Goal: Contribute content: Contribute content

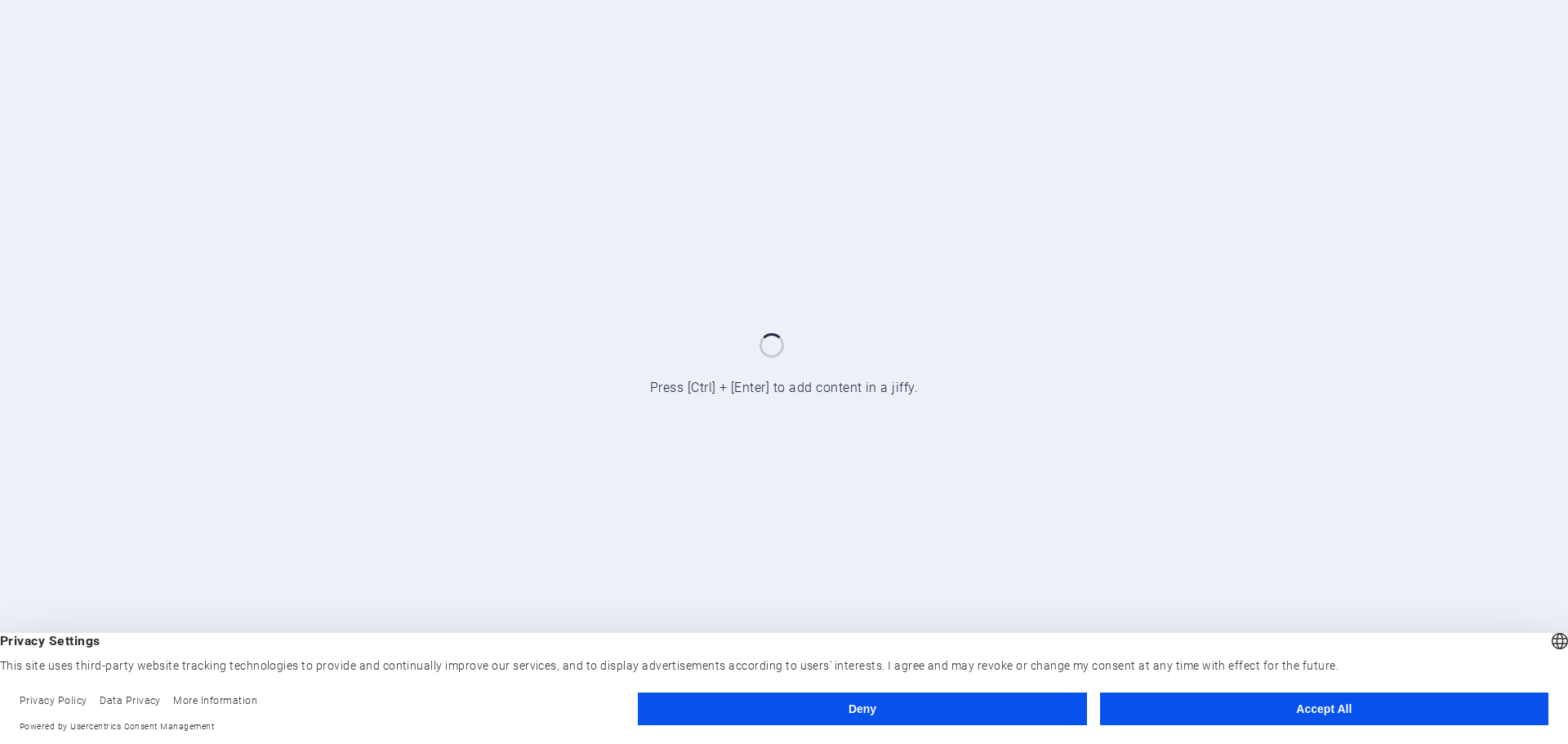
click at [1216, 698] on button "Accept All" at bounding box center [1324, 708] width 448 height 32
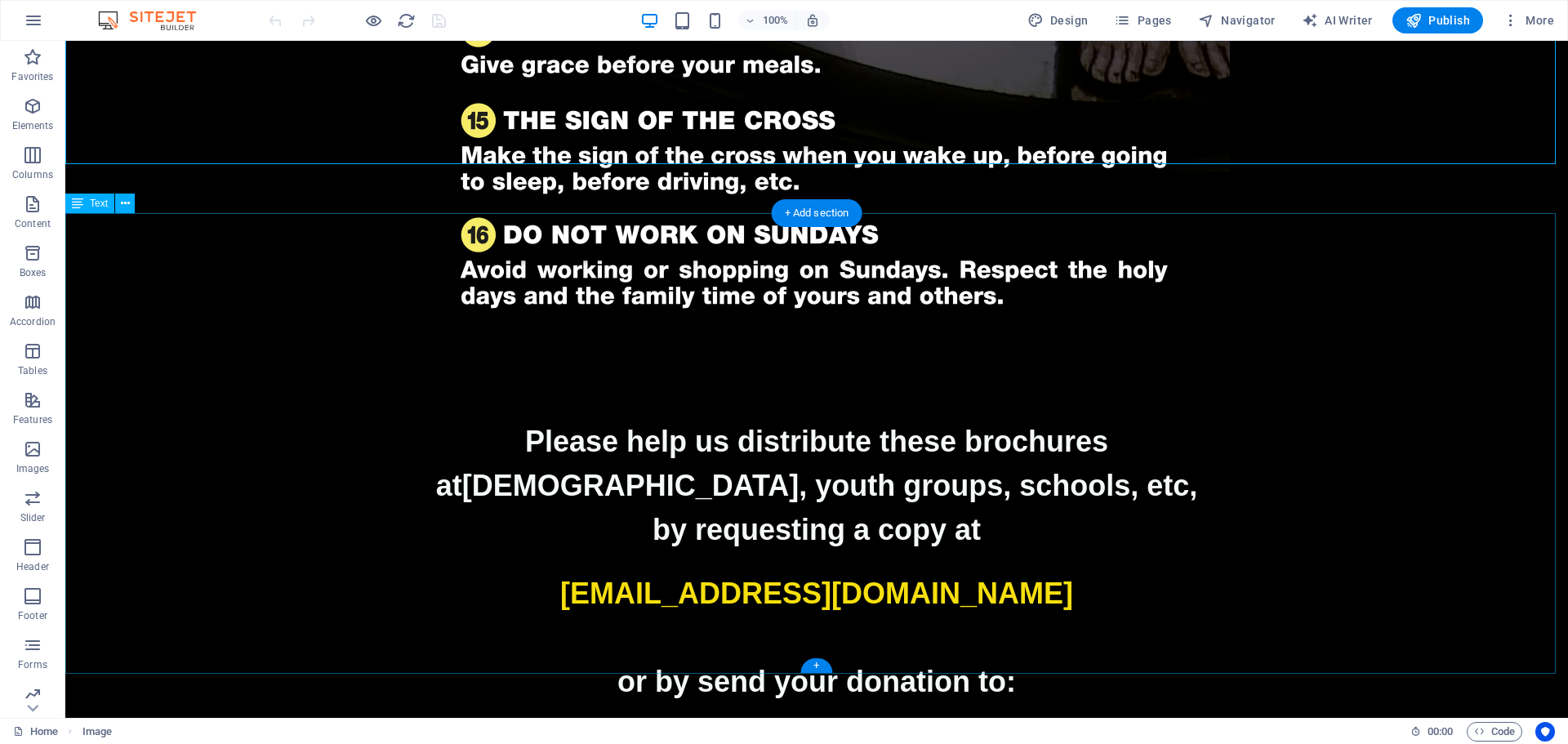
scroll to position [2474, 0]
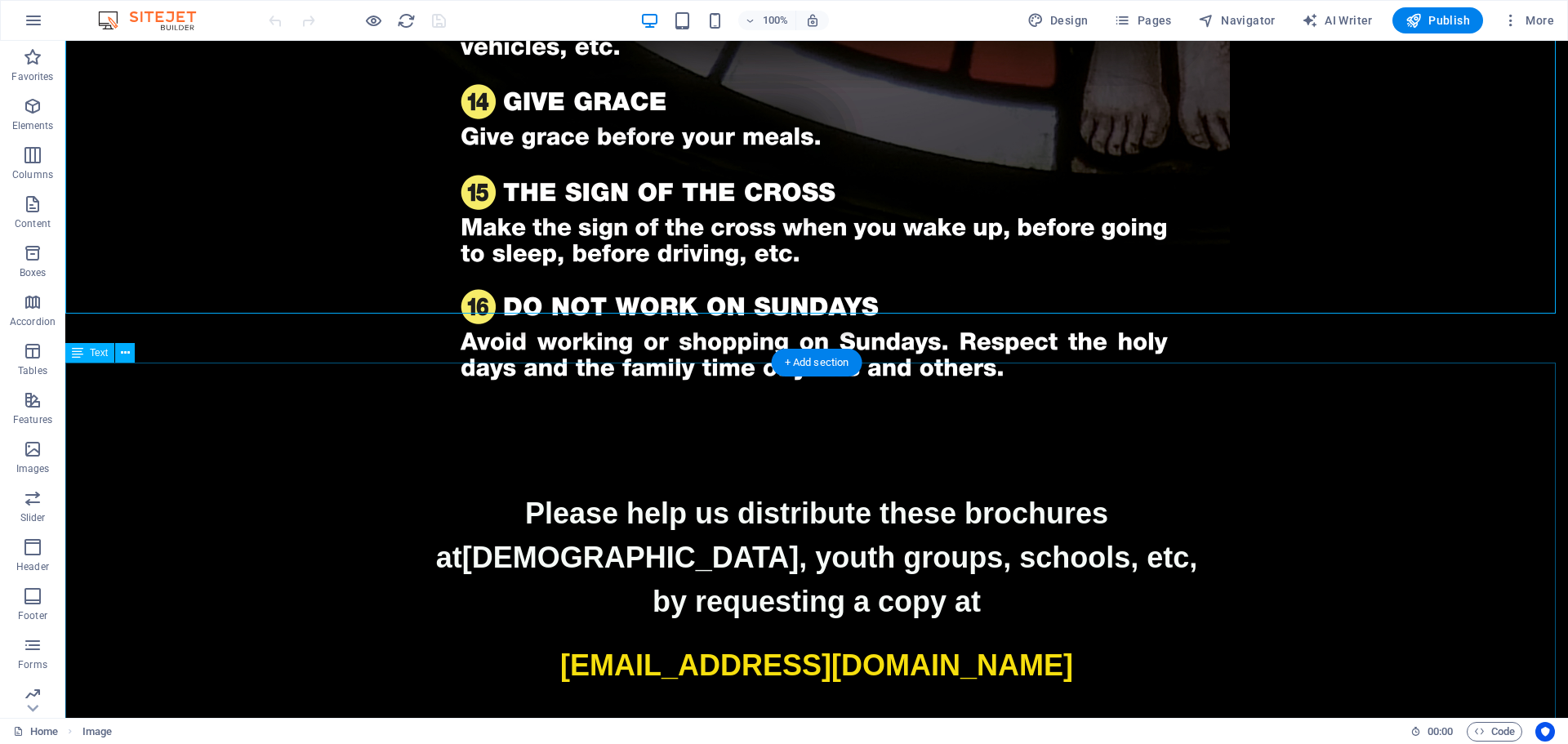
click at [1366, 624] on p at bounding box center [817, 634] width 1503 height 20
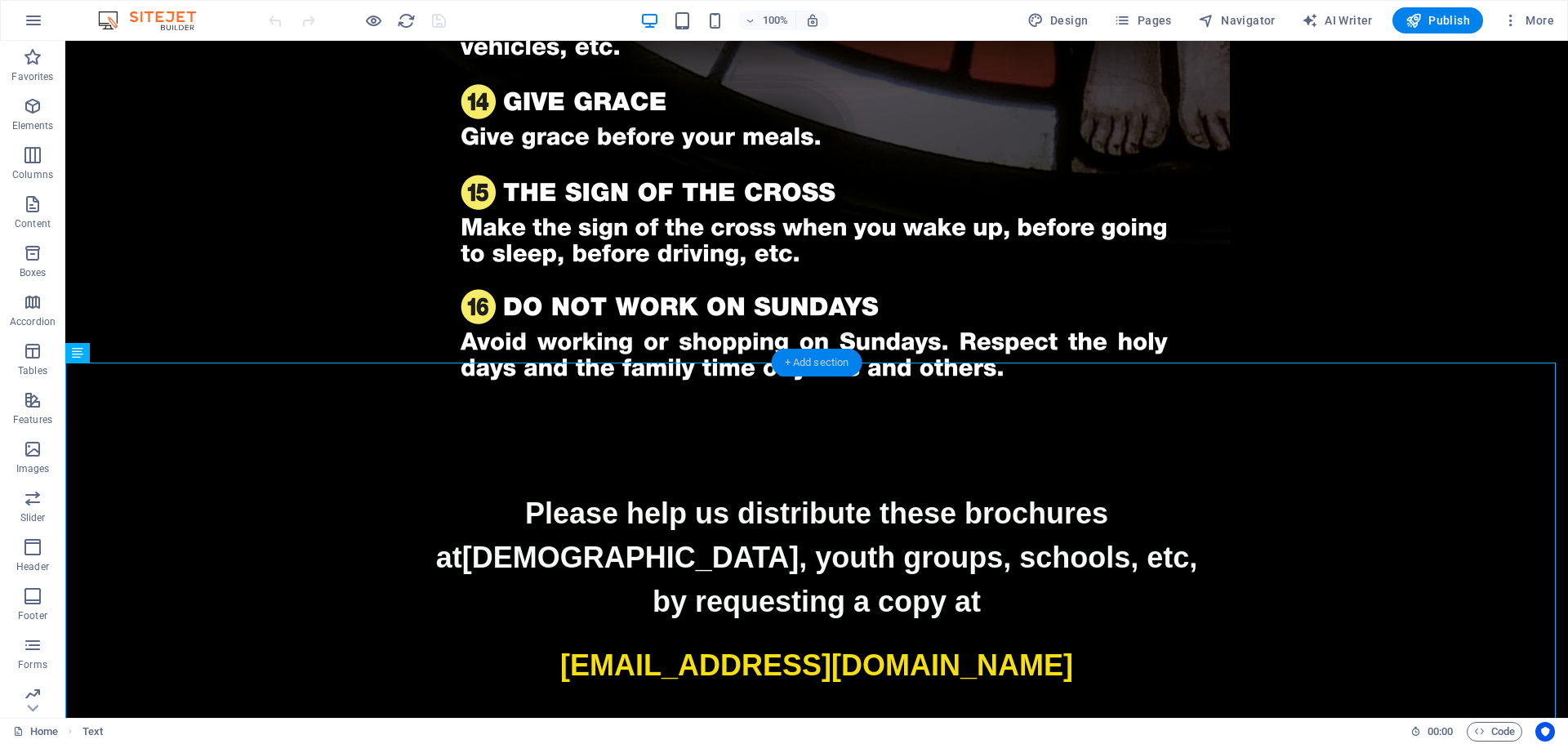
click at [826, 359] on div "+ Add section" at bounding box center [817, 362] width 91 height 28
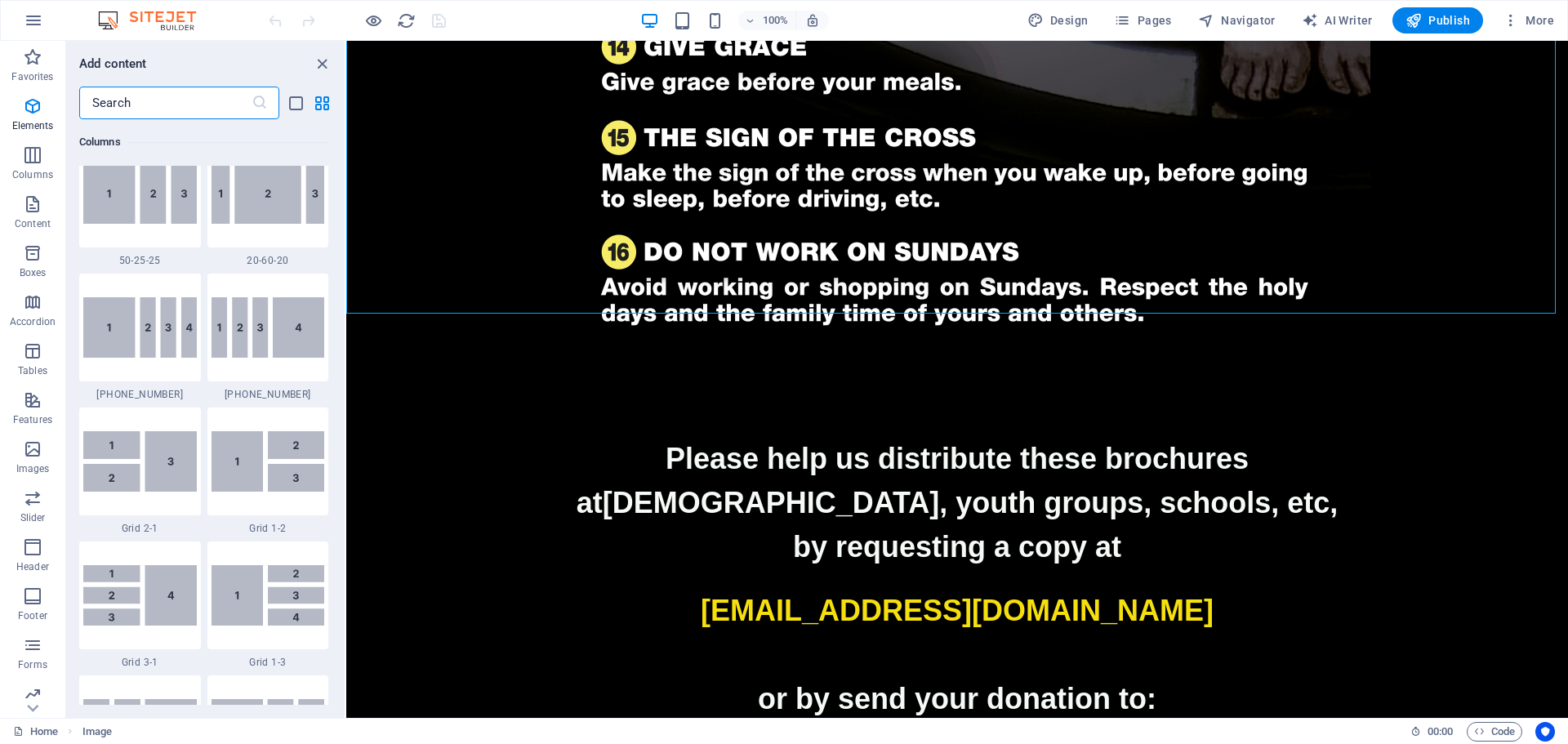
scroll to position [2857, 0]
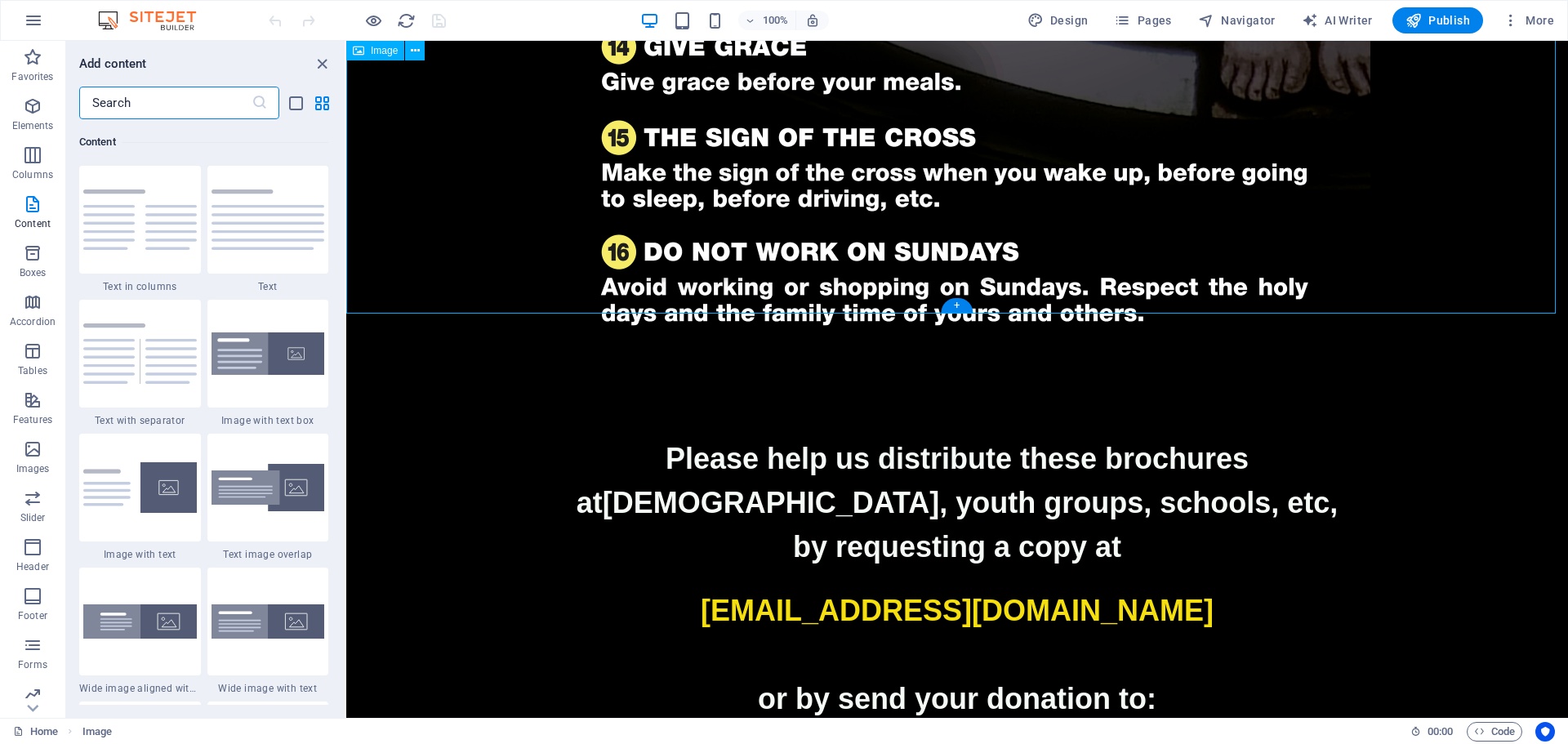
click at [322, 63] on icon "close panel" at bounding box center [322, 64] width 19 height 19
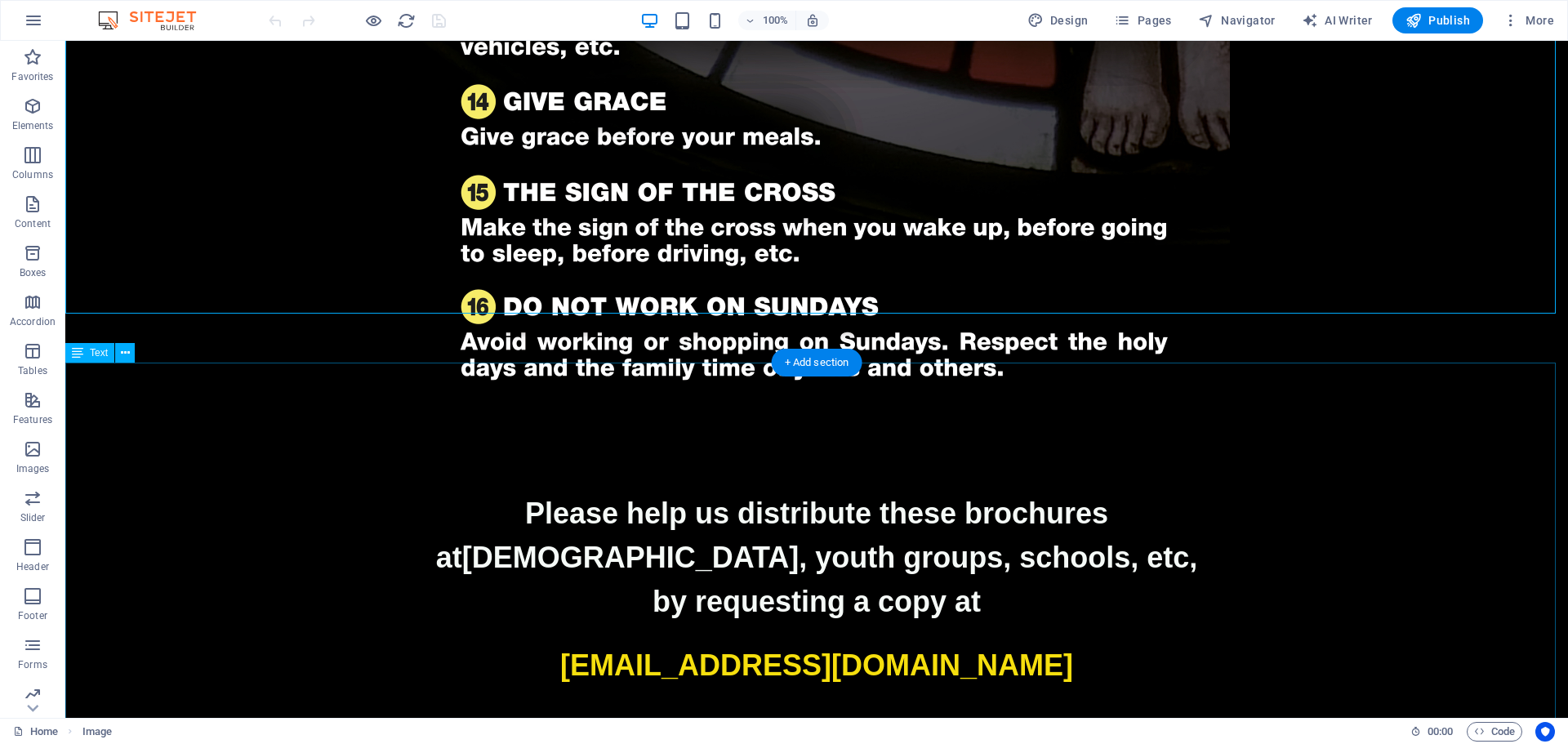
click at [1162, 643] on p "[EMAIL_ADDRESS][DOMAIN_NAME]" at bounding box center [817, 665] width 1503 height 44
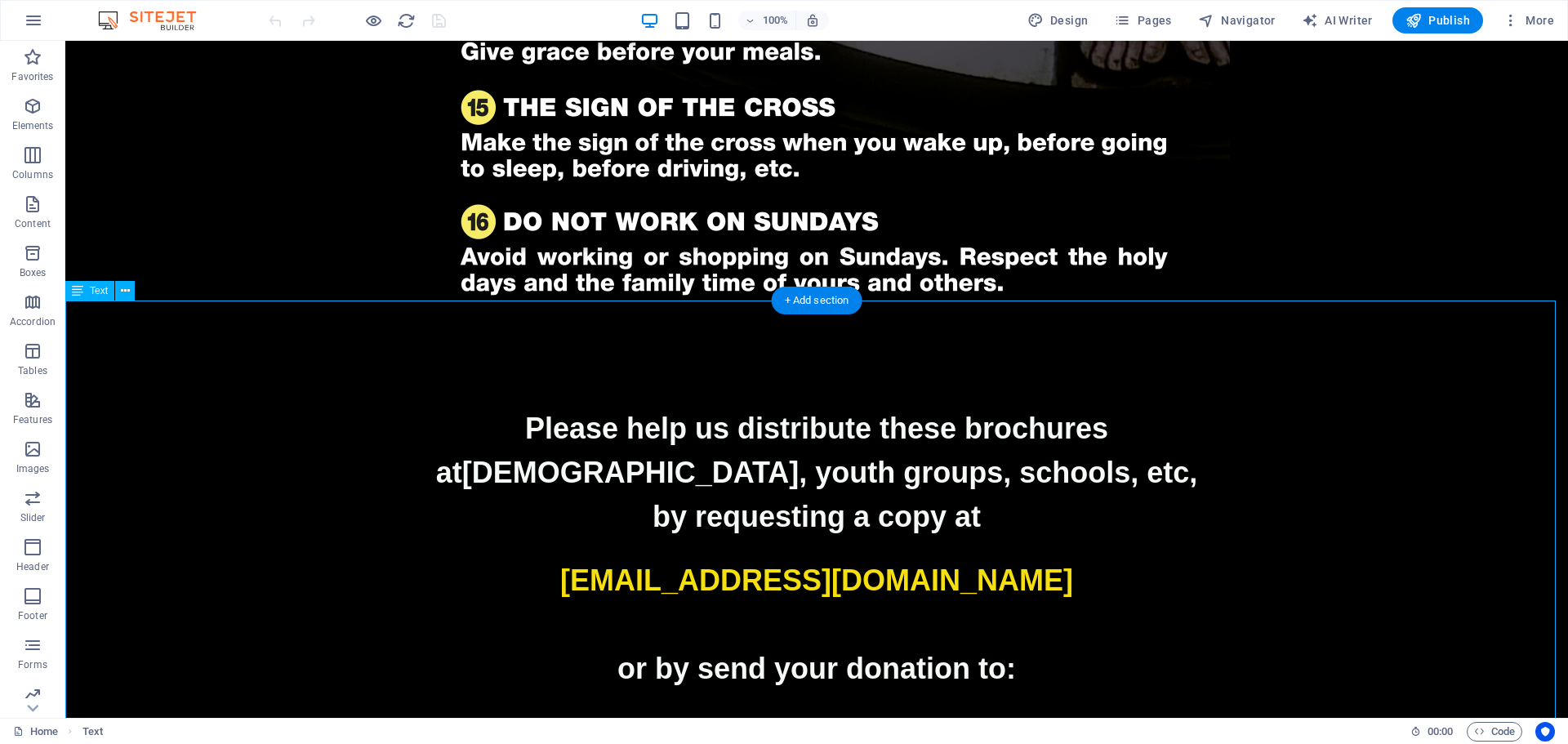
scroll to position [2638, 0]
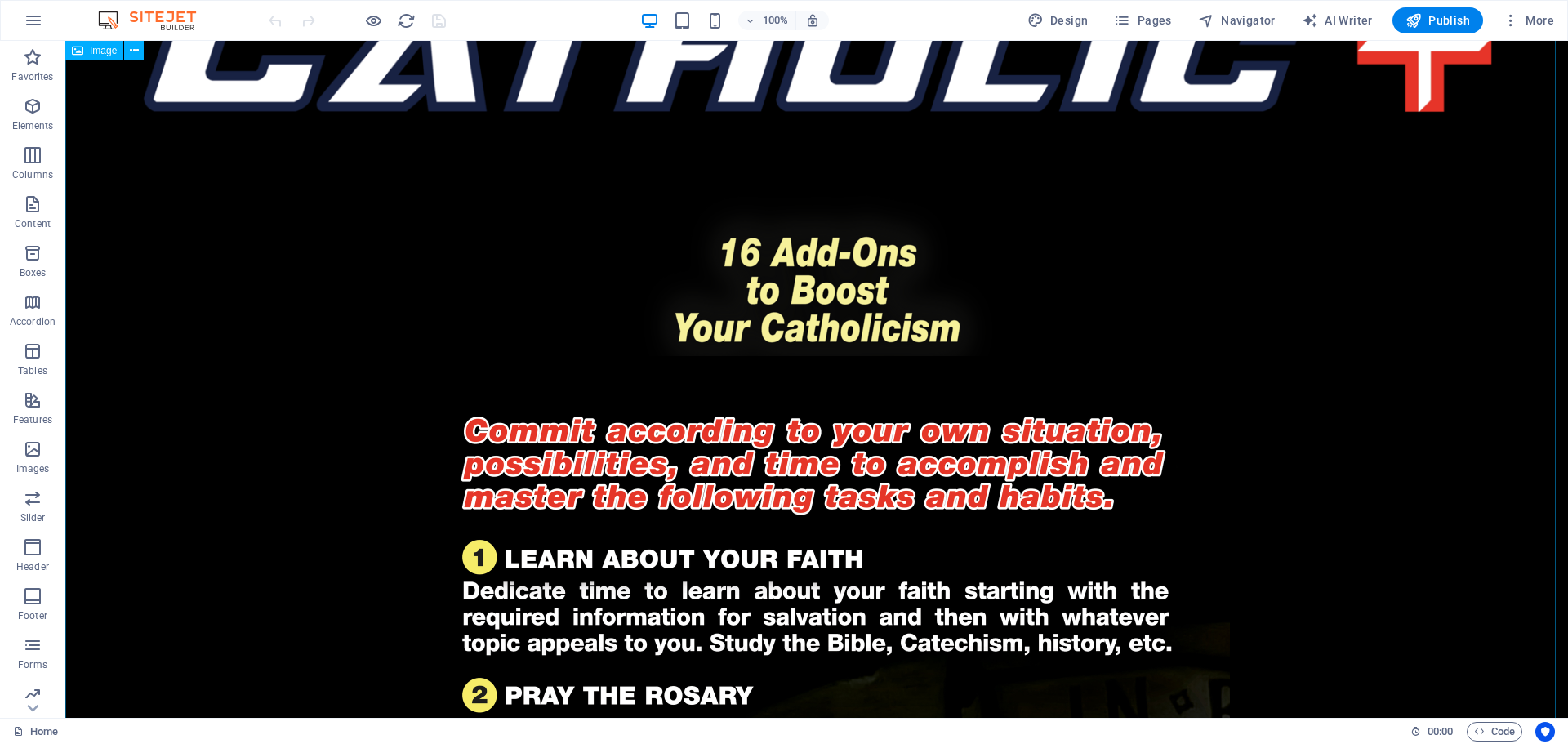
scroll to position [0, 0]
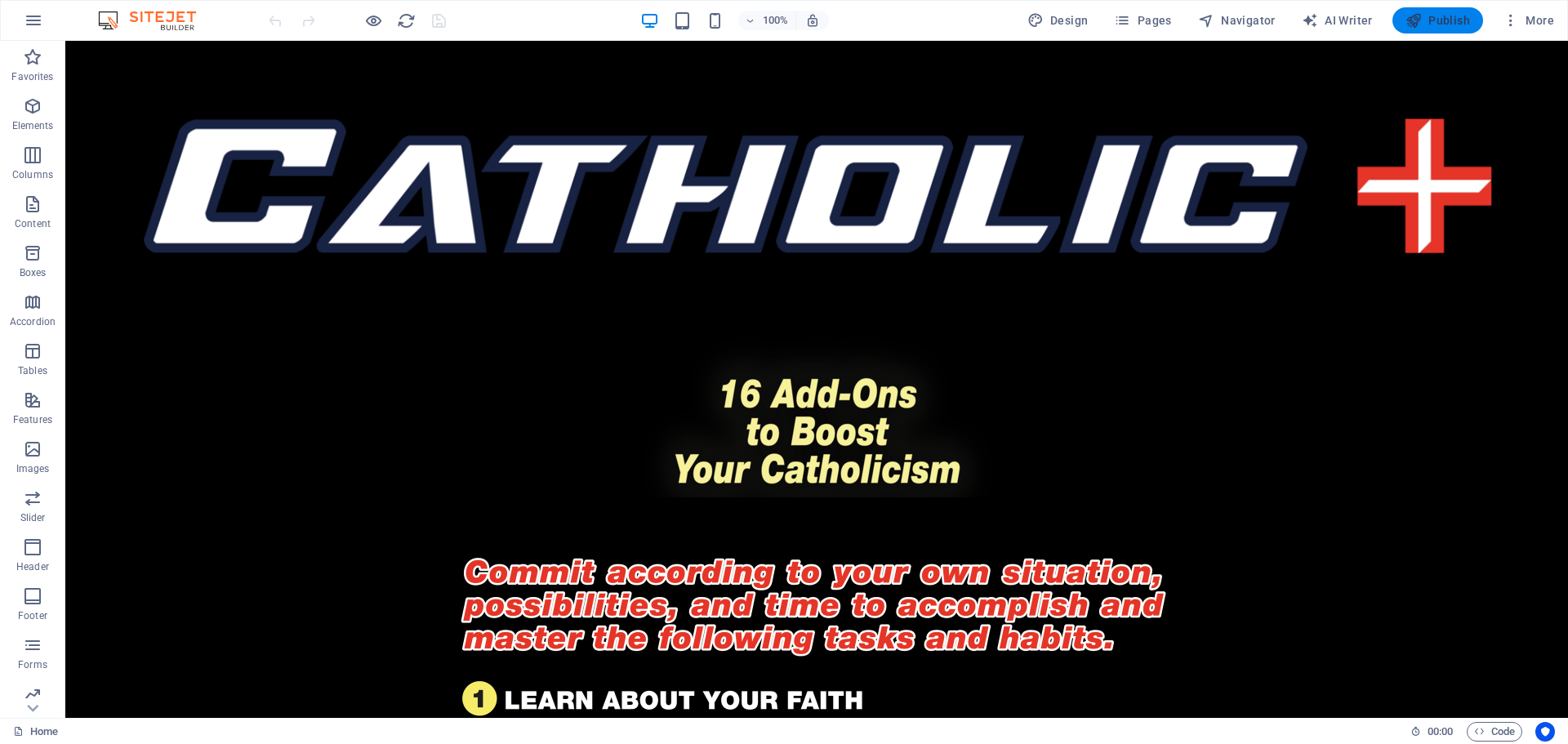
click at [1435, 15] on span "Publish" at bounding box center [1438, 21] width 65 height 16
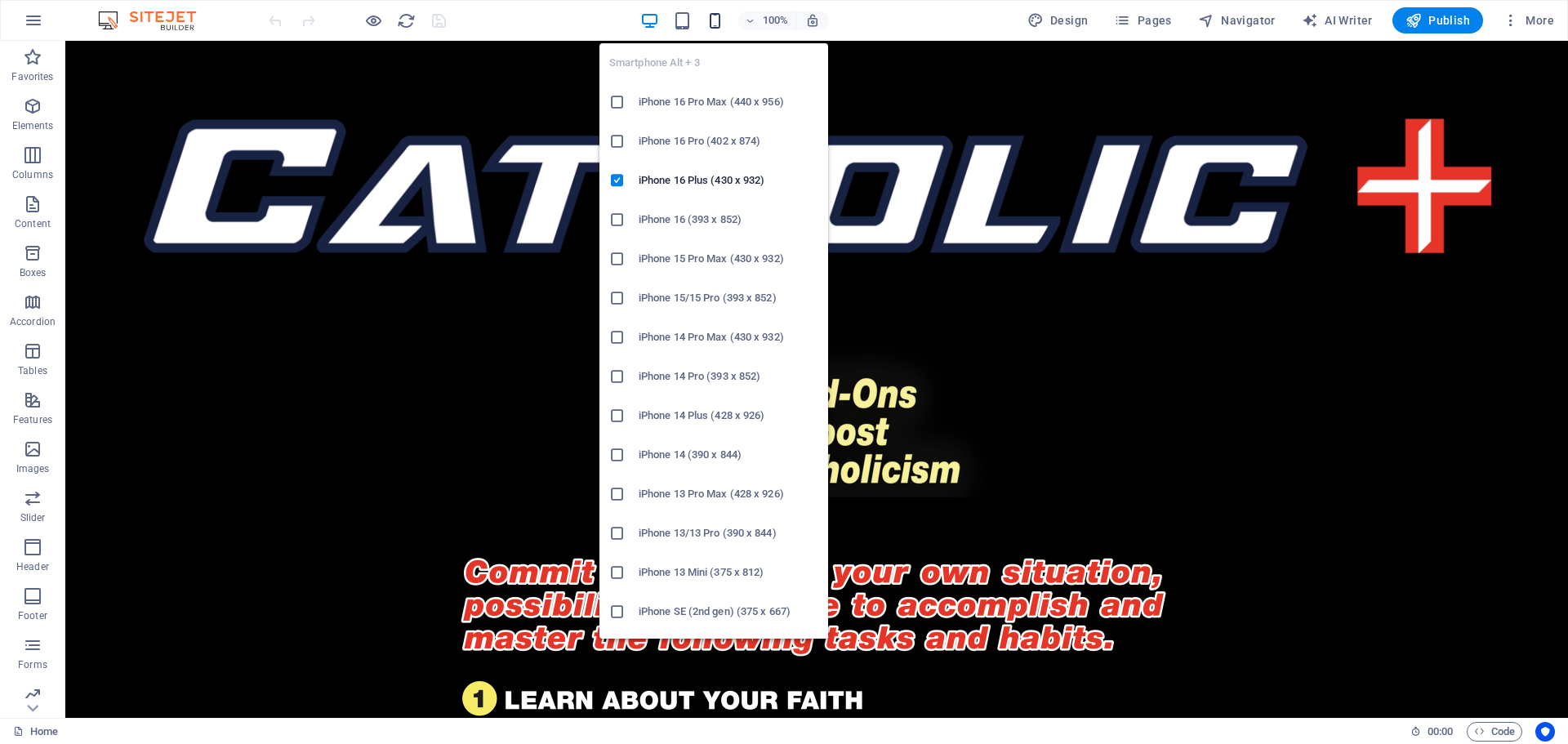
click at [710, 23] on icon "button" at bounding box center [715, 21] width 19 height 19
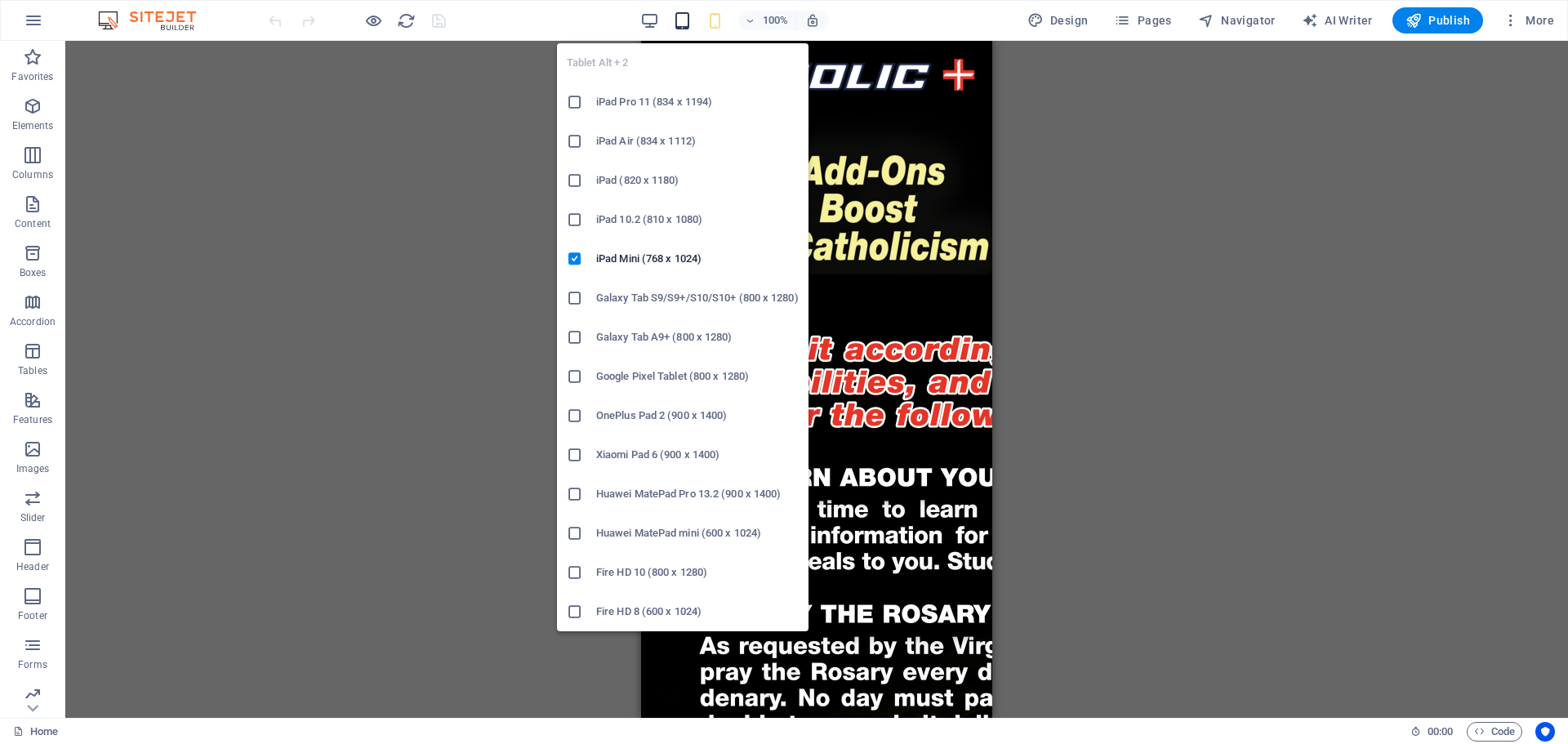
click at [687, 16] on icon "button" at bounding box center [683, 21] width 19 height 19
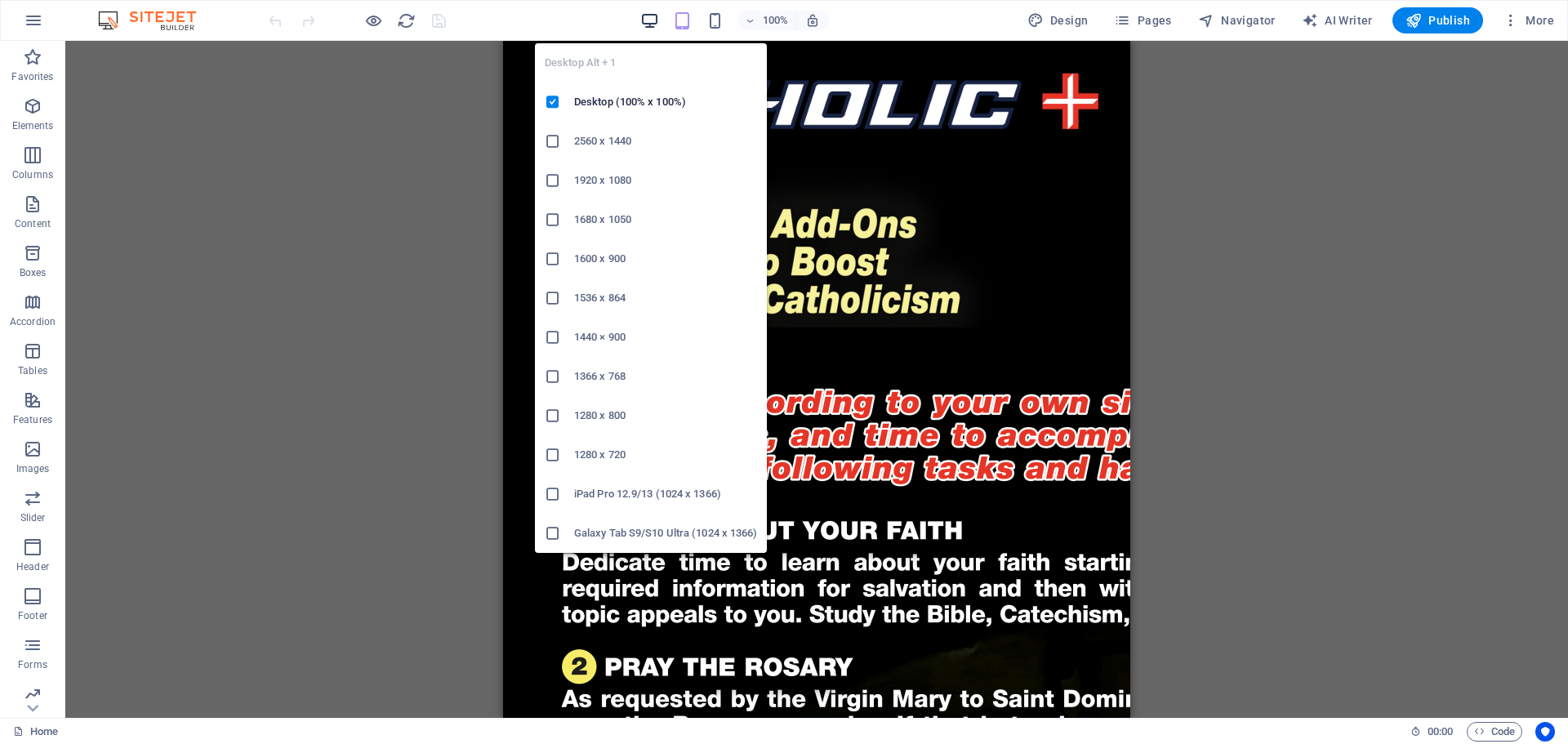
click at [658, 24] on icon "button" at bounding box center [649, 21] width 19 height 19
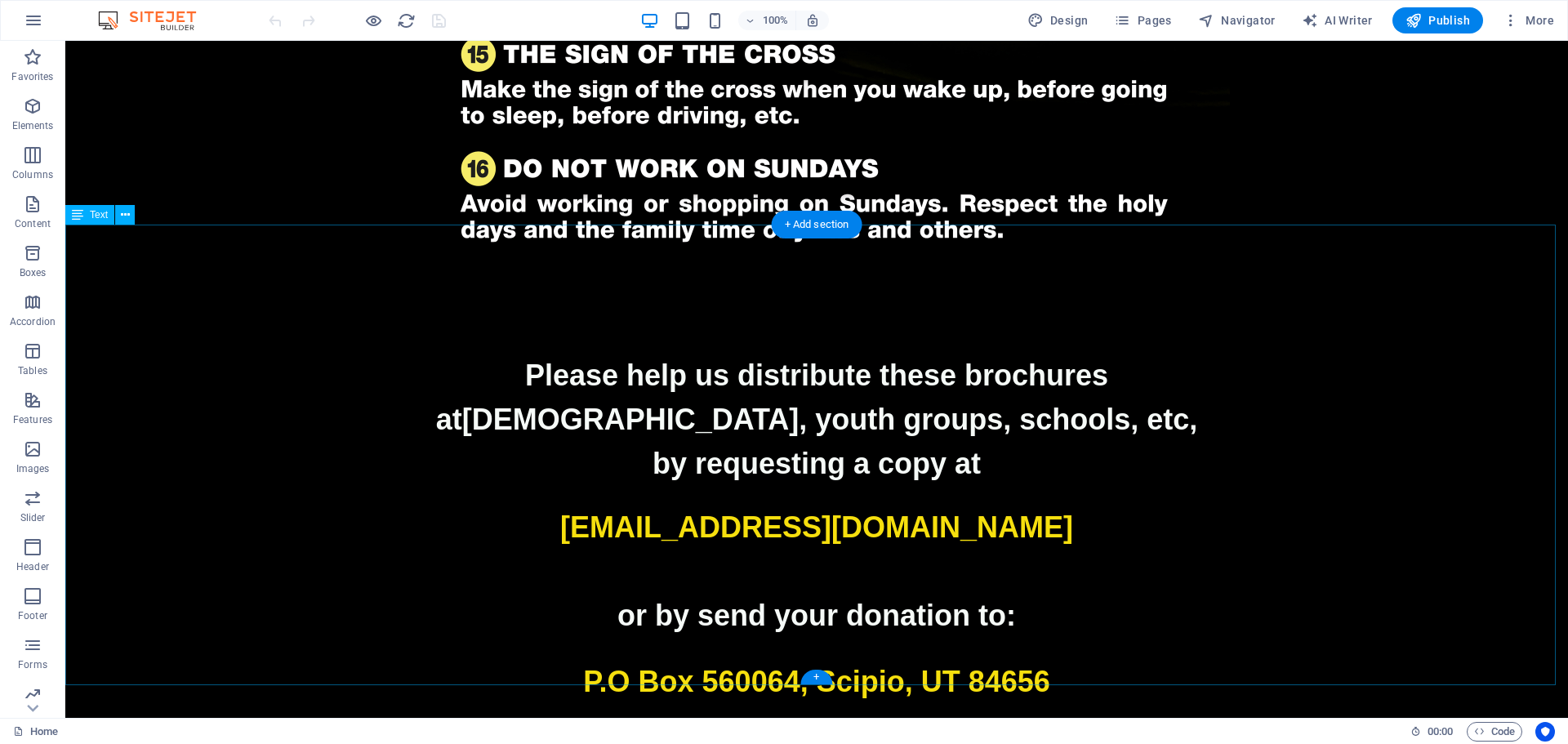
scroll to position [2286, 0]
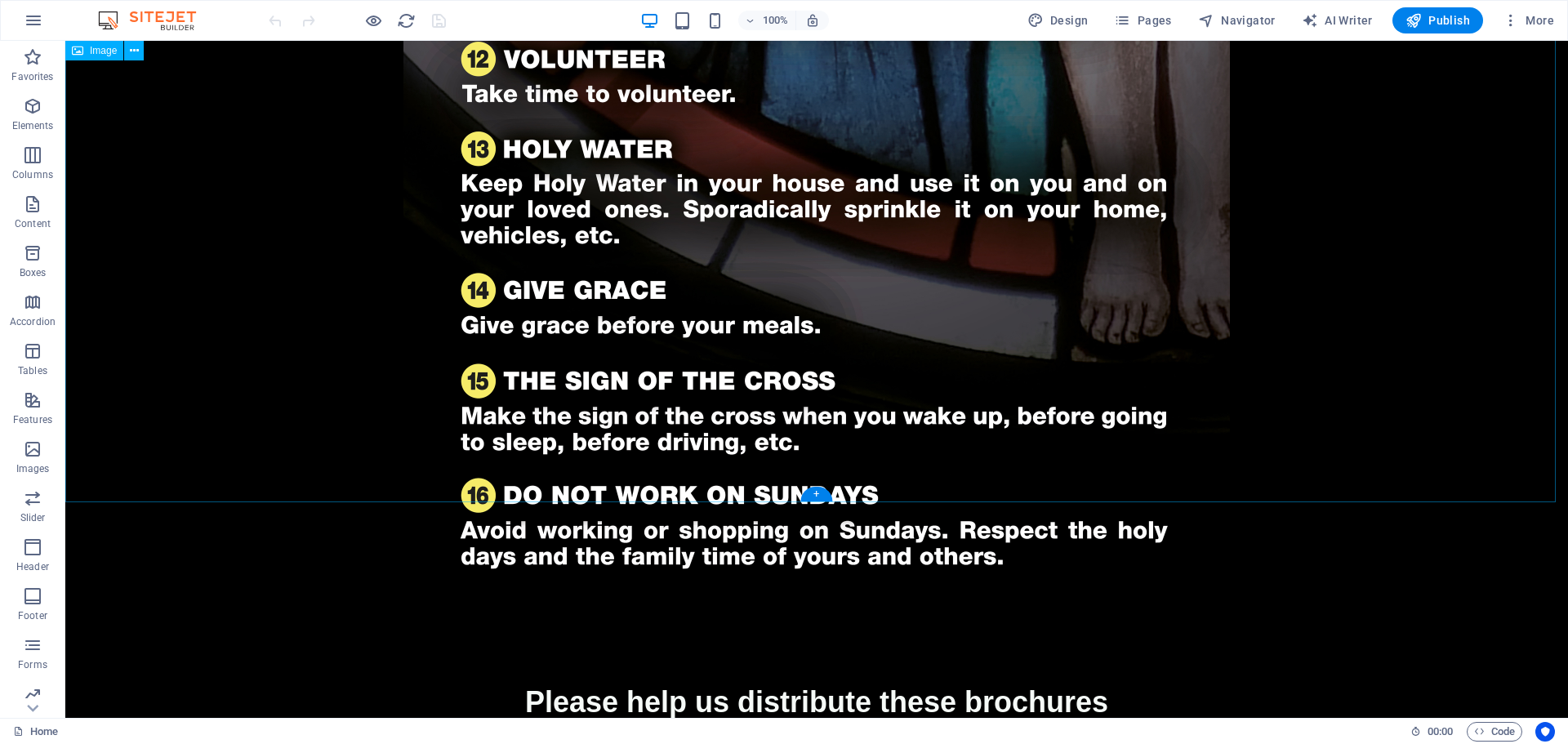
click at [818, 494] on div "+" at bounding box center [815, 494] width 31 height 14
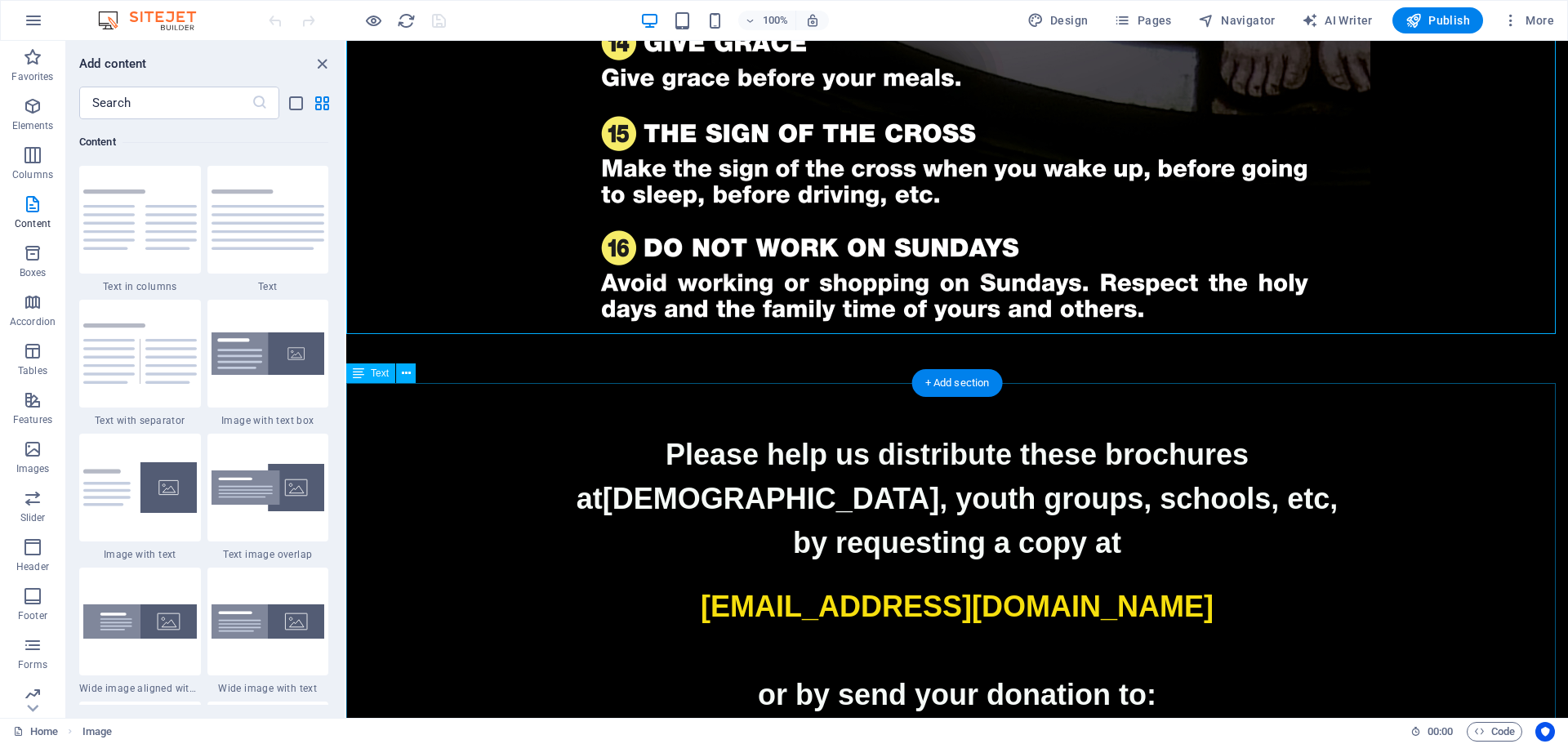
scroll to position [2449, 0]
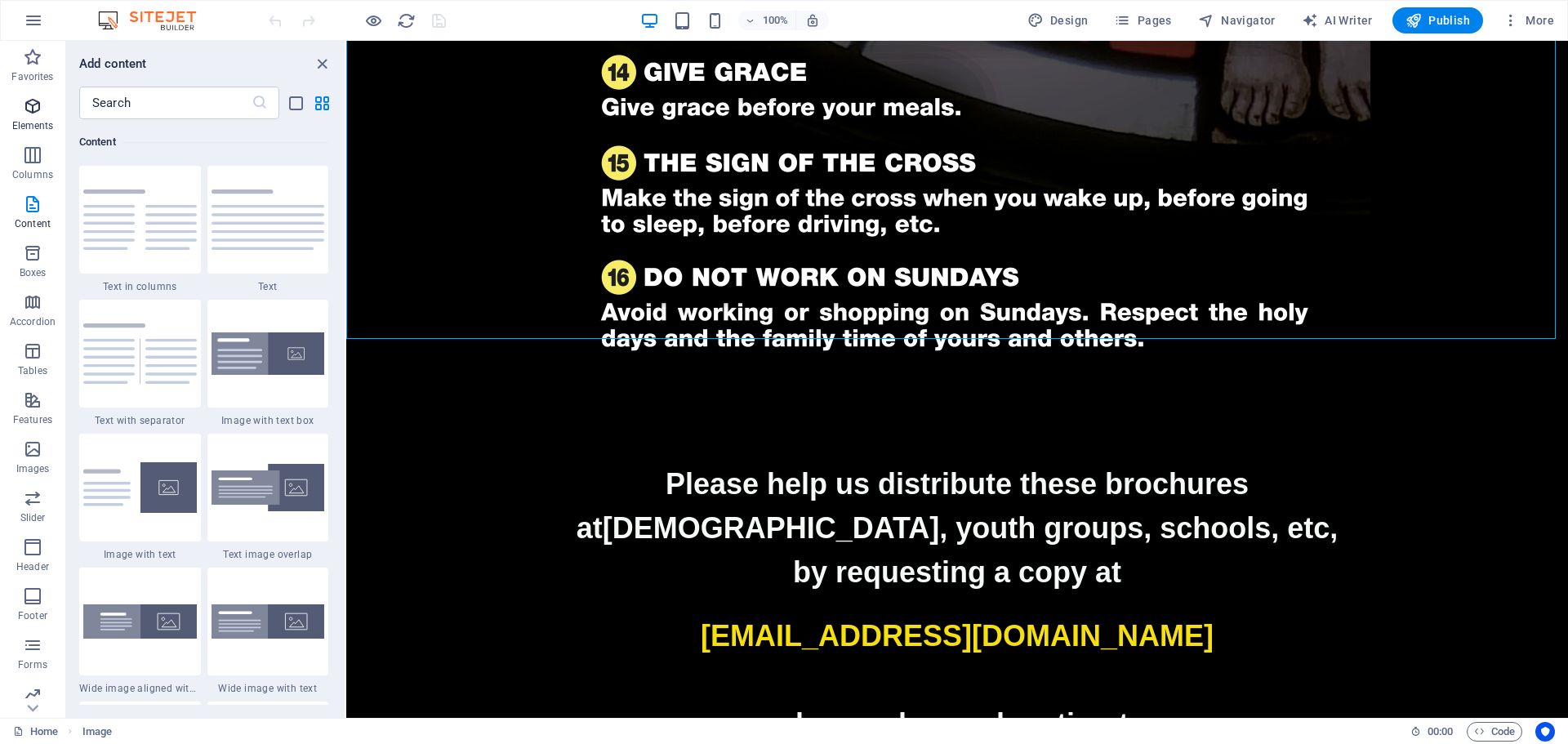
click at [26, 110] on icon "button" at bounding box center [32, 106] width 20 height 20
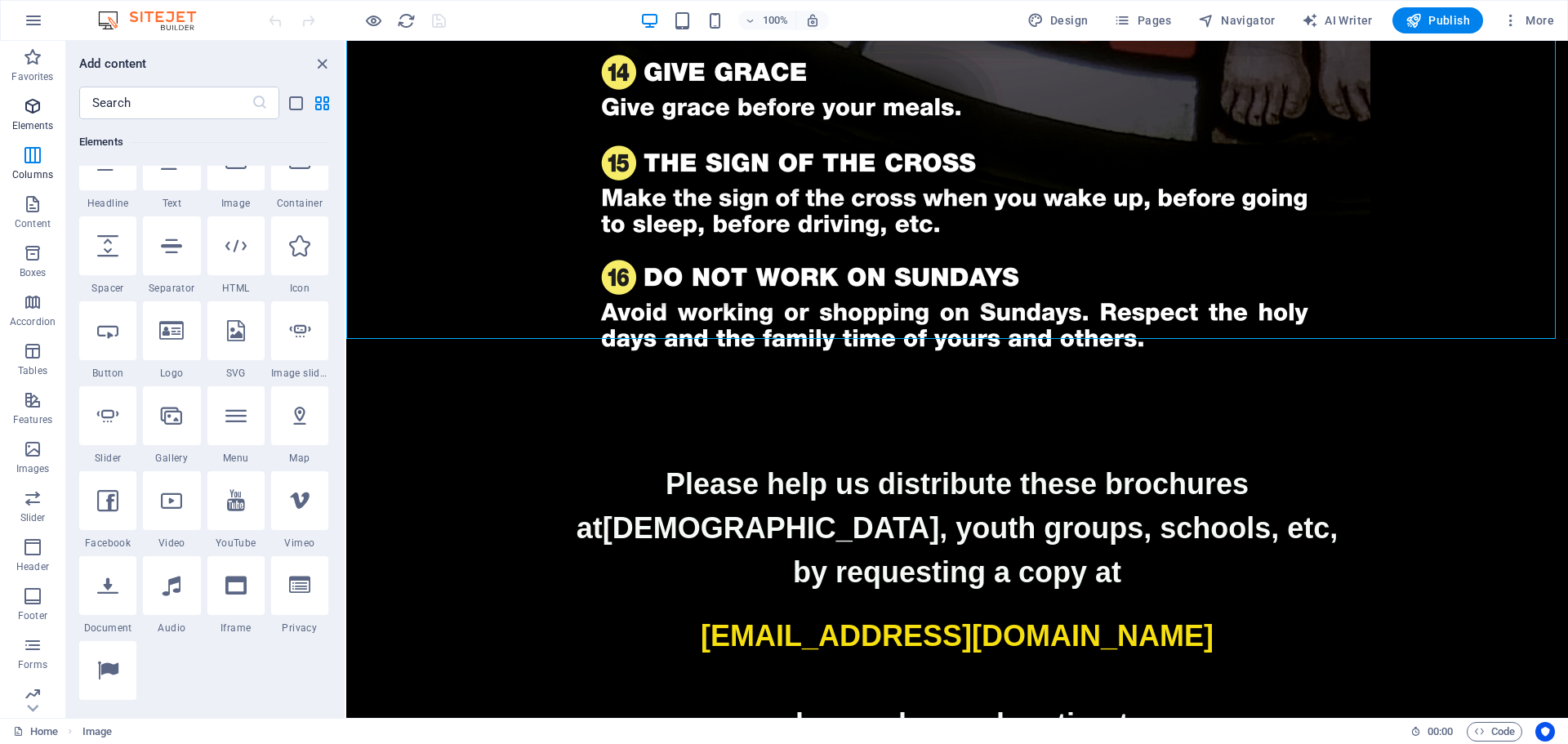
scroll to position [174, 0]
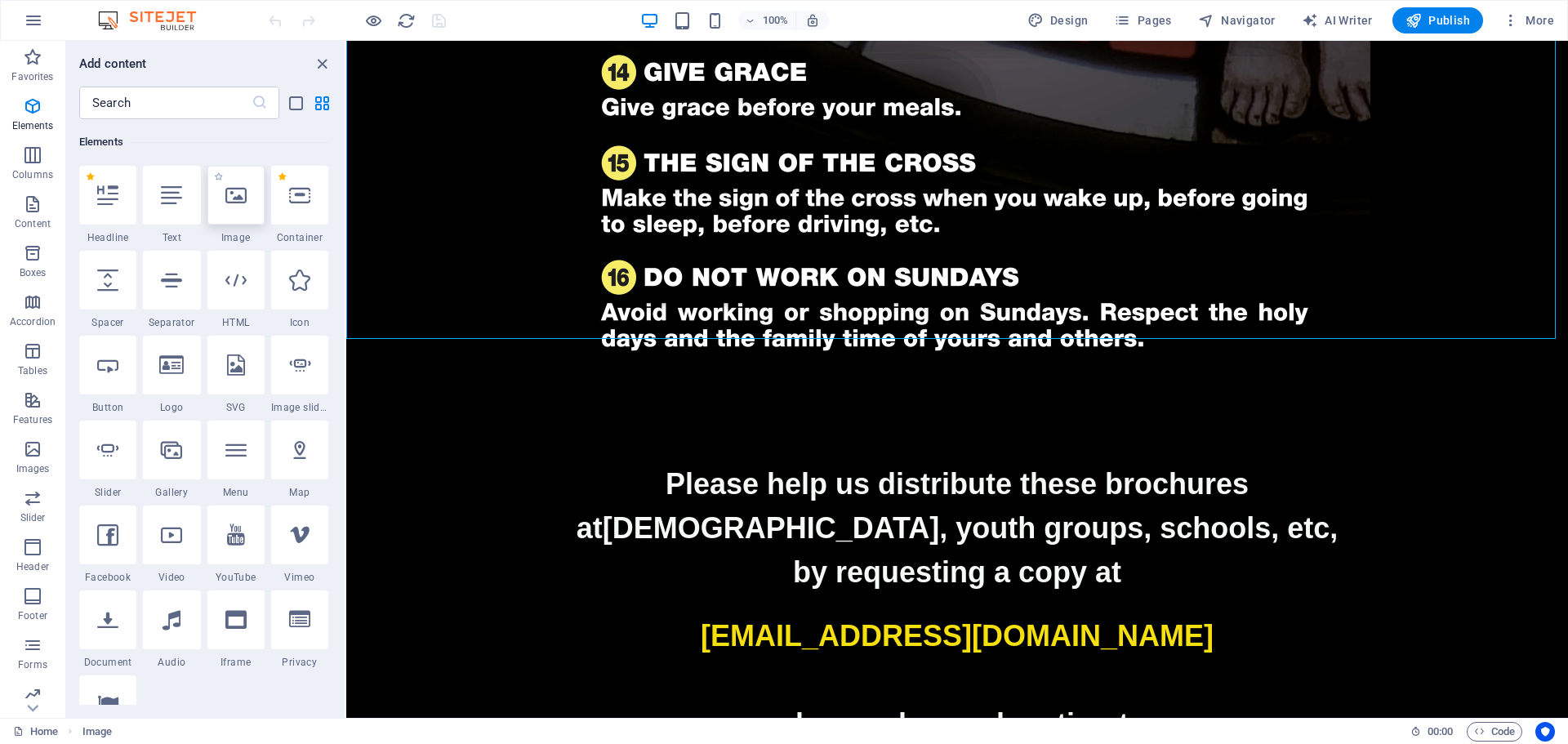
click at [234, 192] on icon at bounding box center [236, 196] width 22 height 22
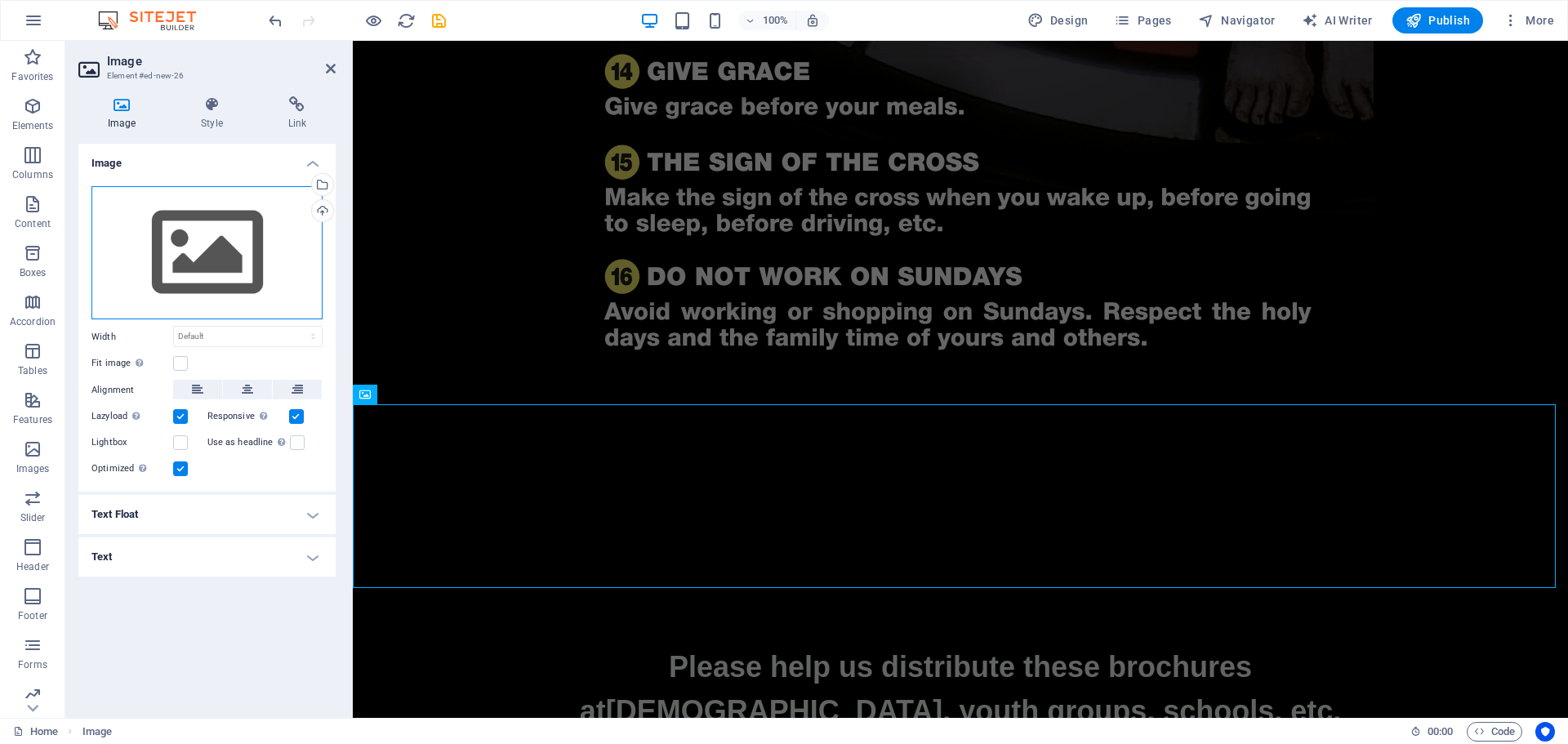
click at [231, 255] on div "Drag files here, click to choose files or select files from Files or our free s…" at bounding box center [207, 252] width 231 height 134
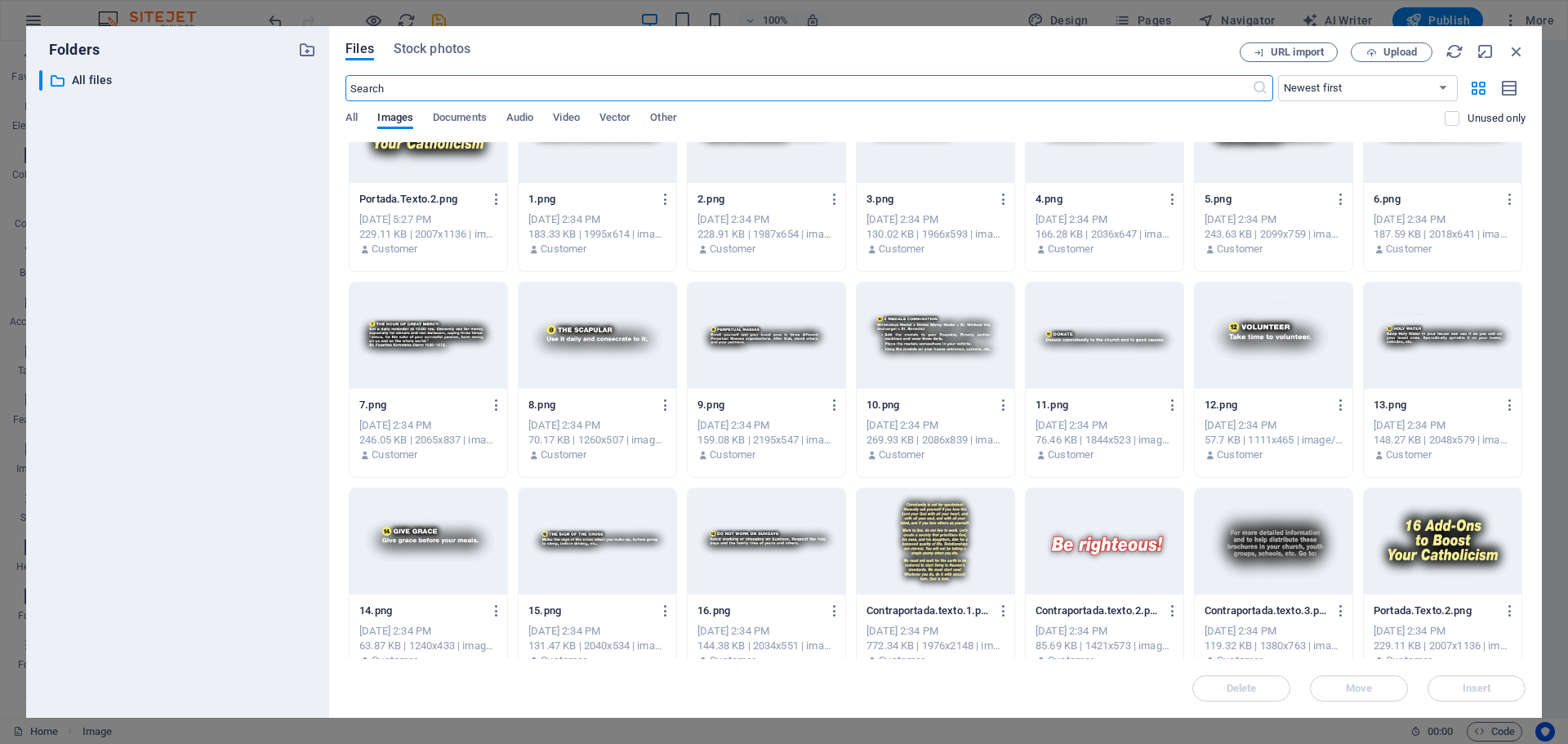
scroll to position [1573, 0]
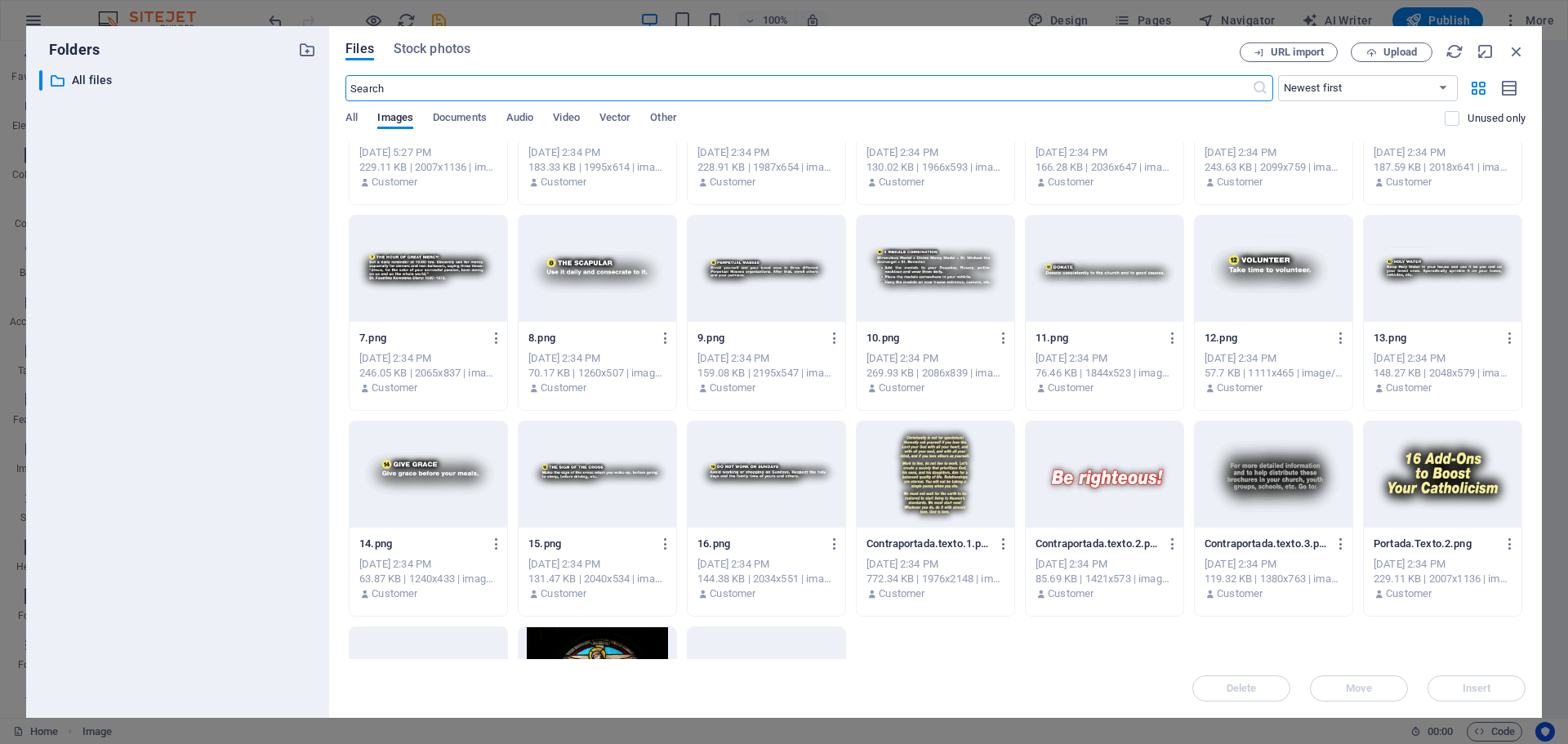
click at [955, 495] on div at bounding box center [936, 474] width 158 height 106
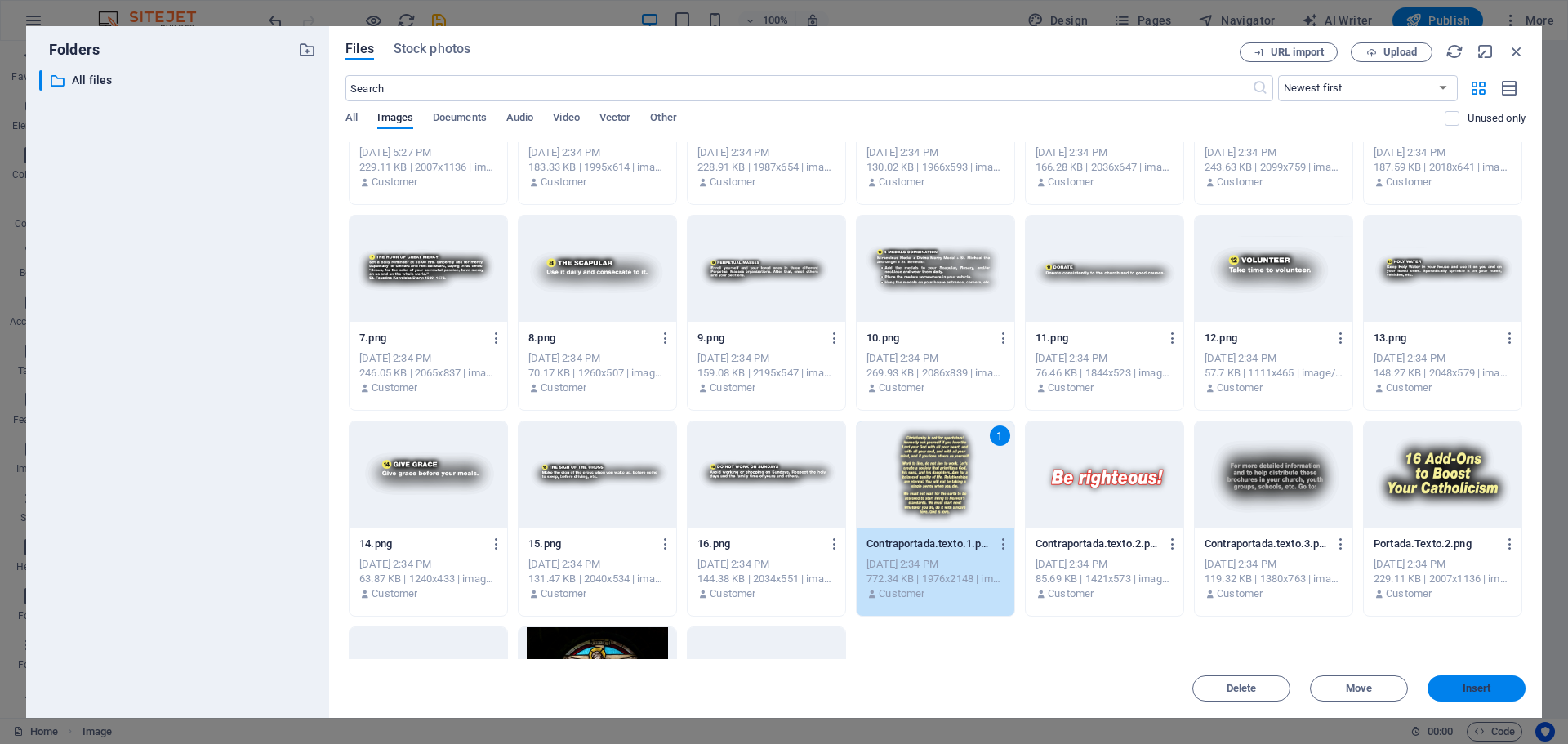
click at [1483, 687] on span "Insert" at bounding box center [1477, 687] width 29 height 10
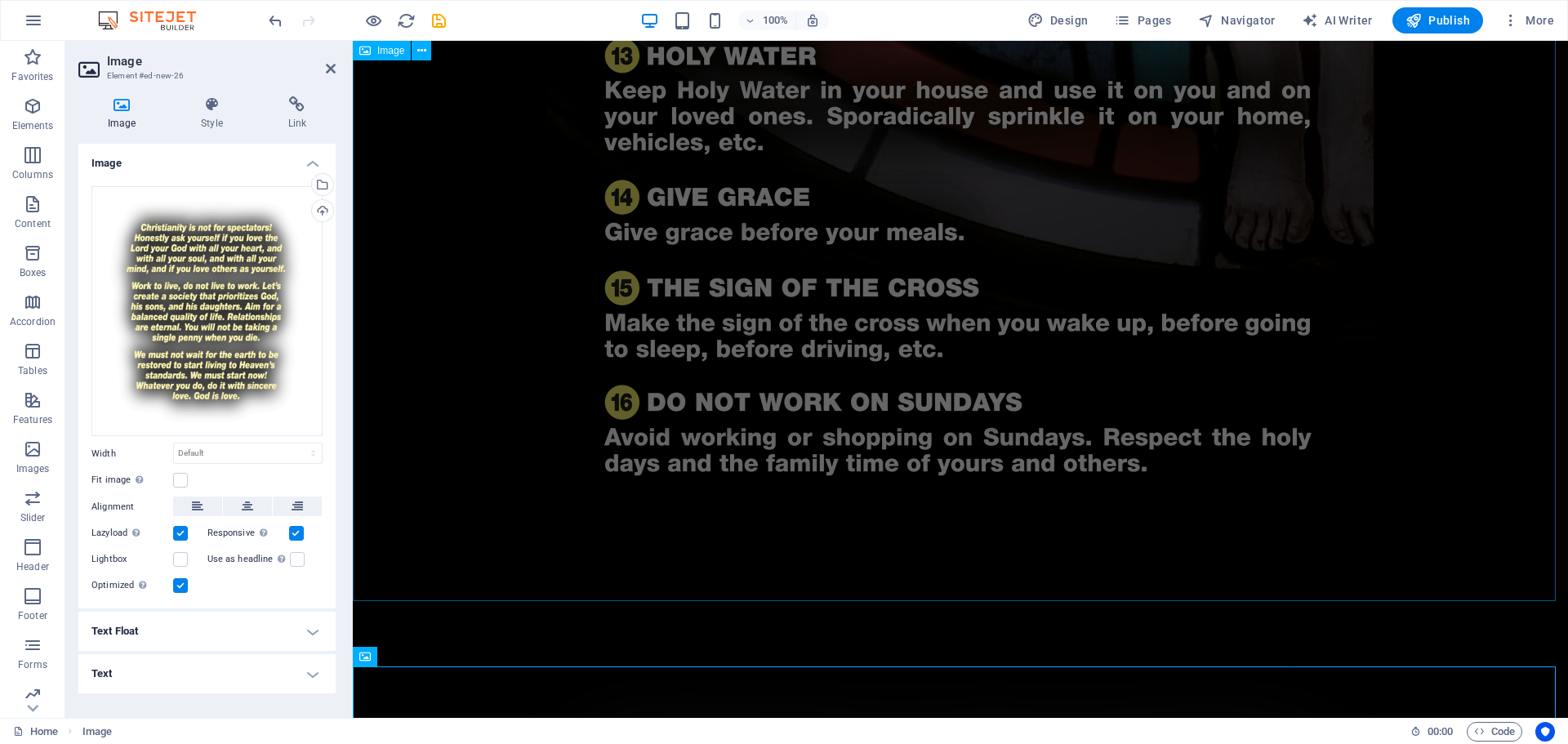
scroll to position [2613, 0]
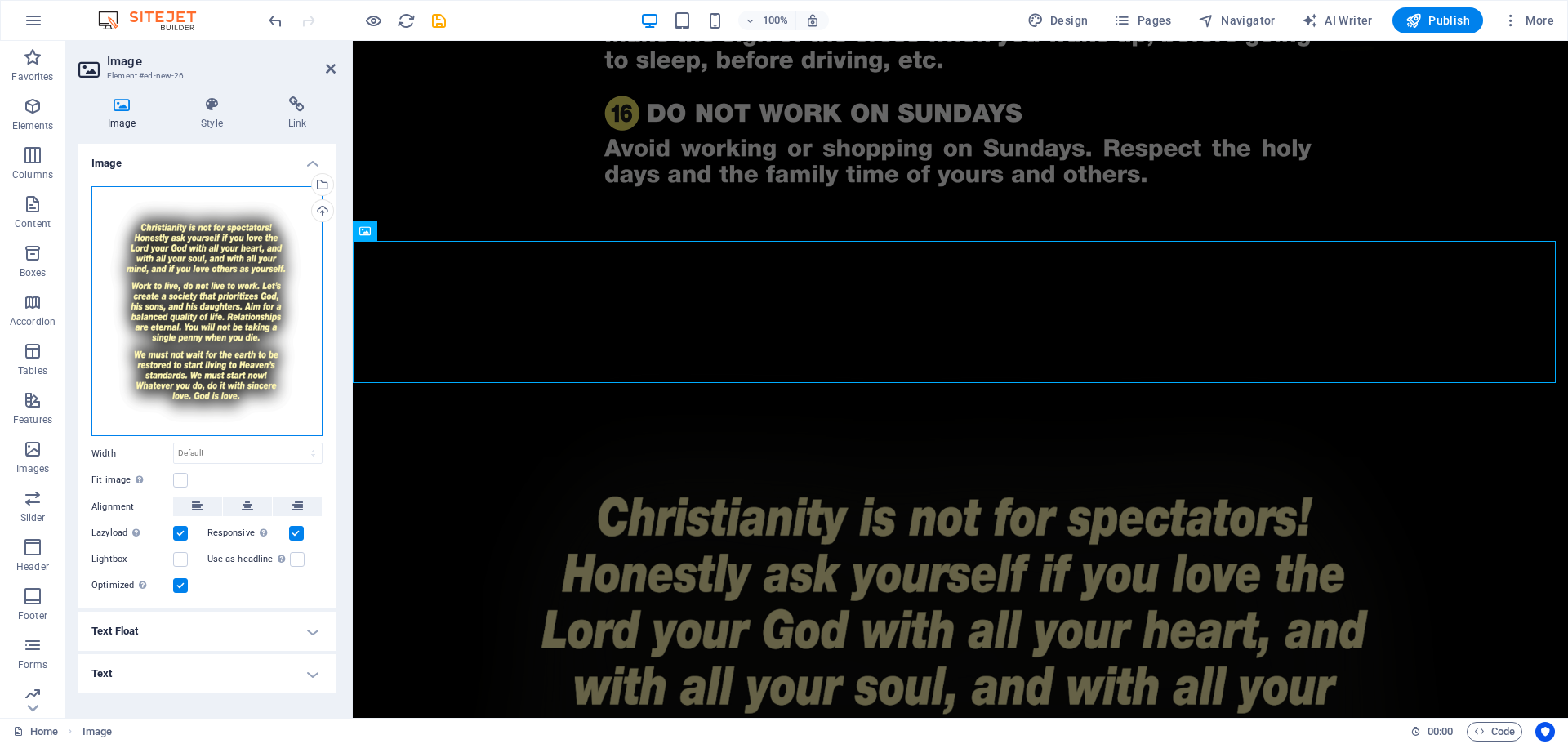
click at [232, 346] on div "Drag files here, click to choose files or select files from Files or our free s…" at bounding box center [207, 311] width 231 height 250
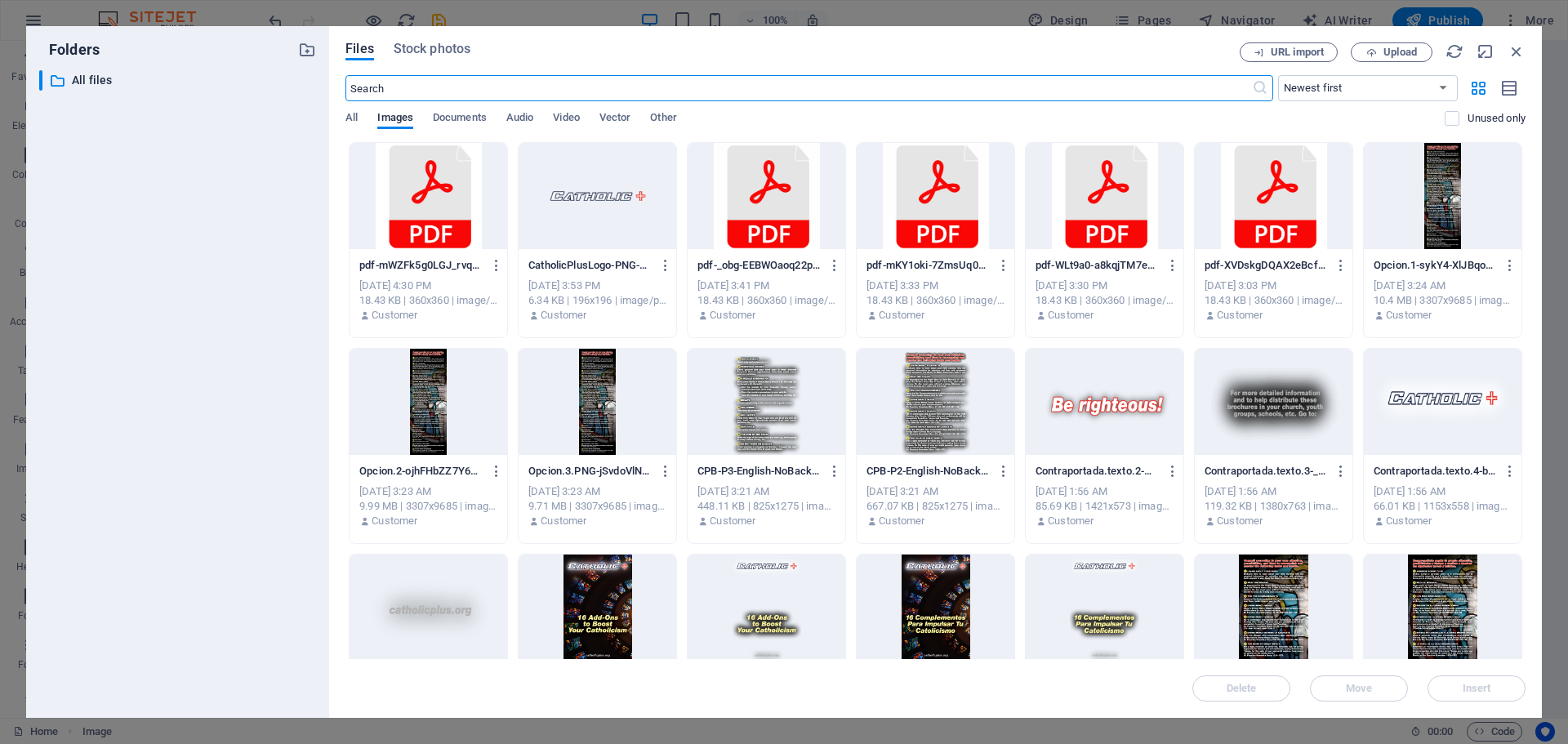
click at [227, 346] on div "​ All files All files" at bounding box center [178, 387] width 277 height 635
click at [1518, 58] on icon "button" at bounding box center [1517, 51] width 18 height 18
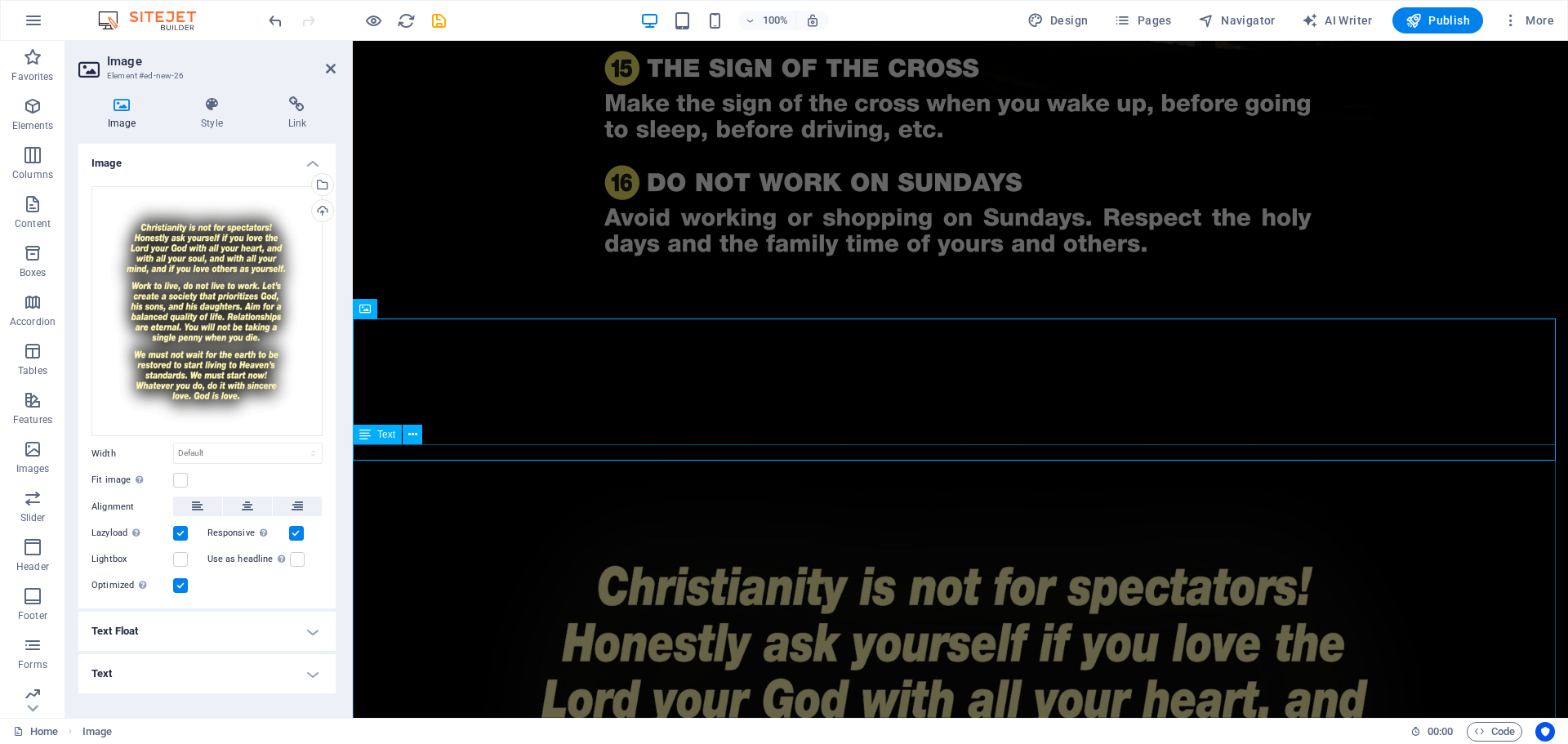
scroll to position [2534, 0]
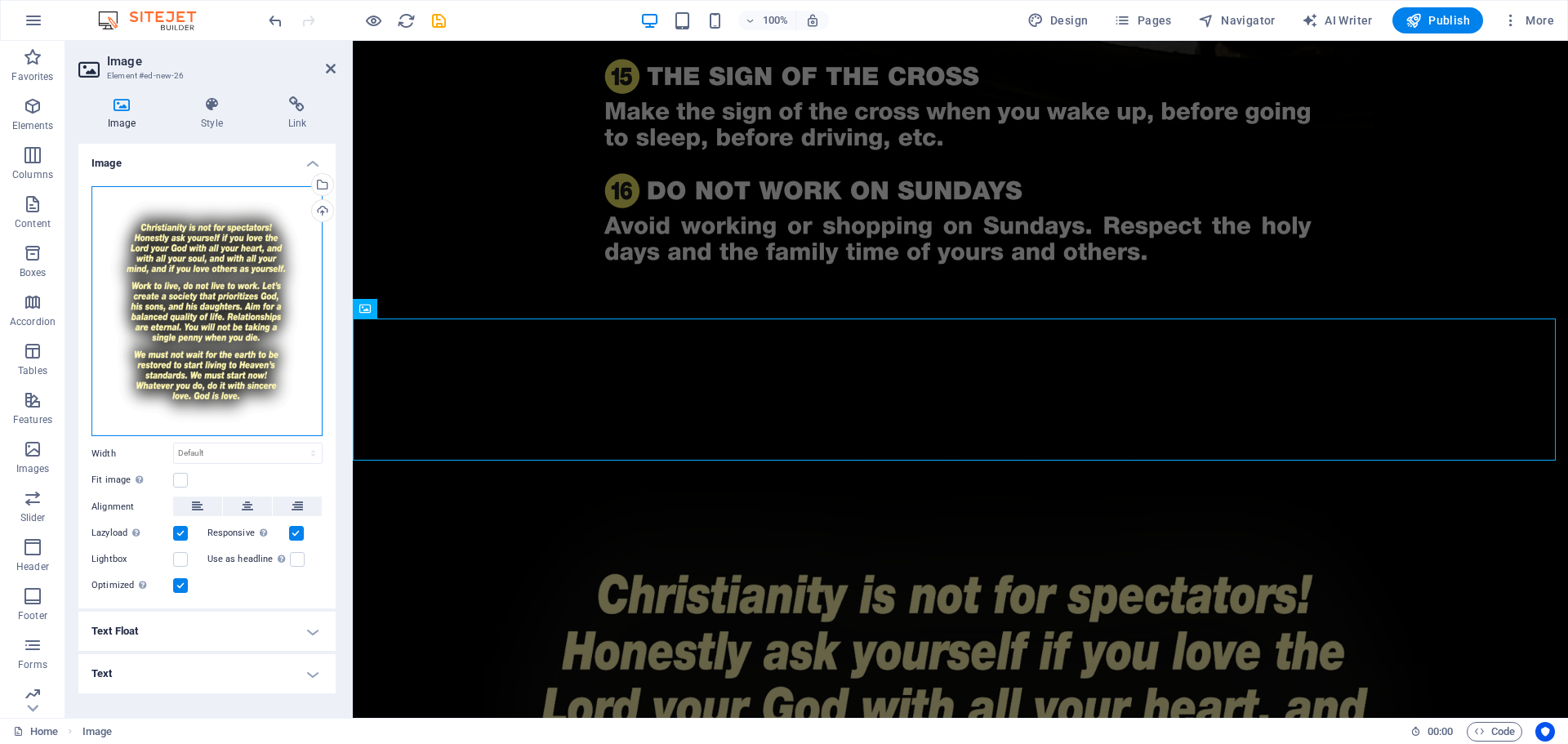
click at [117, 278] on div "Drag files here, click to choose files or select files from Files or our free s…" at bounding box center [207, 311] width 231 height 250
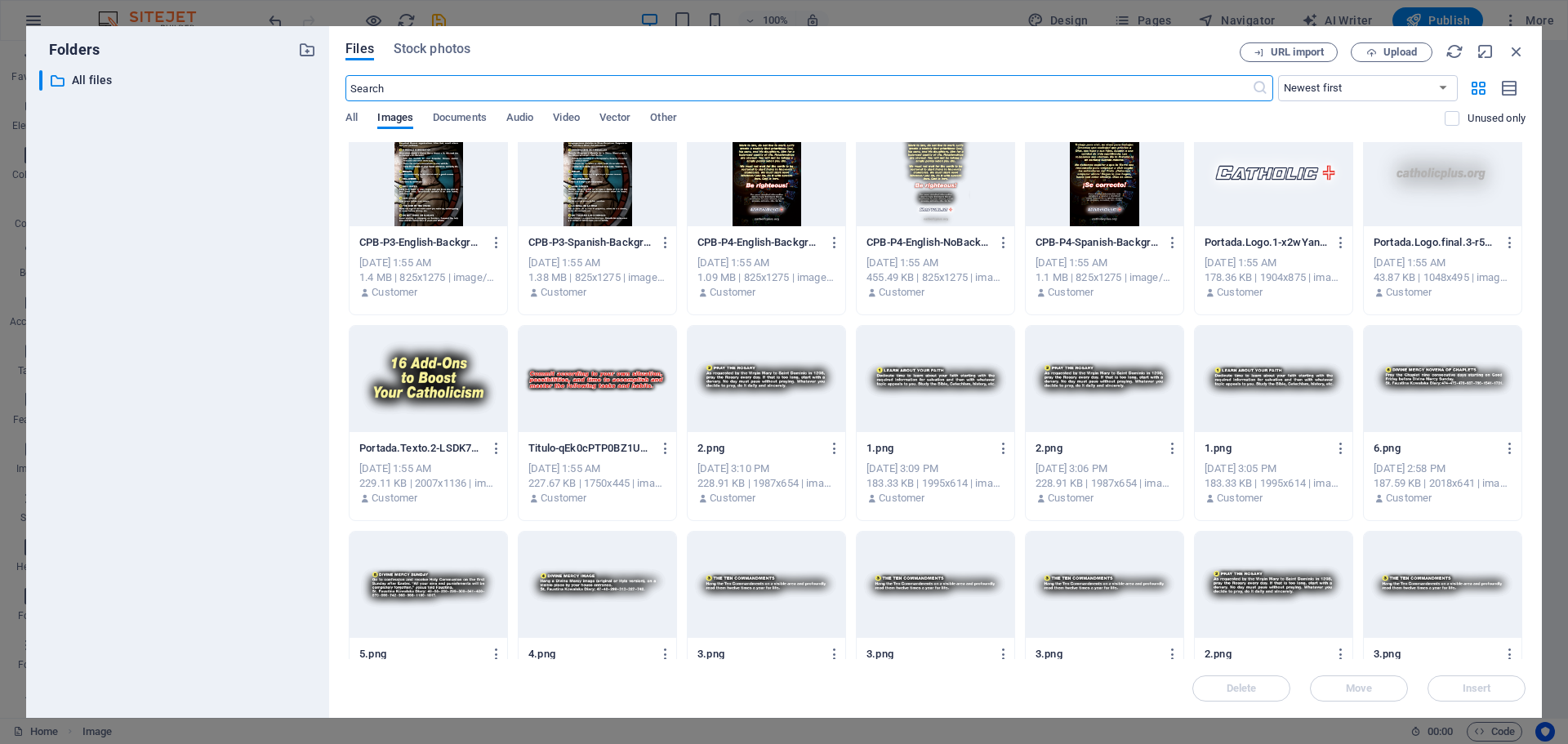
scroll to position [408, 0]
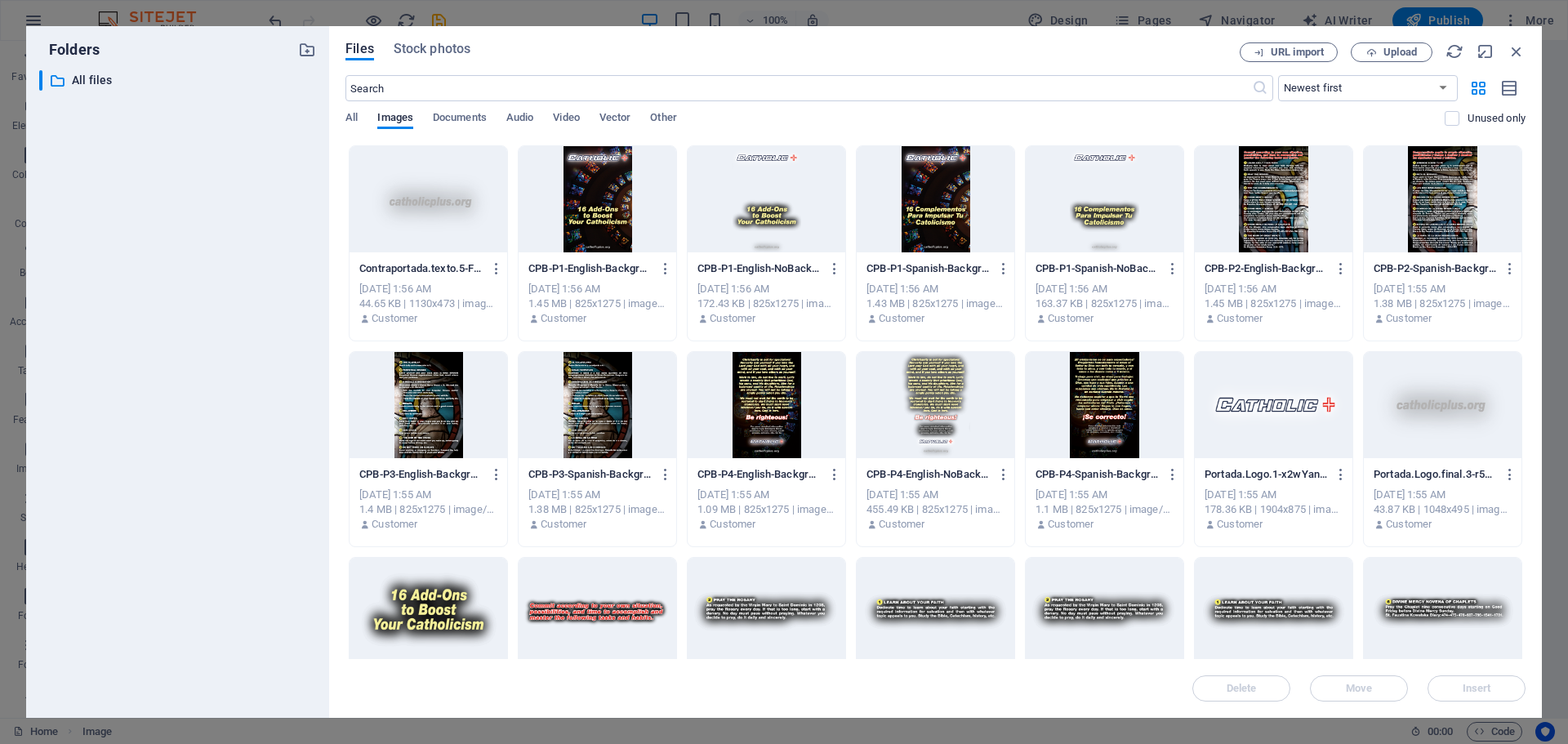
click at [966, 384] on div at bounding box center [936, 405] width 158 height 106
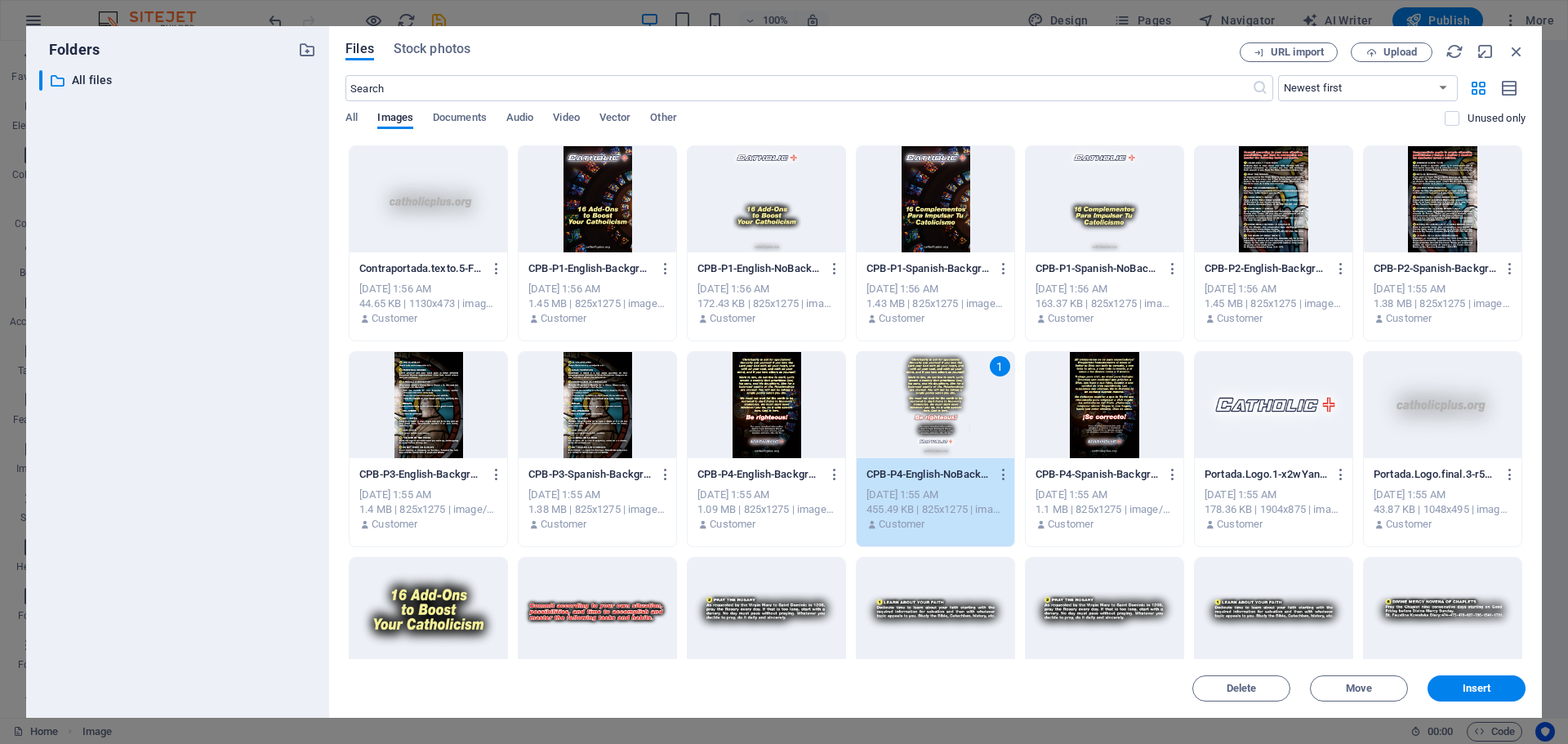
click at [987, 416] on div "1" at bounding box center [936, 405] width 158 height 106
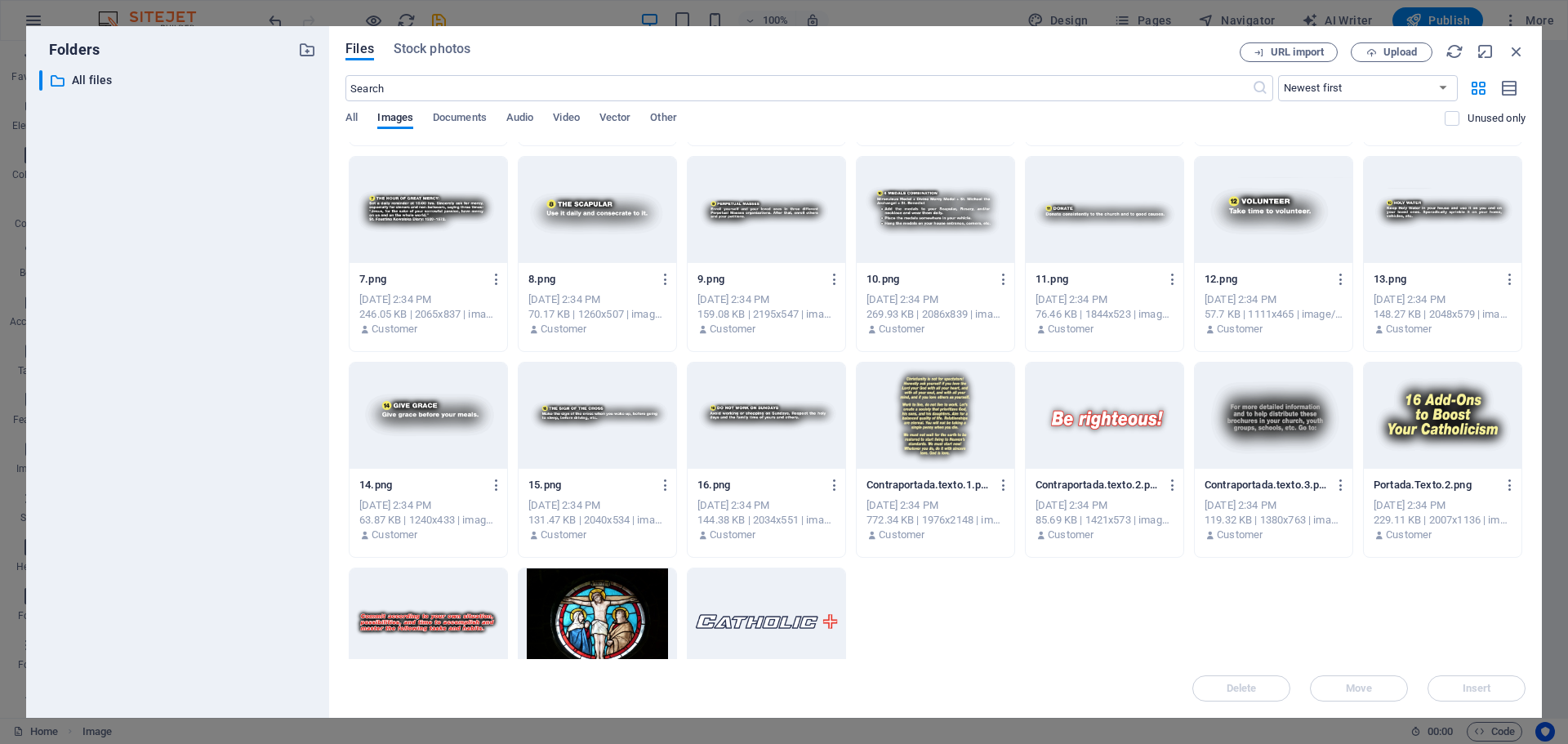
scroll to position [1632, 0]
click at [956, 433] on div at bounding box center [936, 415] width 158 height 106
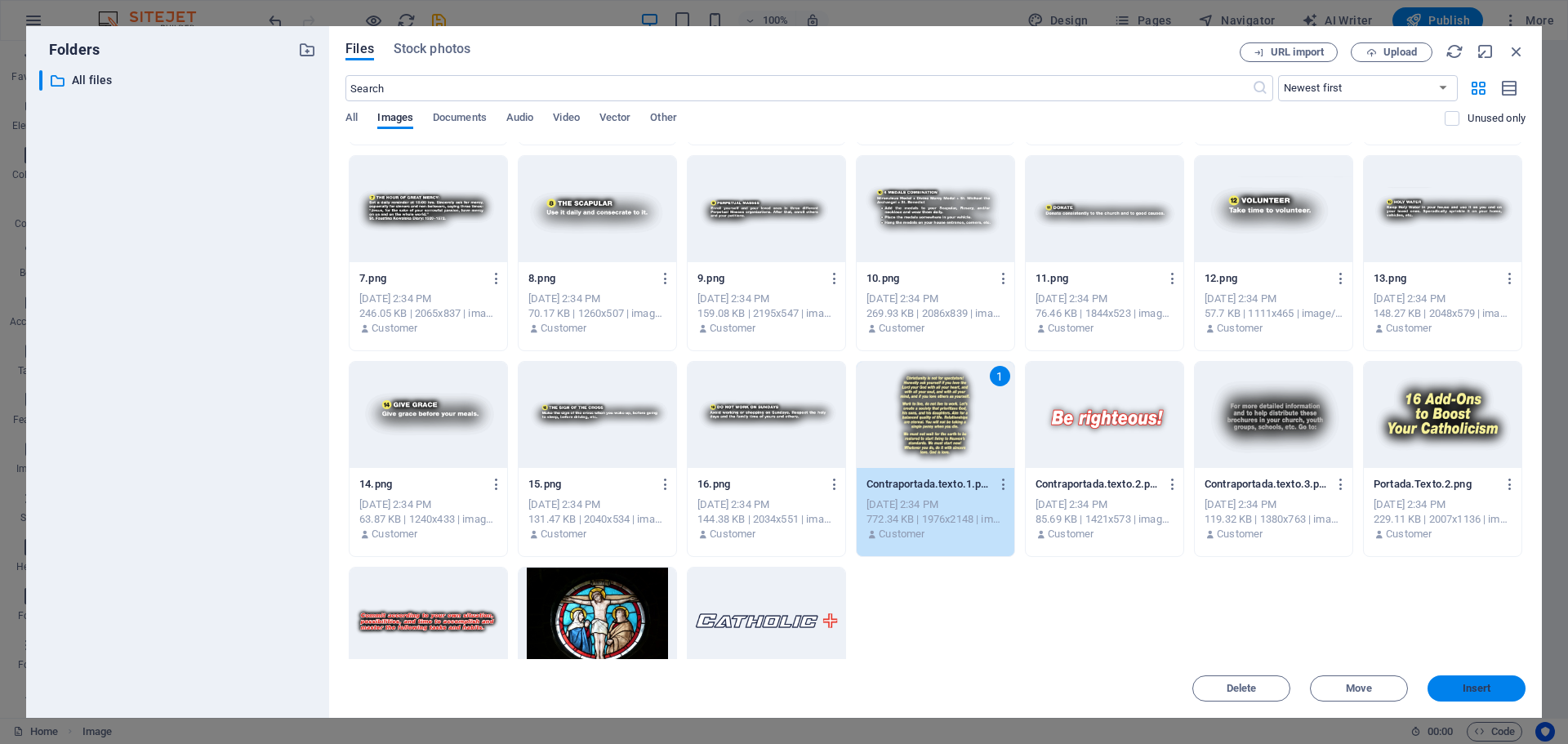
click at [1459, 692] on span "Insert" at bounding box center [1476, 687] width 85 height 10
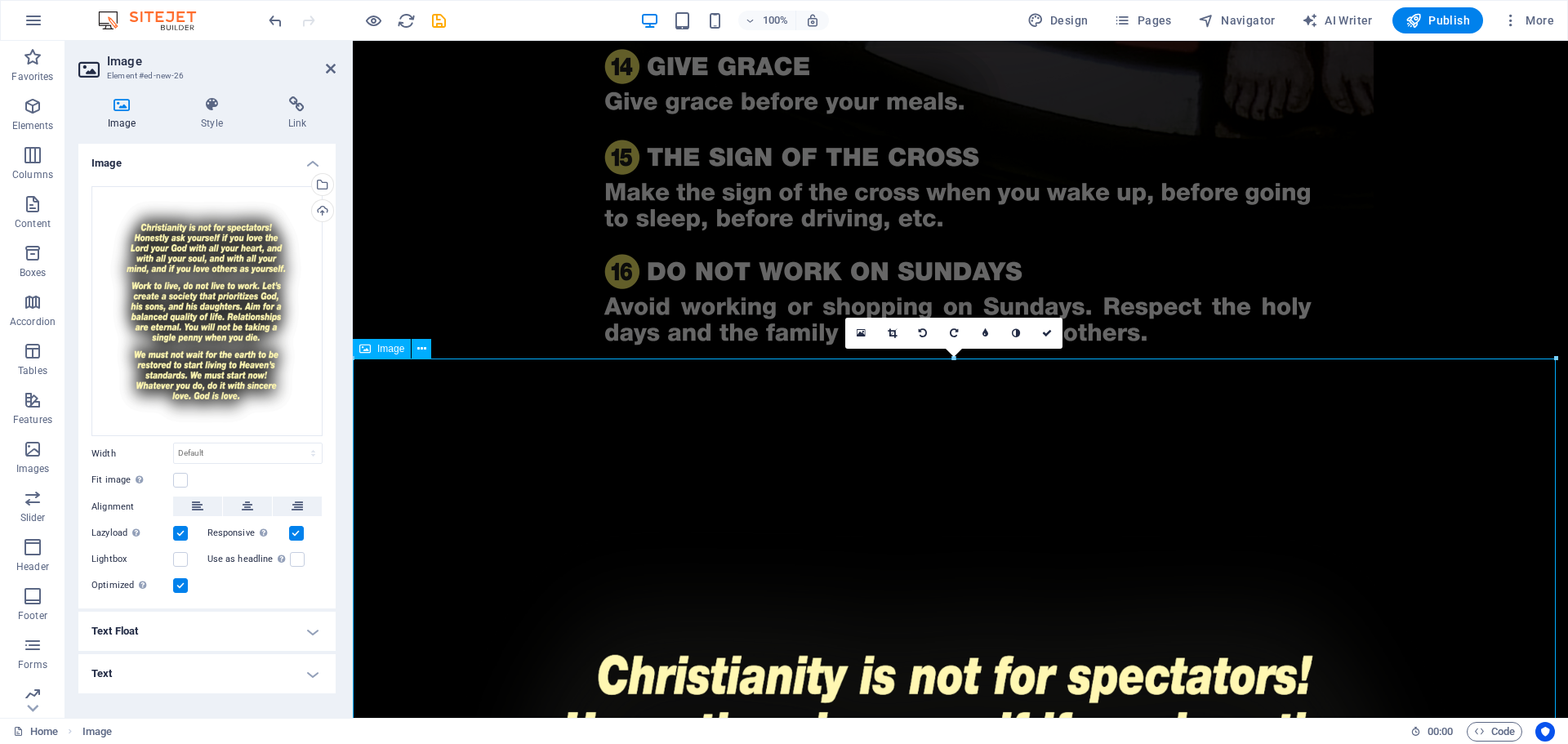
scroll to position [2453, 0]
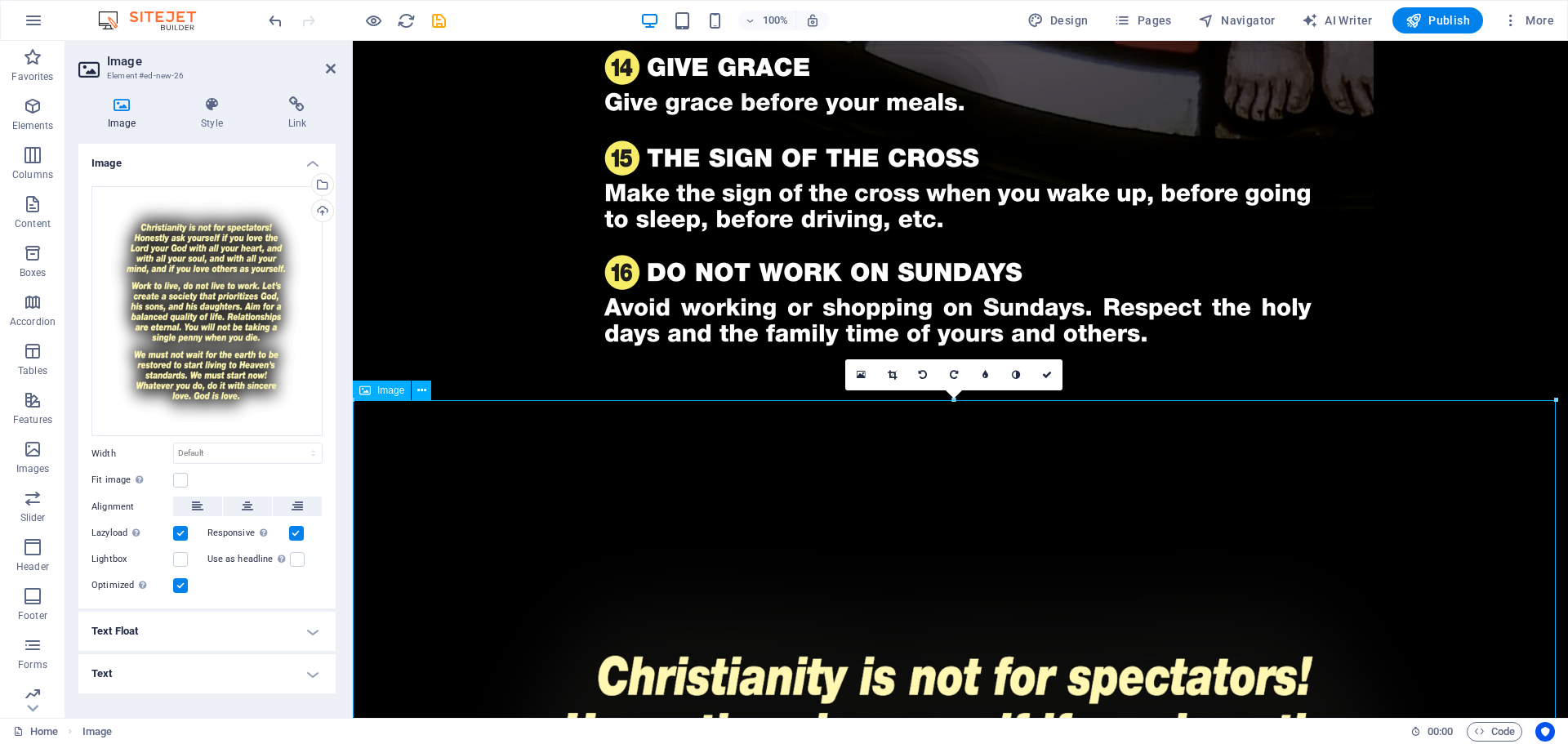
click at [249, 510] on icon at bounding box center [247, 506] width 12 height 20
click at [181, 481] on label at bounding box center [181, 480] width 14 height 14
click at [0, 0] on input "Fit image Automatically fit image to a fixed width and height" at bounding box center [0, 0] width 0 height 0
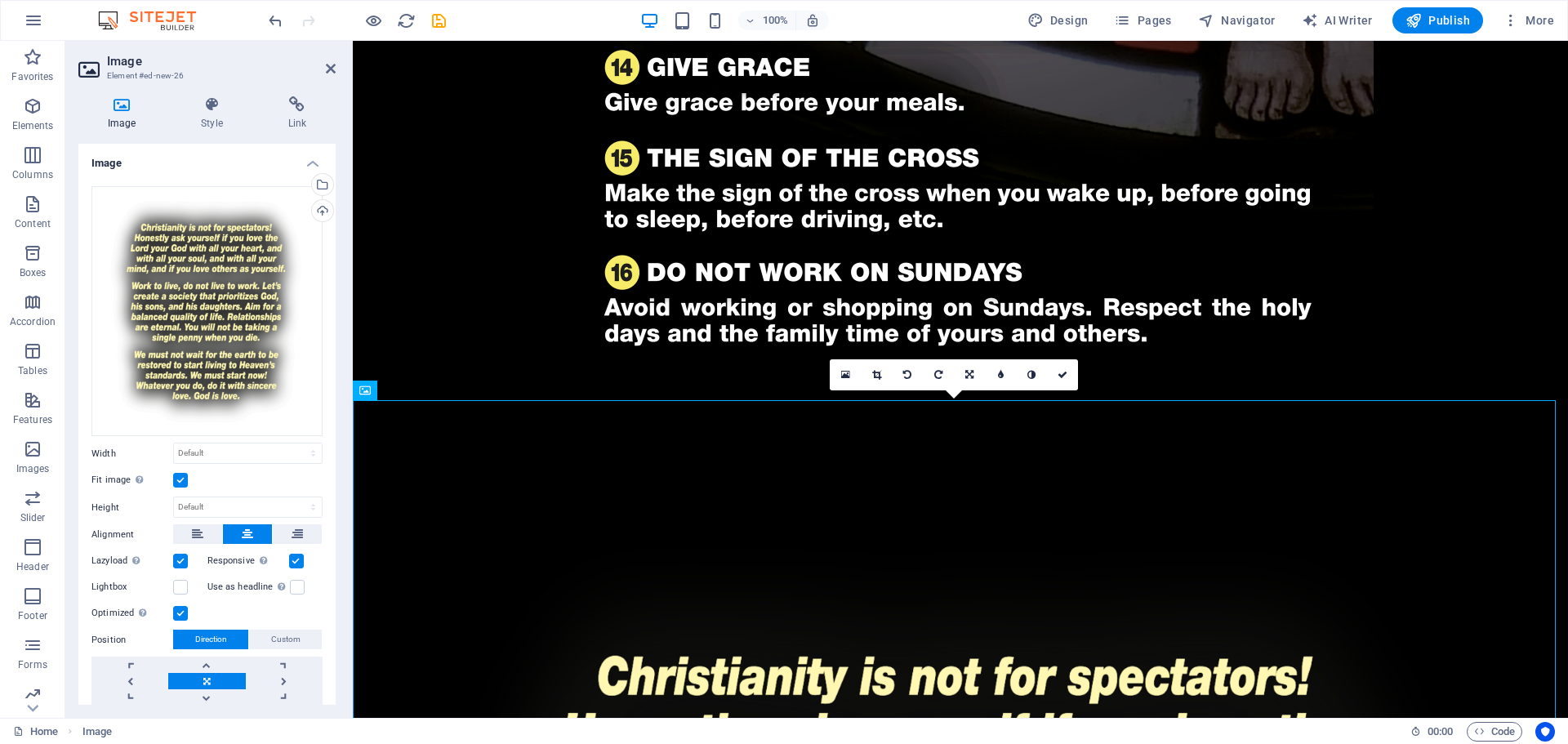
click at [181, 481] on label at bounding box center [181, 480] width 14 height 14
click at [0, 0] on input "Fit image Automatically fit image to a fixed width and height" at bounding box center [0, 0] width 0 height 0
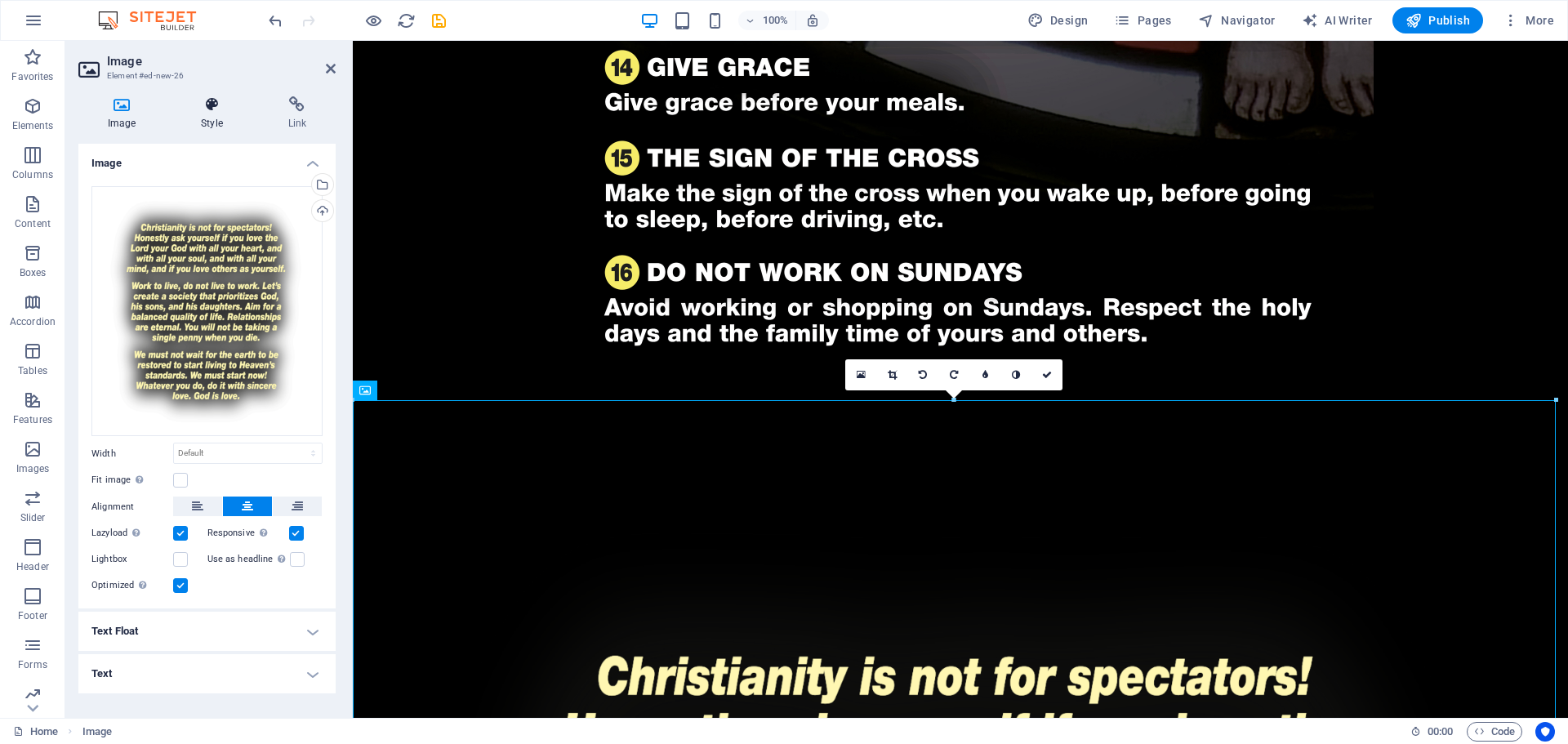
click at [218, 118] on h4 "Style" at bounding box center [215, 113] width 86 height 34
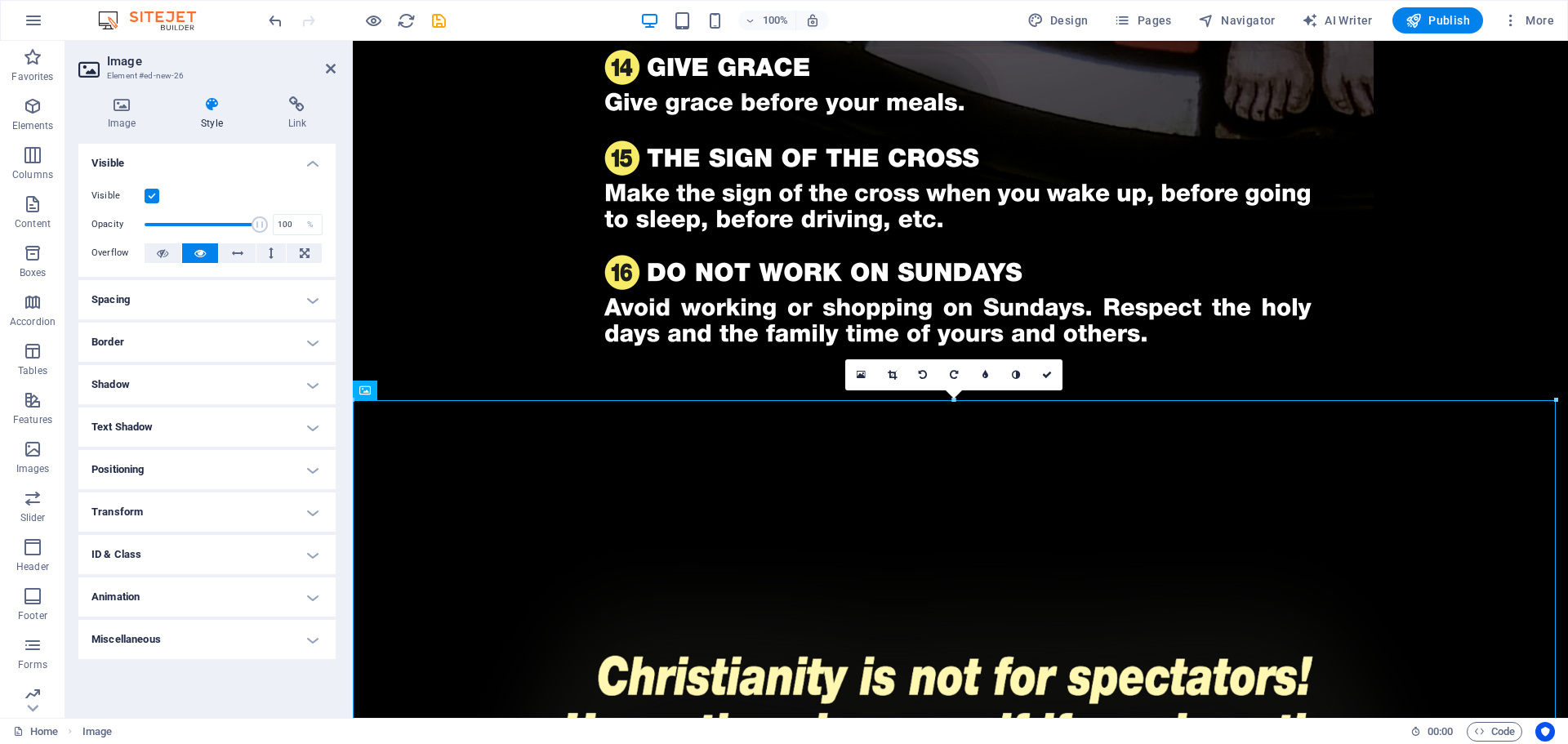
click at [206, 280] on h4 "Spacing" at bounding box center [207, 300] width 258 height 39
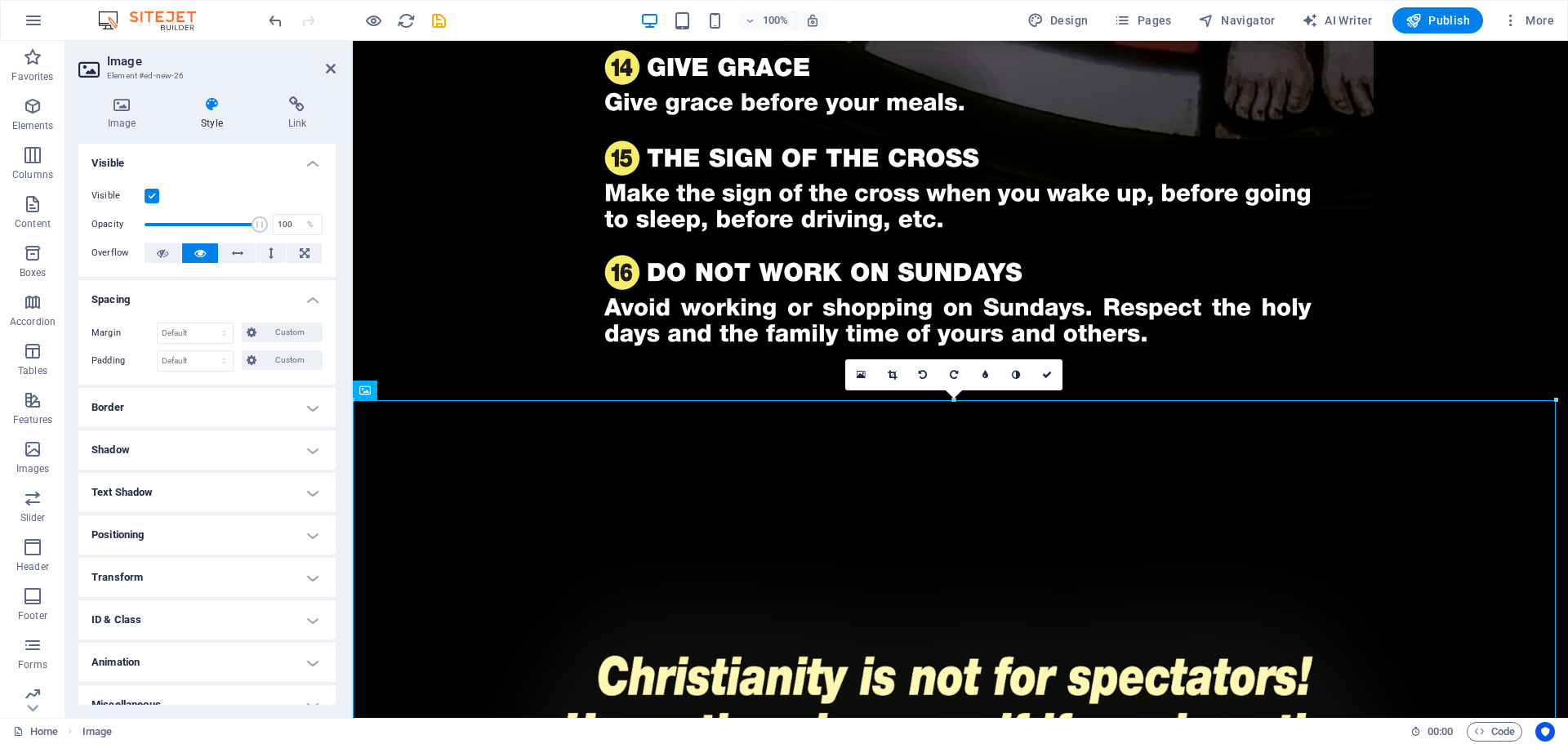
click at [187, 401] on h4 "Border" at bounding box center [207, 407] width 258 height 39
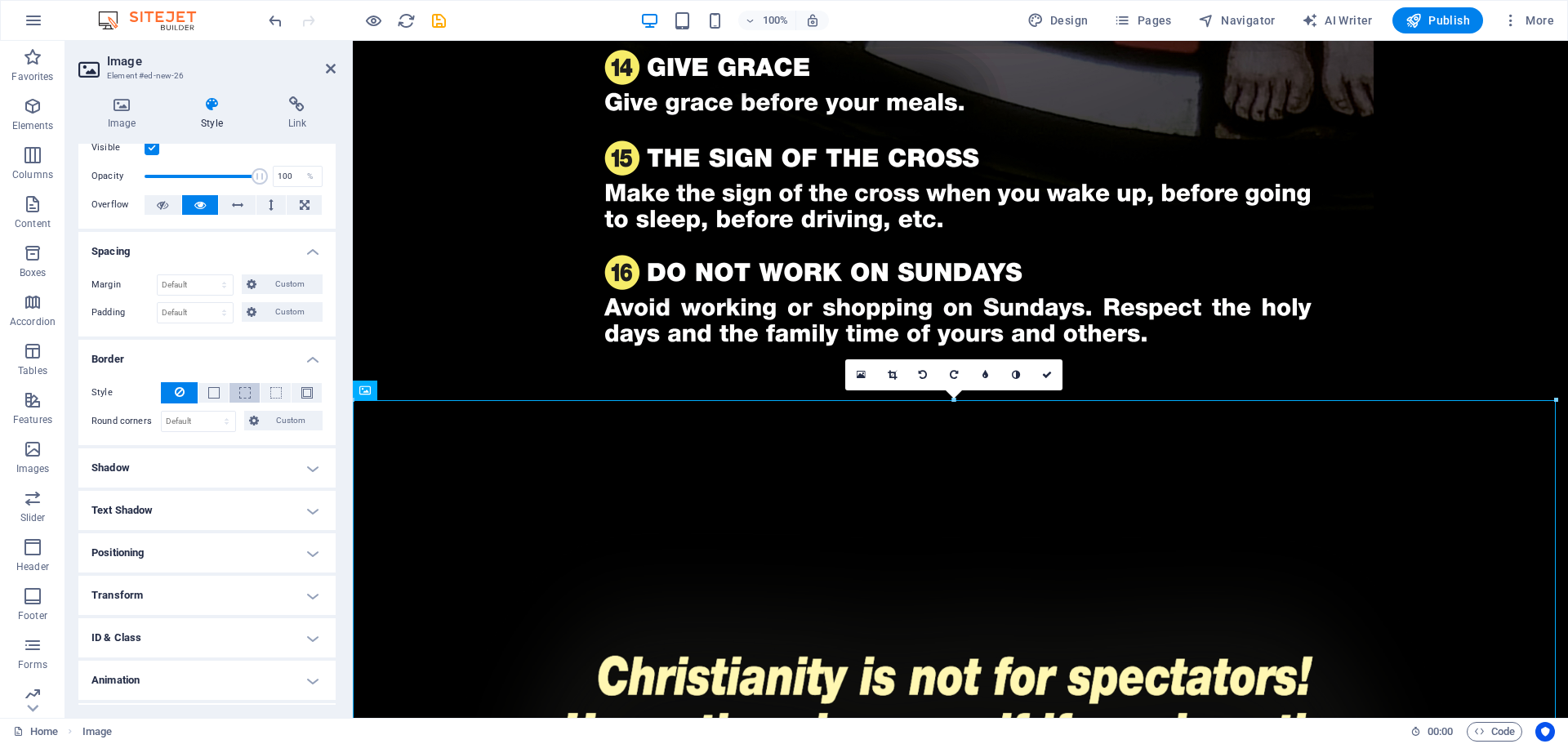
scroll to position [86, 0]
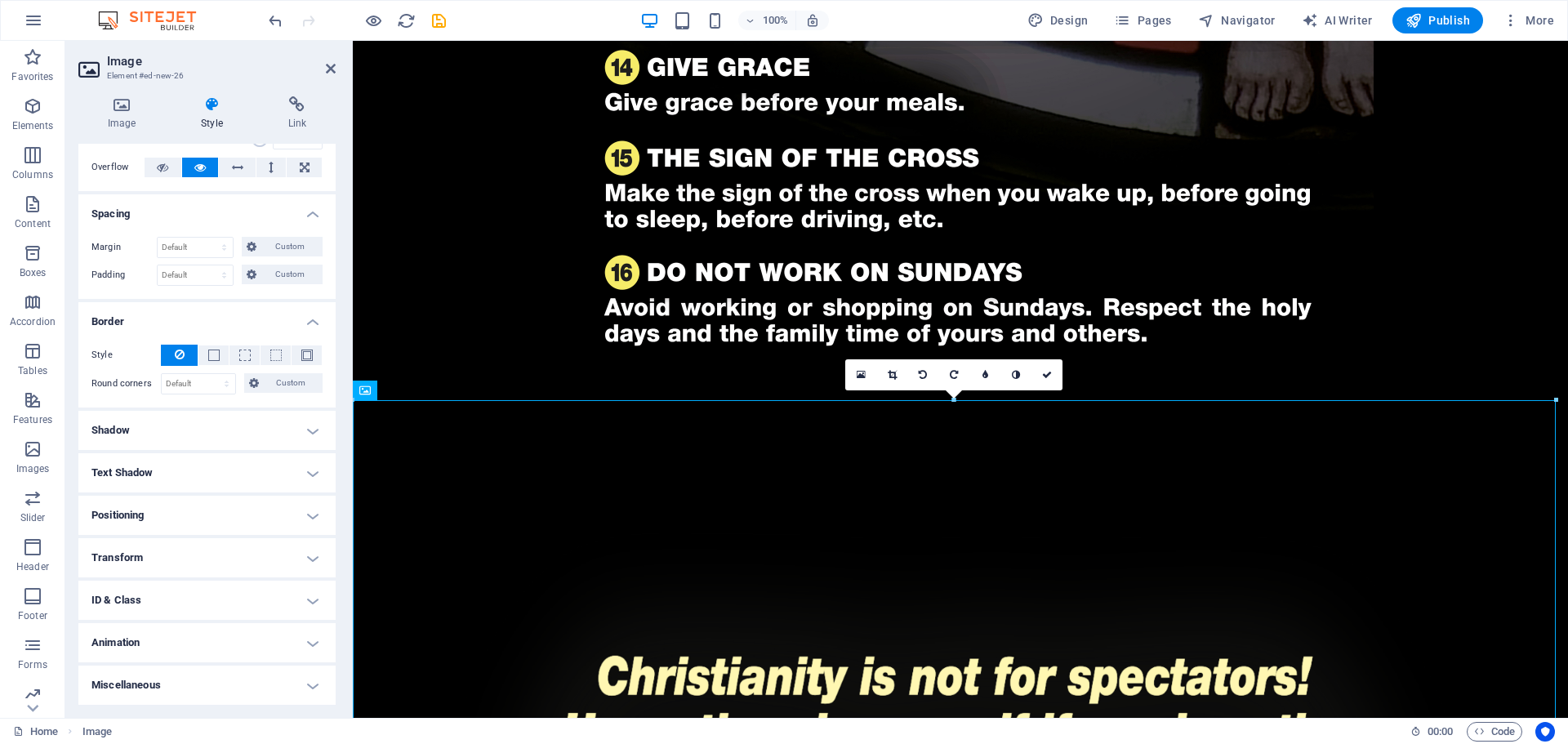
click at [211, 520] on h4 "Positioning" at bounding box center [207, 515] width 258 height 39
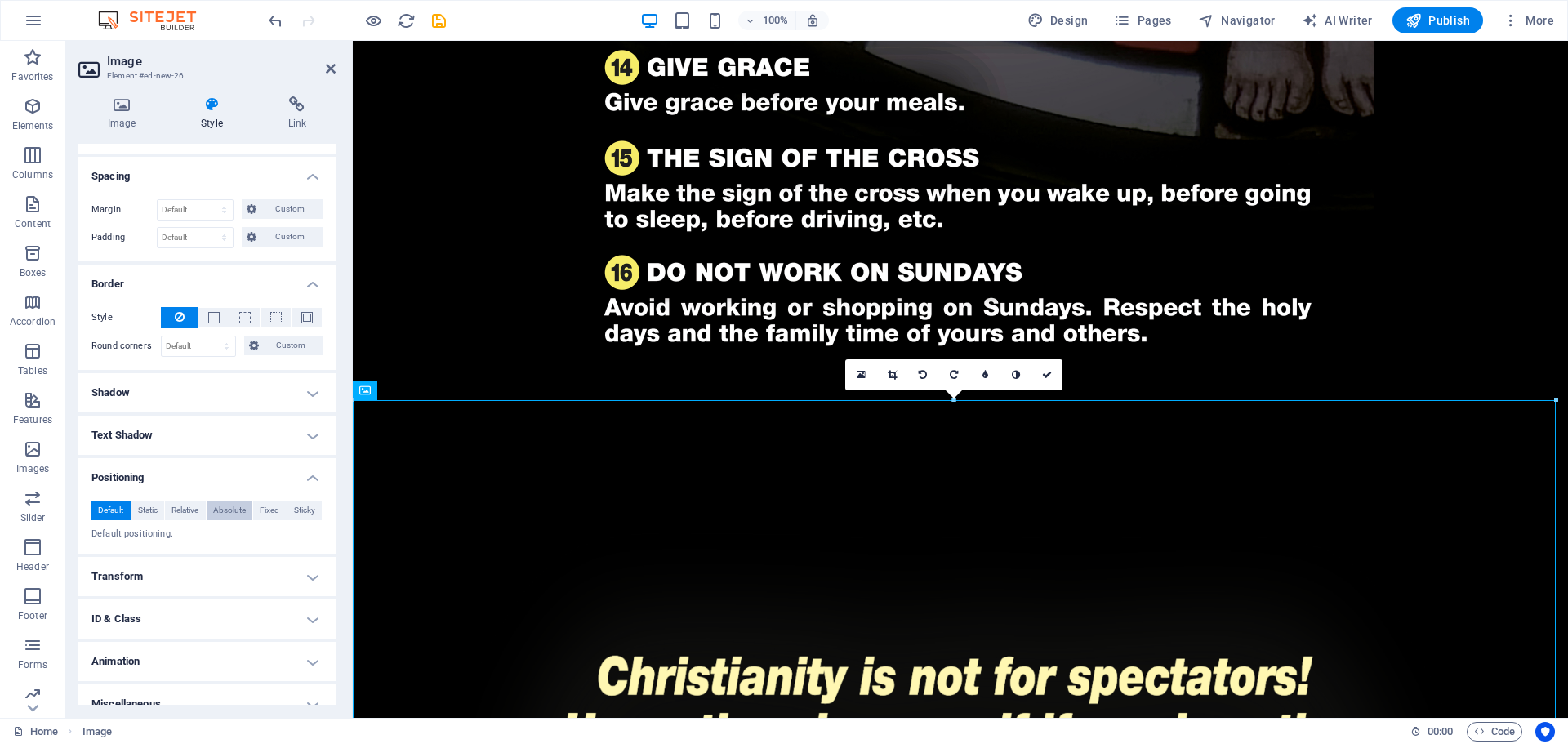
scroll to position [142, 0]
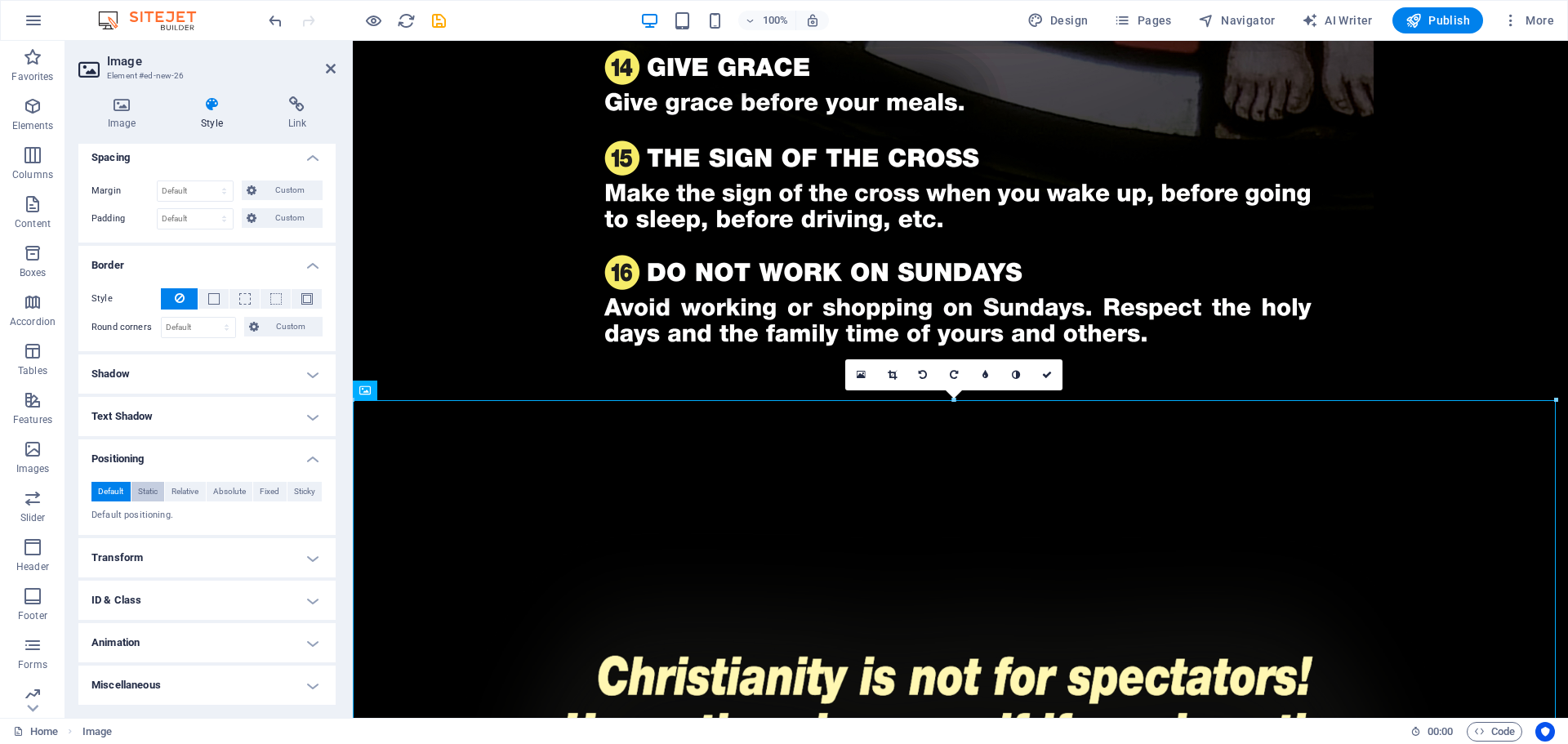
click at [145, 492] on span "Static" at bounding box center [148, 492] width 20 height 20
click at [193, 494] on span "Relative" at bounding box center [185, 492] width 27 height 20
click at [227, 490] on span "Absolute" at bounding box center [229, 492] width 32 height 20
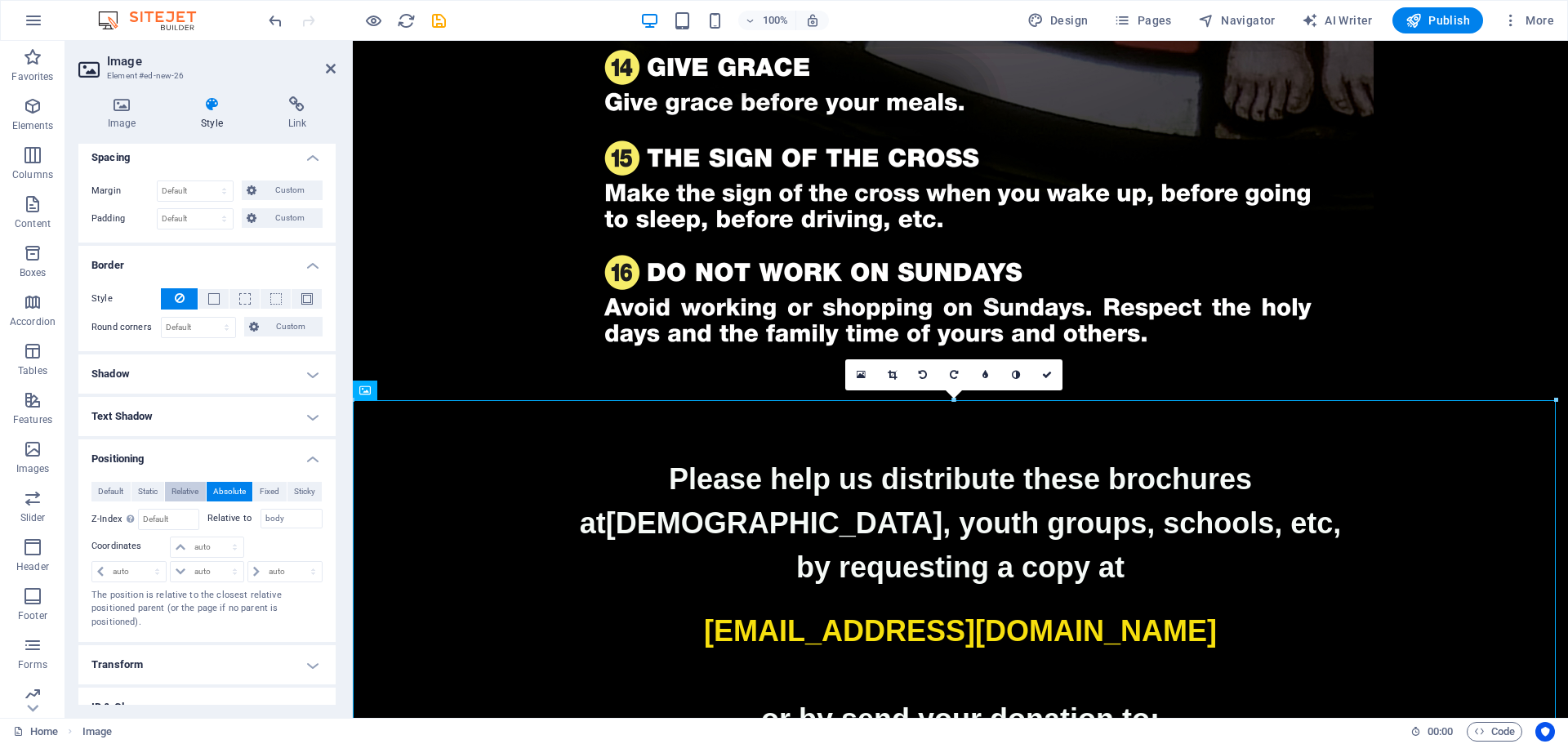
click at [178, 491] on span "Relative" at bounding box center [185, 492] width 27 height 20
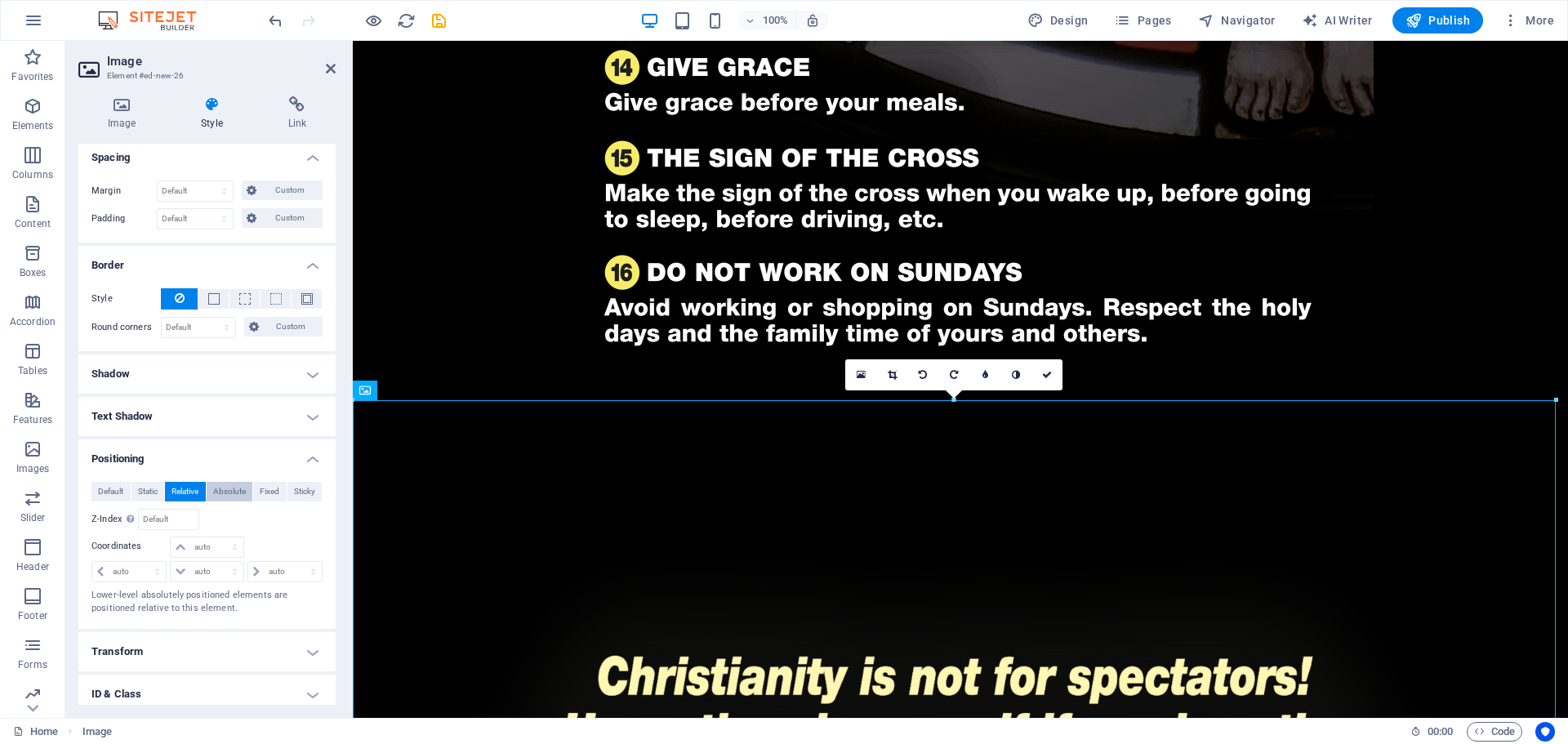
click at [216, 490] on span "Absolute" at bounding box center [229, 492] width 32 height 20
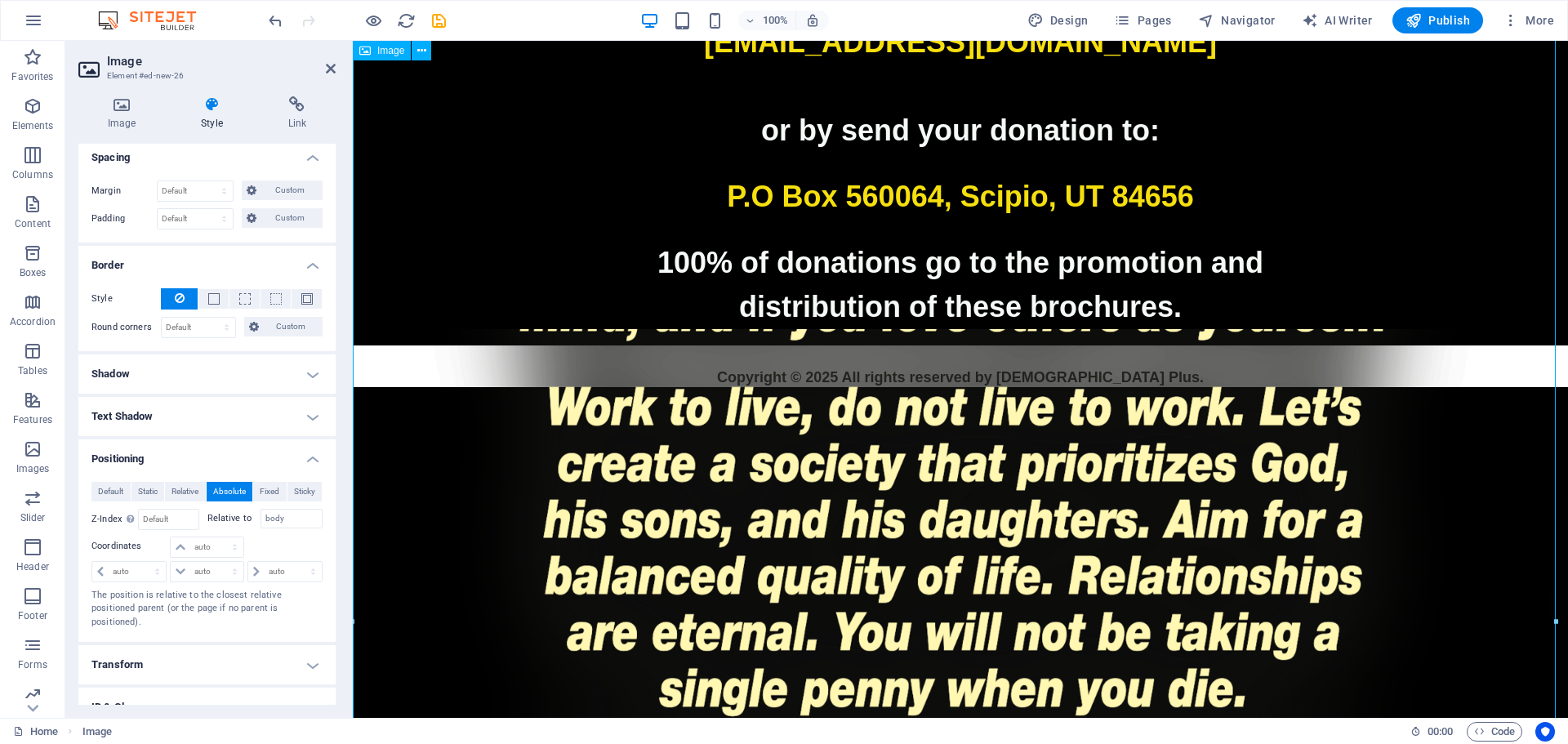
scroll to position [2779, 0]
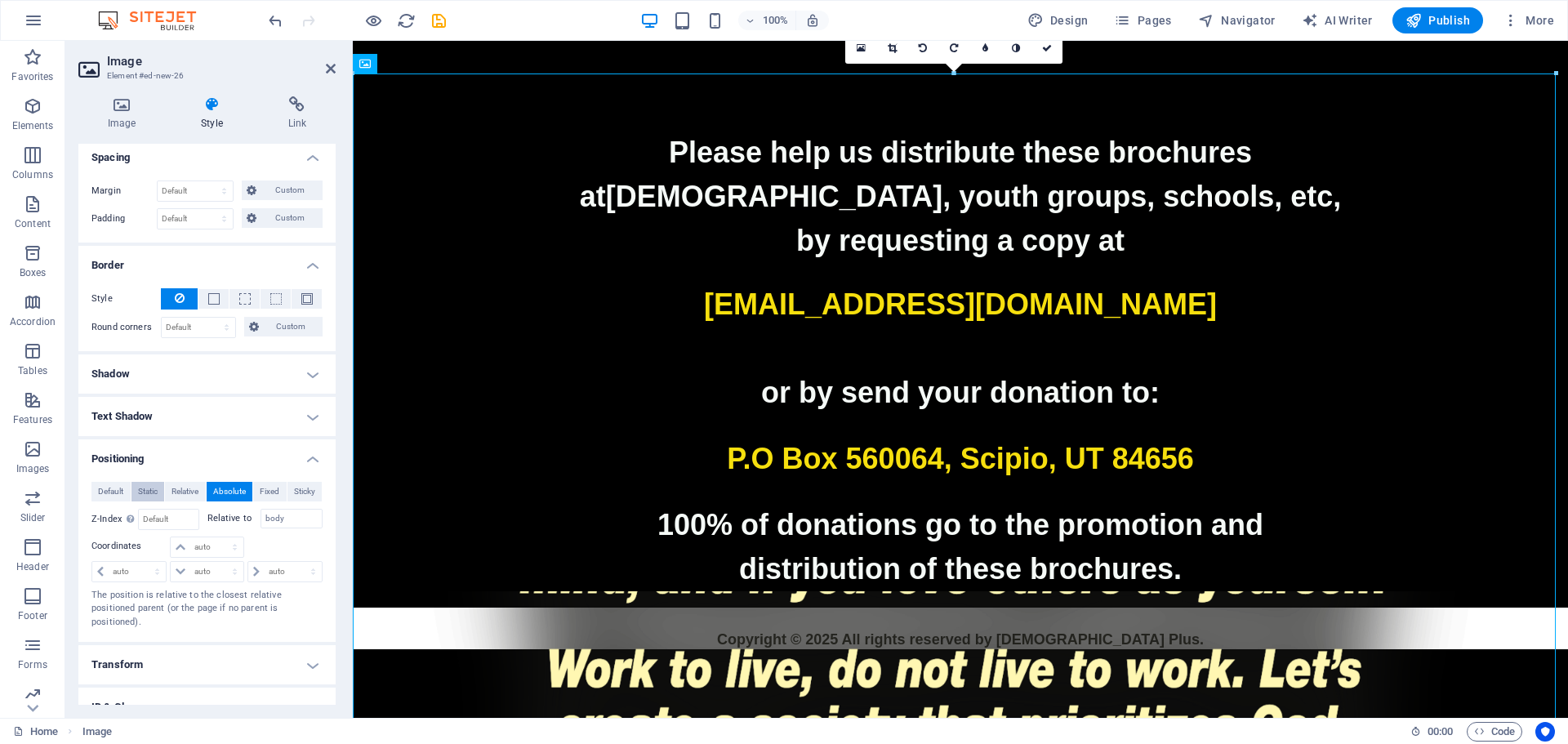
click at [163, 491] on button "Static" at bounding box center [147, 492] width 33 height 20
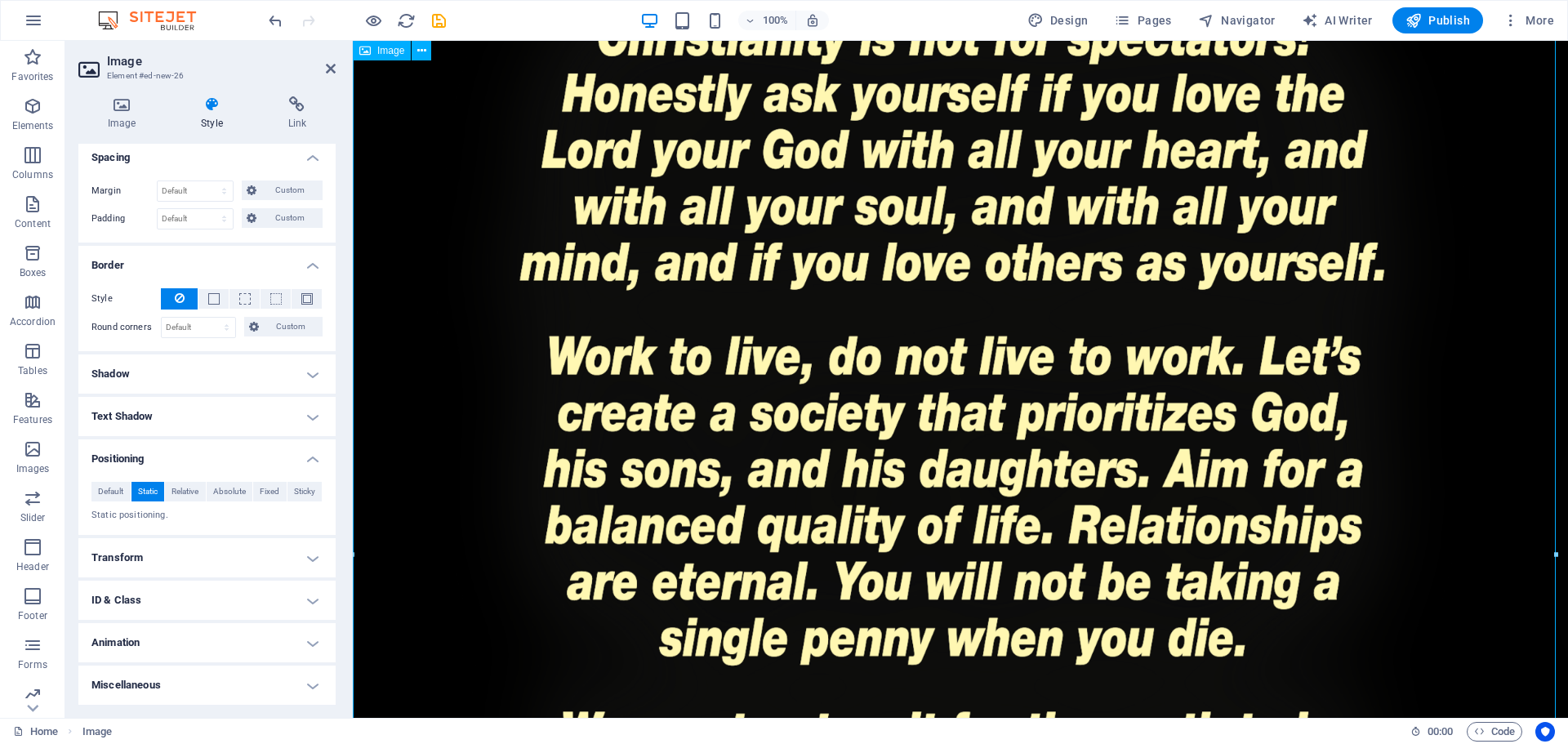
scroll to position [2943, 0]
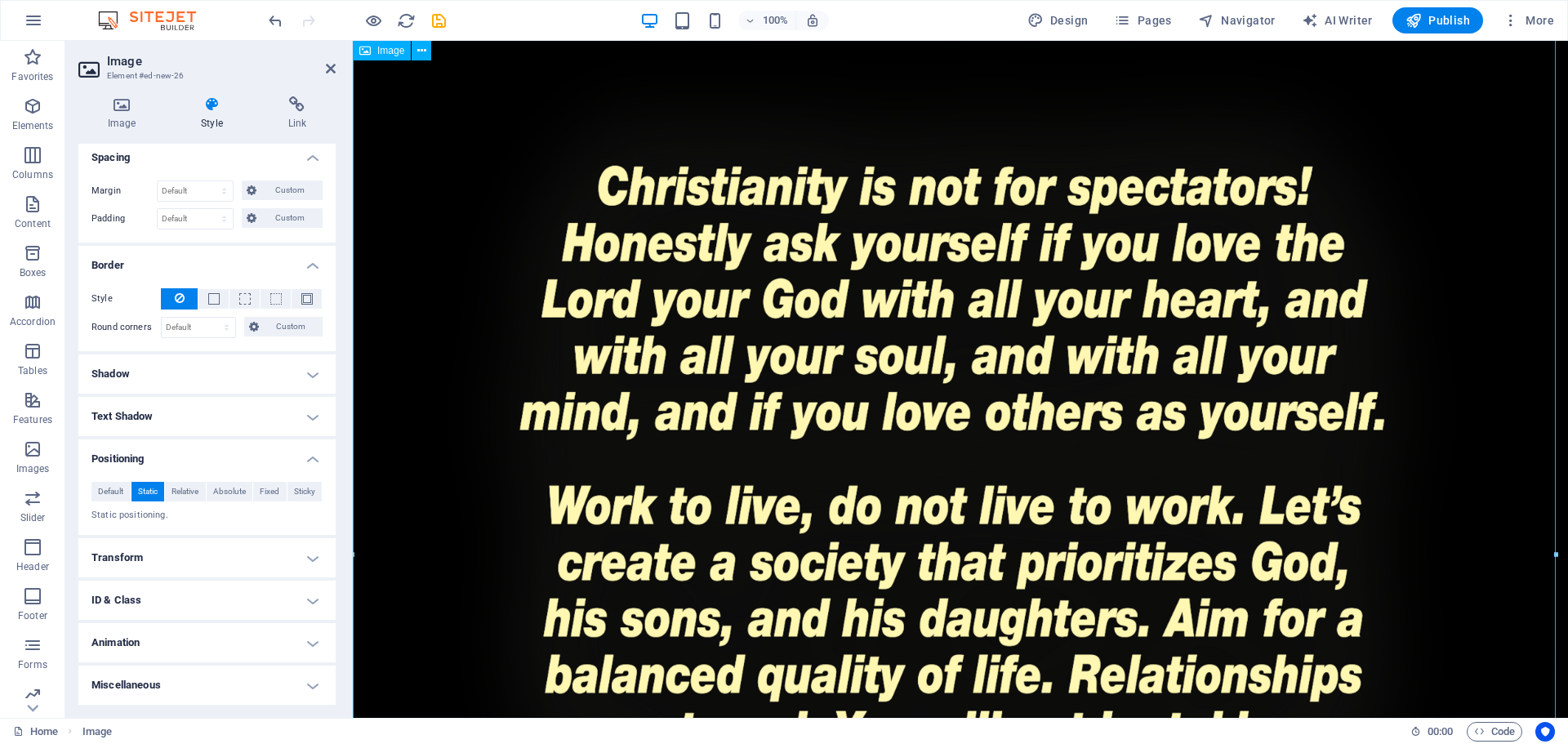
click at [979, 394] on figure at bounding box center [961, 643] width 1216 height 1320
click at [771, 397] on figure at bounding box center [961, 643] width 1216 height 1320
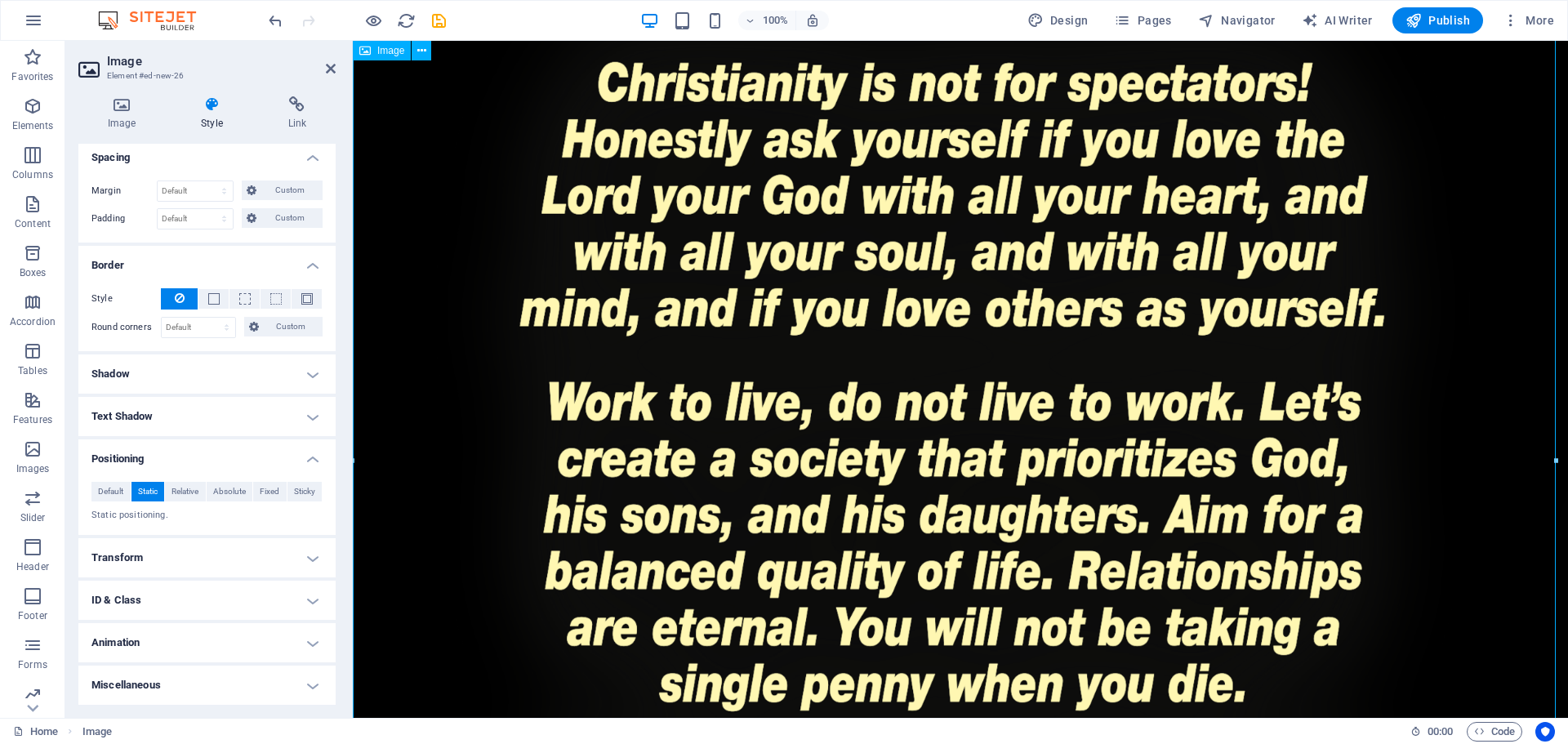
click at [784, 276] on figure at bounding box center [961, 539] width 1216 height 1320
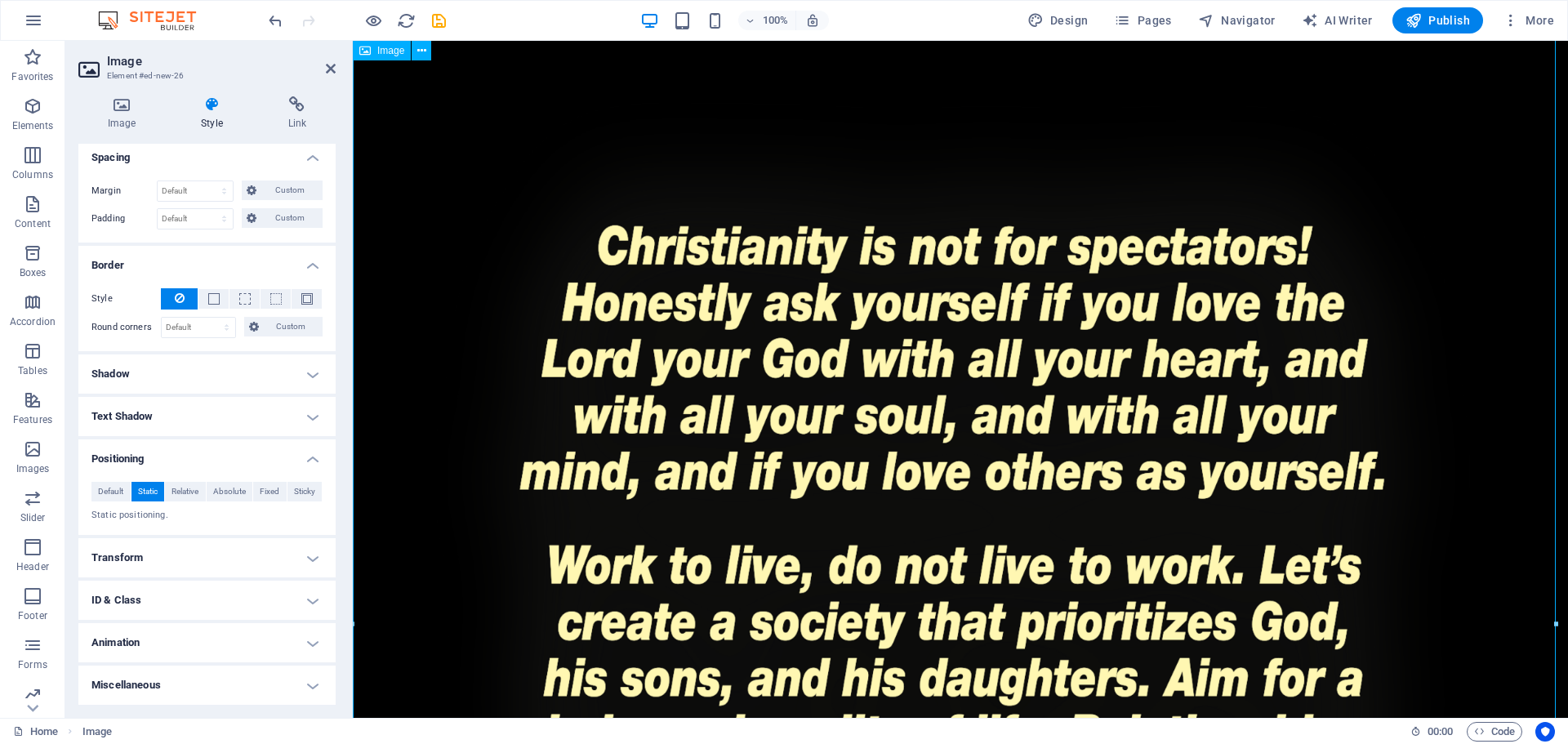
click at [1465, 450] on figure at bounding box center [961, 703] width 1216 height 1320
click at [149, 483] on span "Static" at bounding box center [148, 492] width 20 height 20
click at [224, 489] on span "Absolute" at bounding box center [229, 492] width 32 height 20
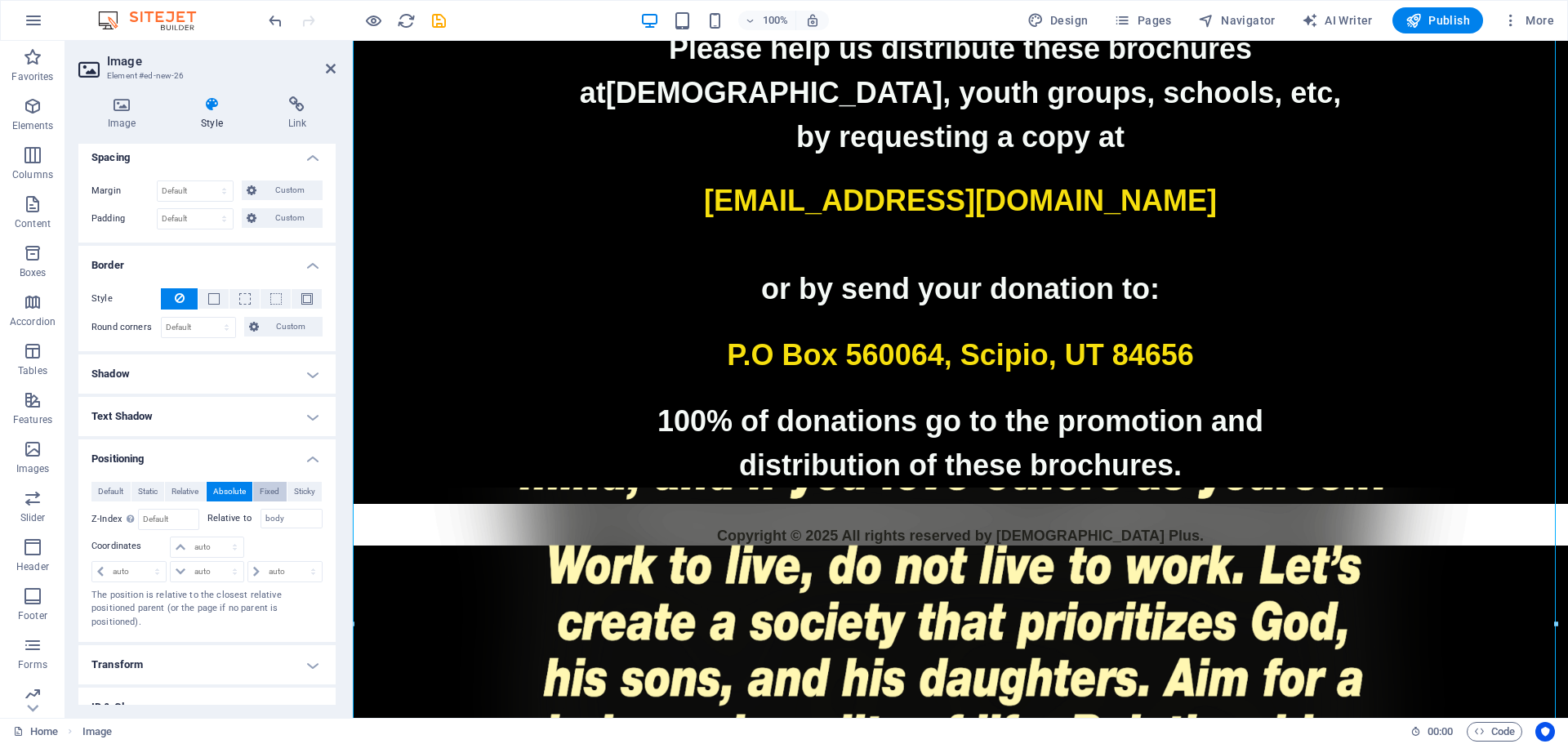
click at [276, 489] on span "Fixed" at bounding box center [269, 492] width 20 height 20
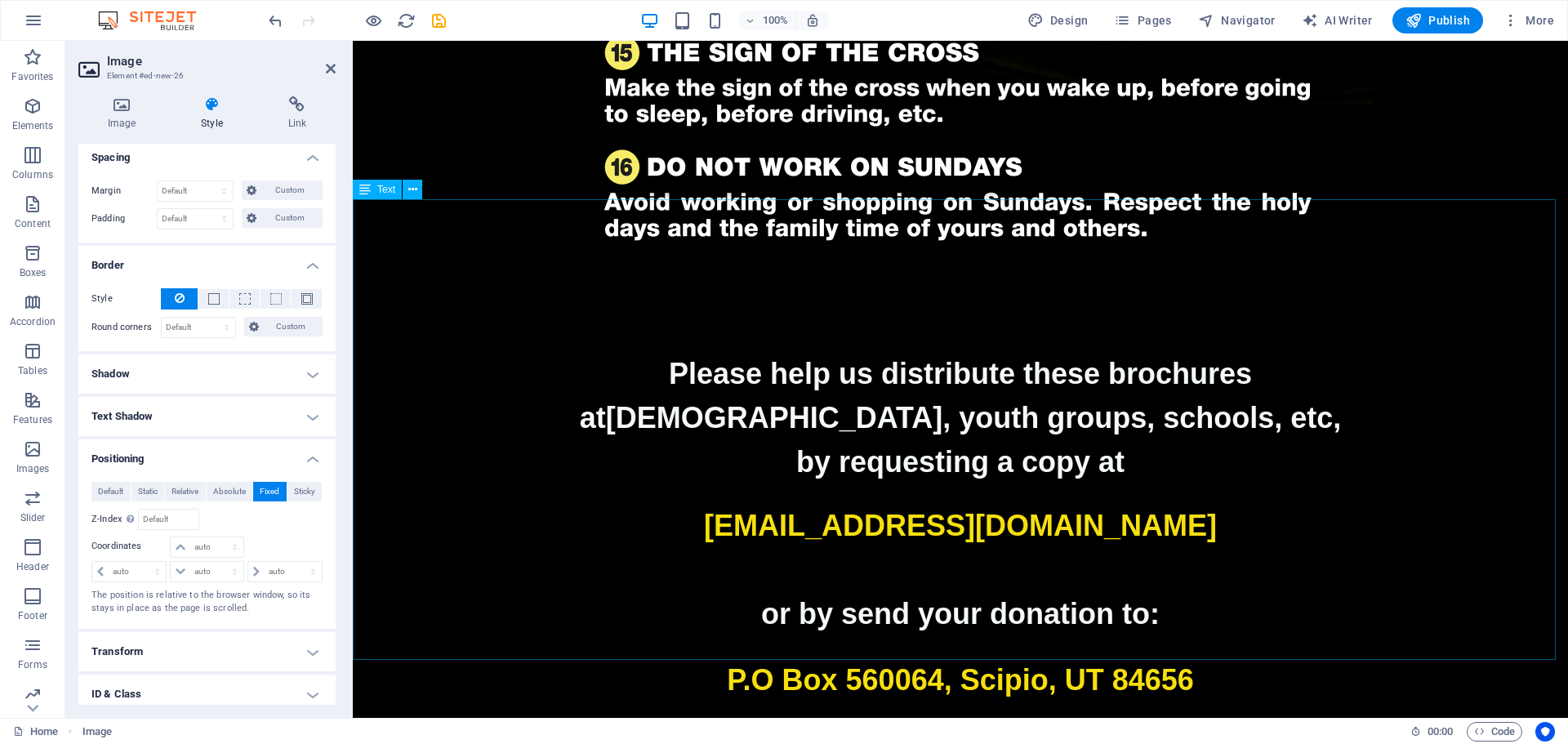
scroll to position [2638, 0]
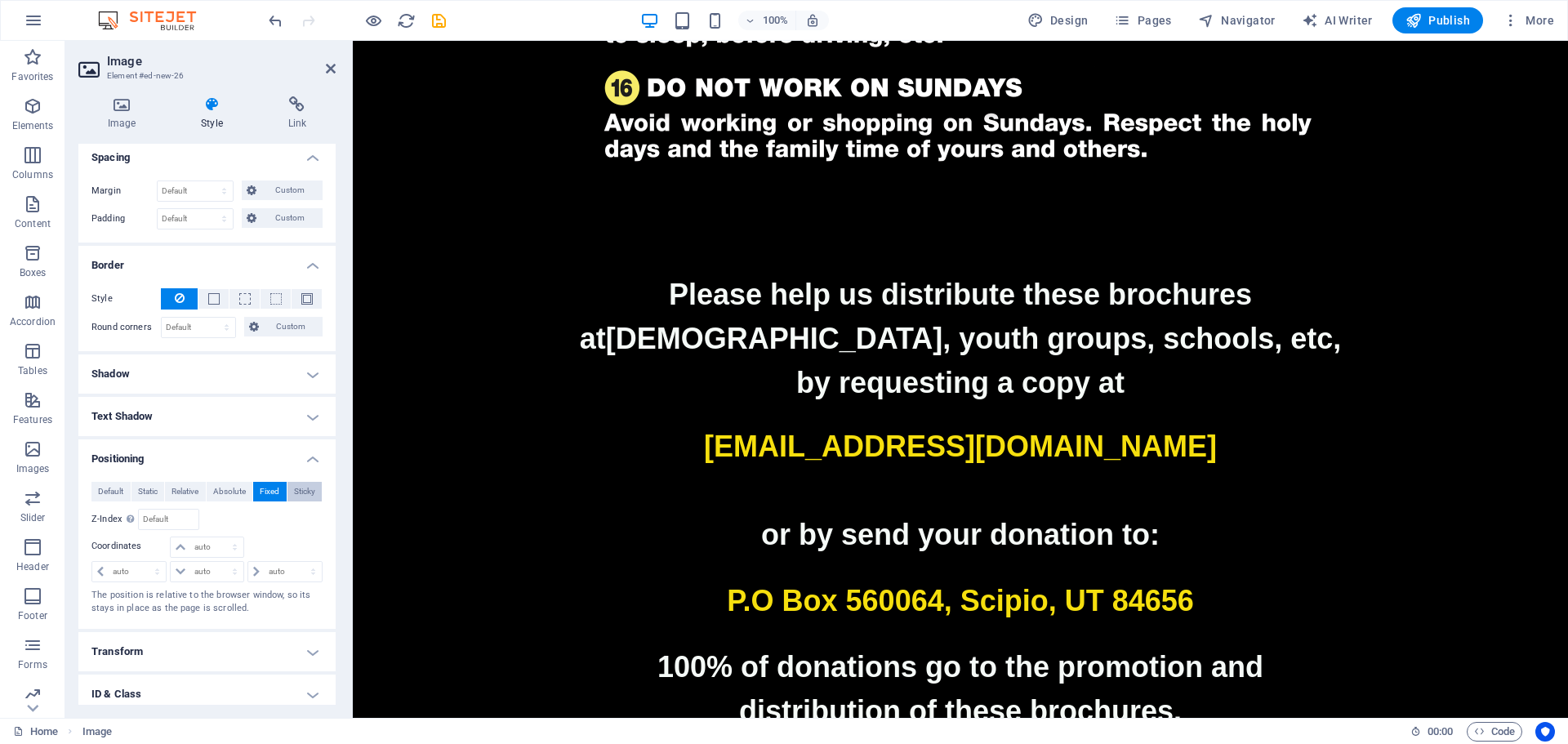
click at [314, 492] on button "Sticky" at bounding box center [304, 492] width 35 height 20
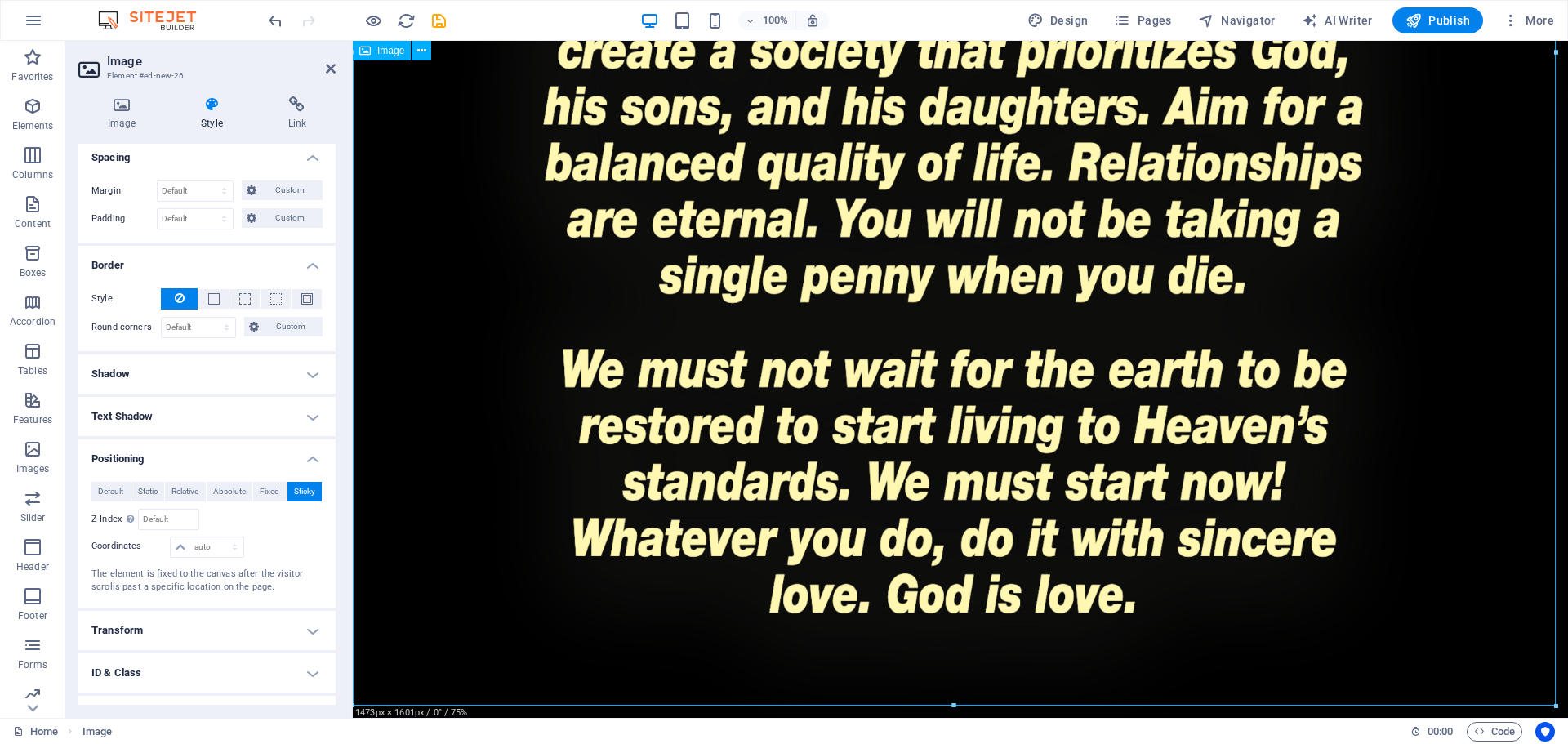
scroll to position [3210, 0]
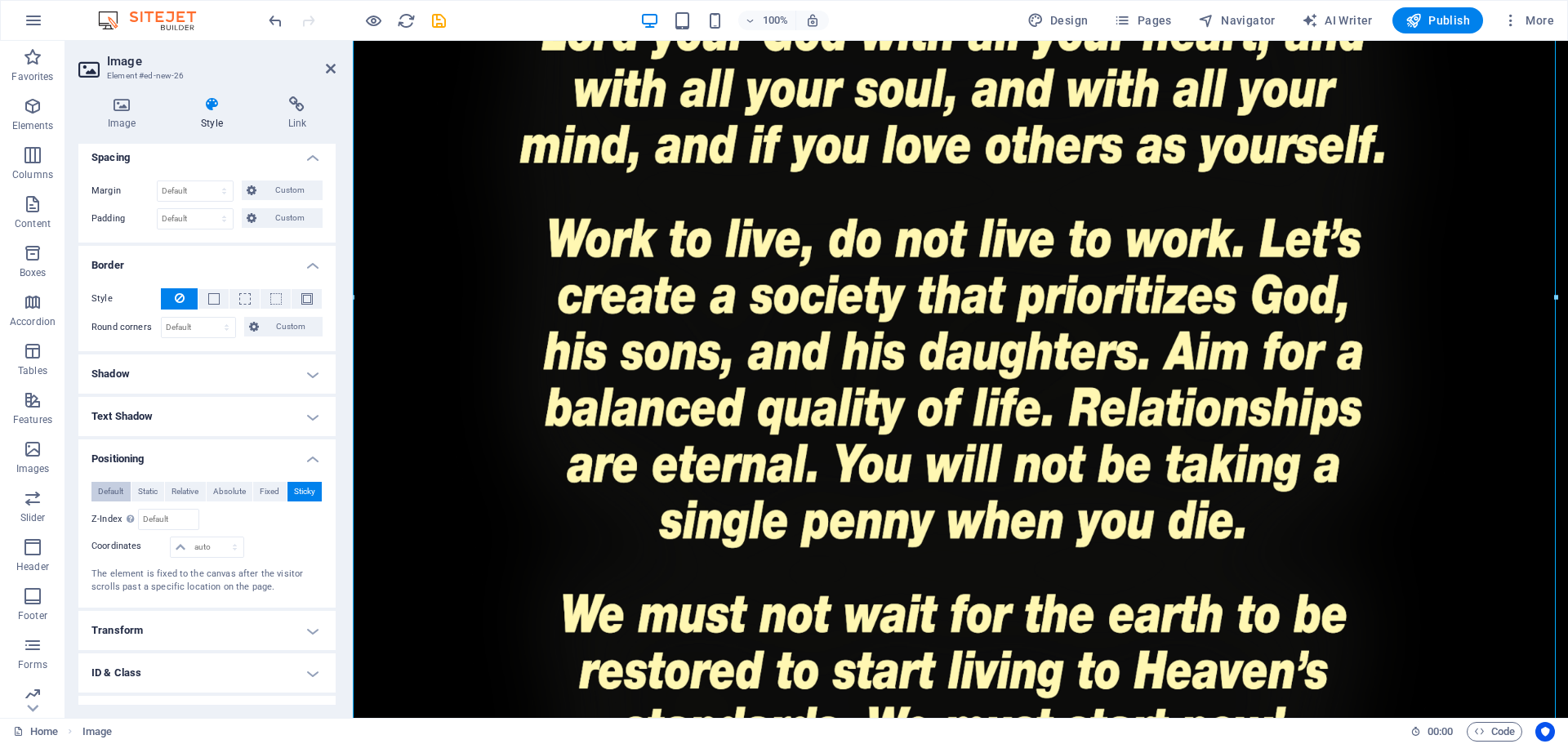
click at [101, 493] on span "Default" at bounding box center [110, 492] width 25 height 20
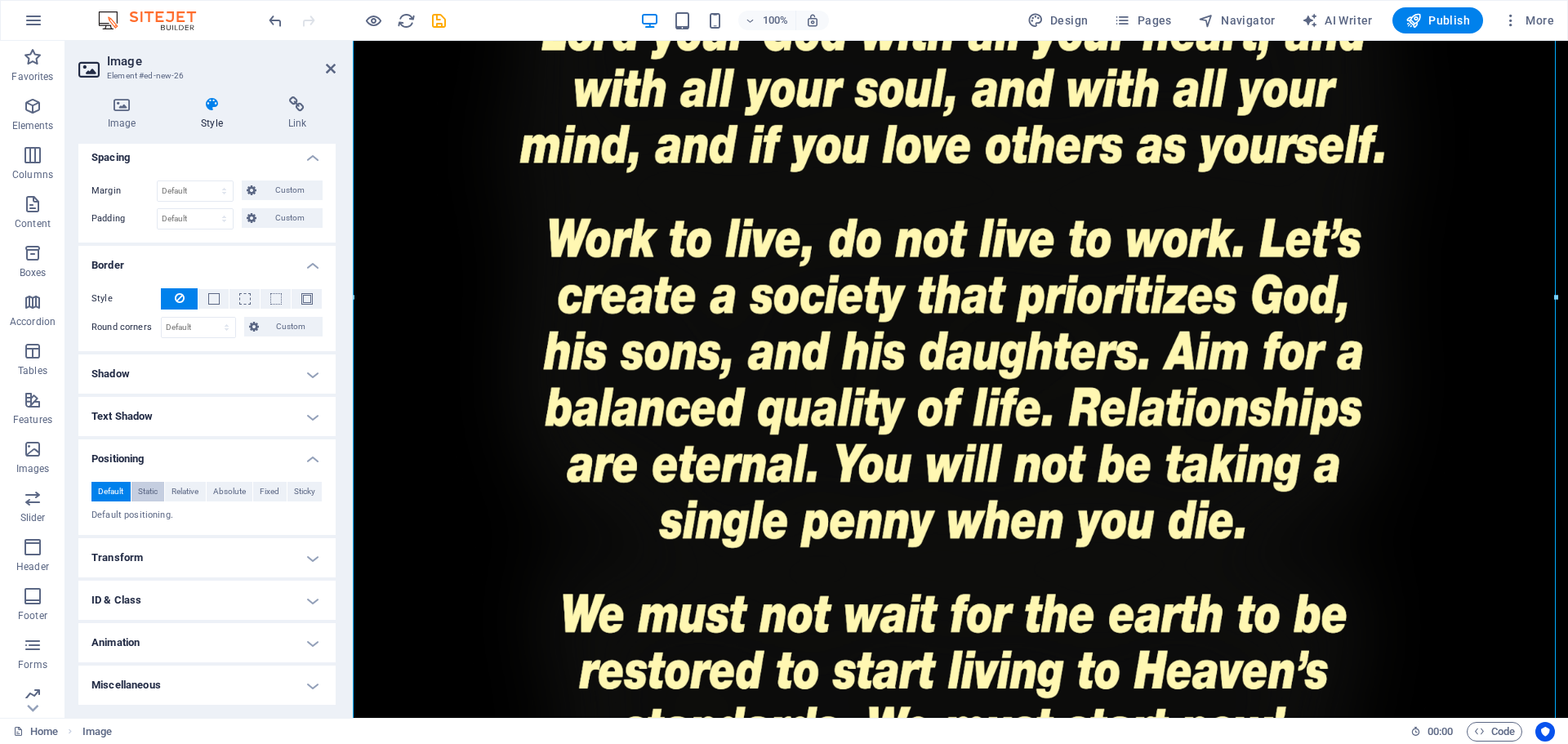
click at [153, 490] on span "Static" at bounding box center [148, 492] width 20 height 20
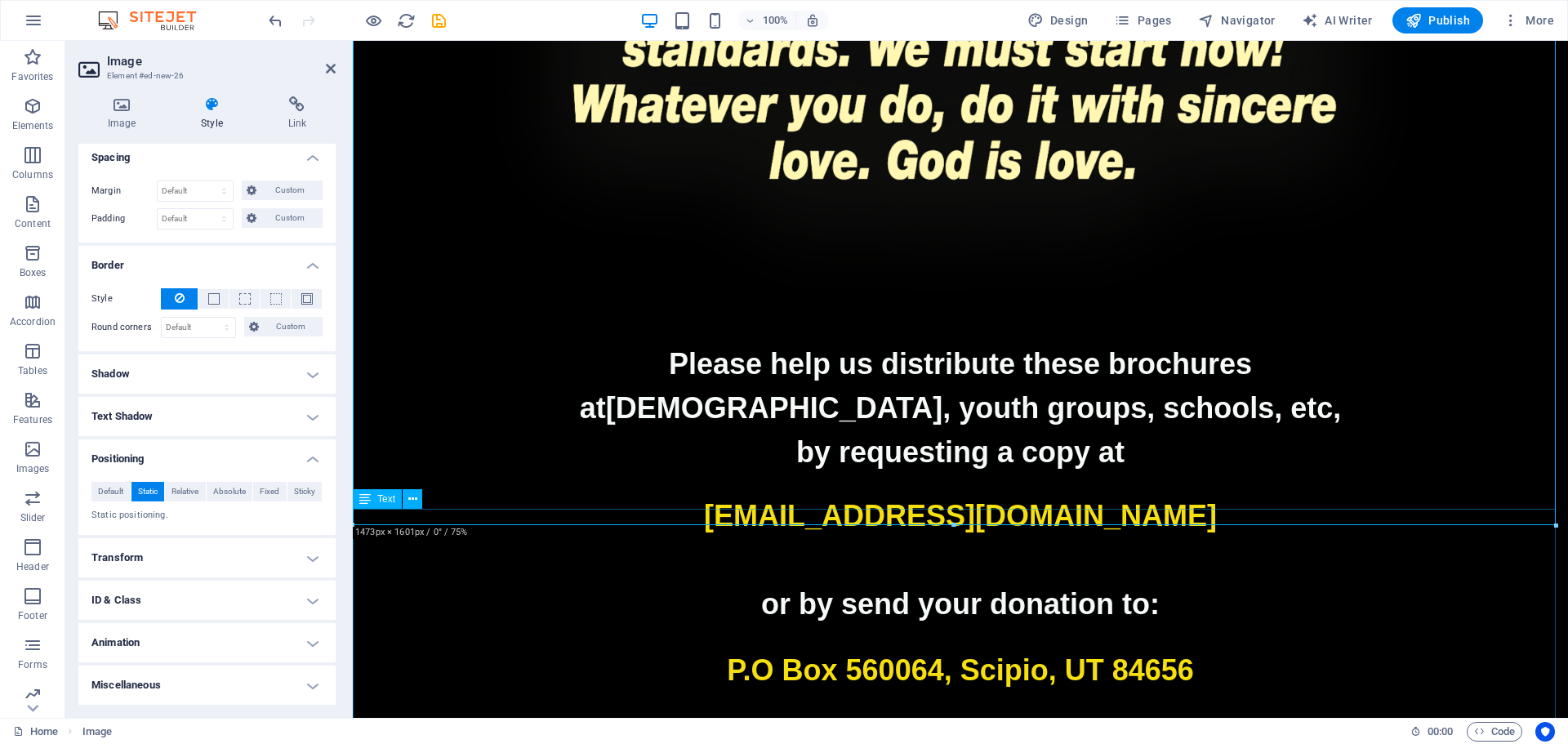
scroll to position [3944, 0]
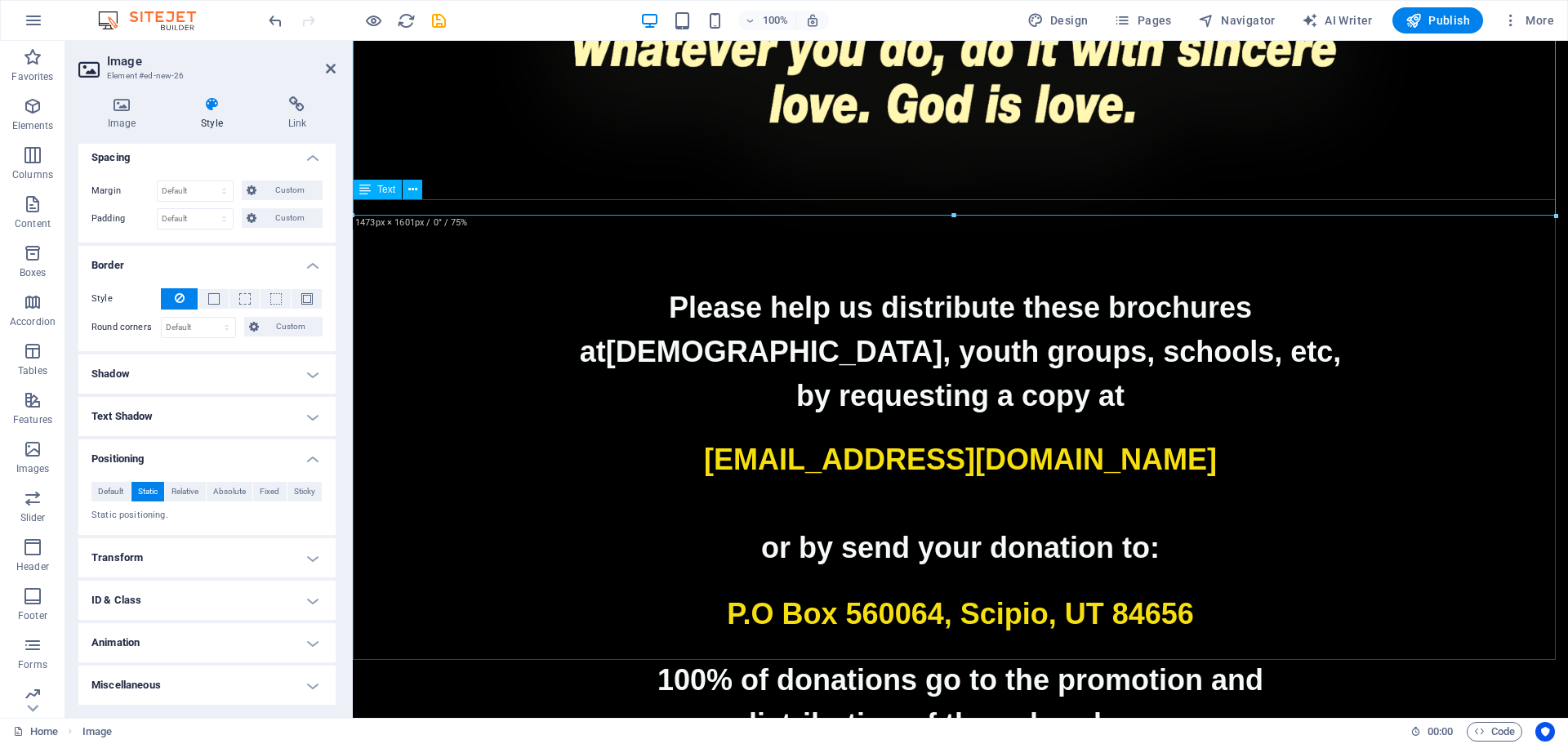
click at [1498, 526] on p "or by send your donation to:" at bounding box center [961, 547] width 1216 height 44
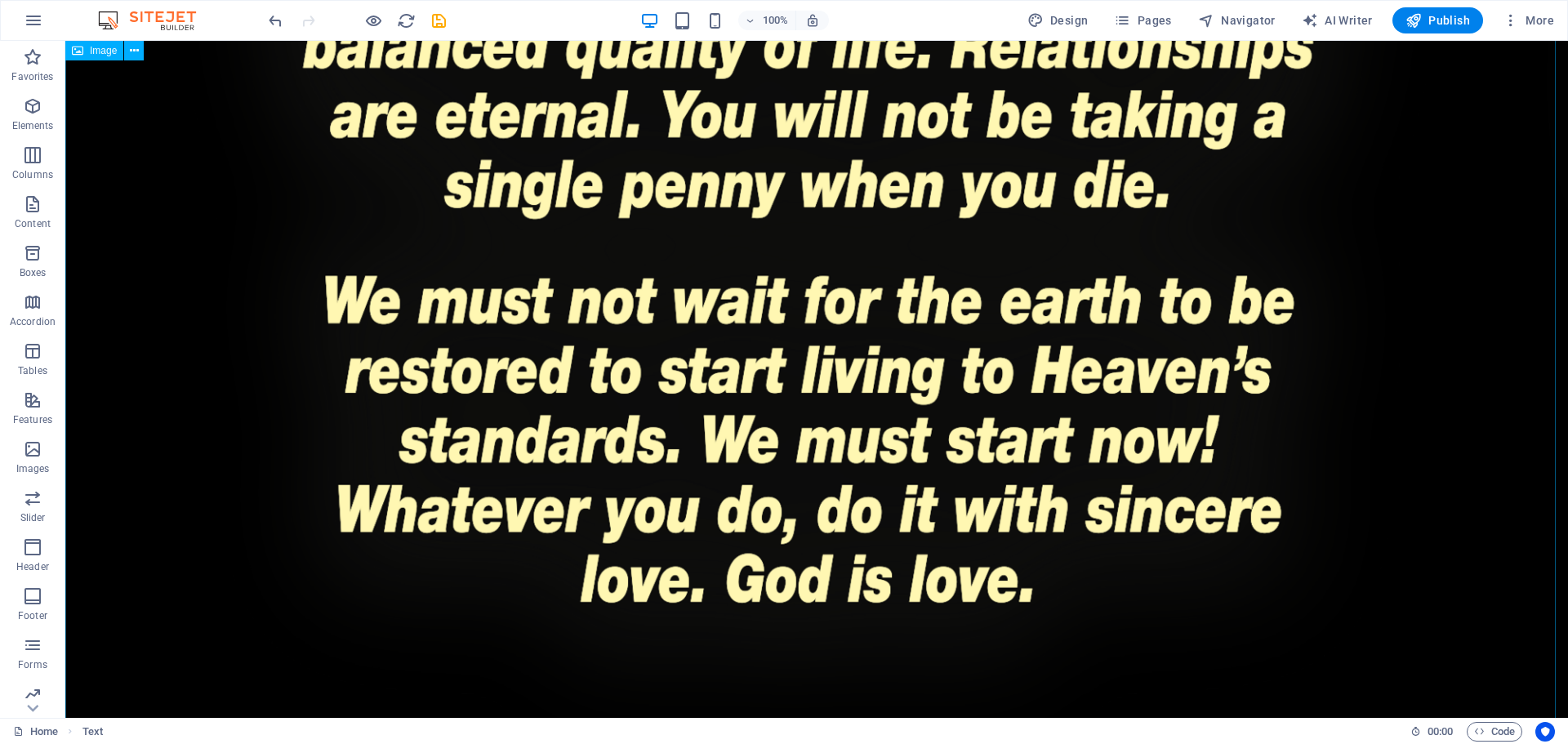
scroll to position [4176, 0]
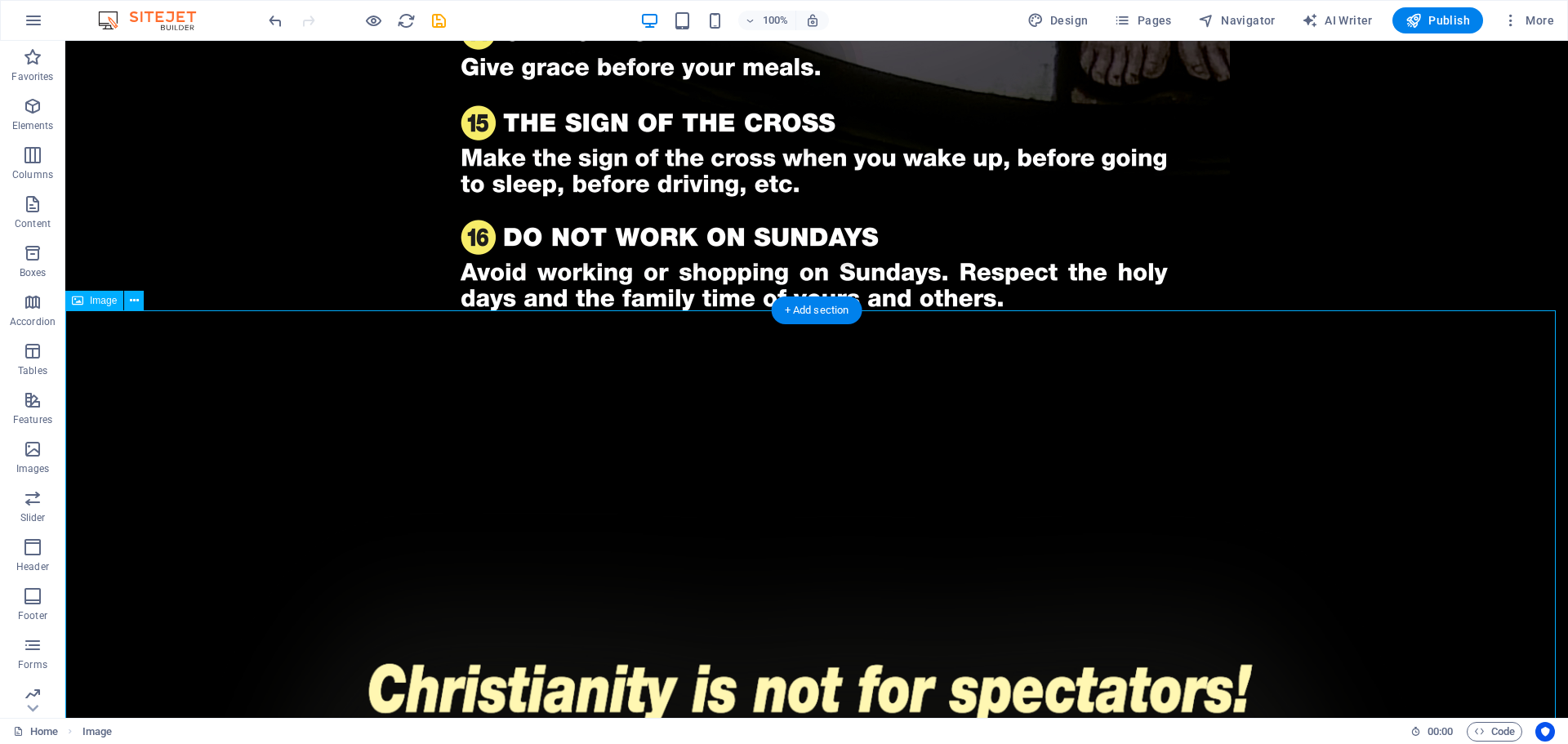
scroll to position [2543, 0]
click at [817, 316] on div "+ Add section" at bounding box center [817, 310] width 91 height 28
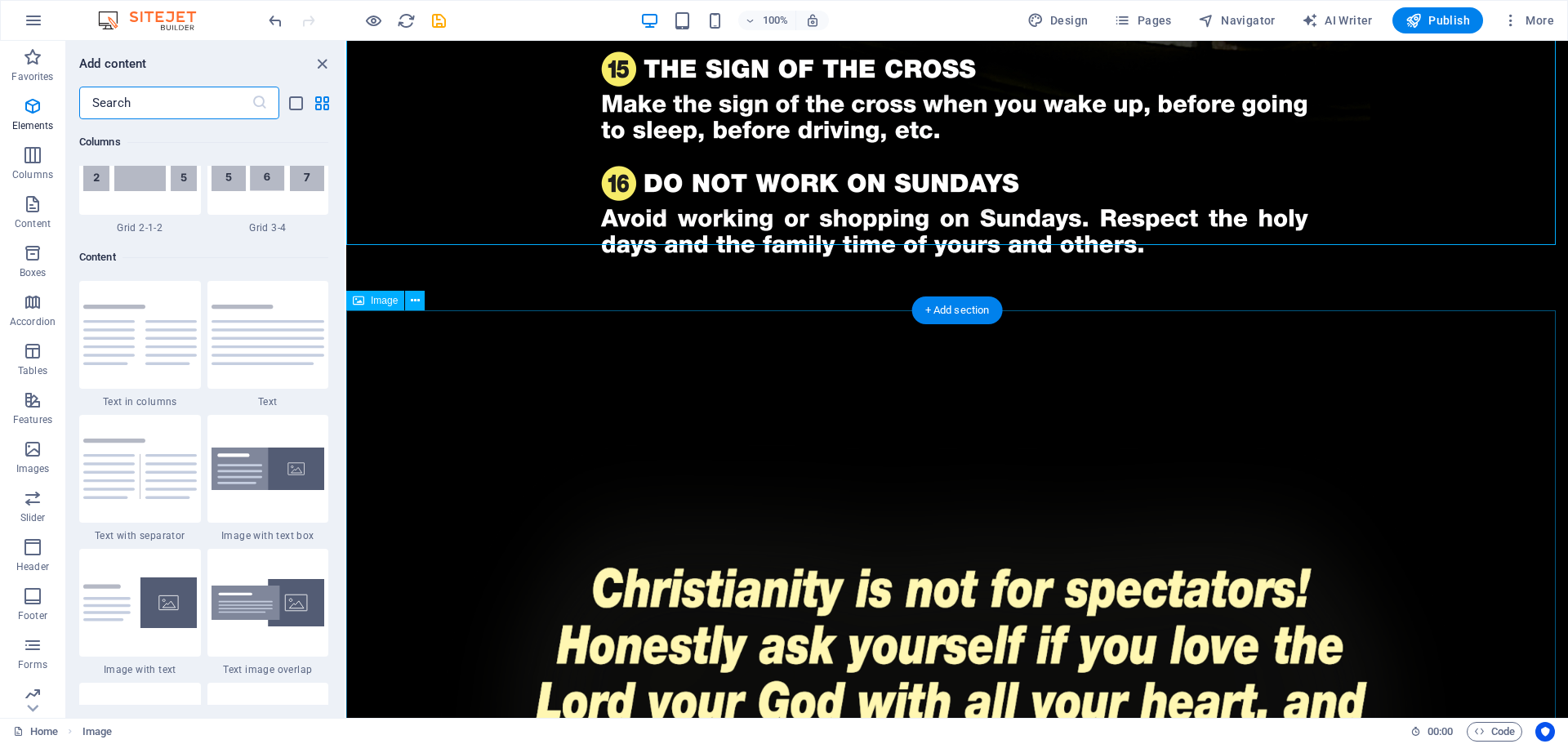
scroll to position [2857, 0]
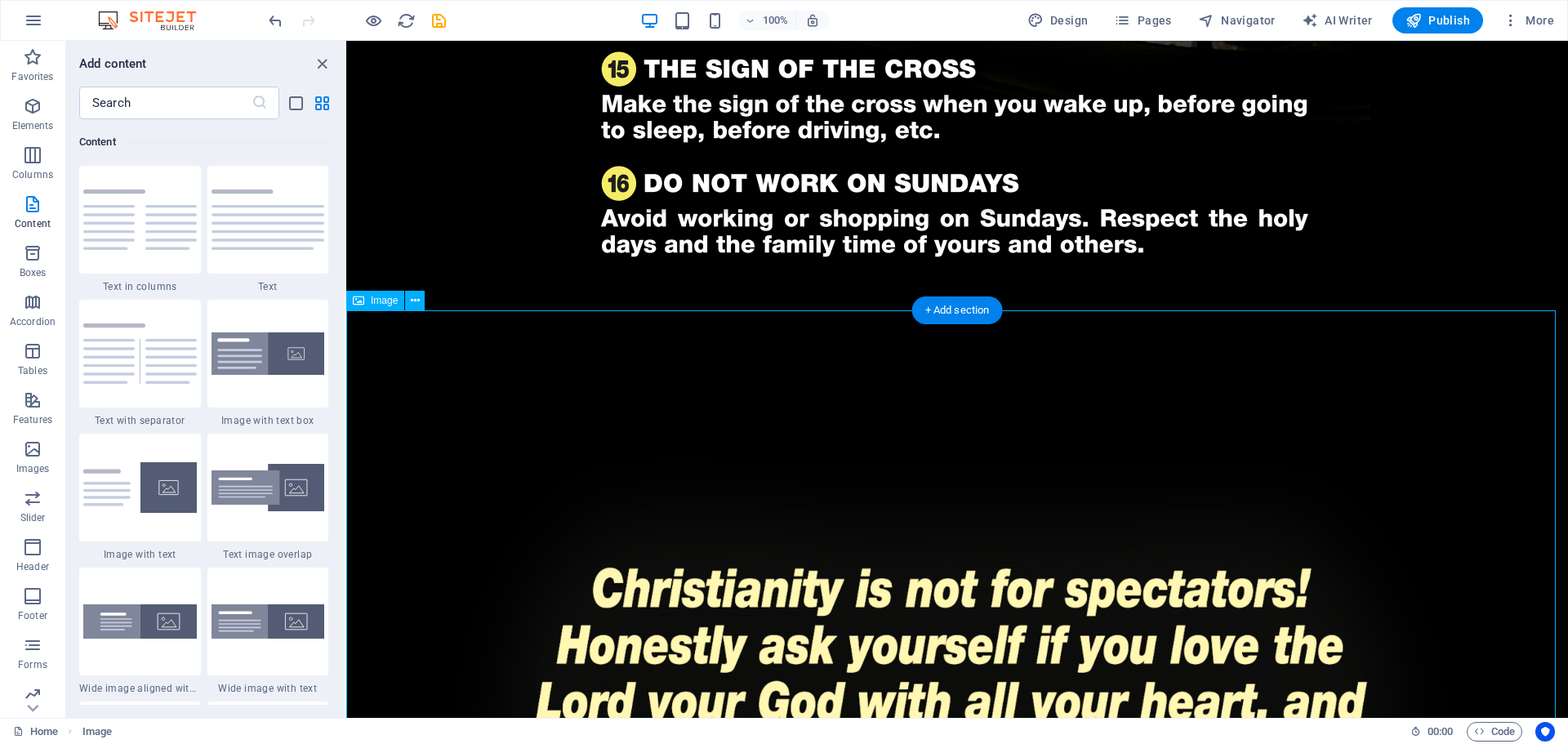
click at [418, 295] on icon at bounding box center [416, 301] width 9 height 17
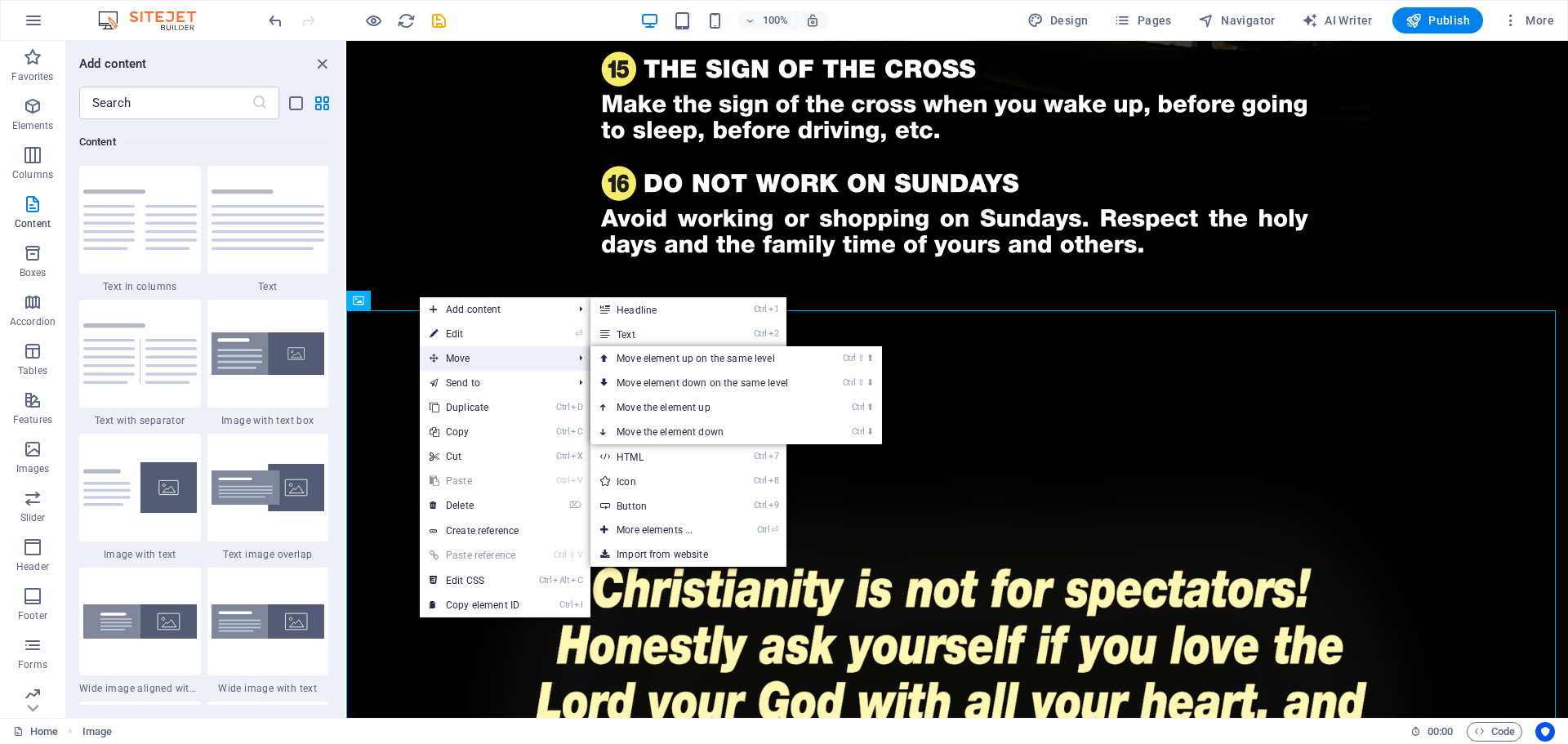
click at [458, 355] on span "Move" at bounding box center [493, 358] width 146 height 24
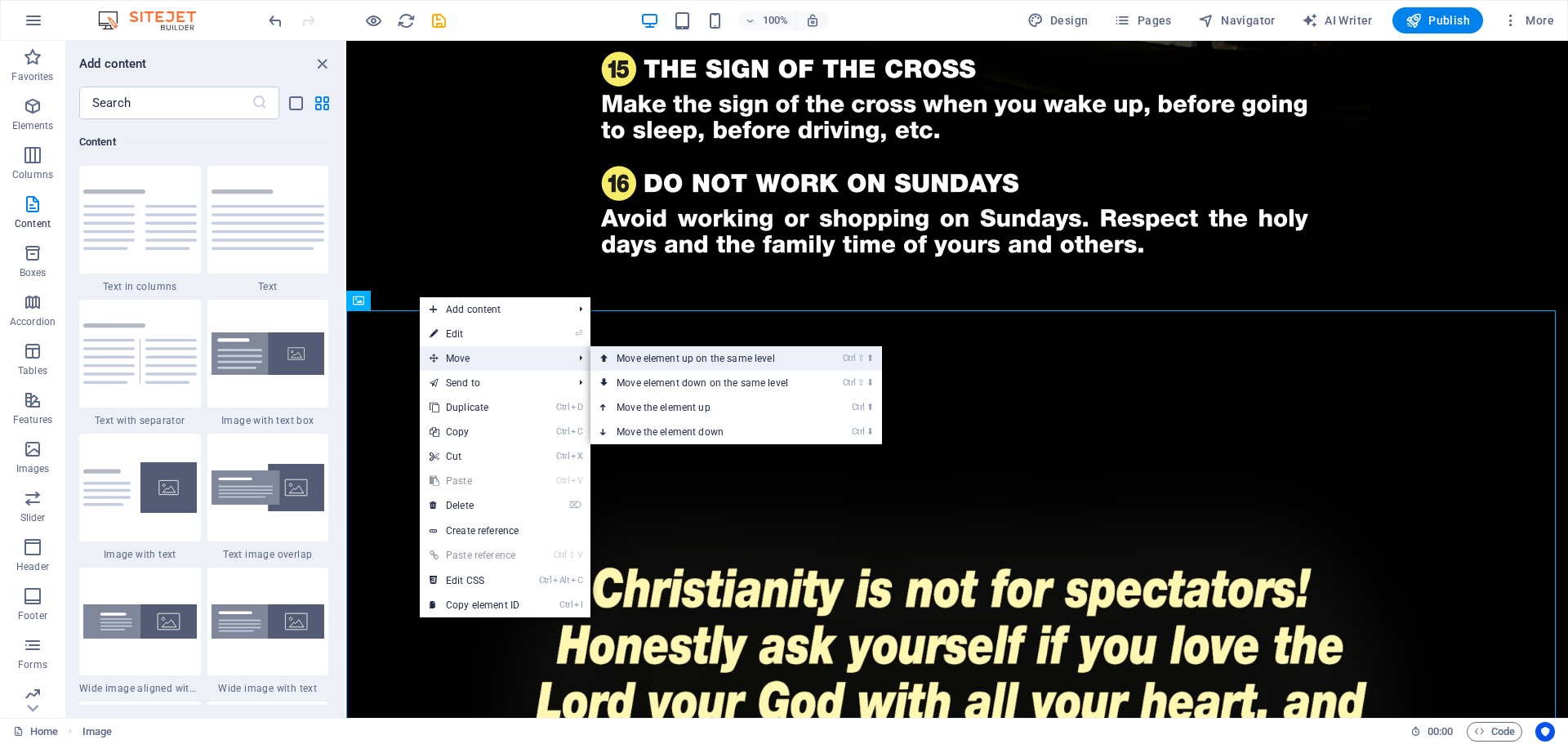
click at [665, 354] on link "Ctrl ⇧ ⬆ Move element up on the same level" at bounding box center [706, 358] width 231 height 24
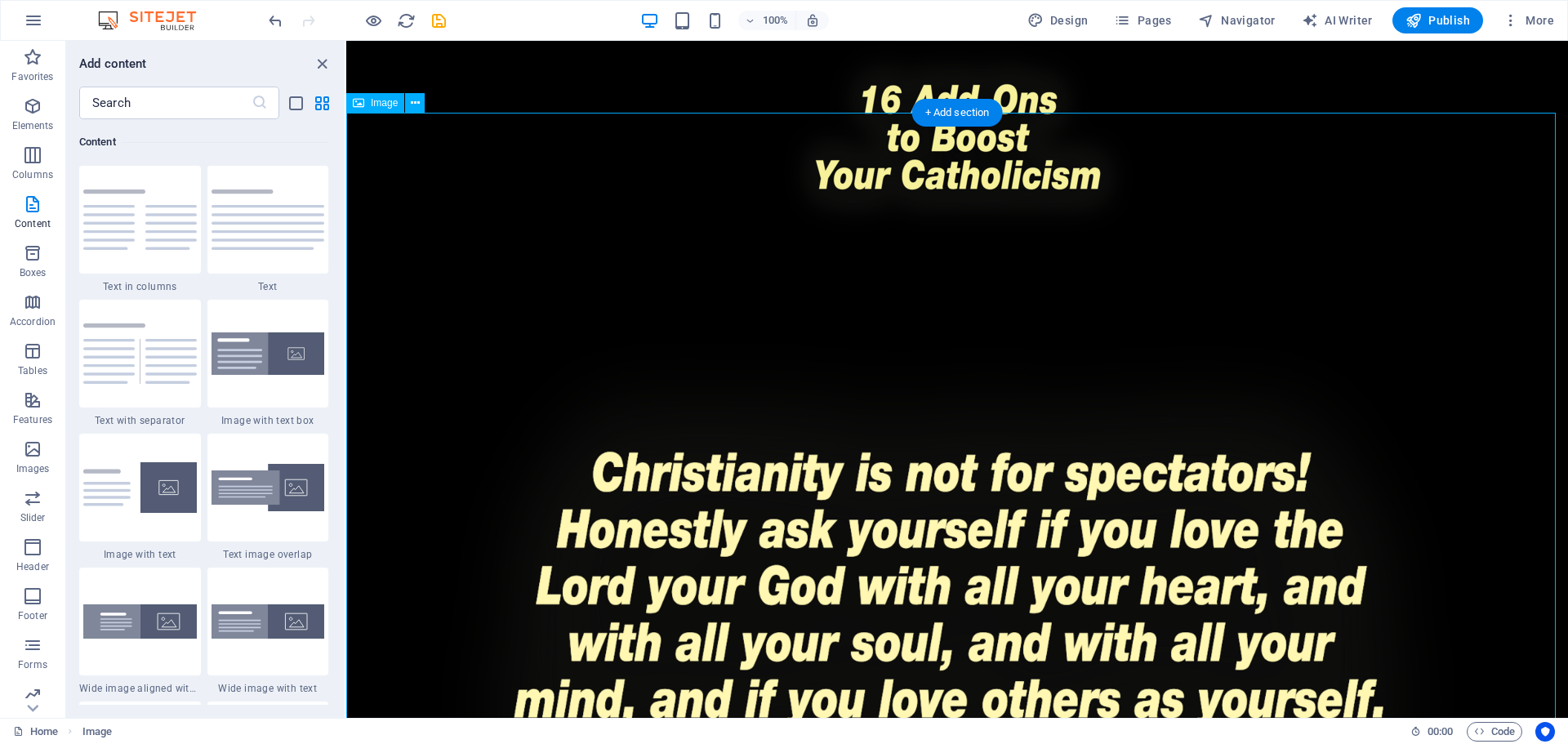
scroll to position [490, 0]
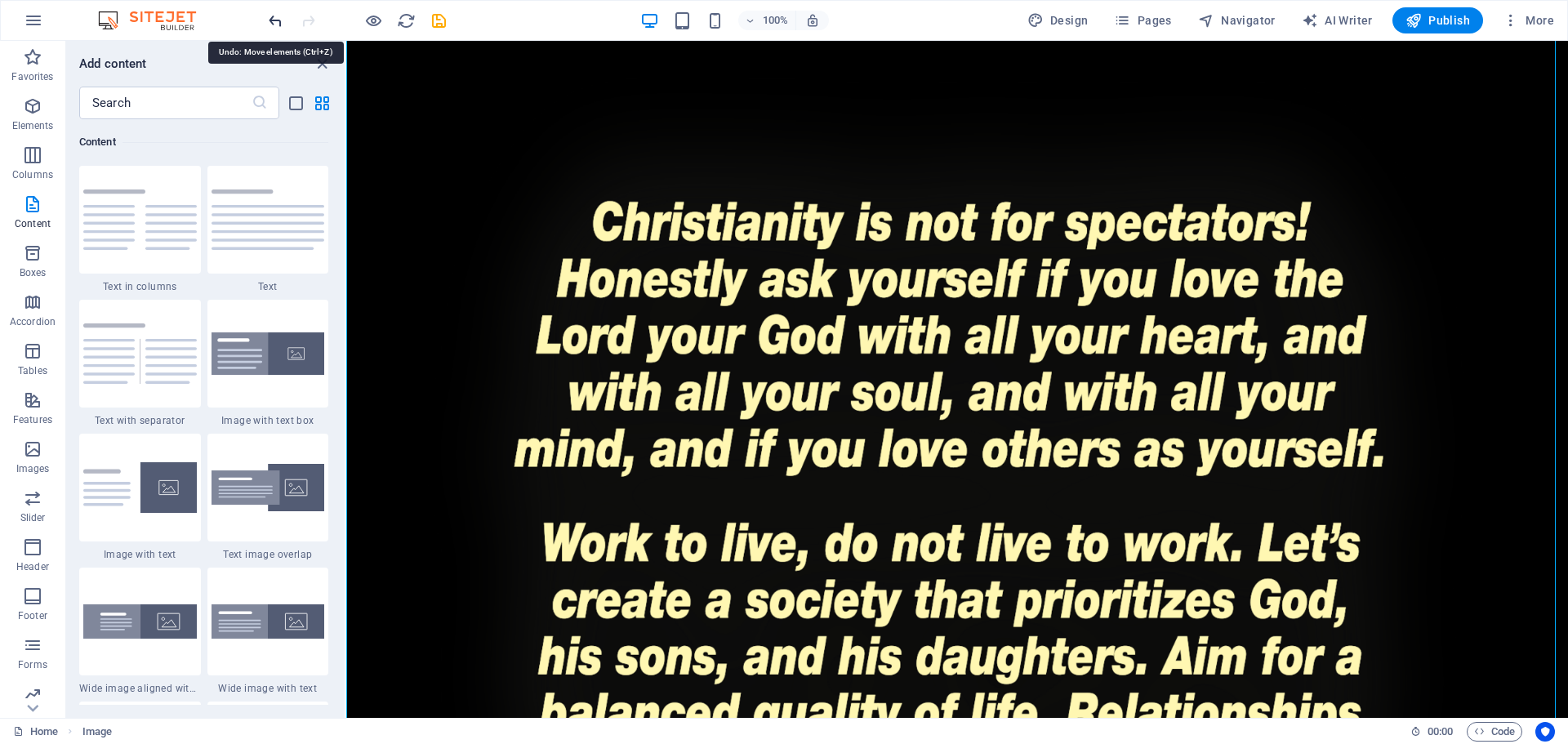
click at [277, 22] on icon "undo" at bounding box center [276, 21] width 19 height 19
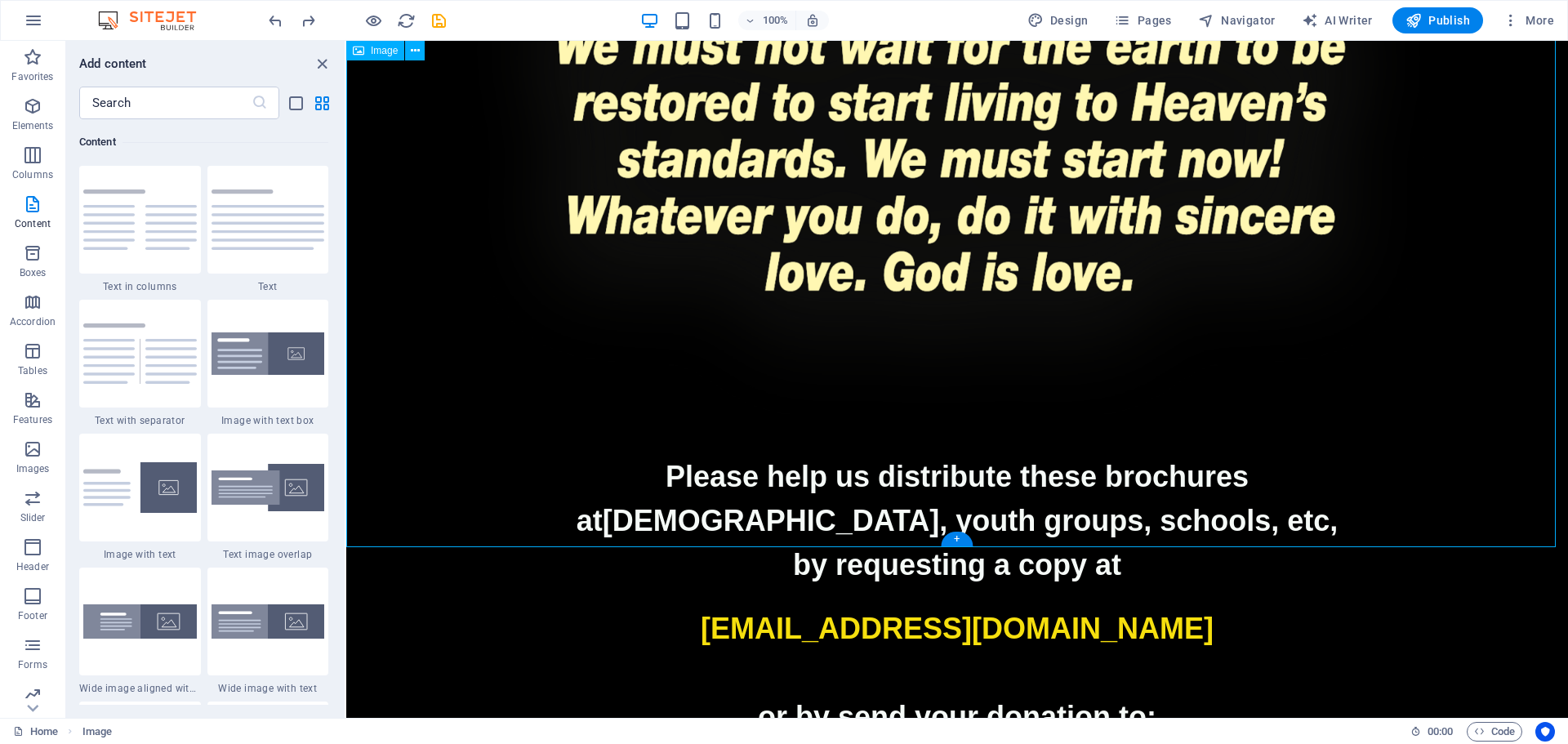
scroll to position [3952, 0]
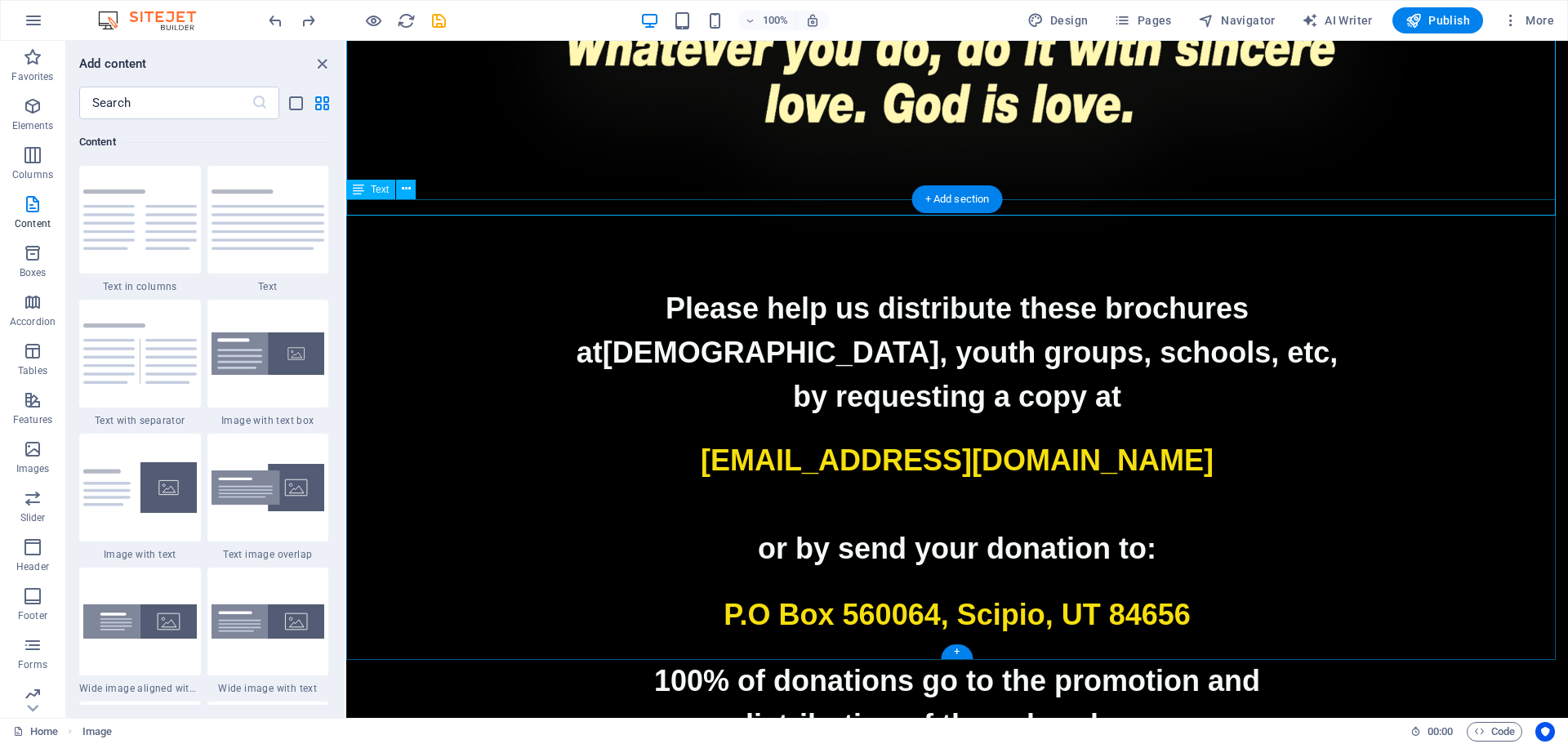
click at [1487, 483] on p at bounding box center [957, 504] width 1222 height 44
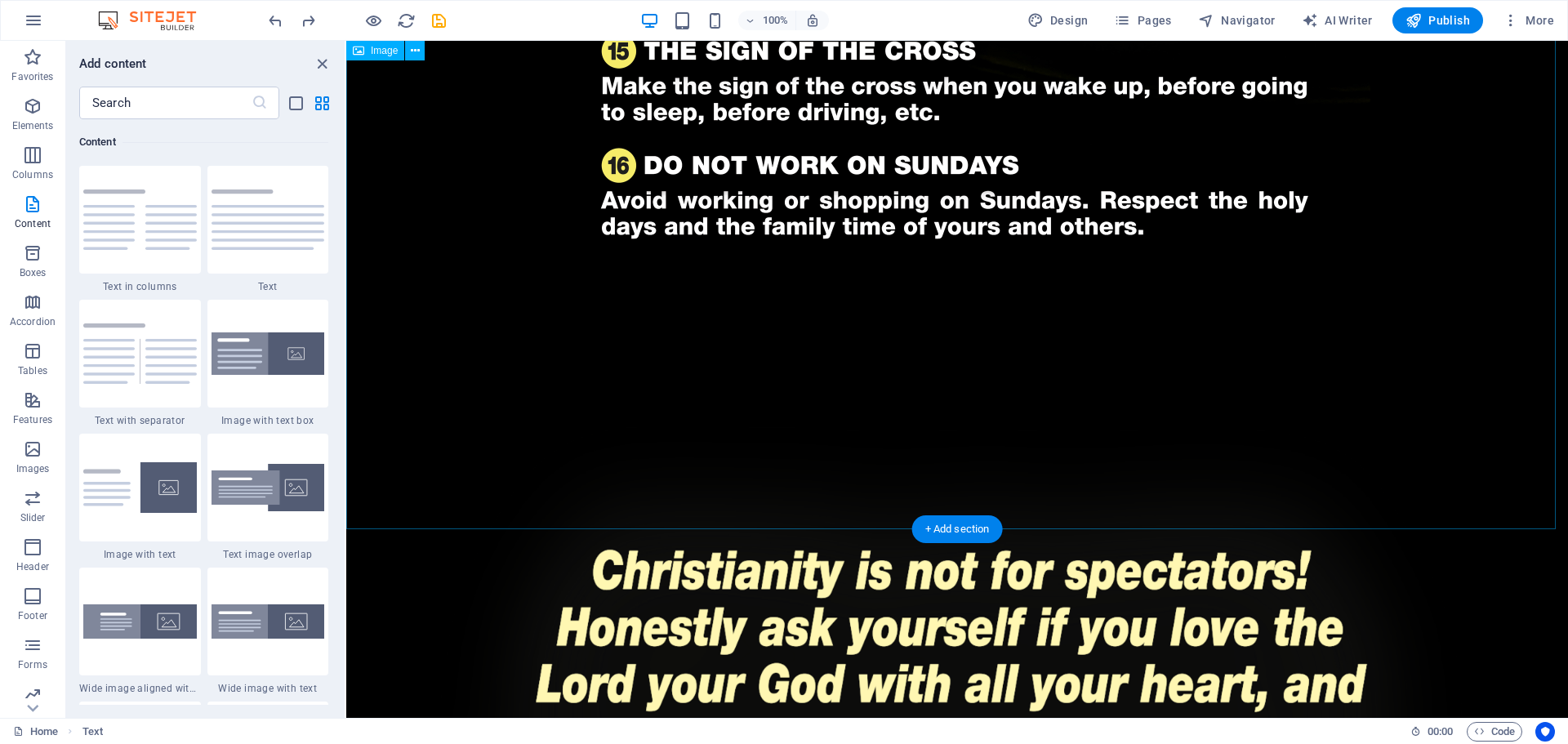
scroll to position [2564, 0]
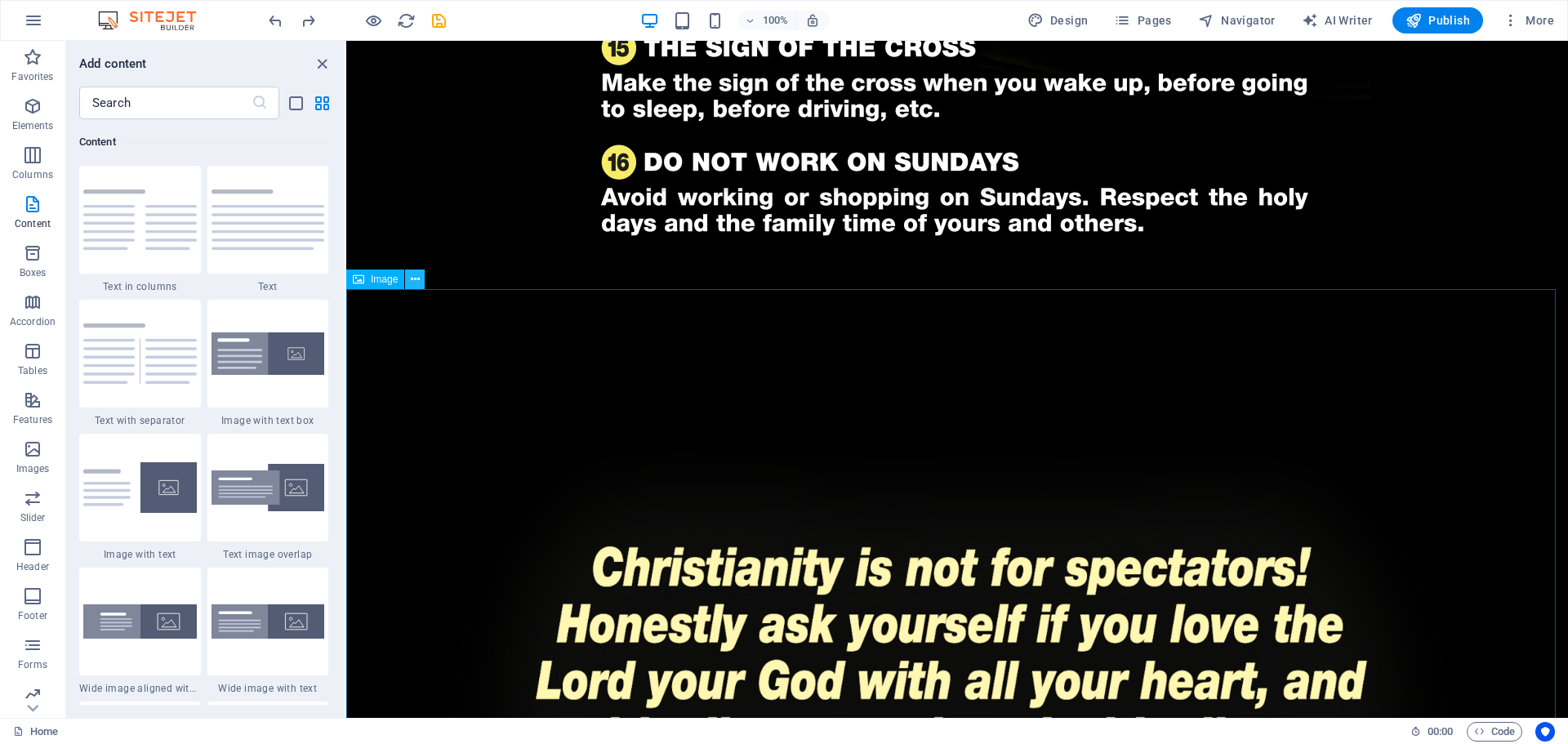
click at [417, 283] on icon at bounding box center [416, 279] width 9 height 17
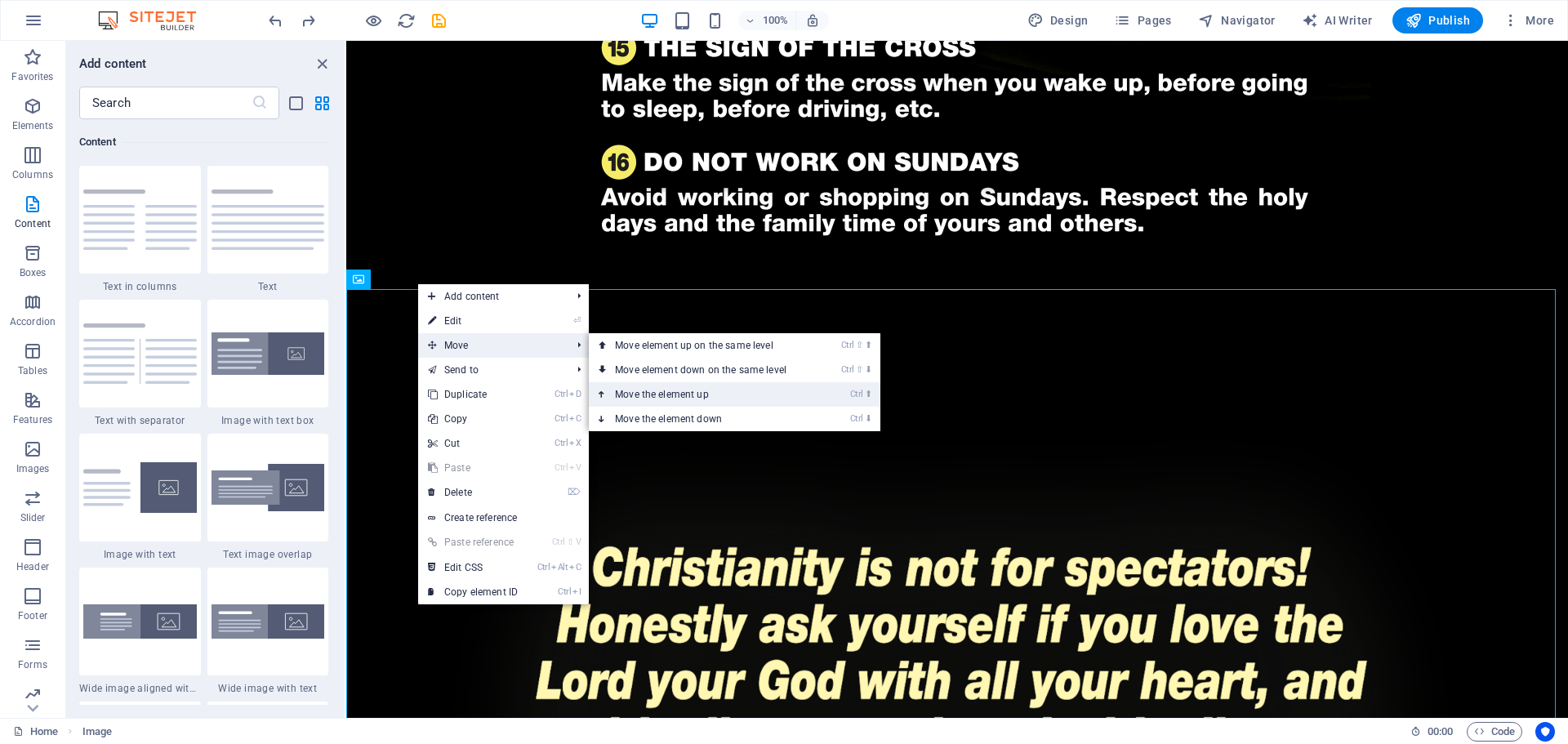
click at [674, 392] on link "Ctrl ⬆ Move the element up" at bounding box center [704, 394] width 231 height 24
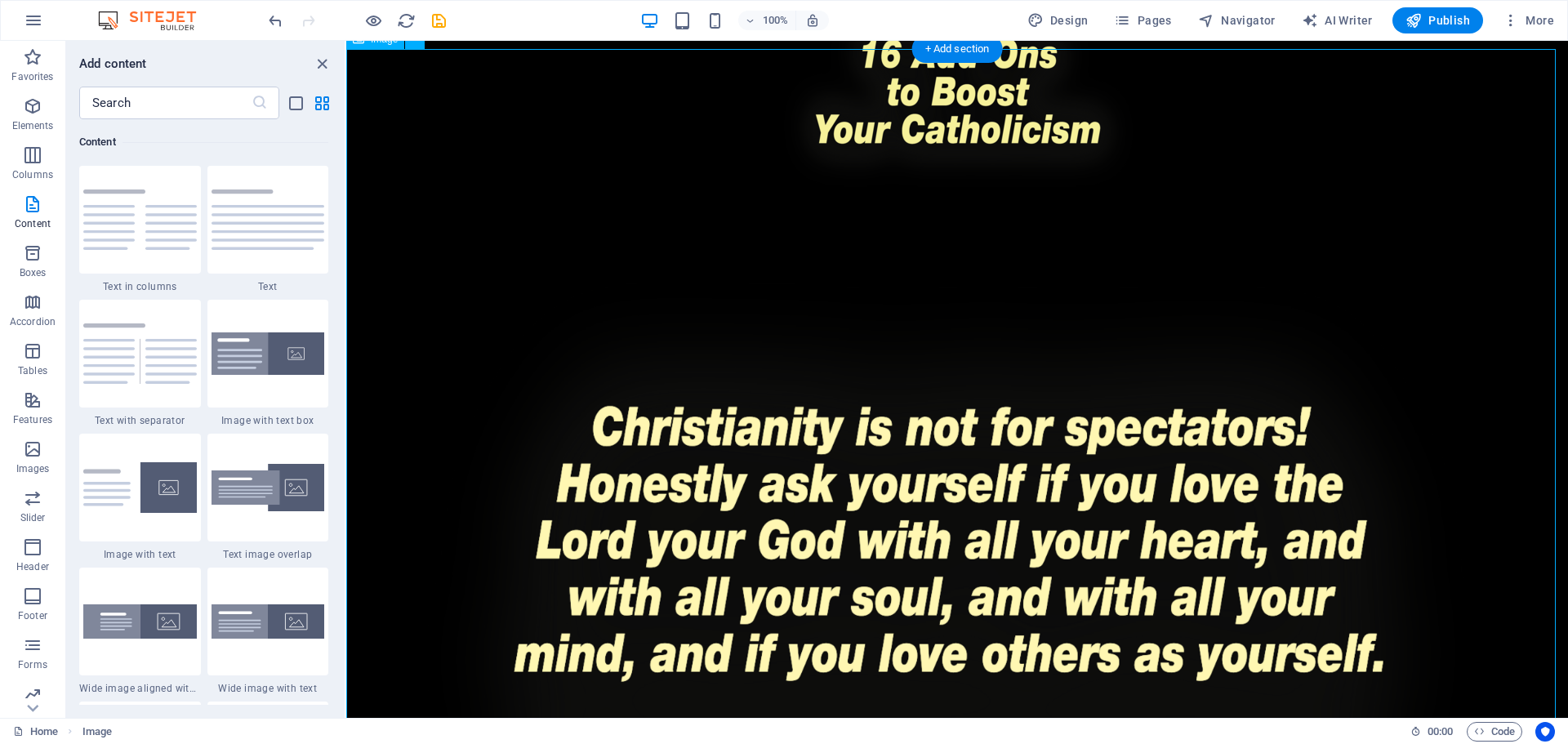
scroll to position [0, 0]
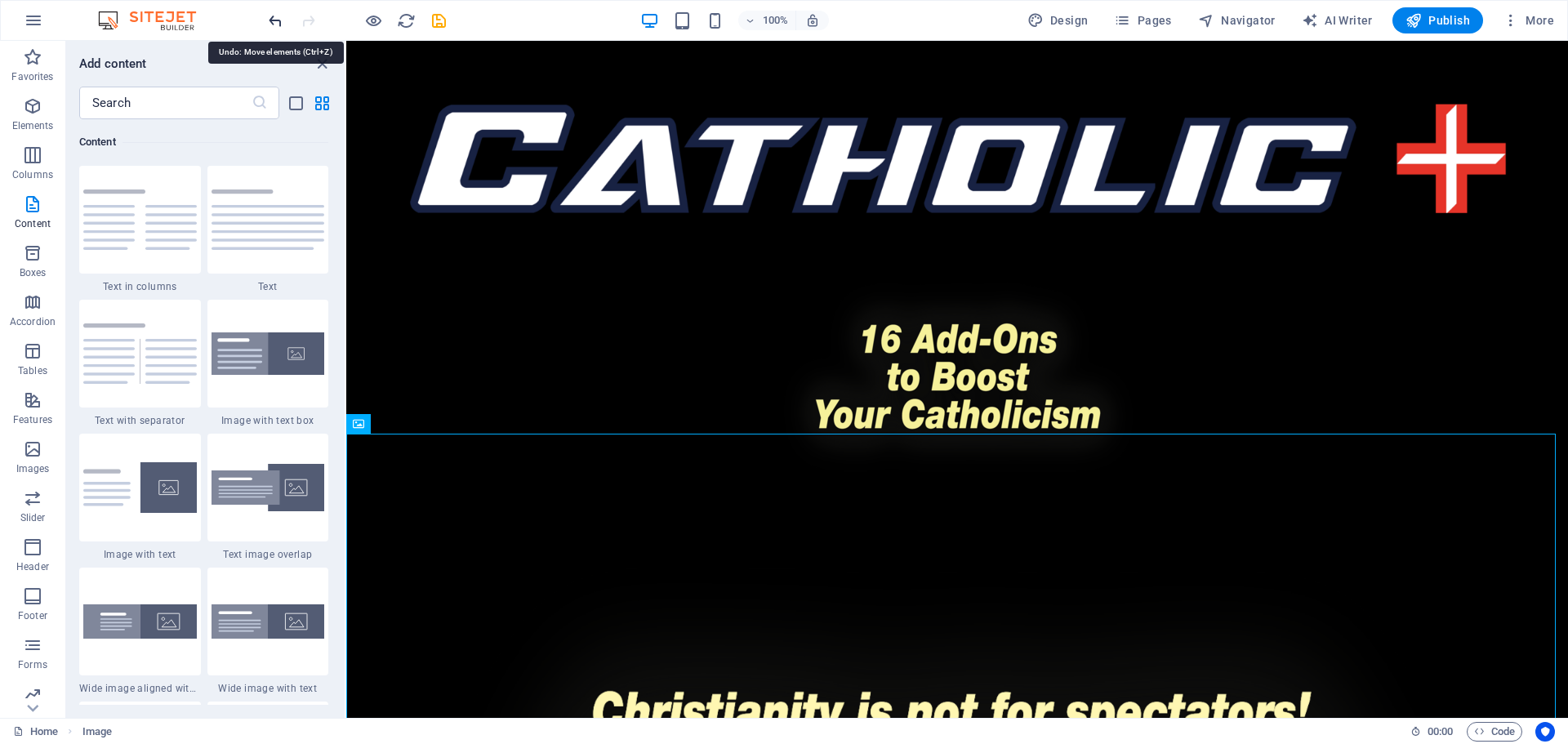
click at [274, 22] on icon "undo" at bounding box center [276, 21] width 19 height 19
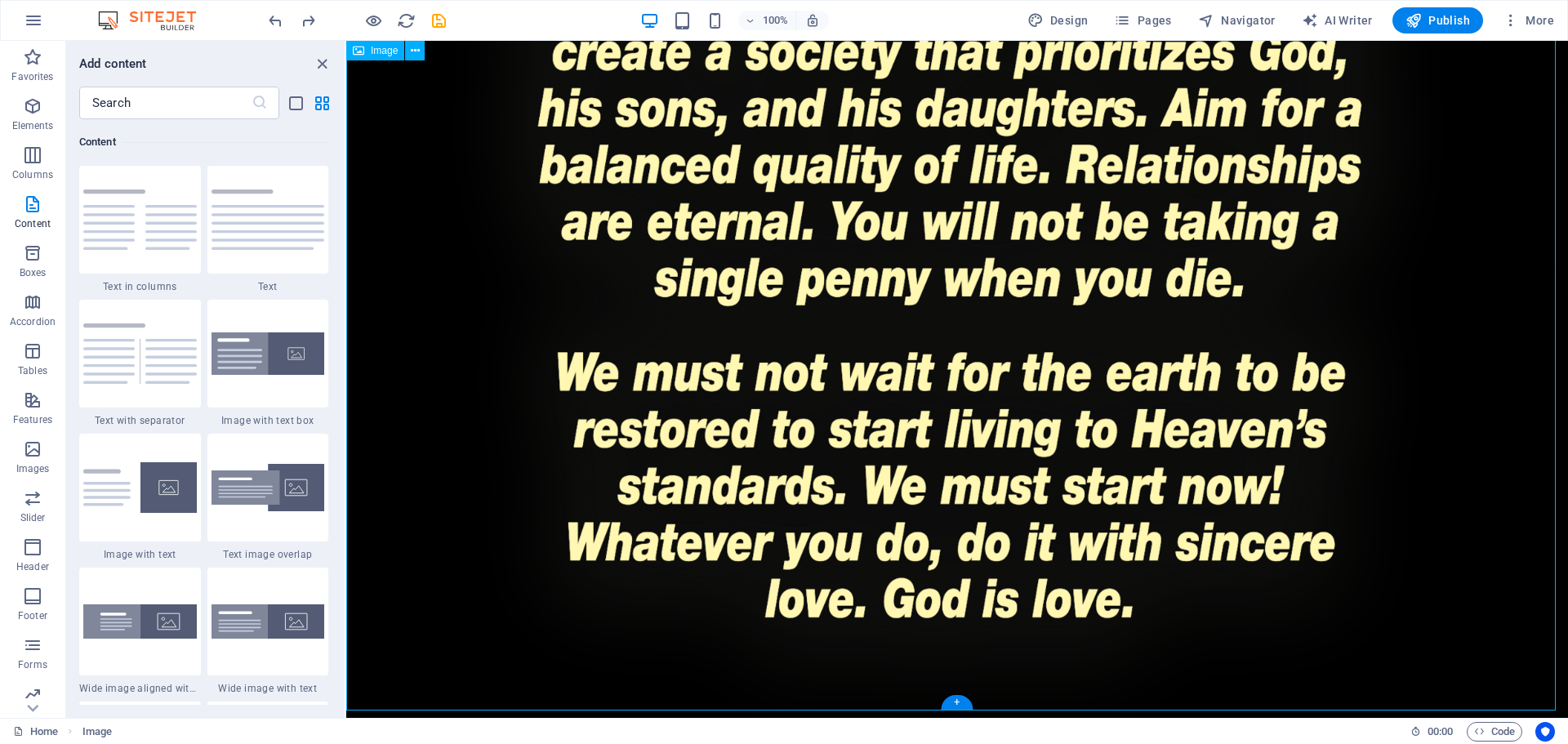
drag, startPoint x: 788, startPoint y: 375, endPoint x: 762, endPoint y: 366, distance: 27.5
click at [785, 372] on figure at bounding box center [957, 134] width 1222 height 1327
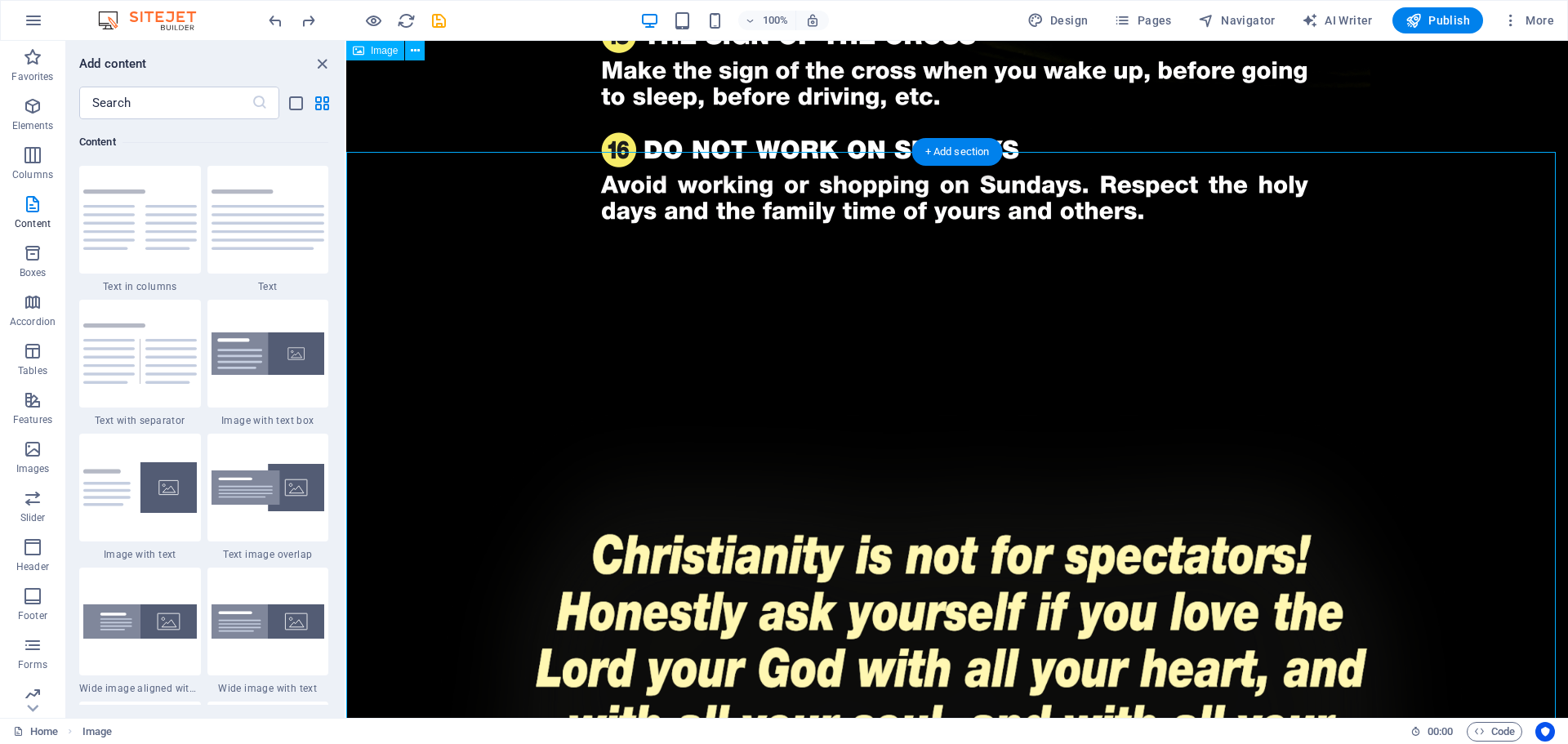
scroll to position [2560, 0]
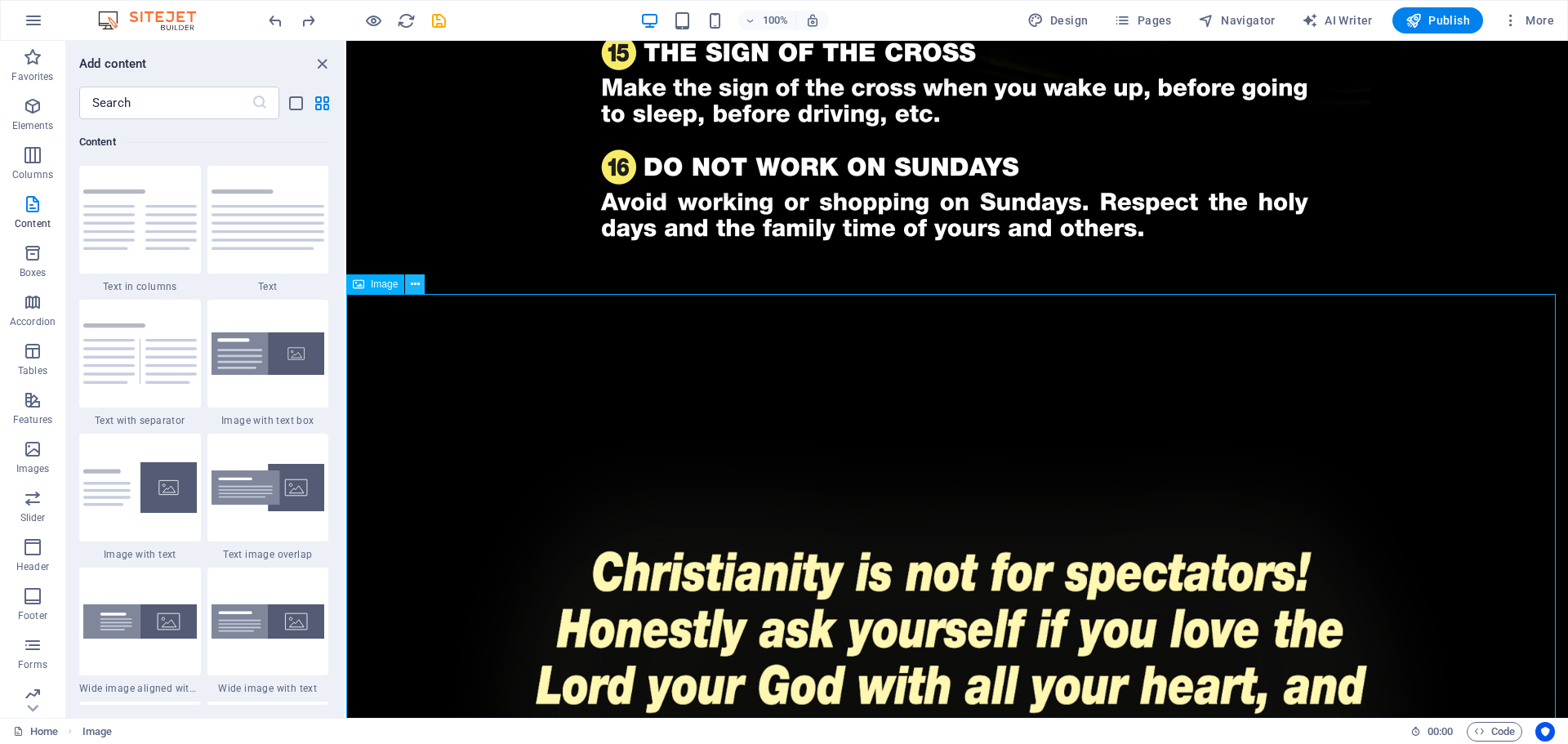
click at [415, 285] on icon at bounding box center [416, 284] width 9 height 17
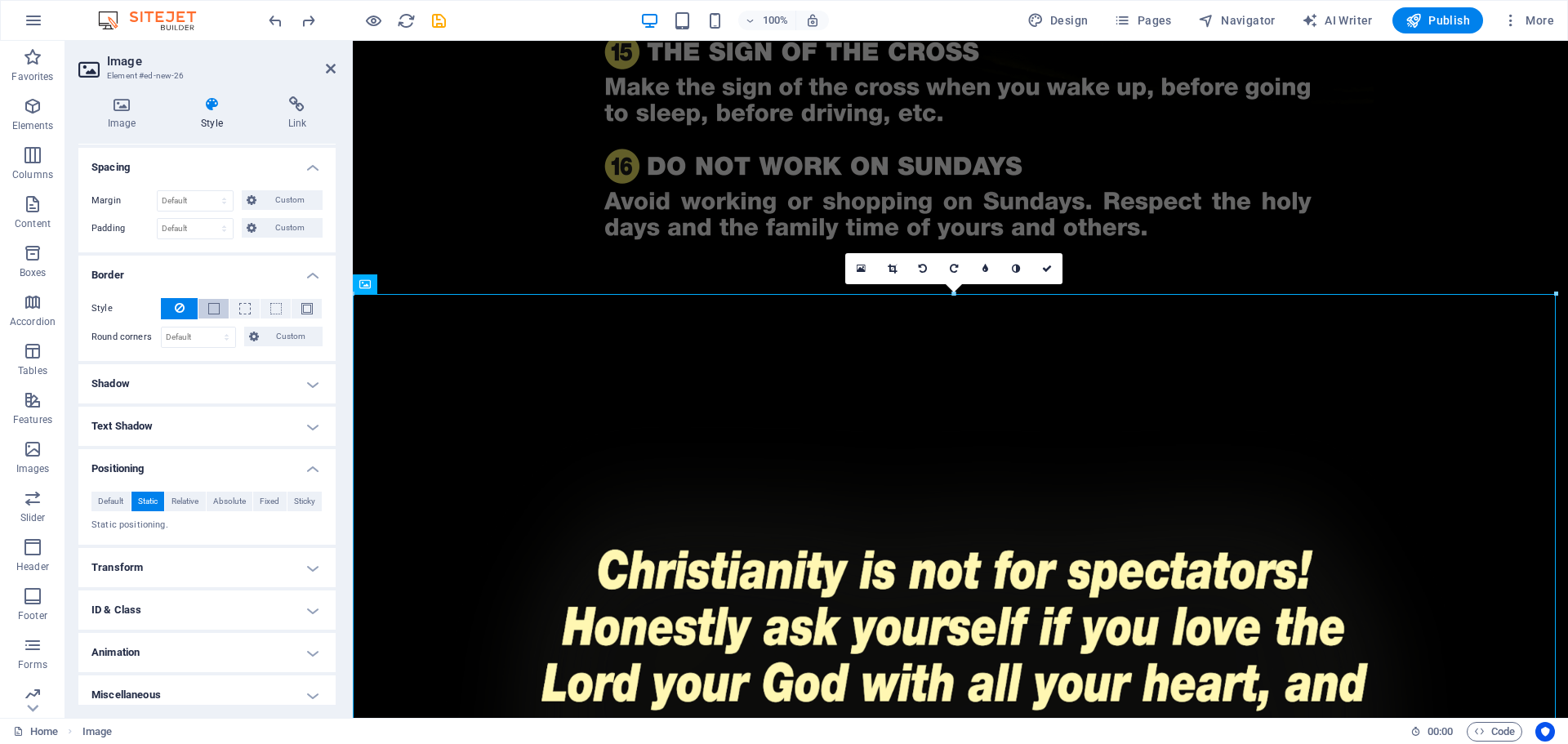
scroll to position [142, 0]
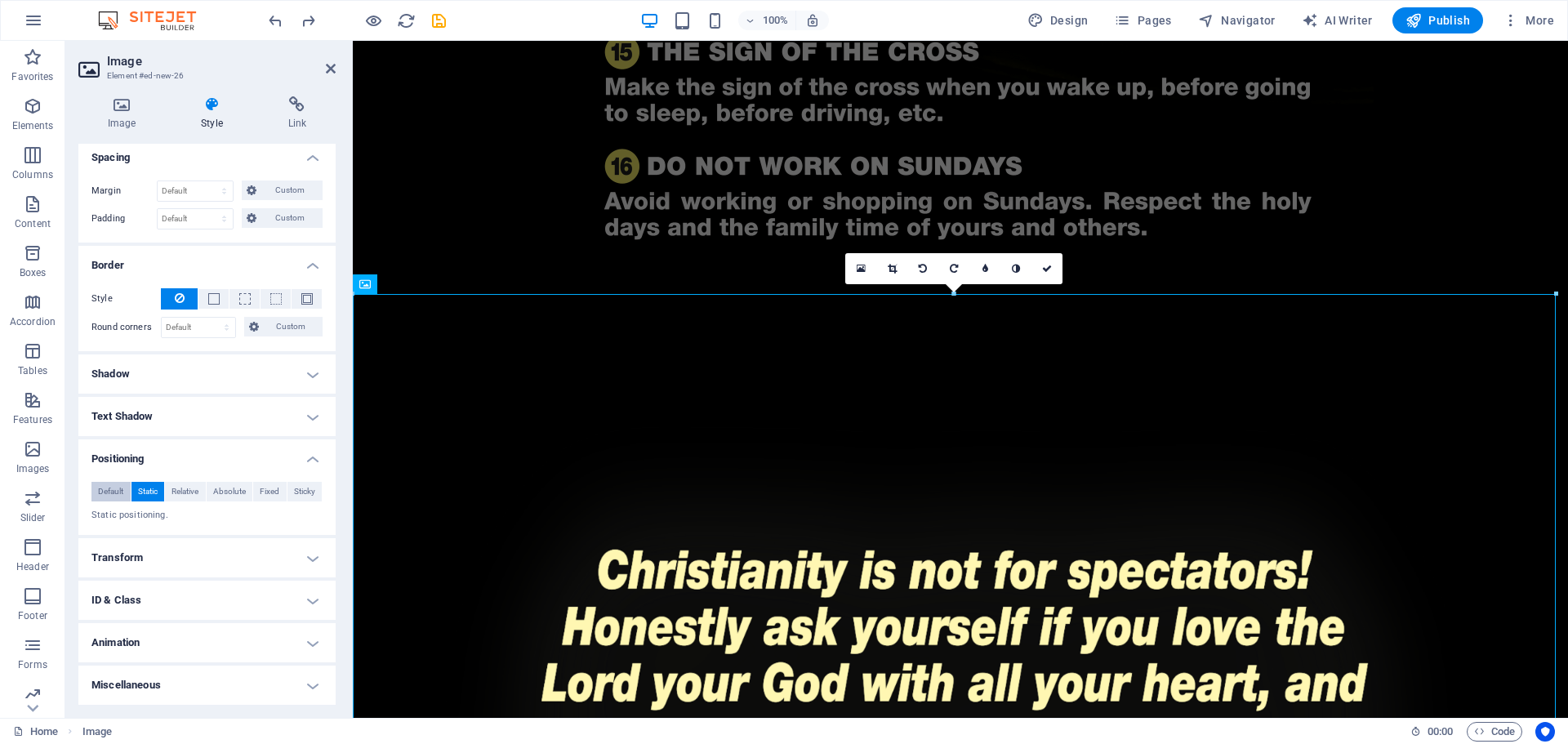
click at [113, 491] on span "Default" at bounding box center [110, 492] width 25 height 20
click at [143, 493] on span "Static" at bounding box center [148, 492] width 20 height 20
click at [147, 514] on p "Static positioning." at bounding box center [207, 515] width 231 height 13
click at [192, 494] on span "Relative" at bounding box center [185, 492] width 27 height 20
click at [210, 546] on select "auto px rem % em" at bounding box center [207, 547] width 72 height 20
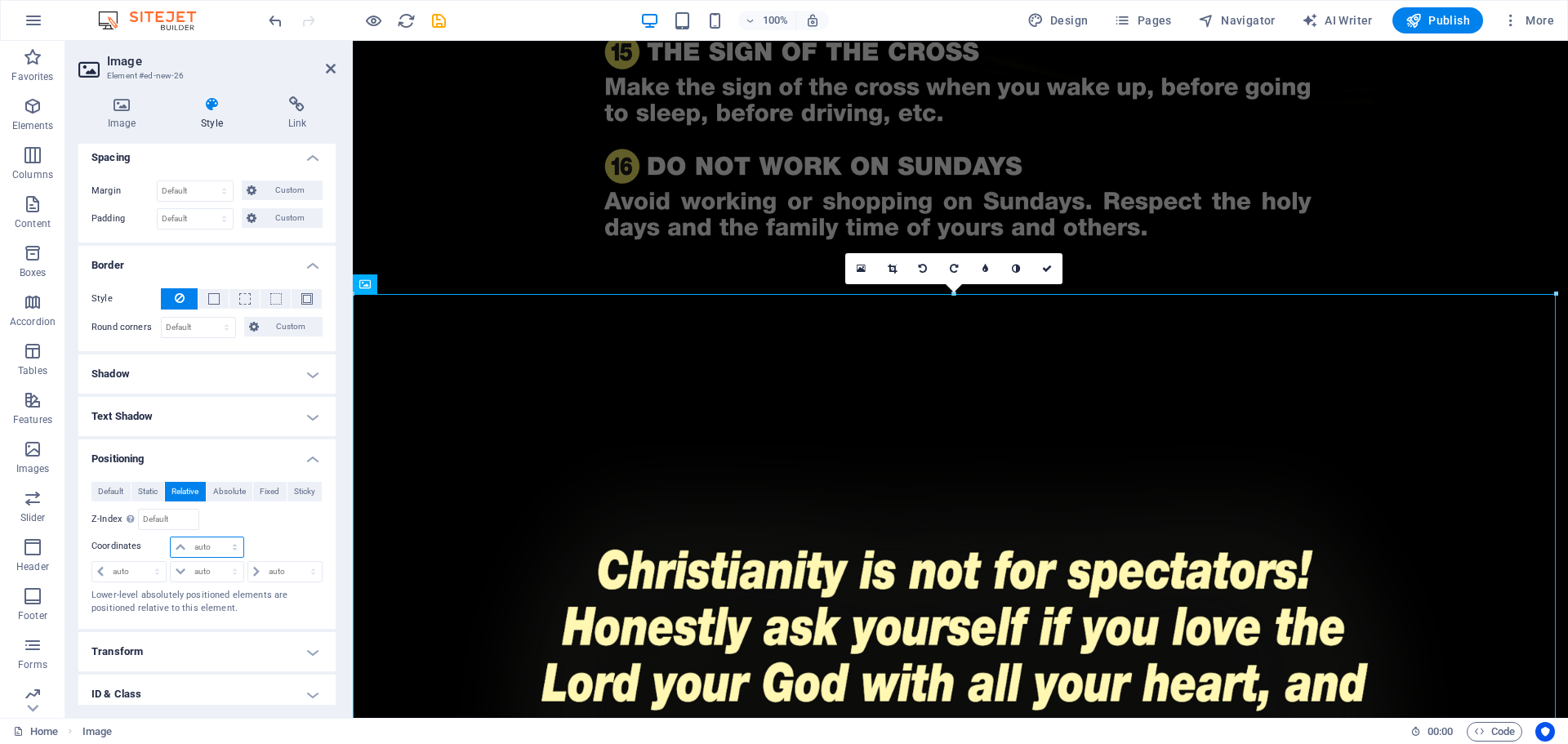
select select "px"
click at [218, 538] on select "auto px rem % em" at bounding box center [207, 547] width 72 height 20
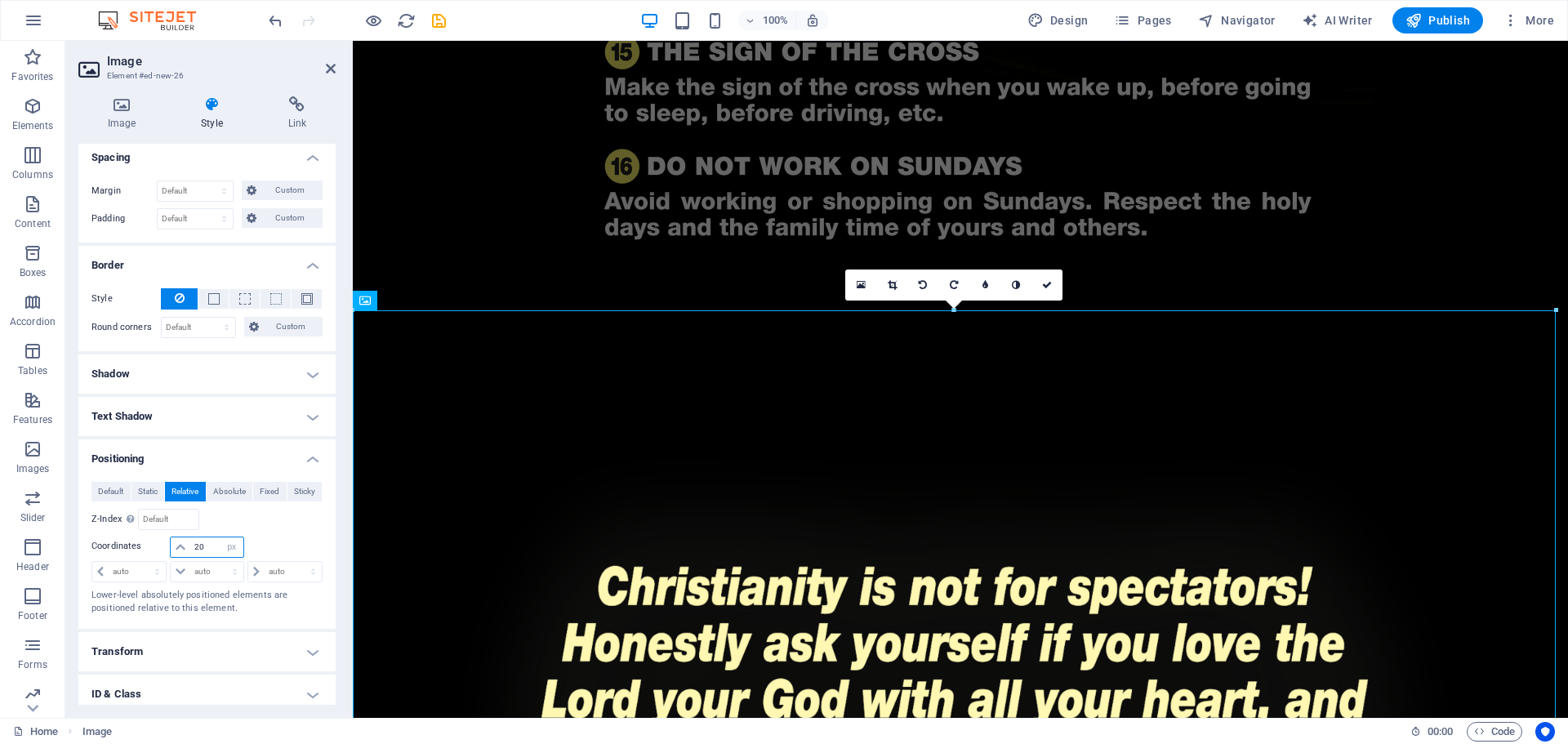
drag, startPoint x: 189, startPoint y: 547, endPoint x: 169, endPoint y: 552, distance: 20.6
click at [170, 552] on div "20 auto px rem % em" at bounding box center [207, 547] width 74 height 22
type input "0"
type input "10"
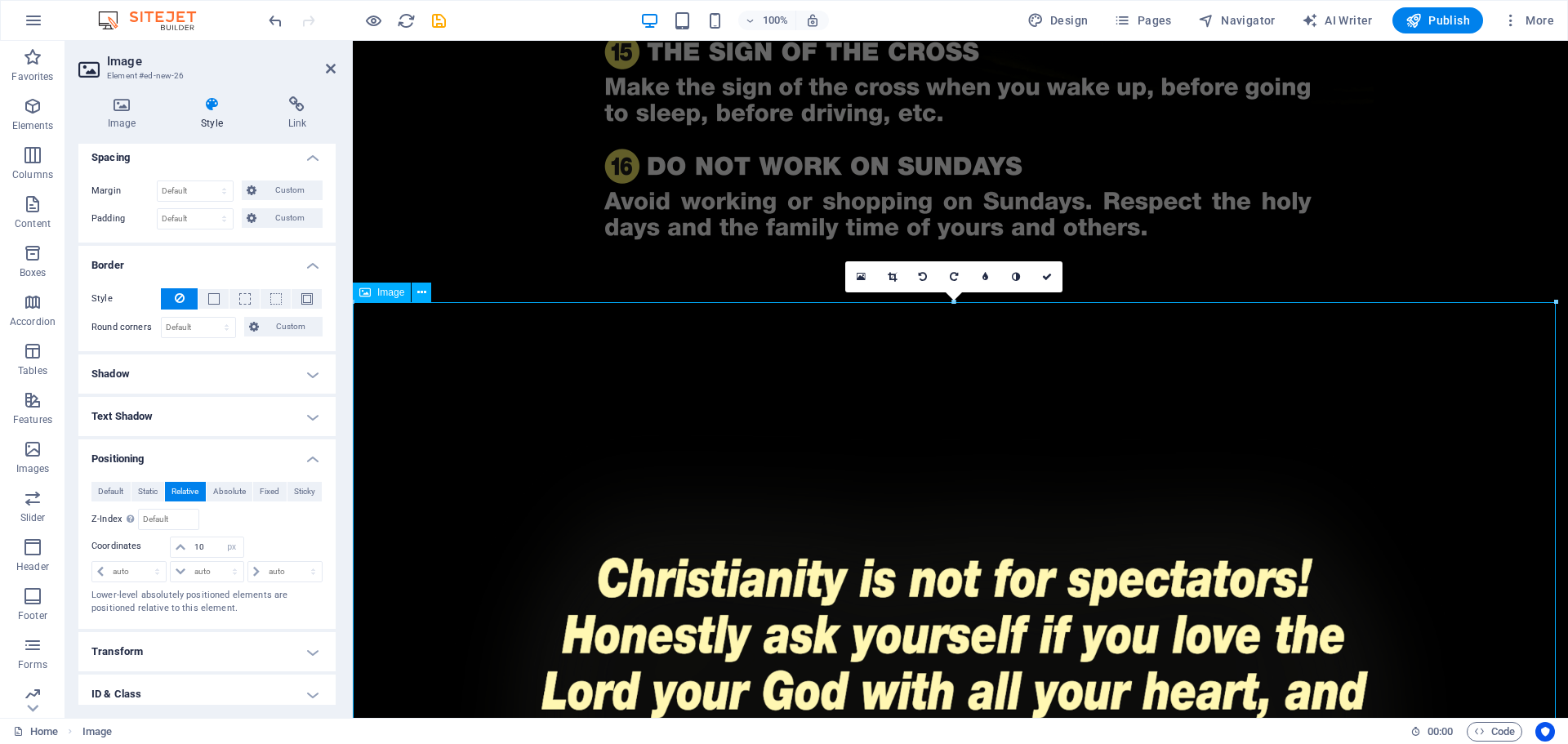
drag, startPoint x: 196, startPoint y: 547, endPoint x: 172, endPoint y: 550, distance: 24.2
click at [172, 550] on div "10 auto px rem % em" at bounding box center [207, 547] width 74 height 22
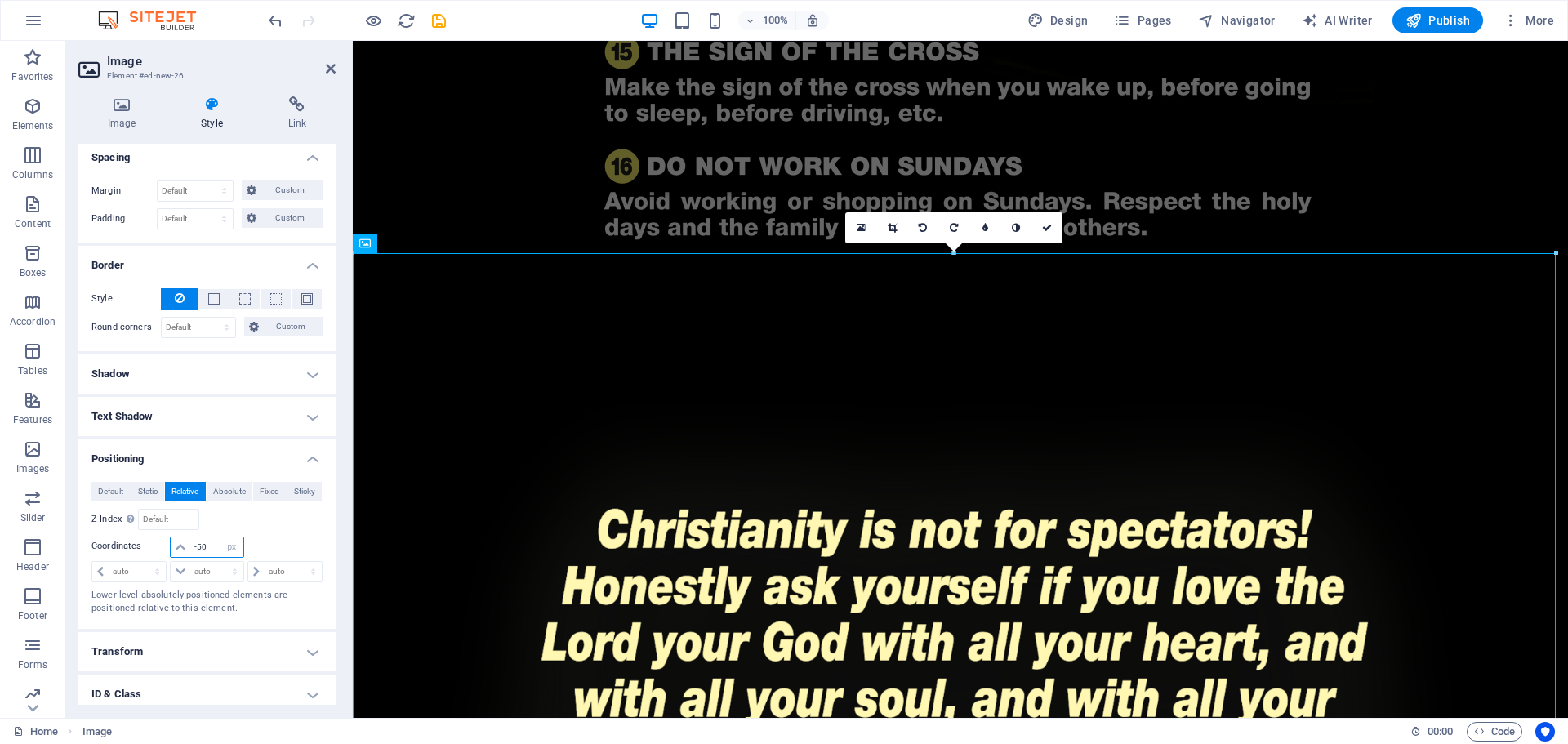
click at [210, 552] on input "-50" at bounding box center [216, 547] width 52 height 20
type input "-5"
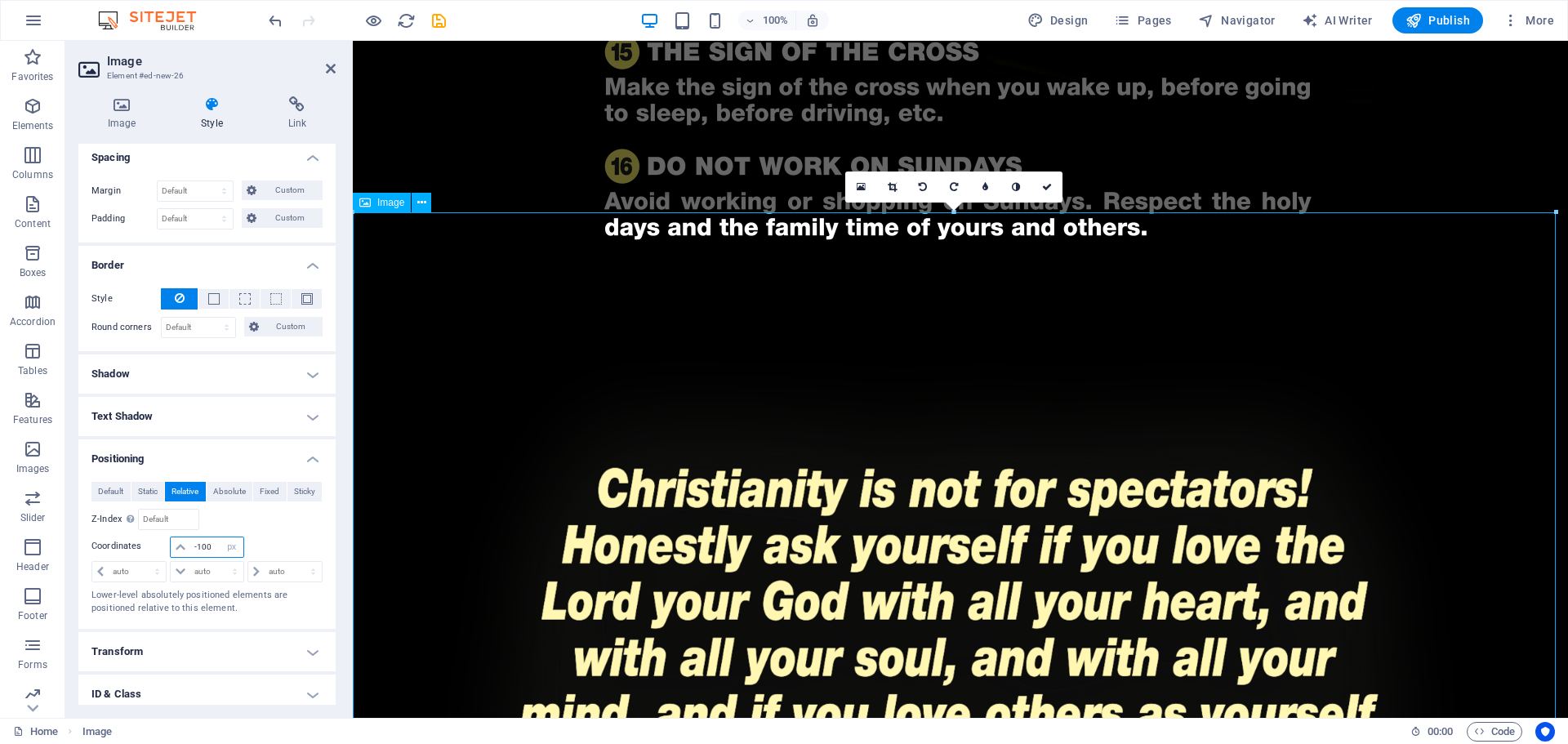
type input "-100"
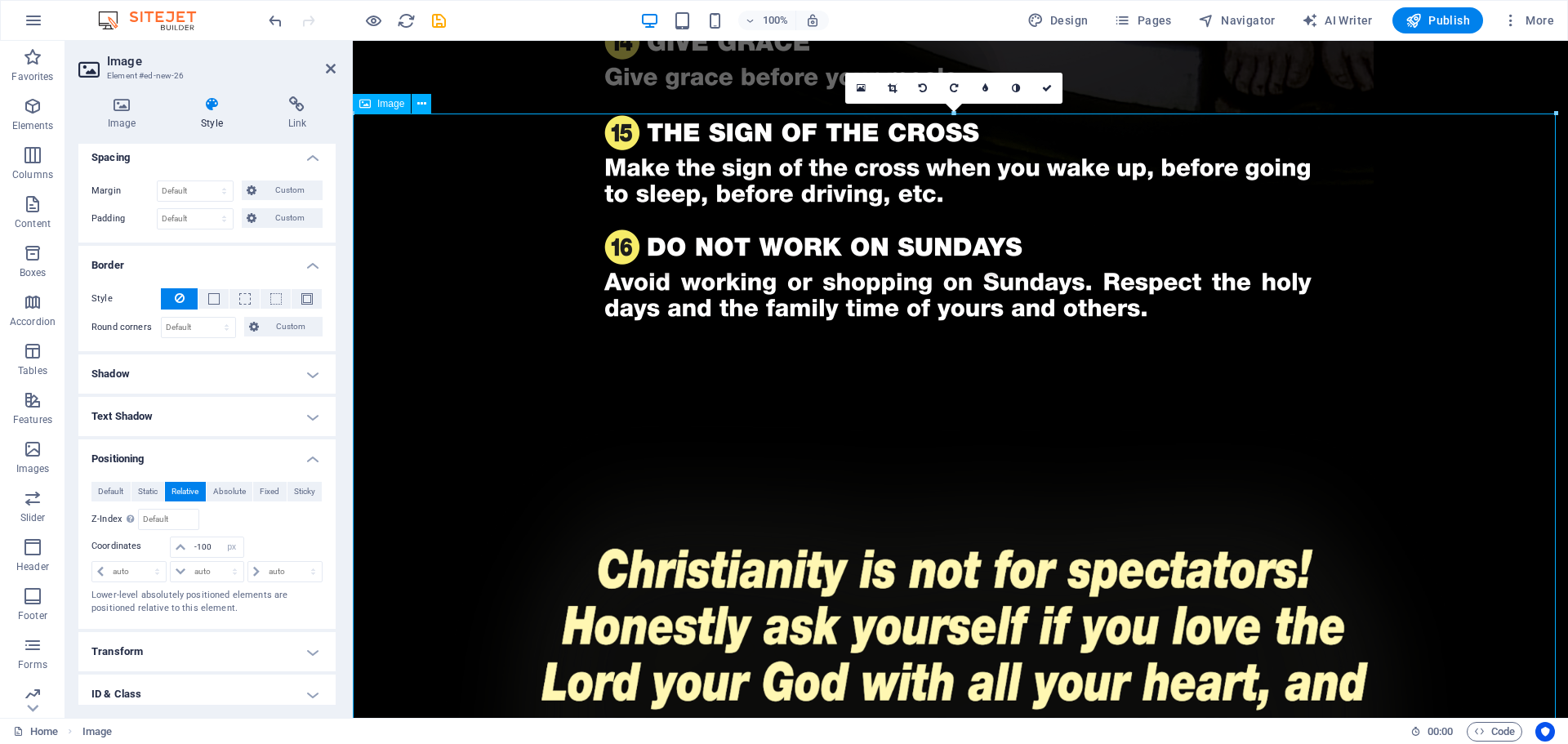
scroll to position [2478, 0]
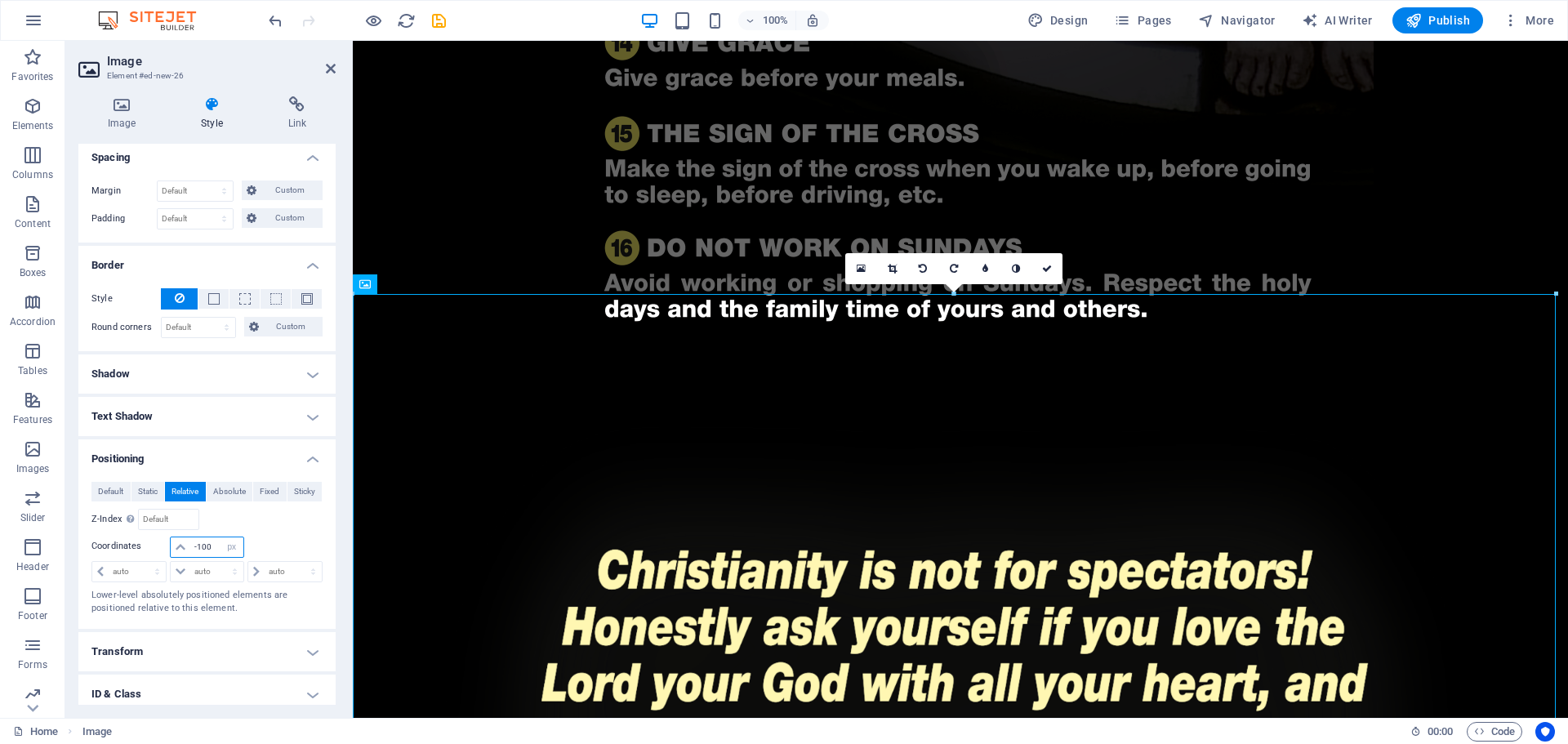
drag, startPoint x: 215, startPoint y: 546, endPoint x: 177, endPoint y: 551, distance: 38.3
click at [177, 552] on div "-100 auto px rem % em" at bounding box center [207, 547] width 74 height 22
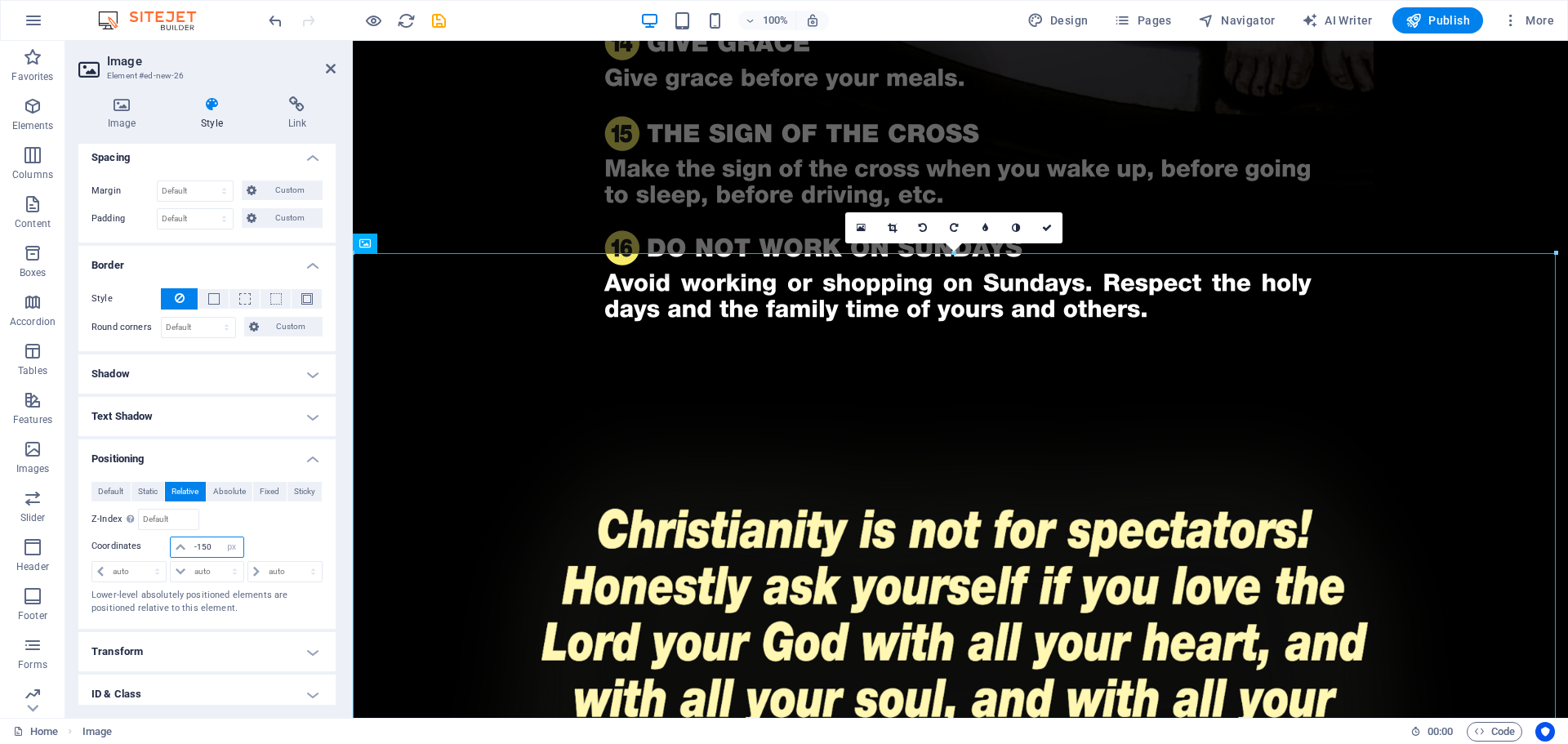
type input "-150"
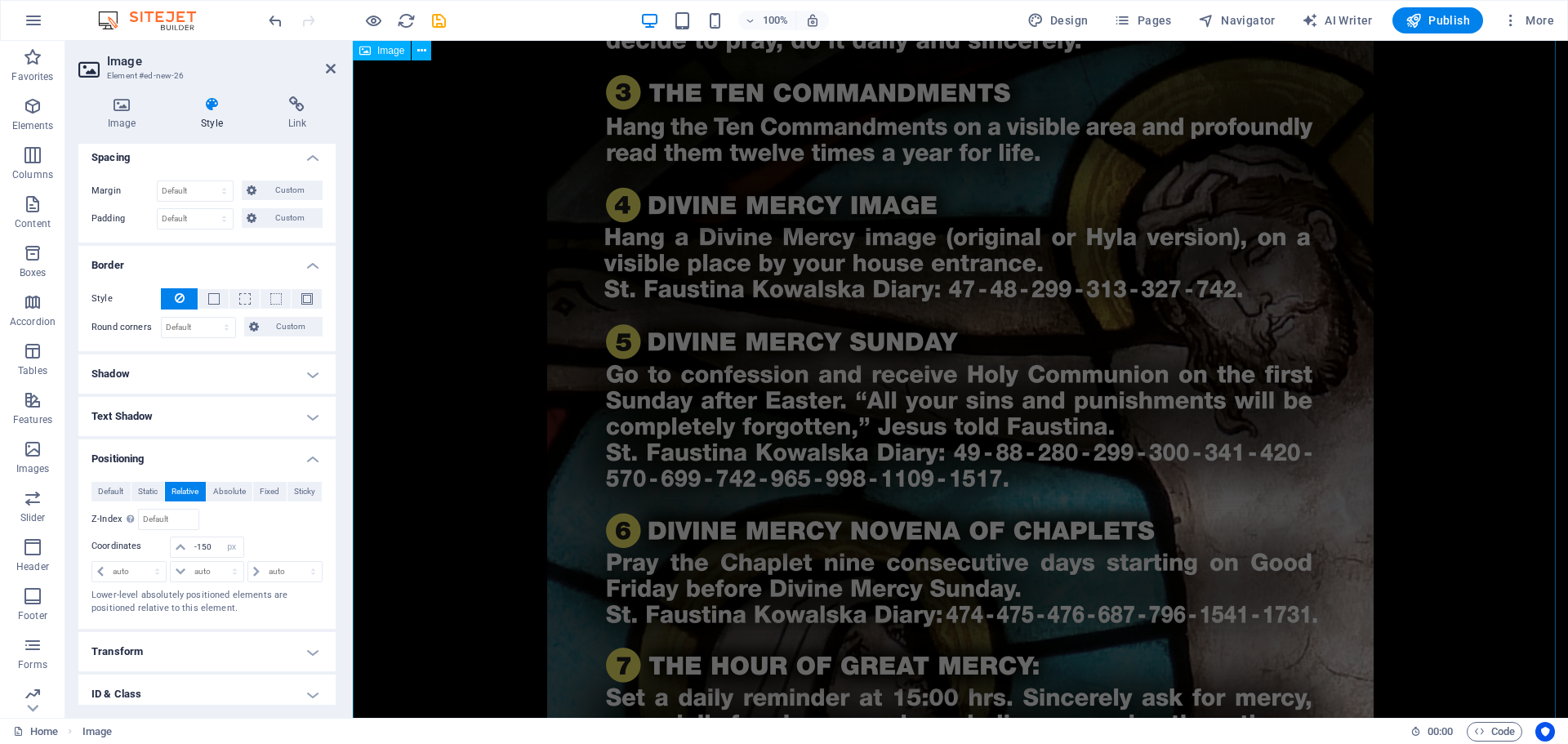
scroll to position [845, 0]
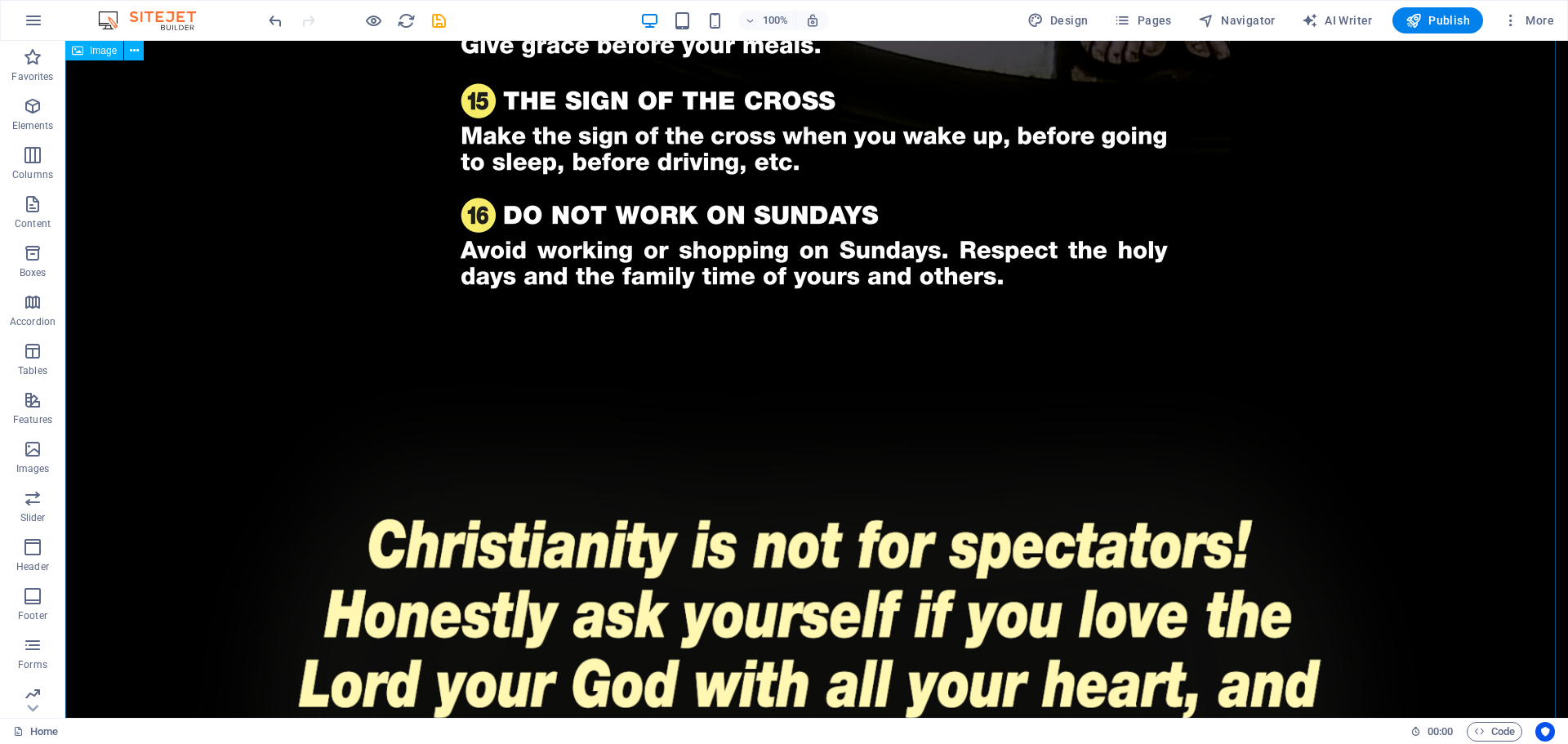
scroll to position [2478, 0]
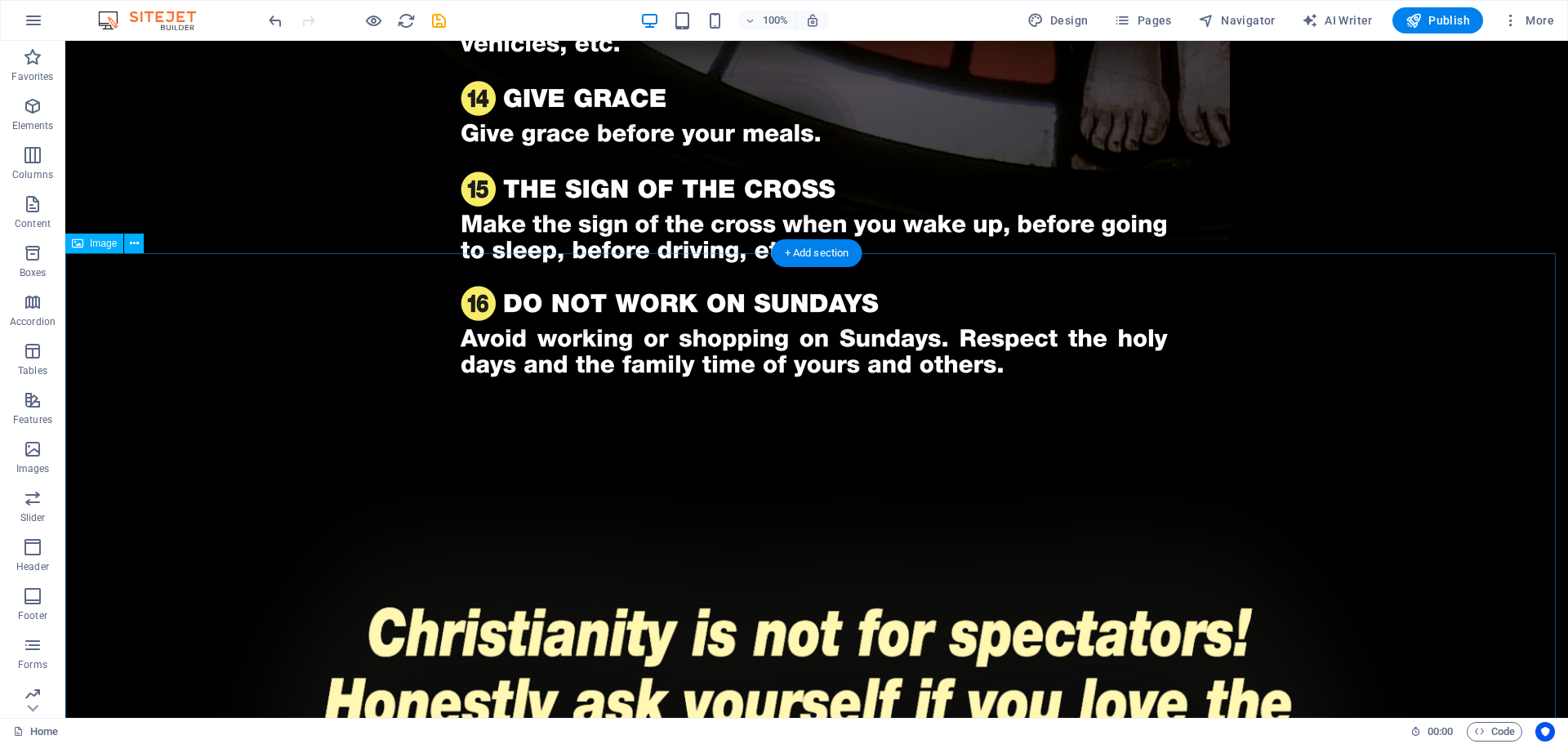
select select "px"
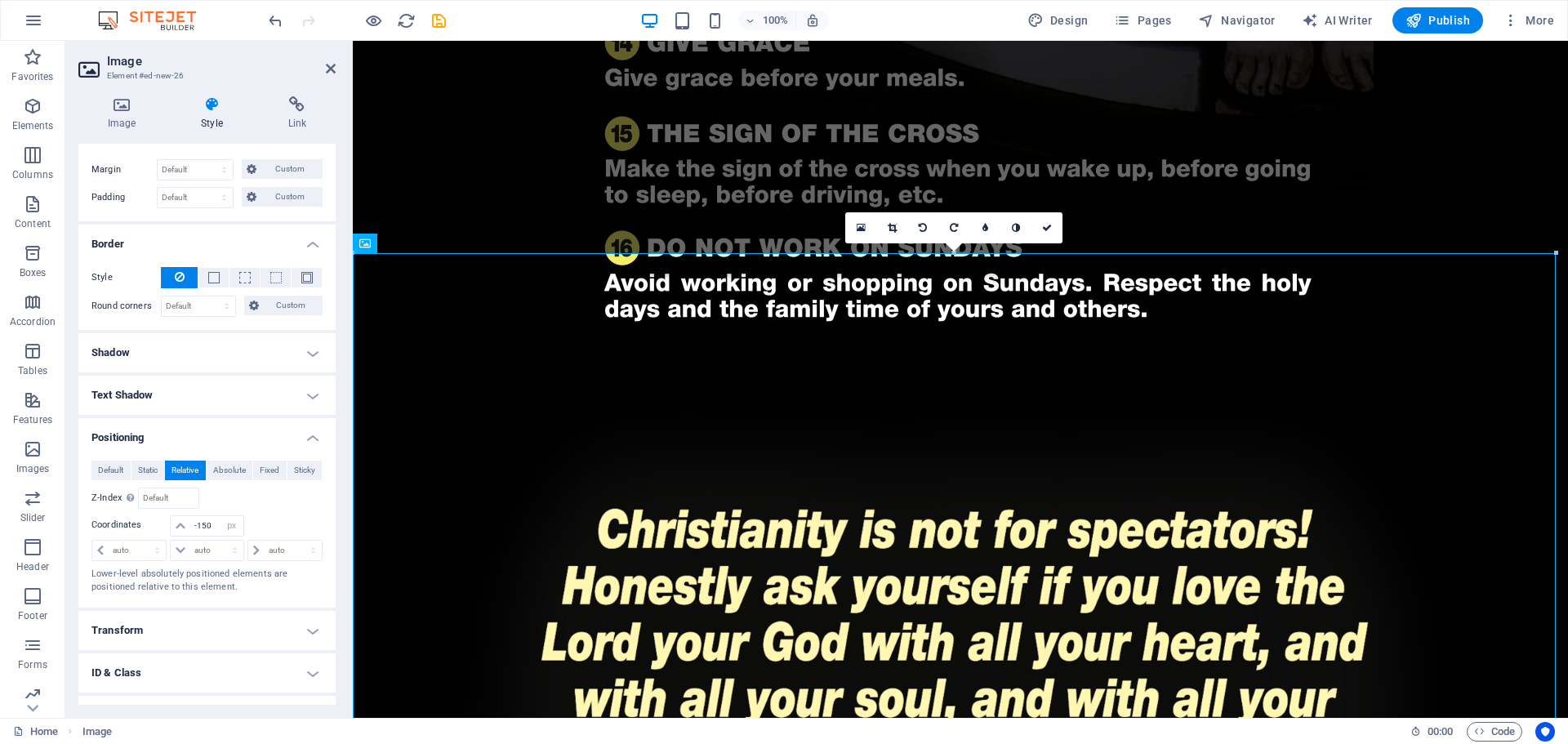
scroll to position [236, 0]
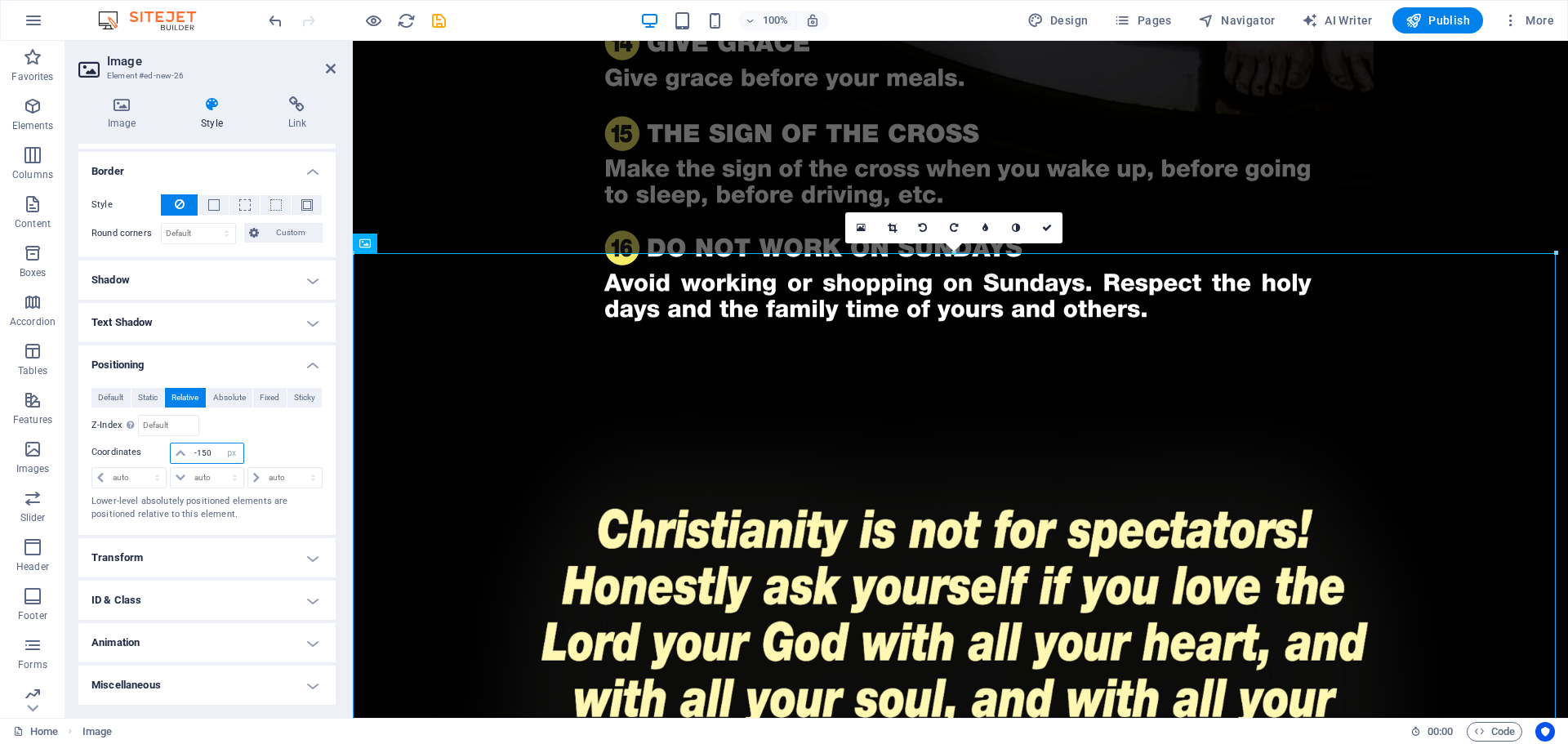
drag, startPoint x: 212, startPoint y: 448, endPoint x: 176, endPoint y: 449, distance: 36.0
click at [176, 449] on div "-150 auto px rem % em" at bounding box center [207, 453] width 74 height 22
type input "-200"
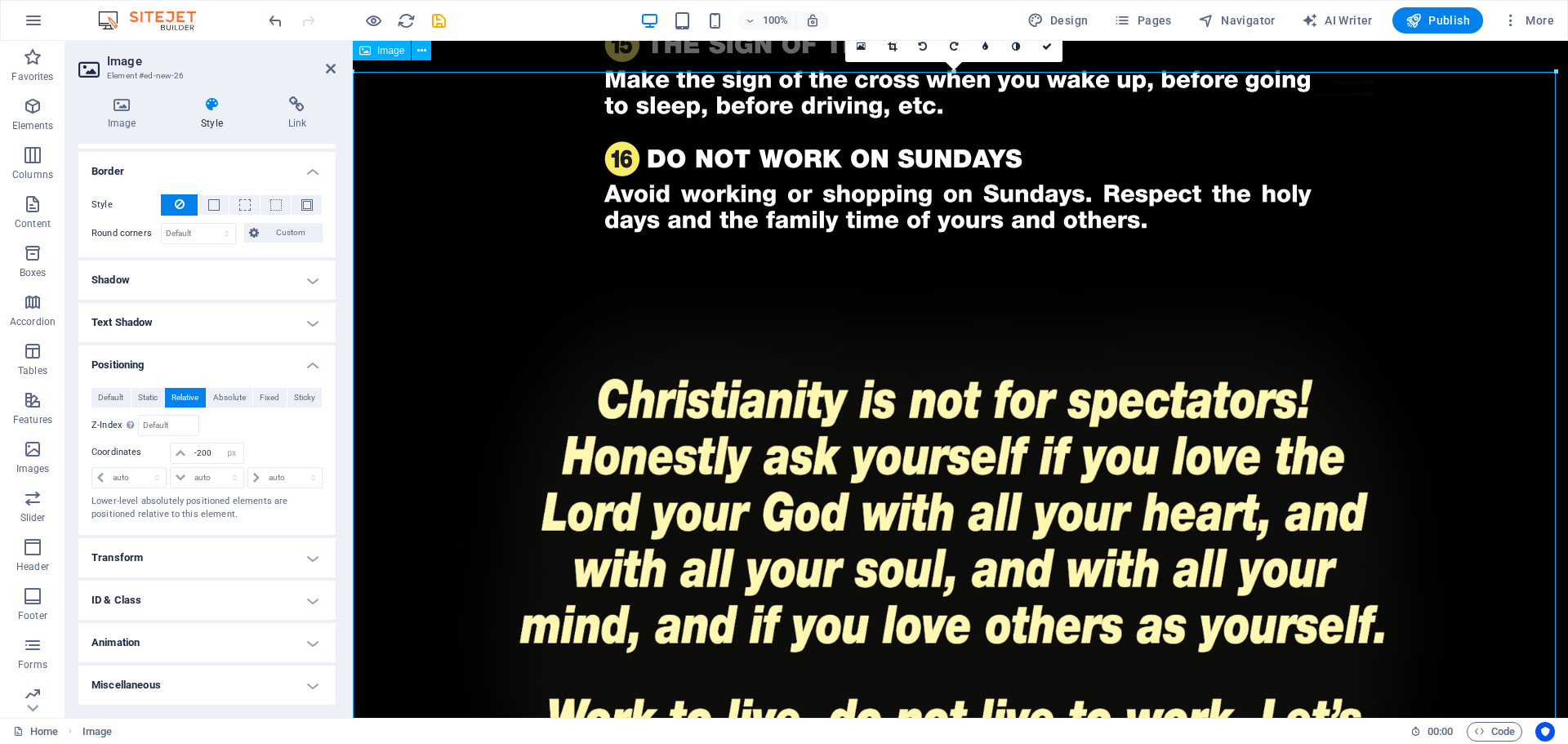
scroll to position [2396, 0]
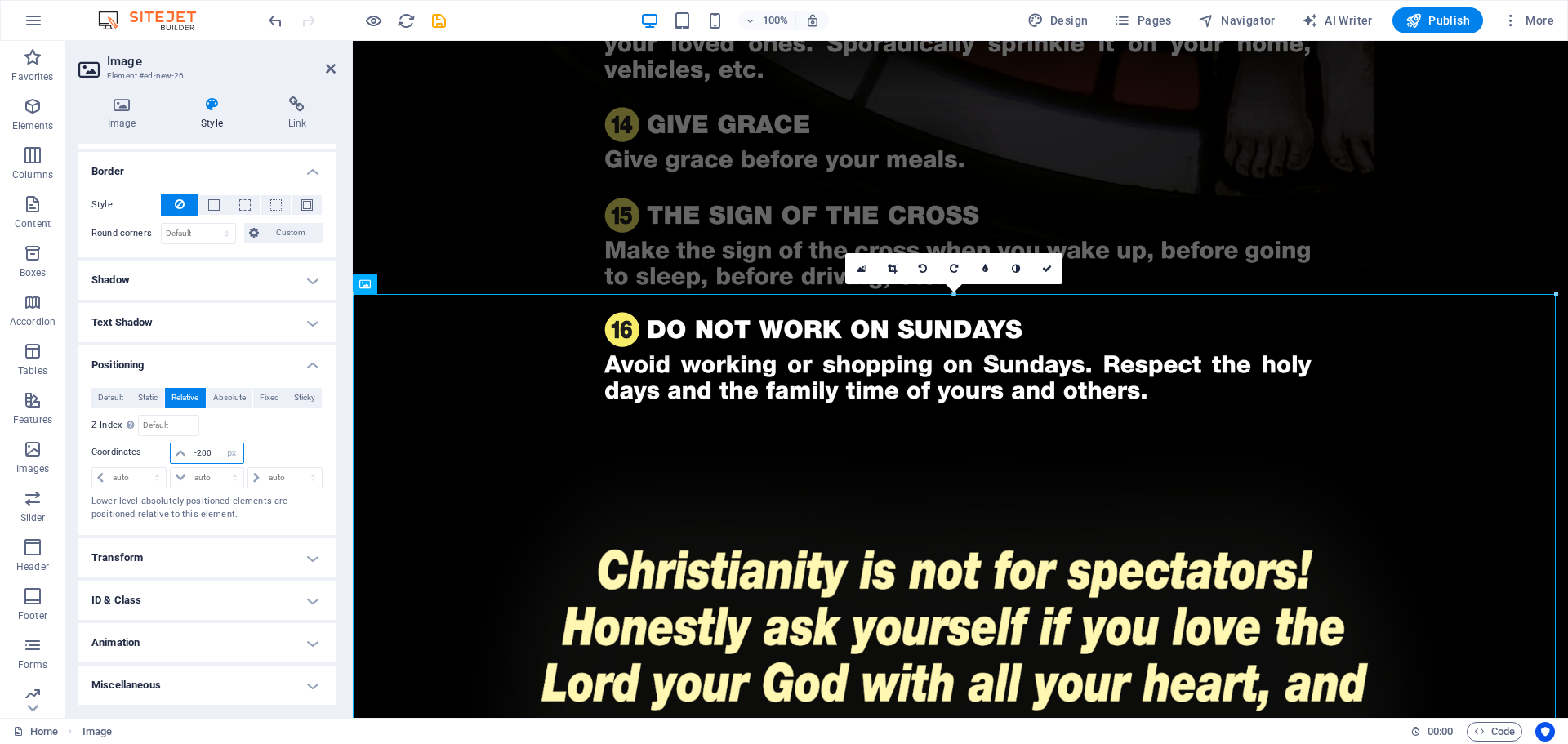
drag, startPoint x: 211, startPoint y: 451, endPoint x: 159, endPoint y: 453, distance: 52.0
click at [159, 453] on div "-200 auto px rem % em" at bounding box center [207, 453] width 231 height 22
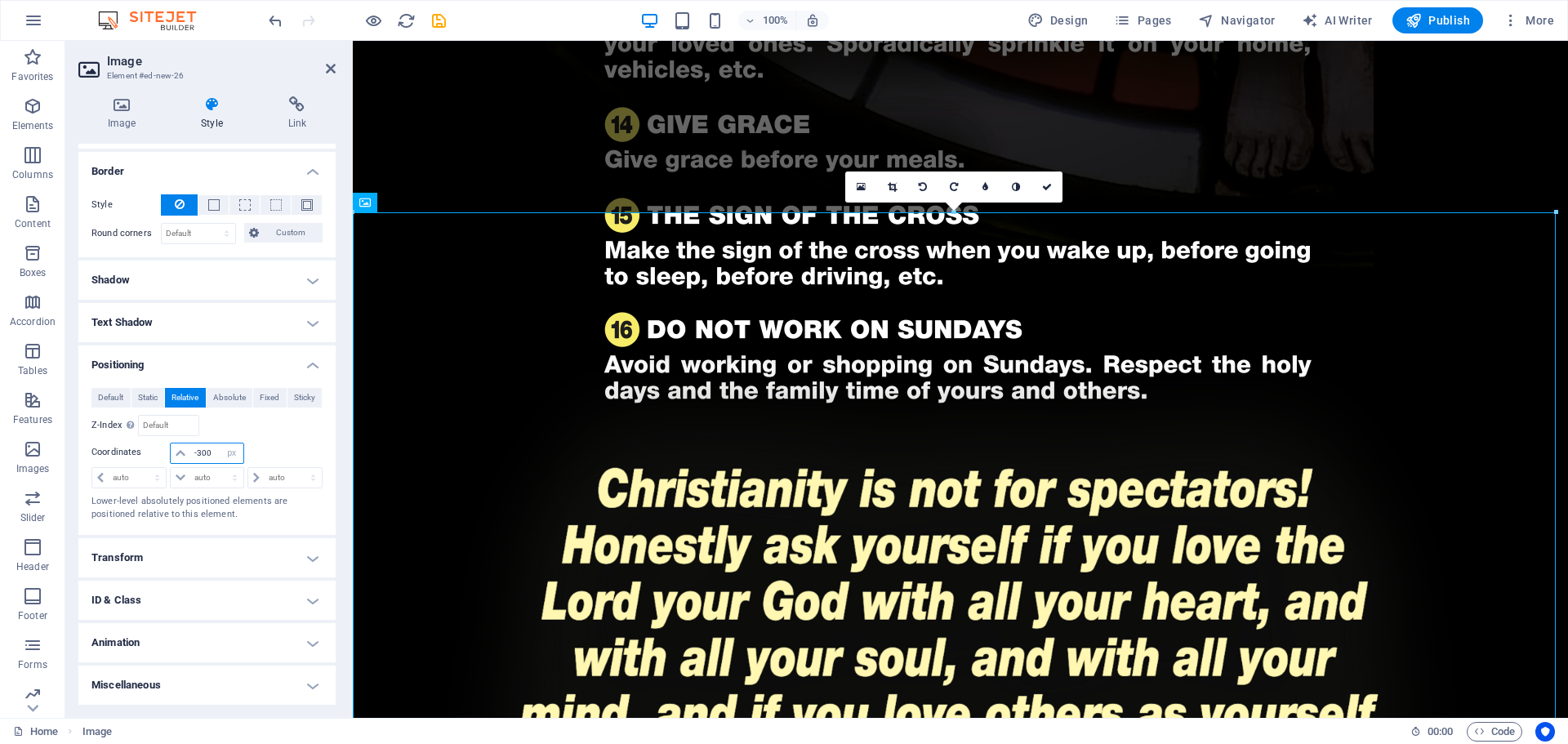
click at [212, 455] on input "-300" at bounding box center [216, 453] width 52 height 20
type input "-3"
type input "-250"
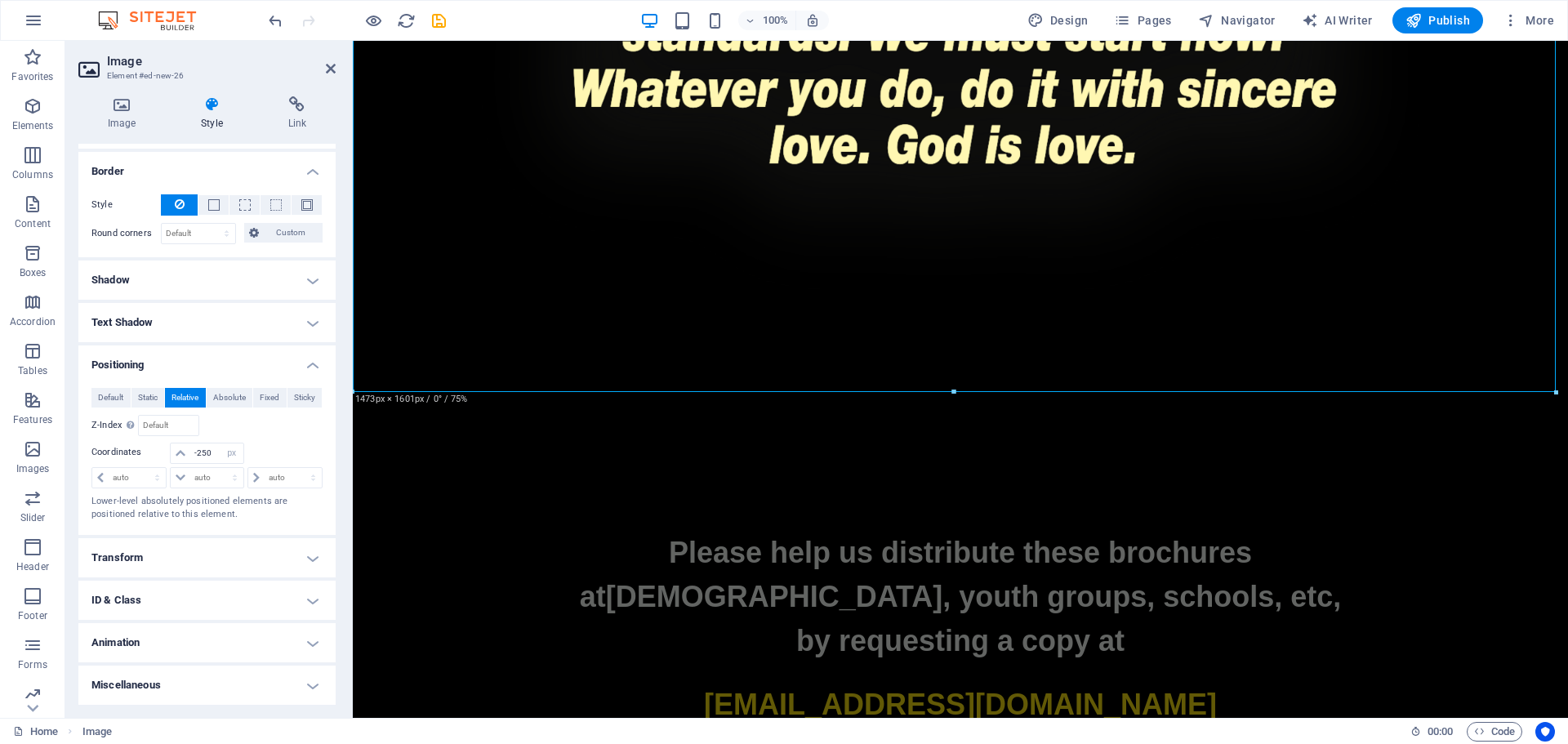
scroll to position [3702, 0]
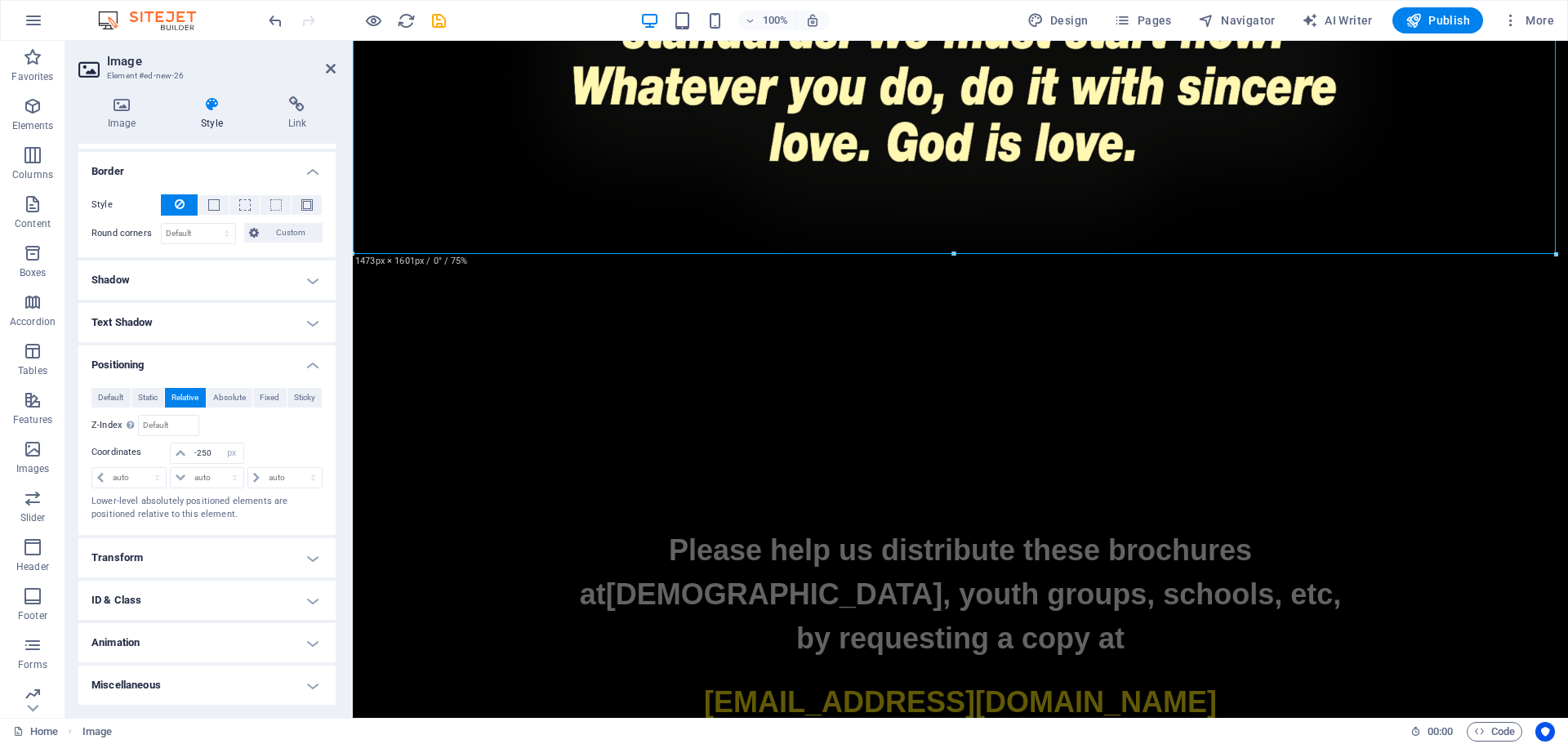
click at [914, 533] on strong "Please help us distribute these brochures" at bounding box center [960, 549] width 583 height 33
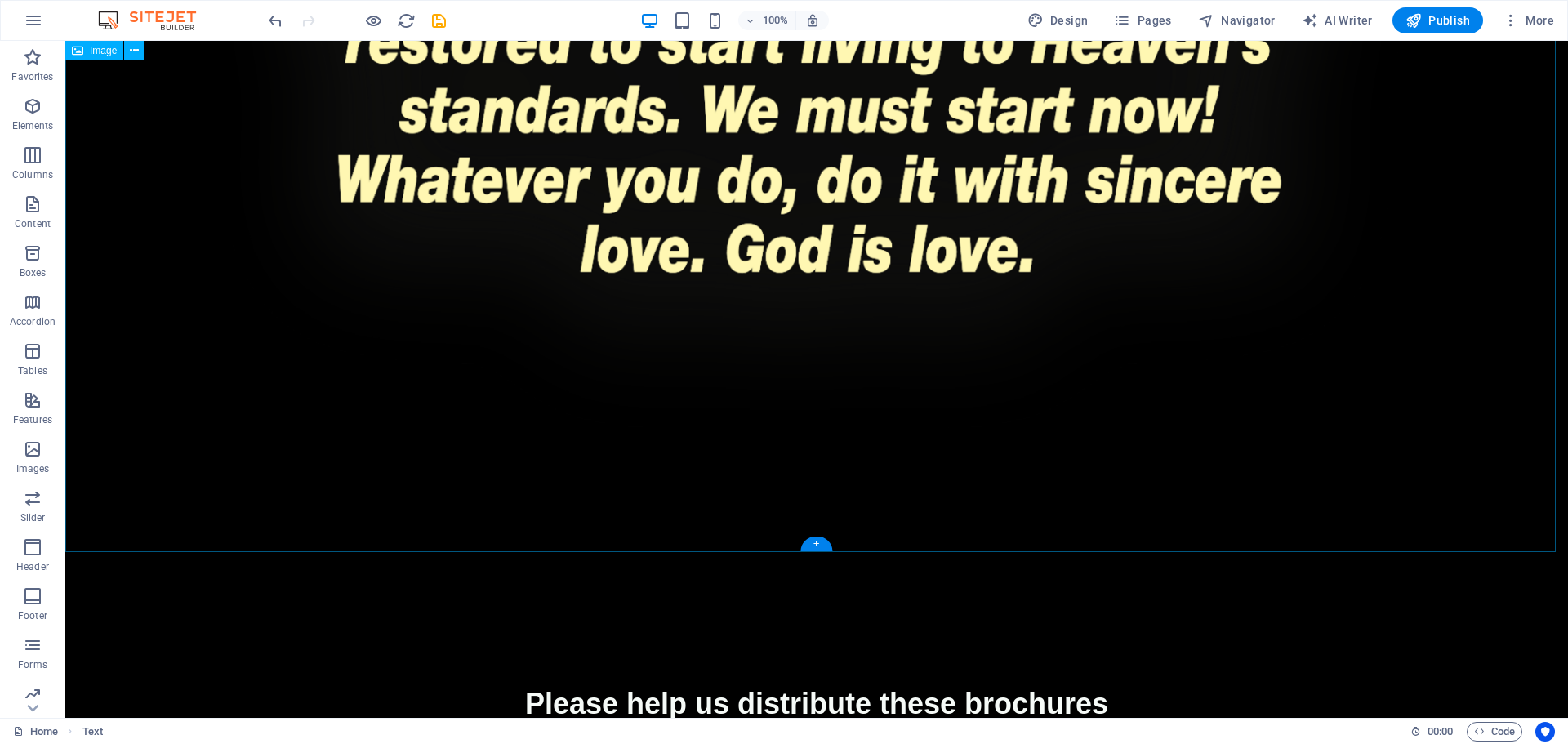
scroll to position [3931, 0]
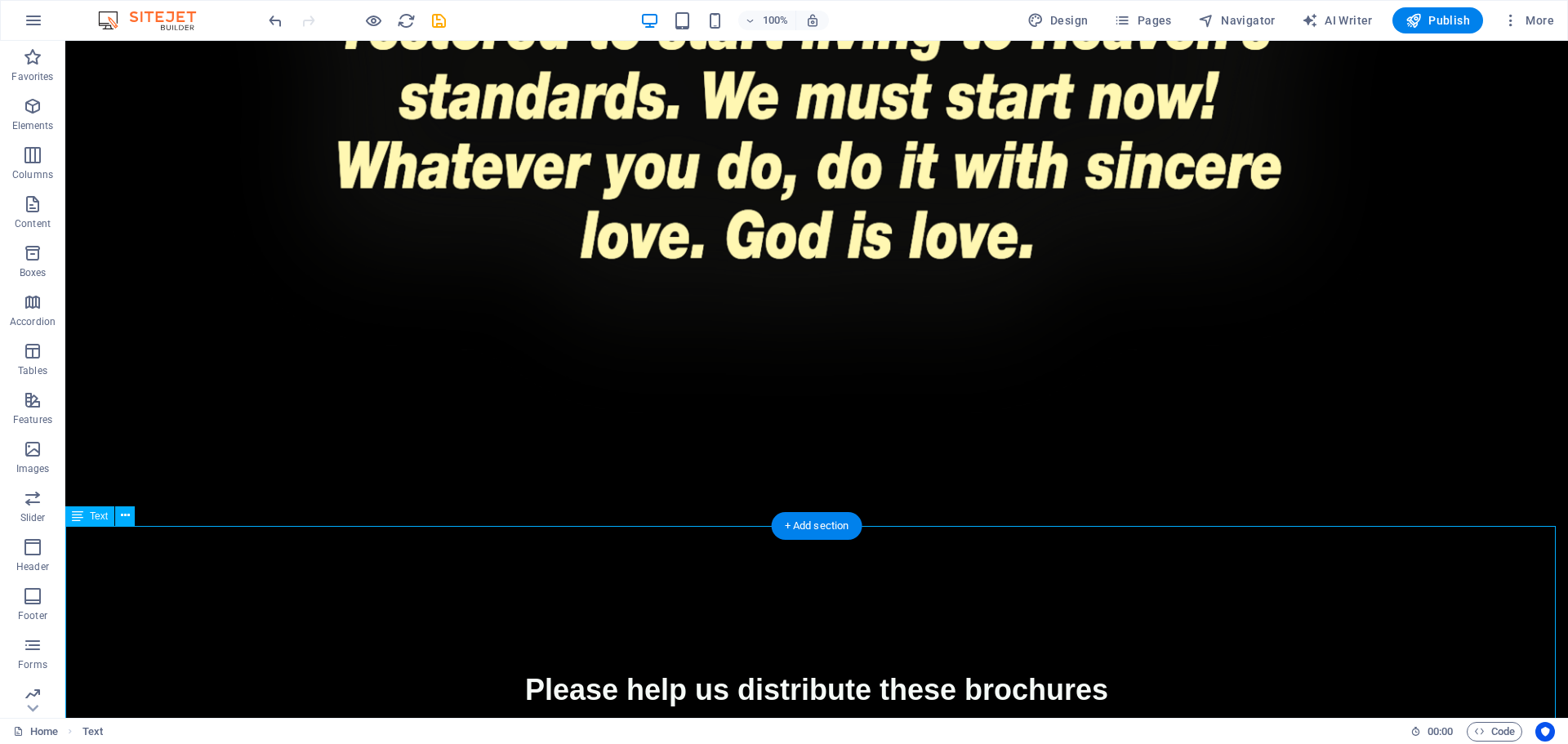
click at [789, 717] on strong "churches, youth groups, schools, etc," at bounding box center [831, 733] width 736 height 33
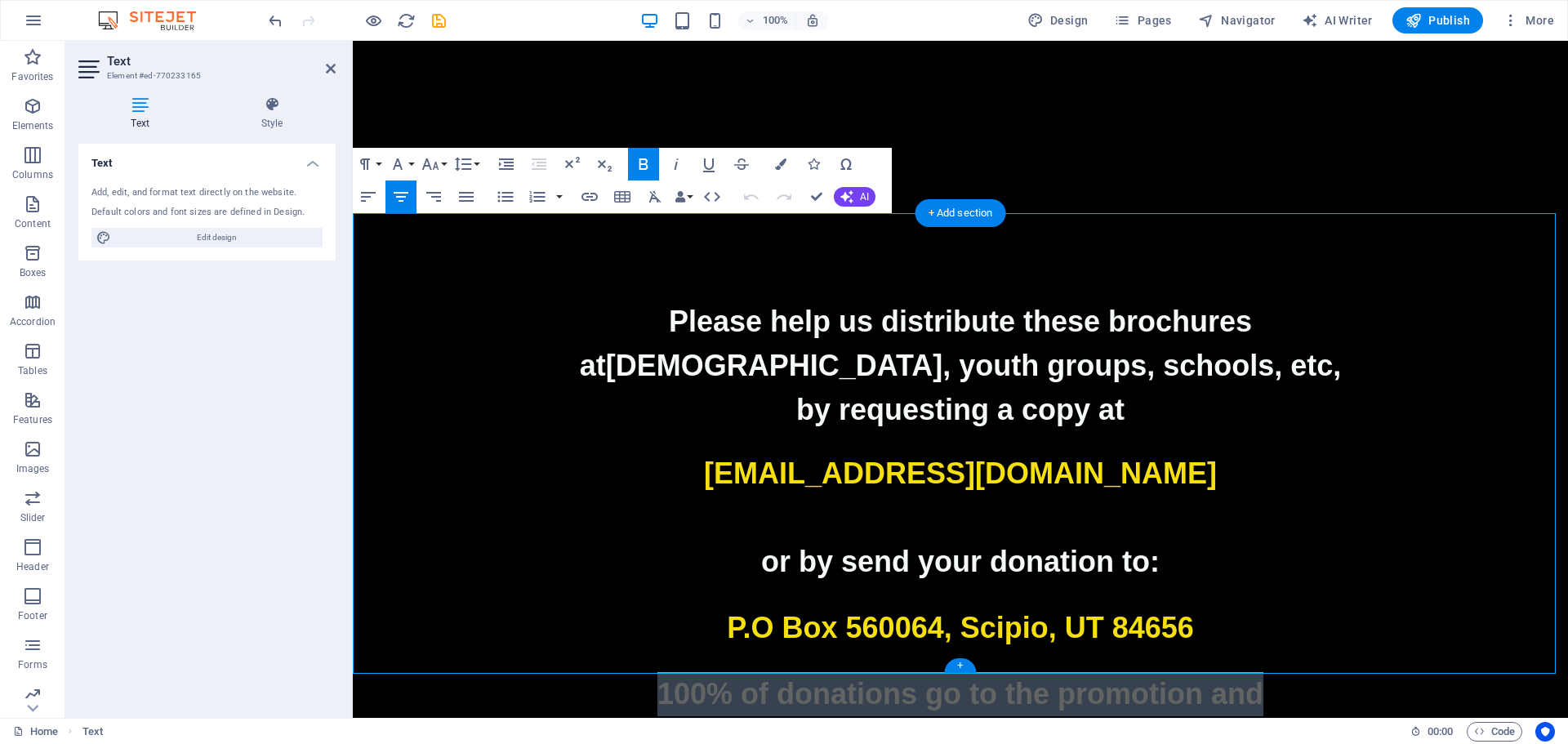
click at [932, 495] on p at bounding box center [961, 517] width 1216 height 44
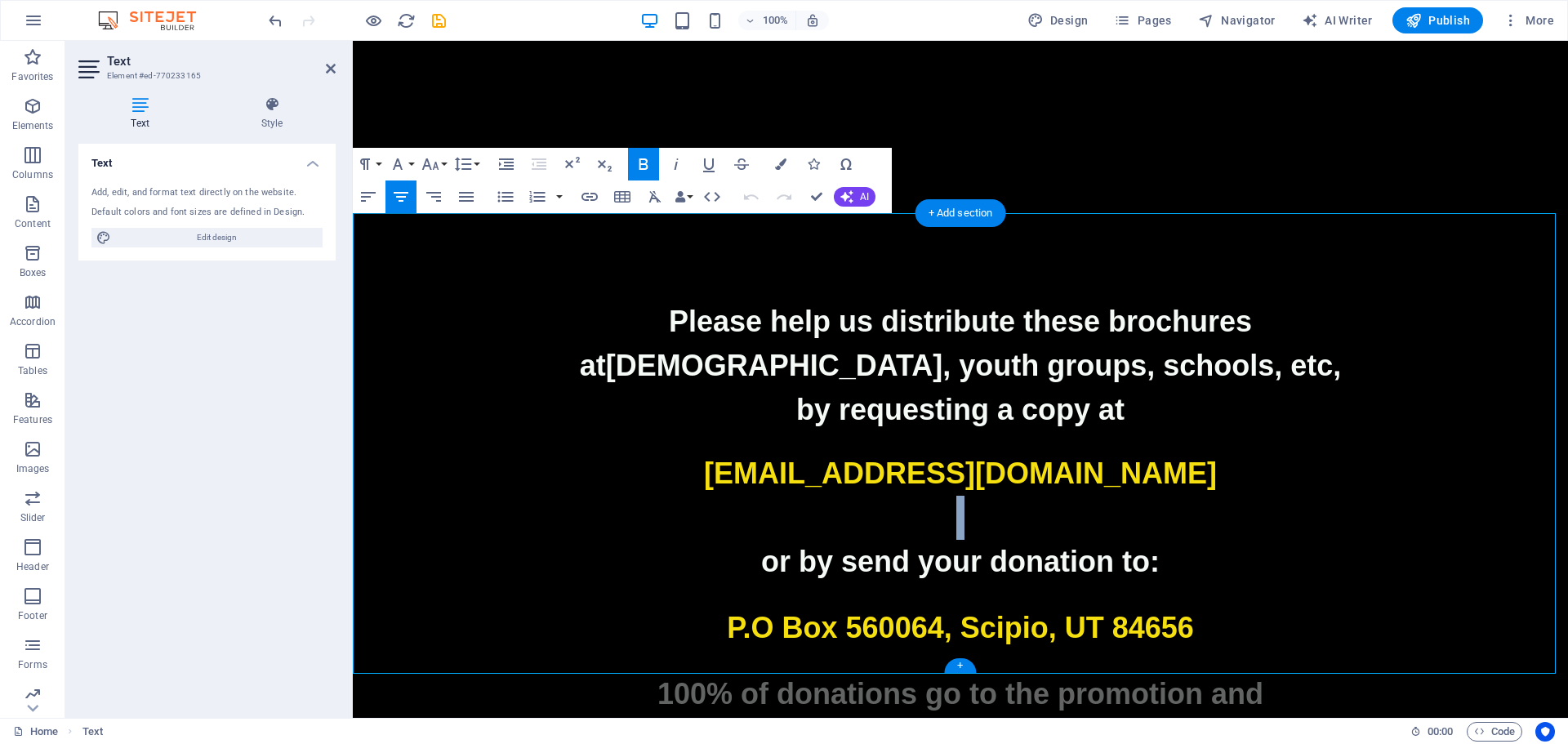
click at [932, 495] on p at bounding box center [961, 517] width 1216 height 44
click at [1234, 451] on p "catholicplus@email.com" at bounding box center [961, 473] width 1216 height 44
click at [1166, 344] on p "at churches, youth groups, schools, etc," at bounding box center [961, 365] width 1216 height 44
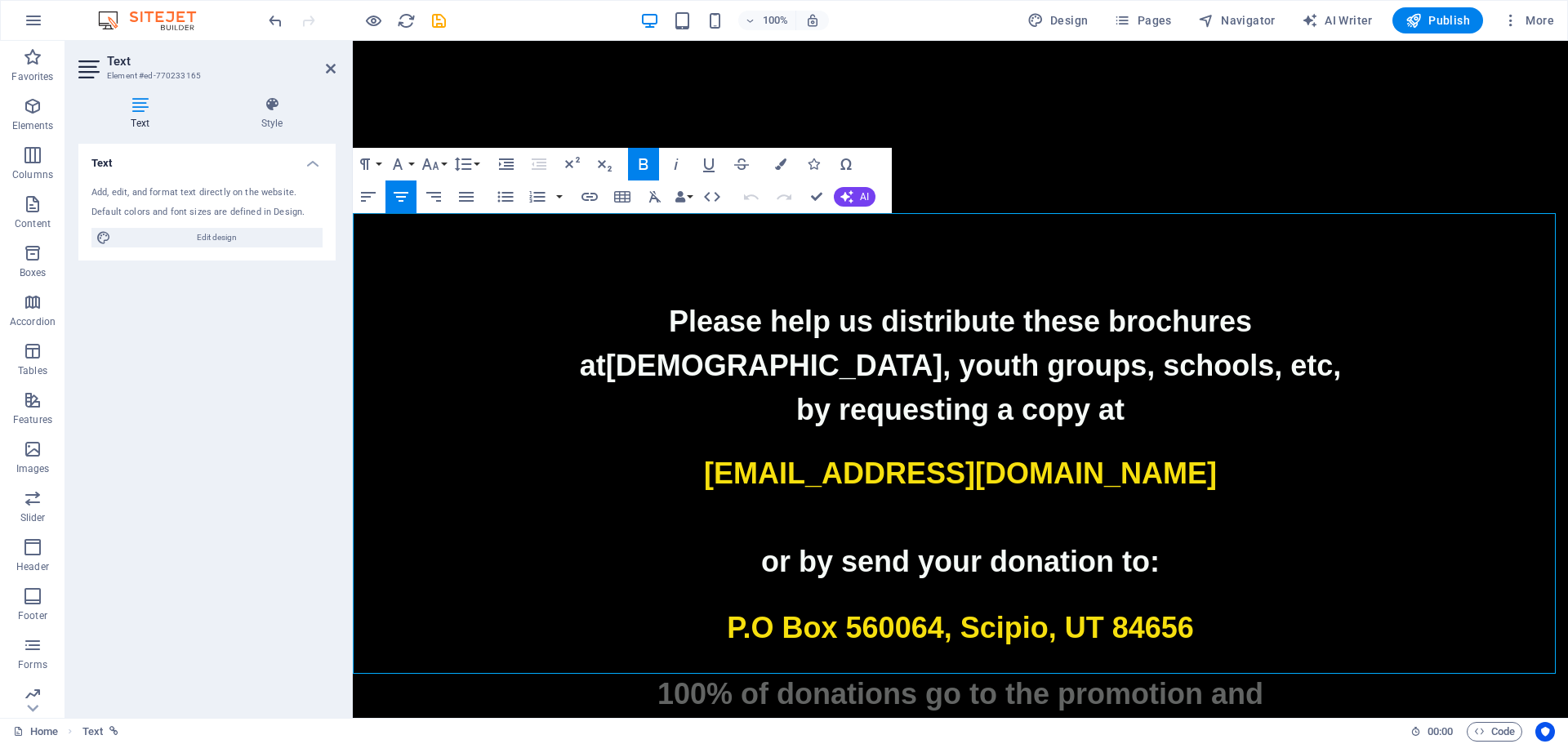
click at [1204, 432] on p at bounding box center [961, 442] width 1216 height 20
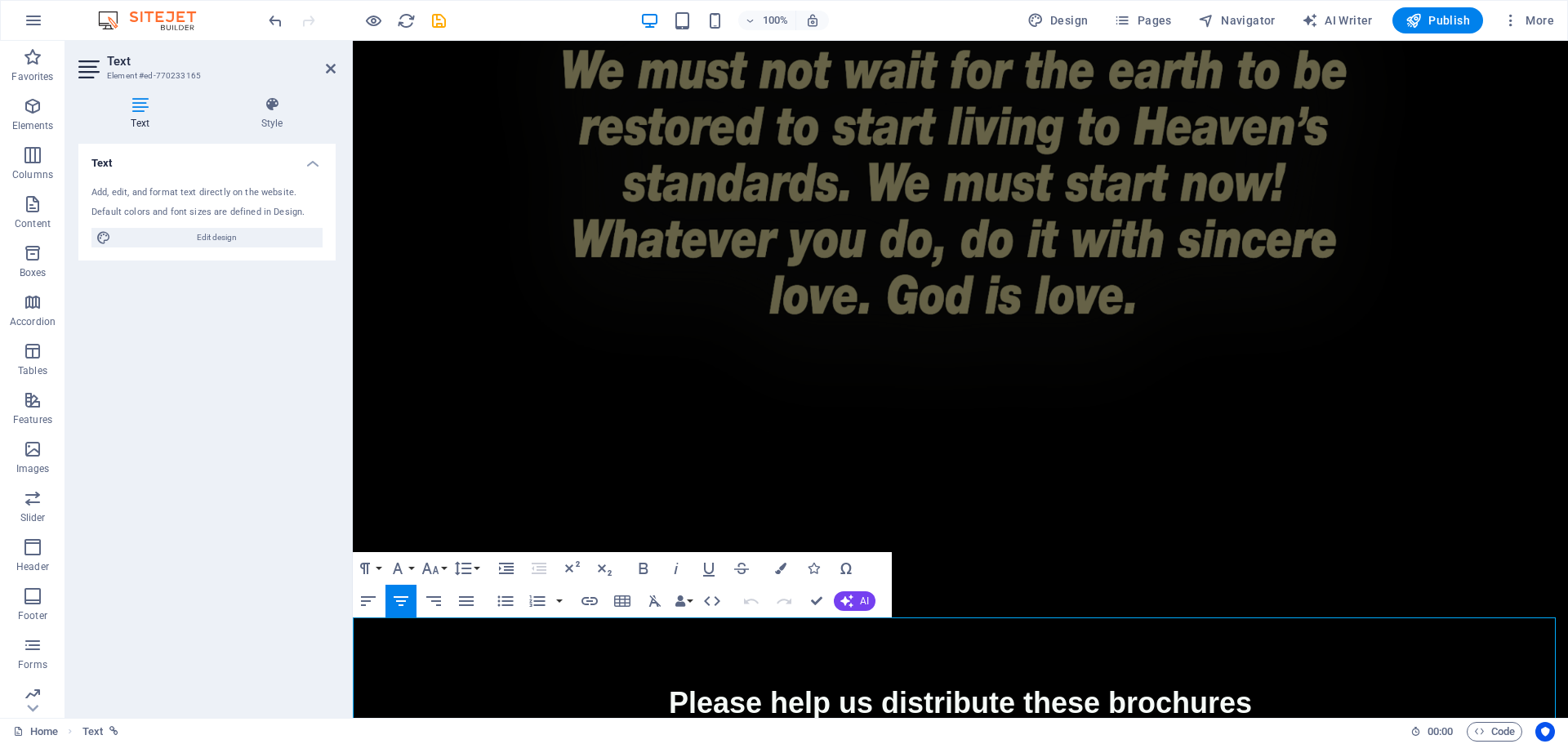
scroll to position [3523, 0]
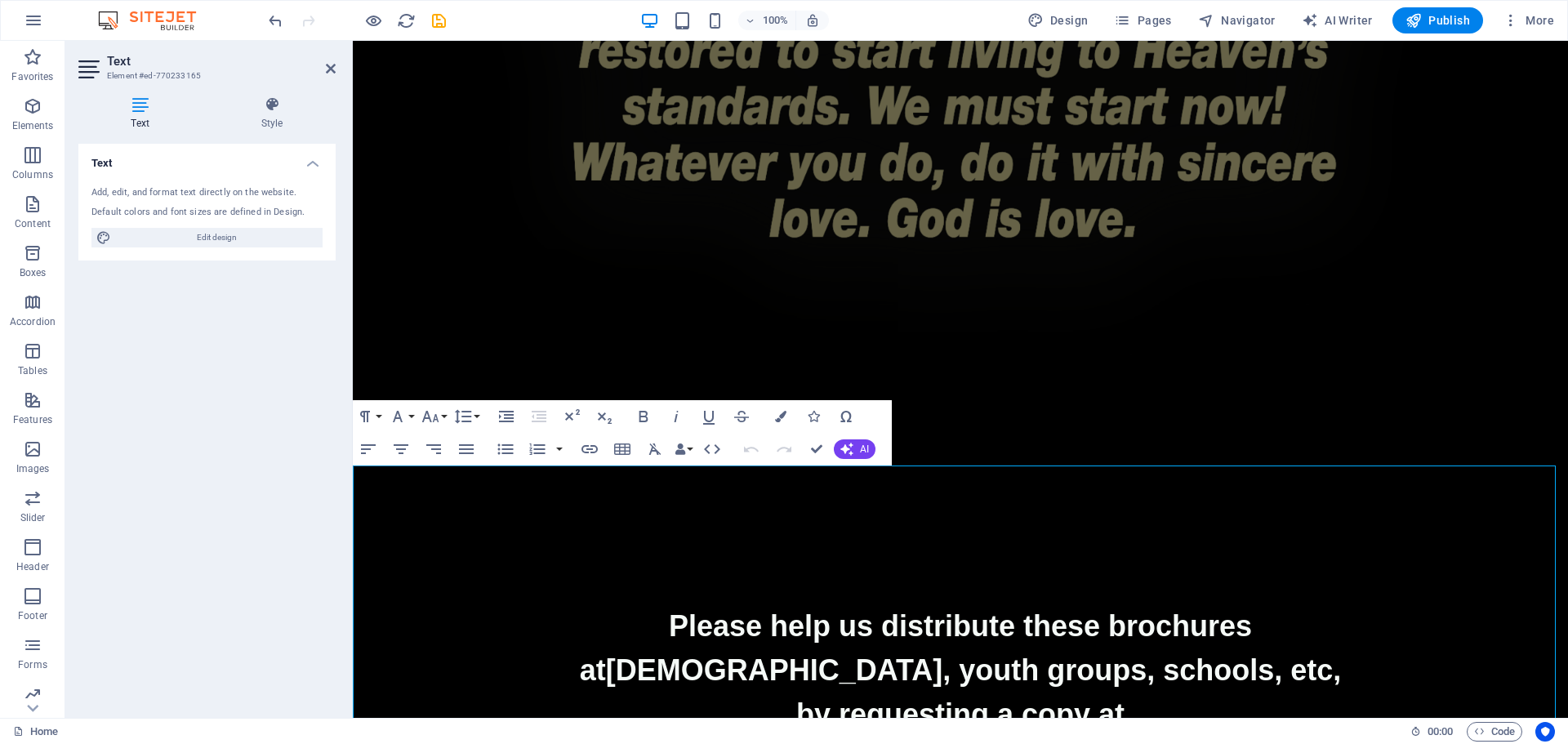
scroll to position [3686, 0]
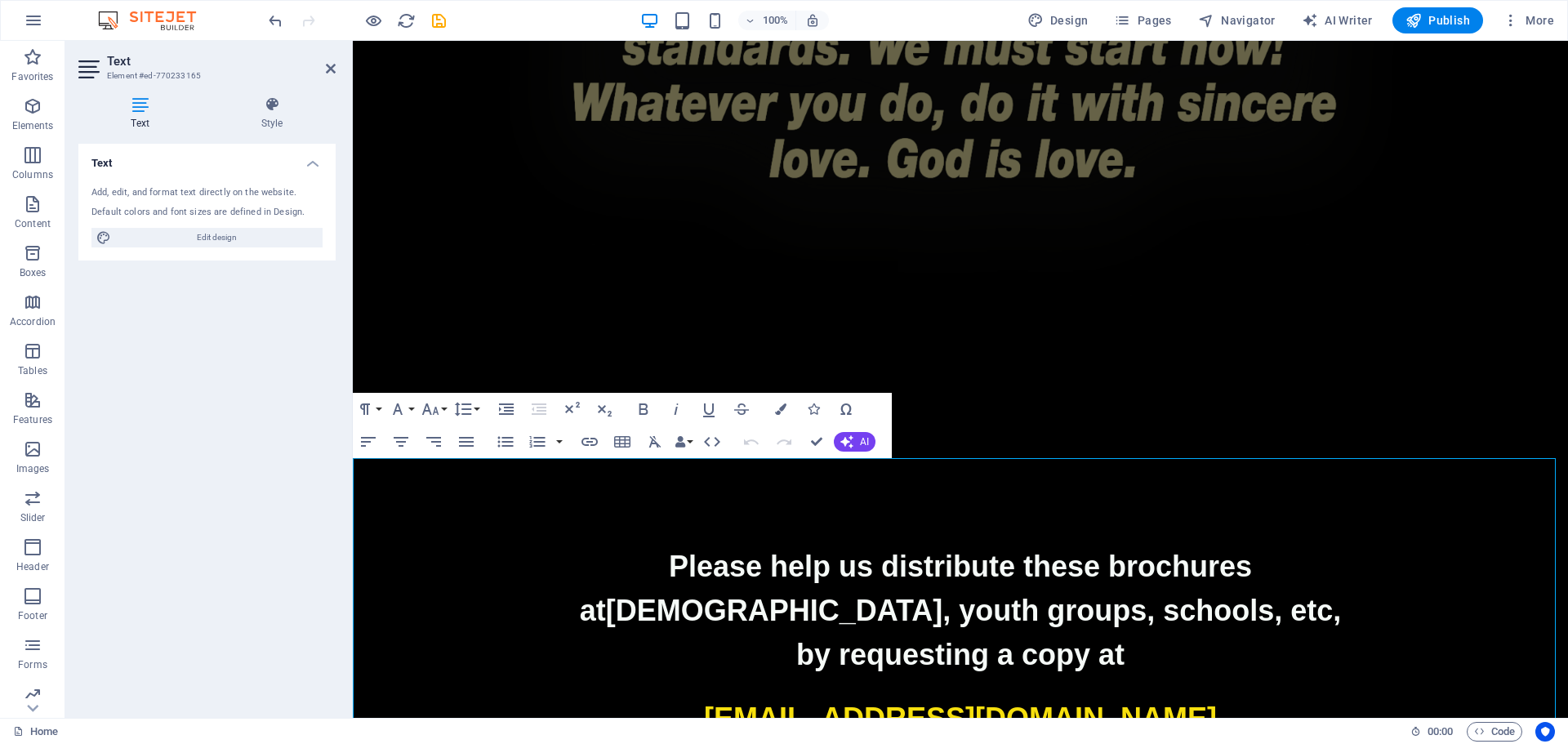
click at [1320, 677] on p at bounding box center [961, 687] width 1216 height 20
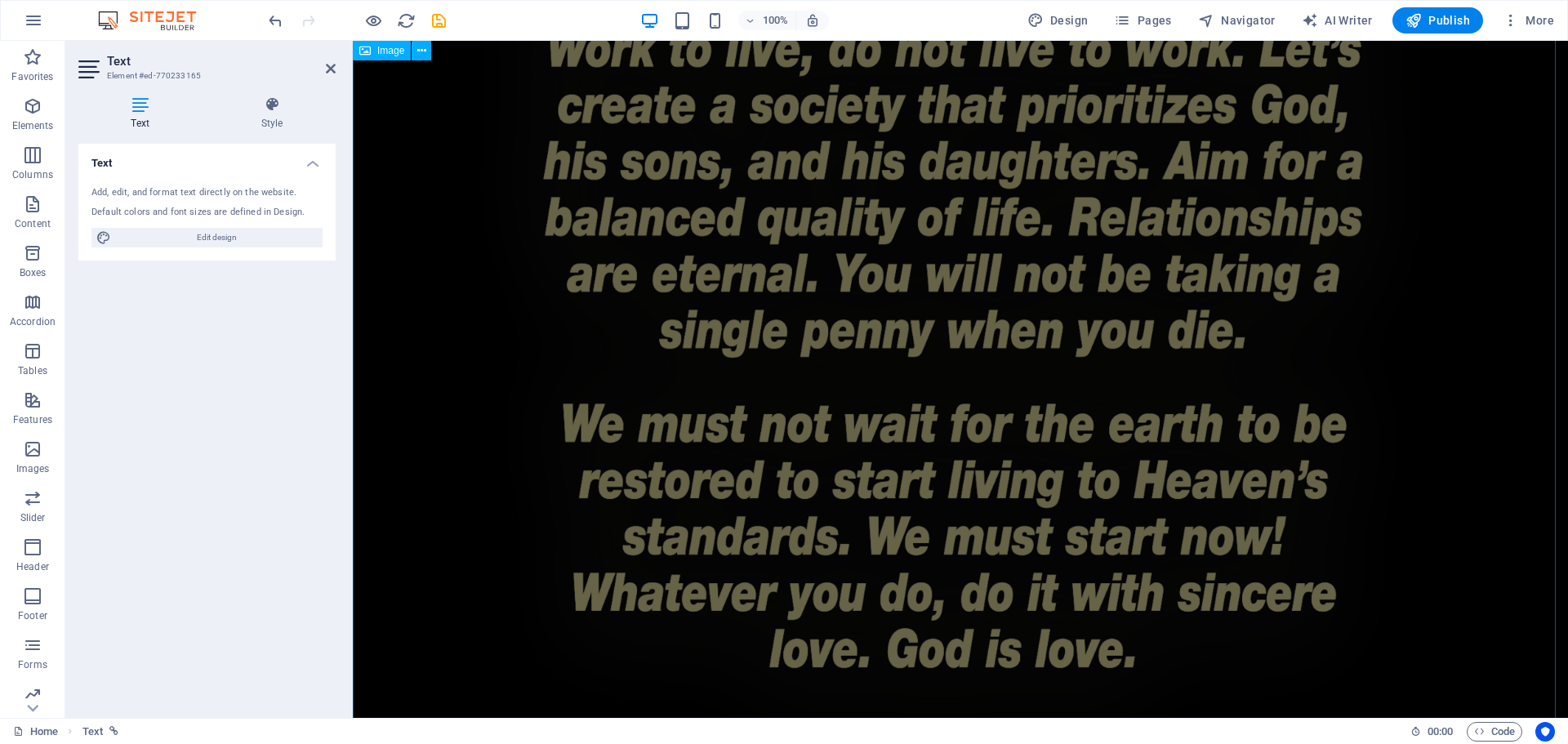
click at [1032, 345] on figure at bounding box center [961, 186] width 1216 height 1320
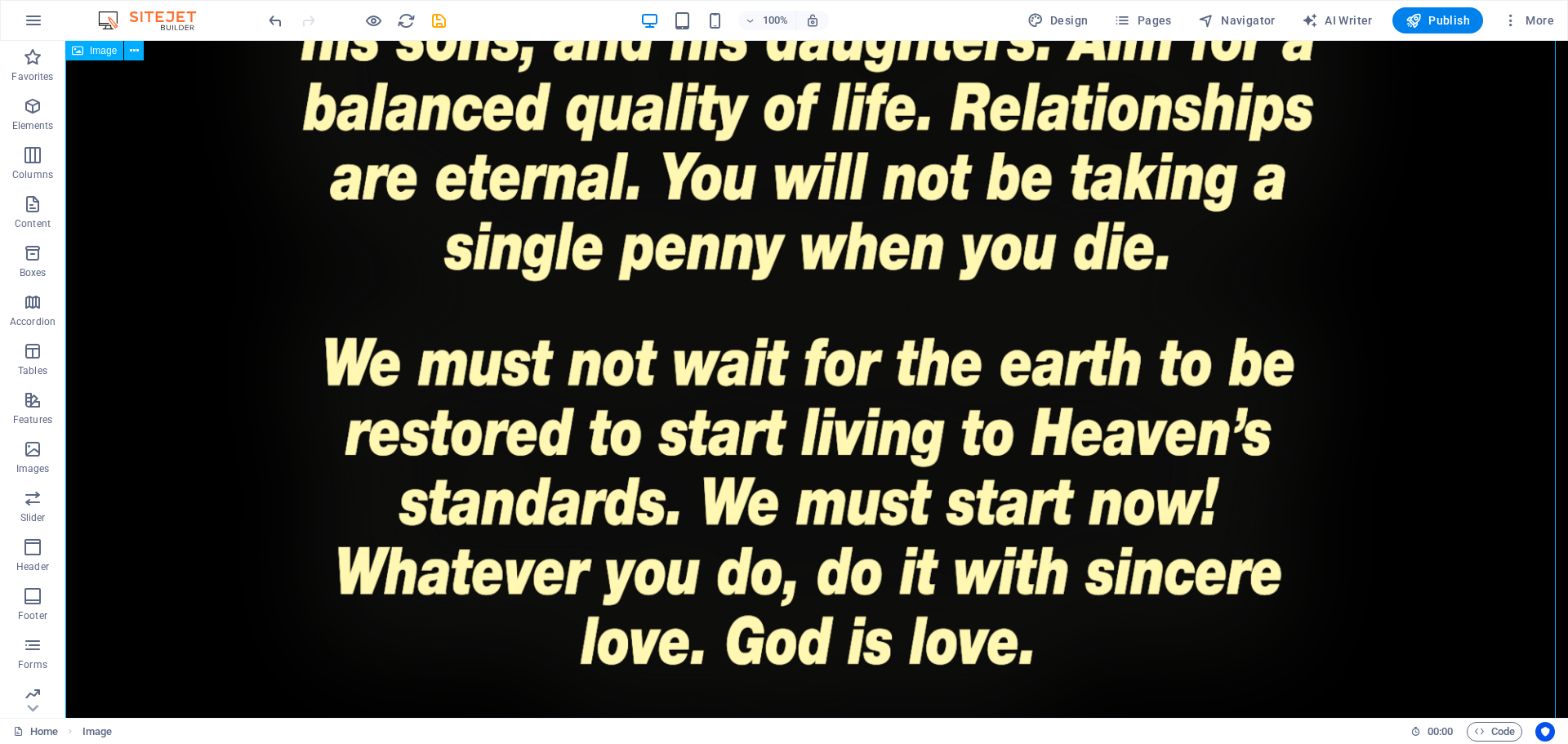
scroll to position [3604, 0]
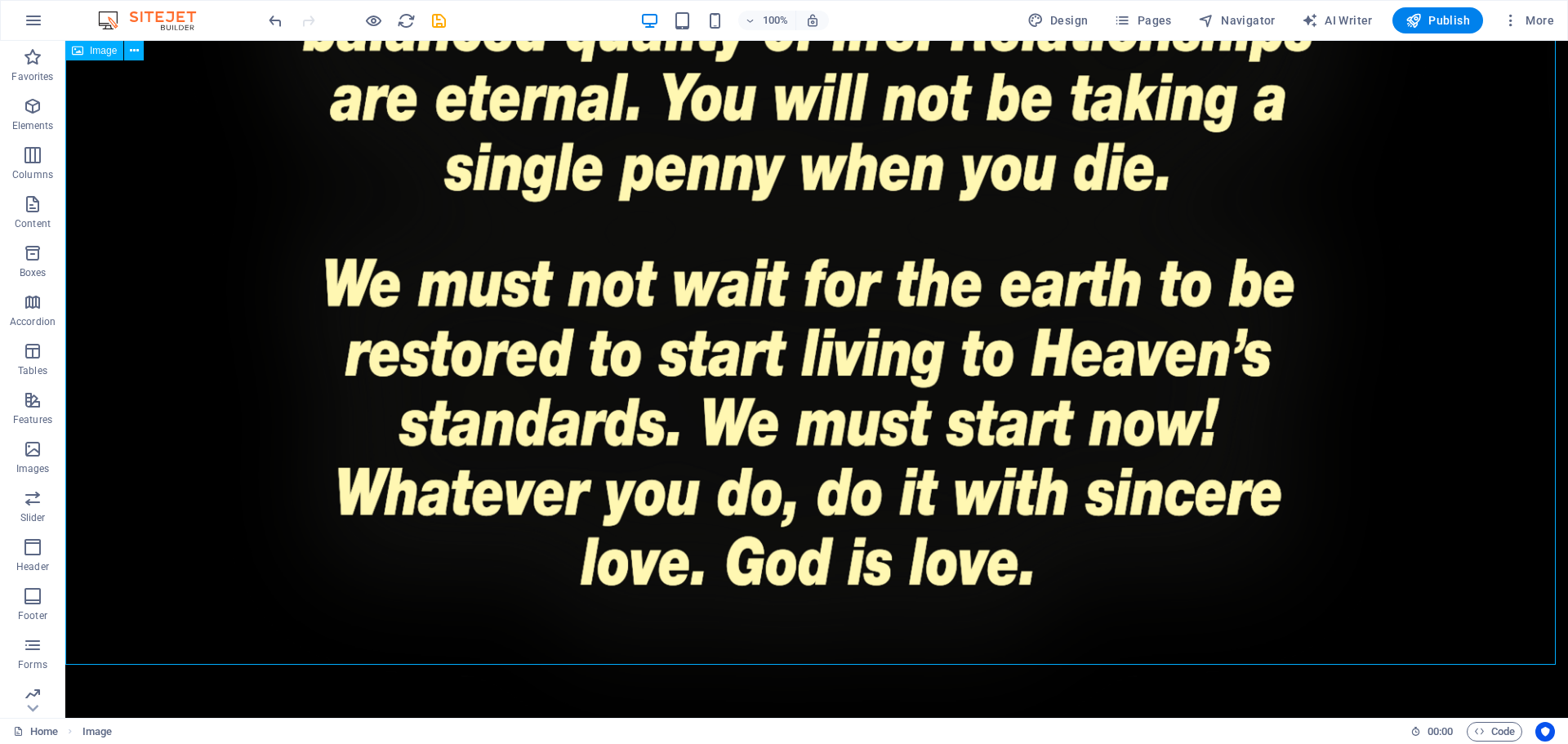
select select "px"
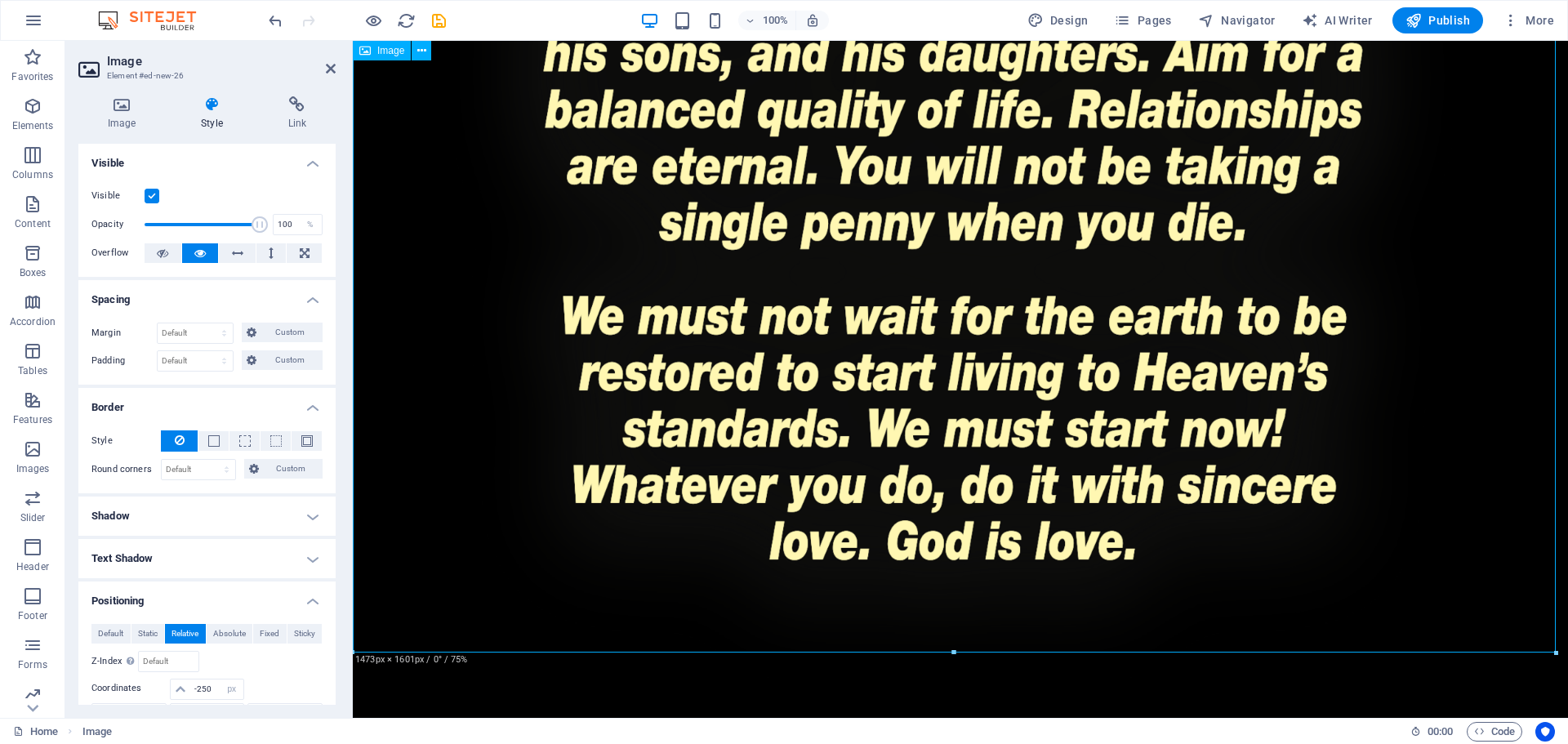
scroll to position [3441, 0]
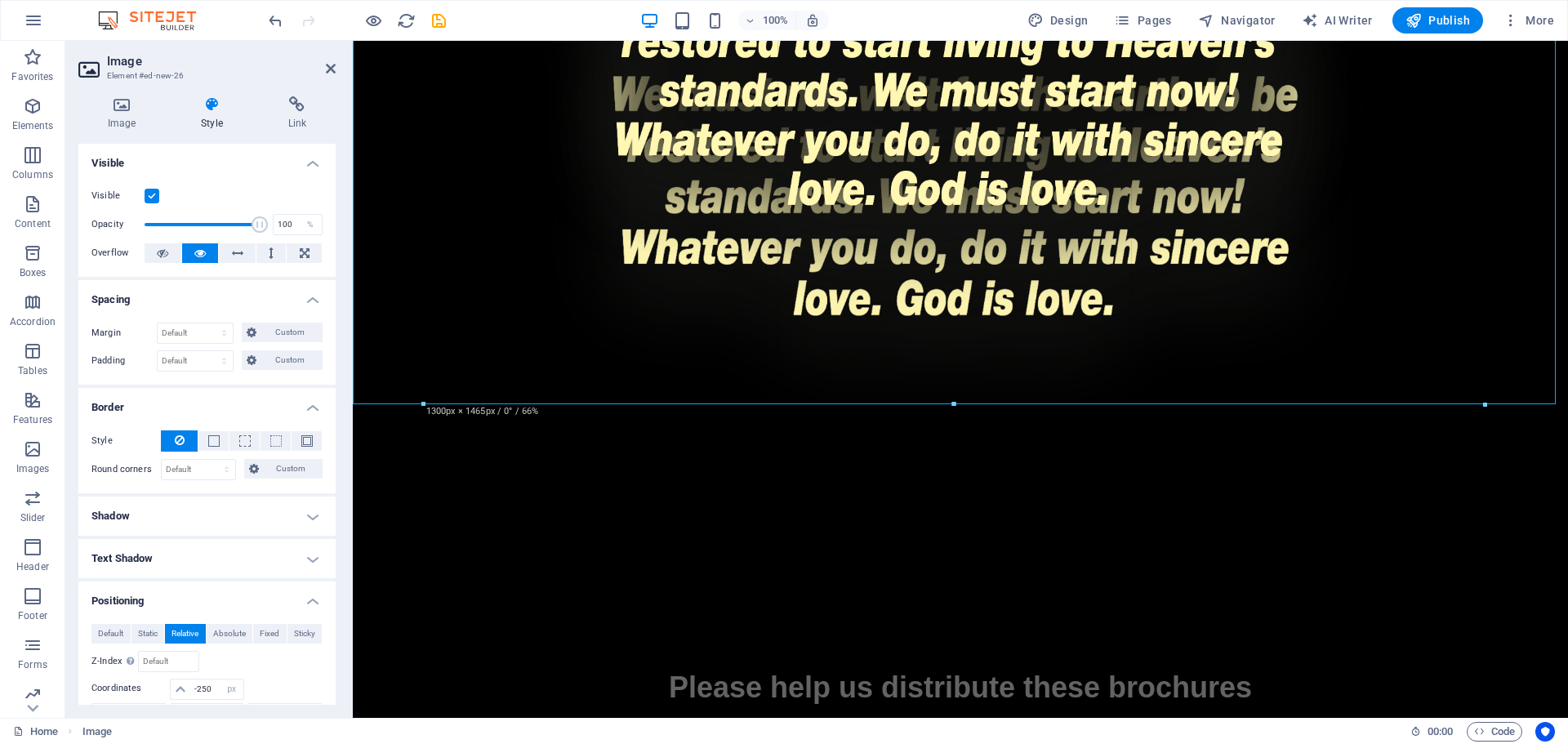
drag, startPoint x: 948, startPoint y: 515, endPoint x: 915, endPoint y: 404, distance: 115.8
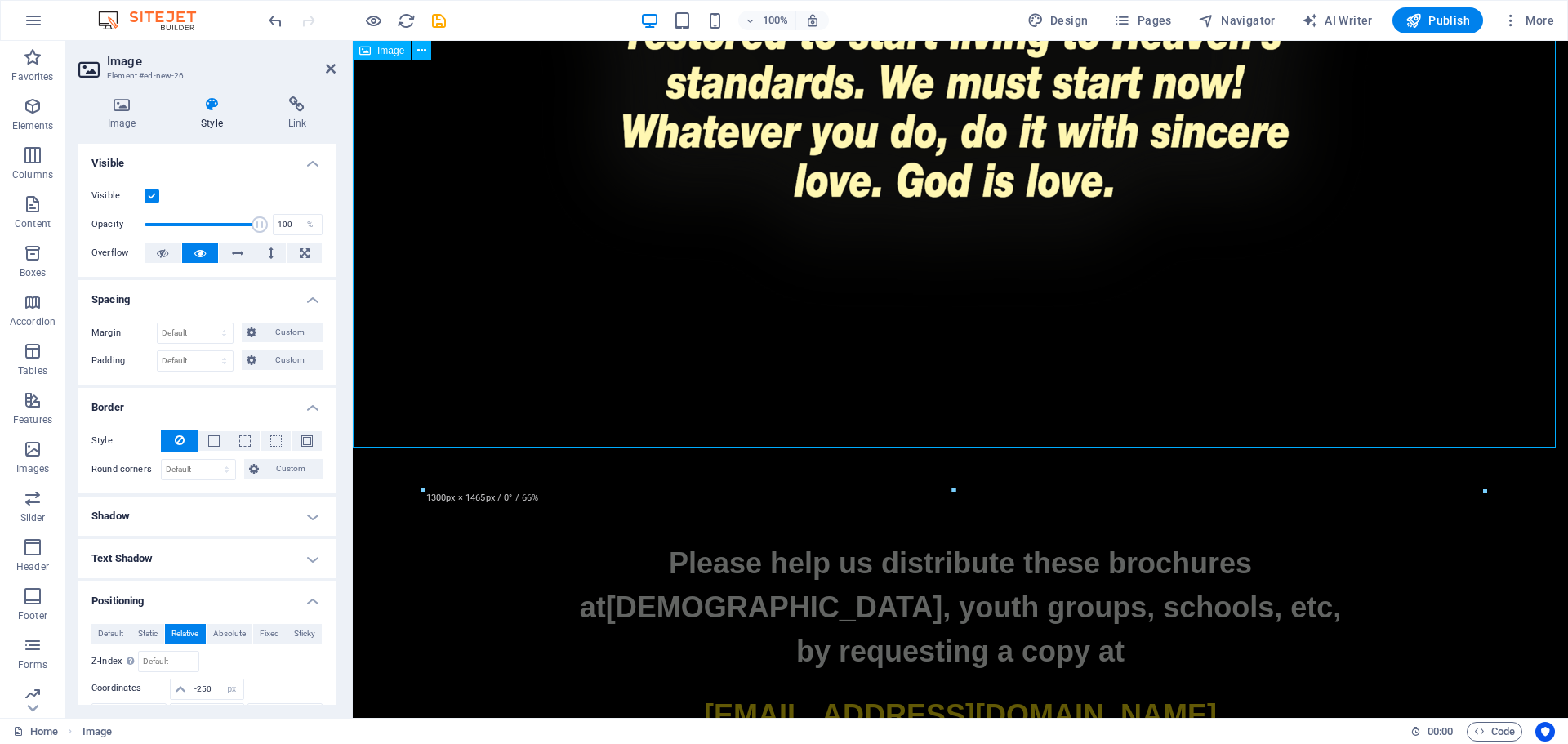
scroll to position [3523, 0]
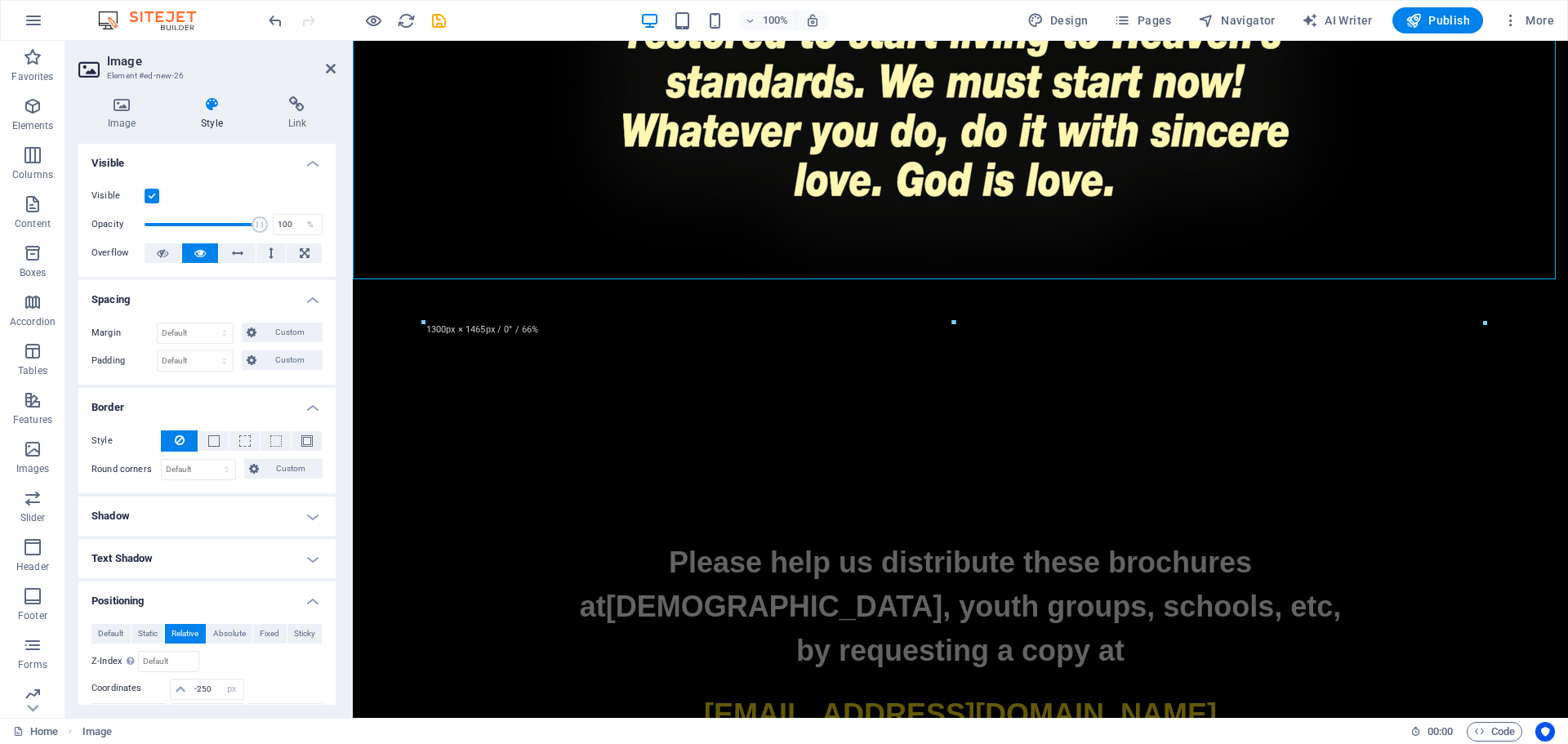
drag, startPoint x: 1307, startPoint y: 361, endPoint x: 952, endPoint y: 263, distance: 368.3
drag, startPoint x: 1237, startPoint y: 483, endPoint x: 1547, endPoint y: 547, distance: 316.5
click at [1525, 540] on p "Please help us distribute these brochures" at bounding box center [961, 562] width 1216 height 44
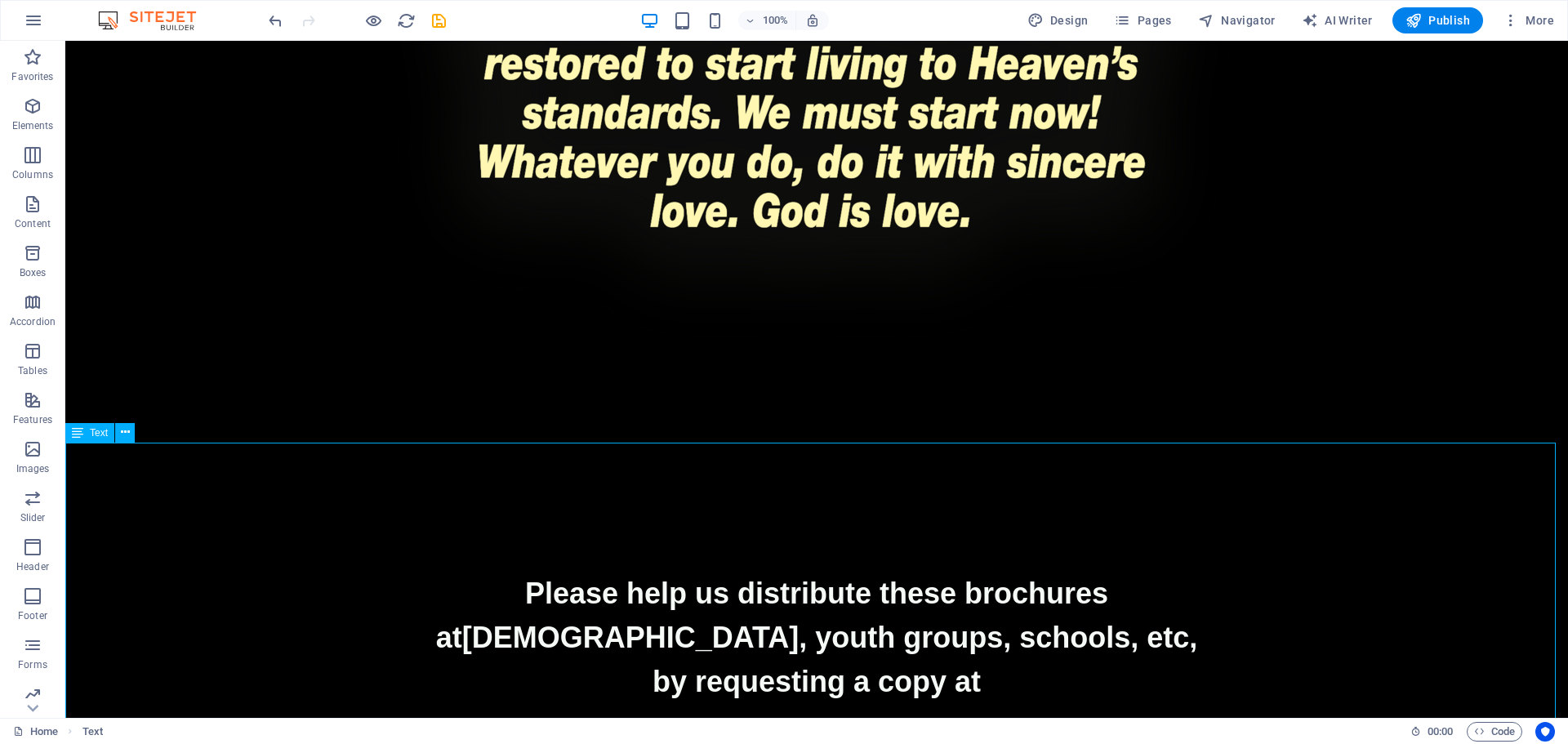
click at [1133, 704] on p at bounding box center [817, 713] width 1503 height 20
click at [1086, 660] on p "by requesting a copy at" at bounding box center [817, 681] width 1503 height 44
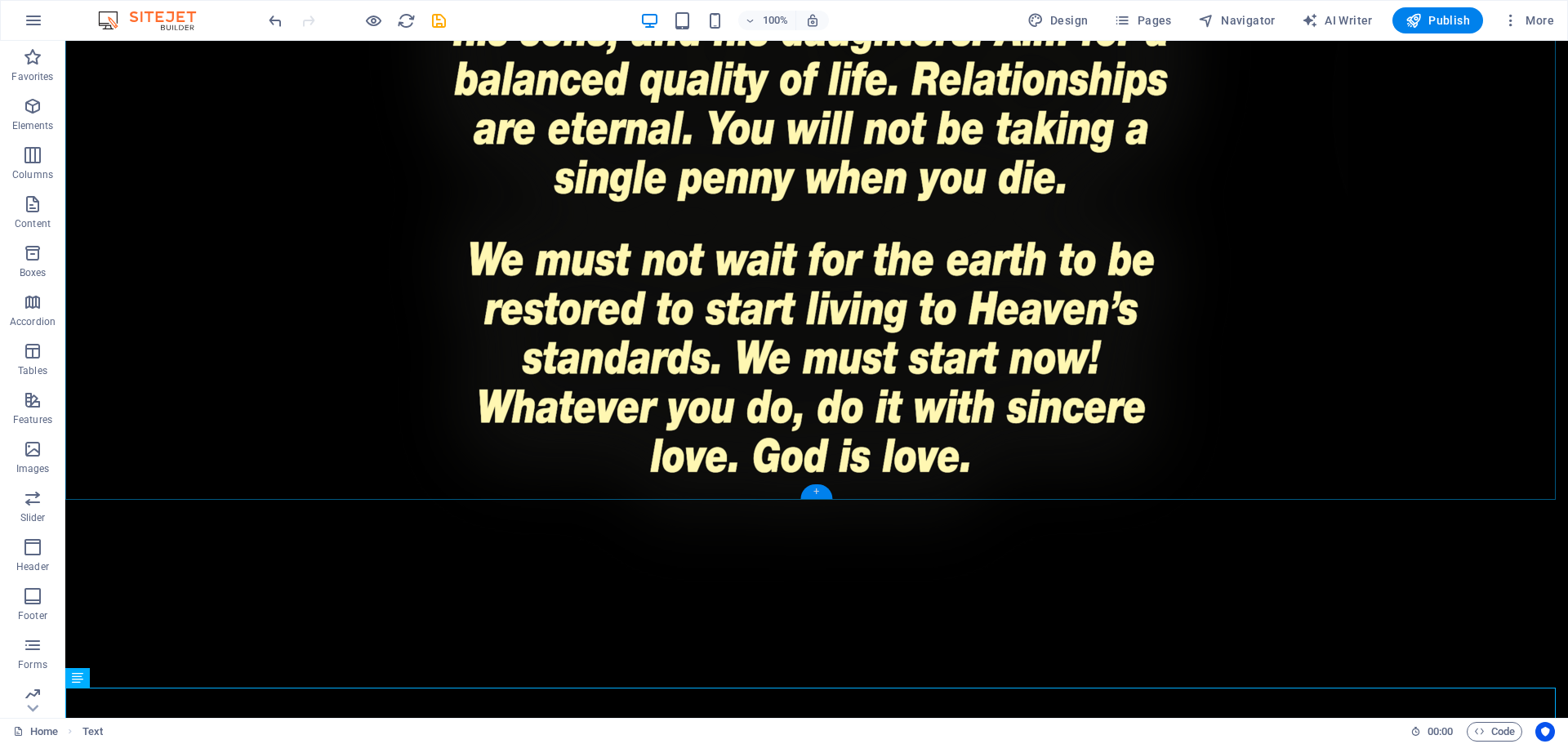
drag, startPoint x: 818, startPoint y: 489, endPoint x: 507, endPoint y: 460, distance: 312.3
click at [818, 489] on div "+" at bounding box center [815, 491] width 31 height 14
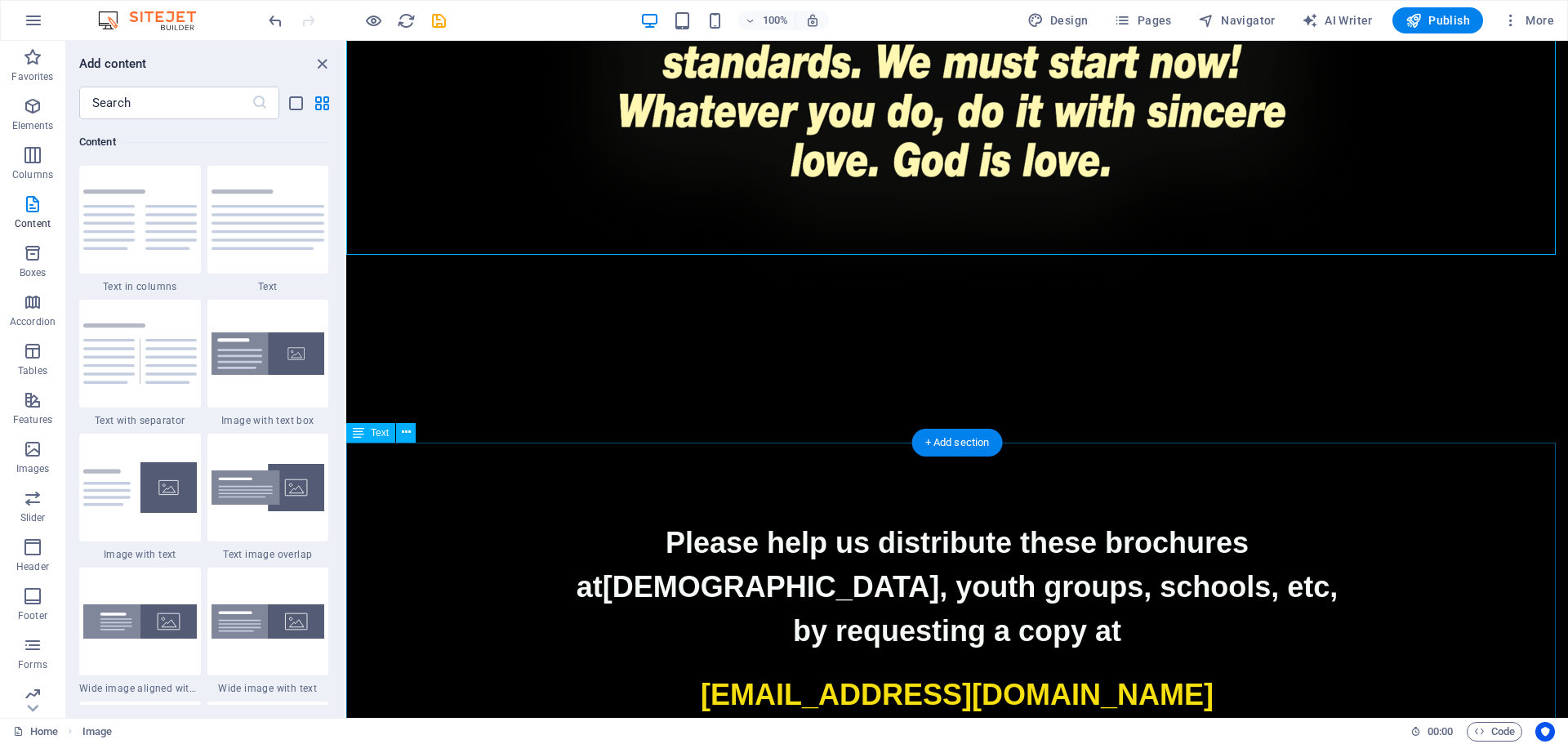
scroll to position [3547, 0]
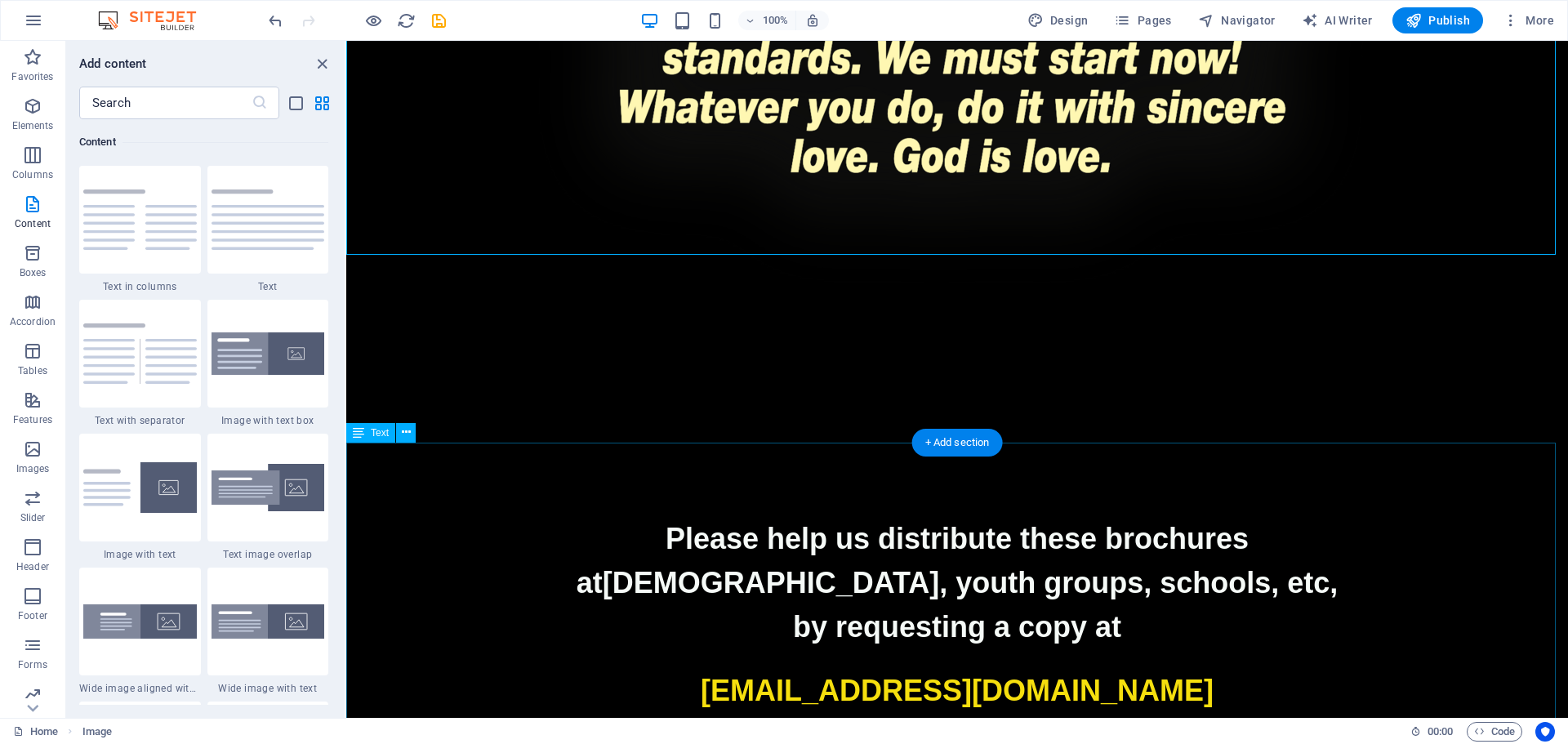
click at [890, 565] on strong "churches, youth groups, schools, etc," at bounding box center [971, 582] width 736 height 33
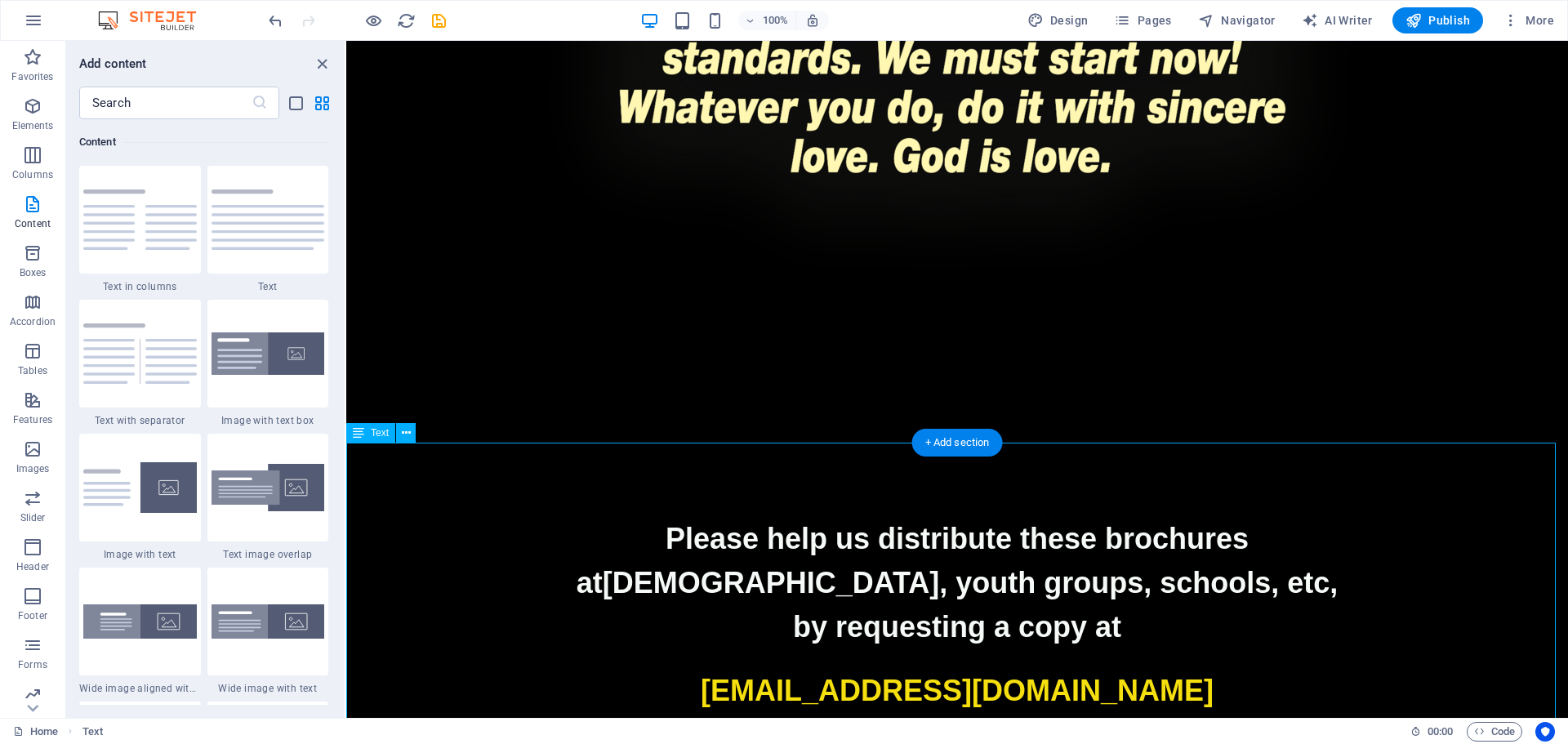
click at [1053, 517] on p "Please help us distribute these brochures" at bounding box center [957, 538] width 1222 height 44
drag, startPoint x: 749, startPoint y: 477, endPoint x: 399, endPoint y: 354, distance: 371.0
drag, startPoint x: 706, startPoint y: 479, endPoint x: 401, endPoint y: 316, distance: 345.8
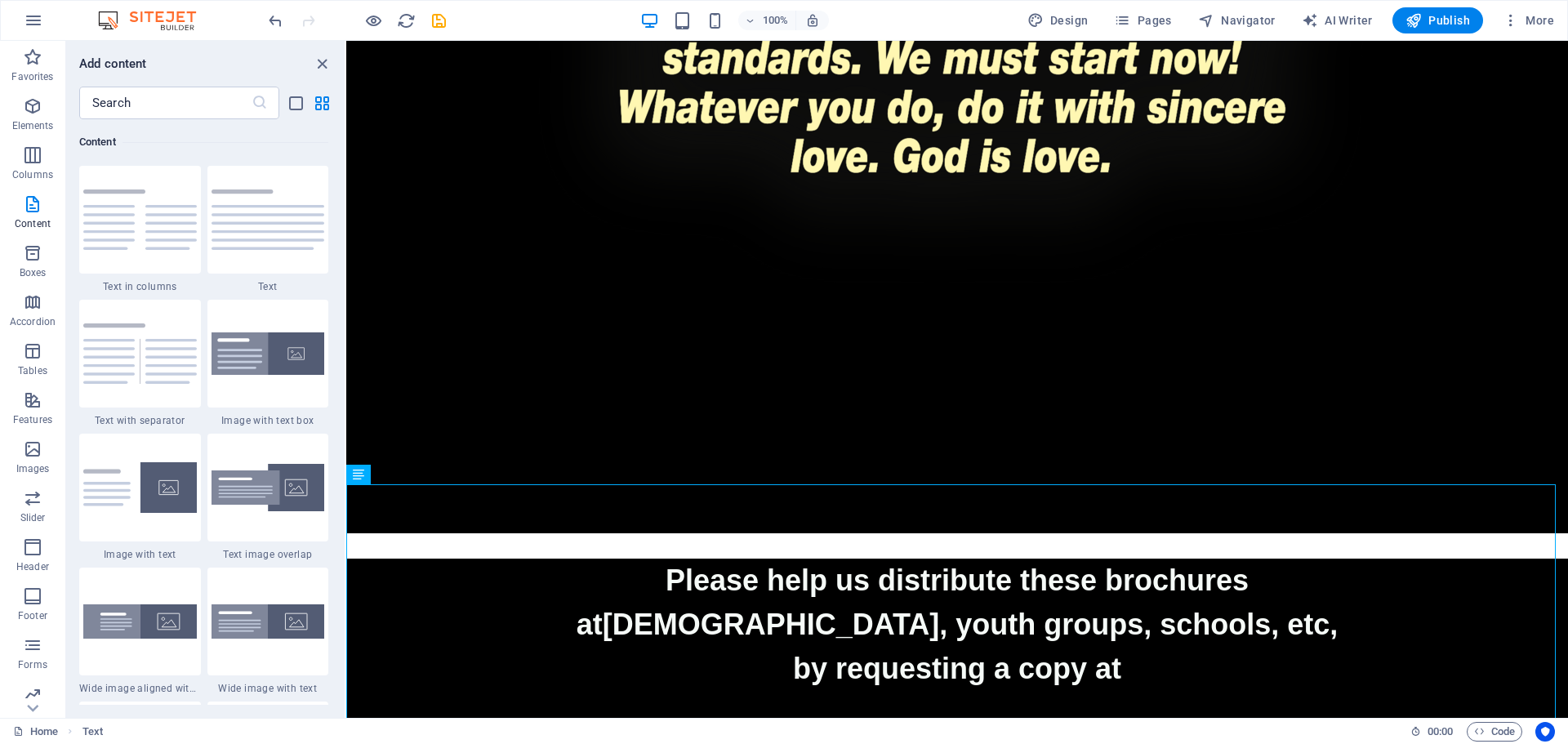
drag, startPoint x: 477, startPoint y: 523, endPoint x: 492, endPoint y: 398, distance: 125.9
click at [262, 22] on div "100% Design Pages Navigator AI Writer Publish More" at bounding box center [784, 21] width 1567 height 39
click at [276, 16] on icon "undo" at bounding box center [276, 21] width 19 height 19
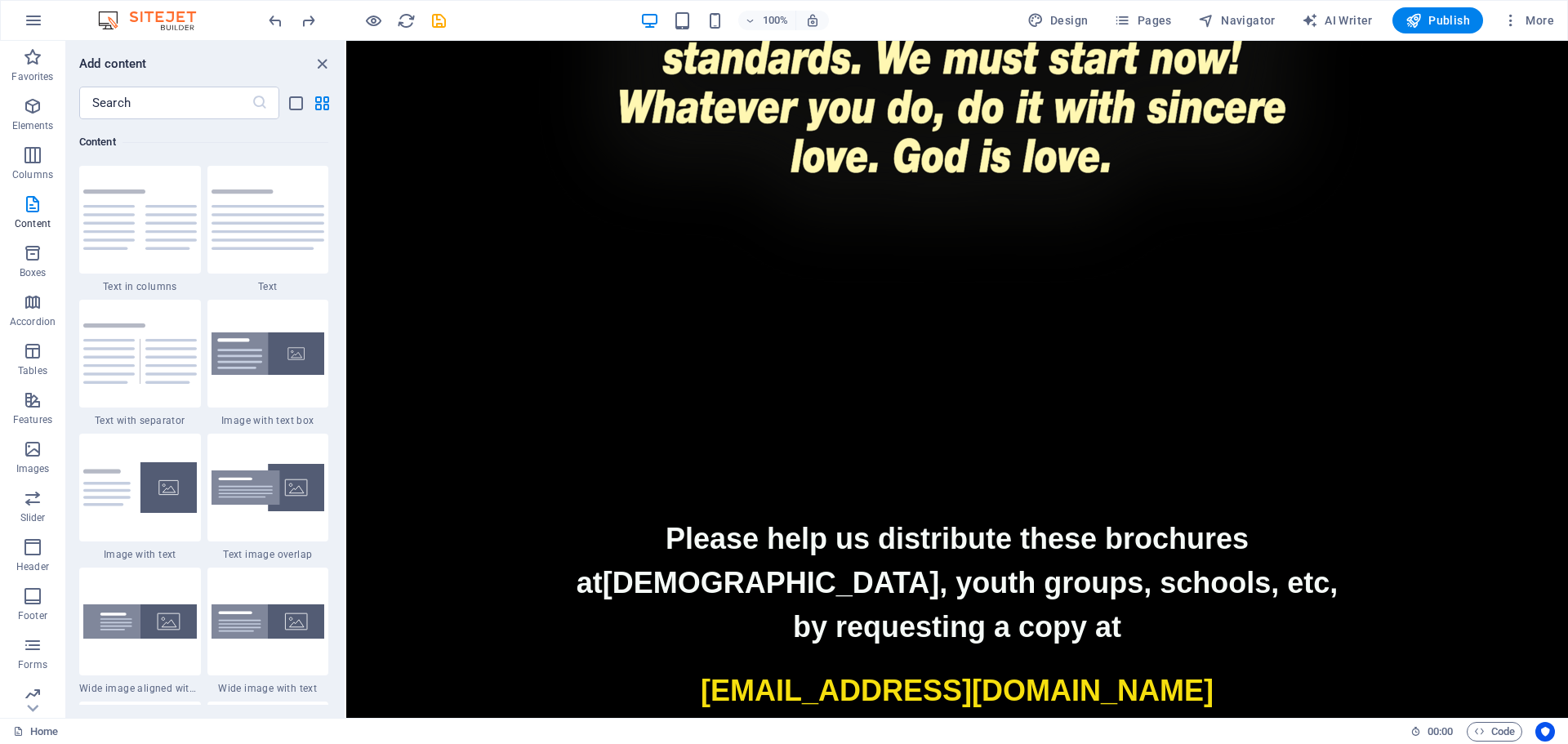
click at [1094, 521] on strong "Please help us distribute these brochures" at bounding box center [956, 538] width 583 height 33
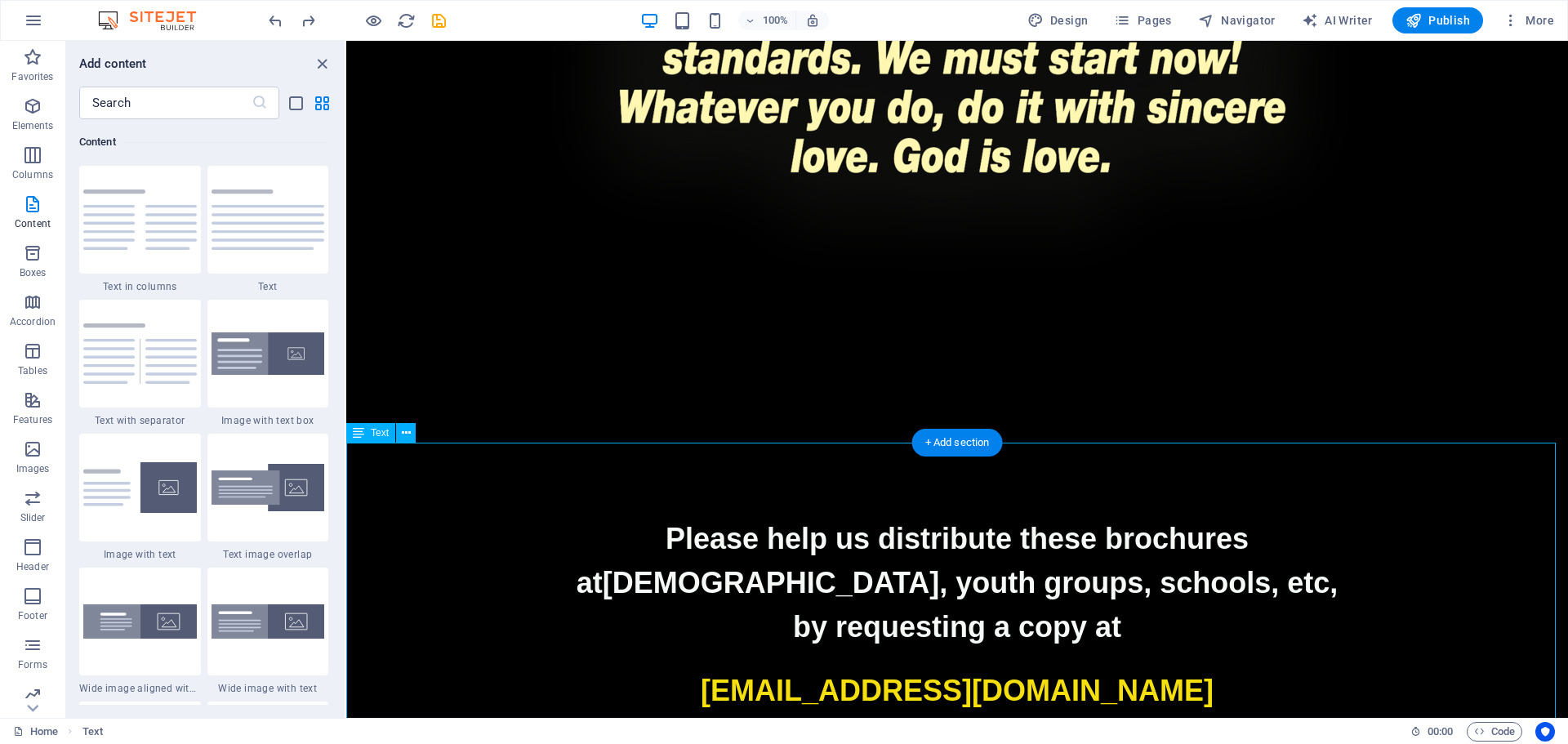
click at [1112, 609] on strong "by requesting a copy at" at bounding box center [957, 626] width 329 height 33
click at [1253, 649] on p at bounding box center [957, 659] width 1222 height 20
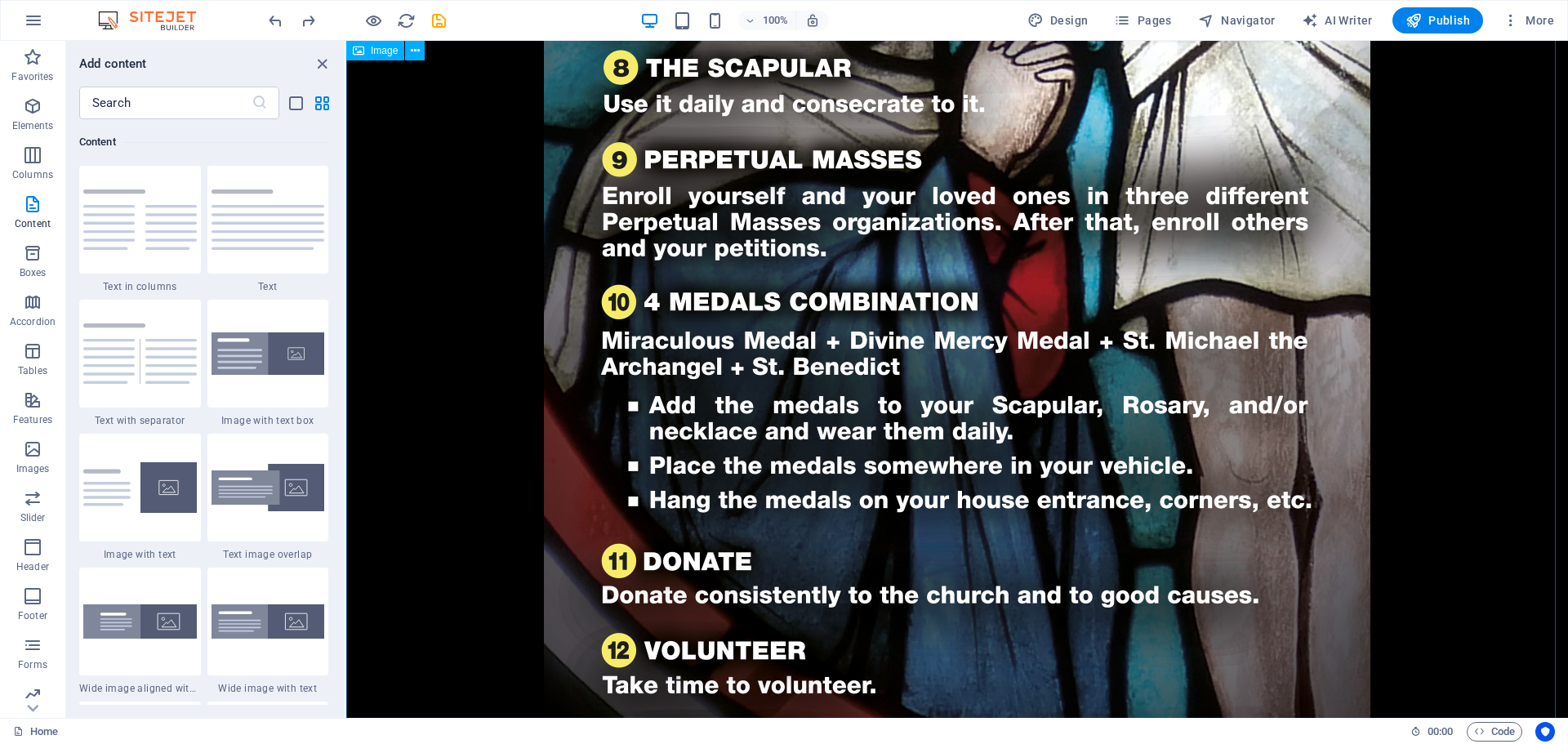
scroll to position [1796, 0]
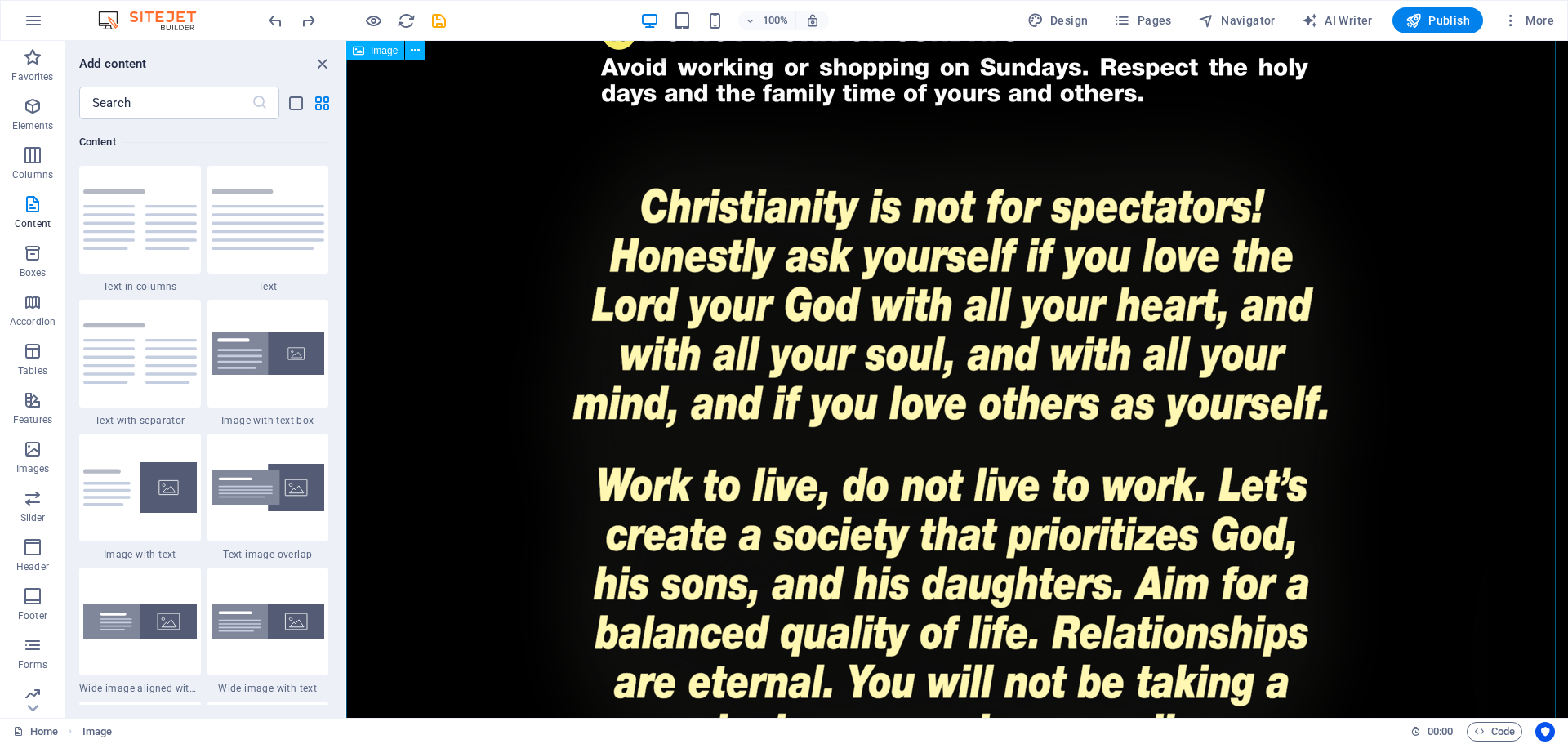
scroll to position [3021, 0]
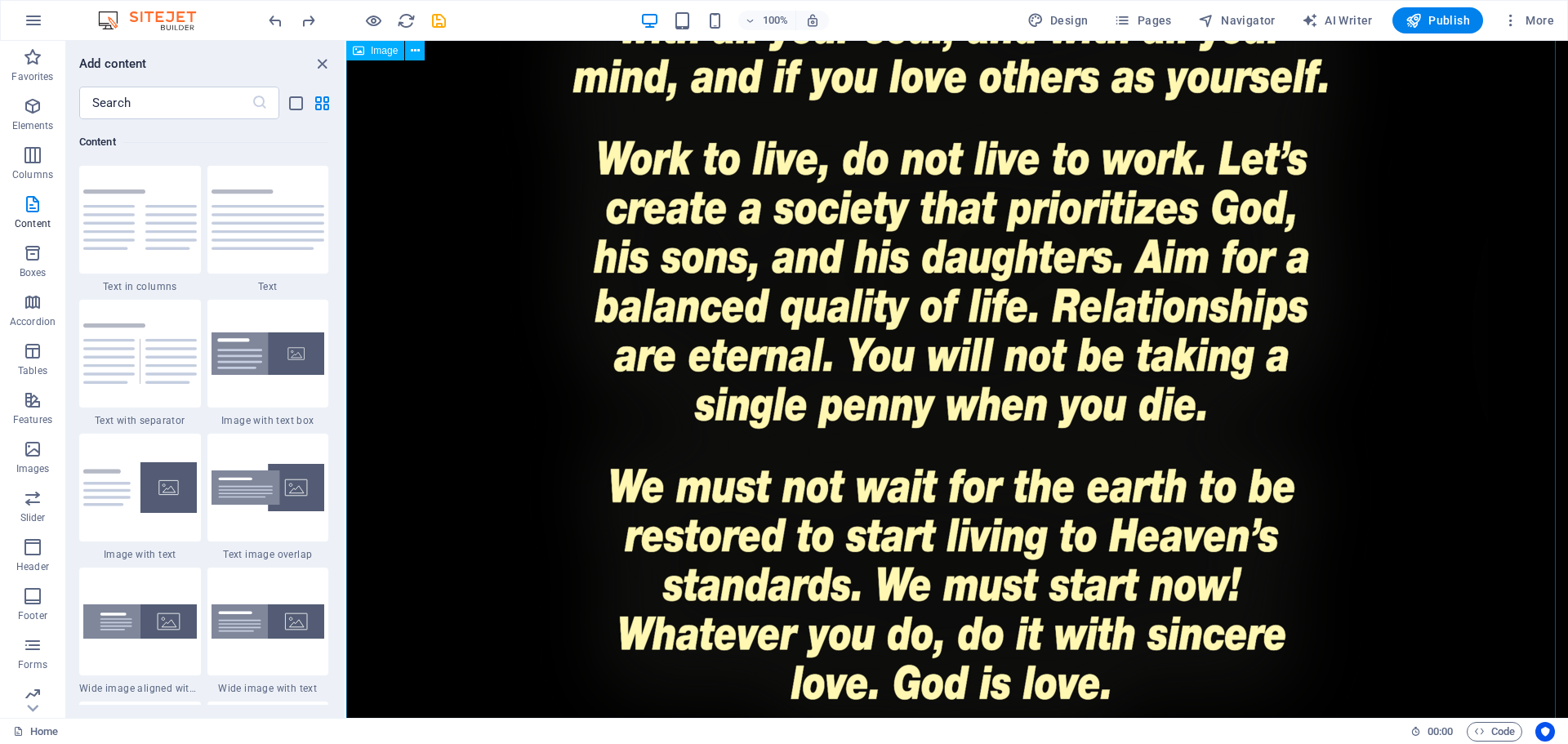
click at [1454, 322] on figure at bounding box center [957, 279] width 1222 height 1152
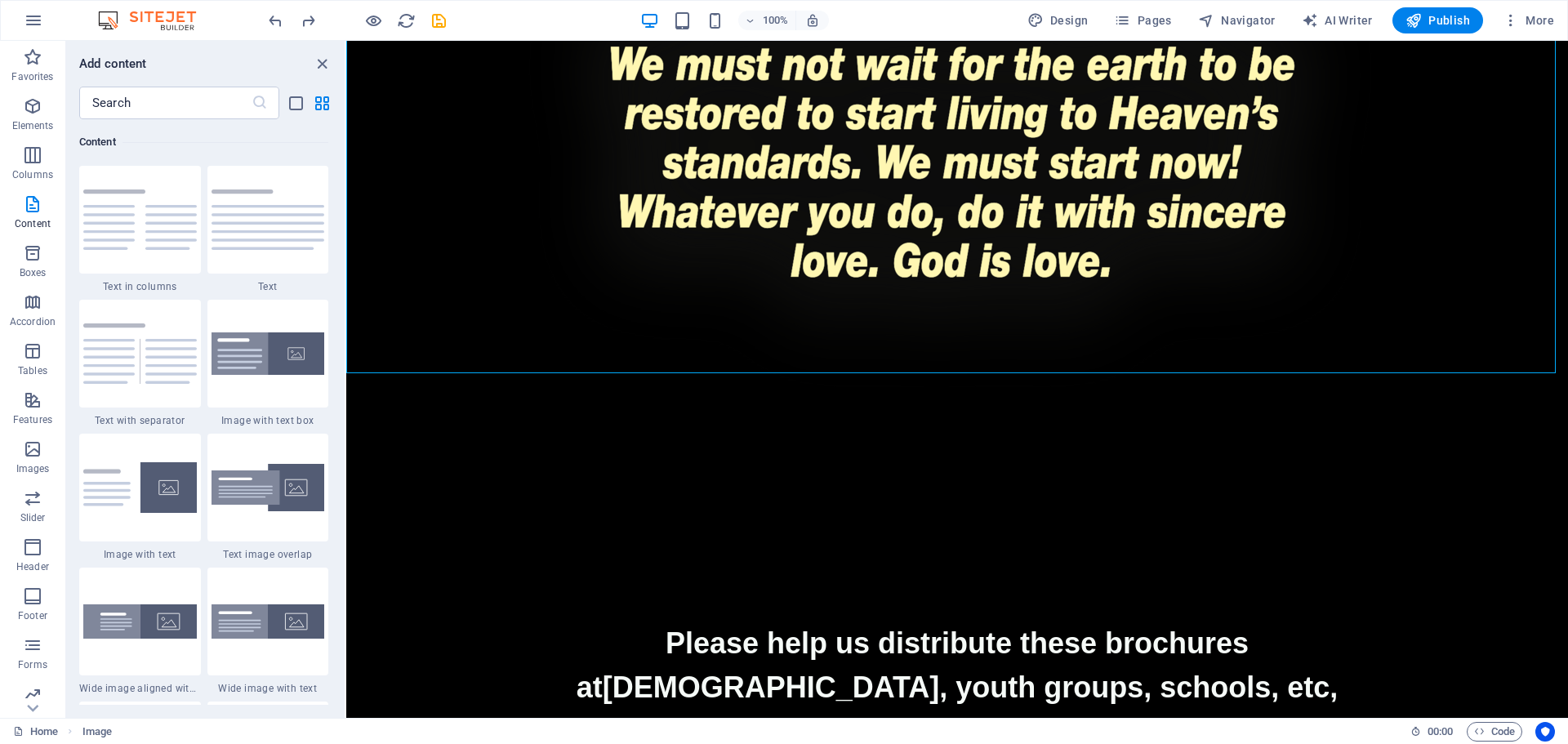
scroll to position [3428, 0]
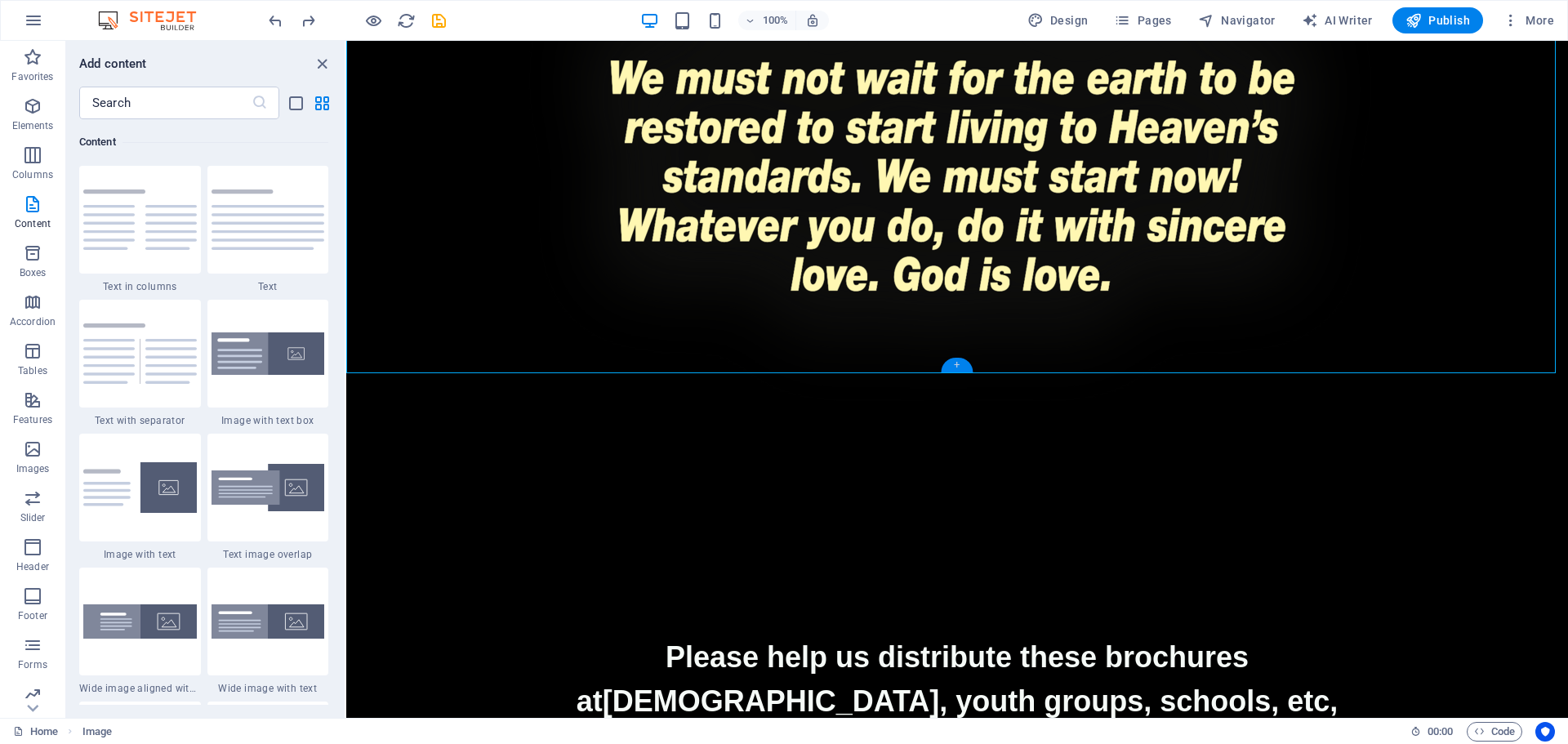
click at [950, 363] on div "+" at bounding box center [956, 364] width 31 height 14
click at [23, 459] on span "Images" at bounding box center [32, 459] width 66 height 39
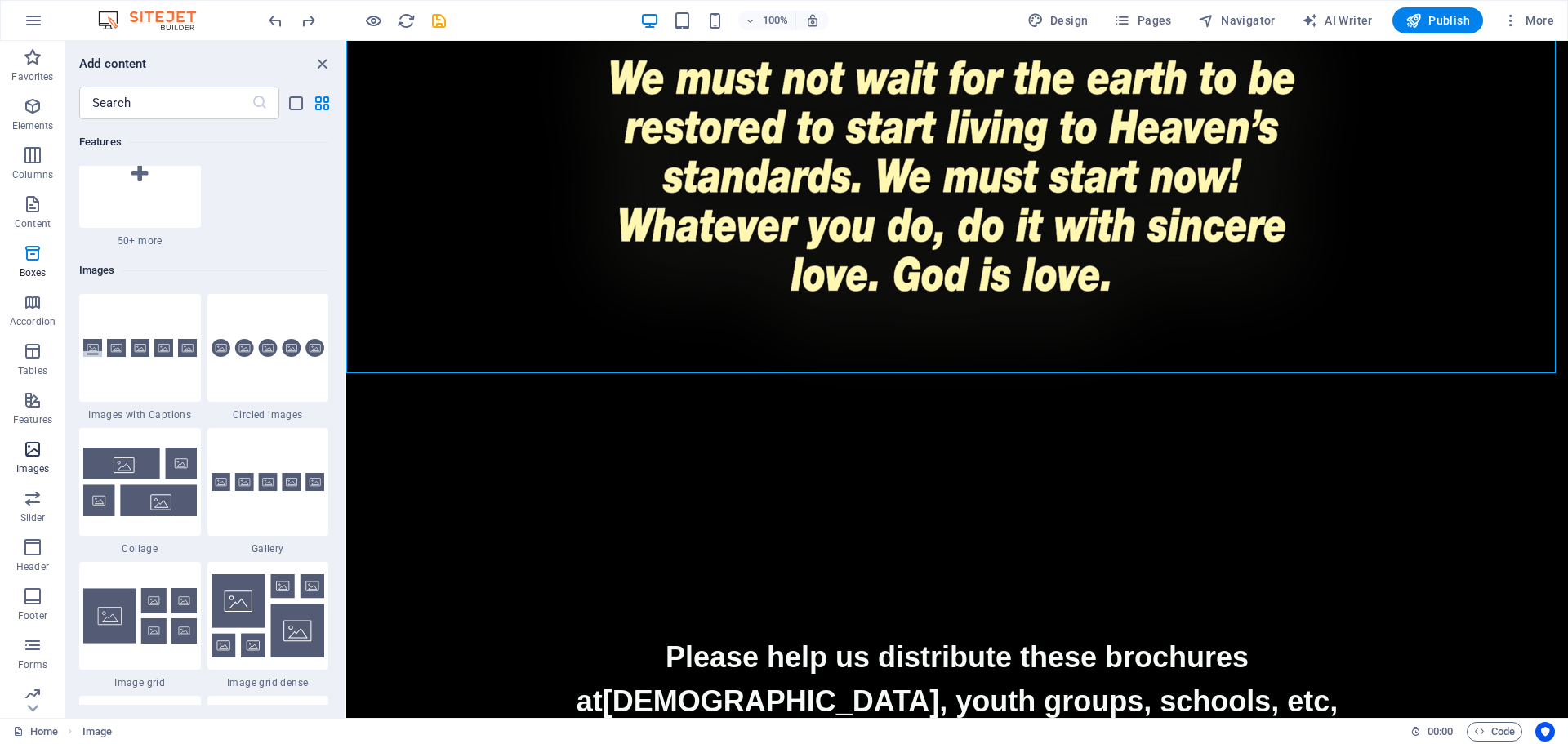
scroll to position [8277, 0]
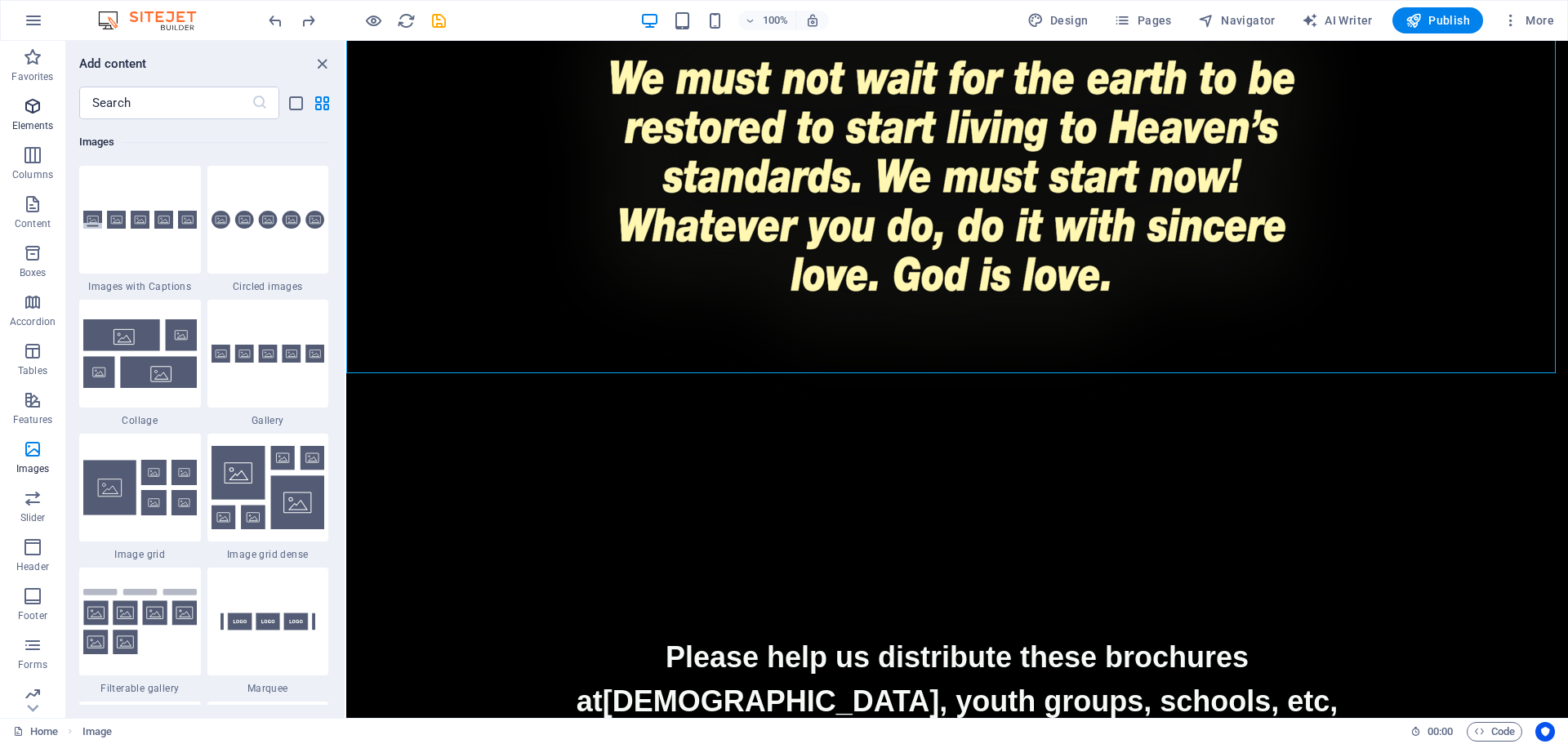
click at [36, 97] on icon "button" at bounding box center [32, 106] width 20 height 20
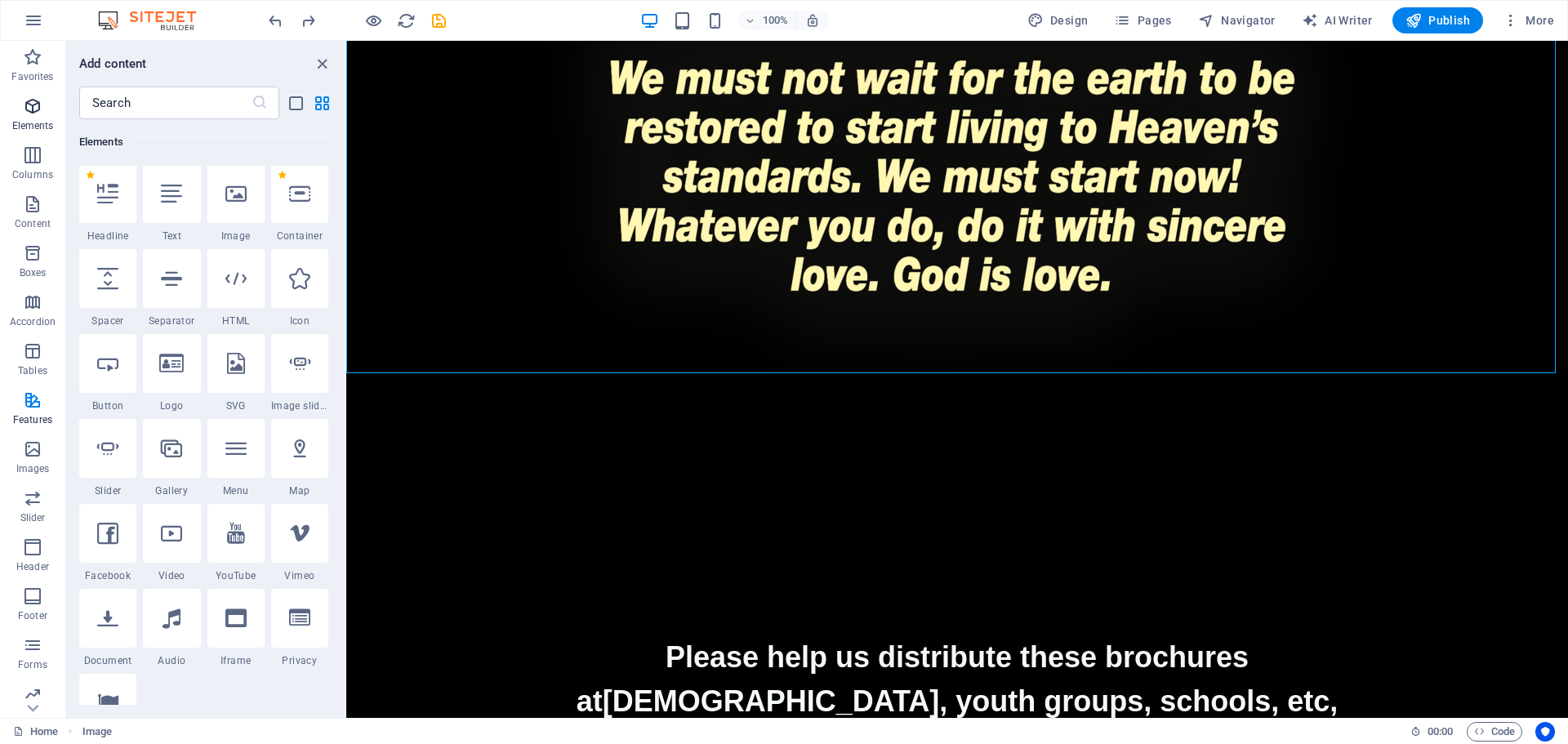
scroll to position [174, 0]
click at [229, 203] on icon at bounding box center [236, 196] width 22 height 22
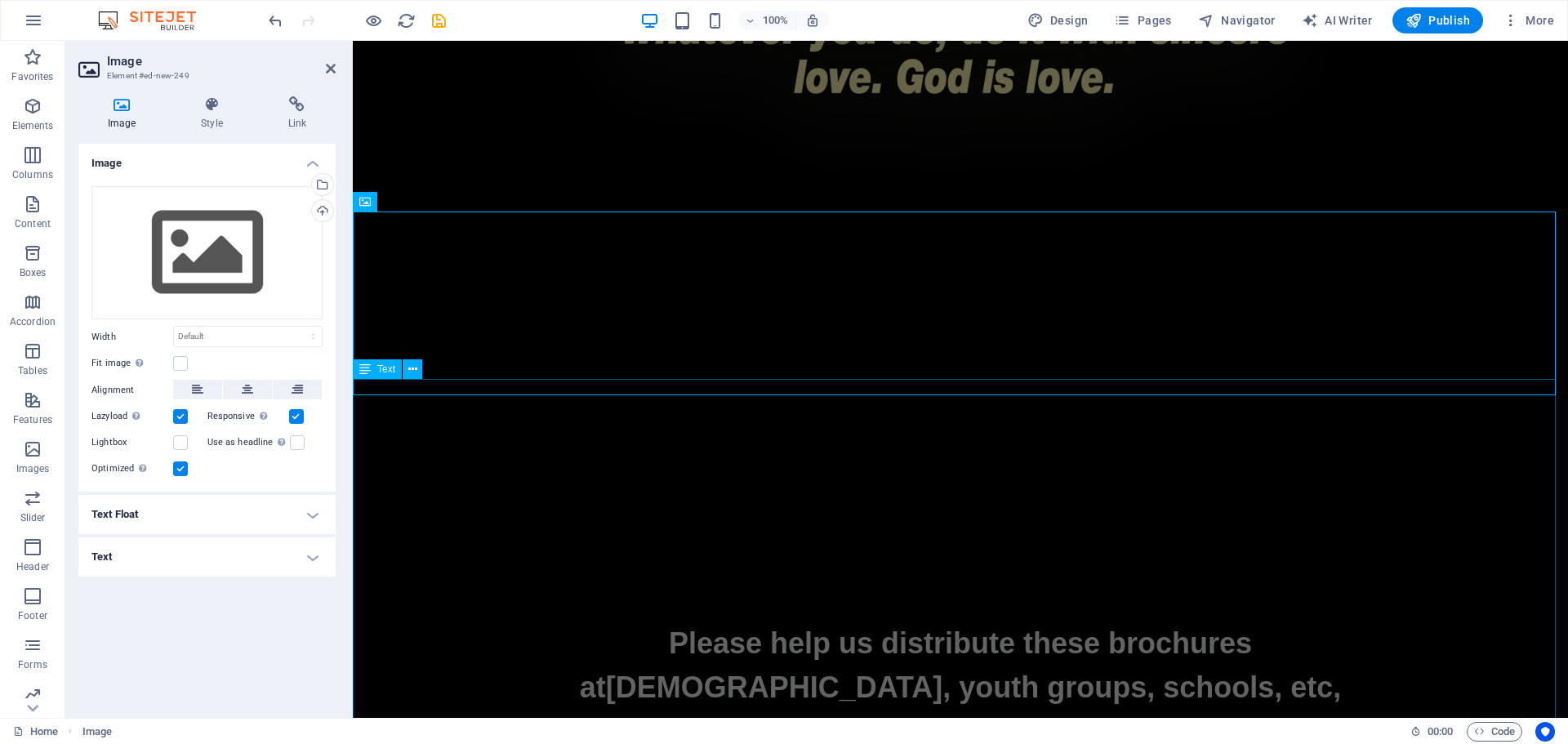
scroll to position [3592, 0]
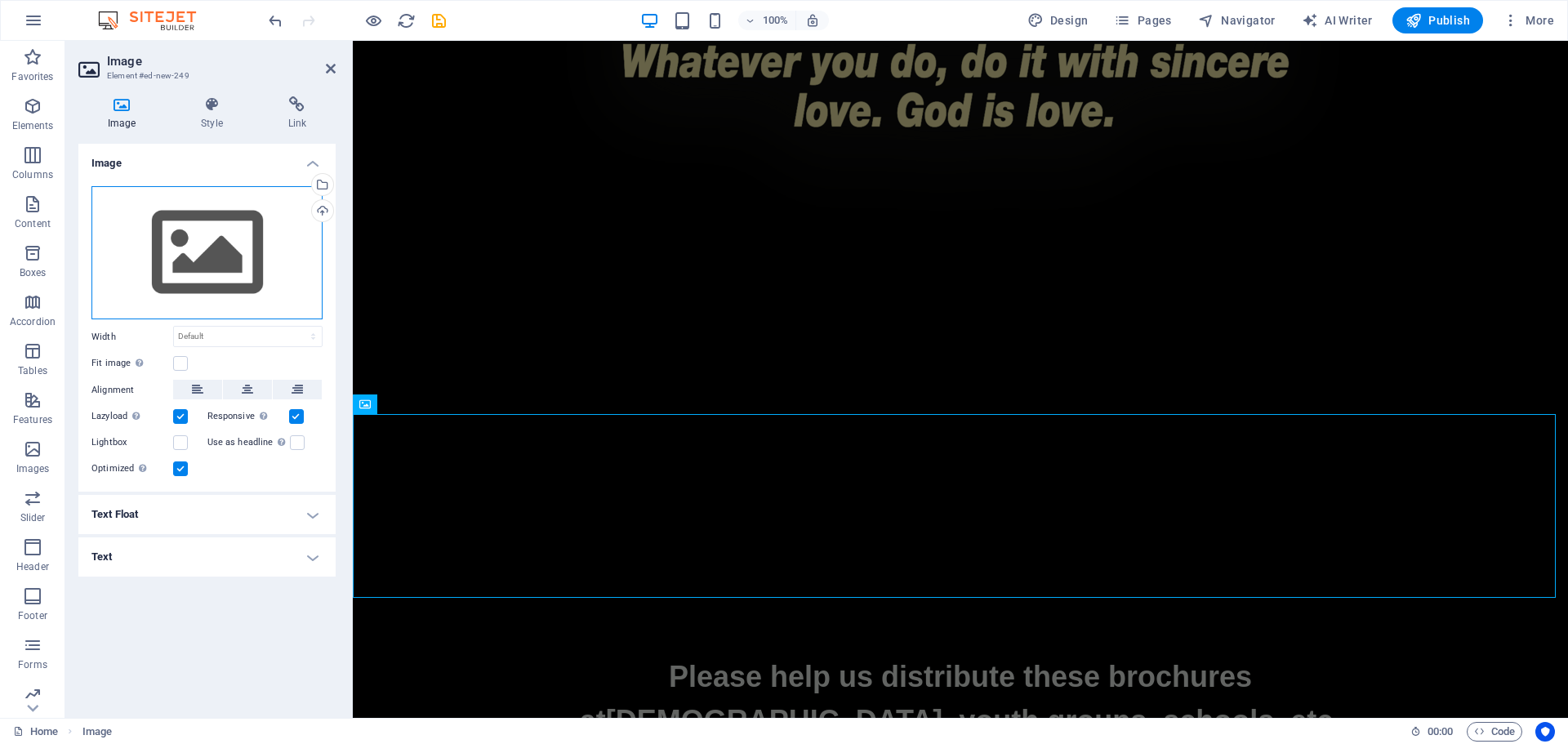
click at [234, 254] on div "Drag files here, click to choose files or select files from Files or our free s…" at bounding box center [207, 252] width 231 height 134
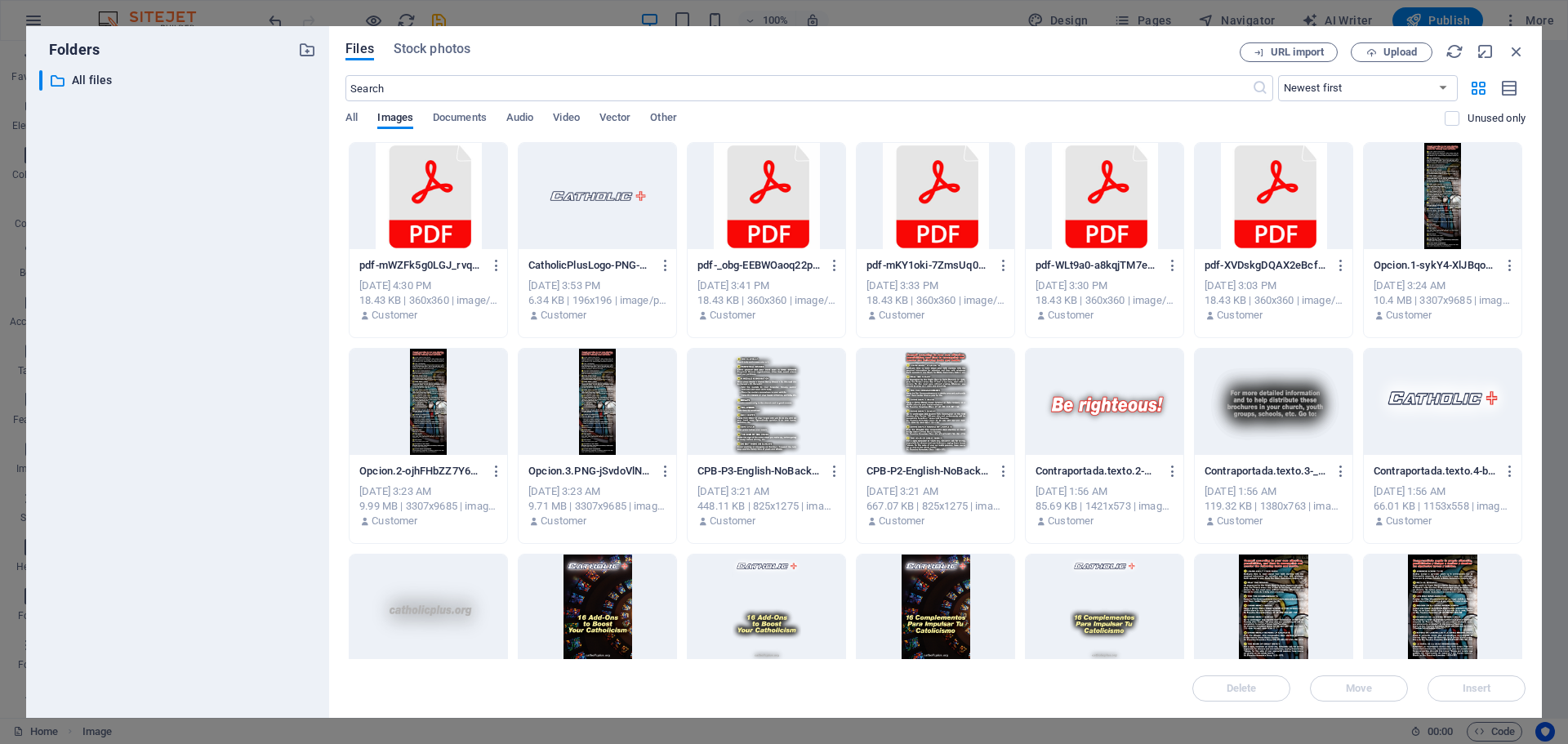
click at [1110, 392] on div at bounding box center [1105, 401] width 158 height 106
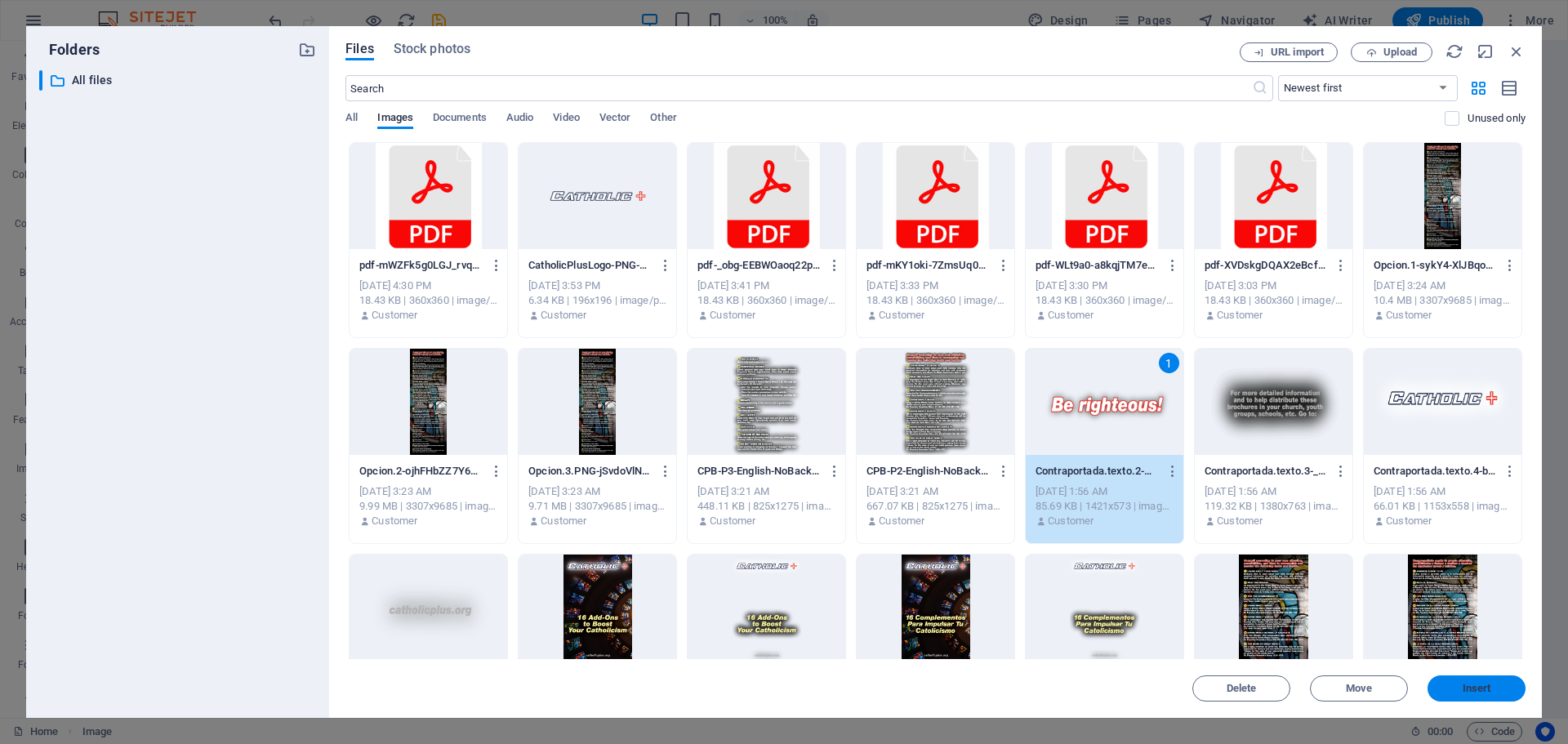
click at [1457, 688] on span "Insert" at bounding box center [1476, 687] width 85 height 10
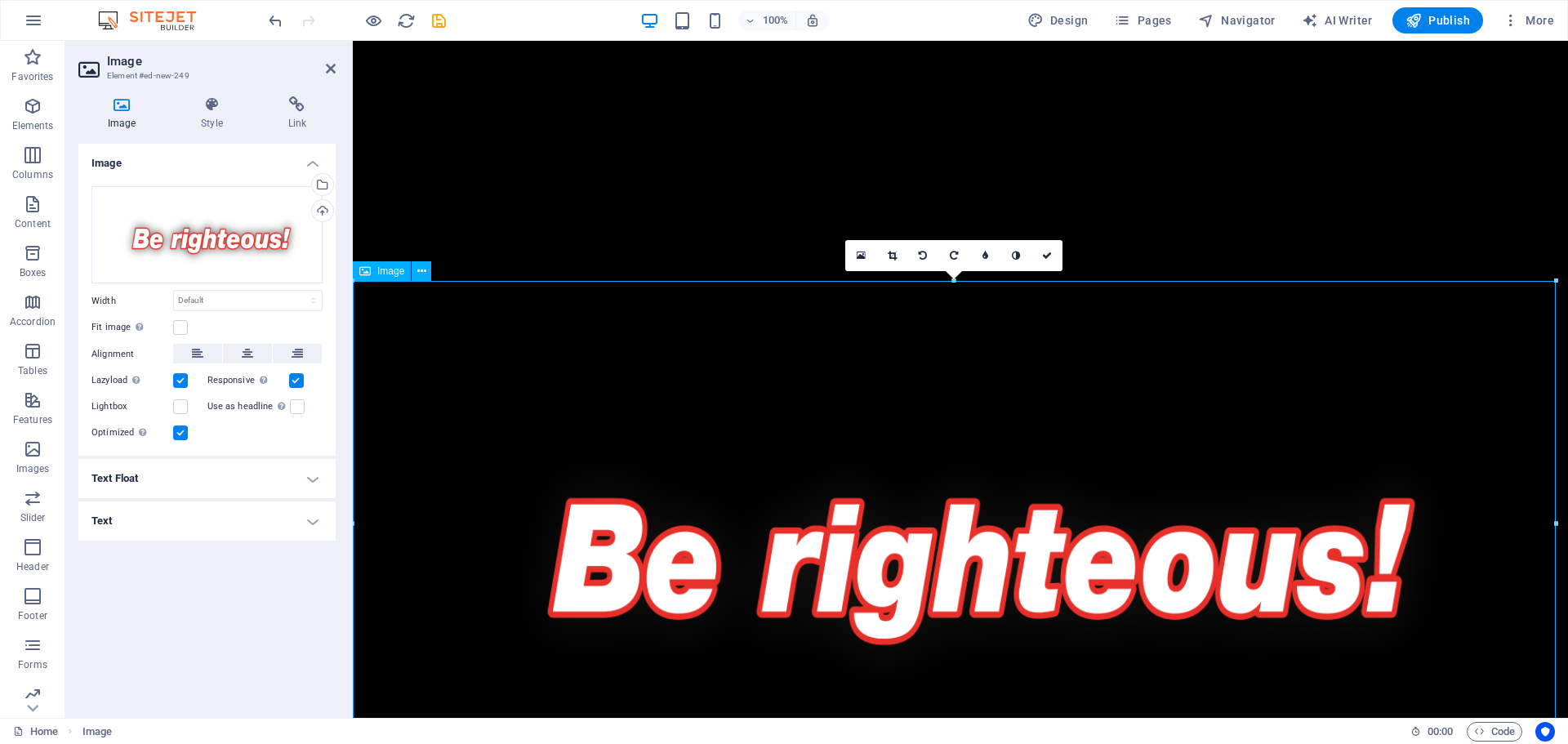
scroll to position [3592, 0]
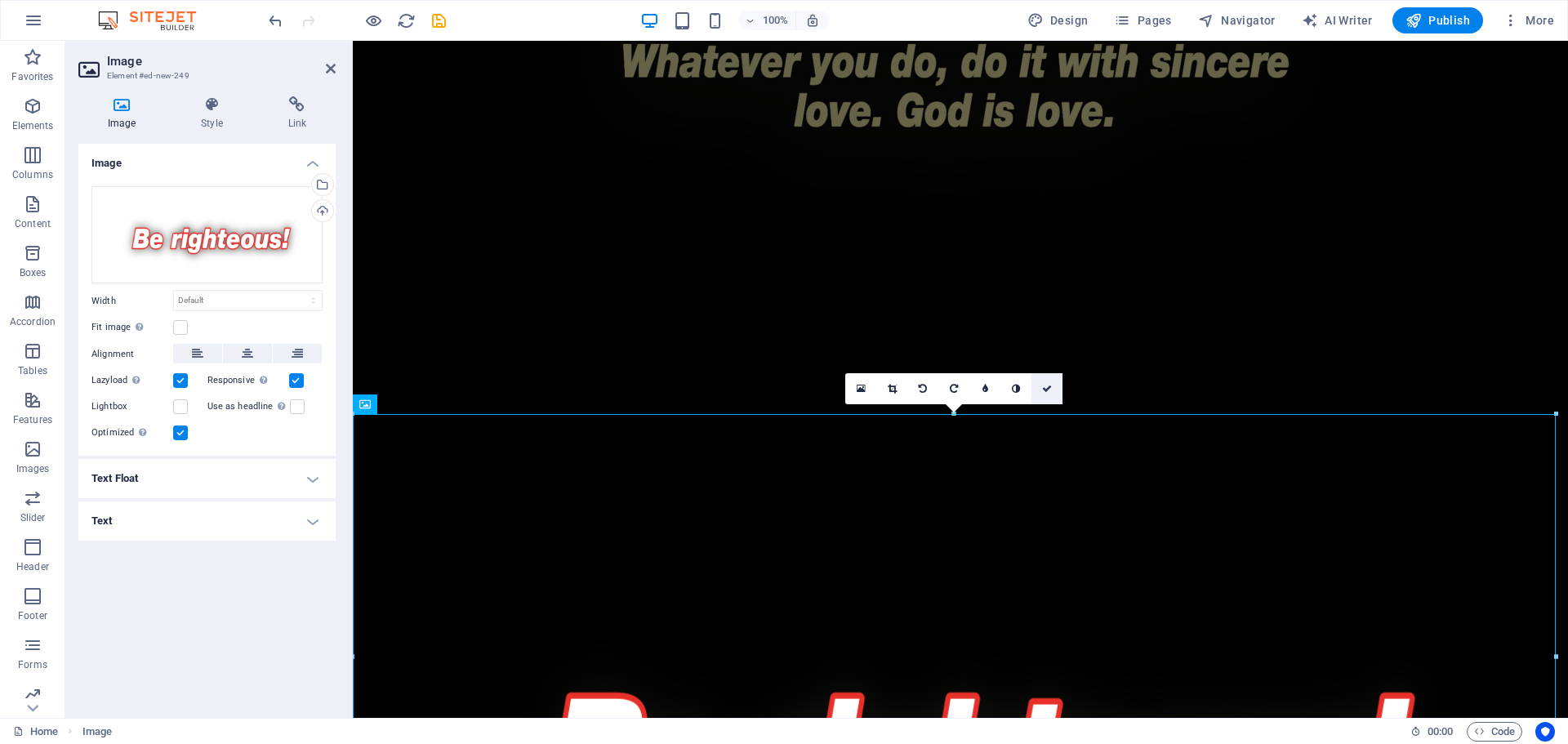
click at [1051, 383] on link at bounding box center [1047, 389] width 31 height 31
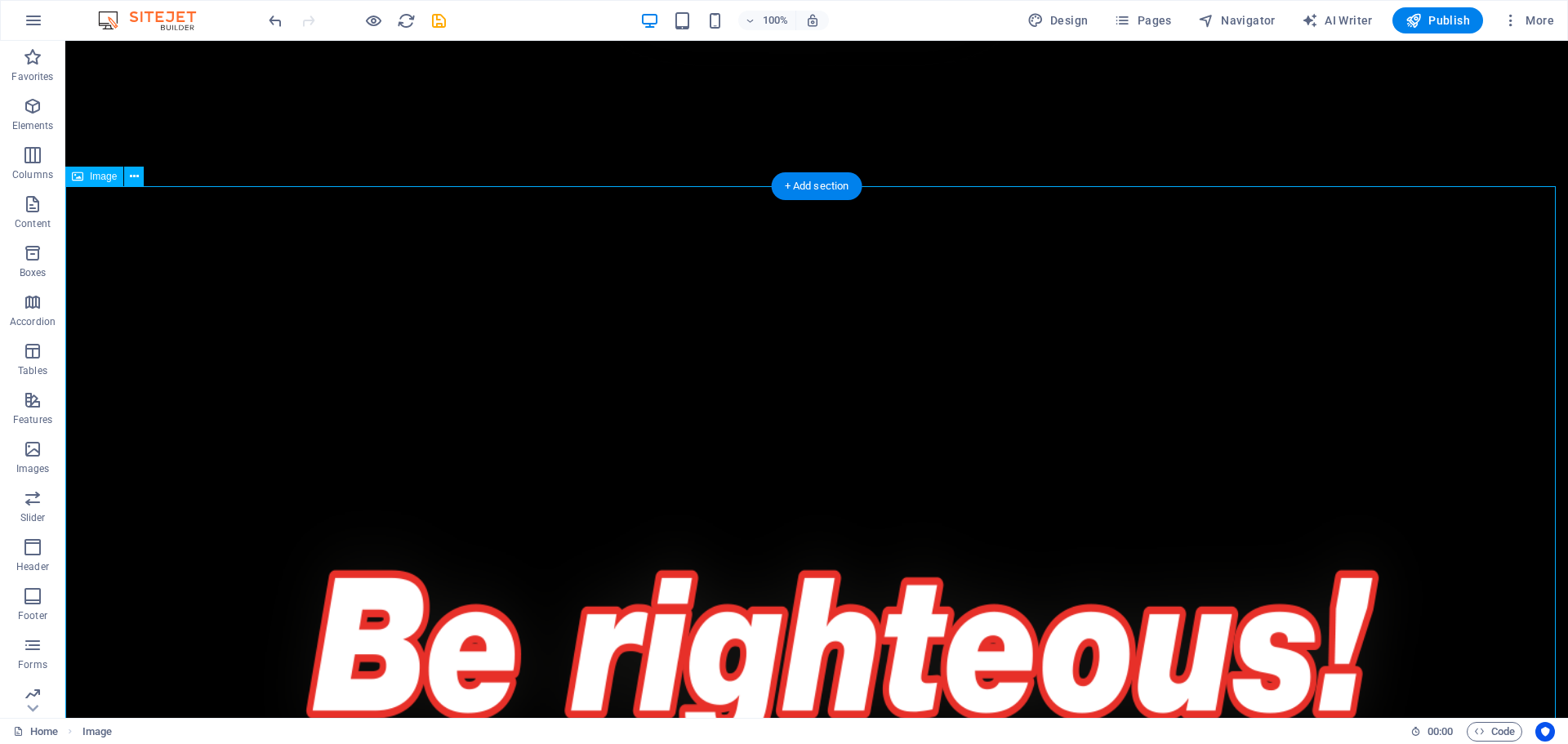
scroll to position [3820, 0]
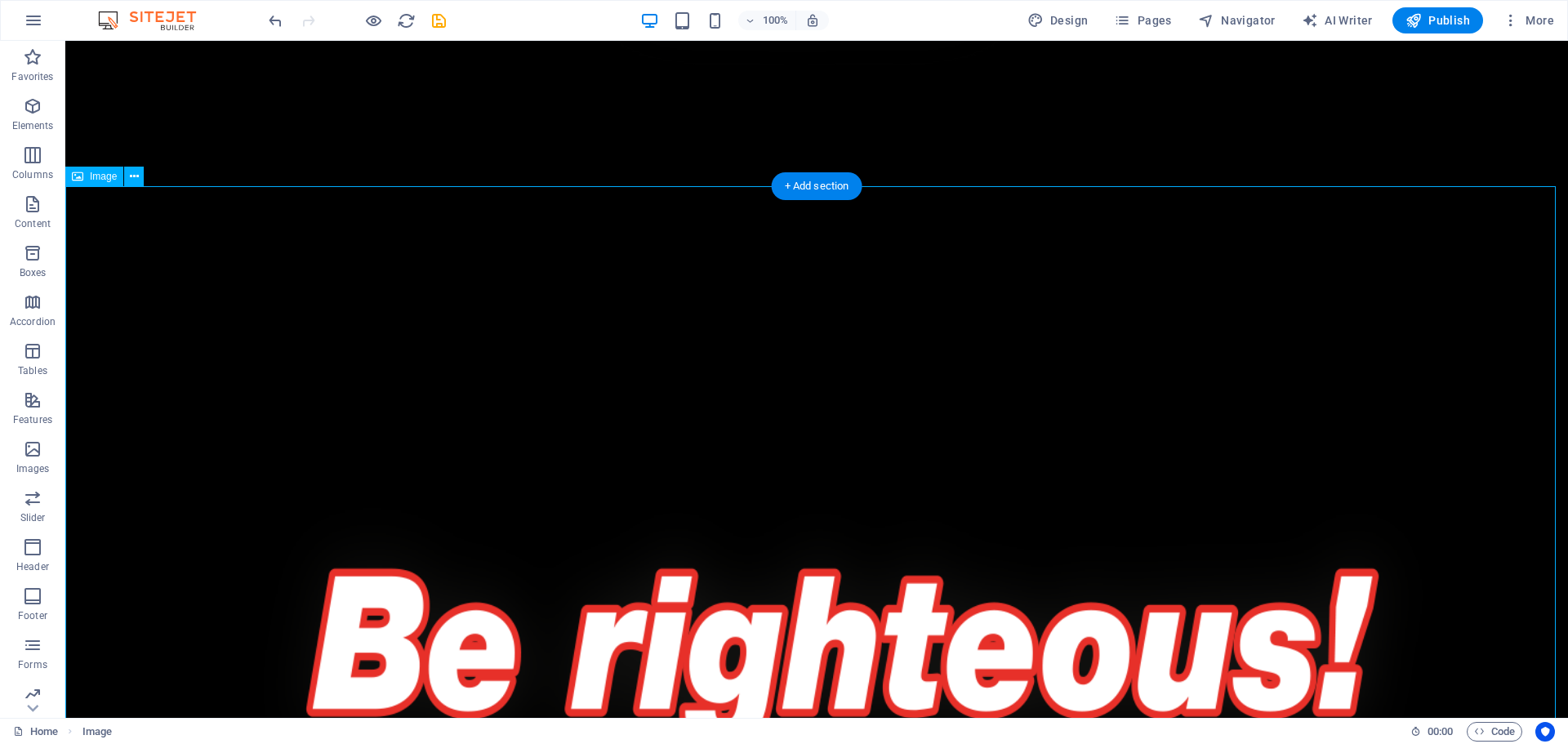
click at [852, 458] on figure at bounding box center [817, 617] width 1503 height 606
click at [565, 458] on figure at bounding box center [817, 617] width 1503 height 606
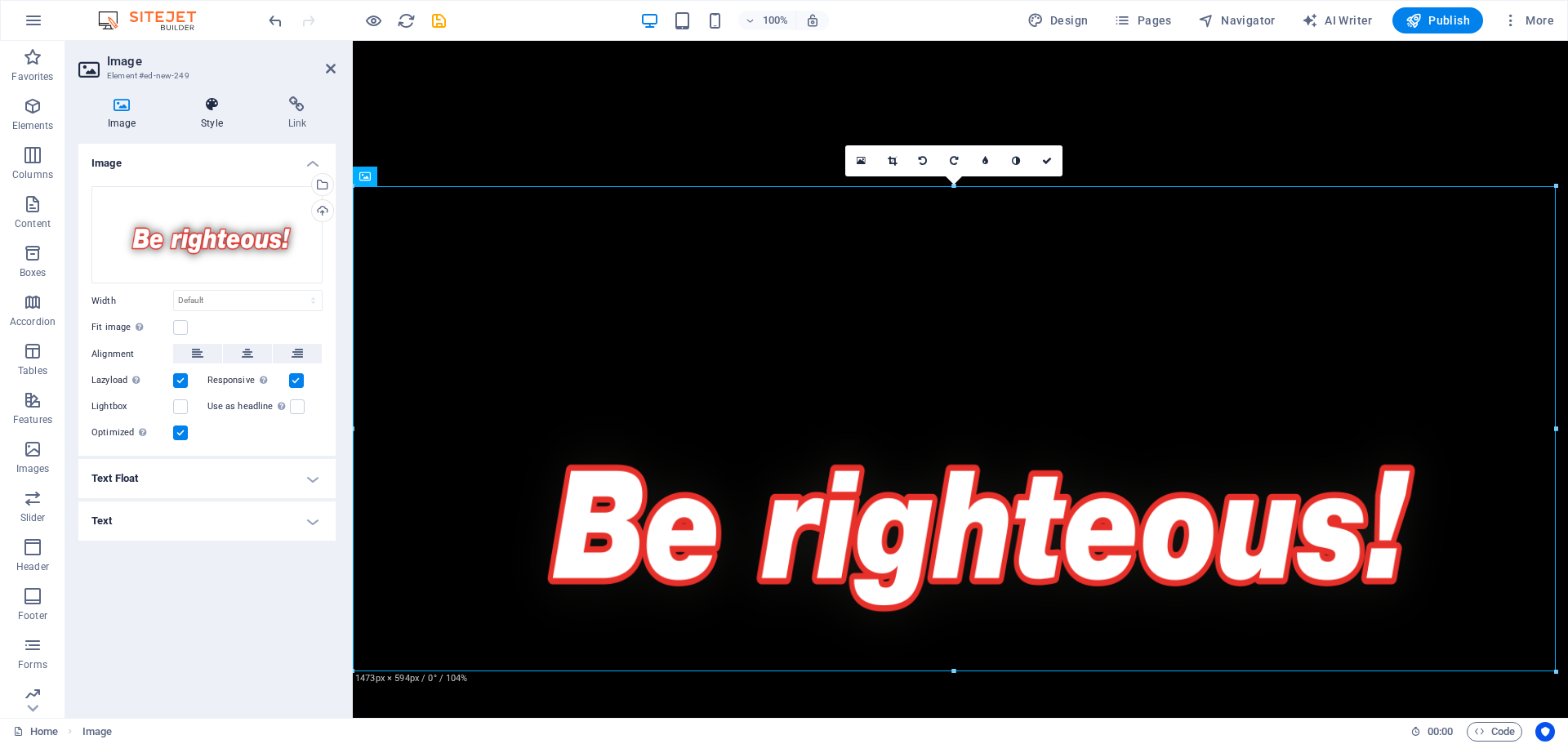
click at [212, 116] on h4 "Style" at bounding box center [215, 113] width 86 height 34
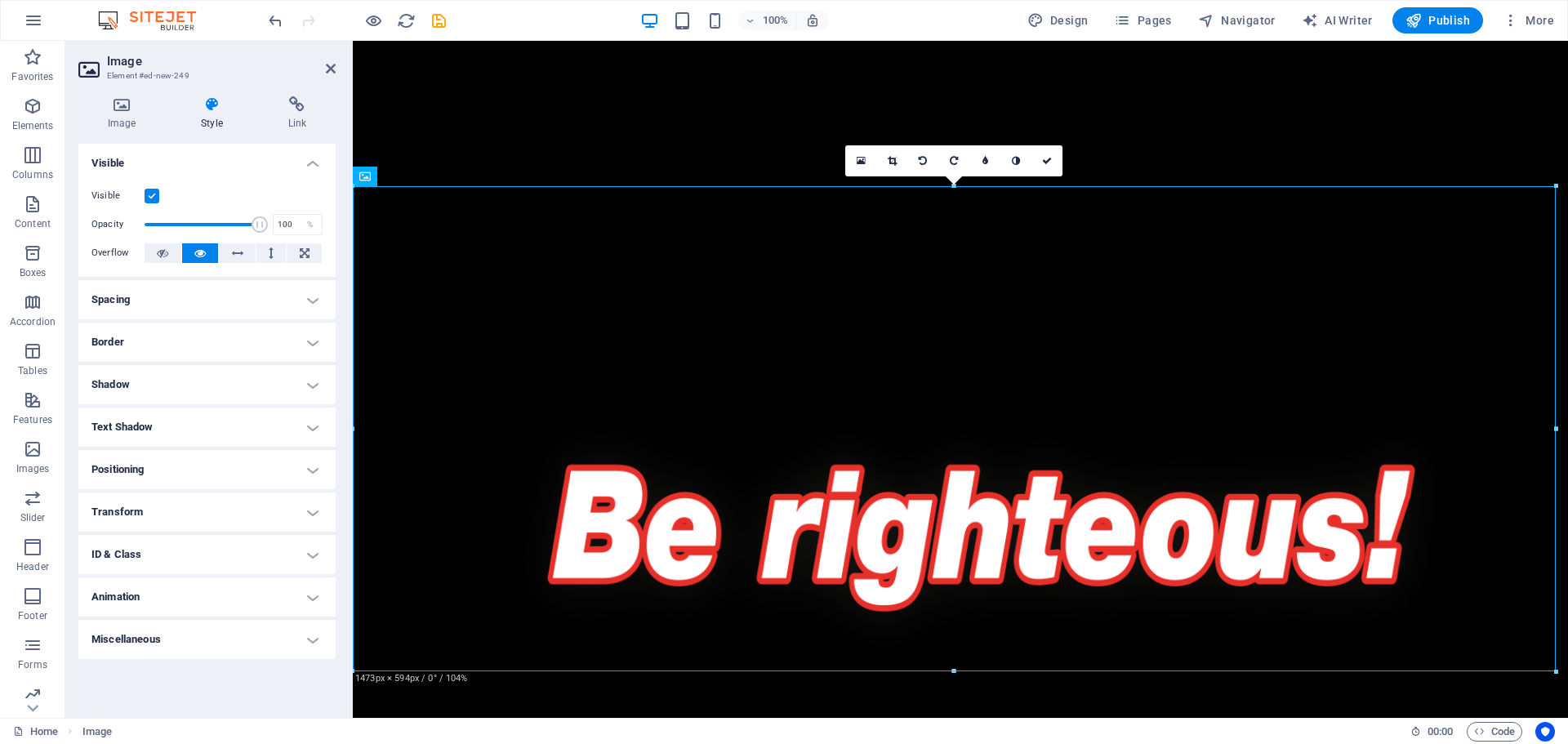
click at [164, 472] on h4 "Positioning" at bounding box center [207, 469] width 258 height 39
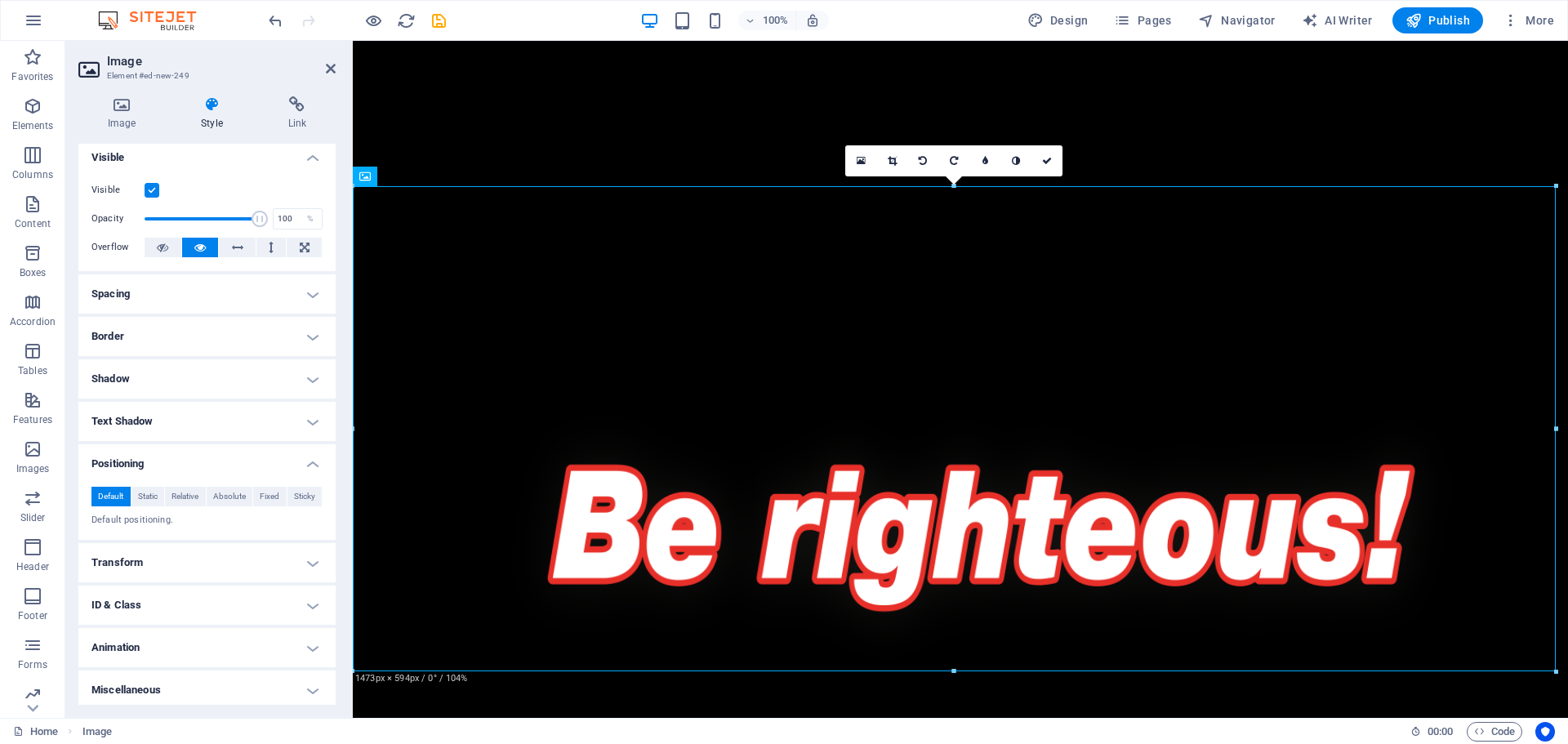
scroll to position [11, 0]
click at [160, 490] on button "Static" at bounding box center [147, 492] width 33 height 20
click at [172, 490] on span "Relative" at bounding box center [185, 492] width 27 height 20
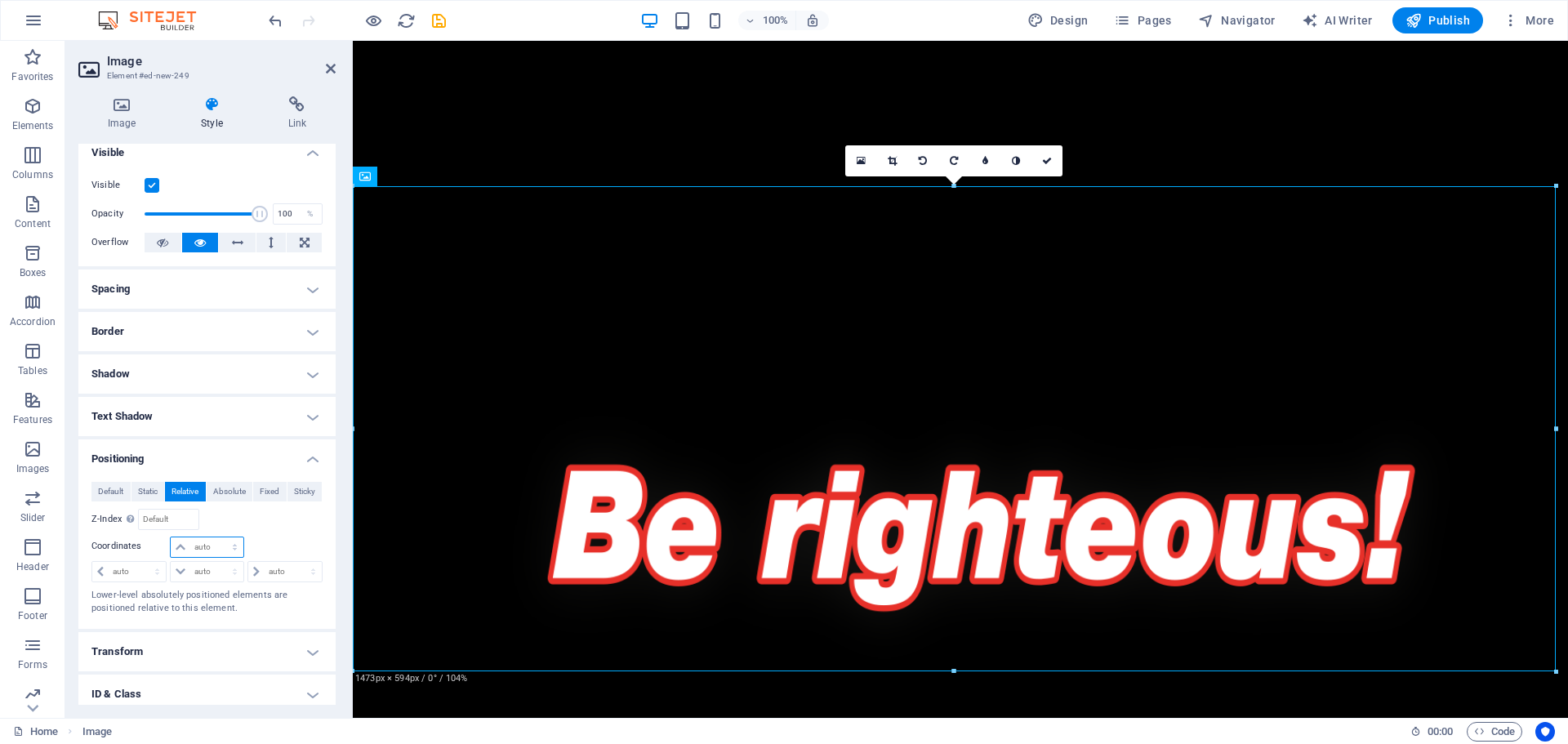
click at [191, 542] on select "auto px rem % em" at bounding box center [207, 547] width 72 height 20
select select "px"
click at [218, 538] on select "auto px rem % em" at bounding box center [207, 547] width 72 height 20
type input "0"
type input "-200"
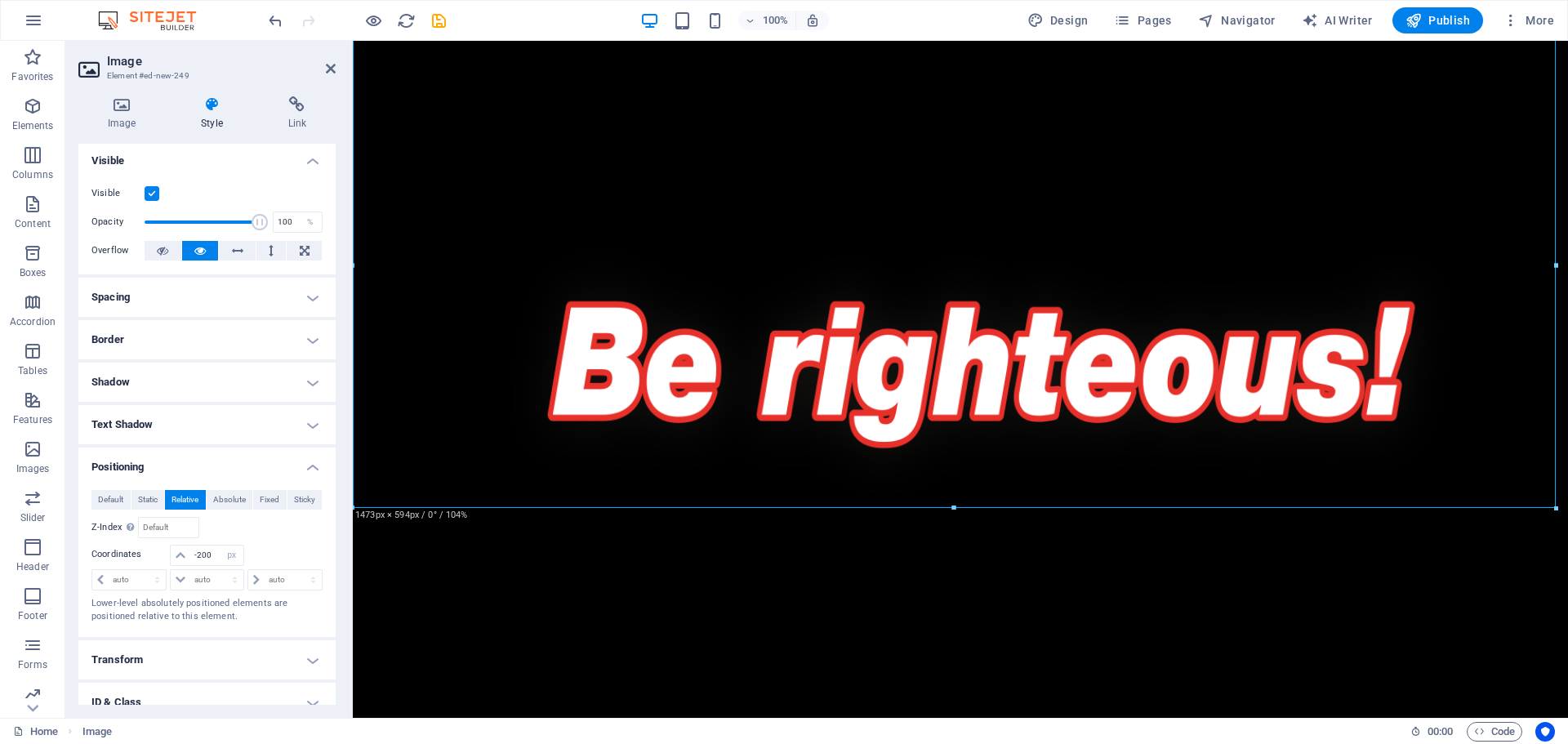
scroll to position [0, 0]
click at [1532, 320] on figure at bounding box center [961, 341] width 1216 height 490
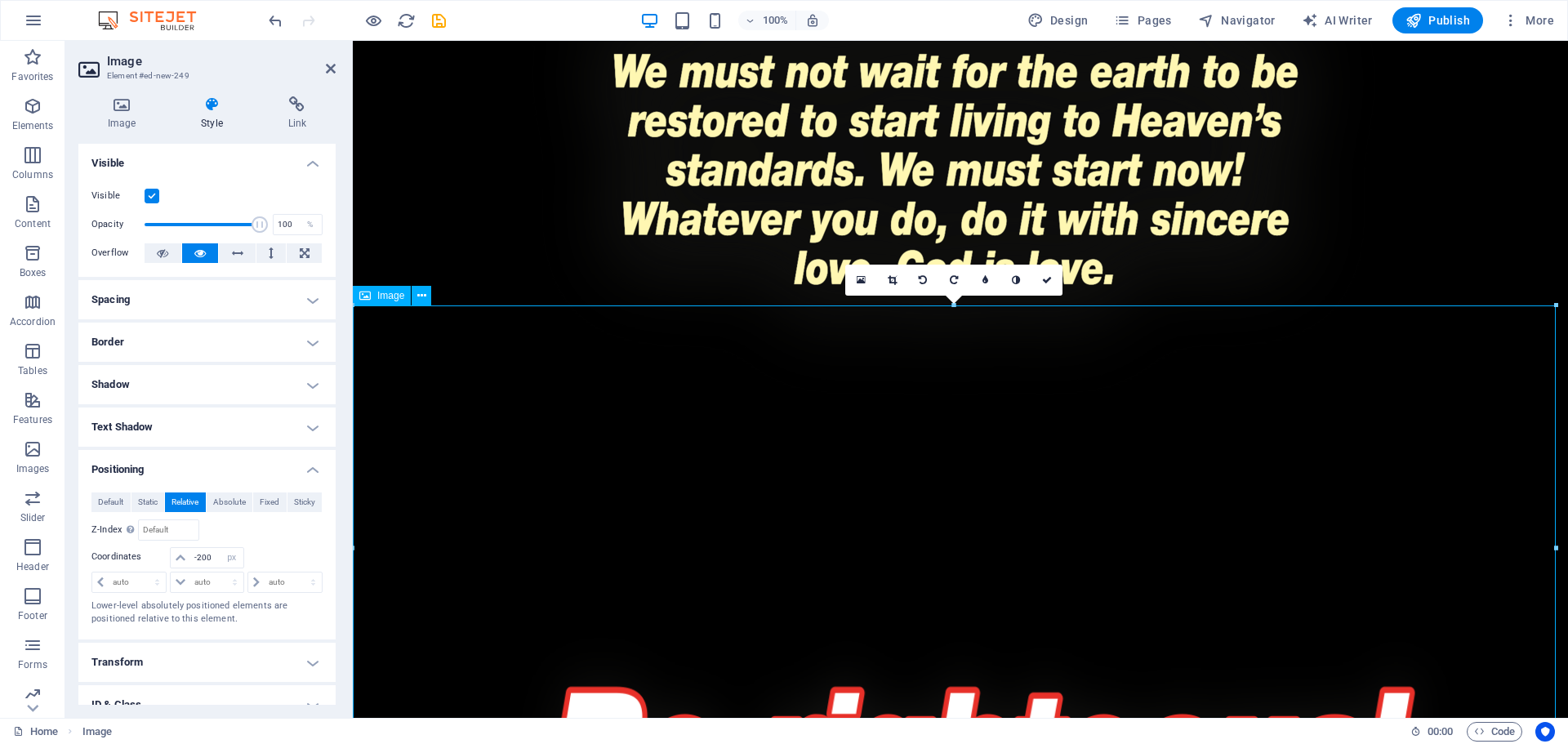
scroll to position [3575, 0]
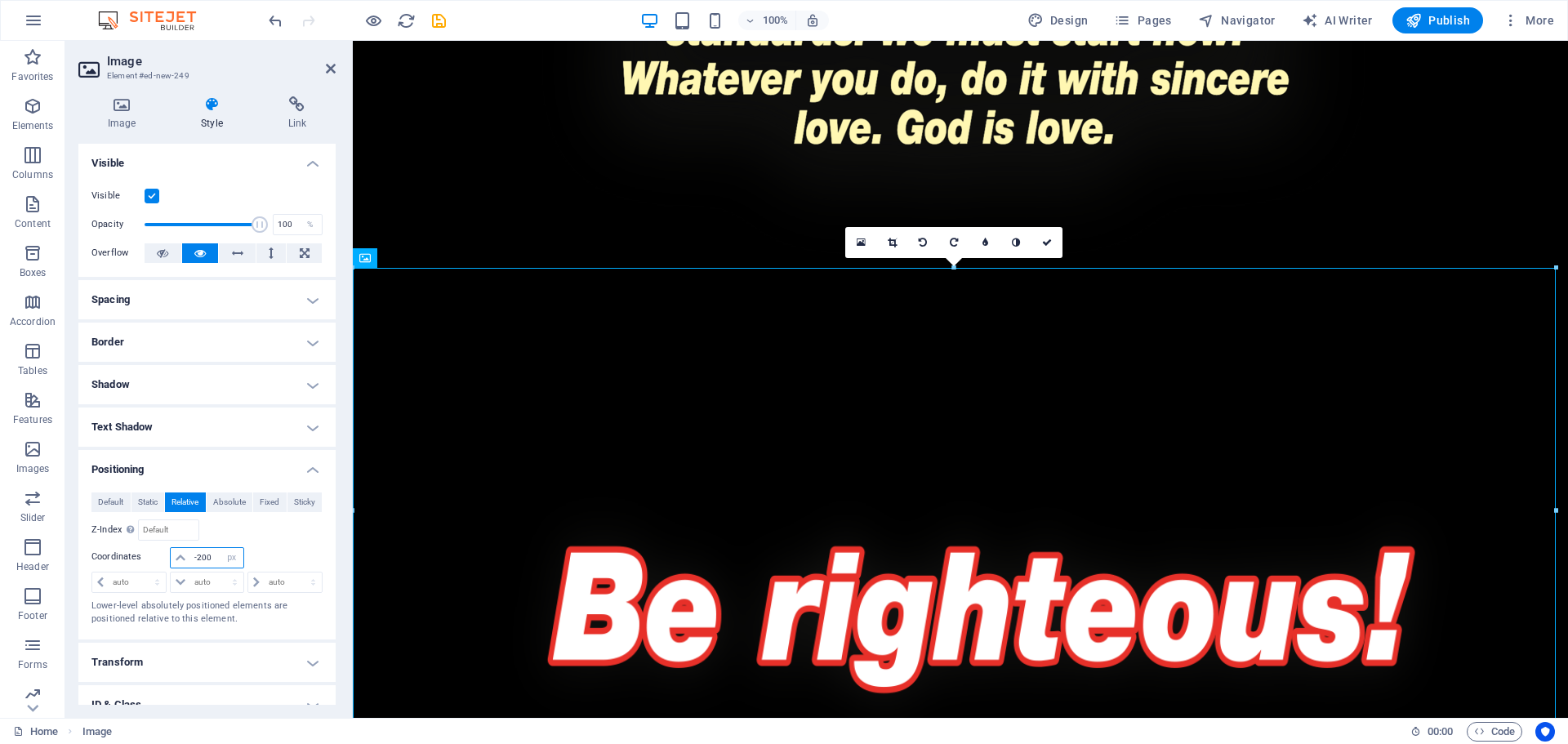
drag, startPoint x: 210, startPoint y: 557, endPoint x: 182, endPoint y: 563, distance: 28.6
click at [182, 563] on div "-200 auto px rem % em" at bounding box center [207, 557] width 74 height 22
type input "-500"
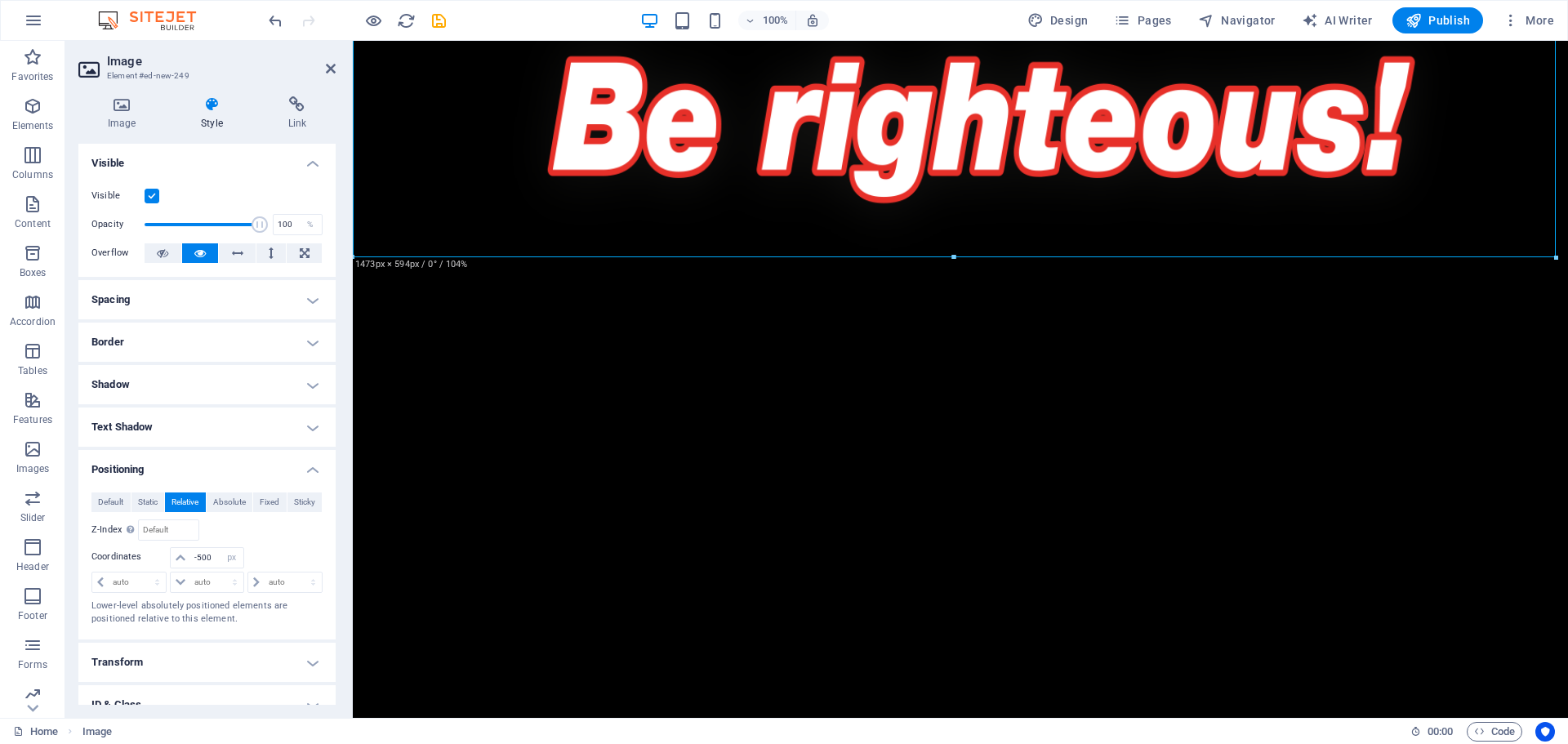
scroll to position [3983, 0]
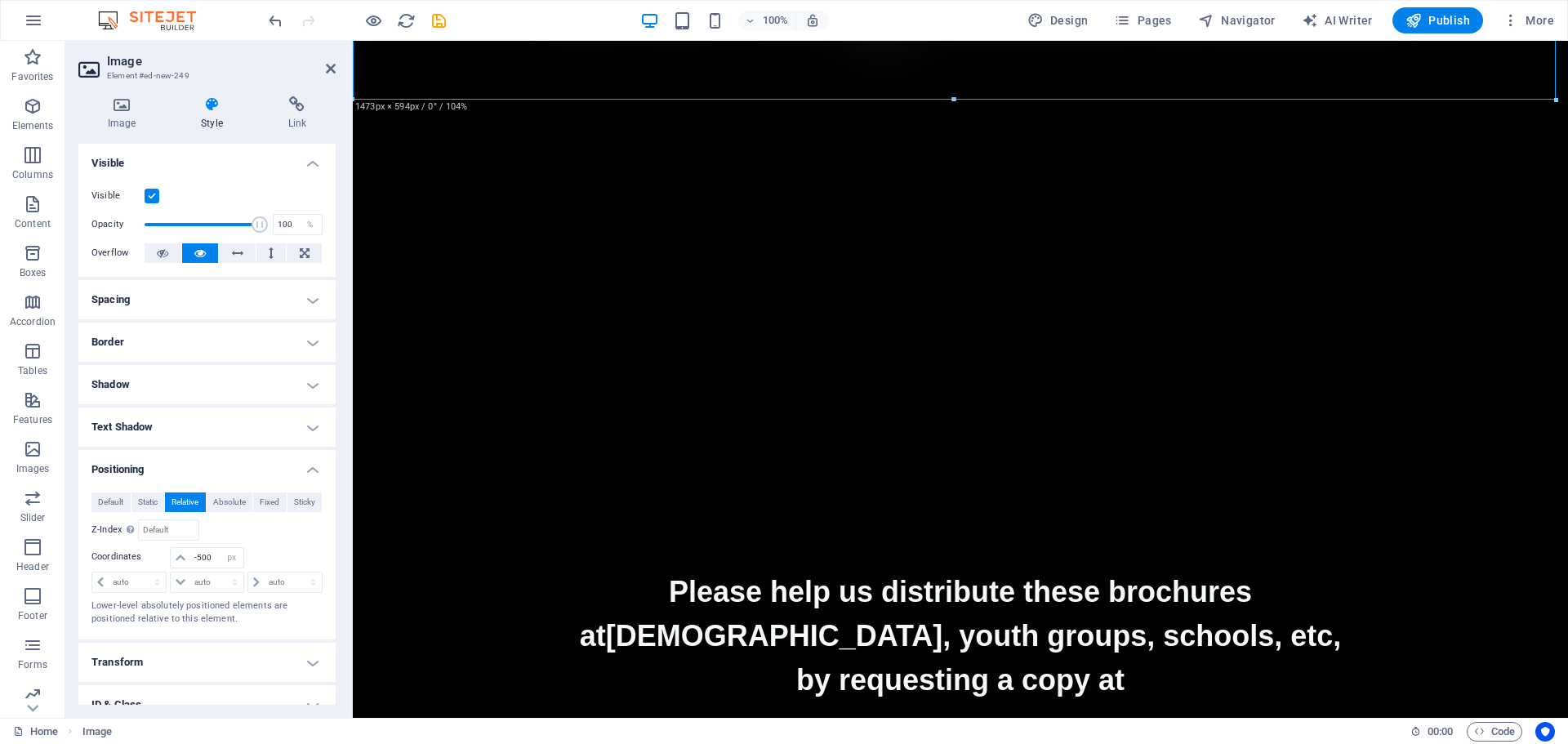
drag, startPoint x: 1308, startPoint y: 142, endPoint x: 940, endPoint y: 188, distance: 370.9
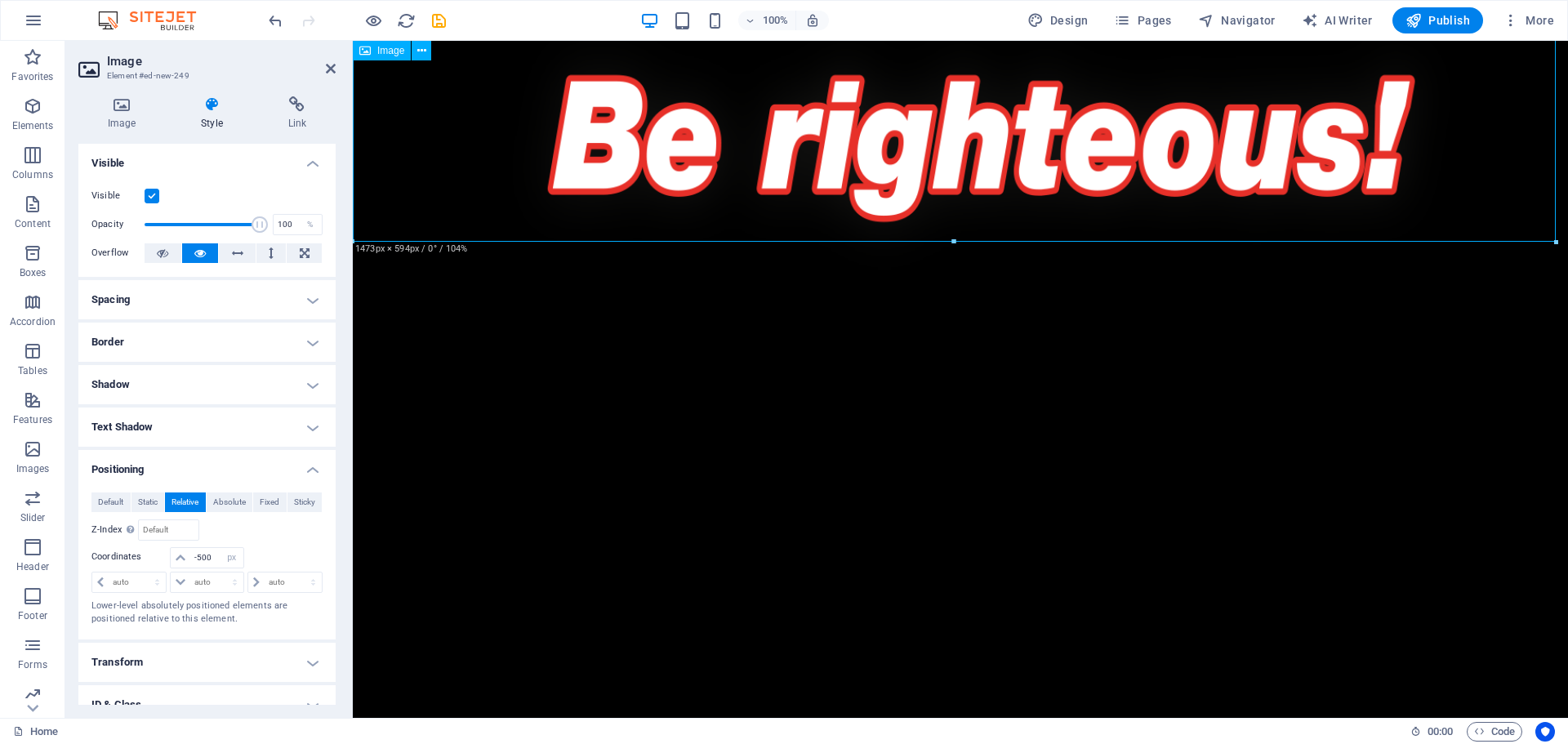
scroll to position [3738, 0]
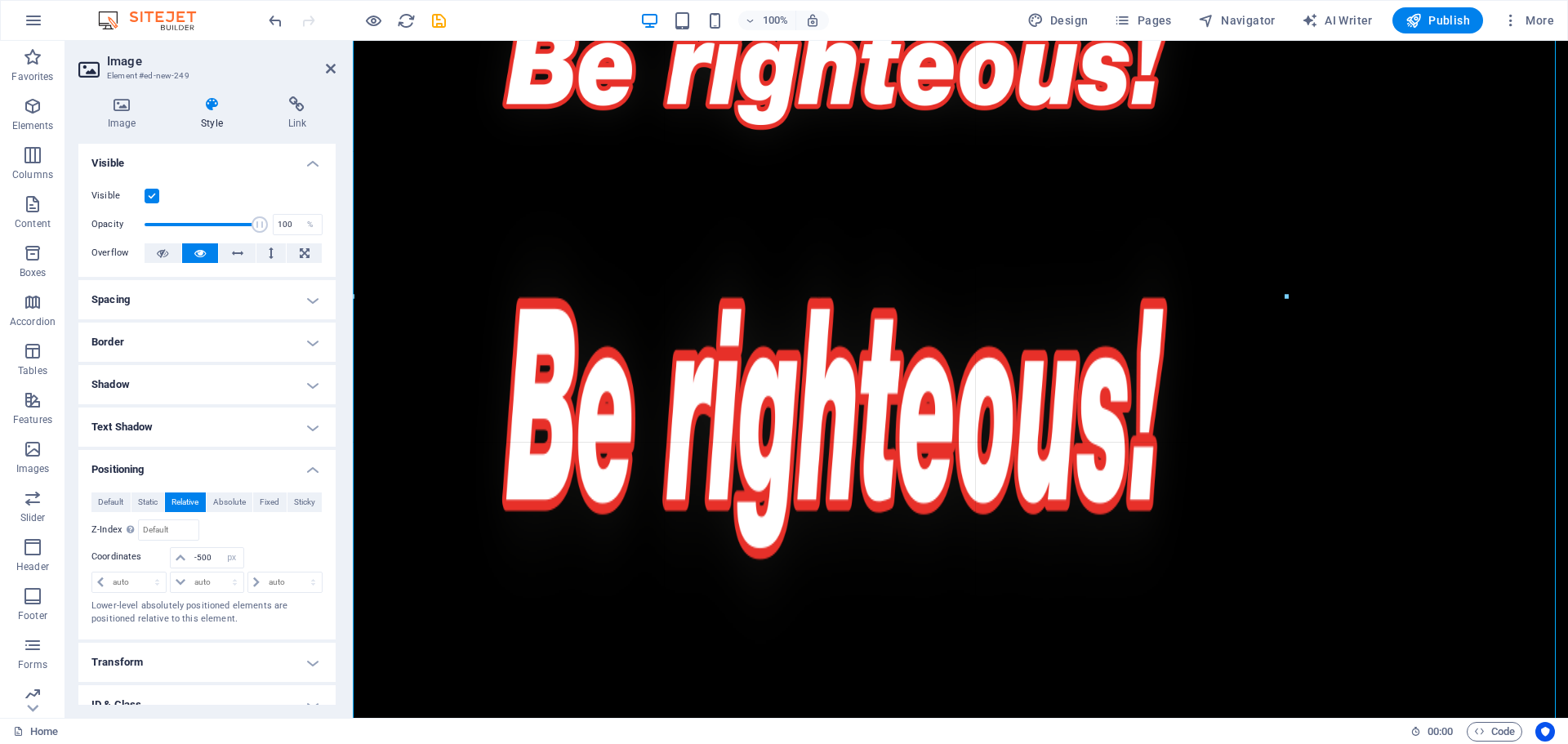
click at [1493, 487] on div at bounding box center [955, 423] width 1203 height 1125
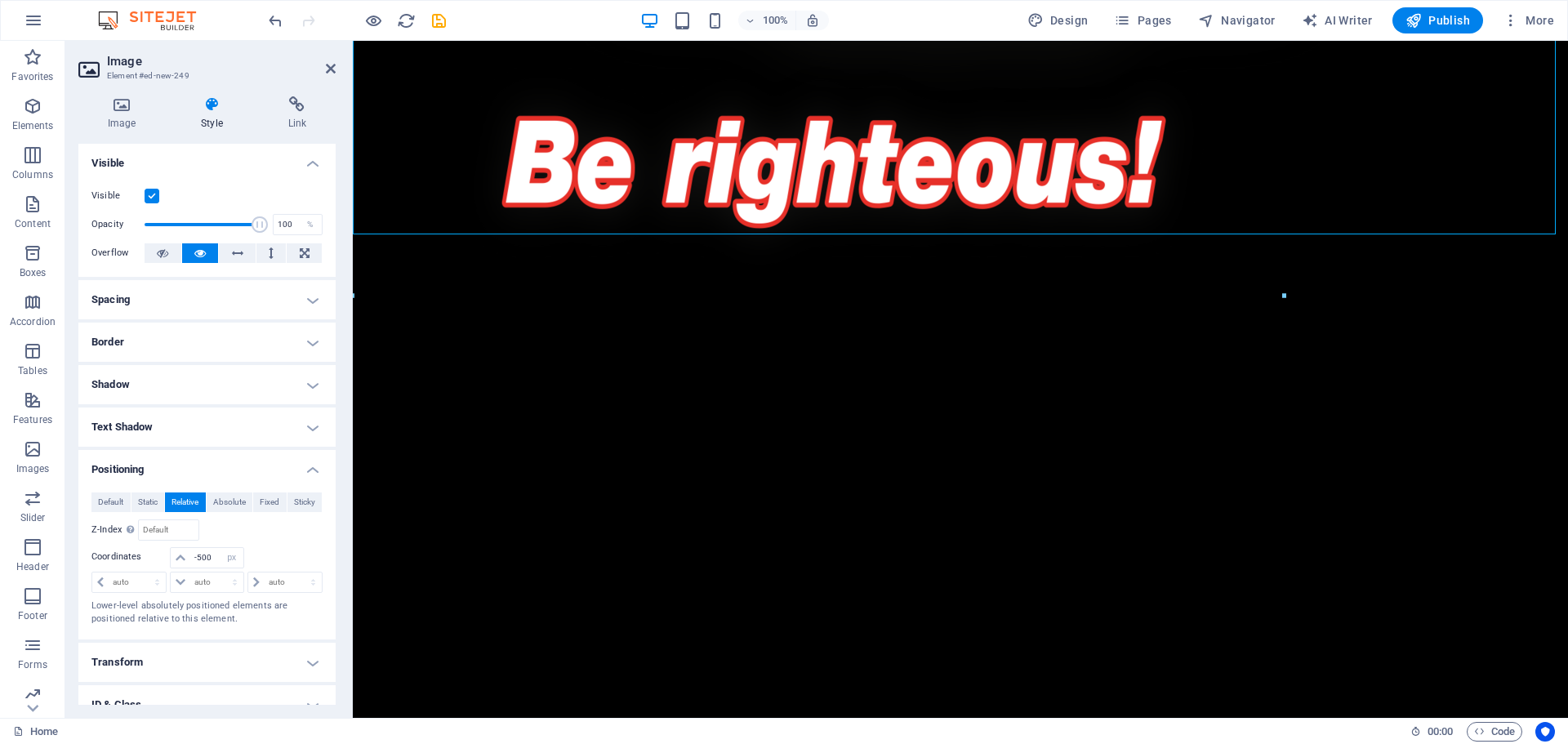
scroll to position [3493, 0]
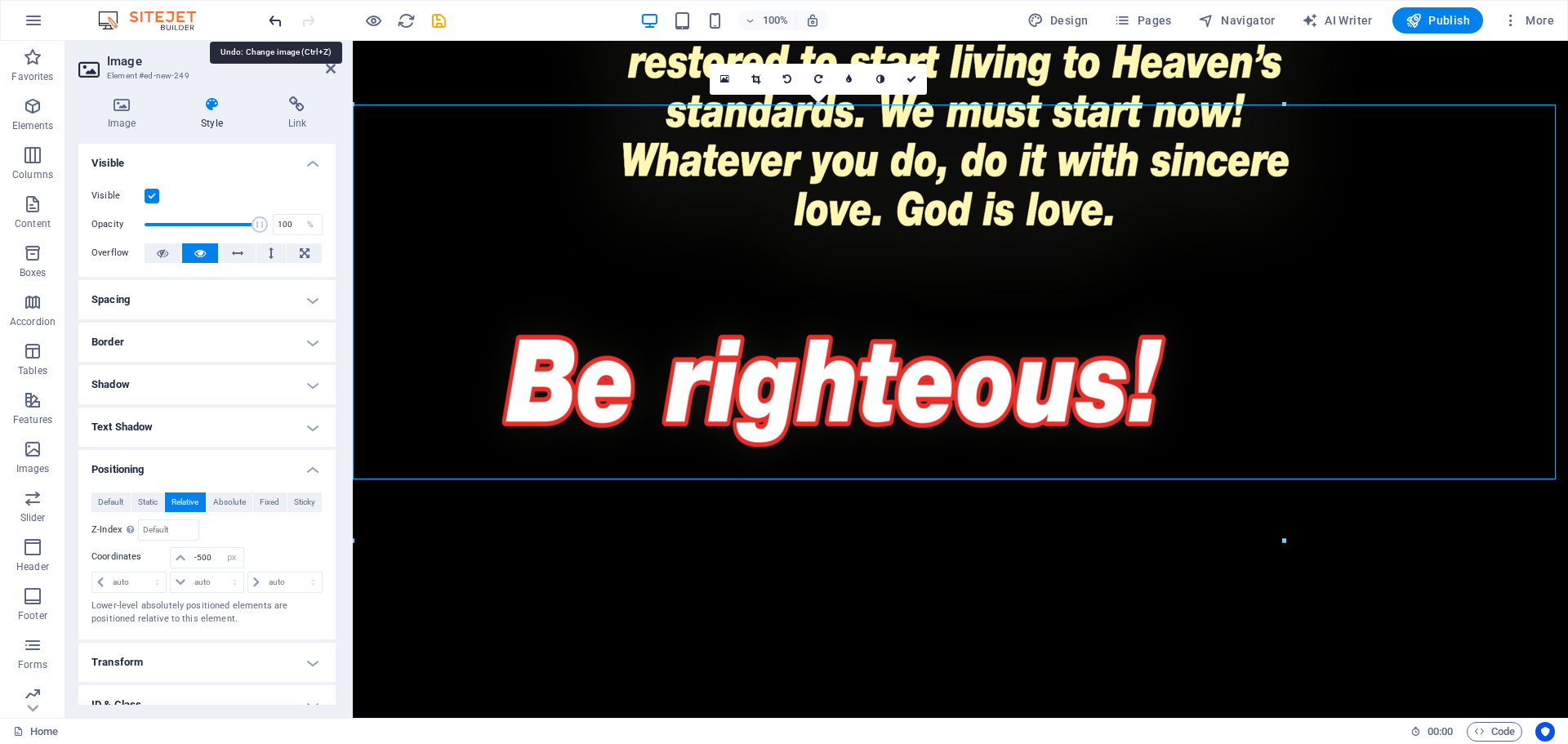
click at [276, 16] on icon "undo" at bounding box center [276, 21] width 19 height 19
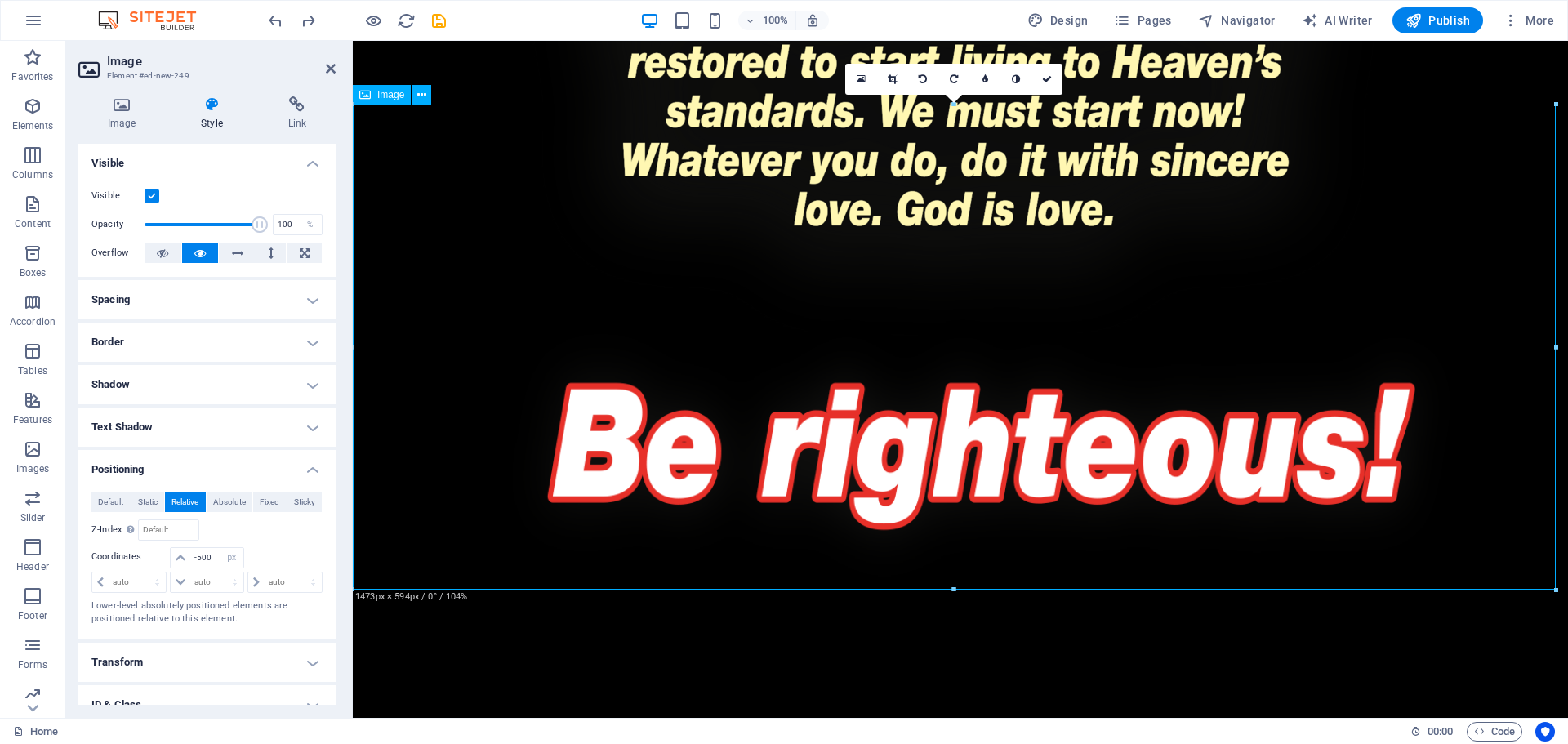
click at [954, 393] on figure at bounding box center [961, 423] width 1216 height 490
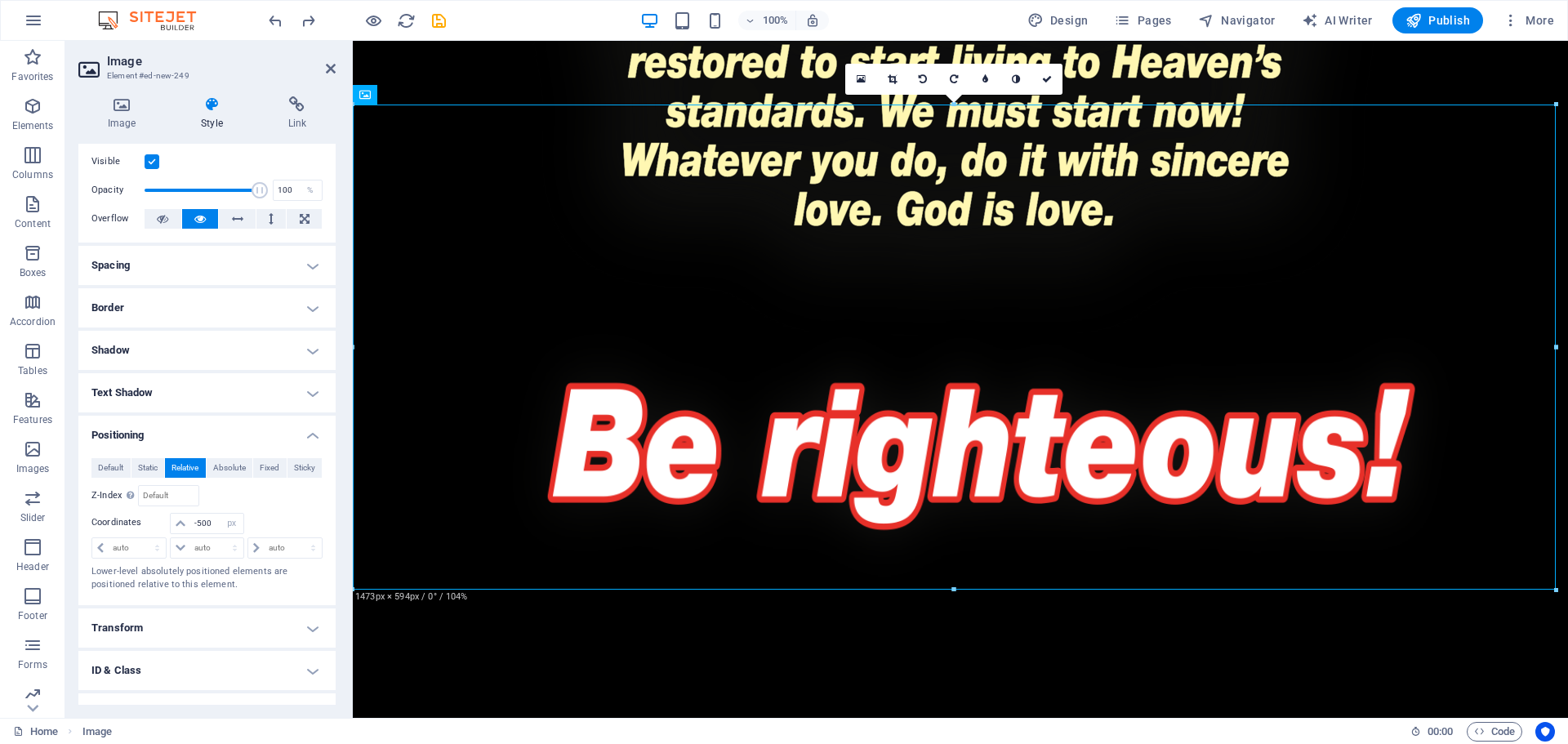
scroll to position [0, 0]
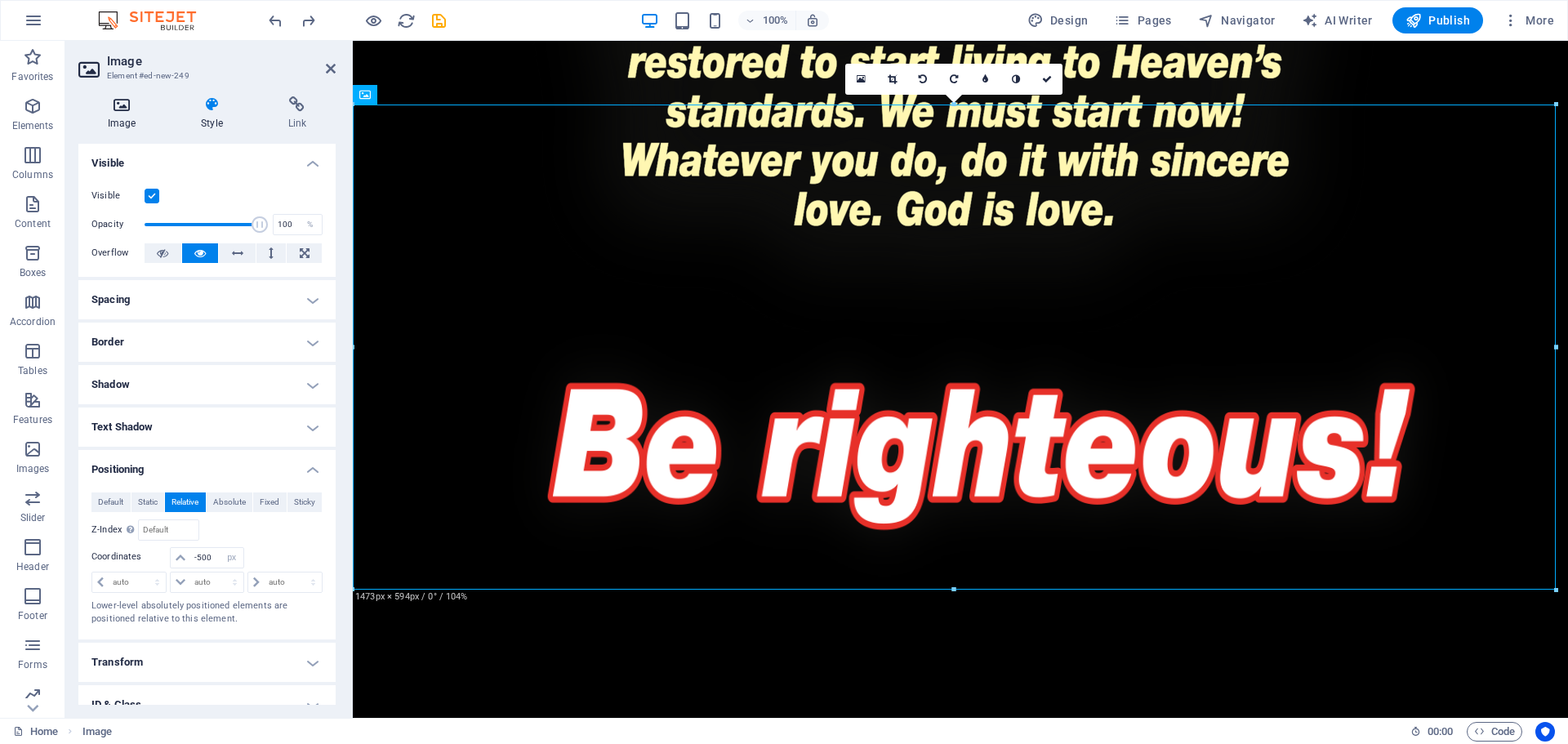
click at [113, 102] on icon at bounding box center [121, 104] width 86 height 16
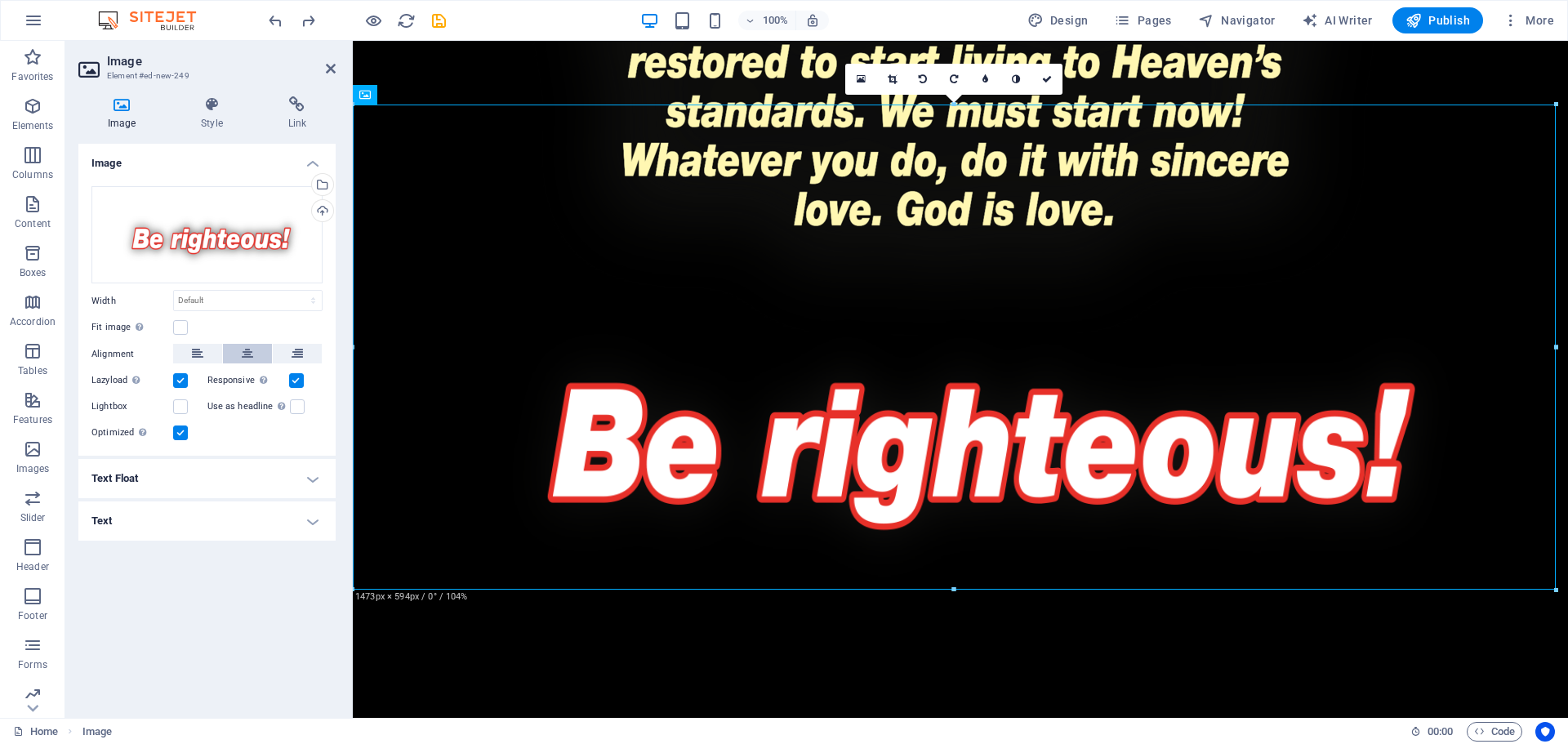
click at [251, 359] on icon at bounding box center [247, 354] width 12 height 20
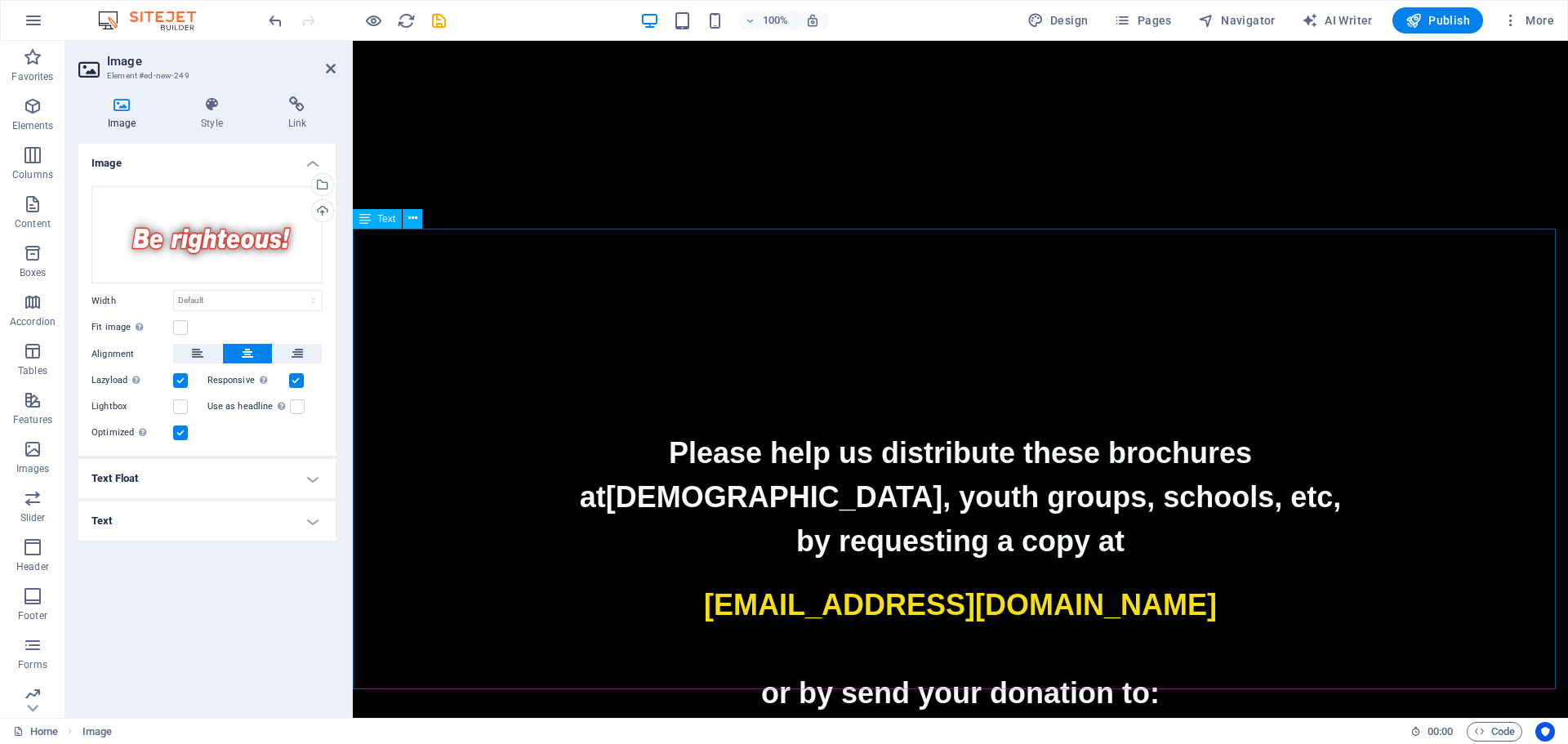
scroll to position [3949, 0]
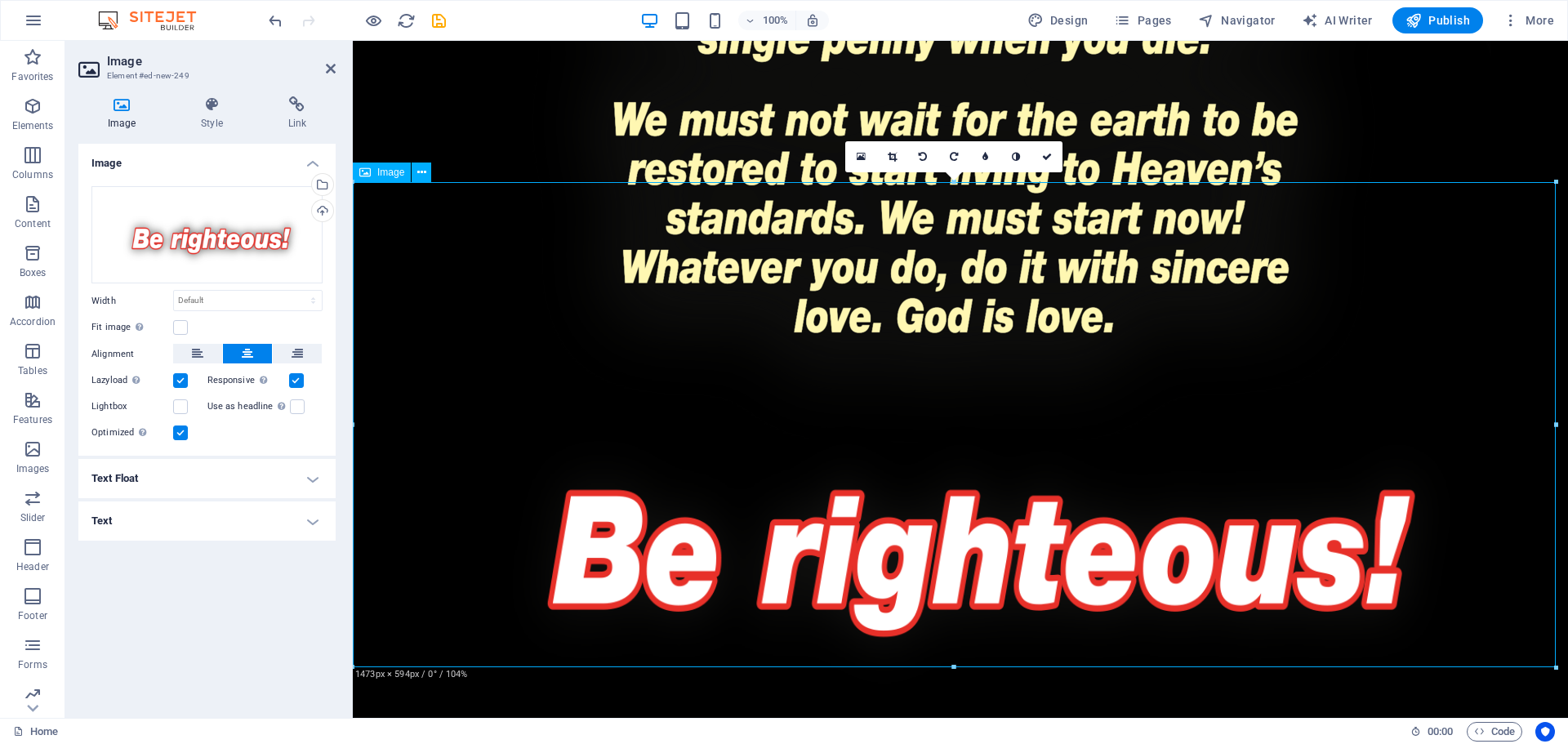
scroll to position [3541, 0]
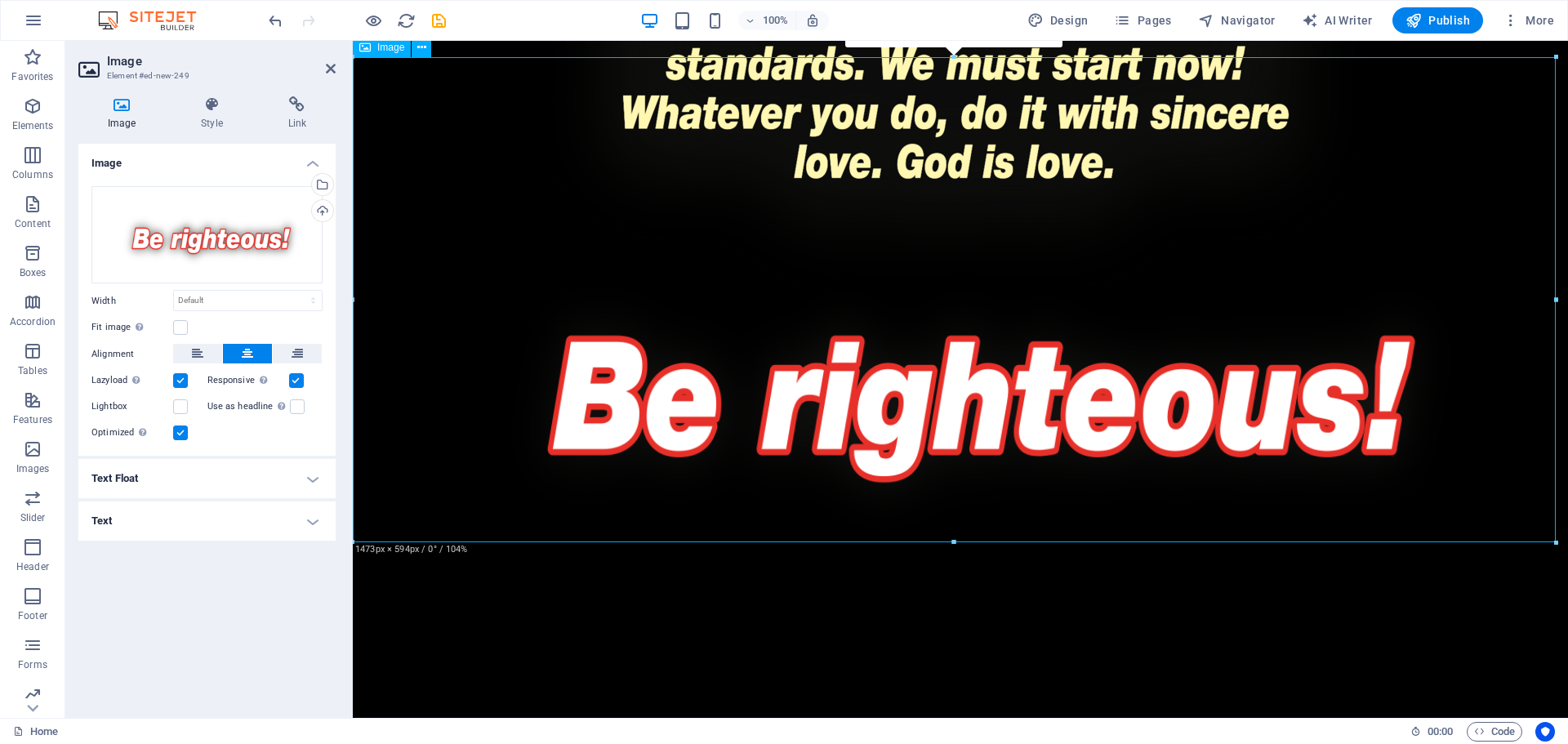
click at [968, 372] on figure at bounding box center [961, 376] width 1216 height 490
click at [968, 371] on figure at bounding box center [961, 376] width 1216 height 490
click at [209, 104] on icon at bounding box center [211, 104] width 80 height 16
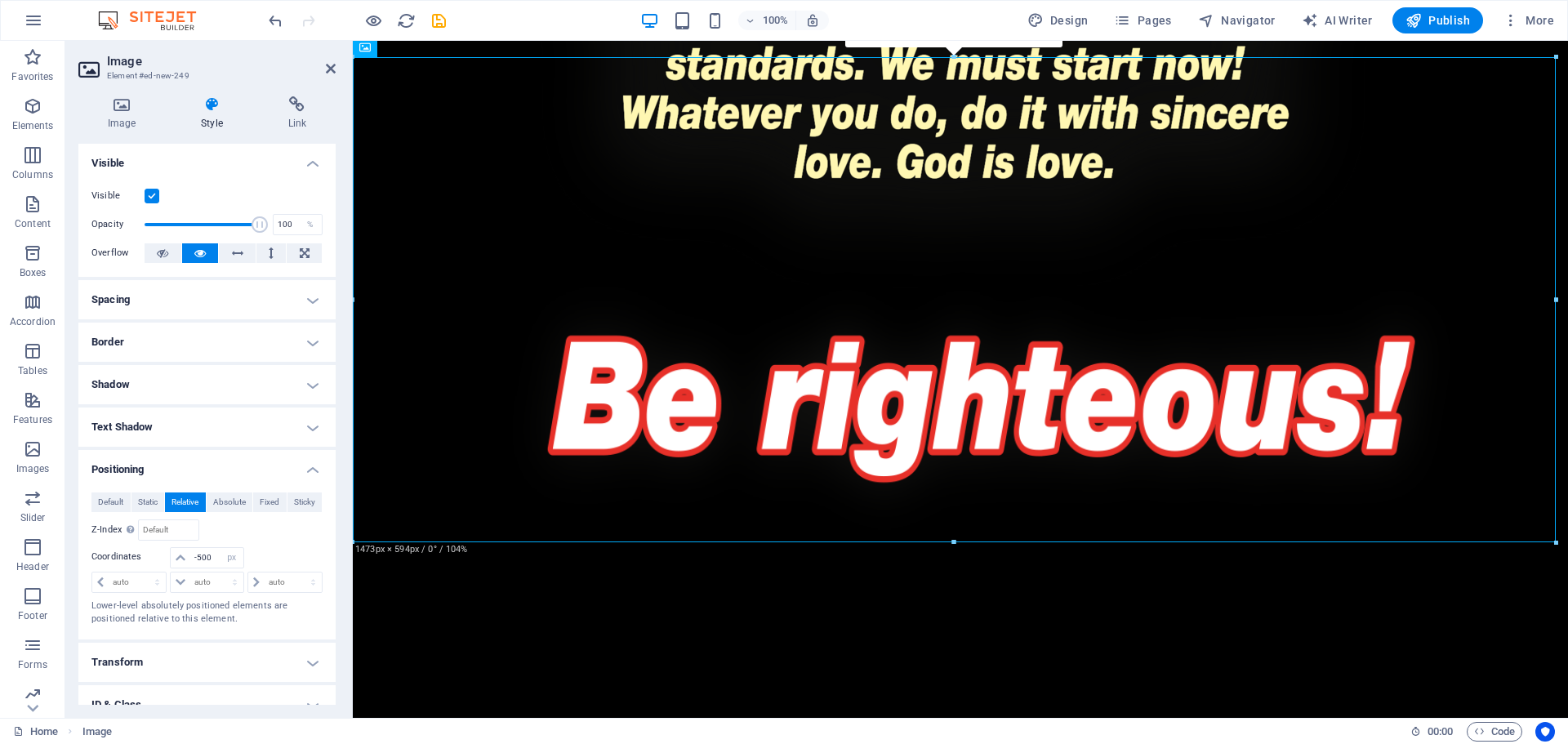
click at [262, 301] on h4 "Spacing" at bounding box center [207, 300] width 258 height 39
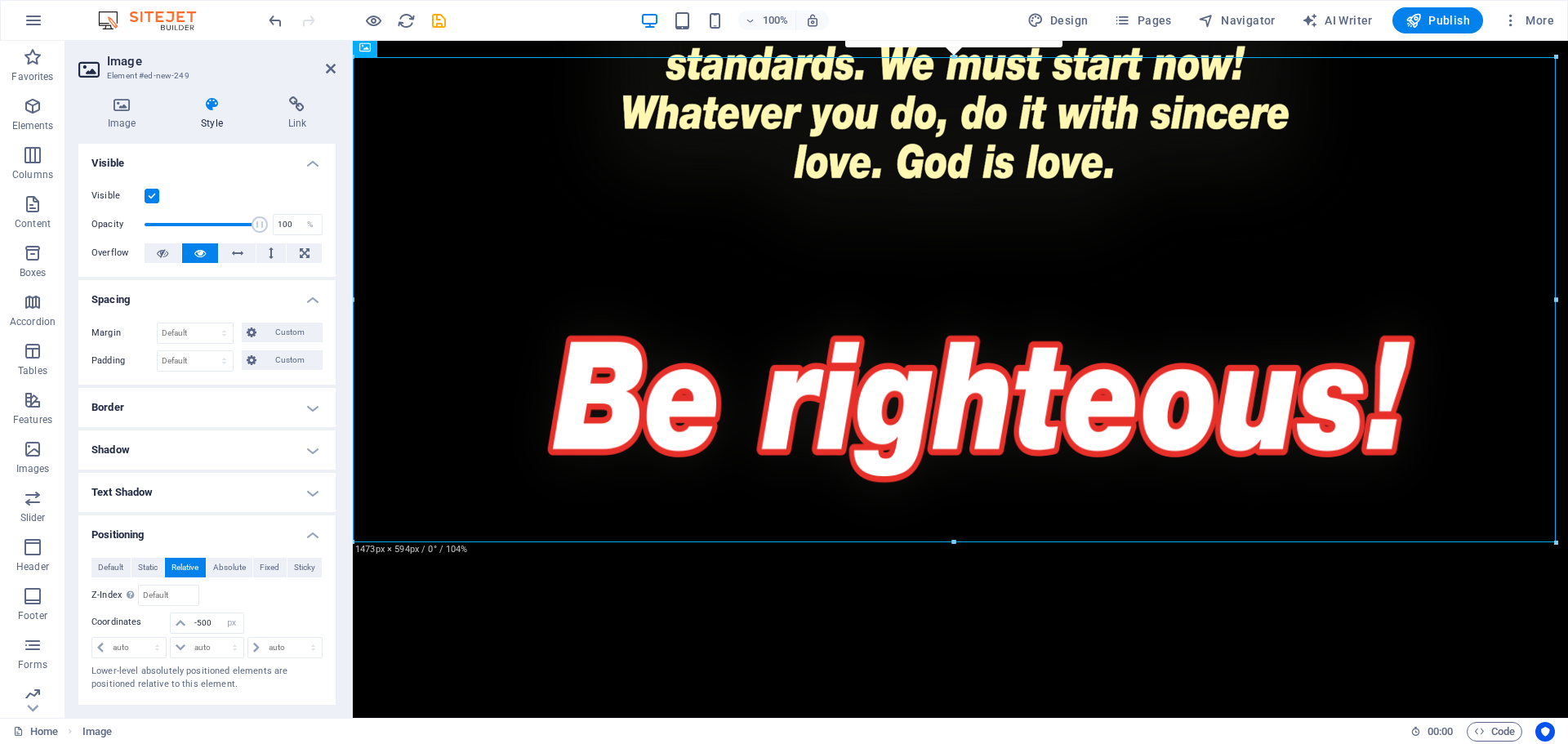
click at [222, 416] on h4 "Border" at bounding box center [207, 407] width 258 height 39
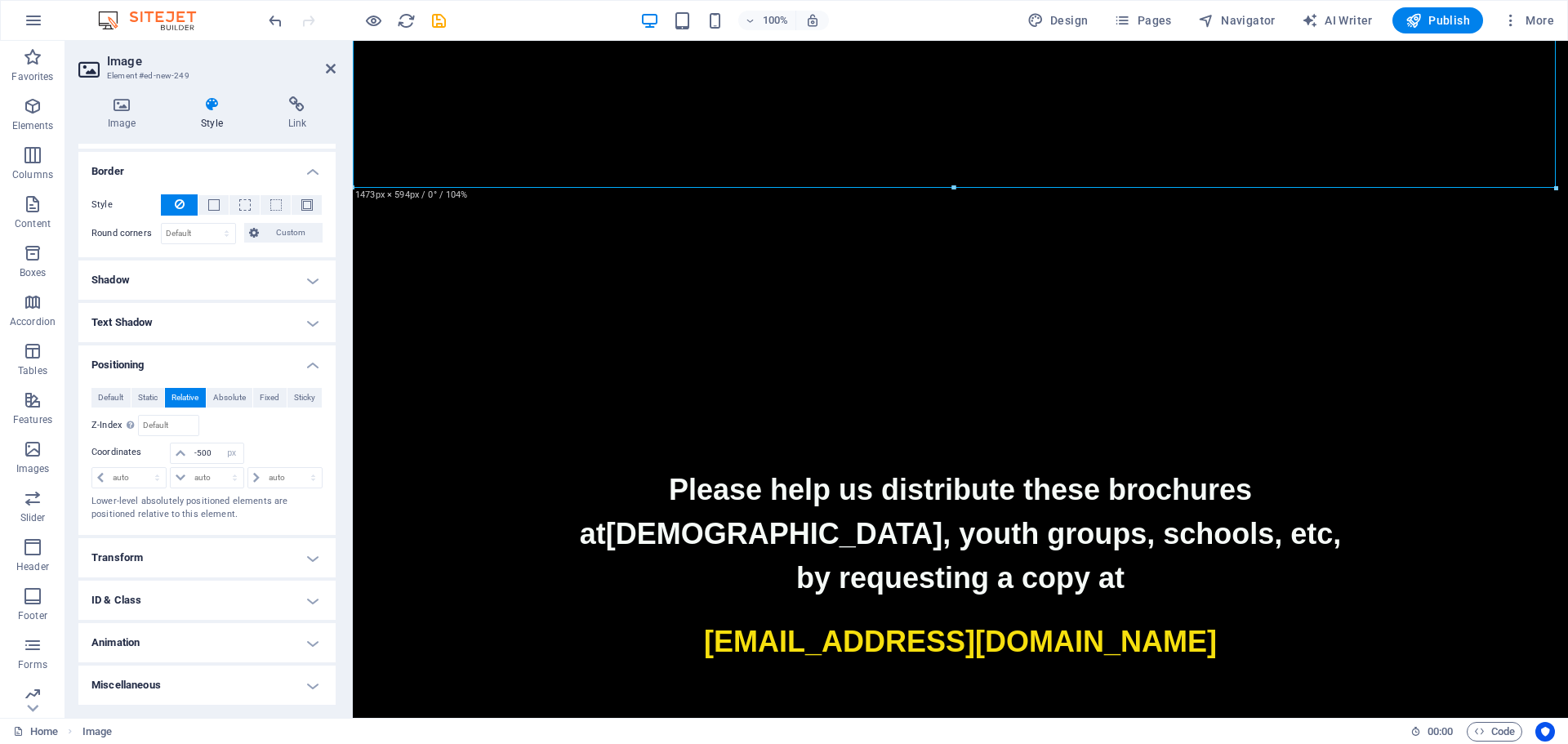
scroll to position [3867, 0]
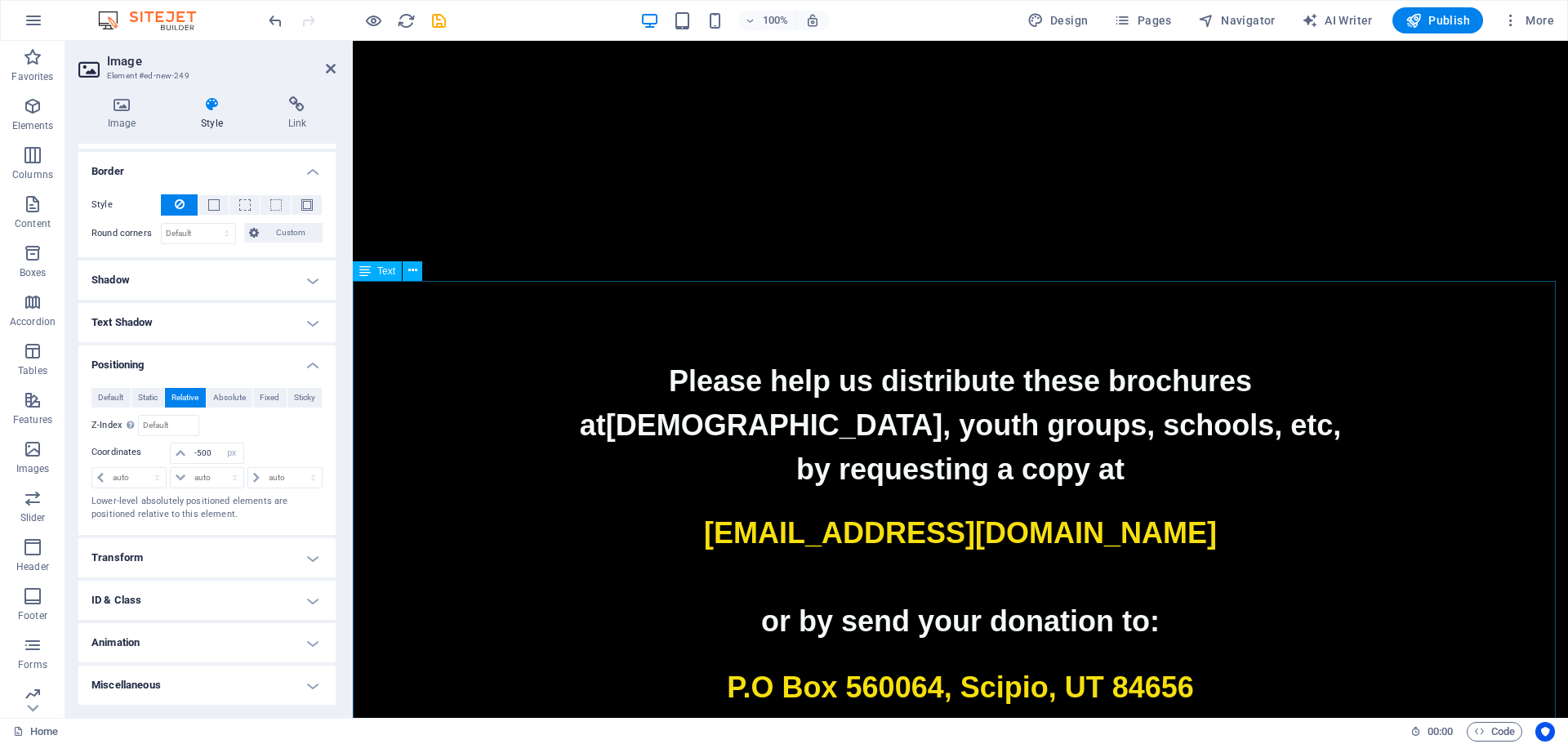
click at [890, 556] on p at bounding box center [961, 577] width 1216 height 44
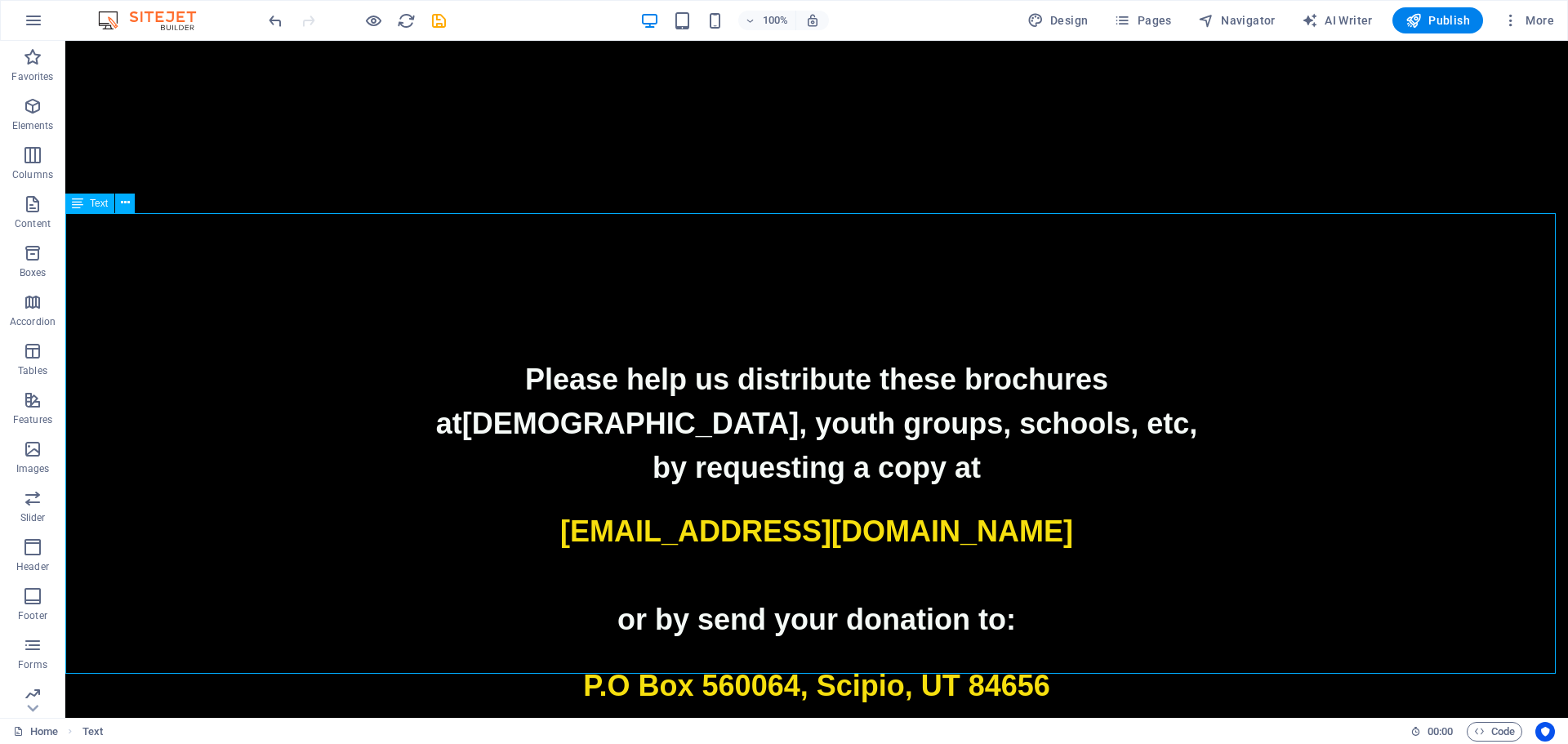
scroll to position [4391, 0]
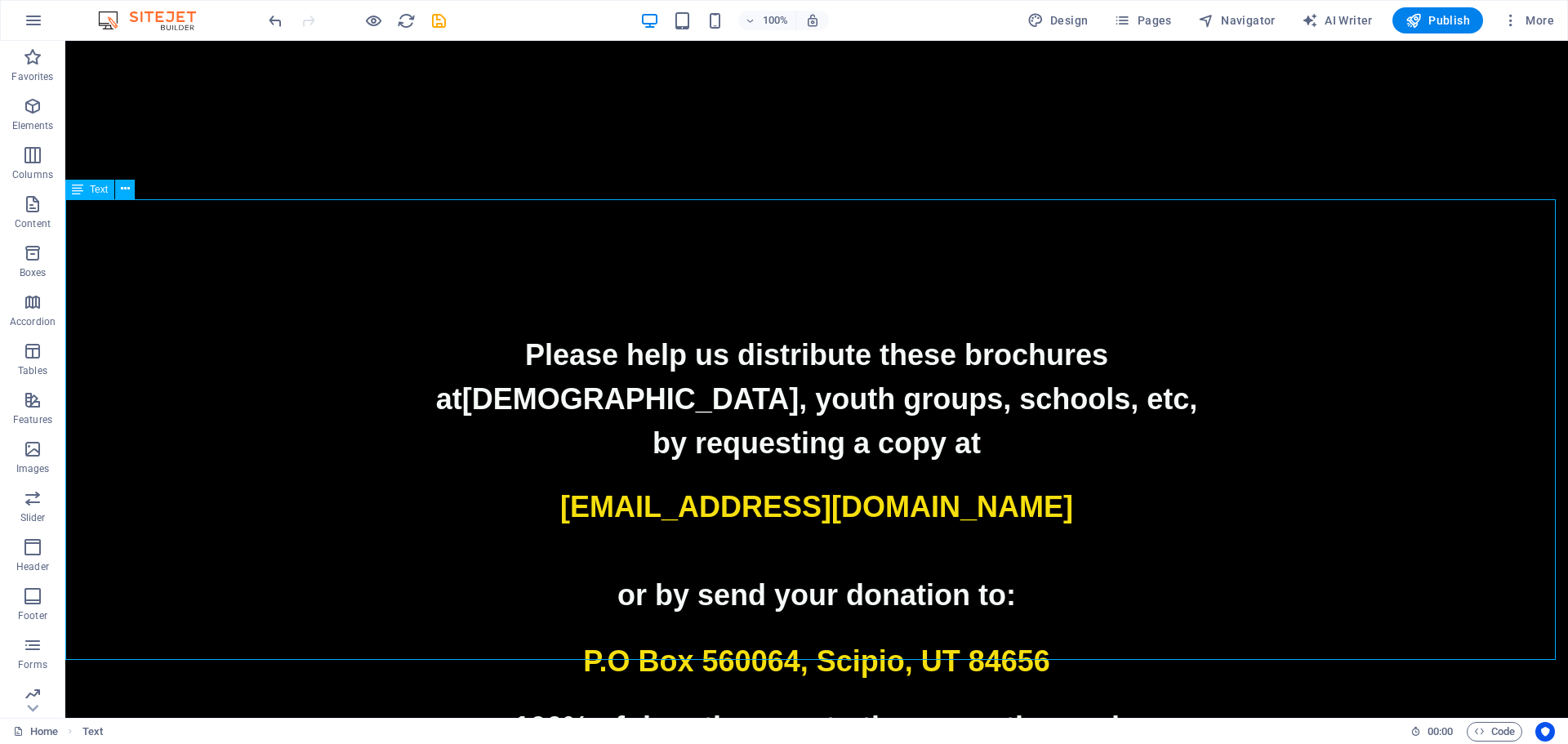
click at [522, 333] on p "Please help us distribute these brochures" at bounding box center [817, 354] width 1503 height 44
click at [525, 338] on strong "Please help us distribute these brochures" at bounding box center [816, 354] width 583 height 33
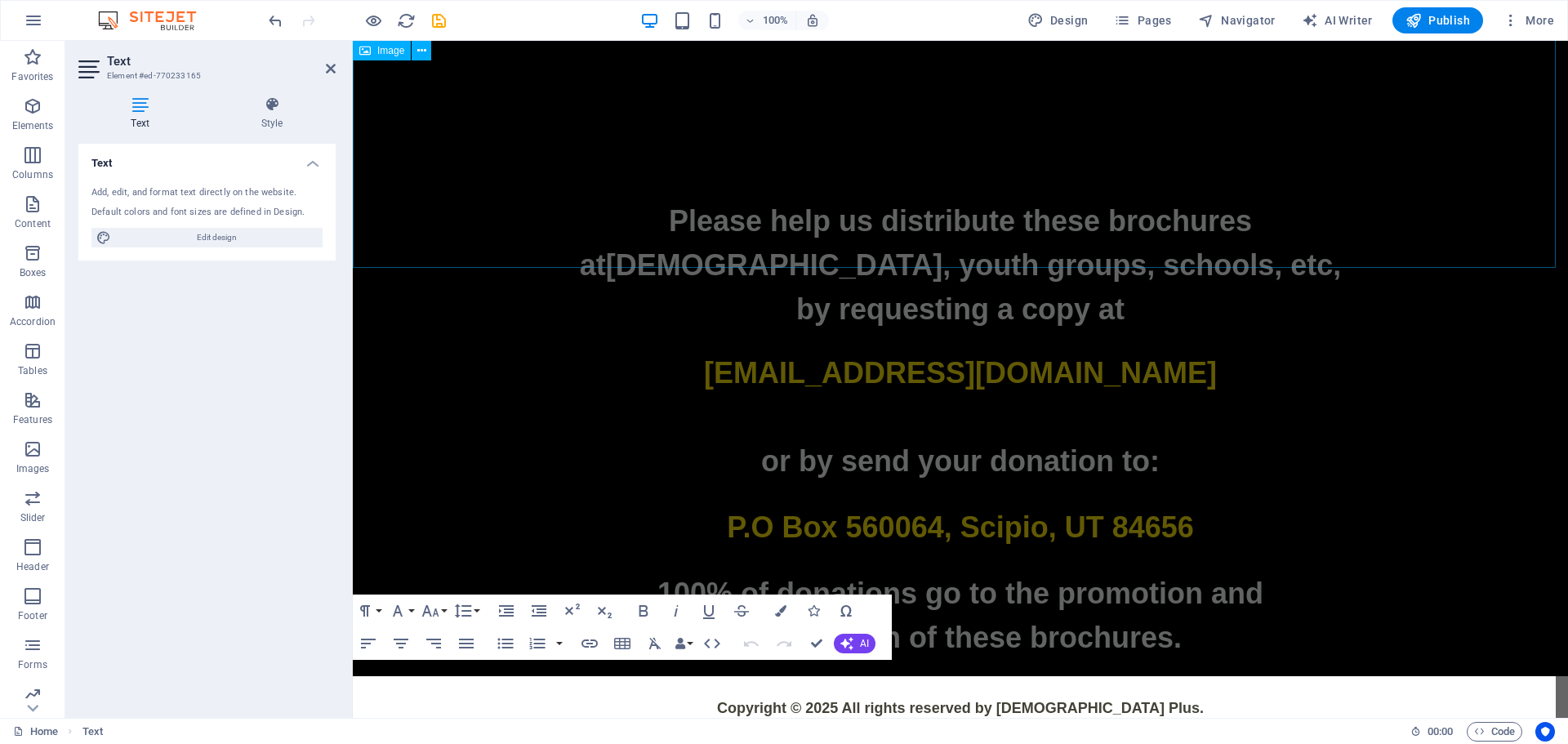
scroll to position [4276, 0]
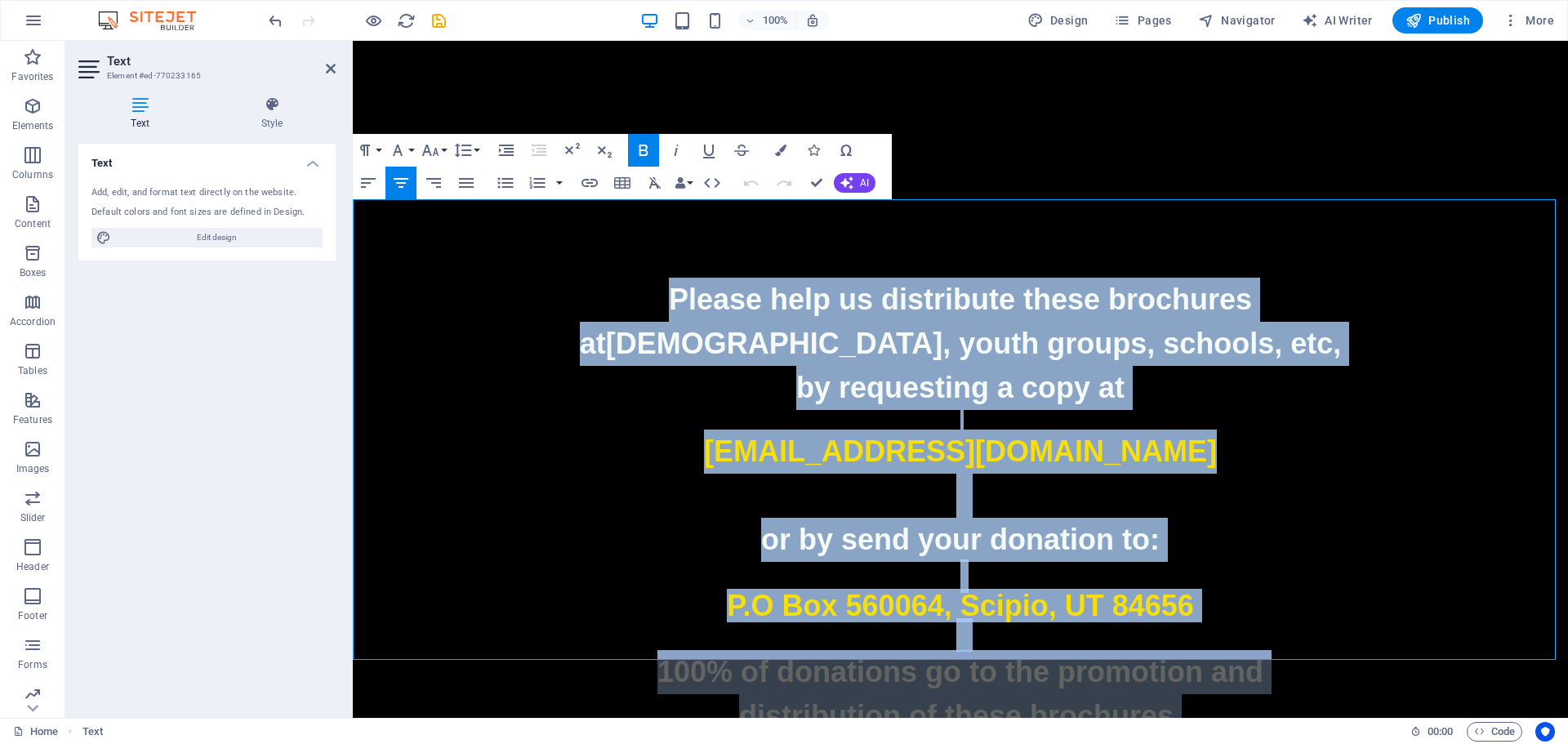
drag, startPoint x: 659, startPoint y: 220, endPoint x: 1179, endPoint y: 643, distance: 670.3
click at [1179, 643] on div "Please help us distribute these brochures at churches, youth groups, schools, e…" at bounding box center [961, 507] width 1216 height 460
copy div "Please help us distribute these brochures at churches, youth groups, schools, e…"
click at [1295, 410] on p at bounding box center [961, 420] width 1216 height 20
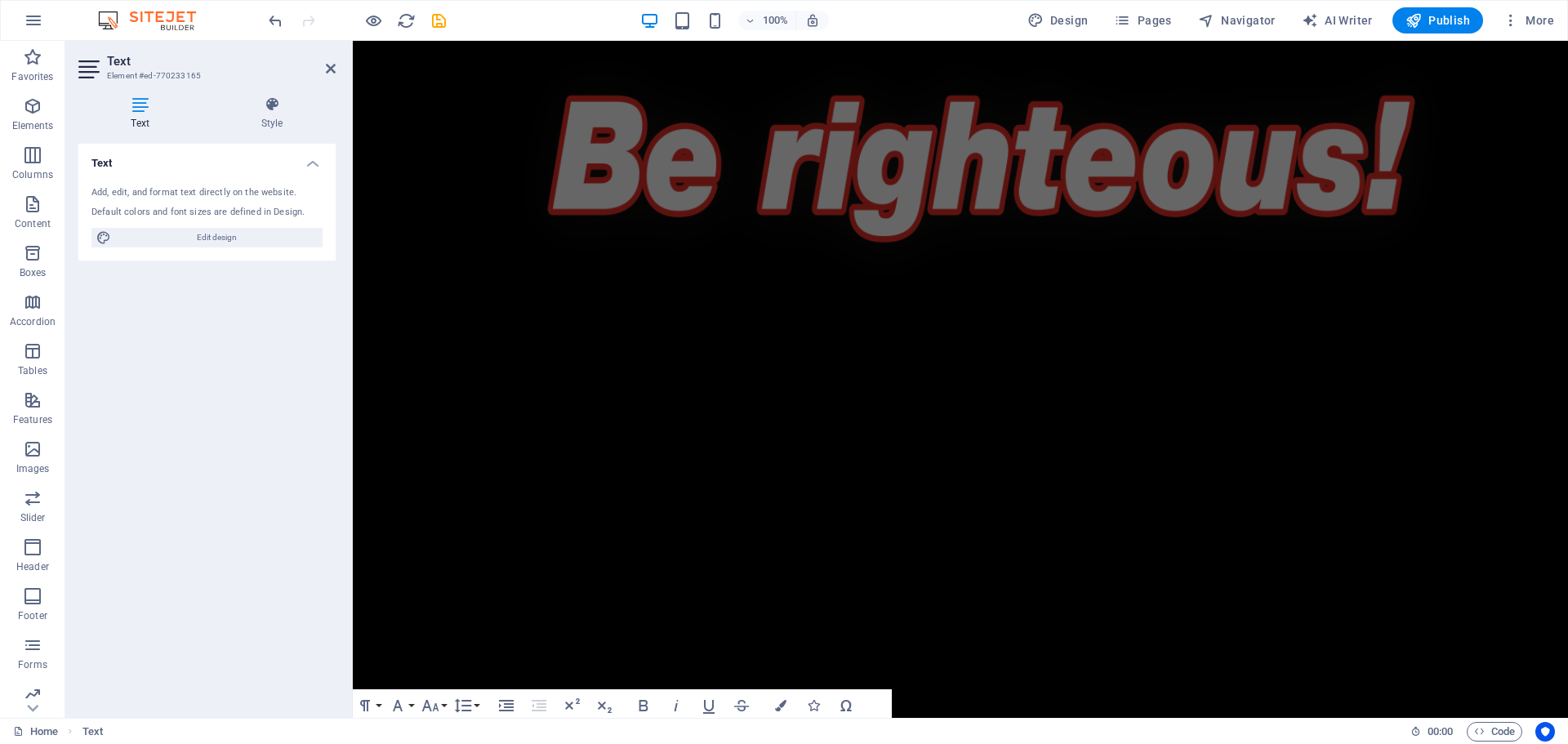
scroll to position [3786, 0]
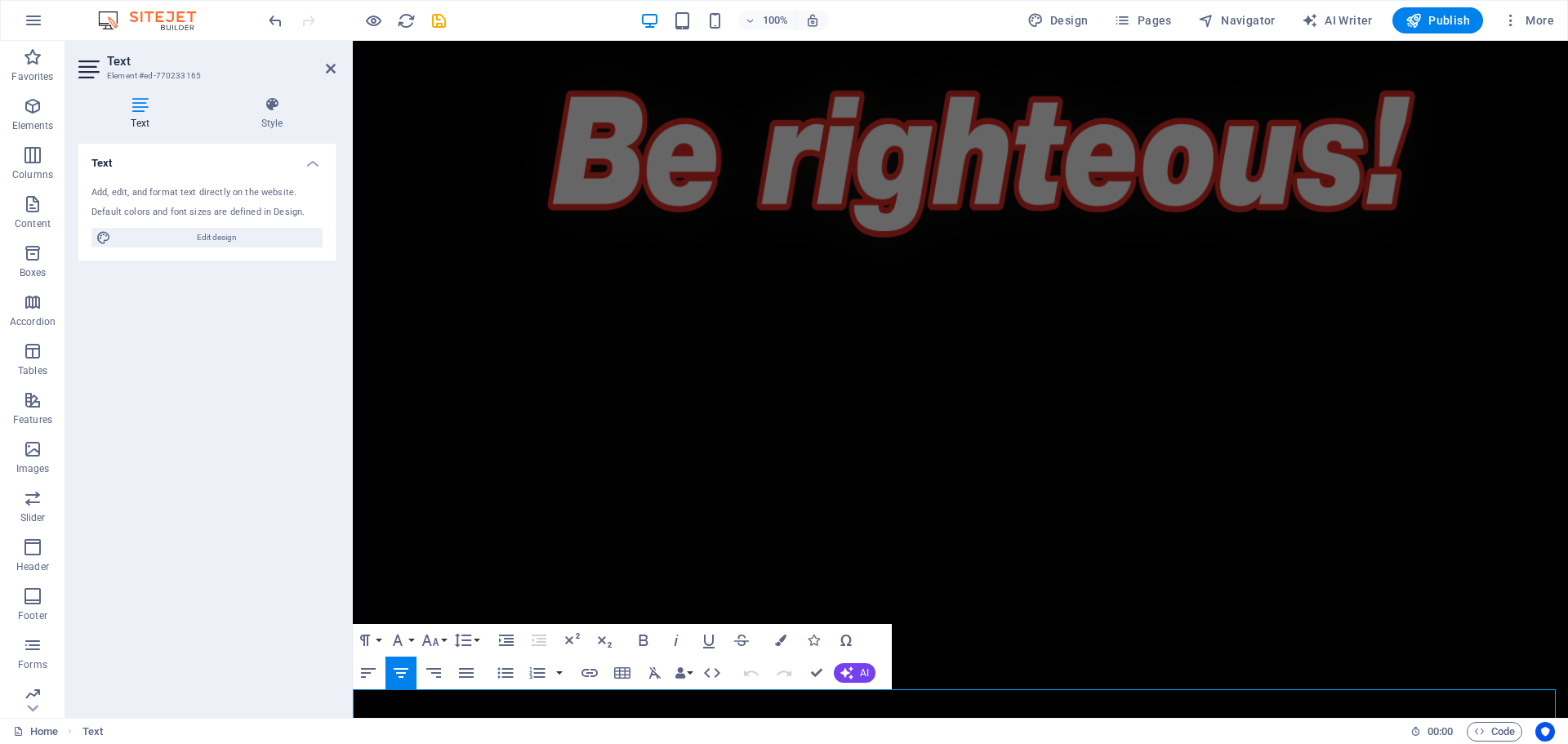
click at [893, 216] on figure at bounding box center [961, 131] width 1216 height 490
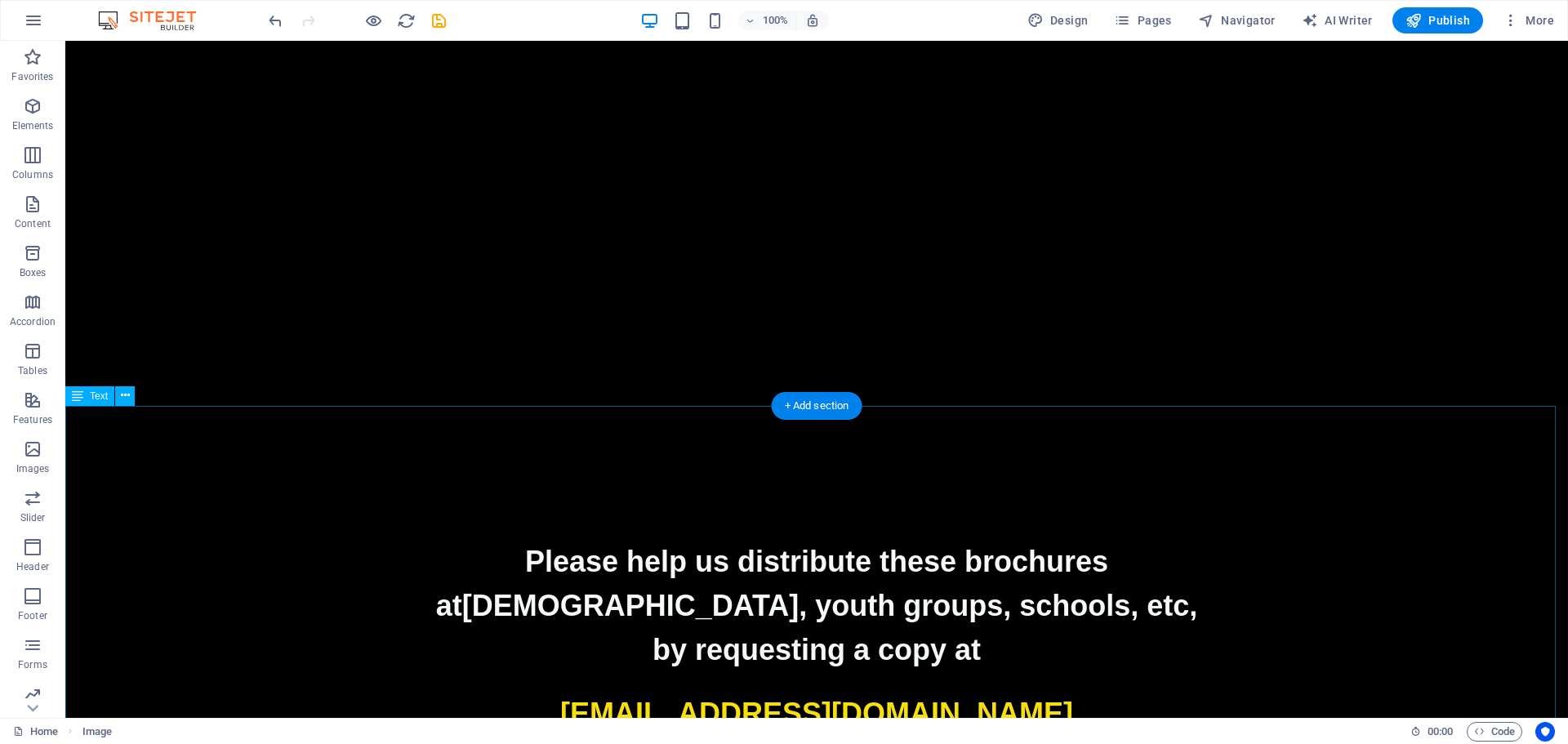
scroll to position [4276, 0]
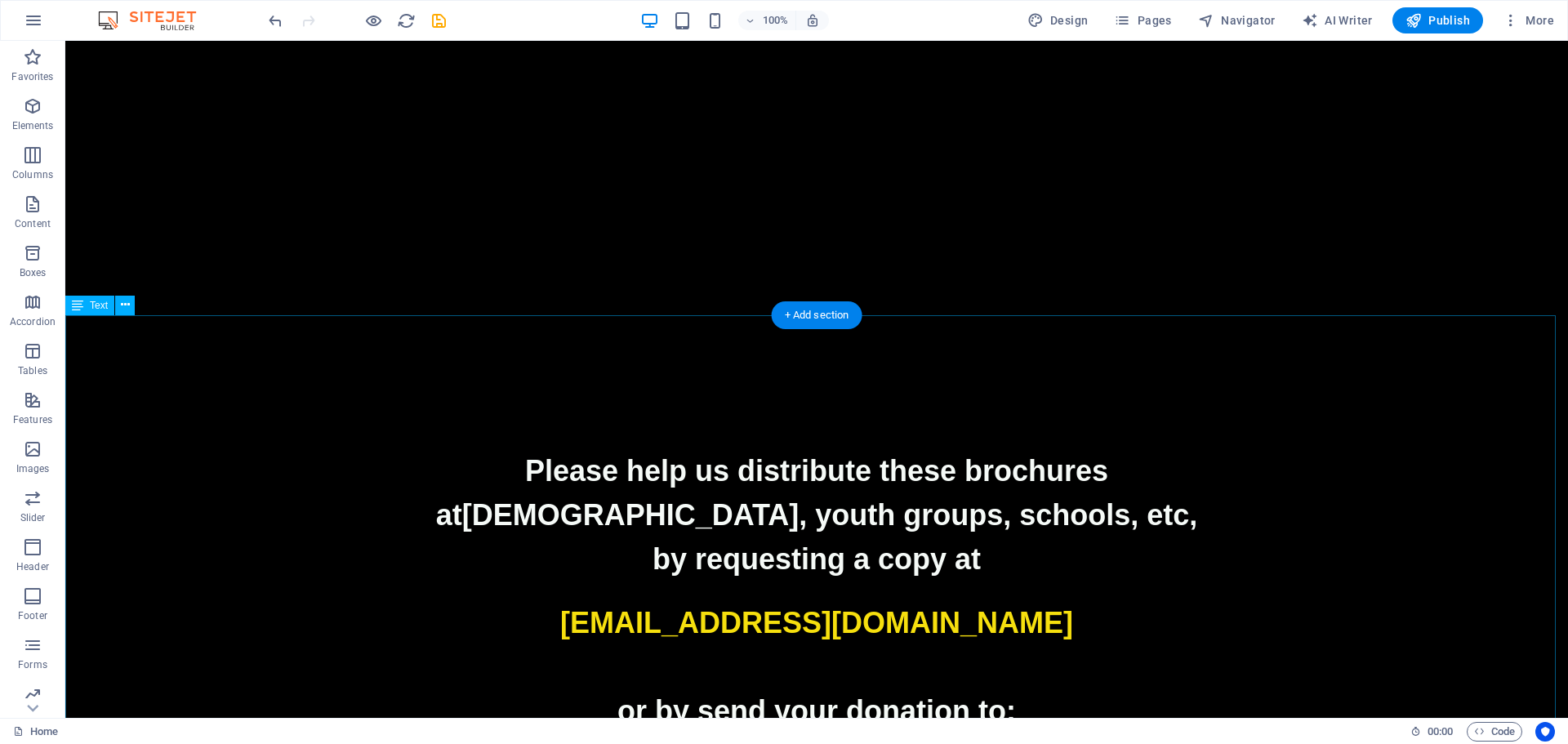
click at [522, 493] on p "at churches, youth groups, schools, etc," at bounding box center [817, 514] width 1503 height 44
click at [131, 305] on button at bounding box center [125, 305] width 20 height 20
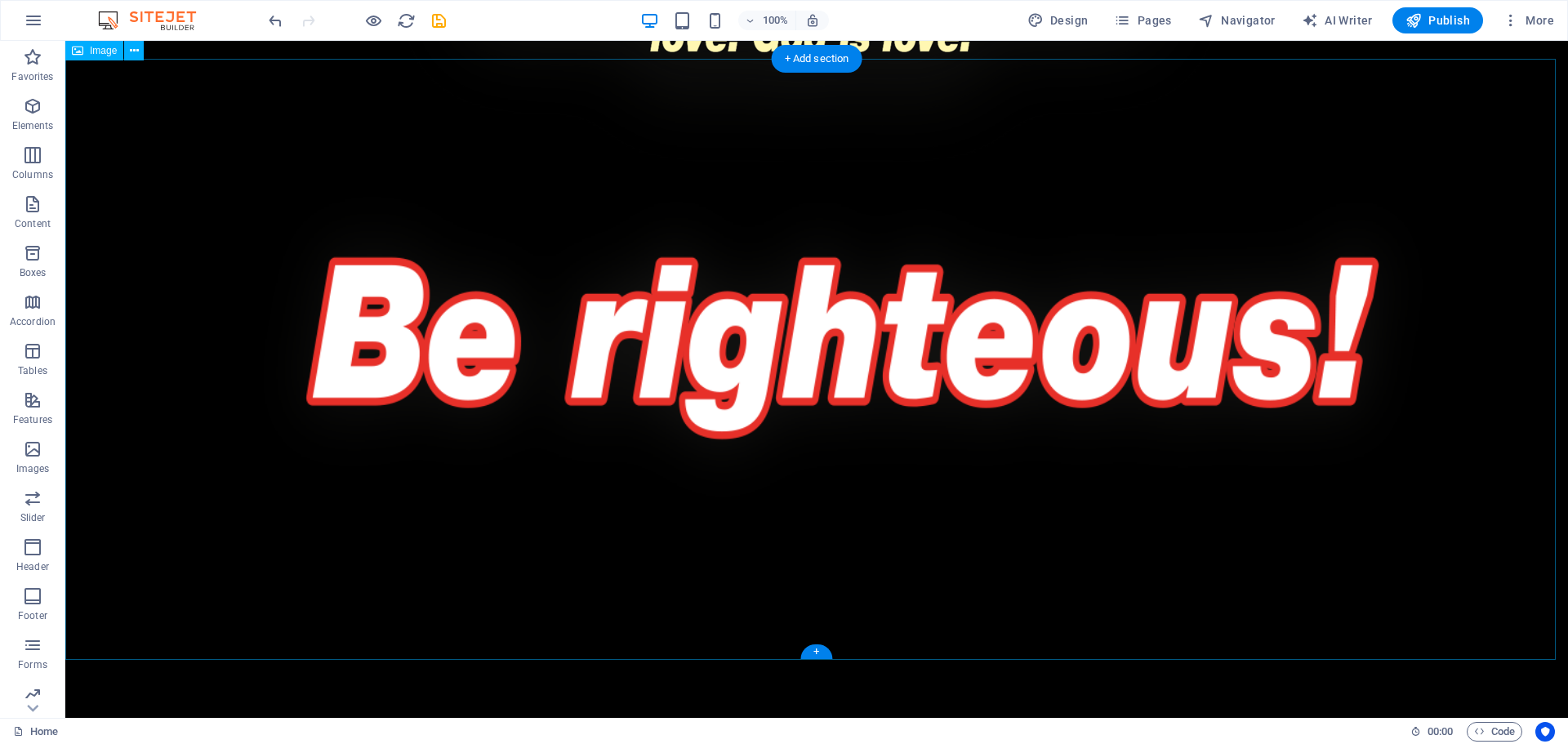
scroll to position [3428, 0]
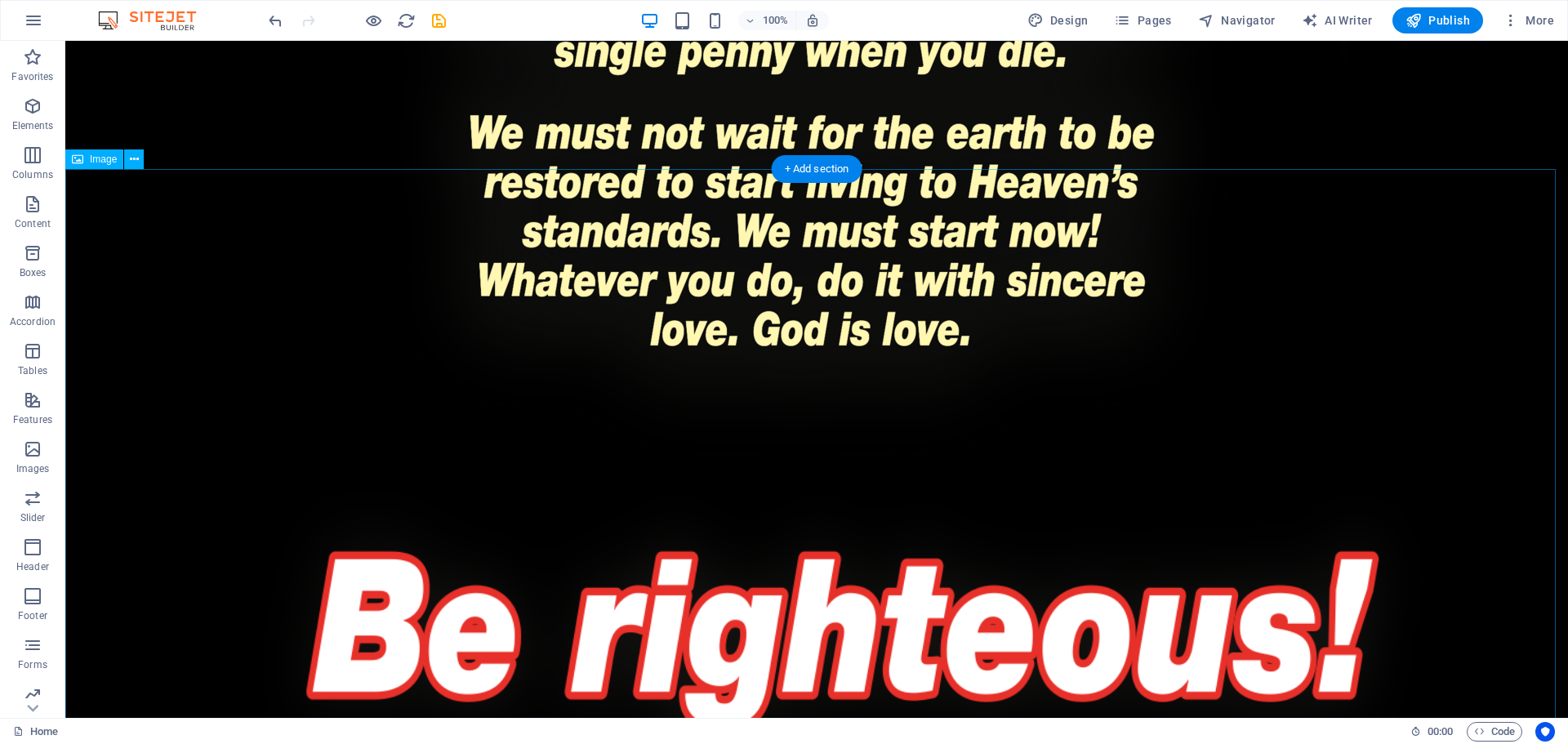
click at [795, 452] on figure at bounding box center [817, 600] width 1503 height 606
select select "px"
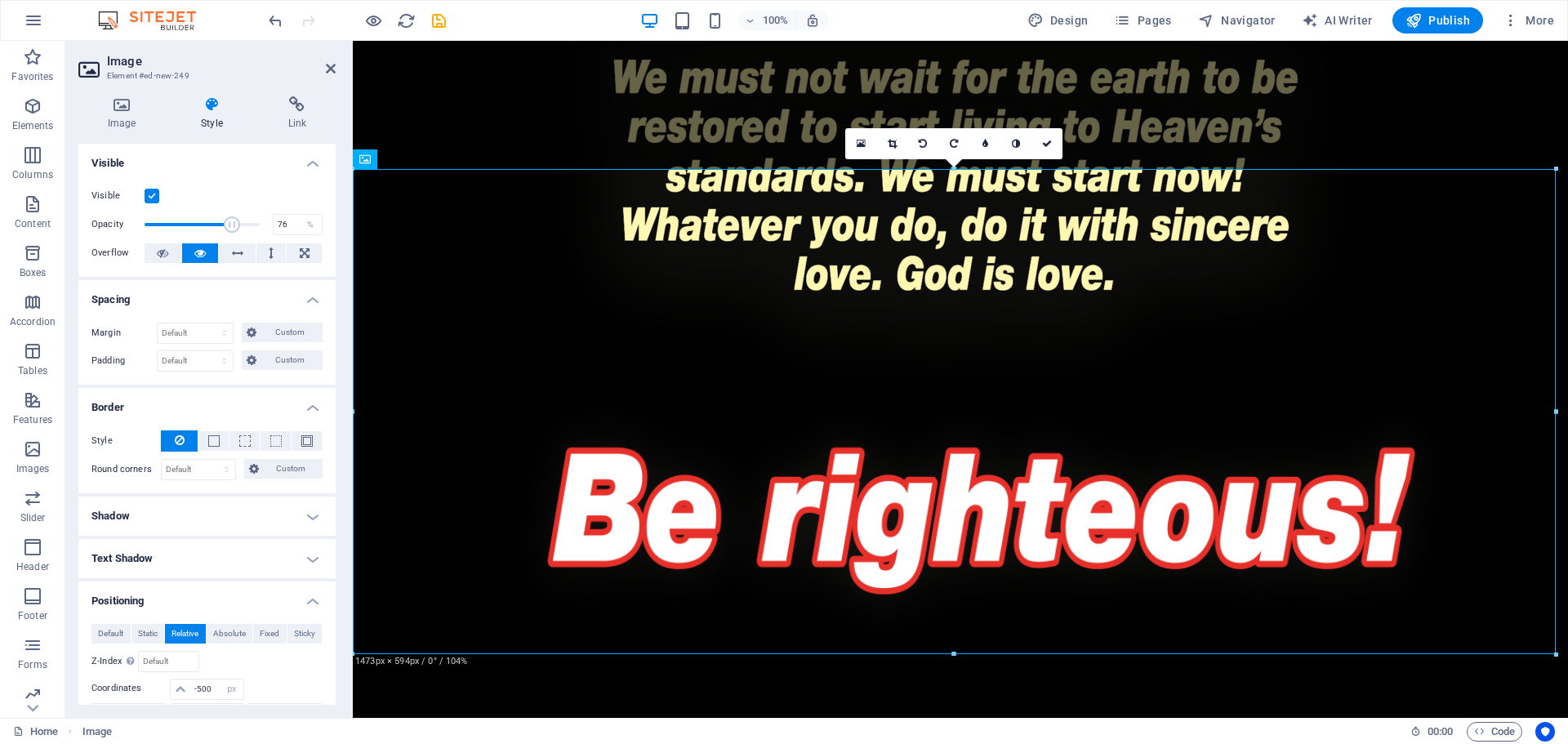
drag, startPoint x: 254, startPoint y: 221, endPoint x: 230, endPoint y: 226, distance: 24.5
click at [230, 226] on span at bounding box center [232, 224] width 16 height 16
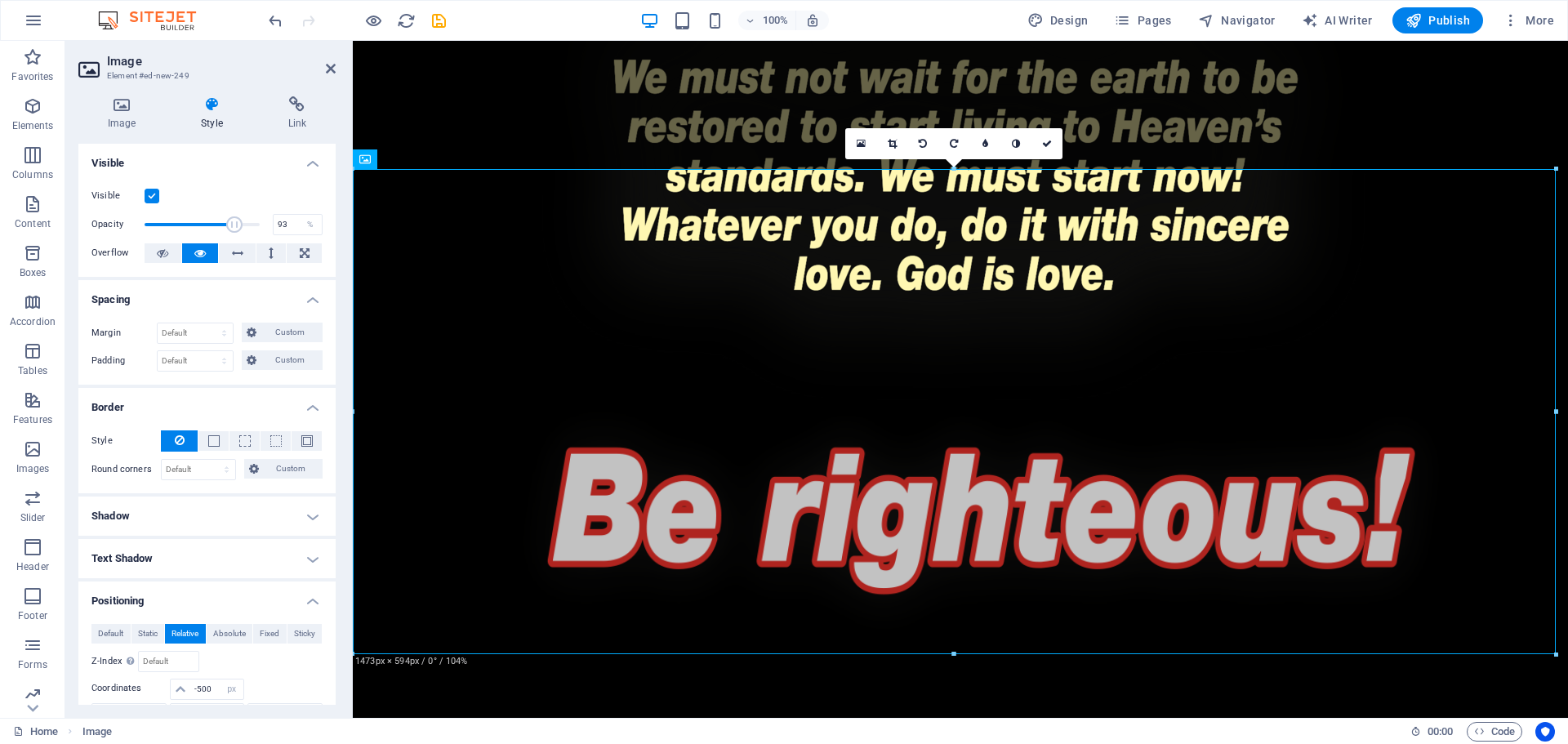
type input "100"
drag, startPoint x: 230, startPoint y: 226, endPoint x: 292, endPoint y: 229, distance: 62.1
click at [289, 229] on div "Opacity 100 %" at bounding box center [207, 223] width 231 height 24
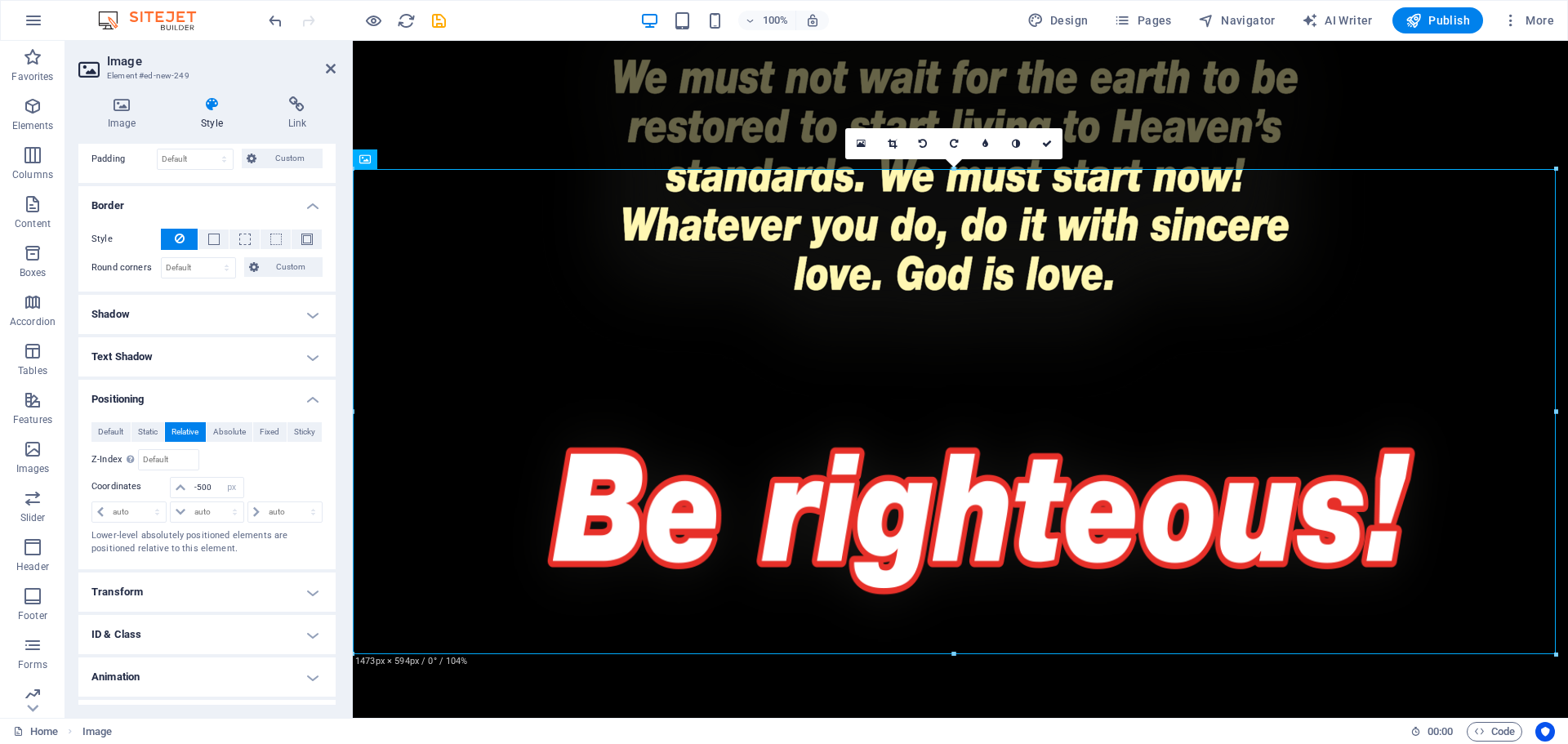
scroll to position [236, 0]
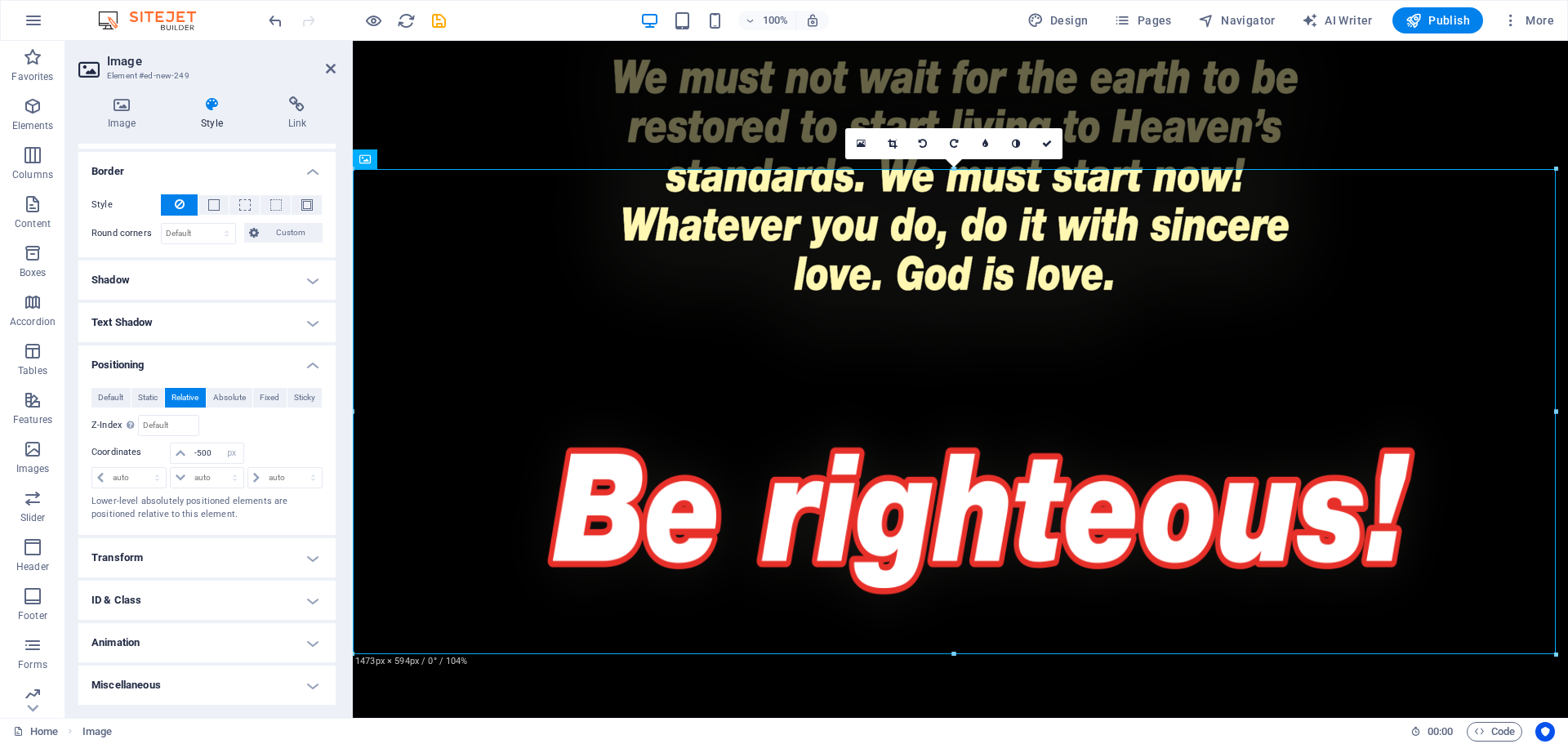
click at [205, 569] on h4 "Transform" at bounding box center [207, 557] width 258 height 39
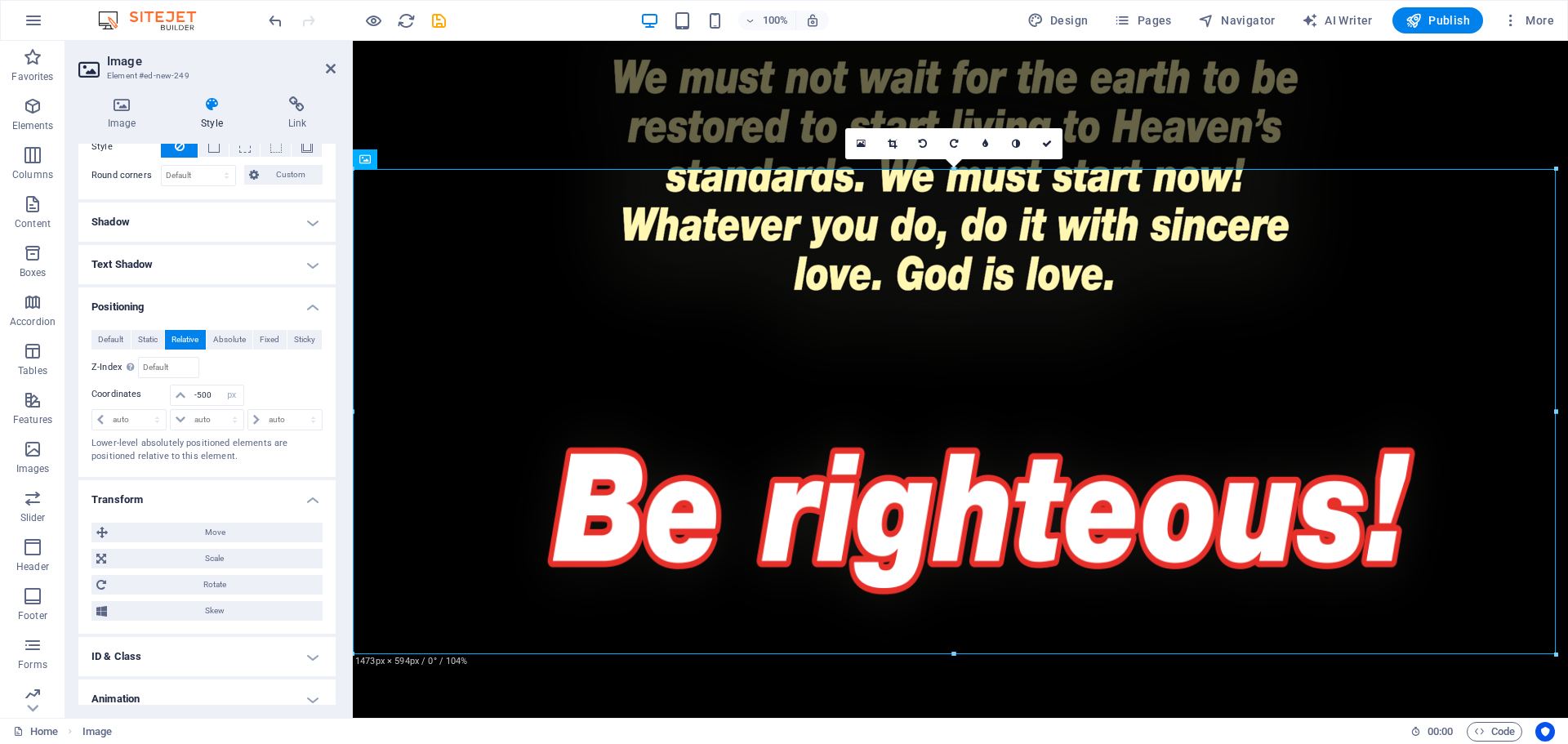
scroll to position [350, 0]
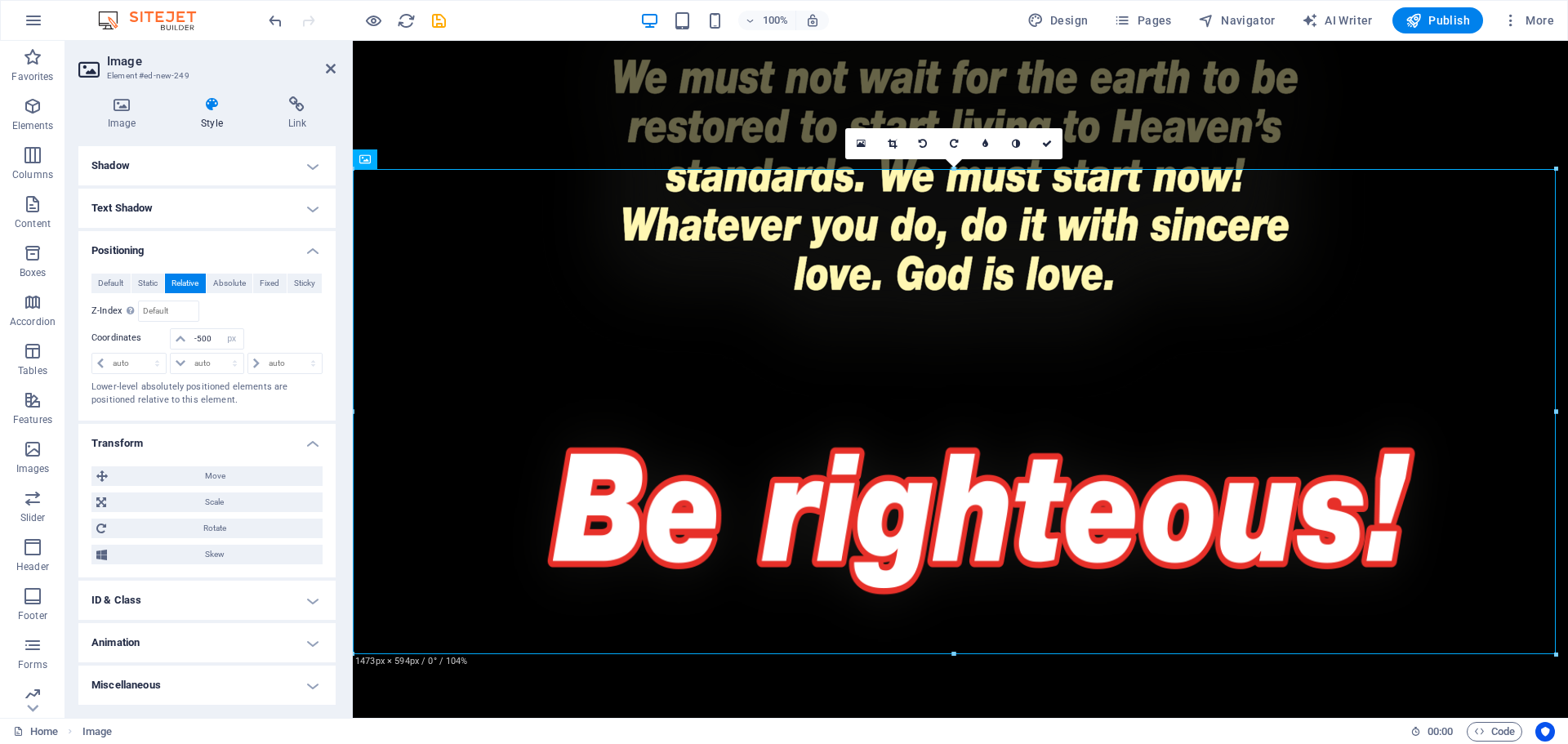
click at [220, 609] on h4 "ID & Class" at bounding box center [207, 600] width 258 height 39
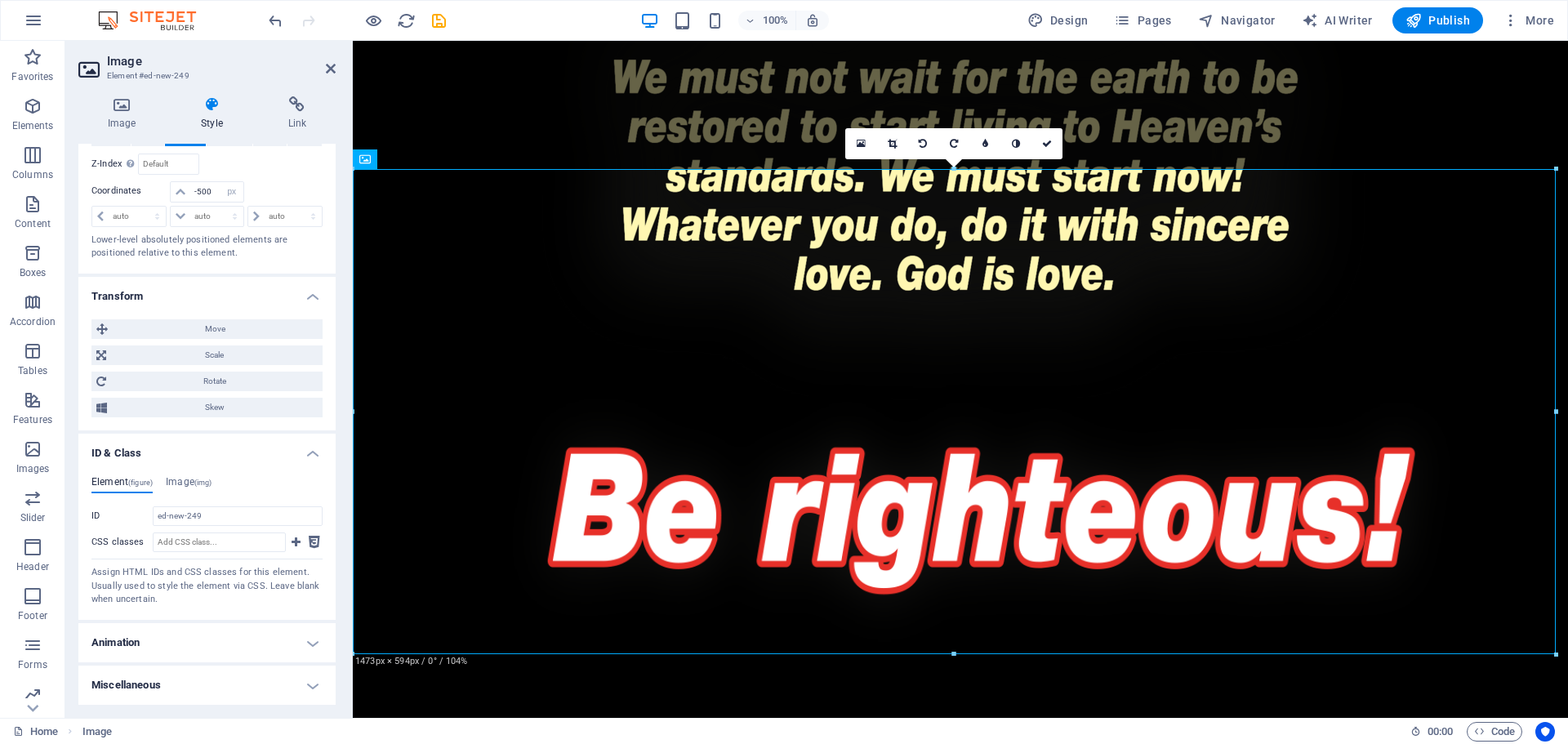
click at [233, 646] on h4 "Animation" at bounding box center [207, 643] width 258 height 39
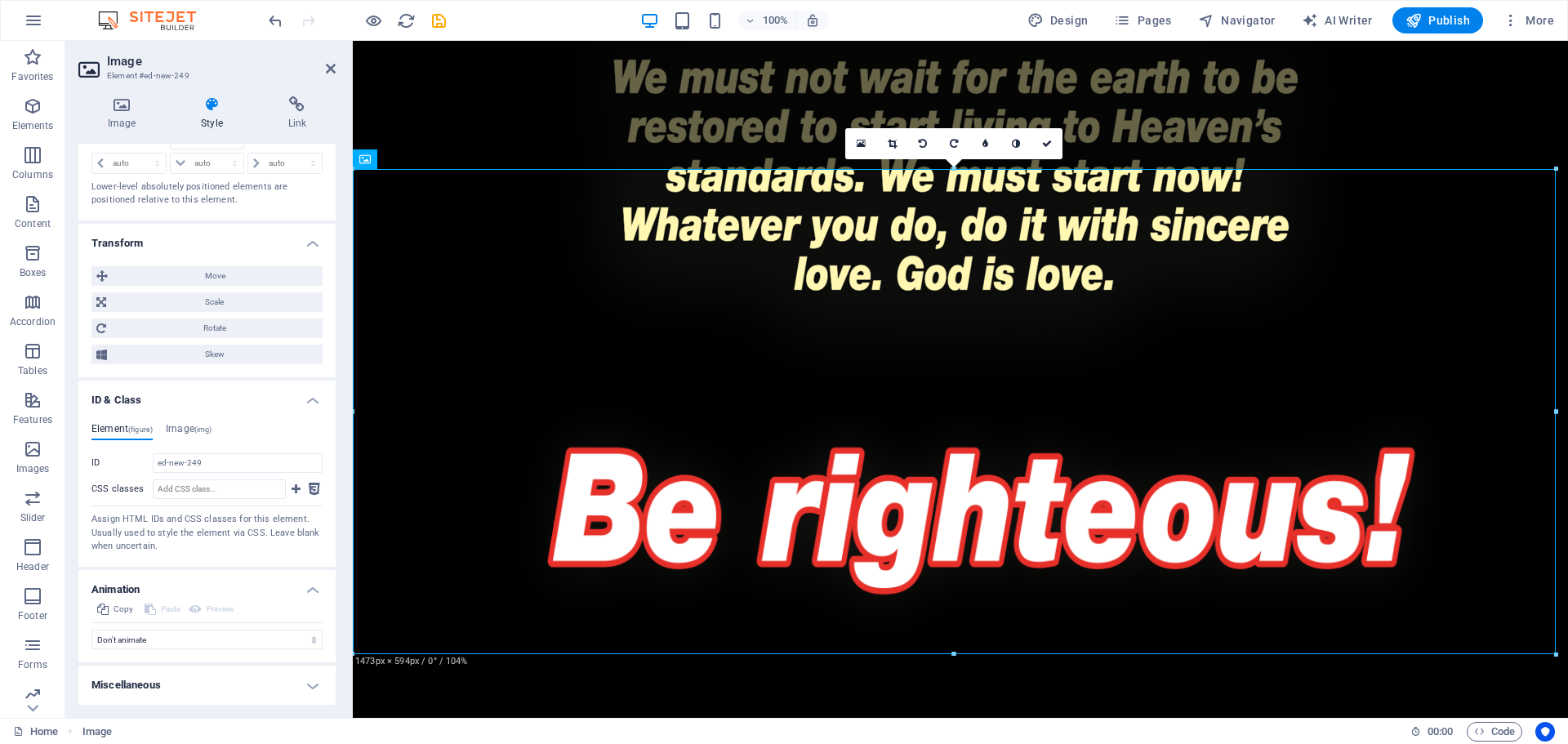
click at [240, 682] on h4 "Miscellaneous" at bounding box center [207, 685] width 258 height 39
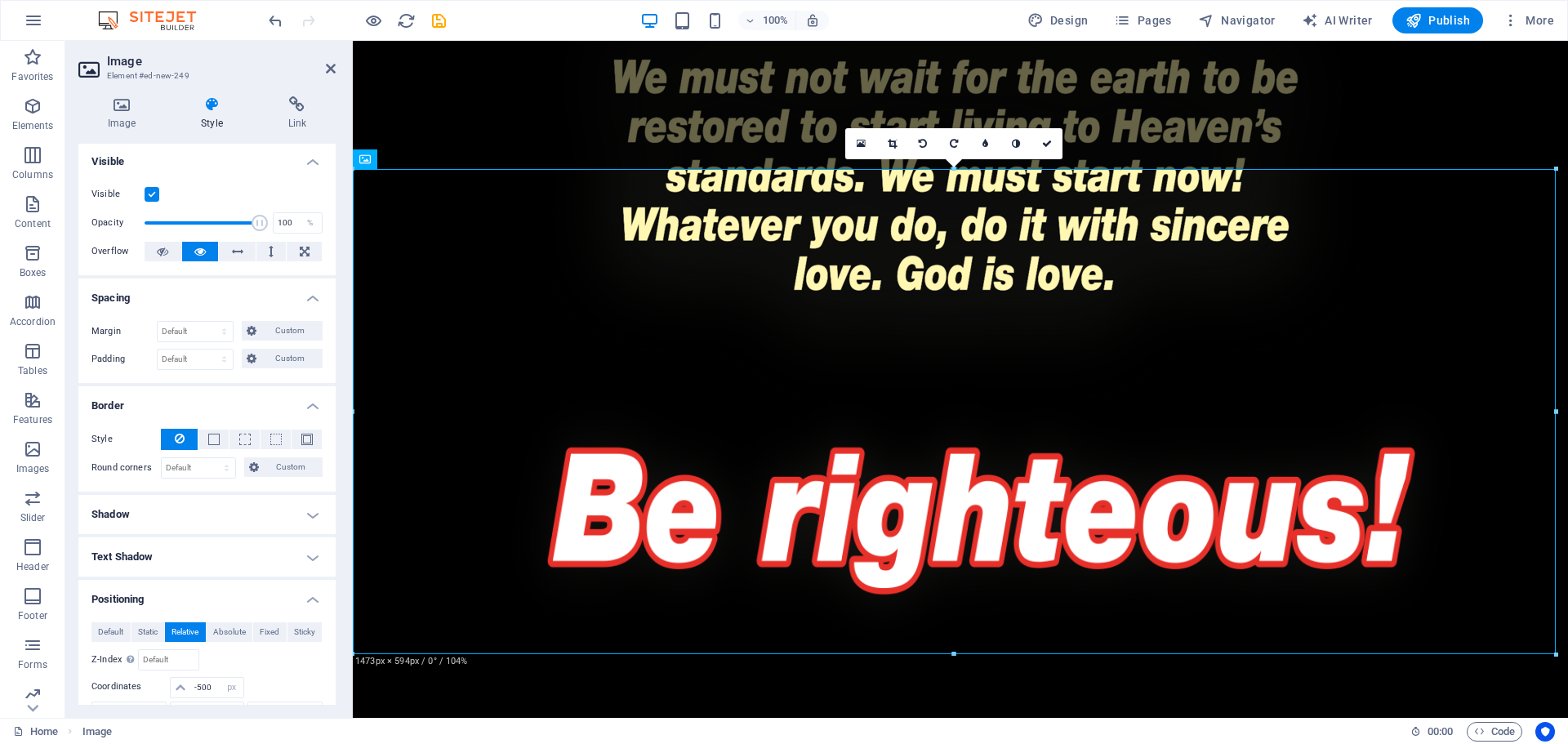
scroll to position [0, 0]
click at [307, 105] on icon at bounding box center [297, 104] width 77 height 16
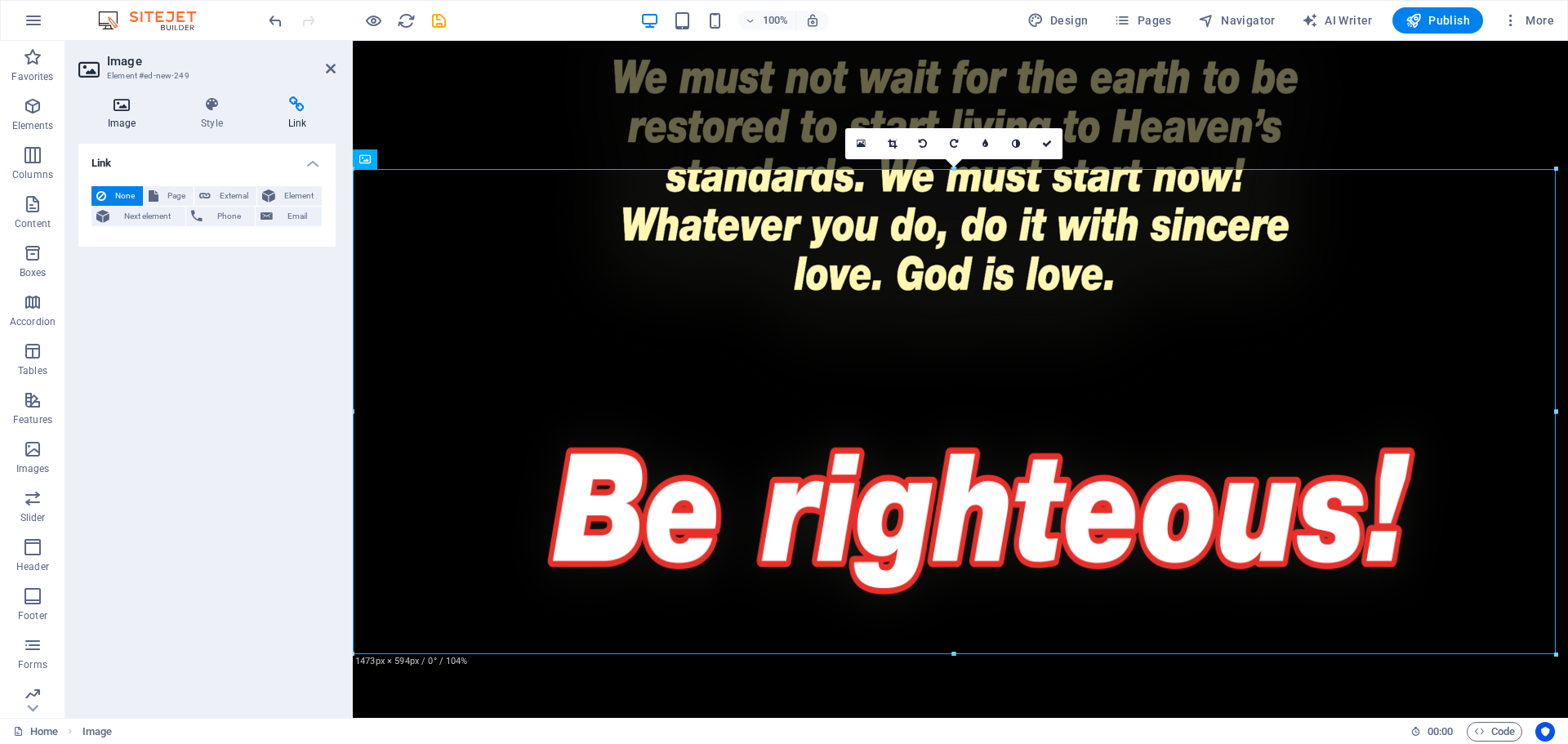
click at [137, 112] on icon at bounding box center [121, 104] width 86 height 16
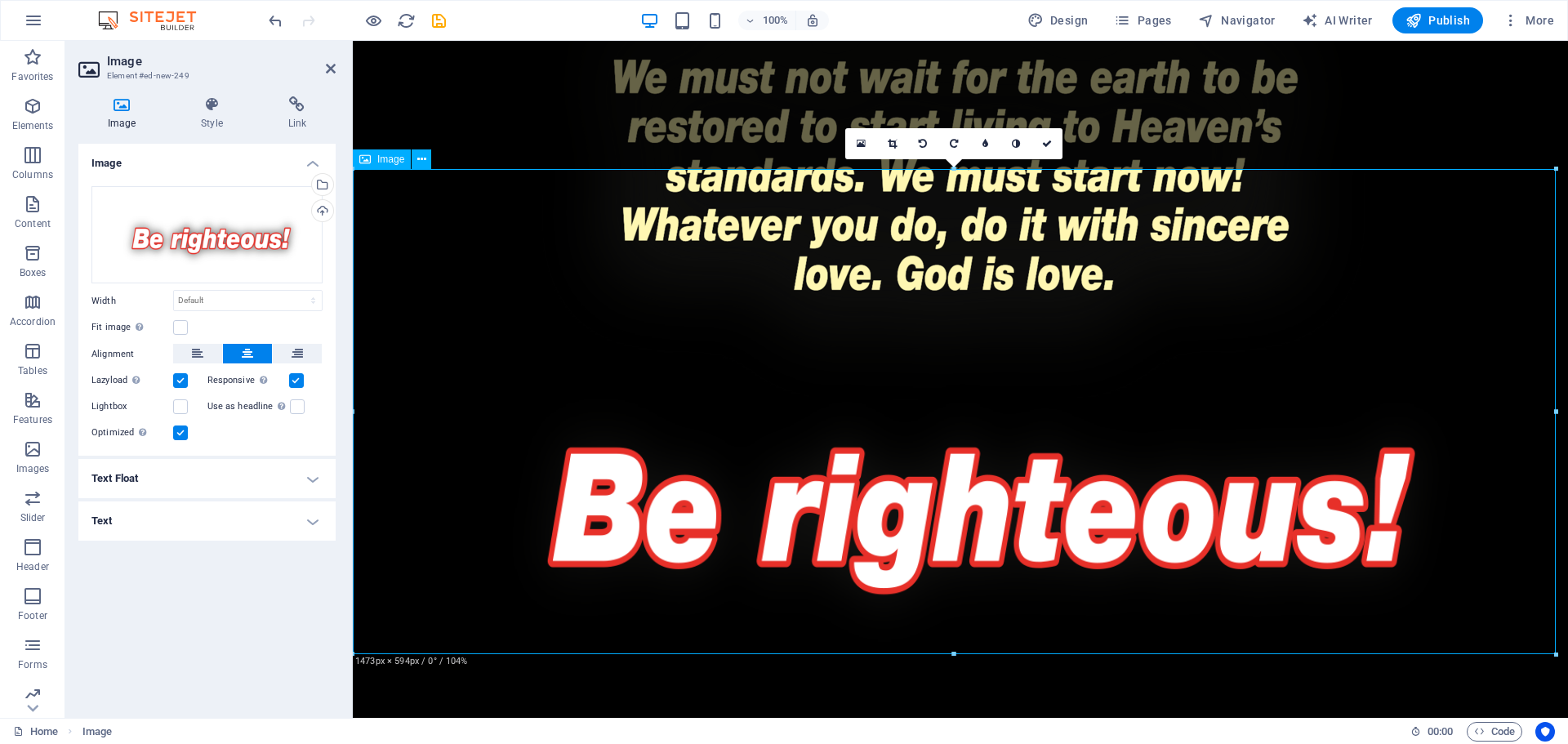
click at [1516, 354] on figure at bounding box center [961, 487] width 1216 height 490
click at [878, 404] on figure at bounding box center [961, 487] width 1216 height 490
click at [176, 402] on label at bounding box center [181, 407] width 14 height 14
click at [0, 0] on input "Lightbox" at bounding box center [0, 0] width 0 height 0
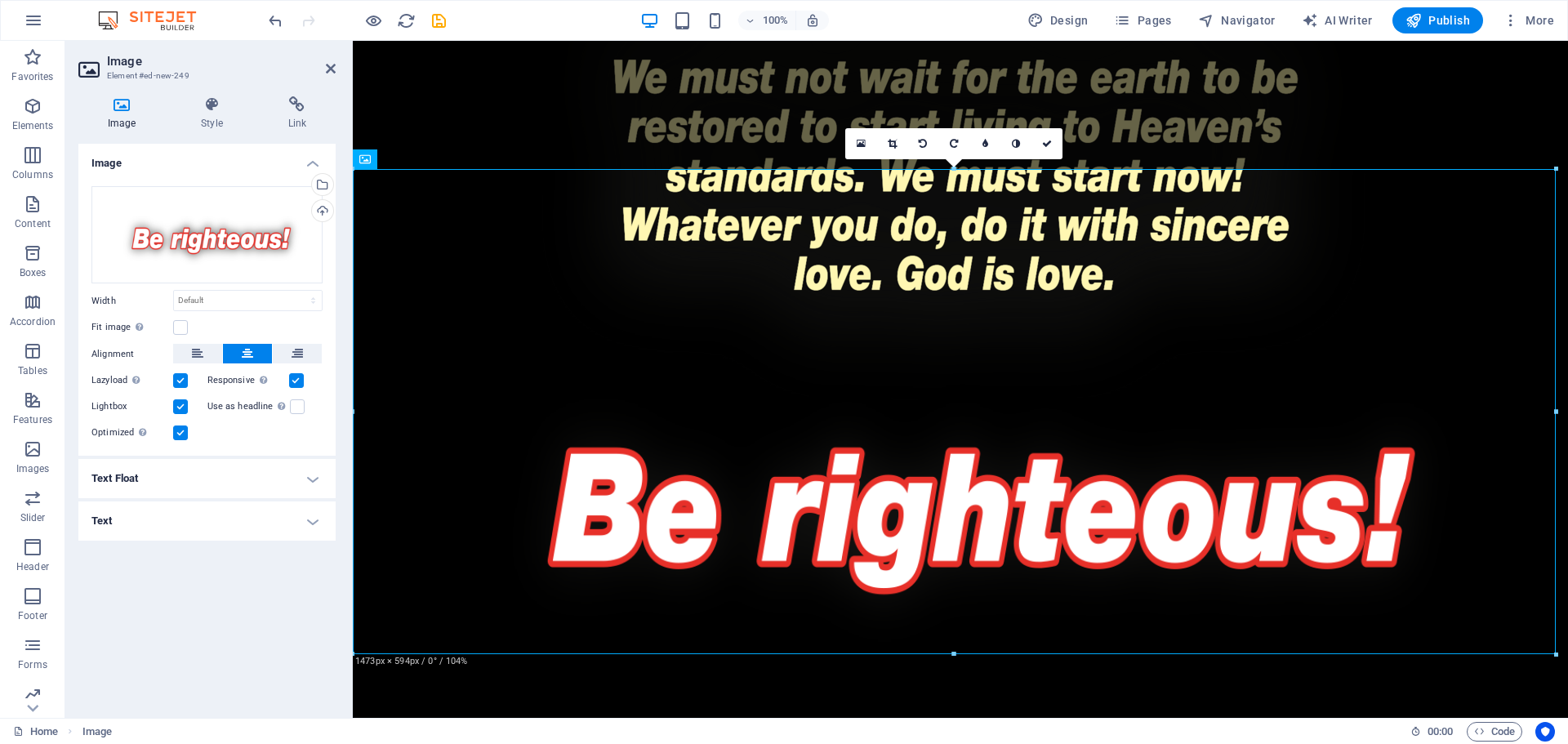
click at [175, 405] on label at bounding box center [181, 407] width 14 height 14
click at [0, 0] on input "Lightbox" at bounding box center [0, 0] width 0 height 0
click at [295, 411] on label at bounding box center [297, 407] width 14 height 14
click at [0, 0] on input "Use as headline The image will be wrapped in an H1 headline tag. Useful for giv…" at bounding box center [0, 0] width 0 height 0
click at [295, 410] on label at bounding box center [297, 407] width 14 height 14
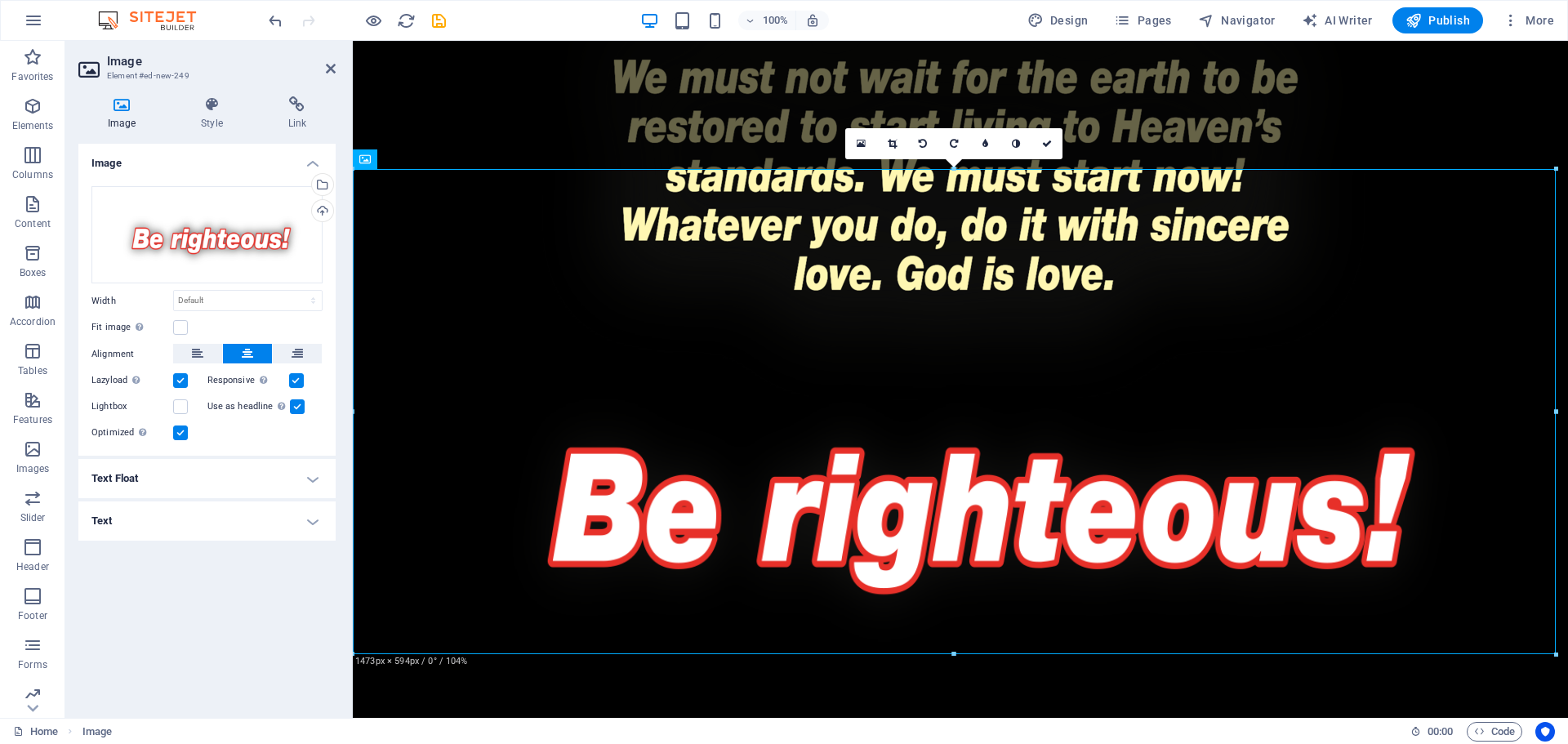
click at [0, 0] on input "Use as headline The image will be wrapped in an H1 headline tag. Useful for giv…" at bounding box center [0, 0] width 0 height 0
click at [296, 382] on label at bounding box center [296, 381] width 14 height 14
click at [0, 0] on input "Responsive Automatically load retina image and smartphone optimized sizes." at bounding box center [0, 0] width 0 height 0
click at [296, 382] on label at bounding box center [296, 381] width 14 height 14
click at [0, 0] on input "Responsive Automatically load retina image and smartphone optimized sizes." at bounding box center [0, 0] width 0 height 0
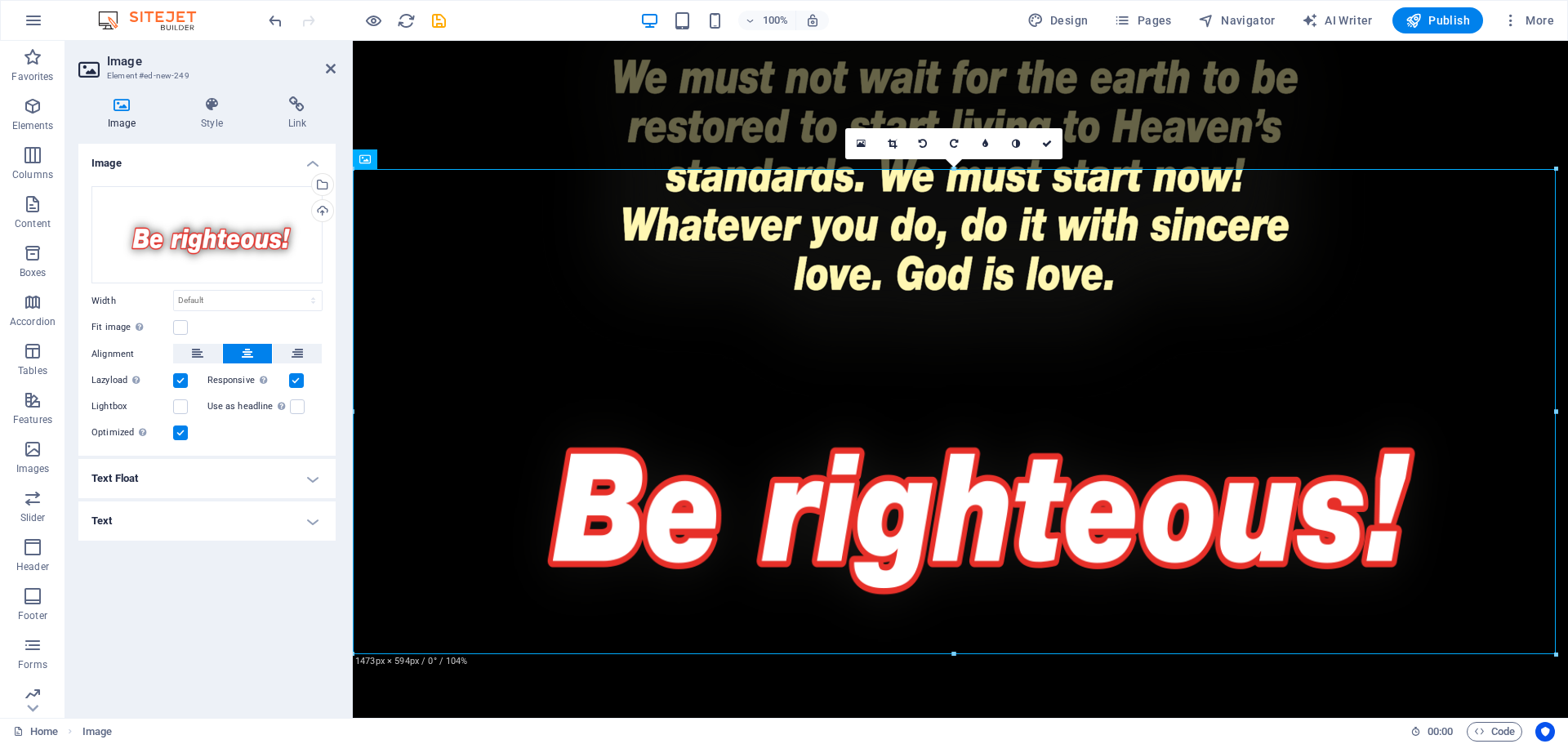
click at [176, 381] on label at bounding box center [181, 381] width 14 height 14
click at [0, 0] on input "Lazyload Loading images after the page loads improves page speed." at bounding box center [0, 0] width 0 height 0
click at [176, 381] on label at bounding box center [181, 381] width 14 height 14
click at [0, 0] on input "Lazyload Loading images after the page loads improves page speed." at bounding box center [0, 0] width 0 height 0
click at [248, 484] on h4 "Text Float" at bounding box center [207, 478] width 258 height 39
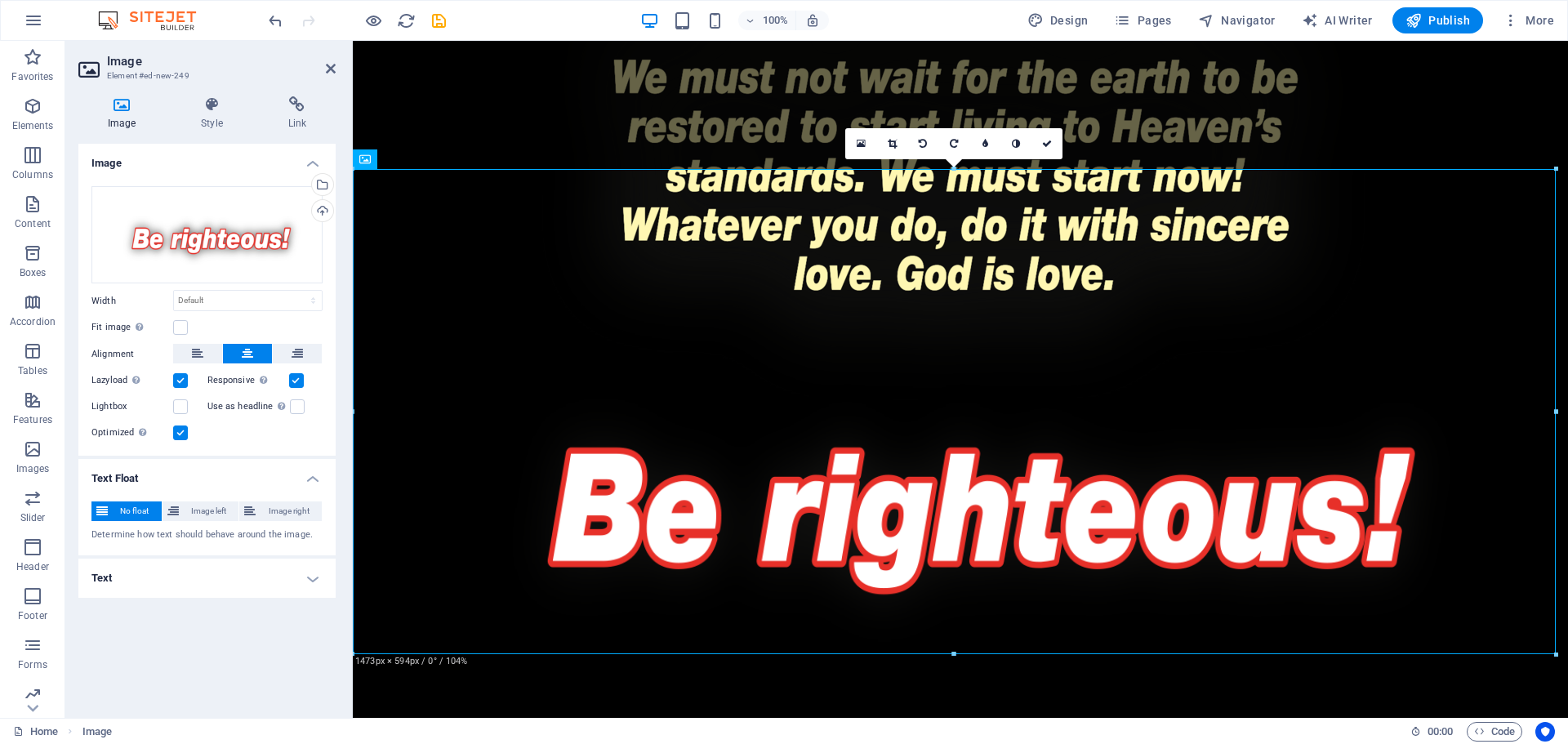
click at [256, 477] on h4 "Text Float" at bounding box center [207, 473] width 258 height 30
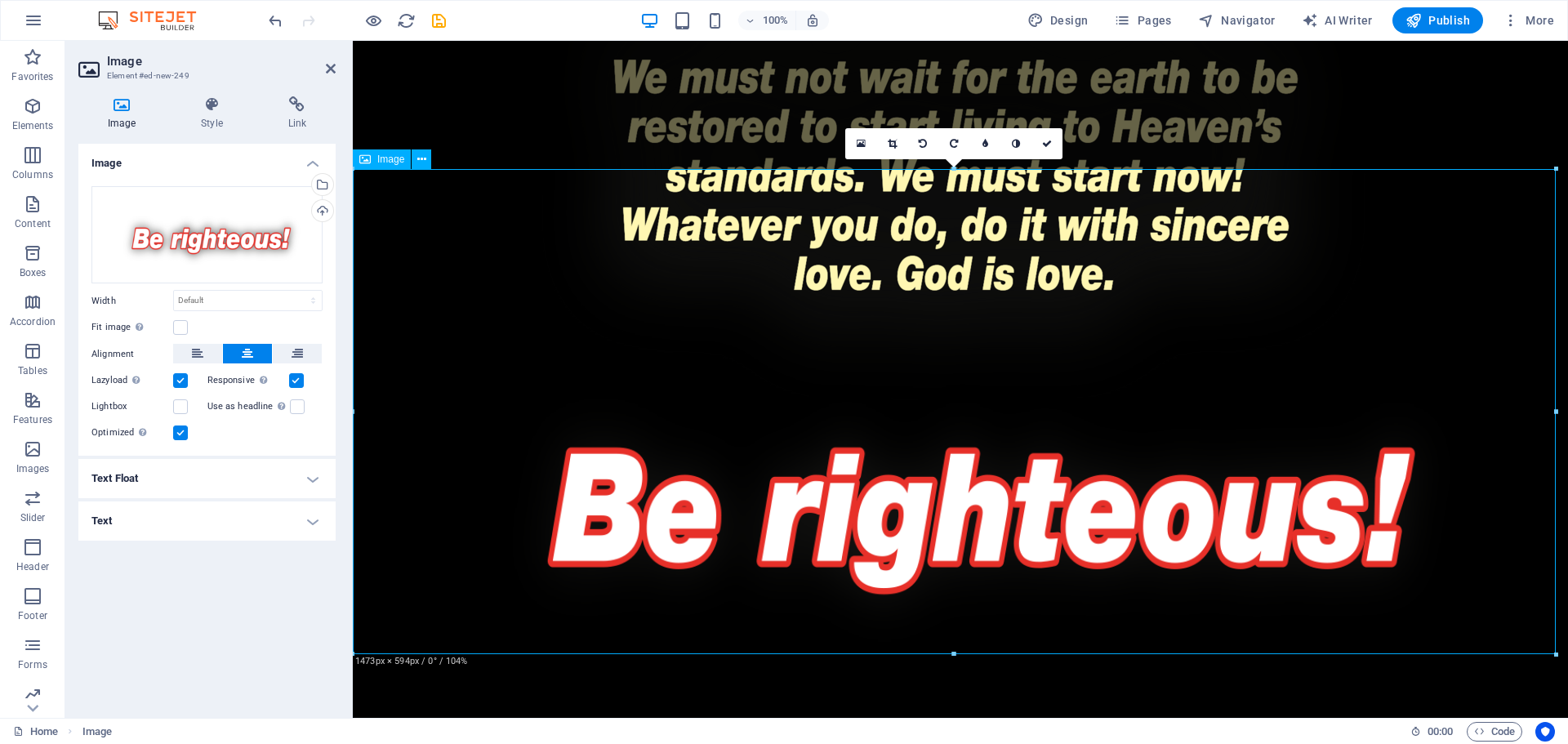
click at [1502, 326] on figure at bounding box center [961, 487] width 1216 height 490
click at [203, 120] on h4 "Style" at bounding box center [215, 113] width 86 height 34
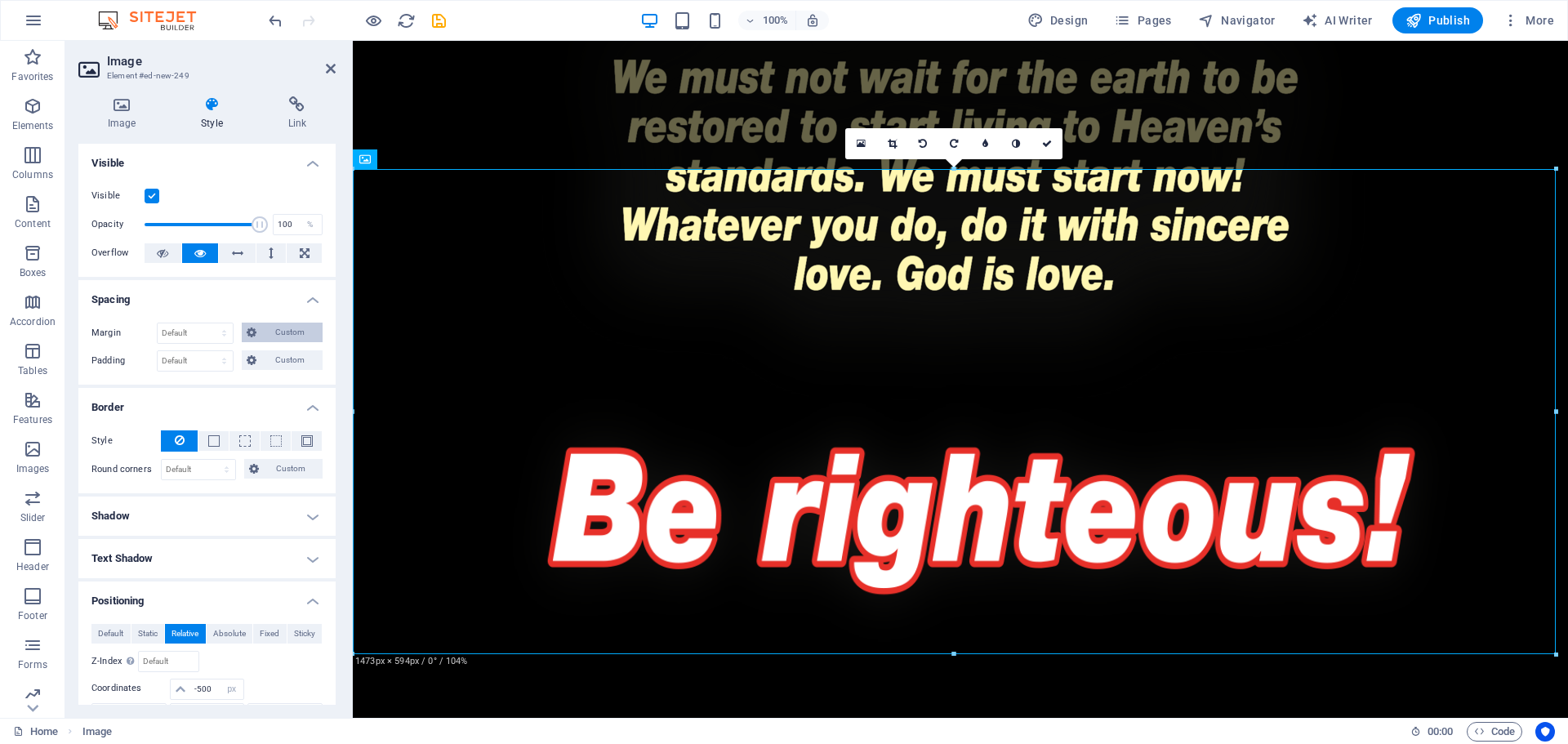
click at [276, 337] on span "Custom" at bounding box center [289, 332] width 57 height 20
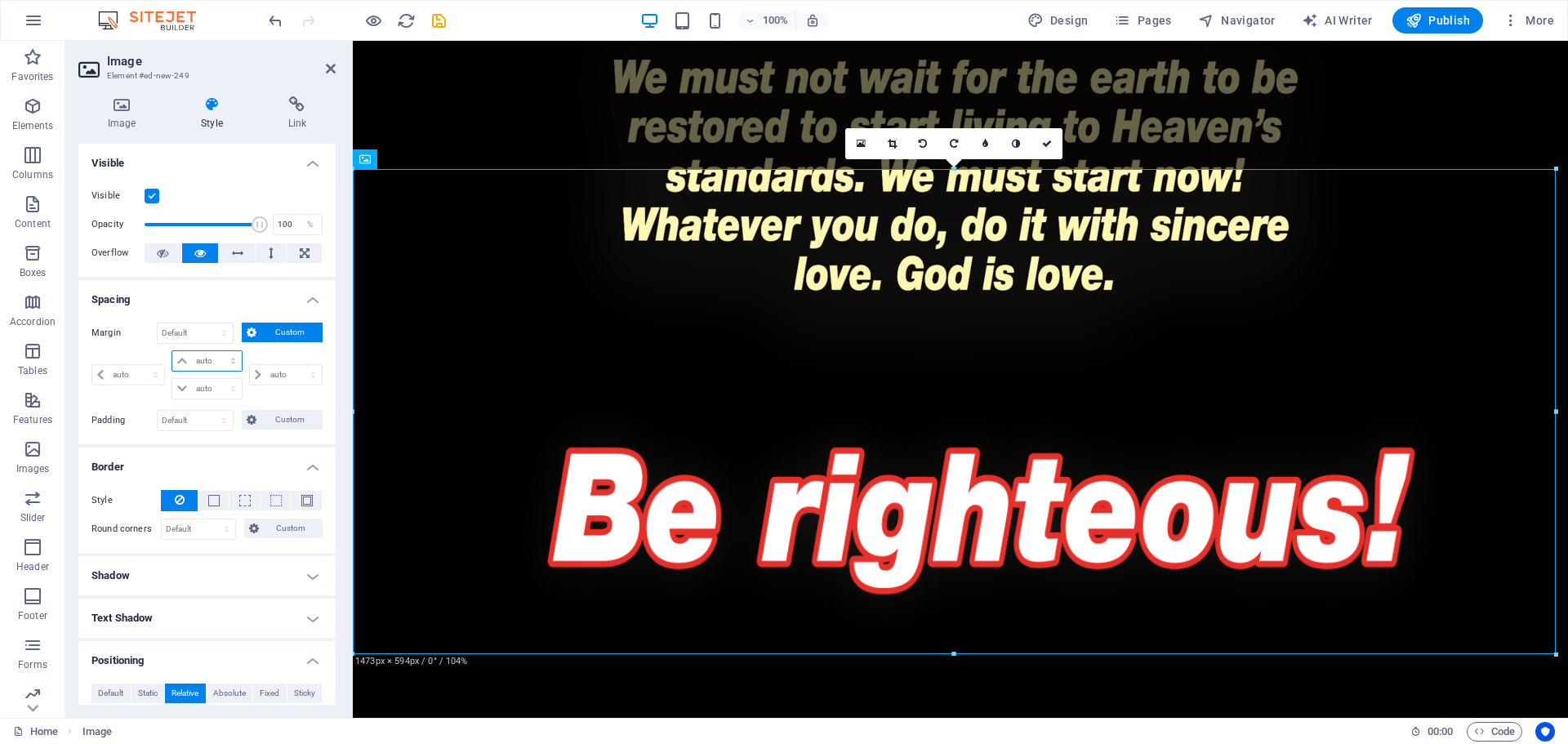
click at [214, 361] on select "auto px % rem vw vh" at bounding box center [207, 361] width 68 height 20
select select "px"
click at [216, 351] on select "auto px % rem vw vh" at bounding box center [207, 361] width 68 height 20
type input "0"
select select "px"
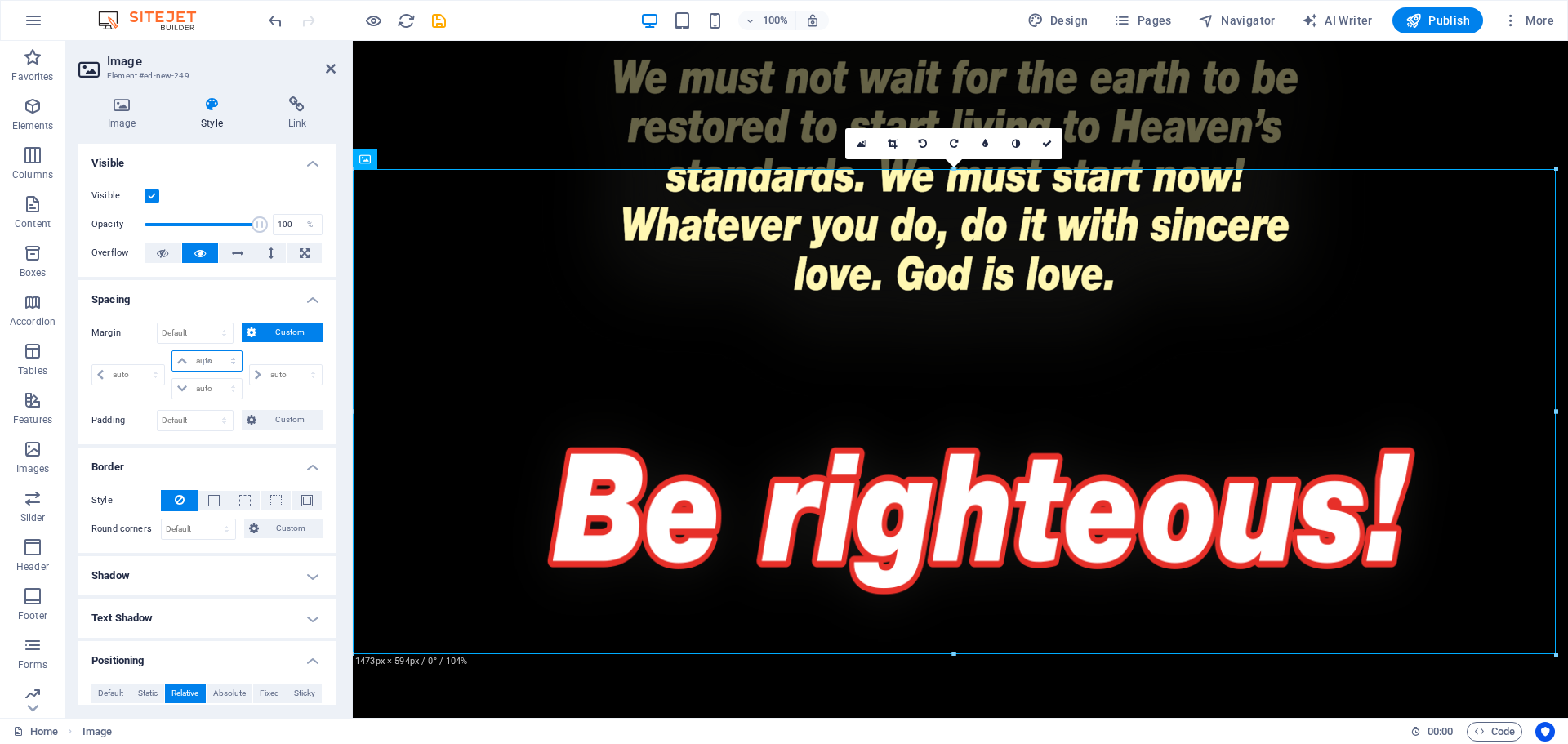
type input "0"
select select "px"
type input "0"
select select "px"
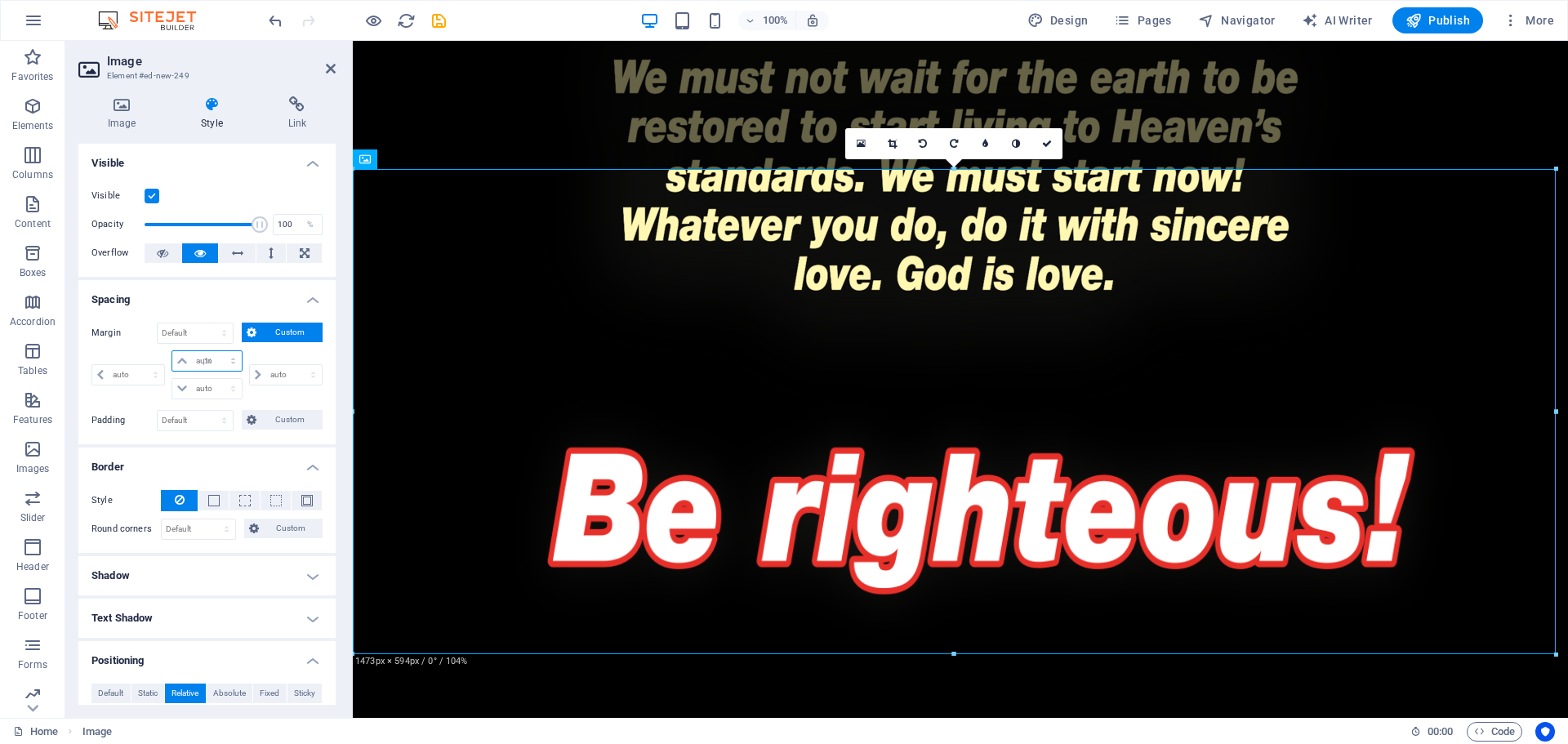
type input "0"
select select "px"
type input "10"
select select "DISABLED_OPTION_VALUE"
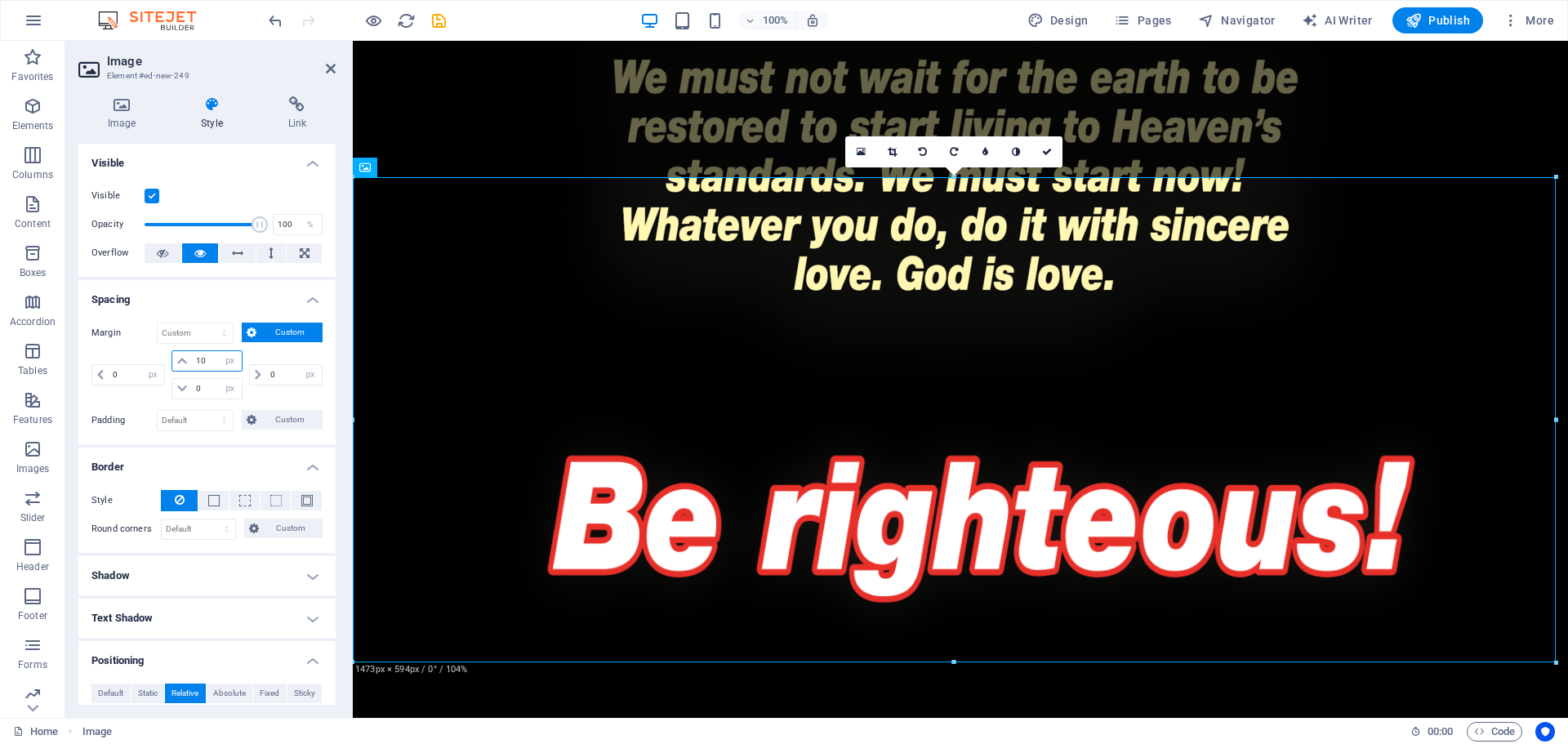
drag, startPoint x: 209, startPoint y: 363, endPoint x: 182, endPoint y: 363, distance: 27.0
click at [182, 363] on div "10 auto px % rem vw vh" at bounding box center [207, 361] width 70 height 22
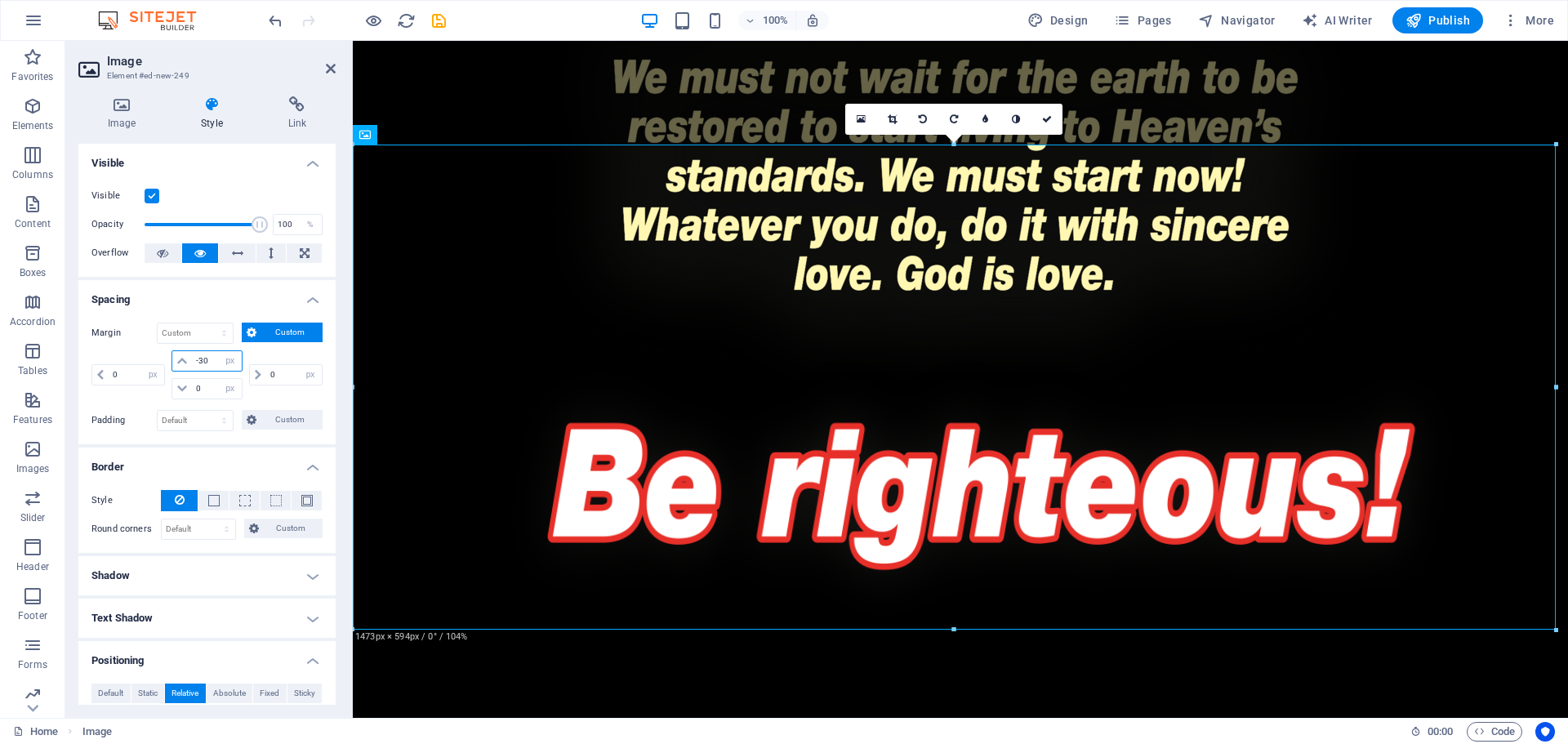
click at [212, 362] on input "-30" at bounding box center [216, 361] width 49 height 20
type input "-3"
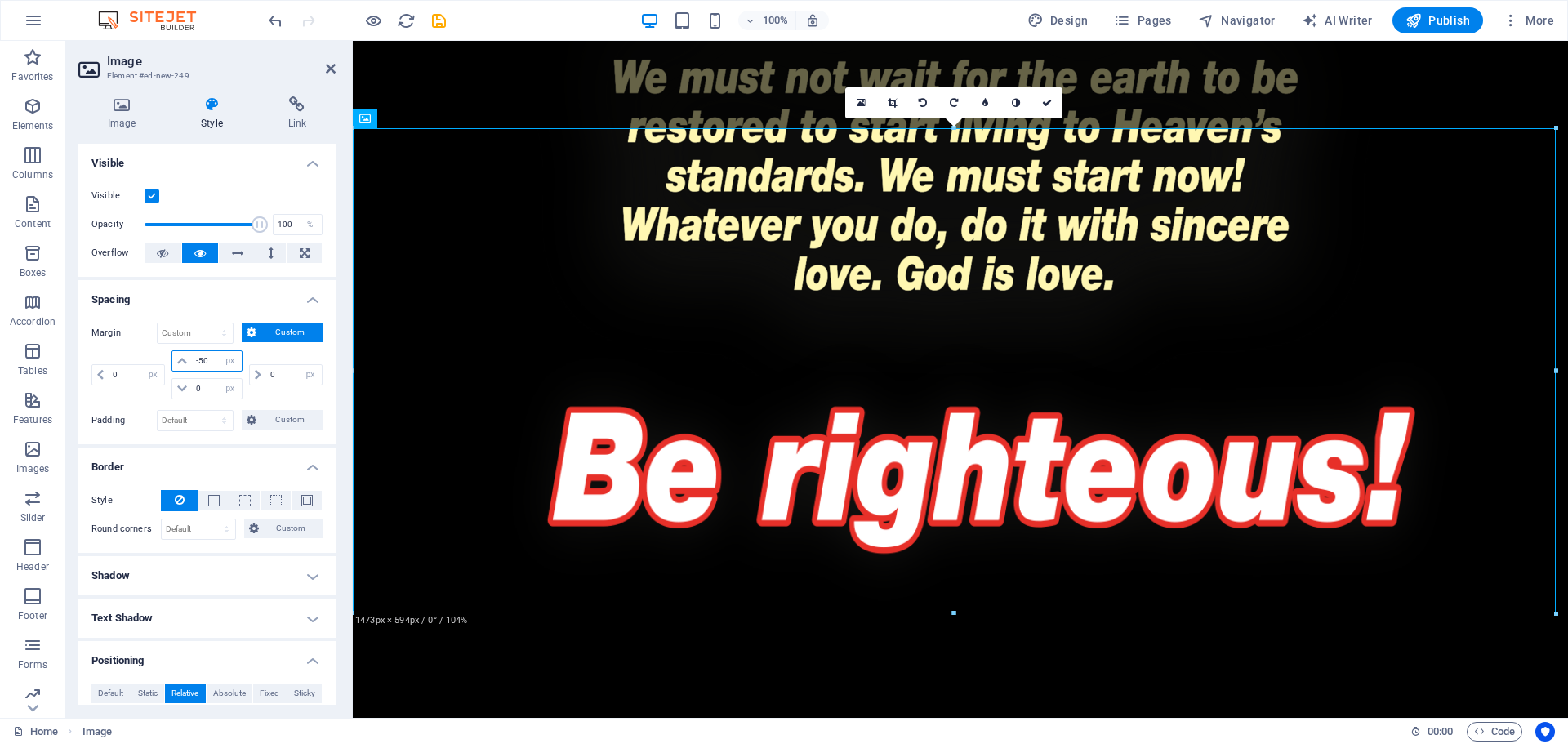
click at [199, 361] on input "-50" at bounding box center [216, 361] width 49 height 20
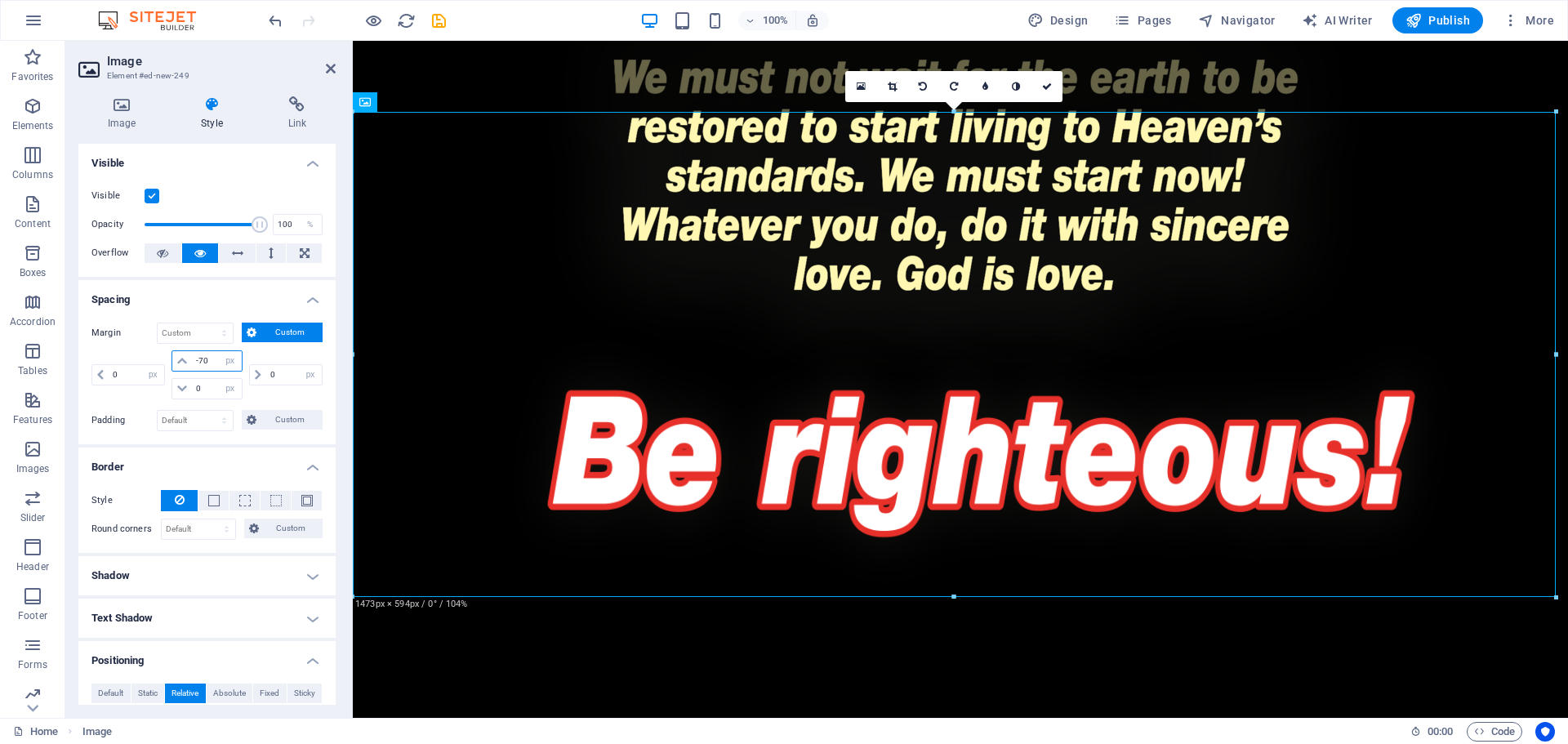
type input "-70"
click at [1494, 379] on figure at bounding box center [961, 430] width 1216 height 490
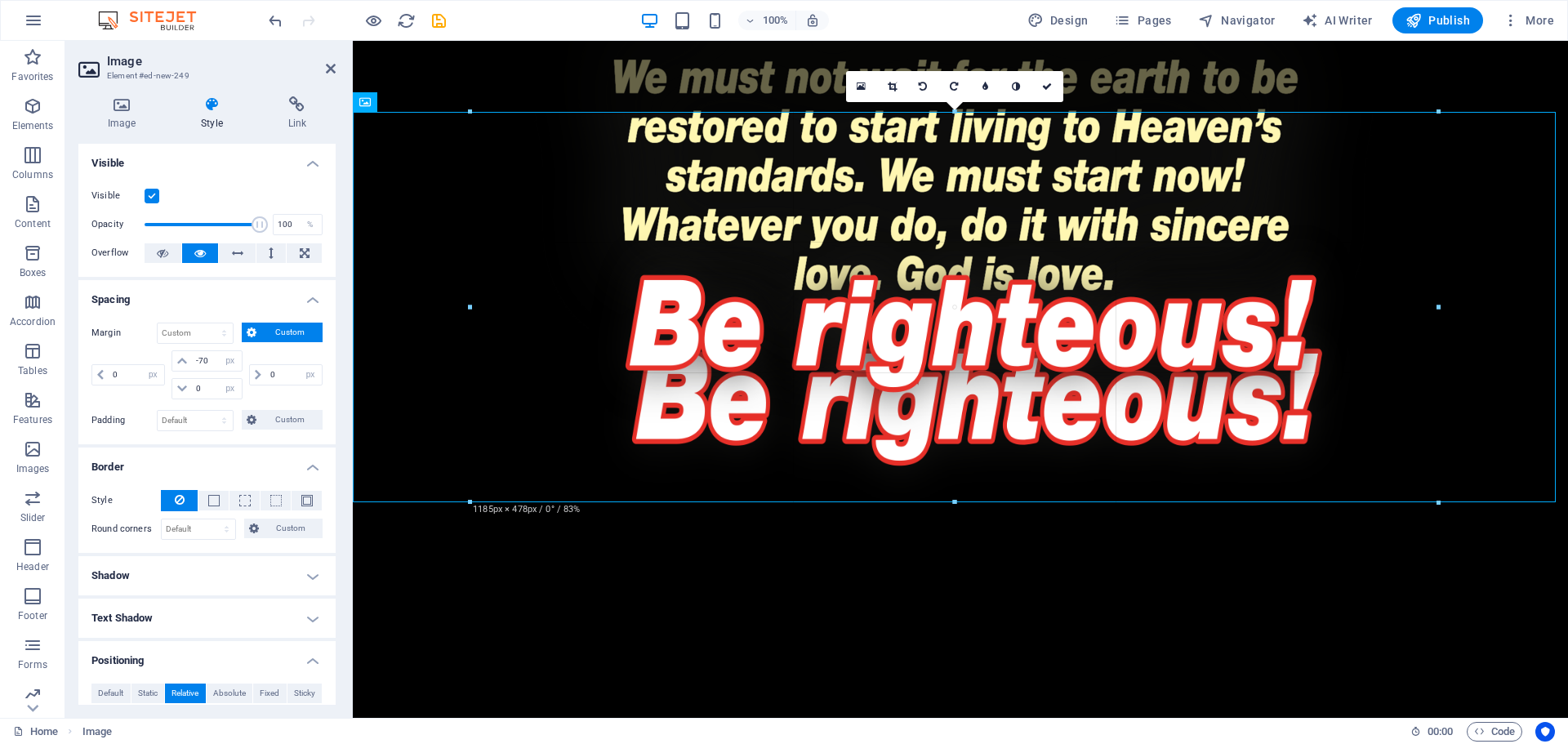
drag, startPoint x: 451, startPoint y: 110, endPoint x: 456, endPoint y: 201, distance: 91.1
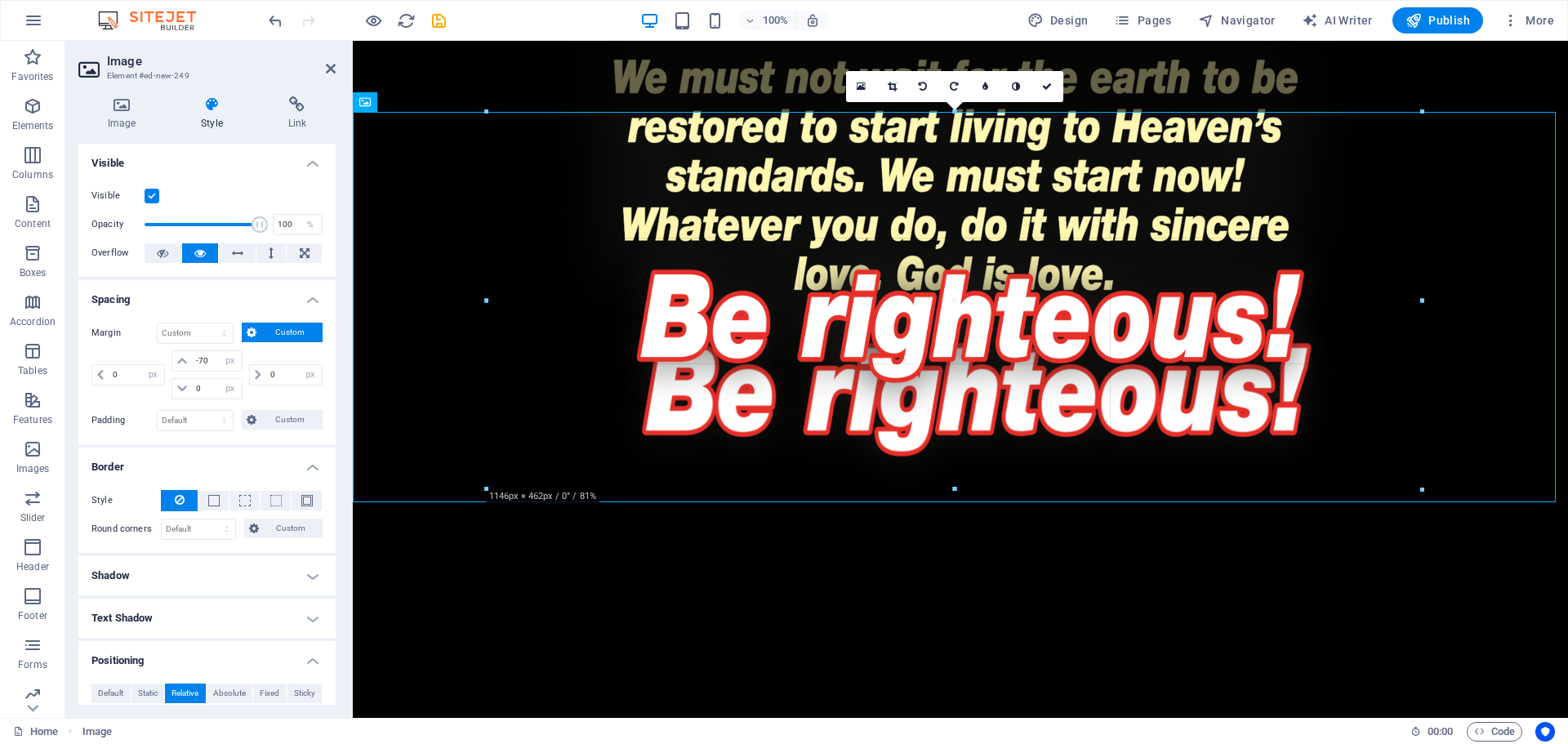
drag, startPoint x: 1344, startPoint y: 112, endPoint x: 1337, endPoint y: 129, distance: 18.4
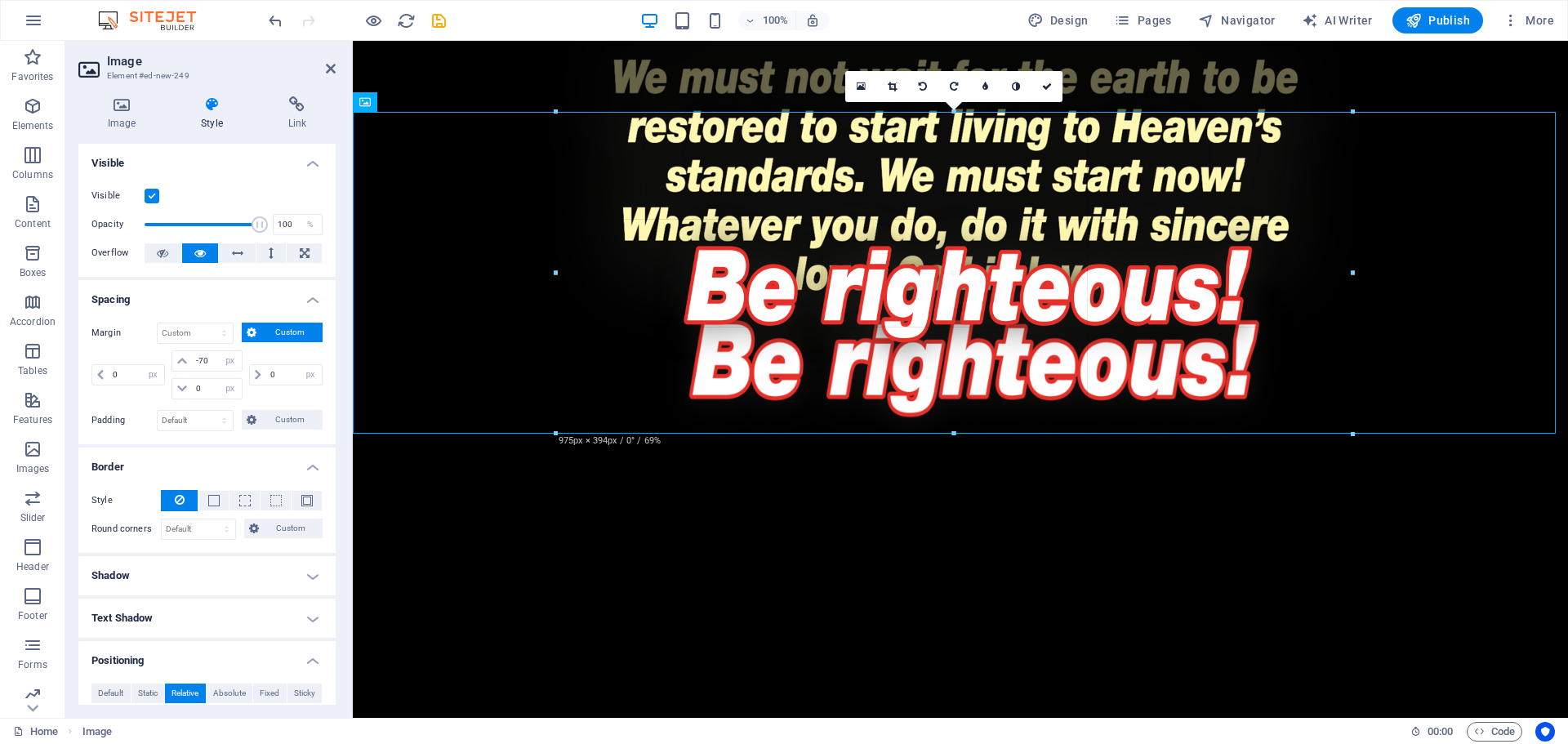
drag, startPoint x: 1200, startPoint y: 492, endPoint x: 1188, endPoint y: 432, distance: 61.2
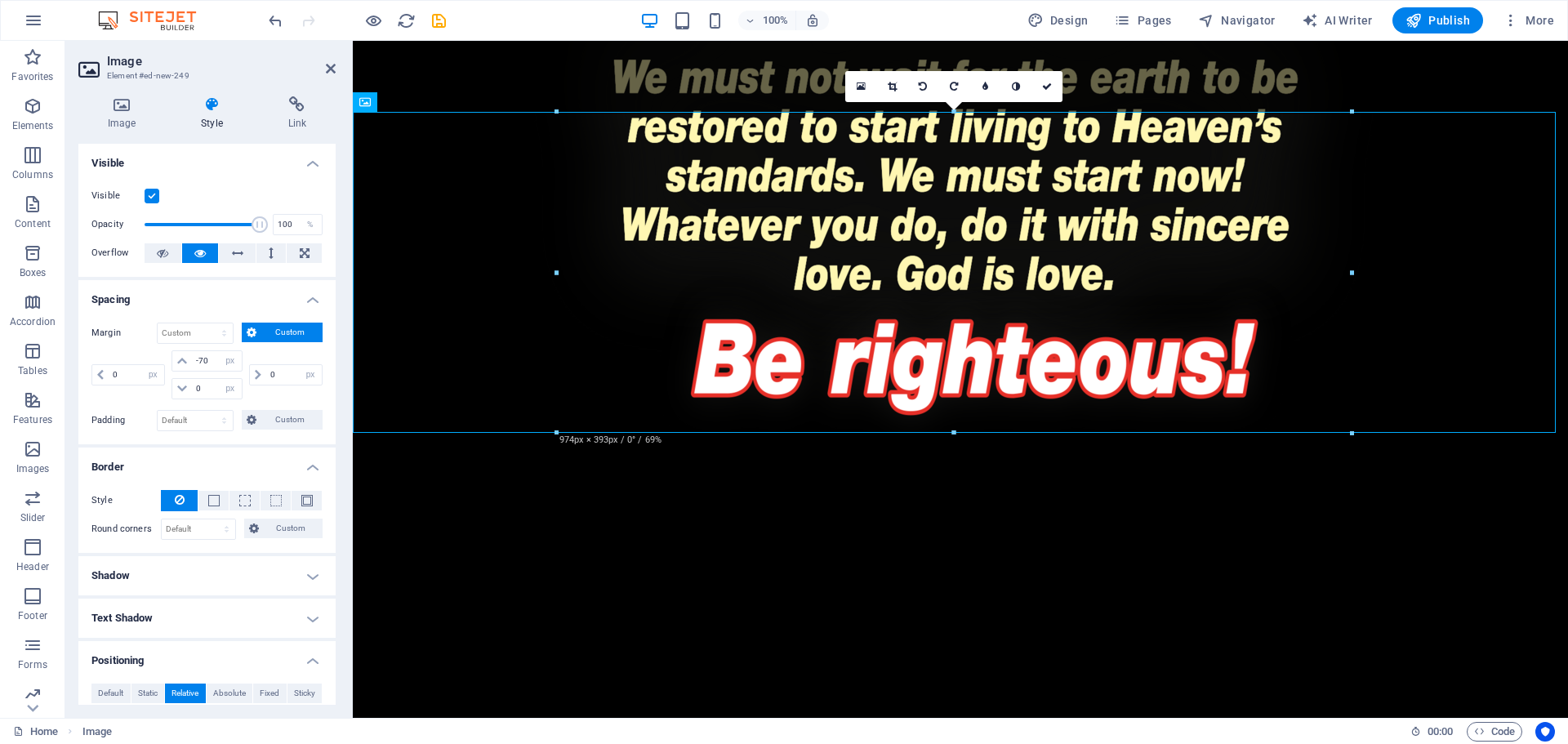
drag, startPoint x: 1491, startPoint y: 564, endPoint x: 1472, endPoint y: 564, distance: 19.0
drag, startPoint x: 212, startPoint y: 360, endPoint x: 196, endPoint y: 360, distance: 16.0
click at [196, 360] on input "-70" at bounding box center [216, 361] width 49 height 20
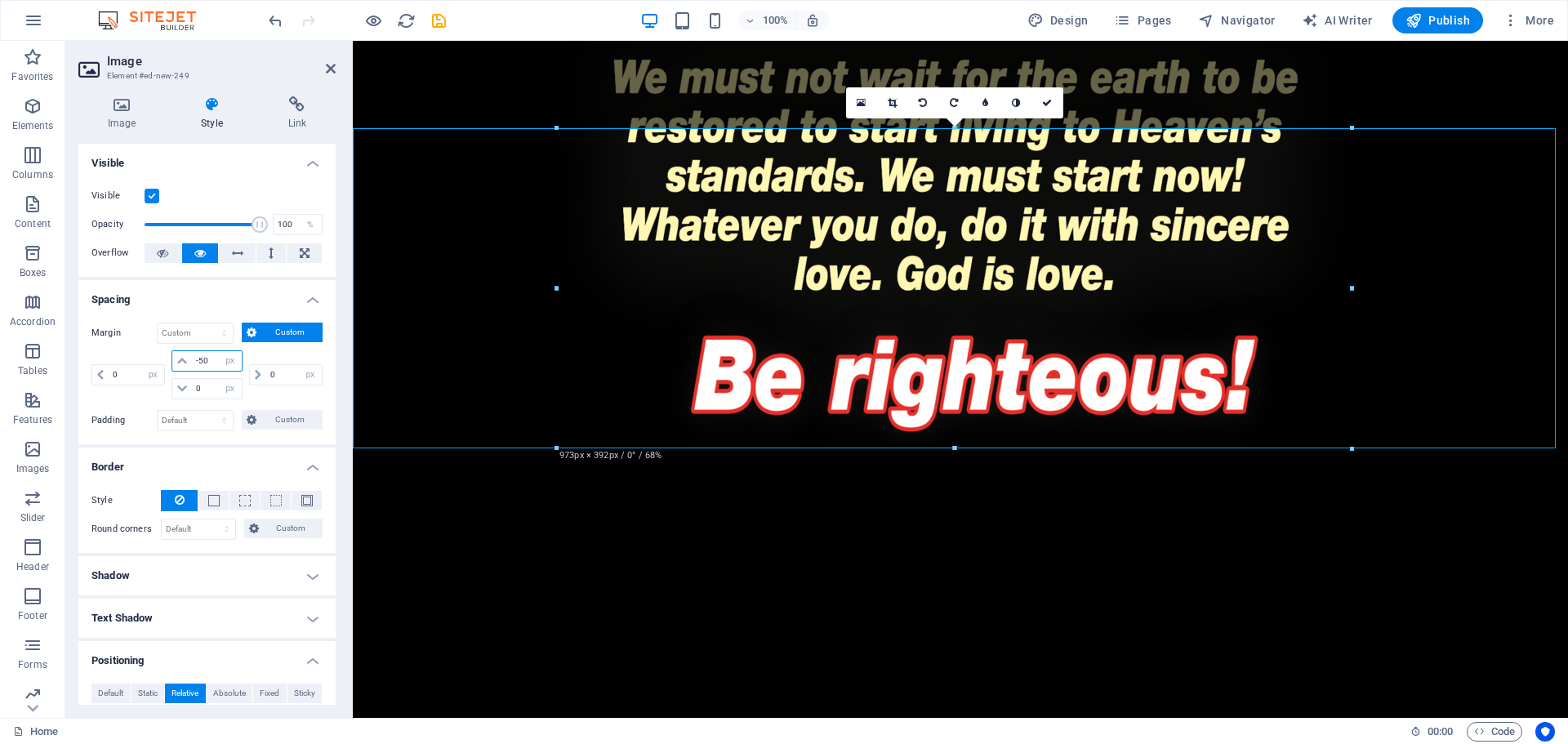
click at [198, 357] on input "-50" at bounding box center [216, 361] width 49 height 20
type input "-40"
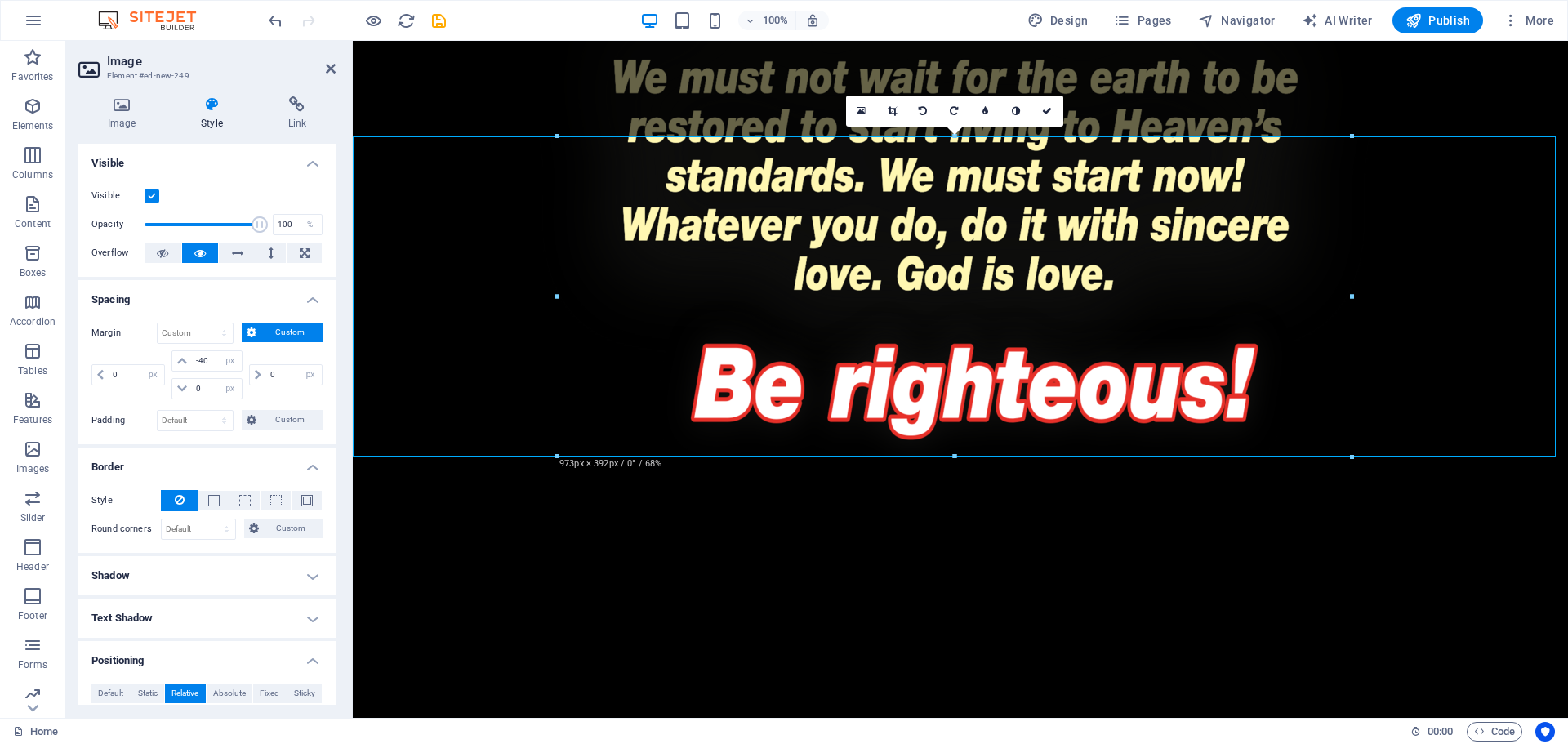
drag, startPoint x: 647, startPoint y: 540, endPoint x: 751, endPoint y: 560, distance: 105.9
drag, startPoint x: 1049, startPoint y: 110, endPoint x: 997, endPoint y: 90, distance: 55.7
click at [1049, 110] on icon at bounding box center [1047, 110] width 10 height 10
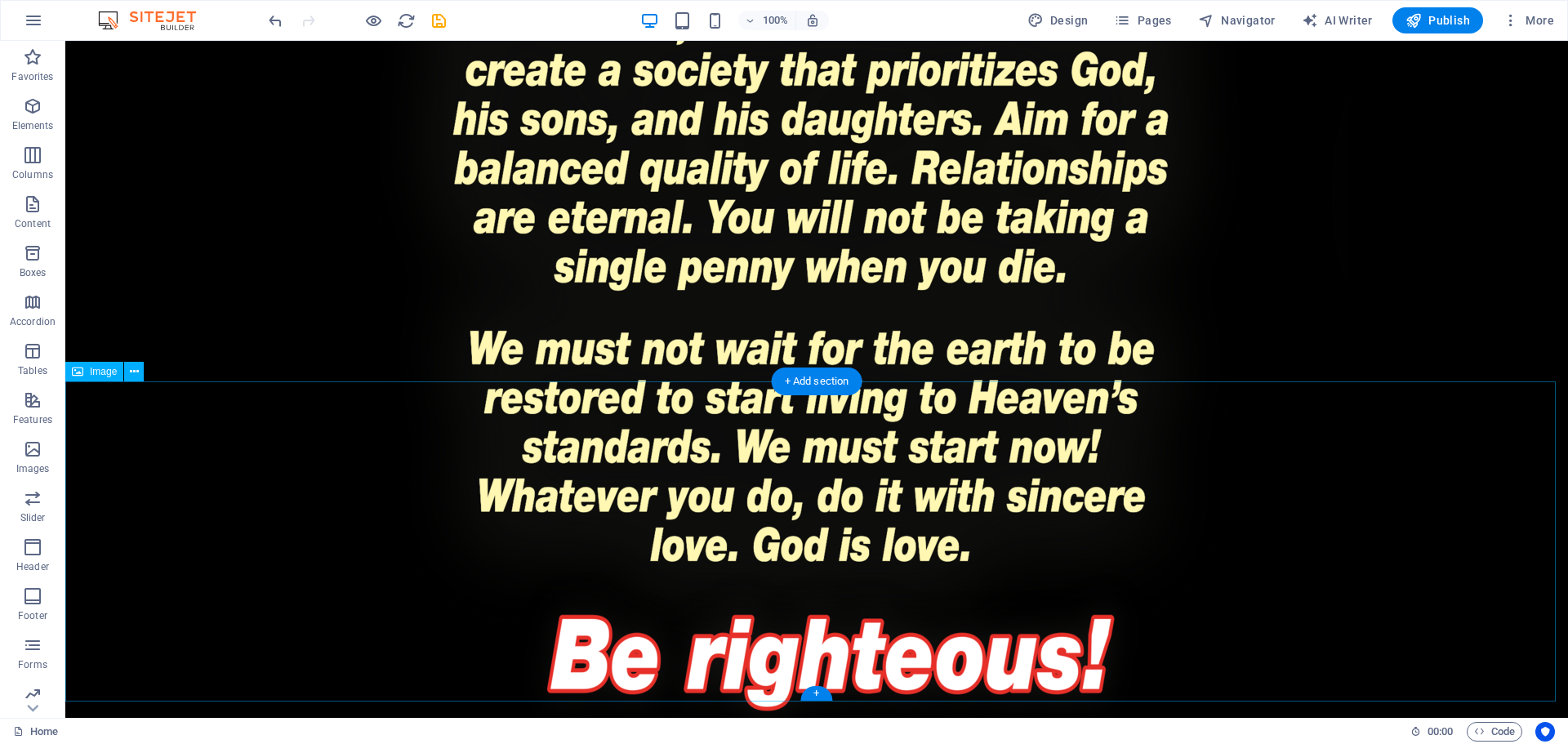
scroll to position [3673, 0]
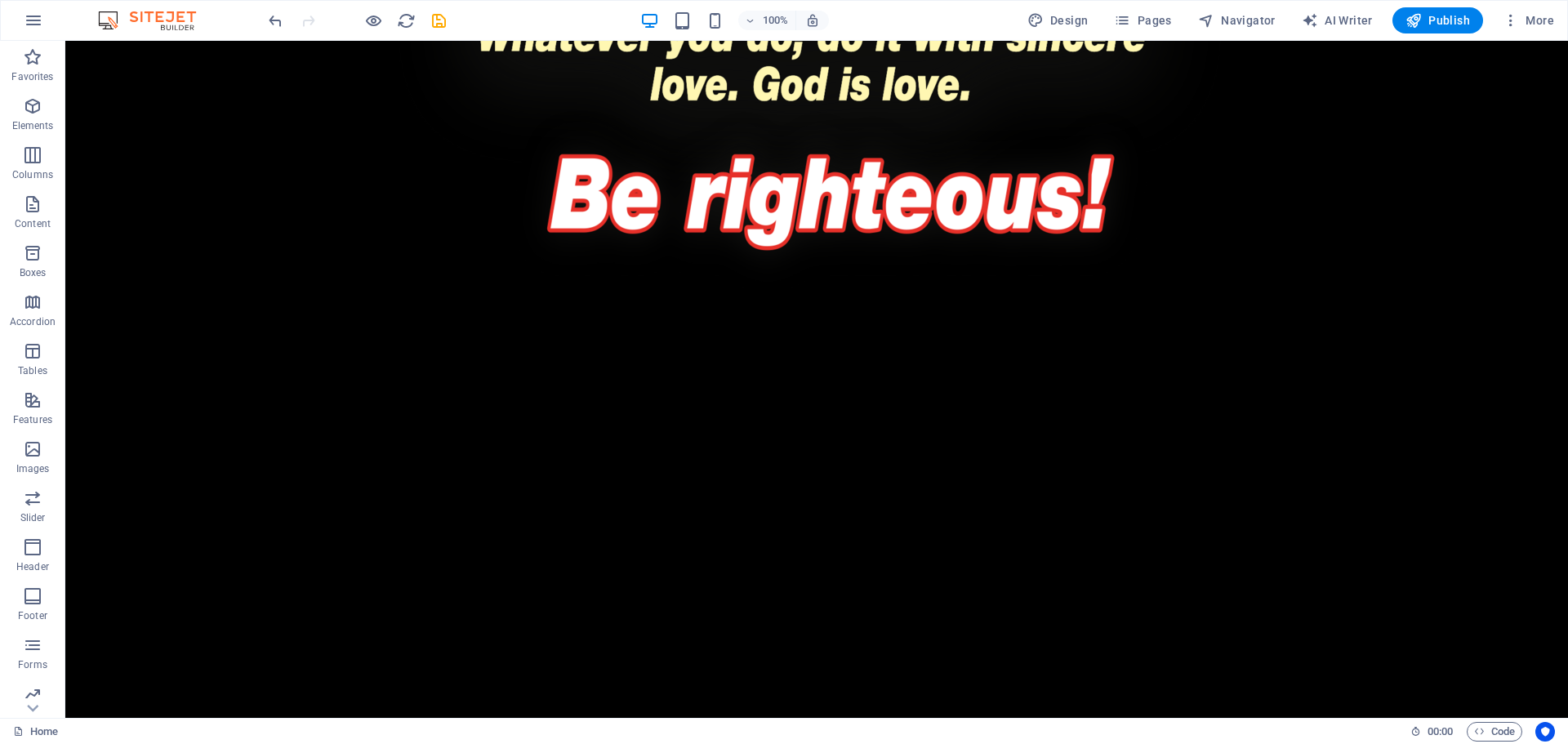
click at [925, 737] on strong "Please help us distribute these brochures" at bounding box center [816, 753] width 583 height 33
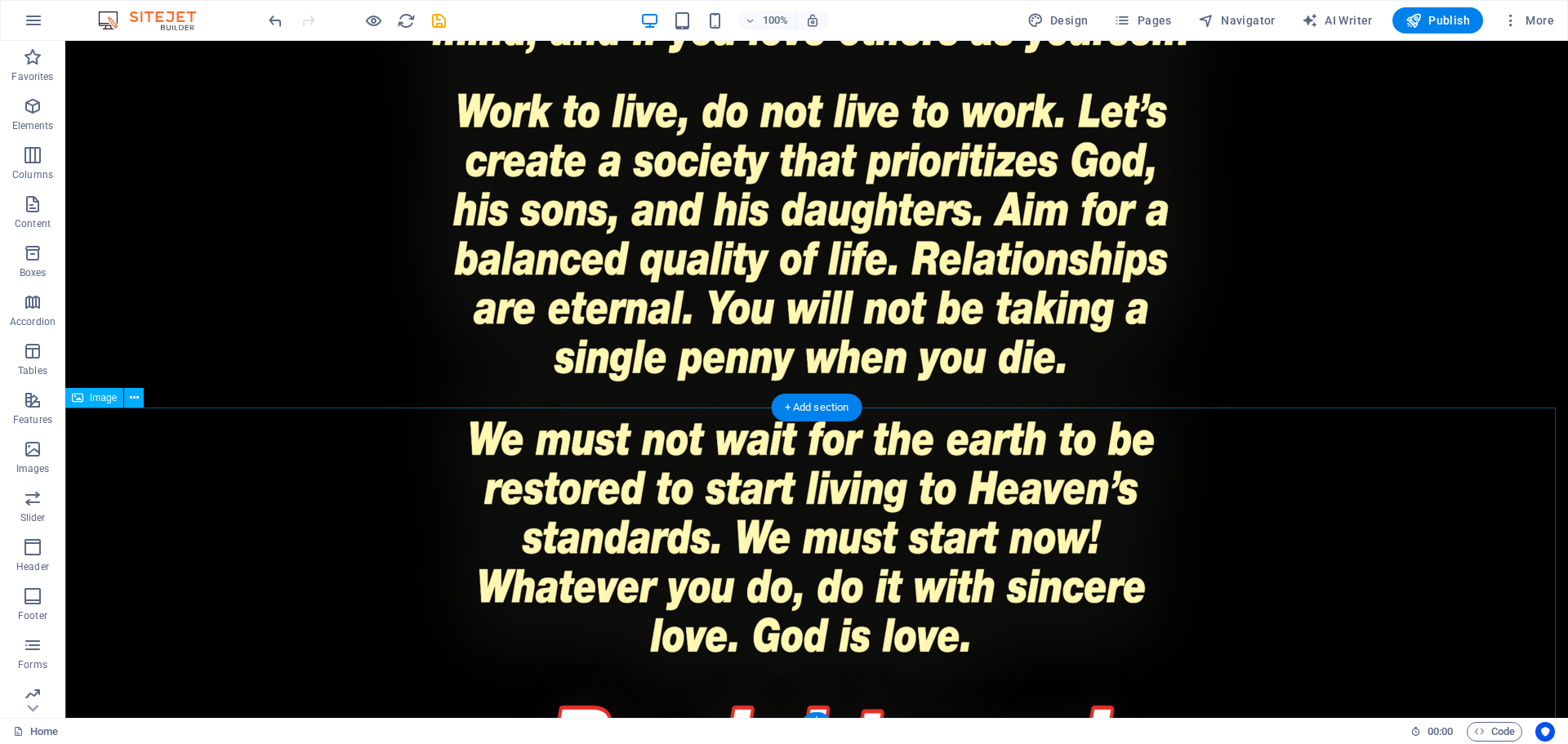
scroll to position [3265, 0]
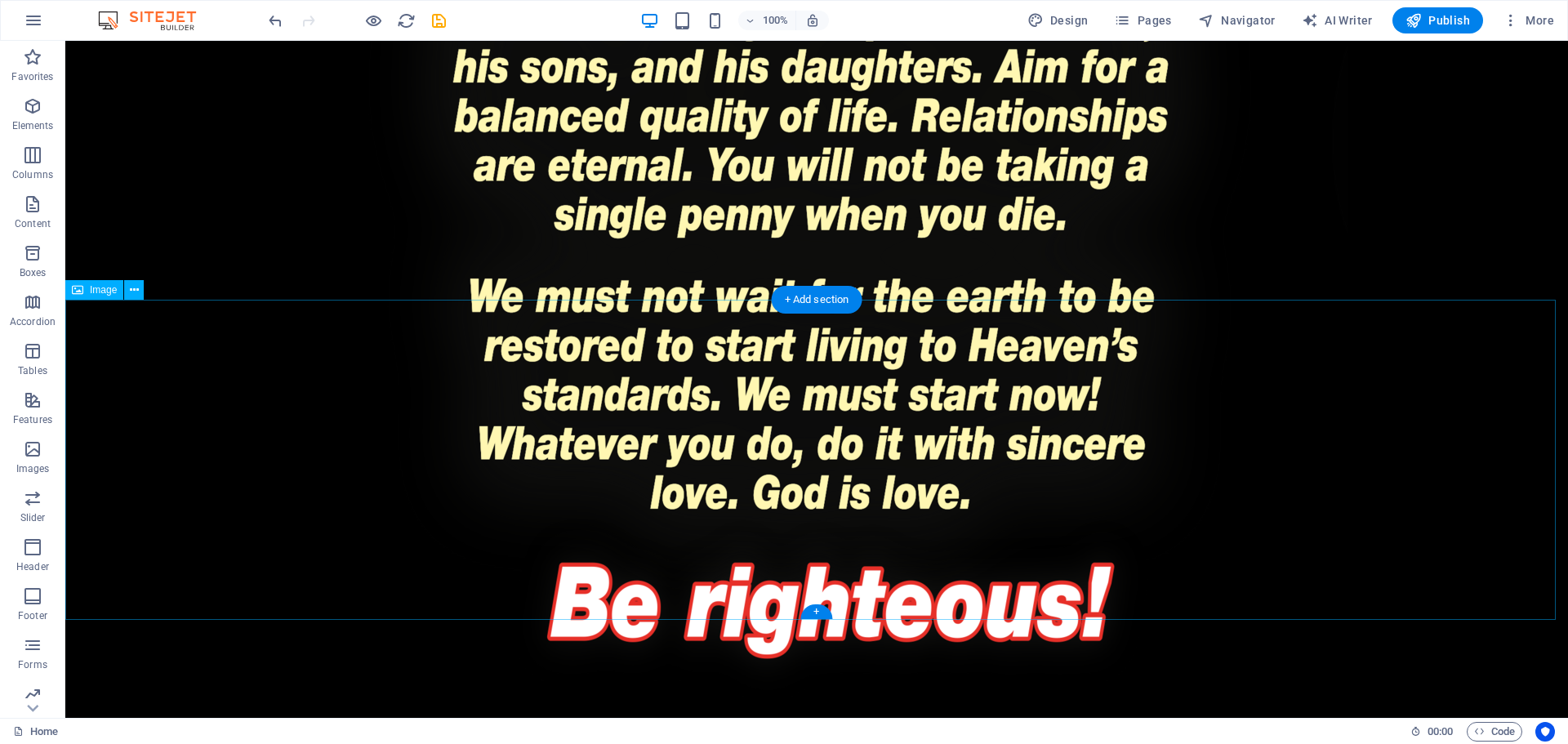
click at [878, 477] on figure at bounding box center [817, 589] width 1503 height 320
select select "px"
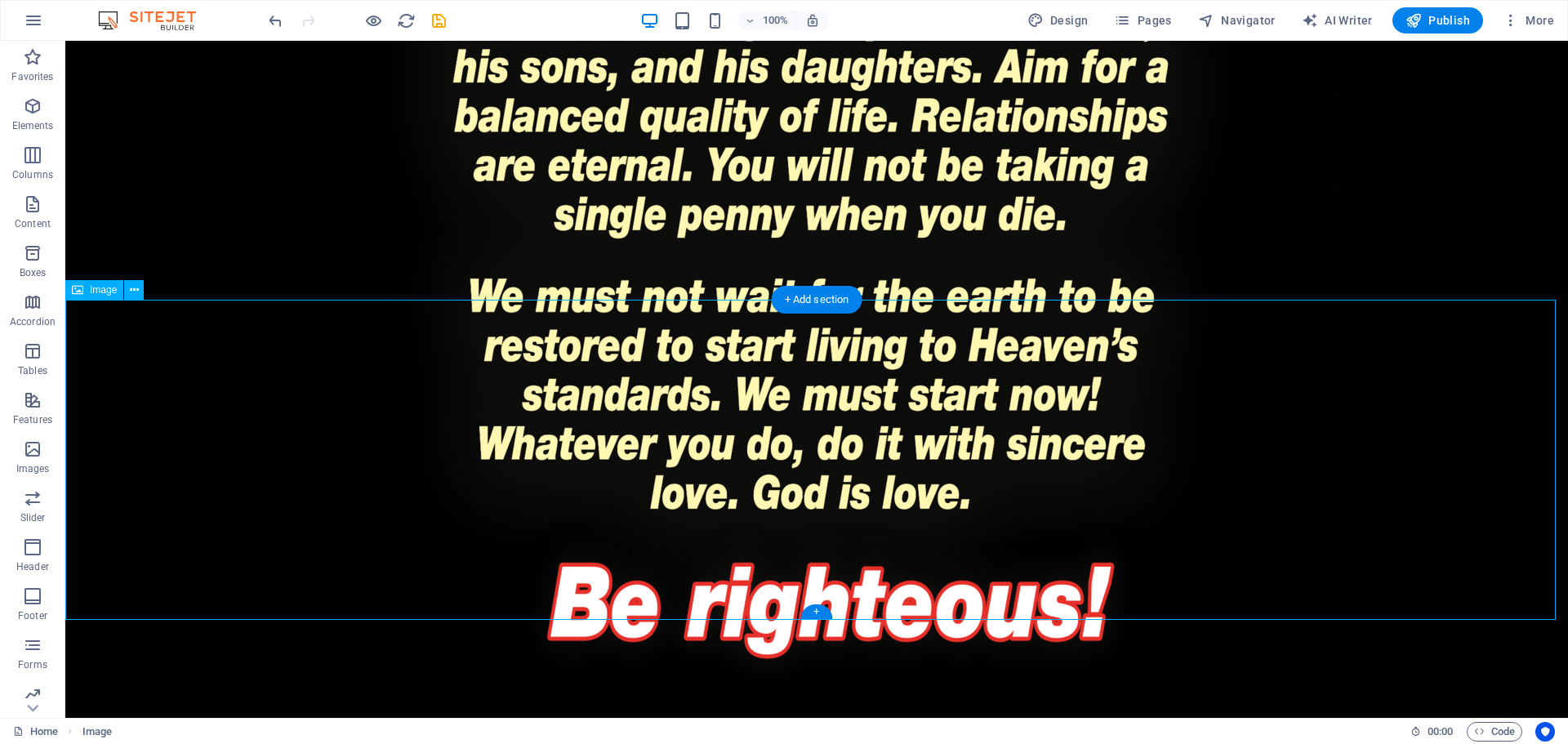
select select "px"
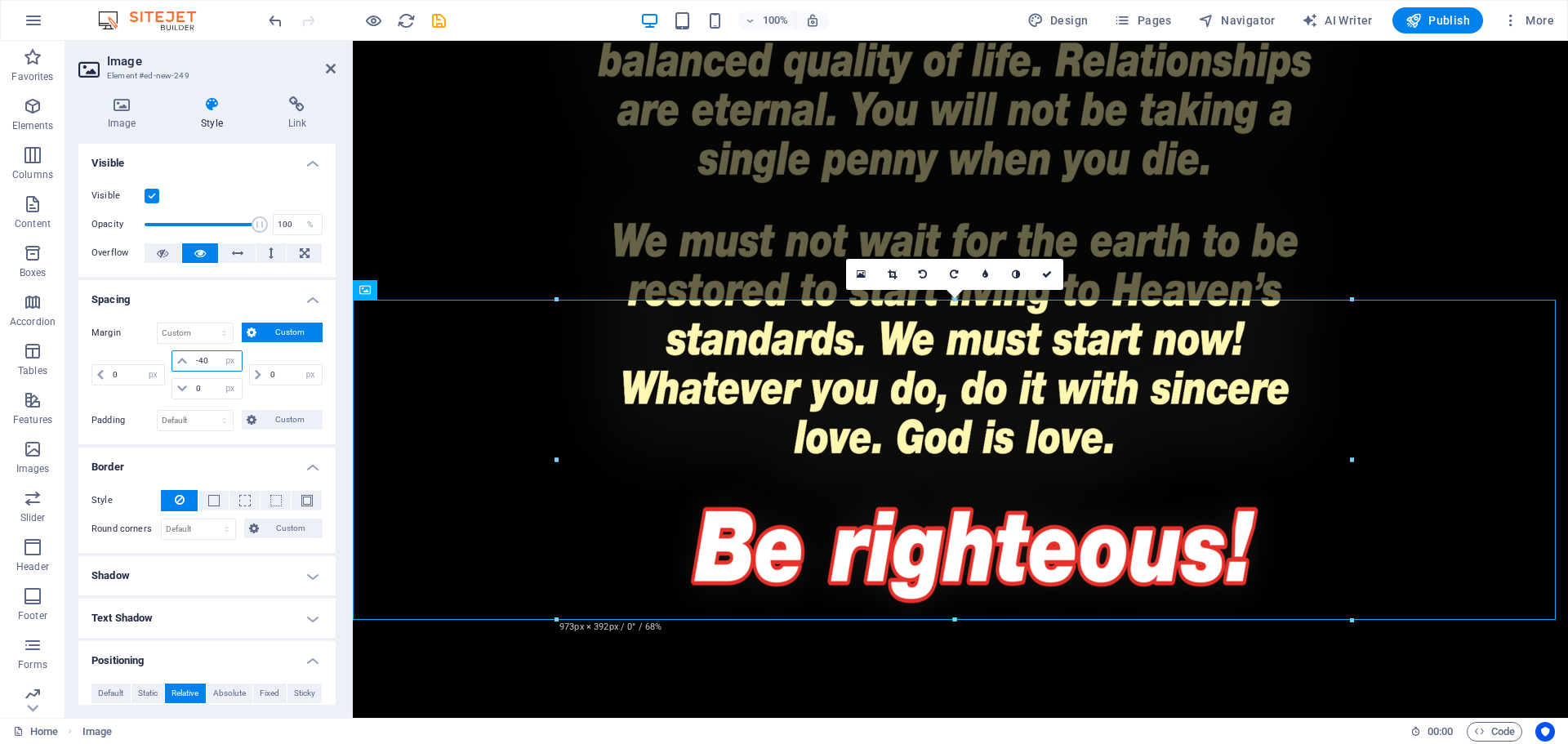
drag, startPoint x: 206, startPoint y: 358, endPoint x: 194, endPoint y: 364, distance: 13.4
click at [194, 364] on input "-40" at bounding box center [216, 361] width 49 height 20
type input "0"
select select "px"
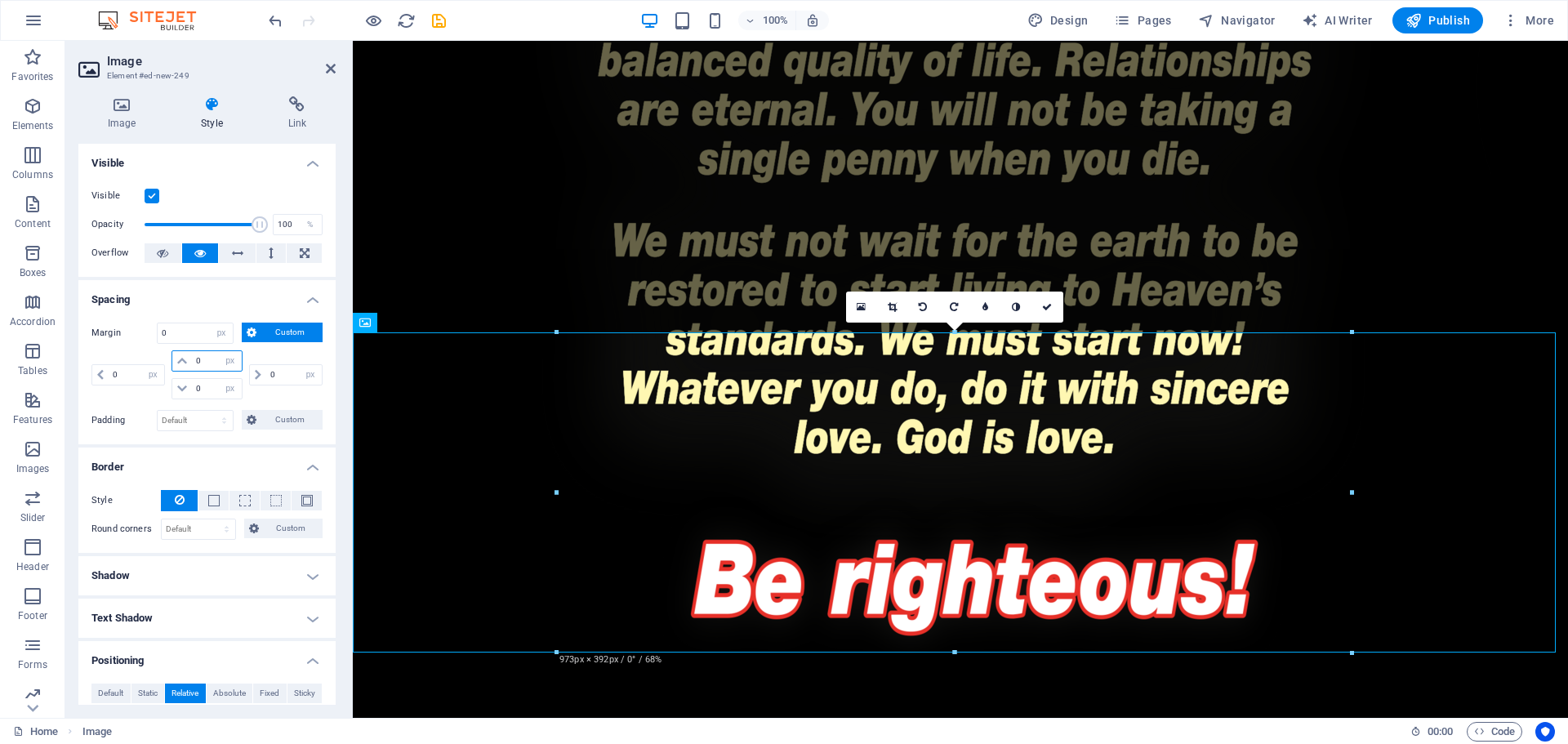
type input "0"
click at [1053, 312] on link at bounding box center [1048, 307] width 31 height 31
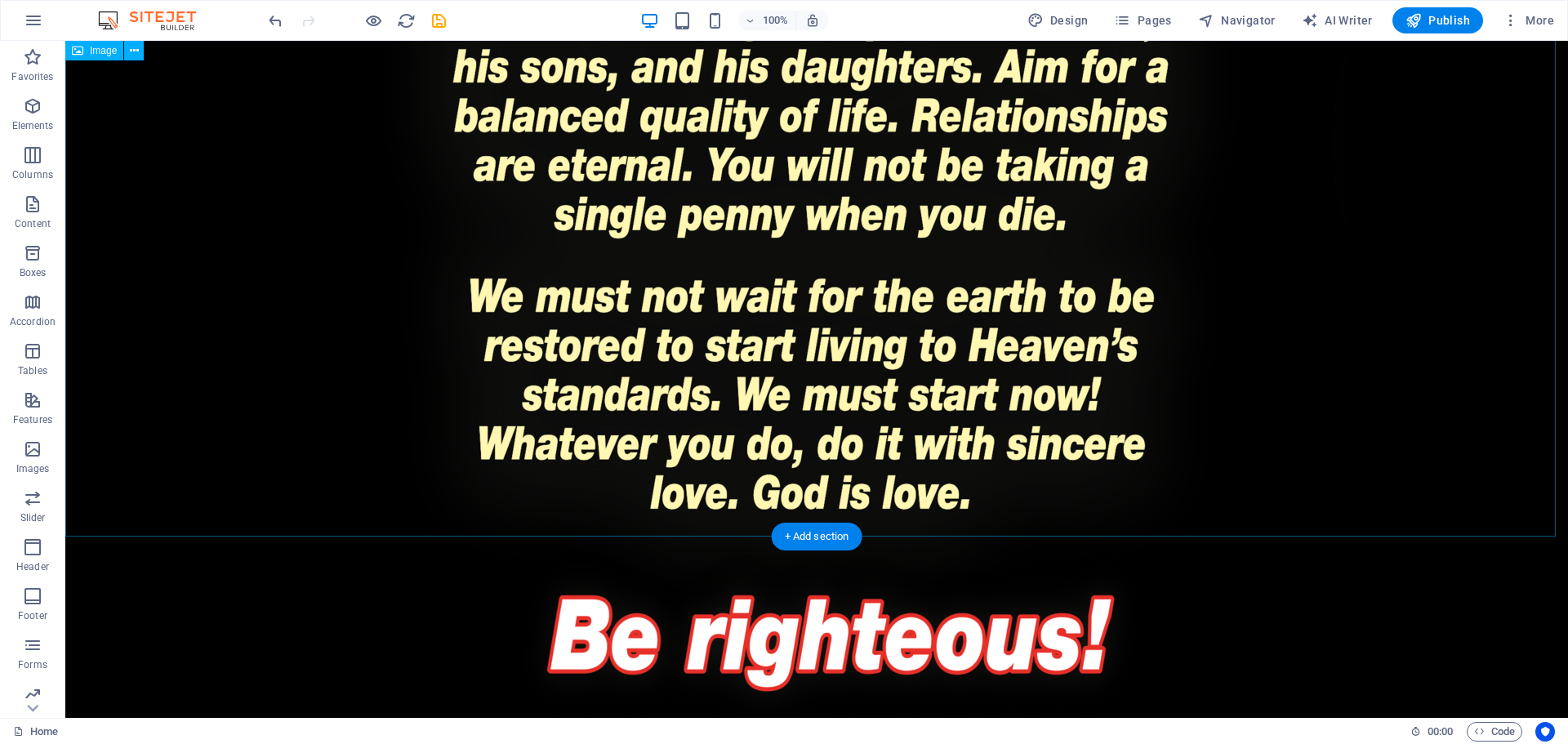
click at [1273, 461] on figure at bounding box center [817, 621] width 1503 height 320
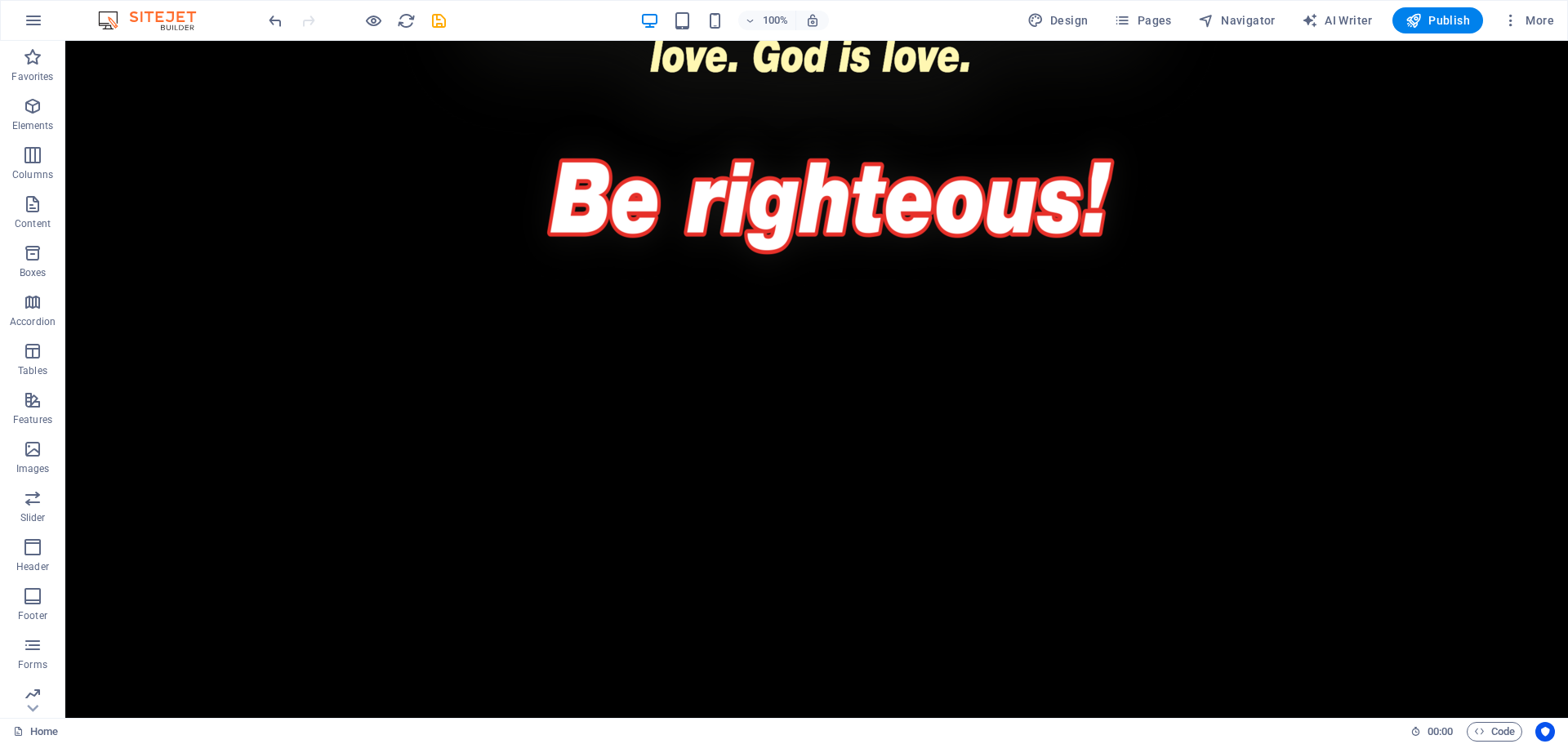
scroll to position [3673, 0]
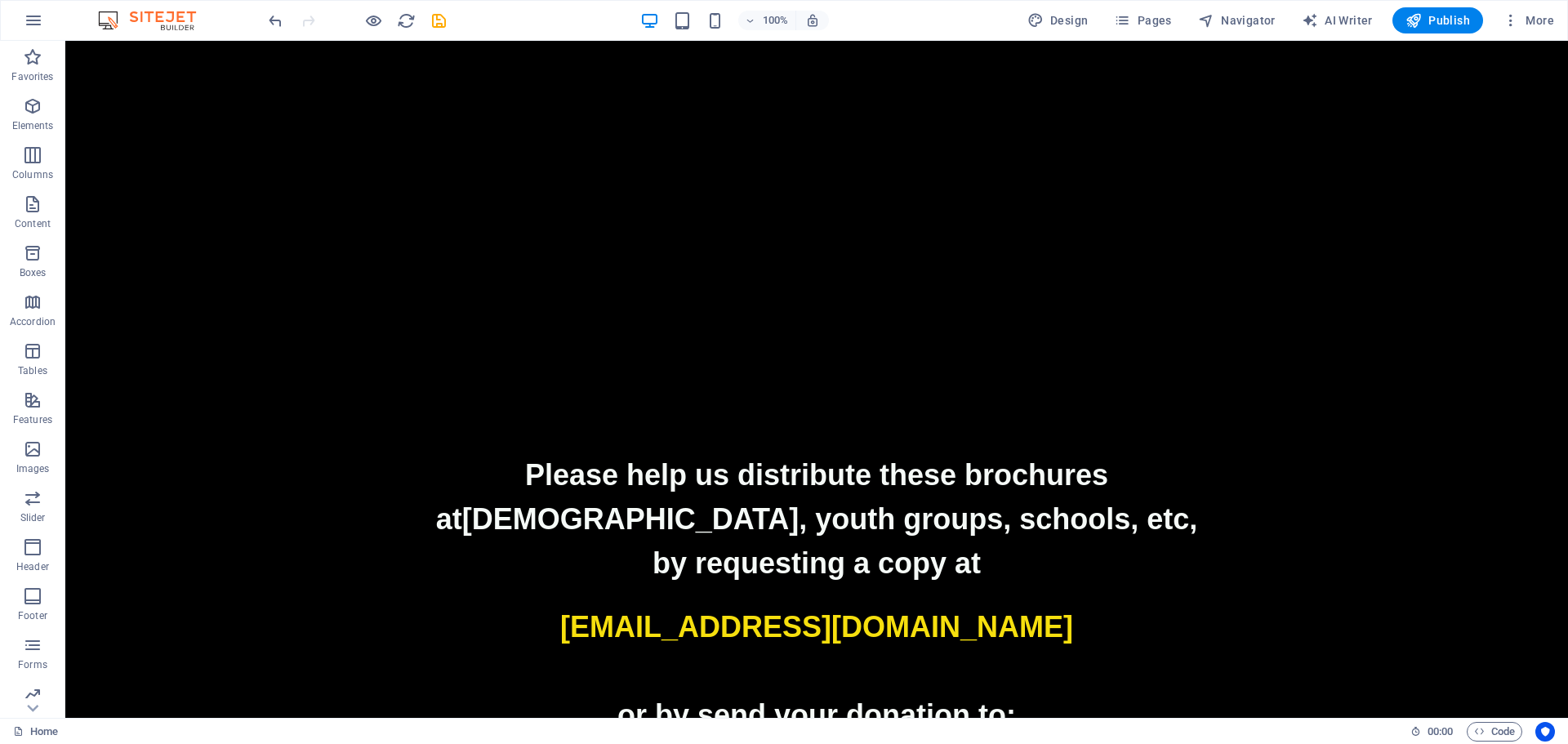
scroll to position [4000, 0]
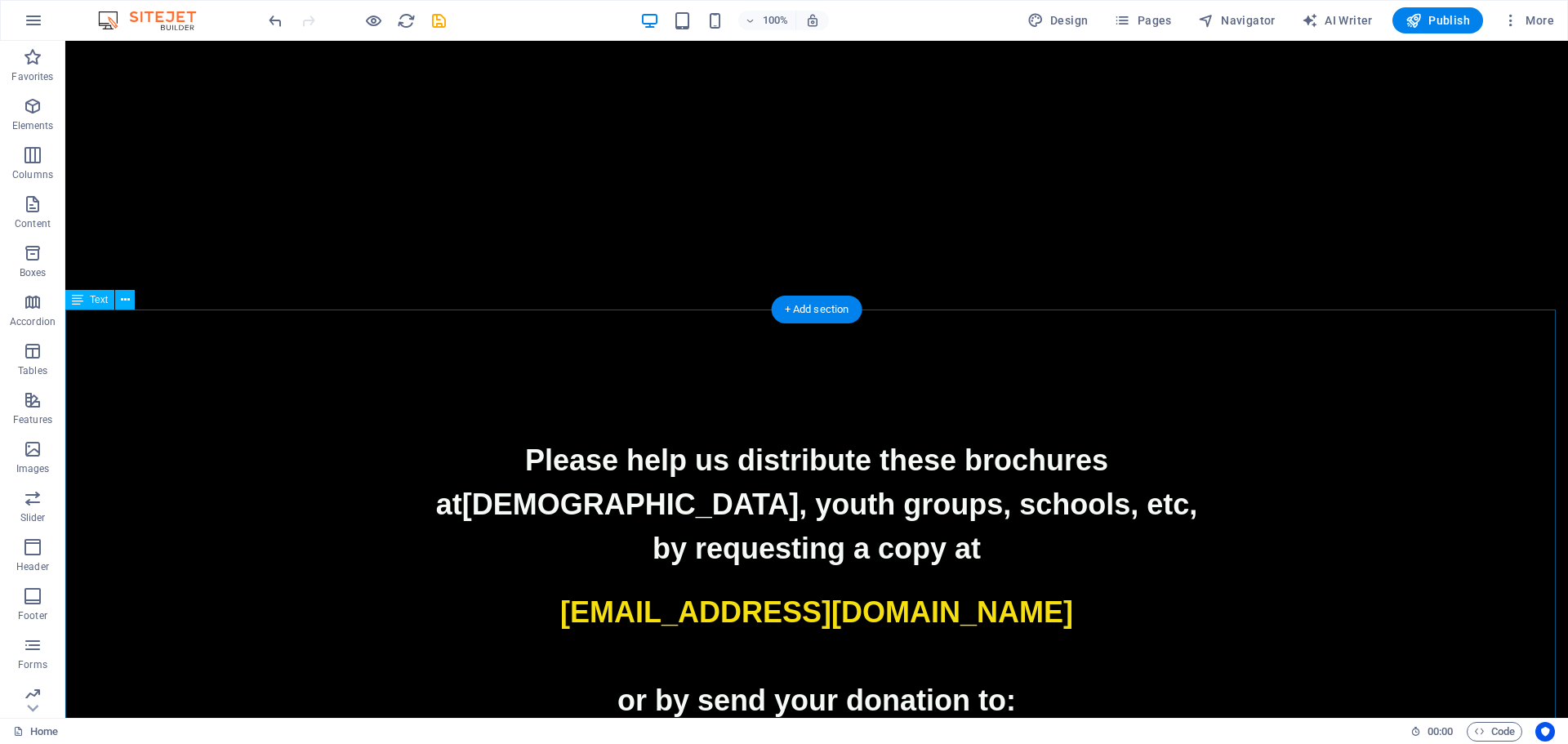
click at [486, 591] on p "catholicplus@email.com" at bounding box center [817, 612] width 1503 height 44
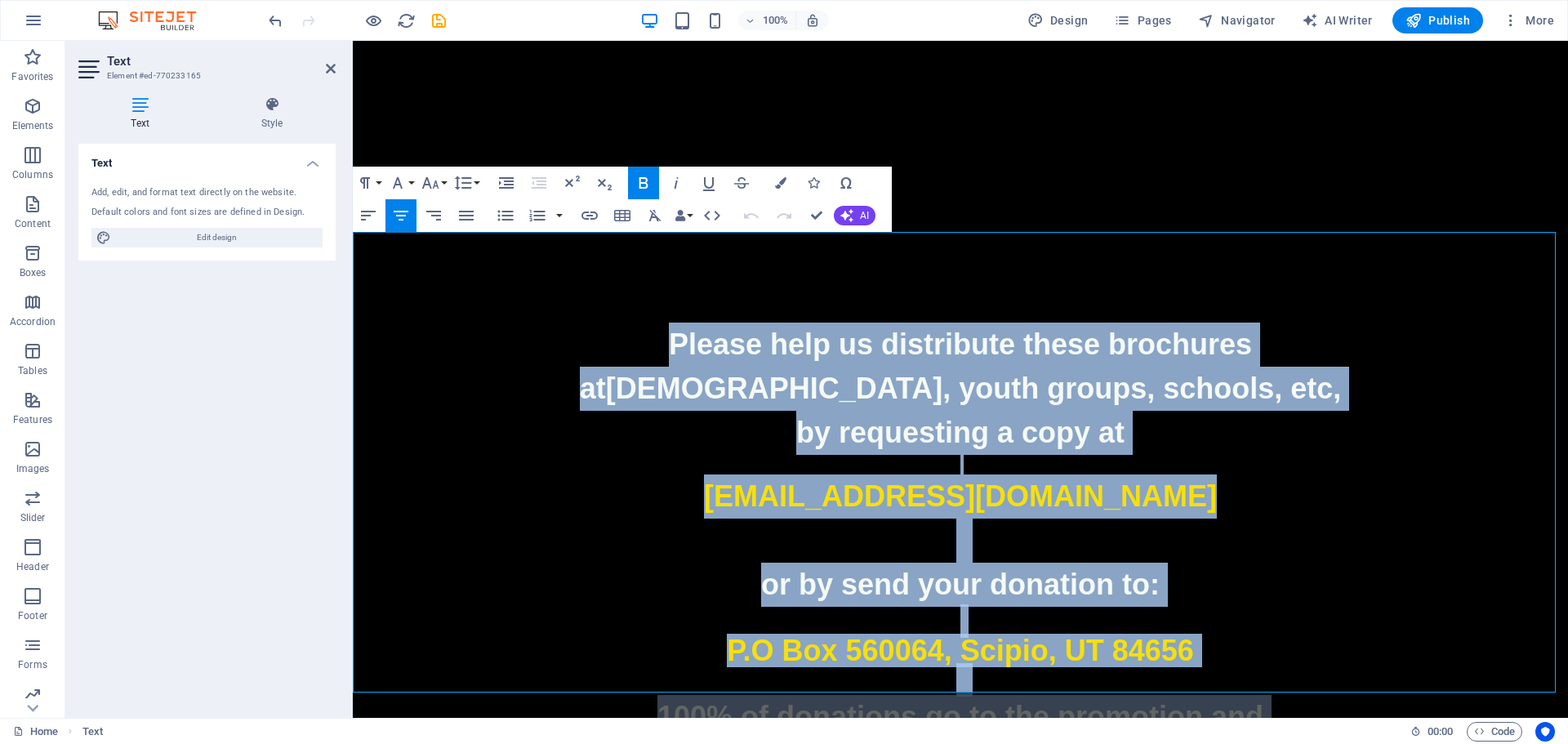
scroll to position [4110, 0]
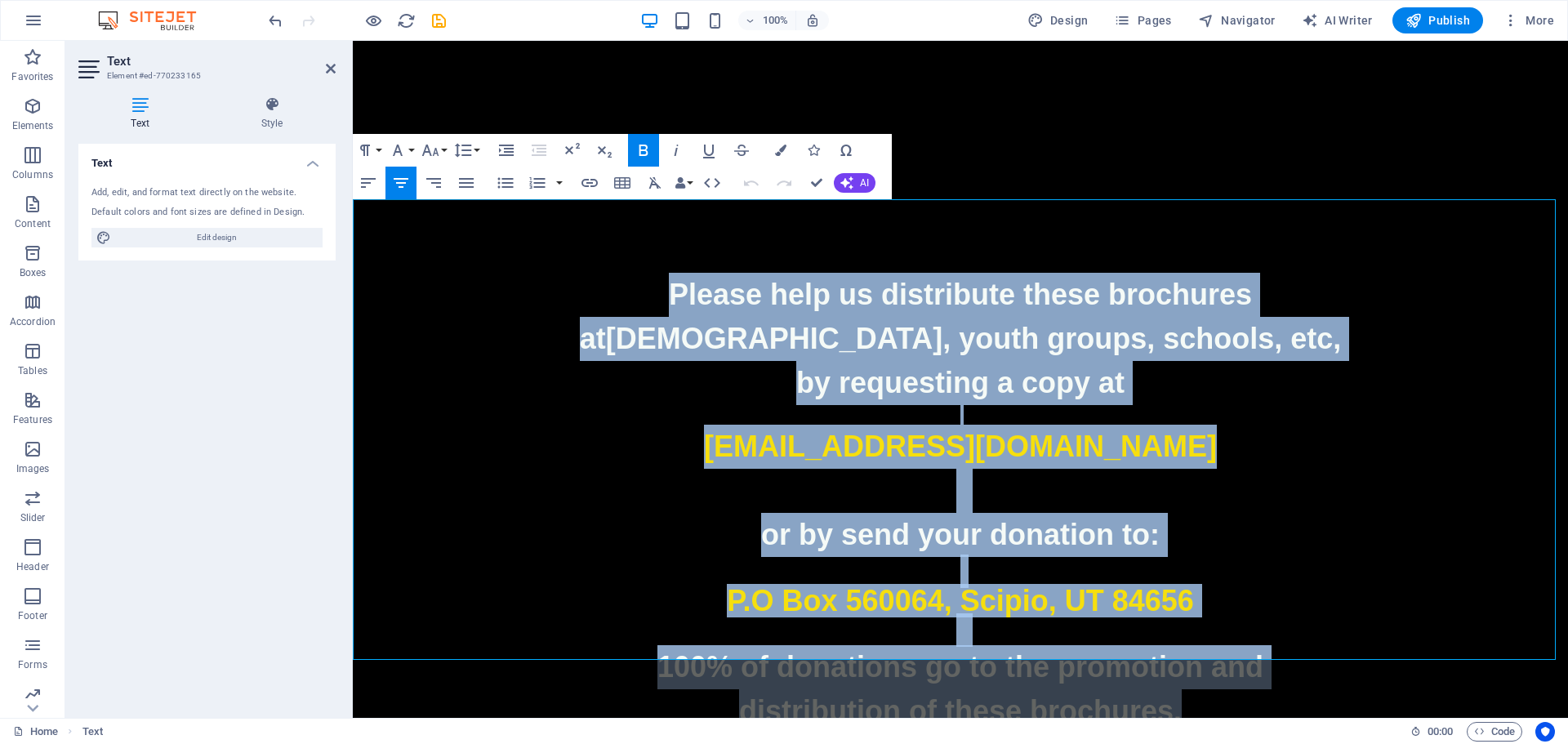
drag, startPoint x: 652, startPoint y: 327, endPoint x: 1258, endPoint y: 638, distance: 681.1
click at [1258, 638] on div "Please help us distribute these brochures at churches, youth groups, schools, e…" at bounding box center [961, 503] width 1216 height 460
copy div "Please help us distribute these brochures at churches, youth groups, schools, e…"
click at [1194, 425] on p "catholicplus@email.com" at bounding box center [961, 446] width 1216 height 44
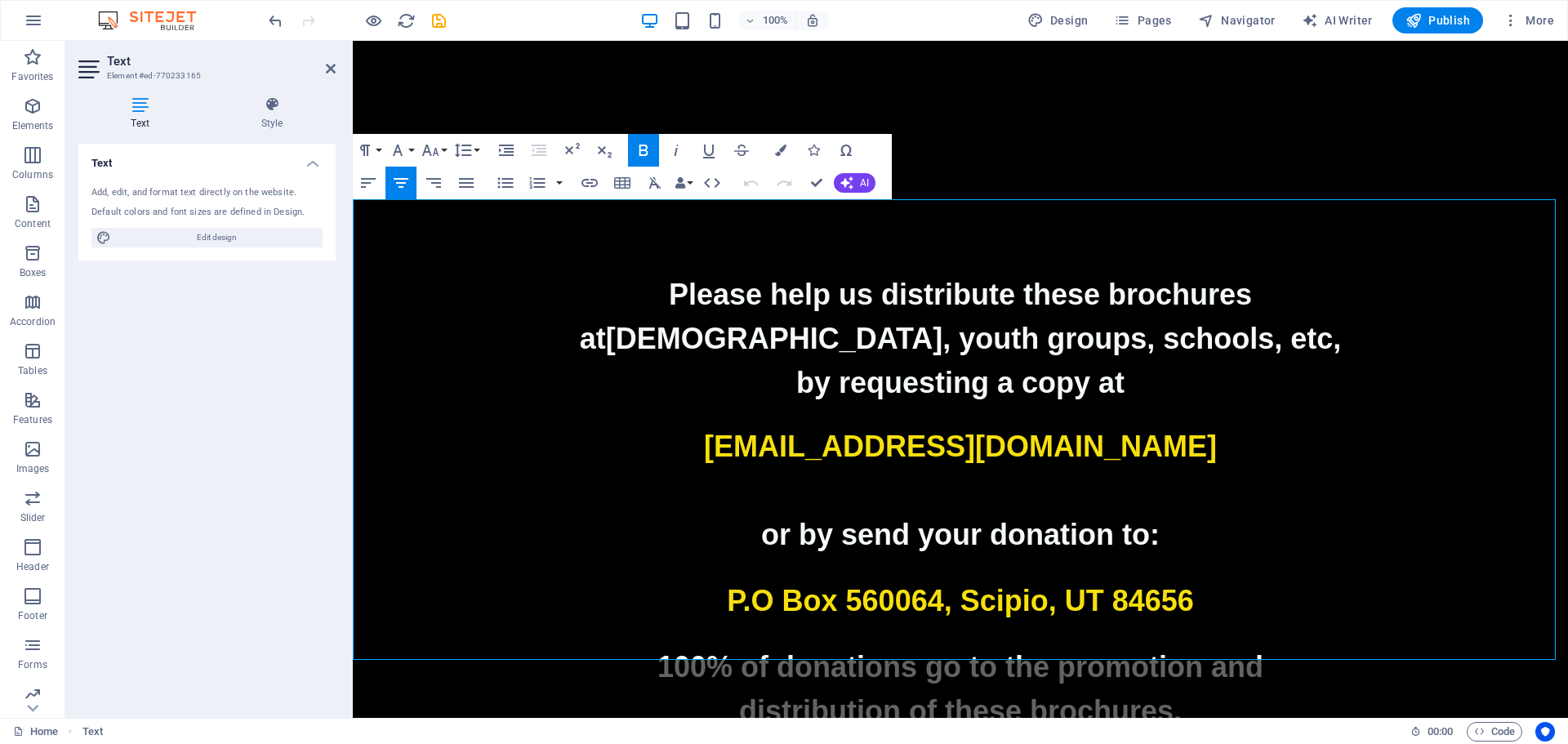
click at [551, 361] on p "by requesting a copy at" at bounding box center [961, 382] width 1216 height 44
drag, startPoint x: 614, startPoint y: 328, endPoint x: 709, endPoint y: 265, distance: 114.0
click at [577, 317] on p "at churches, youth groups, schools, etc," at bounding box center [961, 338] width 1216 height 44
click at [1322, 361] on p "by requesting a copy at" at bounding box center [961, 382] width 1216 height 44
click at [1296, 468] on p at bounding box center [961, 490] width 1216 height 44
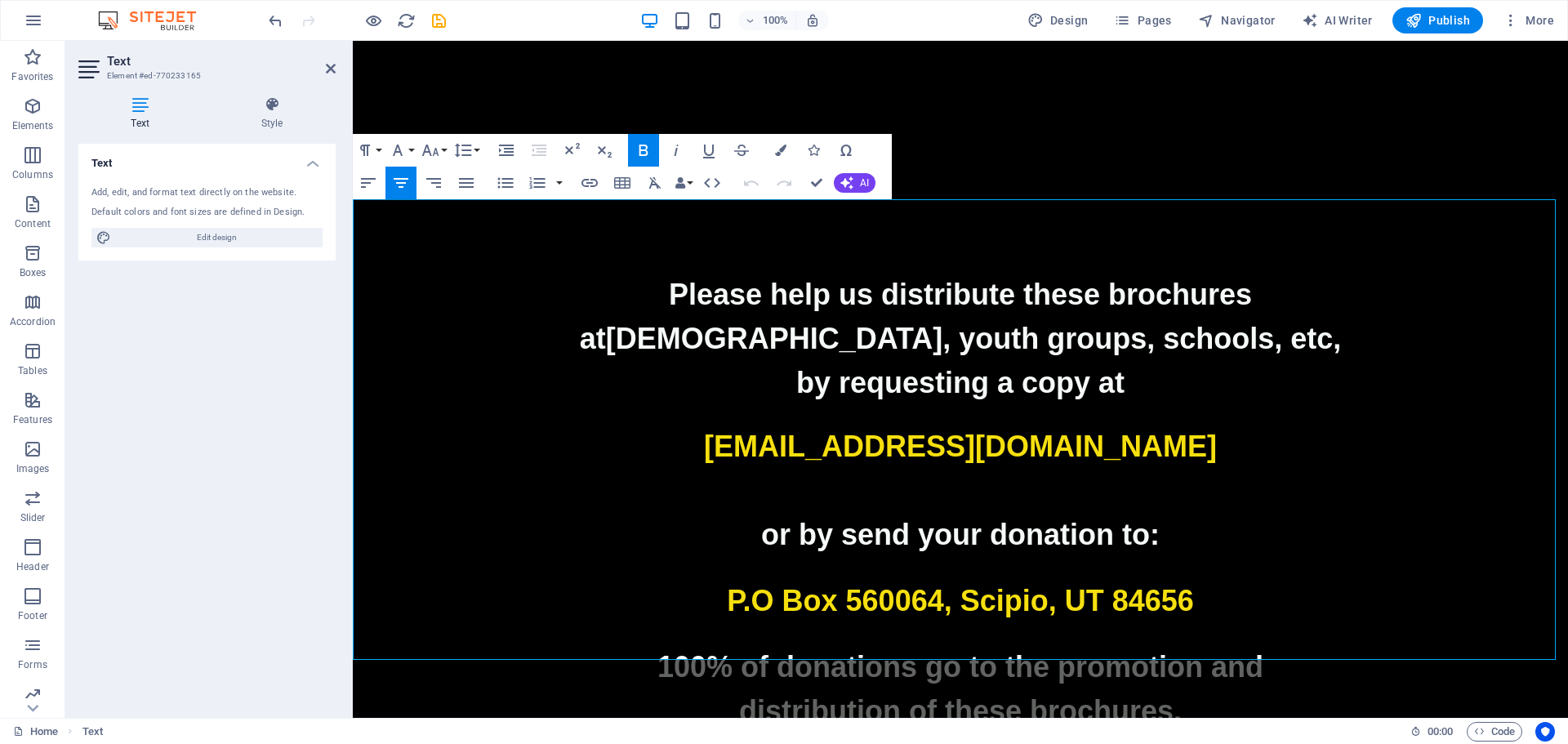
click at [1296, 468] on p at bounding box center [961, 490] width 1216 height 44
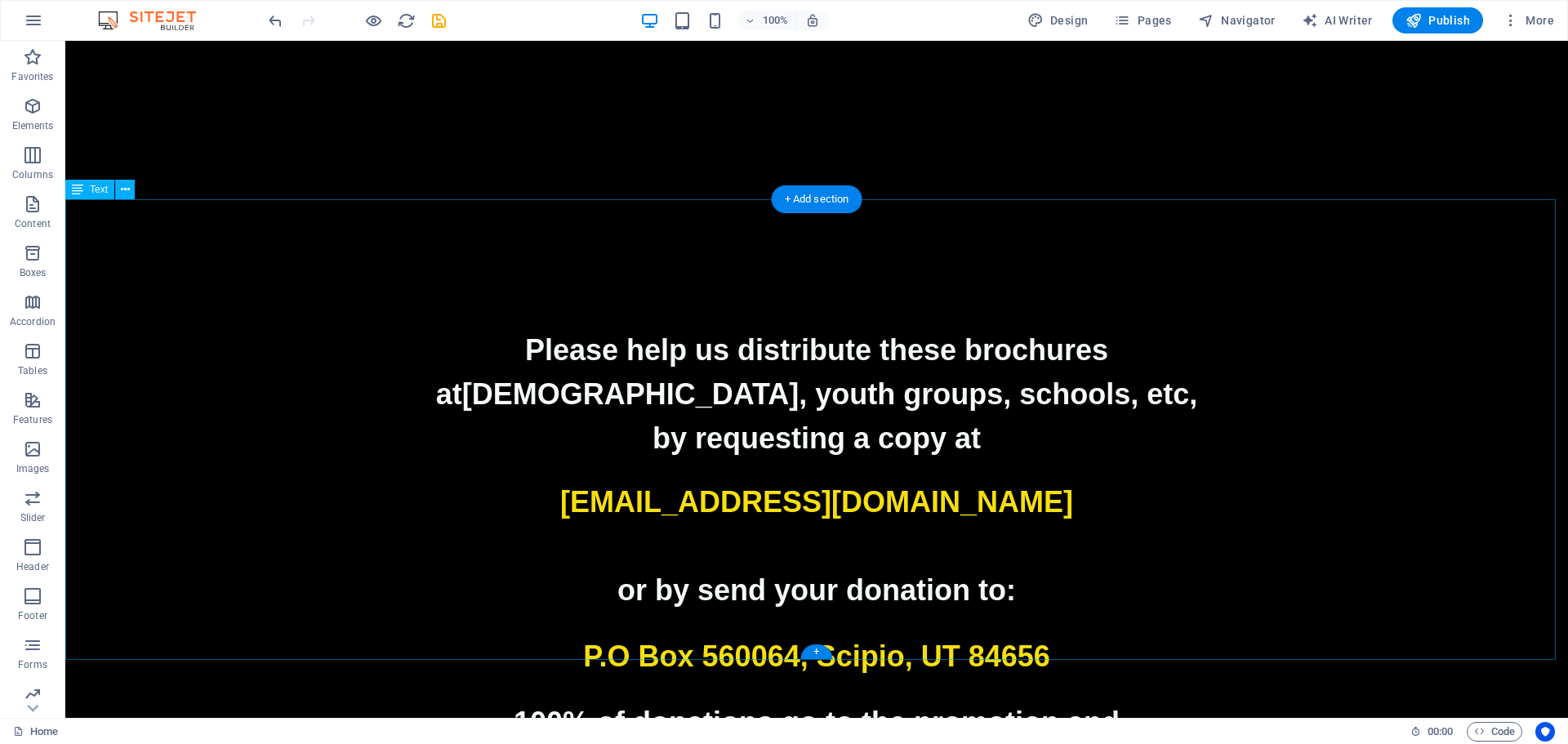
click at [905, 421] on strong "by requesting a copy at" at bounding box center [817, 437] width 329 height 33
click at [126, 189] on icon at bounding box center [126, 189] width 9 height 17
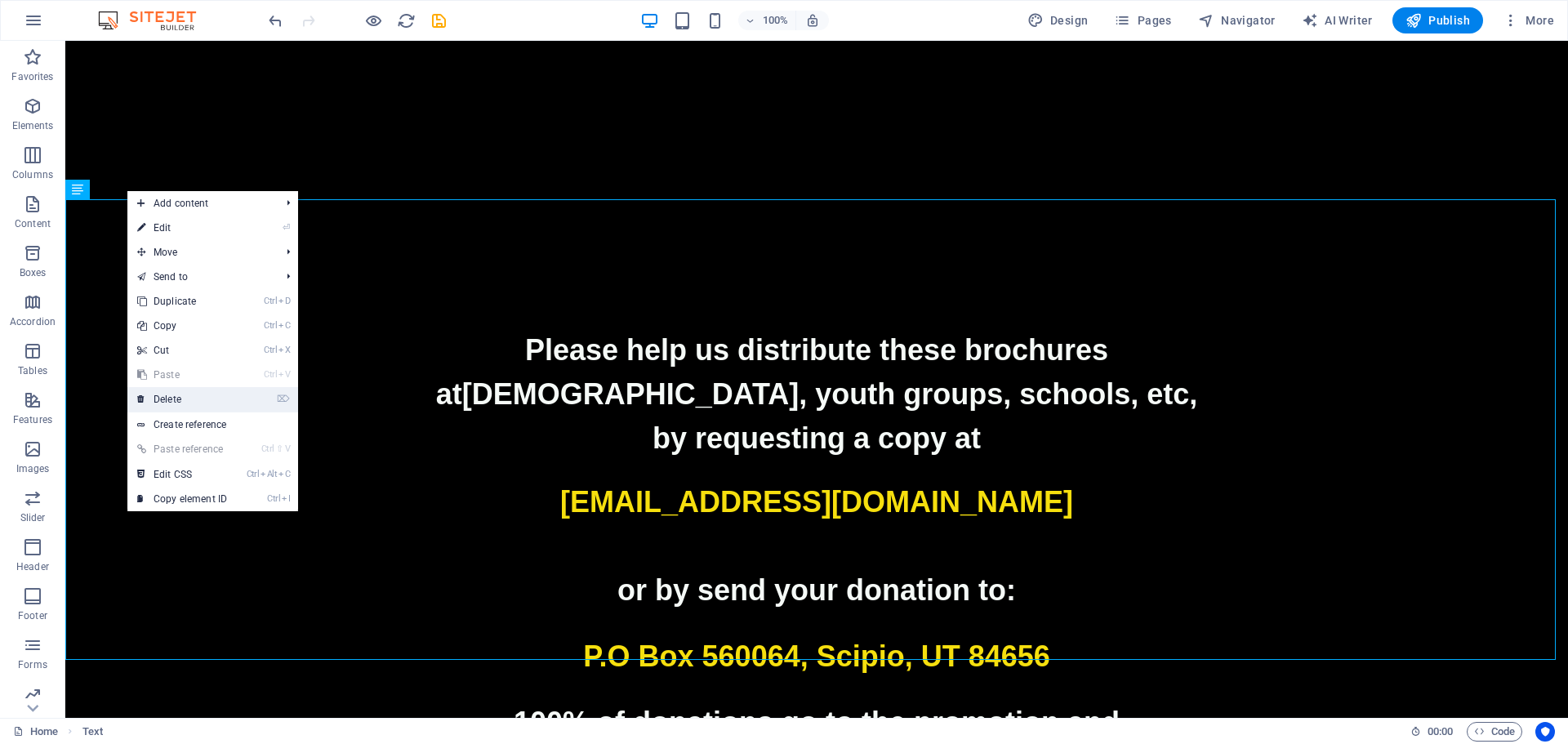
click at [179, 396] on link "⌦ Delete" at bounding box center [182, 398] width 110 height 24
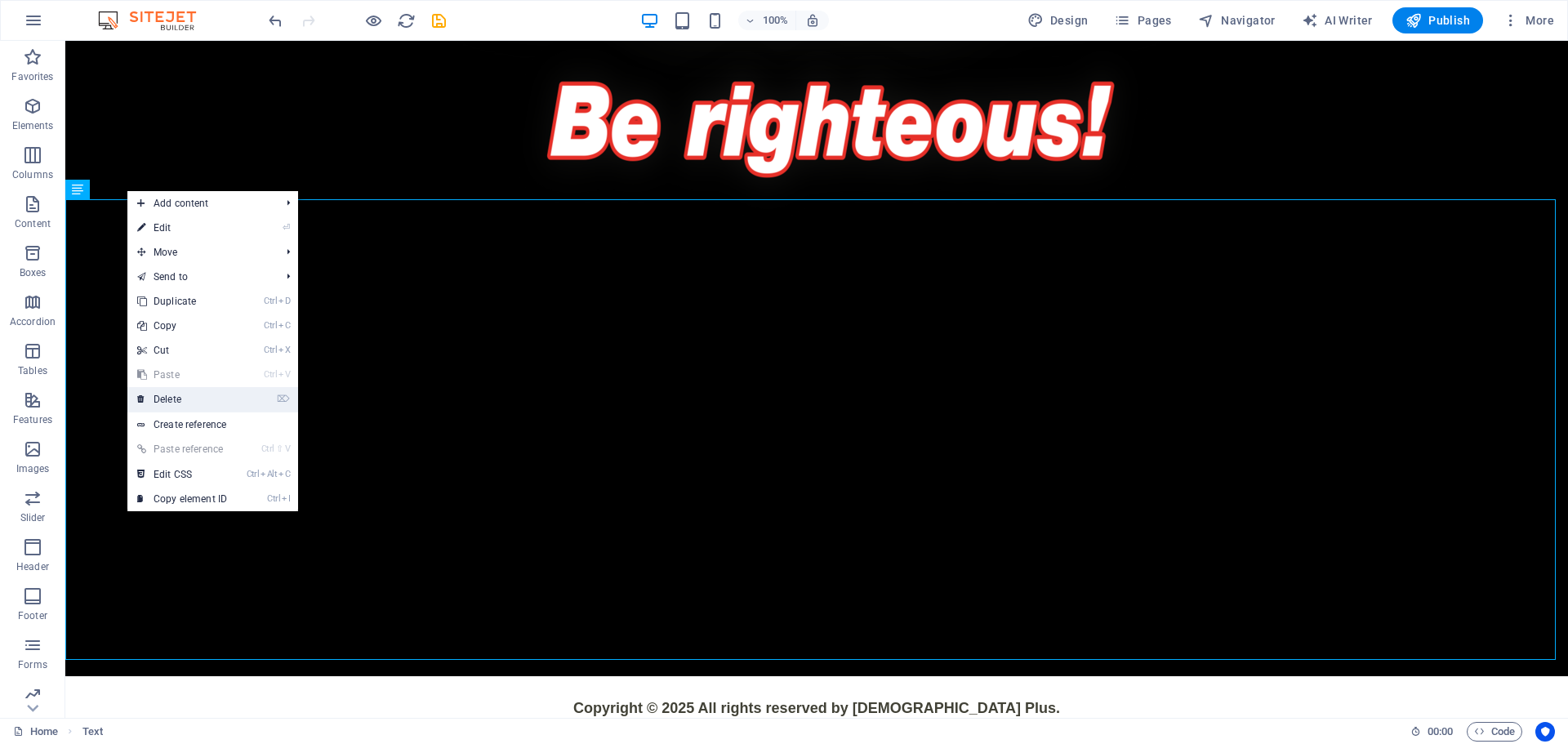
scroll to position [3650, 0]
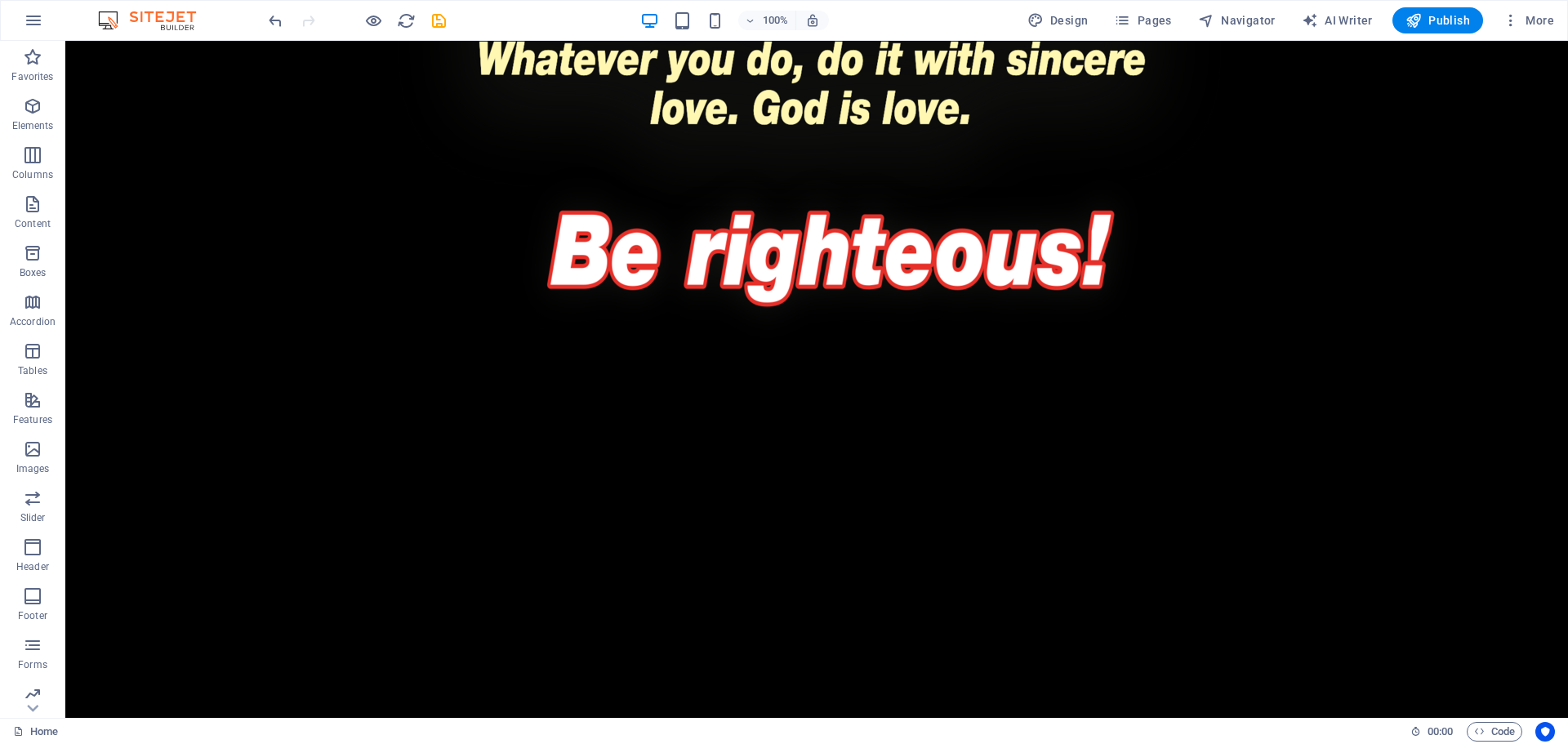
click at [809, 258] on div "+" at bounding box center [815, 259] width 31 height 14
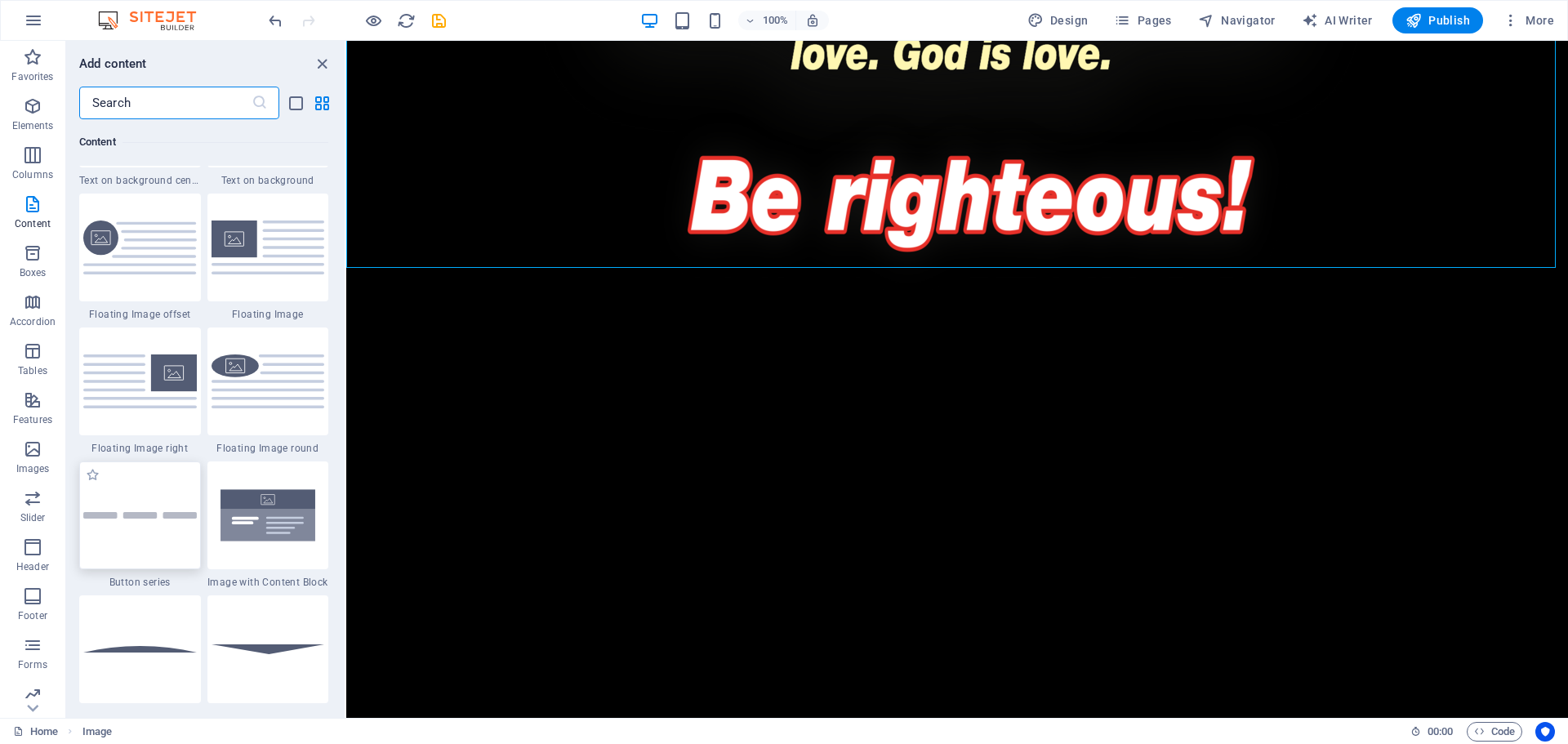
scroll to position [3509, 0]
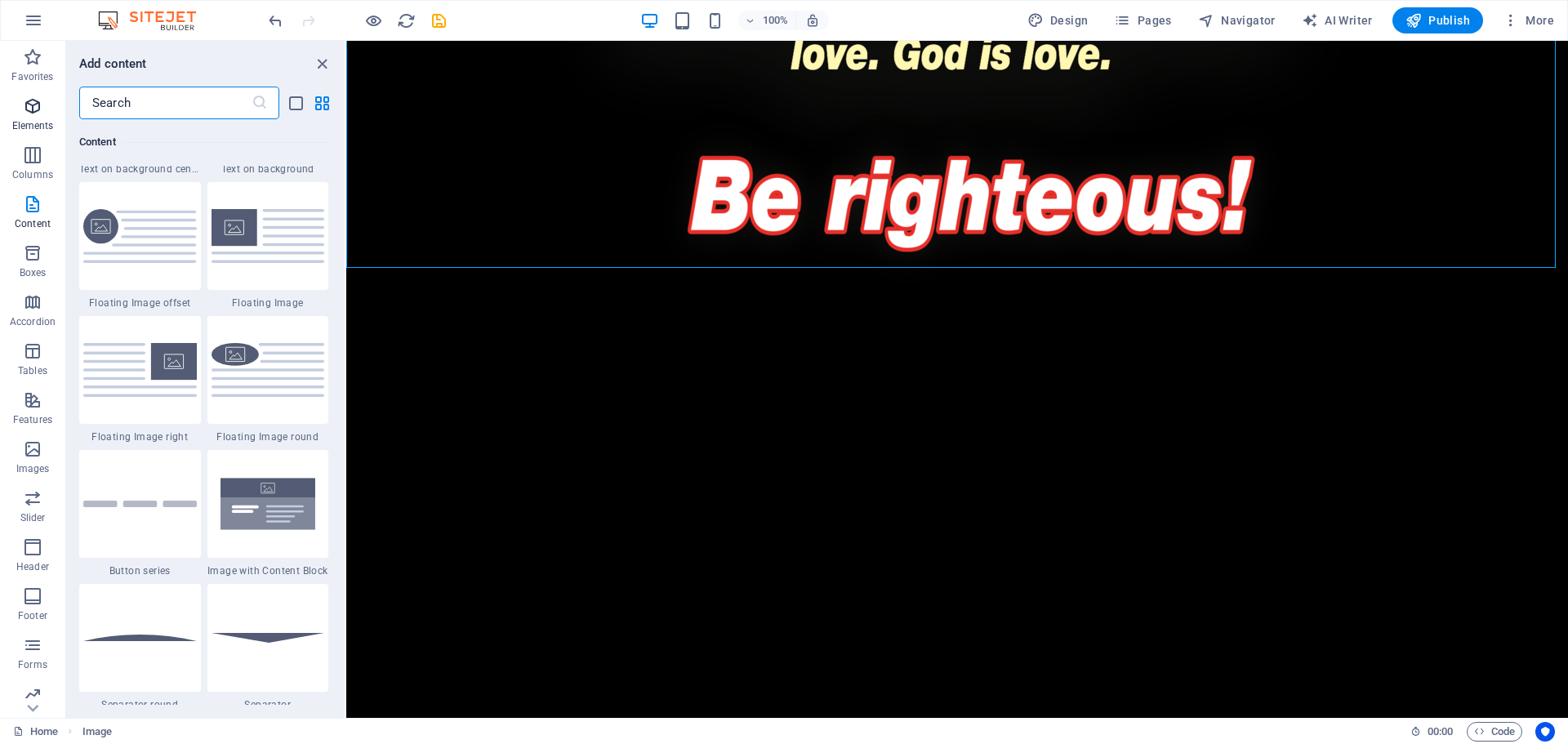
click at [31, 114] on icon "button" at bounding box center [32, 106] width 20 height 20
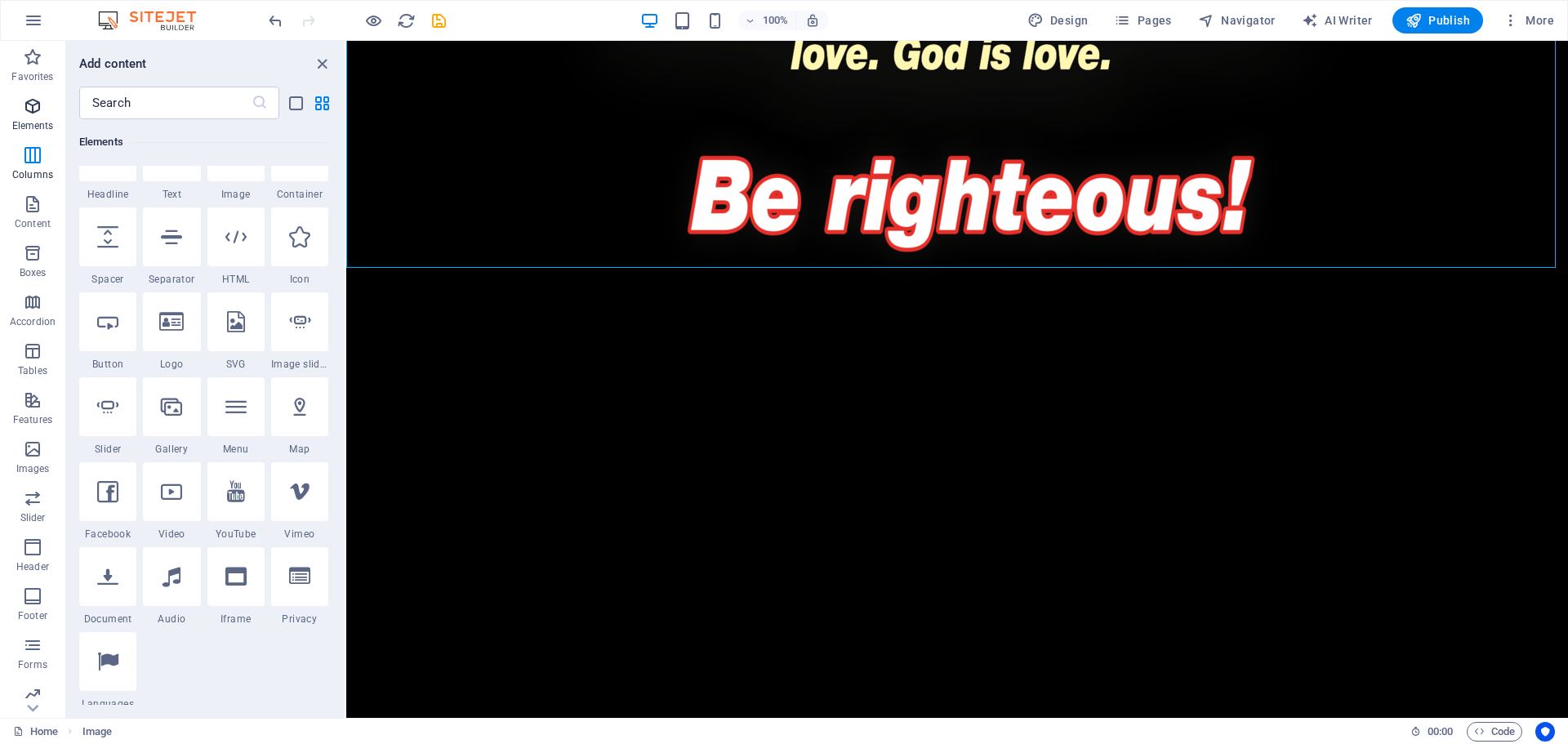
scroll to position [174, 0]
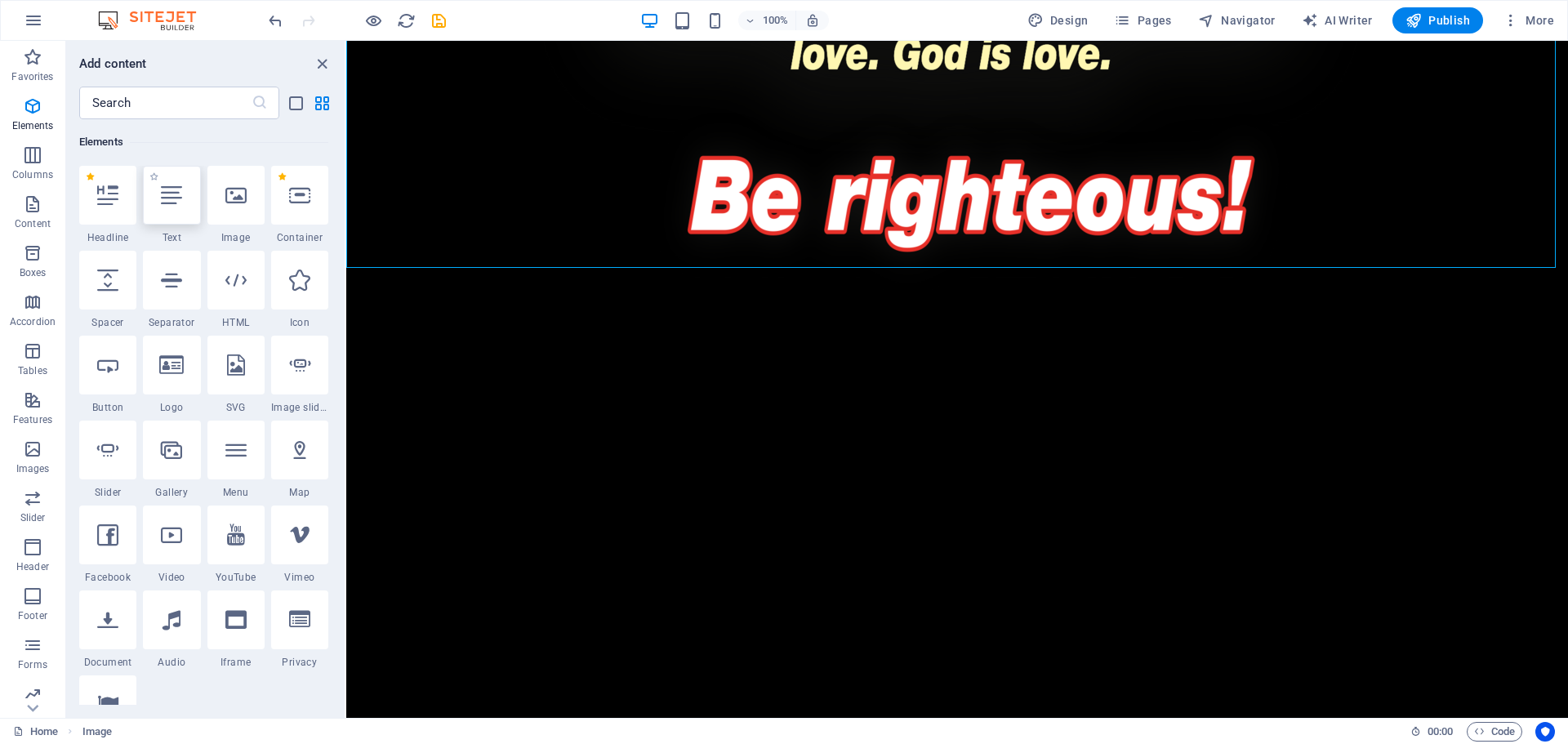
click at [172, 207] on div at bounding box center [172, 195] width 57 height 58
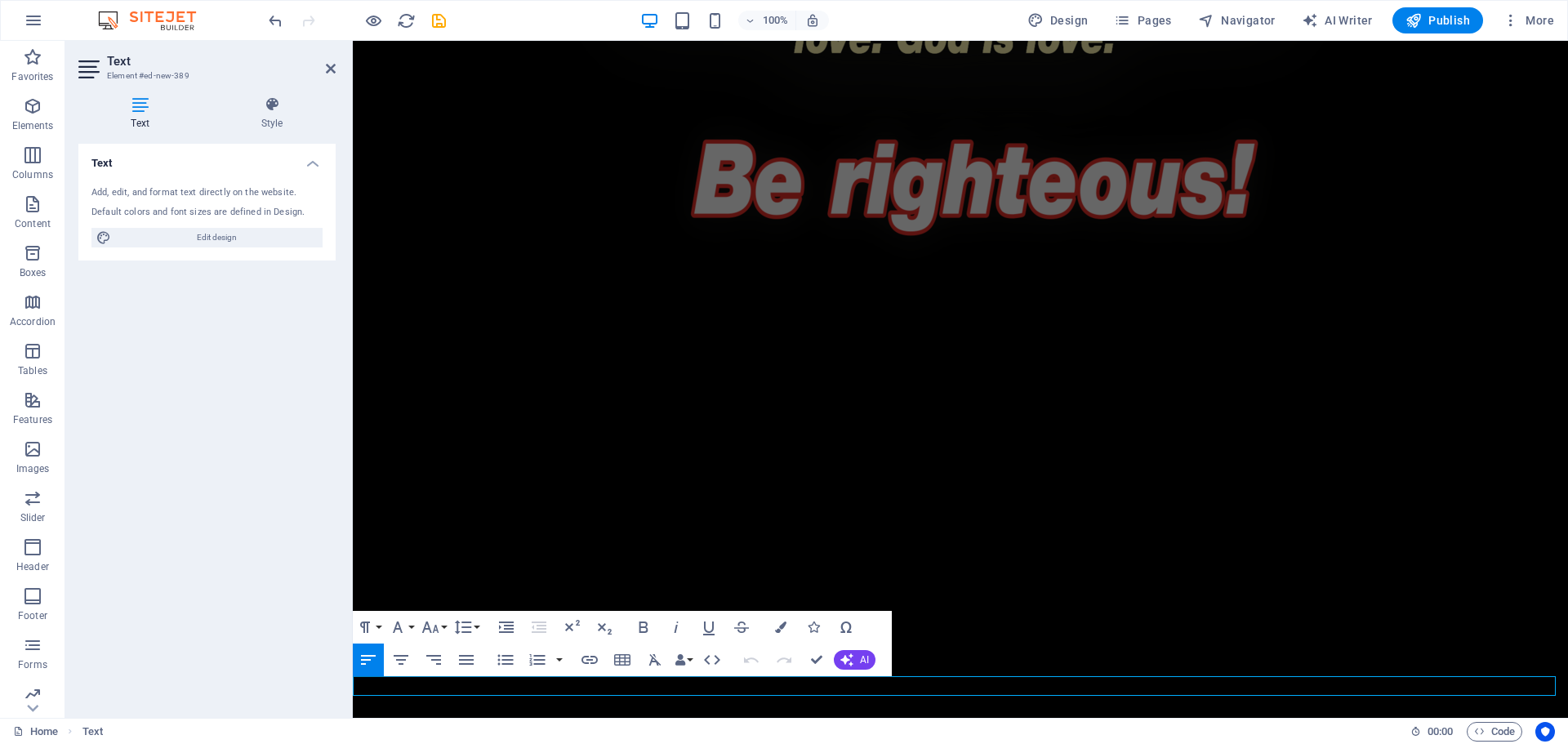
scroll to position [3670, 0]
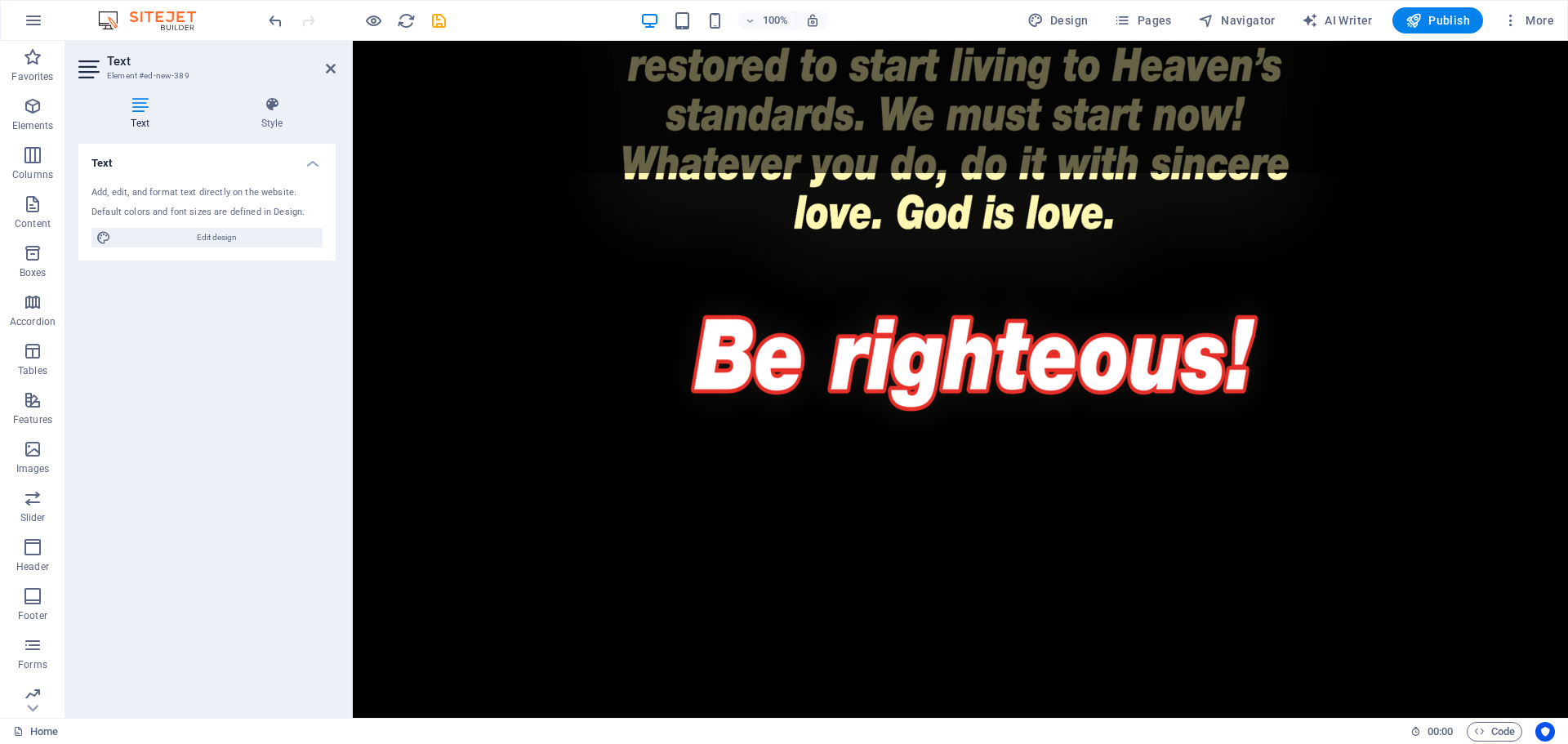
scroll to position [3588, 0]
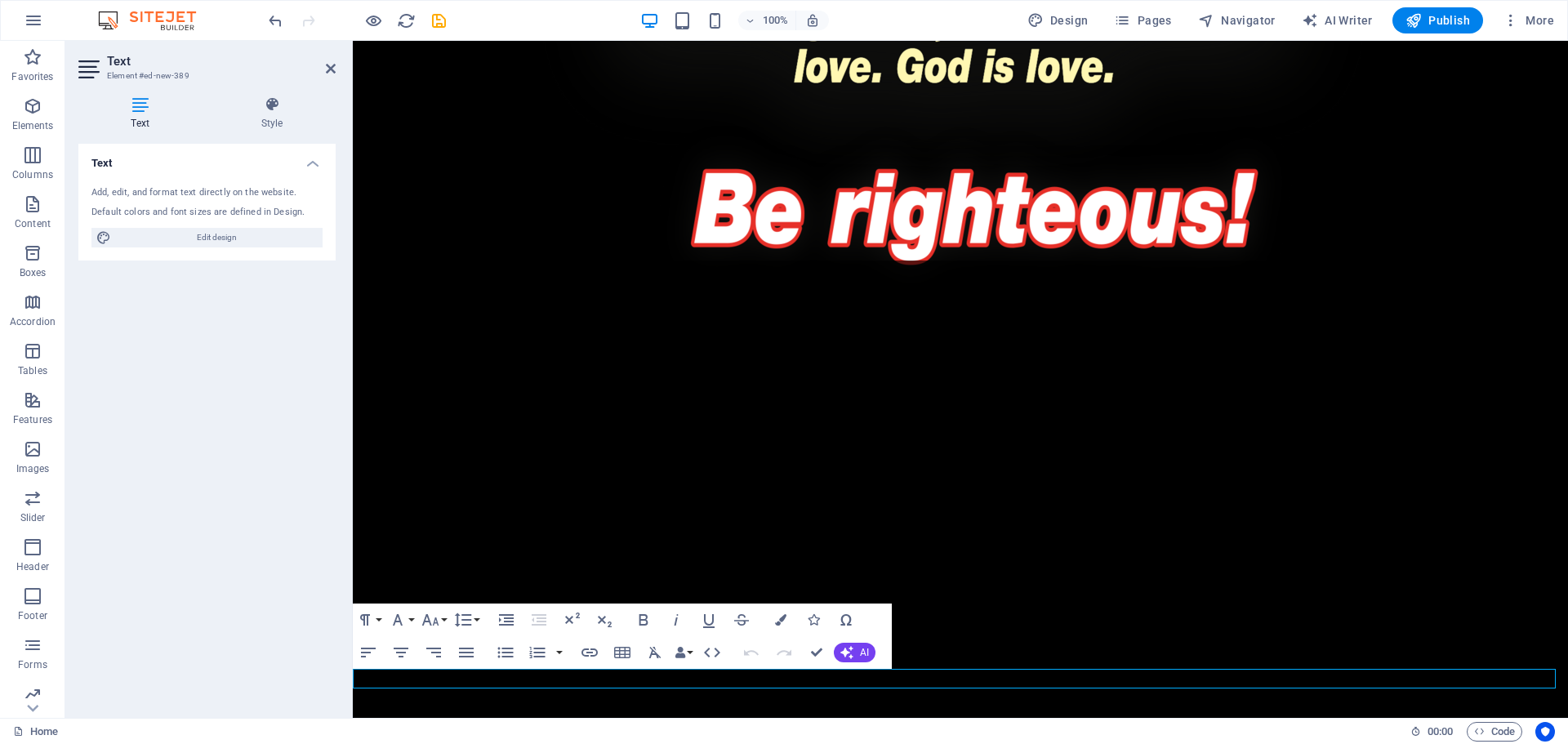
scroll to position [3670, 0]
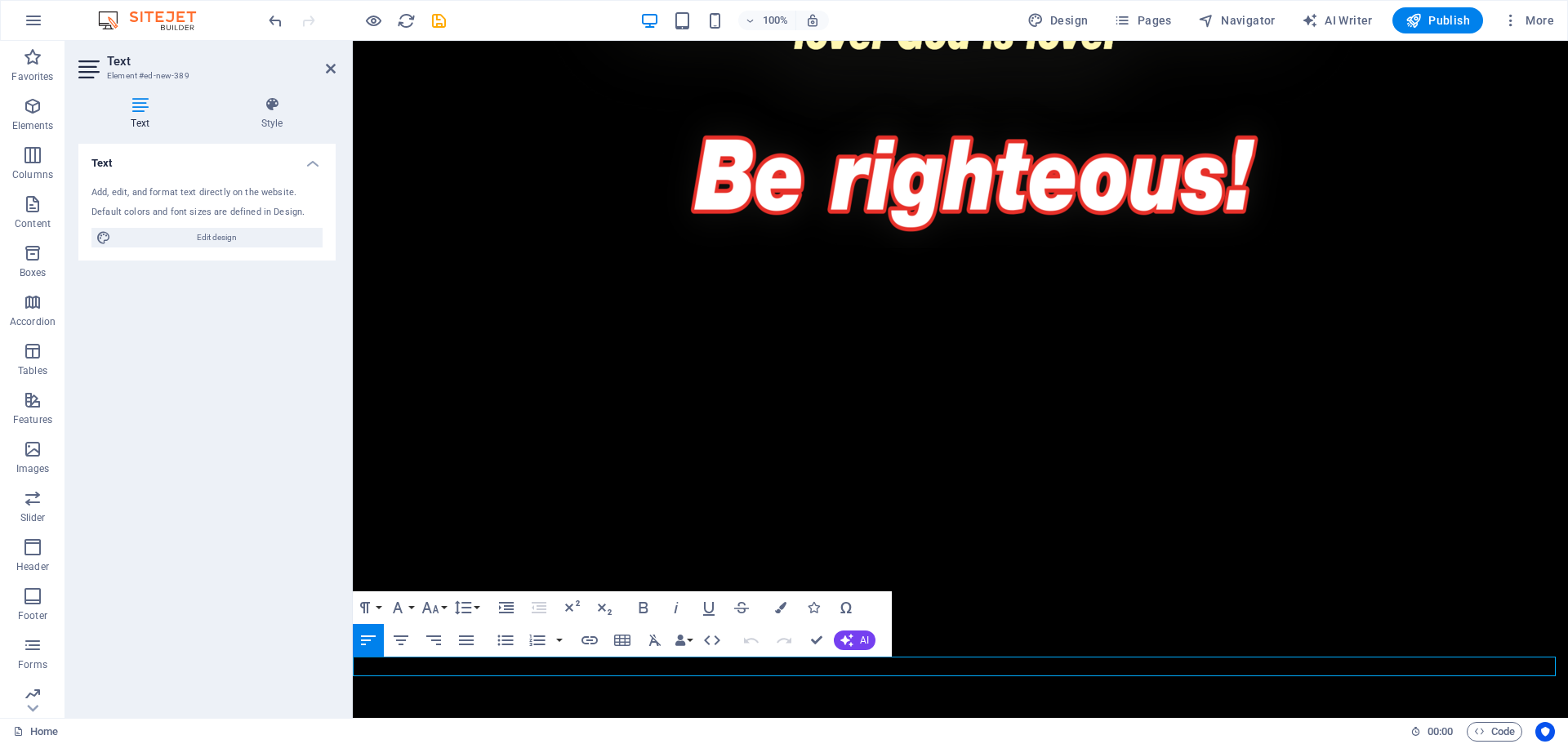
click at [834, 730] on p "New text element" at bounding box center [961, 740] width 1216 height 20
click at [451, 730] on p "New text element" at bounding box center [961, 740] width 1216 height 20
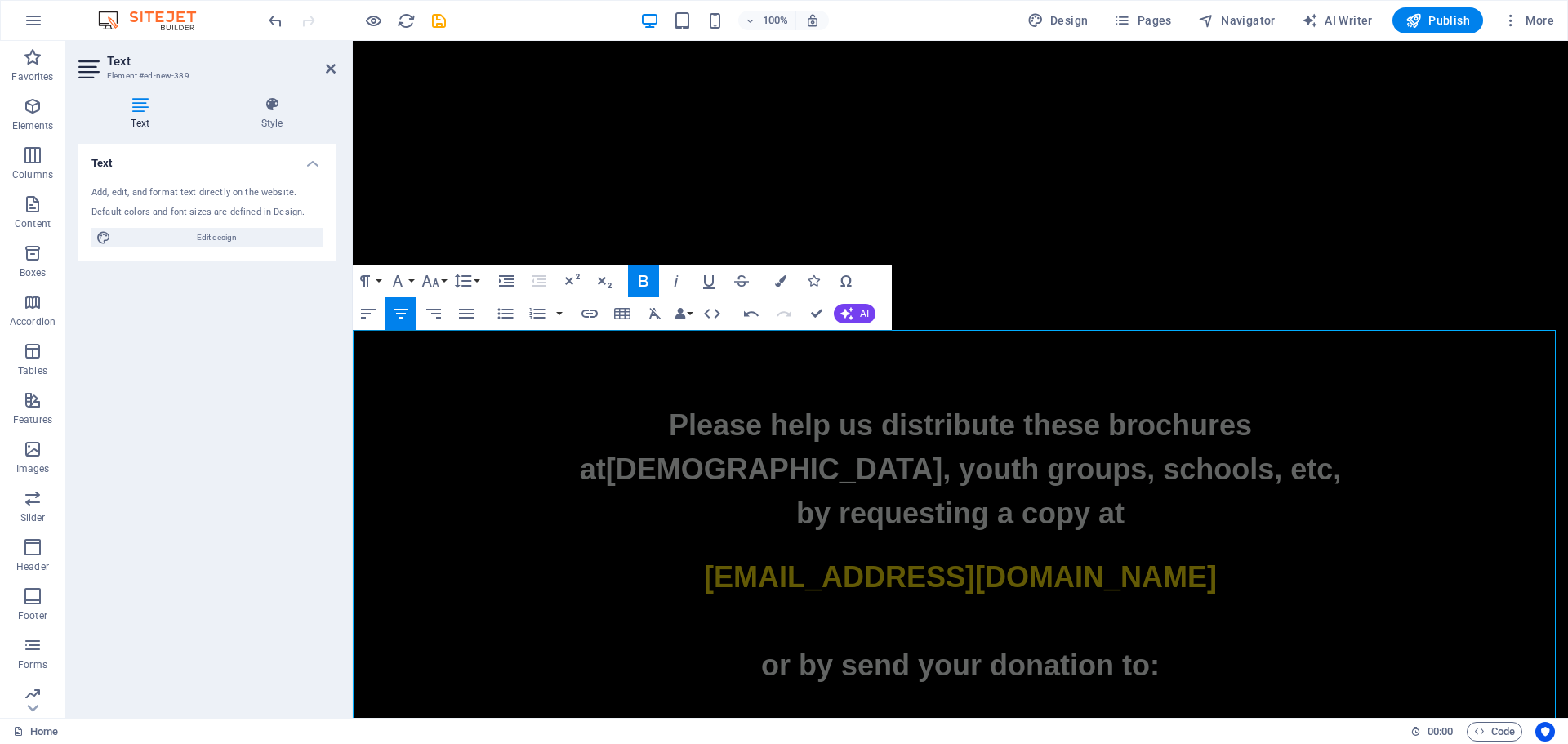
drag, startPoint x: 1045, startPoint y: 330, endPoint x: 1061, endPoint y: 146, distance: 184.7
click at [1312, 536] on p at bounding box center [961, 546] width 1216 height 20
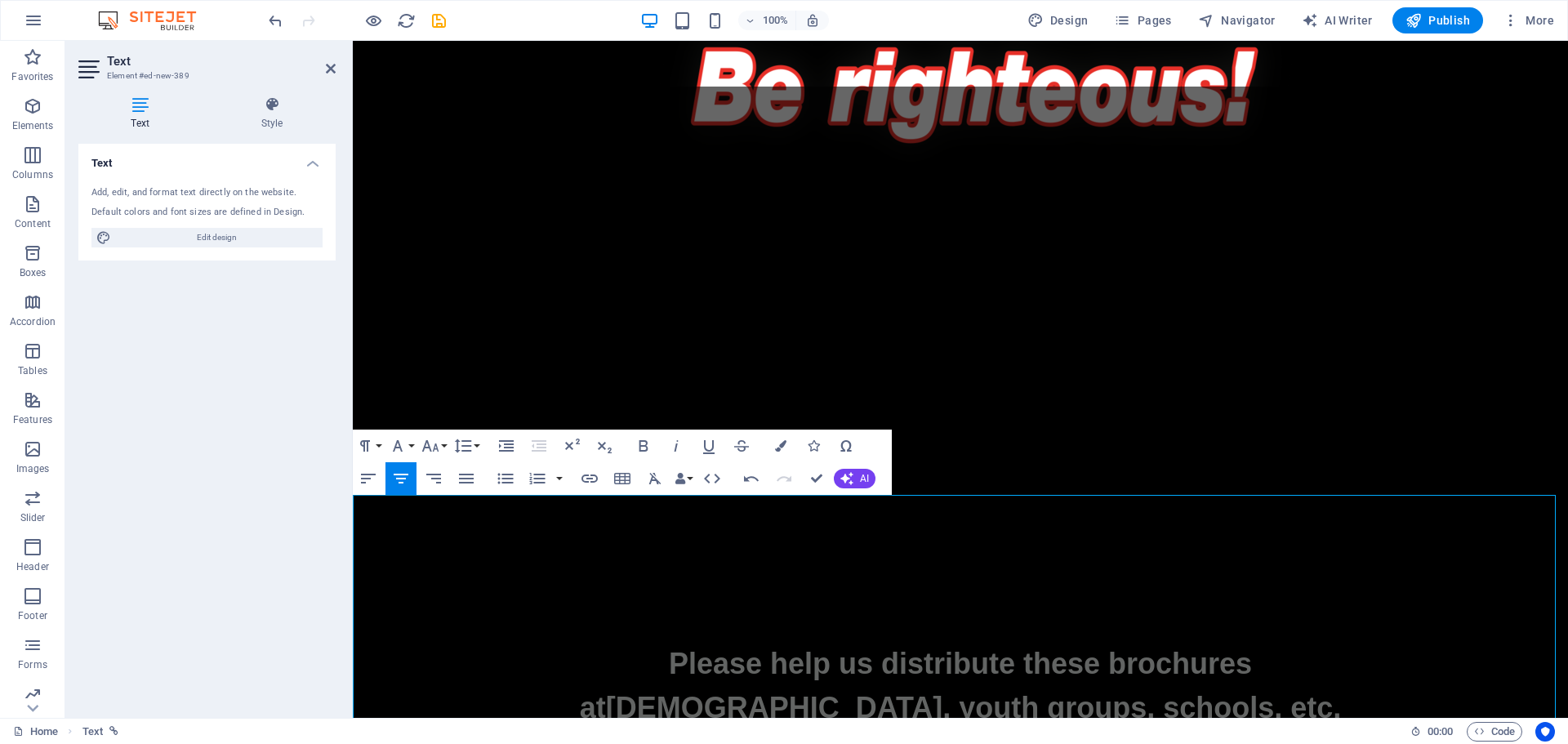
scroll to position [3751, 0]
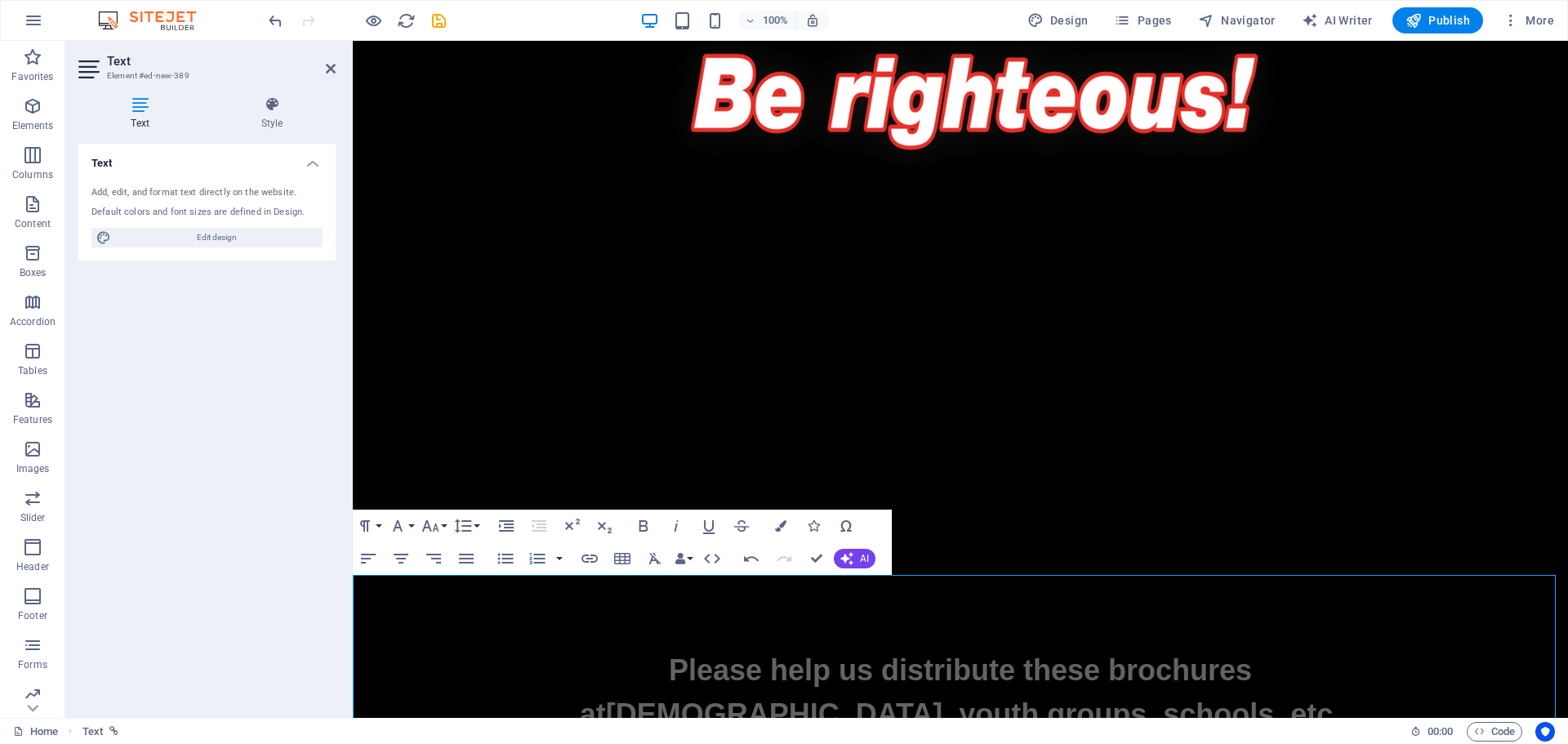
click at [647, 692] on p "at churches, youth groups, schools, etc," at bounding box center [961, 713] width 1216 height 44
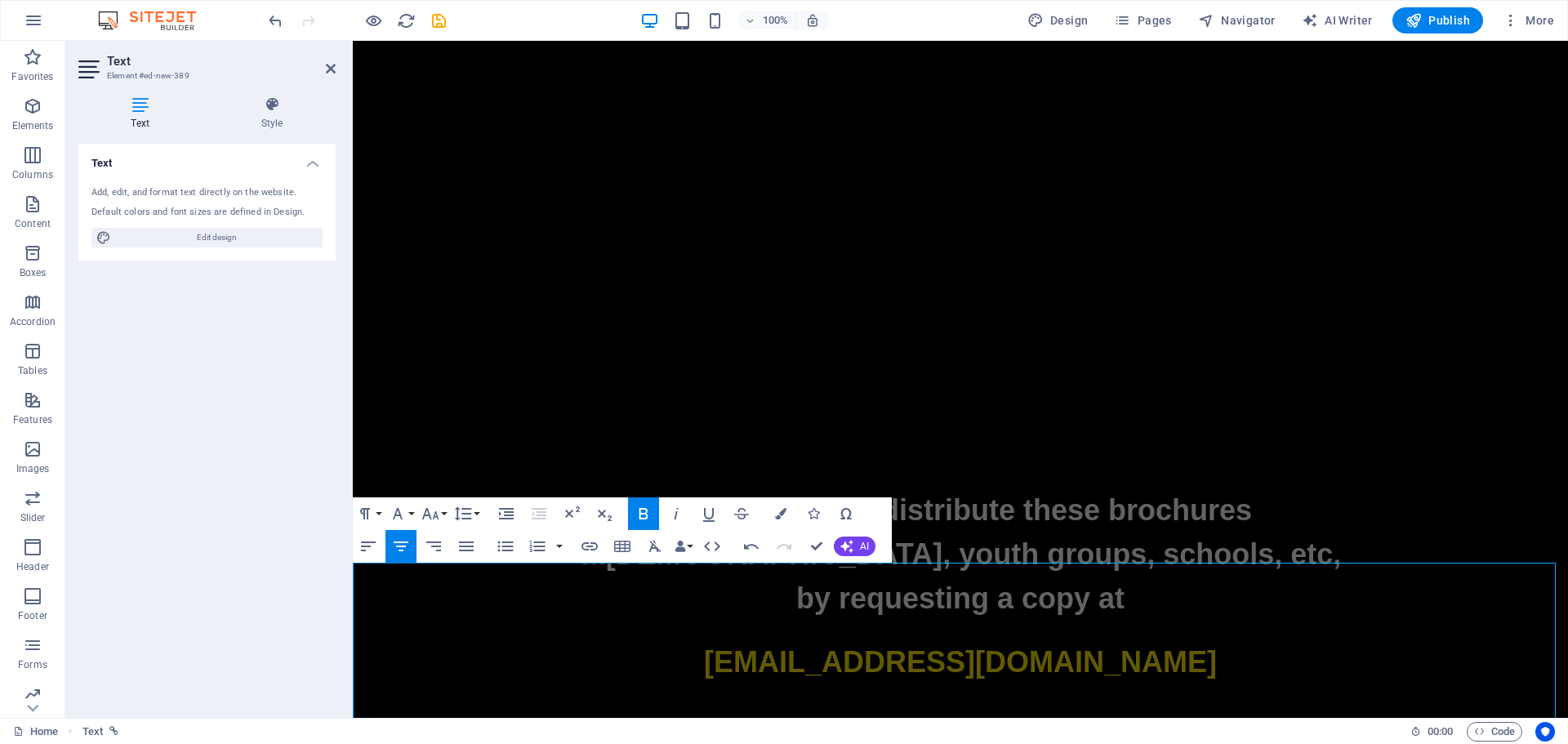
scroll to position [4110, 0]
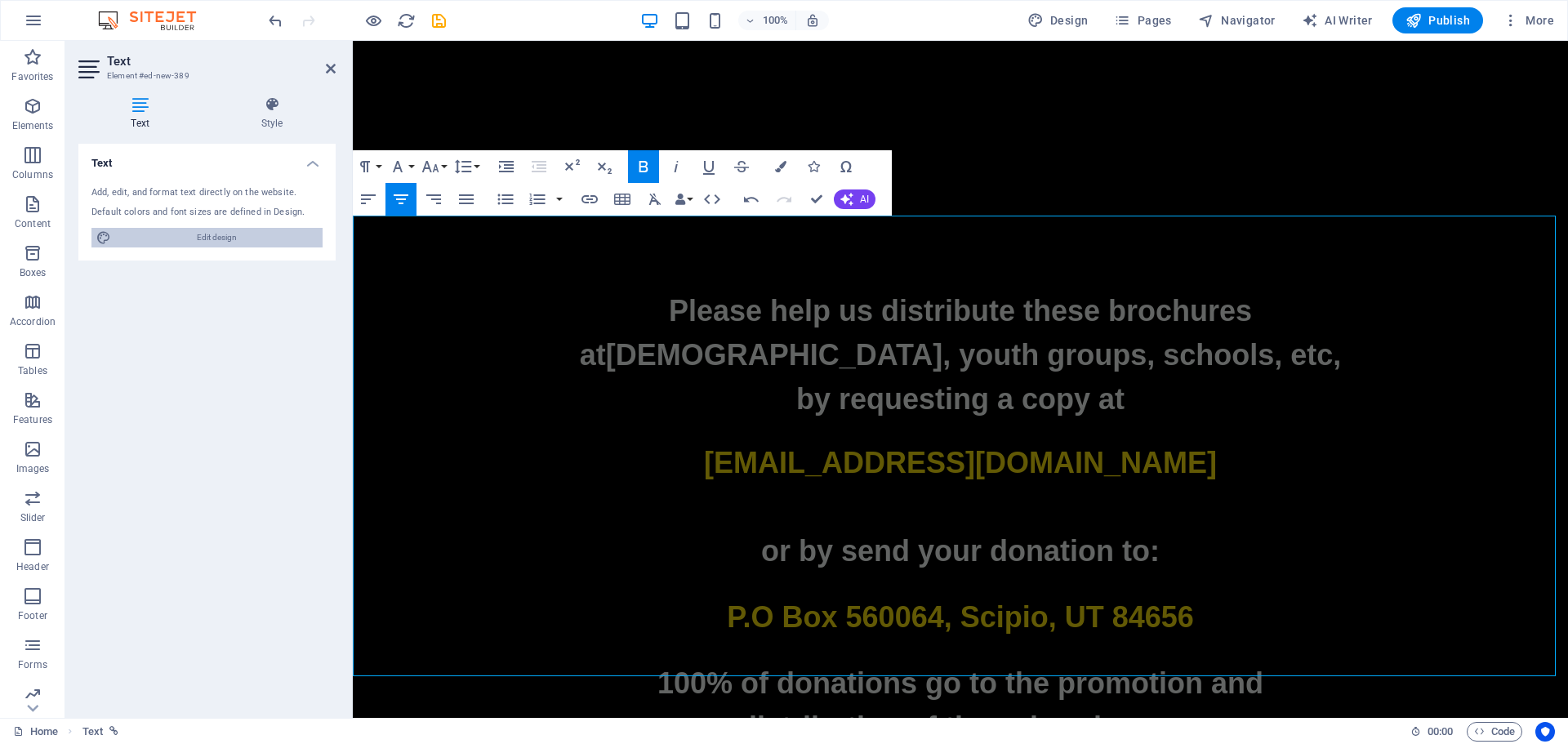
click at [189, 241] on span "Edit design" at bounding box center [216, 238] width 202 height 20
select select "700"
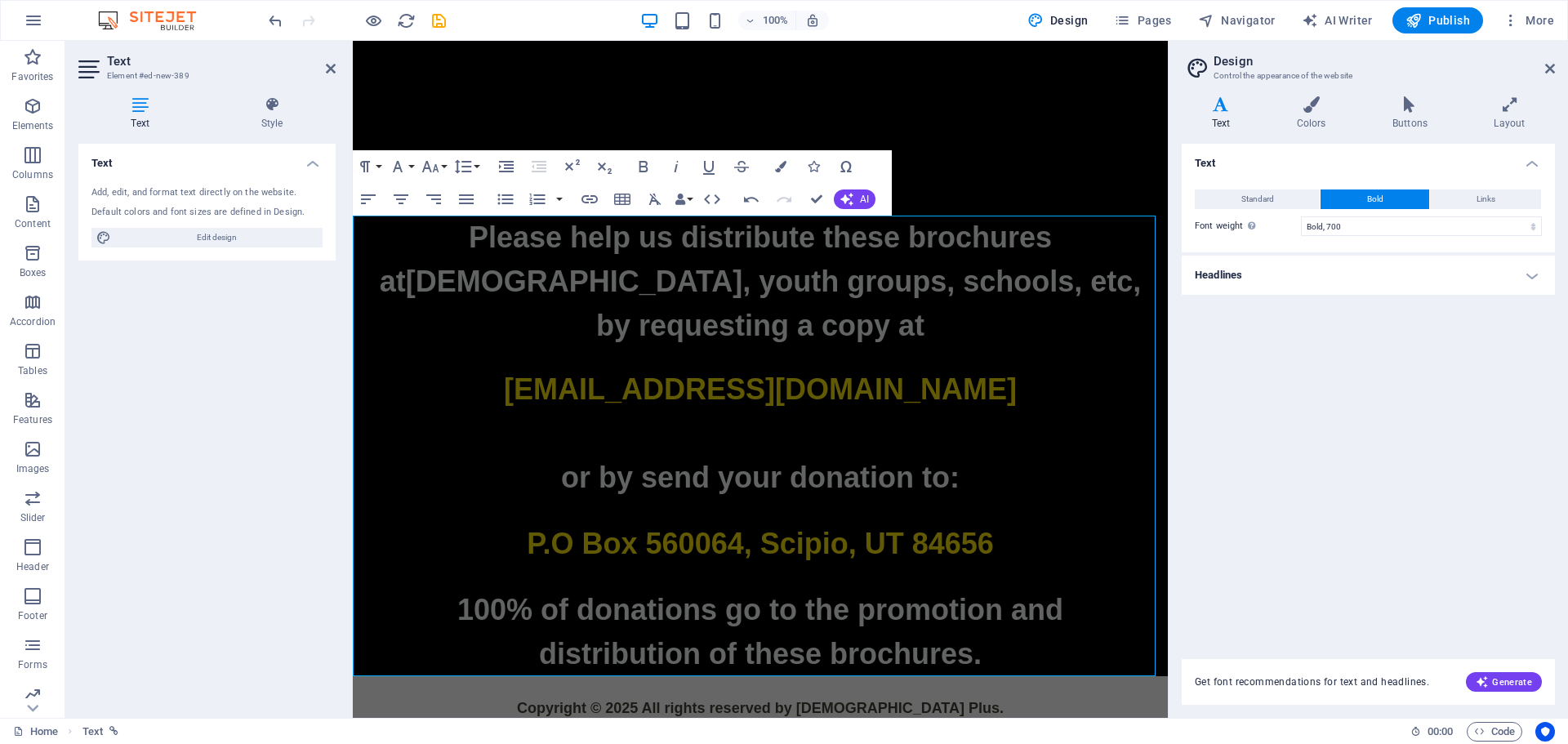
scroll to position [3754, 0]
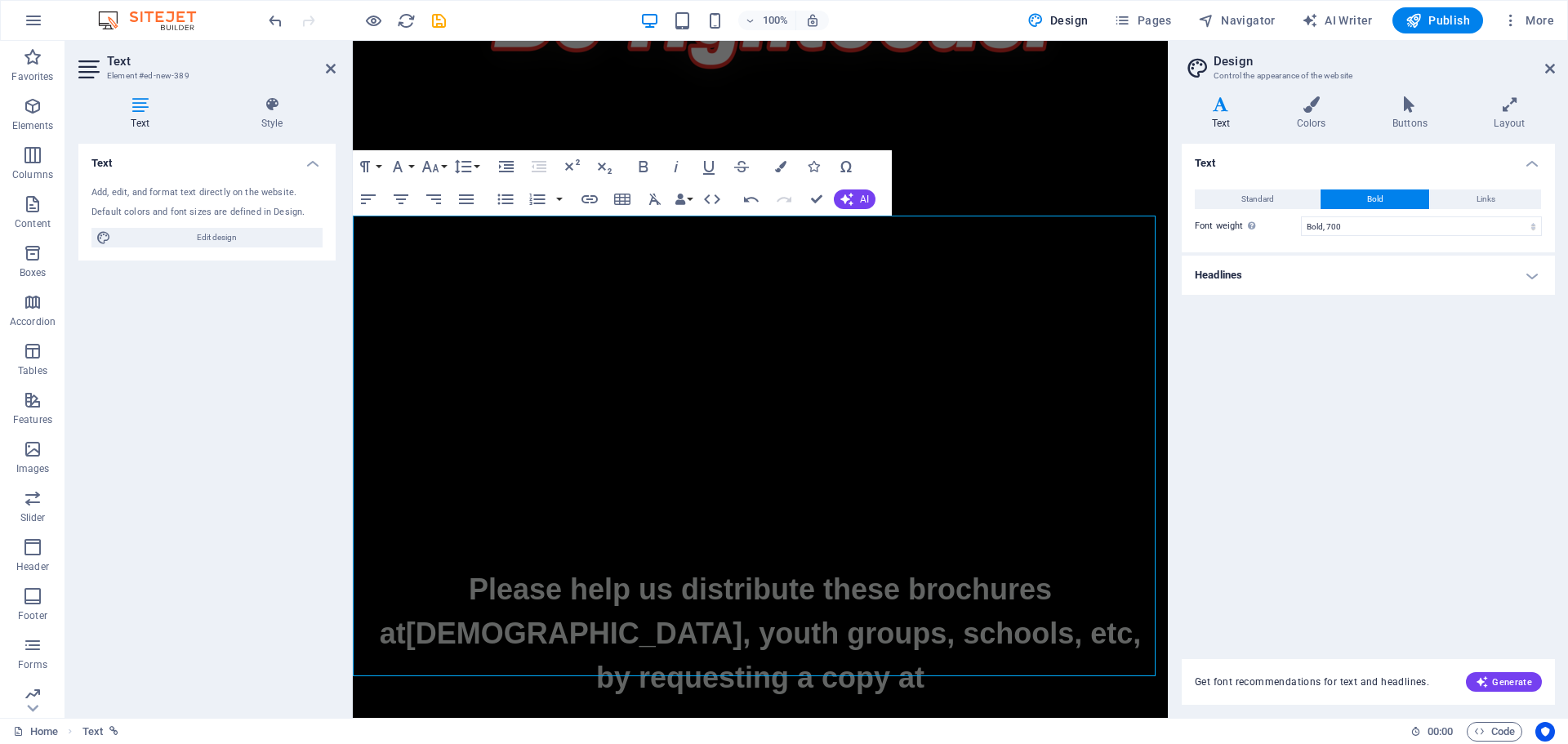
click at [1529, 404] on div "Text Standard Bold Links Font color Font Lato, -apple-system, BlinkMaxSystemFon…" at bounding box center [1369, 391] width 374 height 495
click at [1379, 194] on span "Bold" at bounding box center [1376, 199] width 16 height 20
click at [1549, 66] on icon at bounding box center [1550, 68] width 10 height 13
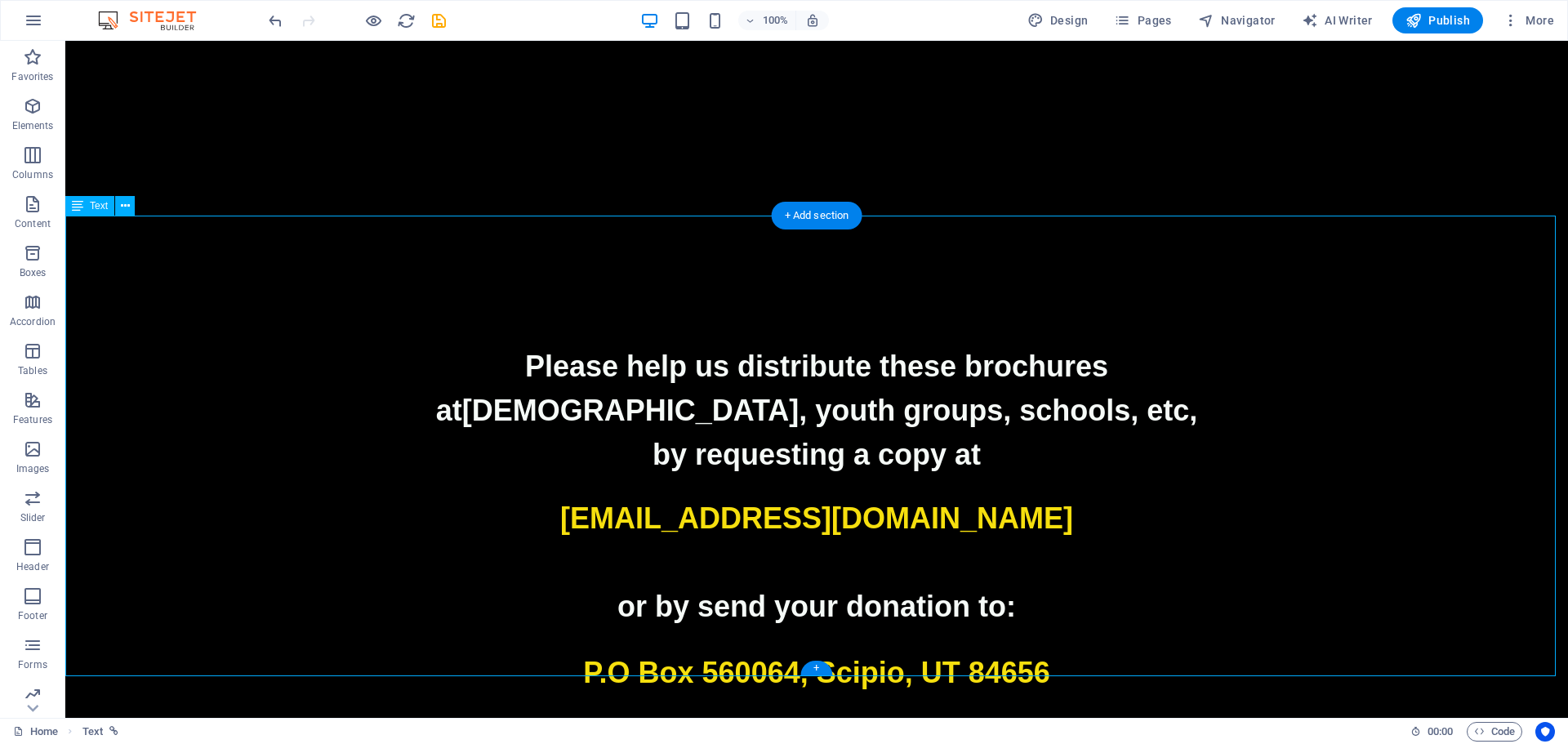
click at [1180, 477] on p at bounding box center [817, 486] width 1503 height 20
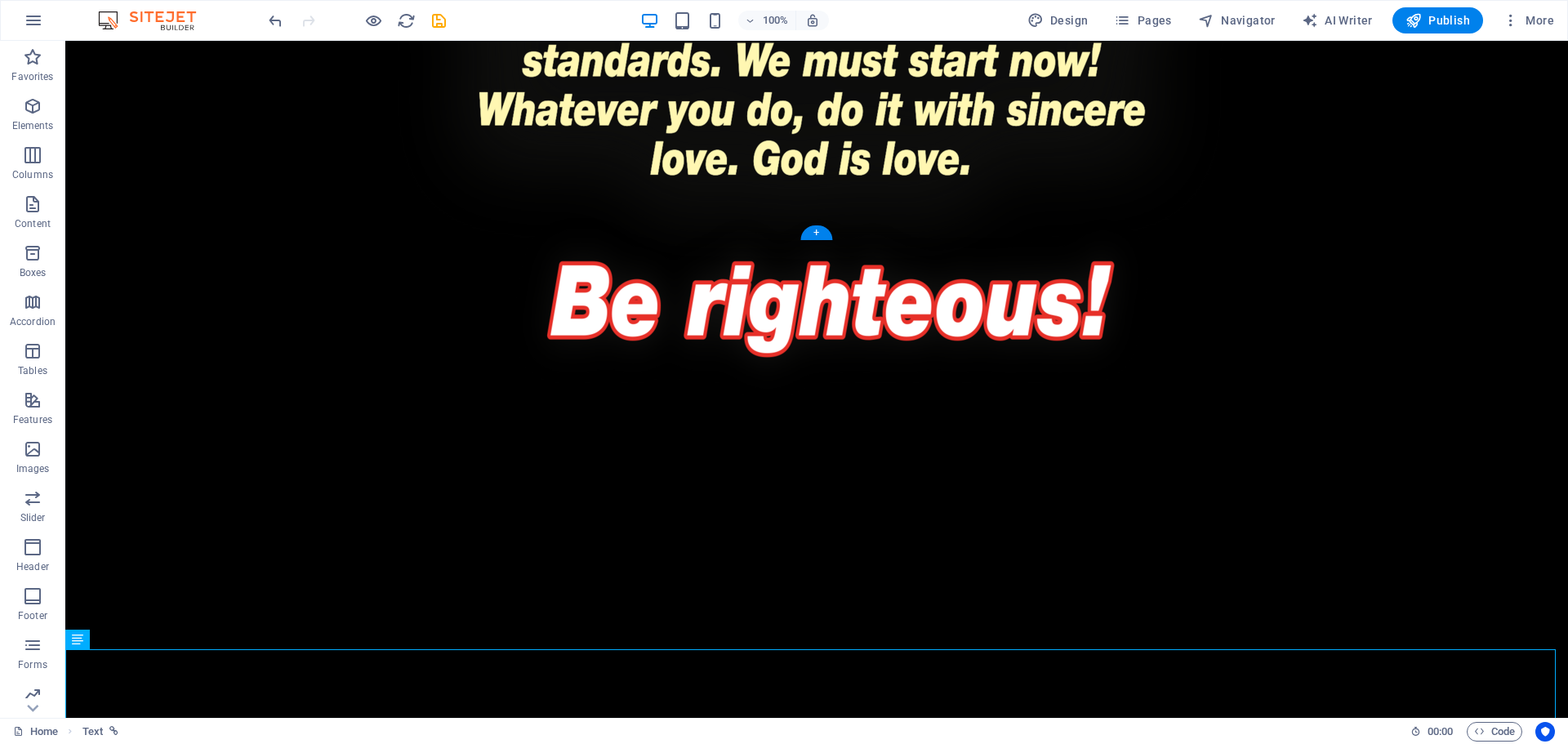
scroll to position [3568, 0]
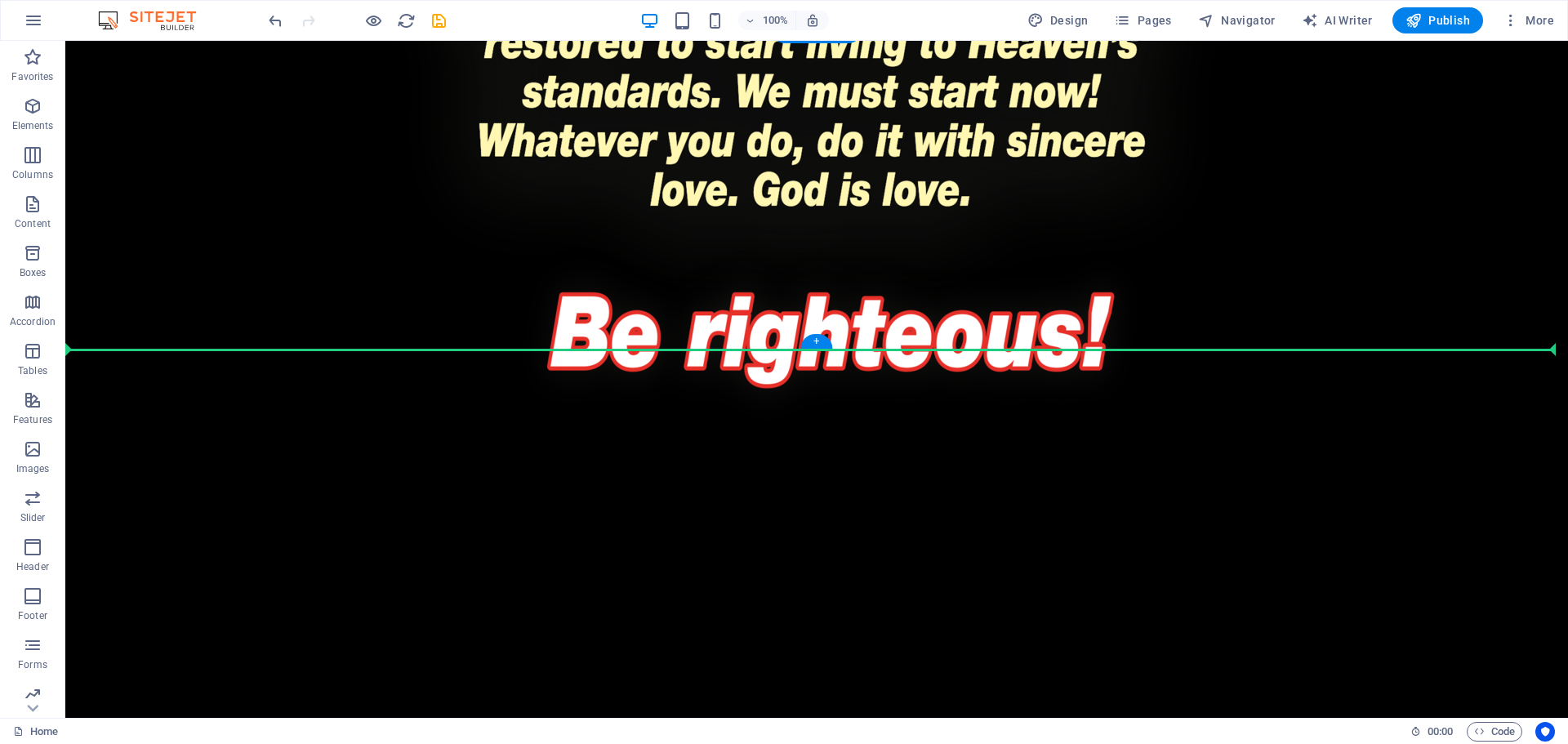
drag, startPoint x: 163, startPoint y: 411, endPoint x: 134, endPoint y: 328, distance: 87.9
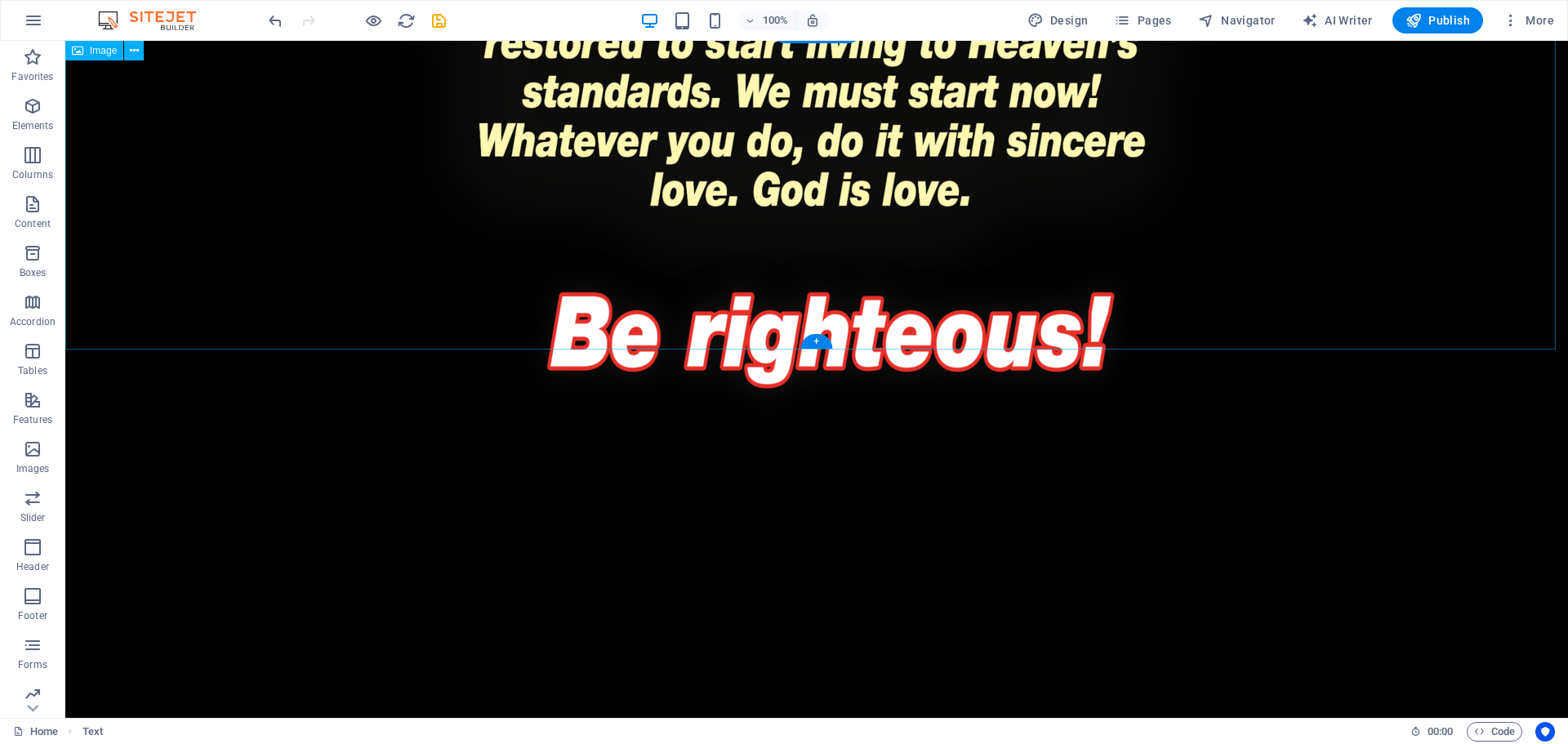
click at [1483, 290] on figure at bounding box center [817, 318] width 1503 height 320
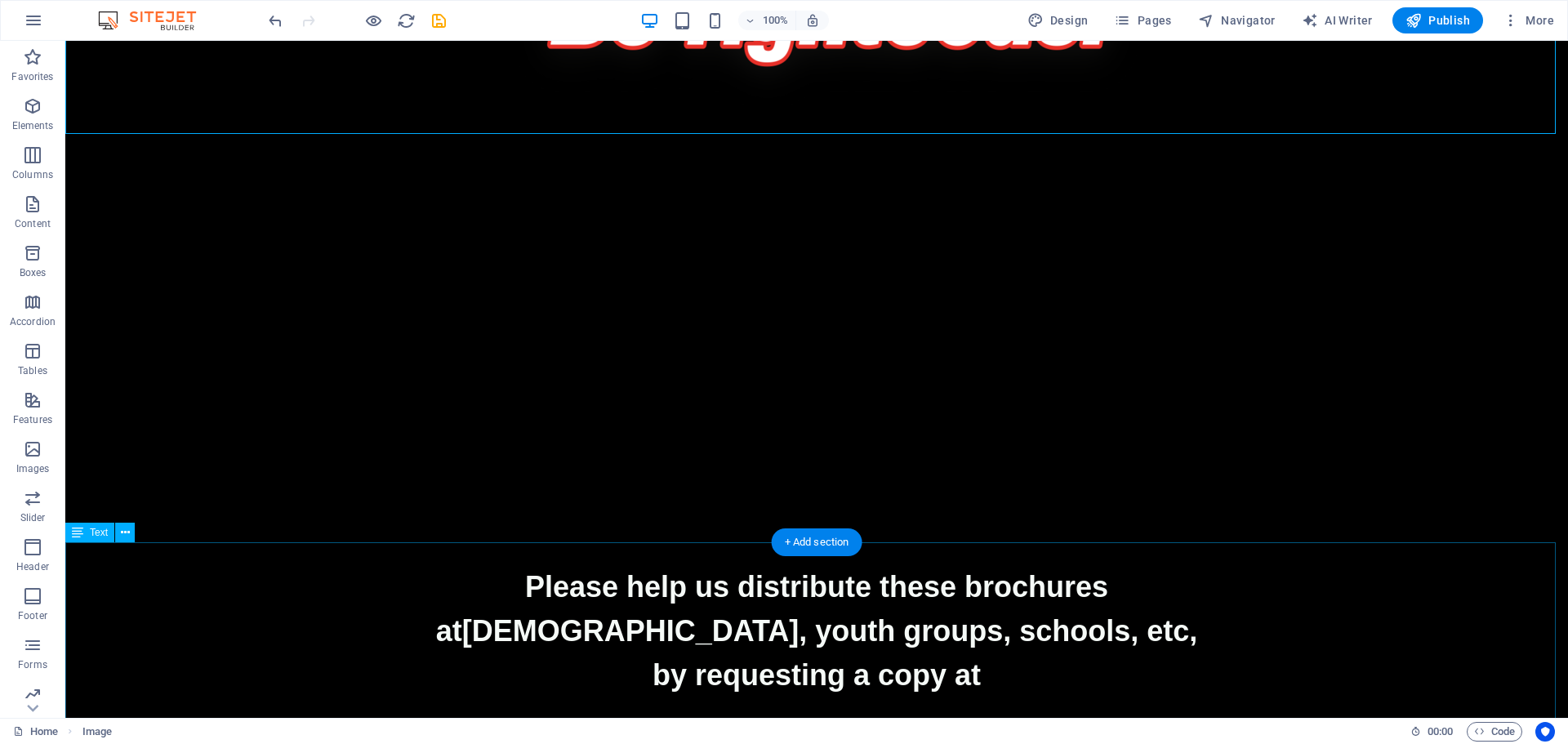
scroll to position [3947, 0]
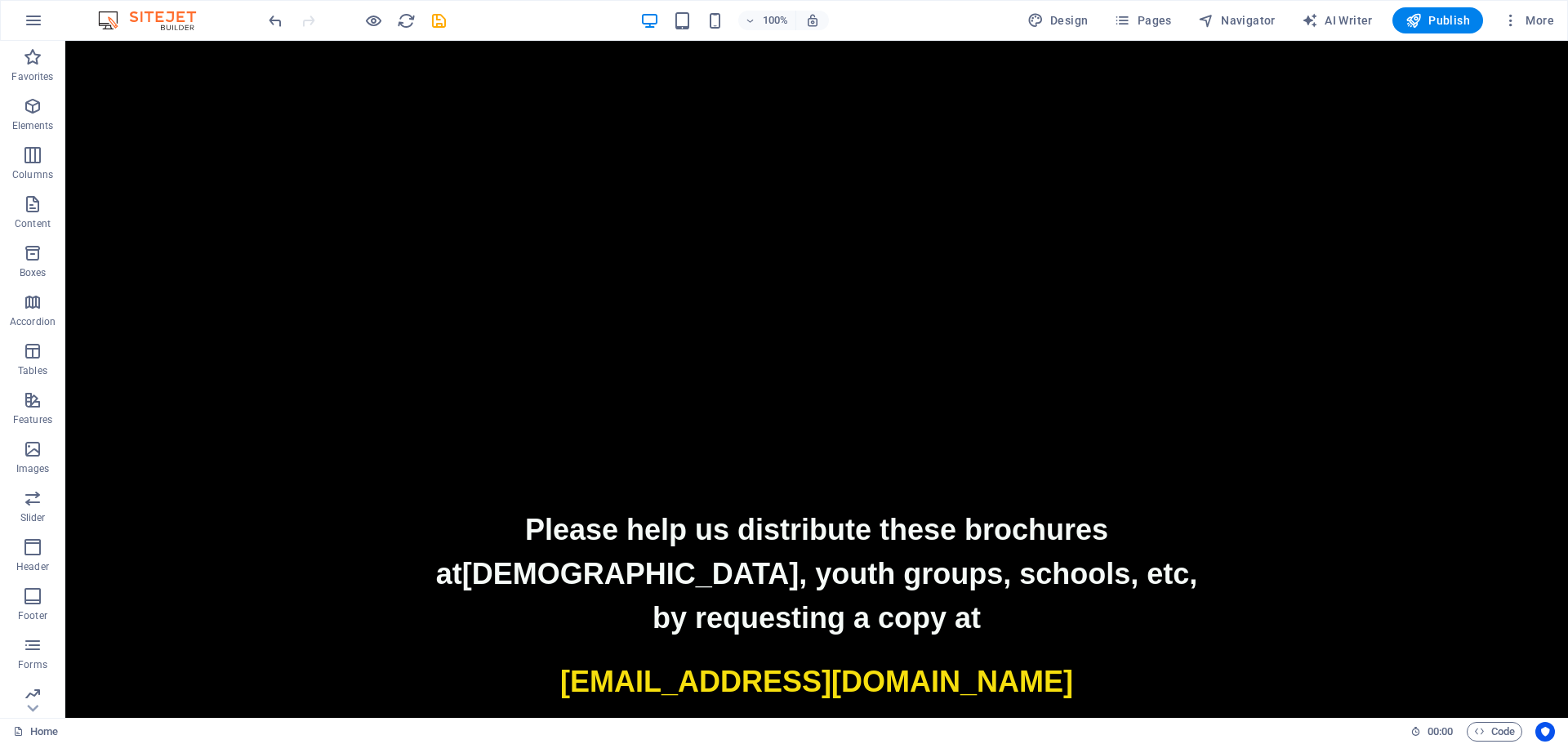
drag, startPoint x: 179, startPoint y: 415, endPoint x: 158, endPoint y: 147, distance: 268.8
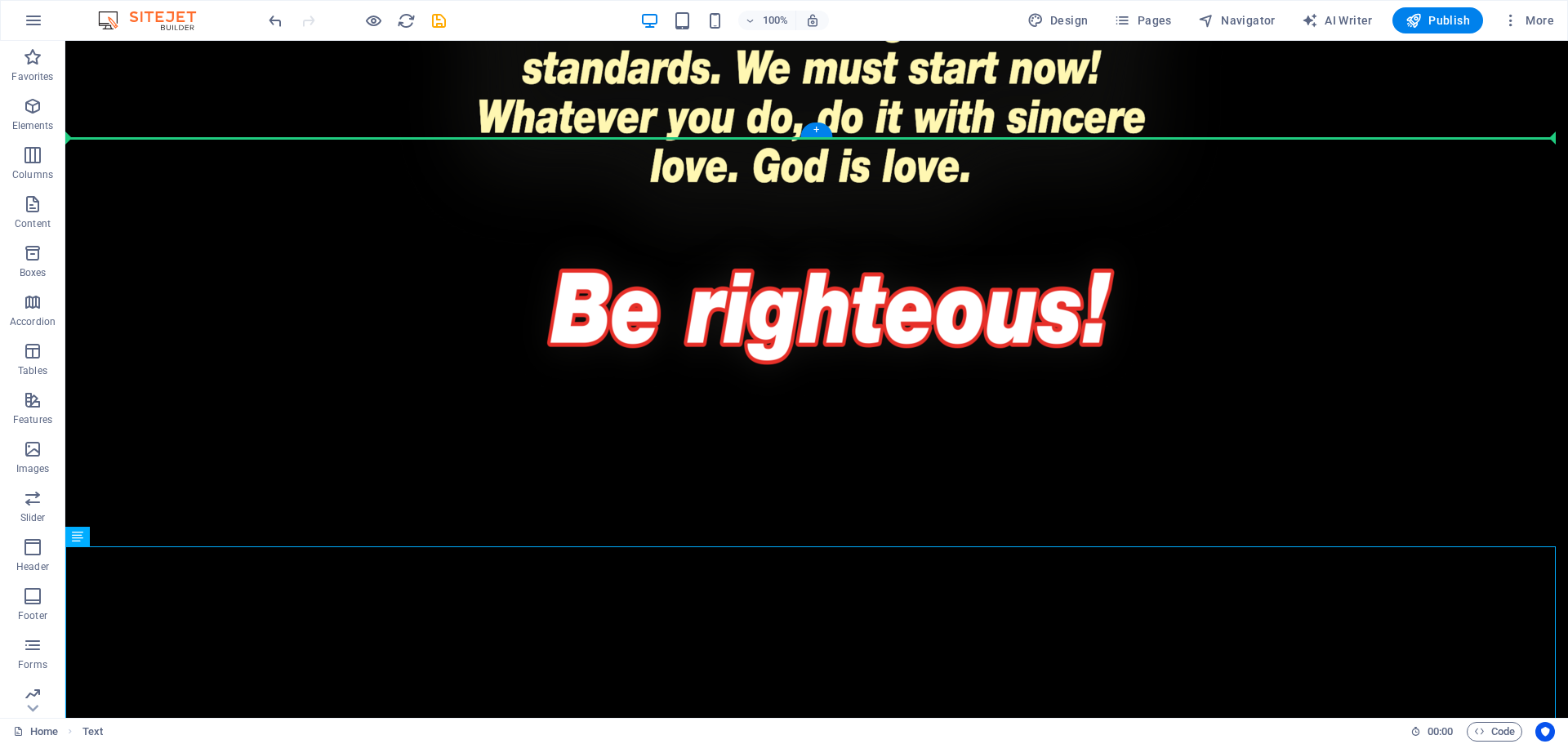
scroll to position [3536, 0]
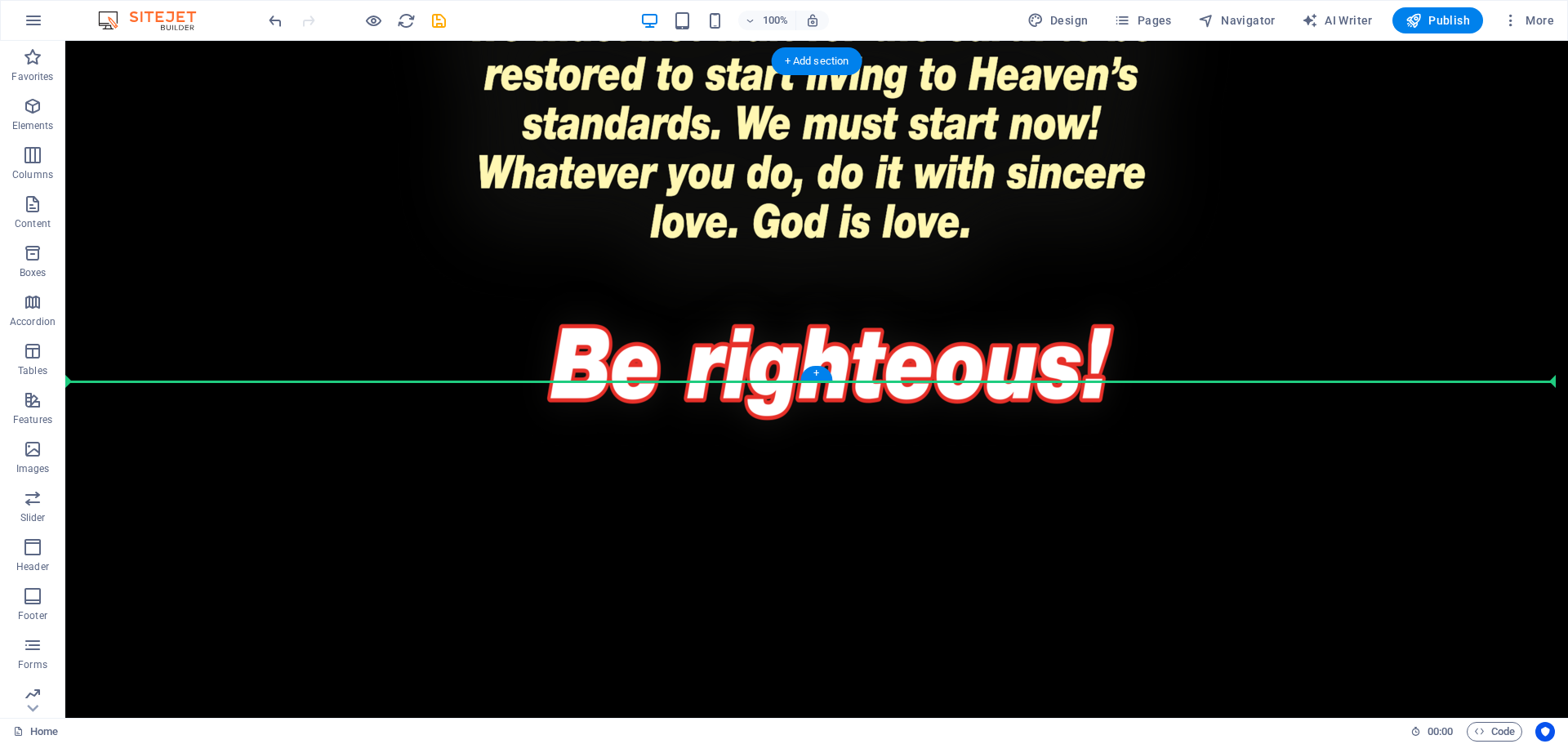
drag, startPoint x: 172, startPoint y: 412, endPoint x: 737, endPoint y: 354, distance: 568.0
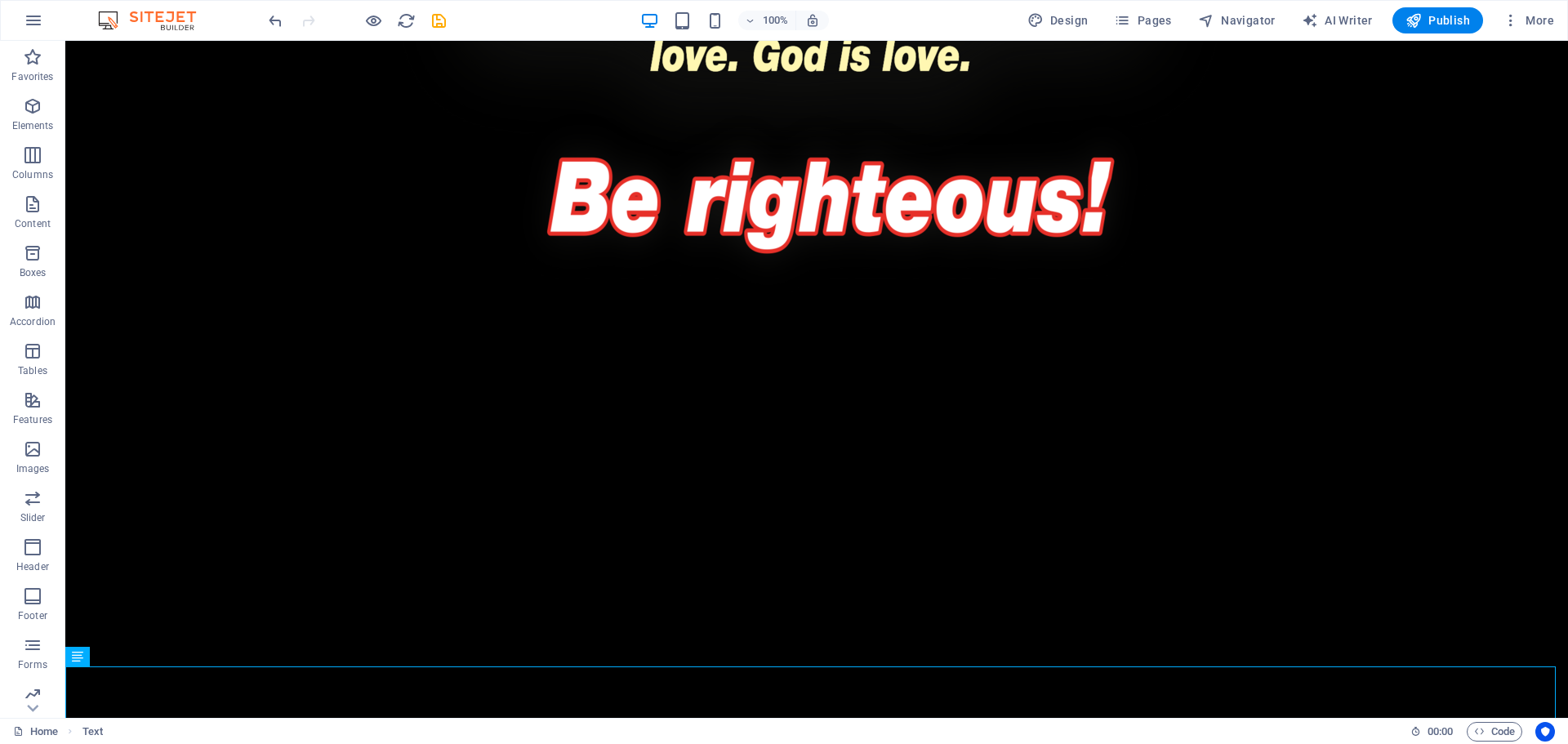
scroll to position [3781, 0]
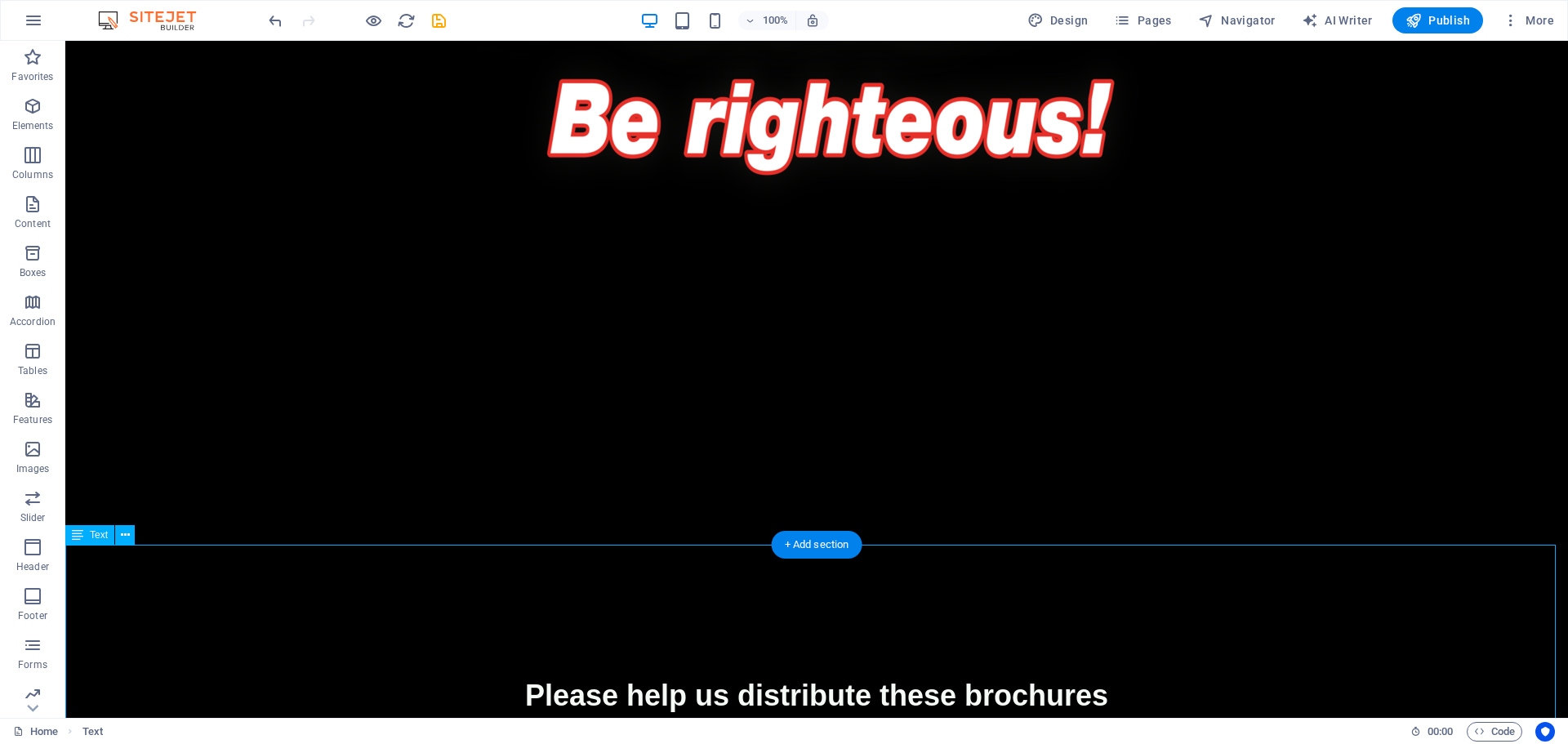
click at [1492, 718] on p "at churches, youth groups, schools, etc," at bounding box center [817, 740] width 1503 height 44
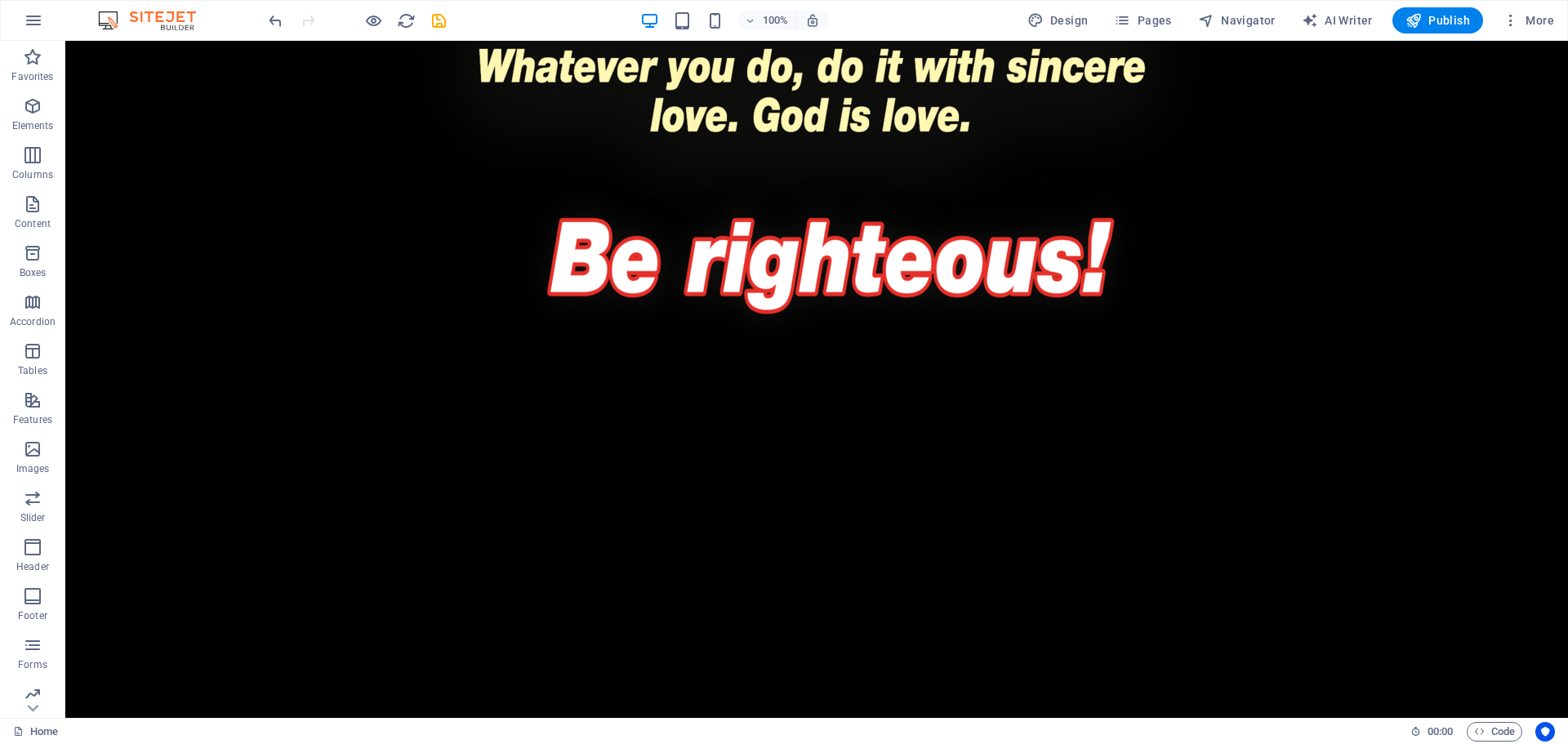
scroll to position [3702, 0]
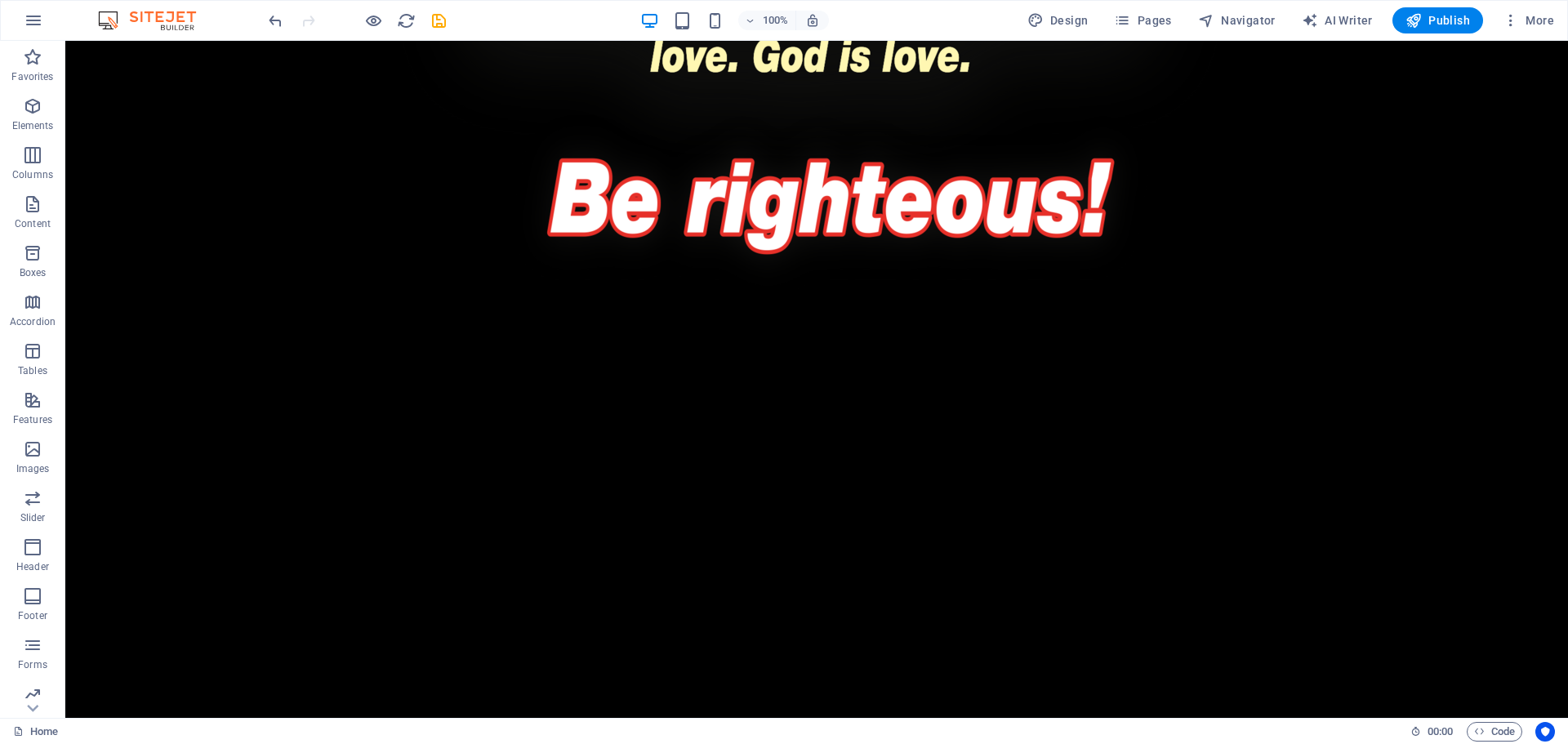
click at [869, 180] on figure at bounding box center [817, 184] width 1503 height 320
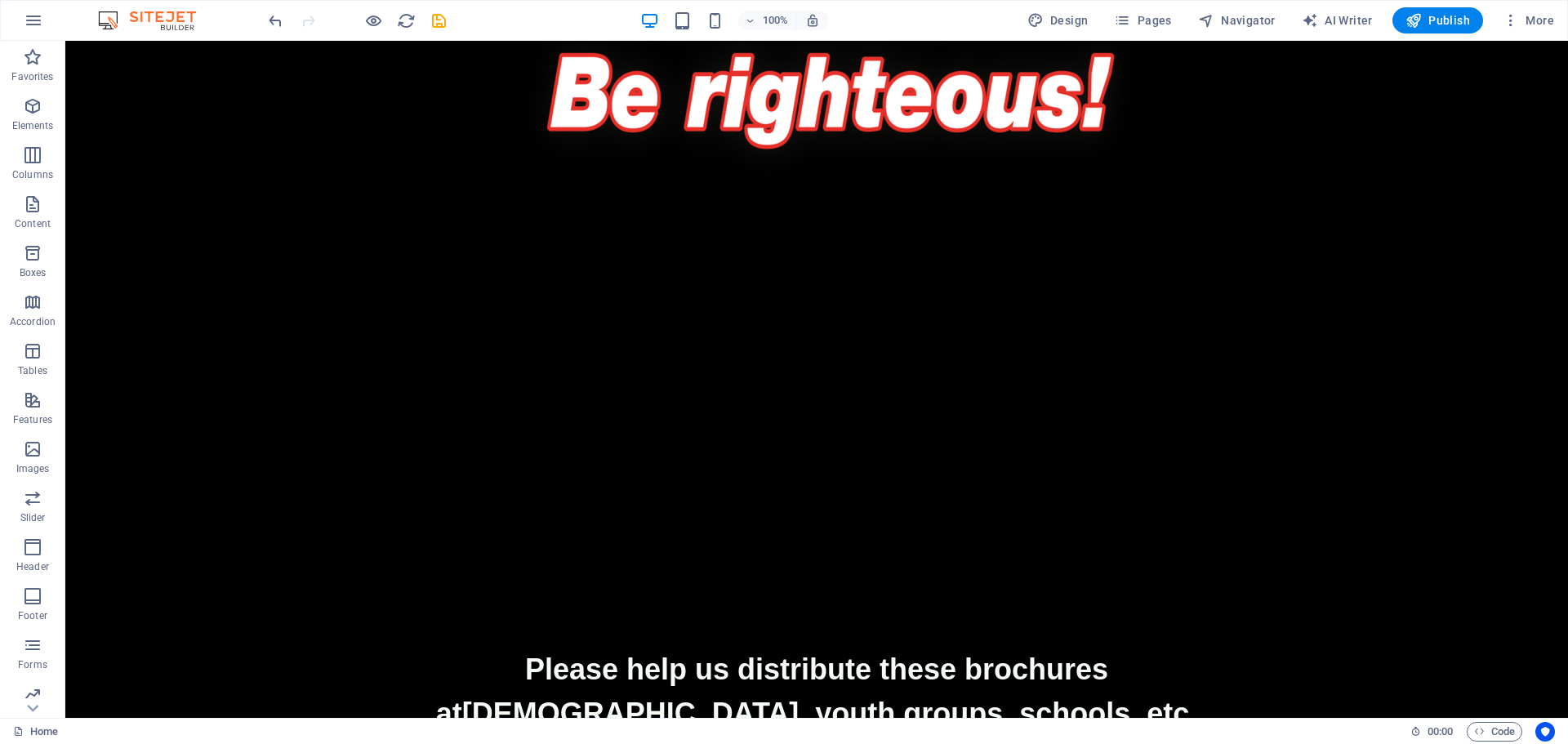
scroll to position [4029, 0]
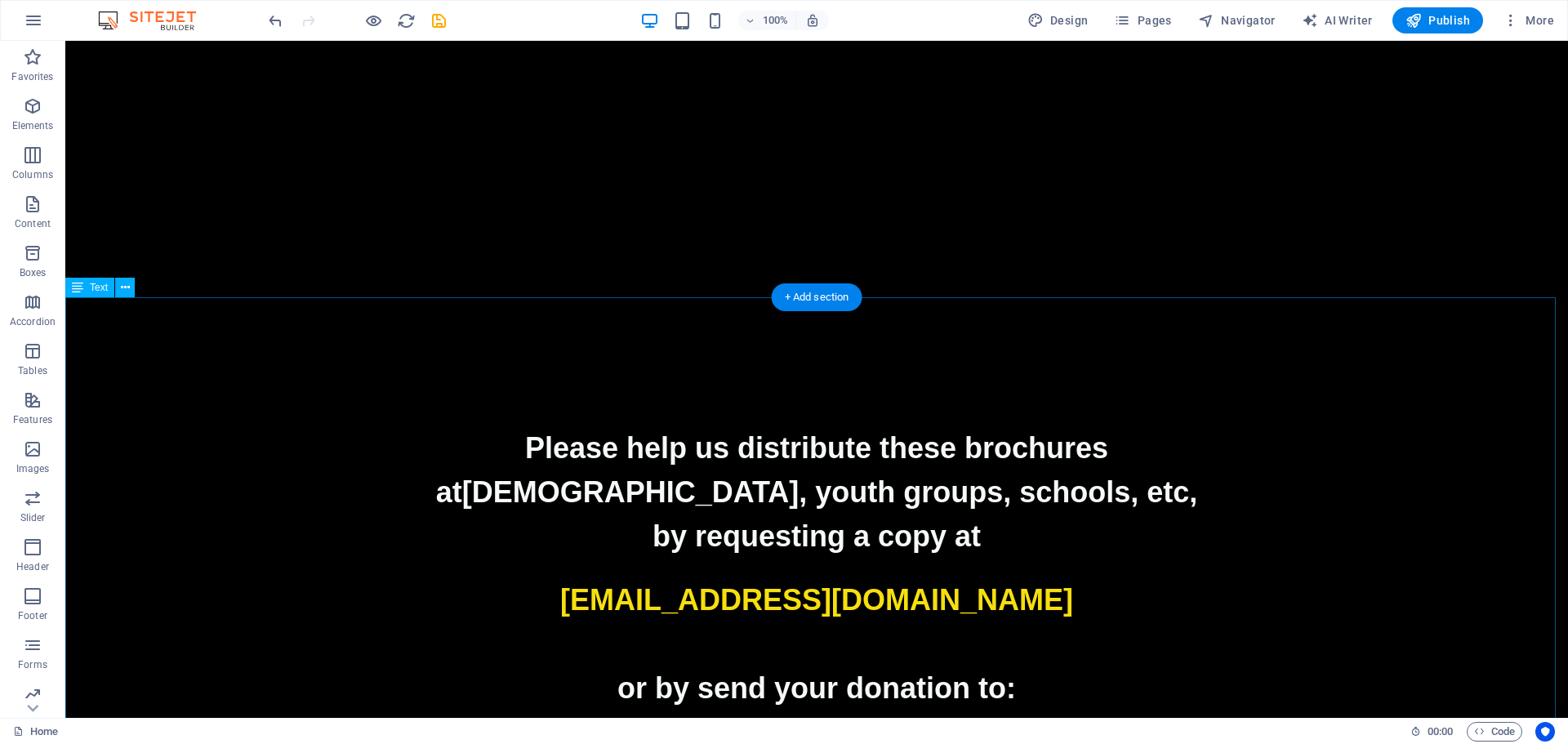
click at [835, 582] on span "catholicplus@email.com" at bounding box center [816, 599] width 513 height 33
click at [454, 578] on p "catholicplus@email.com" at bounding box center [817, 600] width 1503 height 44
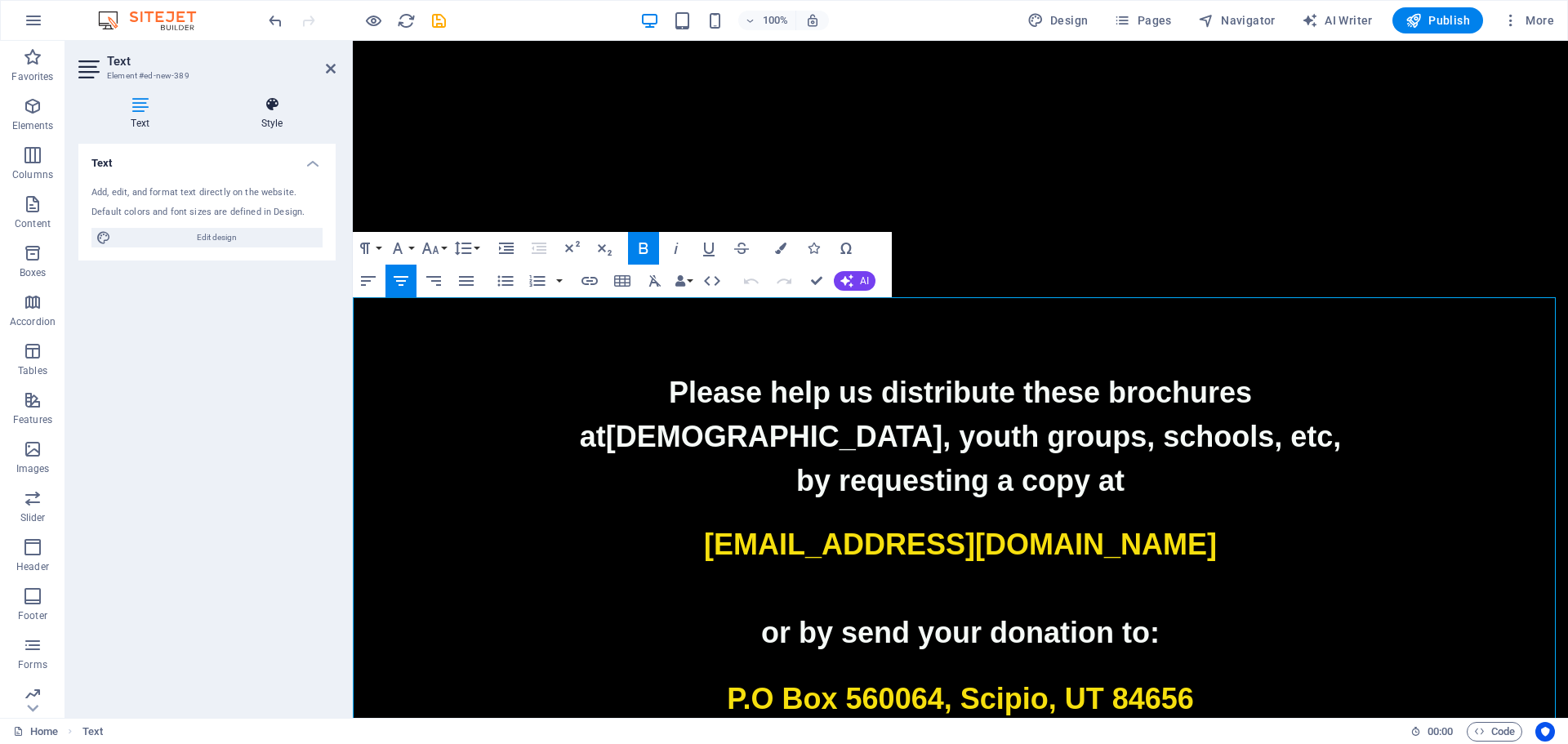
click at [265, 113] on h4 "Style" at bounding box center [272, 113] width 128 height 34
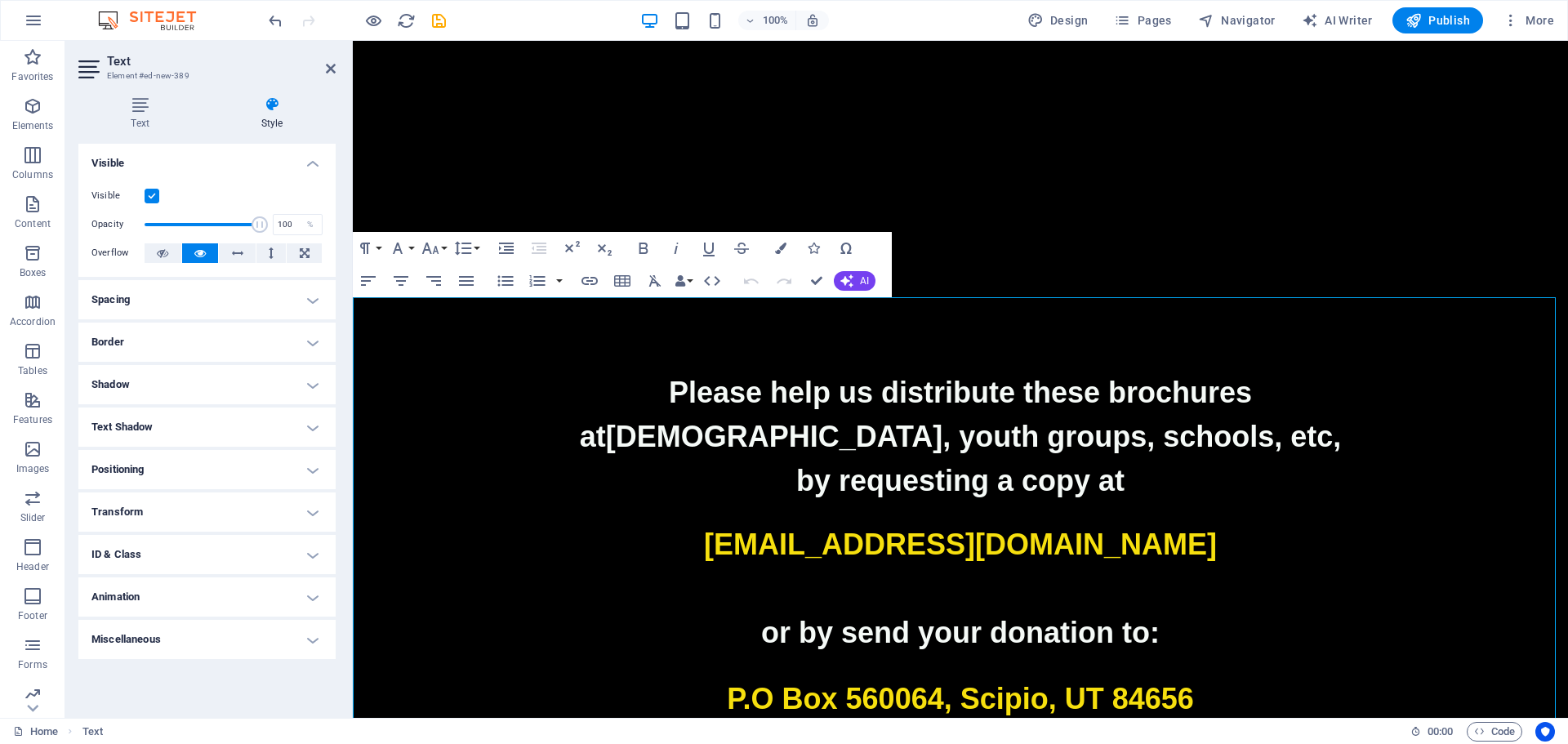
click at [171, 291] on h4 "Spacing" at bounding box center [207, 300] width 258 height 39
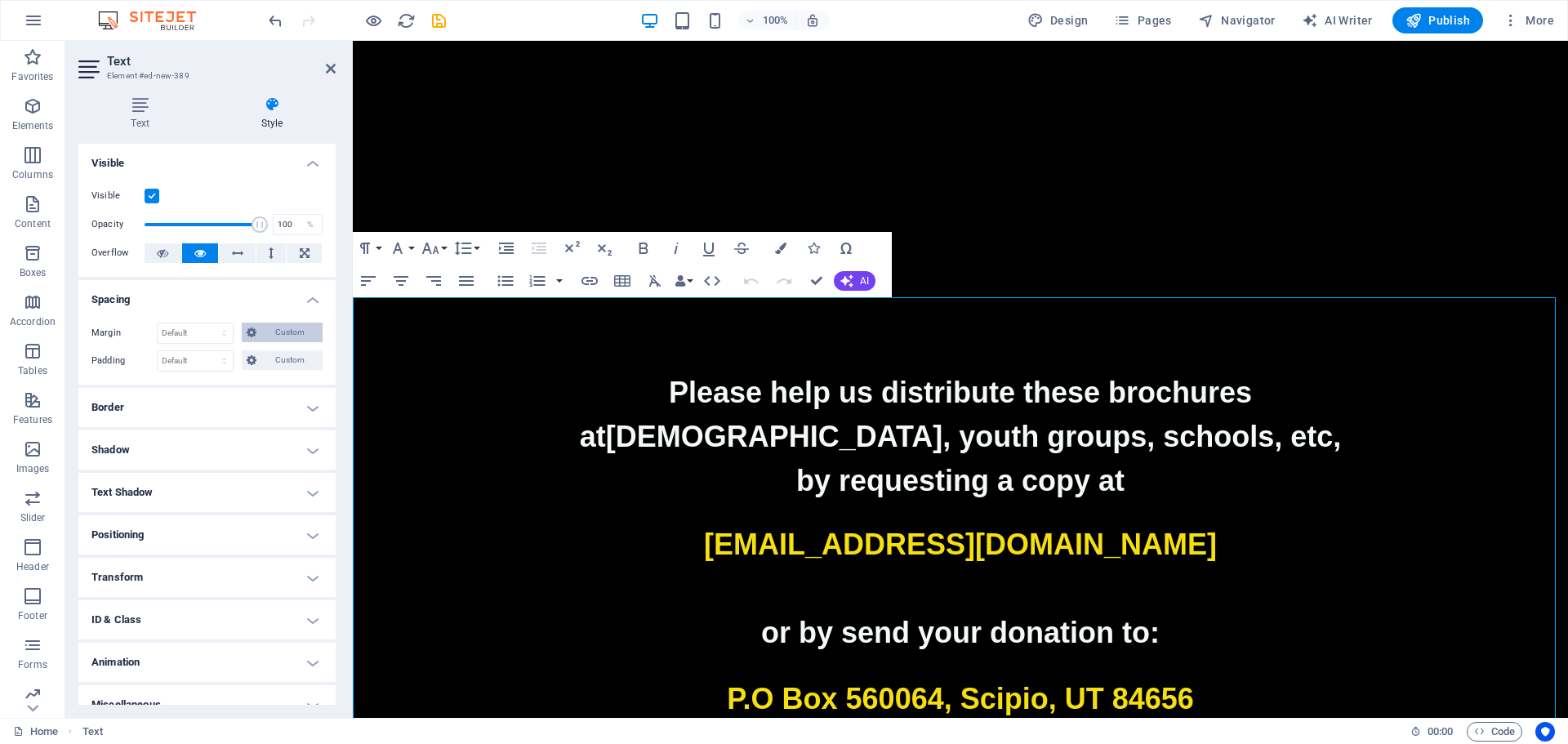
click at [267, 335] on span "Custom" at bounding box center [289, 332] width 57 height 20
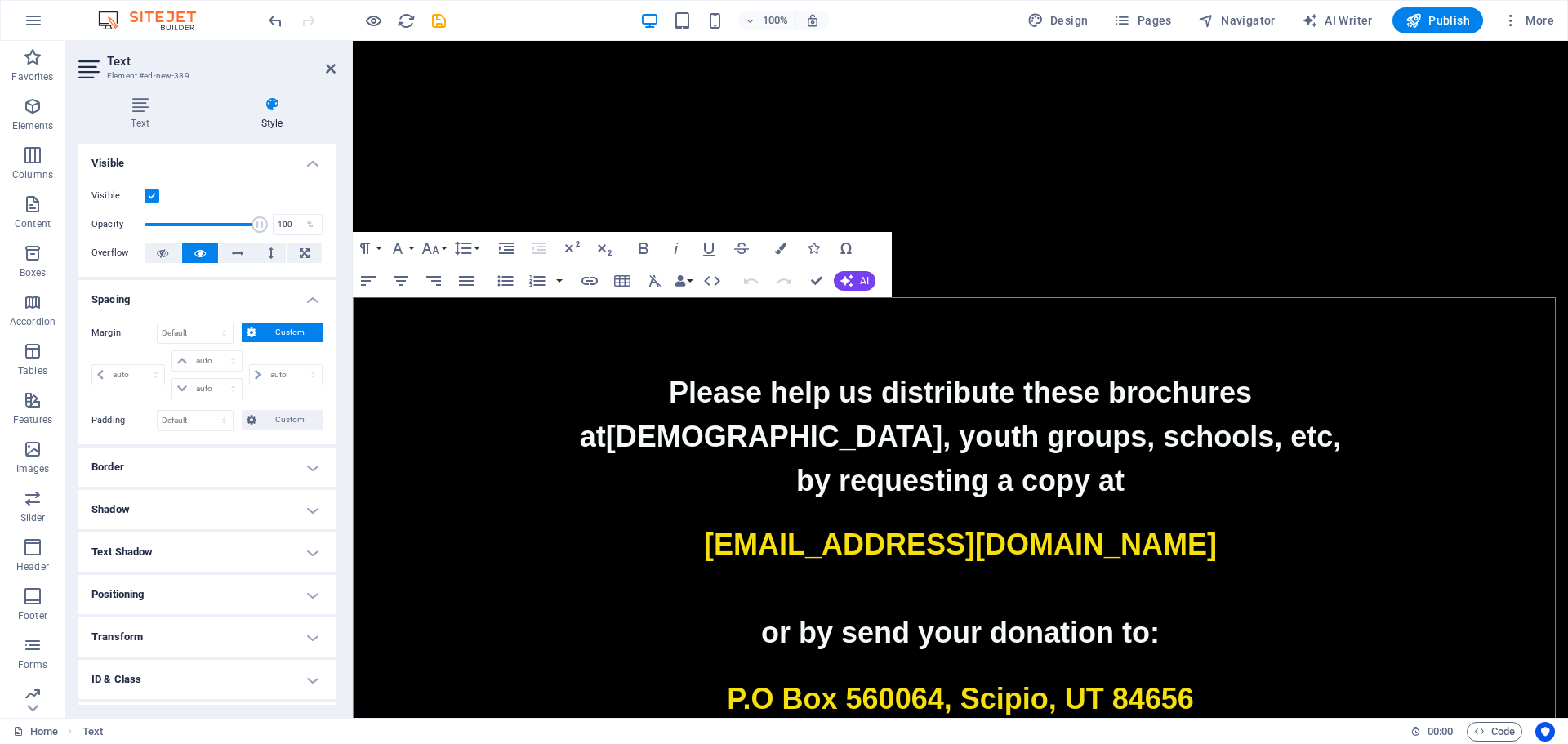
click at [1510, 371] on p "Please help us distribute these brochures" at bounding box center [961, 392] width 1216 height 44
click at [215, 361] on select "auto px % rem vw vh" at bounding box center [207, 361] width 68 height 20
select select "px"
click at [216, 351] on select "auto px % rem vw vh" at bounding box center [207, 361] width 68 height 20
type input "0"
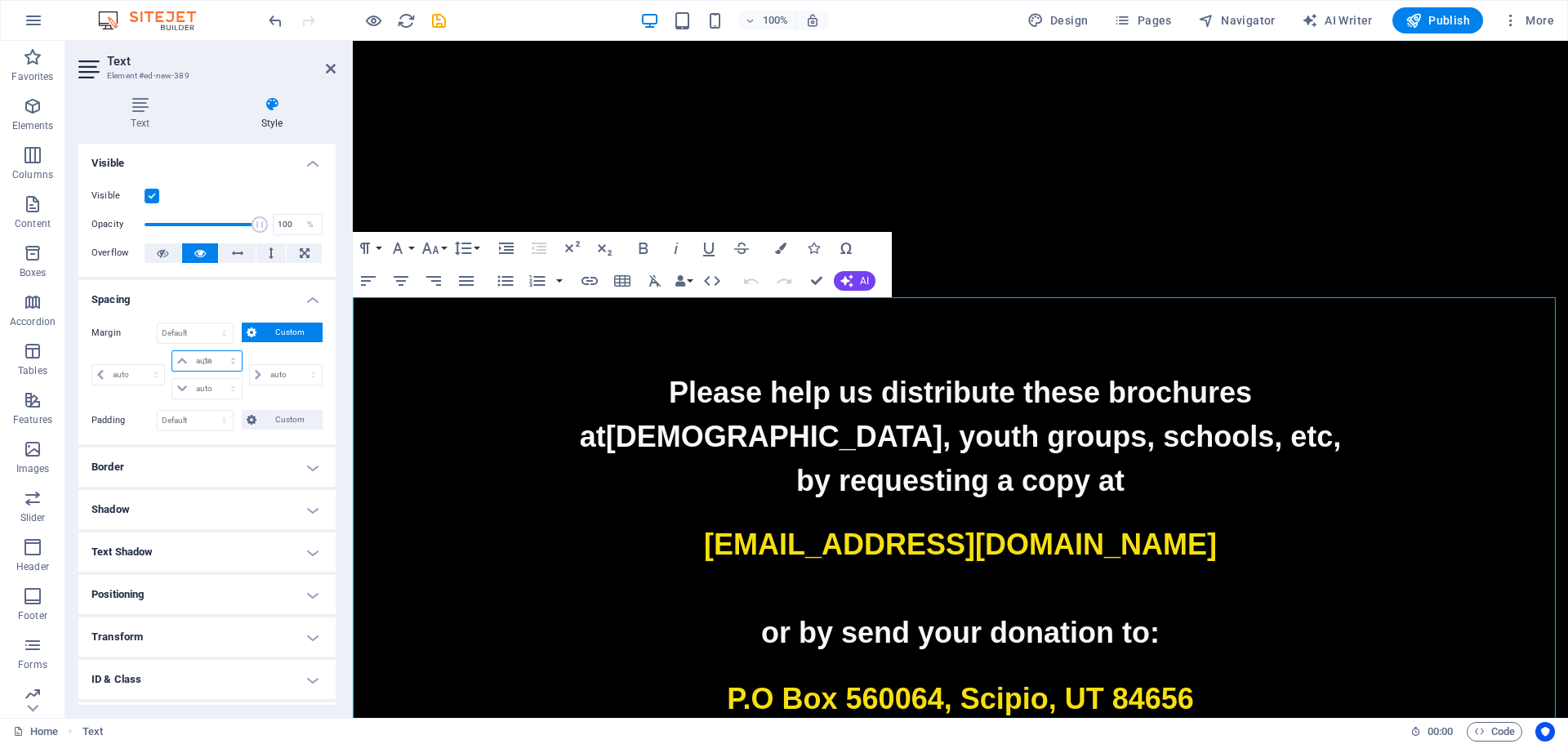
select select "px"
type input "0"
select select "px"
type input "0"
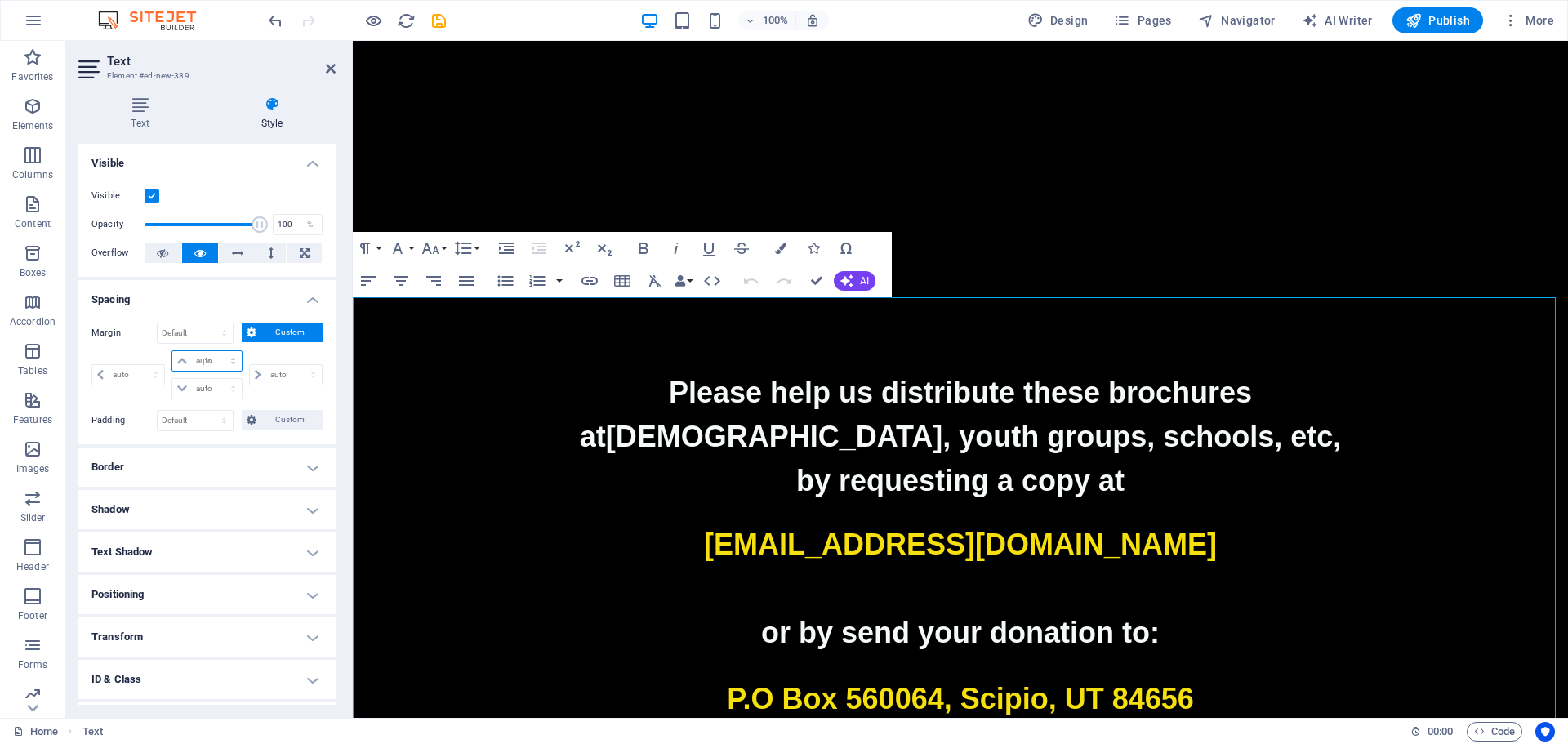
select select "px"
type input "0"
select select "px"
type input "-100"
select select "DISABLED_OPTION_VALUE"
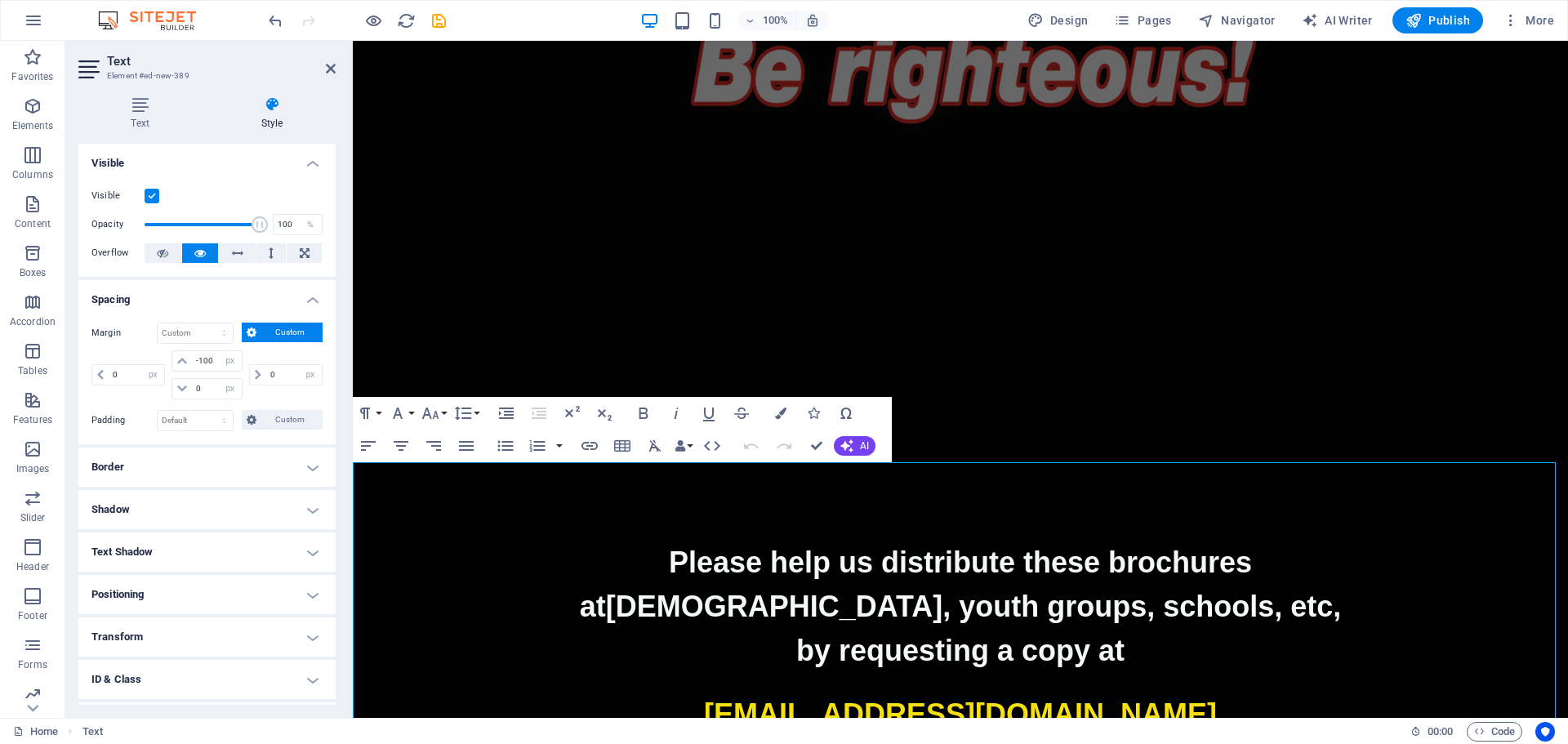
scroll to position [3784, 0]
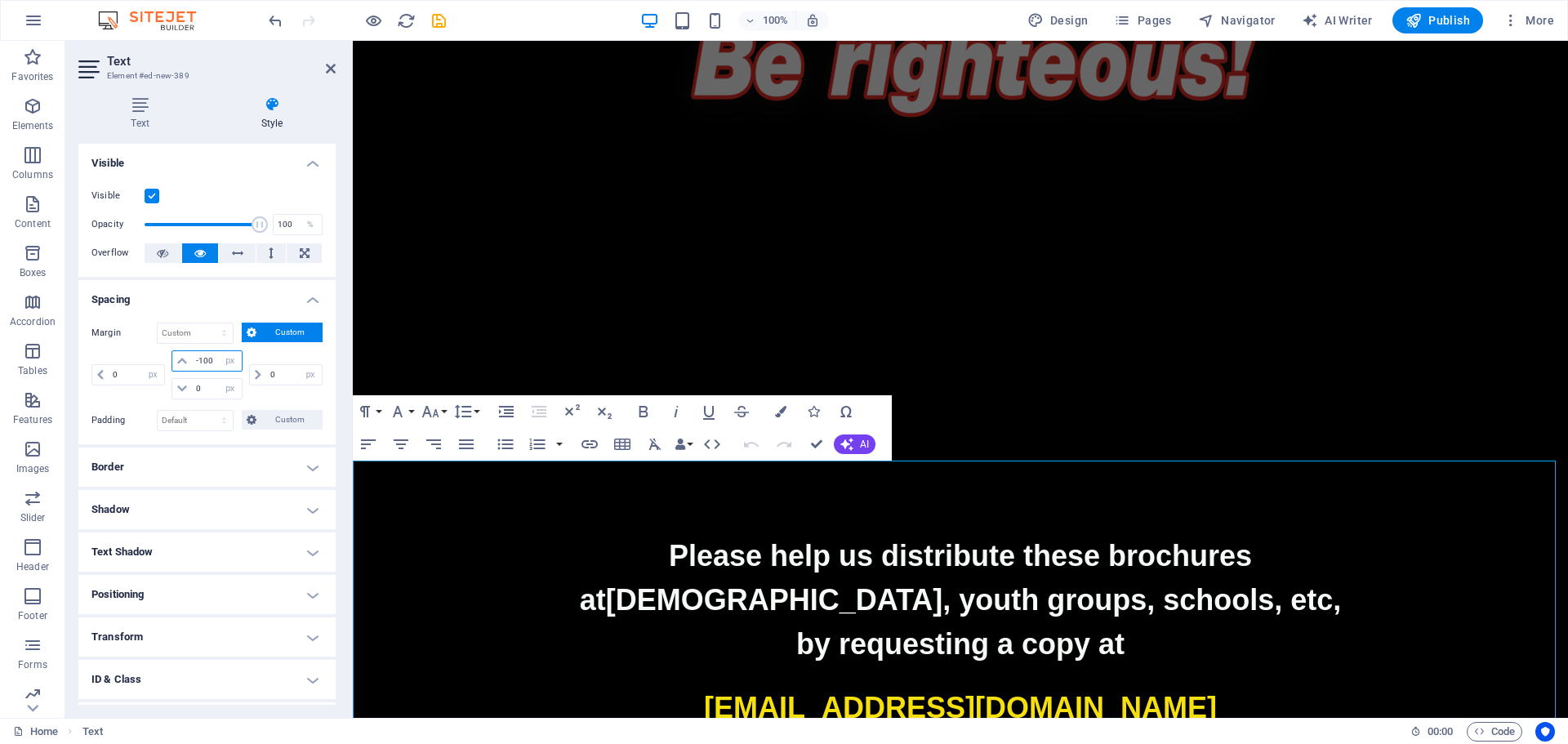
drag, startPoint x: 212, startPoint y: 357, endPoint x: 191, endPoint y: 357, distance: 21.0
click at [192, 357] on input "-100" at bounding box center [216, 361] width 49 height 20
type input "-300"
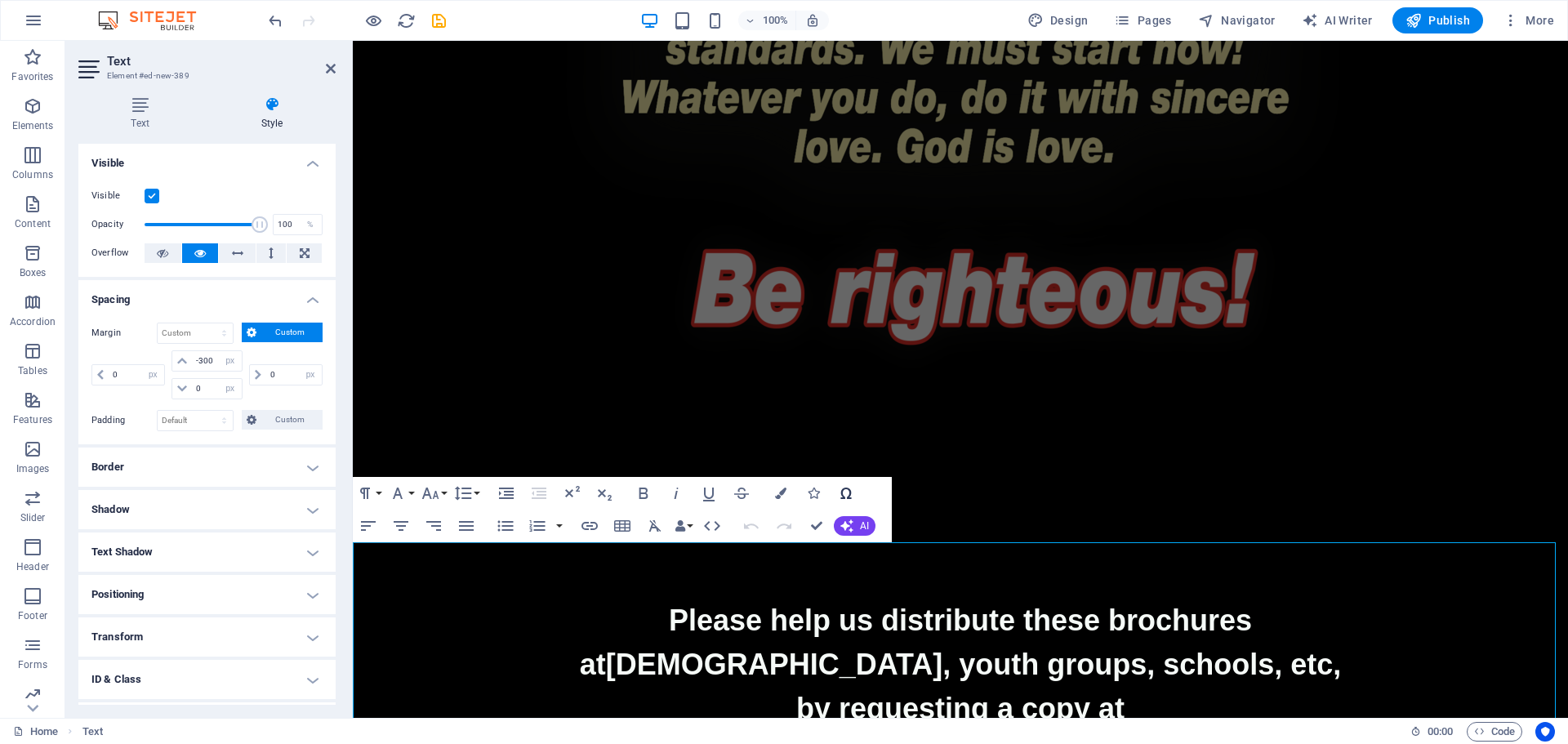
scroll to position [3539, 0]
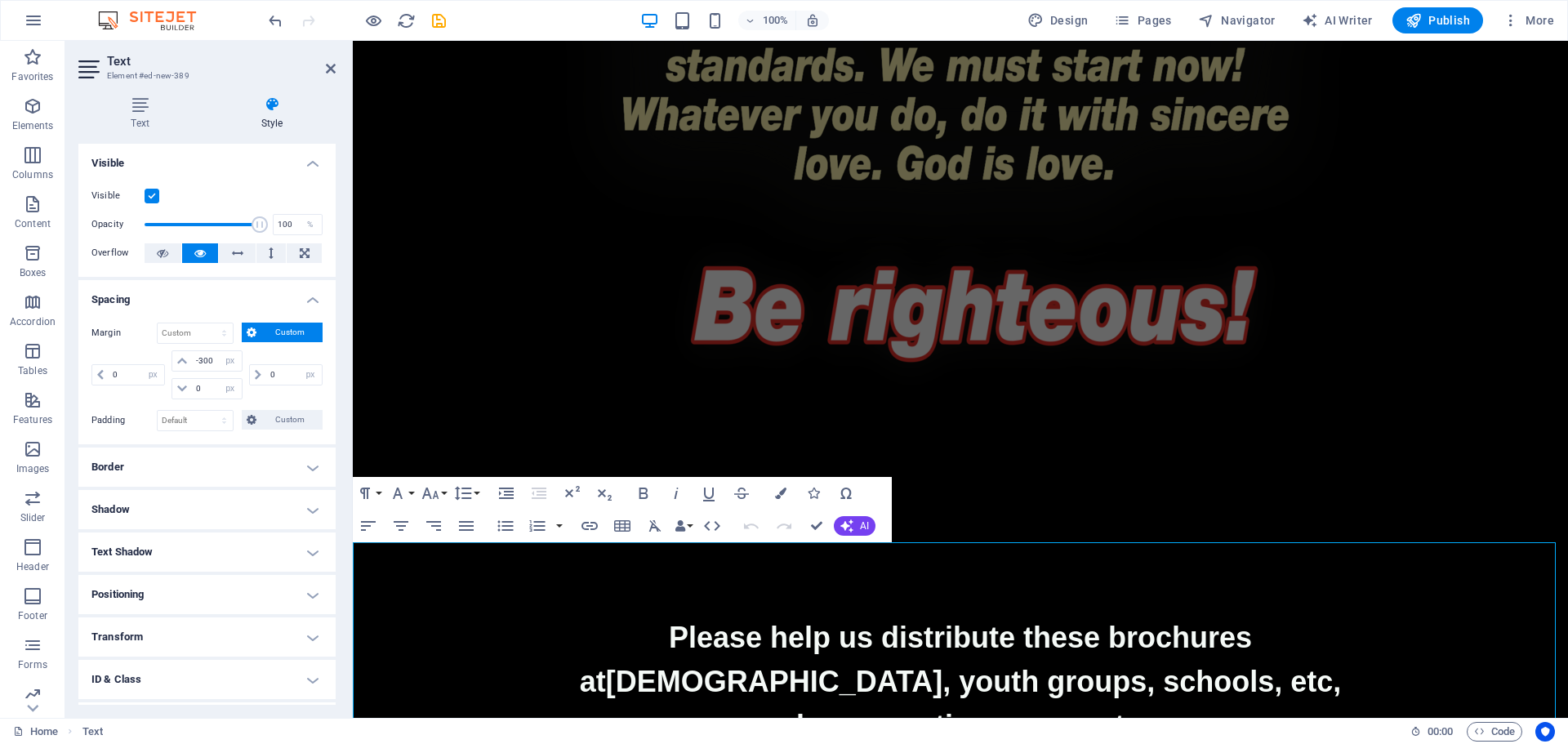
drag, startPoint x: 184, startPoint y: 356, endPoint x: 171, endPoint y: 357, distance: 13.0
click at [172, 357] on div "-300 auto px % rem vw vh" at bounding box center [207, 361] width 70 height 22
type input "-400"
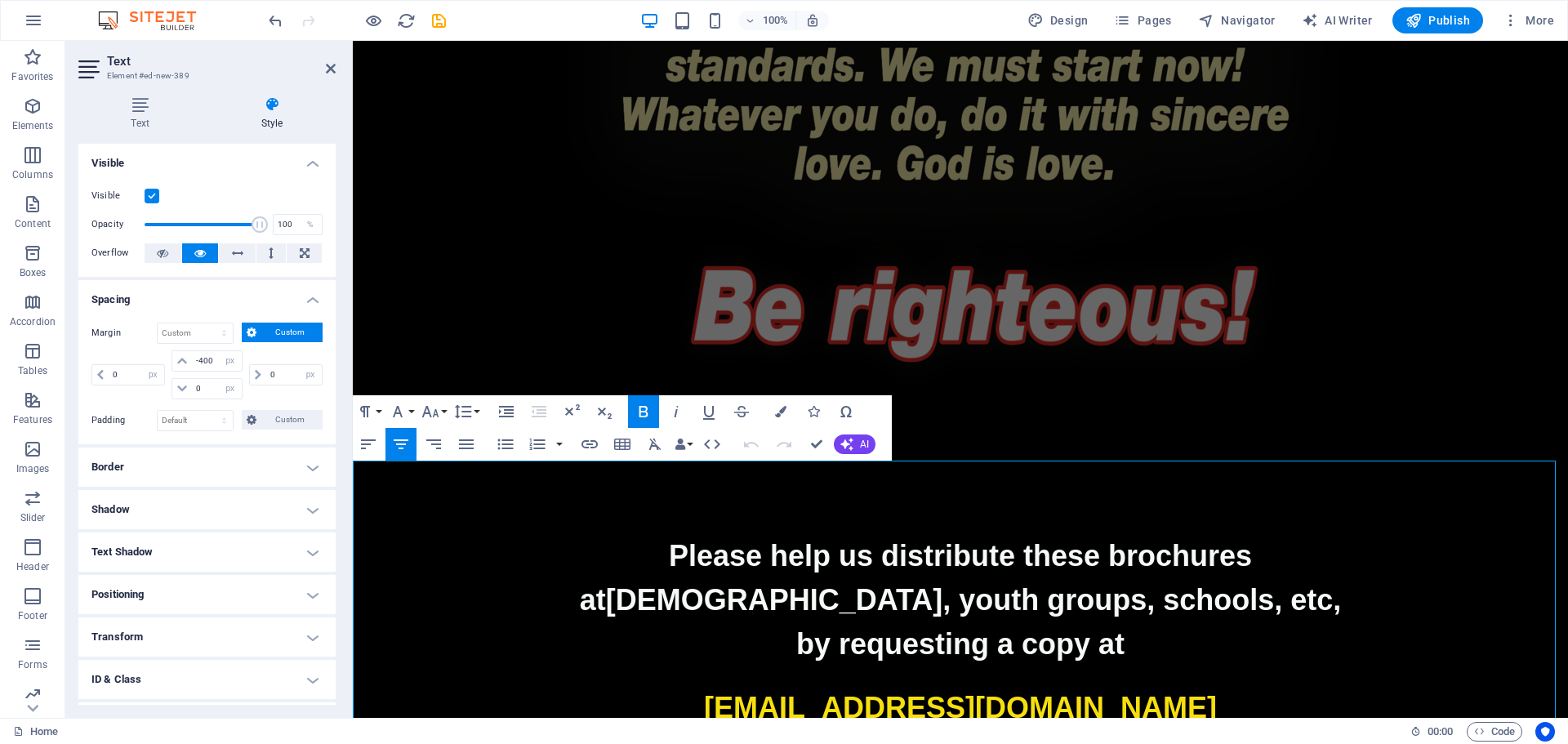
click at [1350, 622] on p "by requesting a copy at" at bounding box center [961, 643] width 1216 height 44
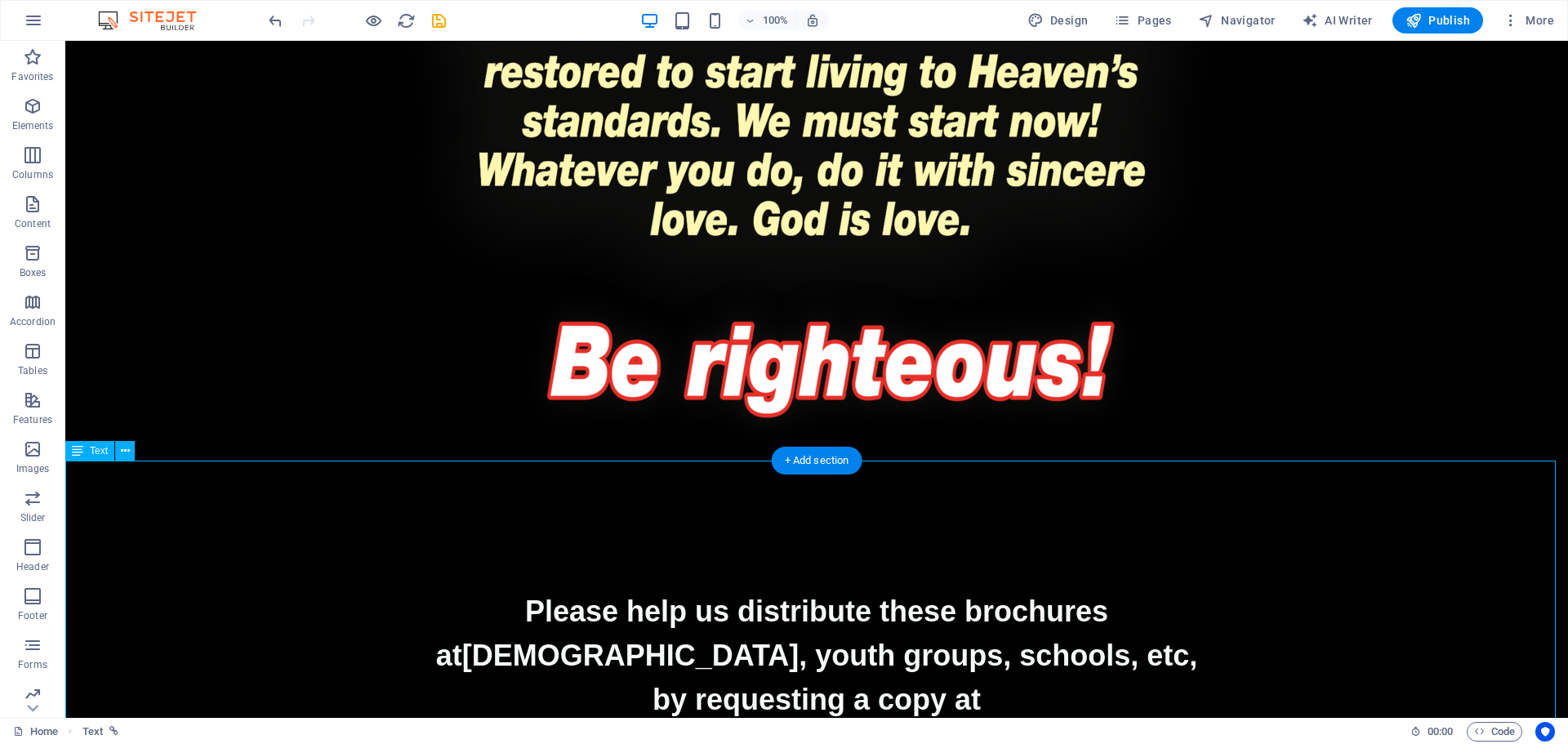
click at [1326, 678] on p "by requesting a copy at" at bounding box center [817, 699] width 1503 height 44
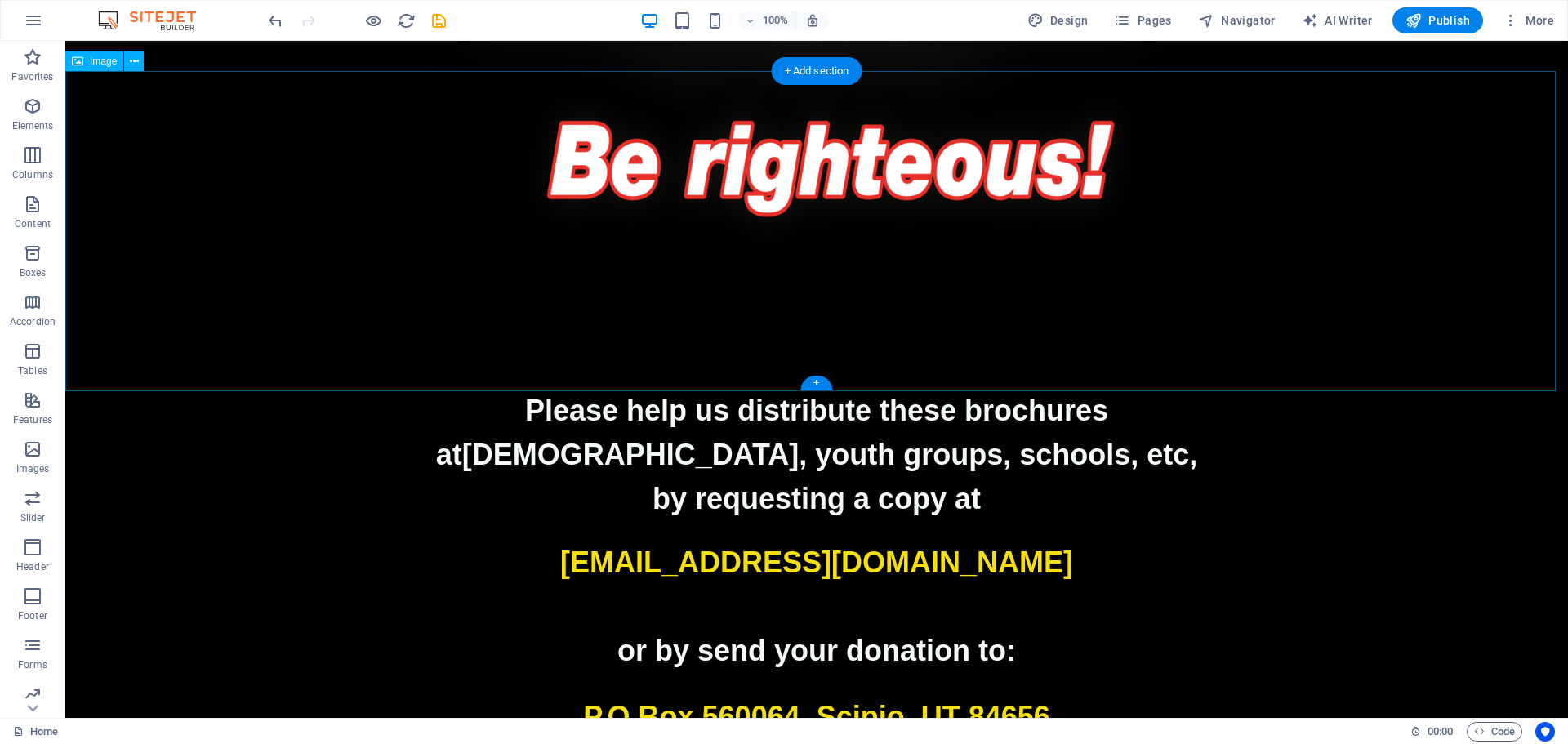
scroll to position [3784, 0]
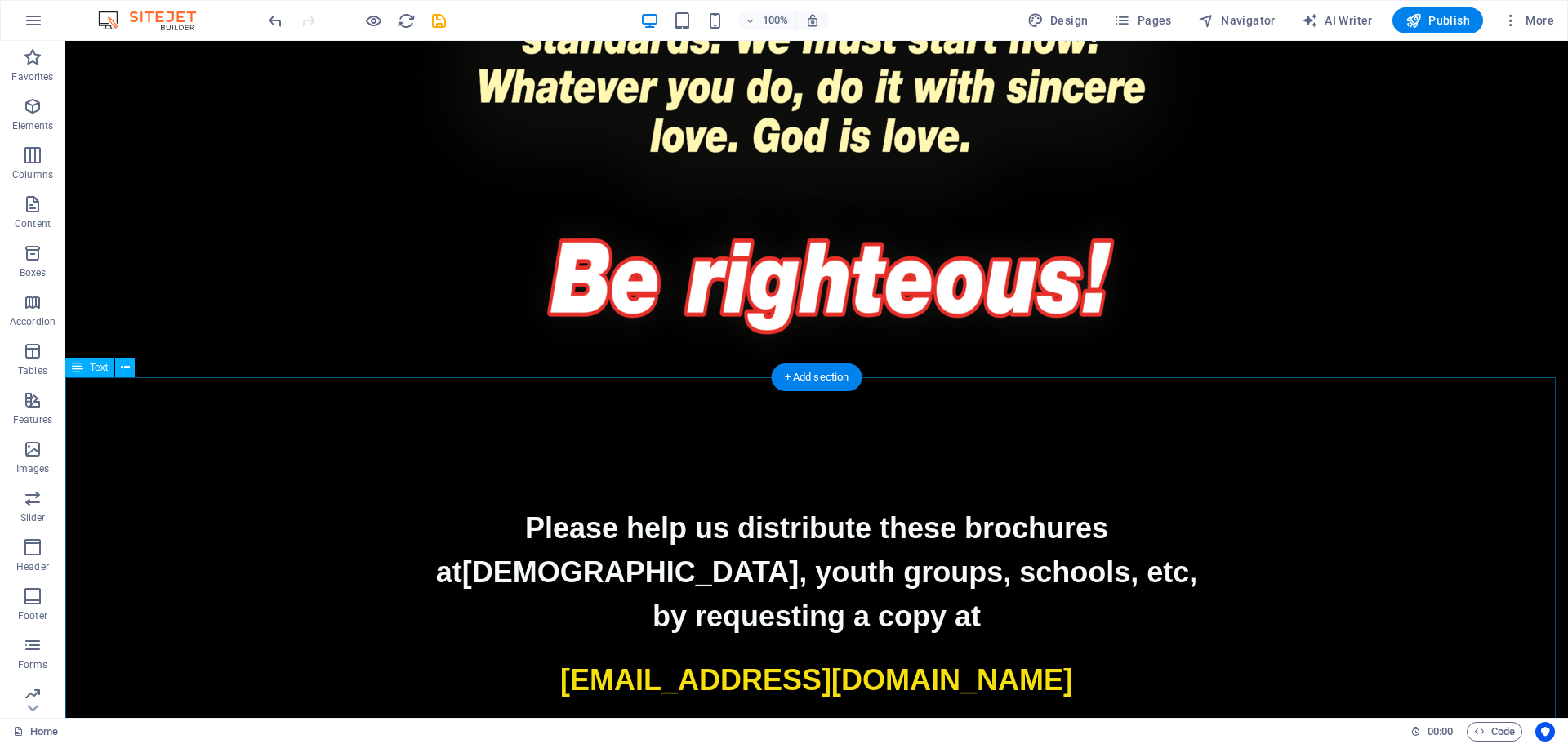
scroll to position [3702, 0]
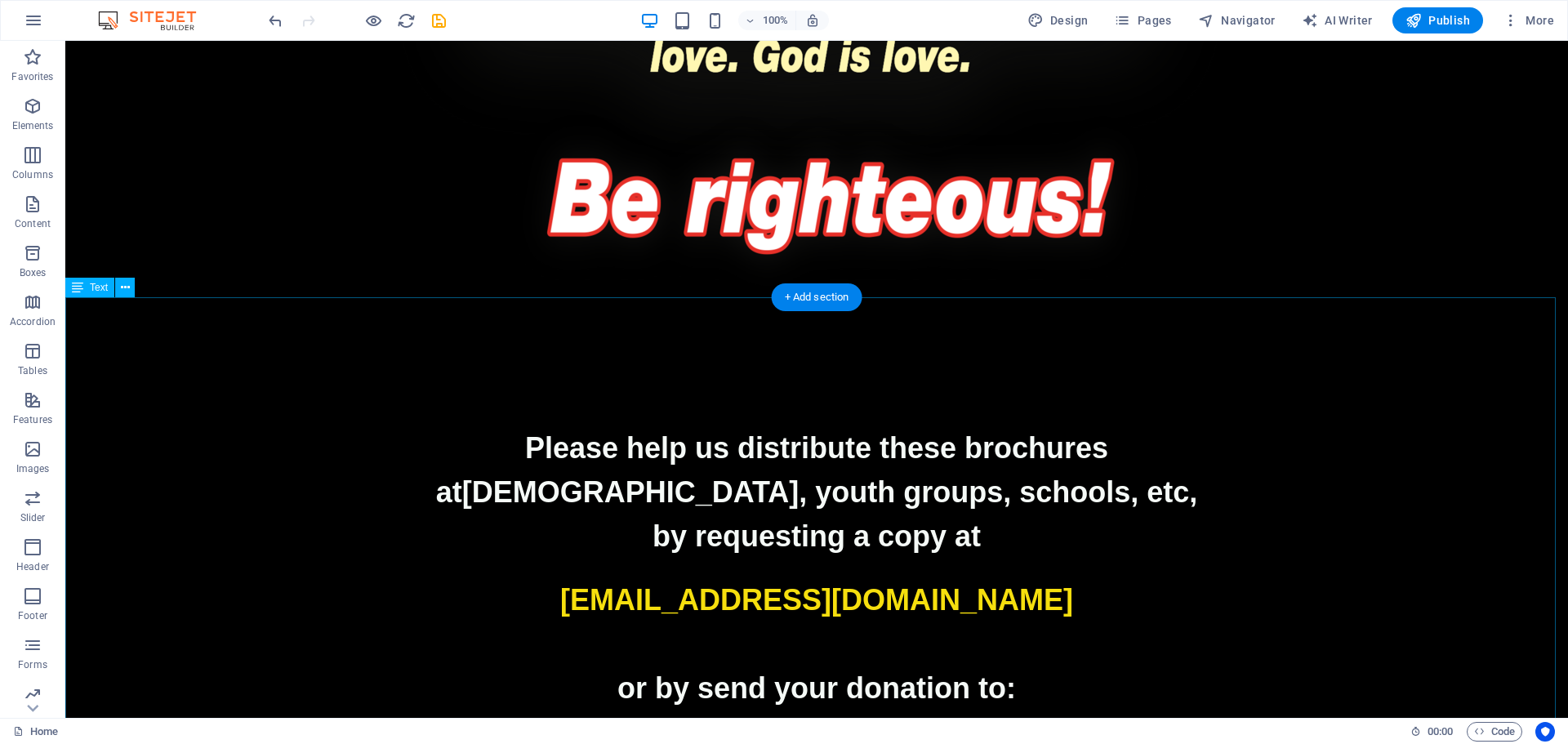
click at [1038, 578] on p "catholicplus@email.com" at bounding box center [817, 600] width 1503 height 44
select select "px"
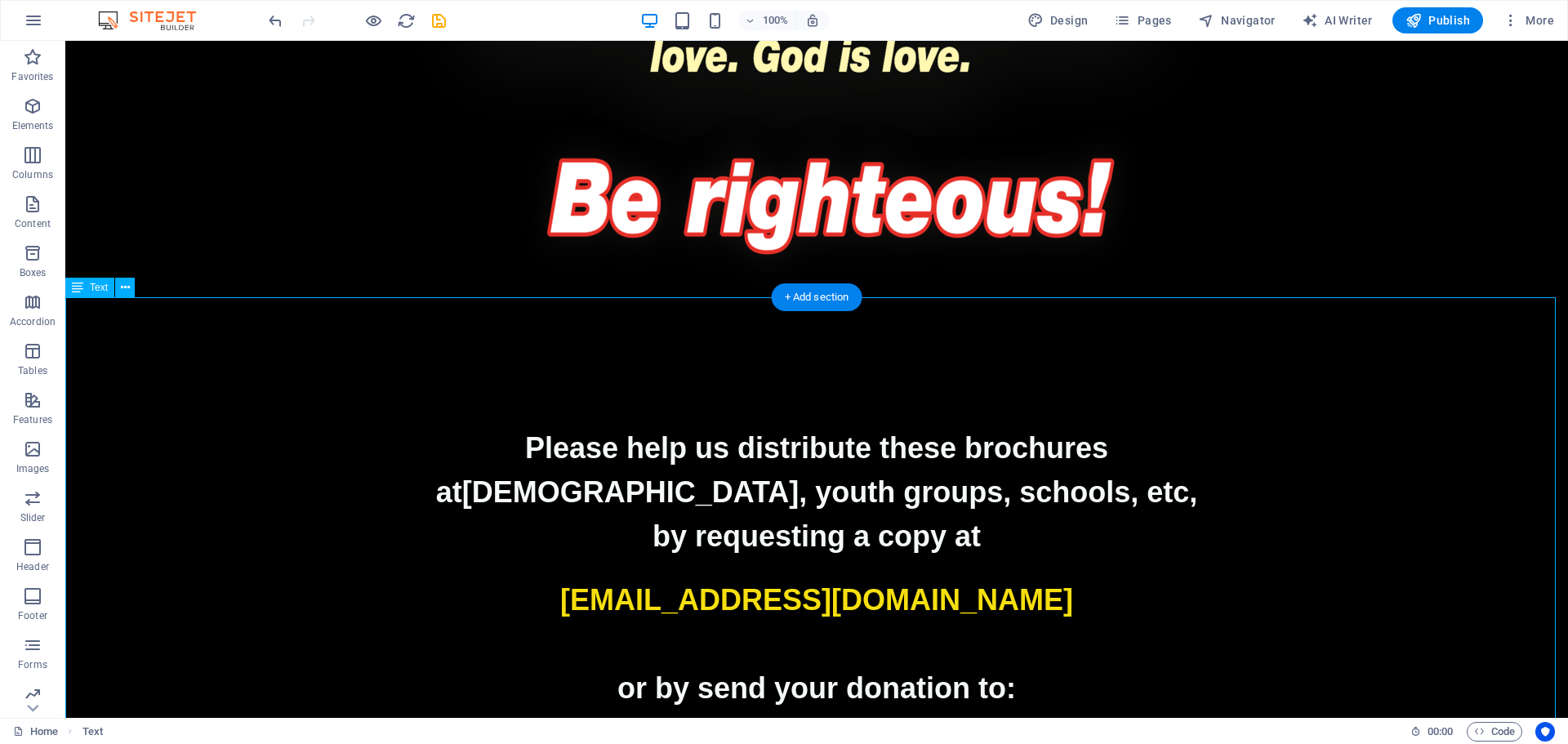
select select "px"
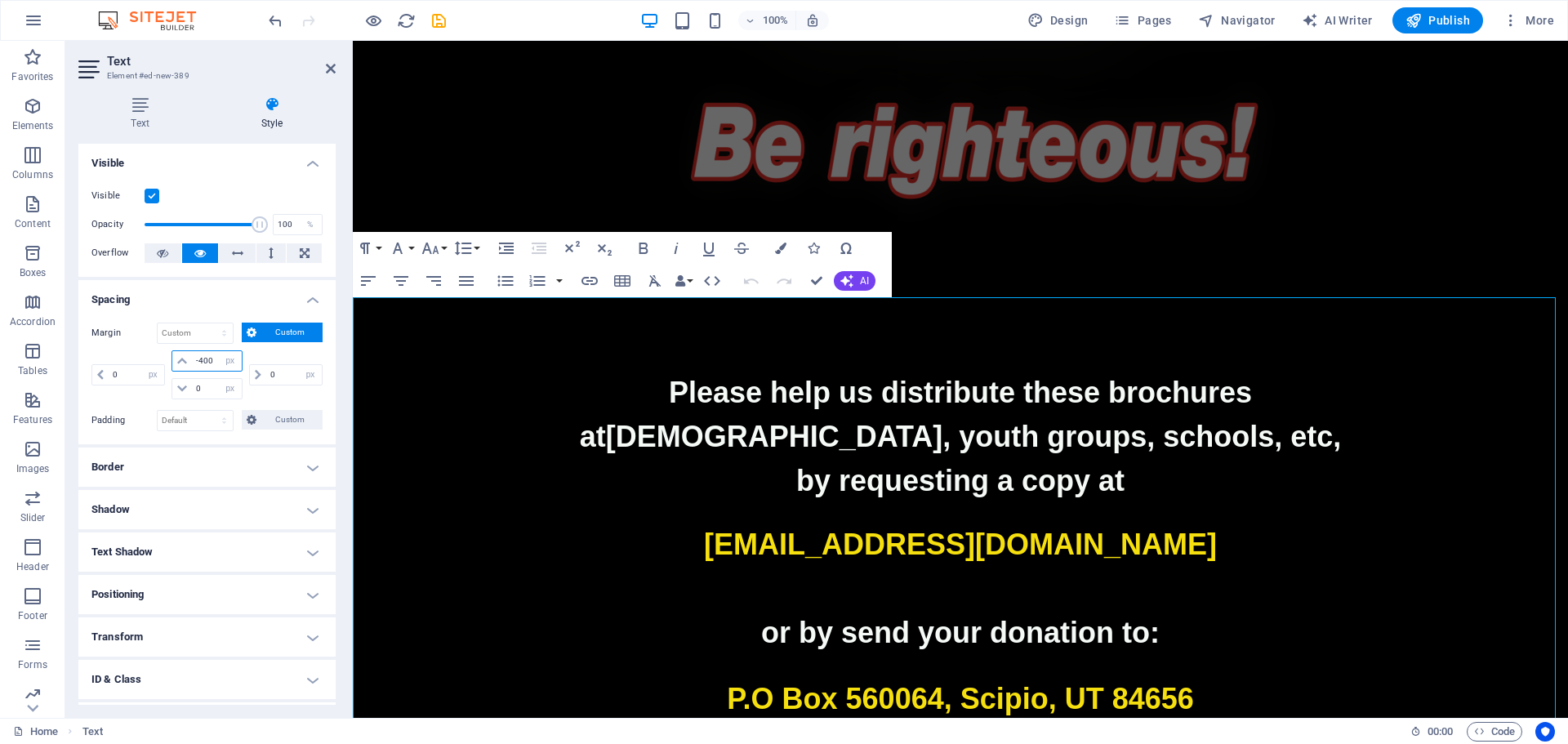
drag, startPoint x: 218, startPoint y: 355, endPoint x: 189, endPoint y: 355, distance: 29.0
click at [189, 355] on div "-400 auto px % rem vw vh" at bounding box center [207, 361] width 70 height 22
drag, startPoint x: 215, startPoint y: 358, endPoint x: 179, endPoint y: 358, distance: 36.0
click at [179, 358] on div "-400 auto px % rem vw vh" at bounding box center [207, 361] width 70 height 22
type input "-500"
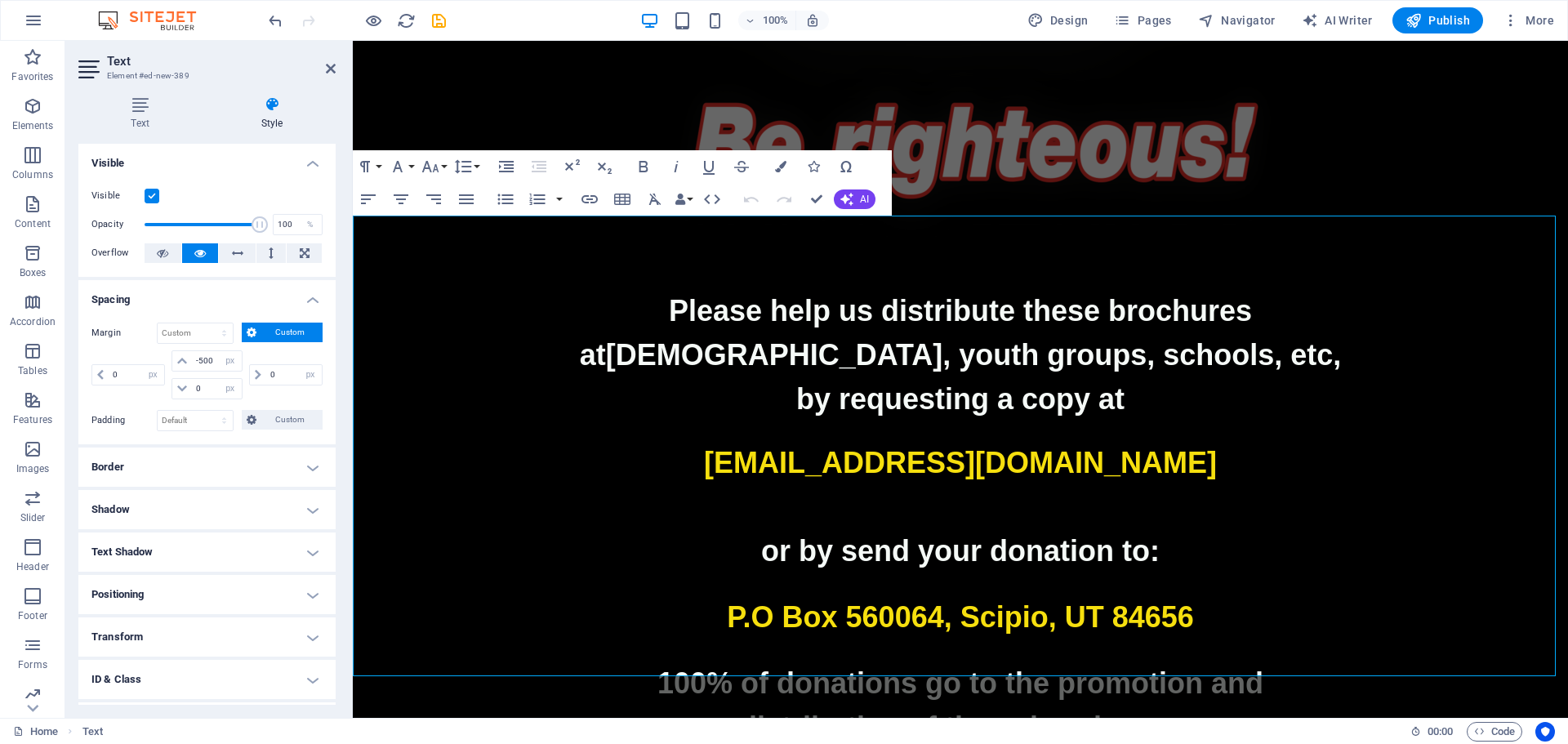
click at [1279, 485] on p at bounding box center [961, 506] width 1216 height 44
click at [1387, 529] on p "or by send your donation to:" at bounding box center [961, 550] width 1216 height 44
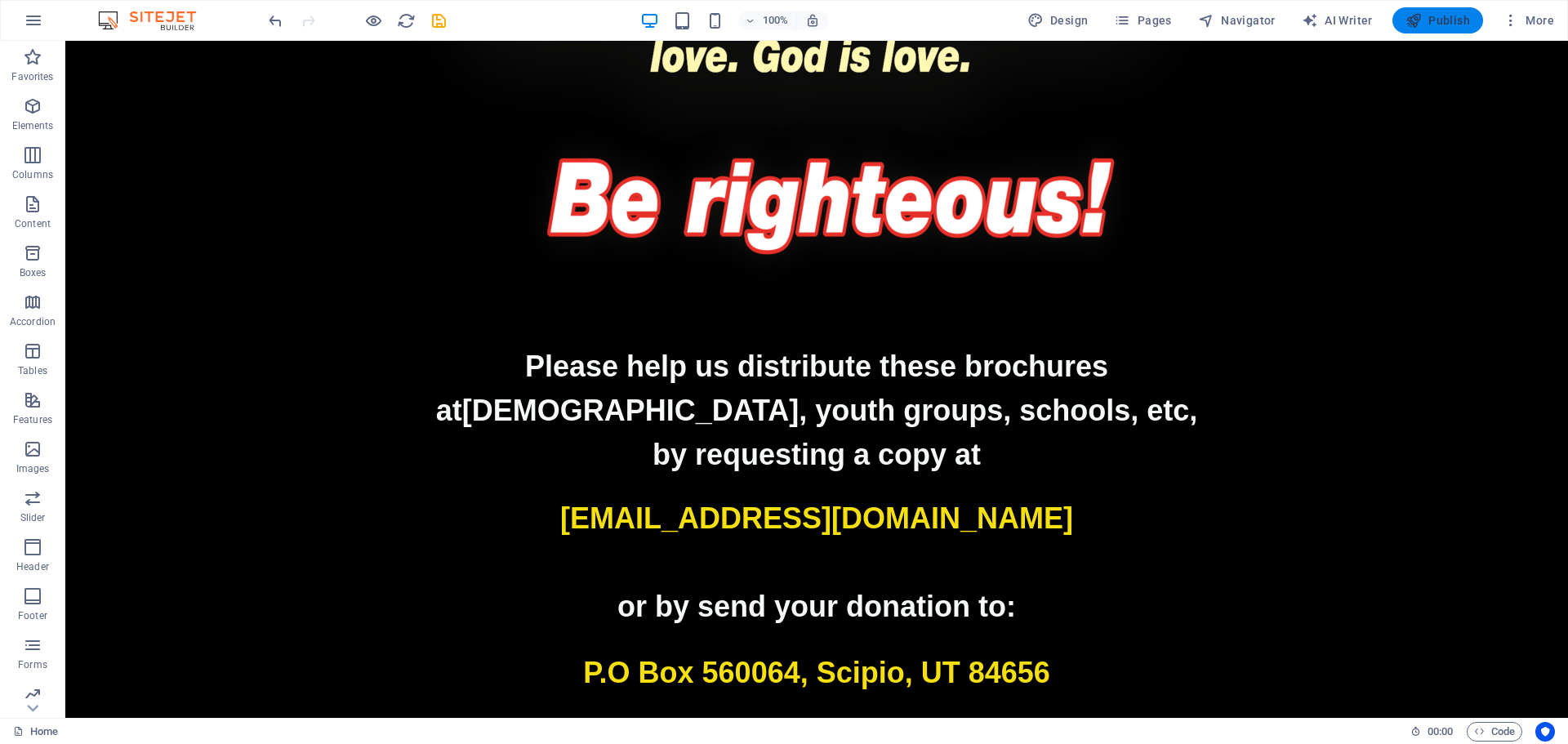
click at [1438, 21] on span "Publish" at bounding box center [1438, 21] width 65 height 16
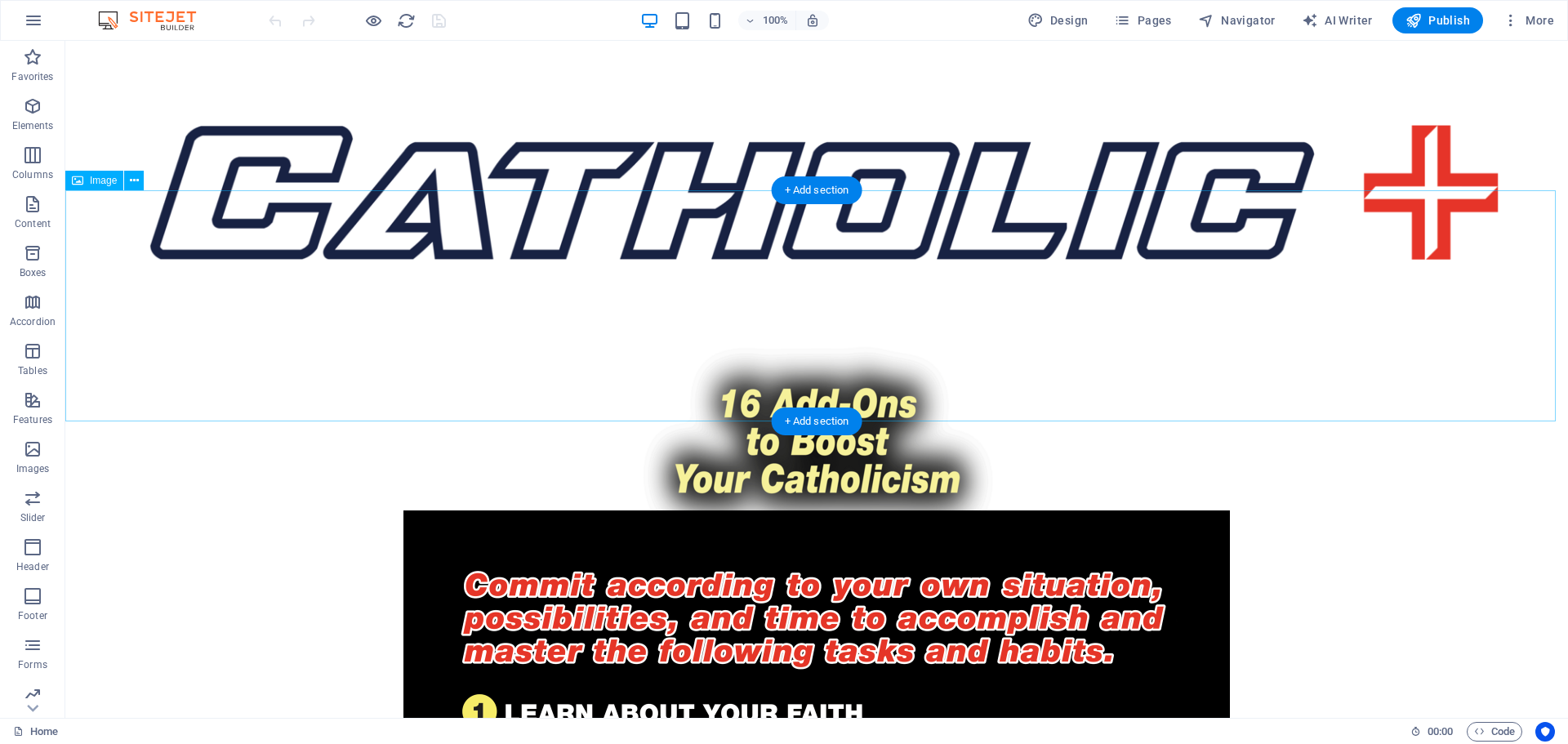
click at [1498, 329] on figure at bounding box center [816, 446] width 1490 height 234
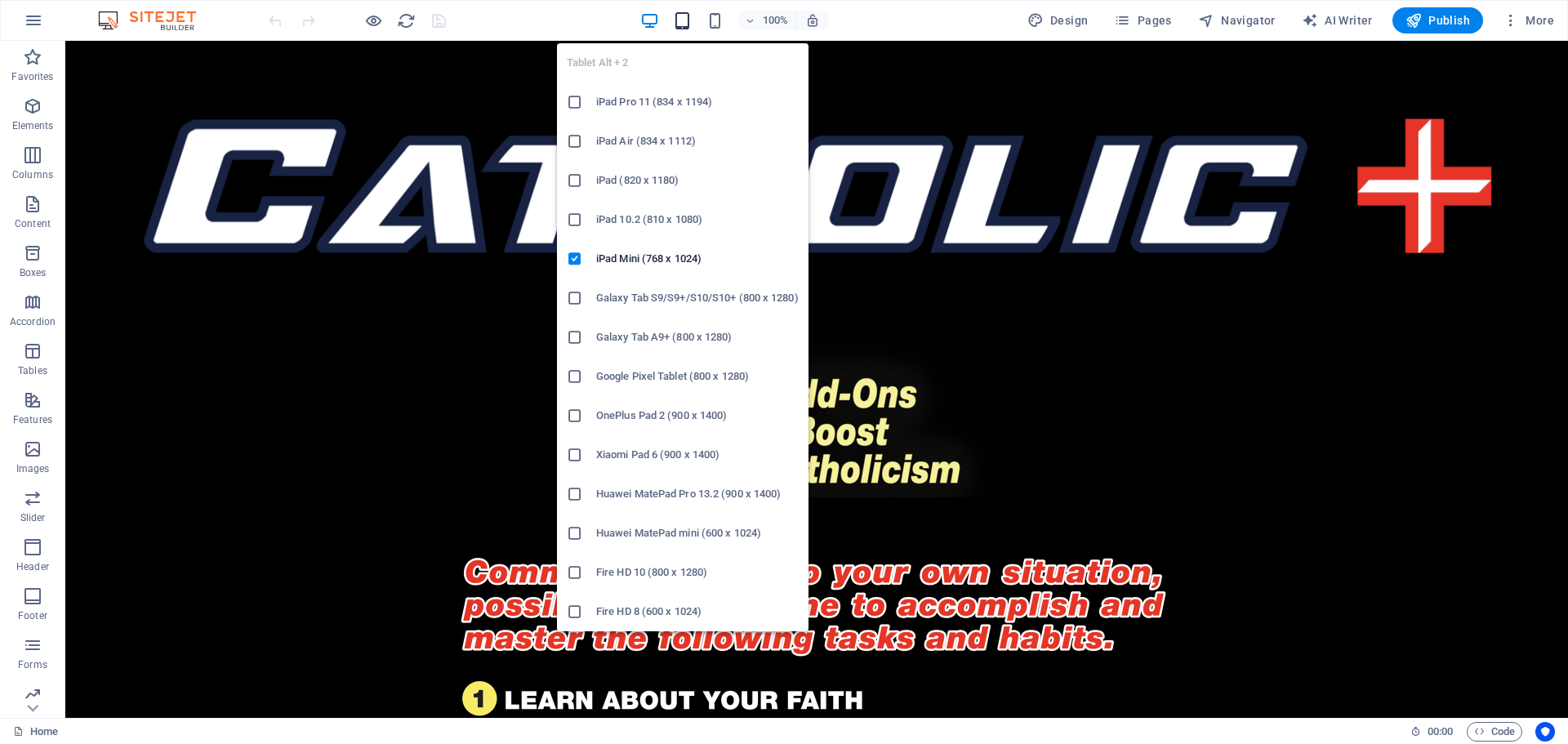
click at [684, 26] on icon "button" at bounding box center [683, 21] width 19 height 19
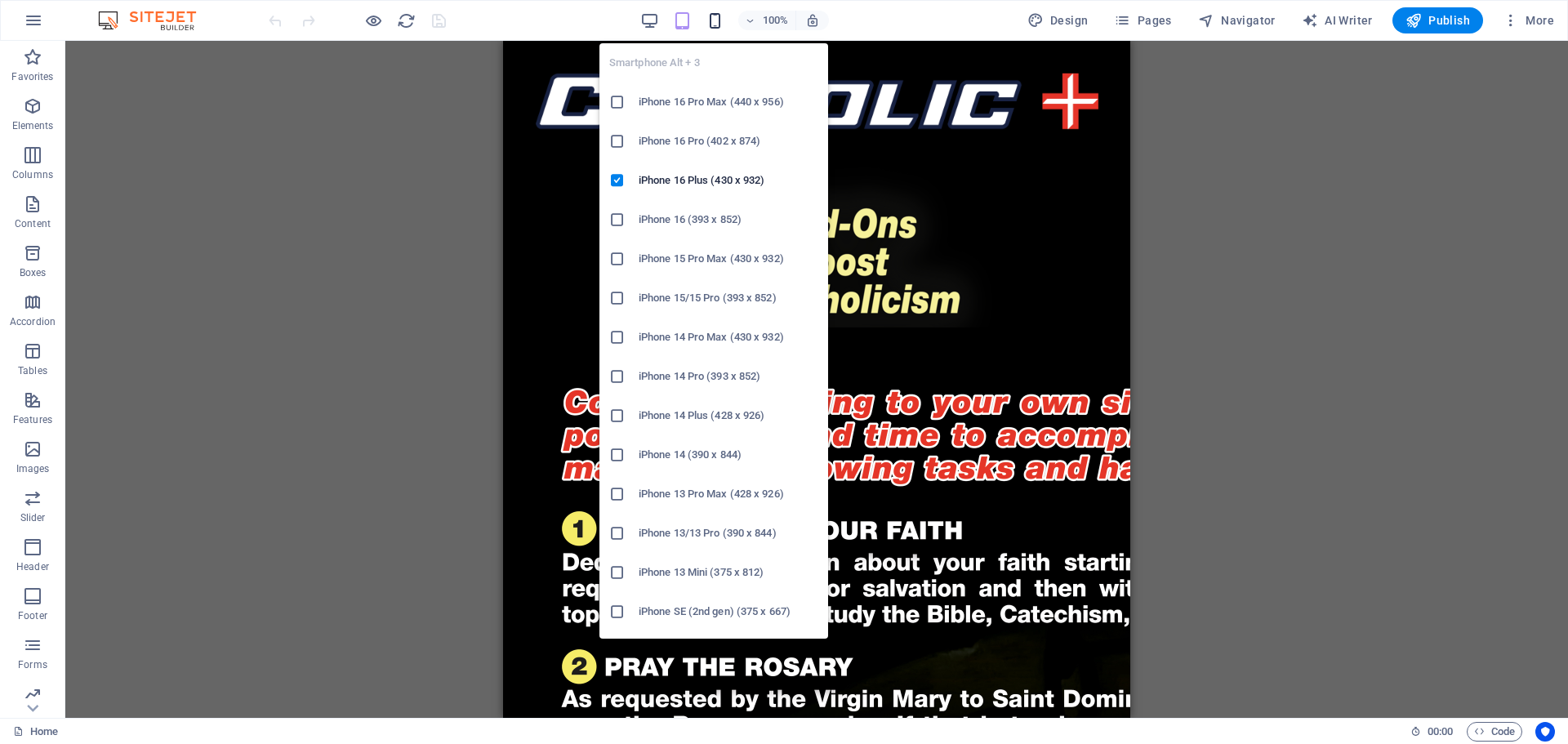
click at [720, 19] on icon "button" at bounding box center [715, 21] width 19 height 19
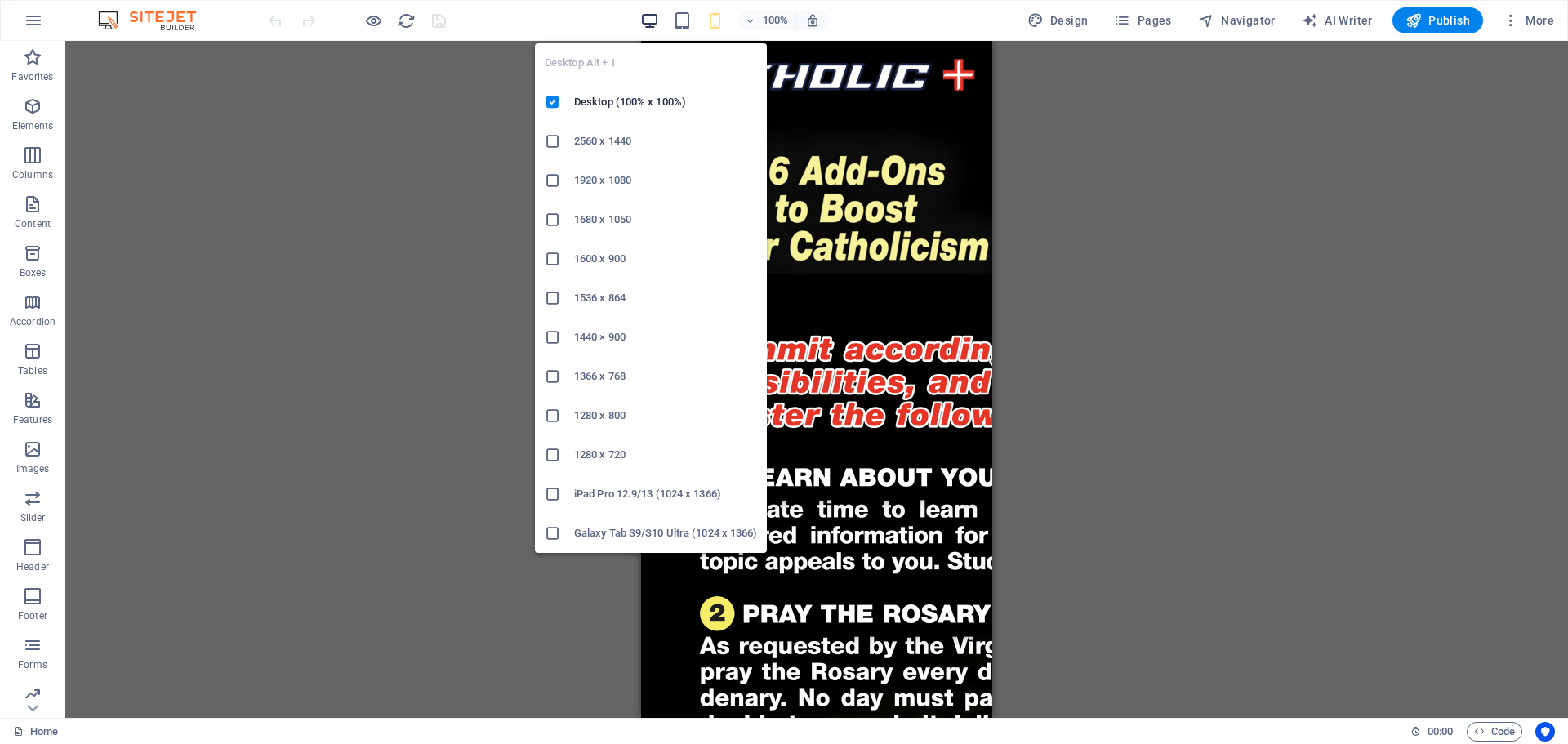
click at [656, 19] on icon "button" at bounding box center [649, 21] width 19 height 19
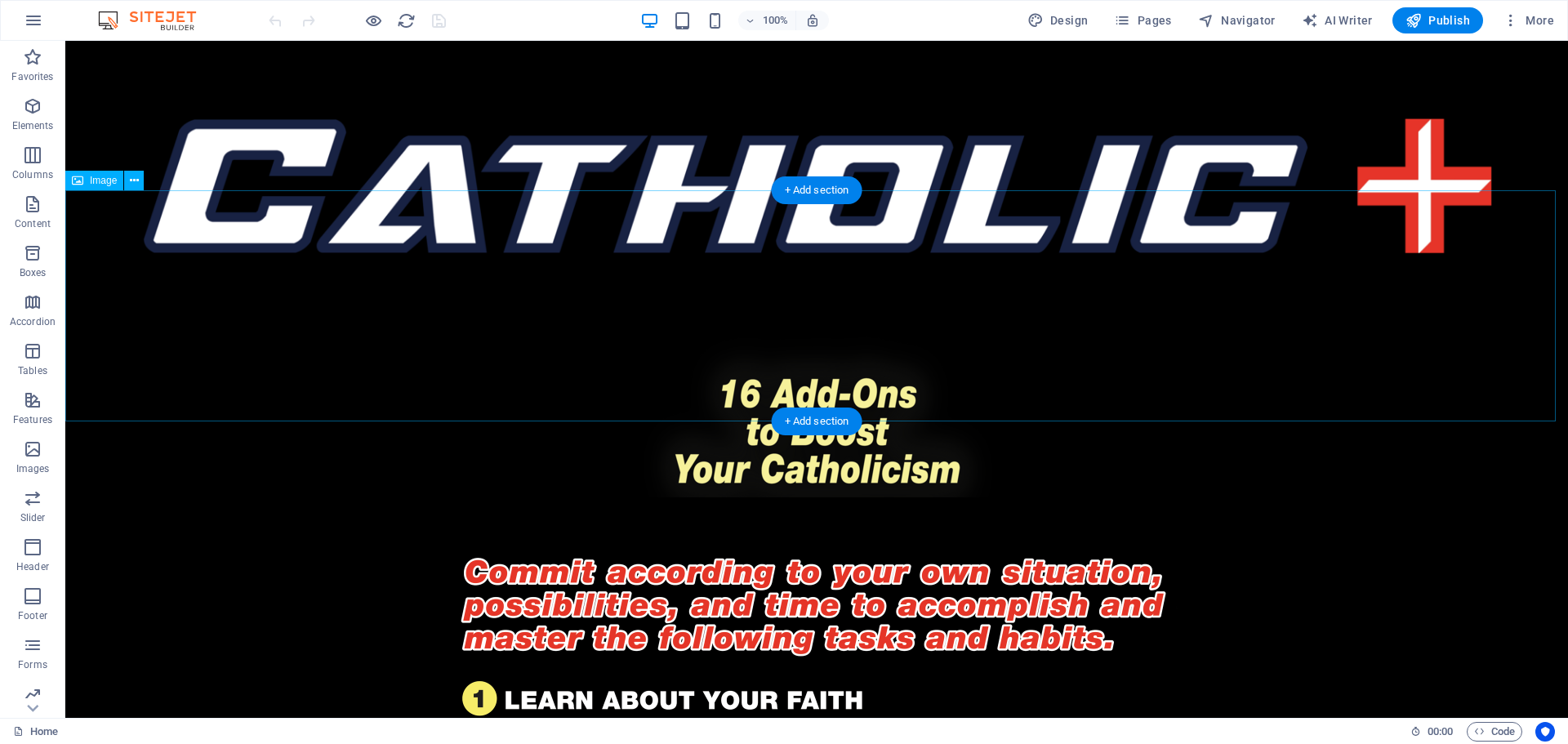
click at [1502, 319] on figure at bounding box center [817, 434] width 1503 height 231
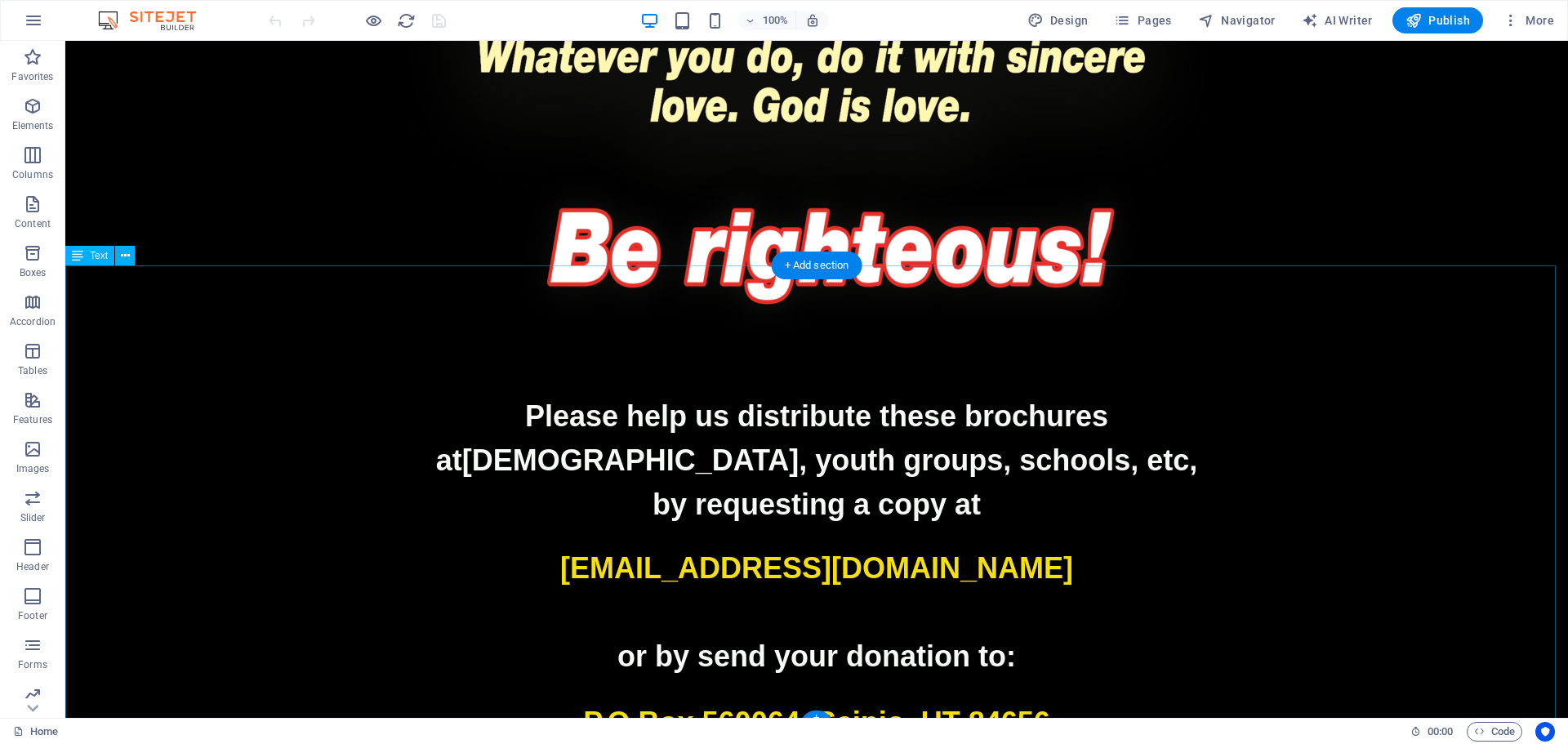
scroll to position [3702, 0]
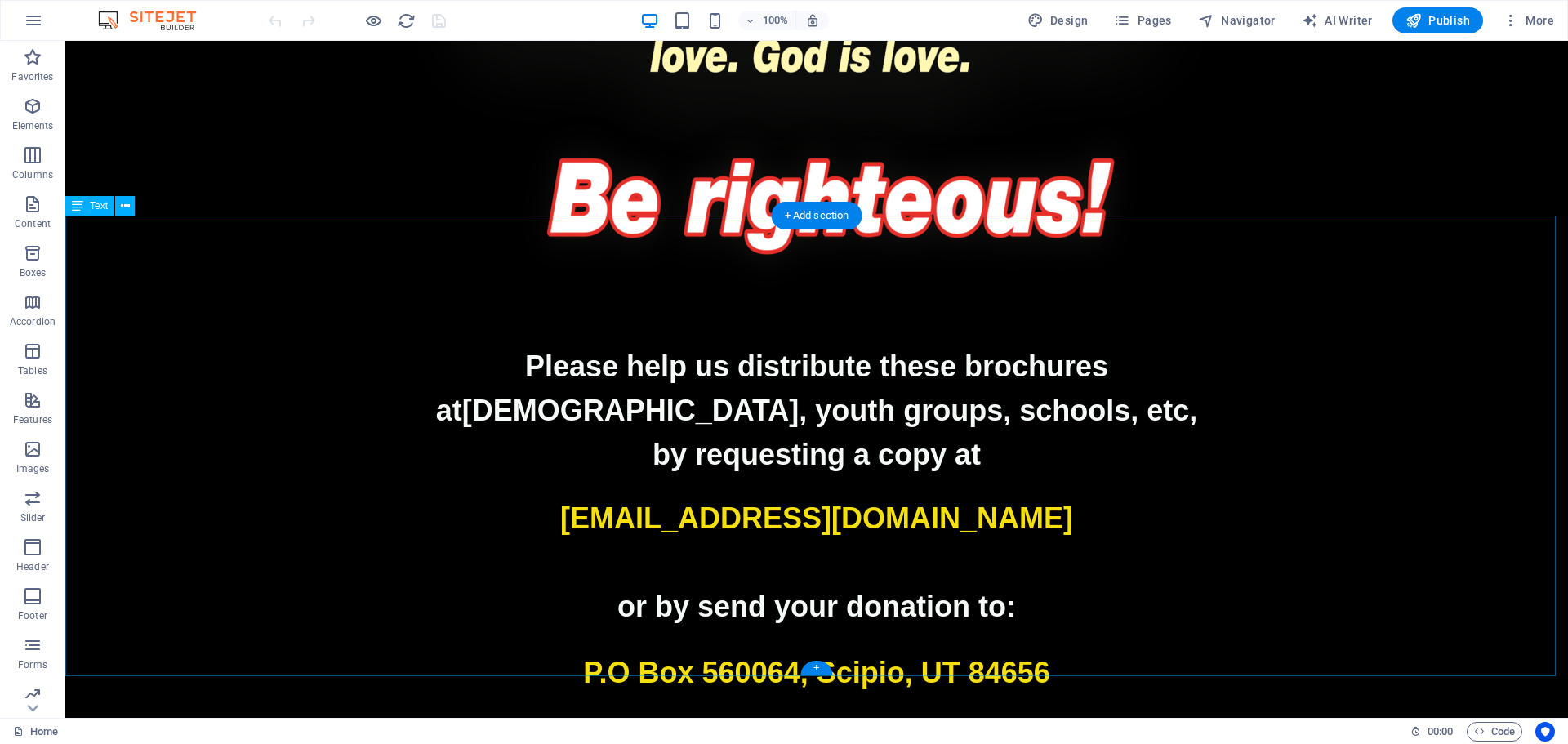
click at [764, 540] on p at bounding box center [817, 562] width 1503 height 44
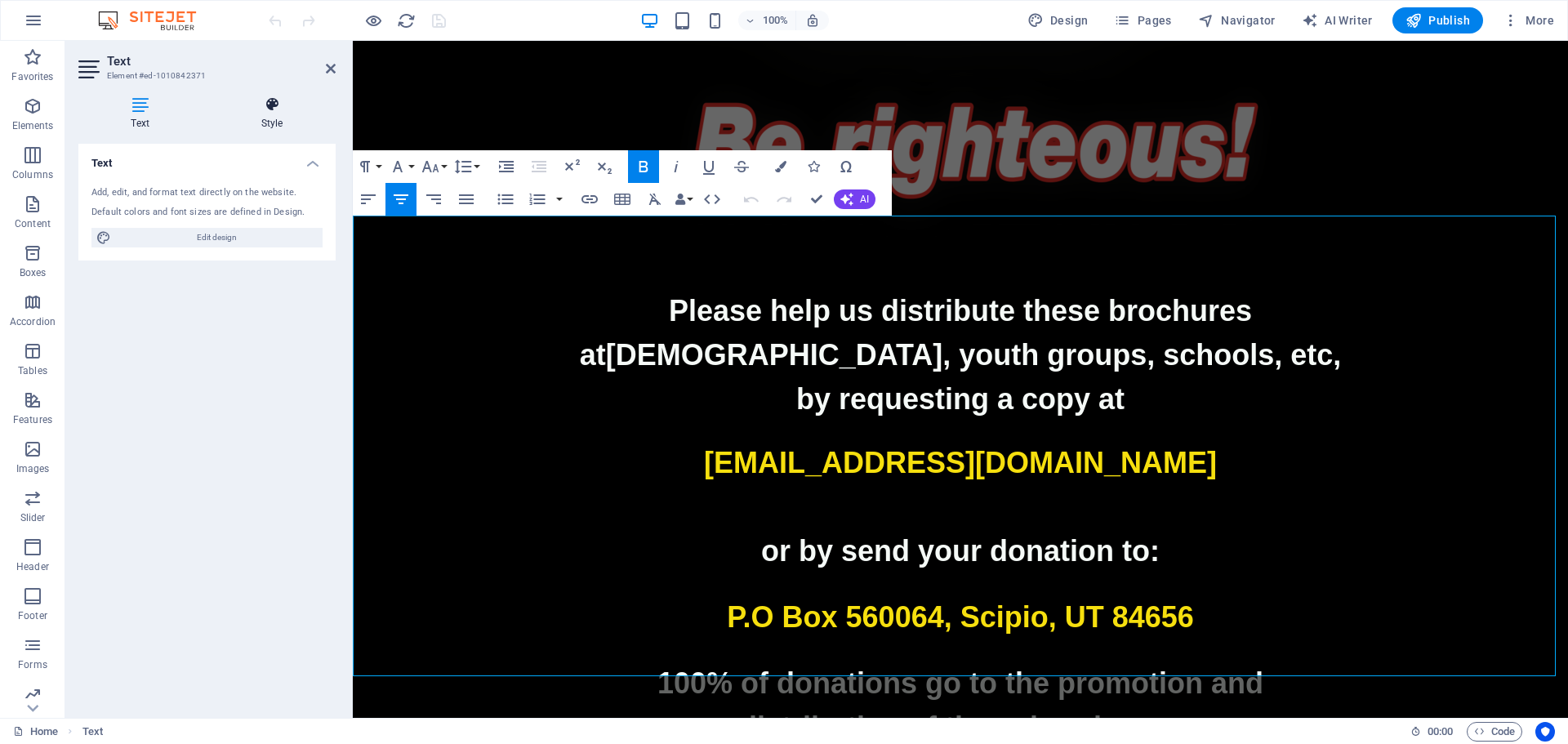
click at [263, 113] on h4 "Style" at bounding box center [272, 113] width 128 height 34
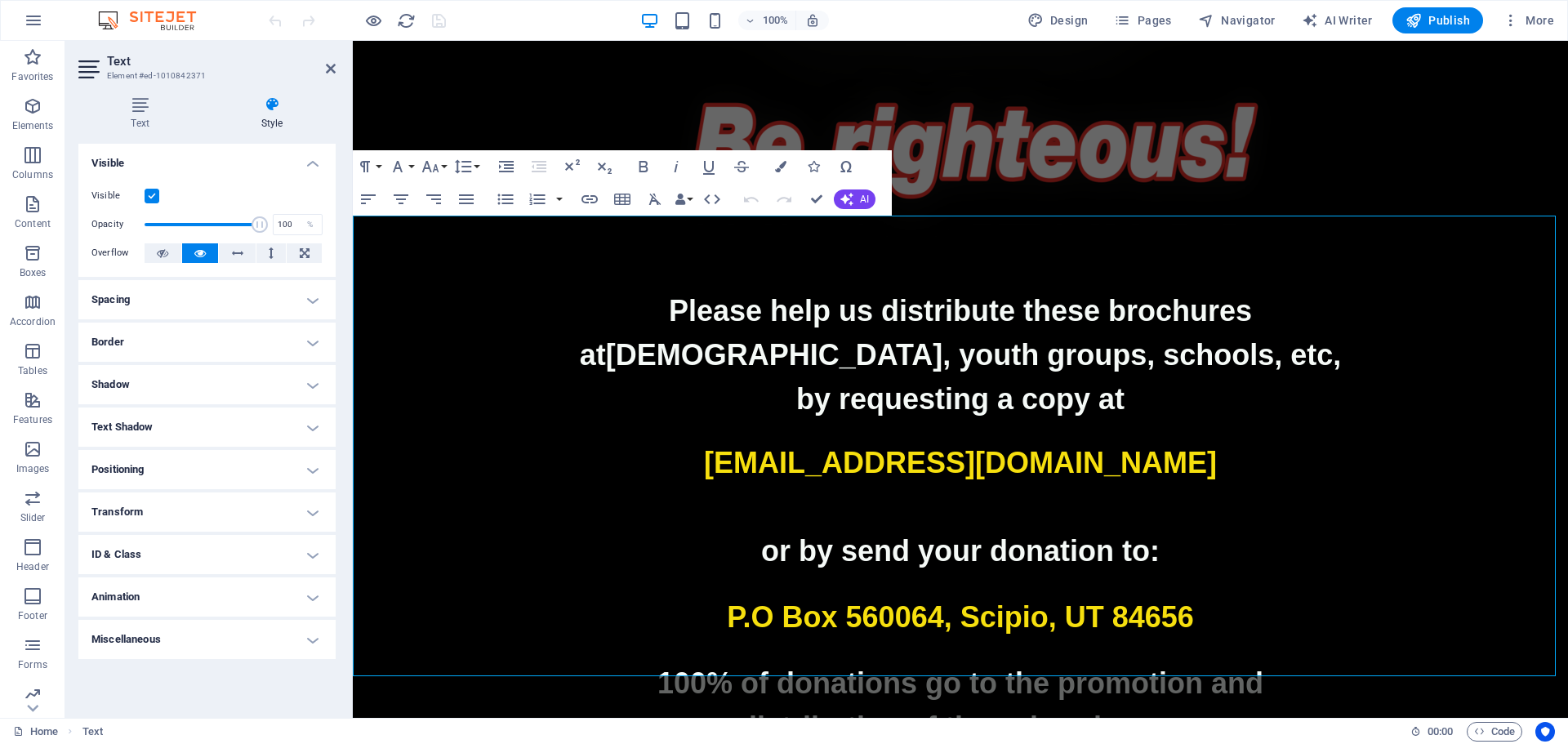
click at [189, 302] on h4 "Spacing" at bounding box center [207, 300] width 258 height 39
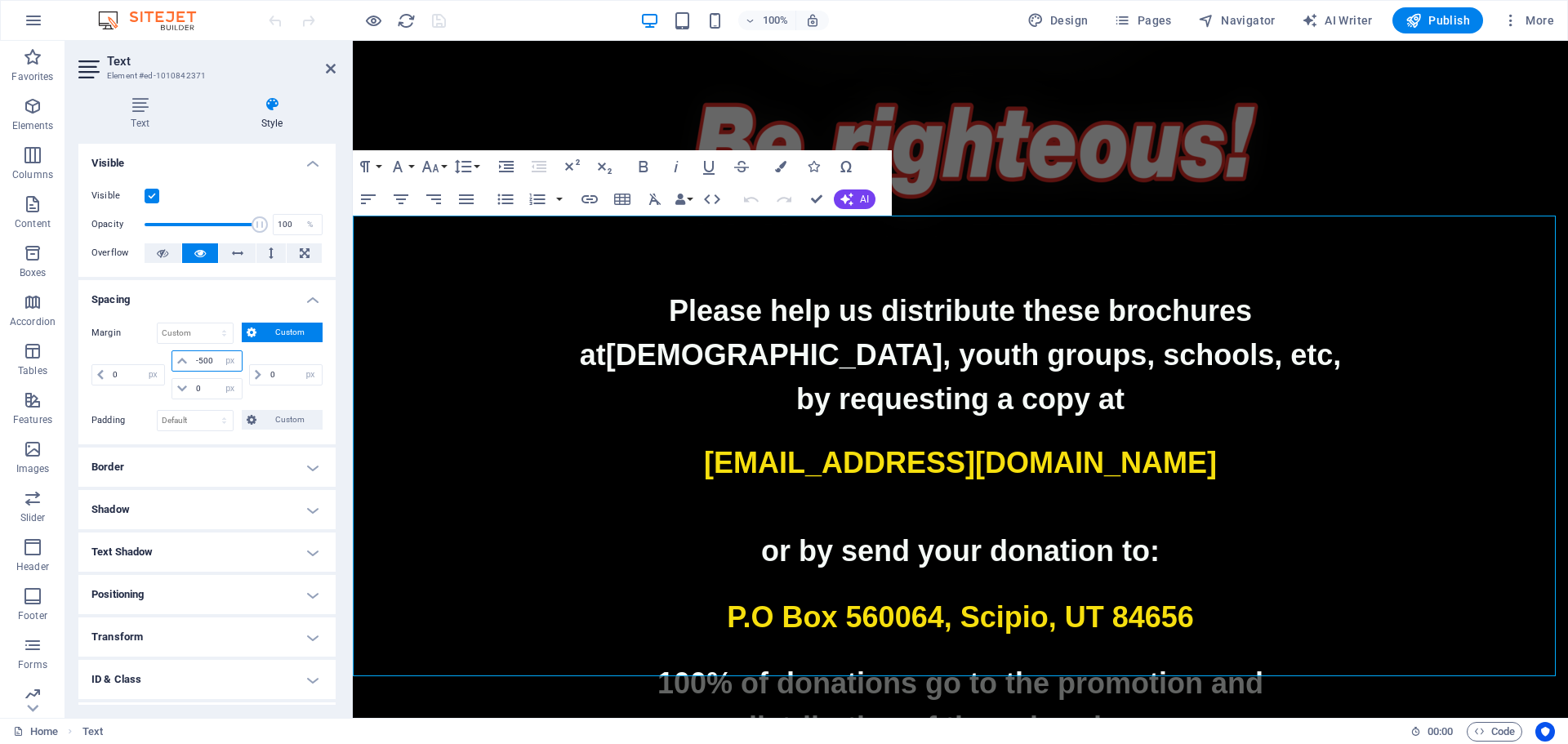
drag, startPoint x: 215, startPoint y: 356, endPoint x: 185, endPoint y: 360, distance: 30.3
click at [185, 360] on div "-500 auto px % rem vw vh" at bounding box center [207, 361] width 70 height 22
type input "-300"
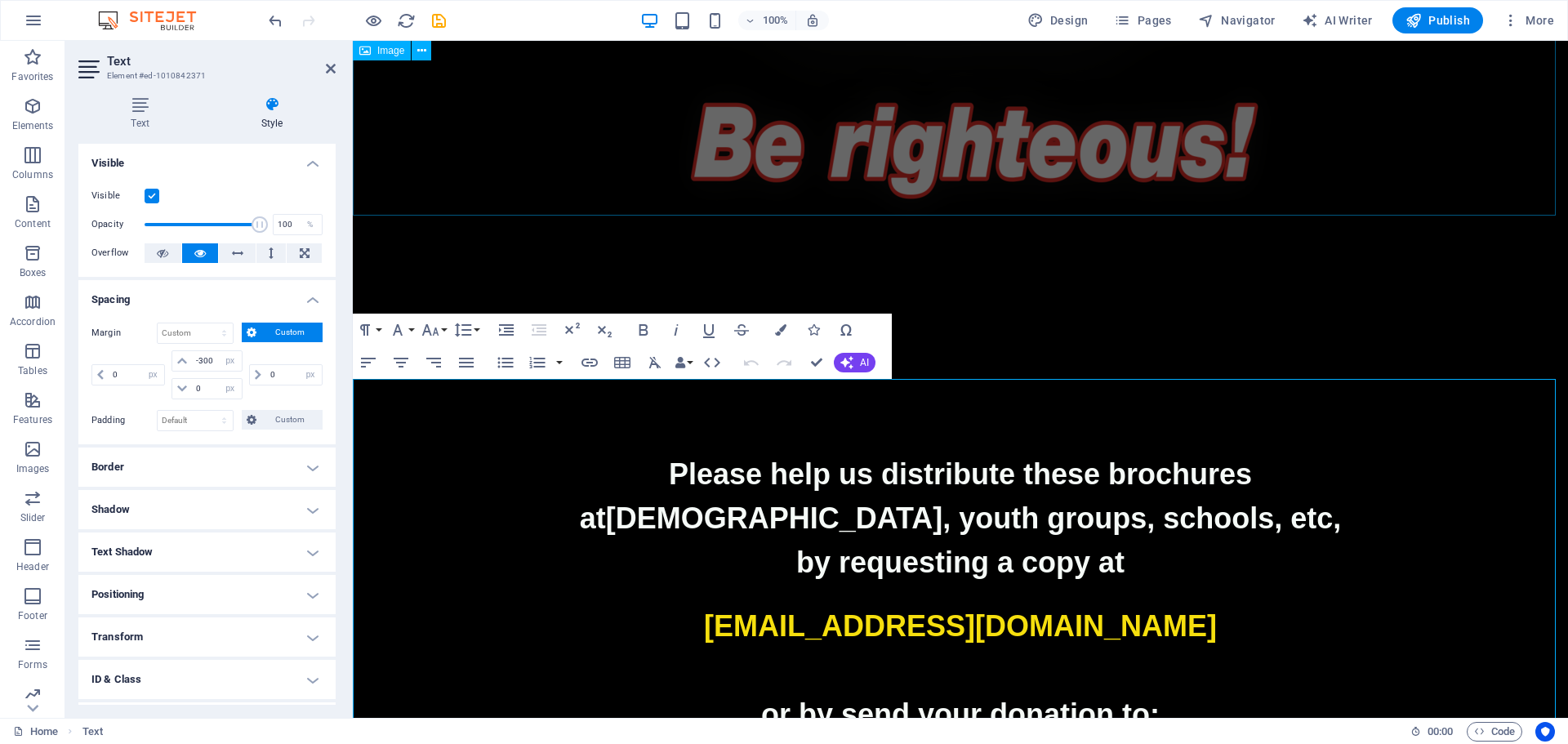
scroll to position [3457, 0]
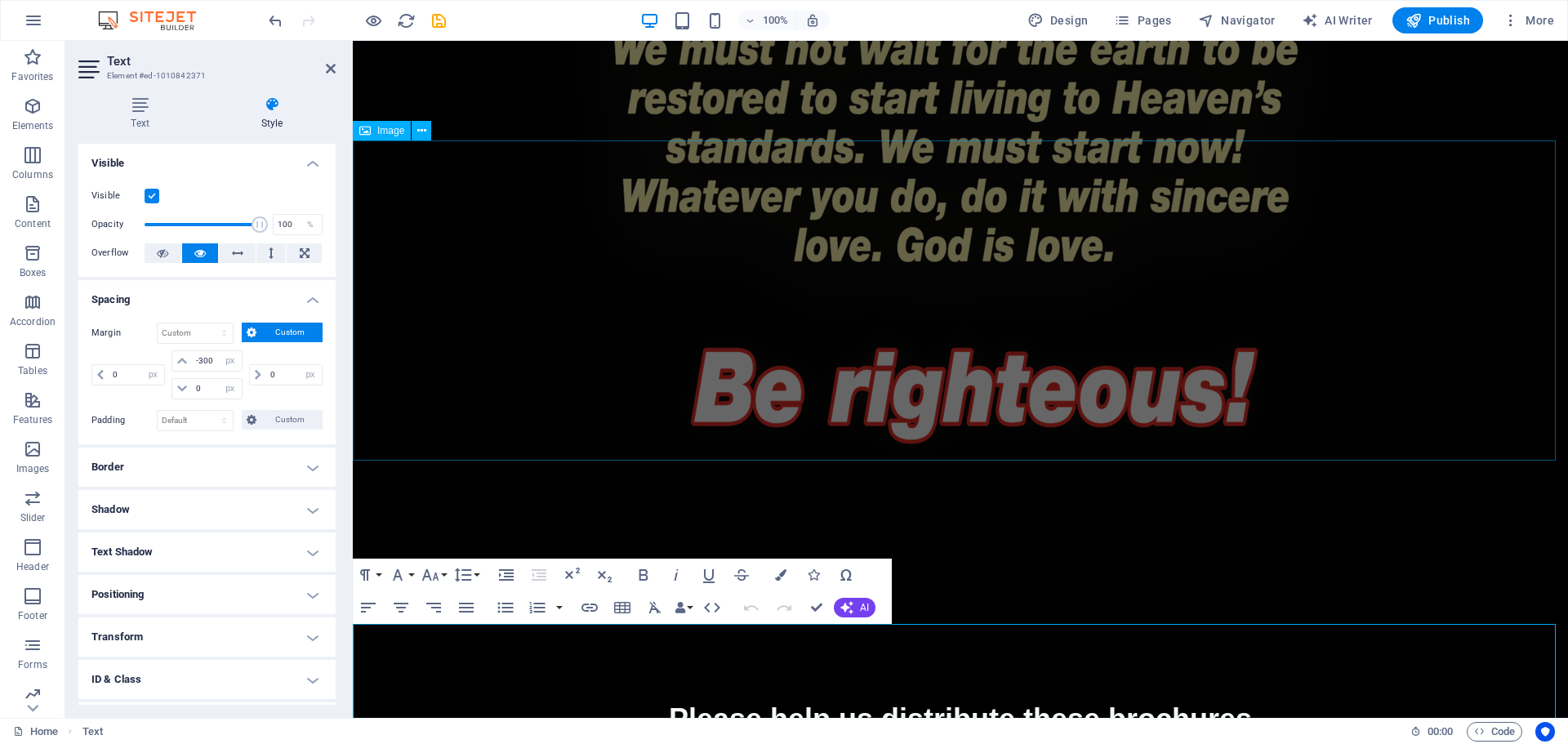
click at [1032, 334] on figure at bounding box center [961, 373] width 1216 height 320
select select "px"
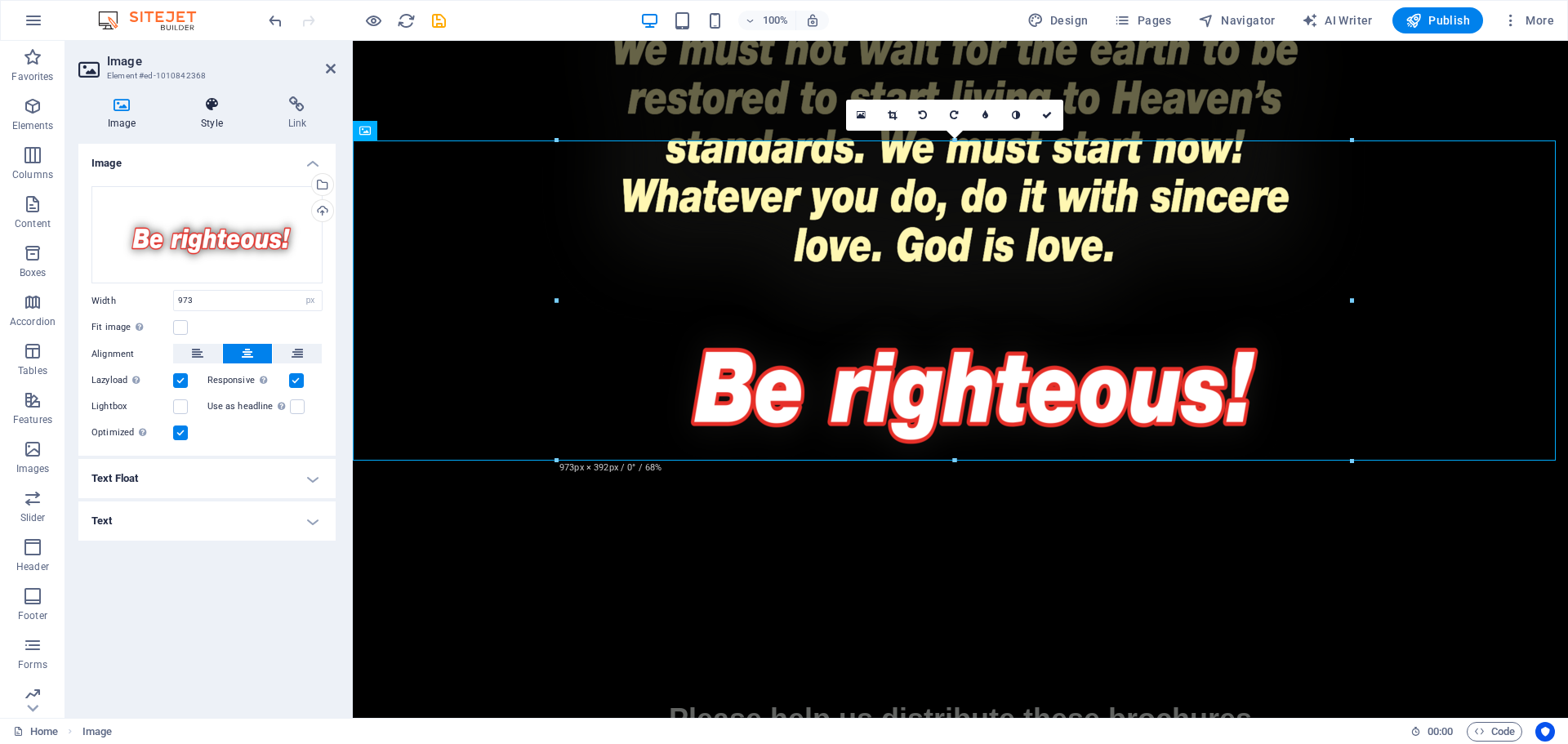
click at [210, 114] on h4 "Style" at bounding box center [215, 113] width 86 height 34
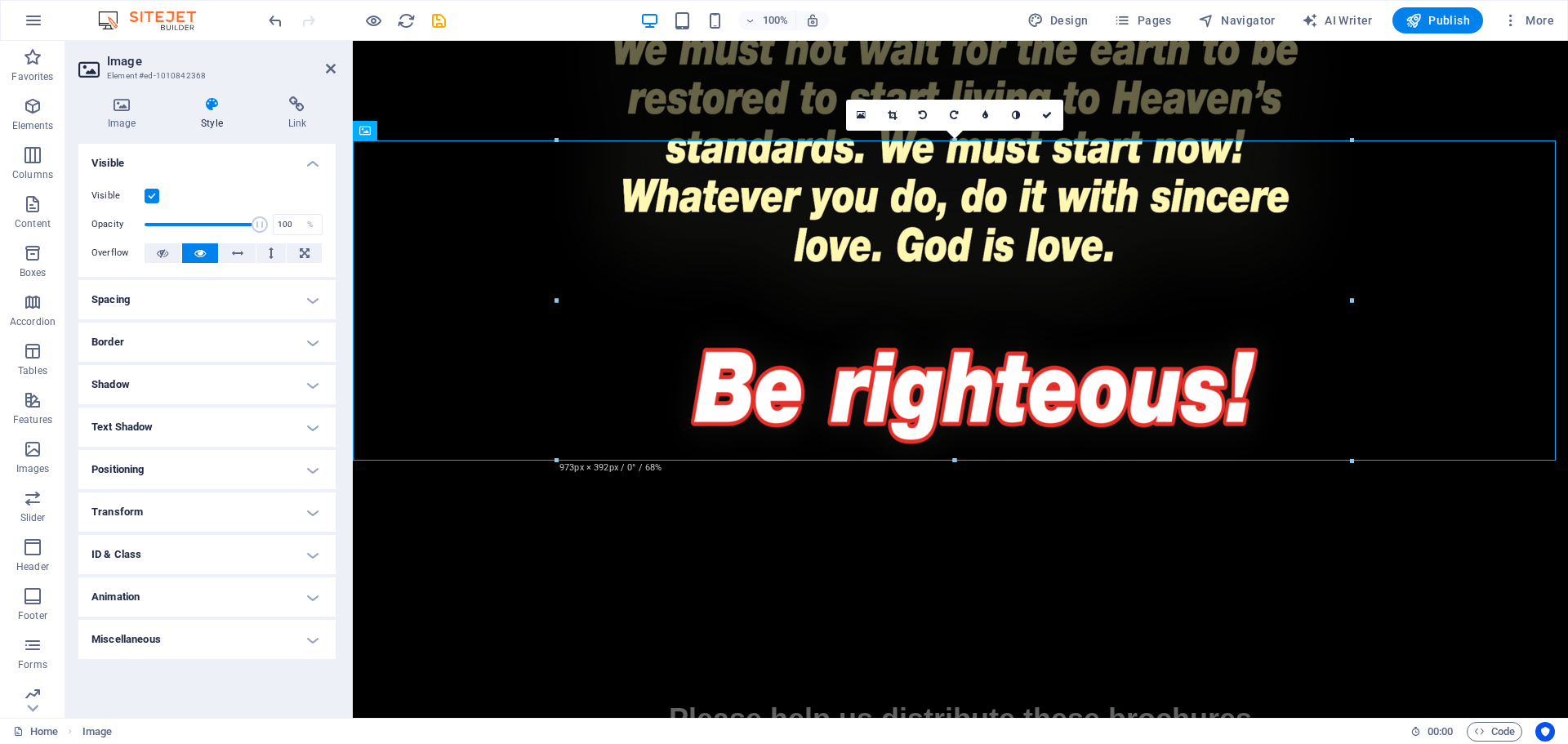
click at [200, 311] on h4 "Spacing" at bounding box center [207, 300] width 258 height 39
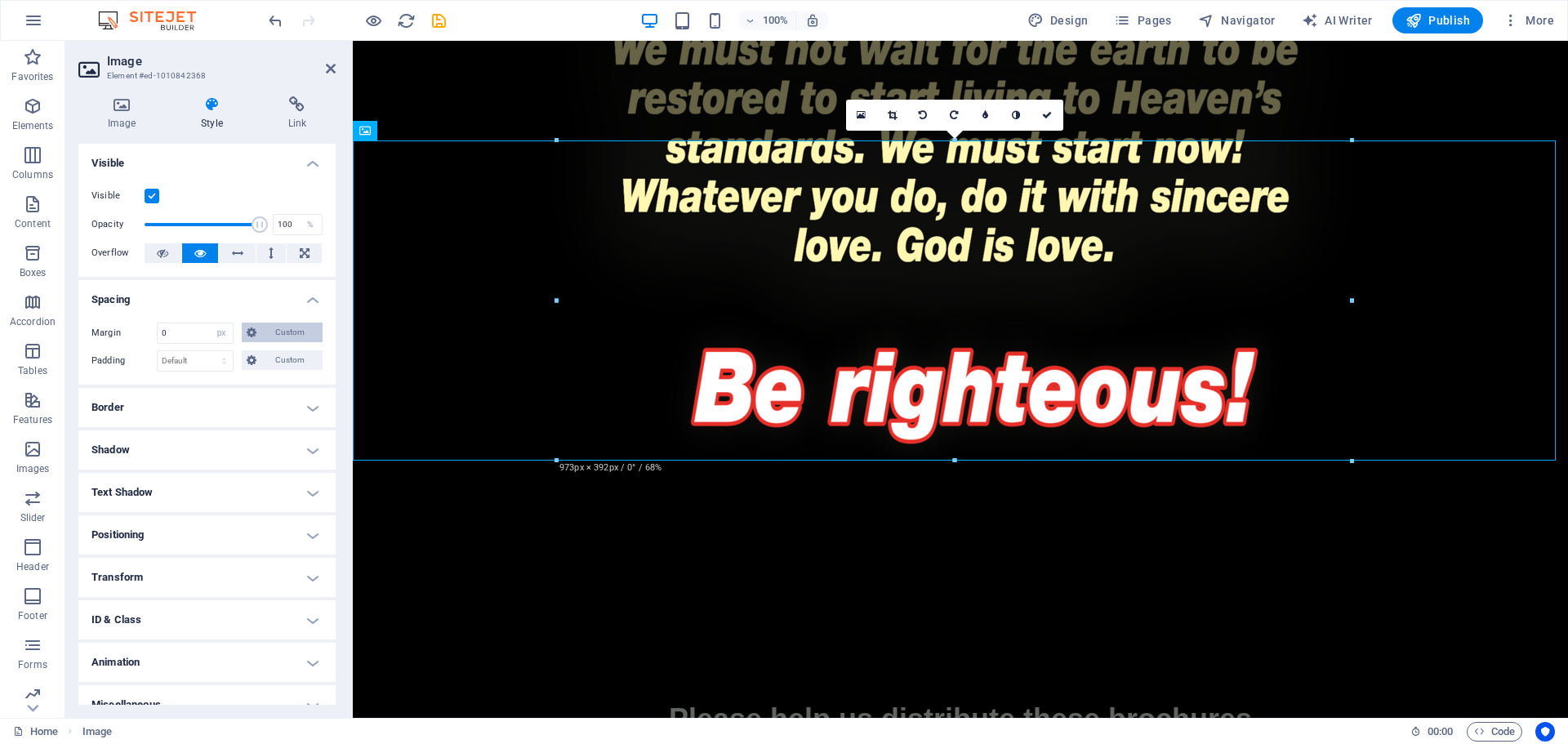
click at [284, 329] on span "Custom" at bounding box center [289, 332] width 57 height 20
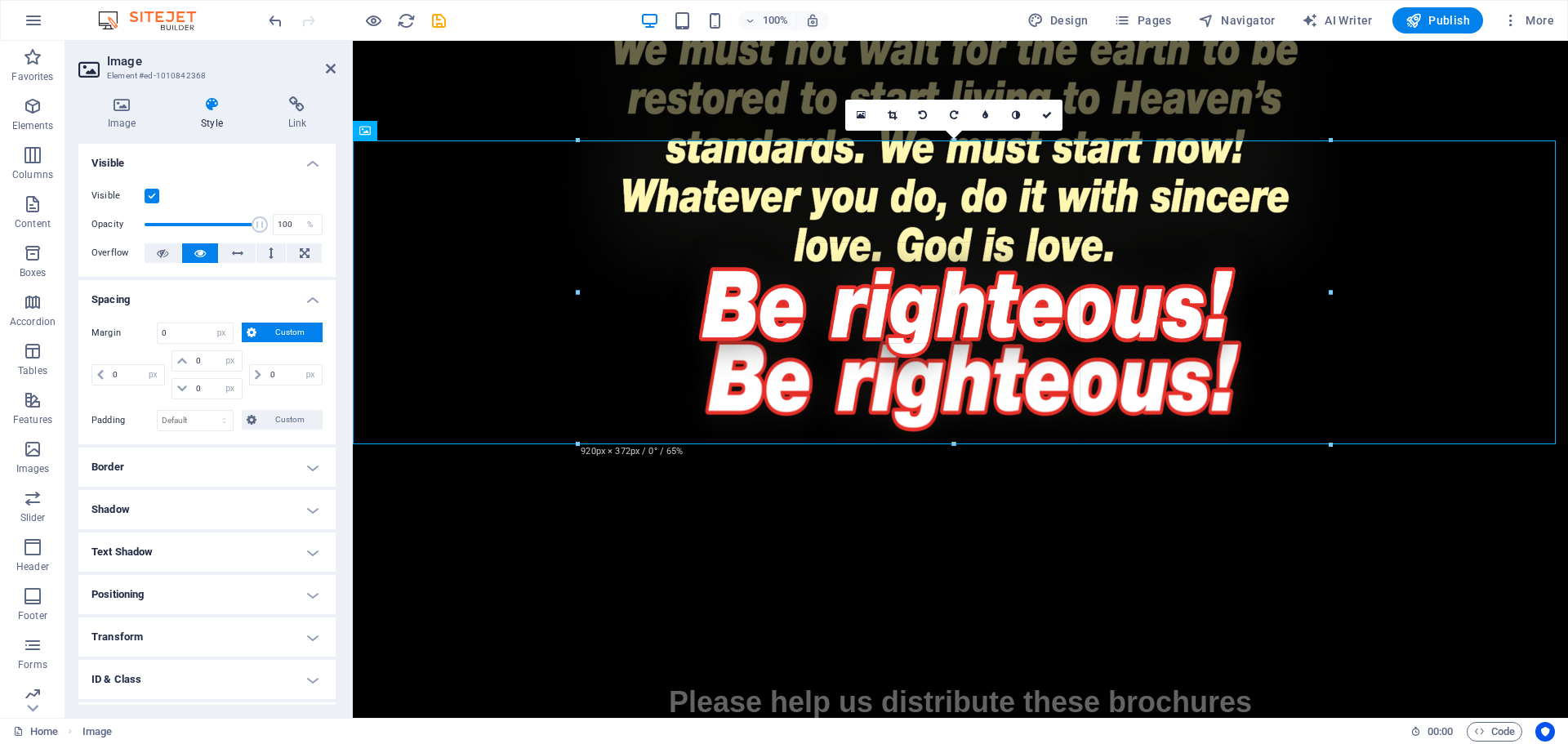
drag, startPoint x: 952, startPoint y: 461, endPoint x: 584, endPoint y: 409, distance: 371.7
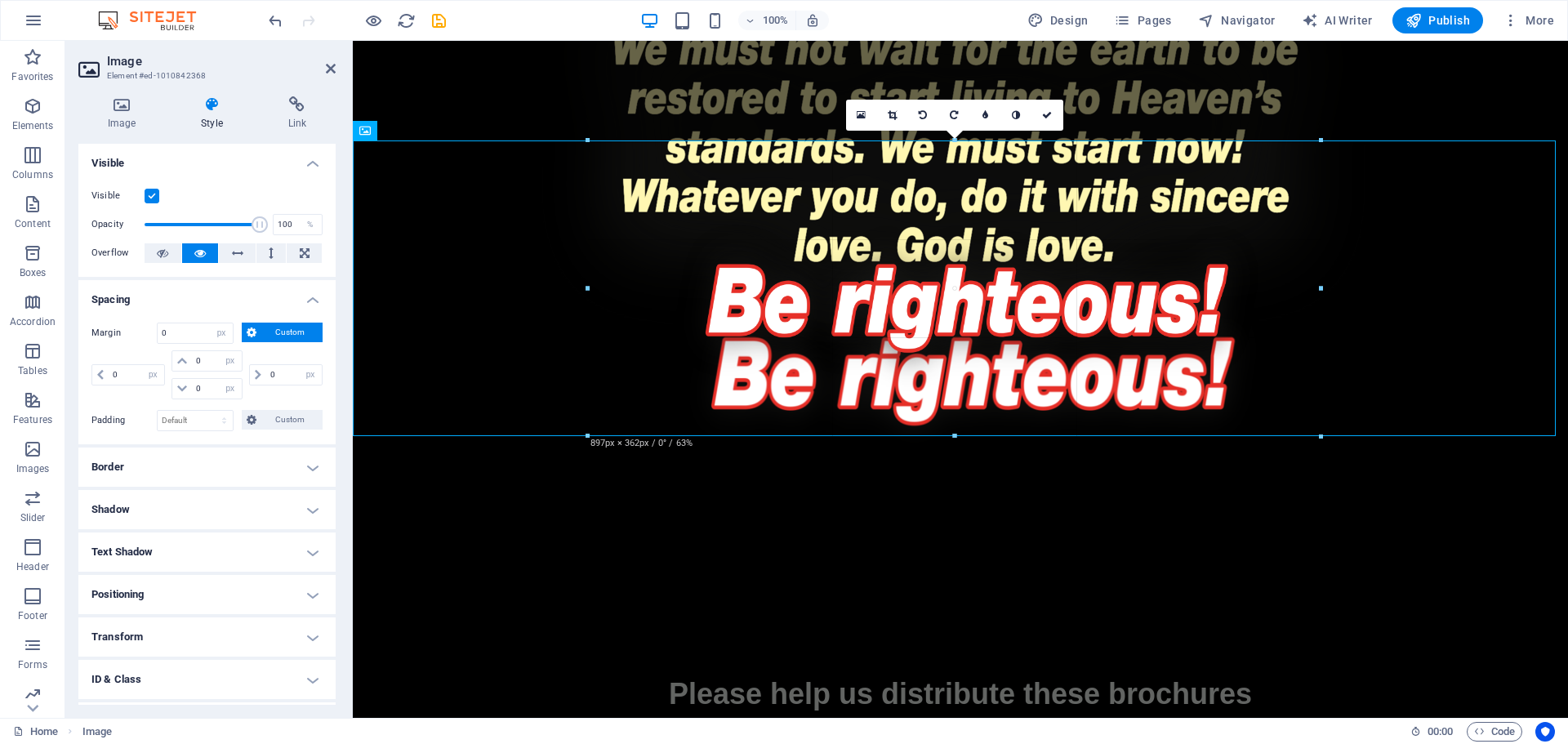
drag, startPoint x: 1325, startPoint y: 141, endPoint x: 496, endPoint y: 207, distance: 831.6
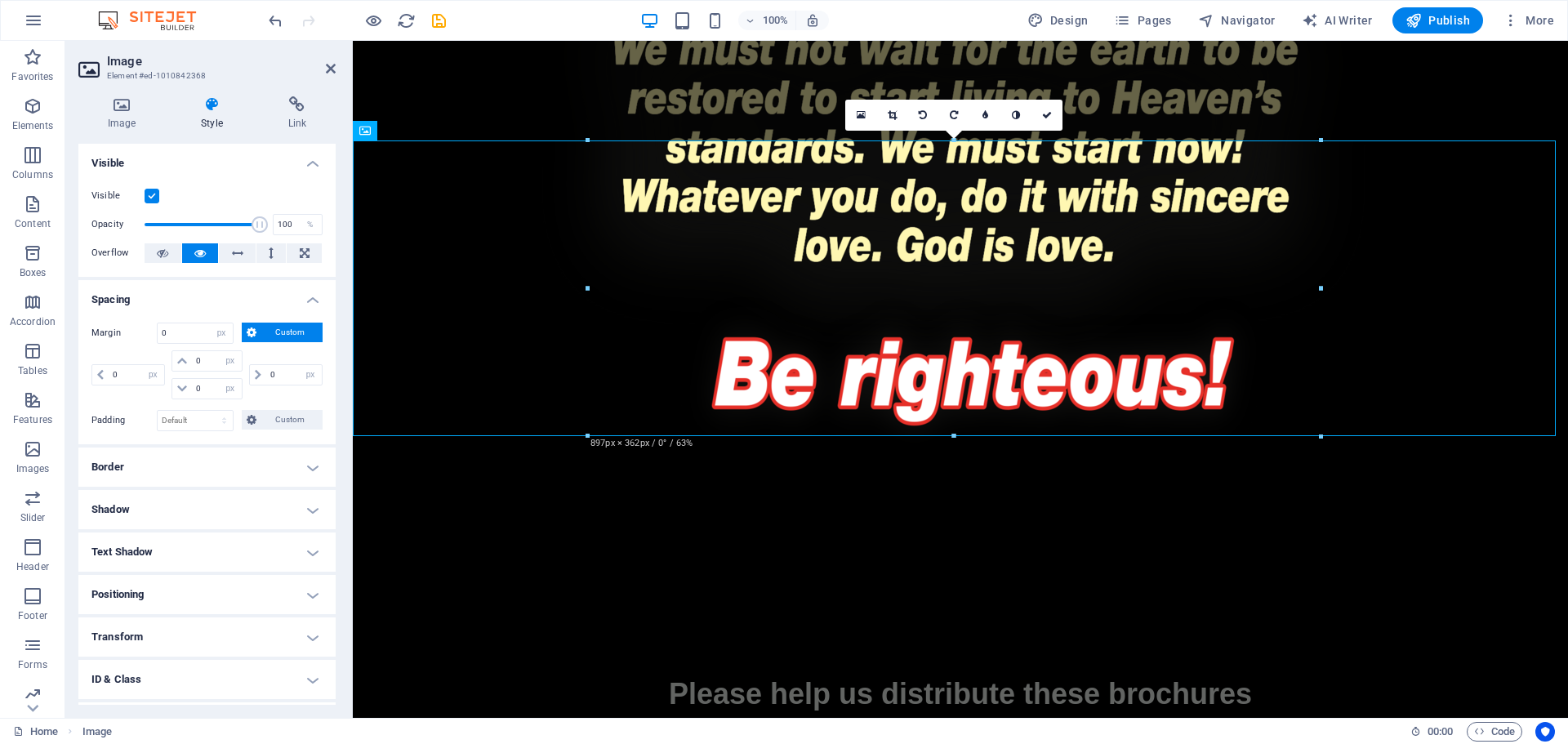
click at [1496, 269] on figure at bounding box center [961, 361] width 1216 height 294
click at [542, 257] on figure at bounding box center [961, 361] width 1216 height 294
click at [207, 362] on input "0" at bounding box center [216, 361] width 49 height 20
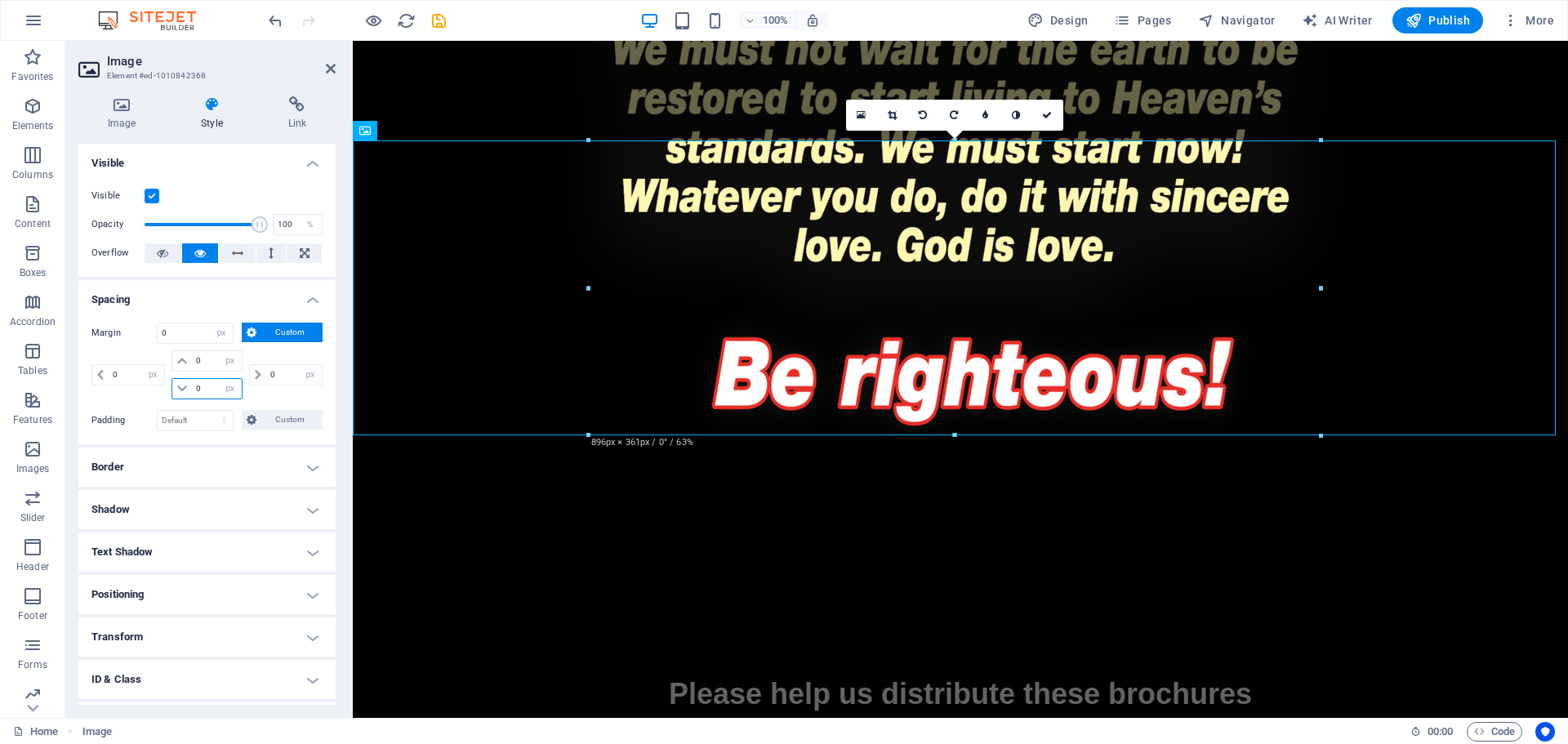
click at [203, 390] on input "0" at bounding box center [216, 389] width 49 height 20
type input "10"
select select "DISABLED_OPTION_VALUE"
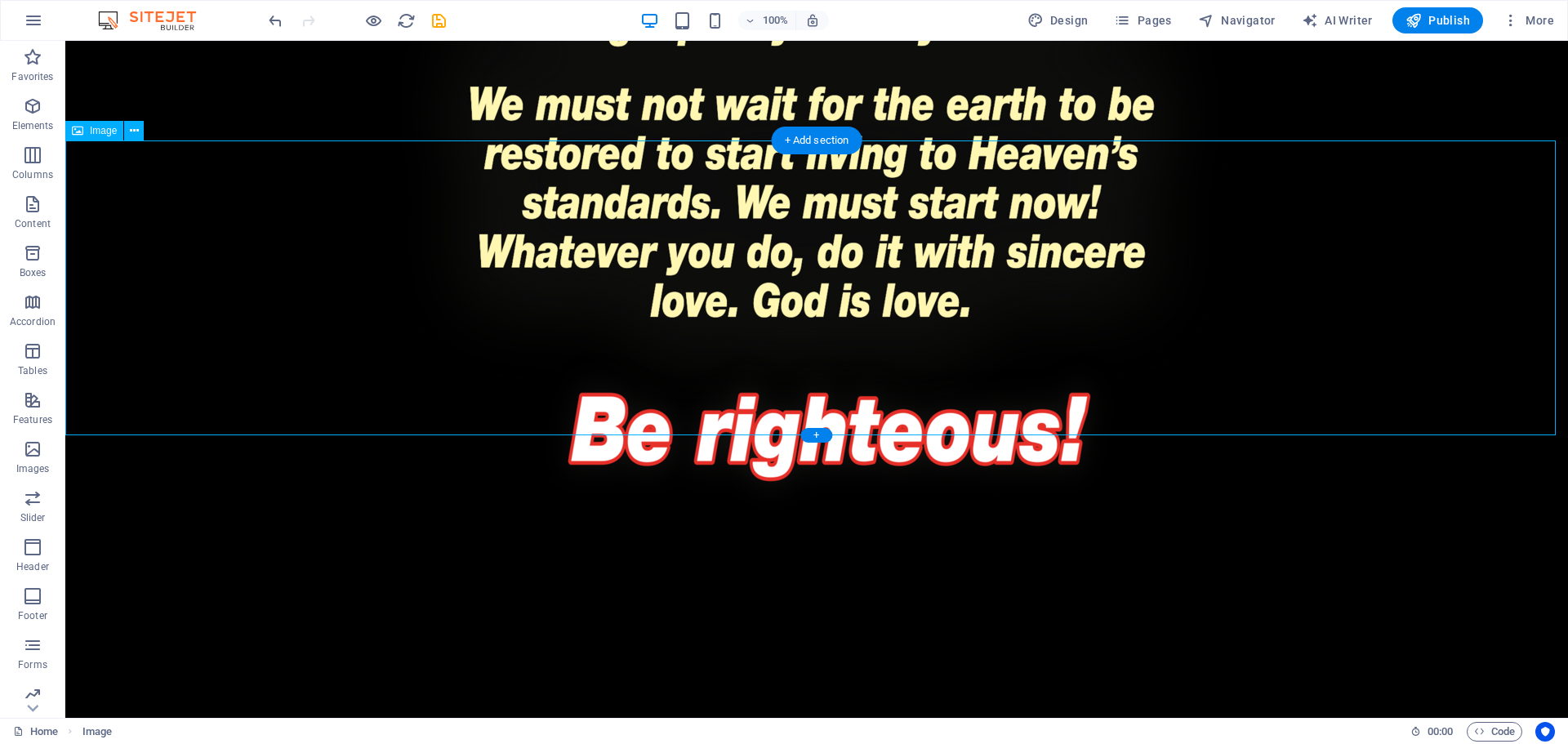
click at [420, 314] on figure at bounding box center [817, 416] width 1503 height 294
select select "px"
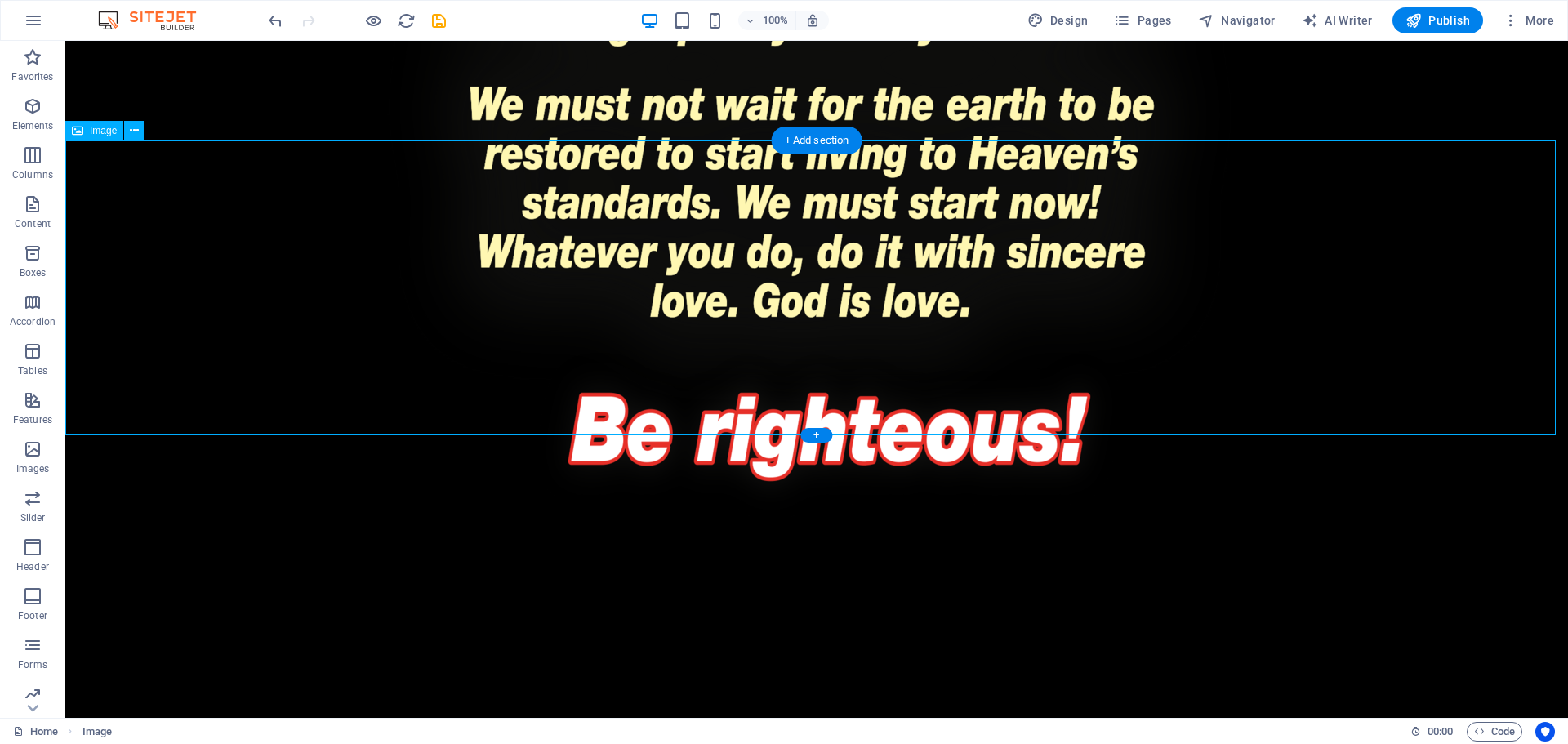
select select "px"
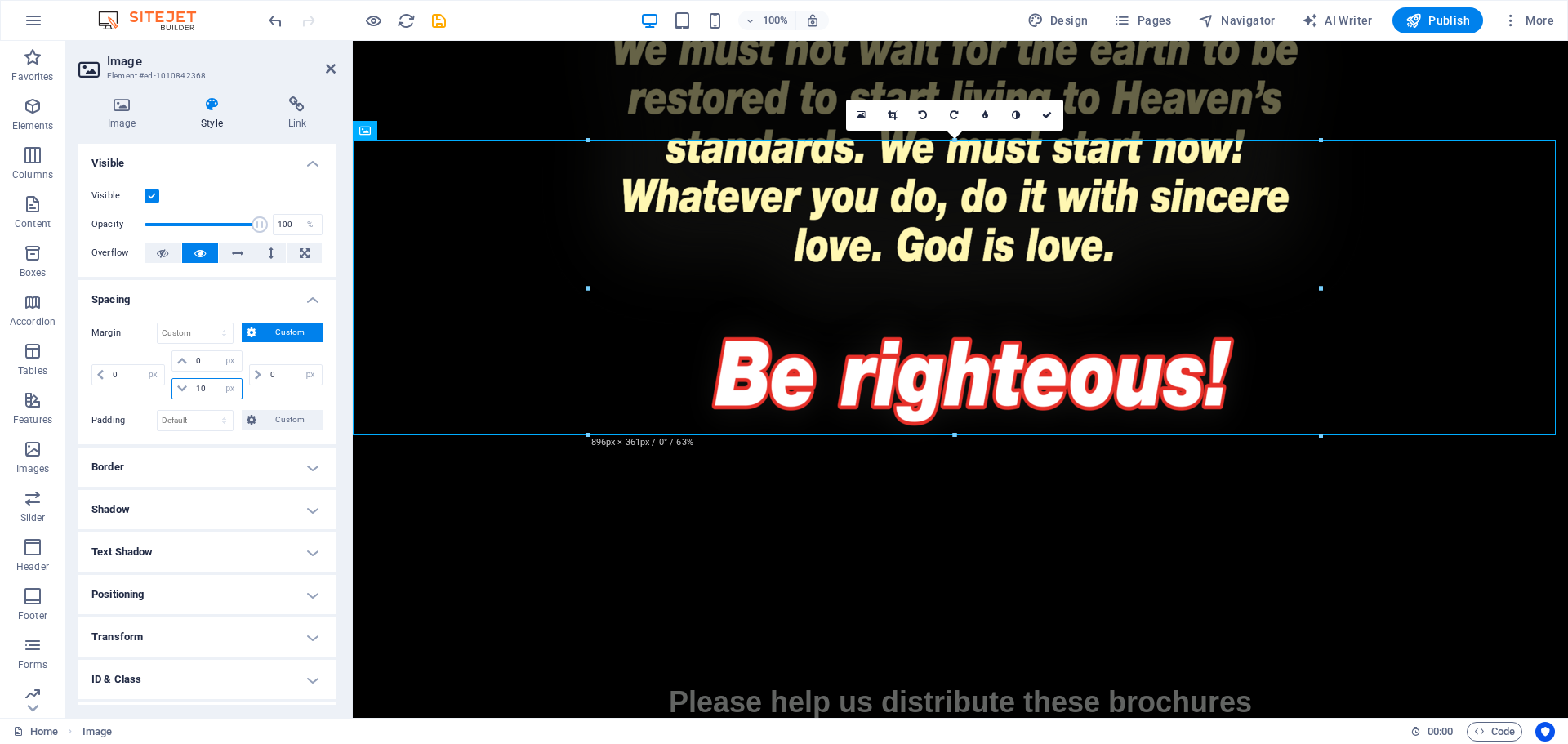
click at [205, 385] on input "10" at bounding box center [216, 389] width 49 height 20
drag, startPoint x: 219, startPoint y: 382, endPoint x: 175, endPoint y: 391, distance: 44.9
click at [175, 391] on div "100 auto px % rem vw vh" at bounding box center [207, 389] width 70 height 22
drag, startPoint x: 207, startPoint y: 389, endPoint x: 186, endPoint y: 390, distance: 21.0
click at [186, 390] on div "100 auto px % rem vw vh" at bounding box center [207, 389] width 70 height 22
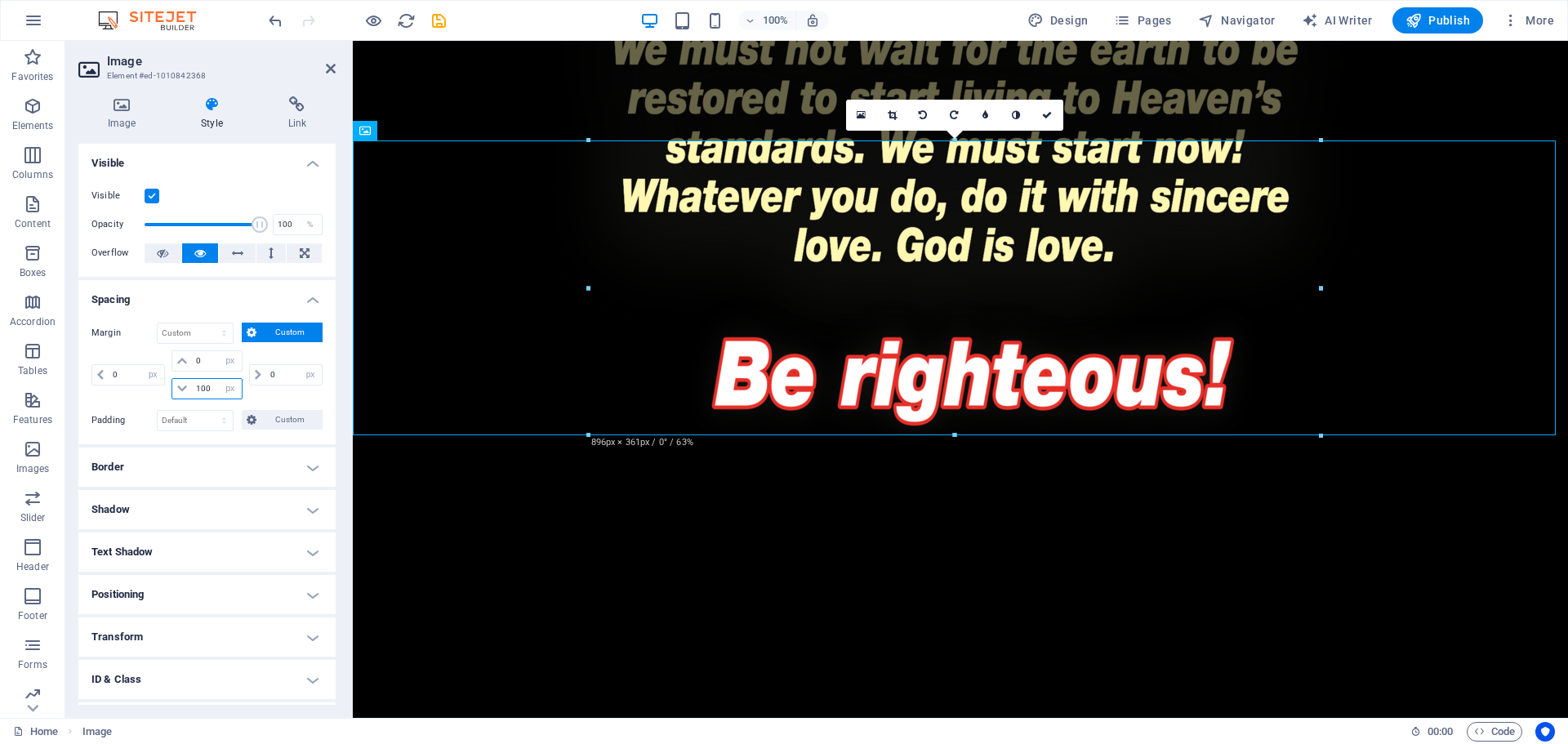
type input "0"
select select "px"
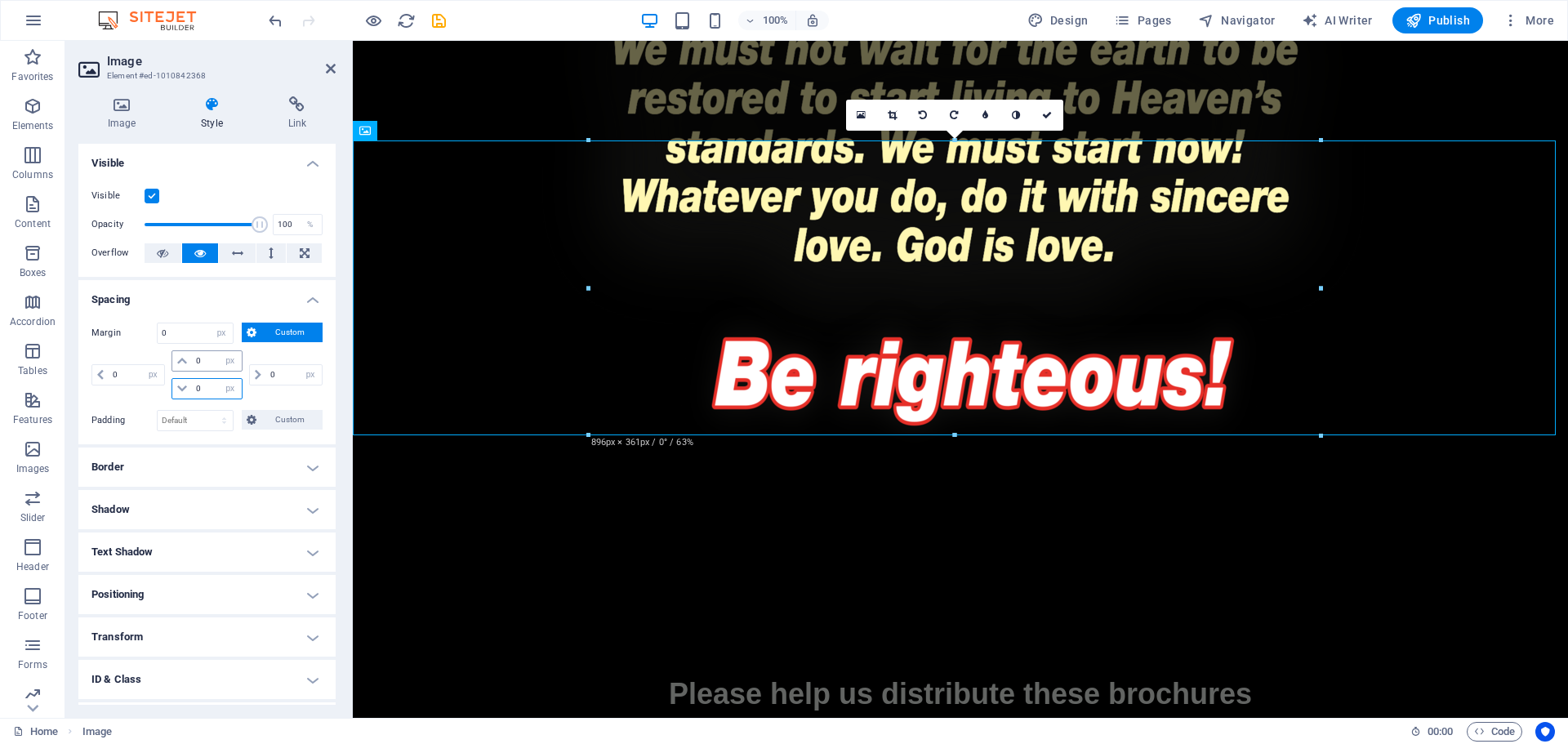
type input "0"
click at [203, 361] on input "0" at bounding box center [216, 361] width 49 height 20
type input "100"
select select "DISABLED_OPTION_VALUE"
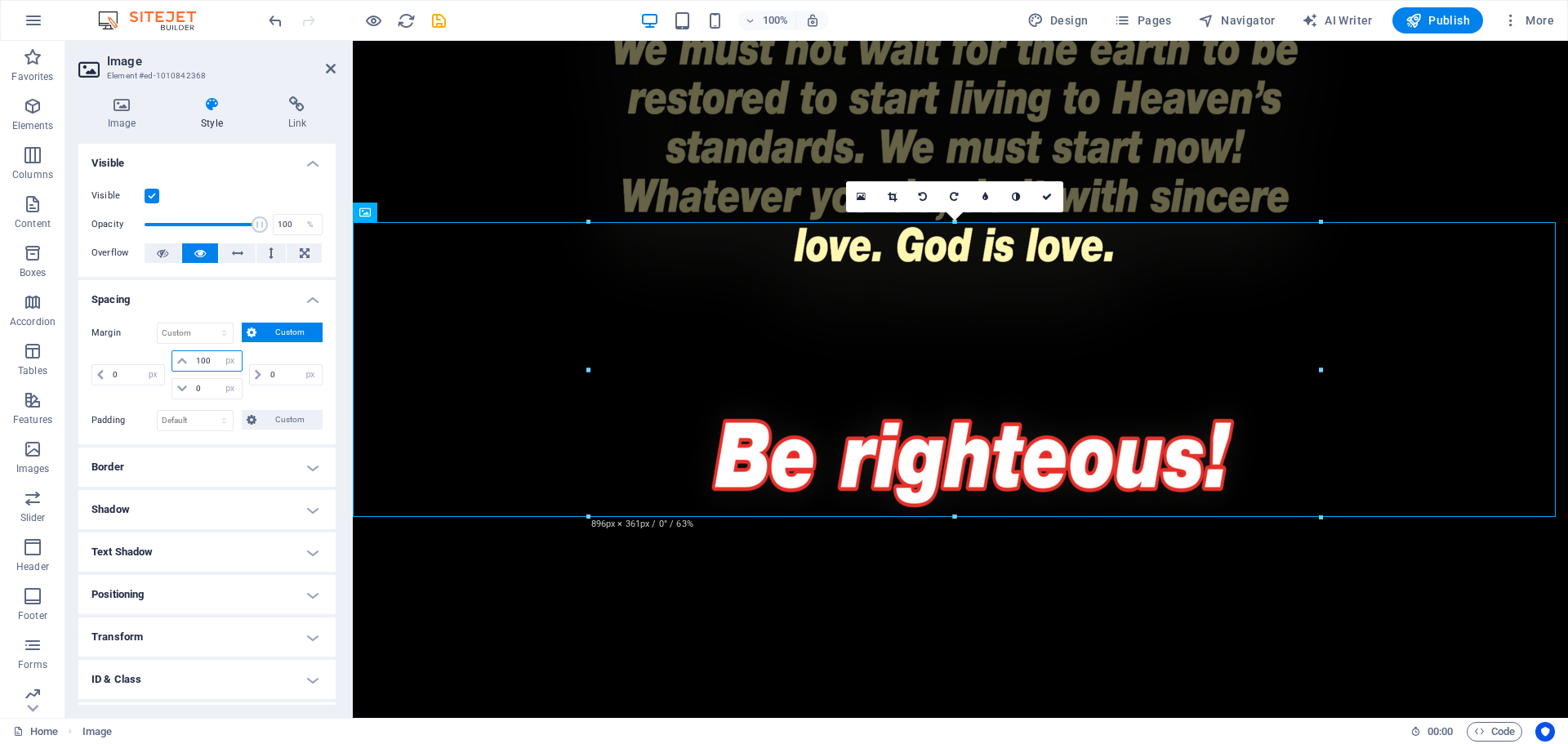
drag, startPoint x: 212, startPoint y: 357, endPoint x: 189, endPoint y: 360, distance: 23.2
click at [189, 360] on div "100 auto px % rem vw vh" at bounding box center [207, 361] width 70 height 22
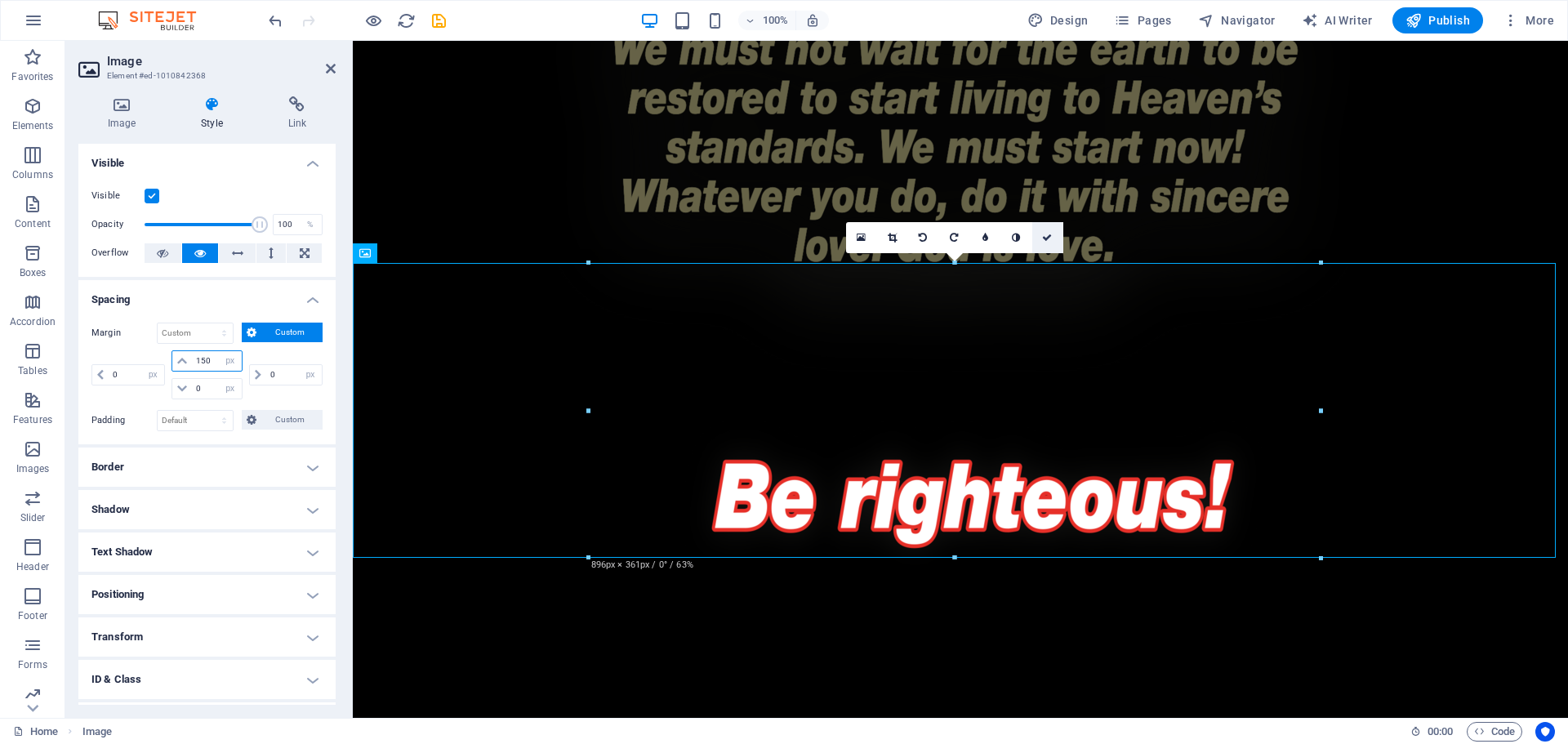
type input "150"
click at [1054, 236] on link at bounding box center [1048, 237] width 31 height 31
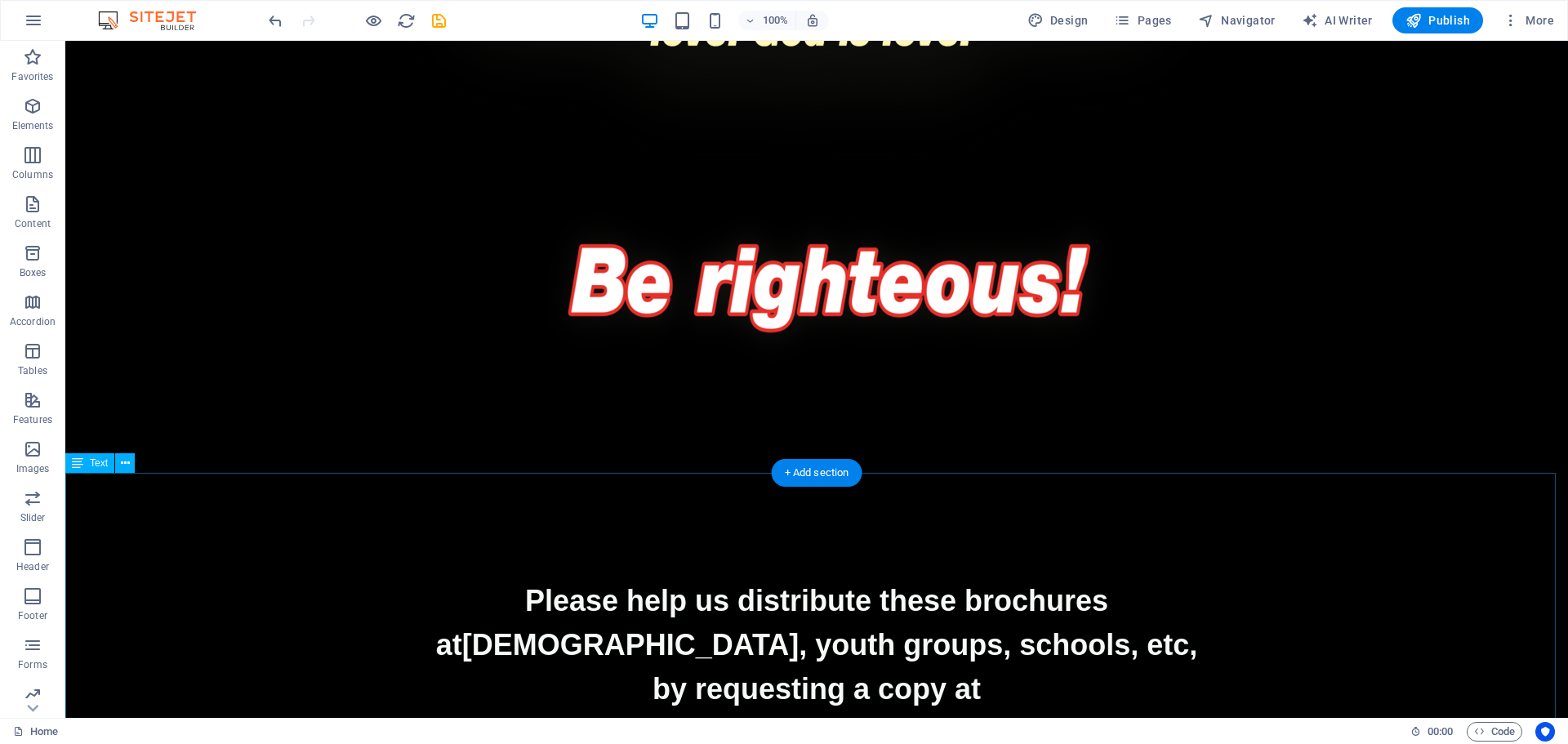
scroll to position [3702, 0]
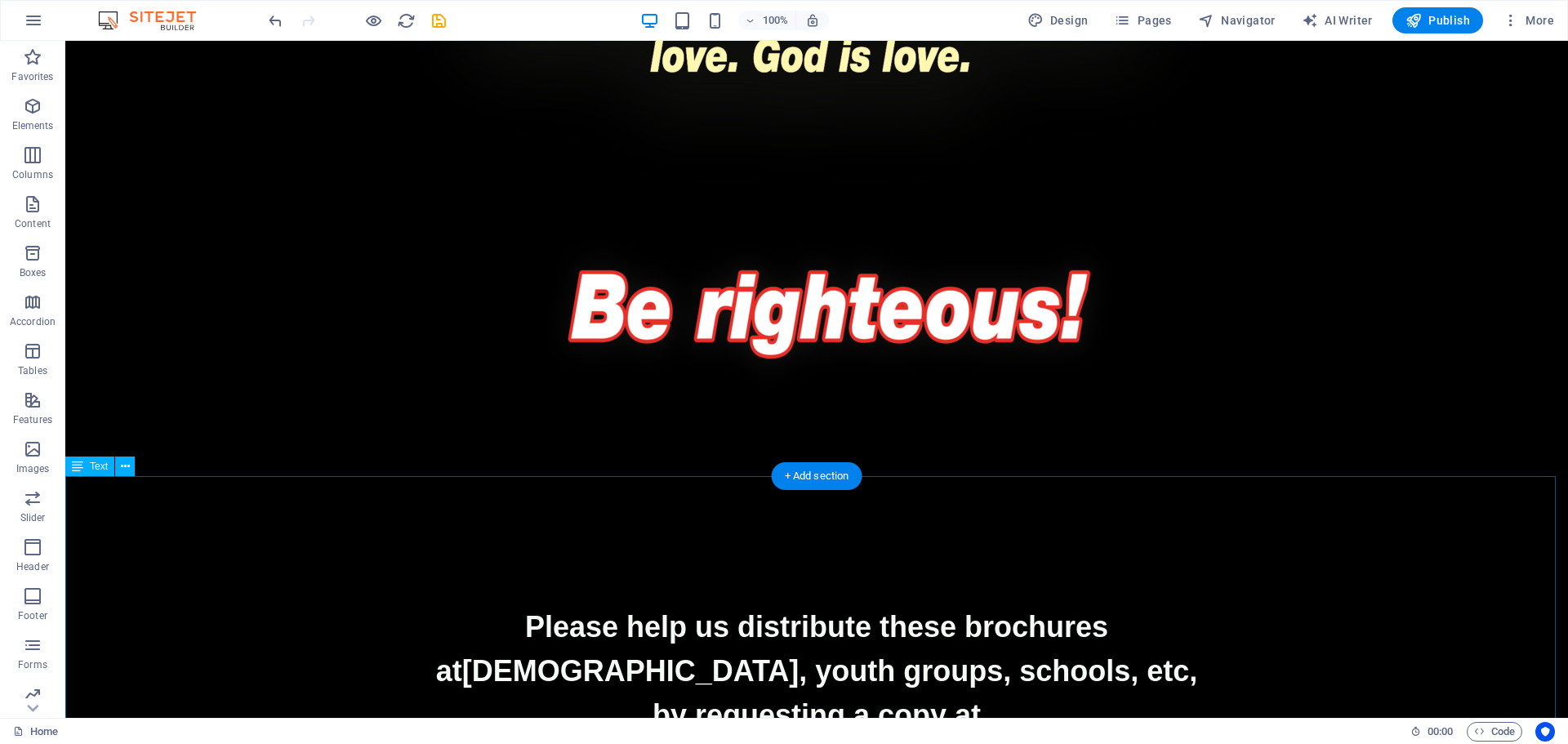
click at [971, 737] on p at bounding box center [817, 747] width 1503 height 20
select select "px"
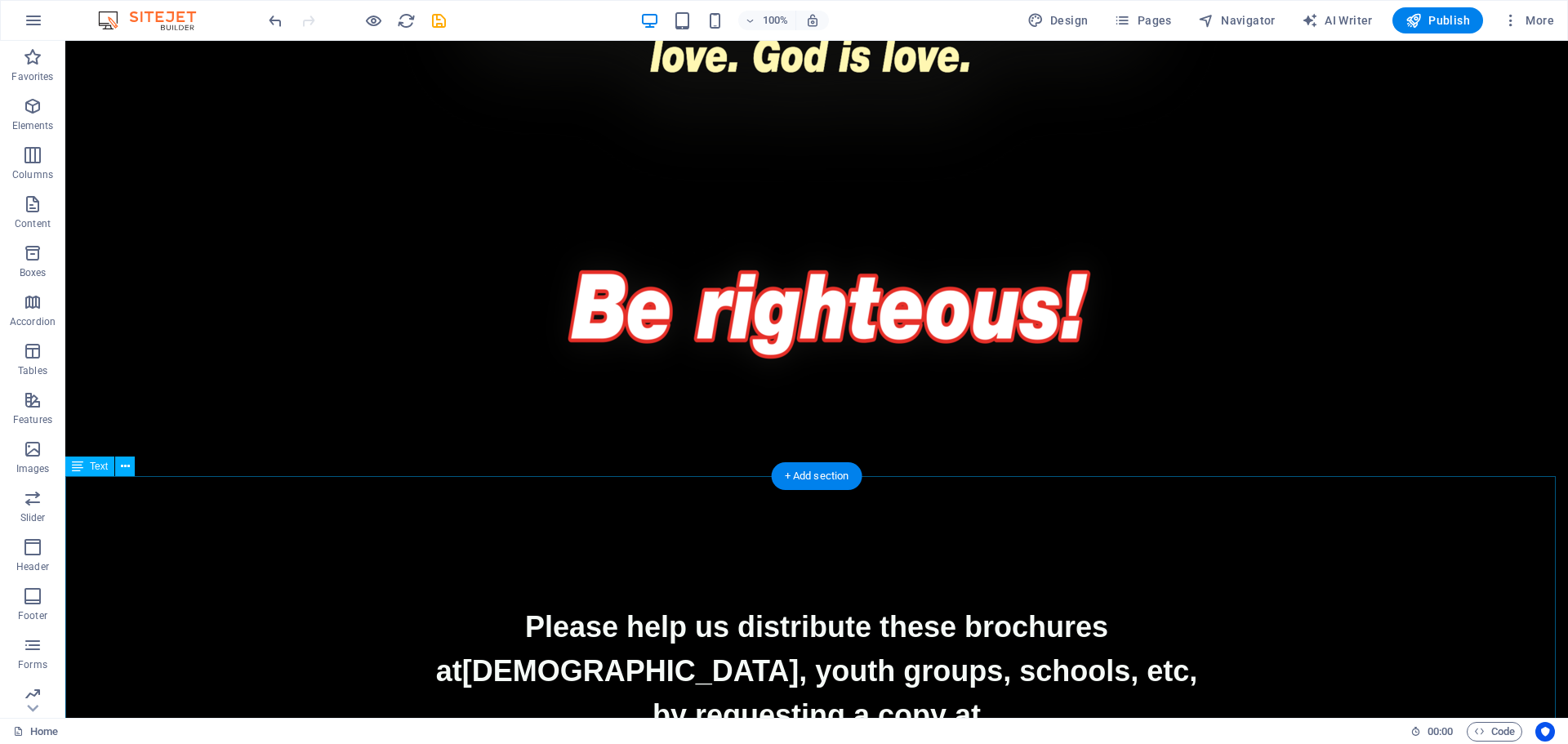
select select "px"
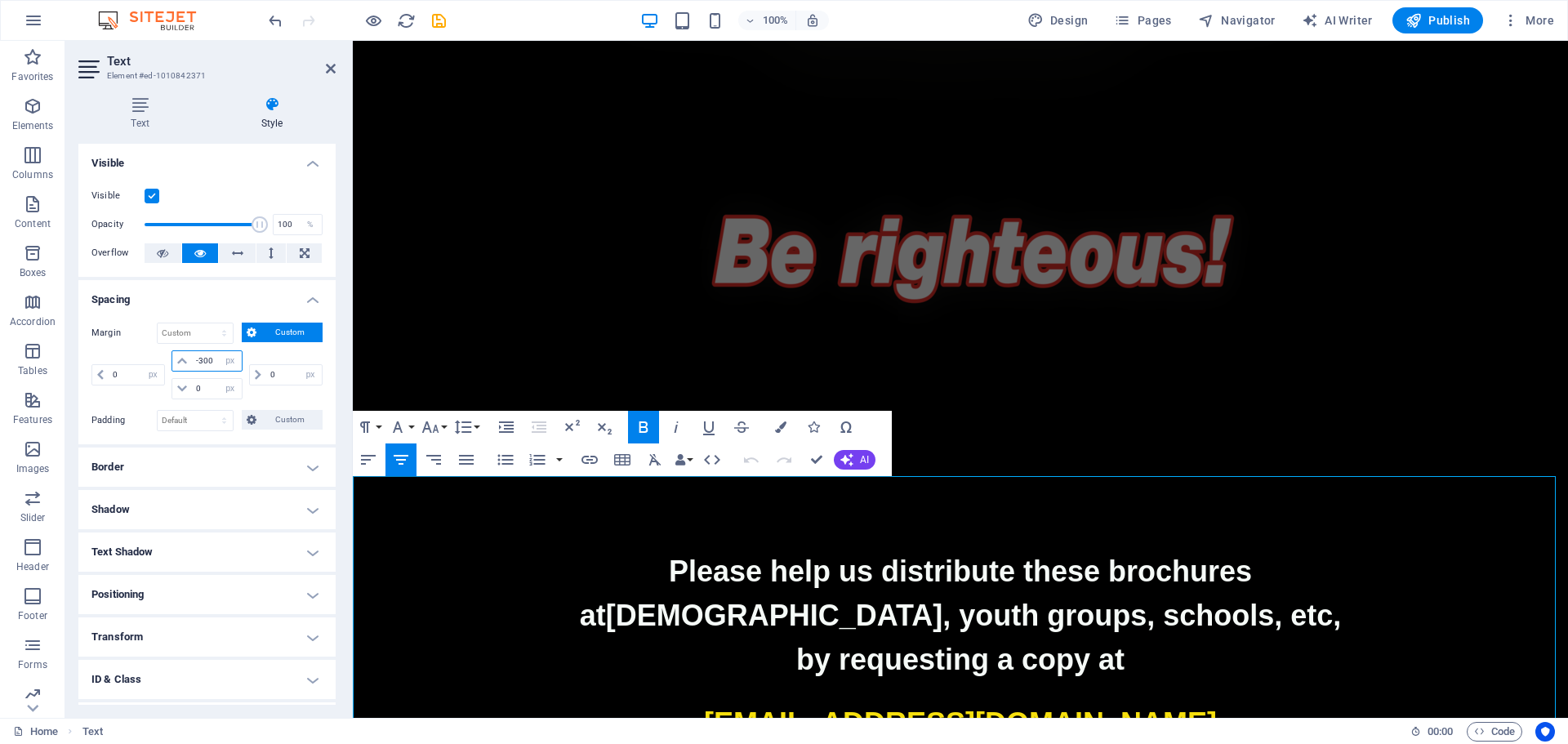
click at [210, 363] on input "-300" at bounding box center [216, 361] width 49 height 20
drag, startPoint x: 215, startPoint y: 358, endPoint x: 194, endPoint y: 358, distance: 21.0
click at [194, 358] on input "-300" at bounding box center [216, 361] width 49 height 20
type input "-400"
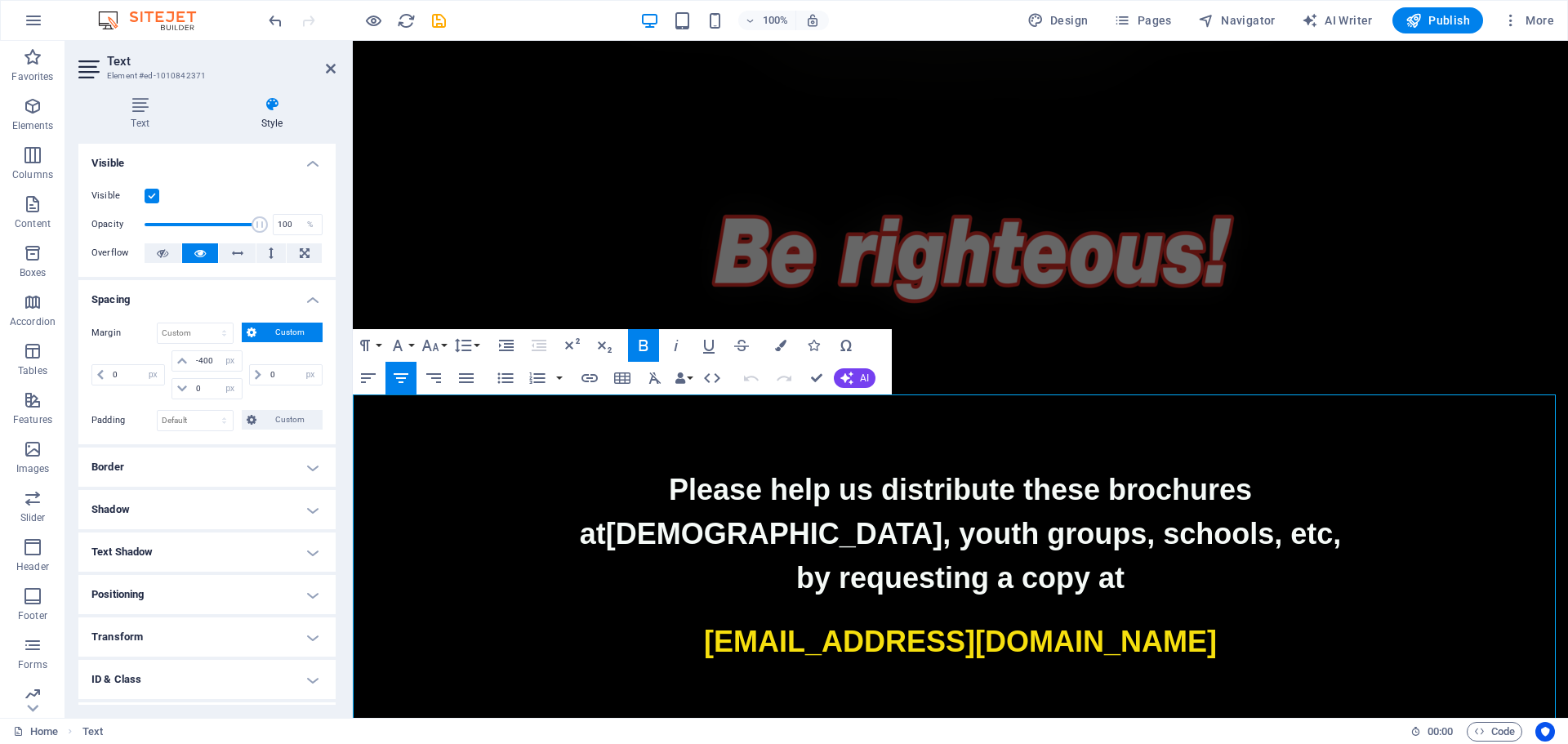
click at [1506, 664] on p at bounding box center [961, 686] width 1216 height 44
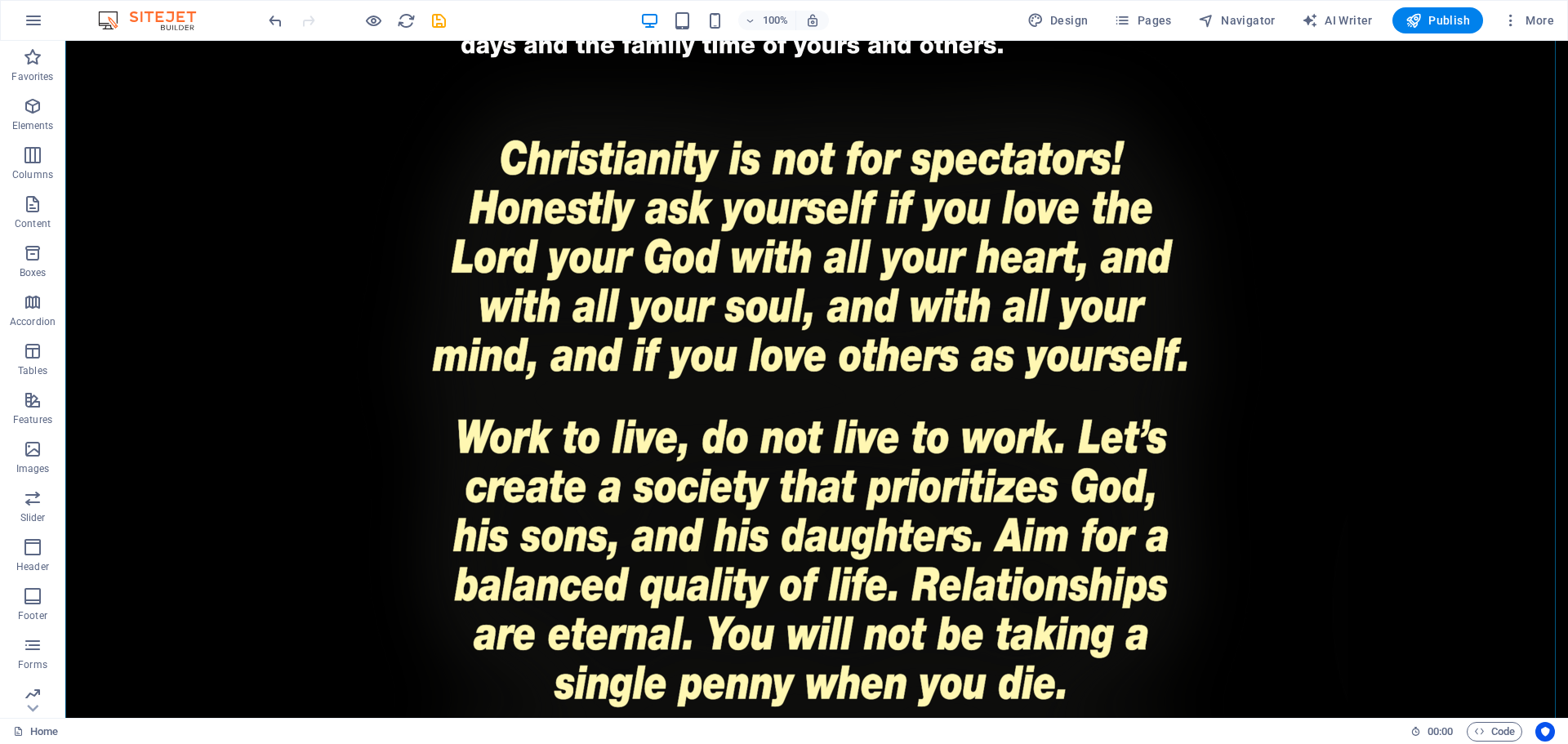
scroll to position [2805, 0]
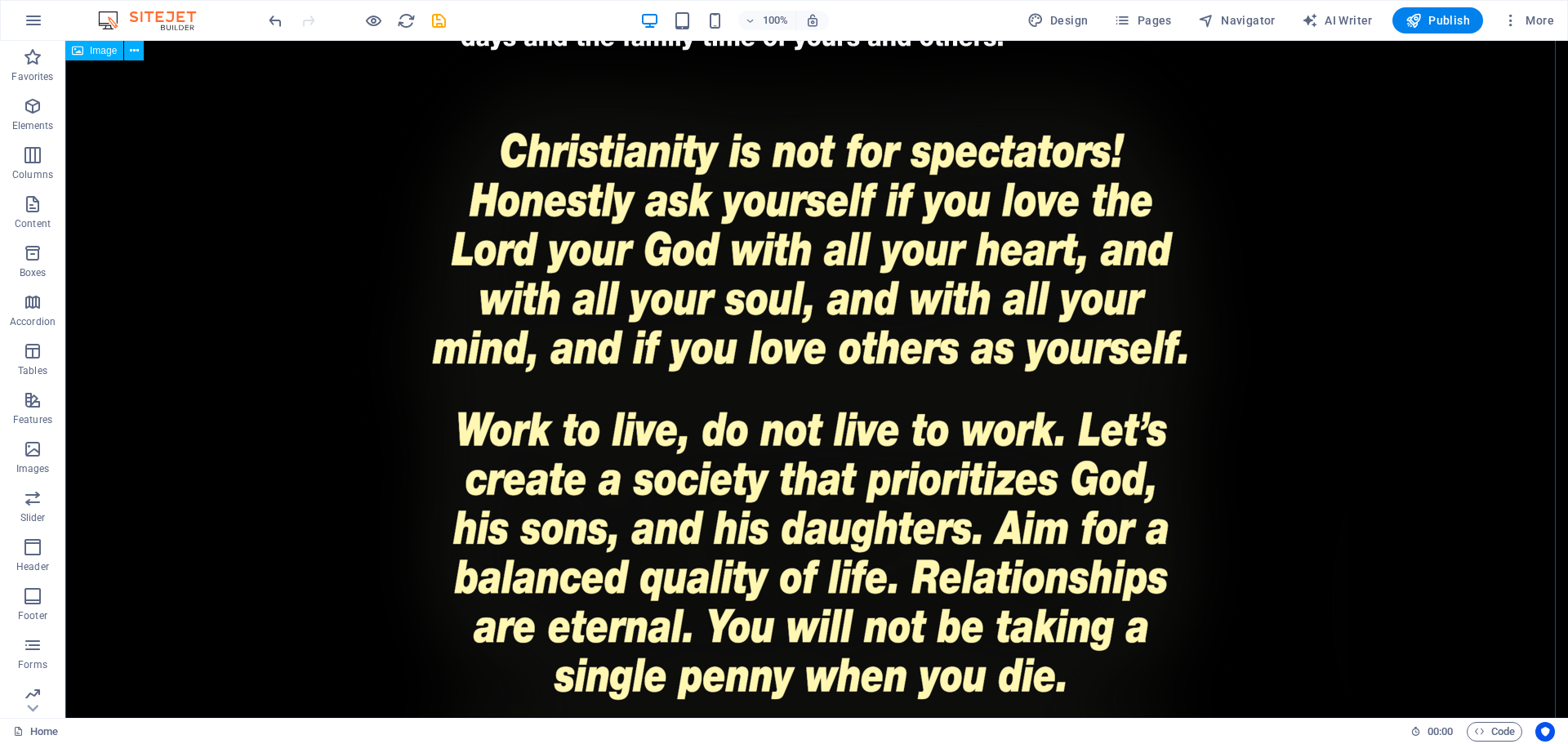
click at [877, 346] on figure at bounding box center [817, 550] width 1503 height 1152
select select "px"
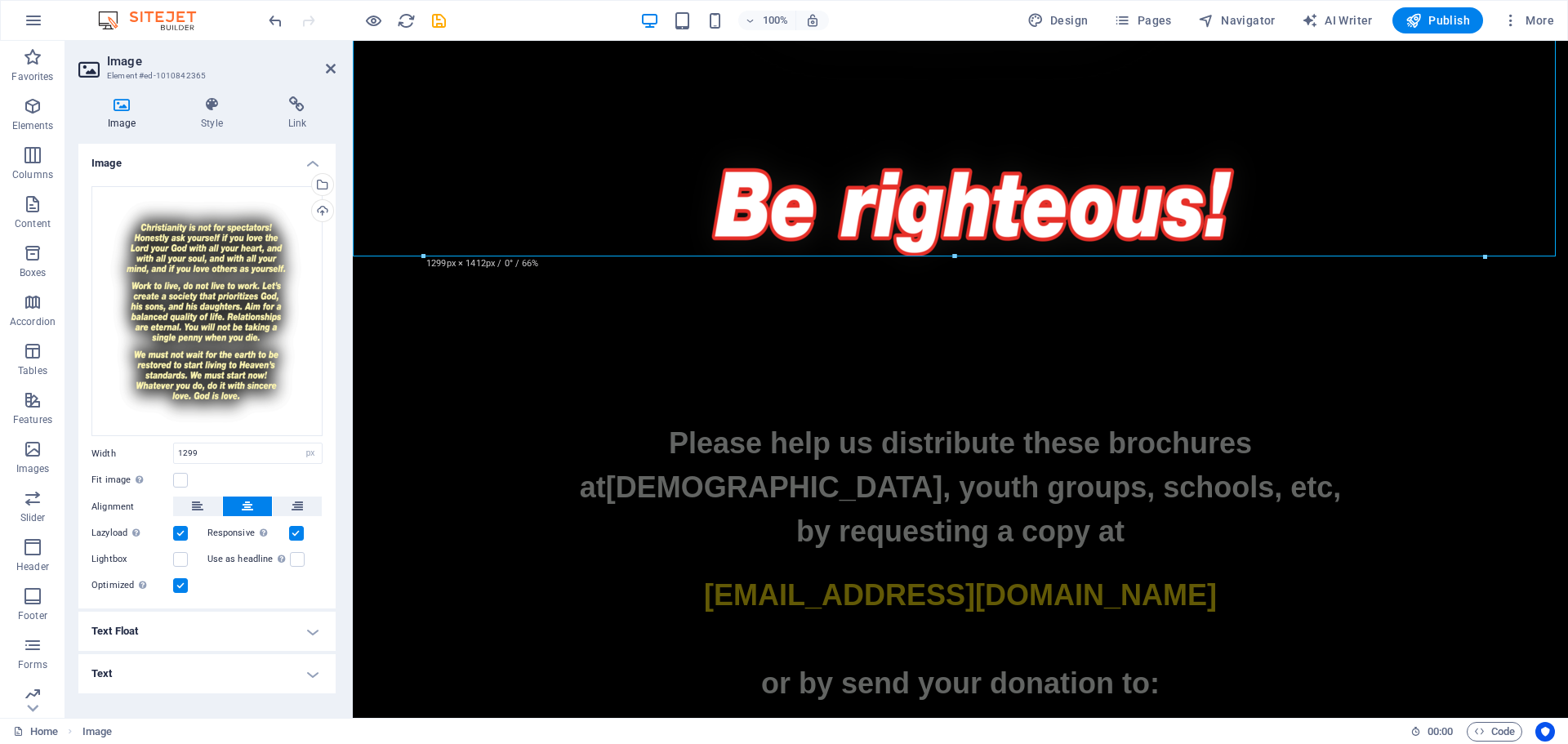
scroll to position [3539, 0]
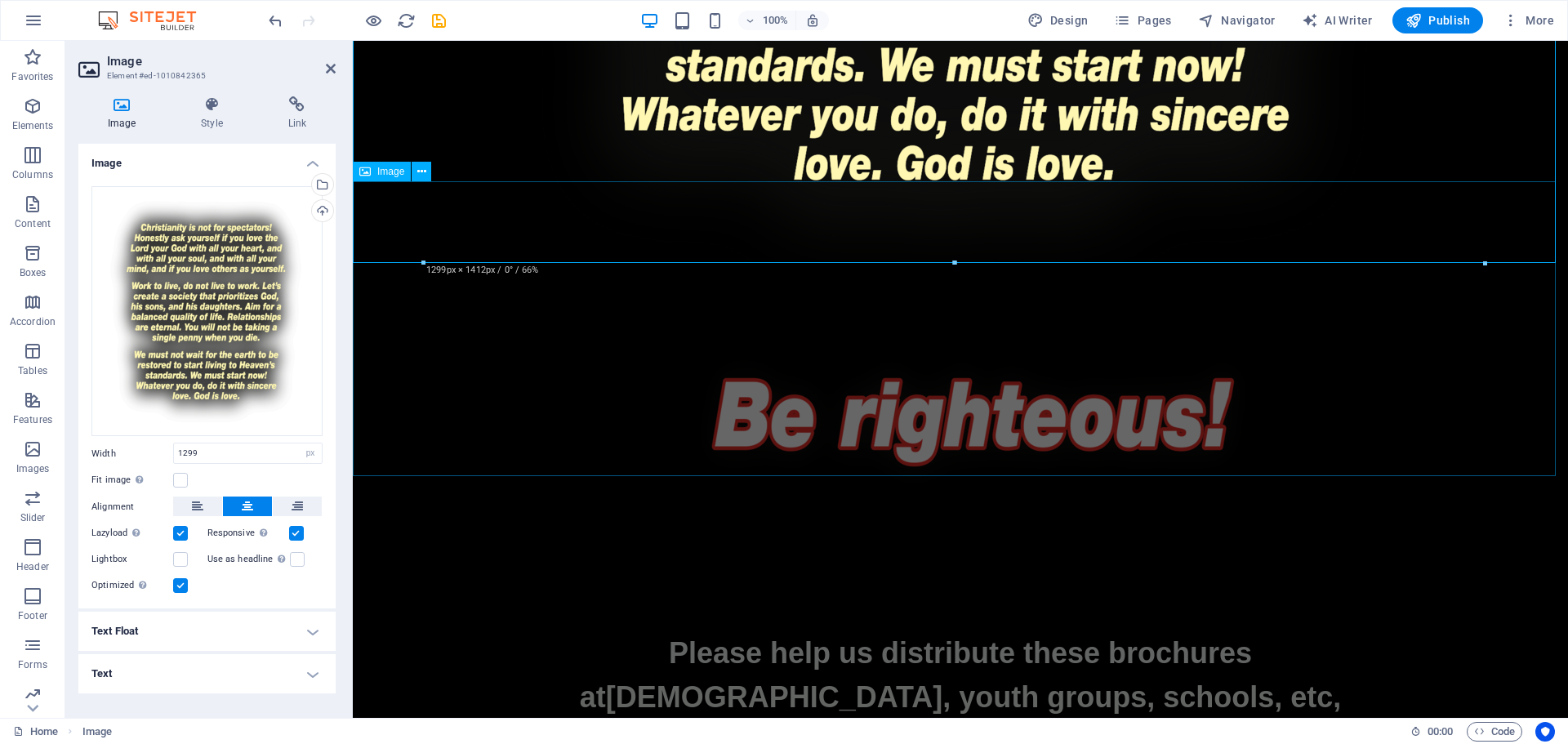
click at [1317, 349] on figure at bounding box center [961, 402] width 1216 height 294
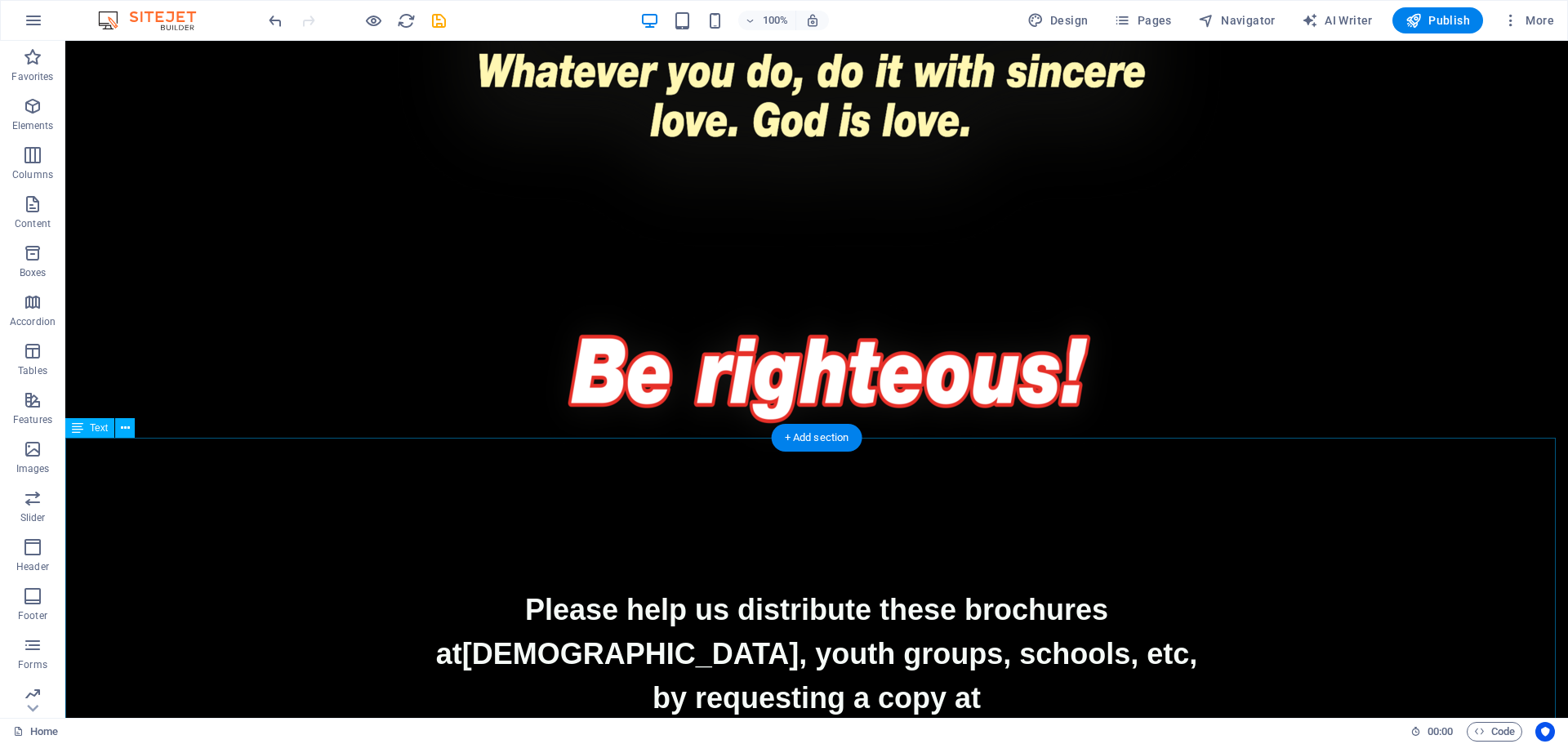
scroll to position [3636, 0]
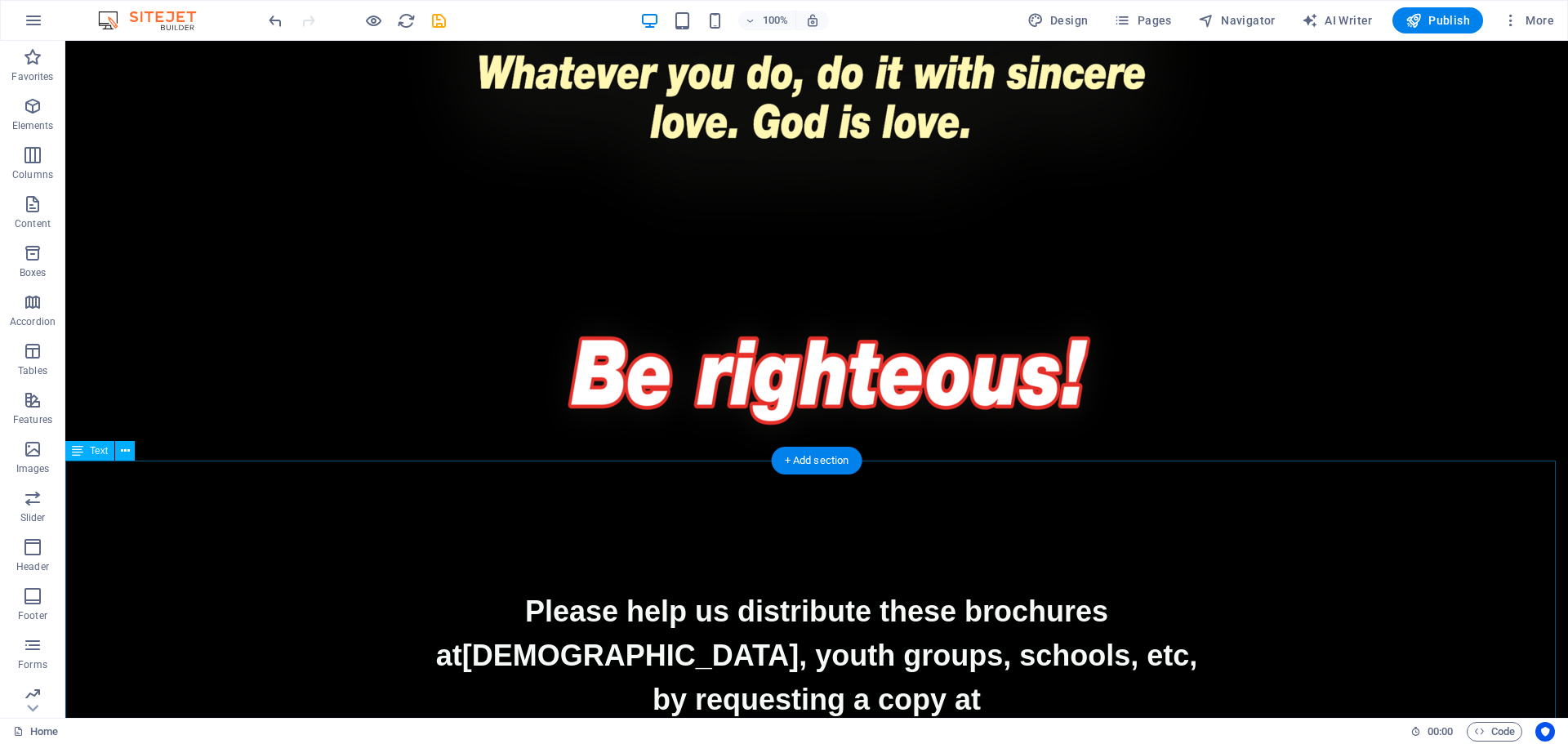
click at [936, 682] on strong "by requesting a copy at" at bounding box center [817, 698] width 329 height 33
select select "px"
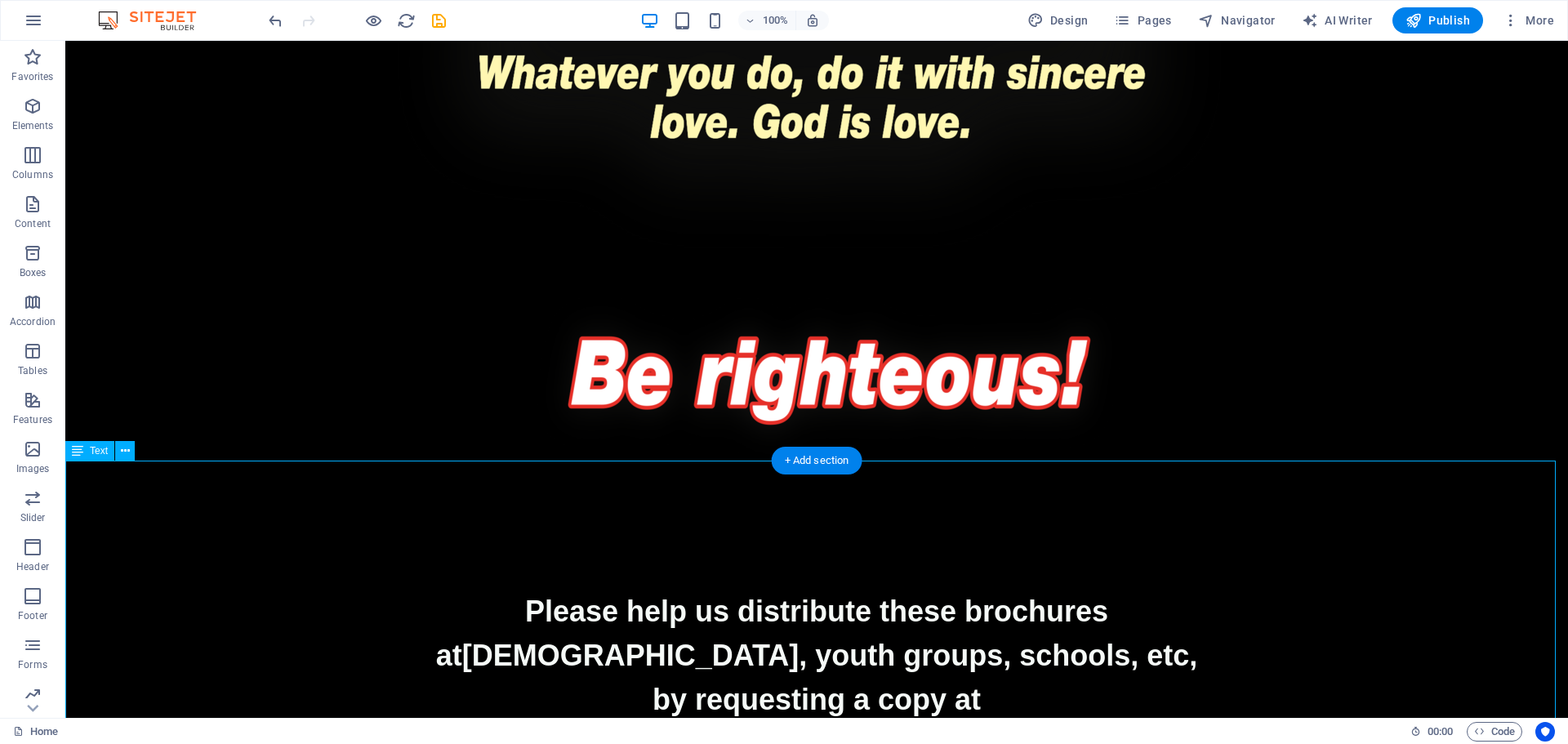
select select "px"
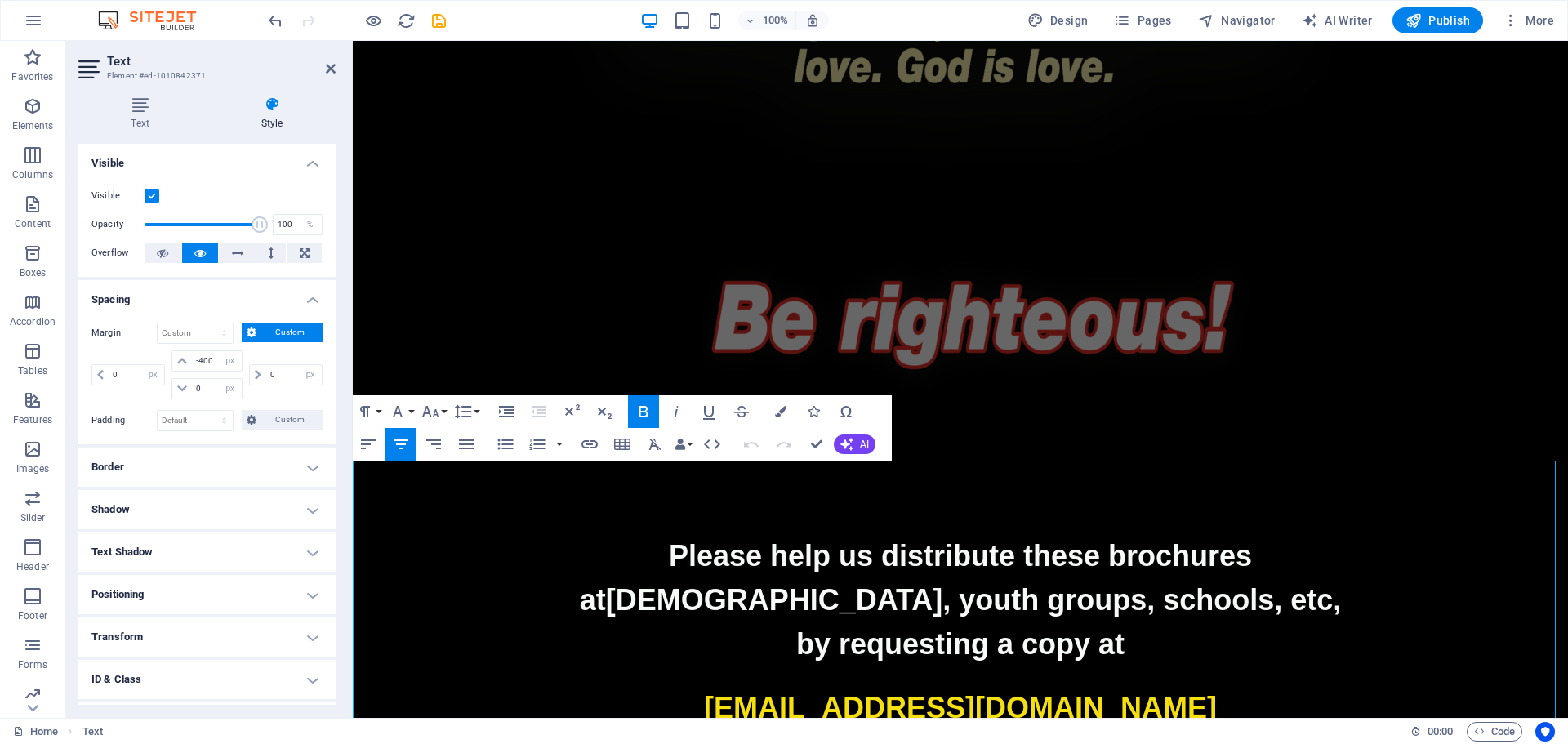
click at [1205, 582] on strong "churches, youth groups, schools, etc," at bounding box center [974, 599] width 736 height 33
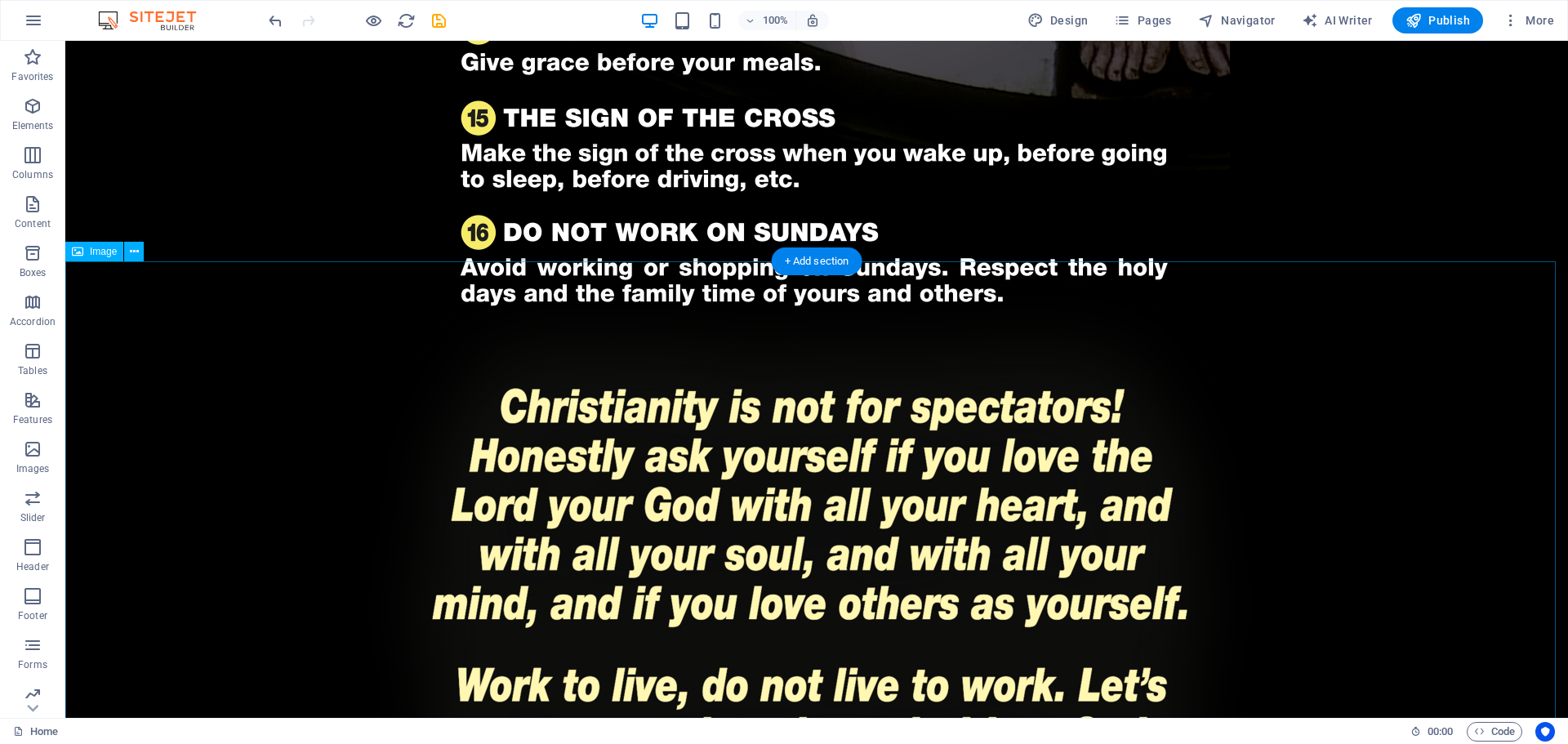
scroll to position [2738, 0]
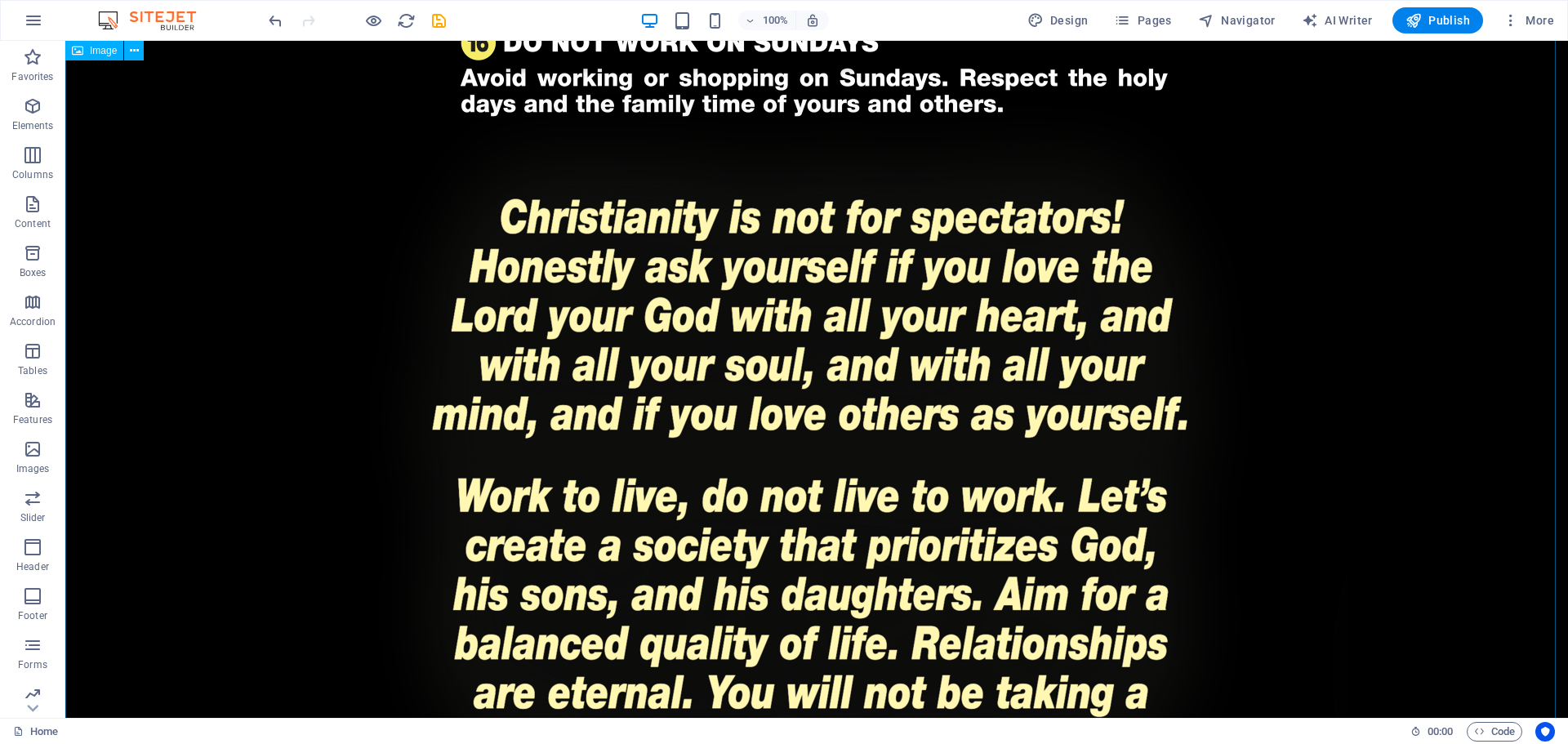
click at [808, 390] on figure at bounding box center [817, 617] width 1503 height 1152
select select "px"
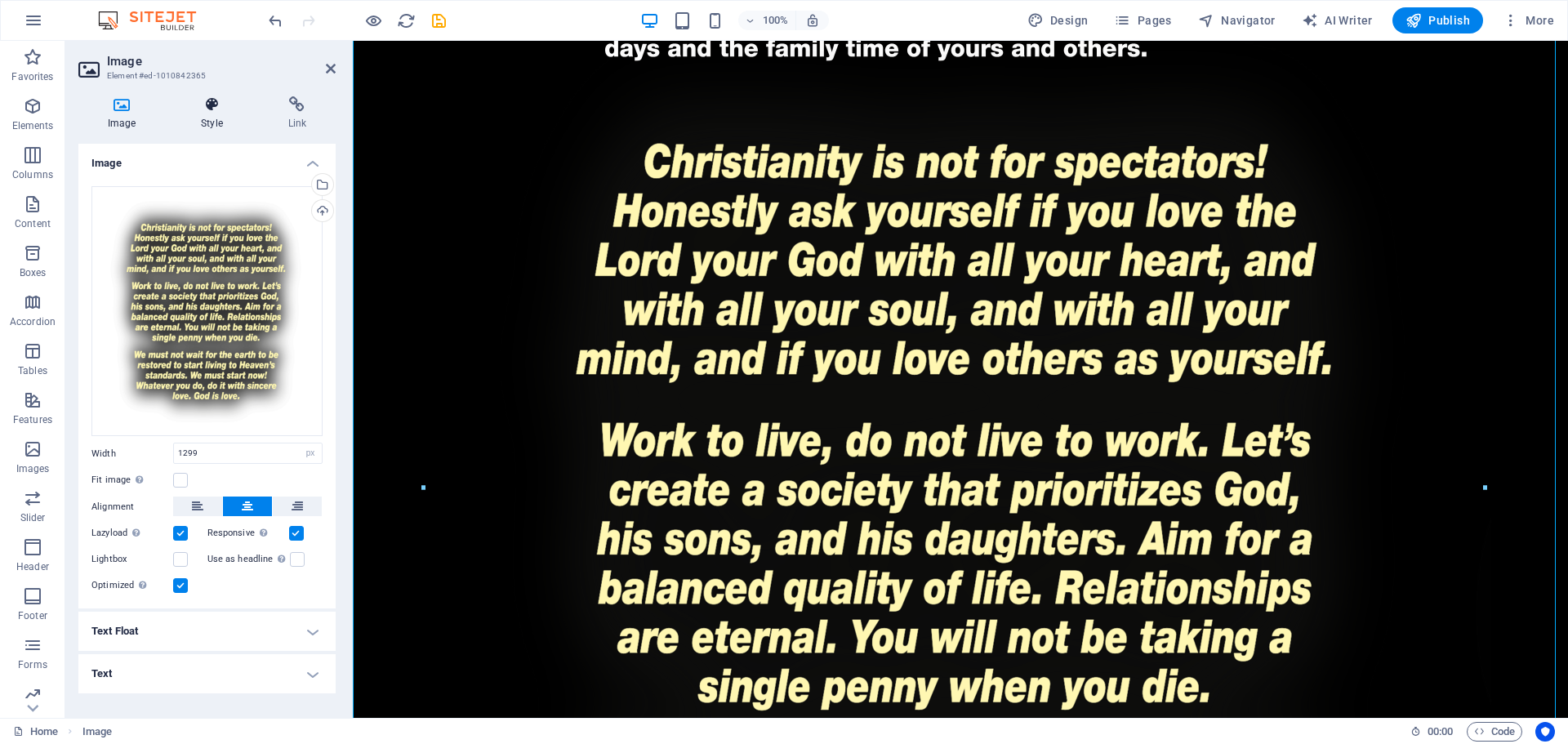
click at [211, 119] on h4 "Style" at bounding box center [215, 113] width 86 height 34
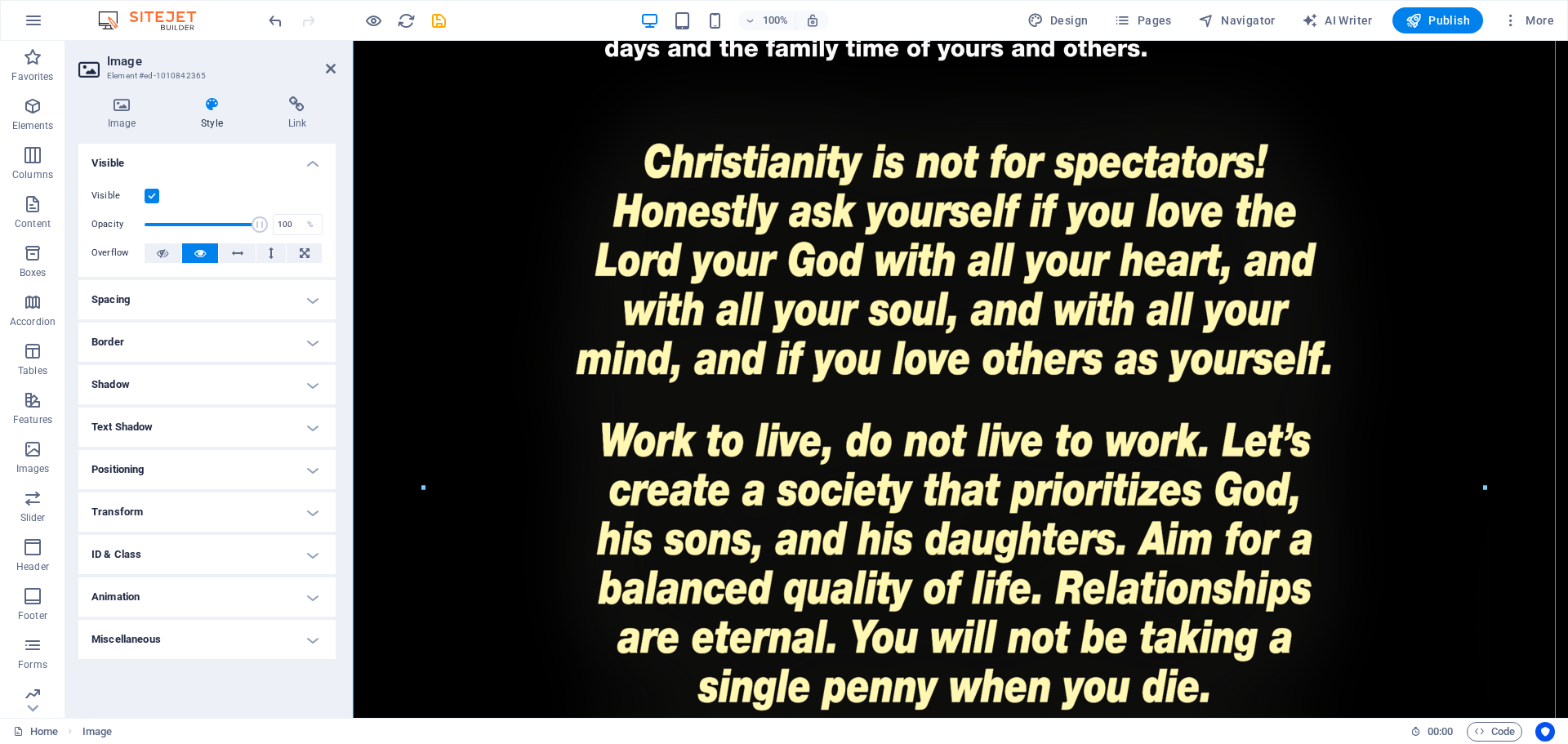
click at [165, 277] on ul "Layout How this element expands within the layout (Flexbox). Size Default auto …" at bounding box center [207, 401] width 258 height 515
click at [158, 297] on h4 "Spacing" at bounding box center [207, 300] width 258 height 39
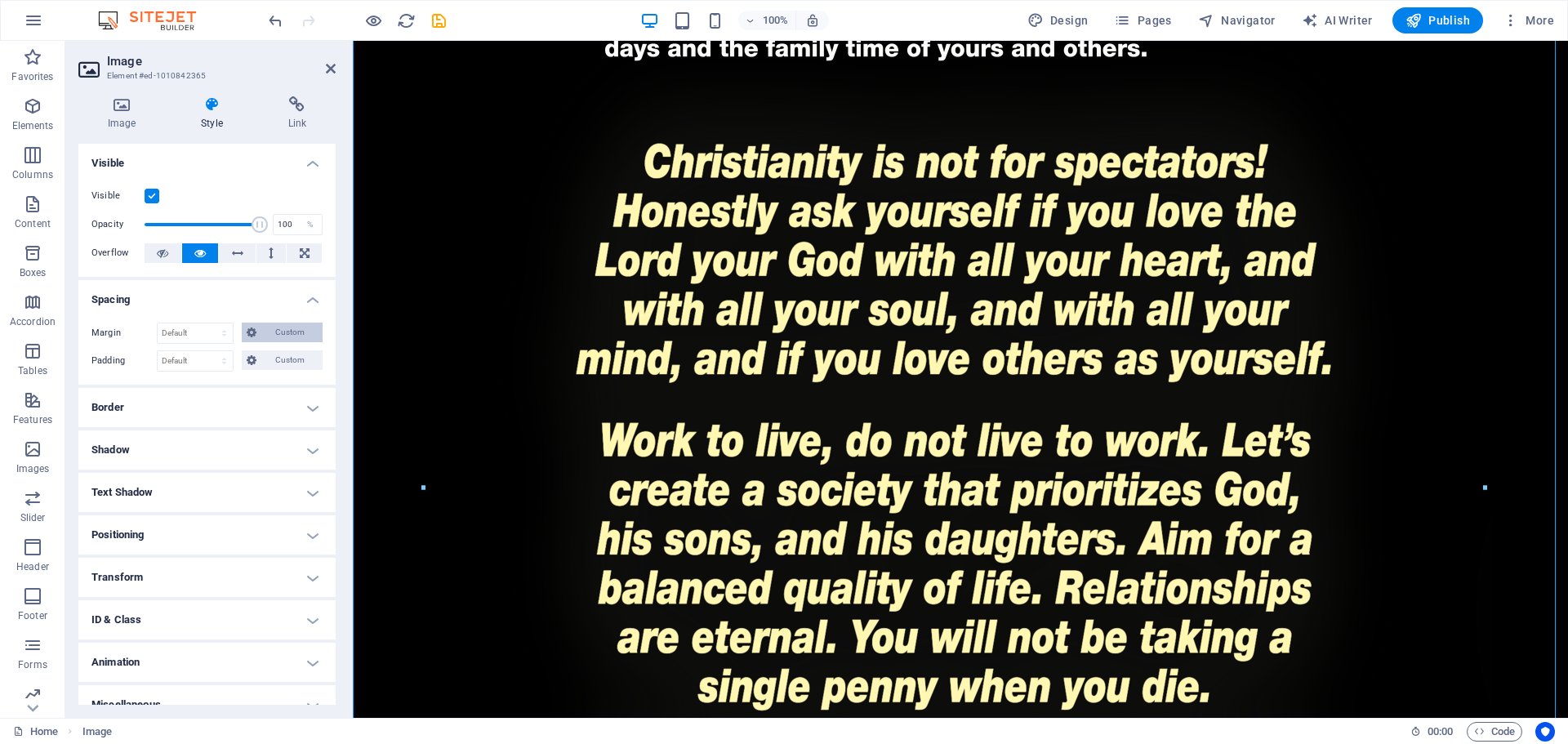
click at [280, 328] on span "Custom" at bounding box center [289, 332] width 57 height 20
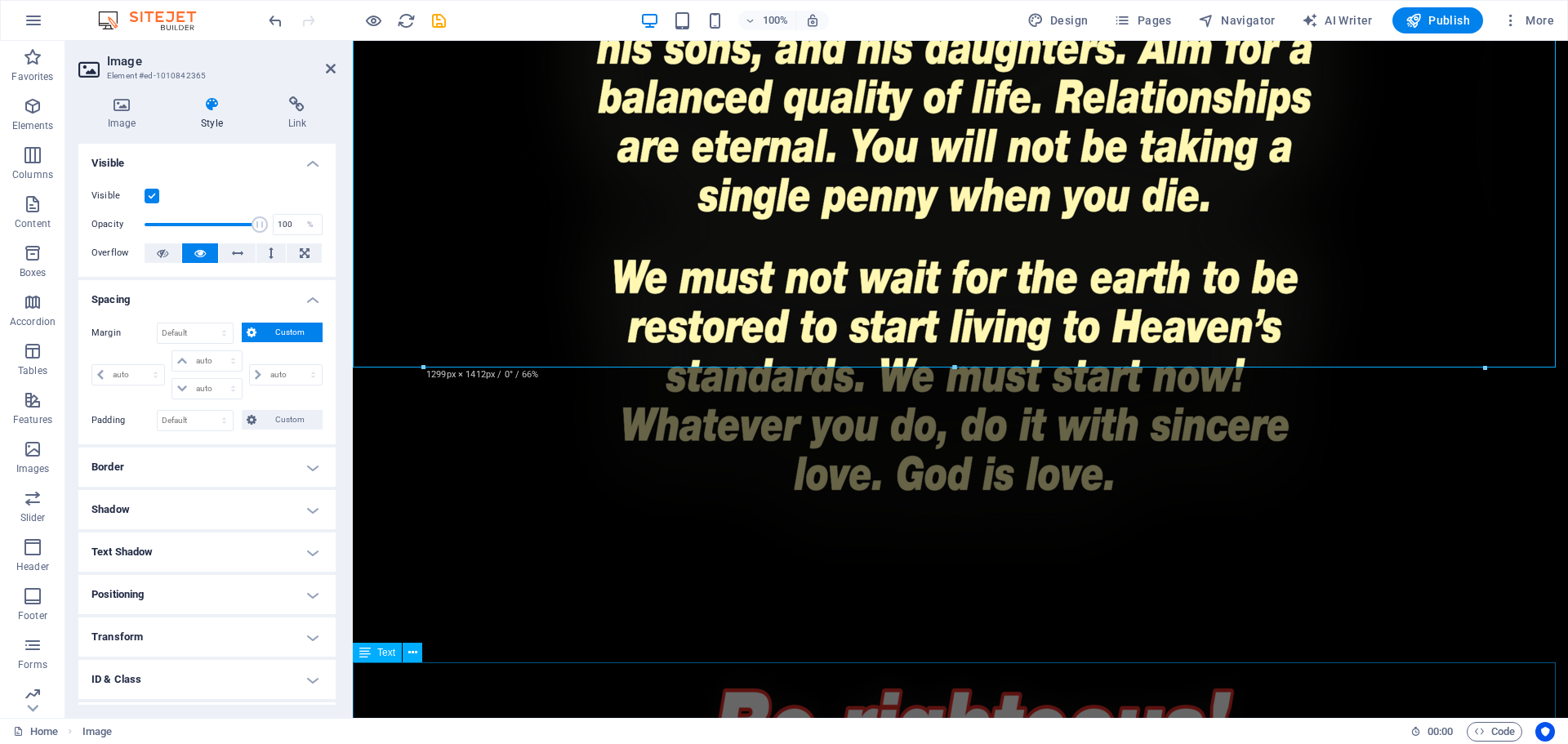
scroll to position [3228, 0]
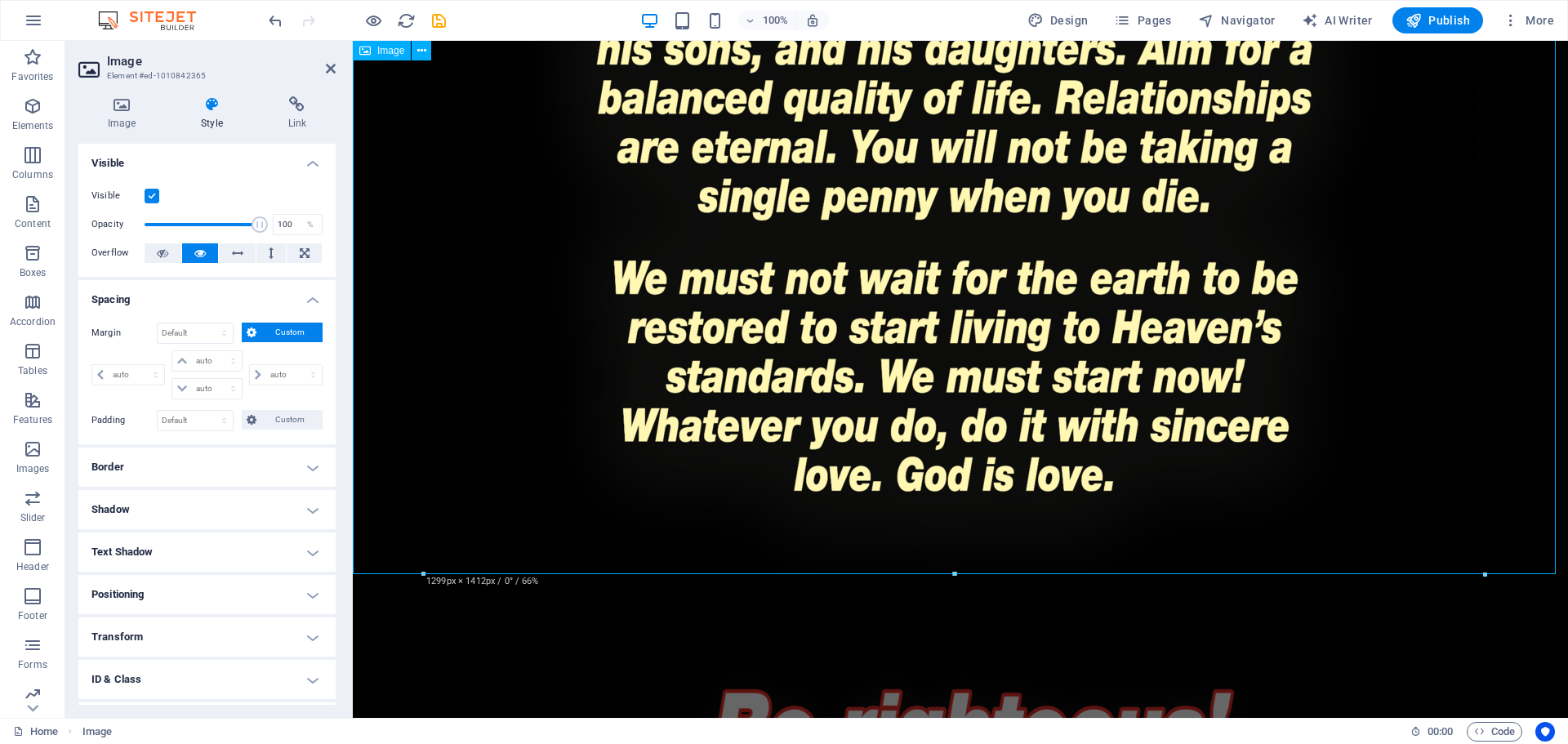
click at [980, 422] on figure at bounding box center [961, 71] width 1216 height 1152
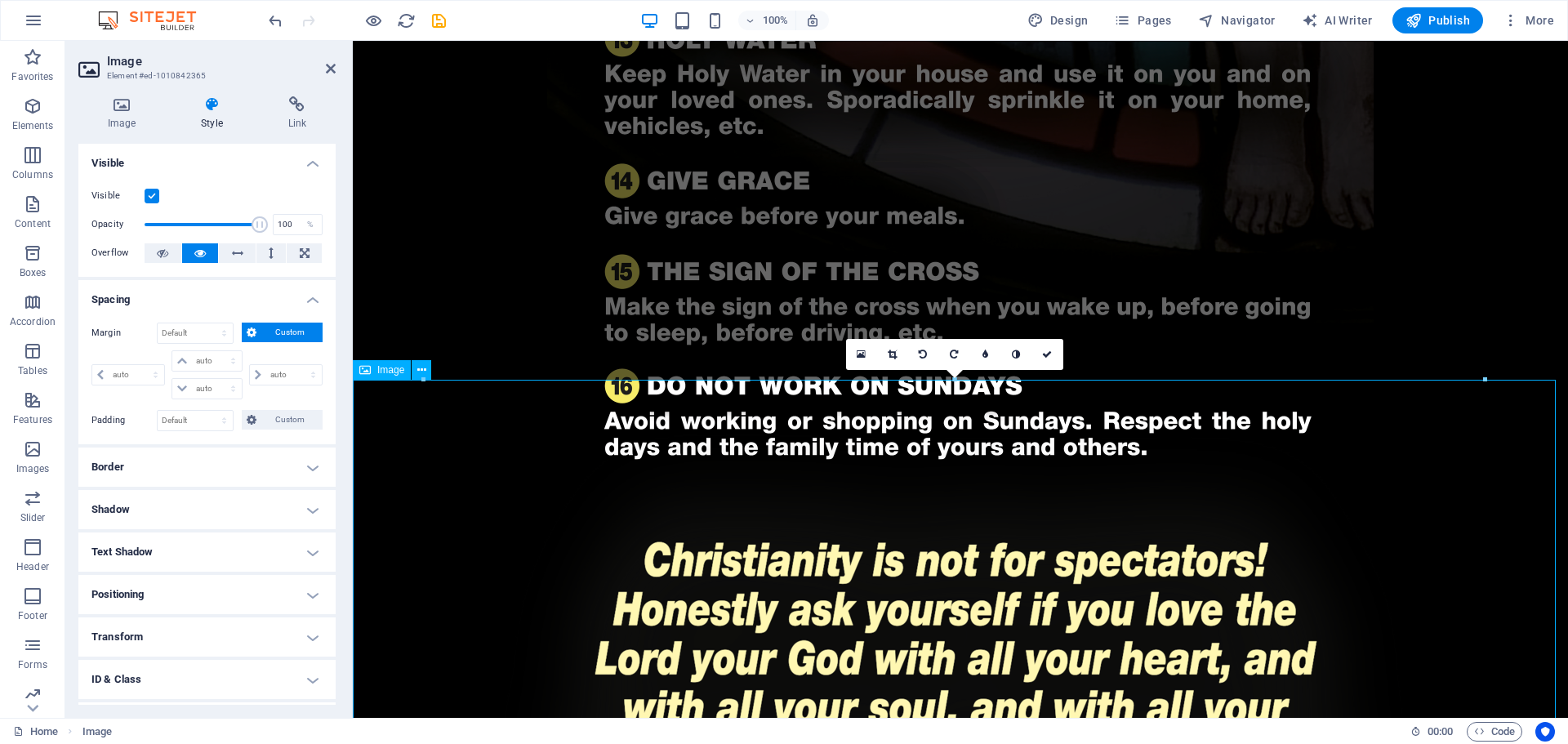
scroll to position [2575, 0]
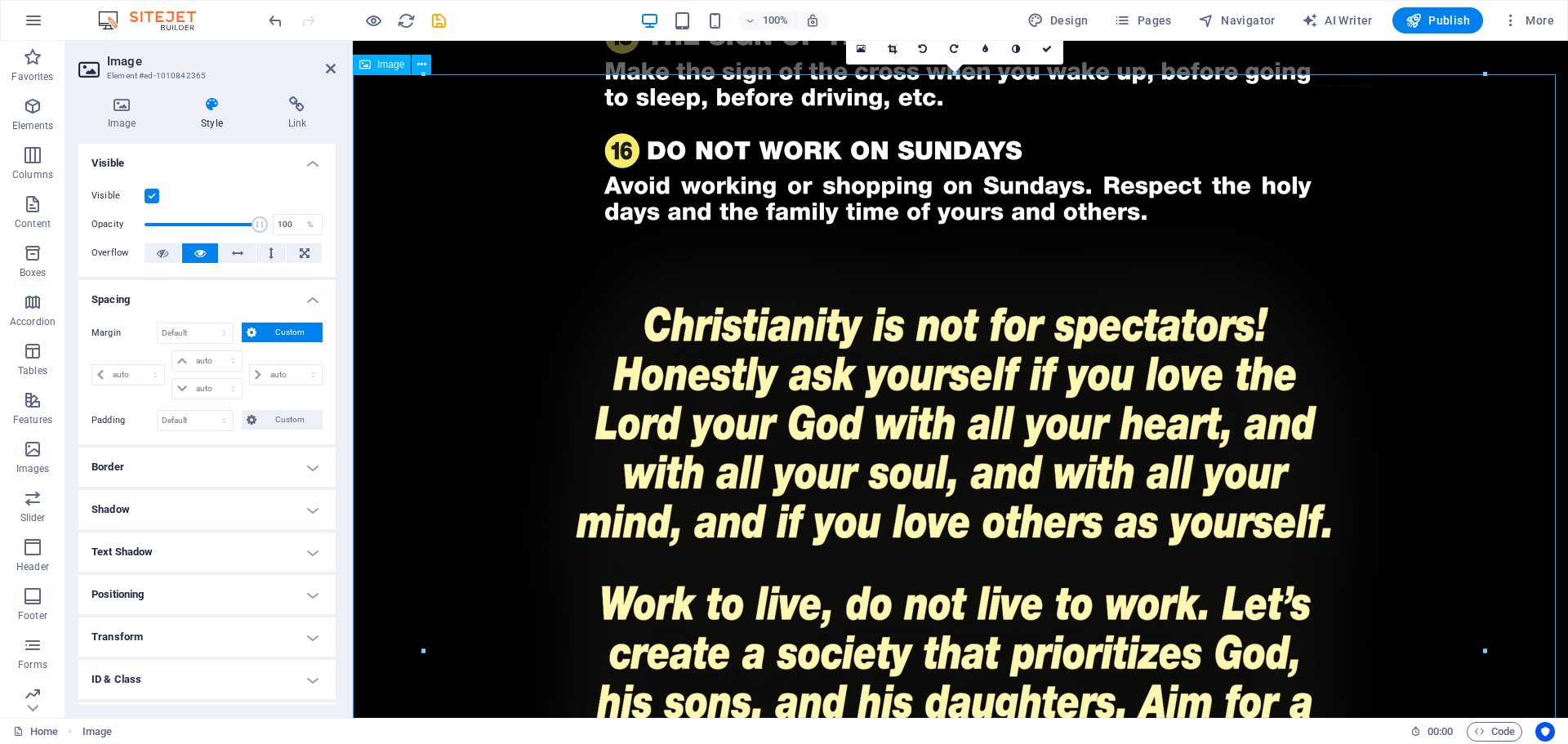
click at [969, 434] on figure at bounding box center [961, 724] width 1216 height 1152
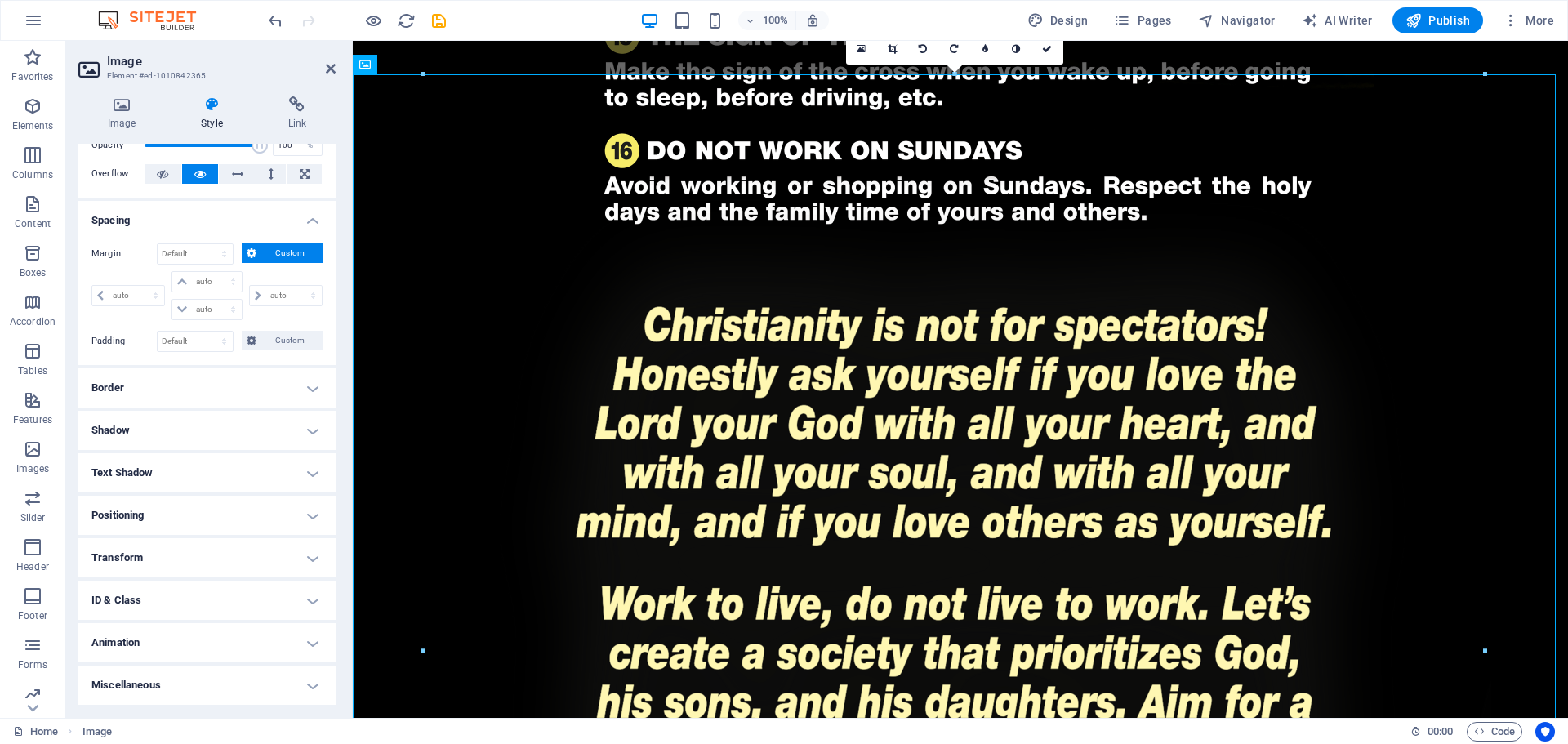
click at [179, 516] on h4 "Positioning" at bounding box center [207, 515] width 258 height 39
drag, startPoint x: 214, startPoint y: 603, endPoint x: 171, endPoint y: 609, distance: 43.4
click at [171, 609] on div "-250 auto px rem % em" at bounding box center [207, 603] width 74 height 22
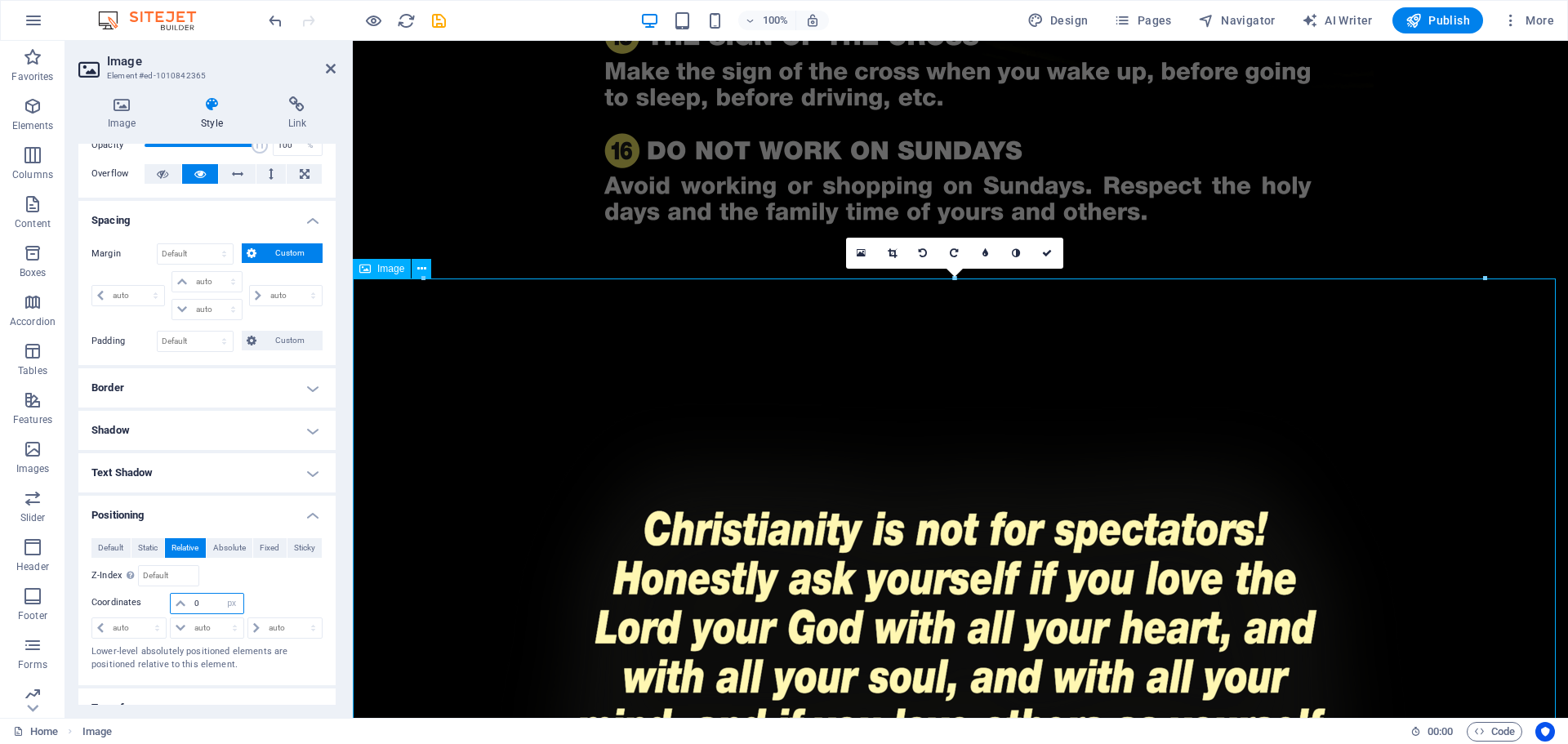
type input "0"
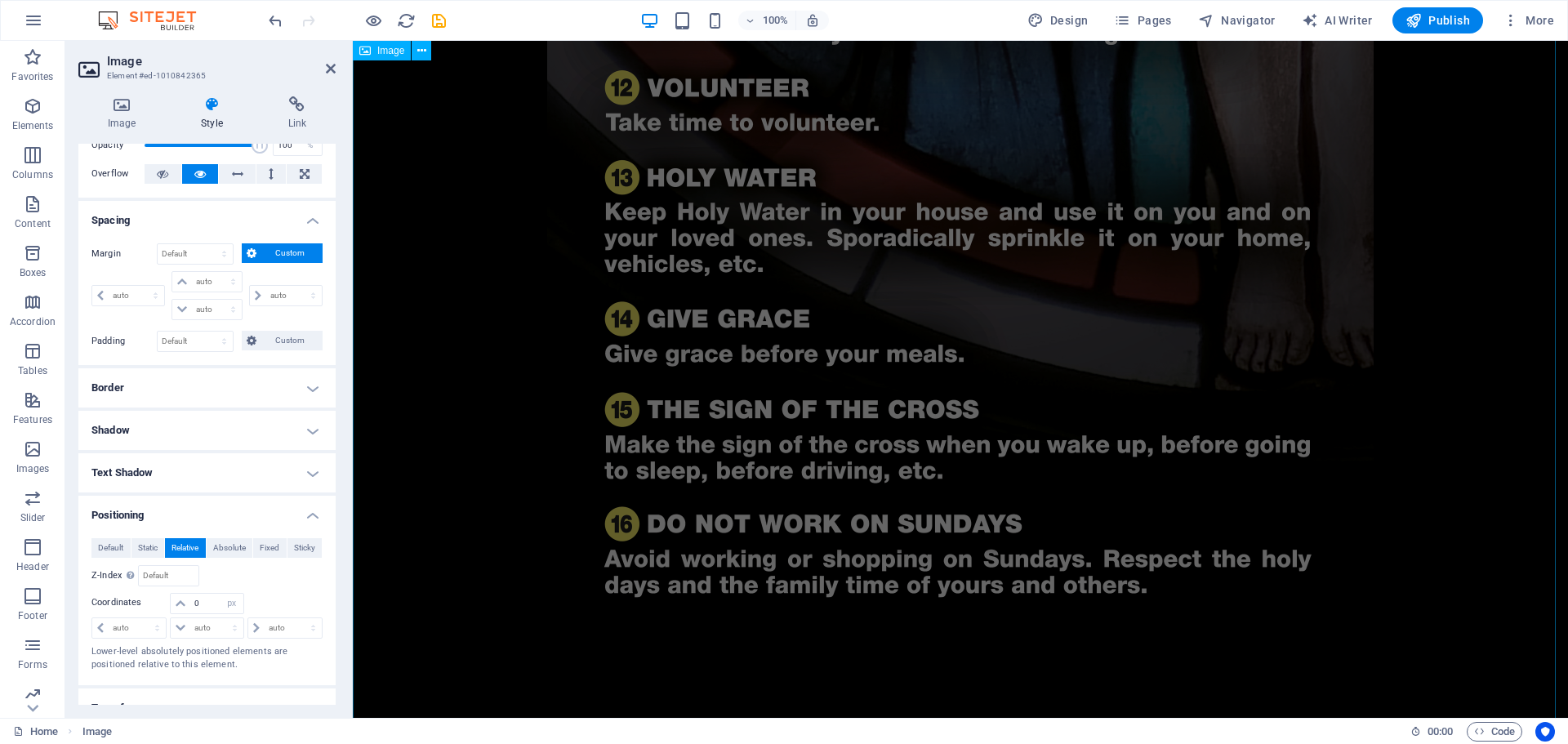
scroll to position [2003, 0]
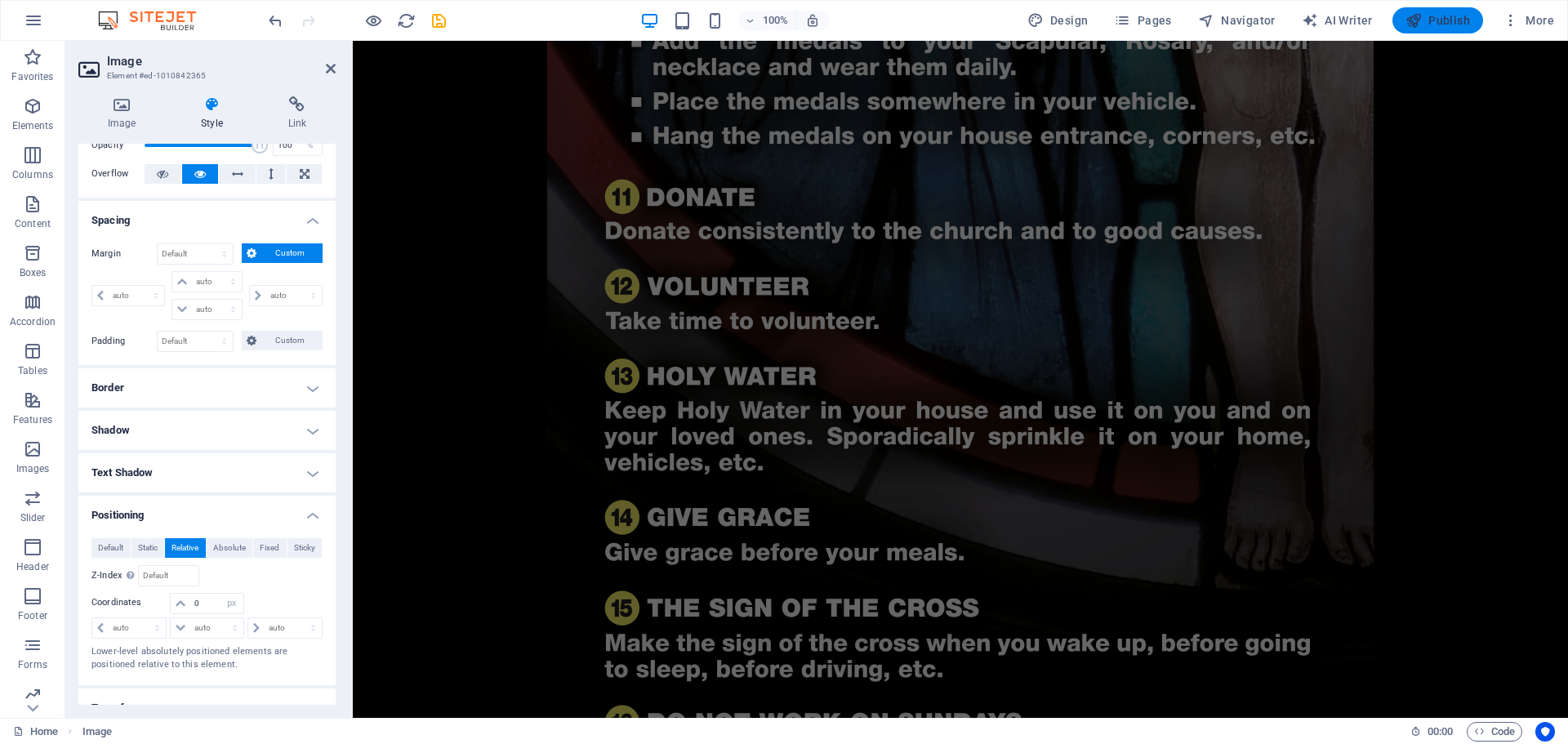
click at [1455, 19] on span "Publish" at bounding box center [1438, 21] width 65 height 16
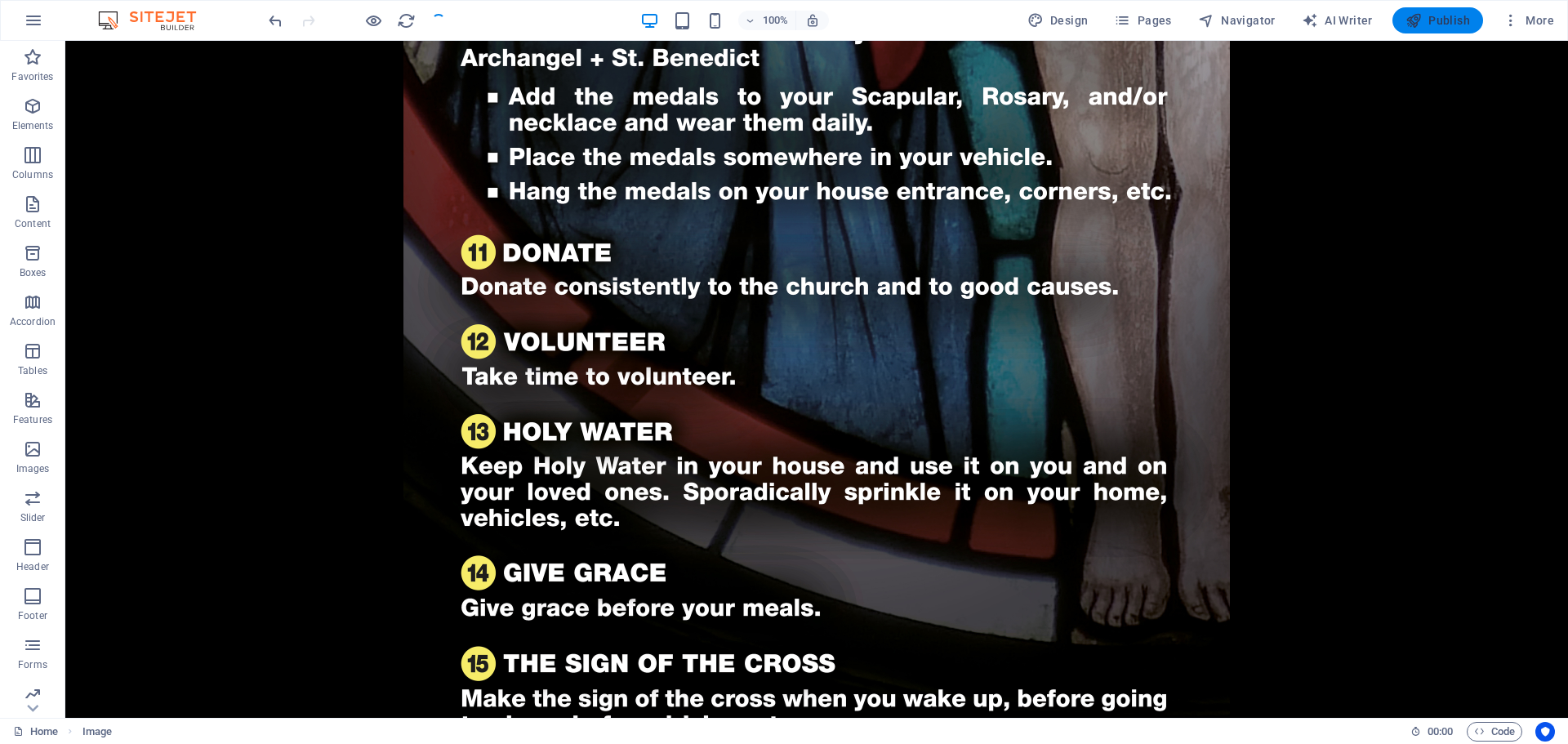
scroll to position [3050, 0]
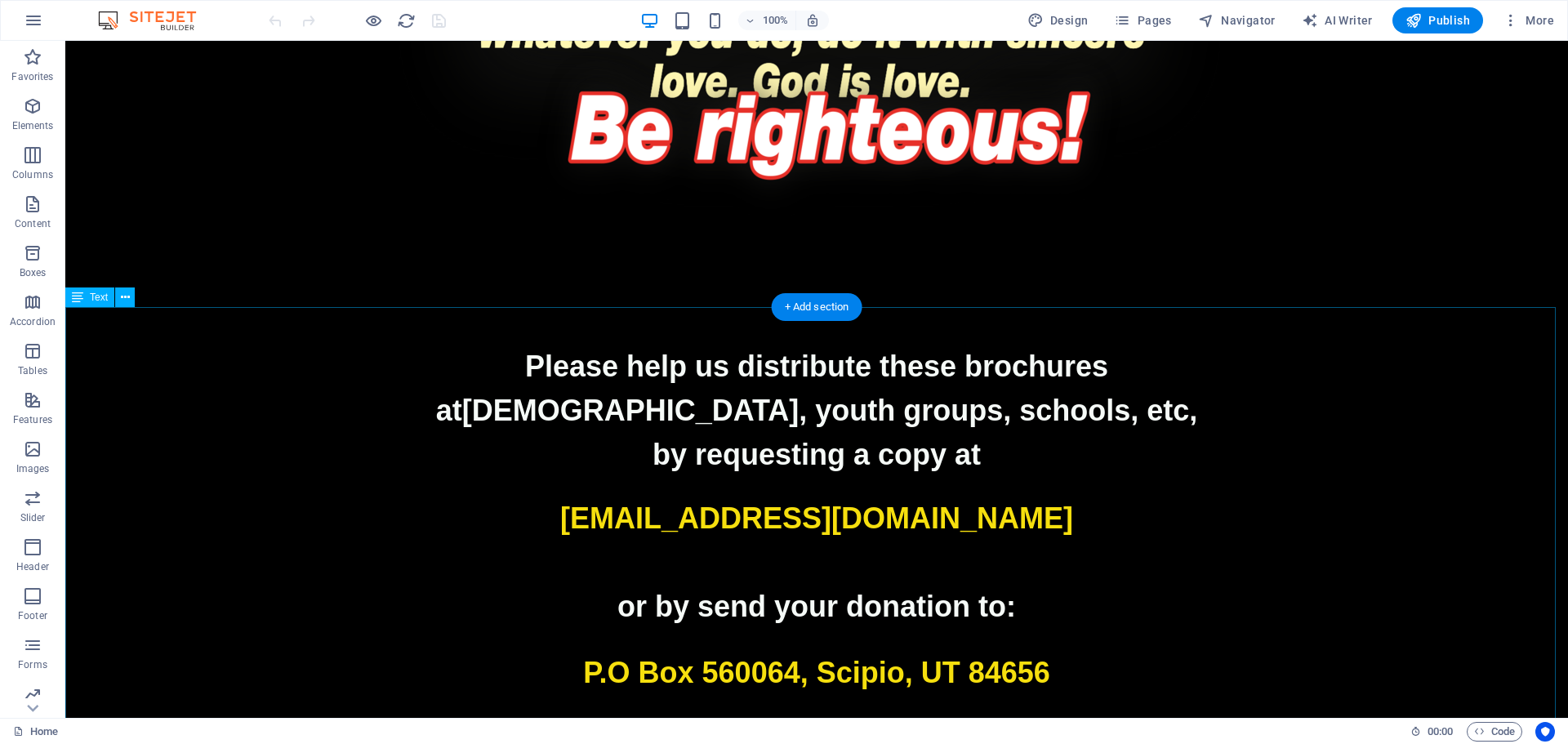
scroll to position [3472, 0]
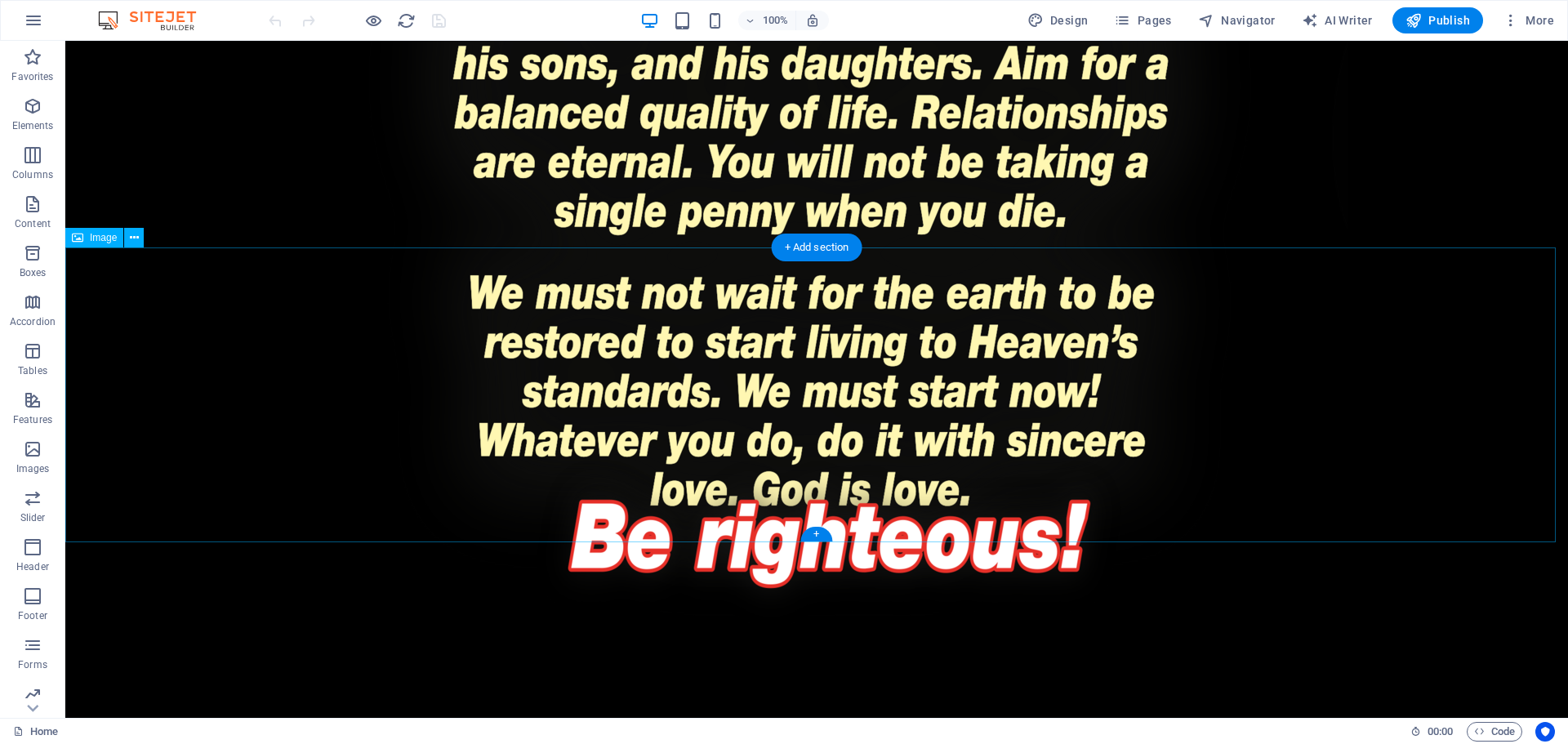
click at [919, 434] on figure at bounding box center [817, 523] width 1503 height 294
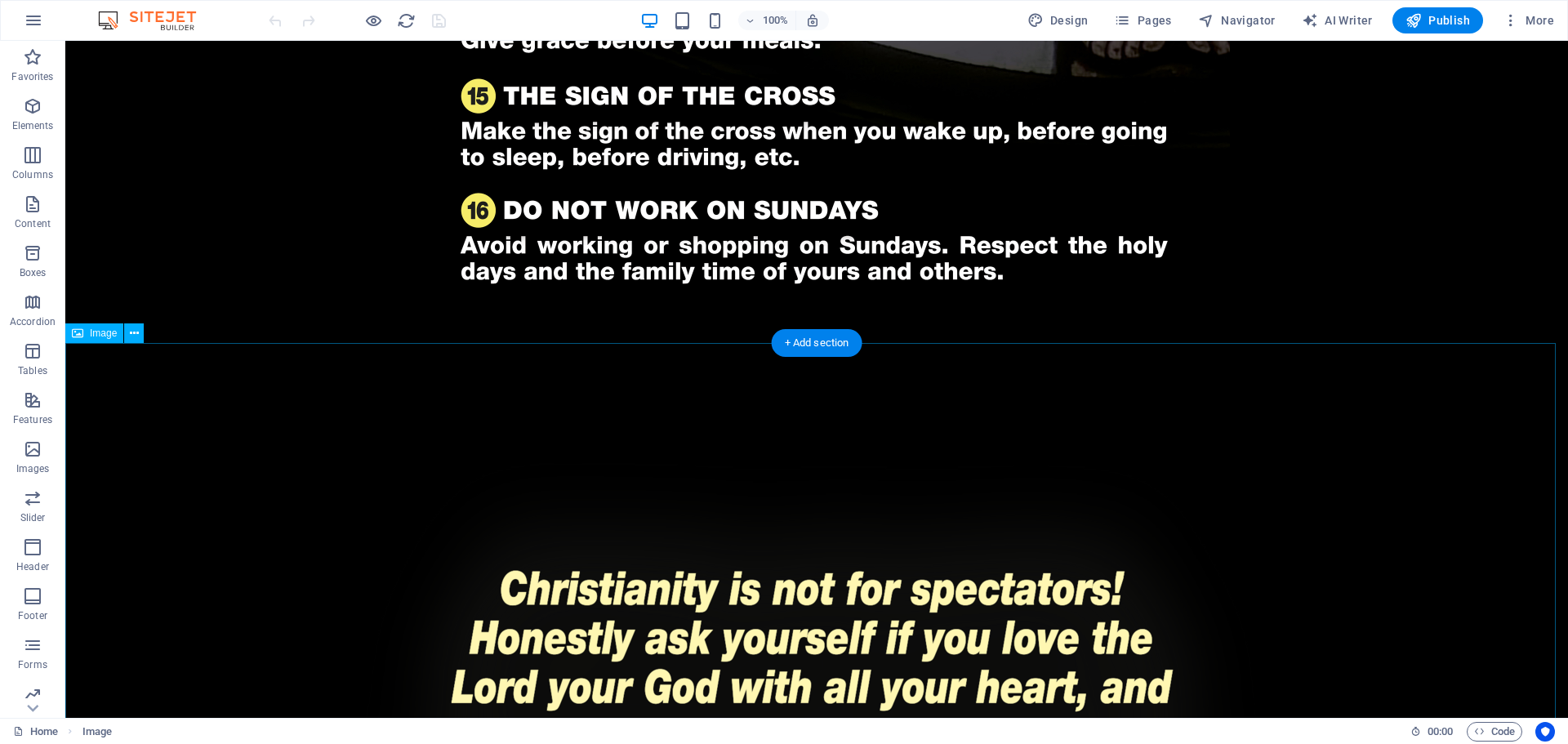
scroll to position [2493, 0]
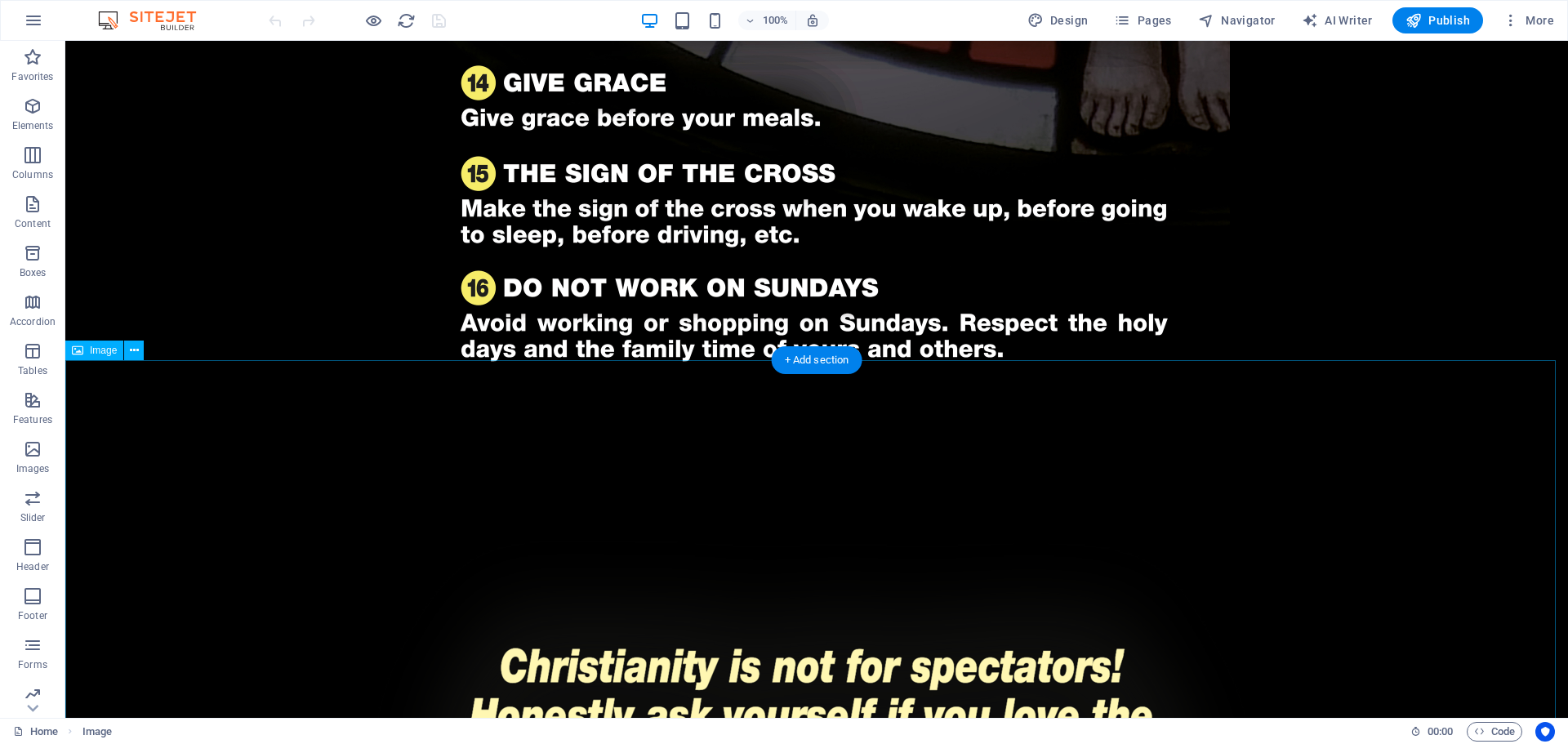
select select "px"
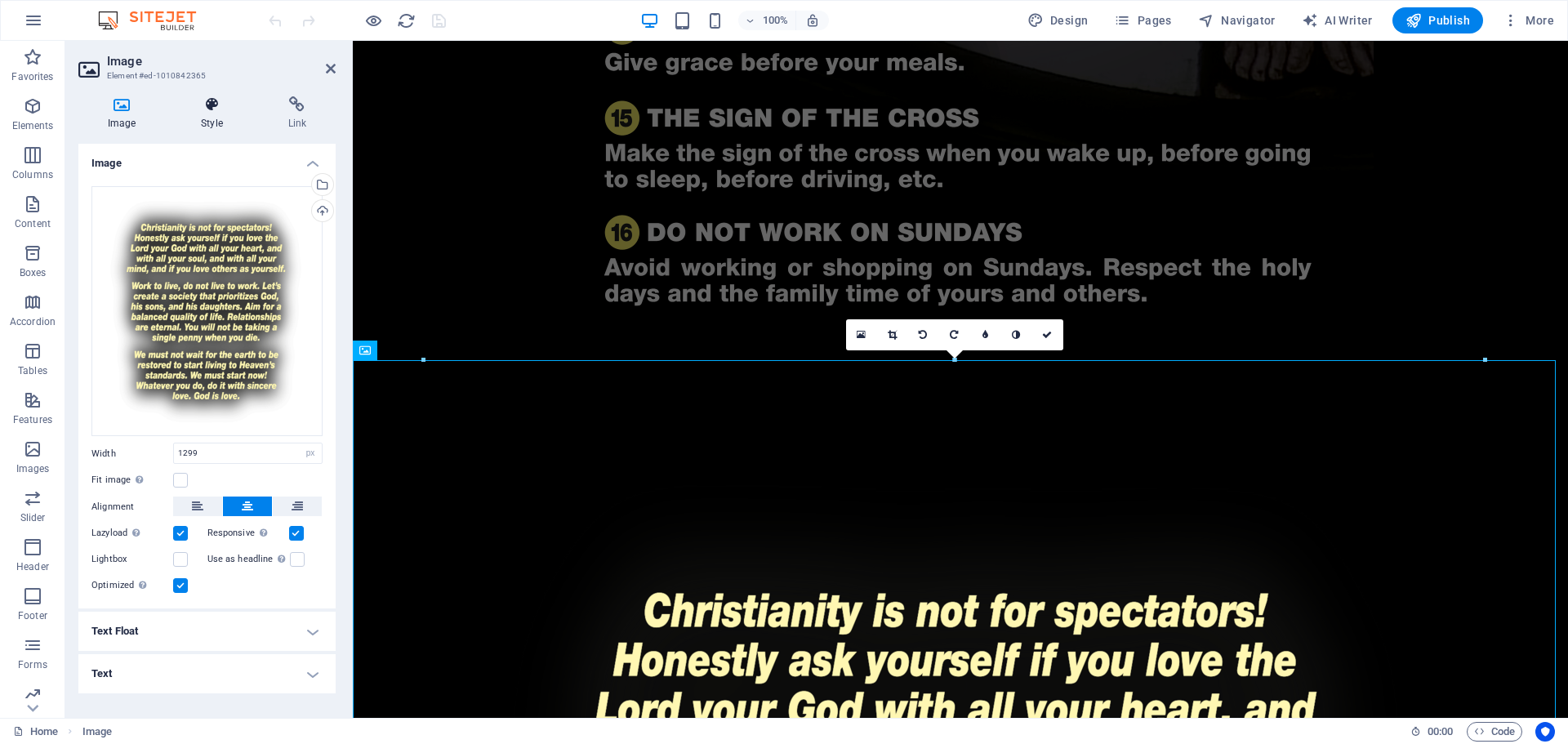
click at [217, 108] on icon at bounding box center [211, 104] width 80 height 16
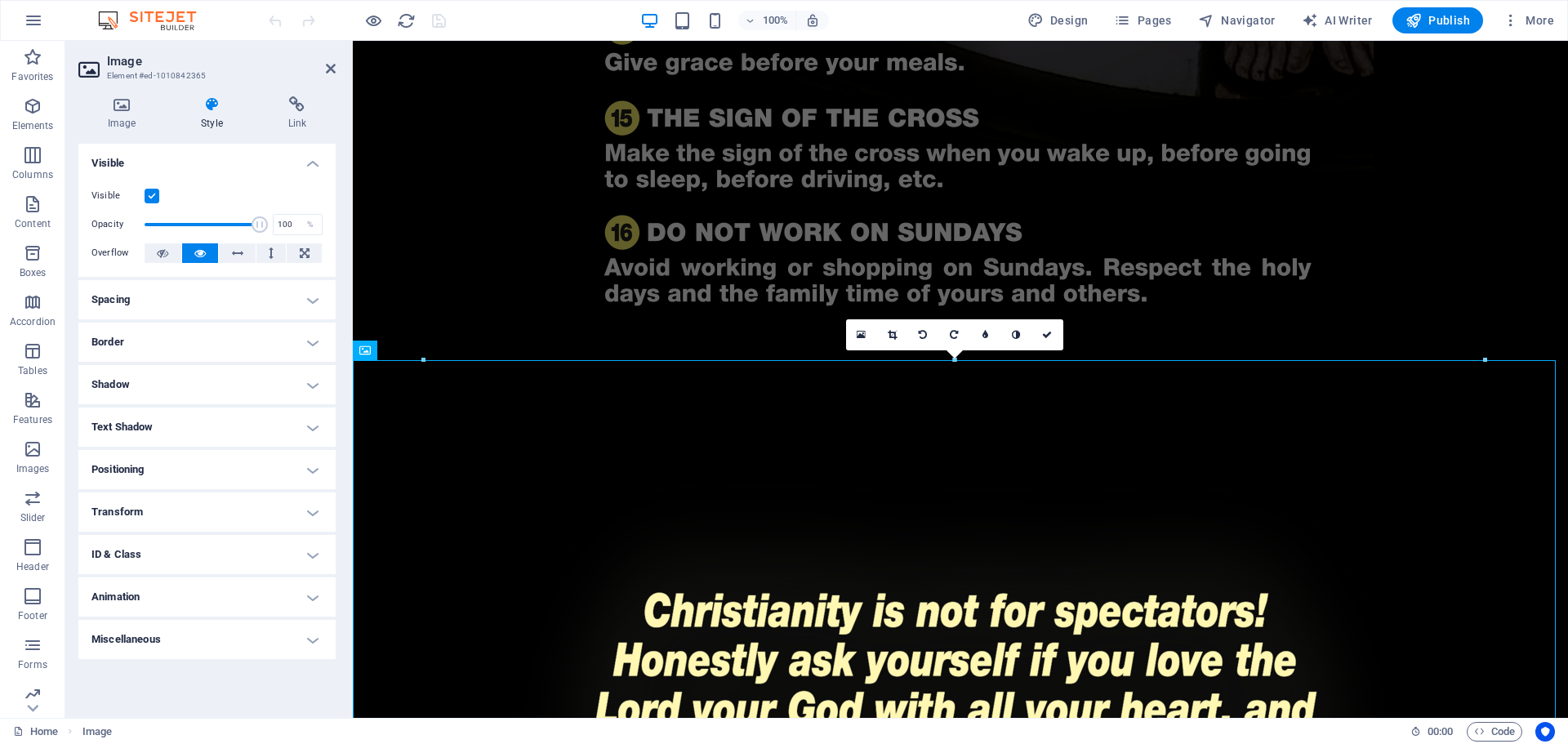
click at [212, 305] on h4 "Spacing" at bounding box center [207, 300] width 258 height 39
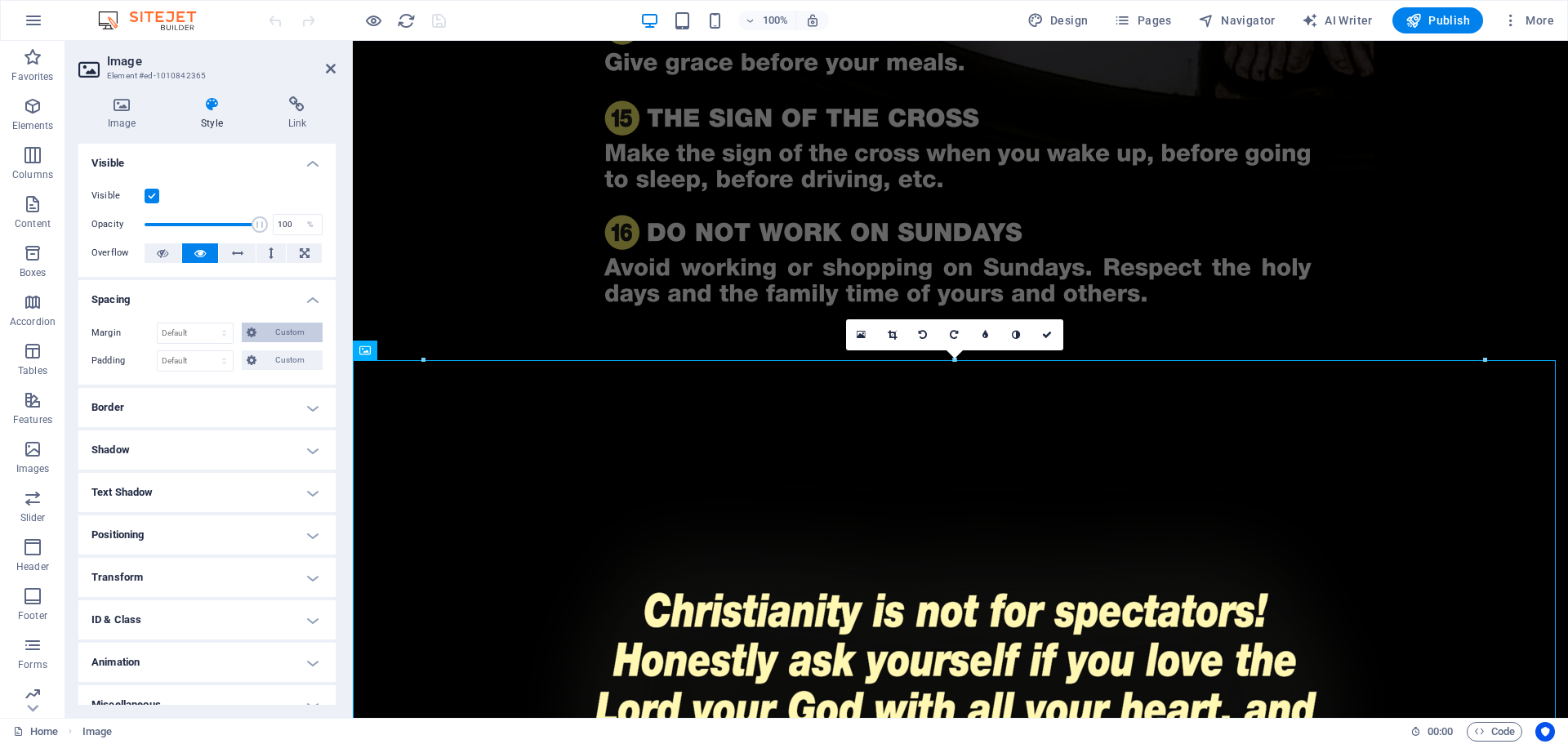
click at [292, 330] on span "Custom" at bounding box center [289, 332] width 57 height 20
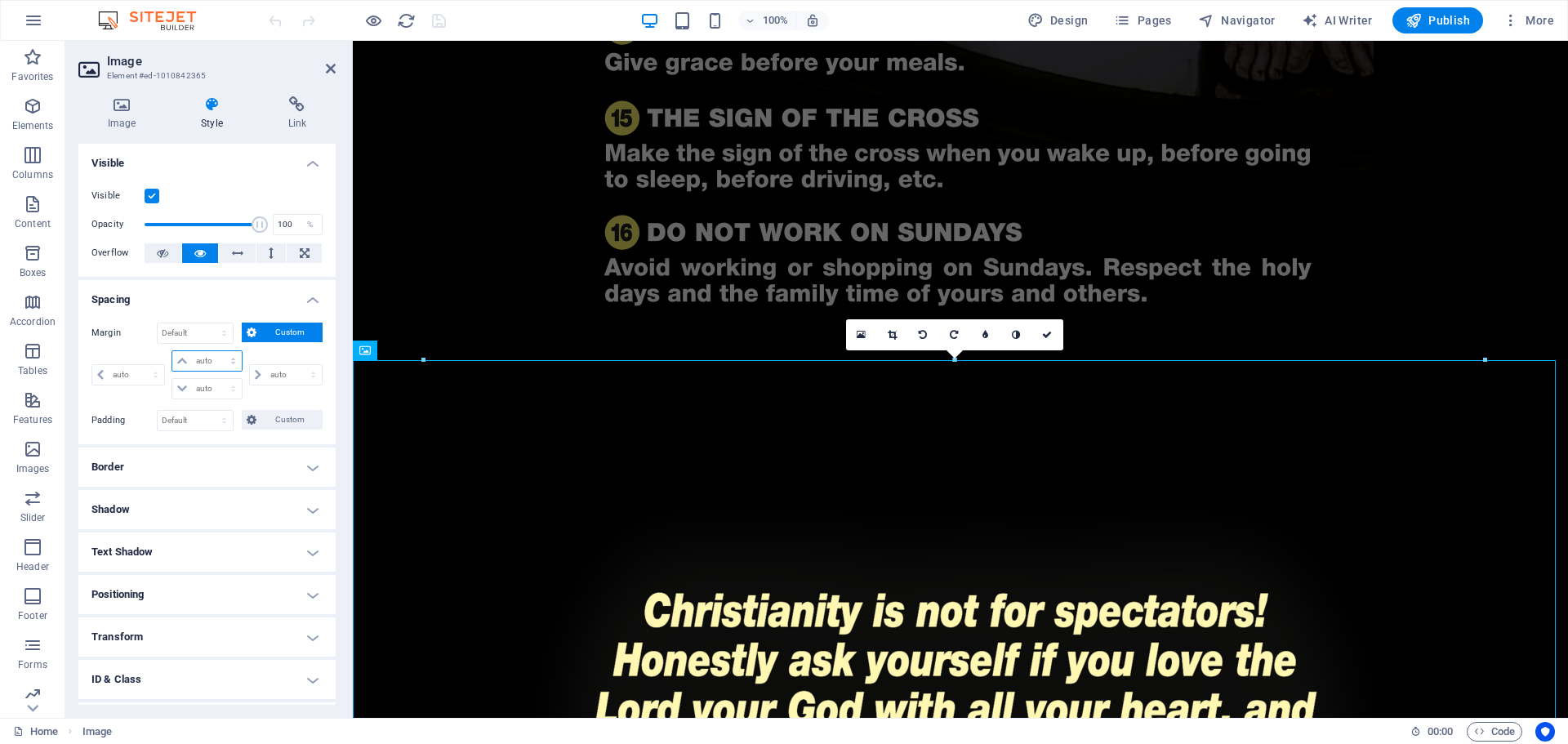
click at [221, 363] on select "auto px % rem vw vh" at bounding box center [207, 361] width 68 height 20
select select "px"
click at [216, 351] on select "auto px % rem vw vh" at bounding box center [207, 361] width 68 height 20
type input "0"
select select "px"
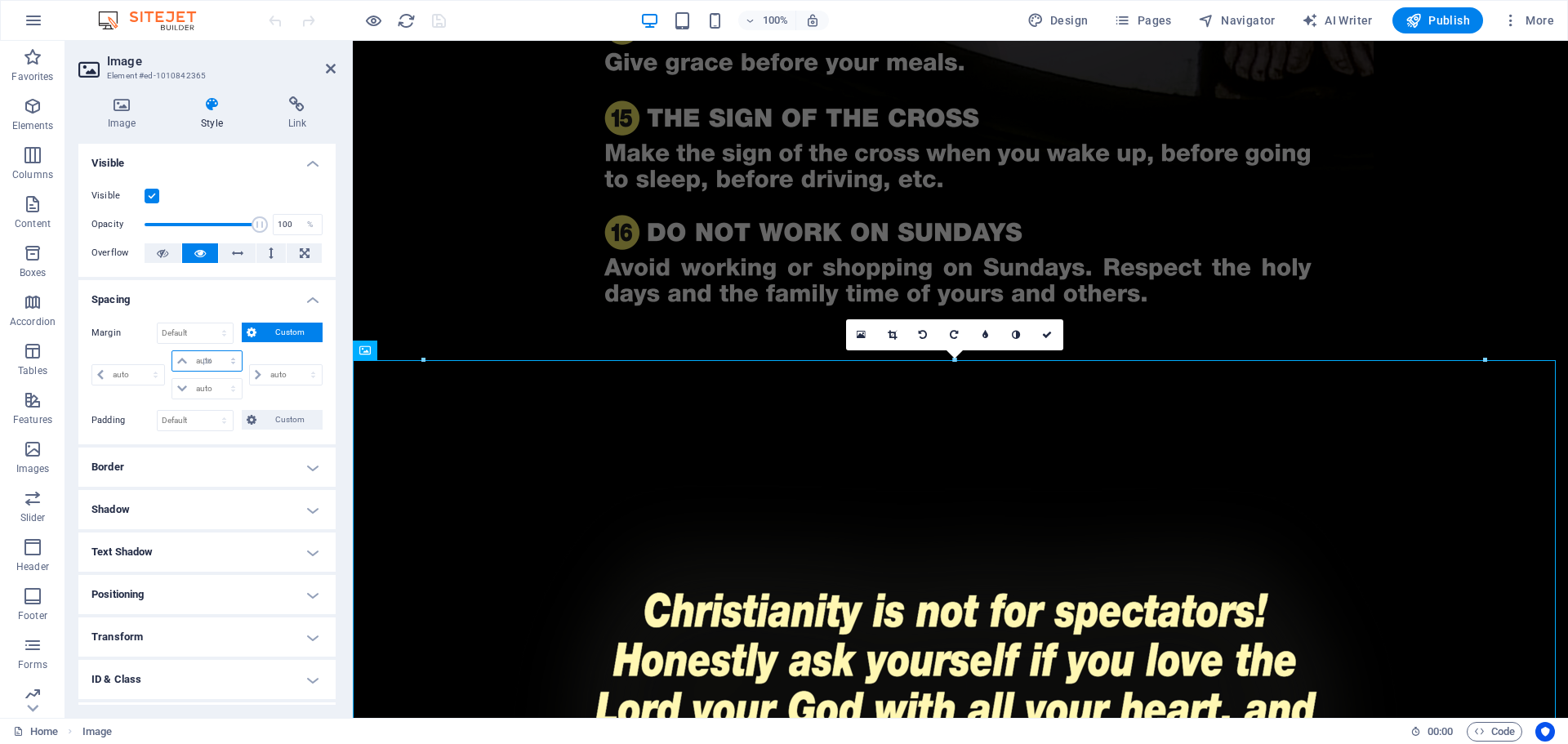
type input "0"
select select "px"
type input "0"
select select "px"
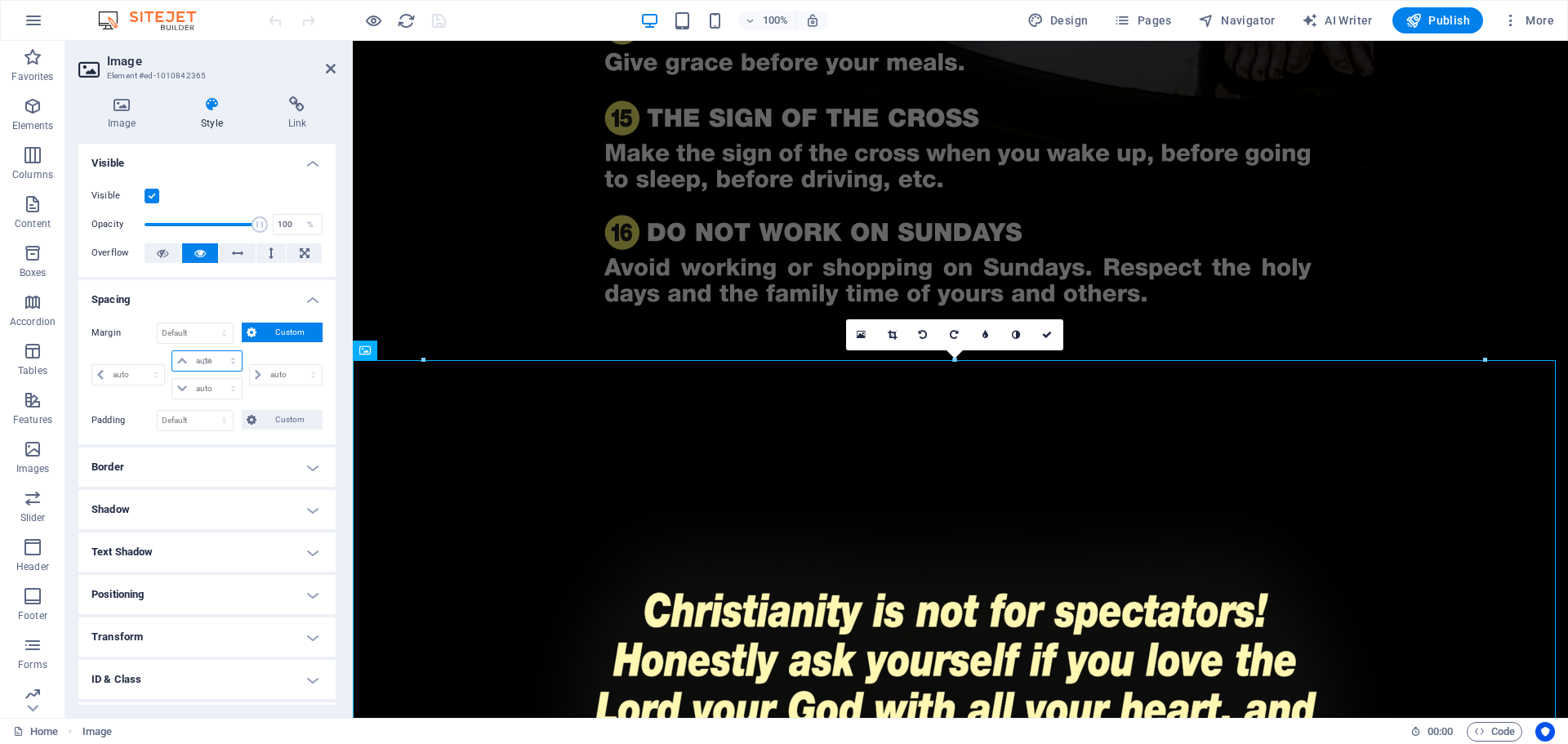
type input "0"
select select "px"
type input "-100"
select select "DISABLED_OPTION_VALUE"
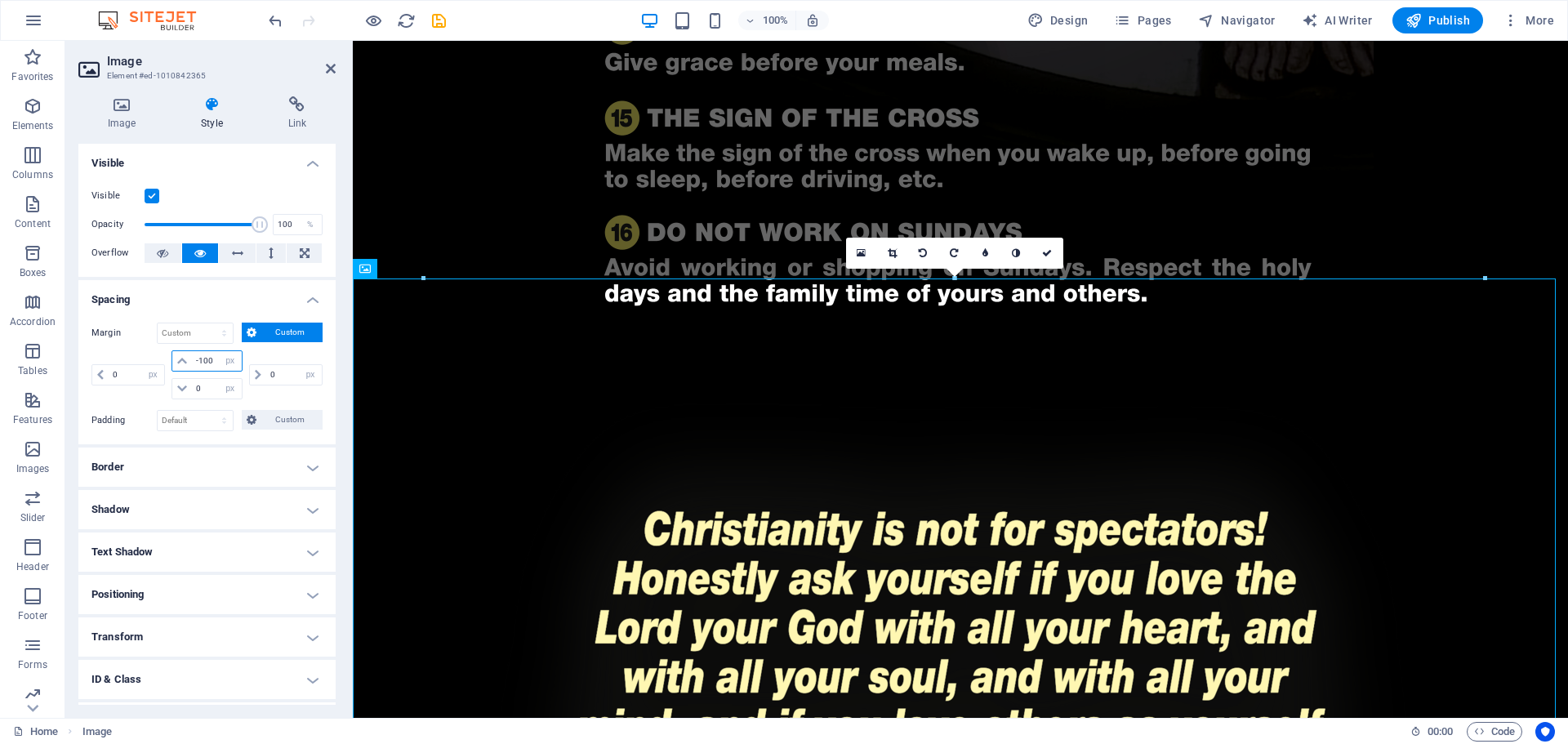
click at [212, 359] on input "-100" at bounding box center [216, 361] width 49 height 20
type input "-1"
type input "-200"
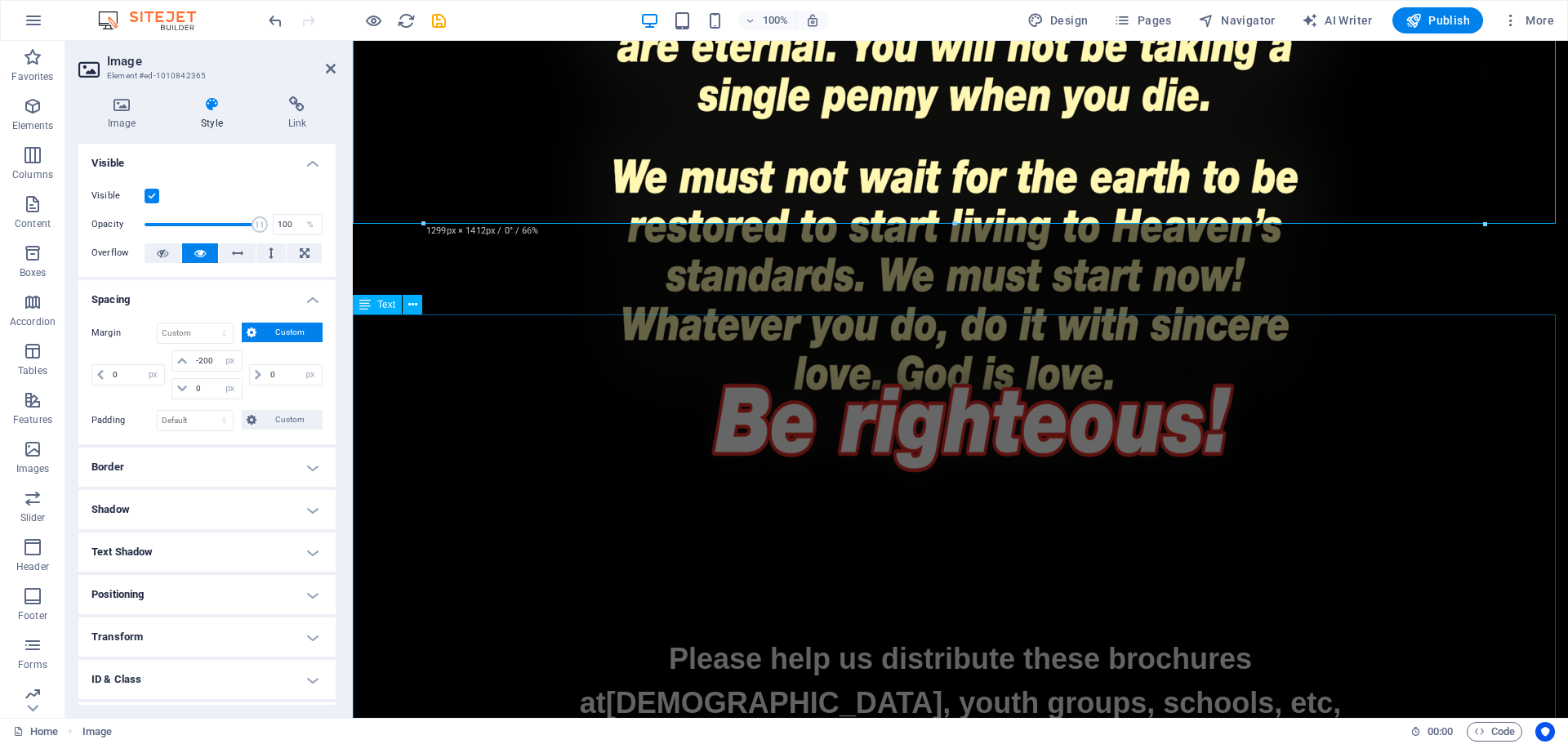
scroll to position [3310, 0]
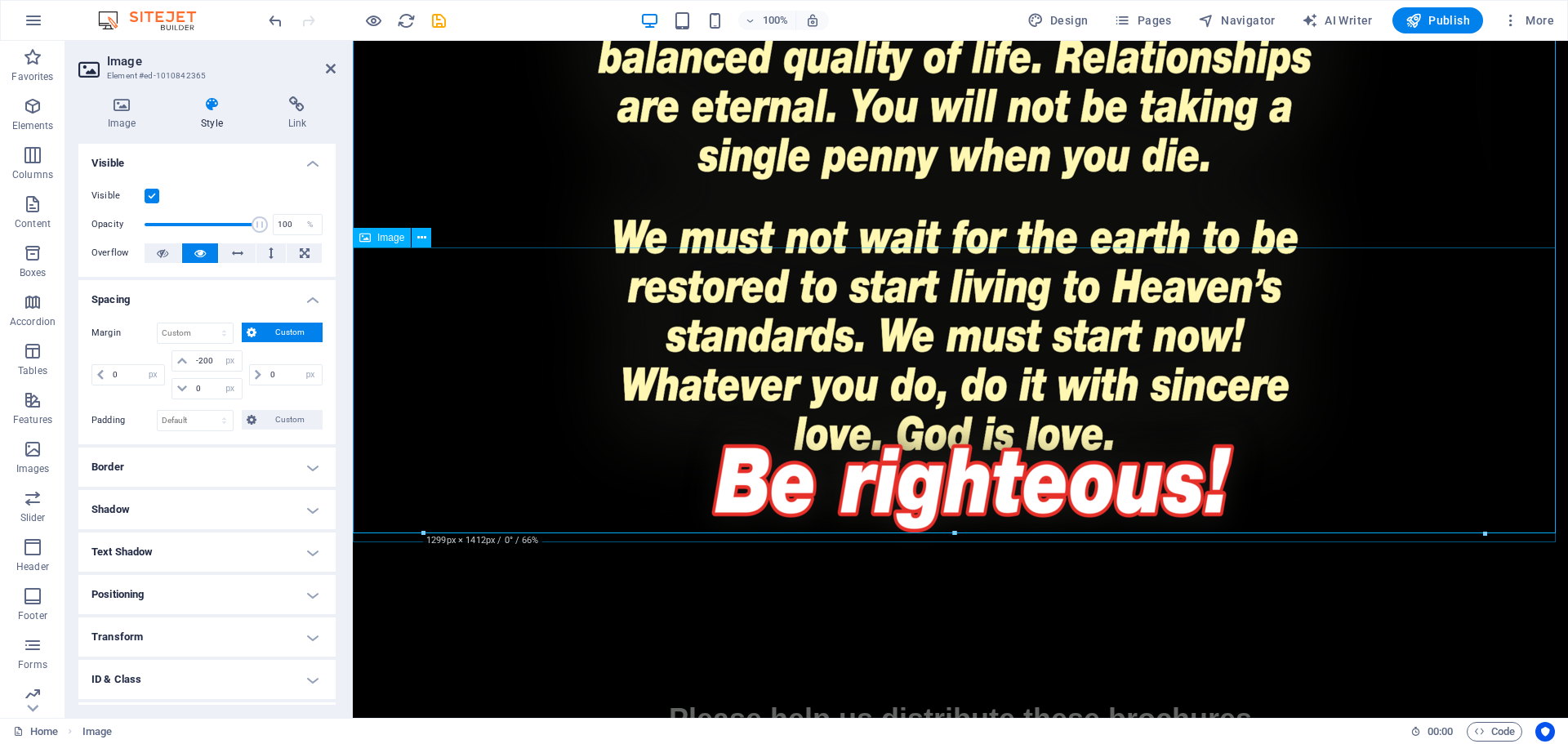
click at [1008, 417] on figure at bounding box center [961, 468] width 1216 height 294
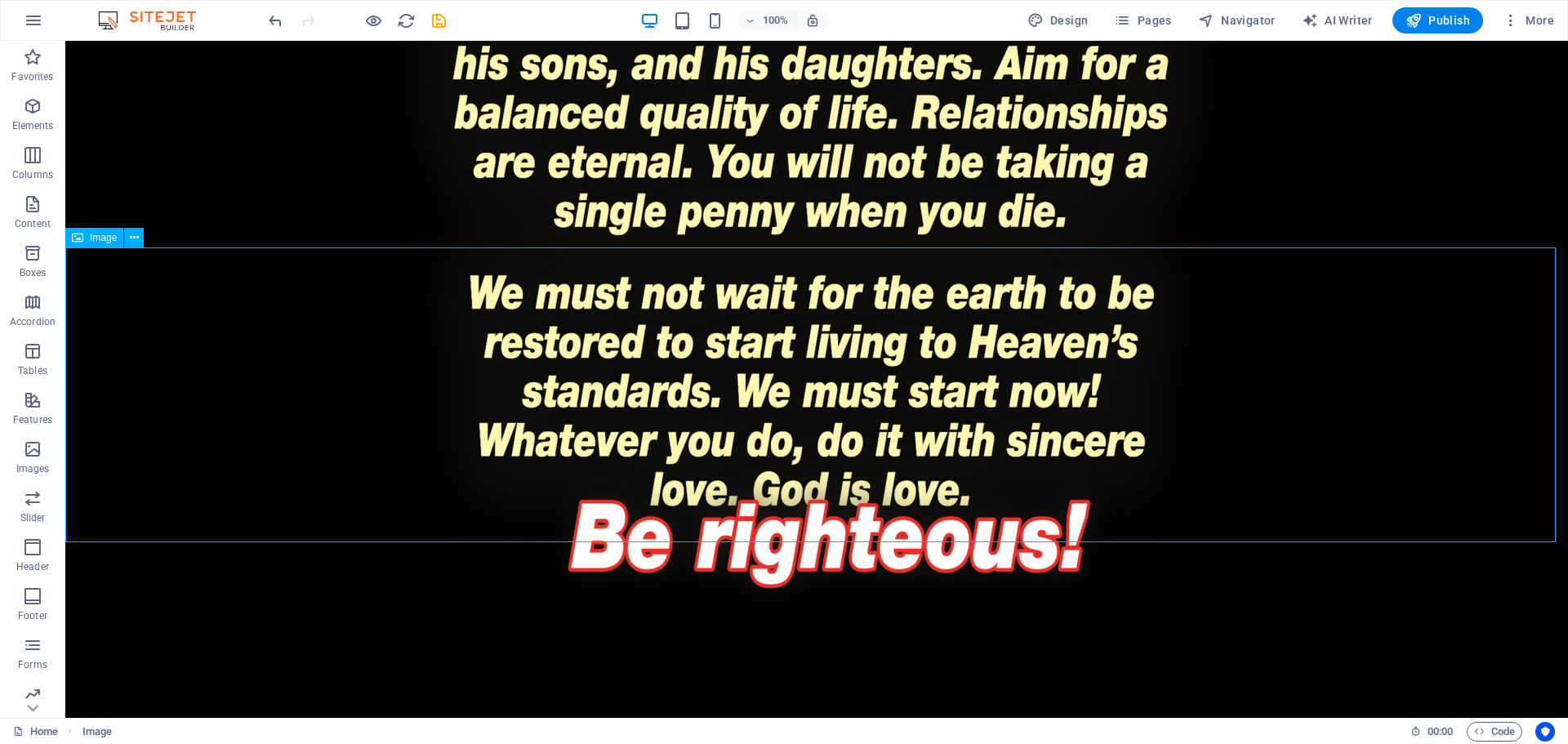
click at [981, 443] on figure at bounding box center [817, 523] width 1503 height 294
select select "px"
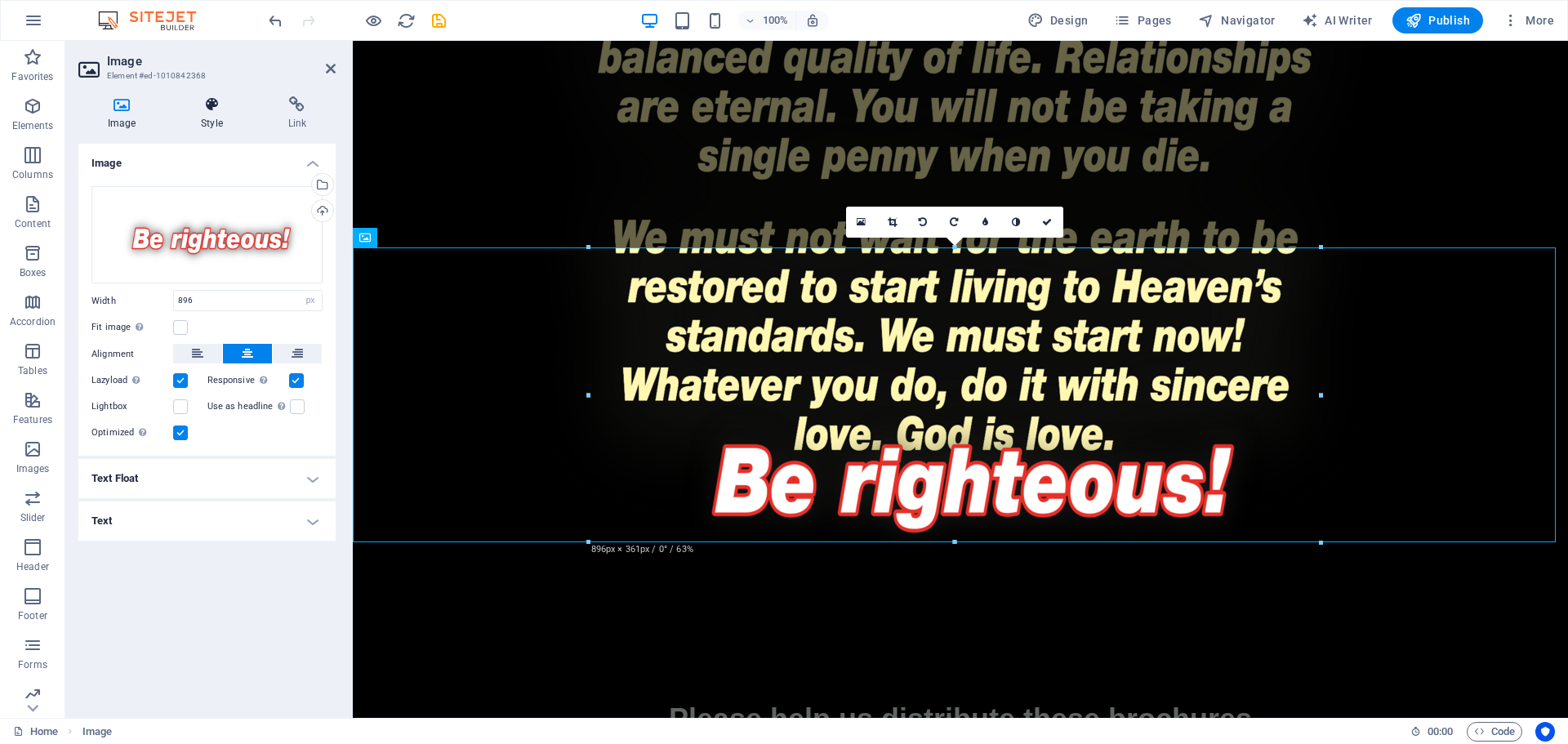
click at [207, 105] on icon at bounding box center [211, 104] width 80 height 16
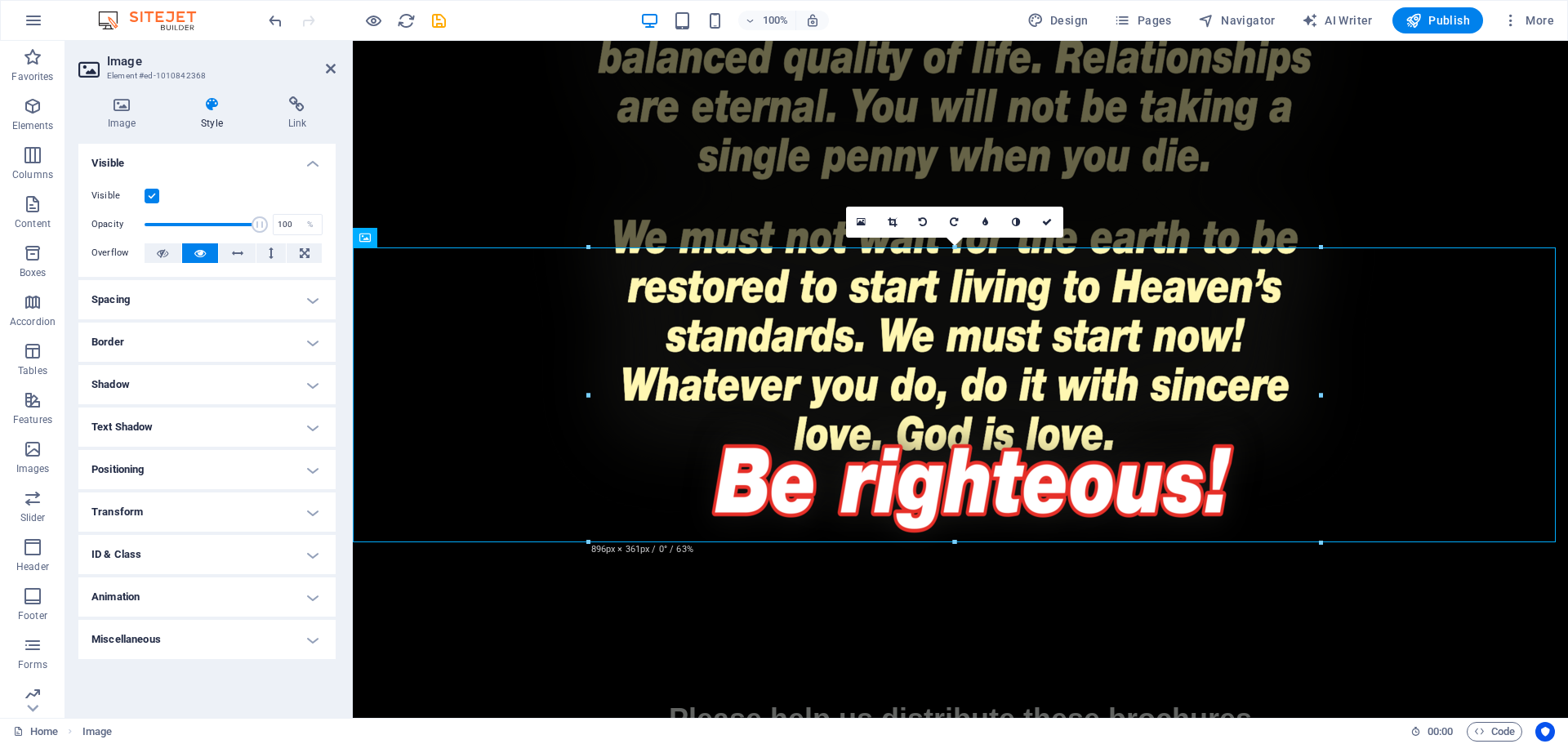
click at [180, 307] on h4 "Spacing" at bounding box center [207, 300] width 258 height 39
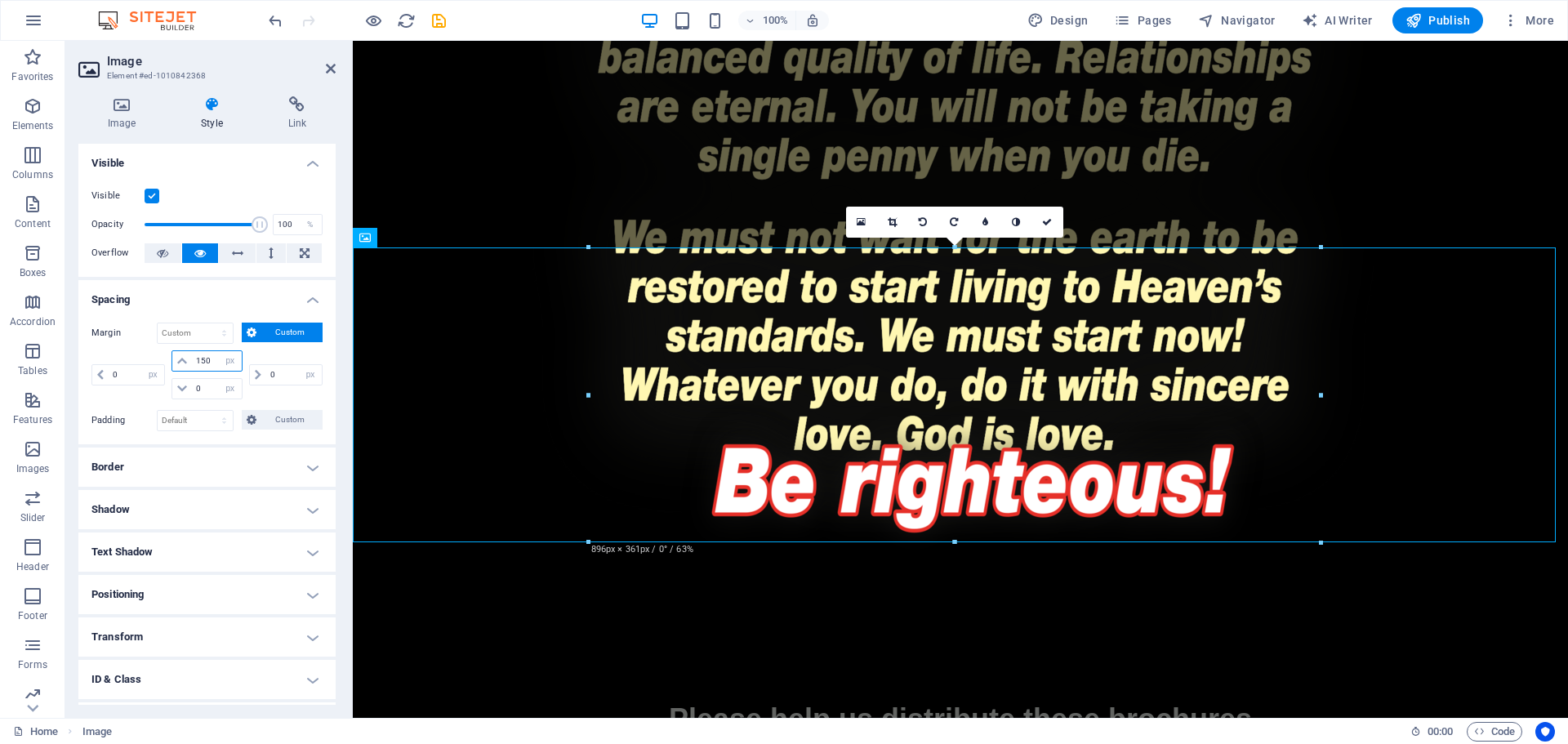
click at [204, 363] on input "150" at bounding box center [216, 361] width 49 height 20
drag, startPoint x: 211, startPoint y: 363, endPoint x: 186, endPoint y: 363, distance: 25.0
click at [186, 363] on div "150 auto px % rem vw vh" at bounding box center [207, 361] width 70 height 22
type input "0"
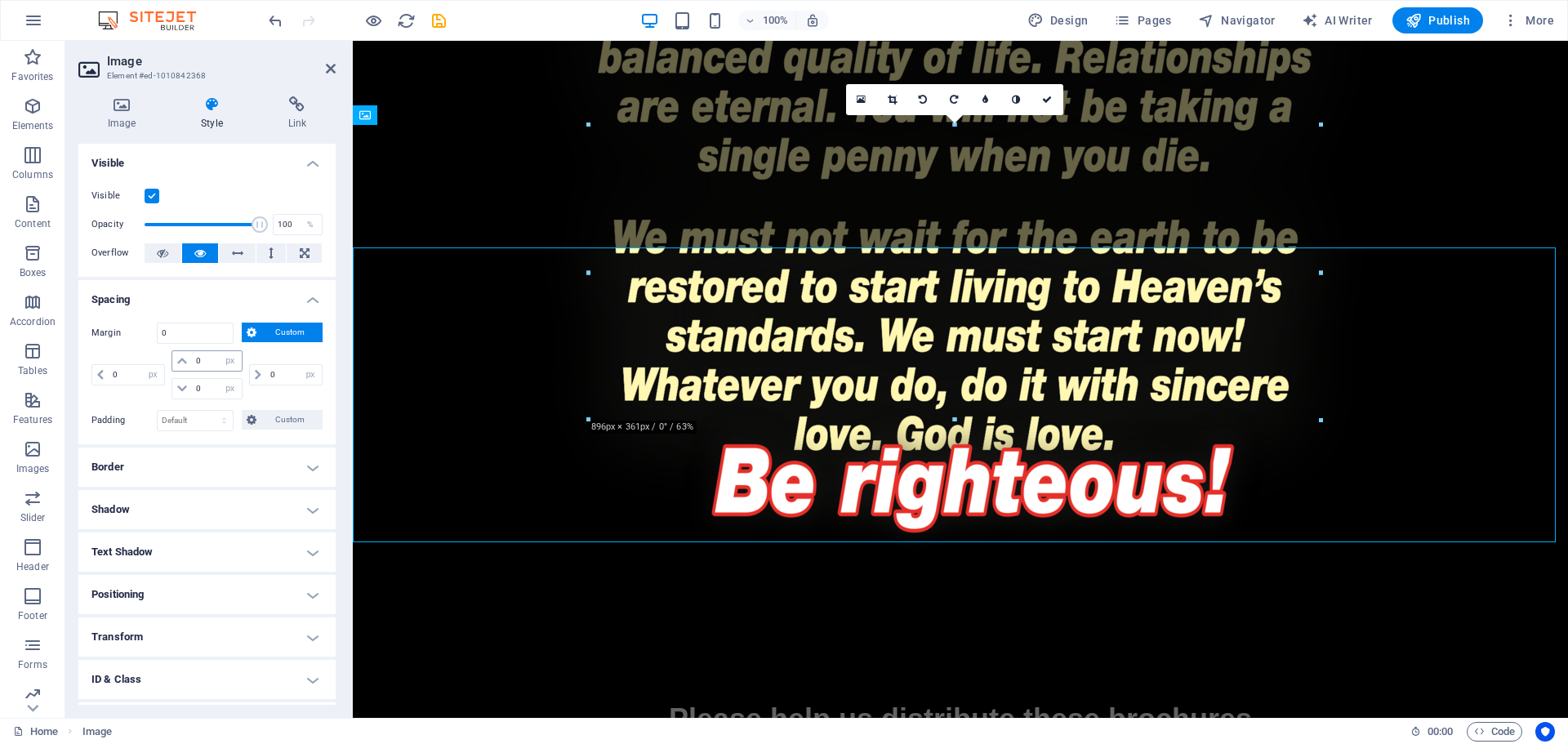
type input "0"
select select "px"
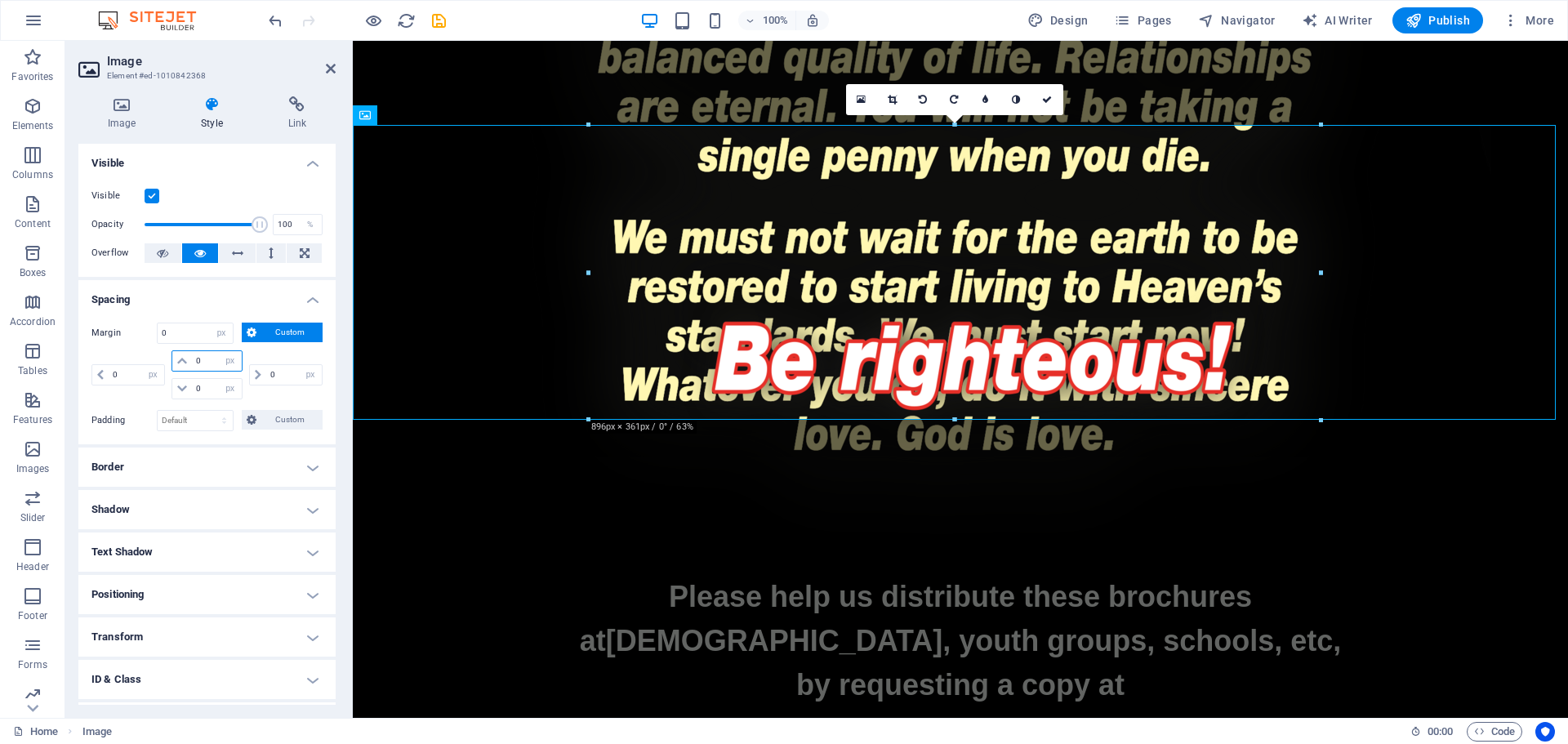
click at [208, 363] on input "0" at bounding box center [216, 361] width 49 height 20
type input "100"
select select "DISABLED_OPTION_VALUE"
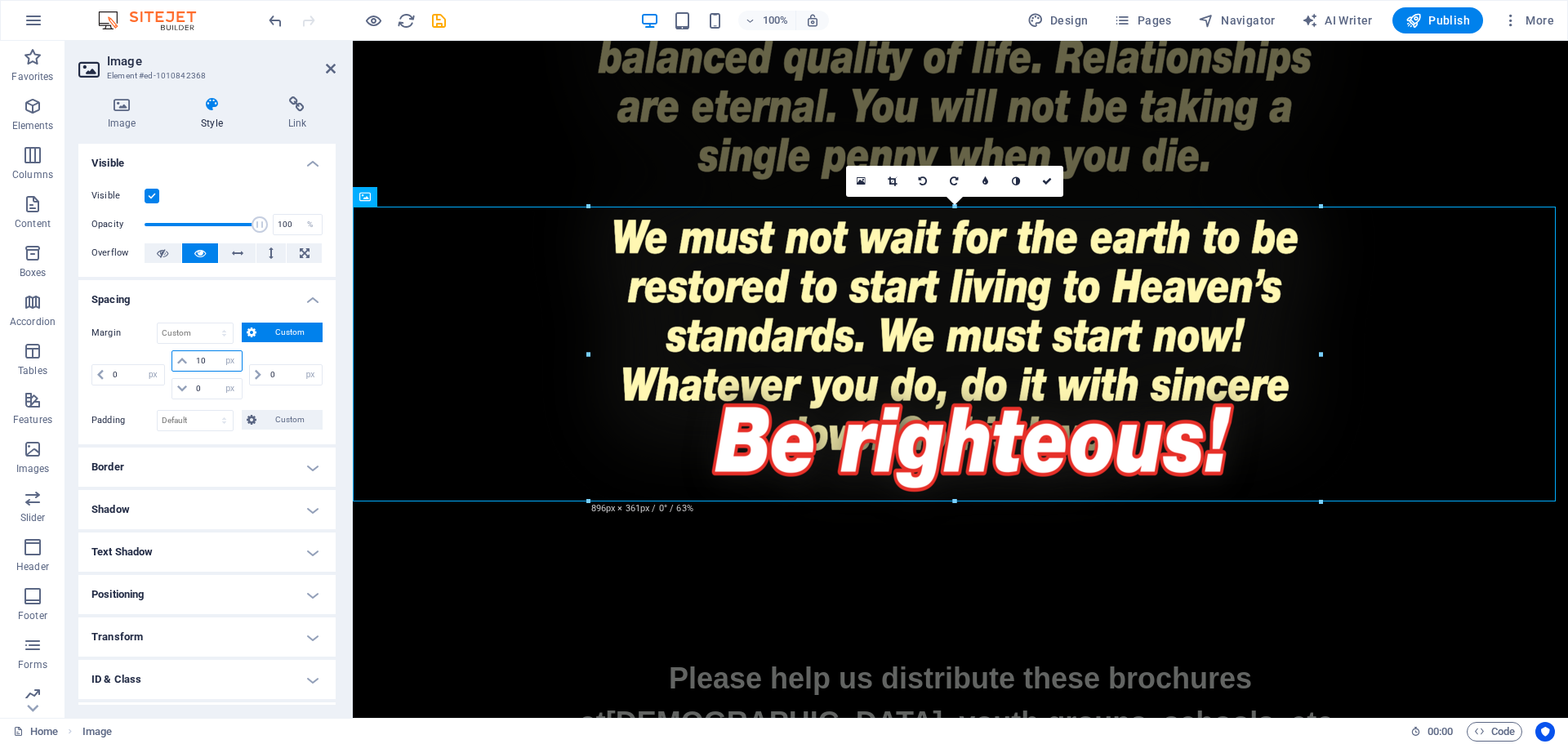
type input "1"
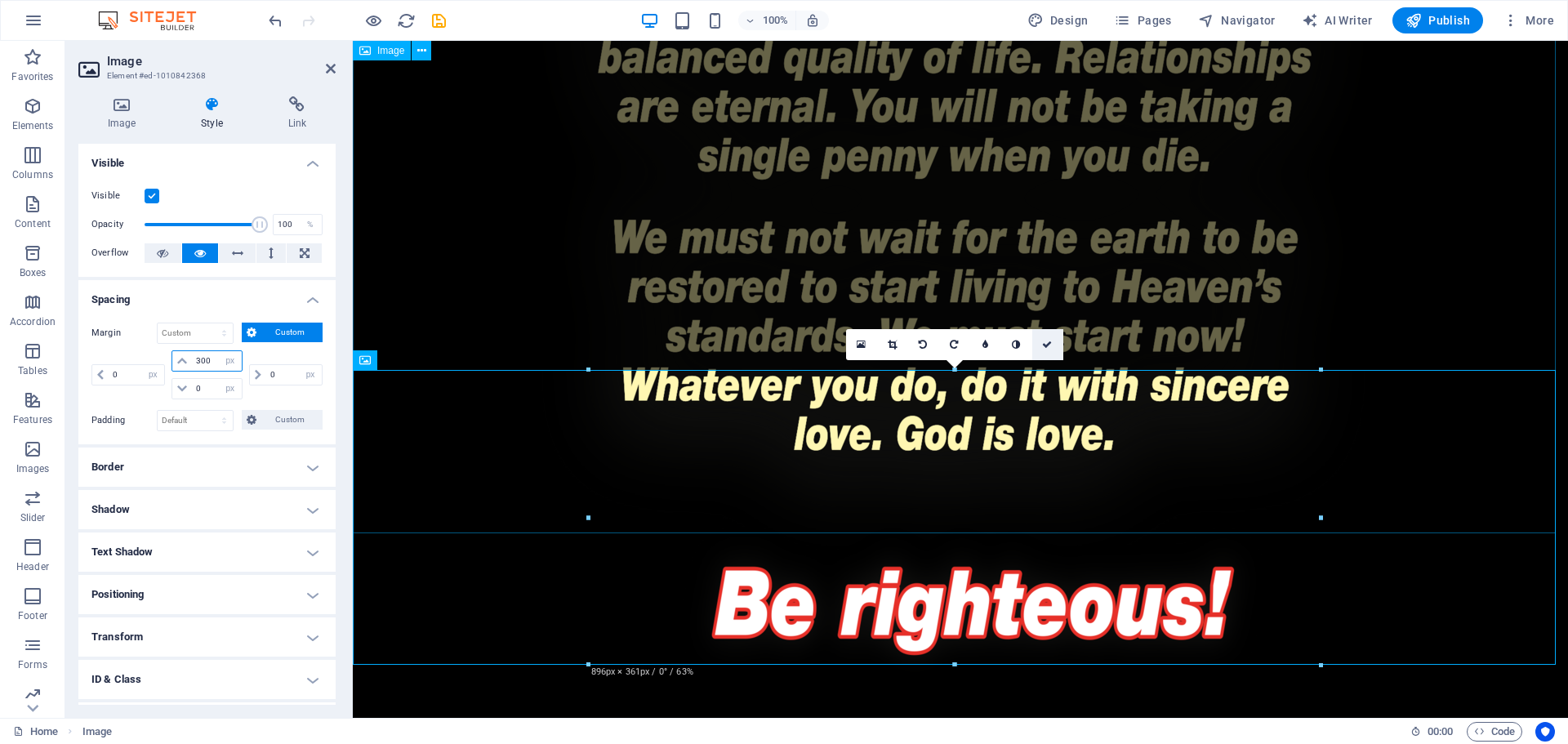
type input "300"
click at [1040, 346] on link at bounding box center [1048, 345] width 31 height 31
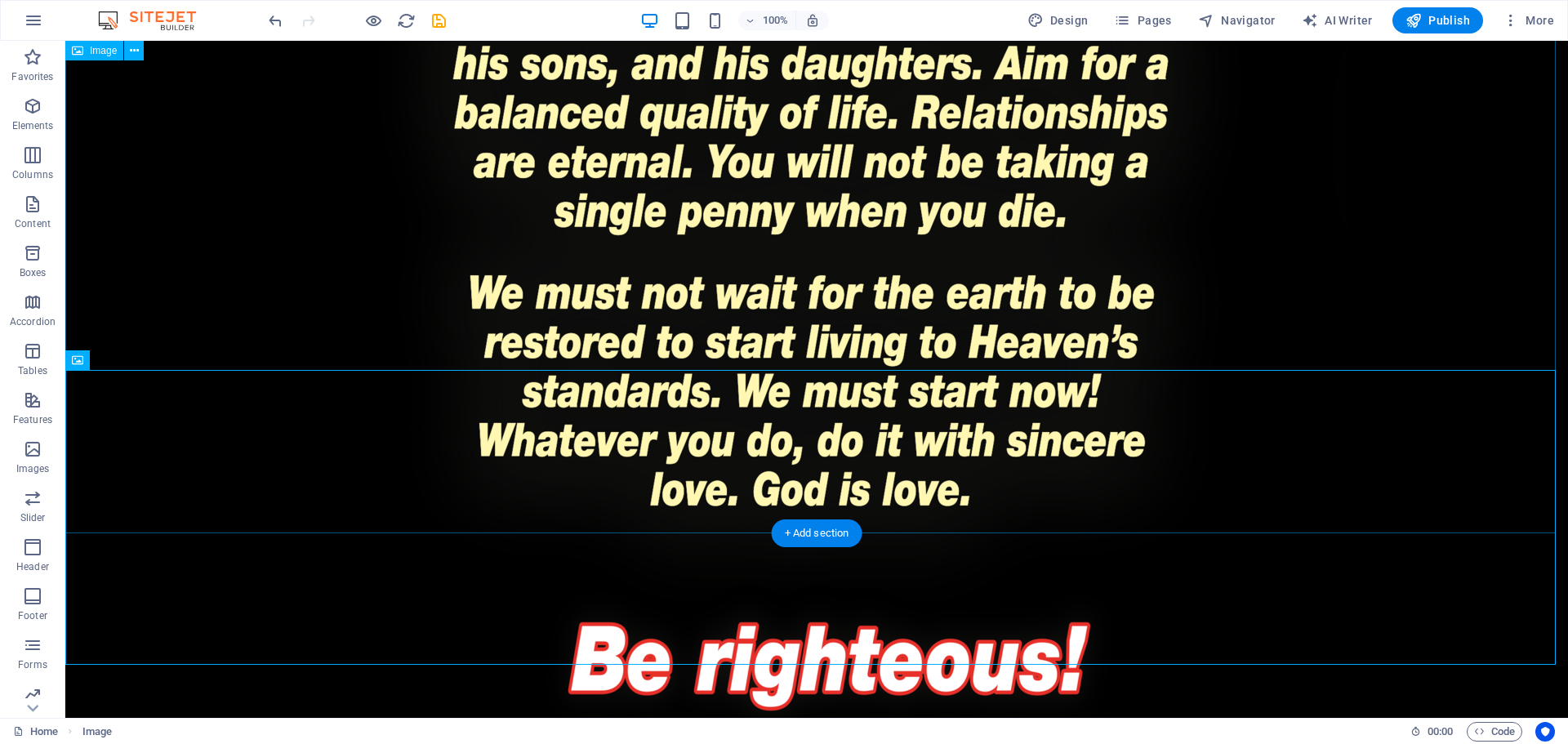
click at [1278, 346] on figure at bounding box center [817, 85] width 1503 height 1152
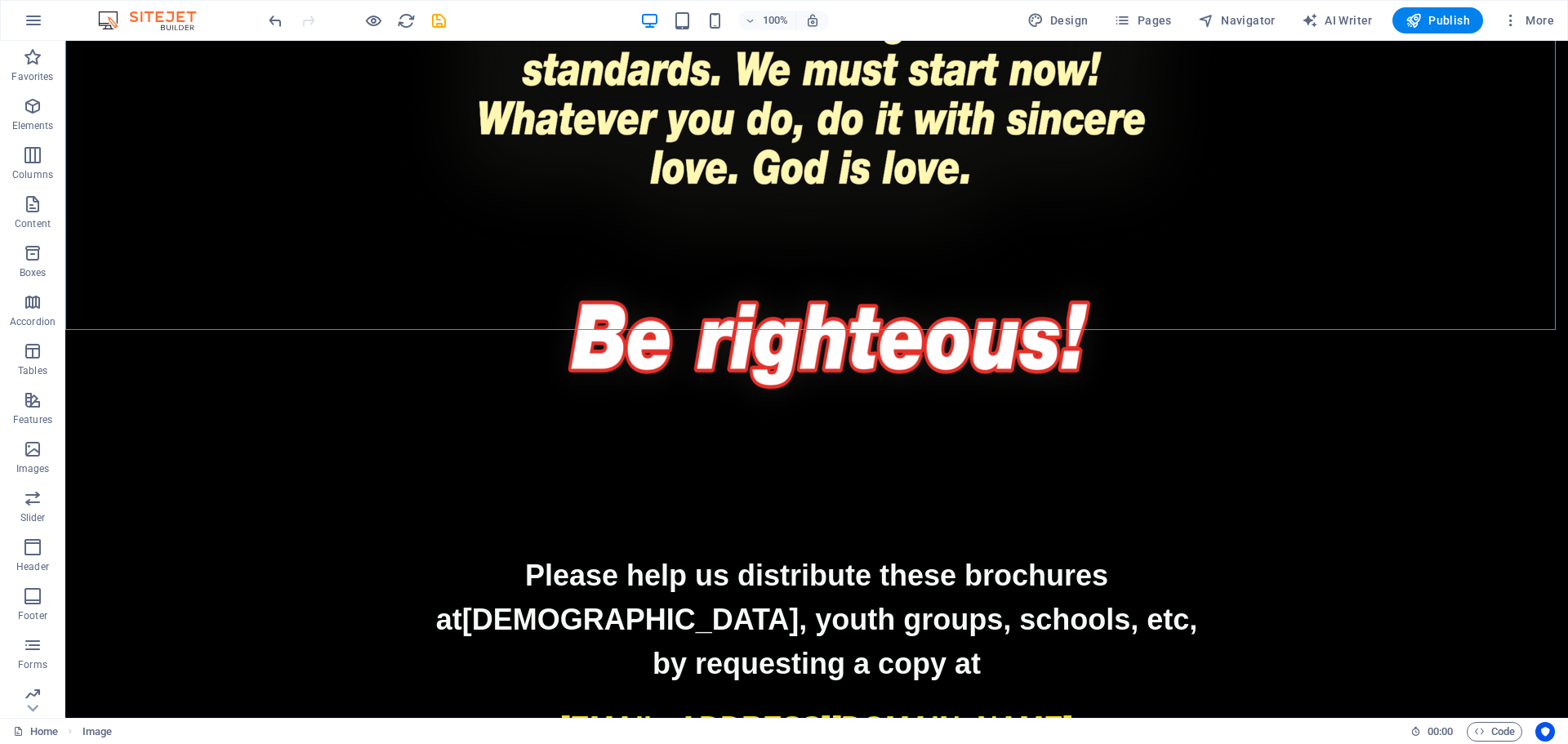
scroll to position [3636, 0]
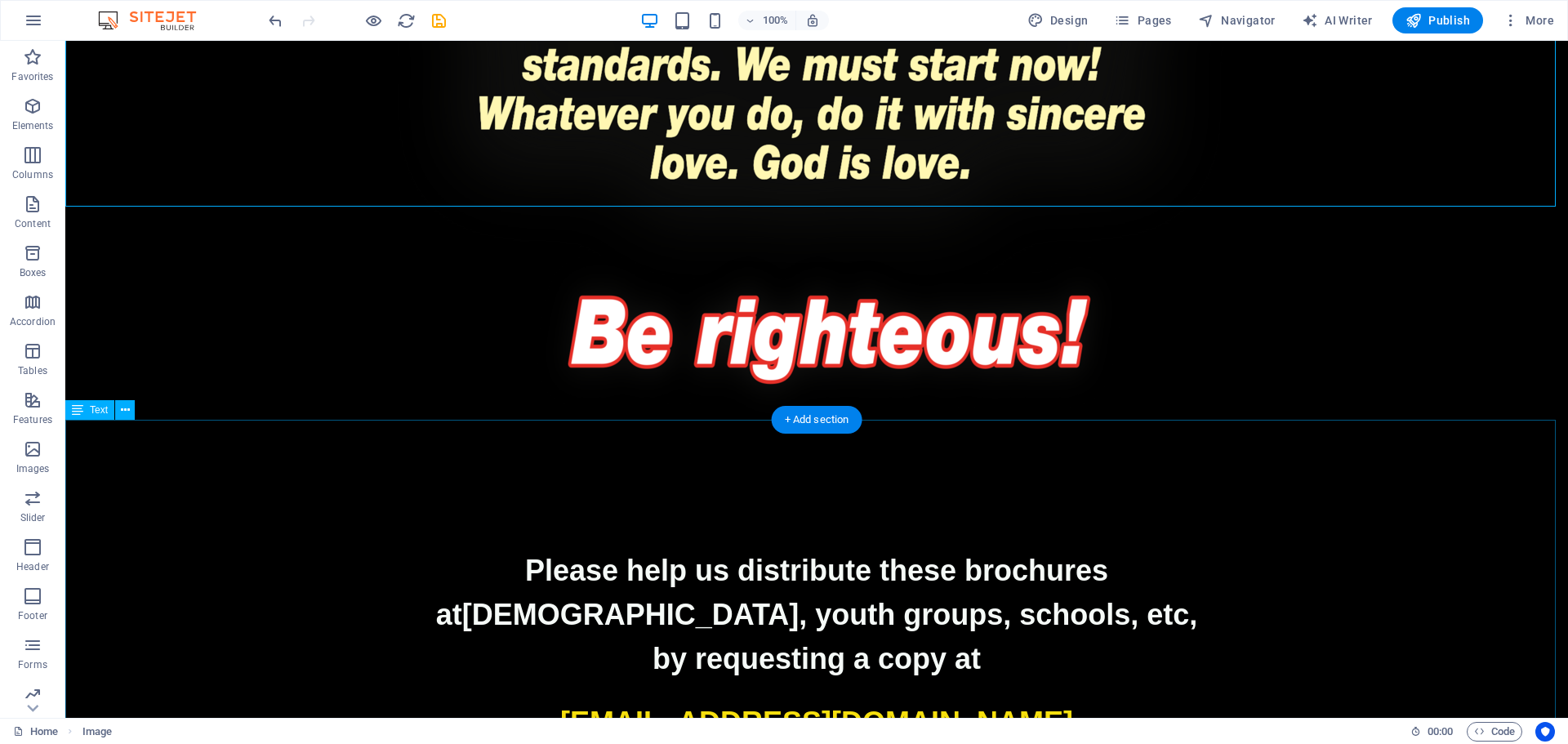
click at [1325, 700] on p "catholicplus@email.com" at bounding box center [817, 722] width 1503 height 44
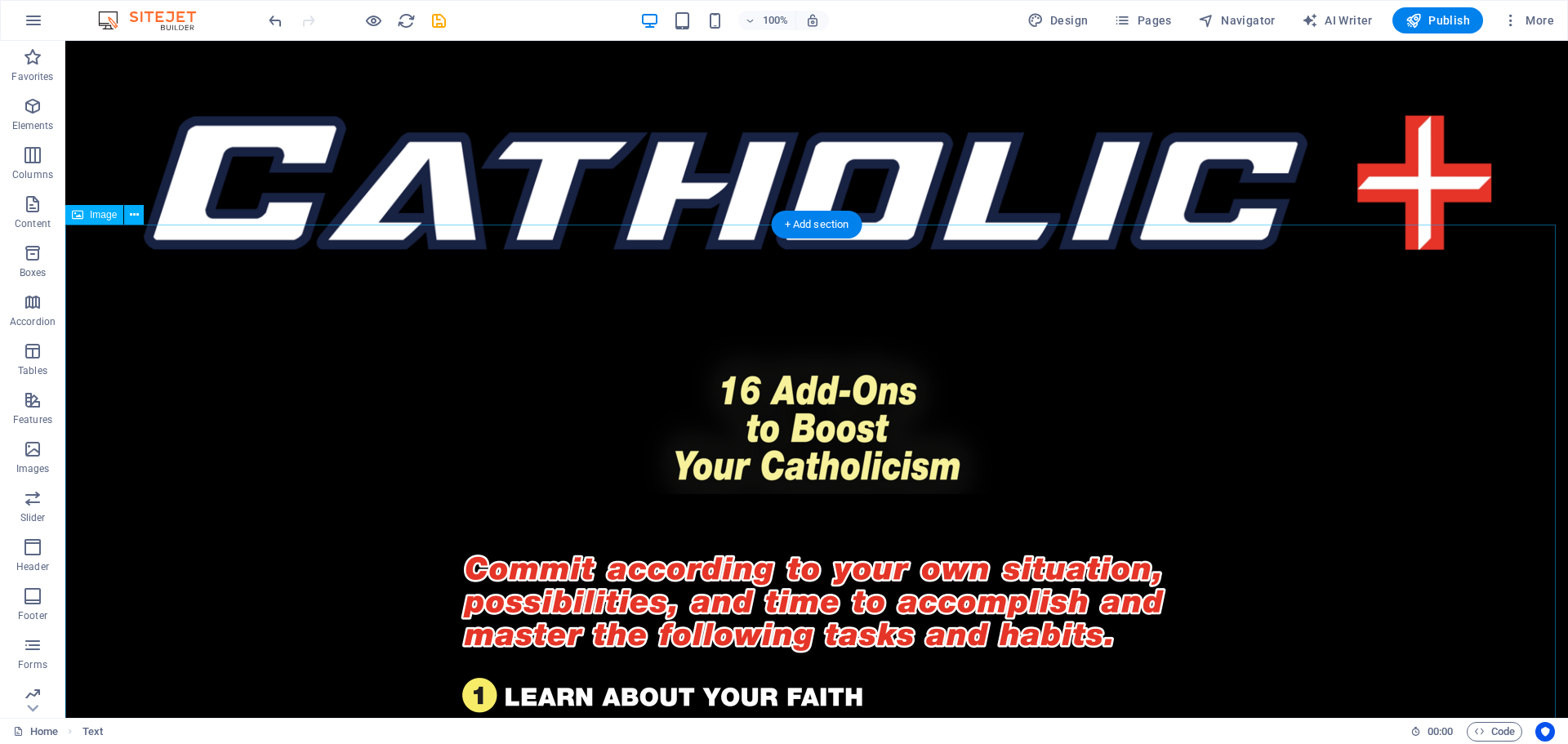
scroll to position [0, 0]
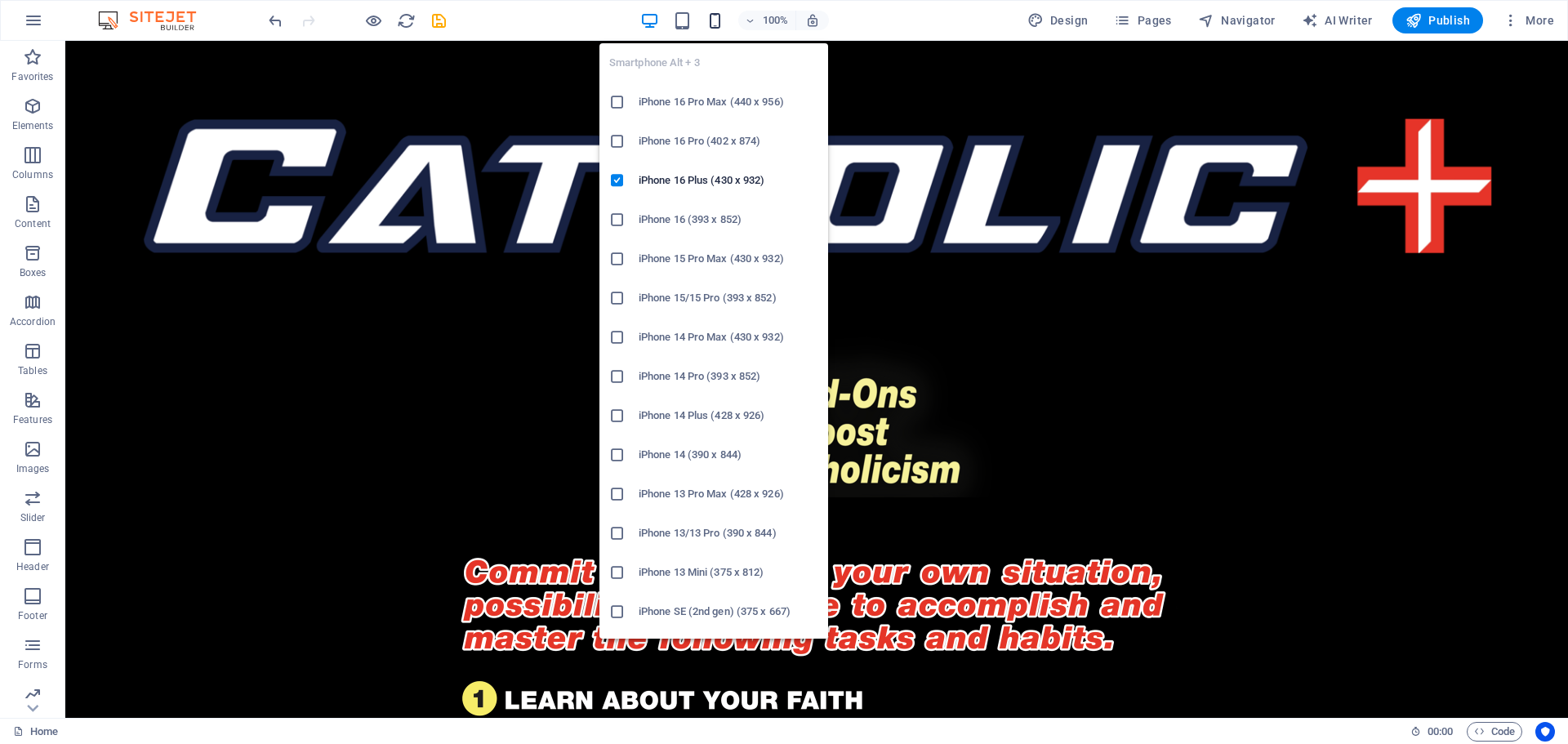
click at [714, 25] on icon "button" at bounding box center [715, 21] width 19 height 19
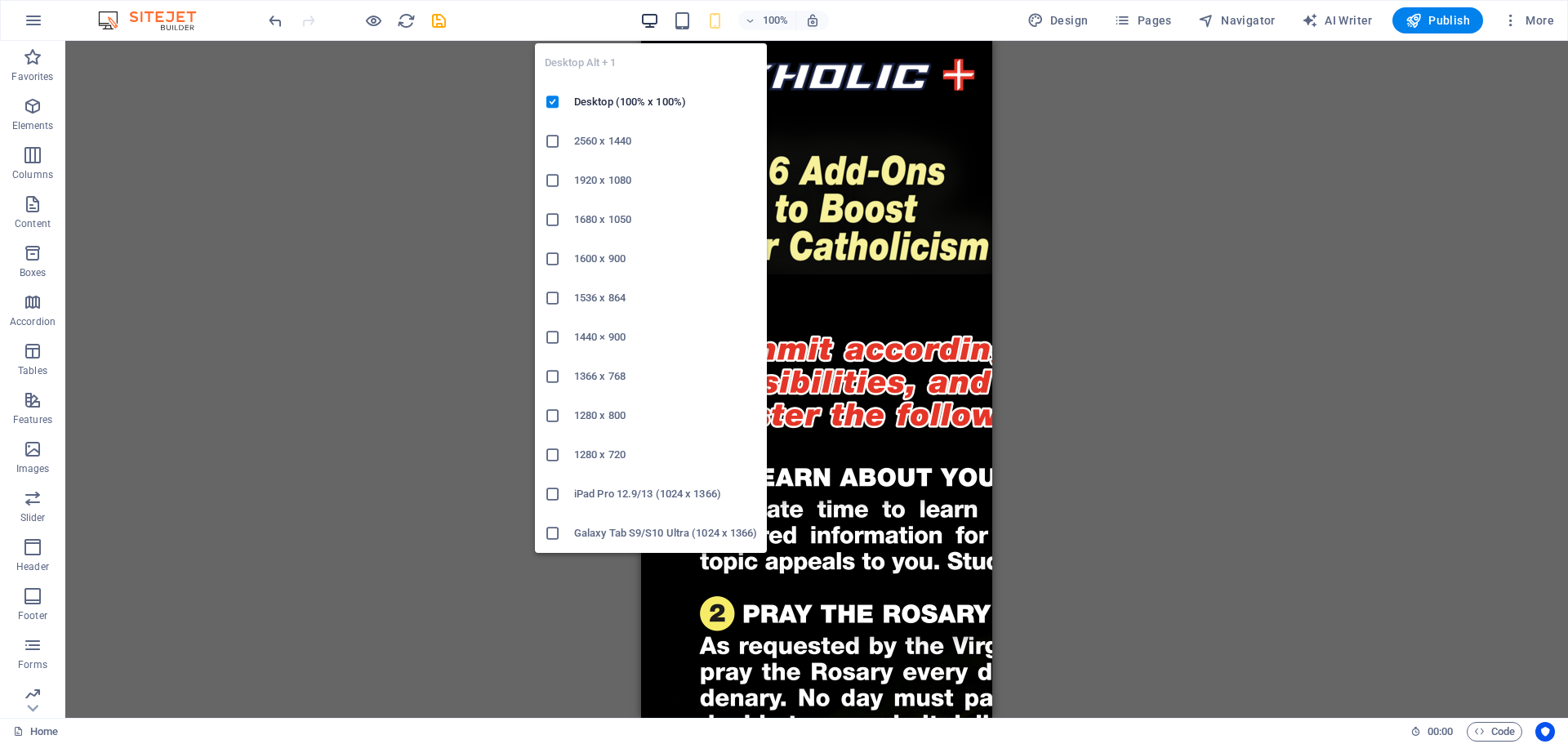
click at [655, 15] on icon "button" at bounding box center [649, 21] width 19 height 19
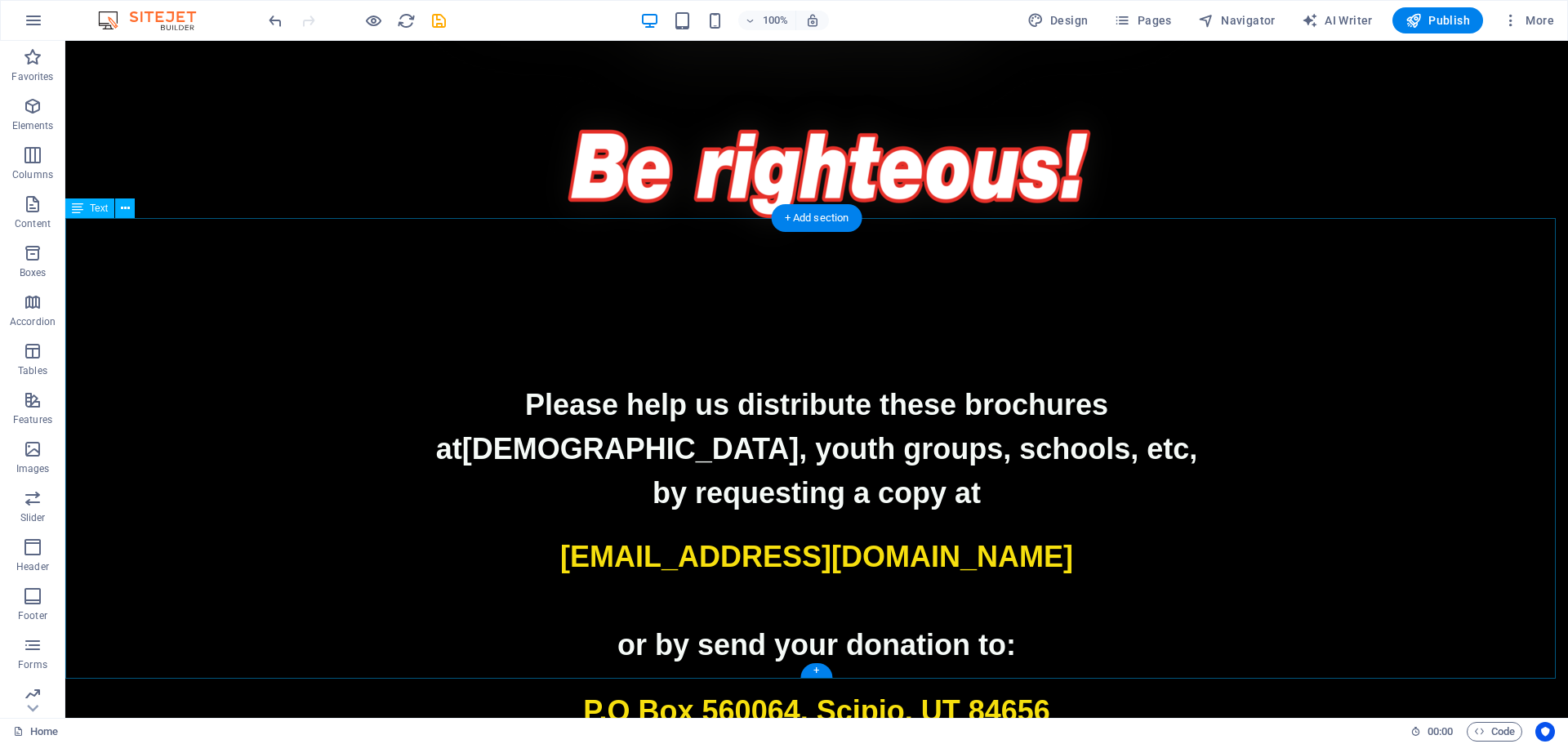
scroll to position [3840, 0]
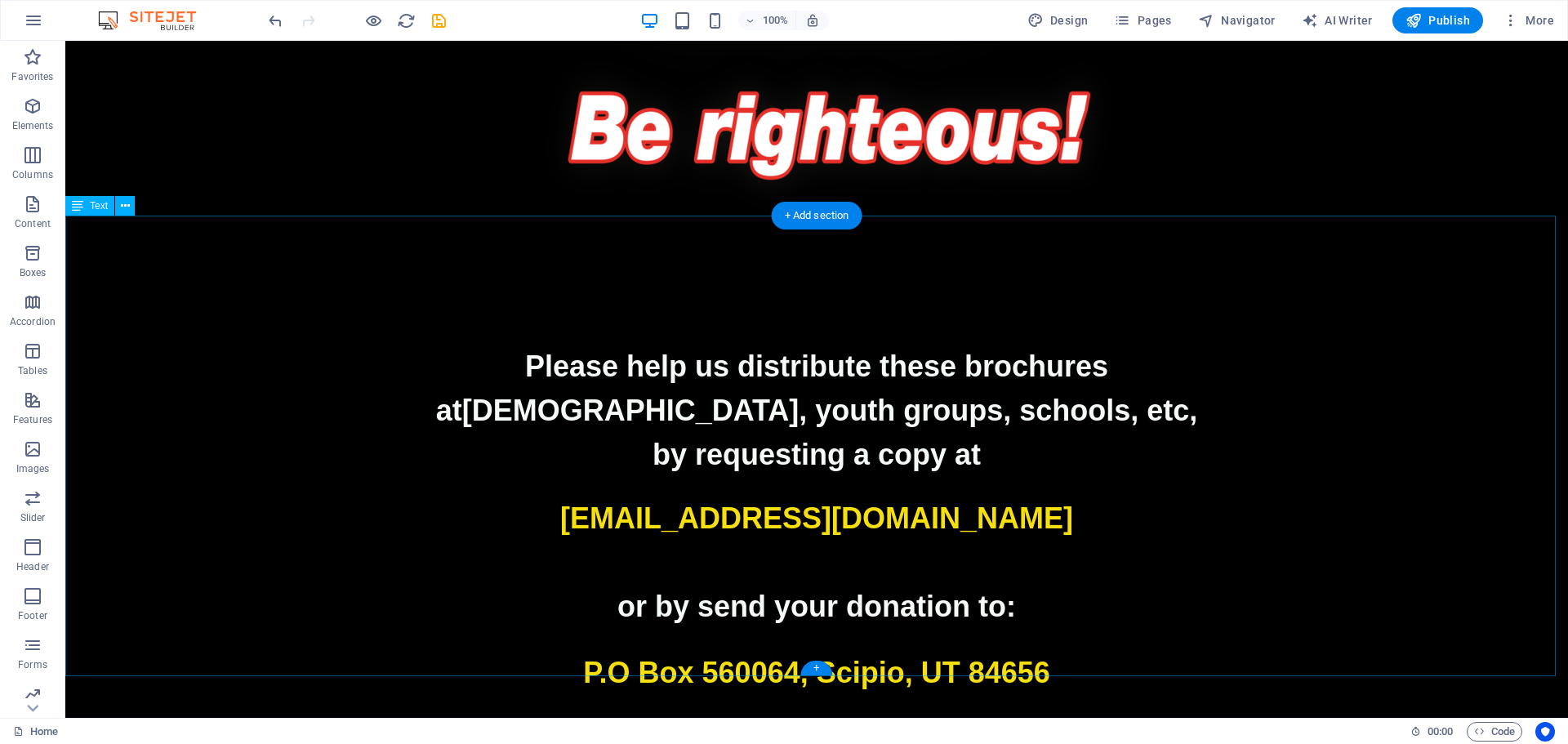
click at [886, 590] on strong "or by send your donation to:" at bounding box center [817, 606] width 399 height 33
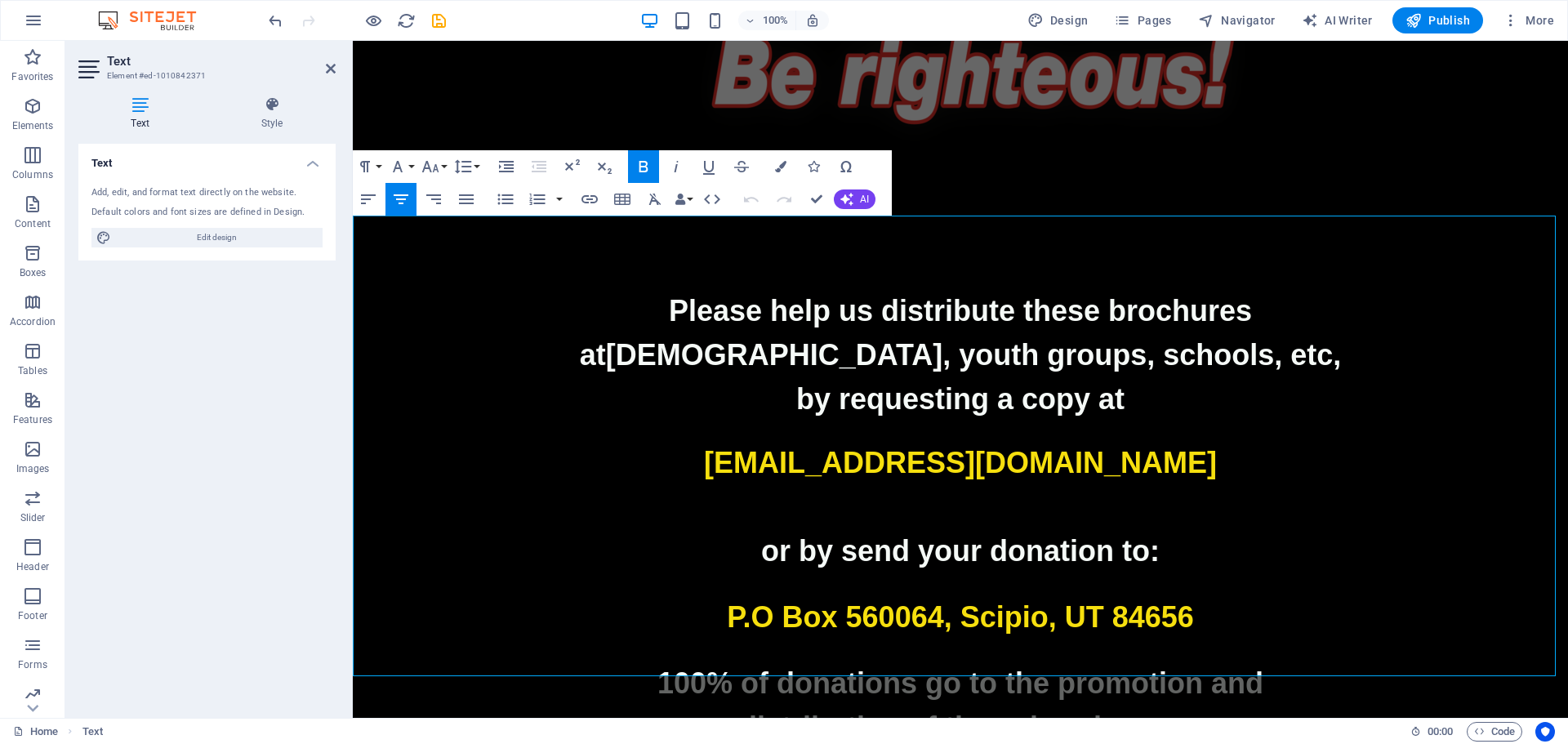
click at [886, 534] on strong "or by send your donation to:" at bounding box center [961, 550] width 399 height 33
click at [899, 534] on strong "or by send your donation to:" at bounding box center [961, 550] width 399 height 33
click at [1258, 485] on p at bounding box center [961, 506] width 1216 height 44
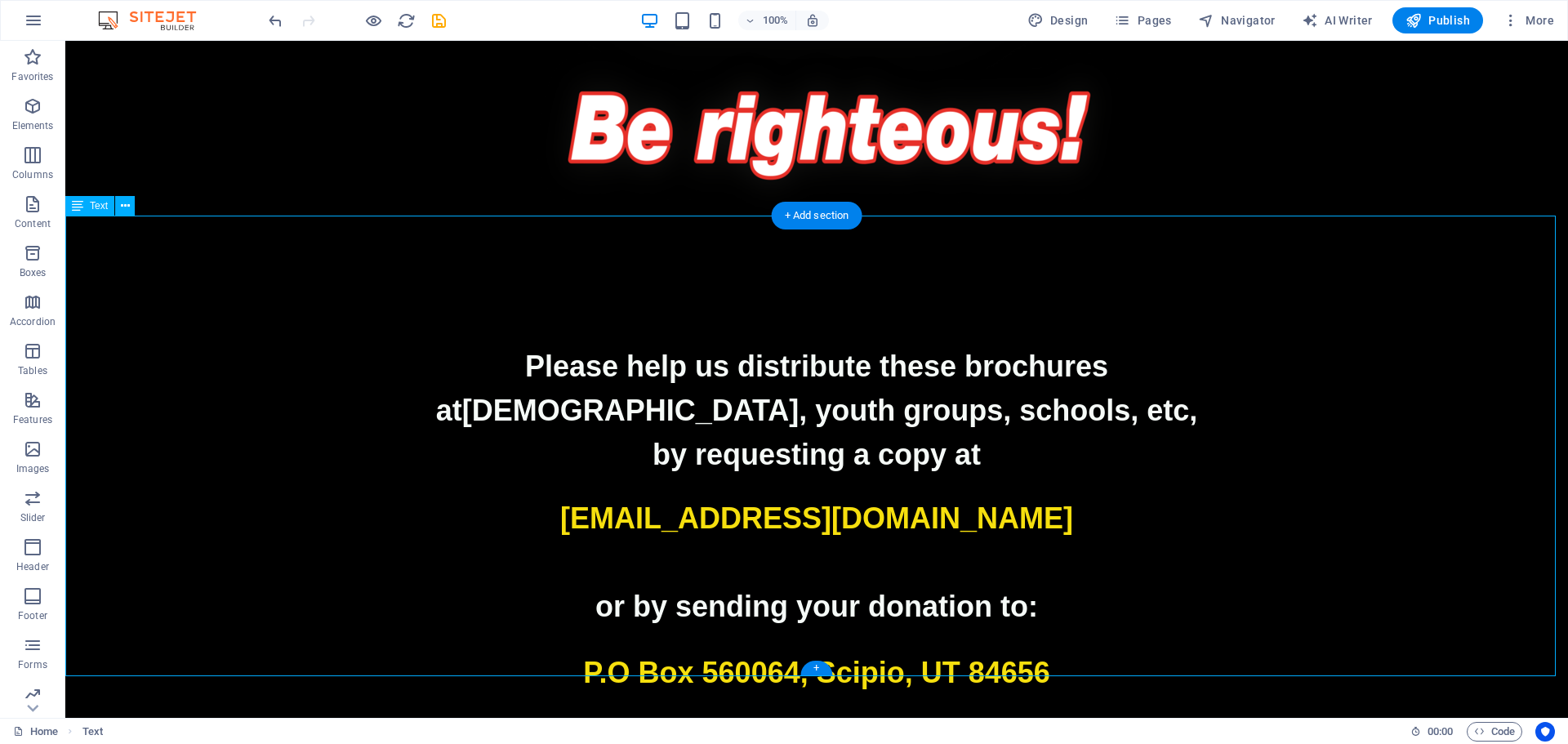
click at [1237, 496] on p "catholicplus@email.com" at bounding box center [817, 518] width 1503 height 44
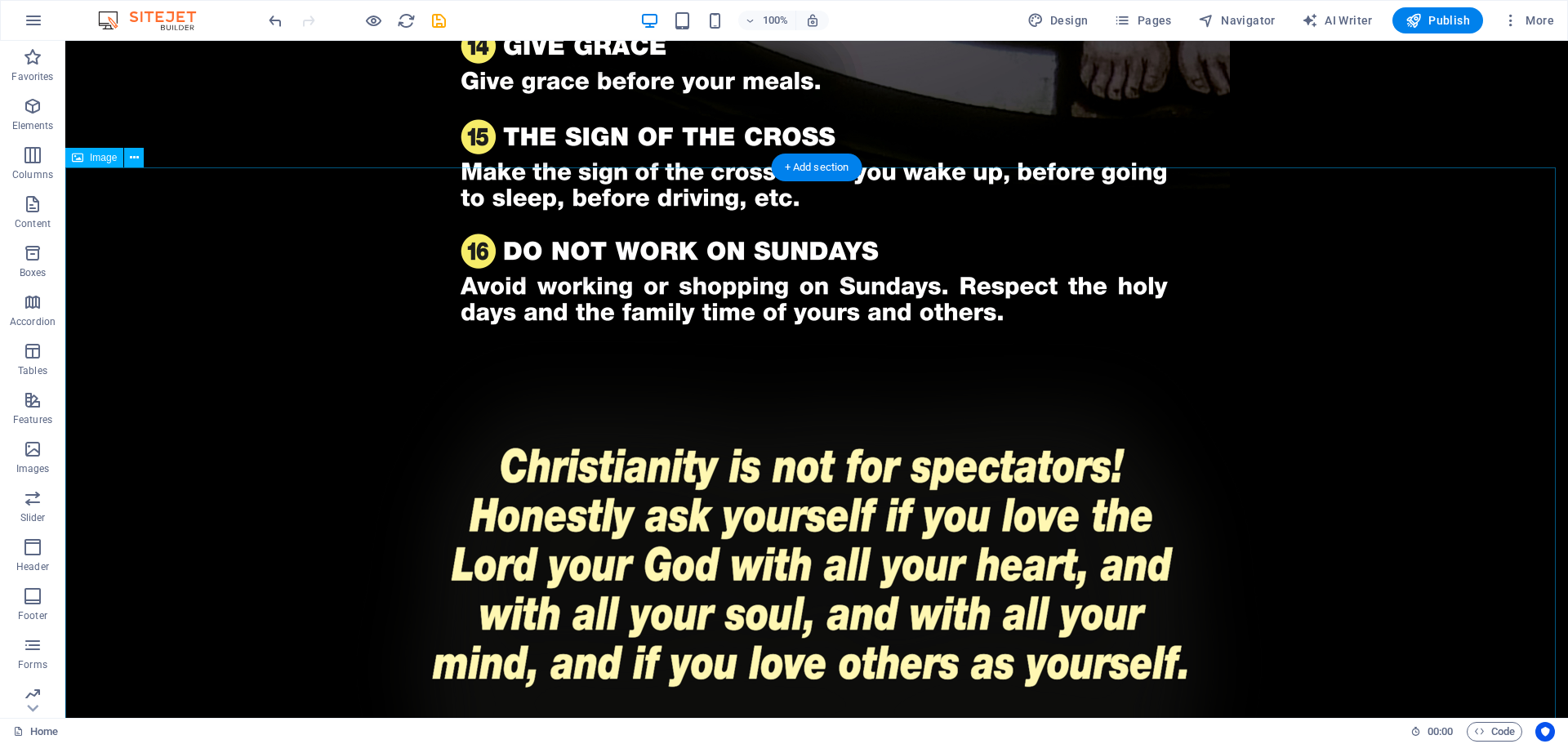
scroll to position [2531, 0]
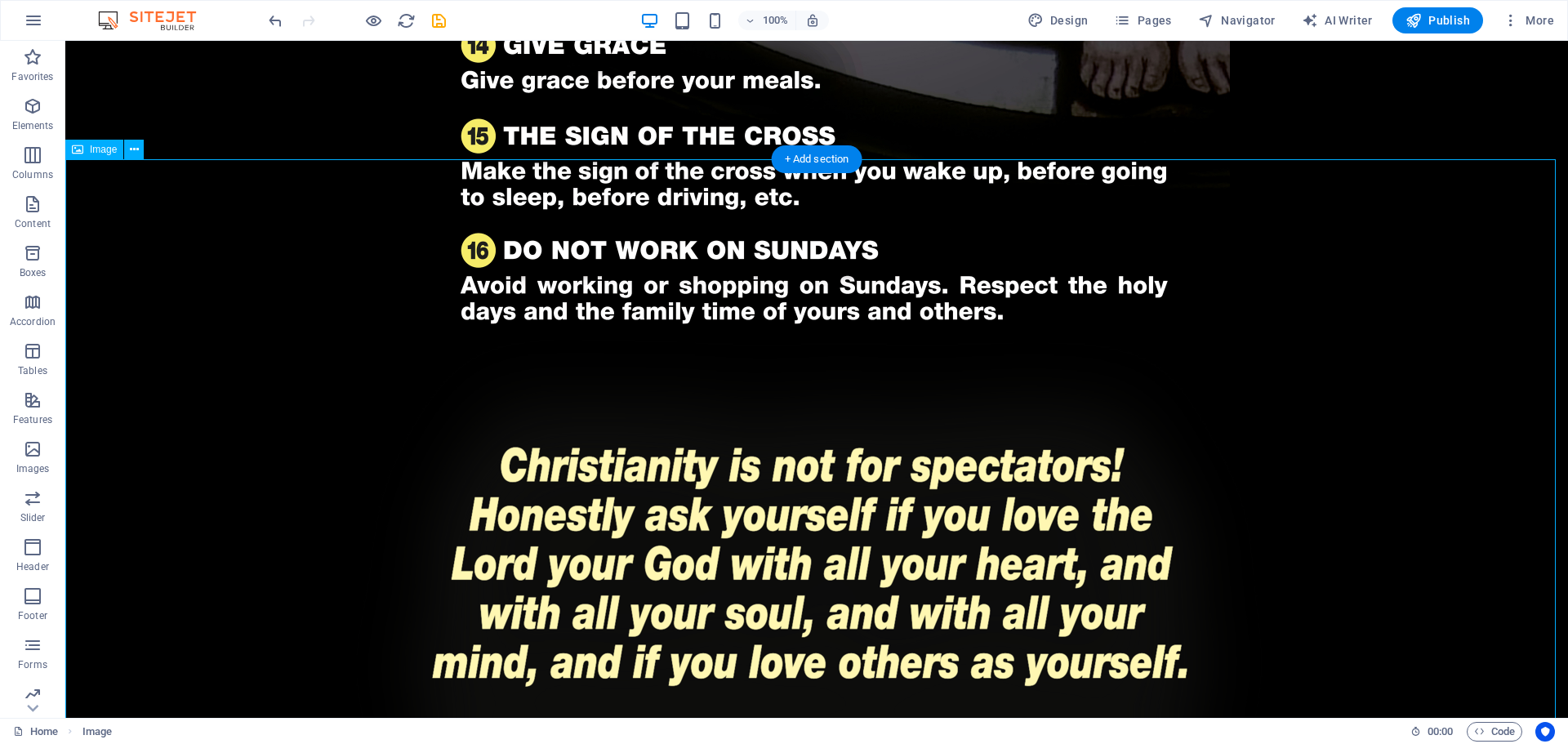
select select "px"
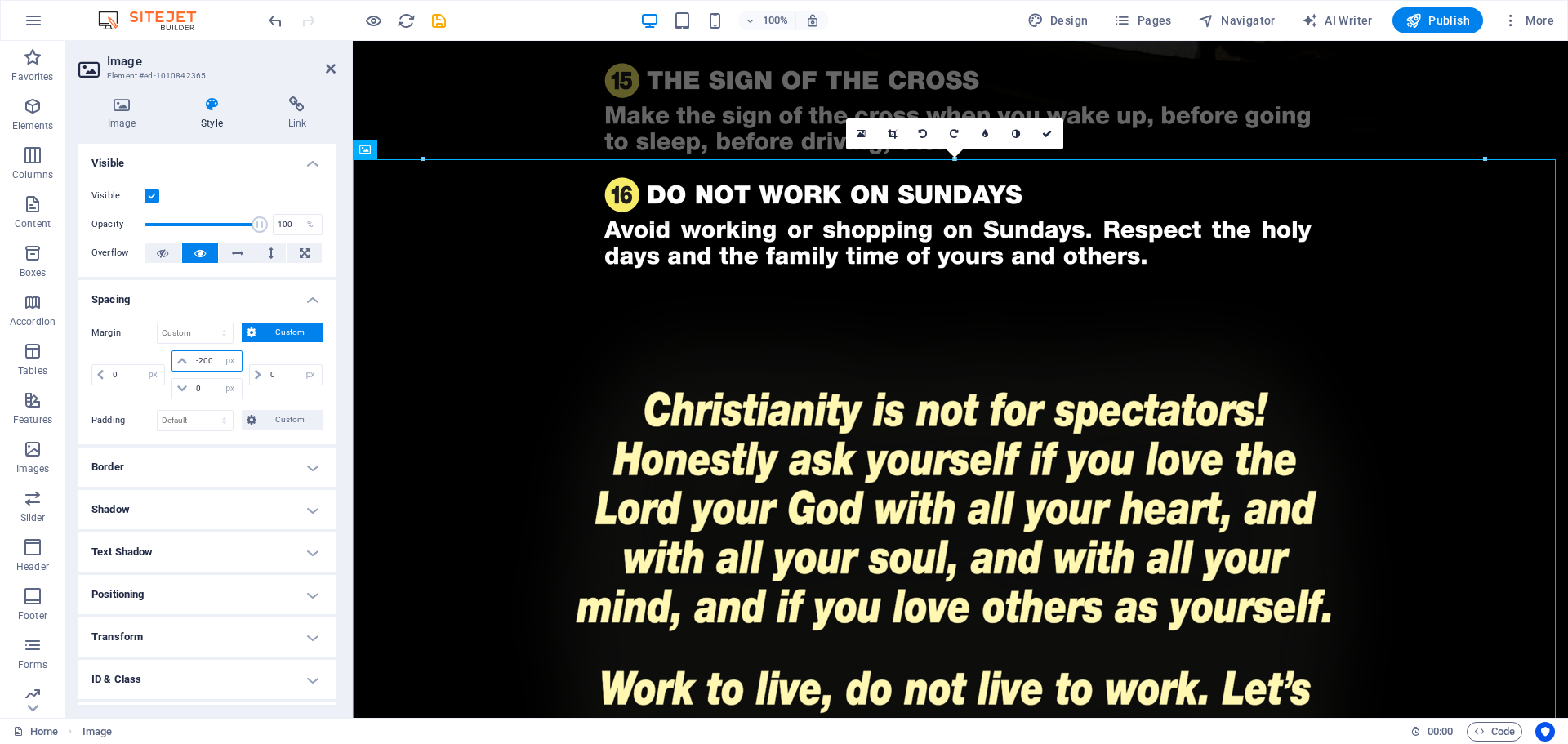
drag, startPoint x: 213, startPoint y: 361, endPoint x: 177, endPoint y: 365, distance: 36.2
click at [178, 365] on div "-200 auto px % rem vw vh" at bounding box center [207, 361] width 70 height 22
type input "0"
select select "px"
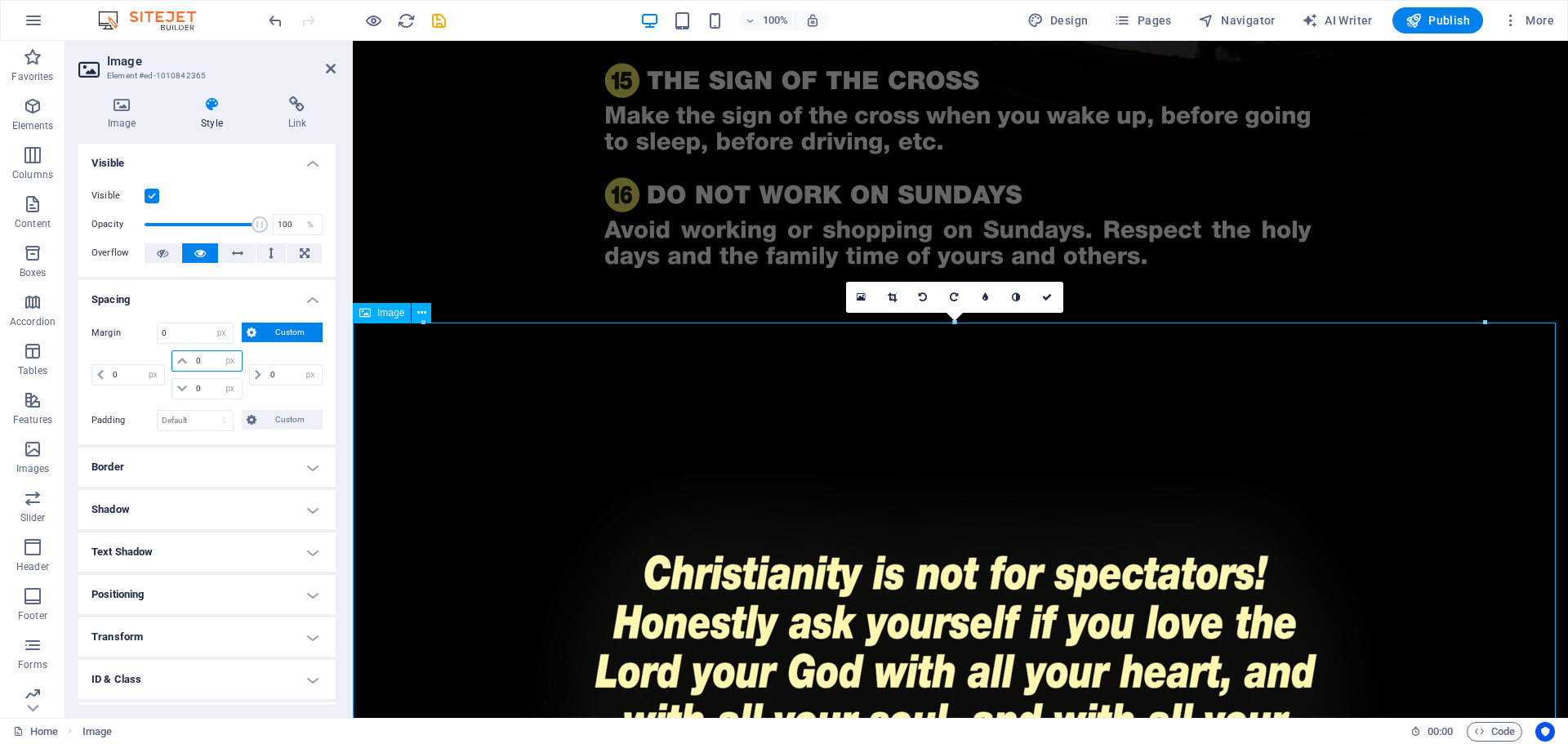
type input "0"
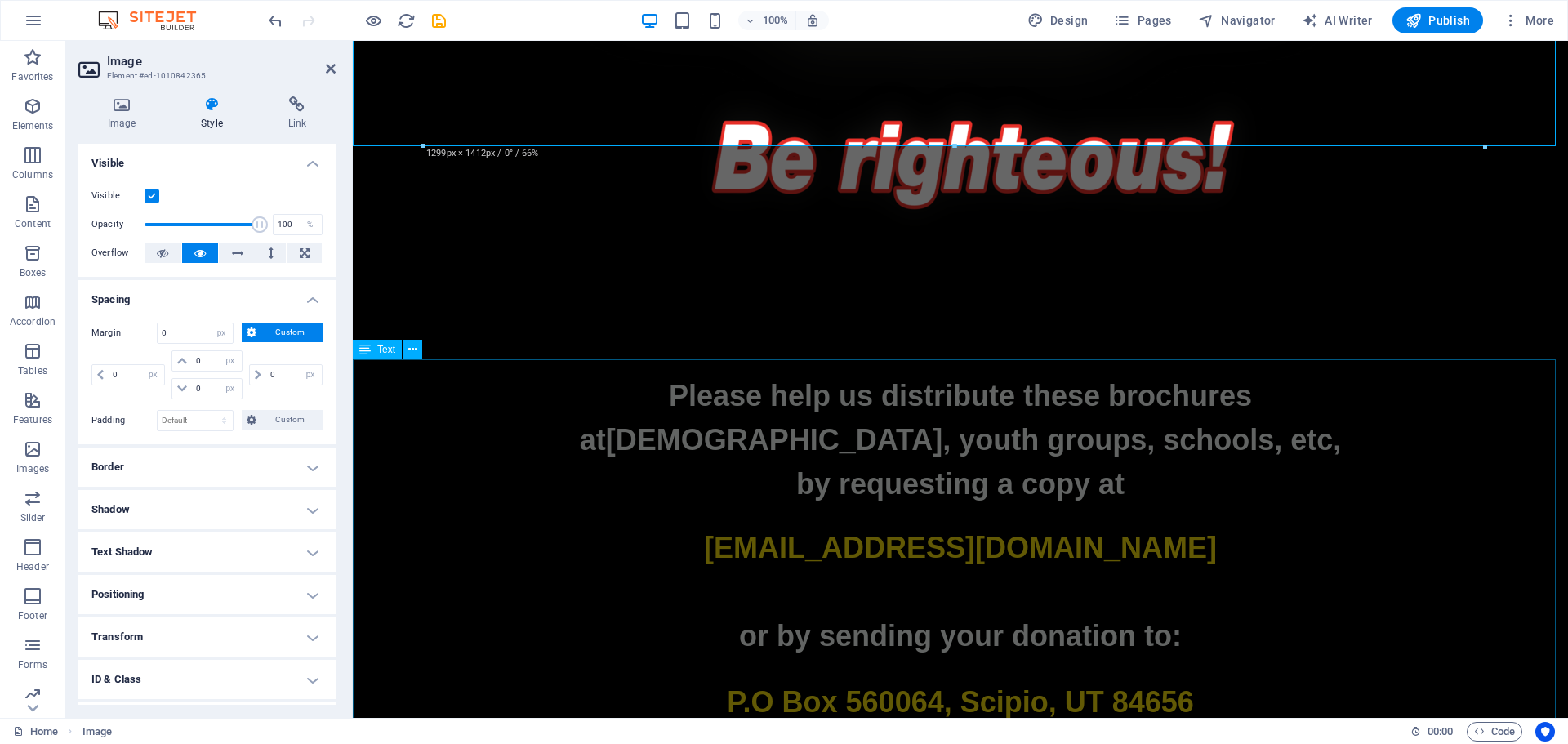
scroll to position [3510, 0]
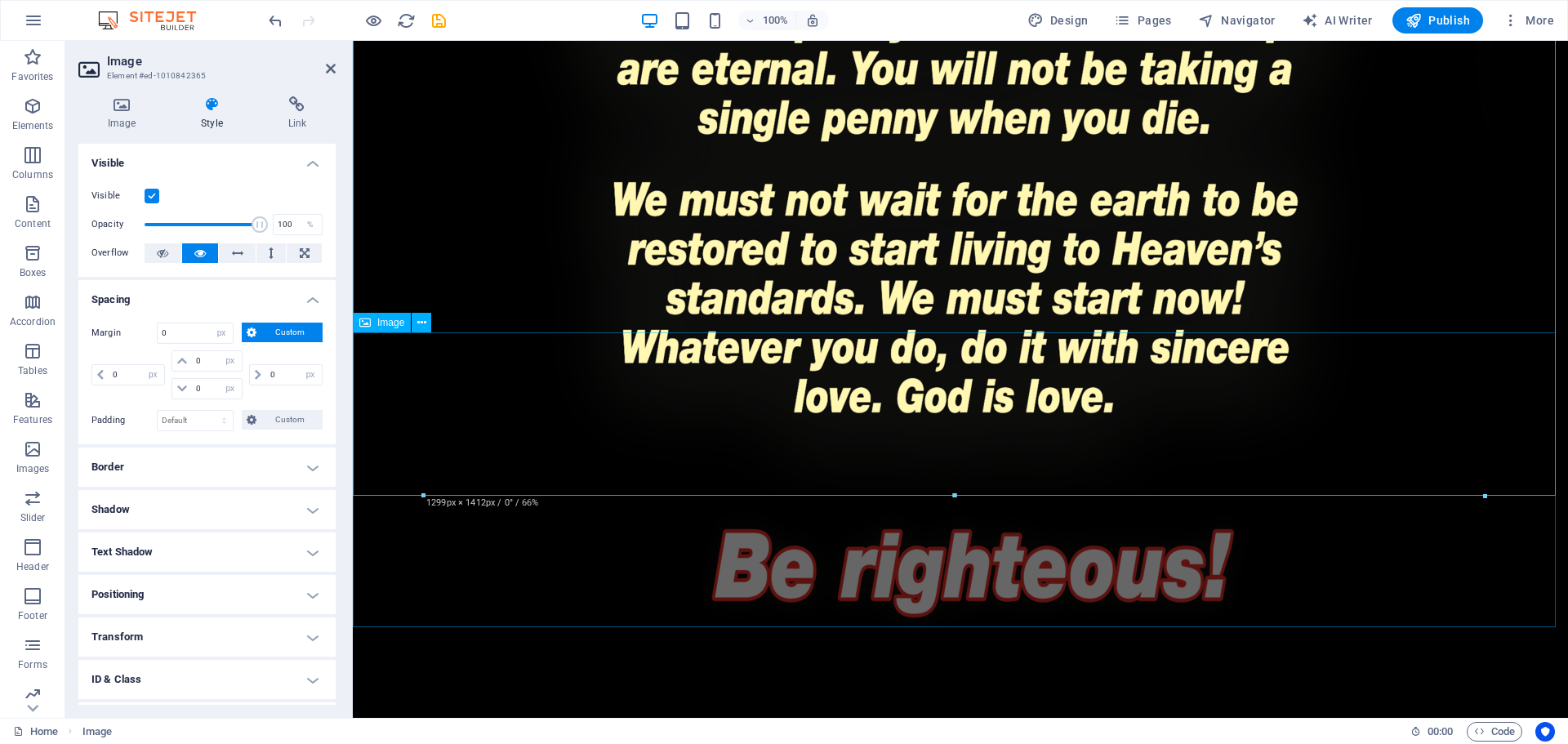
click at [1003, 477] on figure at bounding box center [961, 553] width 1216 height 294
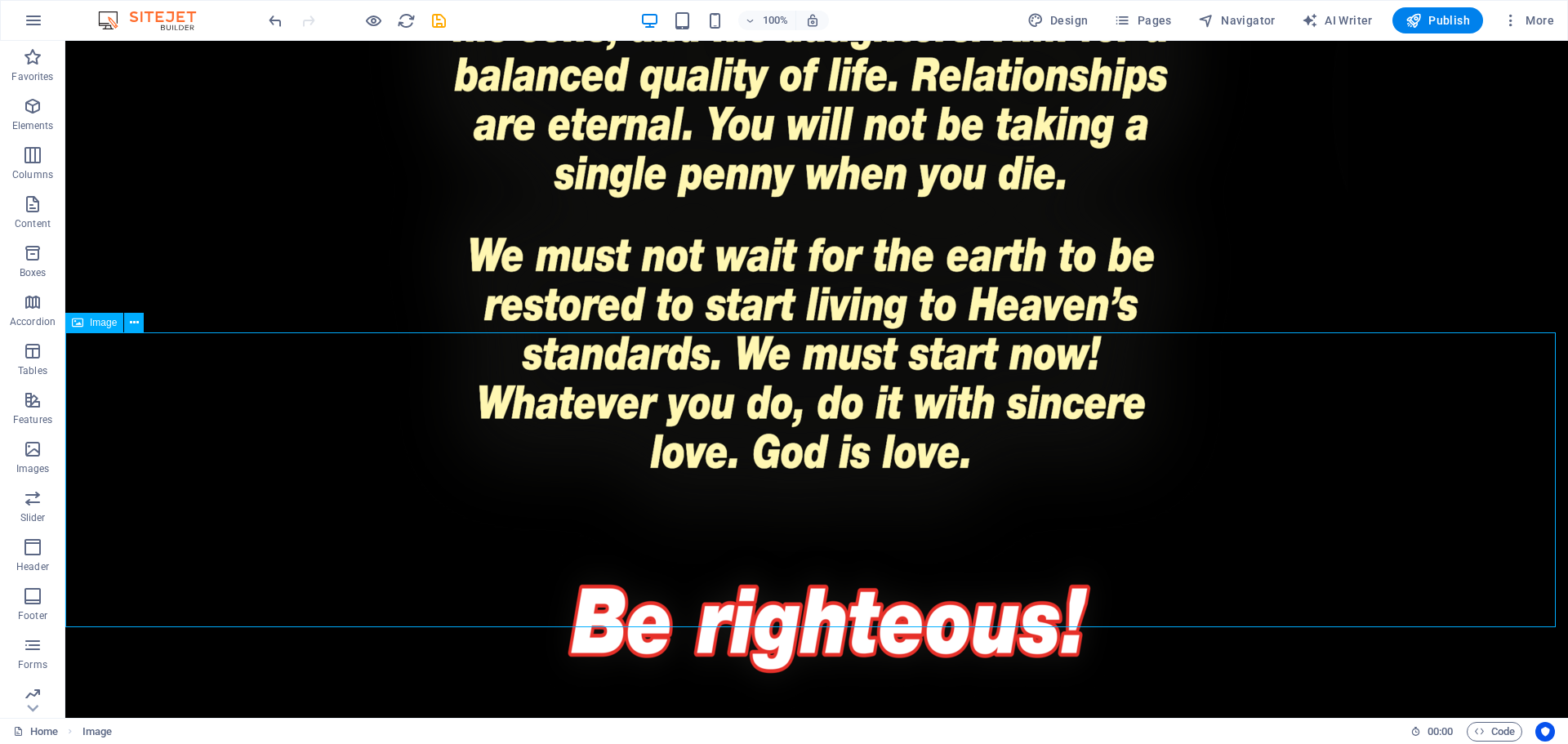
click at [972, 484] on figure at bounding box center [817, 608] width 1503 height 294
select select "px"
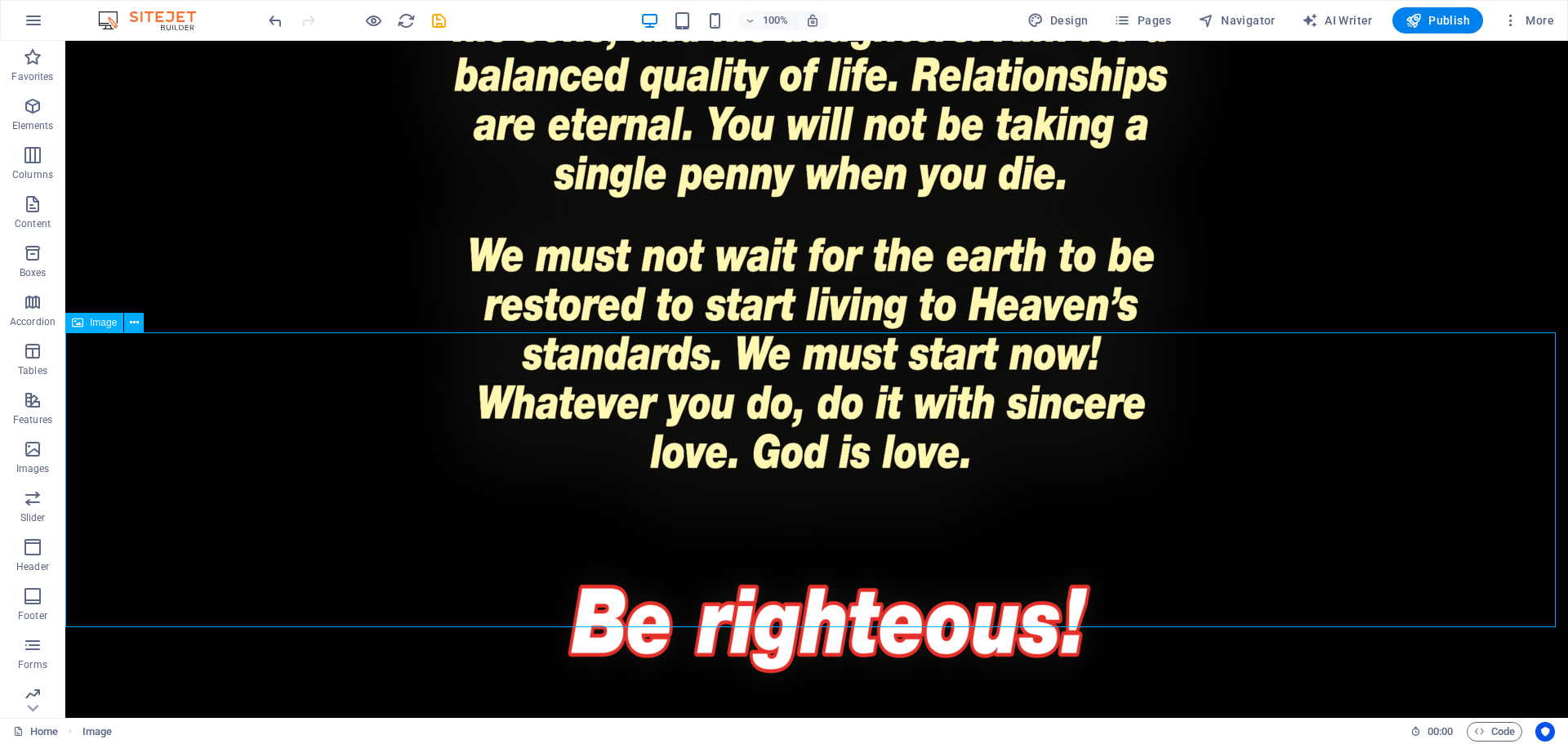
select select "px"
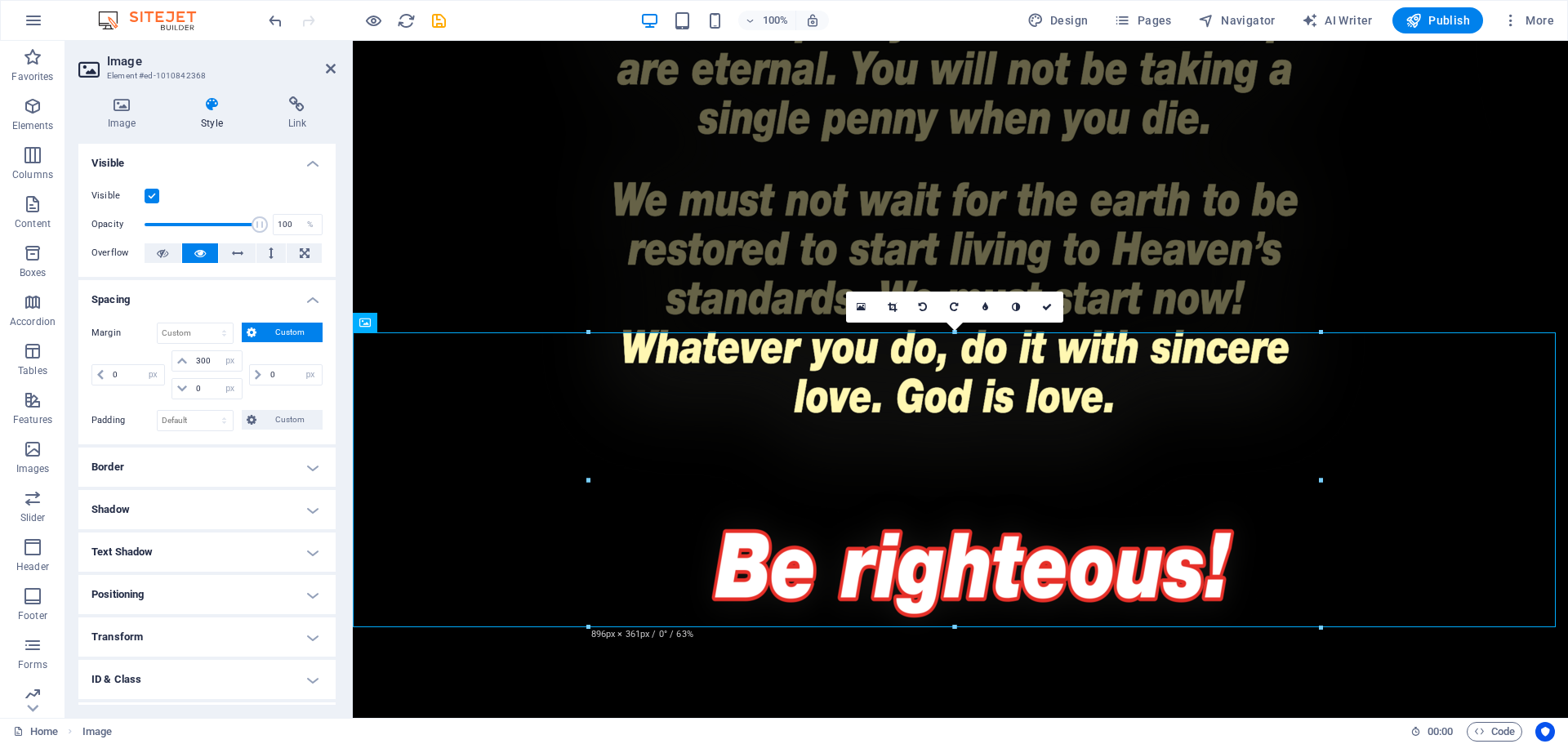
click at [199, 594] on h4 "Positioning" at bounding box center [207, 594] width 258 height 39
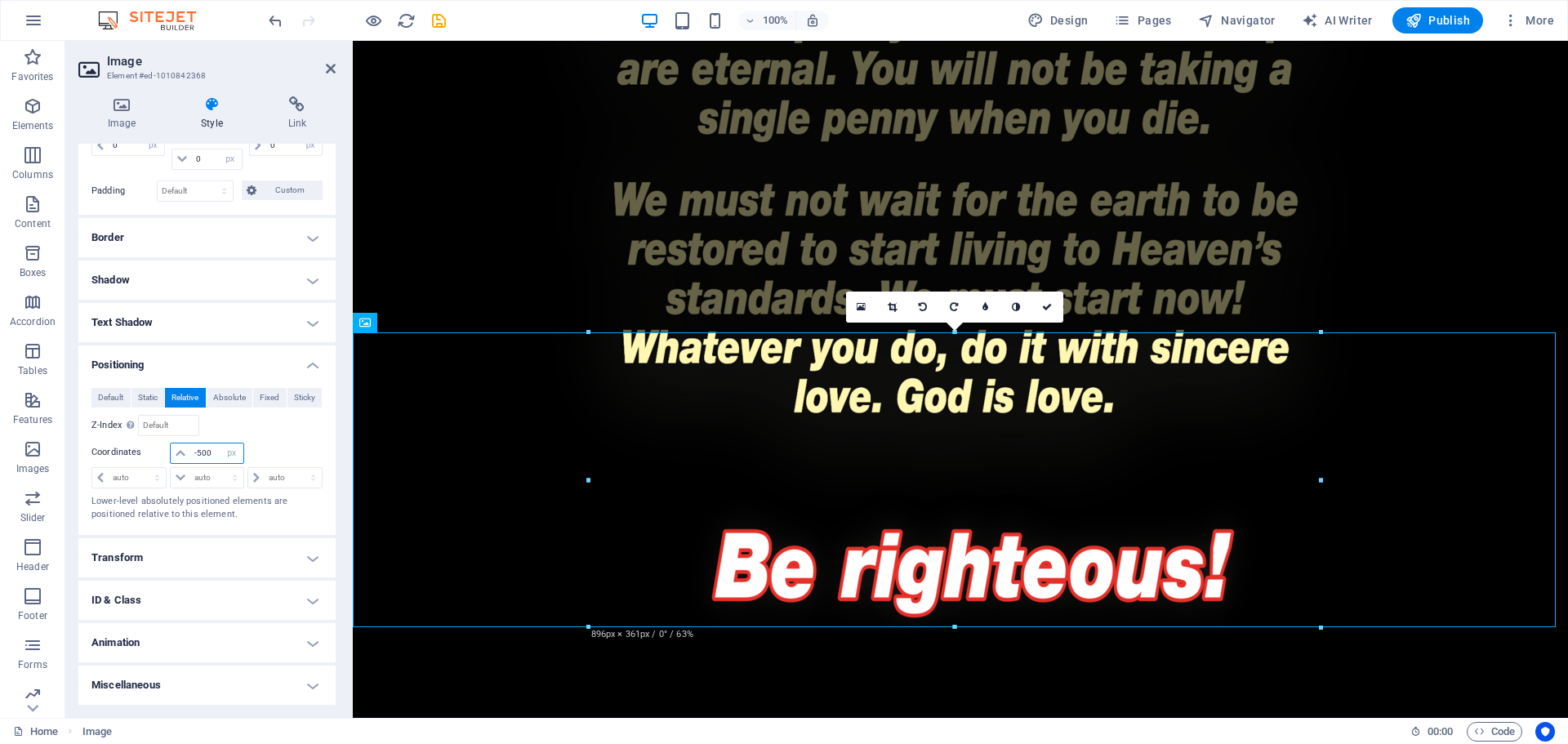
drag, startPoint x: 215, startPoint y: 456, endPoint x: 180, endPoint y: 448, distance: 35.9
click at [186, 451] on div "-500 auto px rem % em" at bounding box center [207, 453] width 74 height 22
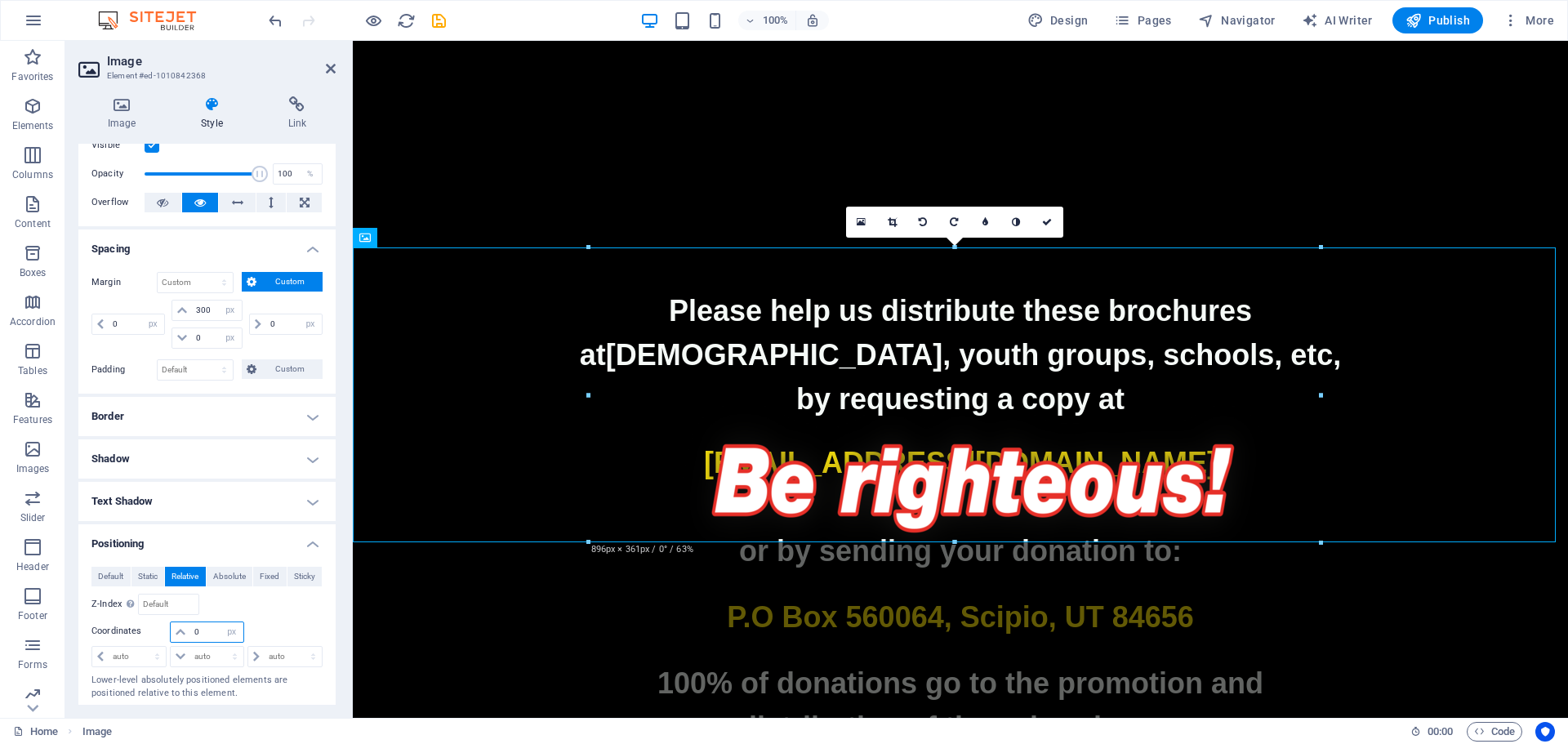
scroll to position [0, 0]
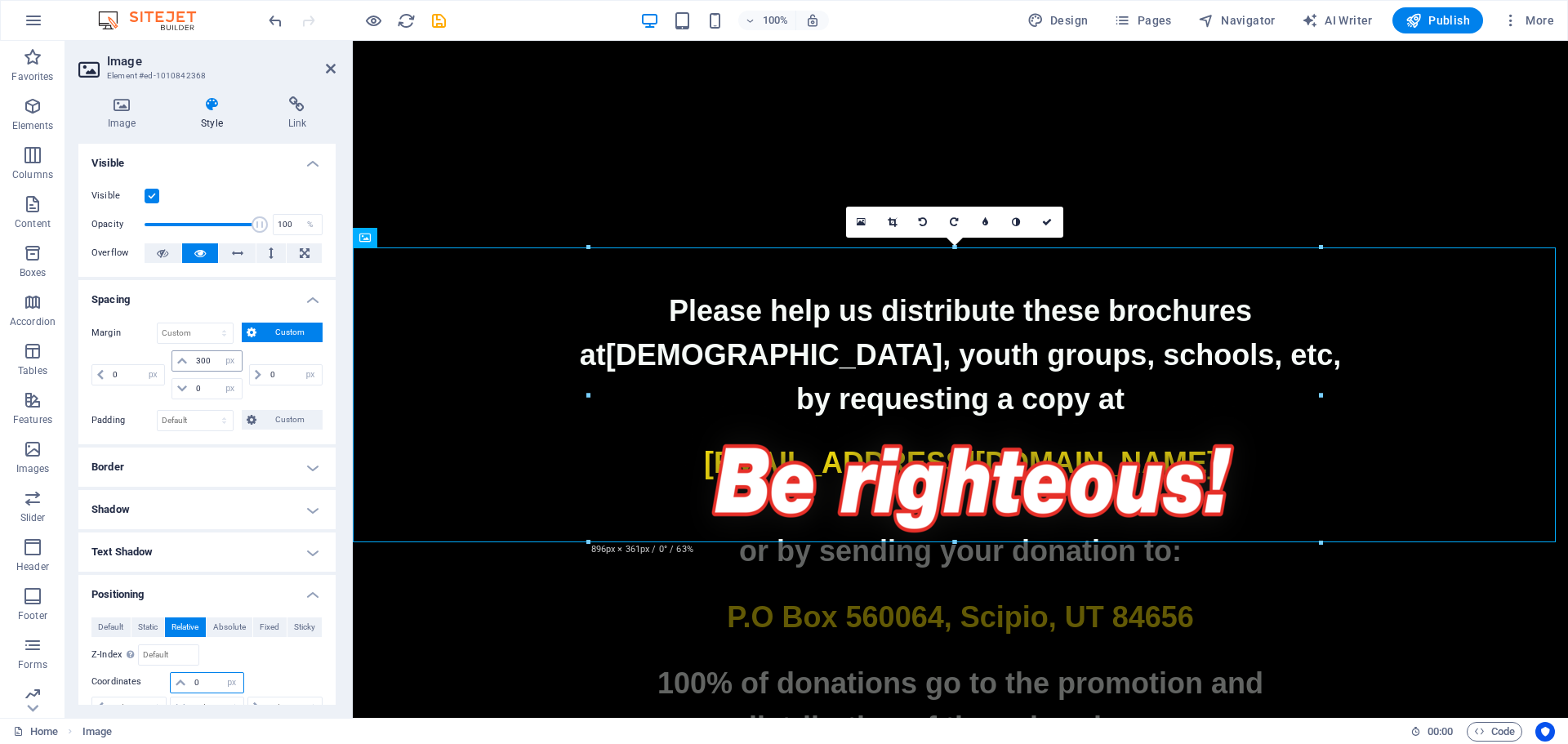
type input "0"
drag, startPoint x: 210, startPoint y: 360, endPoint x: 149, endPoint y: 363, distance: 61.1
click at [149, 363] on div "0 auto px % rem vw vh 300 auto px % rem vw vh 0 auto px % rem vw vh 0 auto px %…" at bounding box center [207, 374] width 231 height 49
type input "0"
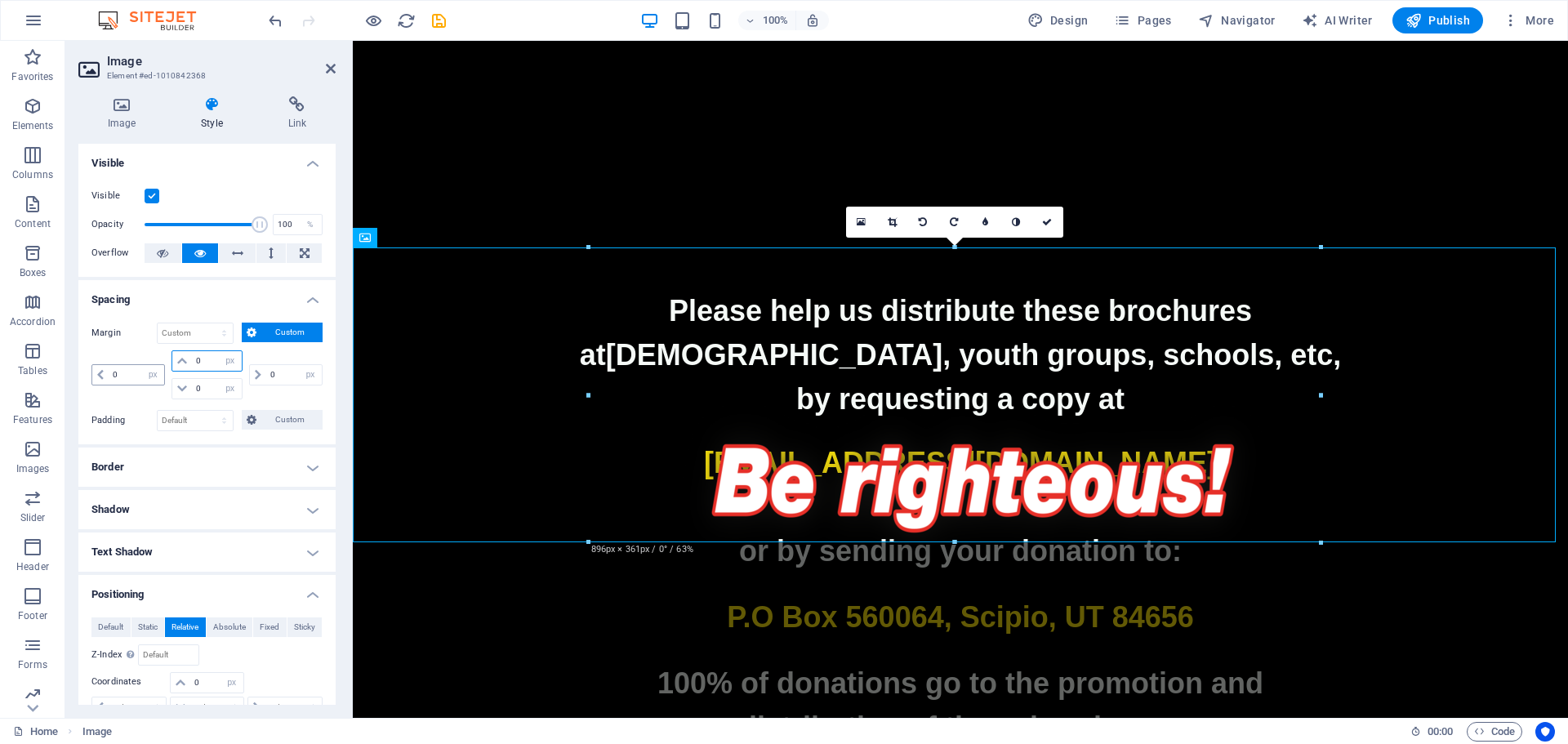
select select "px"
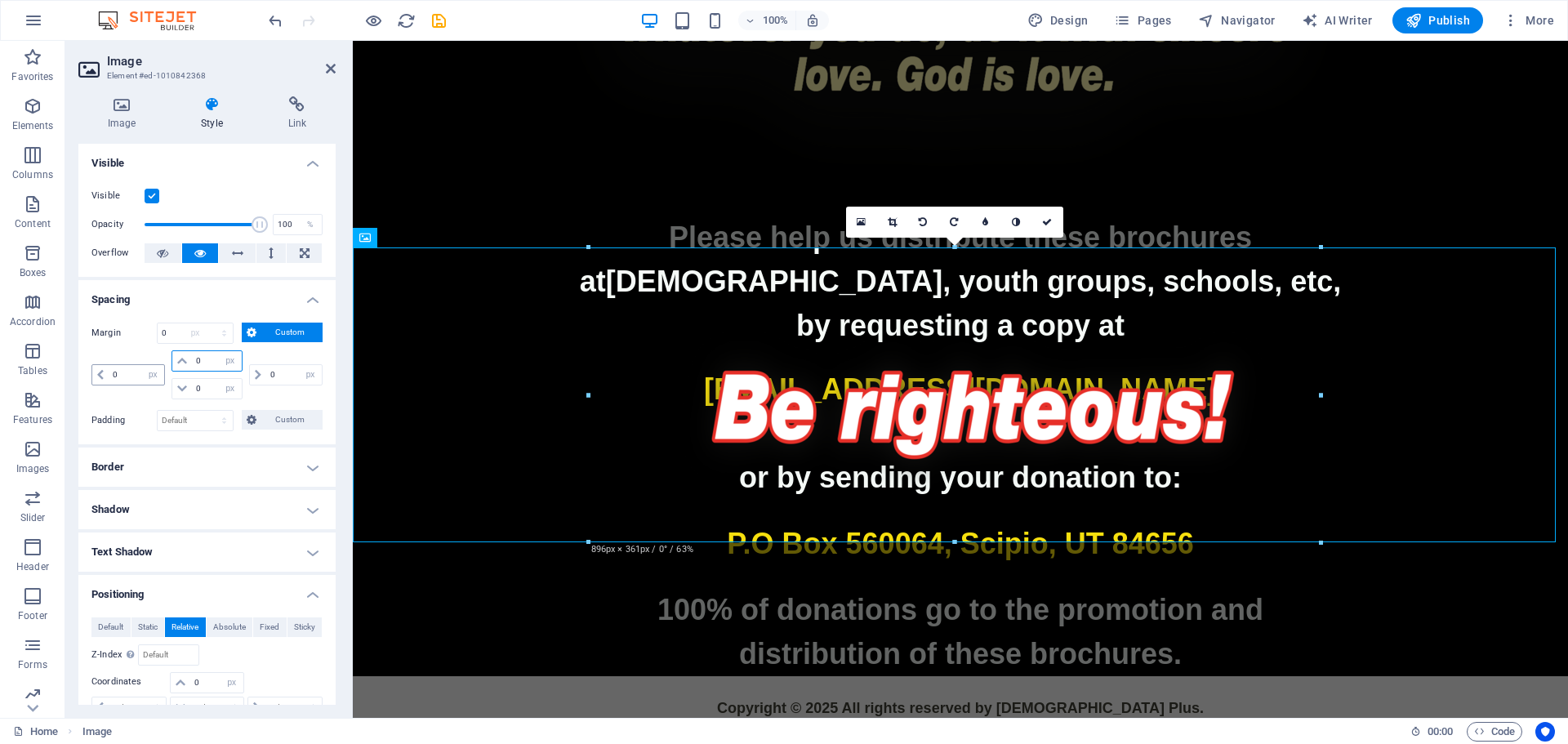
scroll to position [3759, 0]
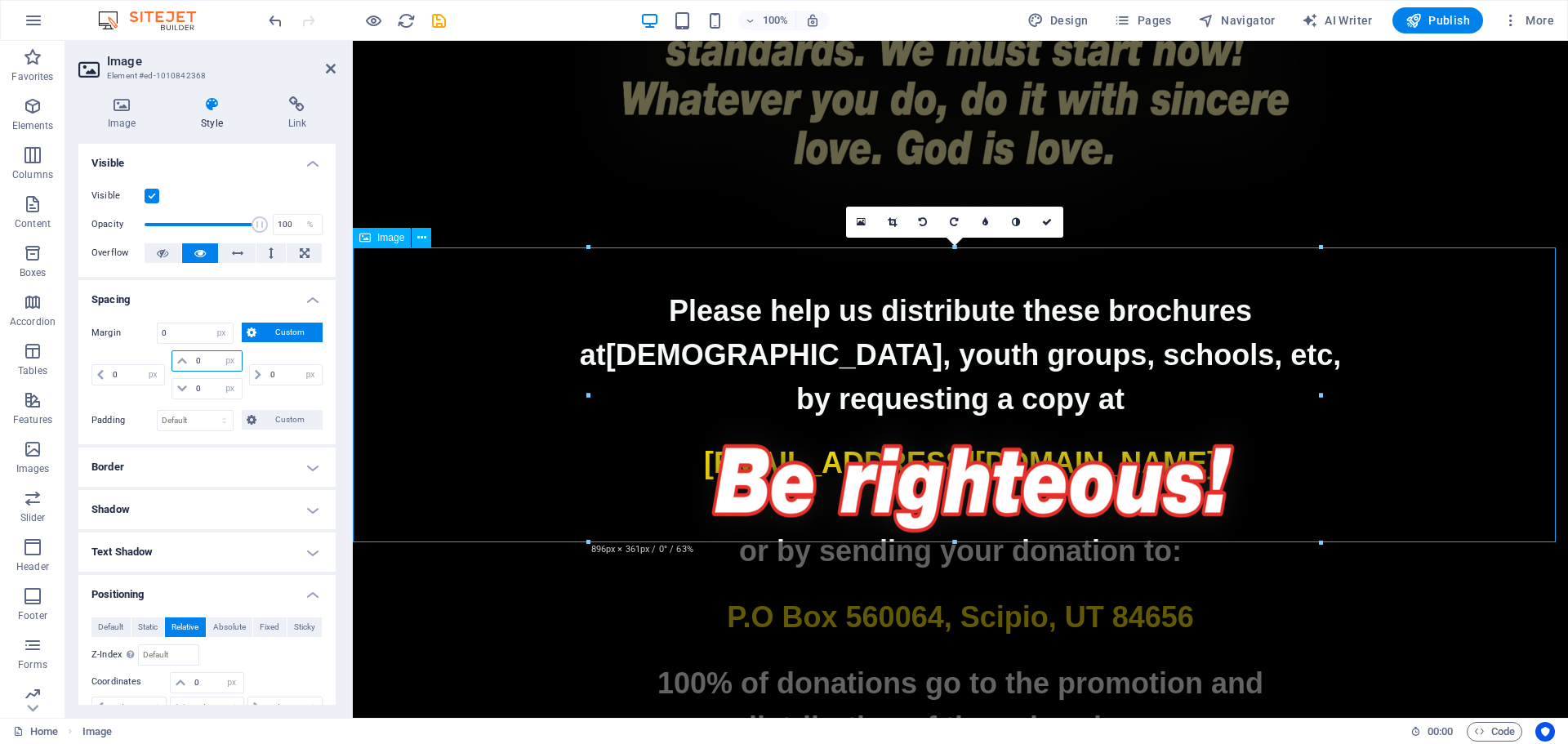
type input "0"
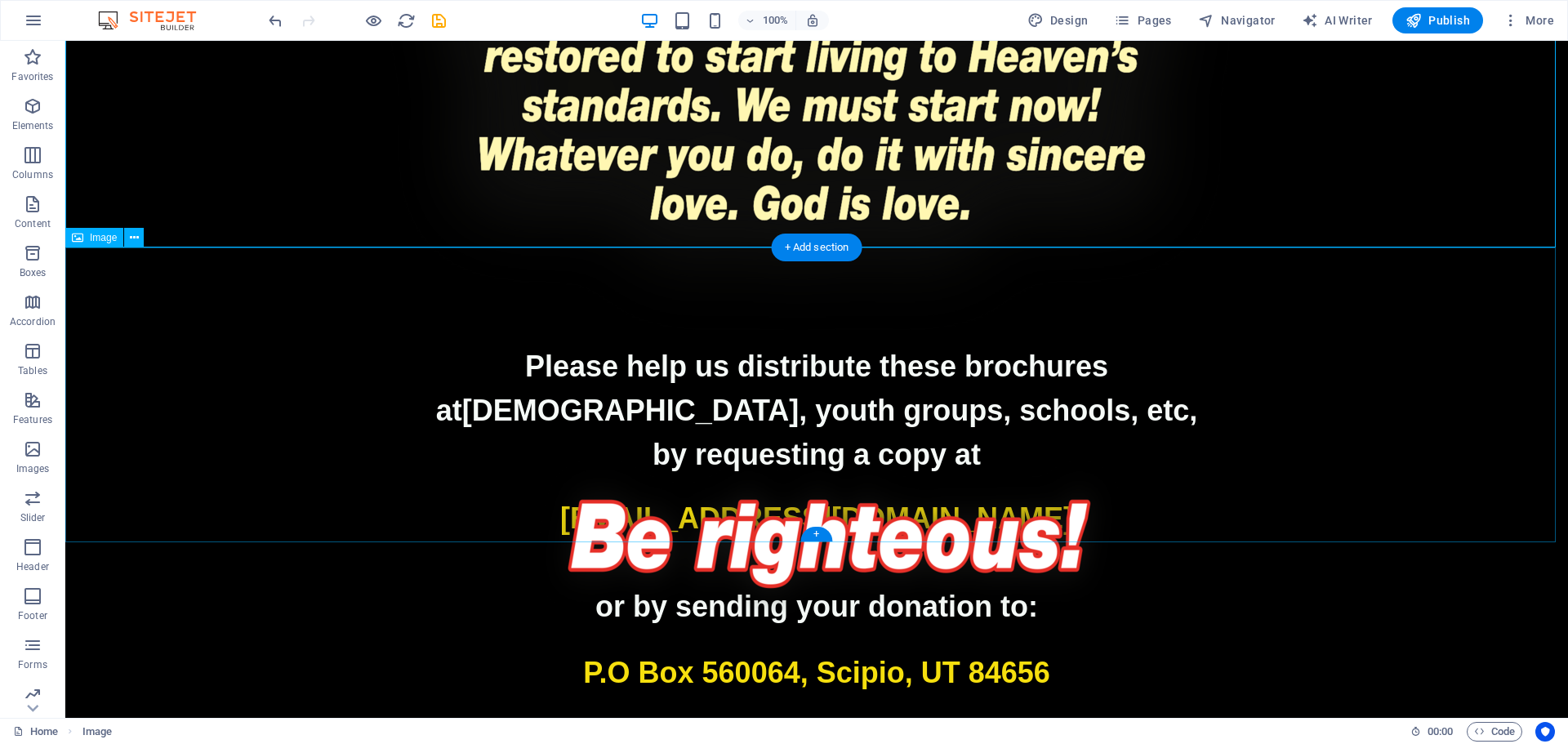
click at [1197, 376] on figure at bounding box center [817, 523] width 1503 height 294
click at [1164, 522] on figure at bounding box center [817, 523] width 1503 height 294
click at [1165, 522] on figure at bounding box center [817, 523] width 1503 height 294
select select "px"
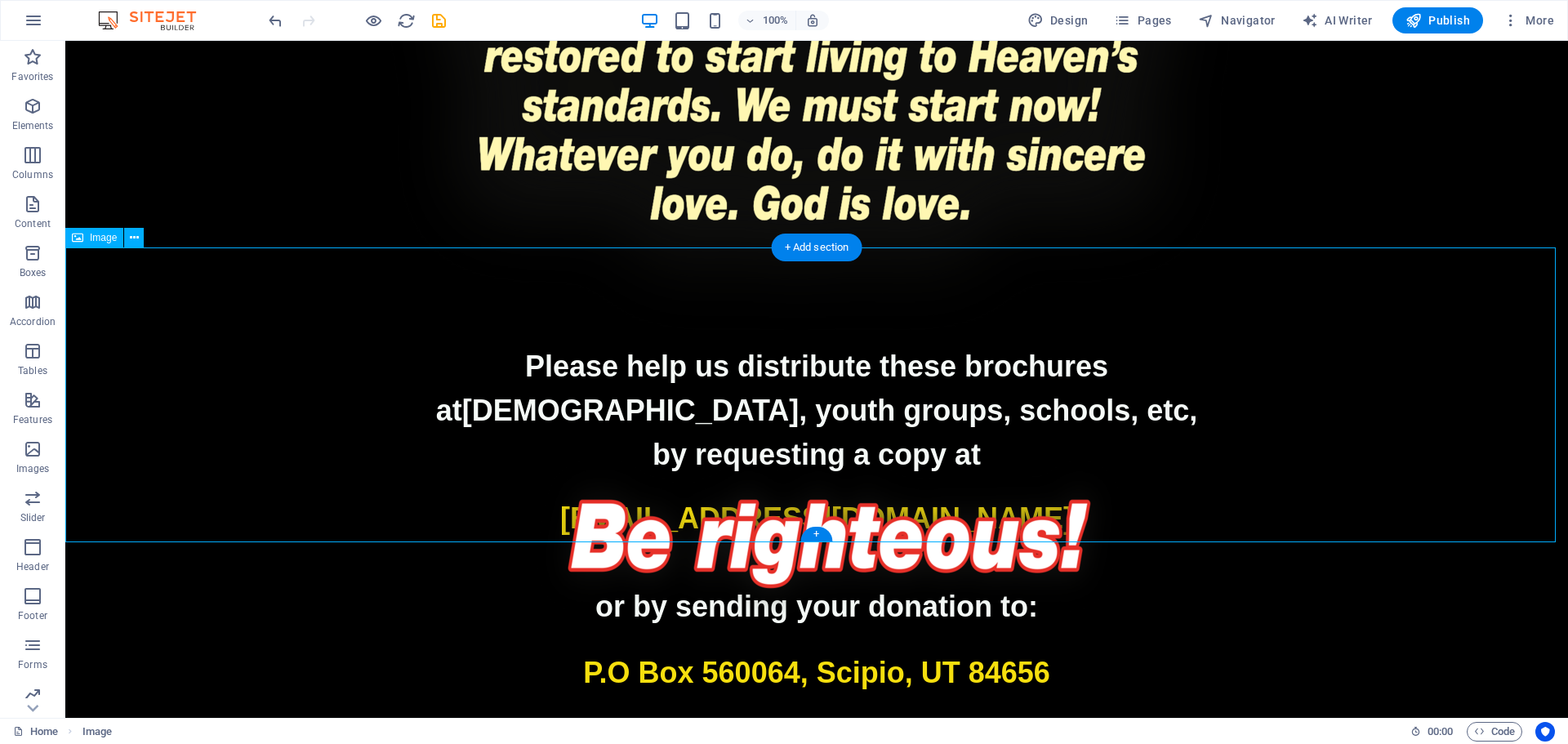
select select "px"
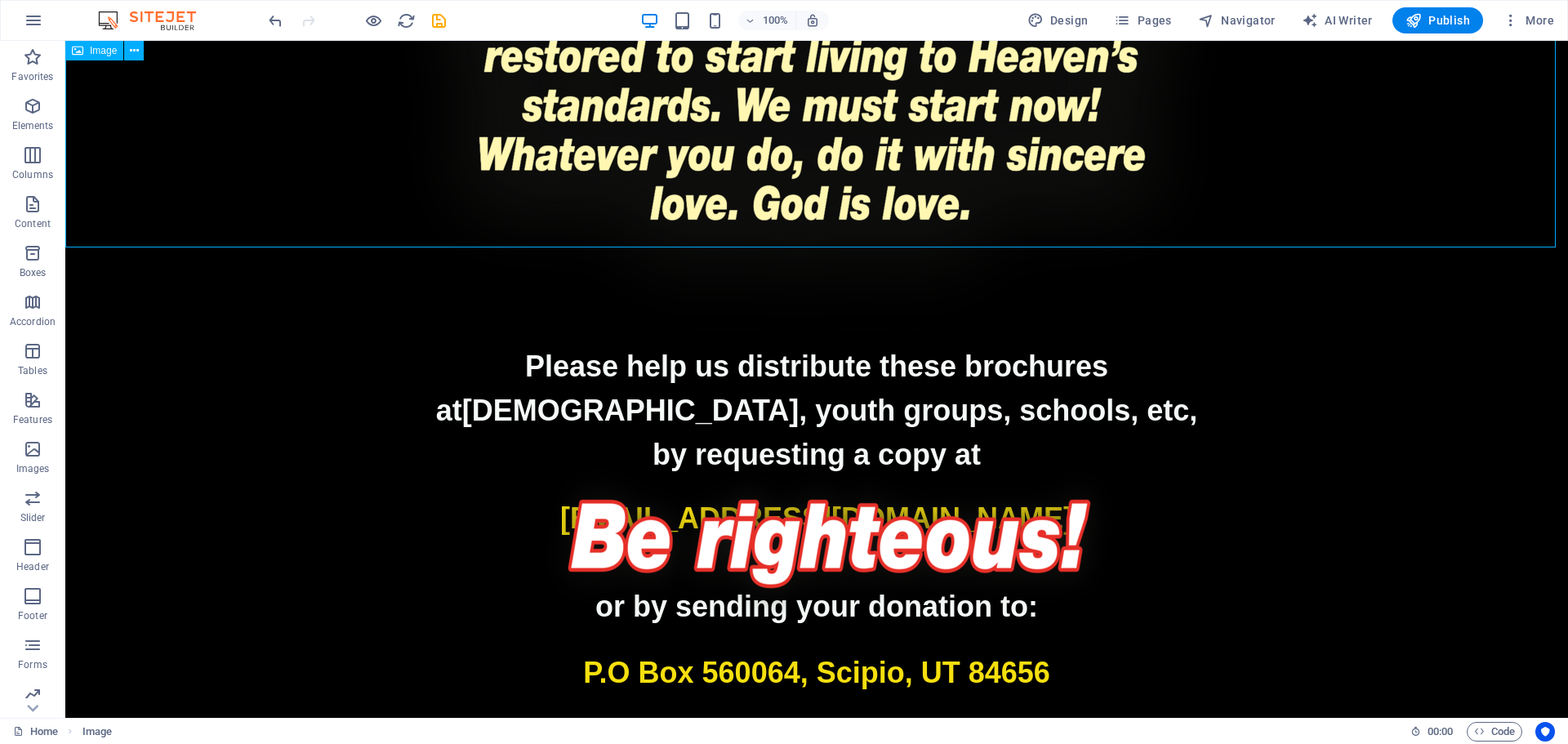
click at [768, 376] on figure at bounding box center [817, 523] width 1503 height 294
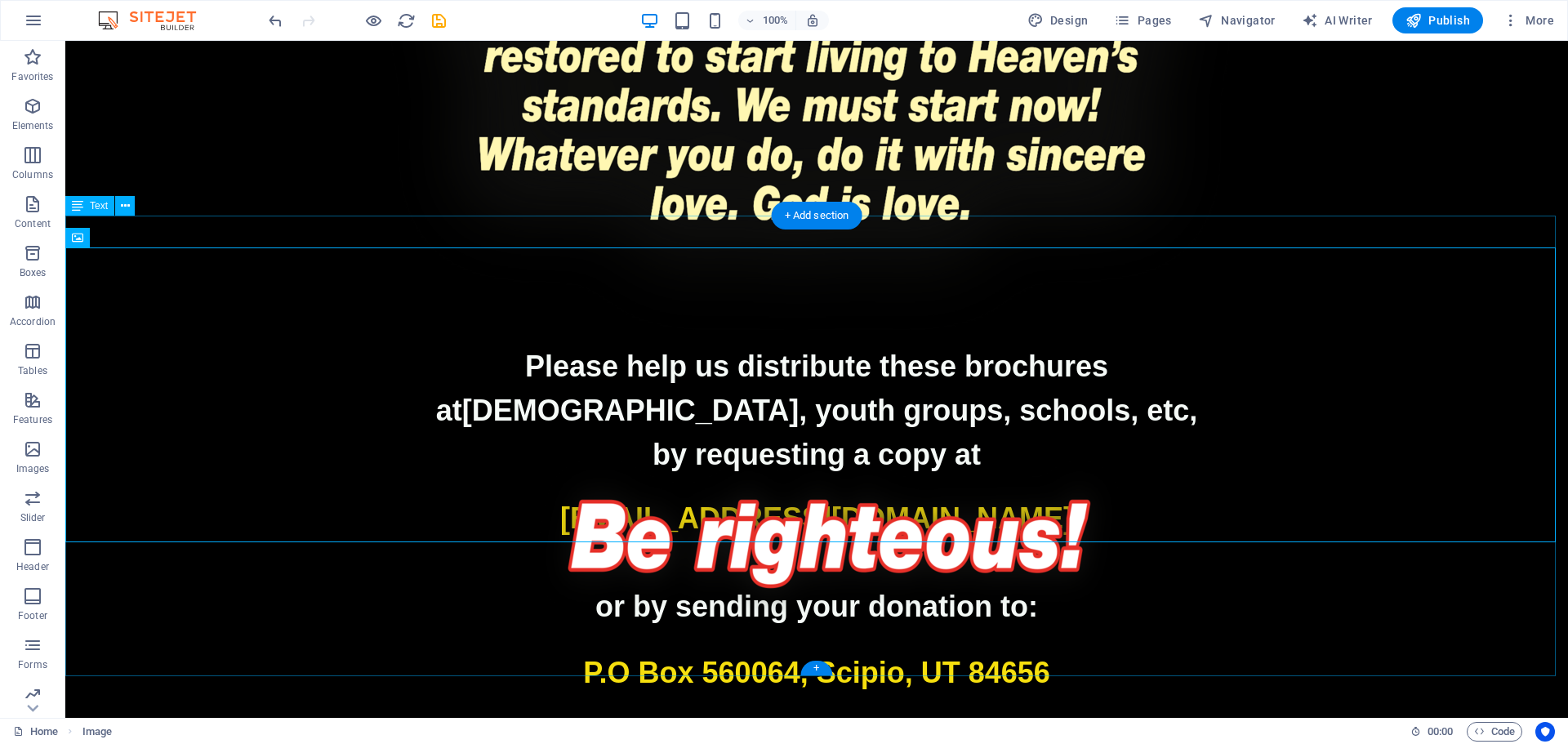
click at [624, 615] on div "Please help us distribute these brochures at churches, youth groups, schools, e…" at bounding box center [817, 574] width 1503 height 460
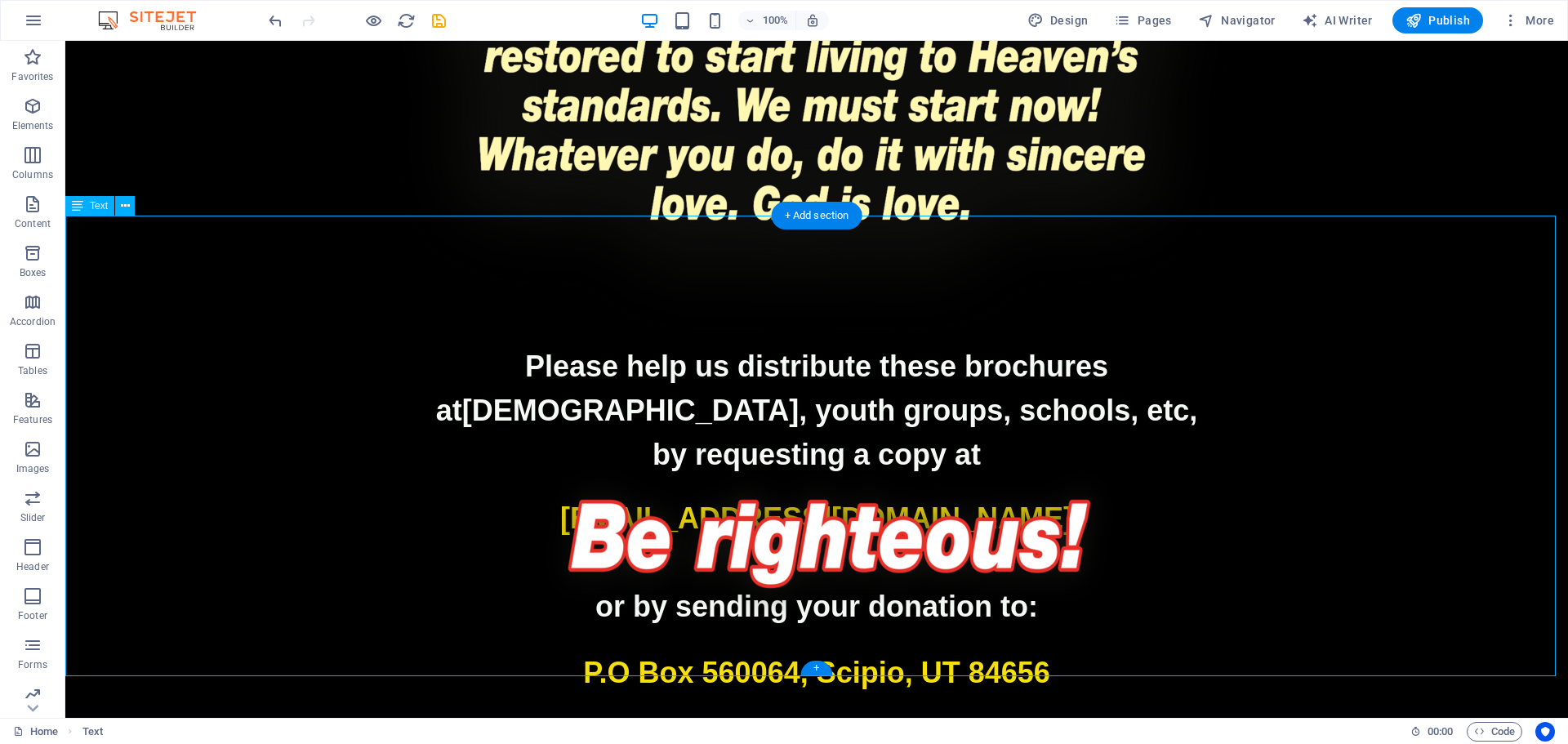
click at [624, 615] on div "Please help us distribute these brochures at churches, youth groups, schools, e…" at bounding box center [817, 574] width 1503 height 460
click at [134, 239] on icon at bounding box center [135, 238] width 9 height 17
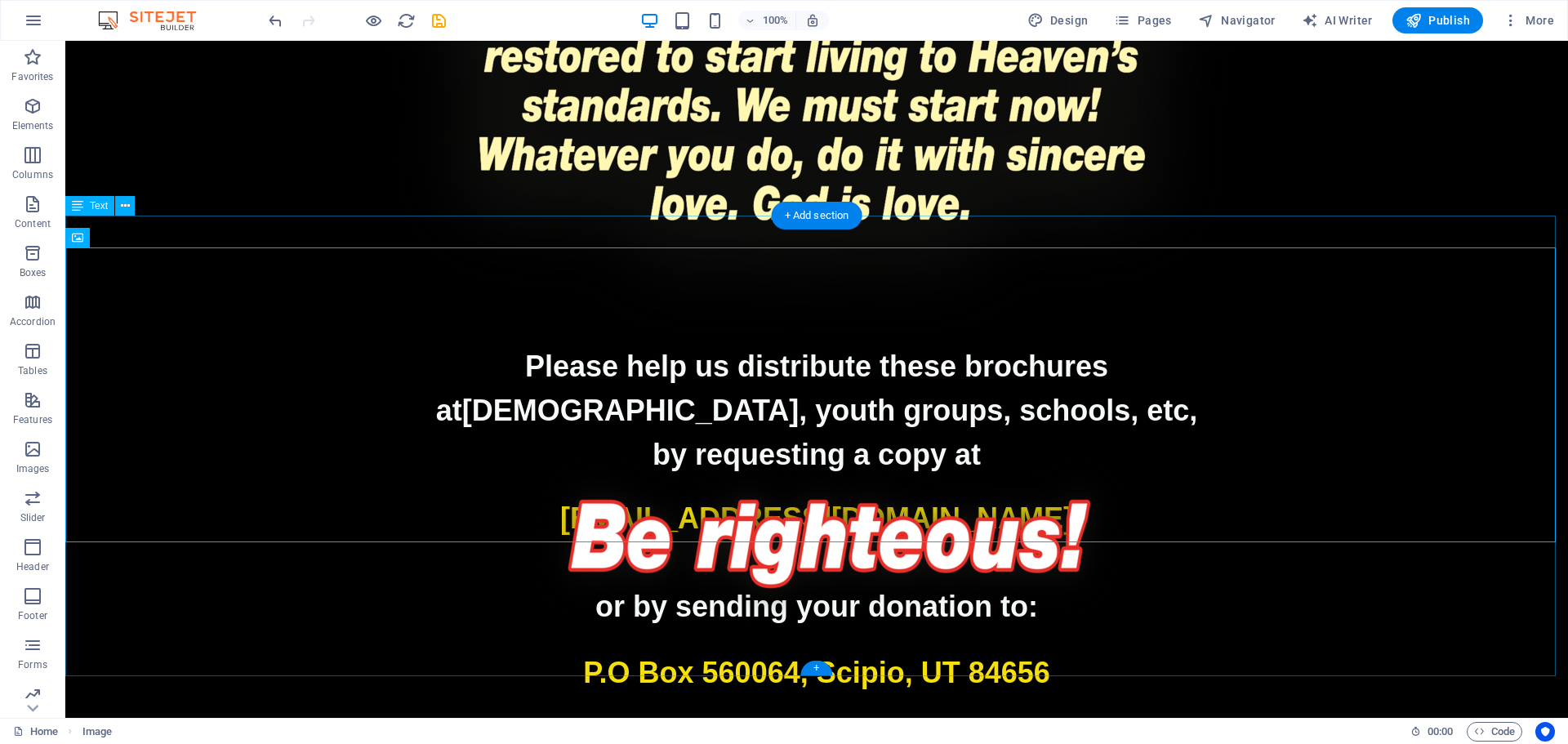
click at [486, 592] on div "Please help us distribute these brochures at churches, youth groups, schools, e…" at bounding box center [817, 574] width 1503 height 460
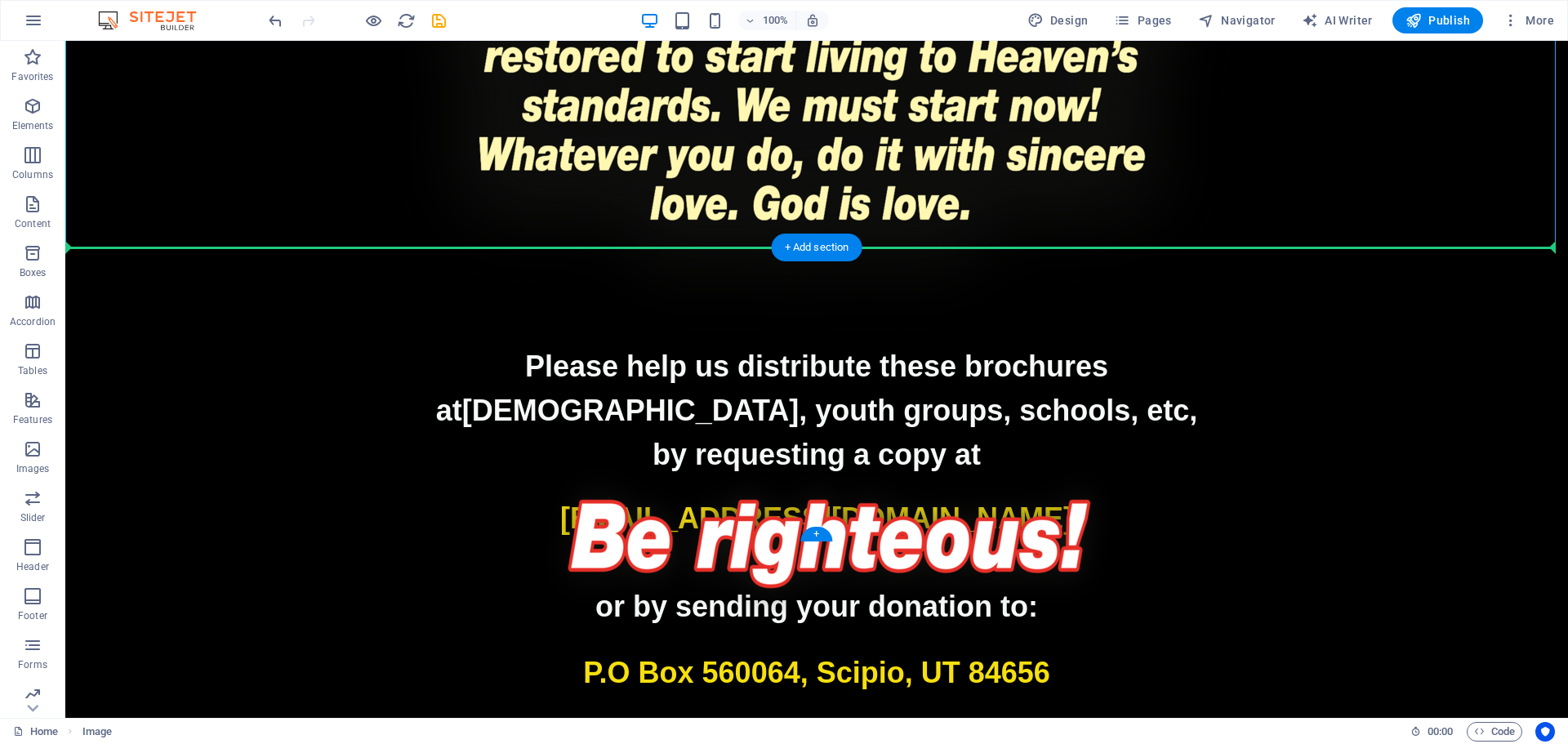
drag, startPoint x: 513, startPoint y: 223, endPoint x: 909, endPoint y: 347, distance: 415.0
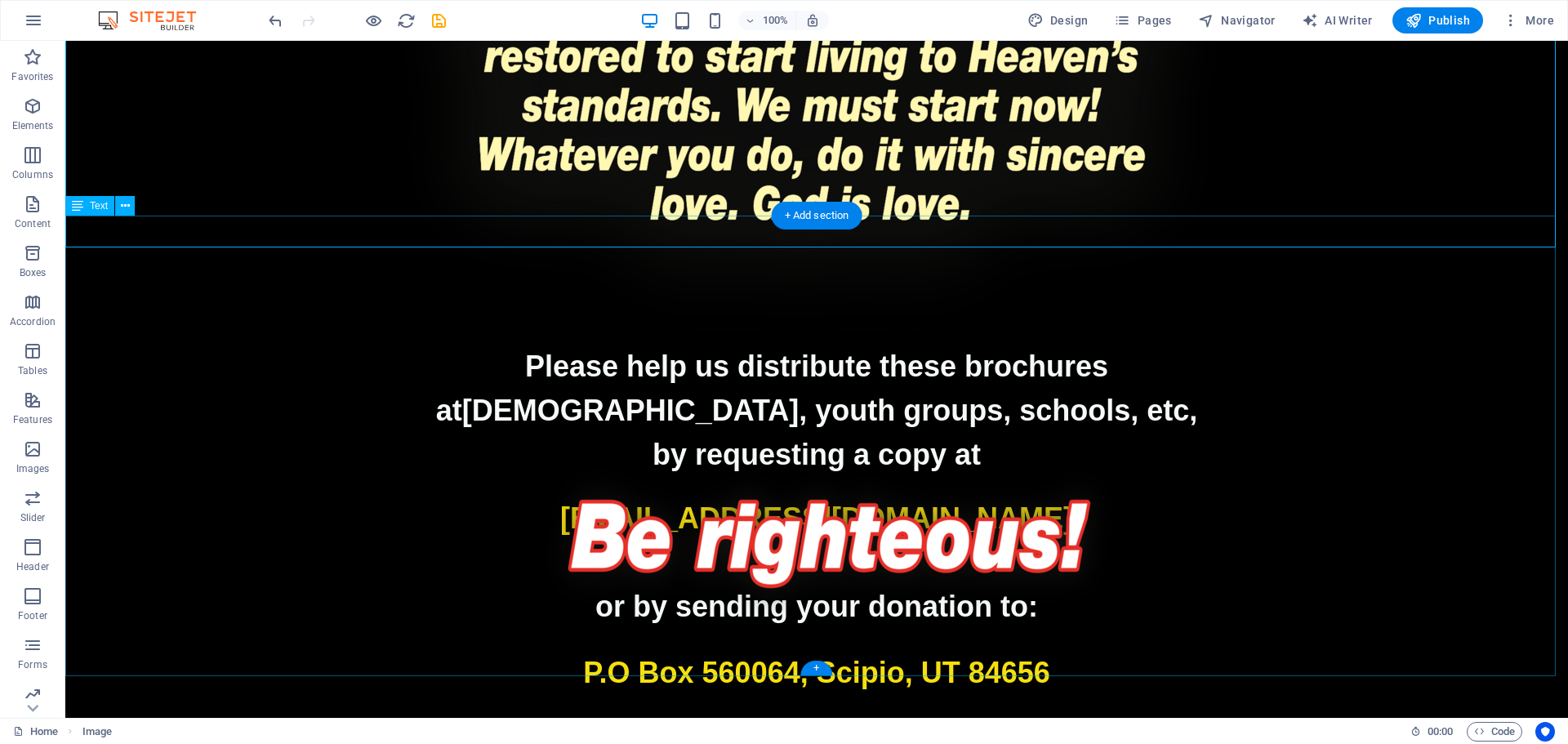
click at [973, 629] on div "Please help us distribute these brochures at churches, youth groups, schools, e…" at bounding box center [817, 574] width 1503 height 460
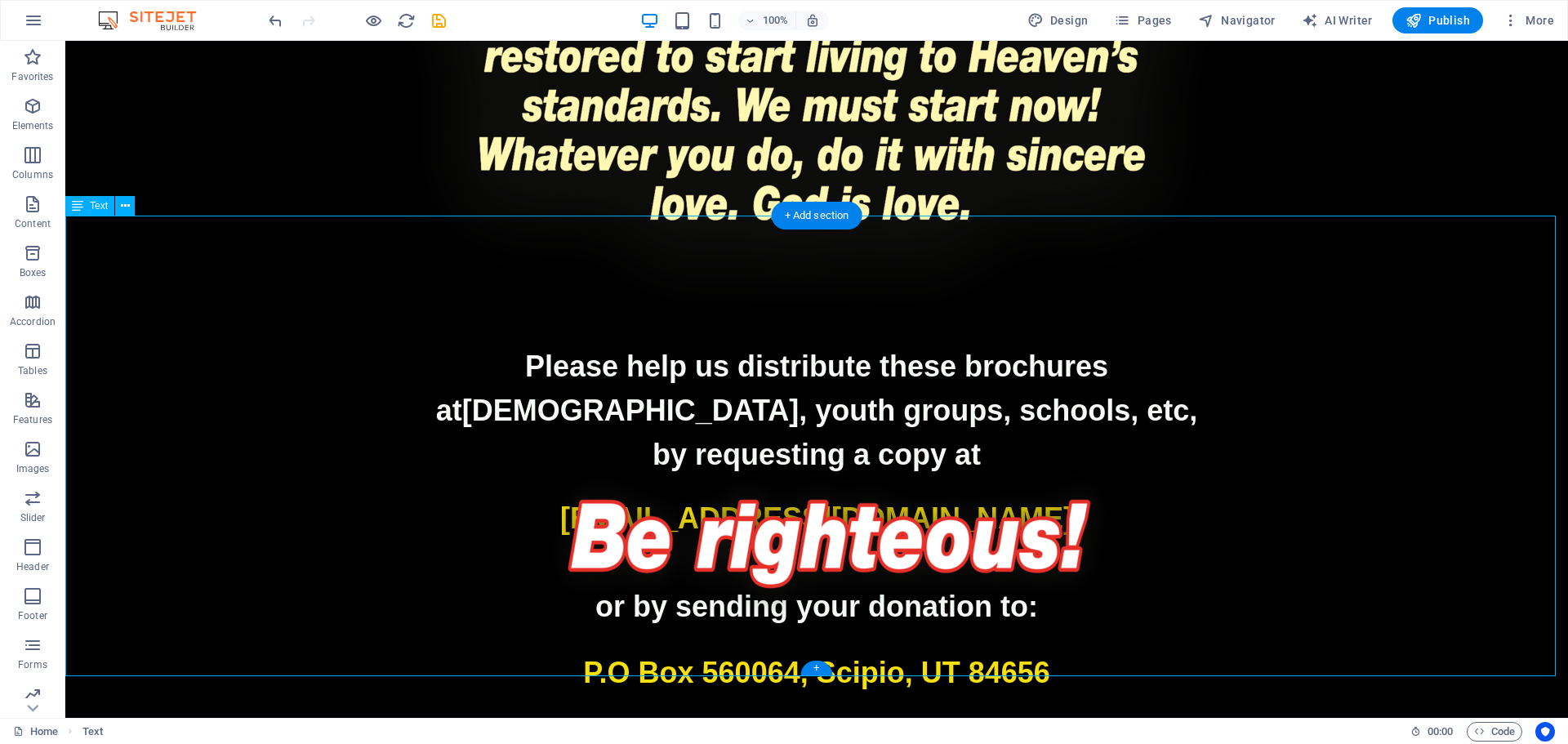
click at [973, 629] on div "Please help us distribute these brochures at churches, youth groups, schools, e…" at bounding box center [817, 574] width 1503 height 460
click at [136, 245] on icon at bounding box center [135, 238] width 9 height 17
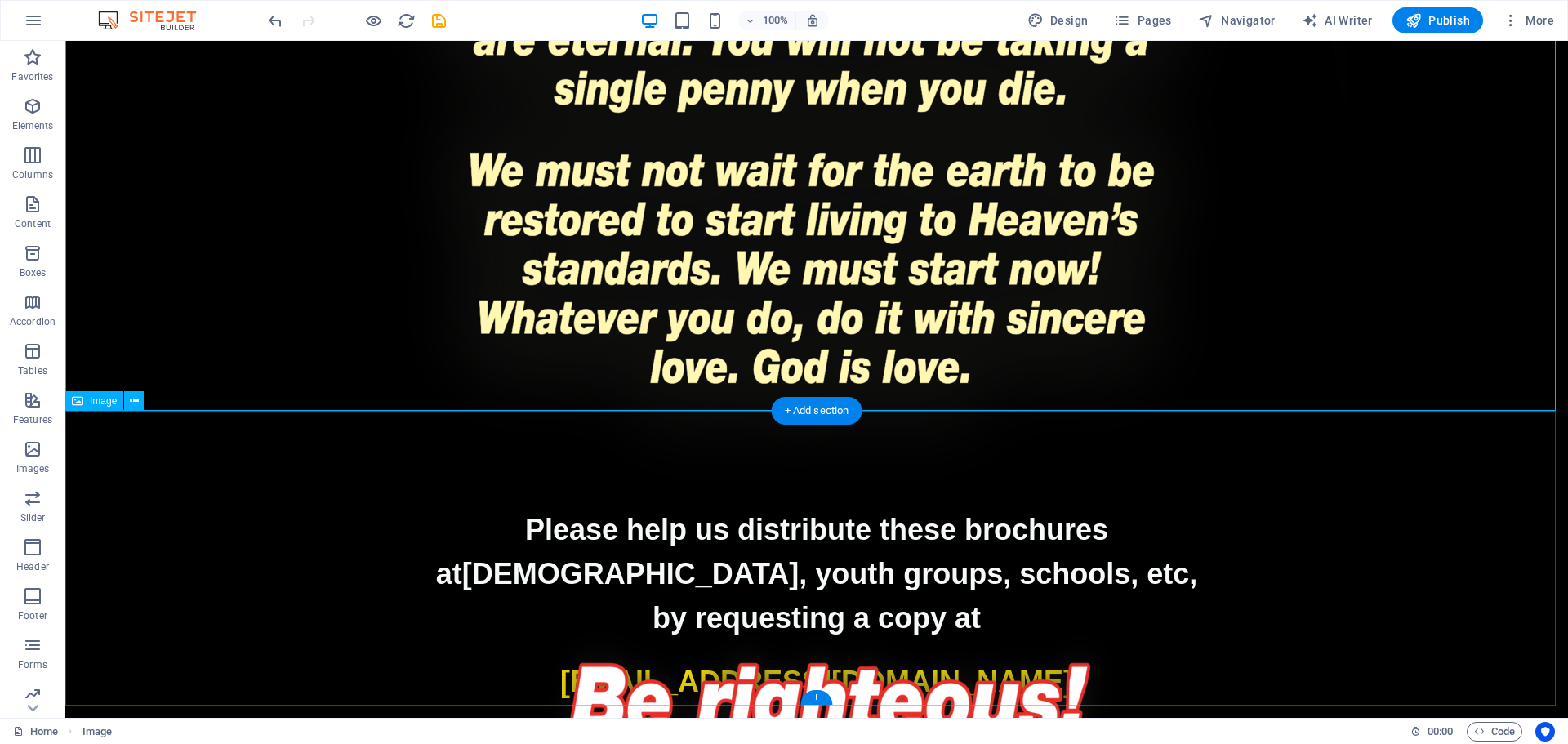
click at [541, 539] on figure at bounding box center [817, 687] width 1503 height 294
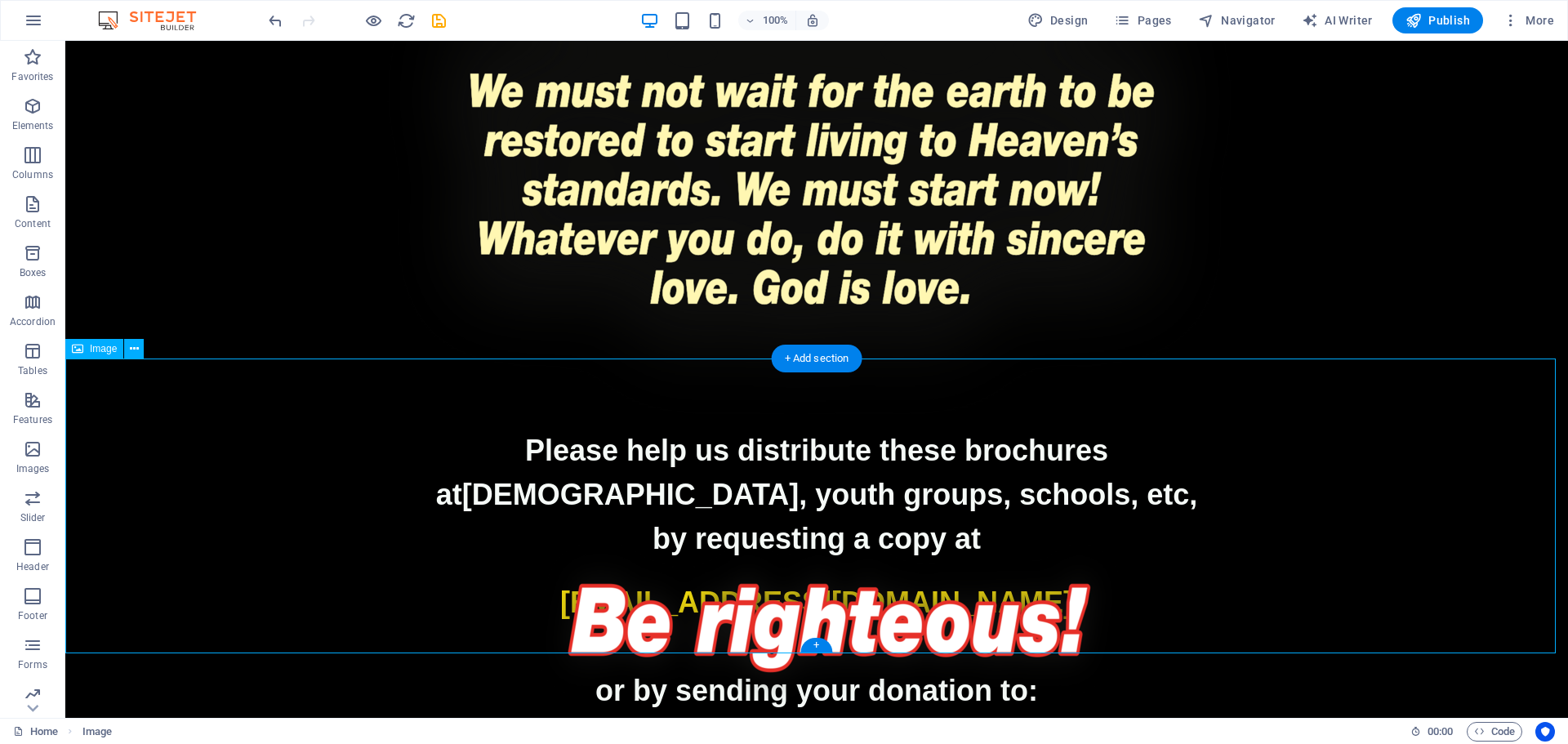
scroll to position [3759, 0]
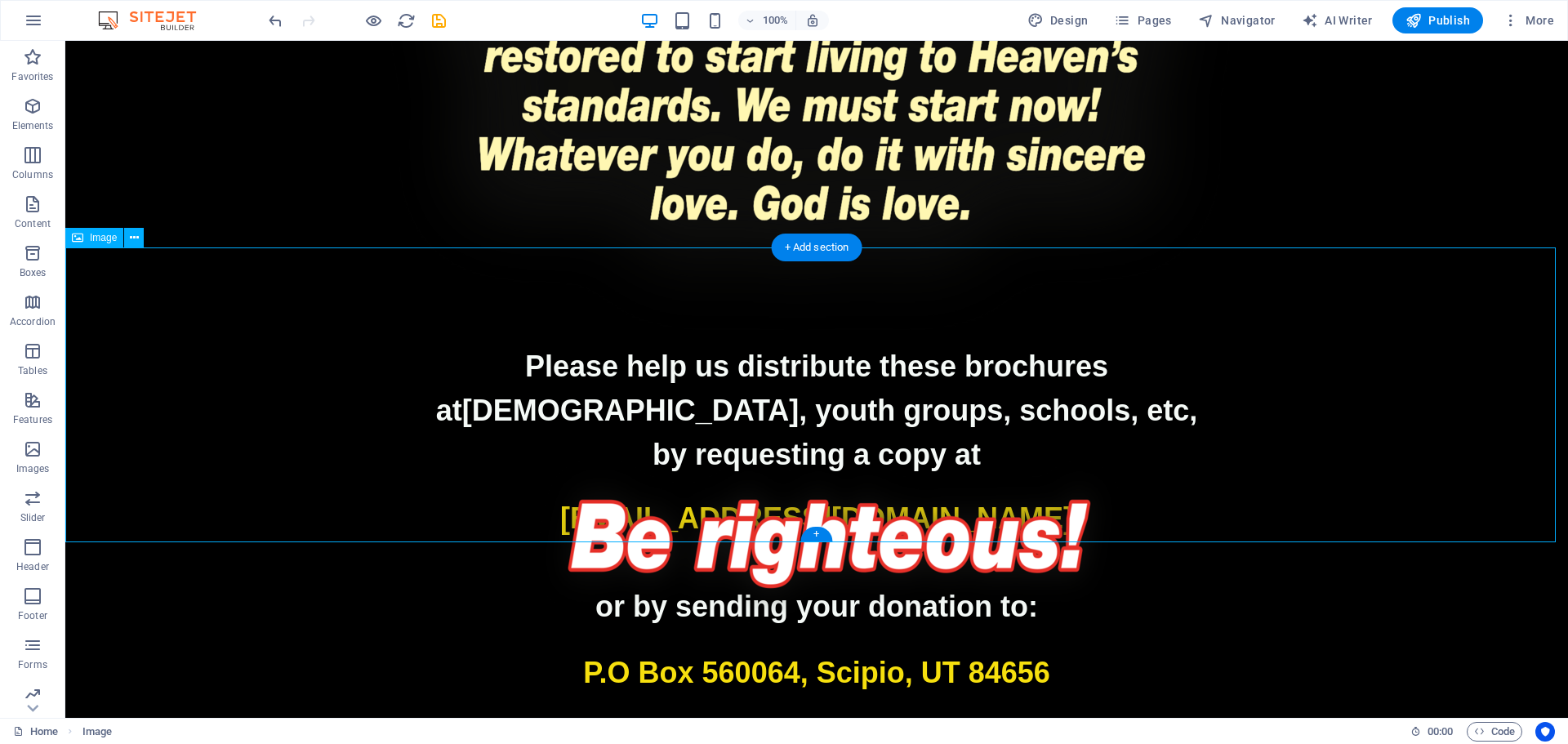
click at [391, 559] on div "Please help us distribute these brochures at churches, youth groups, schools, e…" at bounding box center [817, 574] width 1503 height 460
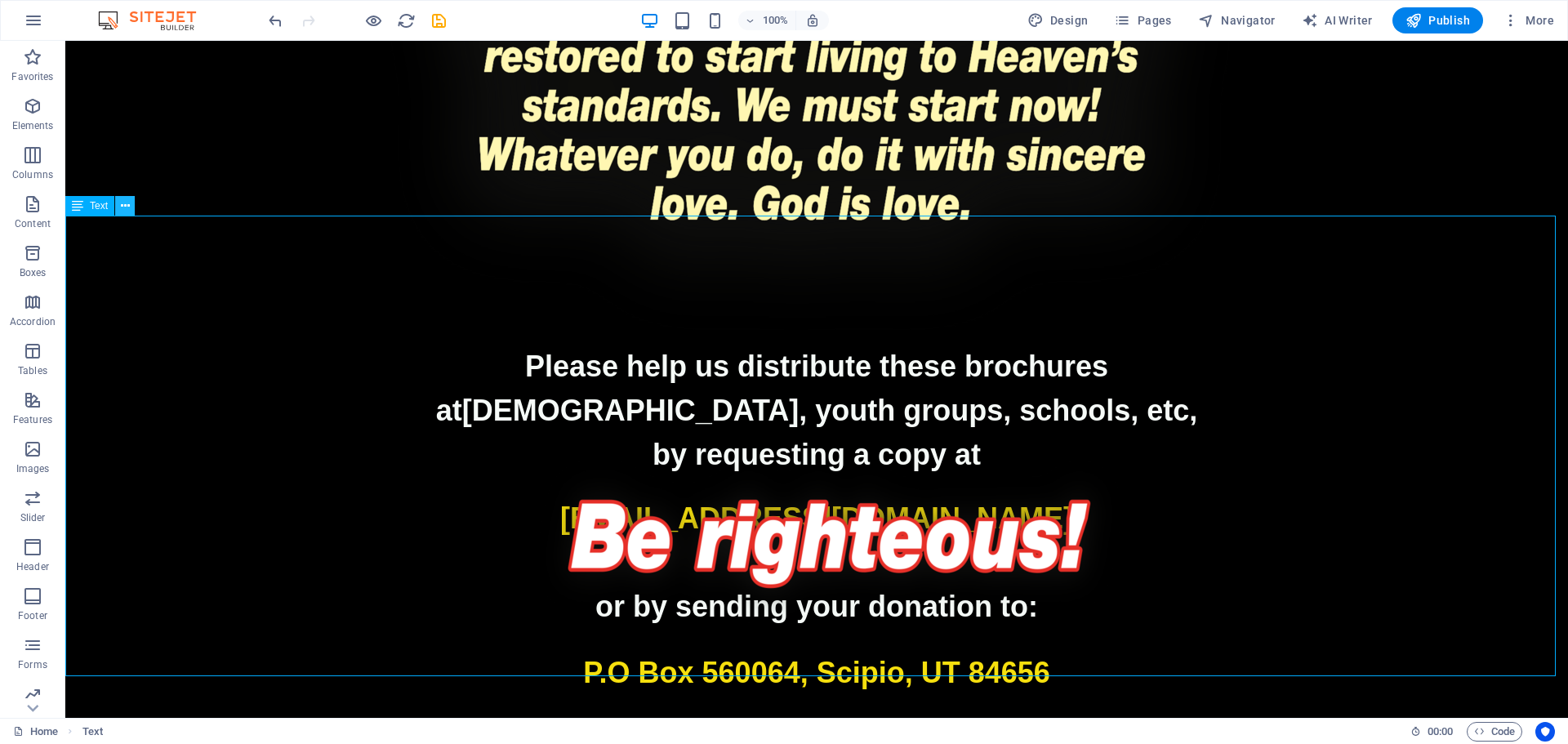
click at [127, 206] on icon at bounding box center [126, 206] width 9 height 17
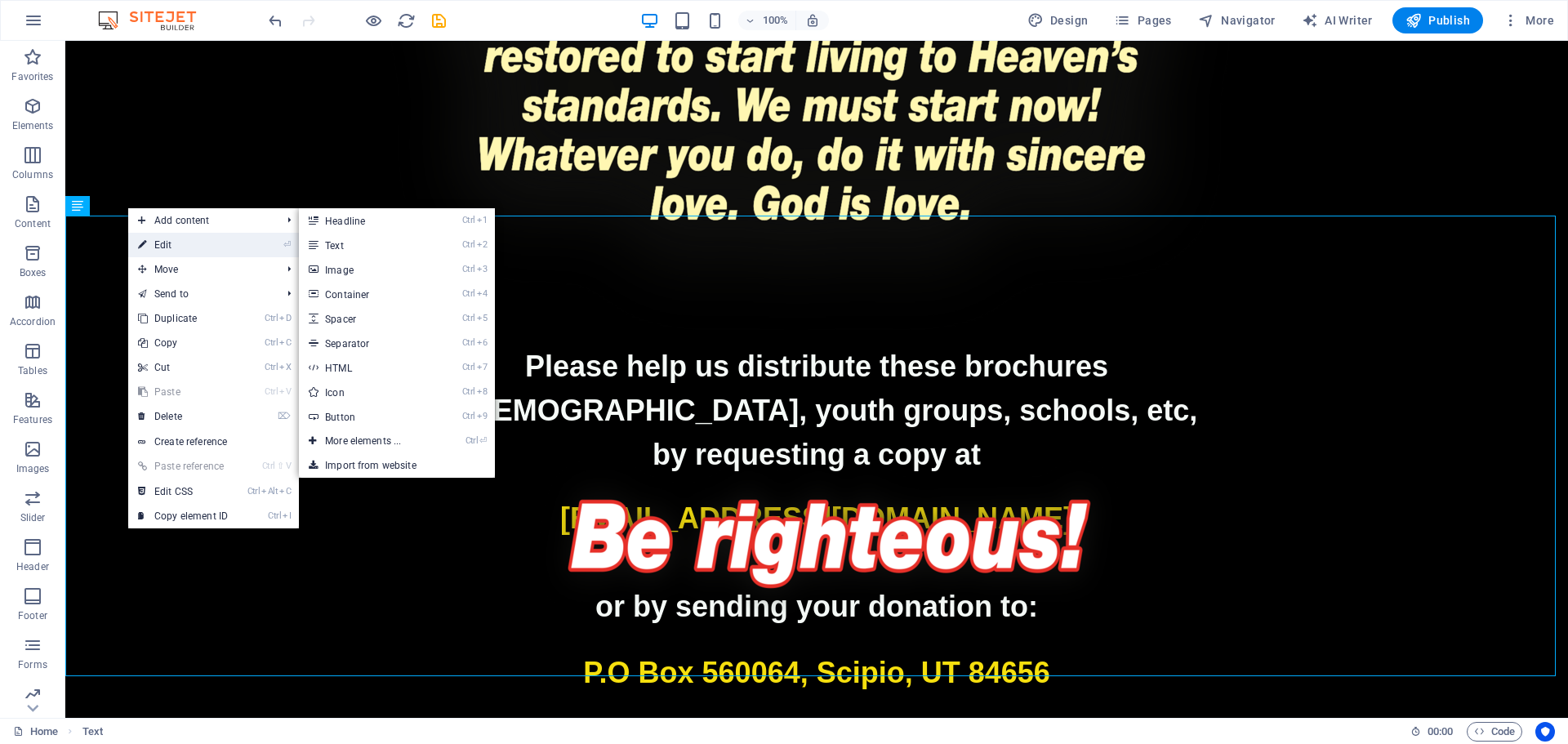
click at [163, 240] on link "⏎ Edit" at bounding box center [183, 244] width 110 height 24
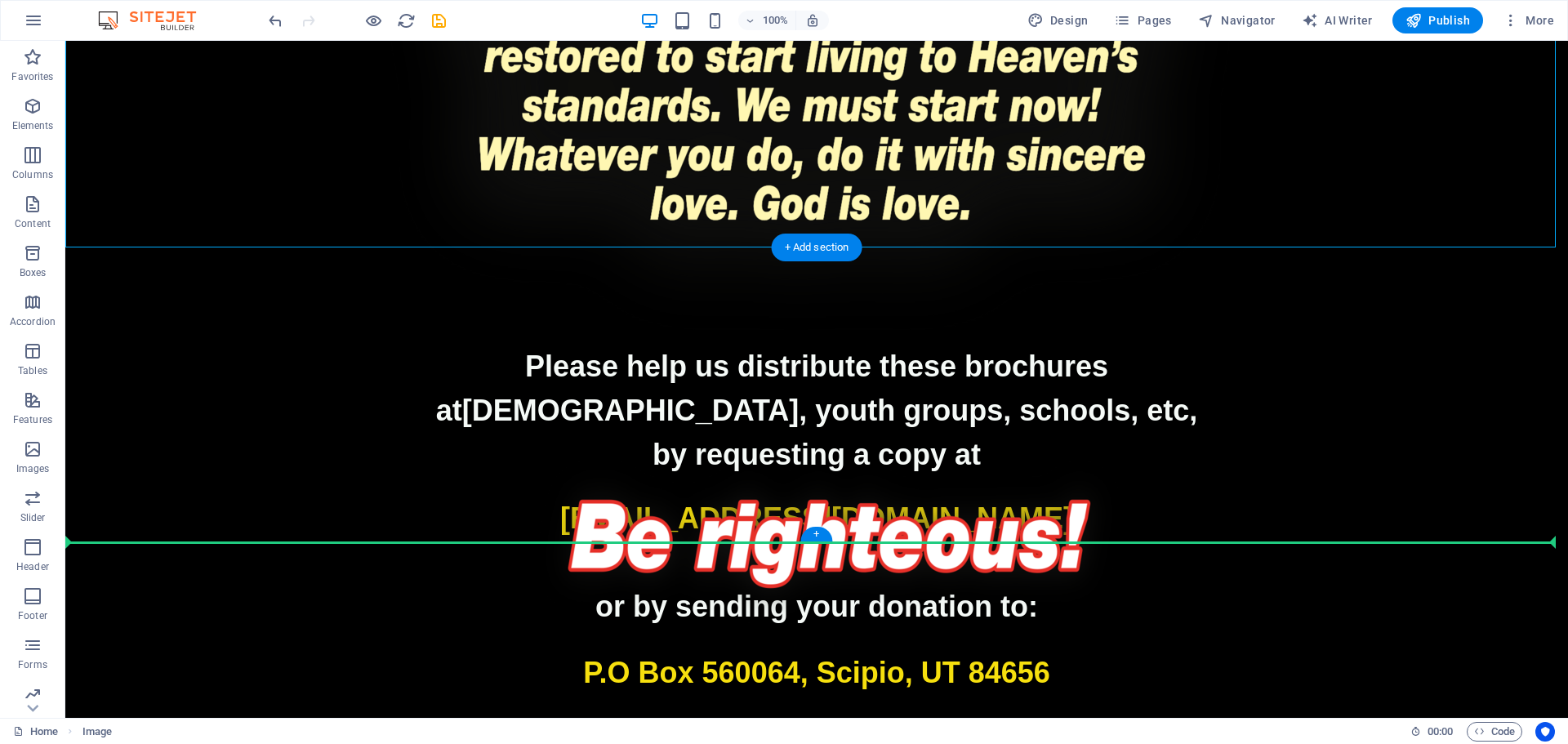
drag, startPoint x: 374, startPoint y: 233, endPoint x: 804, endPoint y: 331, distance: 441.0
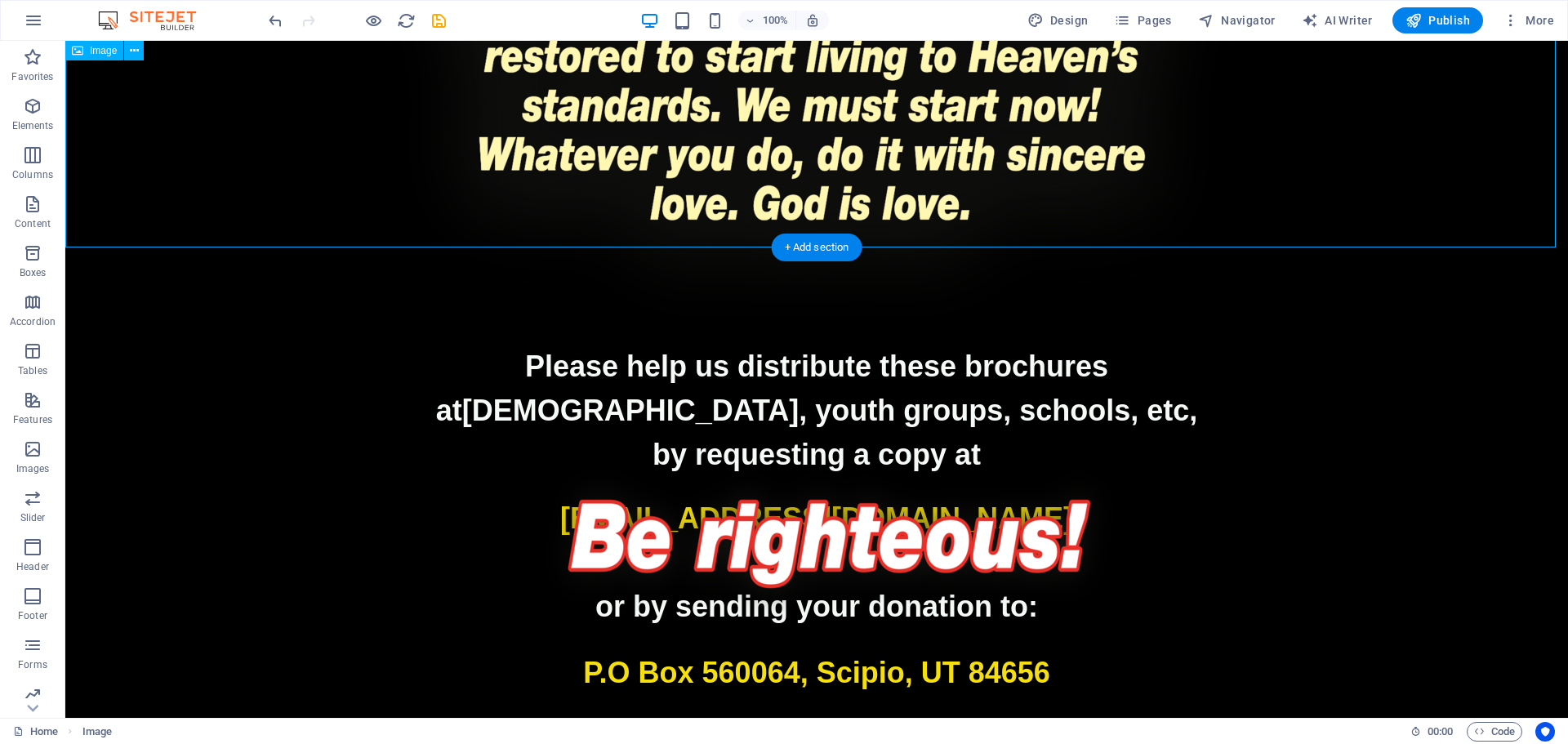
drag, startPoint x: 521, startPoint y: 230, endPoint x: 233, endPoint y: 230, distance: 288.0
select select "px"
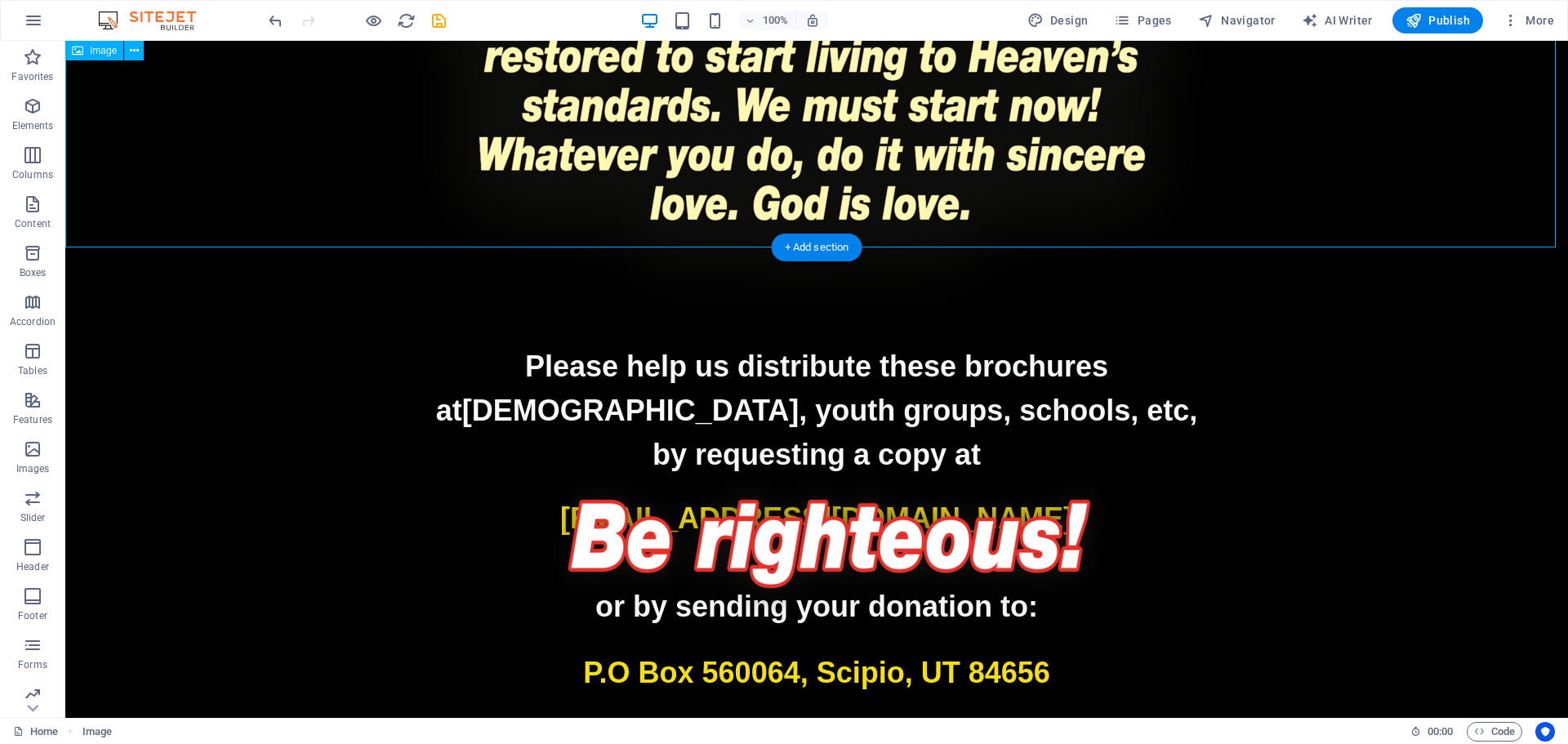
select select "px"
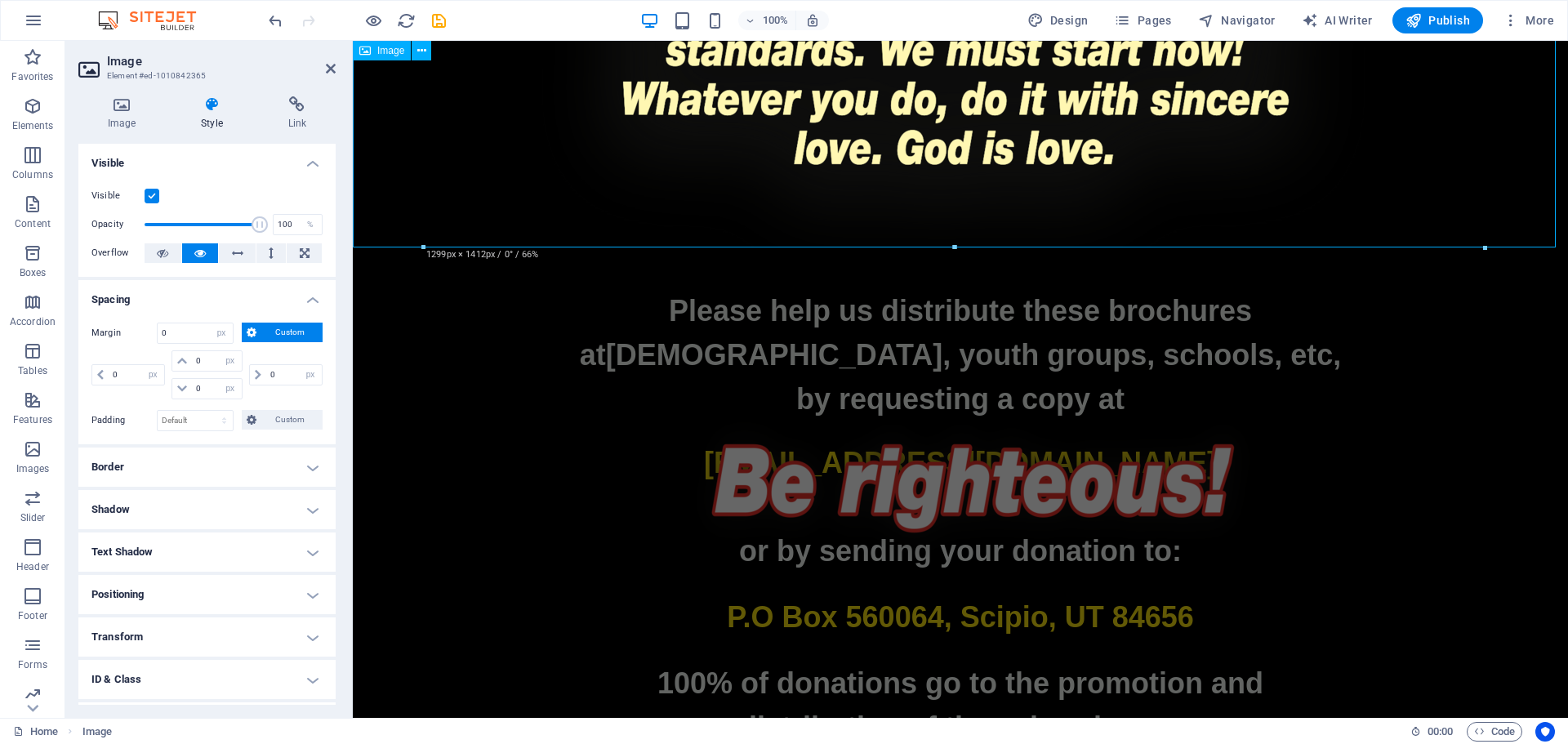
click at [1017, 609] on div "Please help us distribute these brochures at churches, youth groups, schools, e…" at bounding box center [961, 519] width 1216 height 460
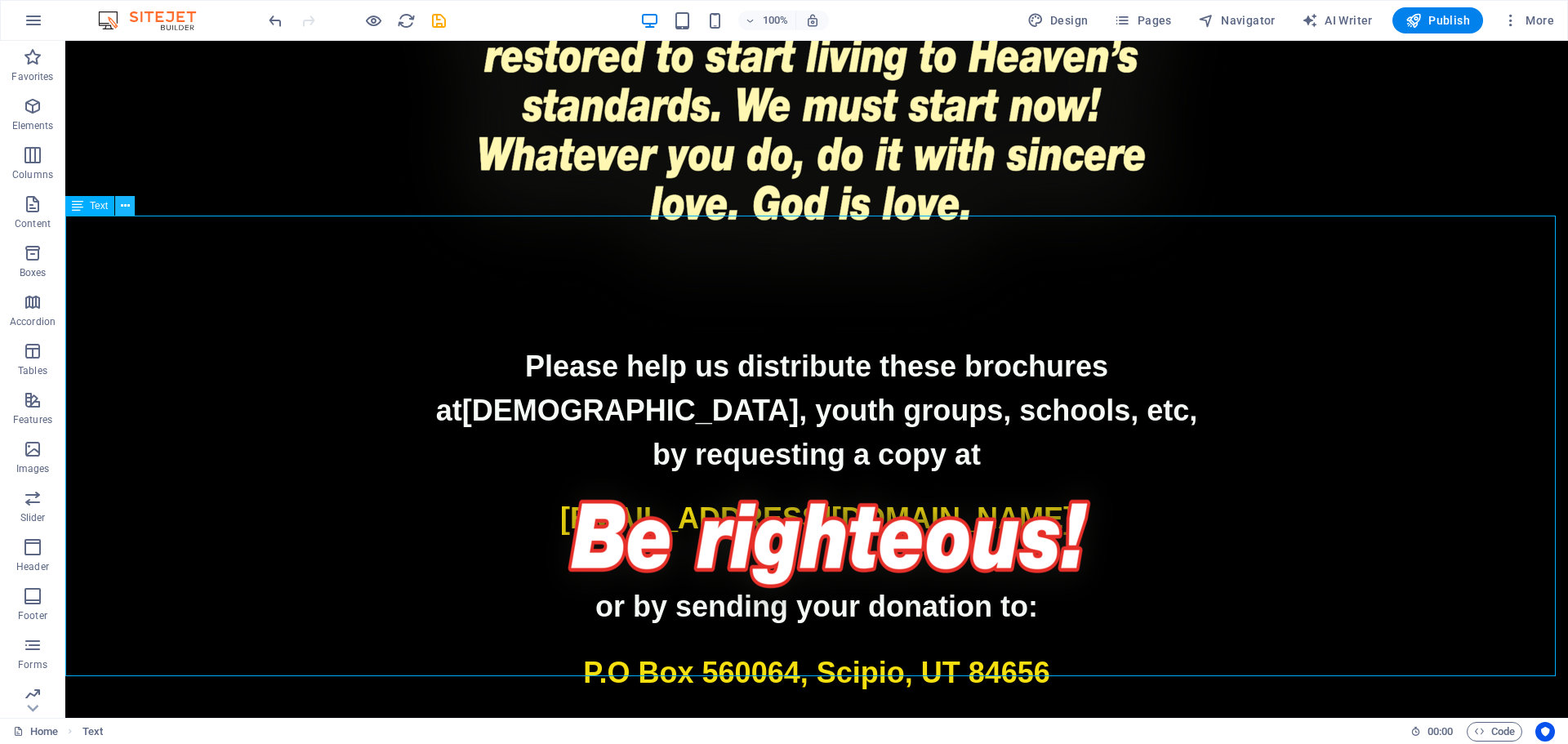
click at [126, 208] on icon at bounding box center [126, 206] width 9 height 17
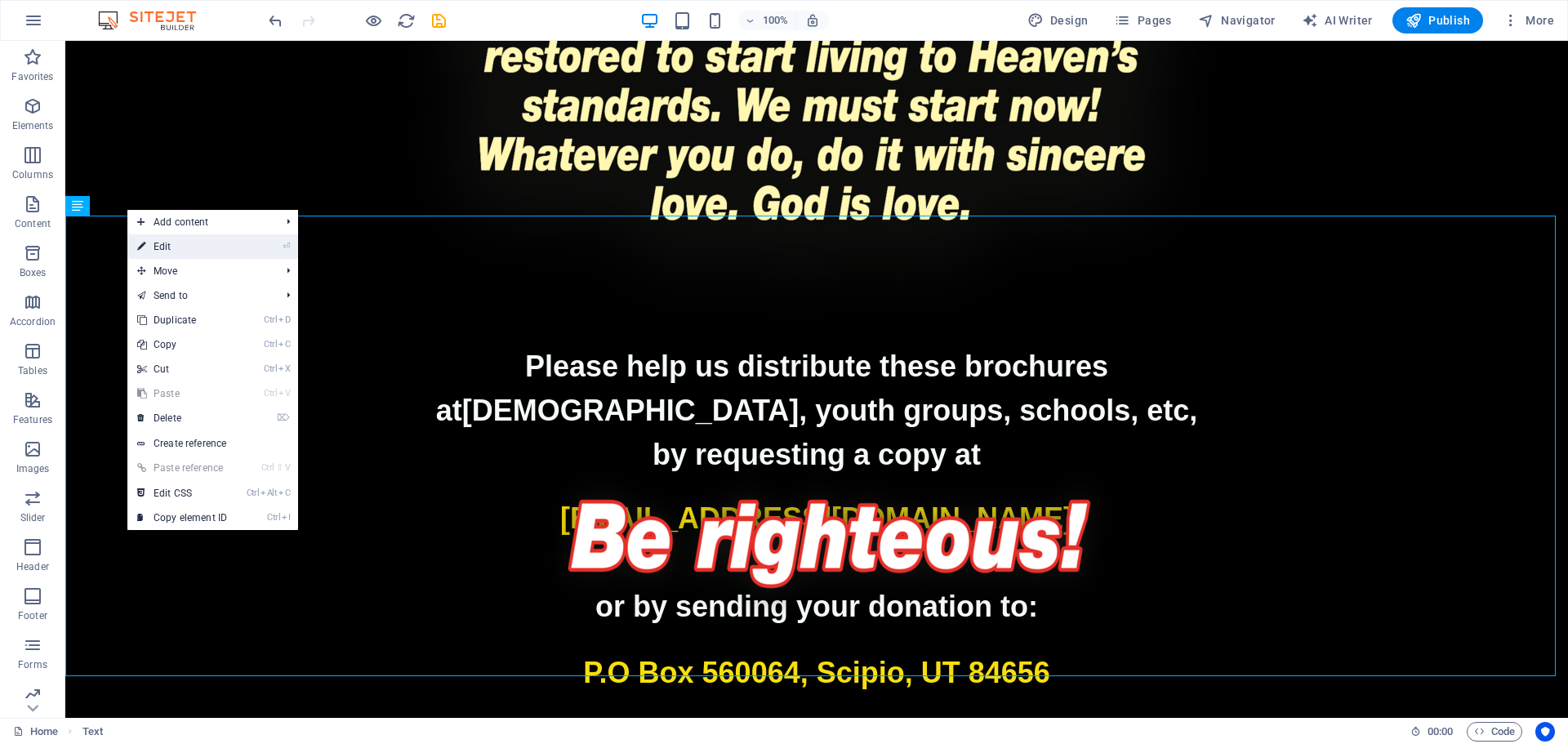
click at [181, 241] on link "⏎ Edit" at bounding box center [182, 246] width 110 height 24
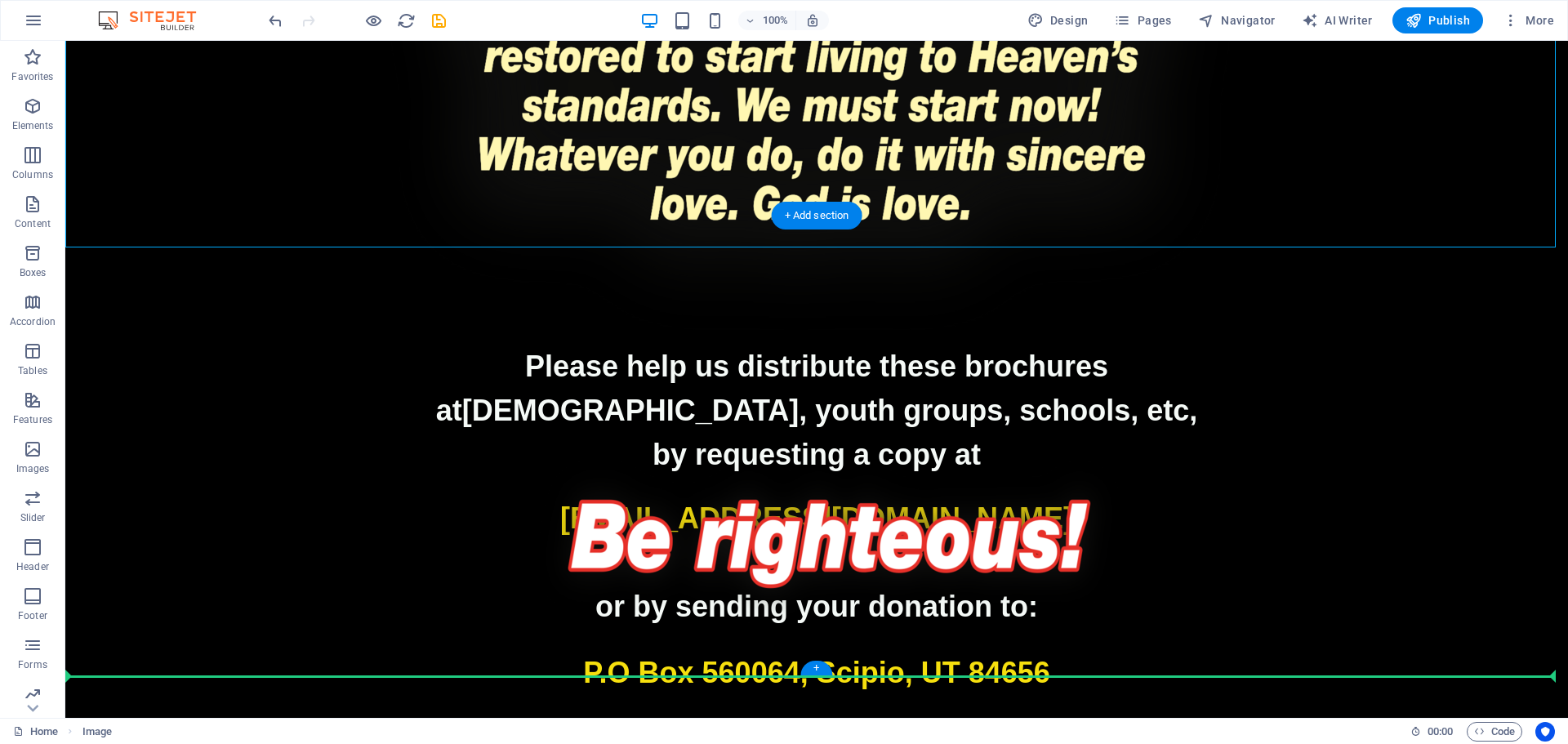
drag, startPoint x: 375, startPoint y: 231, endPoint x: 1122, endPoint y: 612, distance: 838.6
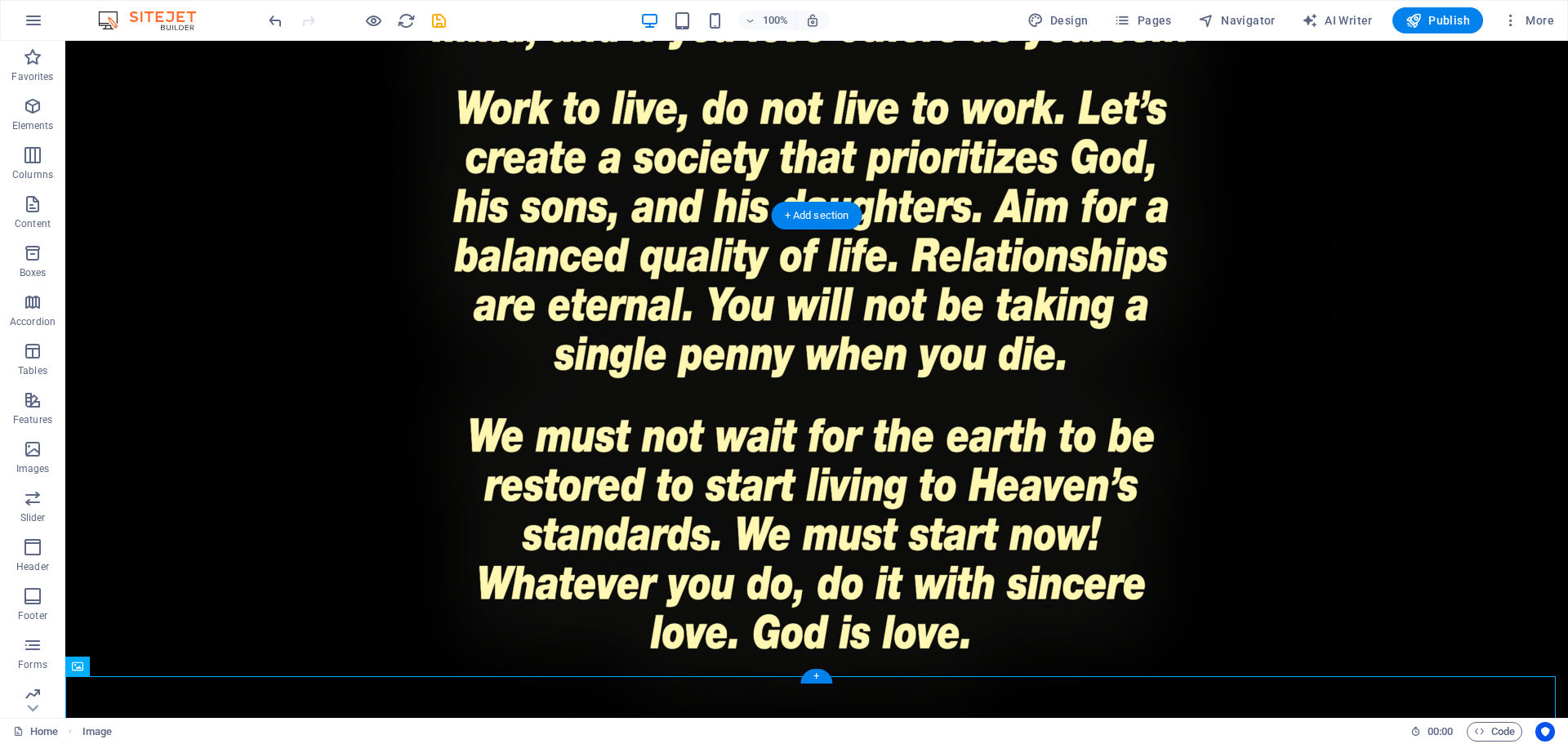
scroll to position [2605, 0]
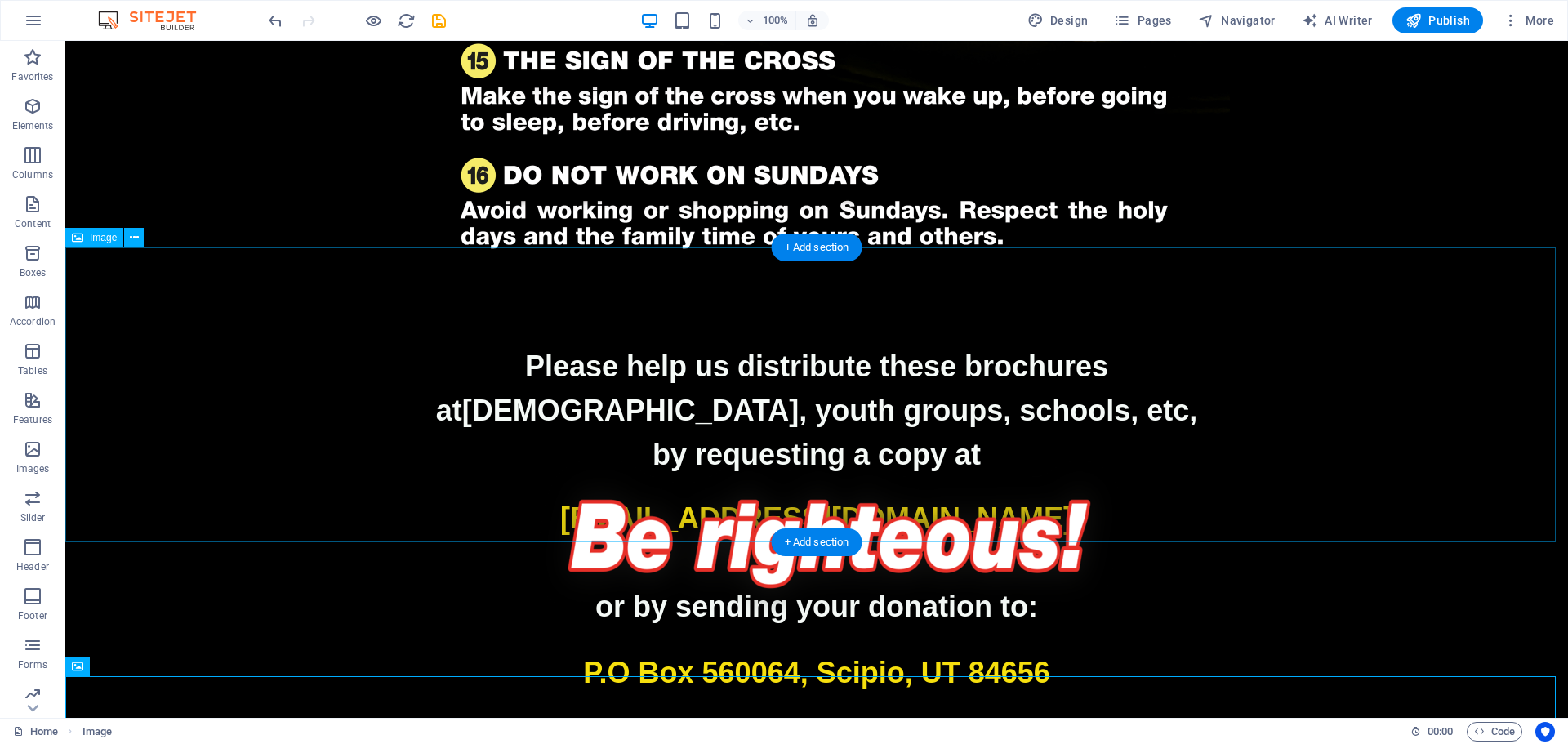
drag, startPoint x: 1277, startPoint y: 517, endPoint x: 1288, endPoint y: 502, distance: 18.6
click at [1279, 513] on figure at bounding box center [817, 523] width 1503 height 294
click at [1033, 406] on figure at bounding box center [817, 523] width 1503 height 294
click at [1131, 506] on figure at bounding box center [817, 523] width 1503 height 294
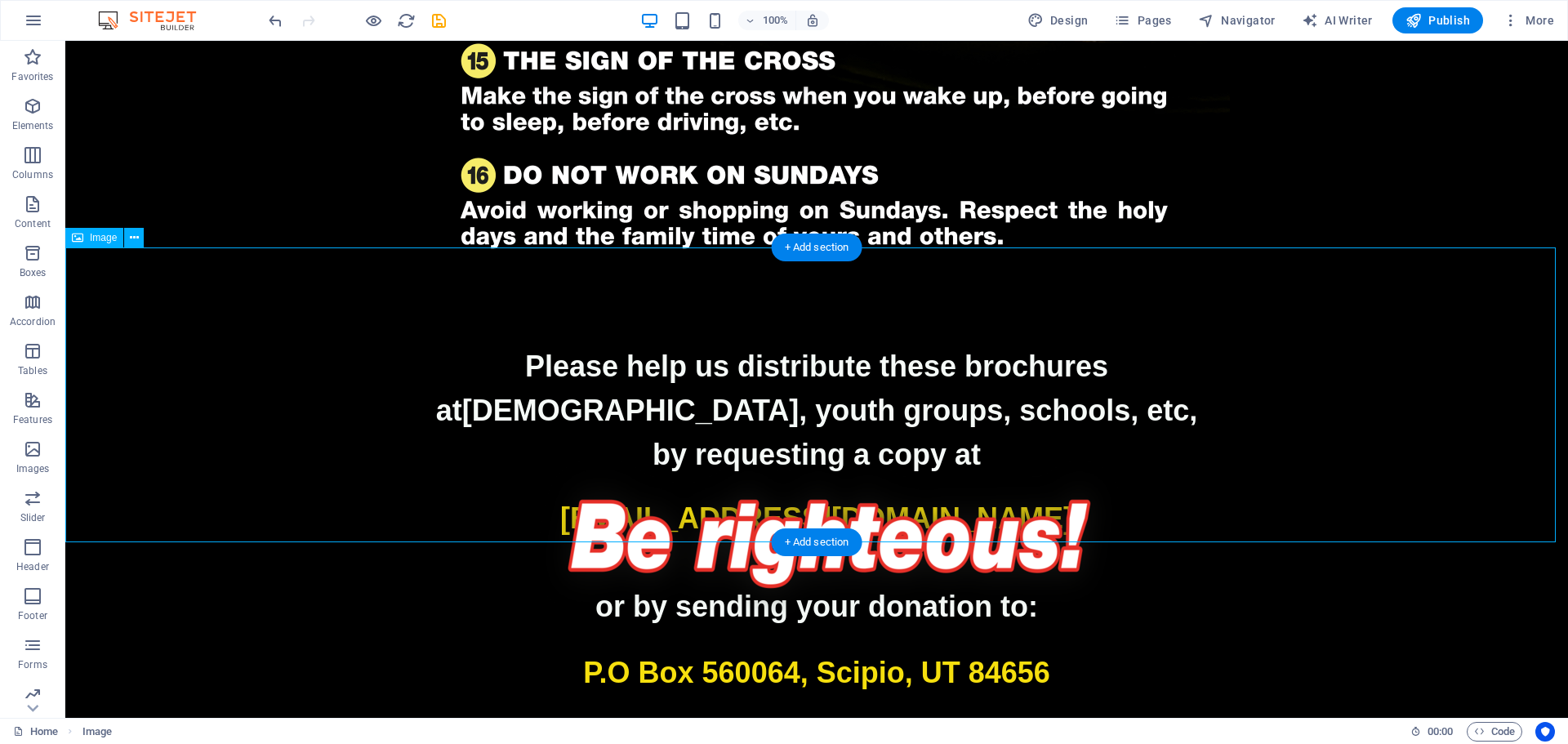
select select "px"
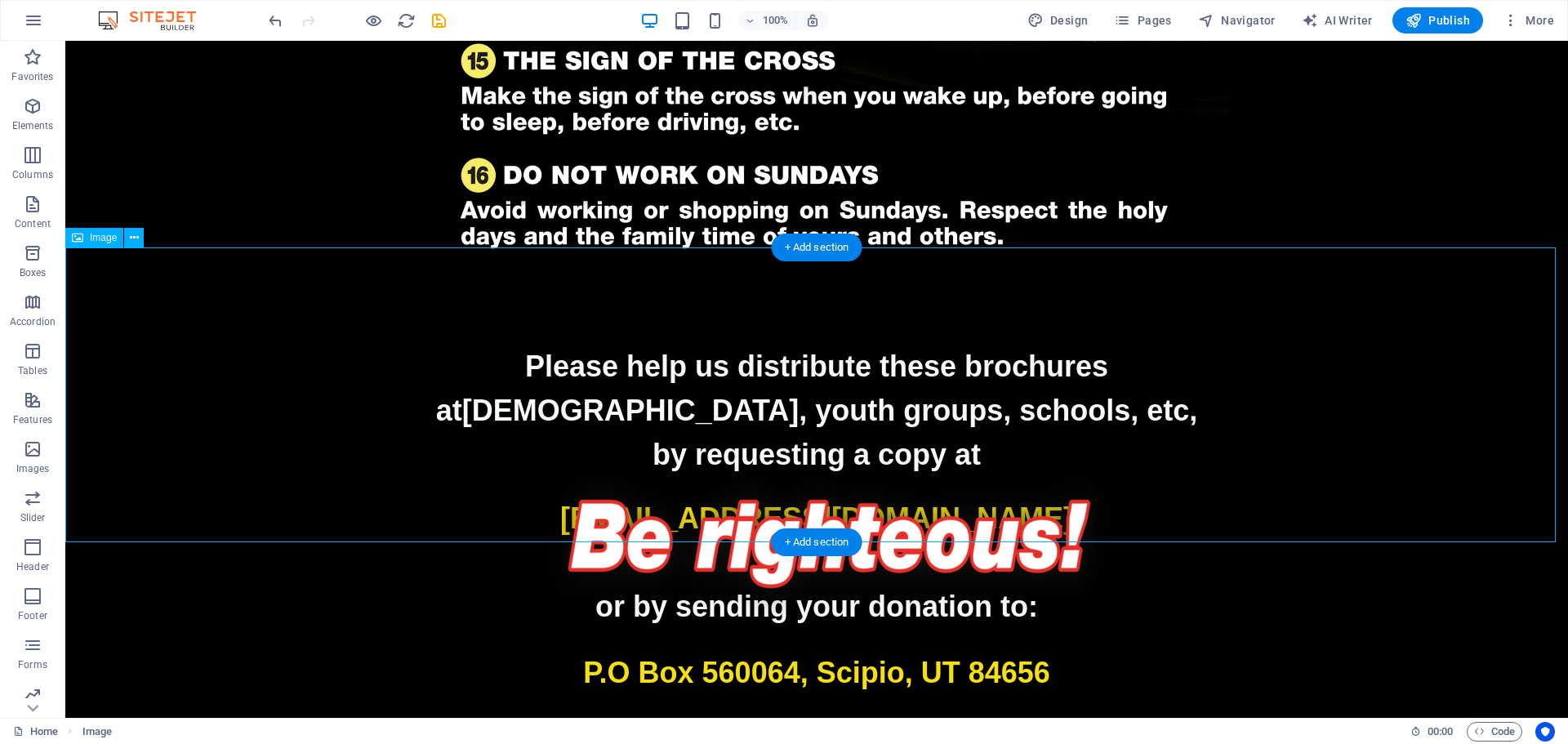
select select "px"
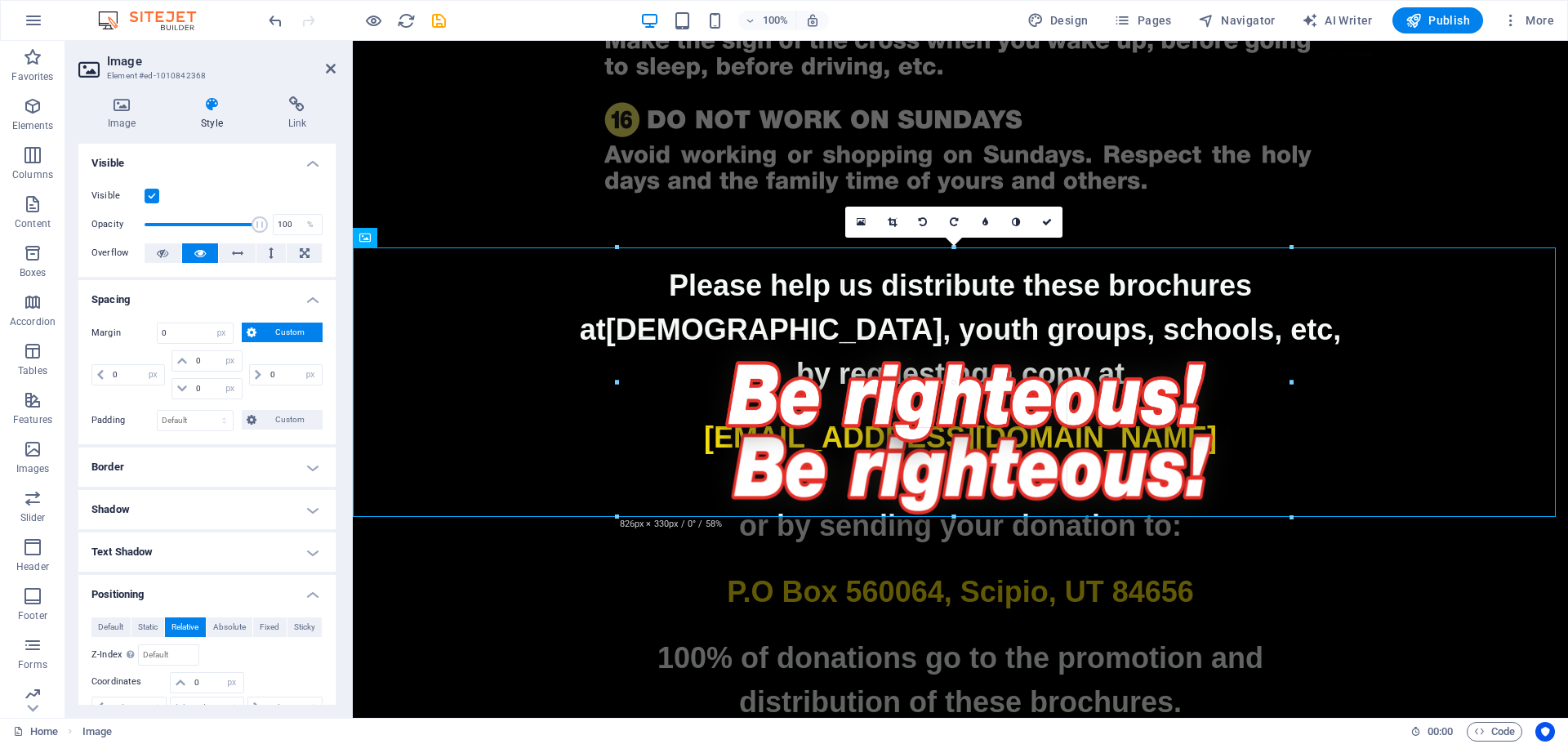
drag, startPoint x: 1320, startPoint y: 542, endPoint x: 877, endPoint y: 474, distance: 448.2
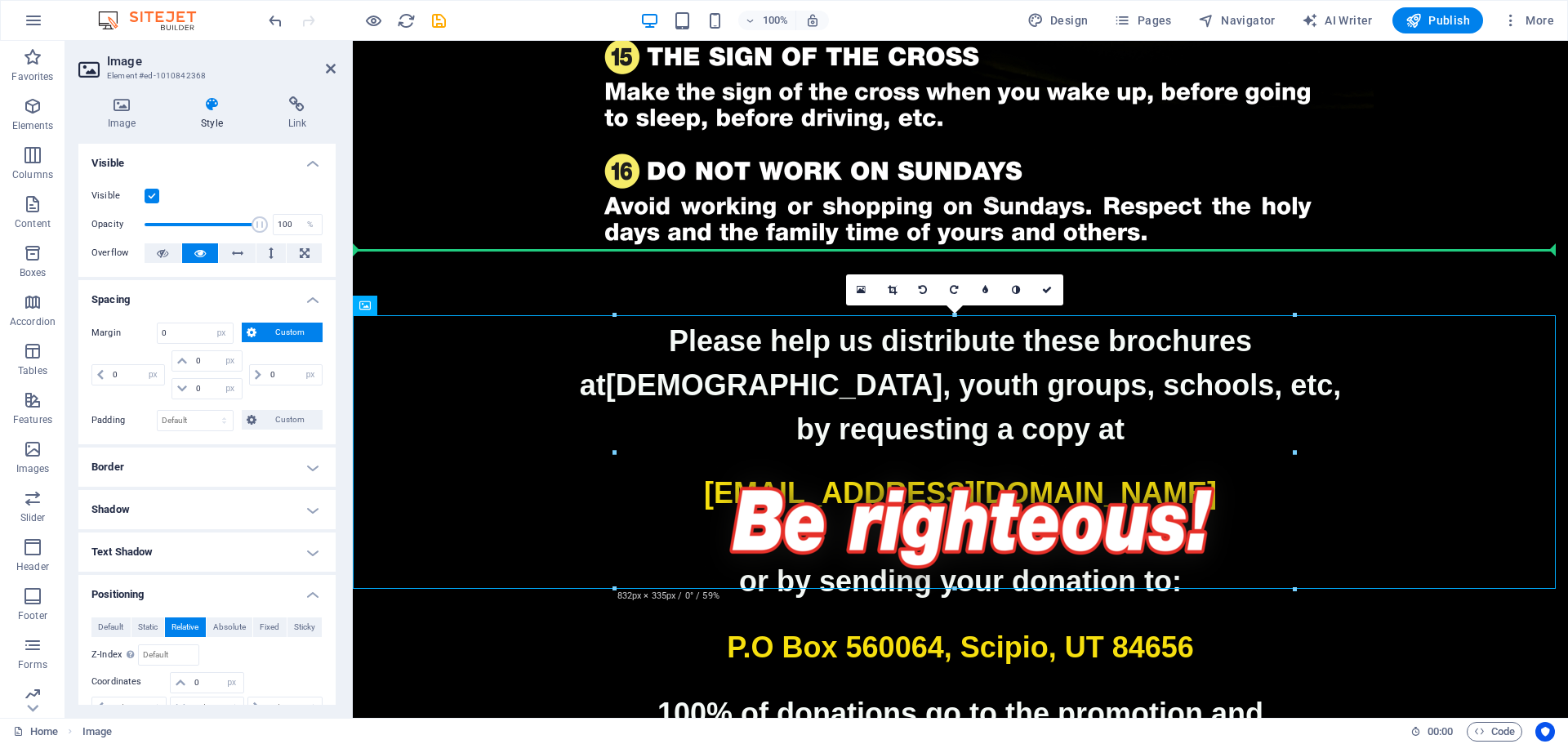
scroll to position [2516, 0]
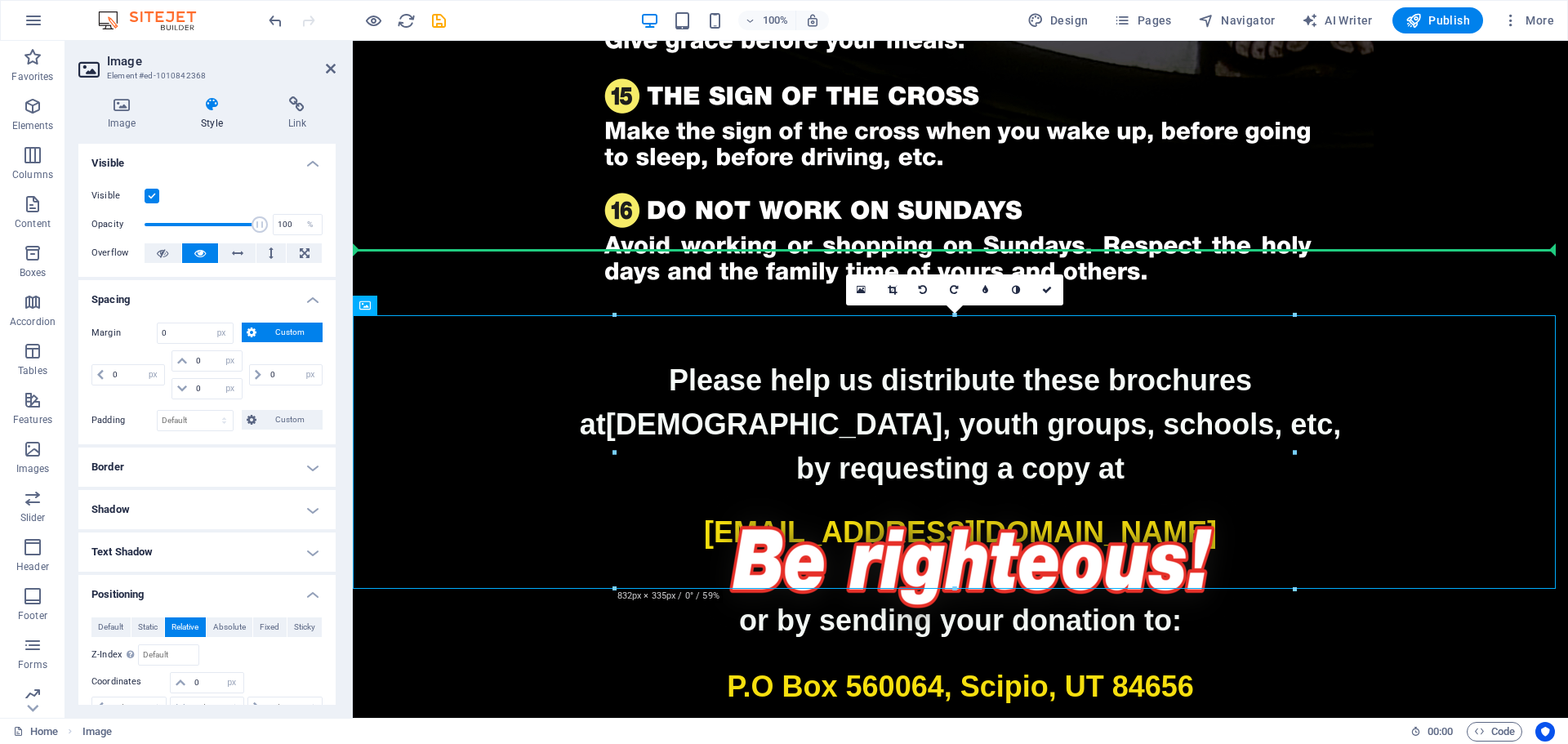
drag, startPoint x: 738, startPoint y: 276, endPoint x: 400, endPoint y: 131, distance: 367.8
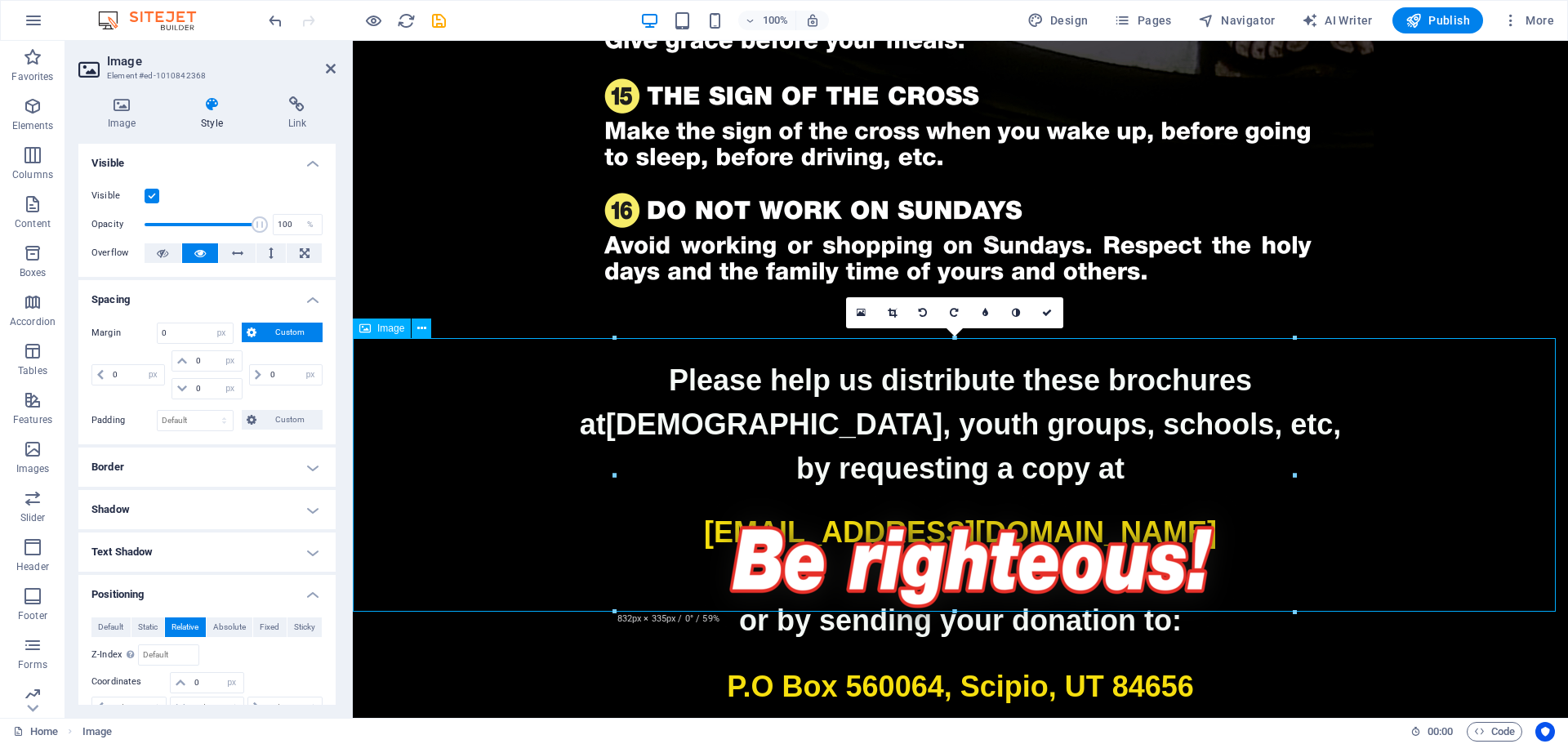
click at [437, 411] on figure at bounding box center [961, 547] width 1216 height 274
drag, startPoint x: 437, startPoint y: 381, endPoint x: 442, endPoint y: 297, distance: 84.1
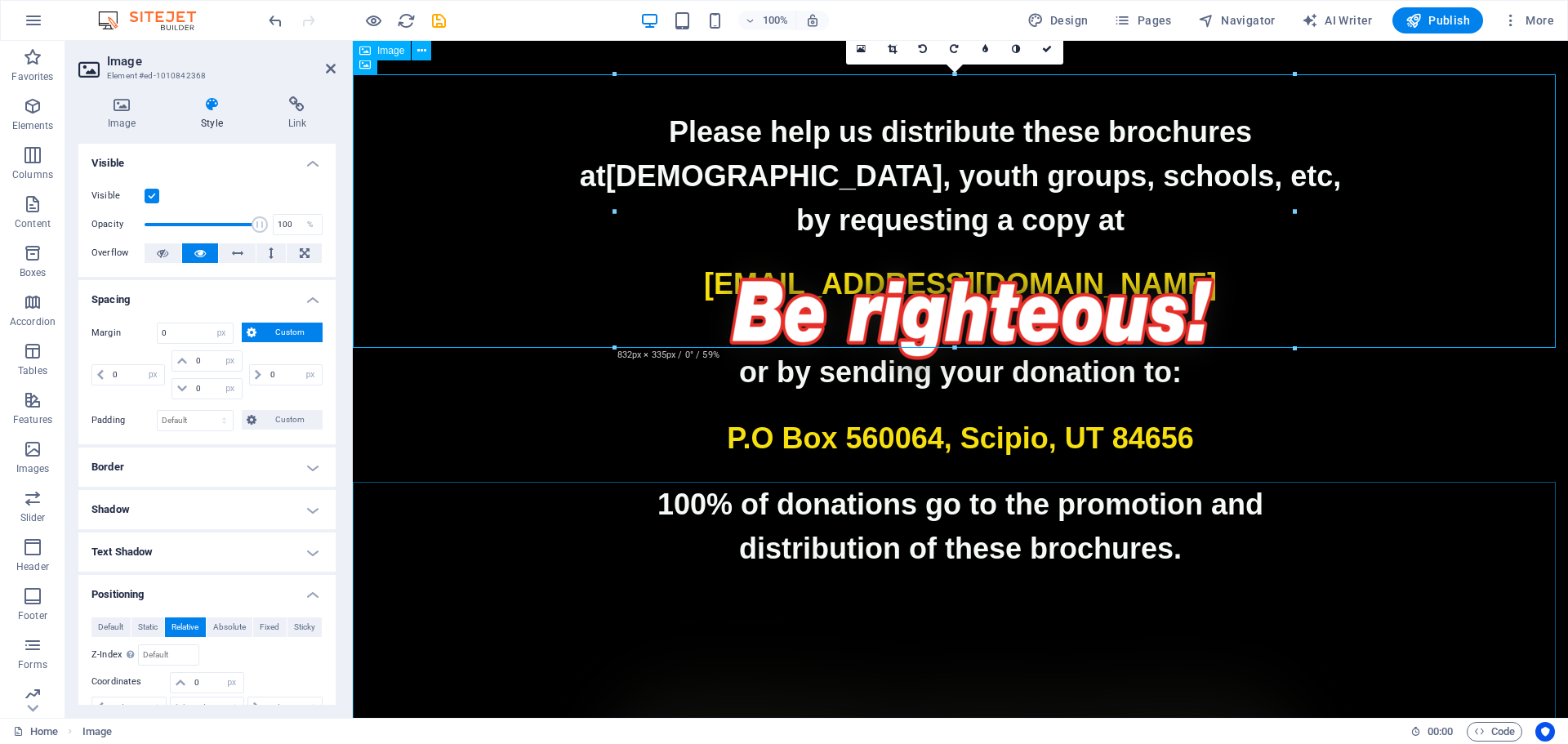
scroll to position [2760, 0]
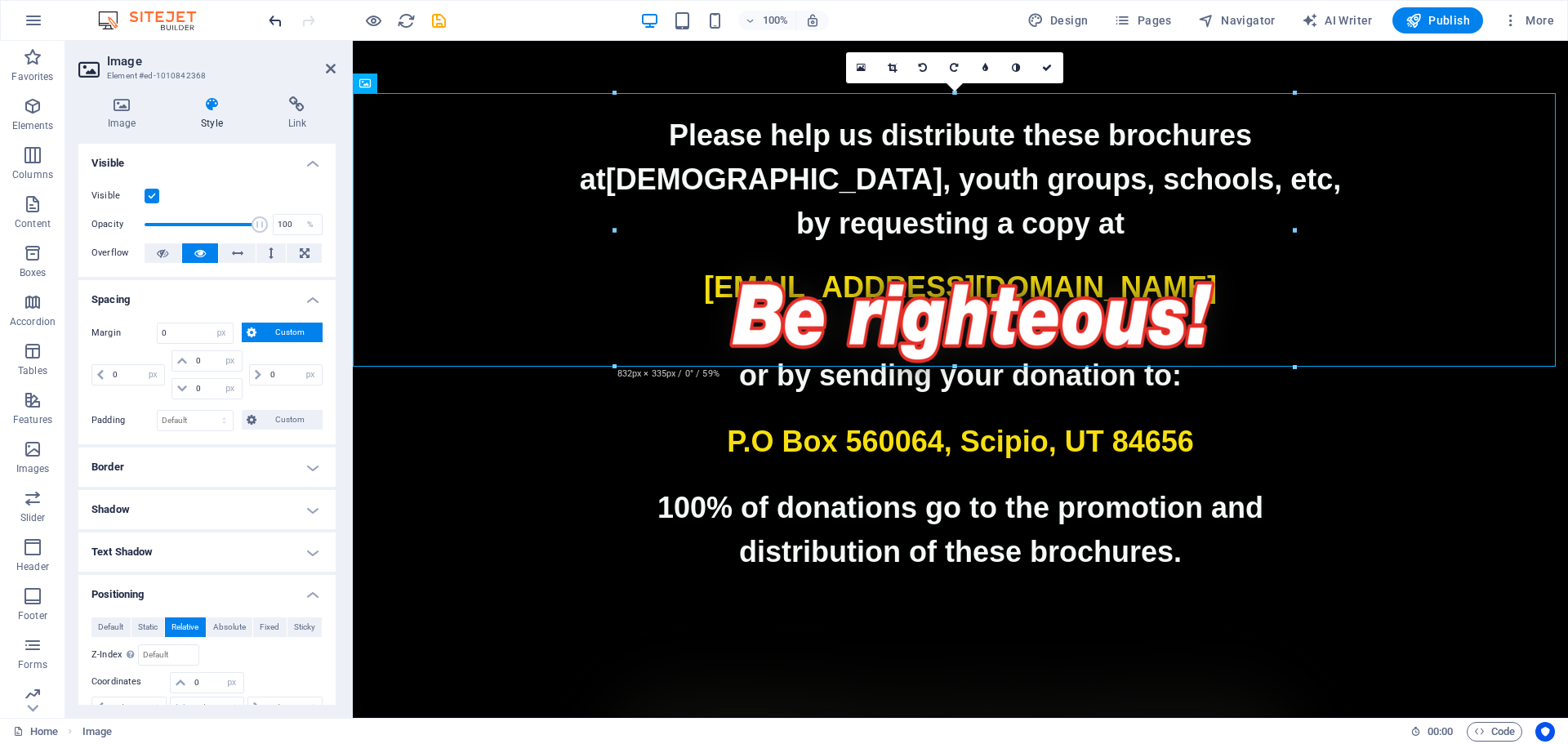
click at [266, 16] on div "100% Design Pages Navigator AI Writer Publish More" at bounding box center [784, 21] width 1567 height 39
click at [274, 15] on icon "undo" at bounding box center [276, 21] width 19 height 19
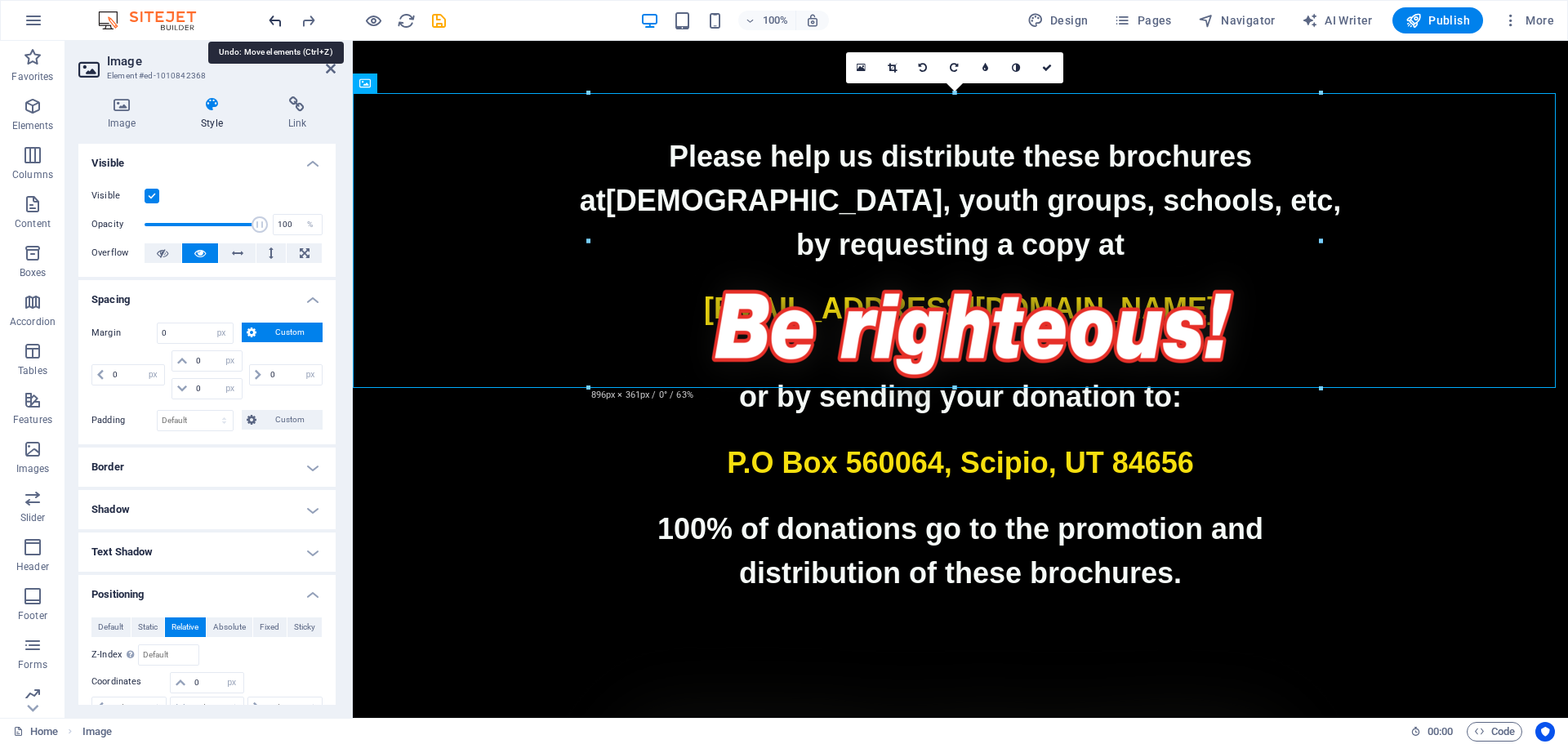
click at [274, 15] on icon "undo" at bounding box center [276, 21] width 19 height 19
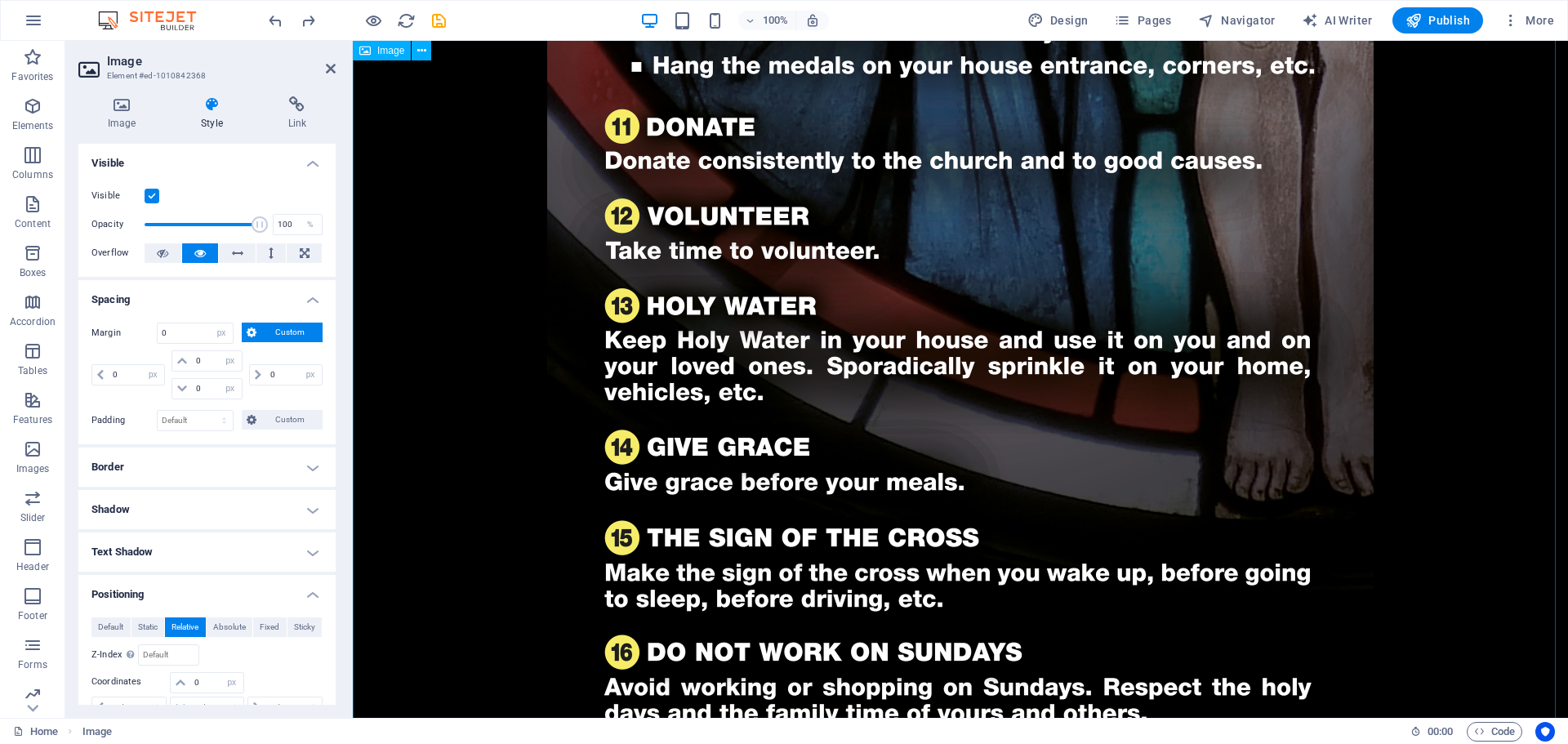
scroll to position [1878, 0]
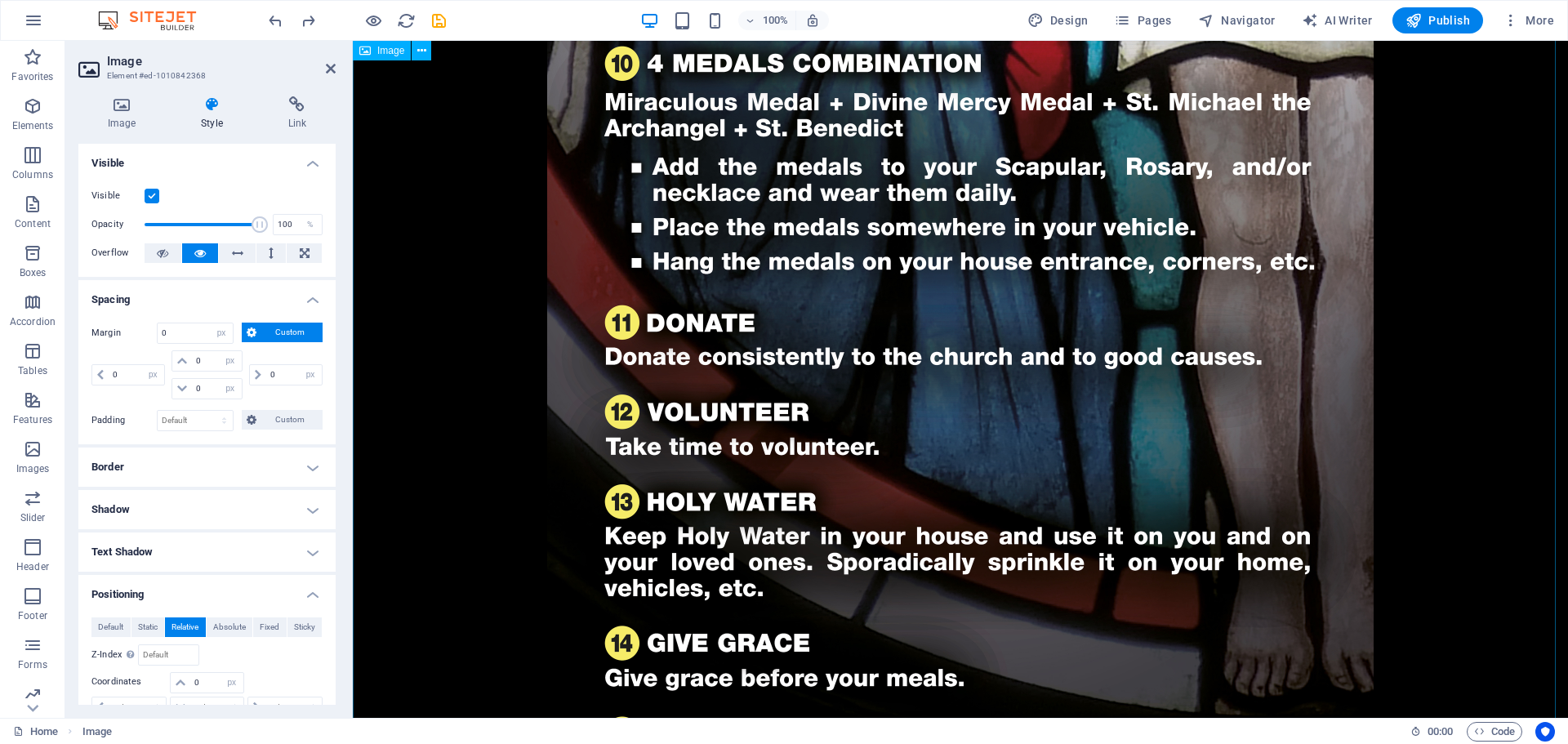
select select "px"
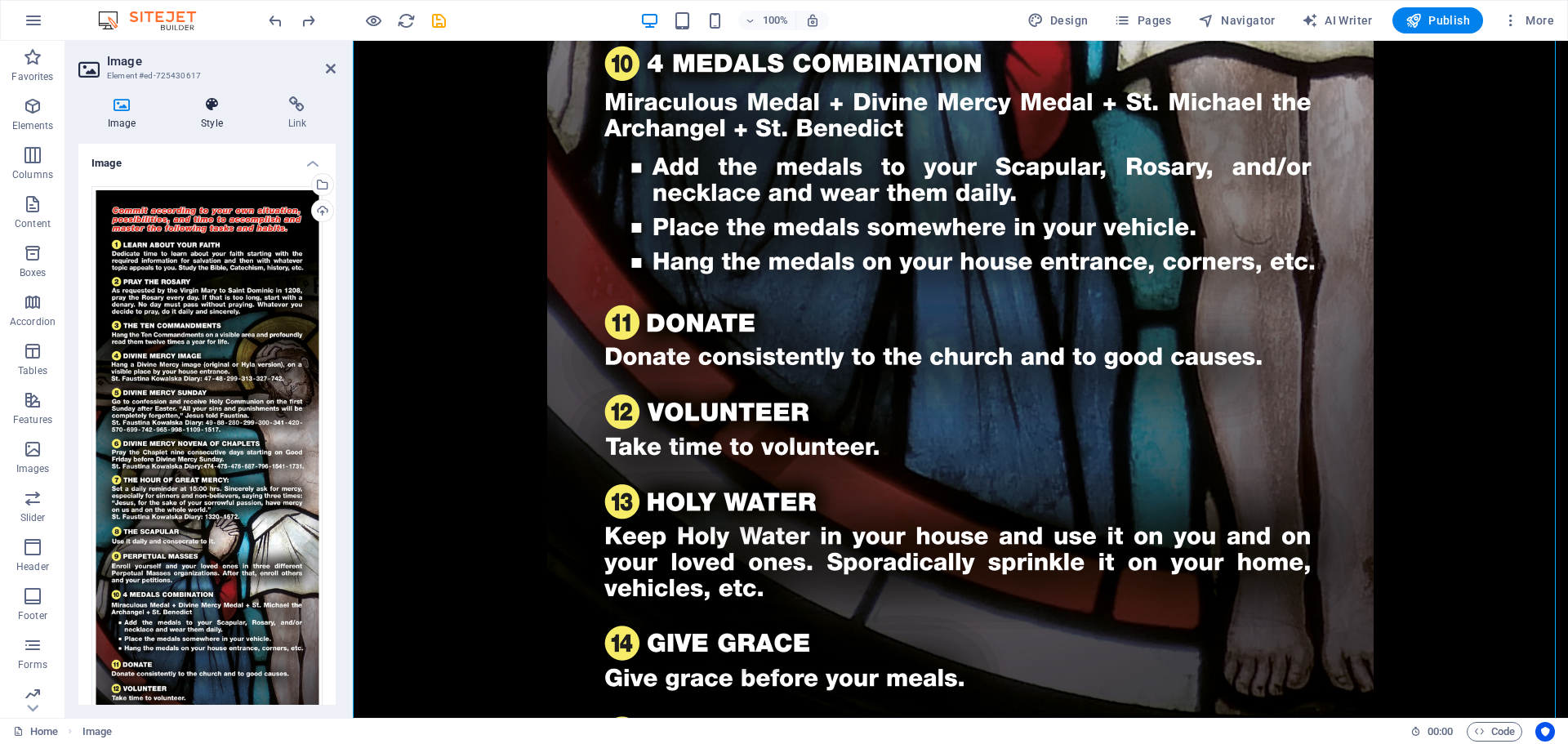
click at [211, 117] on h4 "Style" at bounding box center [215, 113] width 86 height 34
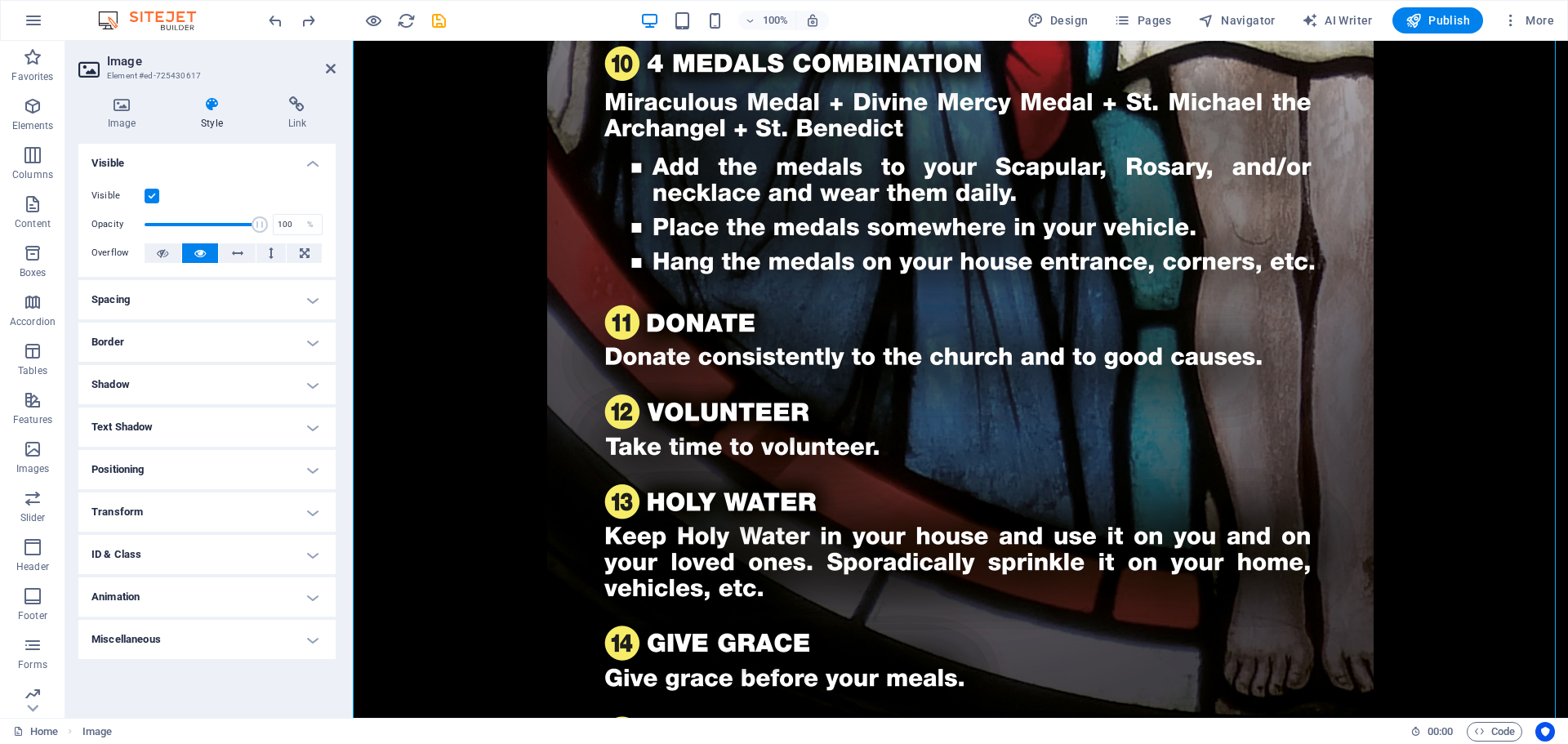
click at [140, 293] on h4 "Spacing" at bounding box center [207, 300] width 258 height 39
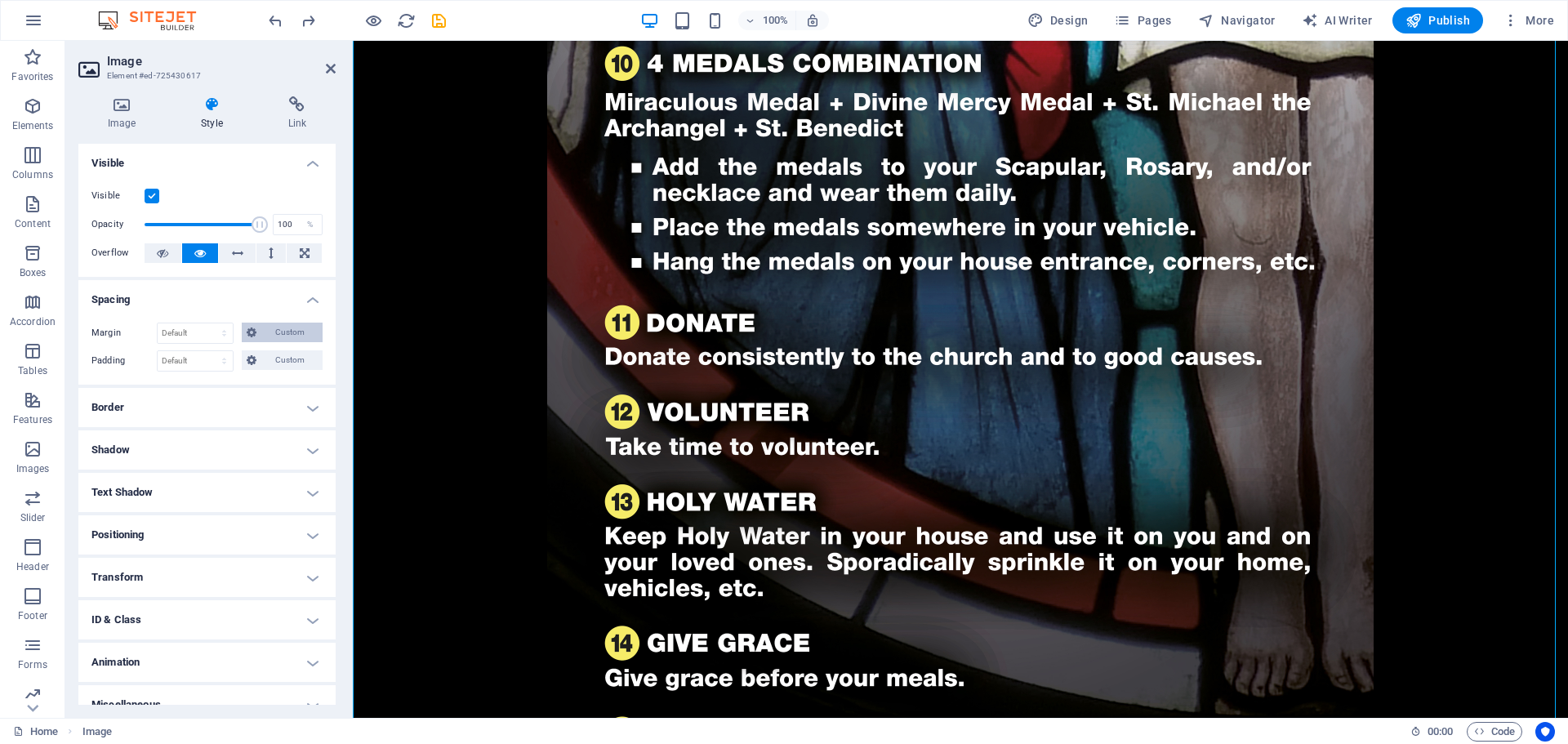
click at [277, 331] on span "Custom" at bounding box center [289, 332] width 57 height 20
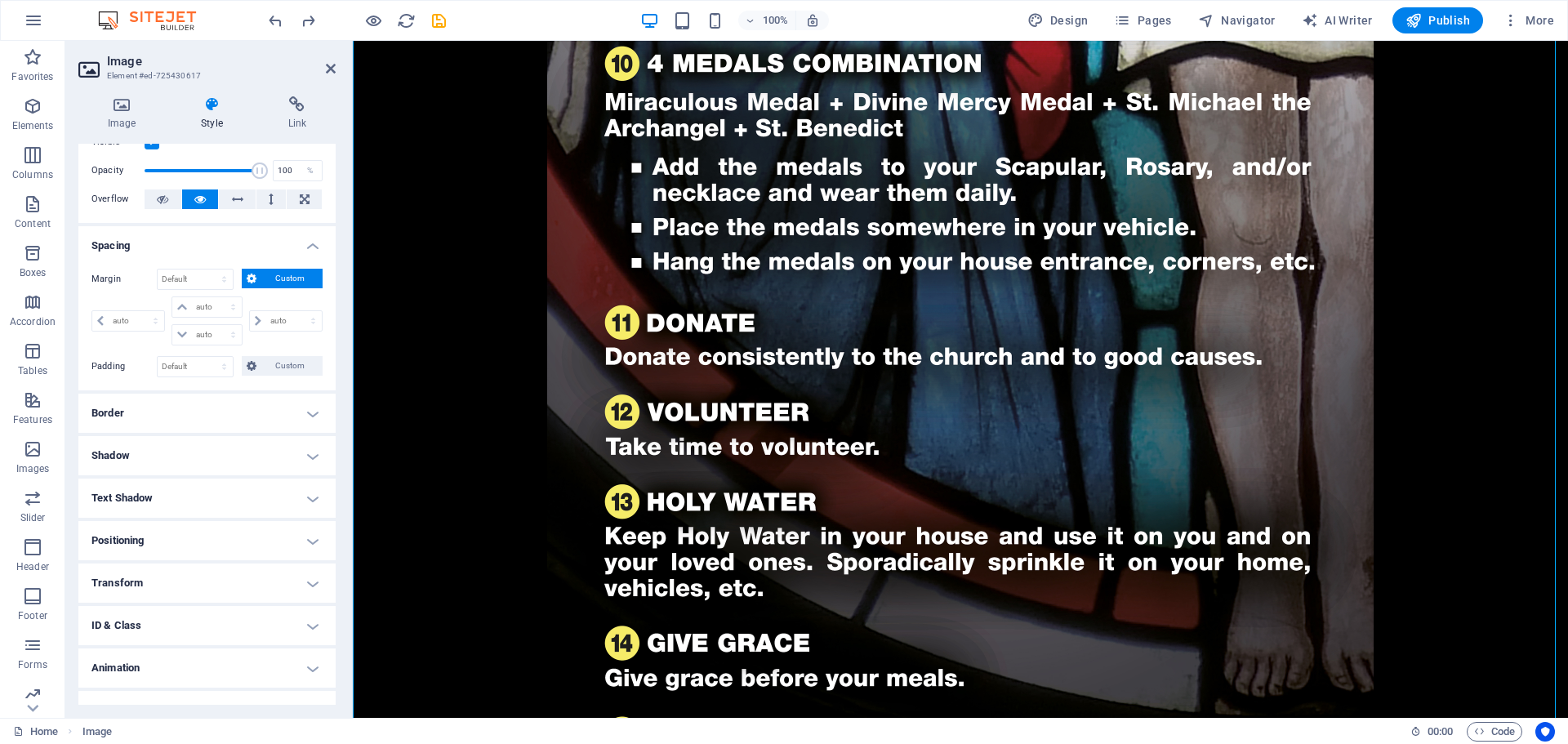
scroll to position [79, 0]
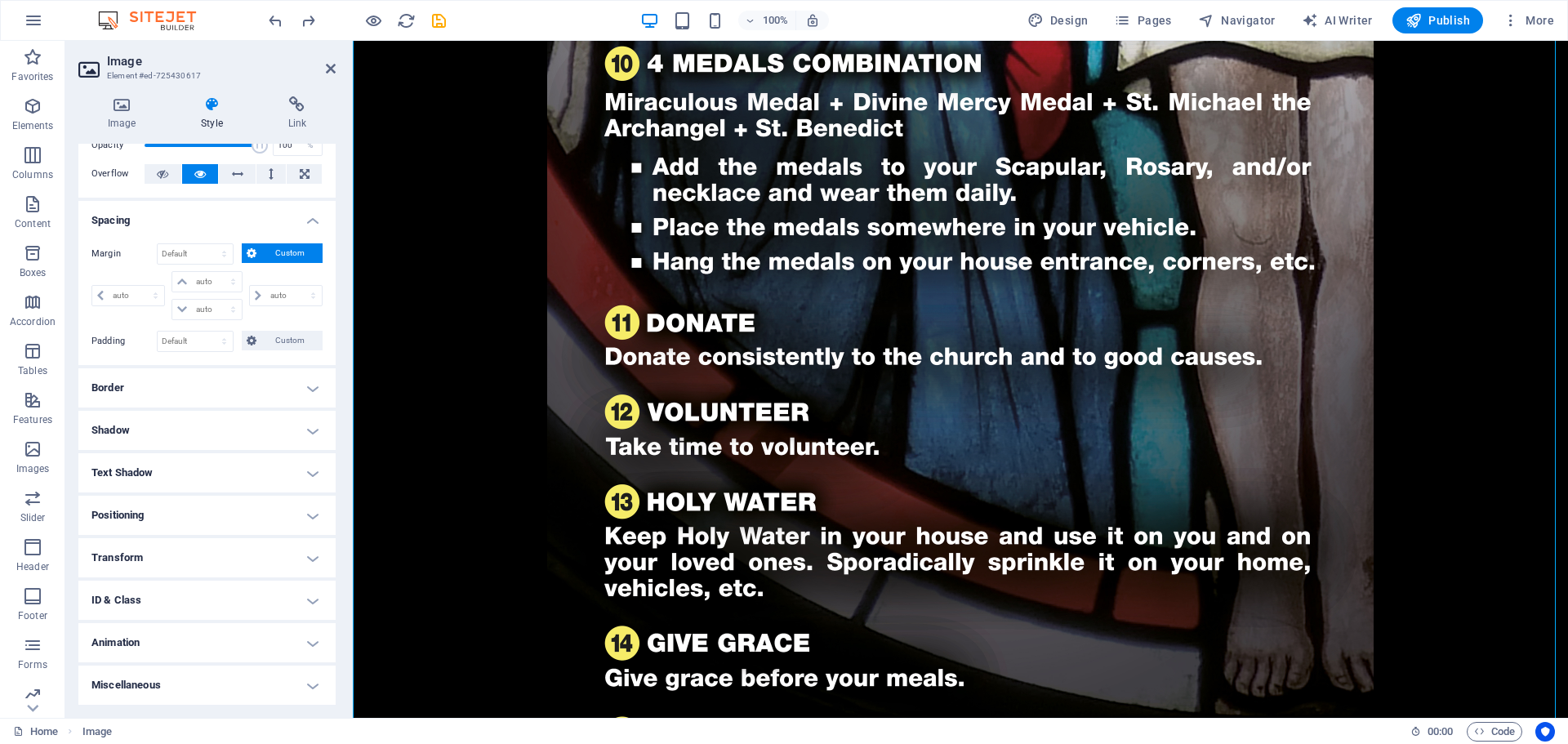
click at [188, 516] on h4 "Positioning" at bounding box center [207, 515] width 258 height 39
drag, startPoint x: 215, startPoint y: 602, endPoint x: 173, endPoint y: 608, distance: 42.4
click at [177, 608] on div "-80 auto px rem % em" at bounding box center [207, 603] width 74 height 22
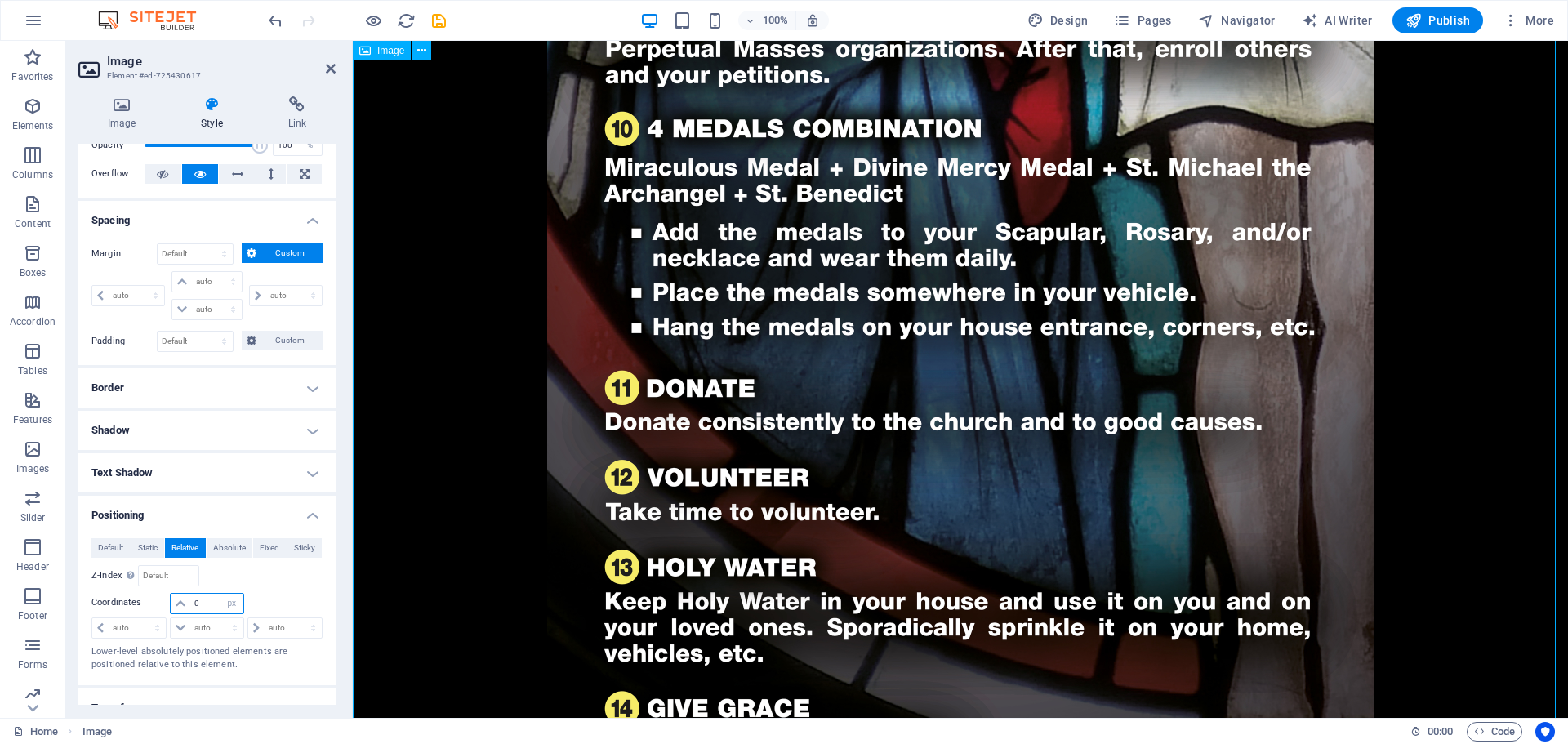
type input "0"
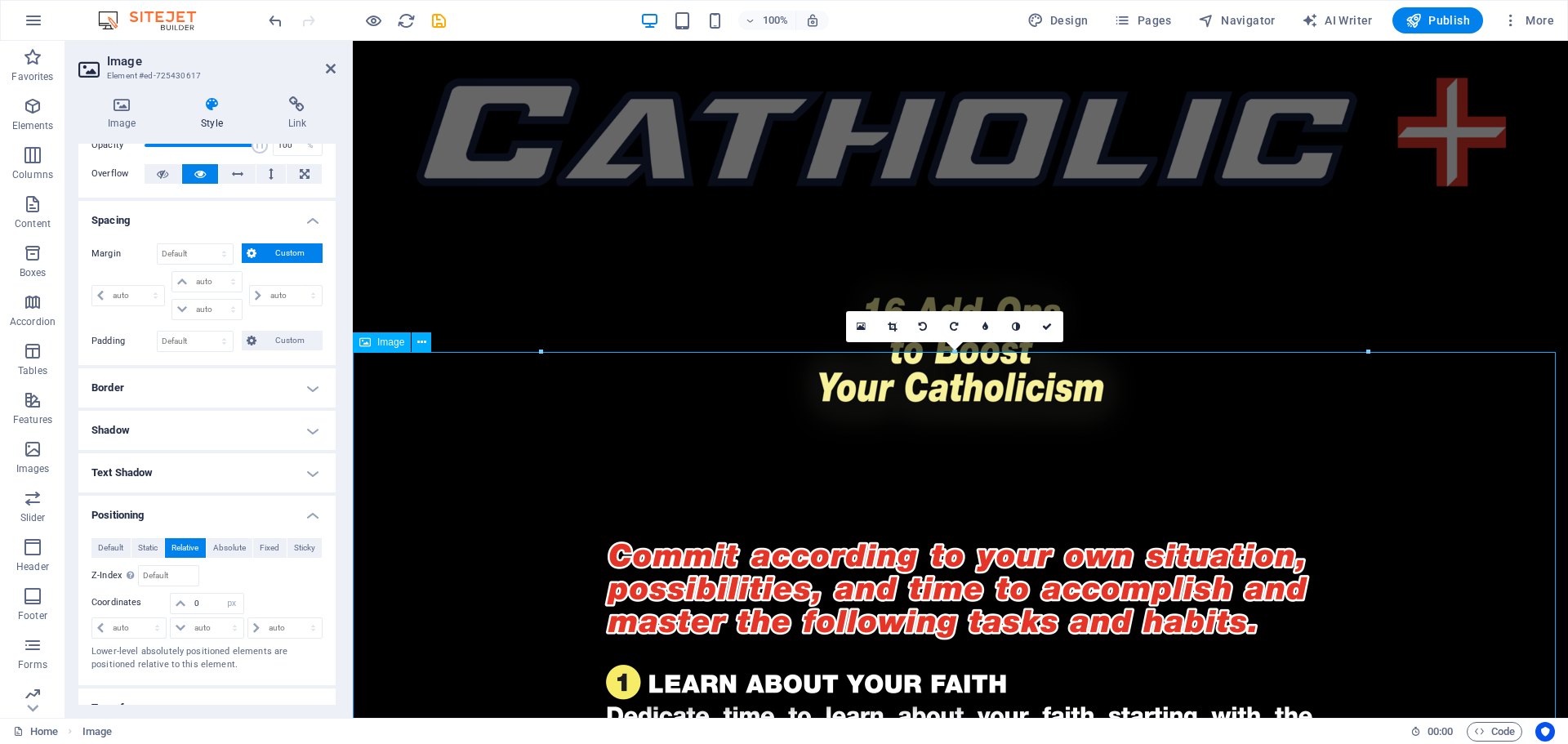
scroll to position [0, 0]
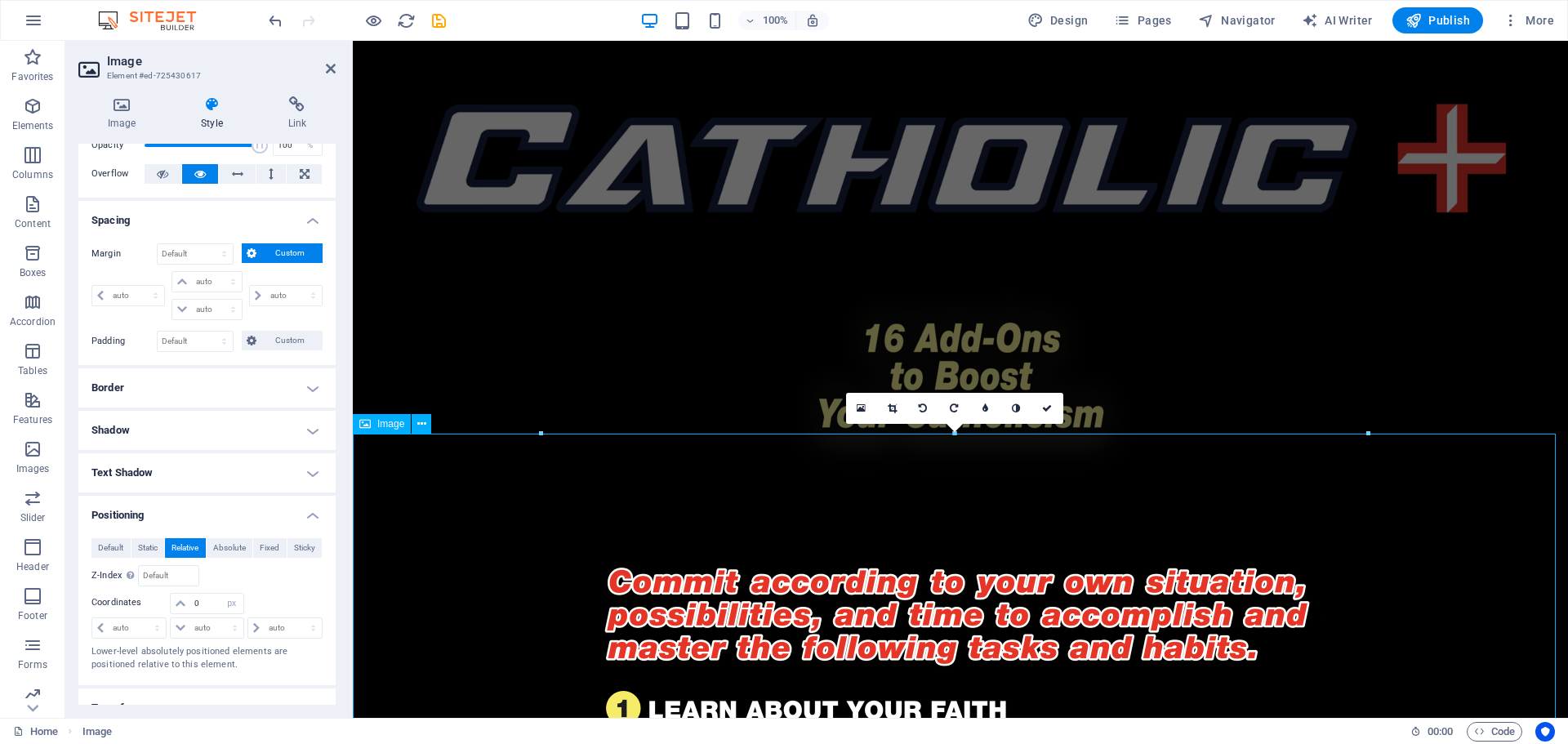
click at [989, 312] on figure at bounding box center [961, 379] width 1216 height 231
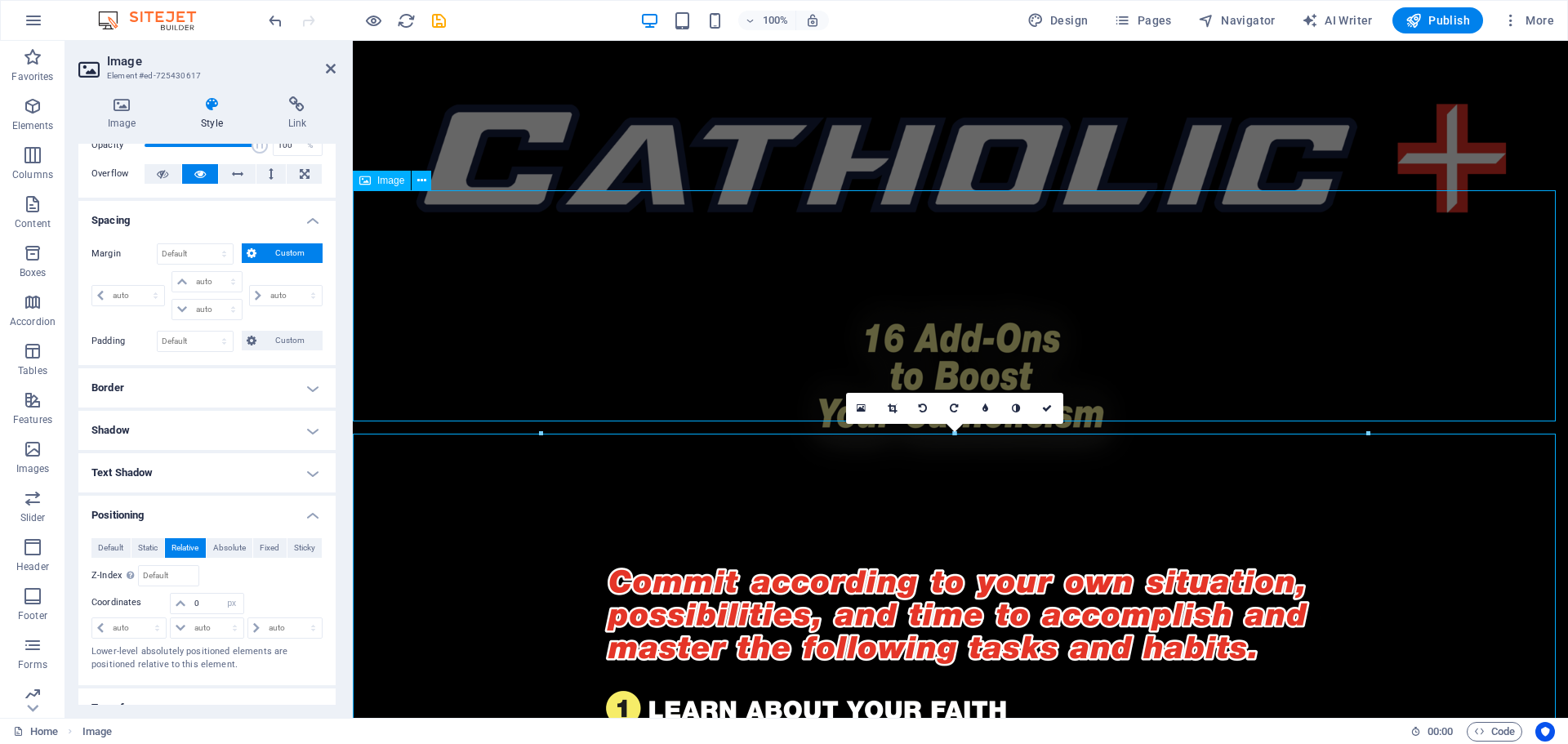
click at [989, 312] on figure at bounding box center [961, 379] width 1216 height 231
select select "px"
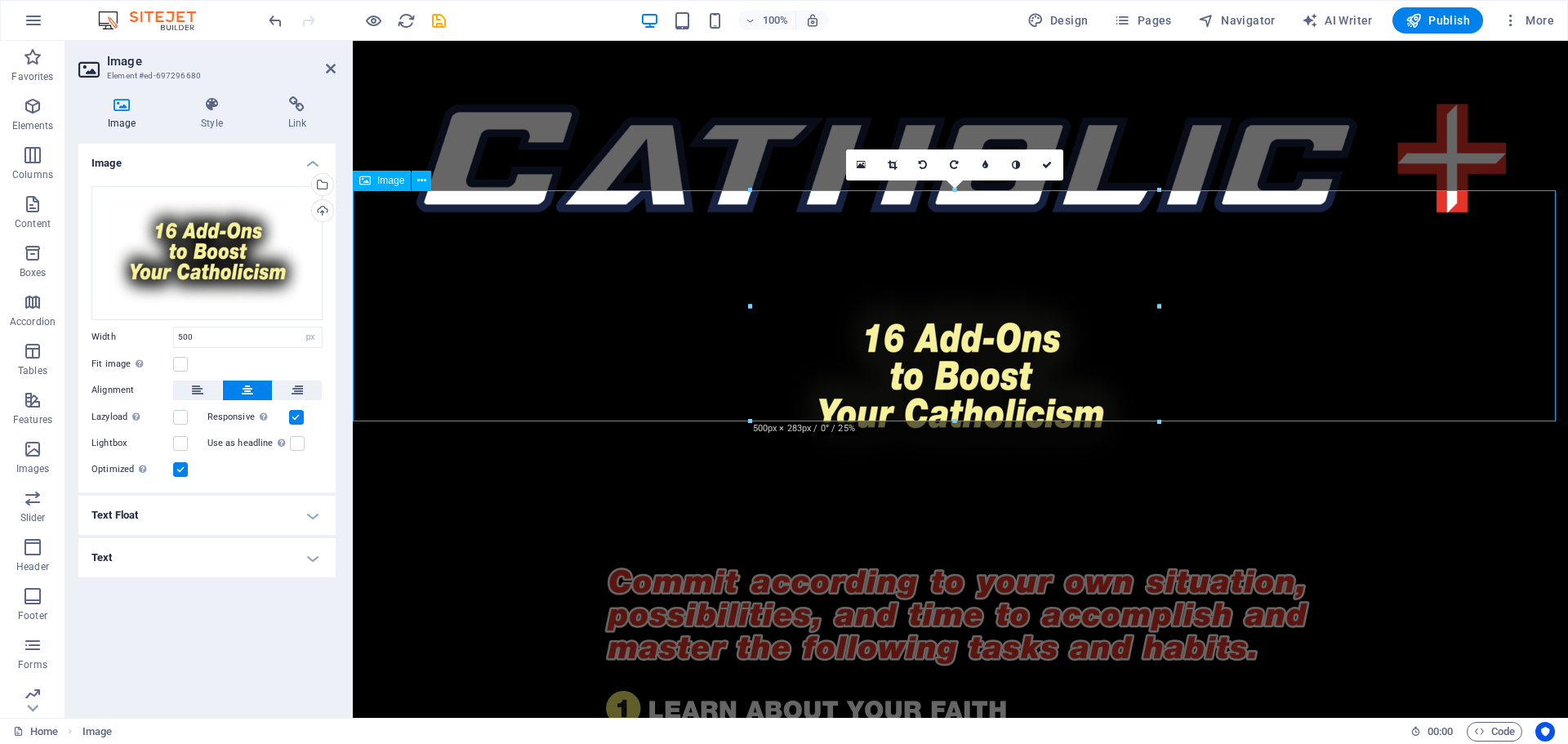
click at [992, 312] on figure at bounding box center [961, 379] width 1216 height 231
click at [213, 103] on icon at bounding box center [211, 104] width 80 height 16
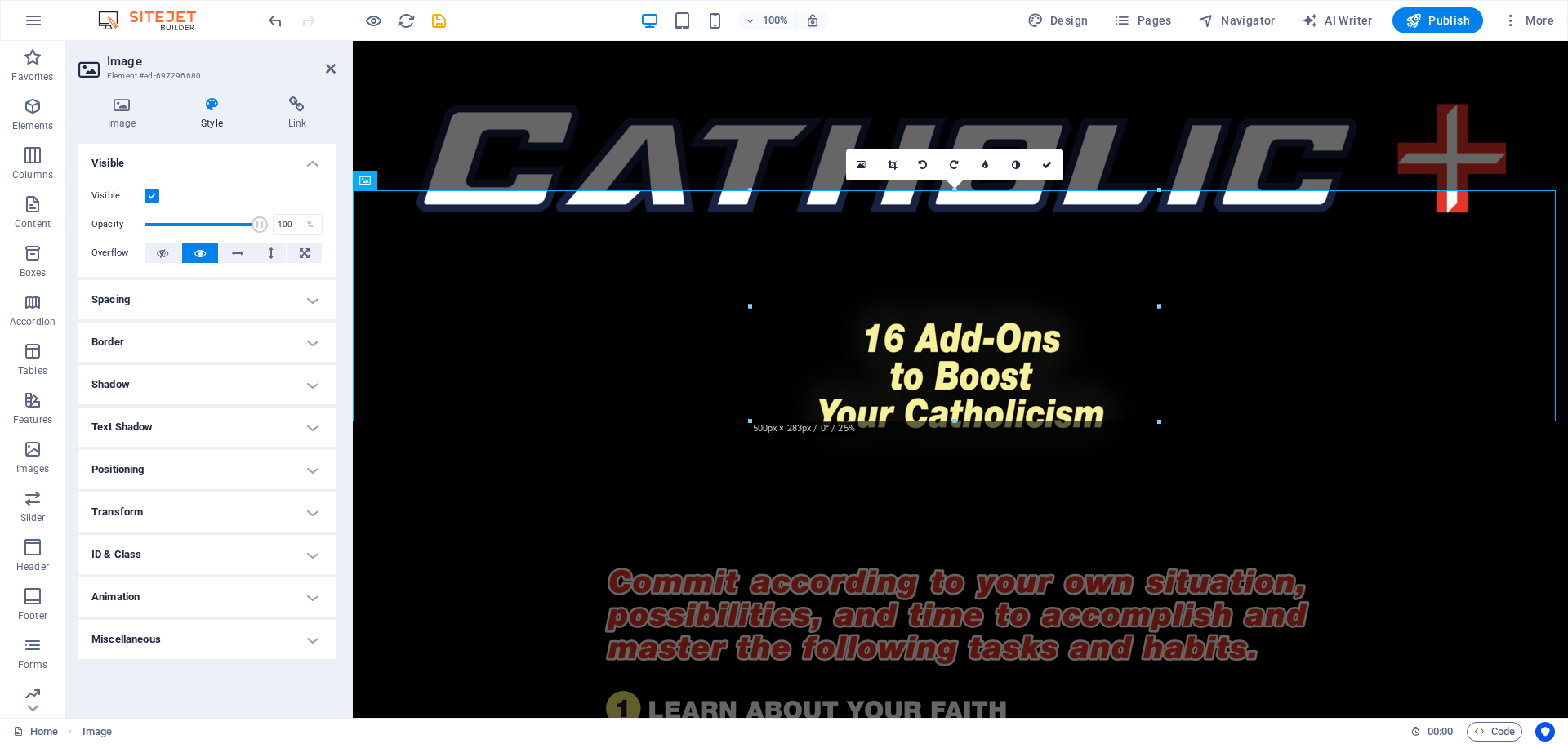
click at [187, 303] on h4 "Spacing" at bounding box center [207, 300] width 258 height 39
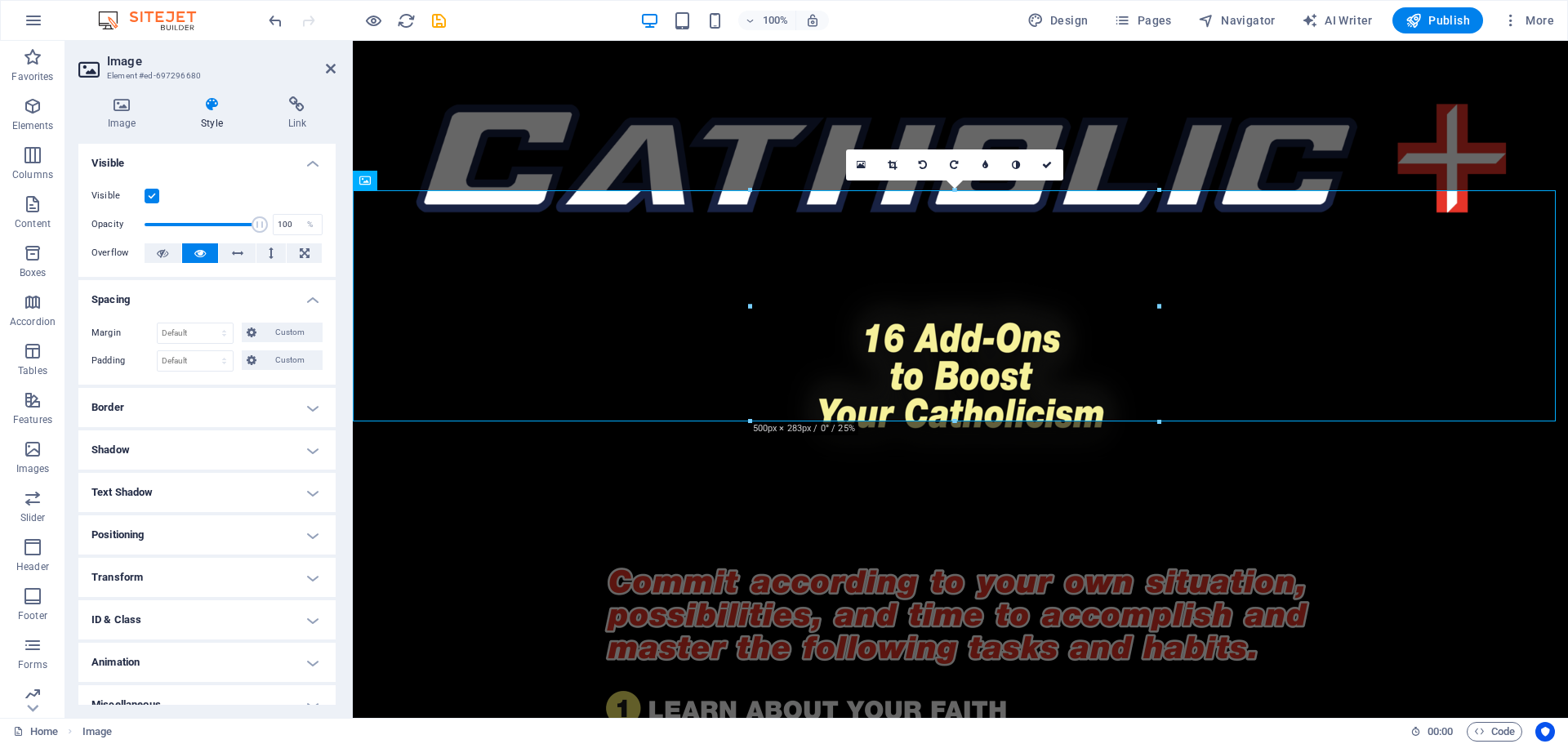
click at [177, 420] on h4 "Border" at bounding box center [207, 407] width 258 height 39
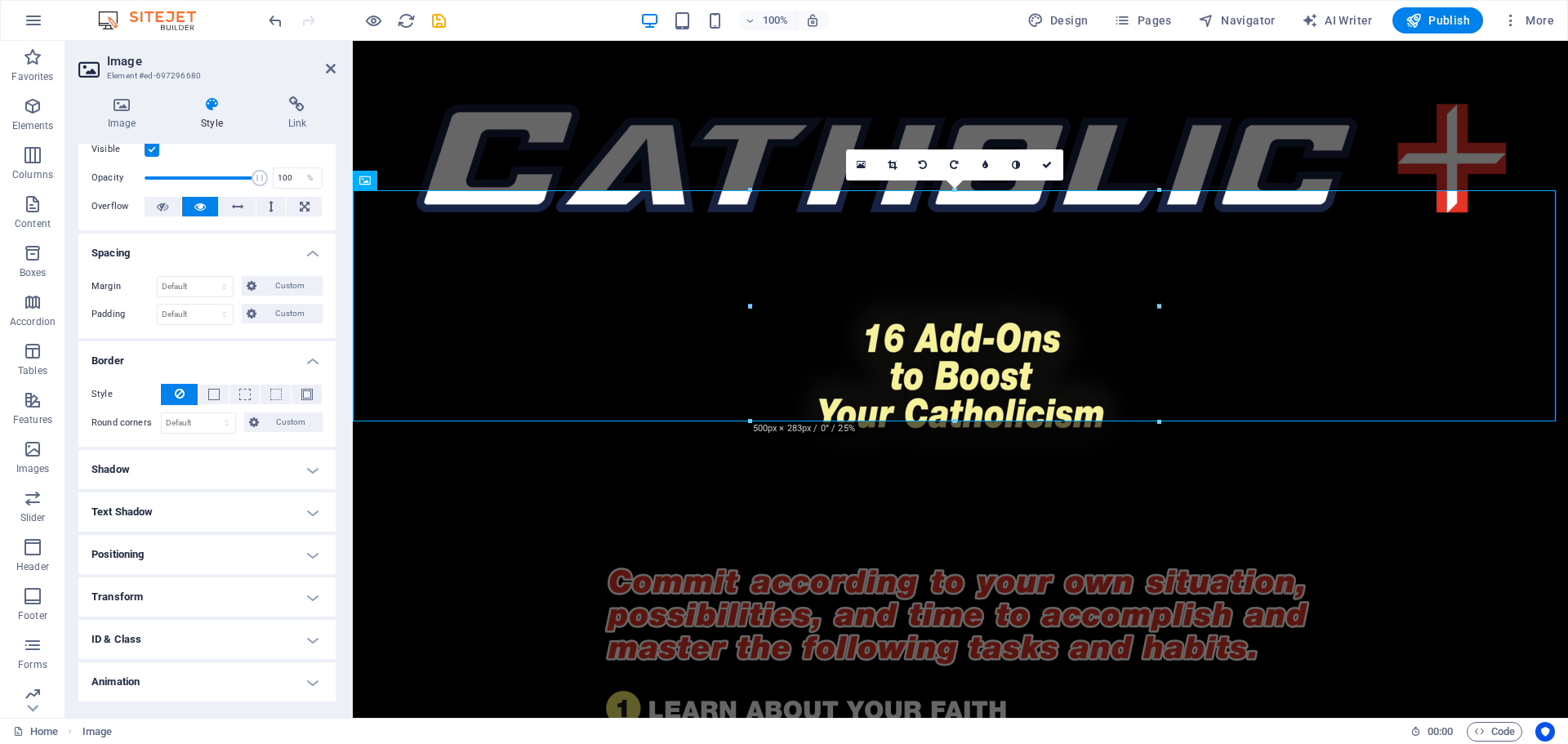
scroll to position [86, 0]
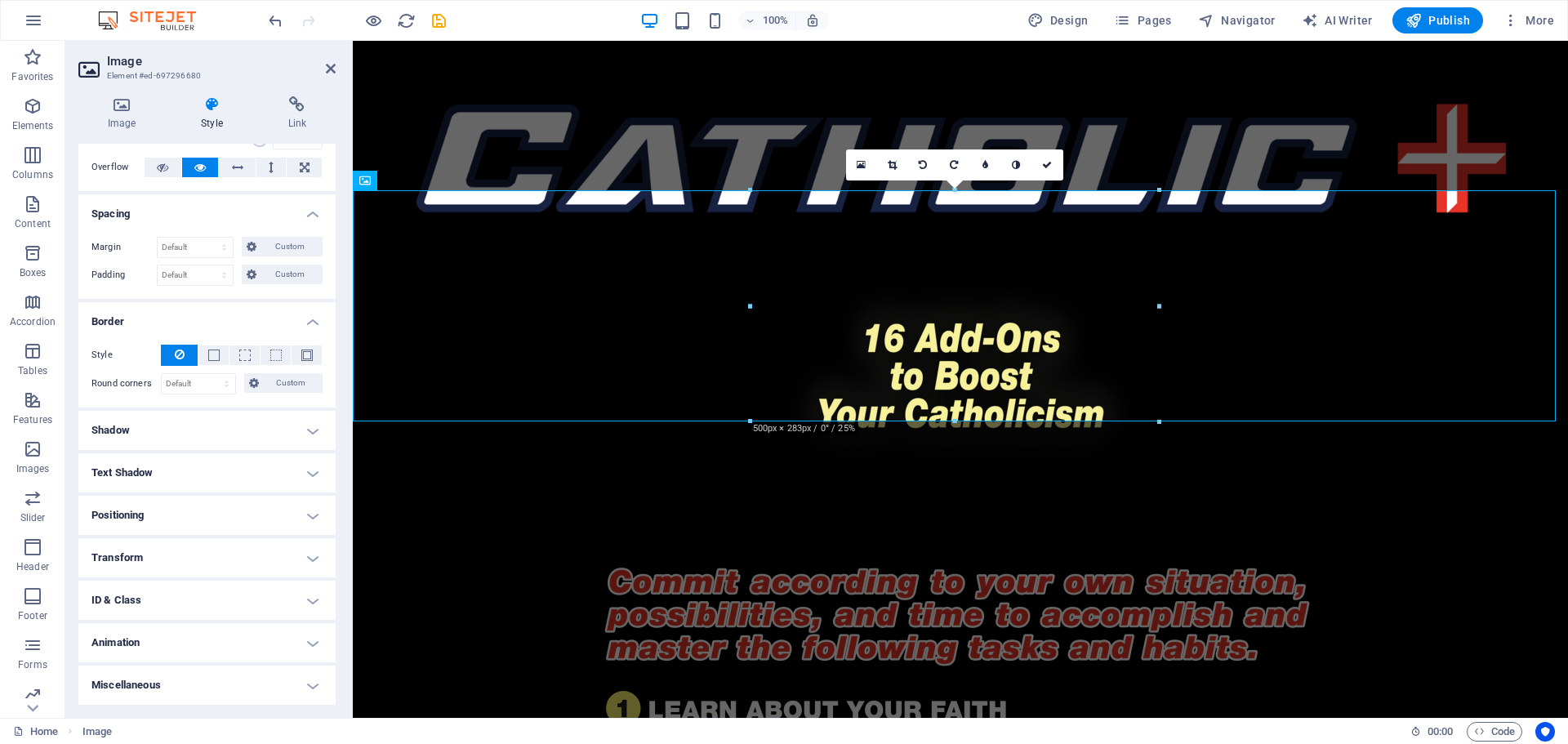
click at [169, 510] on h4 "Positioning" at bounding box center [207, 515] width 258 height 39
drag, startPoint x: 210, startPoint y: 600, endPoint x: 167, endPoint y: 601, distance: 43.0
click at [180, 607] on div "-15 auto px rem % em" at bounding box center [207, 603] width 74 height 22
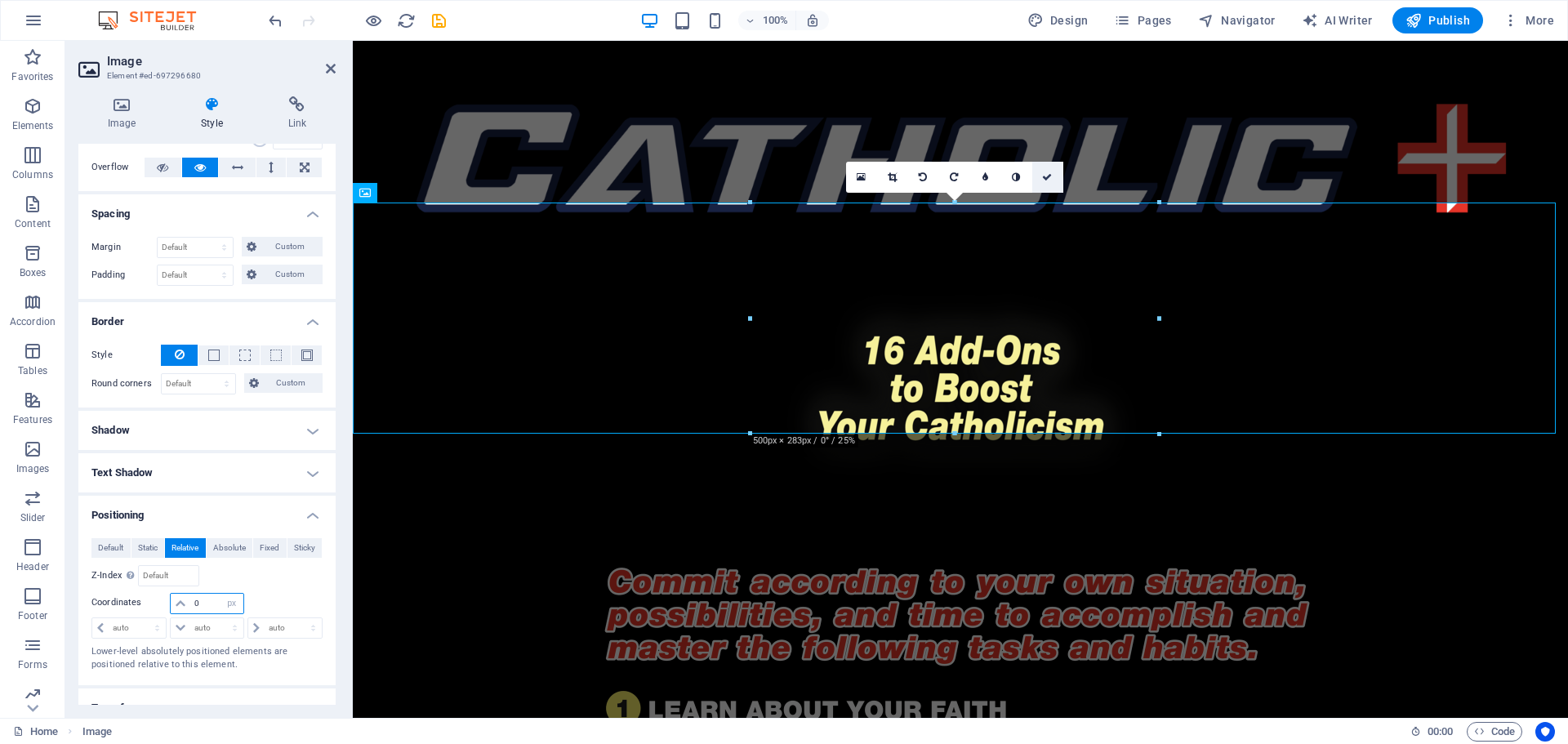
type input "0"
click at [1046, 171] on link at bounding box center [1048, 177] width 31 height 31
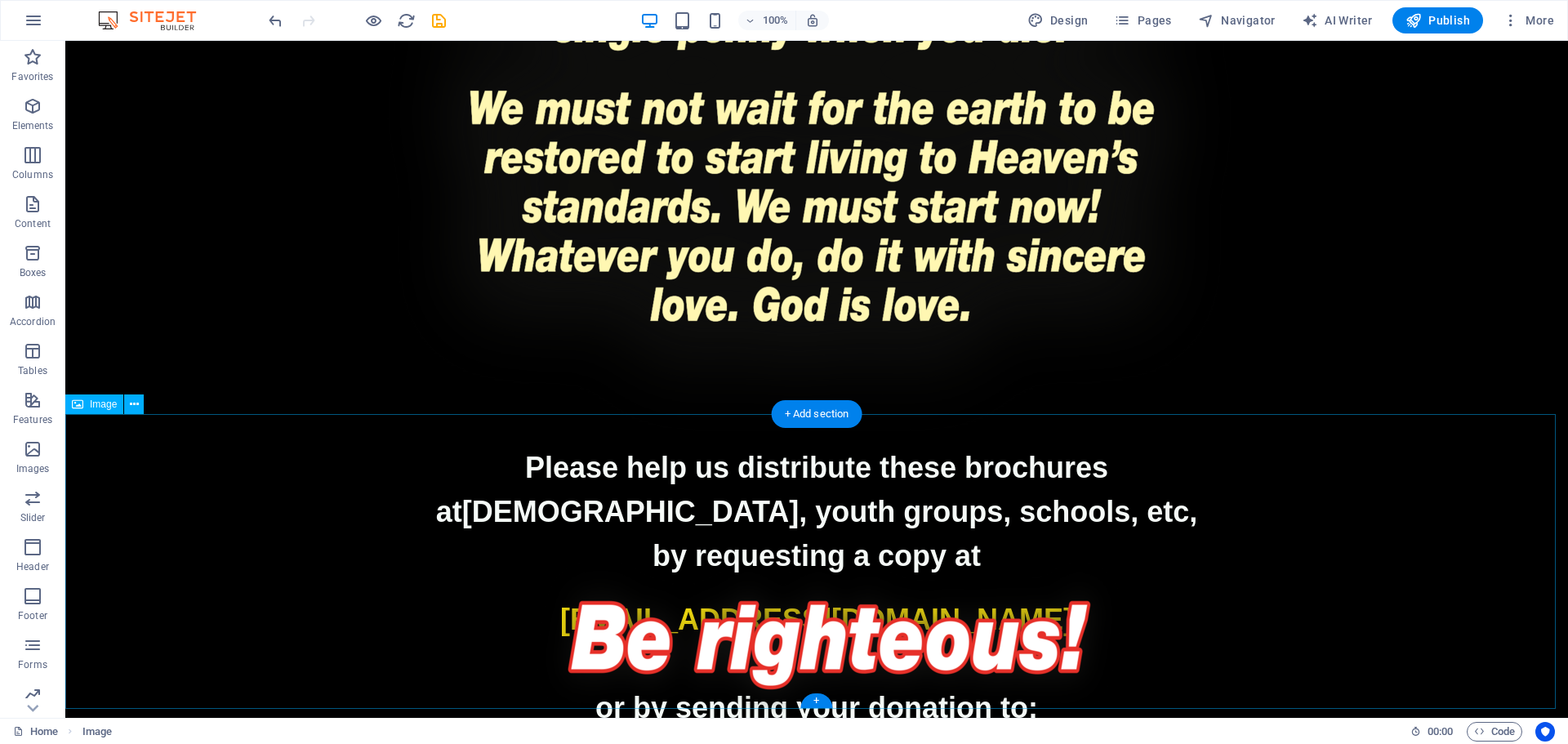
scroll to position [3755, 0]
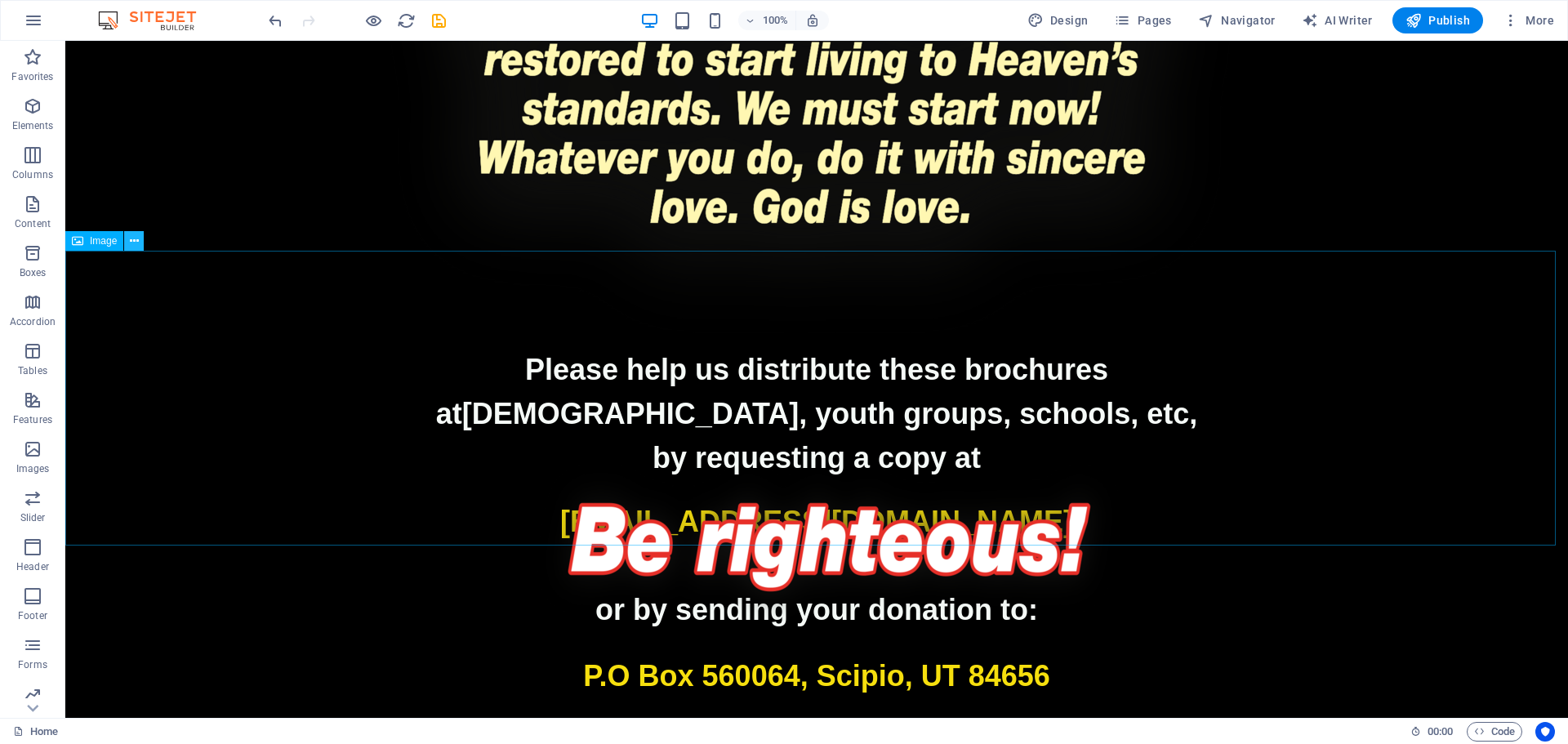
click at [135, 247] on icon at bounding box center [135, 241] width 9 height 17
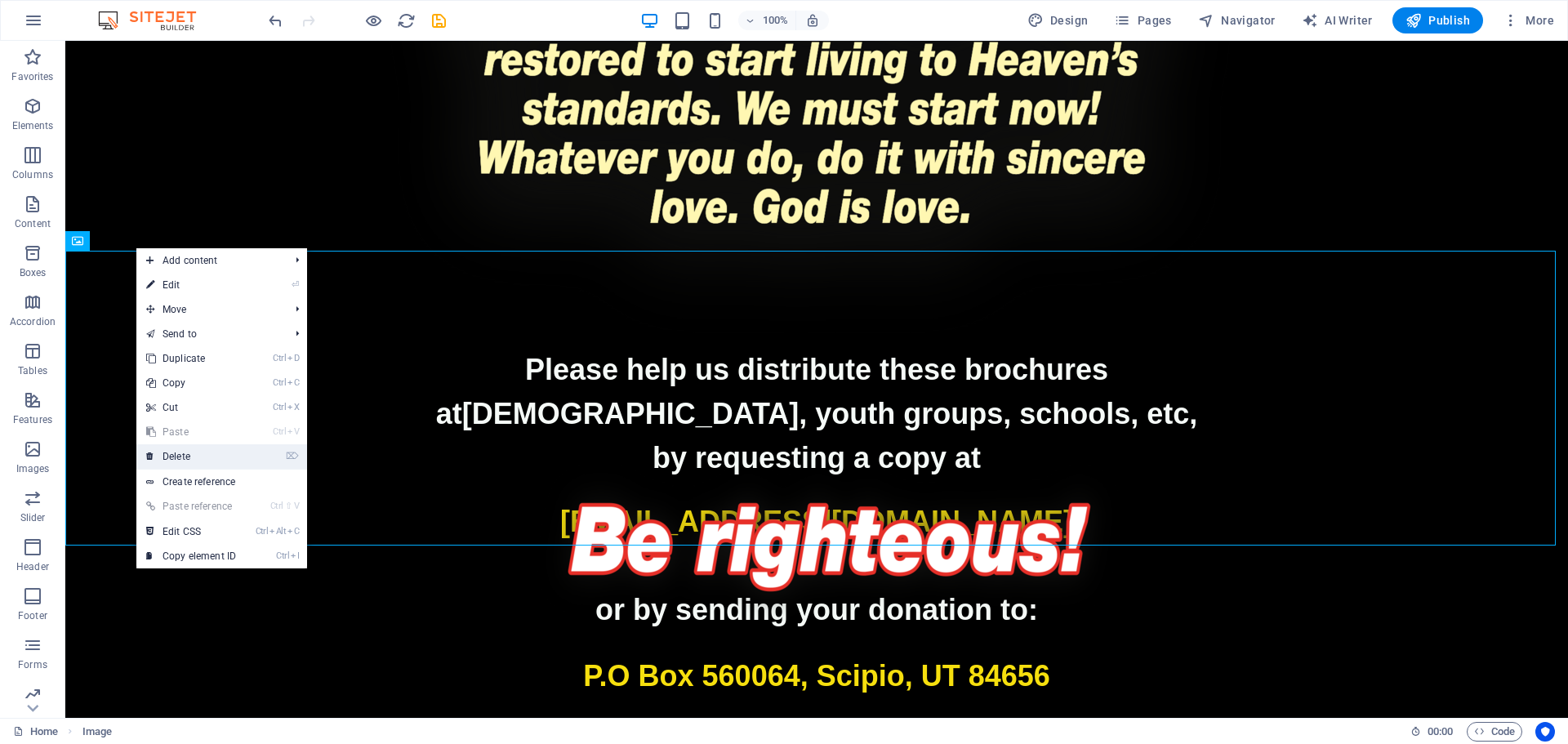
click at [179, 465] on link "⌦ Delete" at bounding box center [191, 456] width 110 height 24
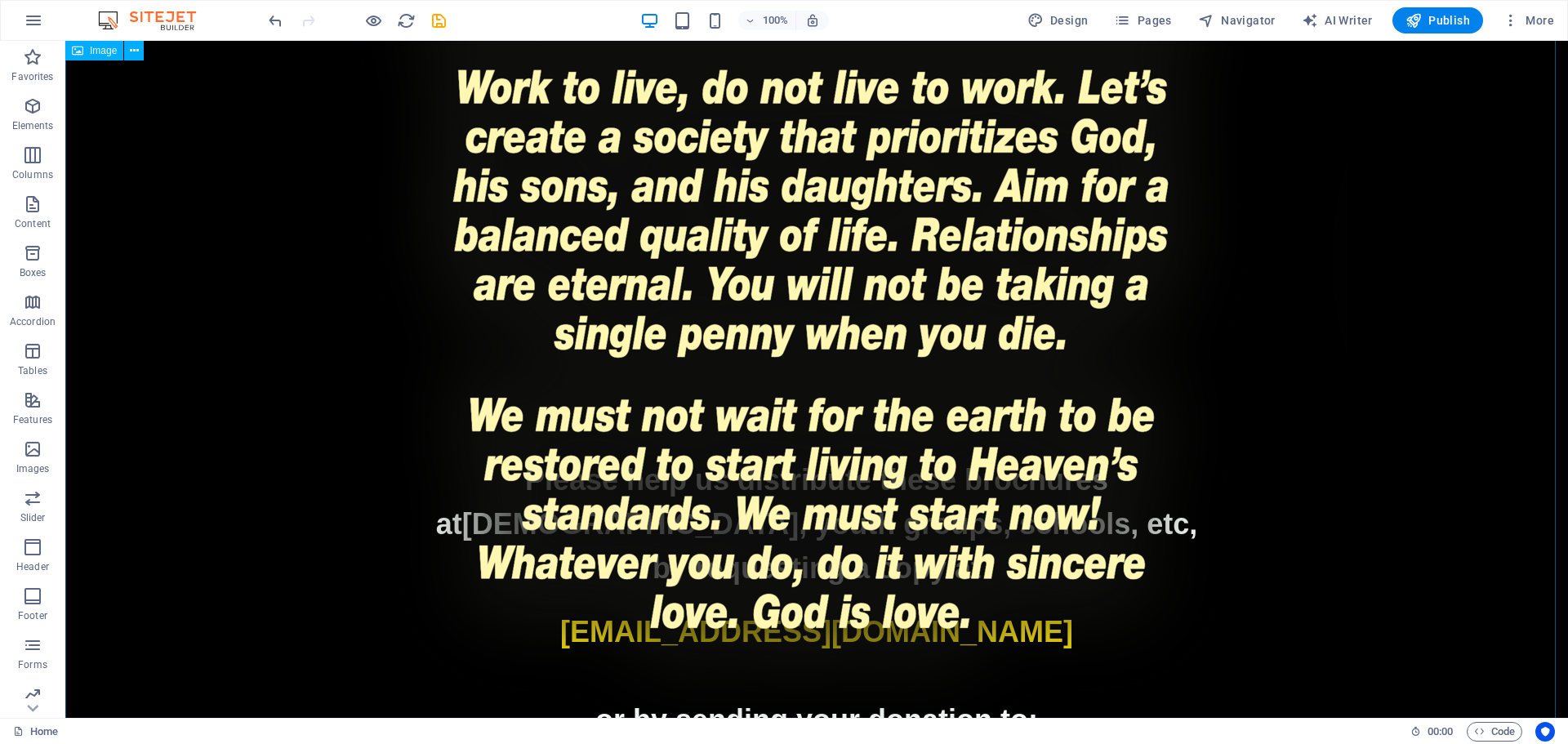
scroll to position [3463, 0]
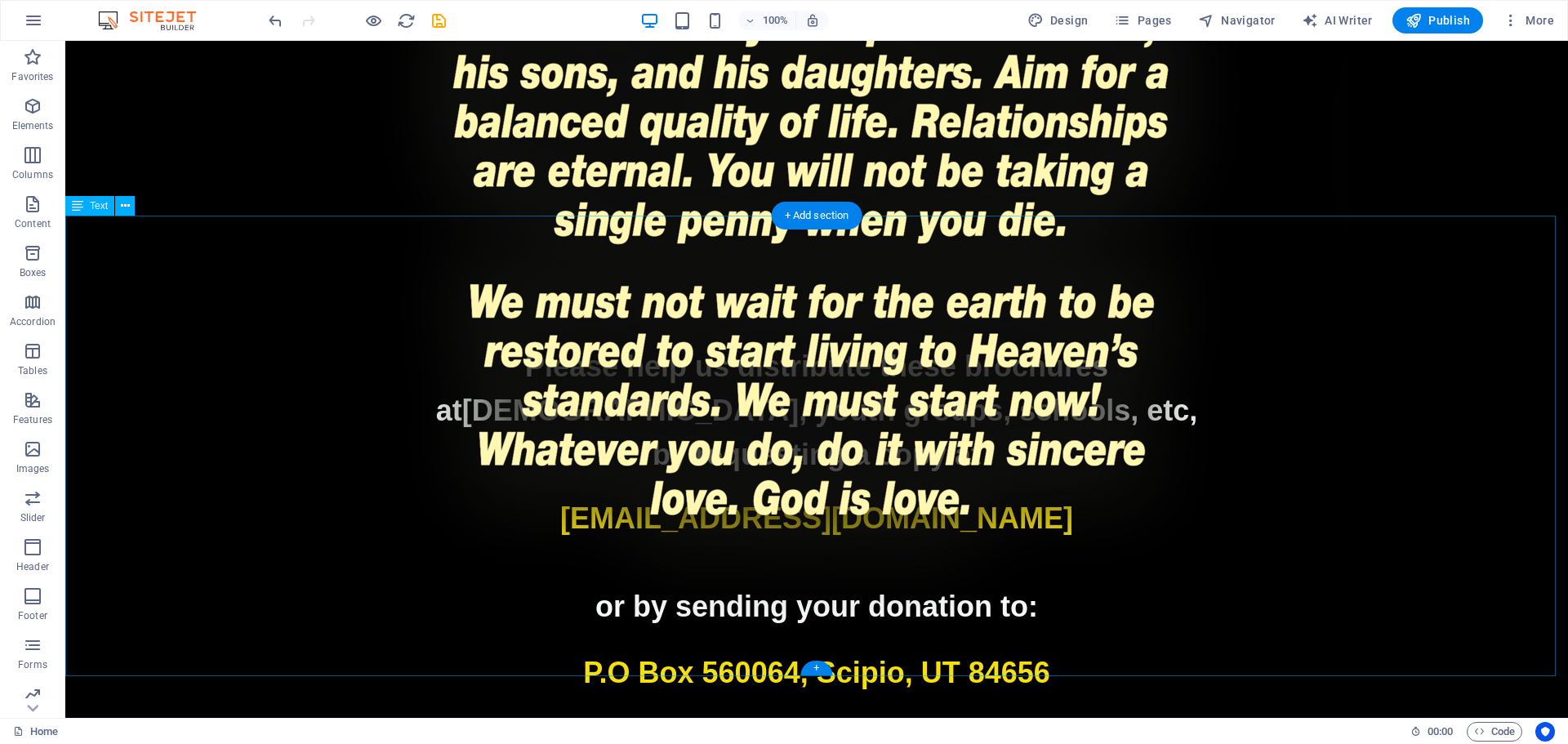
click at [1107, 576] on div "Please help us distribute these brochures at churches, youth groups, schools, e…" at bounding box center [817, 574] width 1503 height 460
click at [129, 210] on icon at bounding box center [126, 206] width 9 height 17
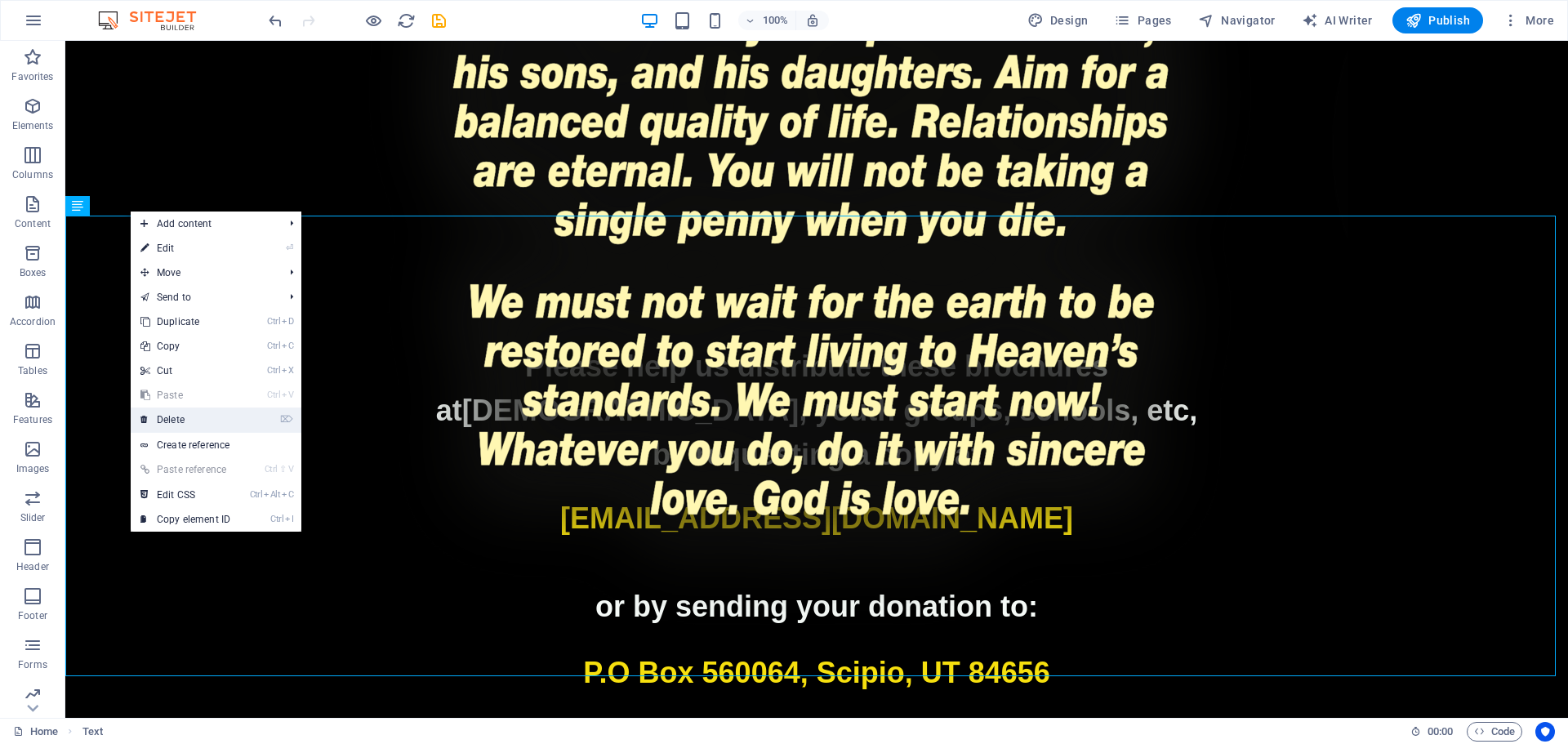
click at [185, 418] on link "⌦ Delete" at bounding box center [186, 419] width 110 height 24
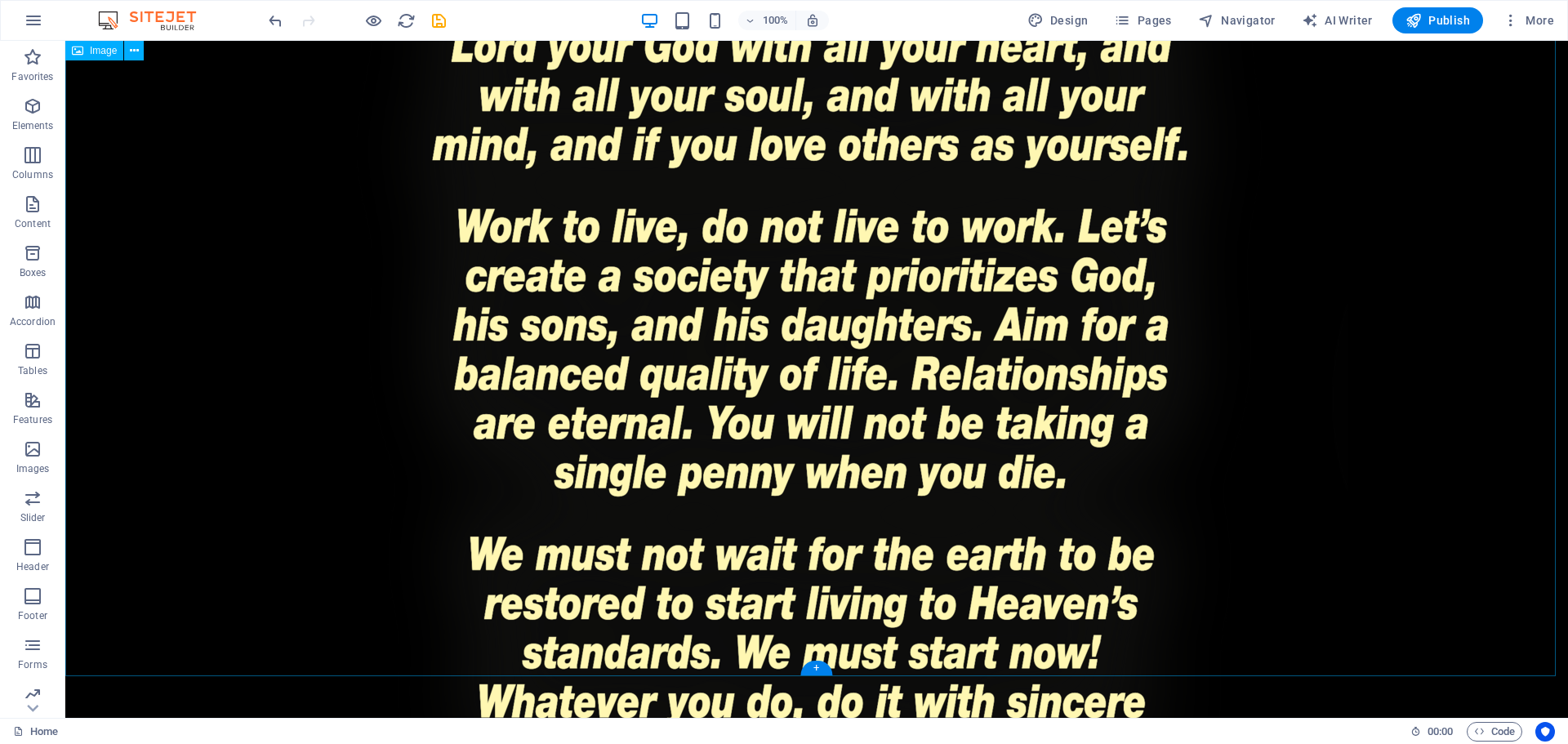
scroll to position [3330, 0]
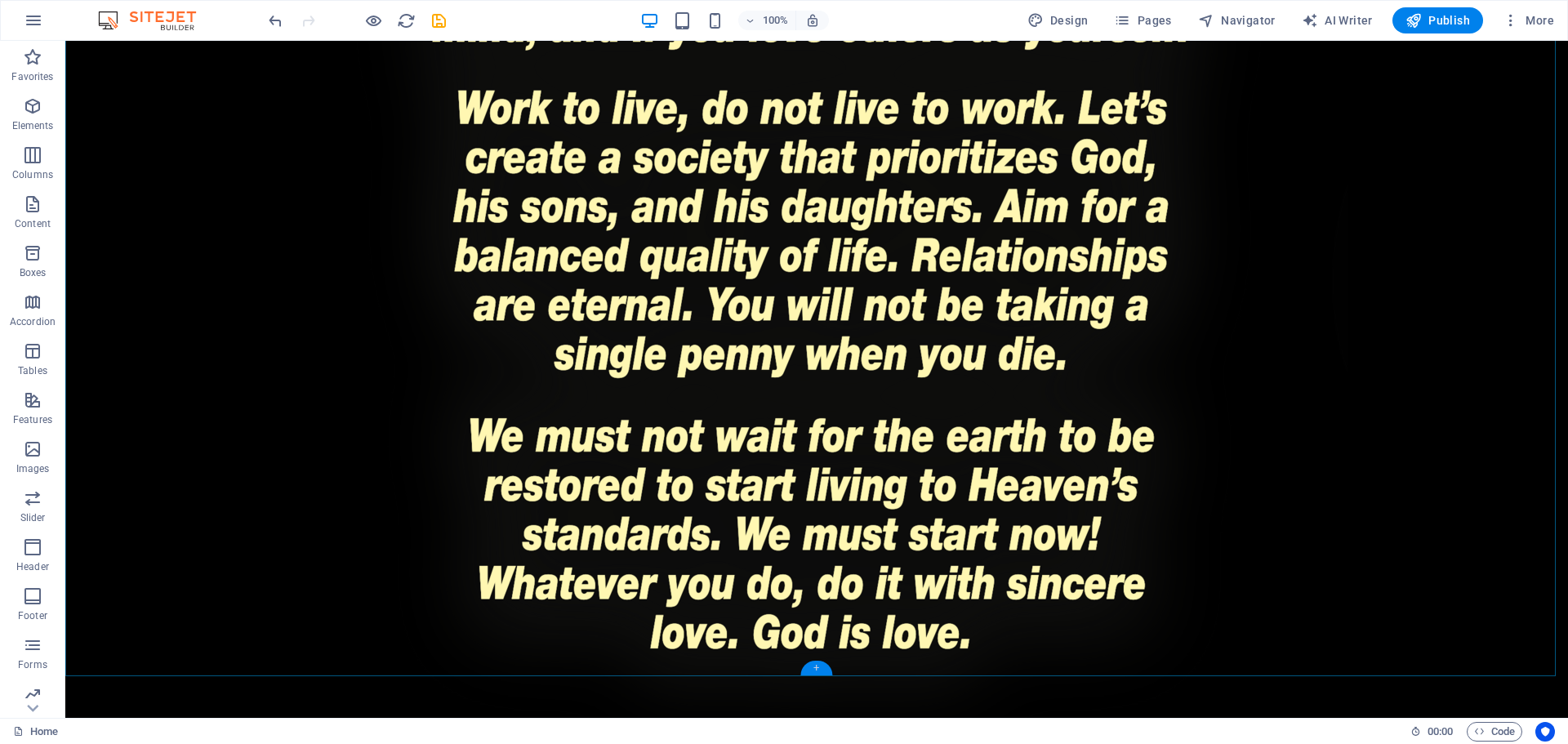
drag, startPoint x: 818, startPoint y: 668, endPoint x: 471, endPoint y: 627, distance: 349.4
click at [818, 668] on div "+" at bounding box center [815, 668] width 31 height 14
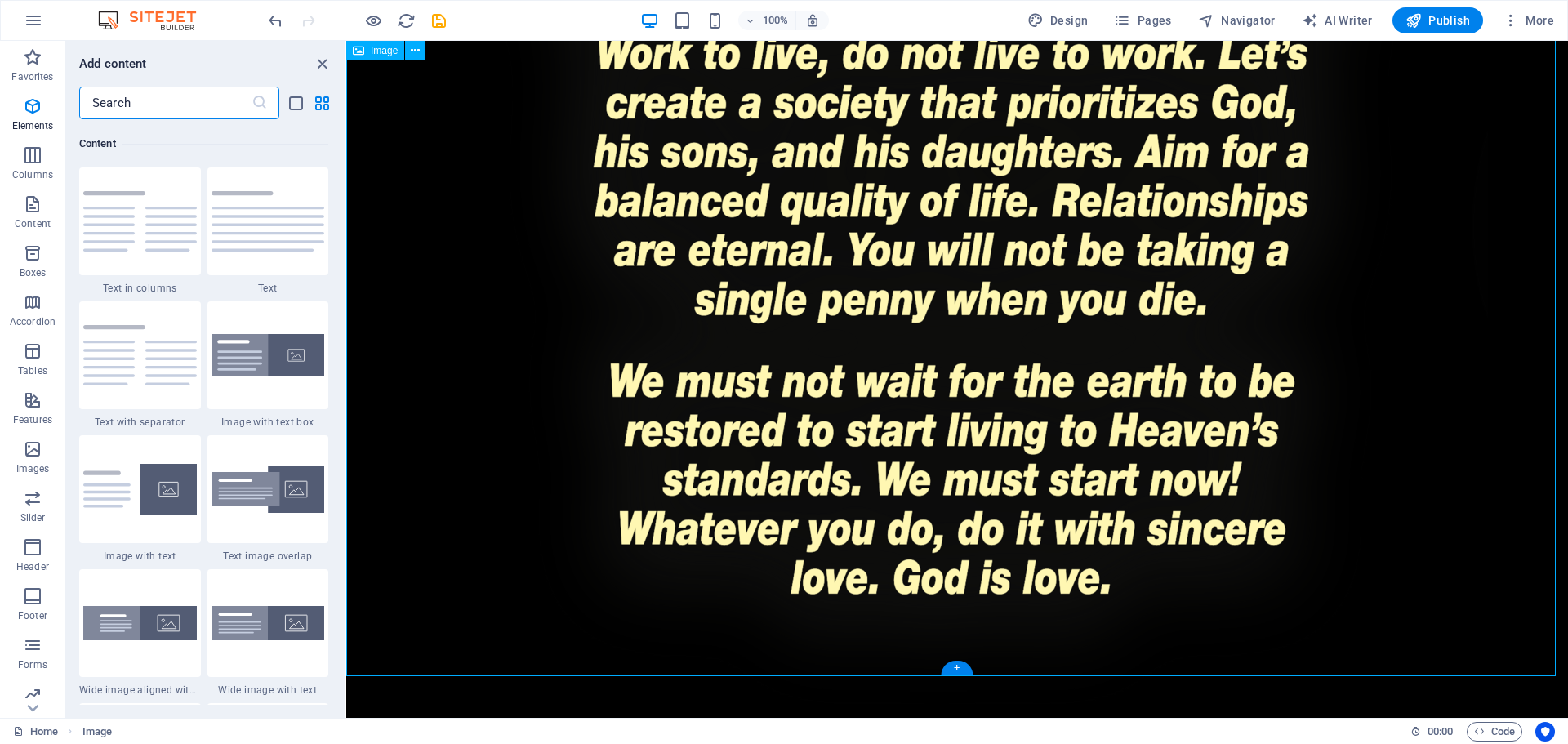
scroll to position [2857, 0]
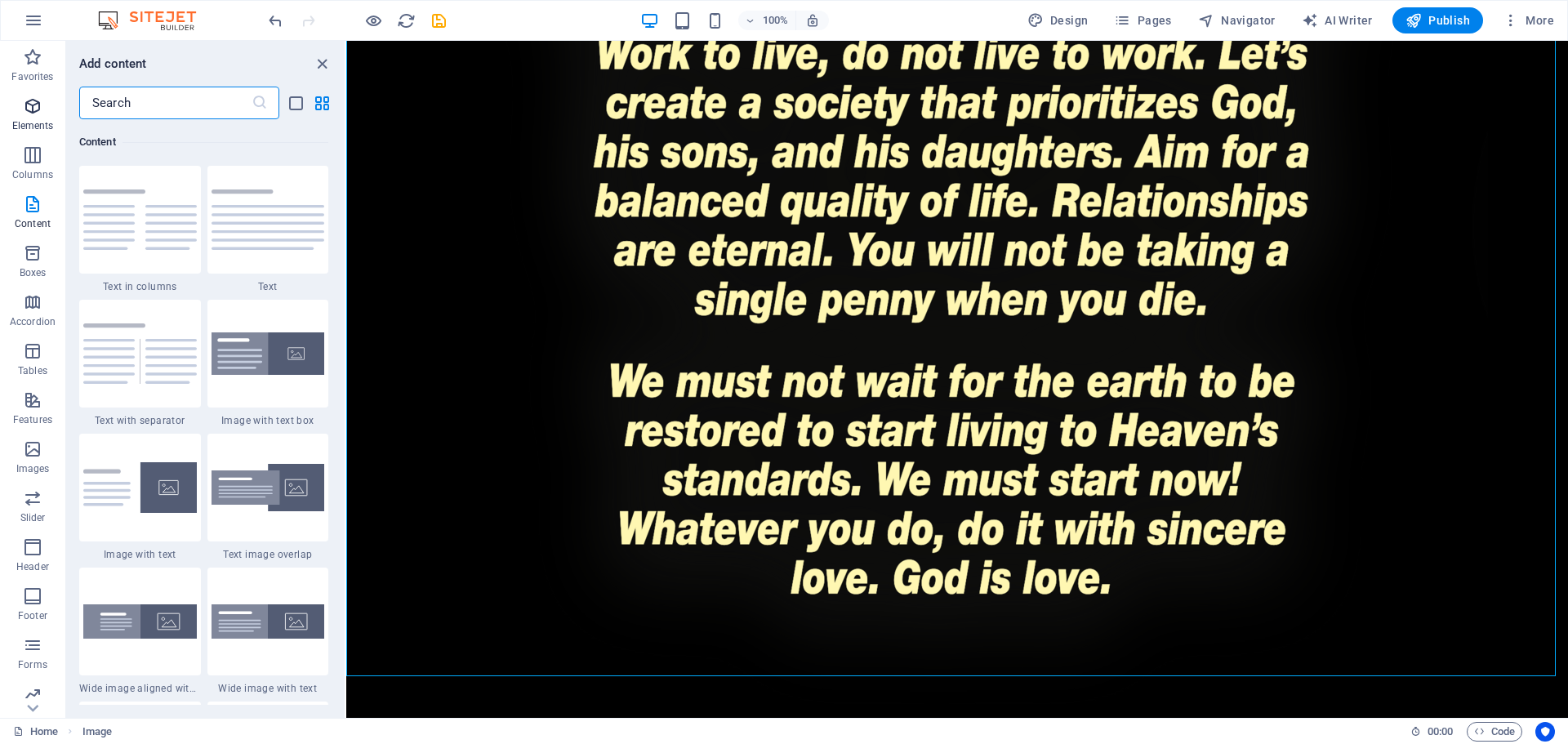
click at [26, 109] on icon "button" at bounding box center [32, 106] width 20 height 20
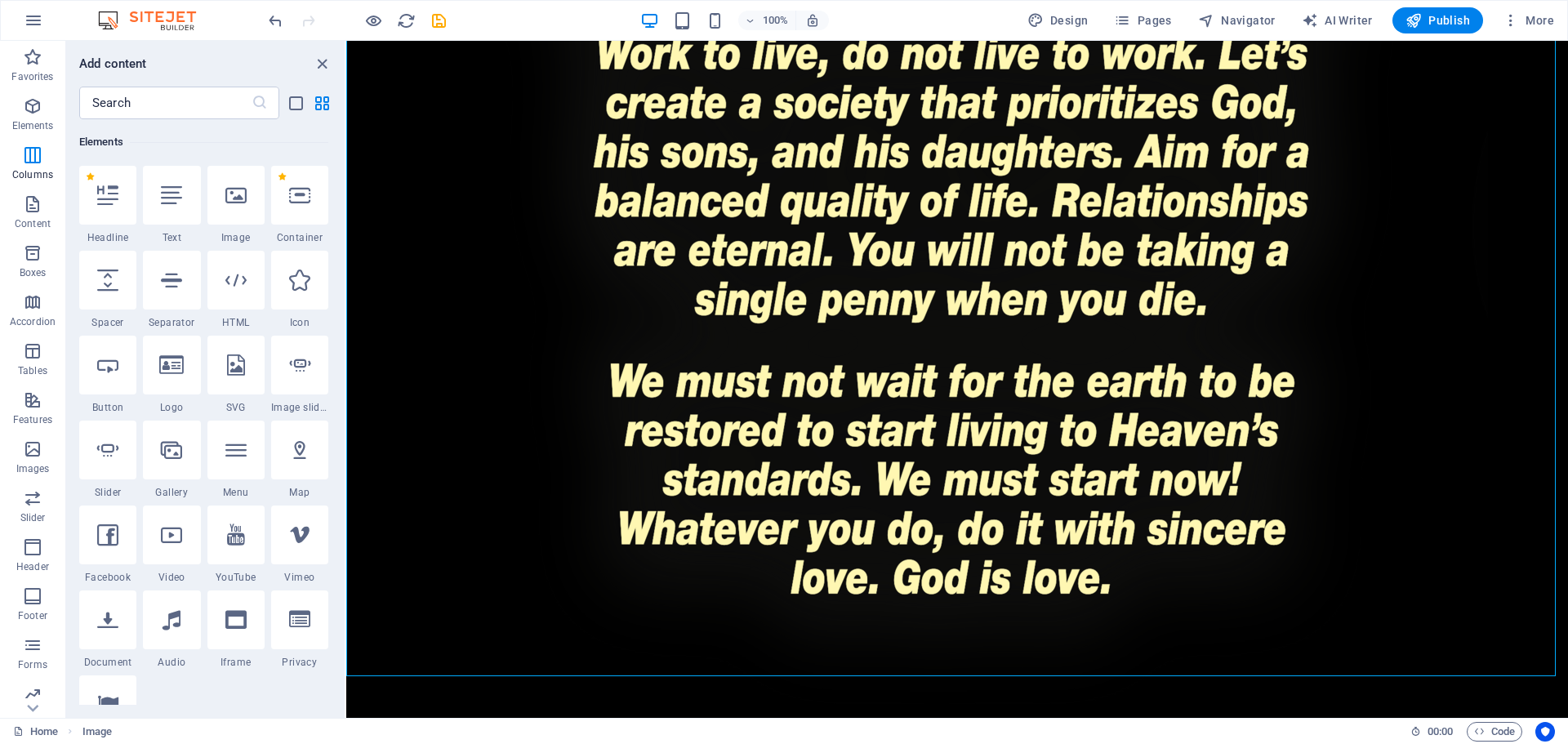
scroll to position [174, 0]
click at [223, 210] on div at bounding box center [236, 195] width 57 height 58
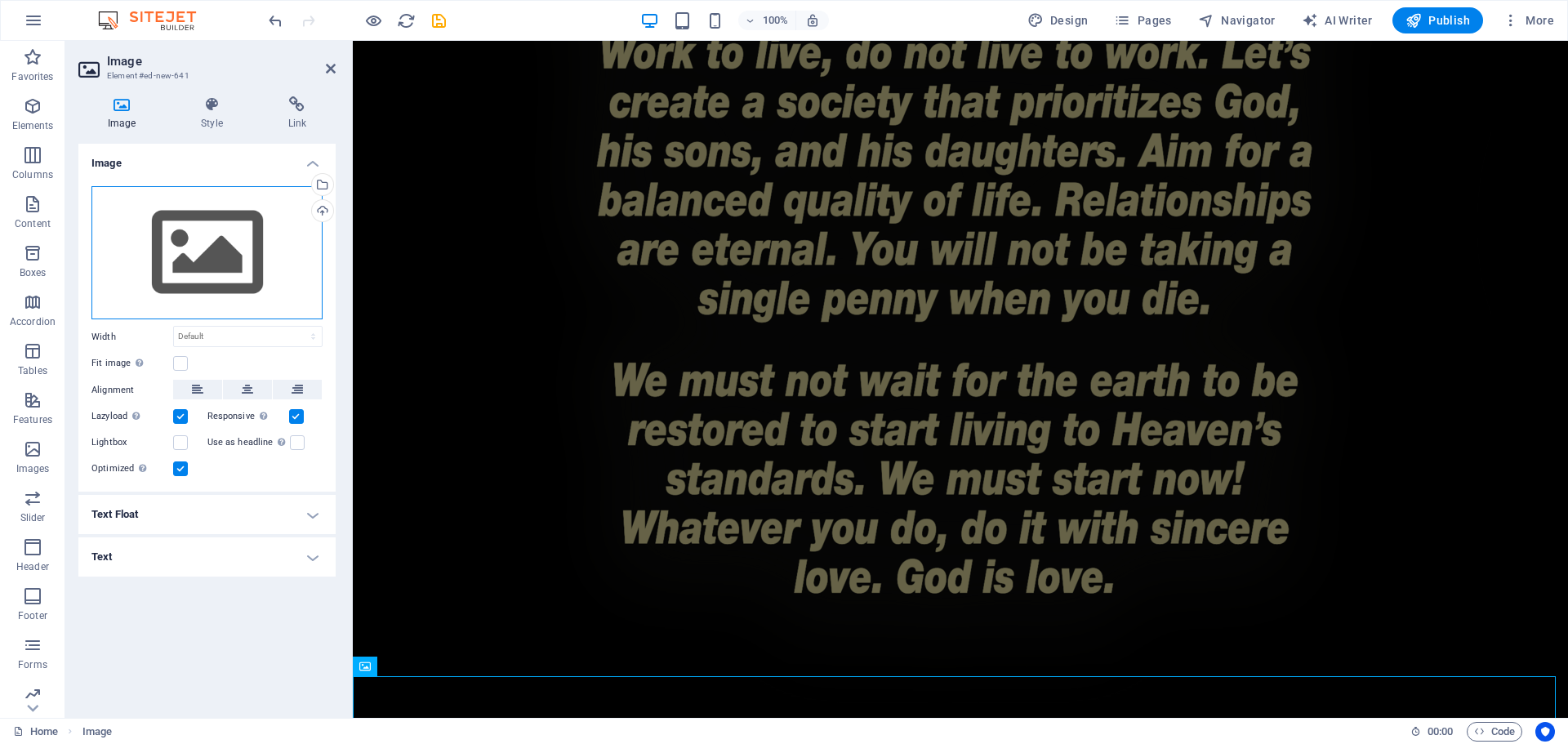
click at [203, 263] on div "Drag files here, click to choose files or select files from Files or our free s…" at bounding box center [207, 252] width 231 height 134
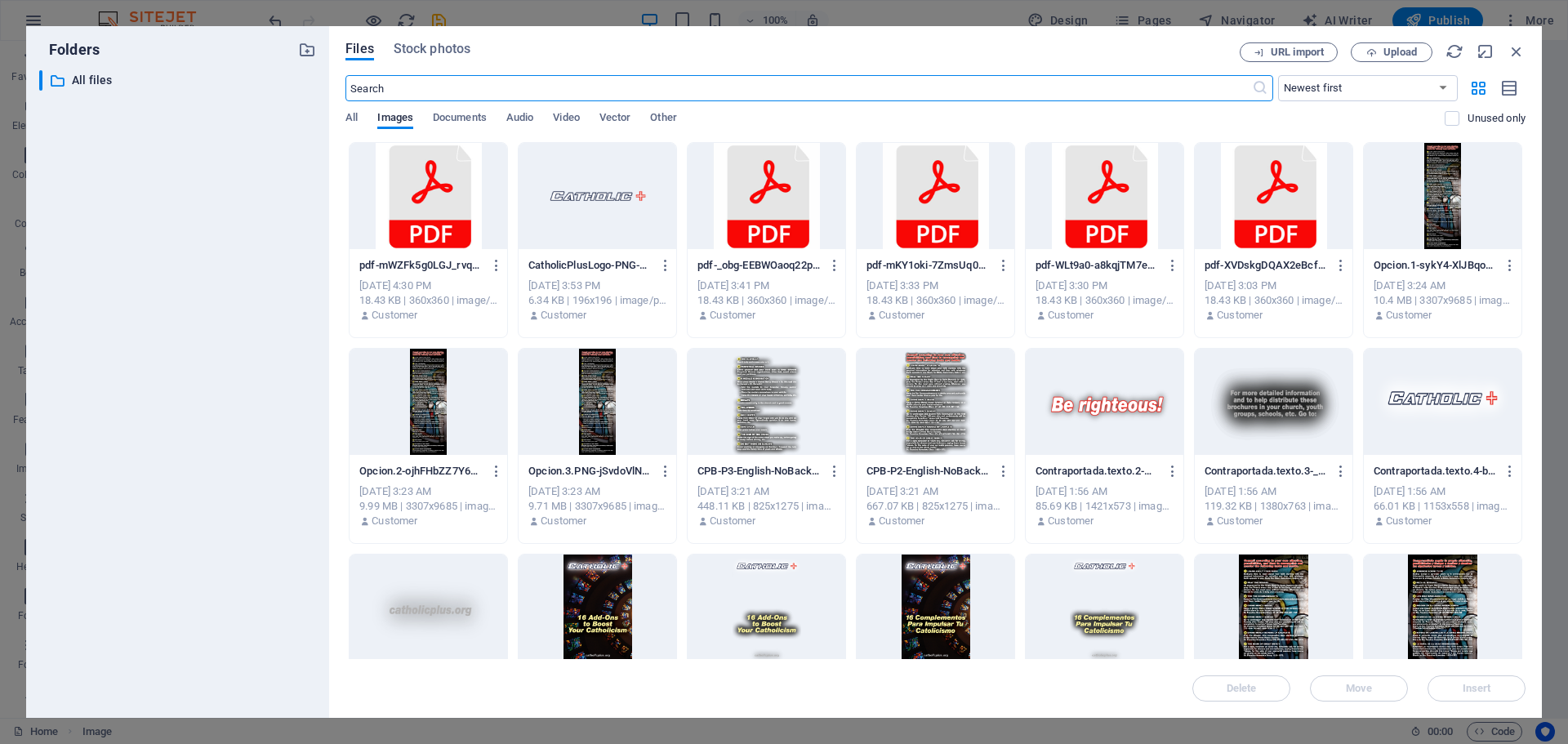
click at [1106, 402] on div at bounding box center [1105, 401] width 158 height 106
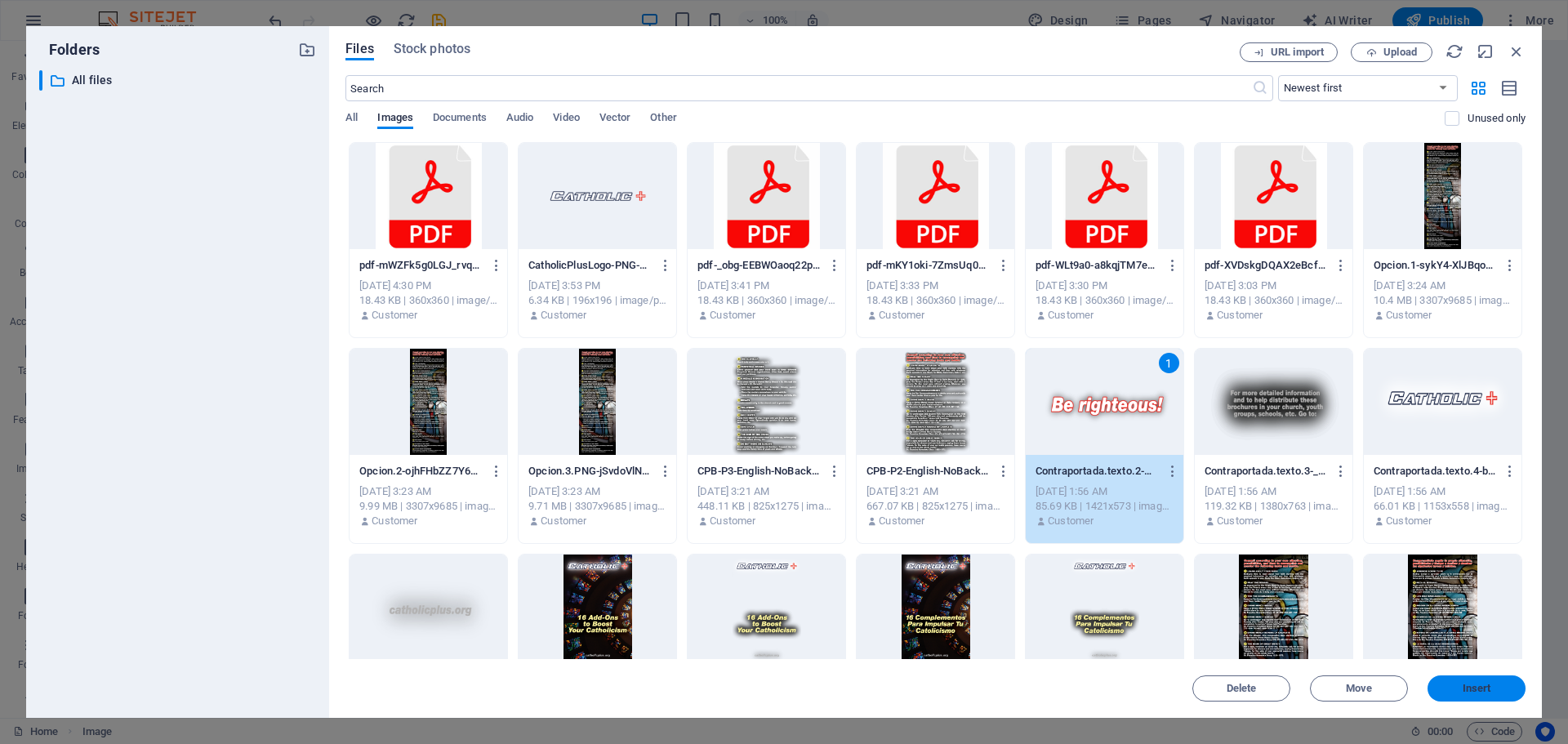
click at [1468, 684] on span "Insert" at bounding box center [1477, 687] width 29 height 10
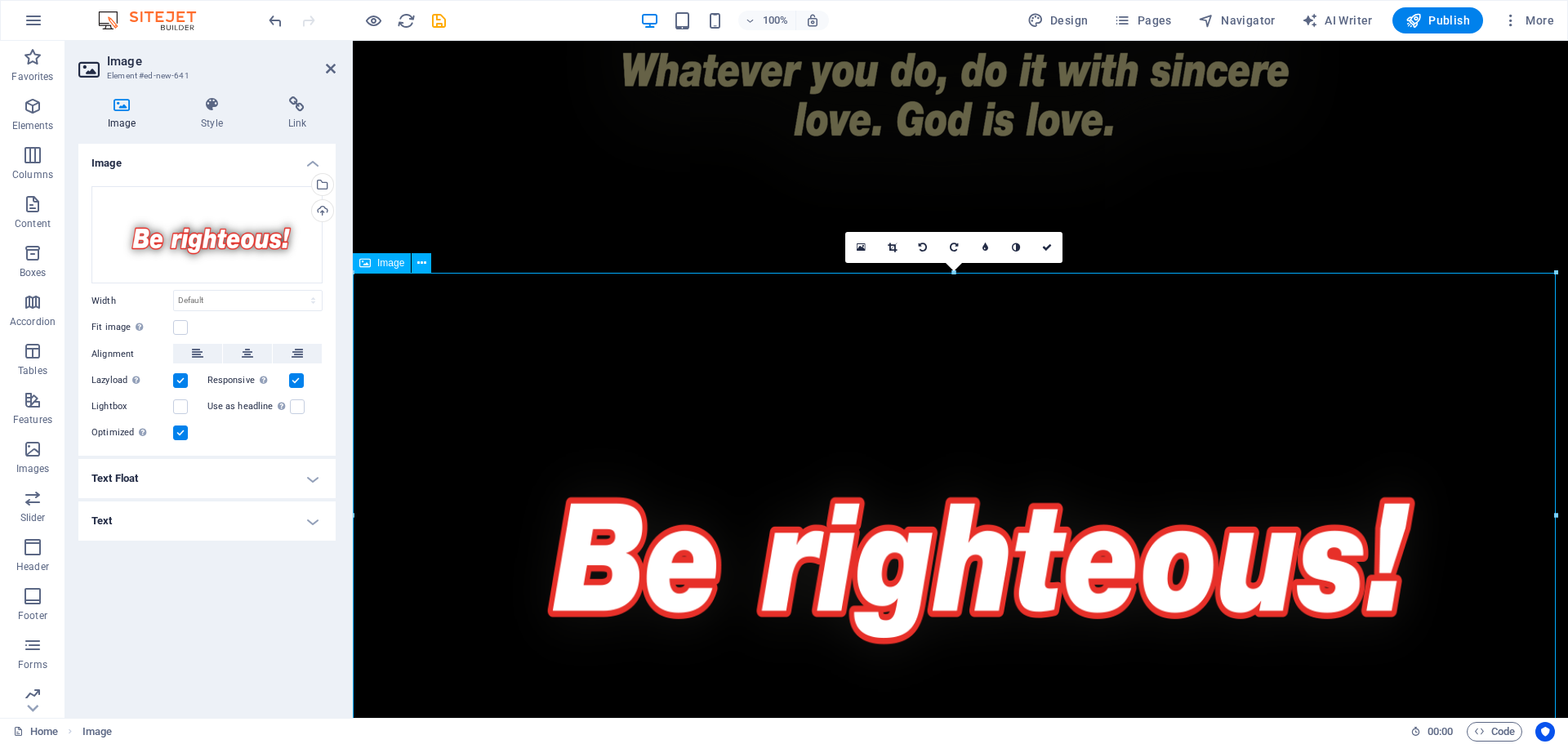
scroll to position [3815, 0]
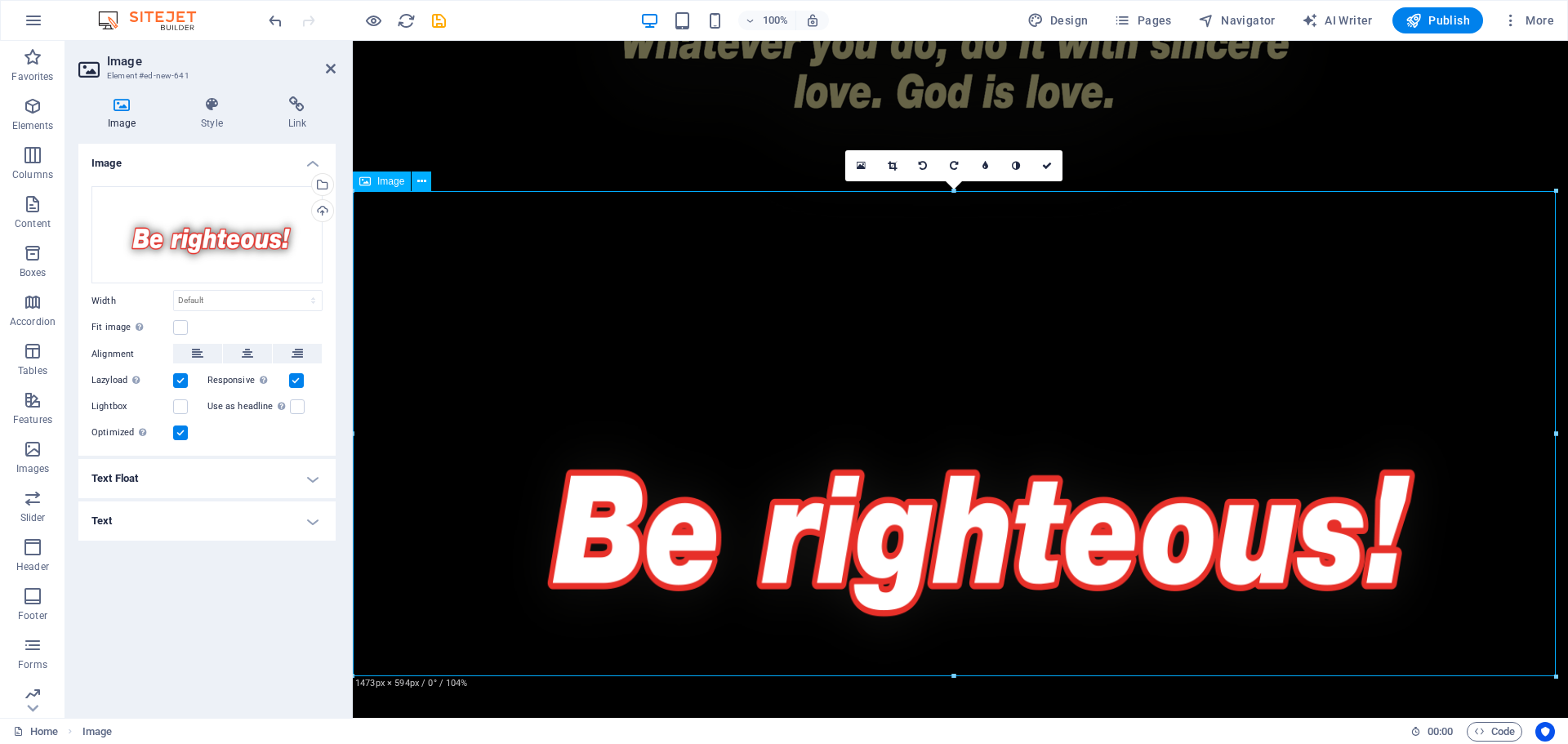
click at [1093, 429] on figure at bounding box center [961, 510] width 1216 height 490
click at [918, 353] on figure at bounding box center [961, 510] width 1216 height 490
click at [919, 349] on figure at bounding box center [961, 510] width 1216 height 490
click at [1042, 162] on link at bounding box center [1047, 165] width 31 height 31
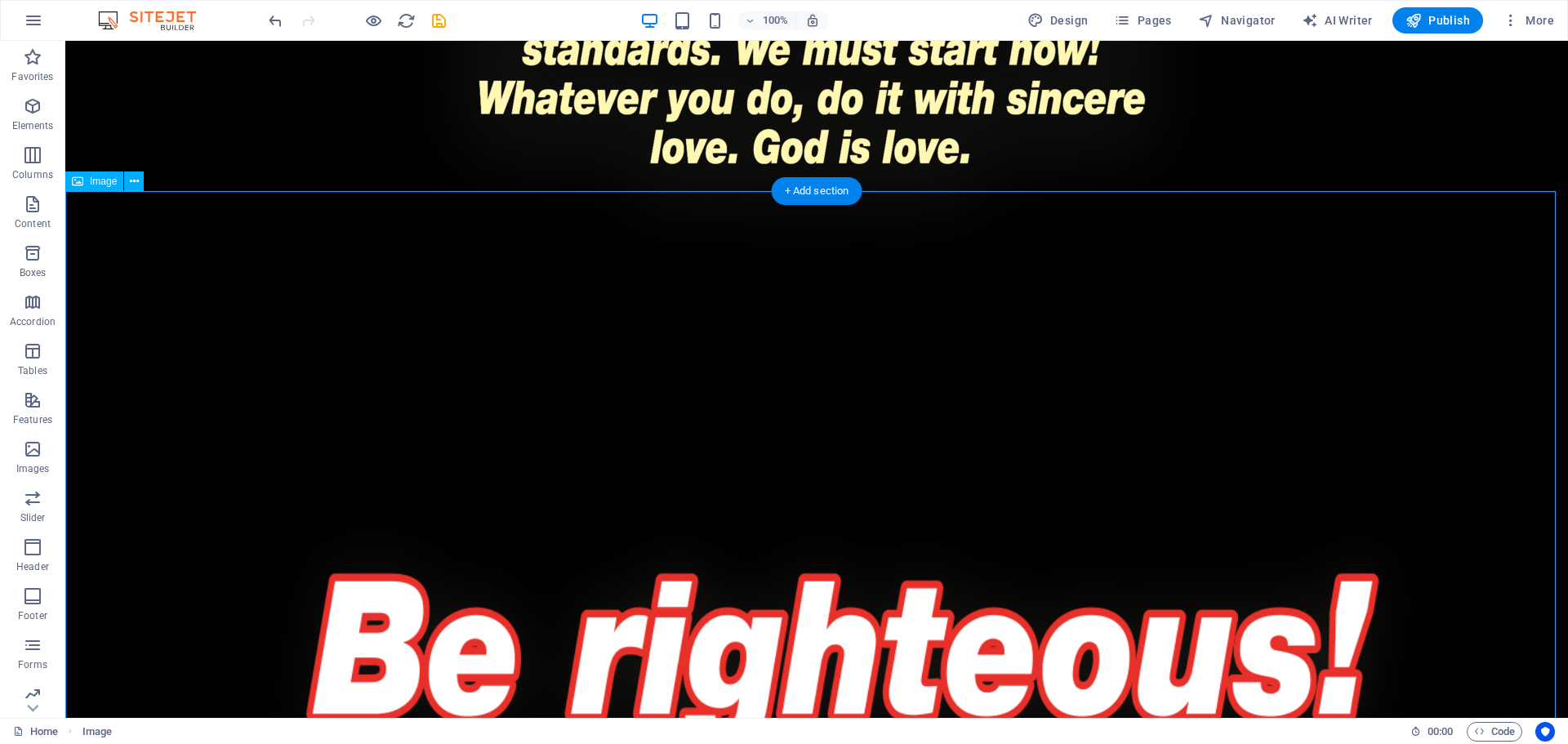
click at [1061, 320] on figure at bounding box center [817, 623] width 1503 height 606
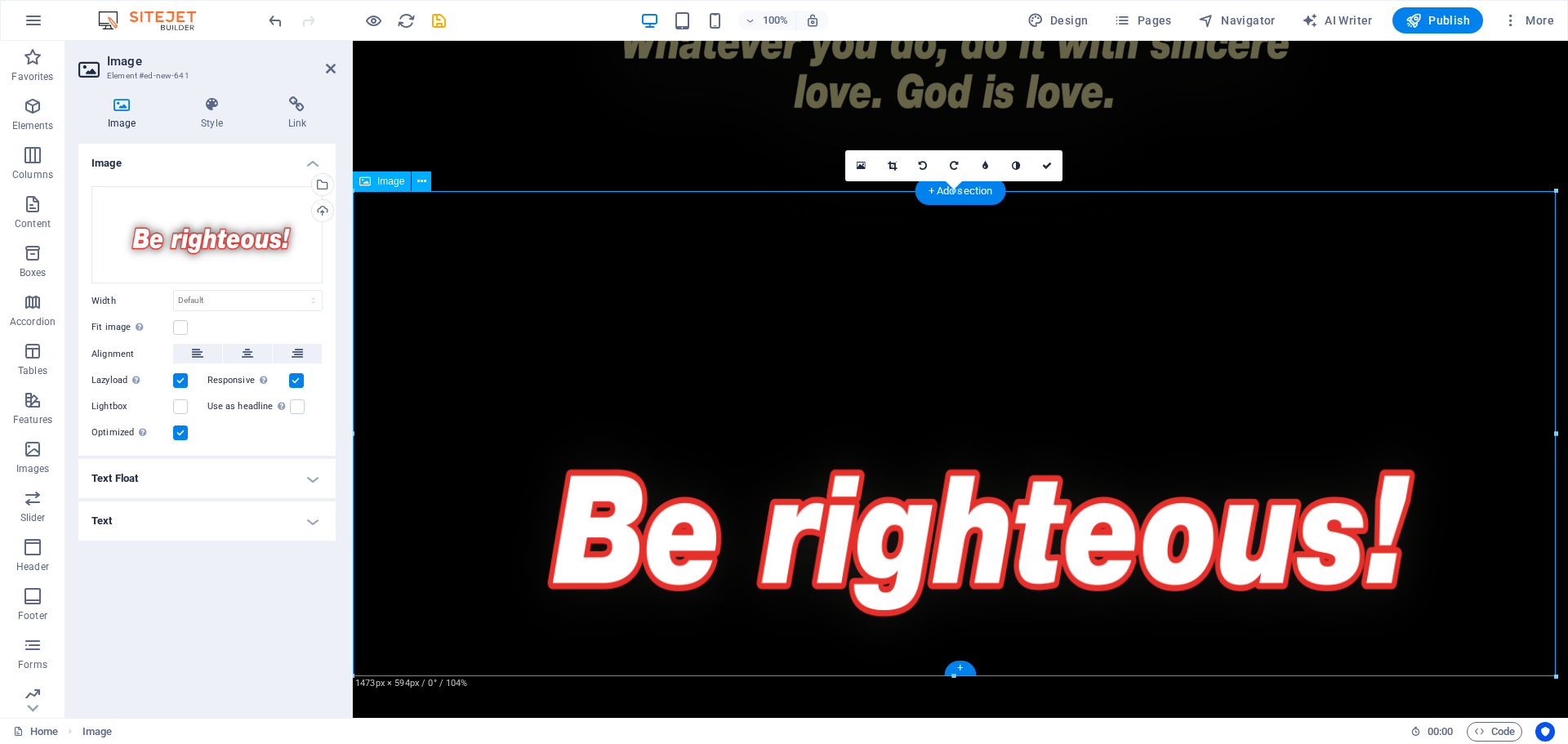
click at [1049, 400] on figure at bounding box center [961, 510] width 1216 height 490
click at [1004, 564] on figure at bounding box center [961, 510] width 1216 height 490
click at [1007, 565] on figure at bounding box center [961, 510] width 1216 height 490
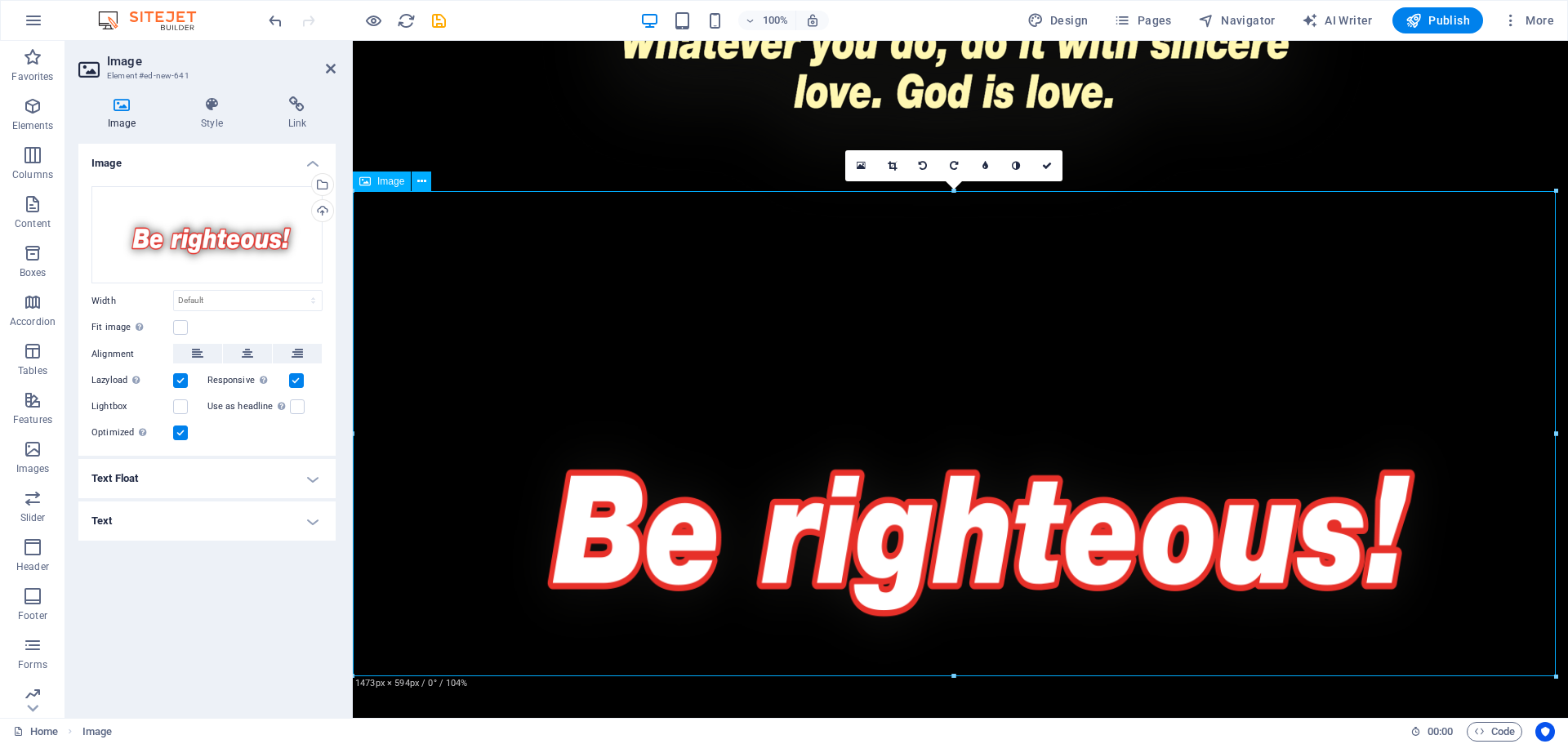
drag, startPoint x: 956, startPoint y: 673, endPoint x: 963, endPoint y: 628, distance: 45.5
click at [963, 628] on figure at bounding box center [961, 510] width 1216 height 490
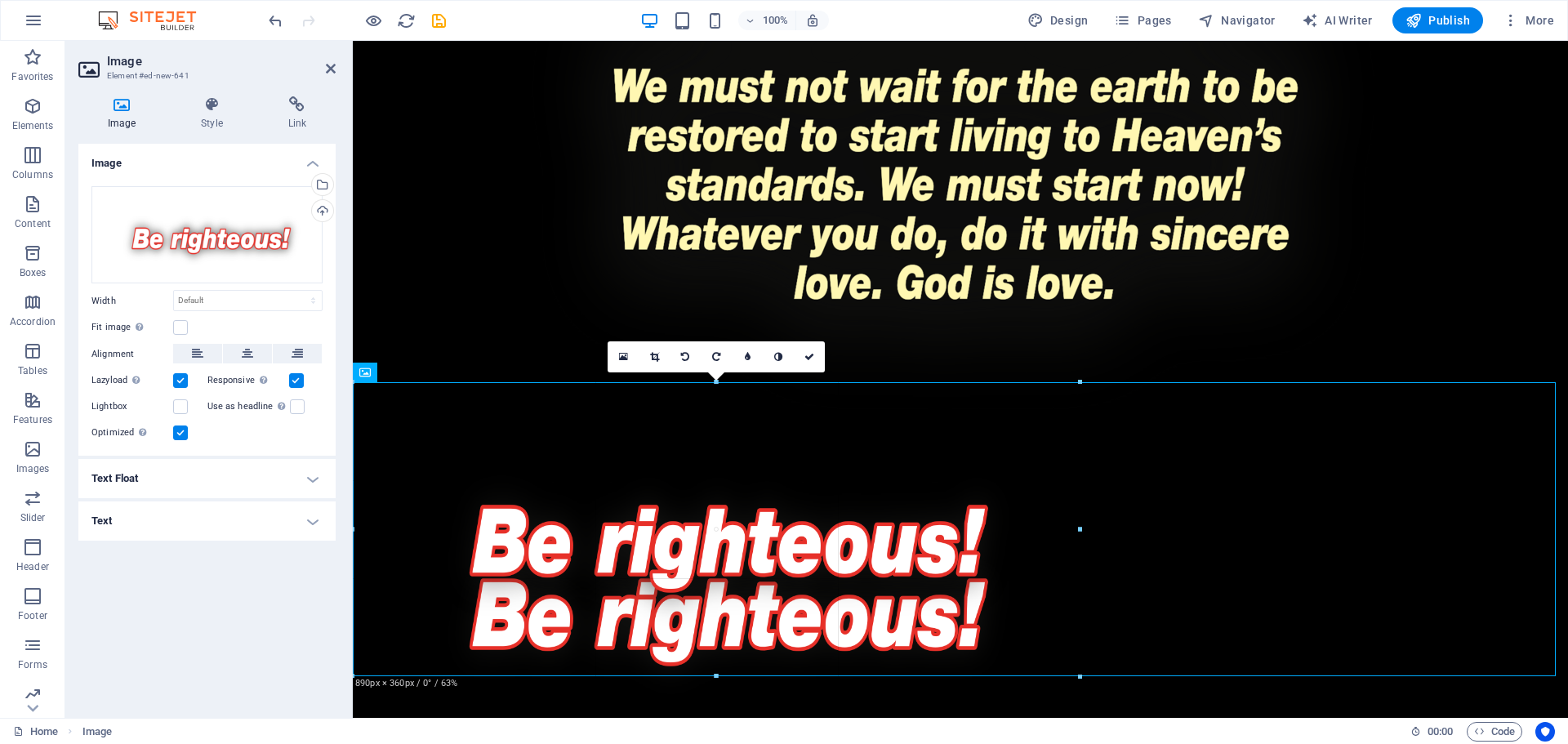
drag, startPoint x: 953, startPoint y: 675, endPoint x: 583, endPoint y: 438, distance: 439.4
type input "888"
select select "px"
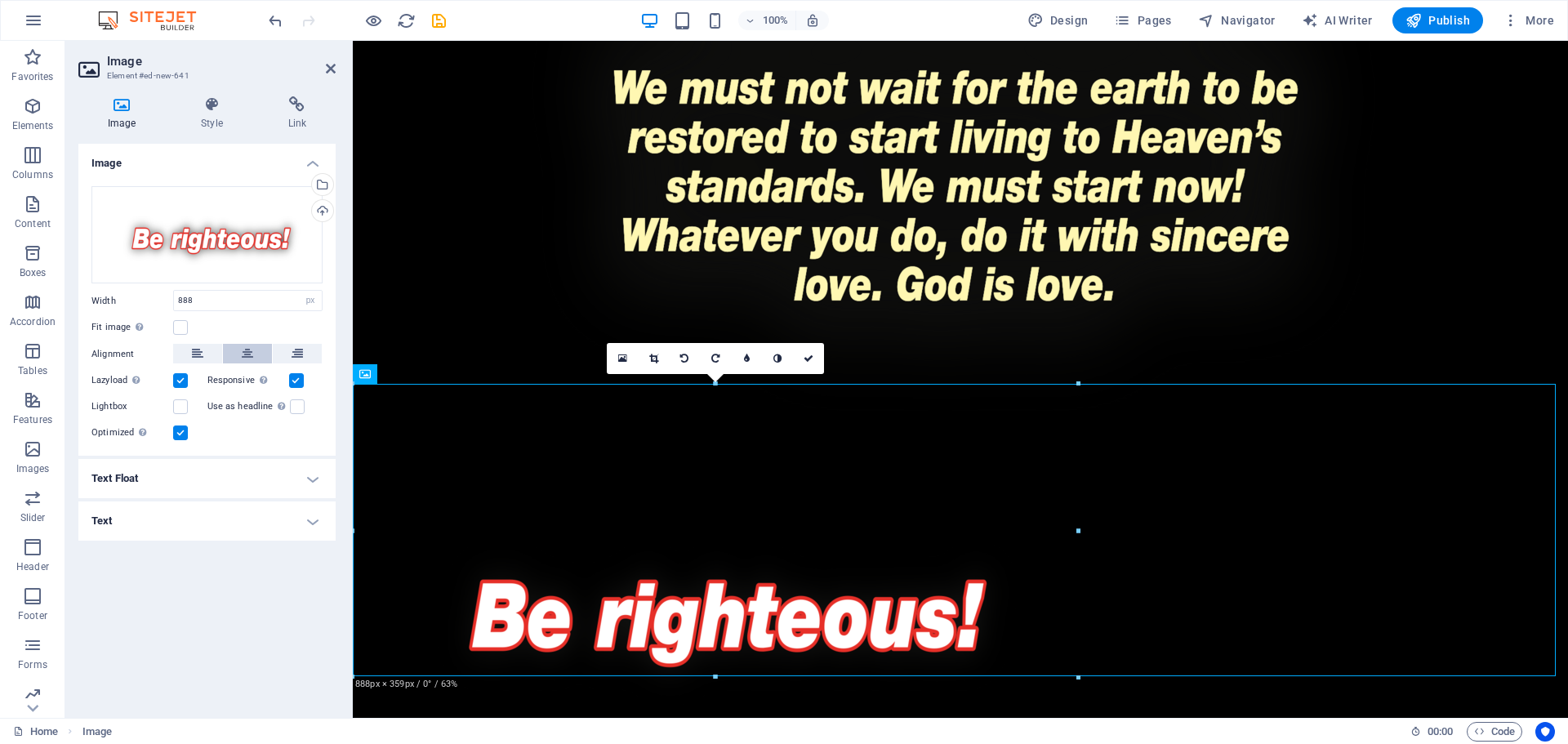
click at [240, 347] on button at bounding box center [247, 354] width 49 height 20
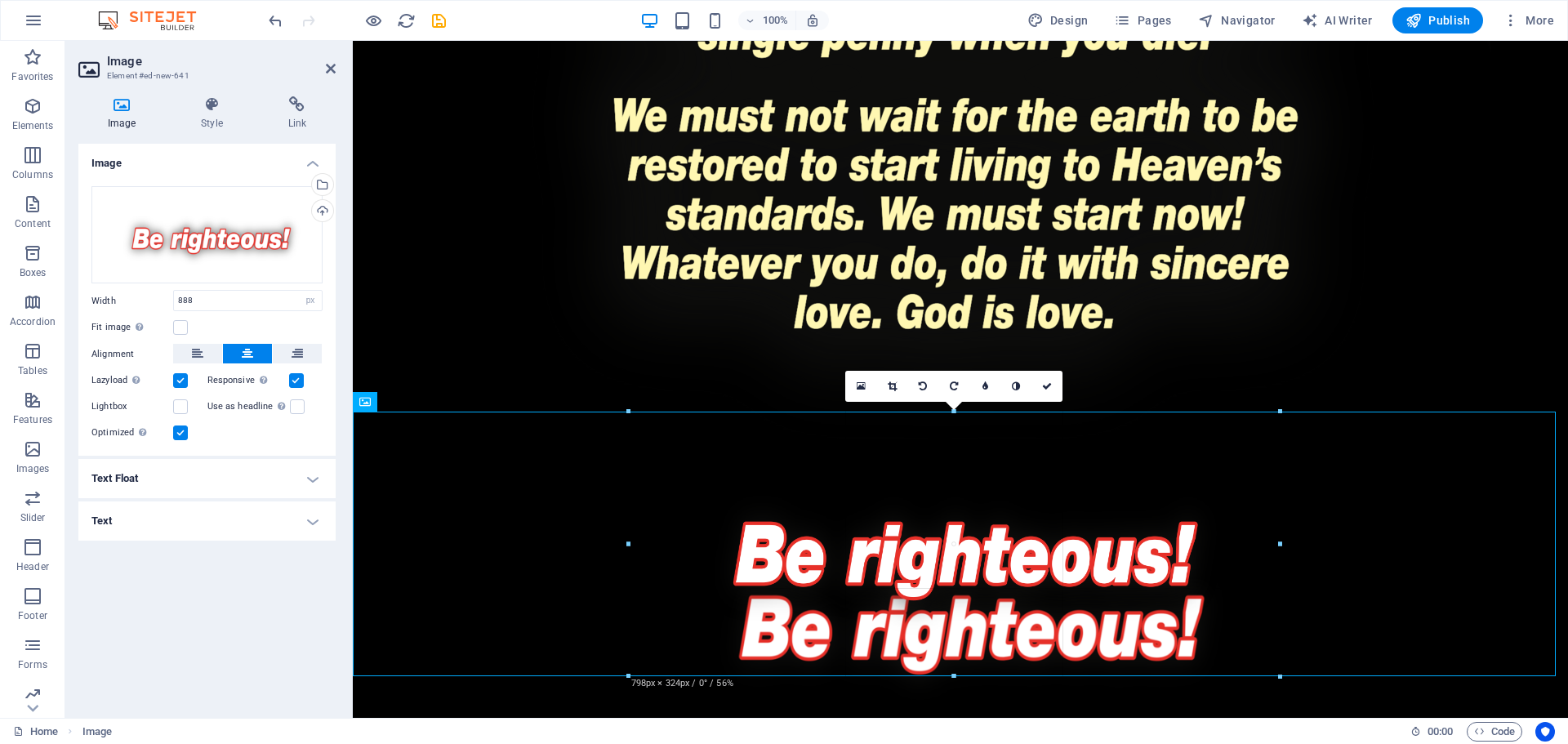
drag, startPoint x: 591, startPoint y: 674, endPoint x: 344, endPoint y: 553, distance: 275.0
type input "797"
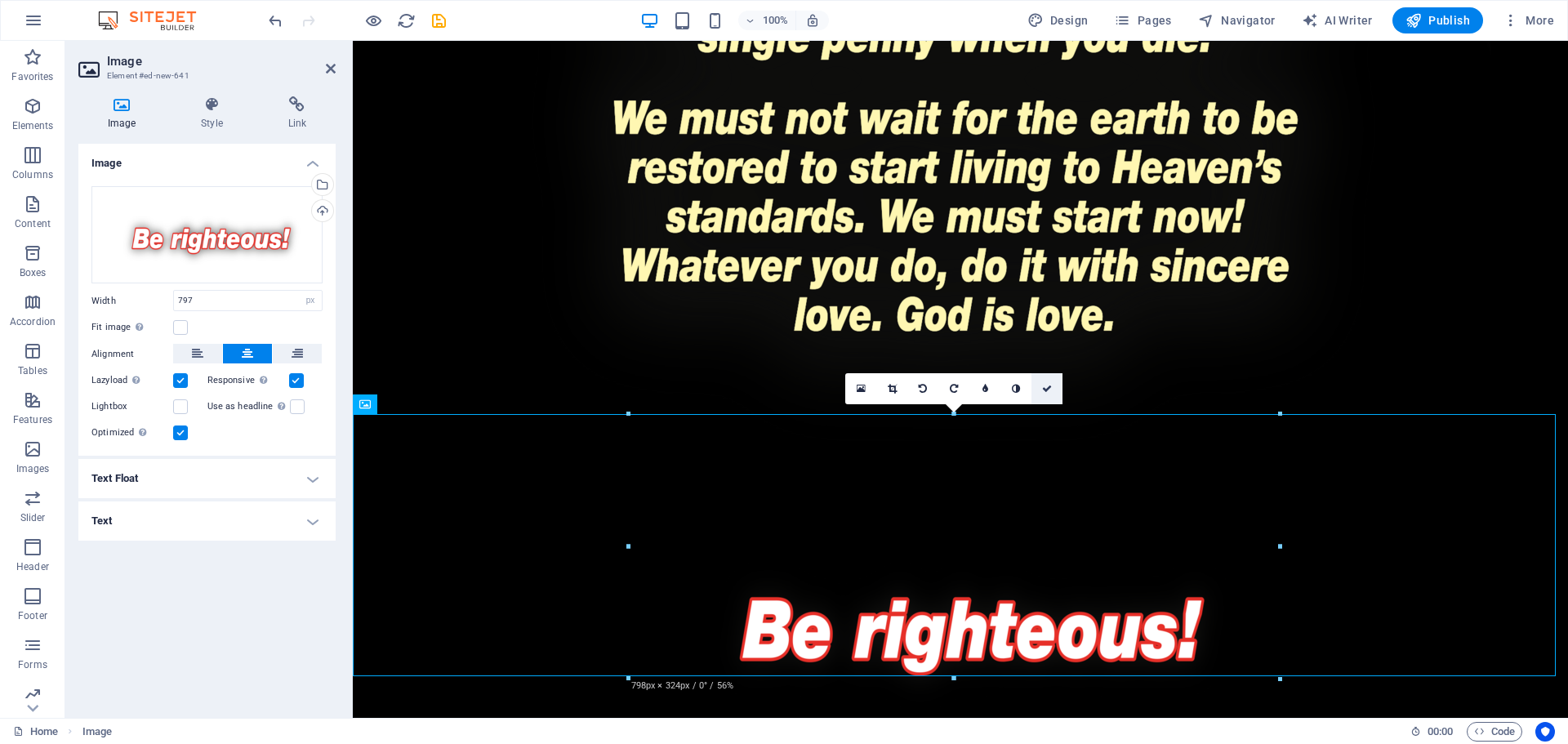
drag, startPoint x: 1044, startPoint y: 393, endPoint x: 982, endPoint y: 350, distance: 75.5
click at [1044, 393] on link at bounding box center [1047, 389] width 31 height 31
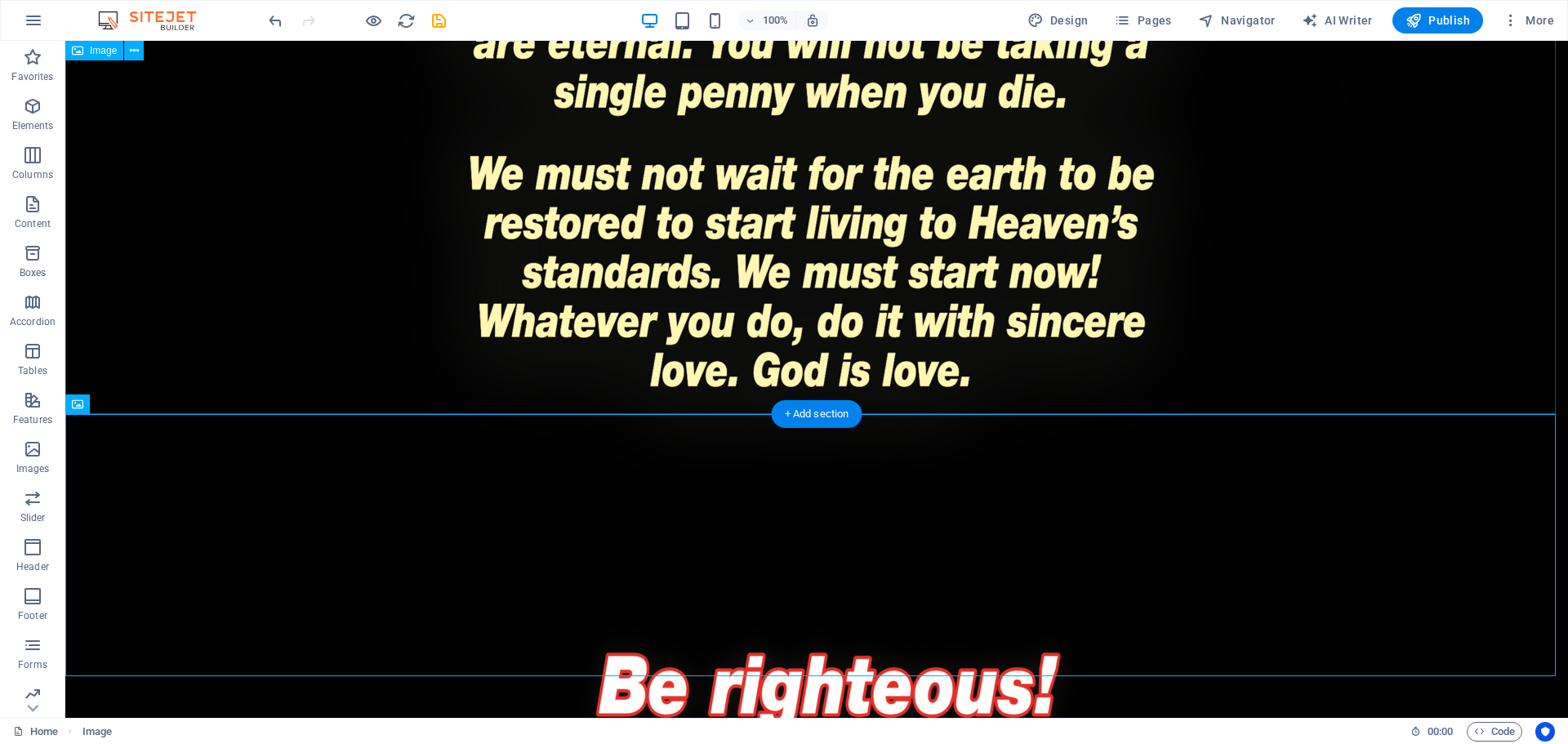
click at [767, 543] on figure at bounding box center [817, 674] width 1503 height 262
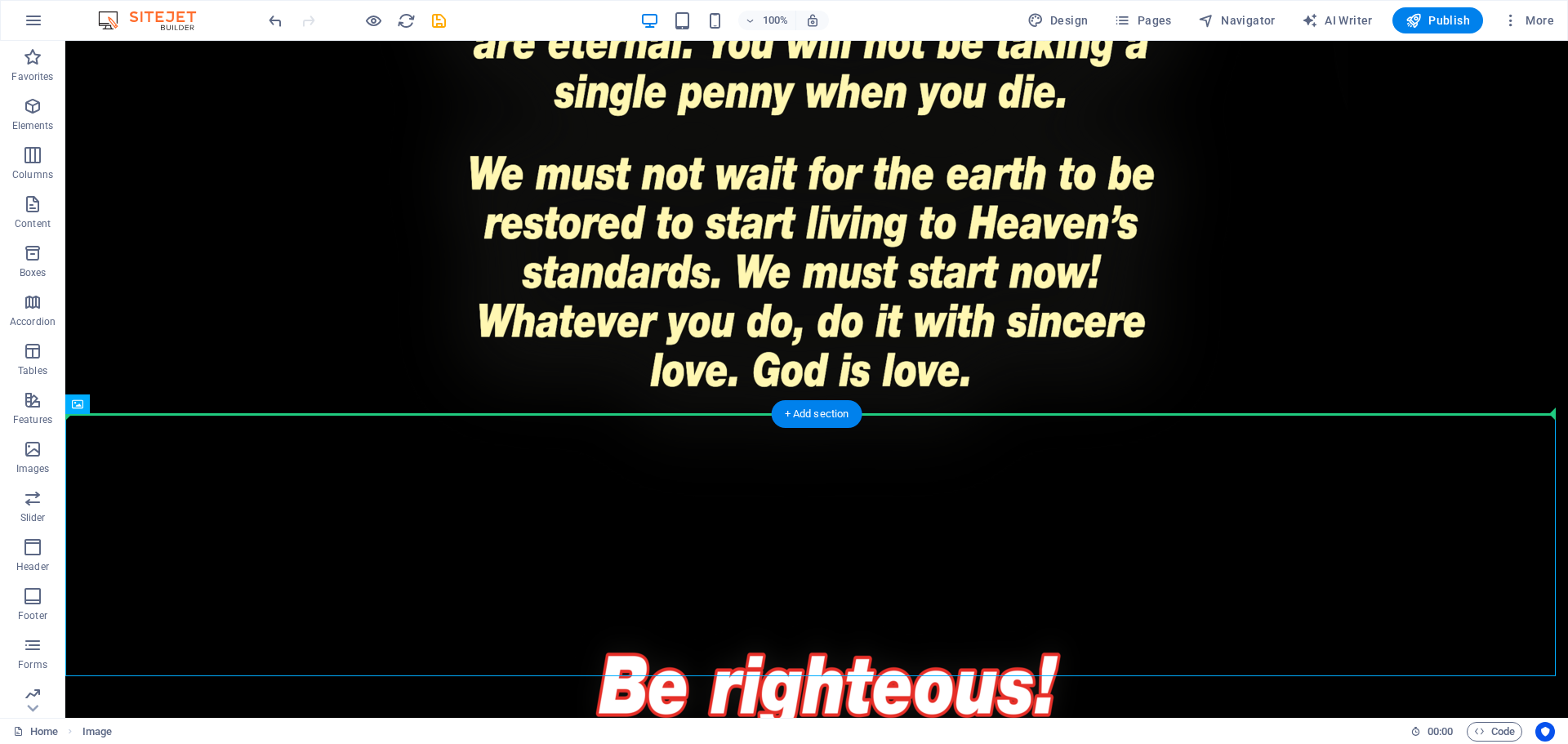
drag, startPoint x: 158, startPoint y: 446, endPoint x: 110, endPoint y: 338, distance: 118.2
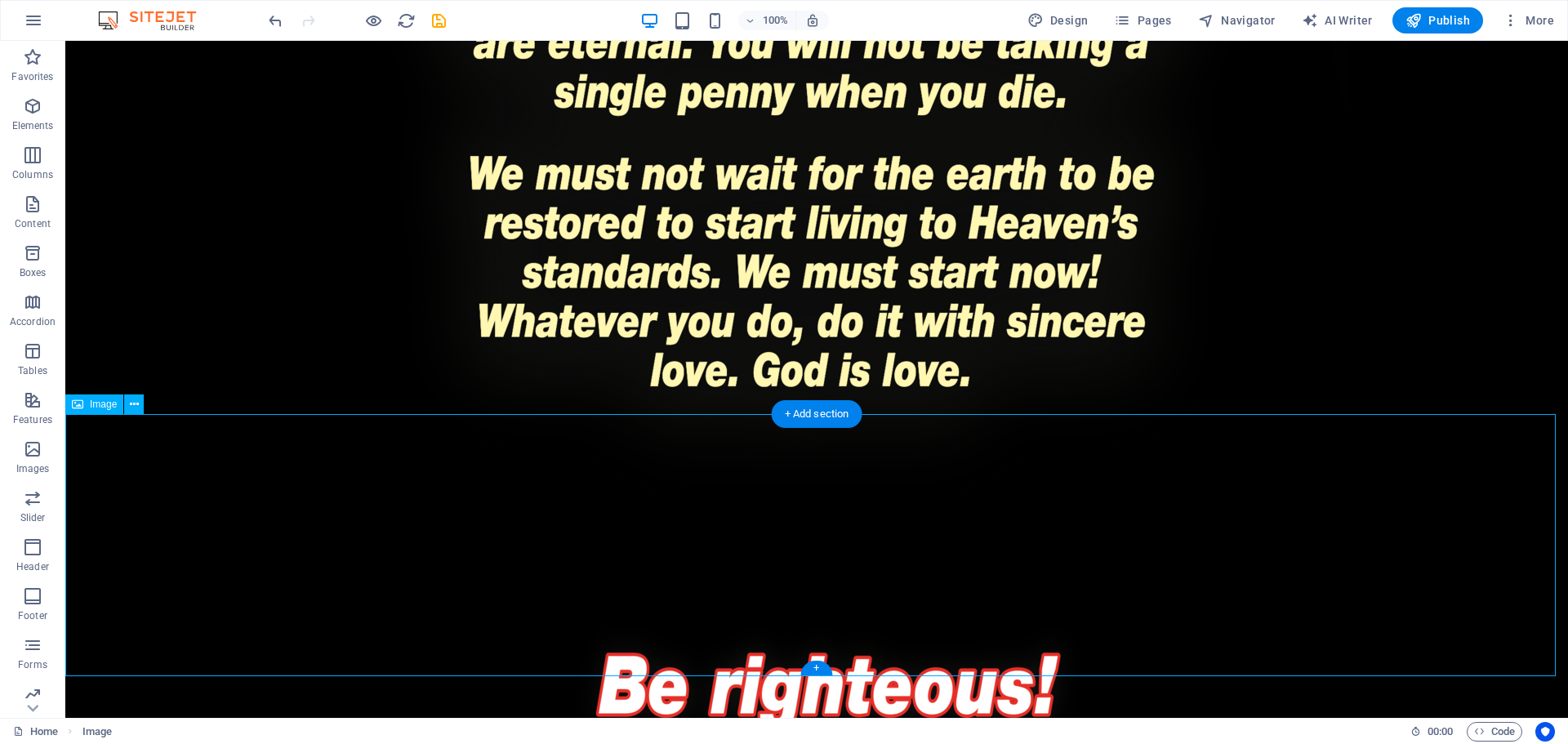
click at [1187, 543] on figure at bounding box center [817, 674] width 1503 height 262
click at [1228, 543] on figure at bounding box center [817, 674] width 1503 height 262
click at [1172, 543] on figure at bounding box center [817, 674] width 1503 height 262
click at [897, 574] on figure at bounding box center [817, 674] width 1503 height 262
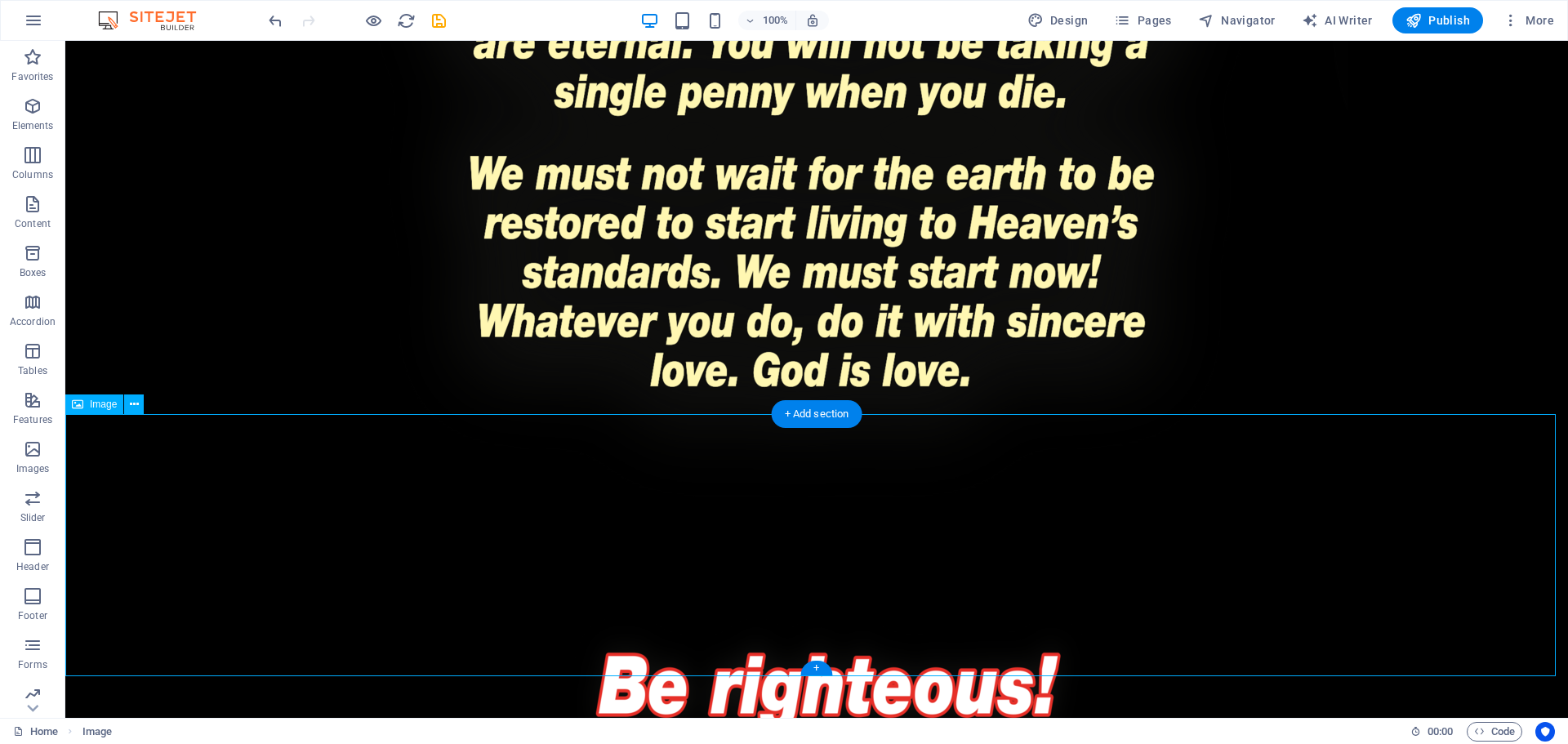
click at [1045, 543] on figure at bounding box center [817, 674] width 1503 height 262
select select "px"
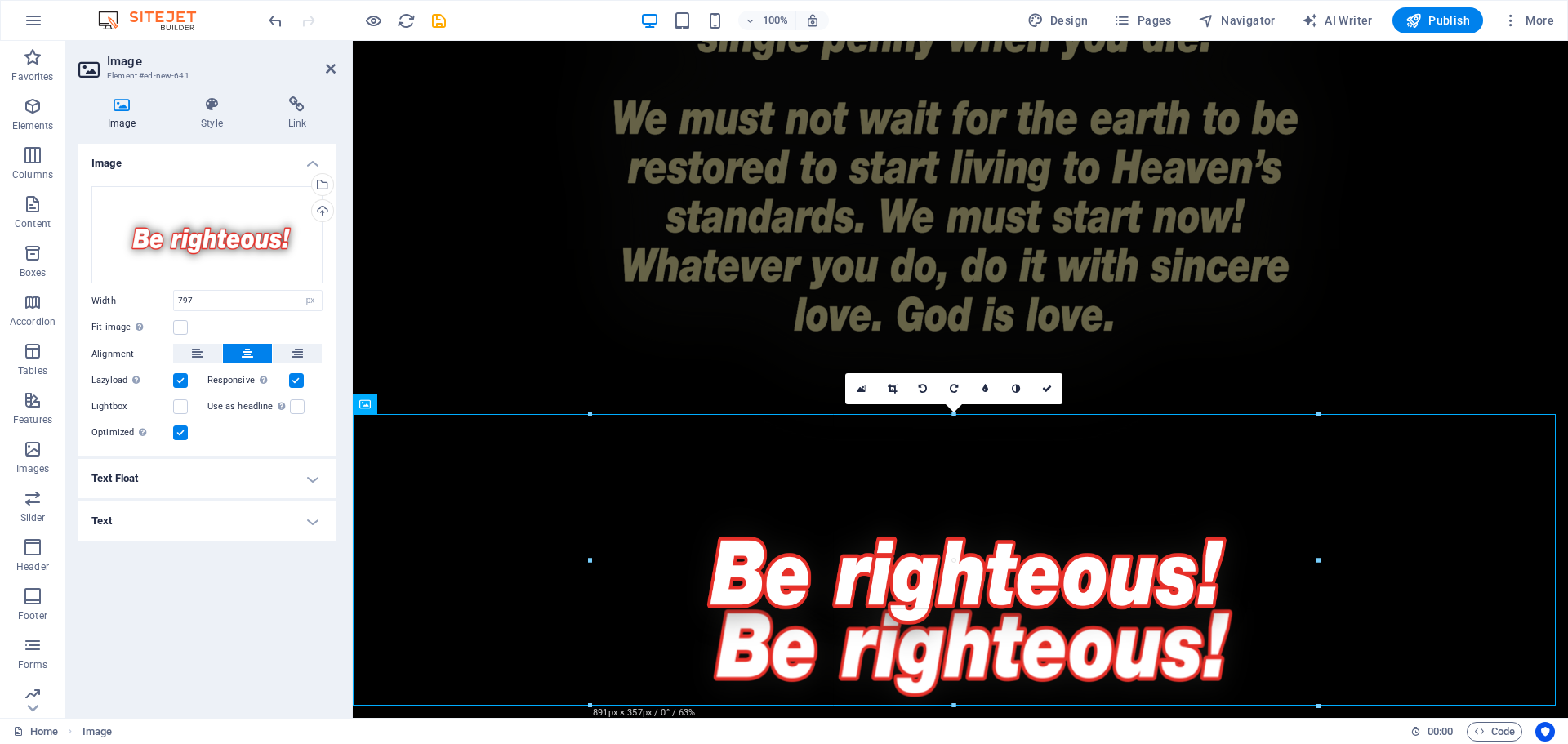
drag, startPoint x: 1282, startPoint y: 415, endPoint x: 1354, endPoint y: 390, distance: 76.2
type input "894"
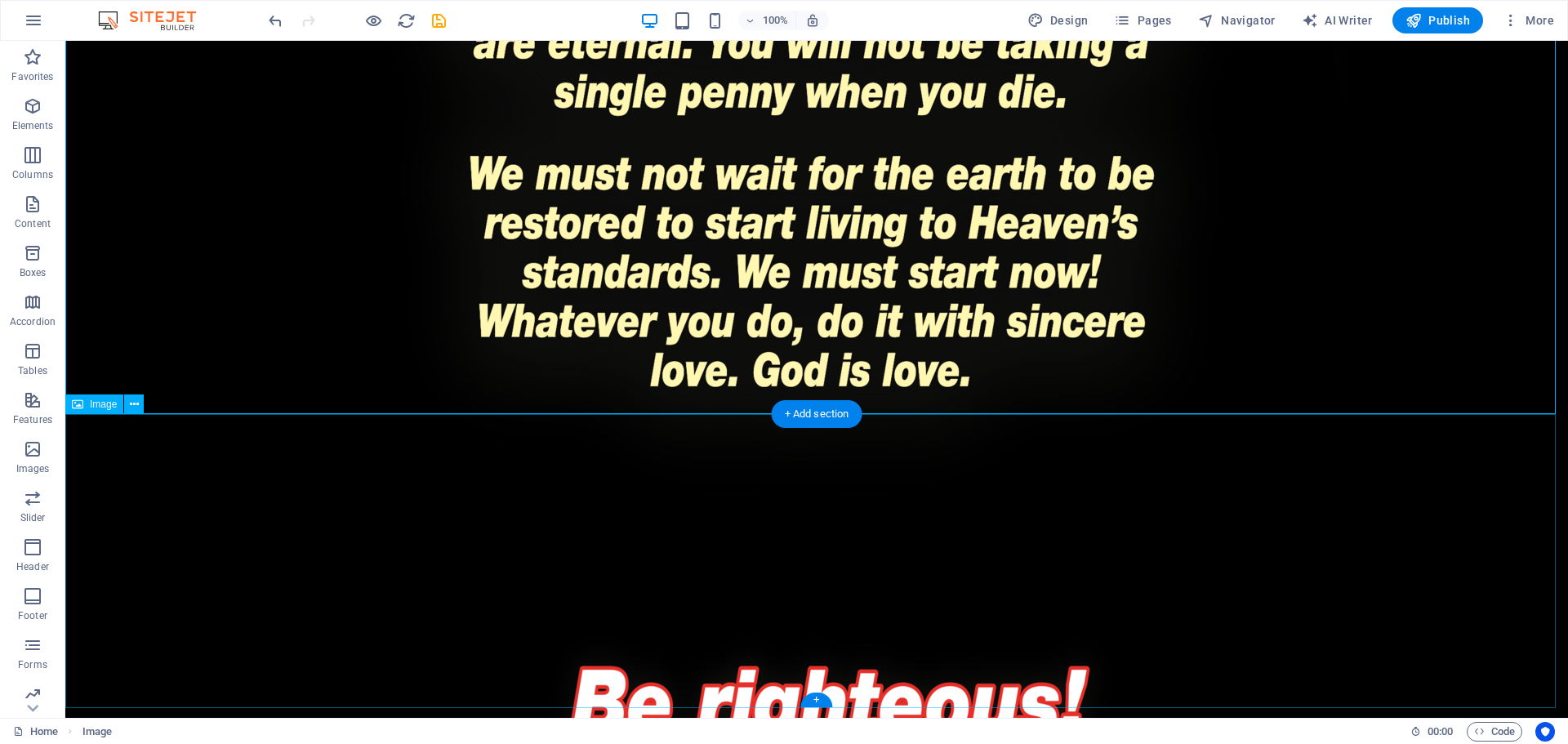
click at [892, 543] on figure at bounding box center [817, 689] width 1503 height 293
click at [840, 543] on figure at bounding box center [817, 689] width 1503 height 293
click at [1199, 543] on figure at bounding box center [817, 689] width 1503 height 293
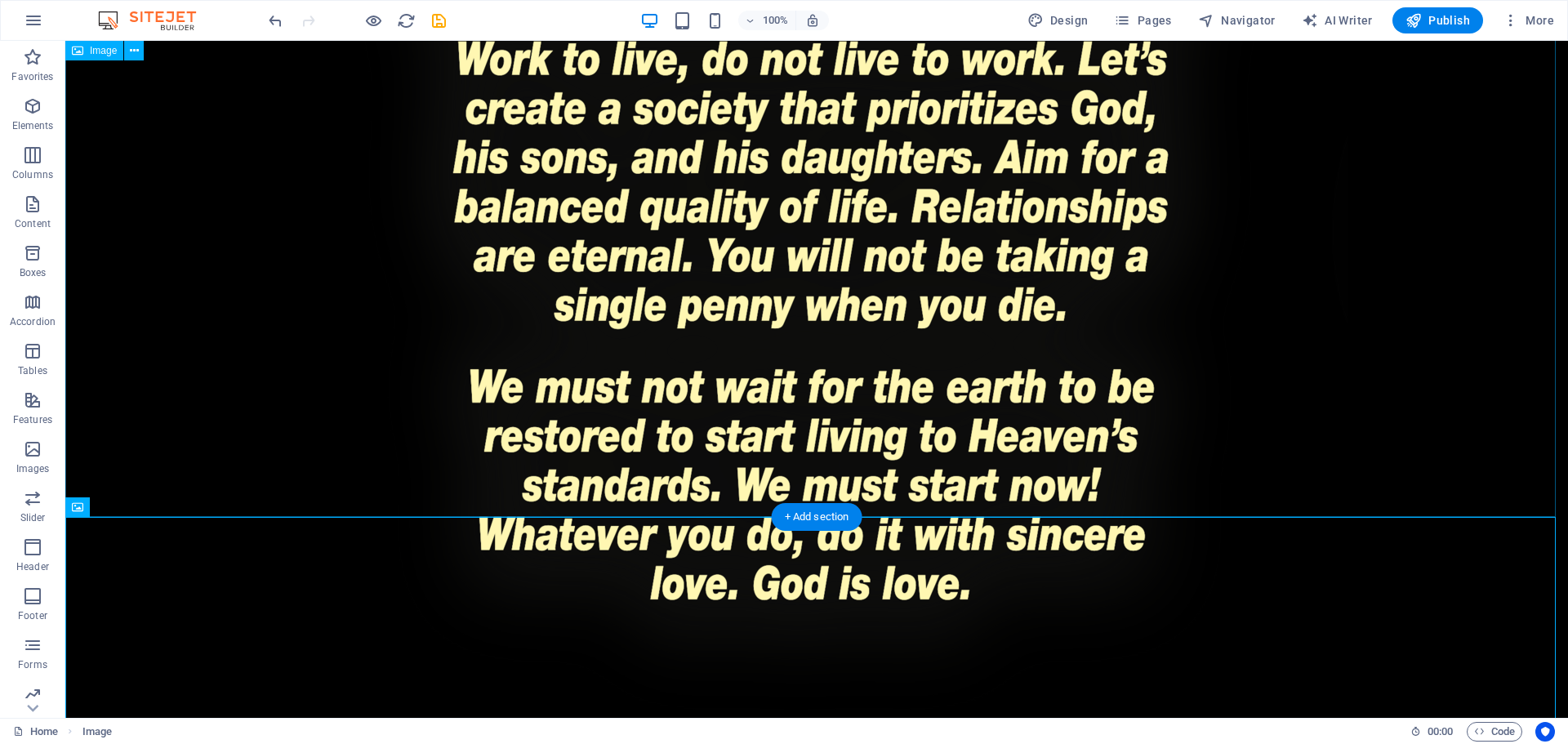
scroll to position [3624, 0]
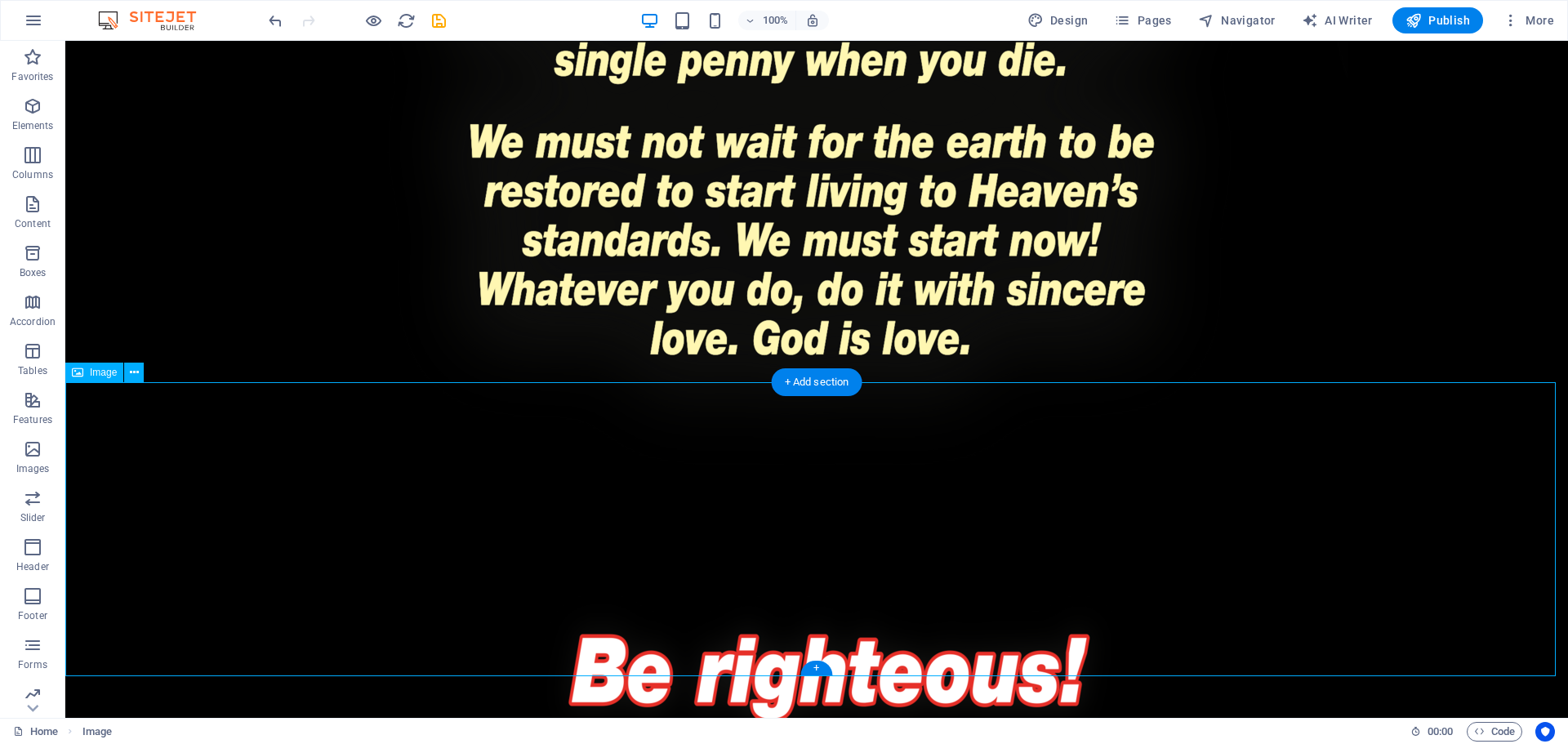
click at [987, 618] on figure at bounding box center [817, 657] width 1503 height 293
click at [823, 661] on div "+" at bounding box center [815, 668] width 31 height 14
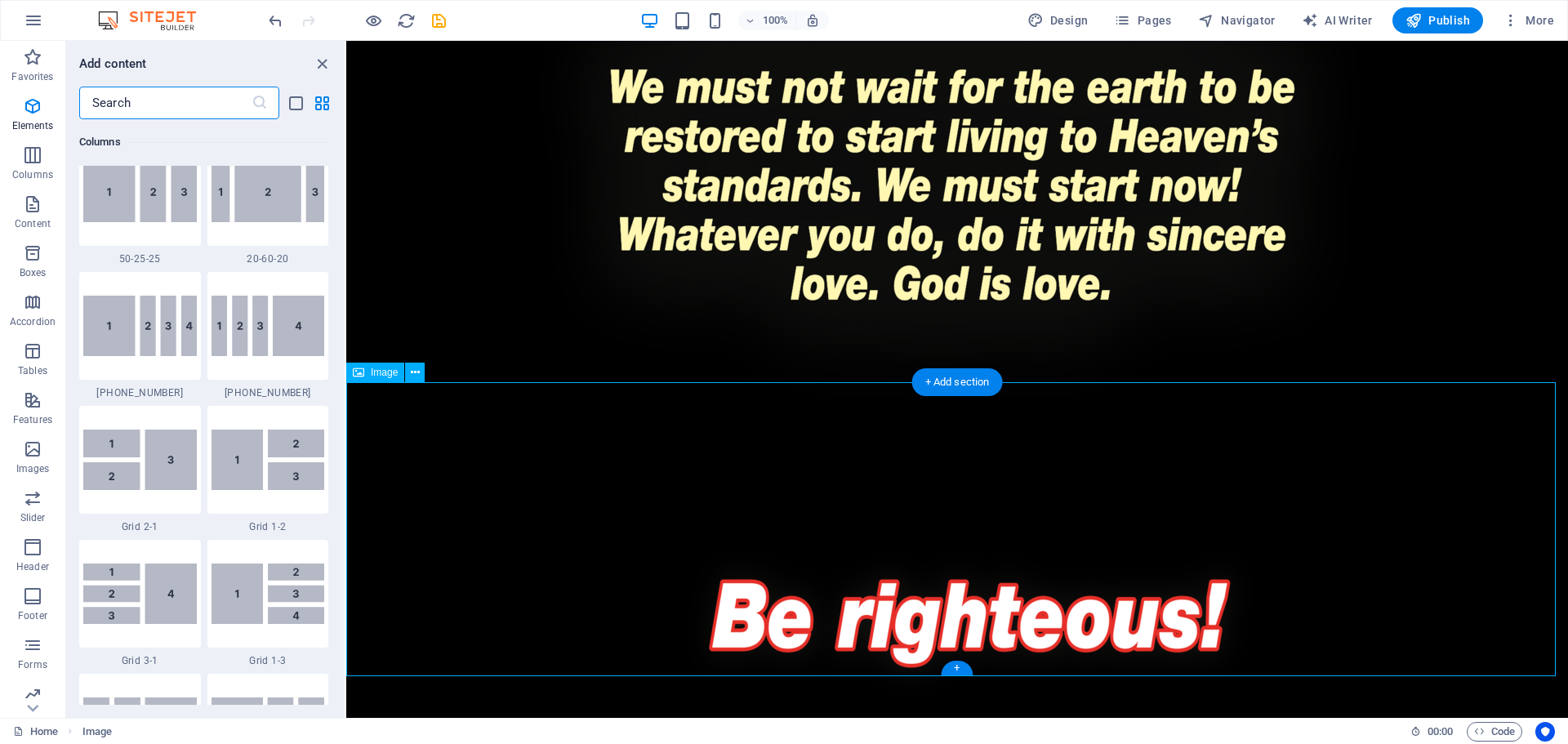
scroll to position [2857, 0]
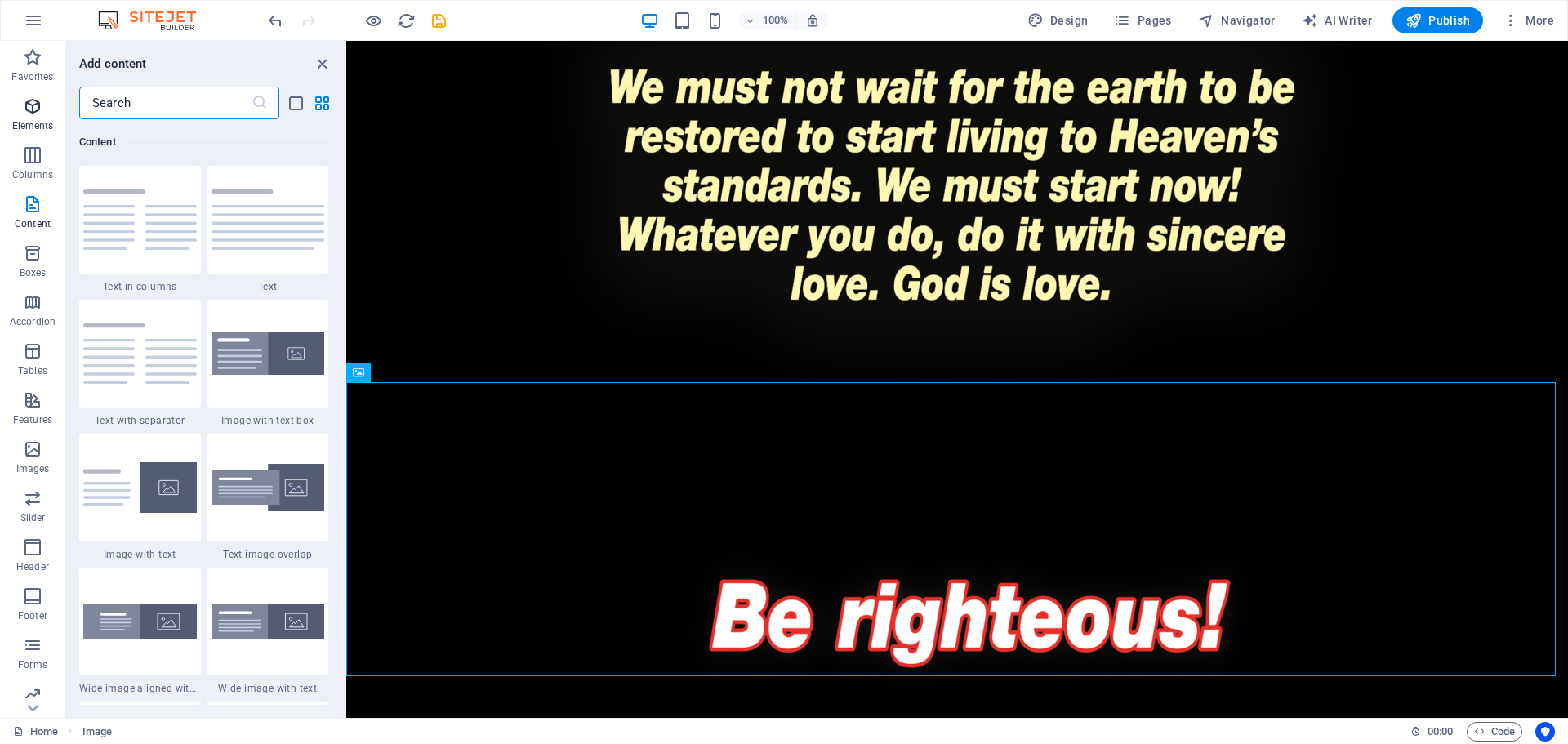
click at [43, 113] on span "Elements" at bounding box center [32, 116] width 66 height 39
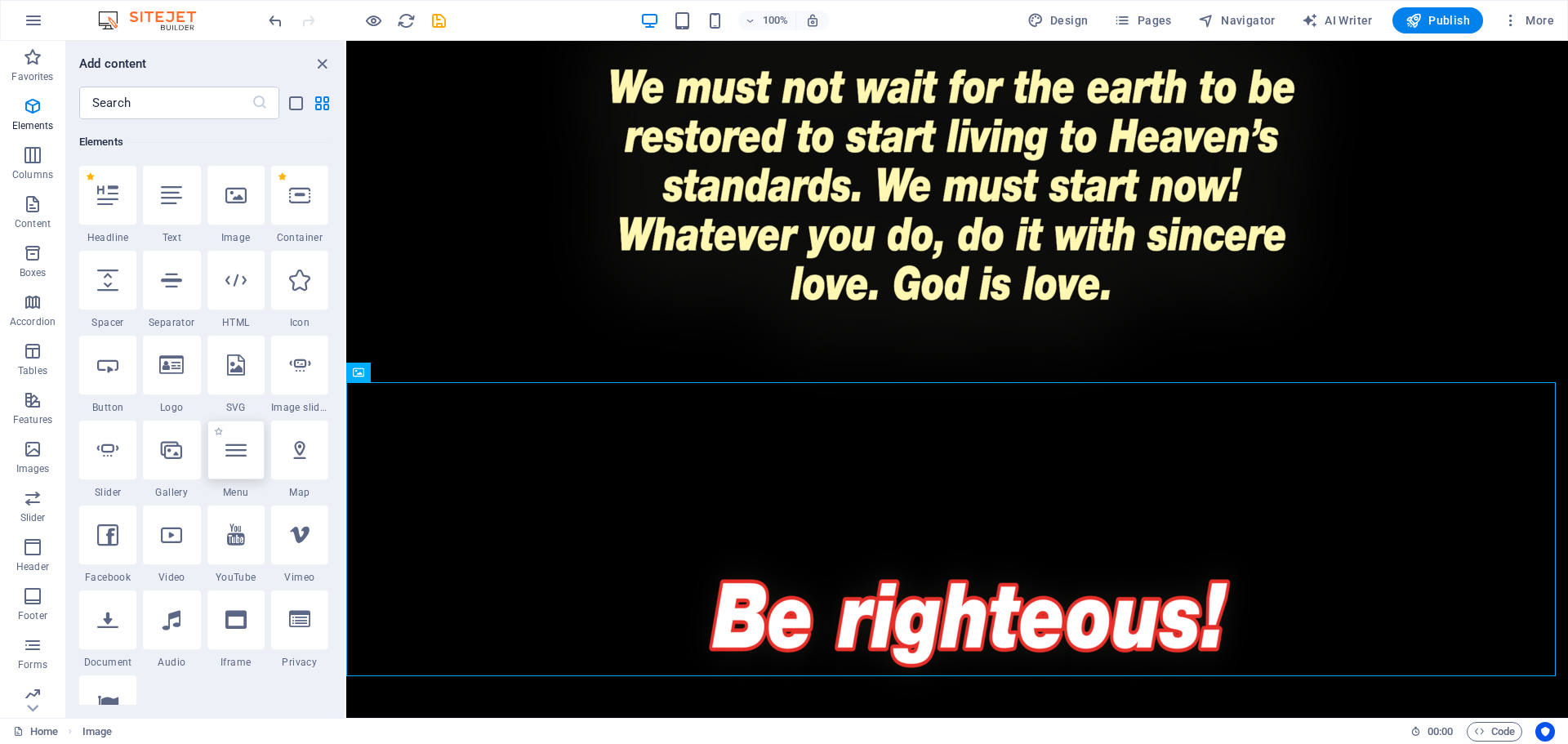
scroll to position [256, 0]
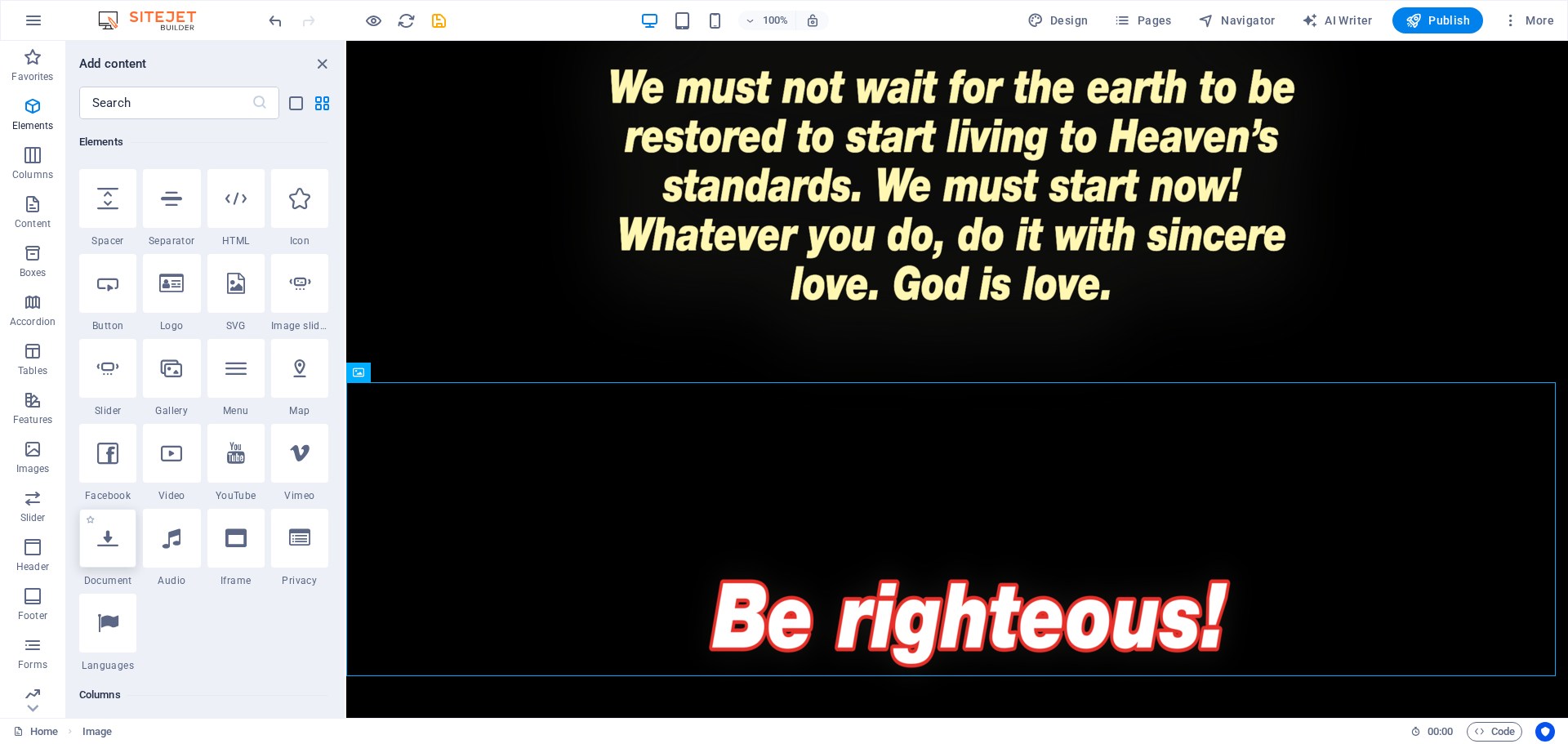
click at [111, 543] on icon at bounding box center [108, 538] width 22 height 22
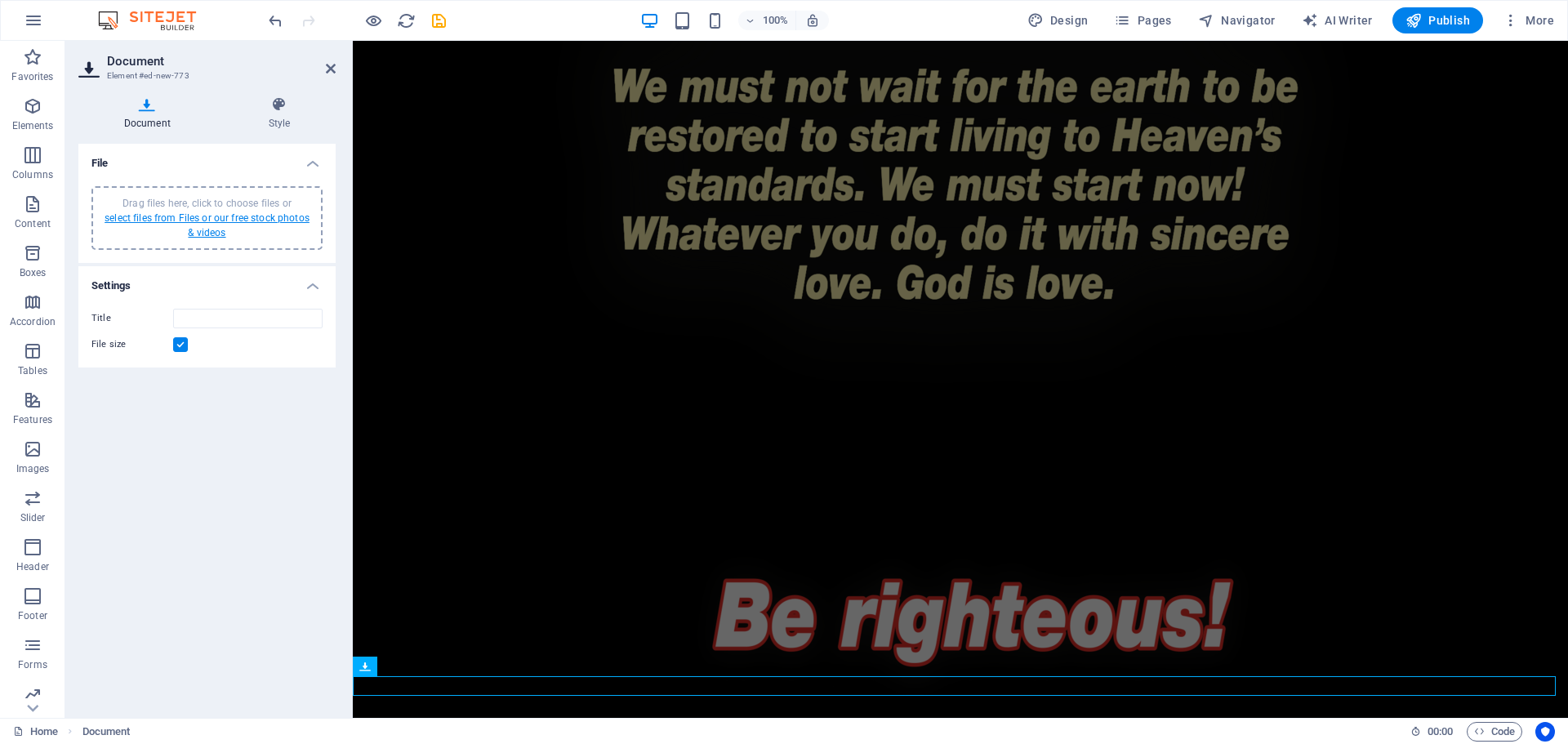
click at [225, 219] on link "select files from Files or our free stock photos & videos" at bounding box center [207, 224] width 205 height 26
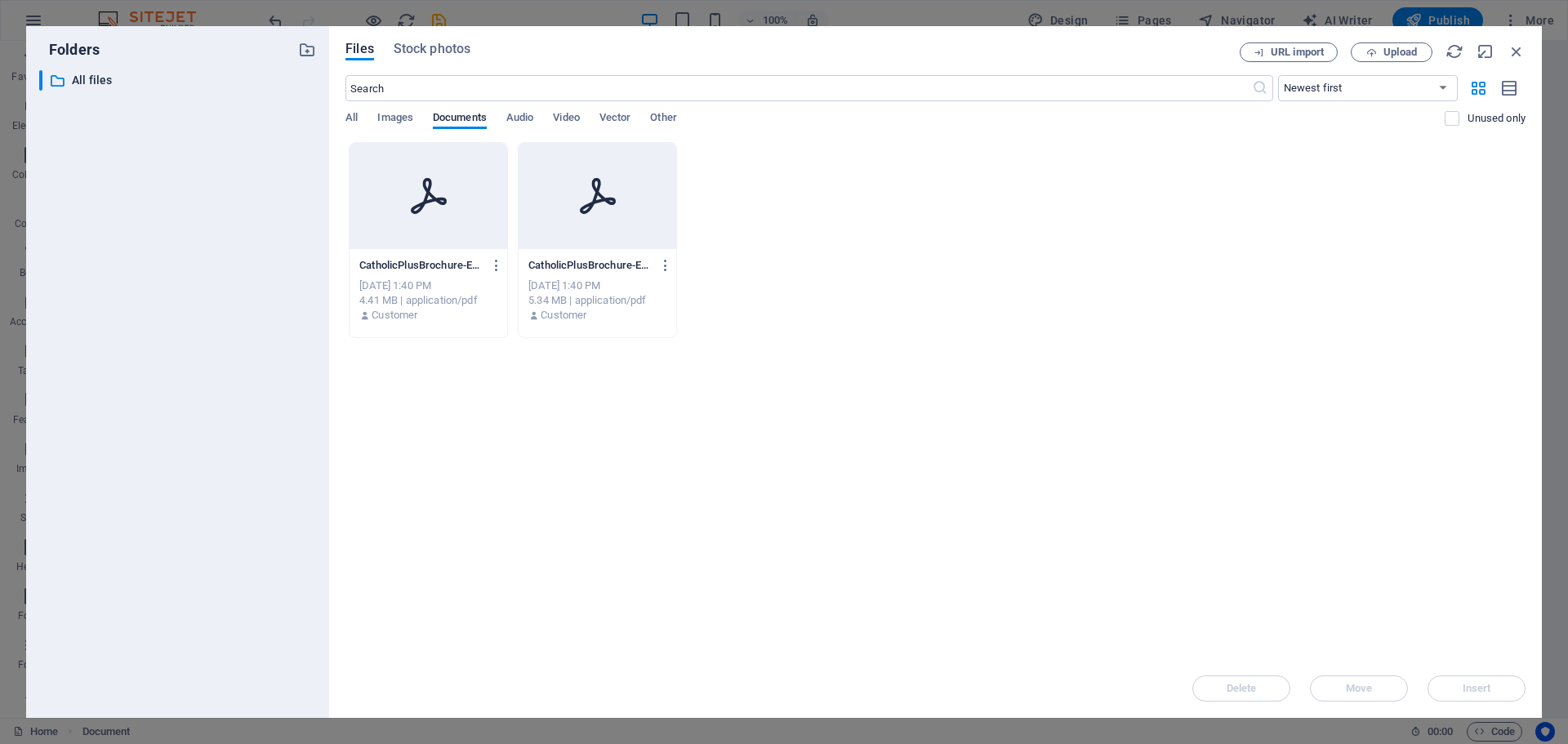
click at [440, 207] on icon at bounding box center [429, 196] width 40 height 39
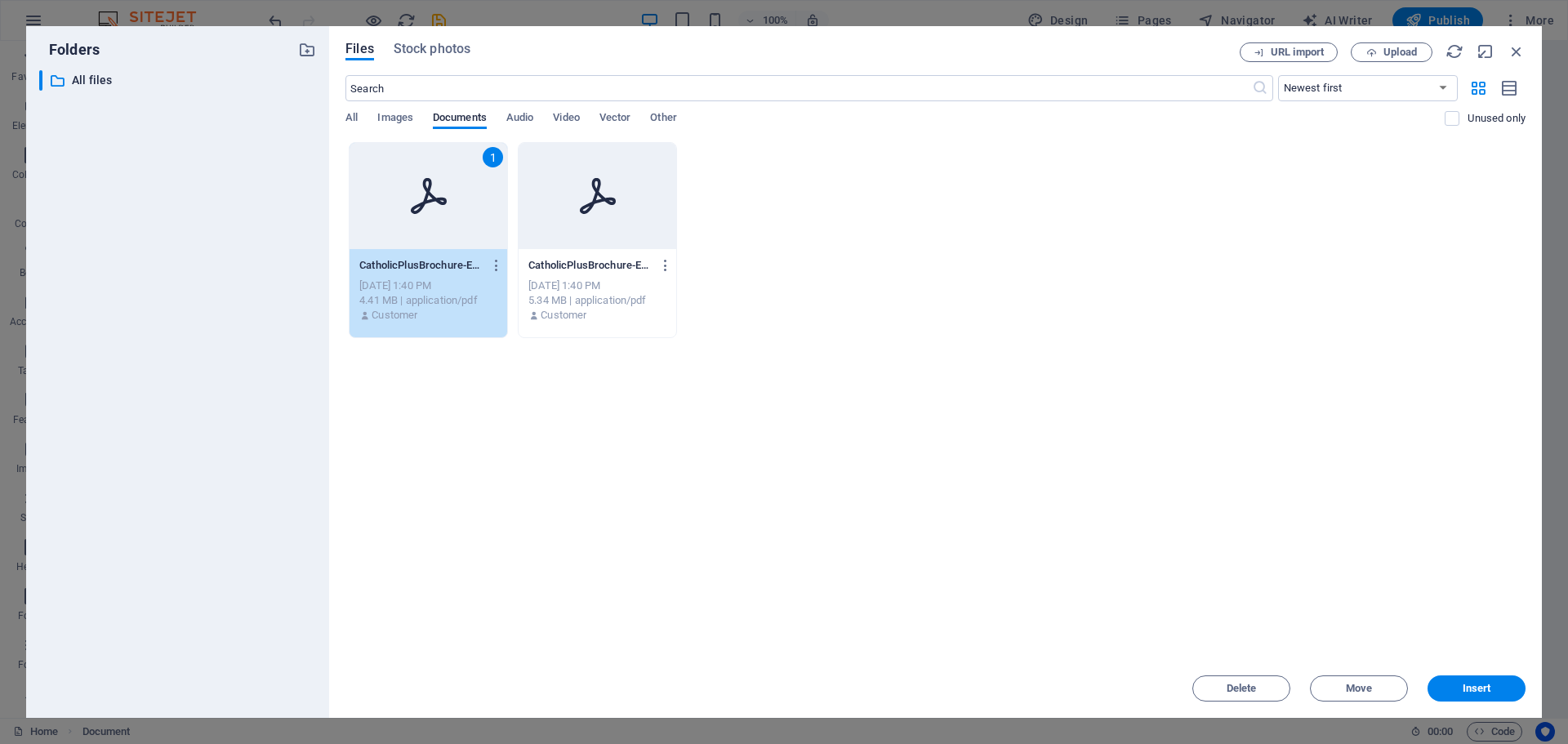
click at [559, 204] on div at bounding box center [598, 196] width 158 height 106
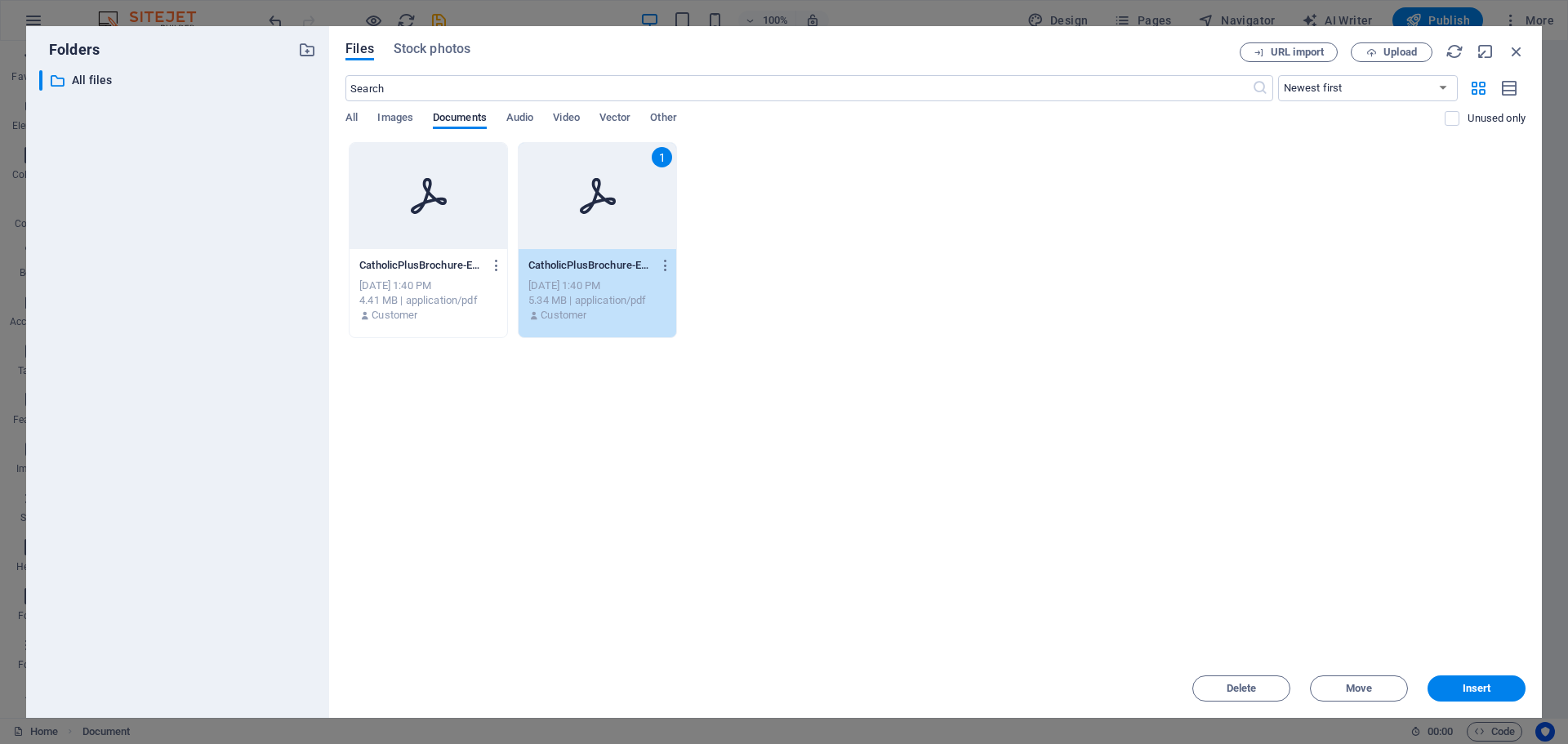
click at [461, 208] on div at bounding box center [428, 196] width 158 height 106
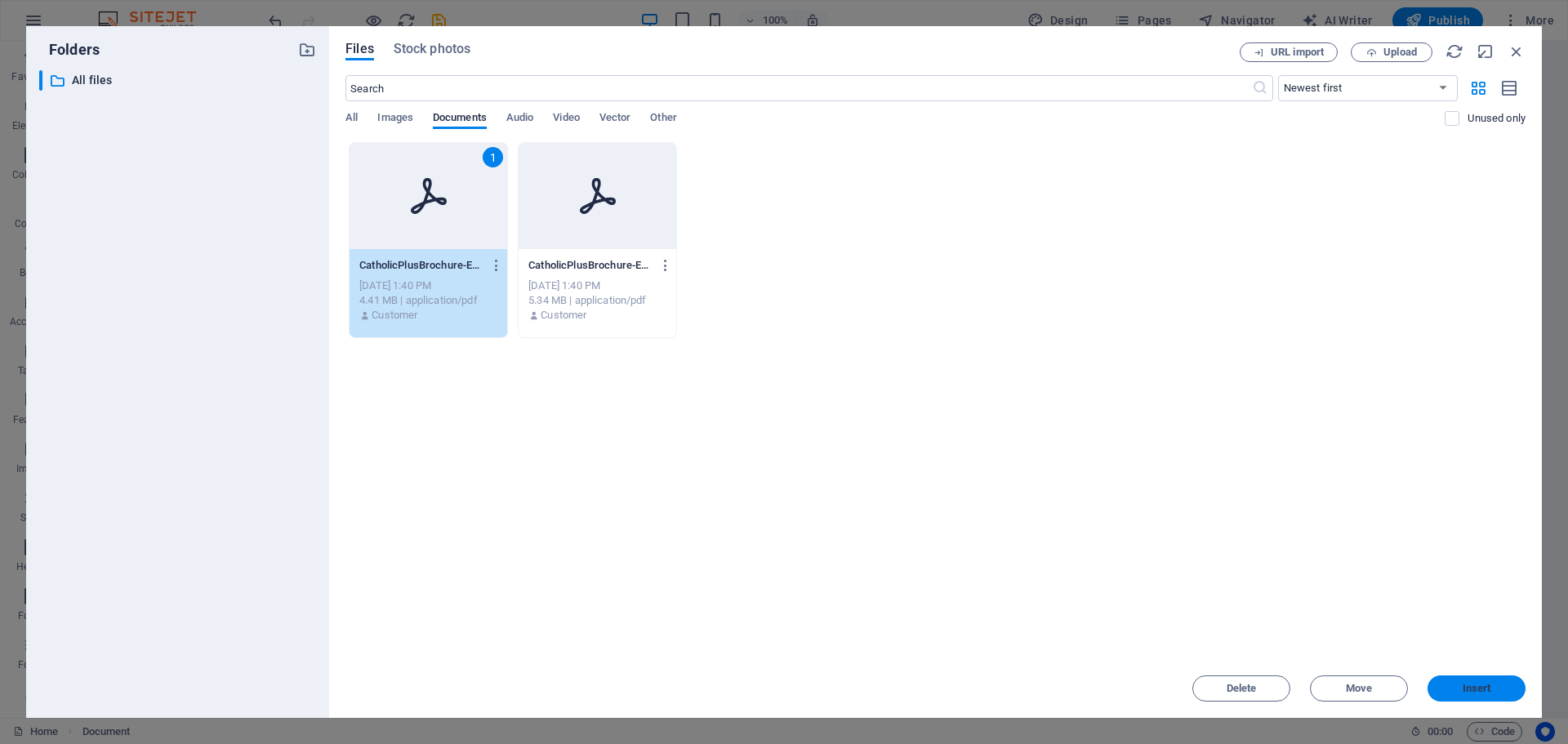
click at [1456, 682] on button "Insert" at bounding box center [1476, 687] width 98 height 26
type input "CatholicPlusBrochure-English-Insides-PDF-PBbqCgJO8wyLQrf5-8ttHg.pdf"
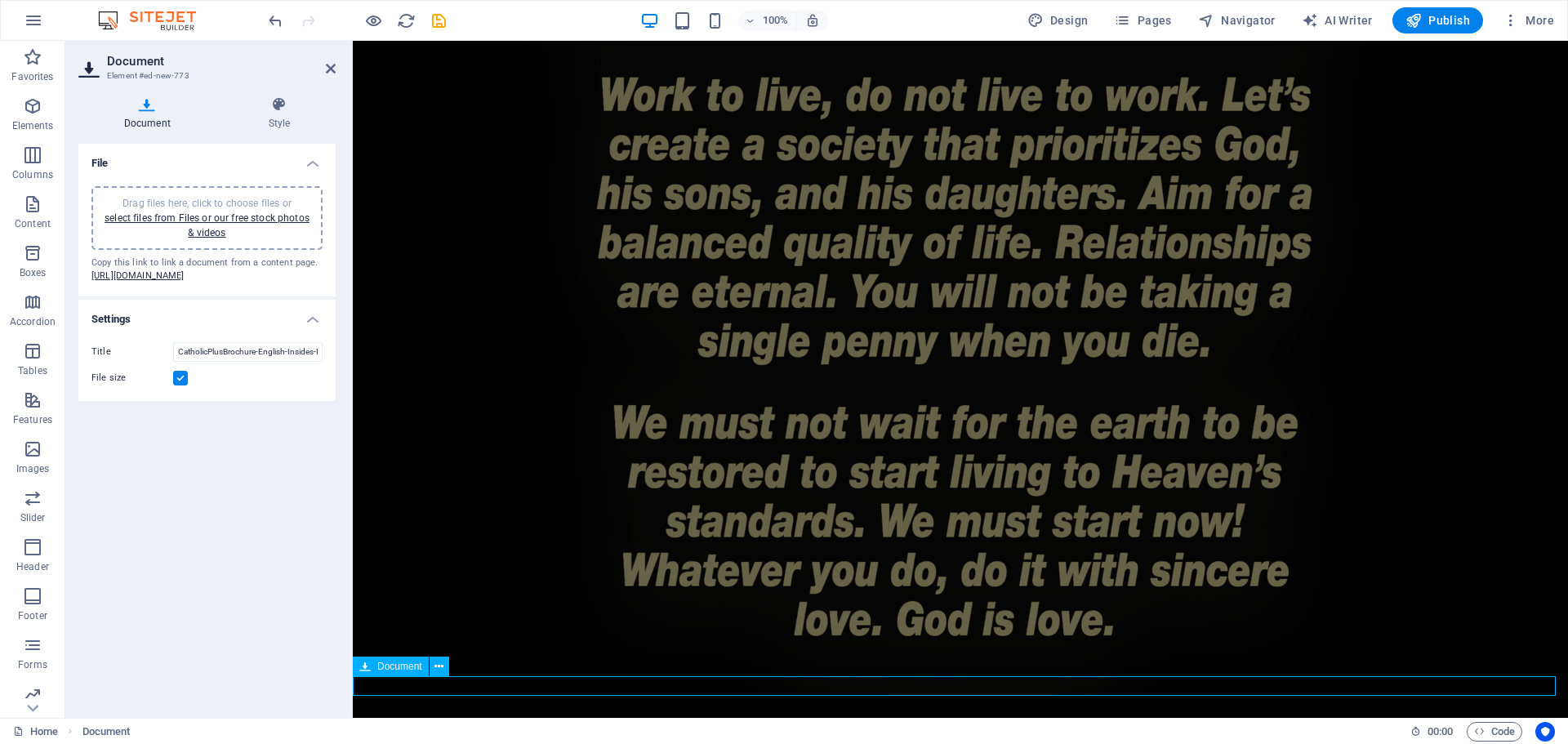
scroll to position [3624, 0]
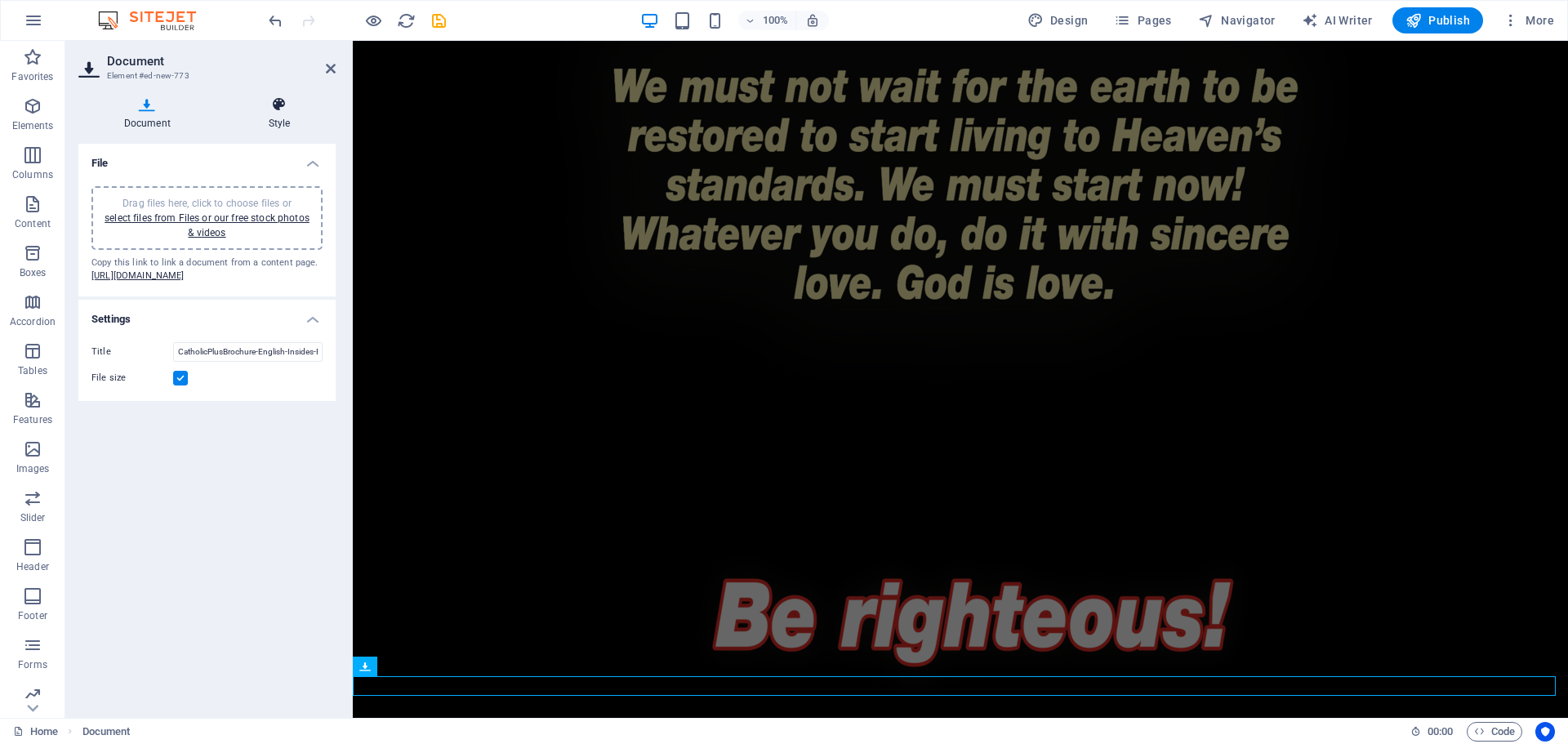
click at [270, 113] on h4 "Style" at bounding box center [279, 113] width 113 height 34
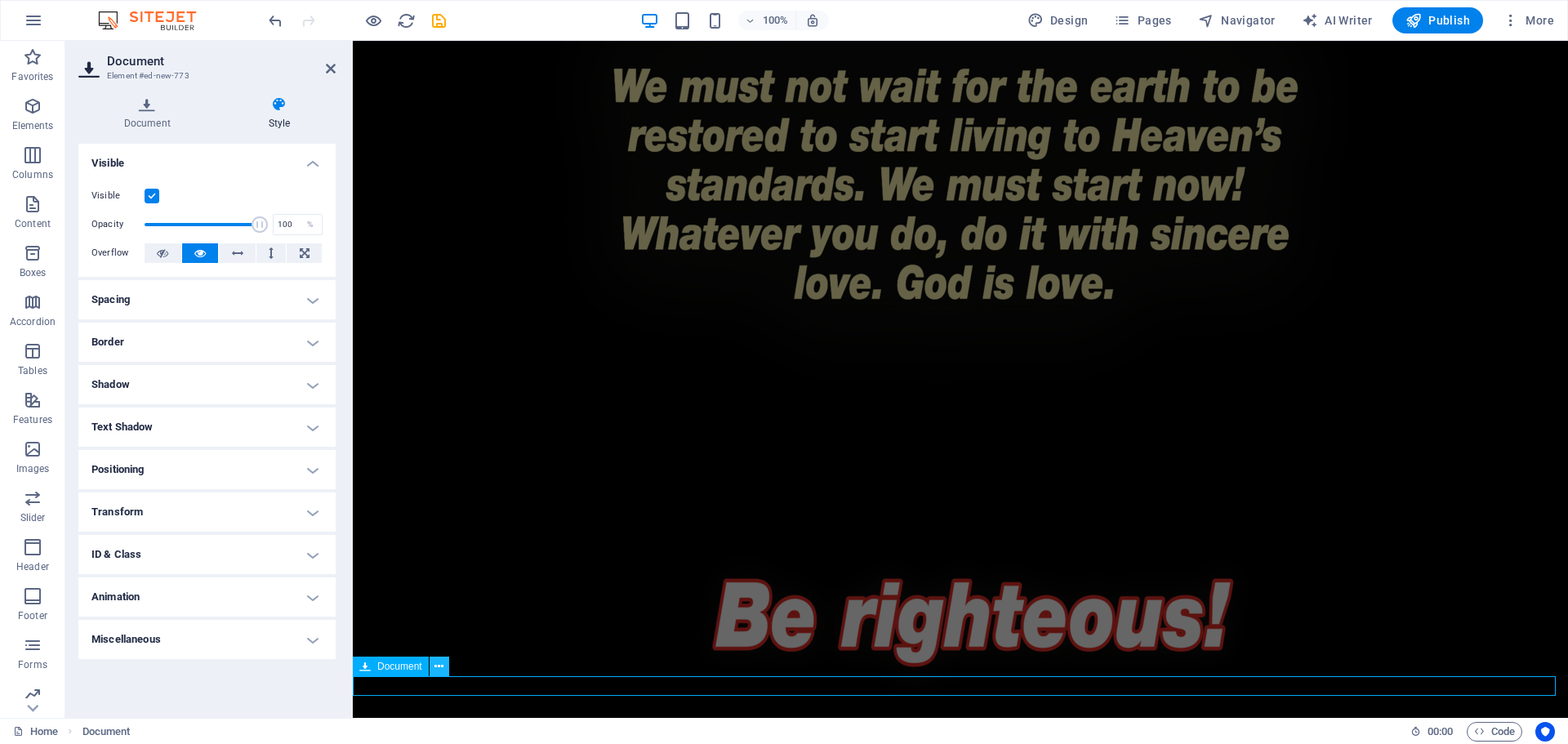
click at [439, 664] on icon at bounding box center [439, 666] width 9 height 17
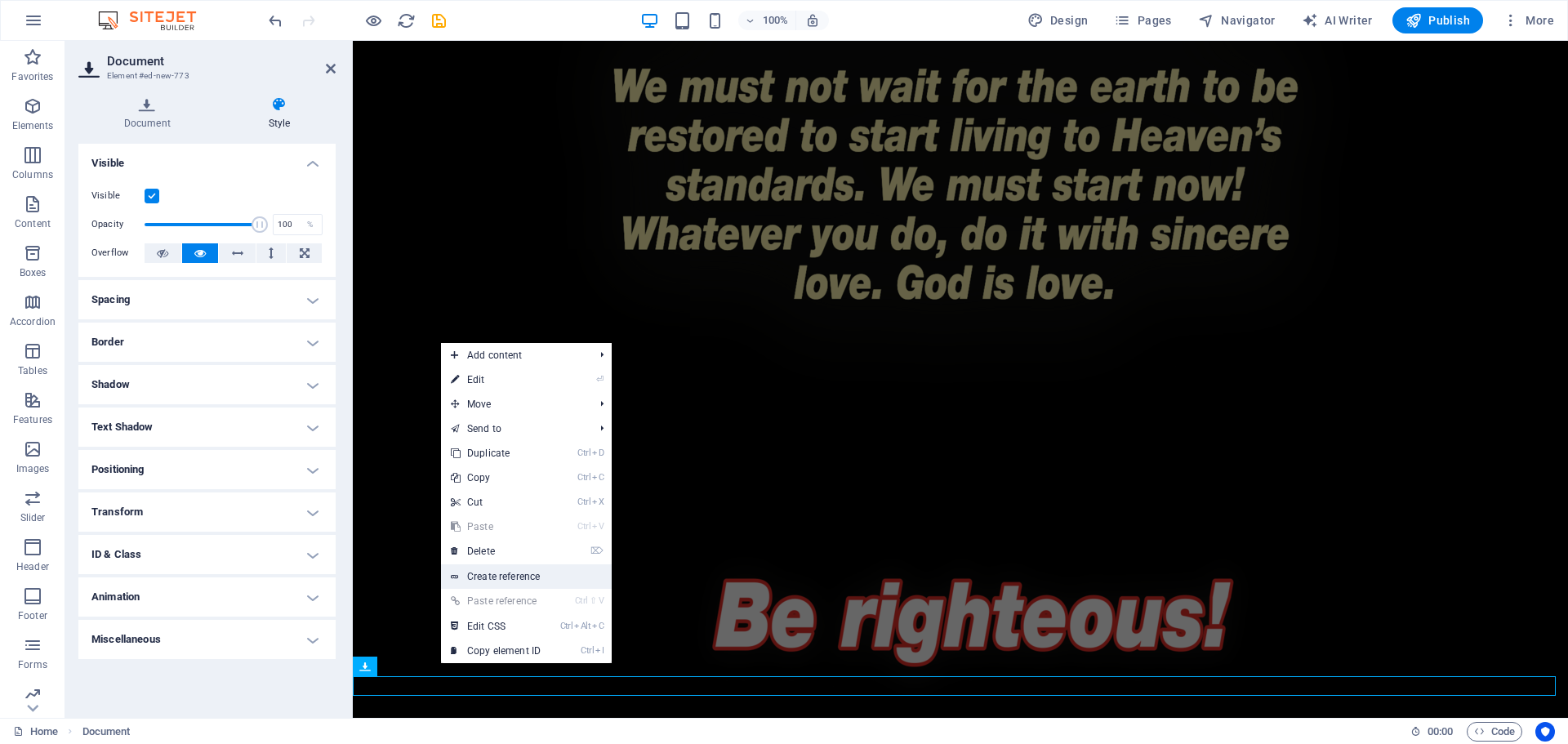
click at [498, 565] on link "Create reference" at bounding box center [526, 576] width 171 height 24
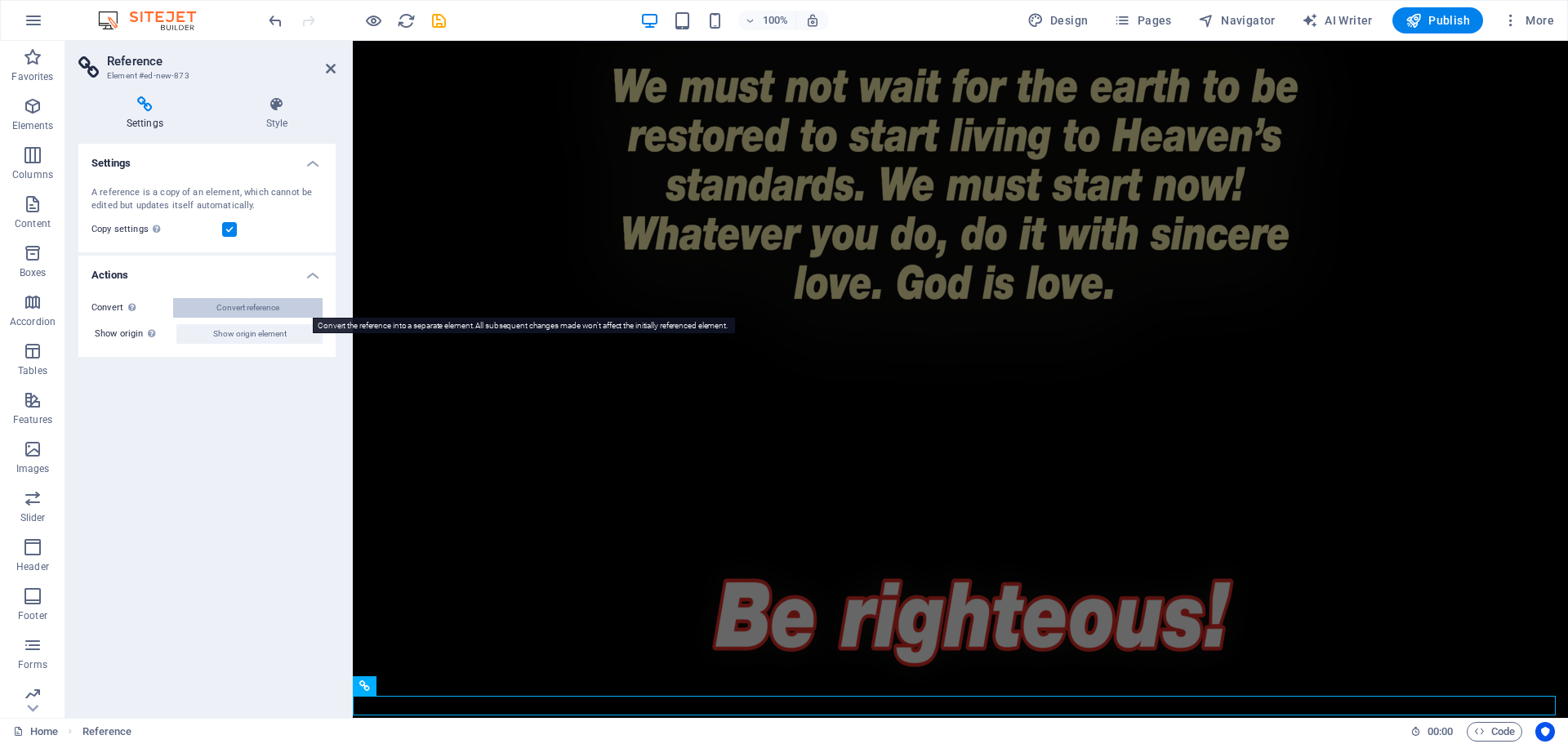
click at [260, 304] on span "Convert reference" at bounding box center [248, 308] width 63 height 20
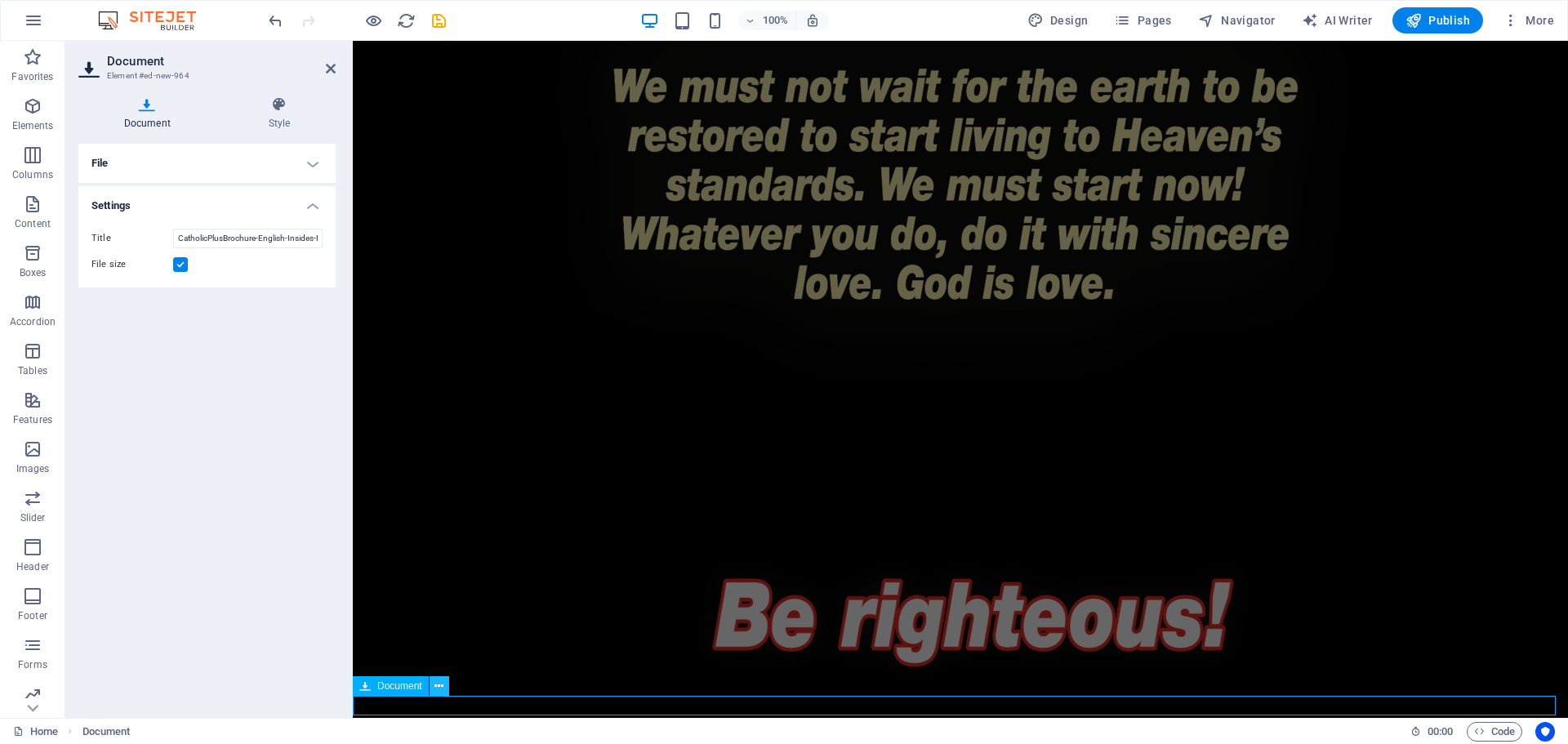
click at [442, 682] on icon at bounding box center [439, 686] width 9 height 17
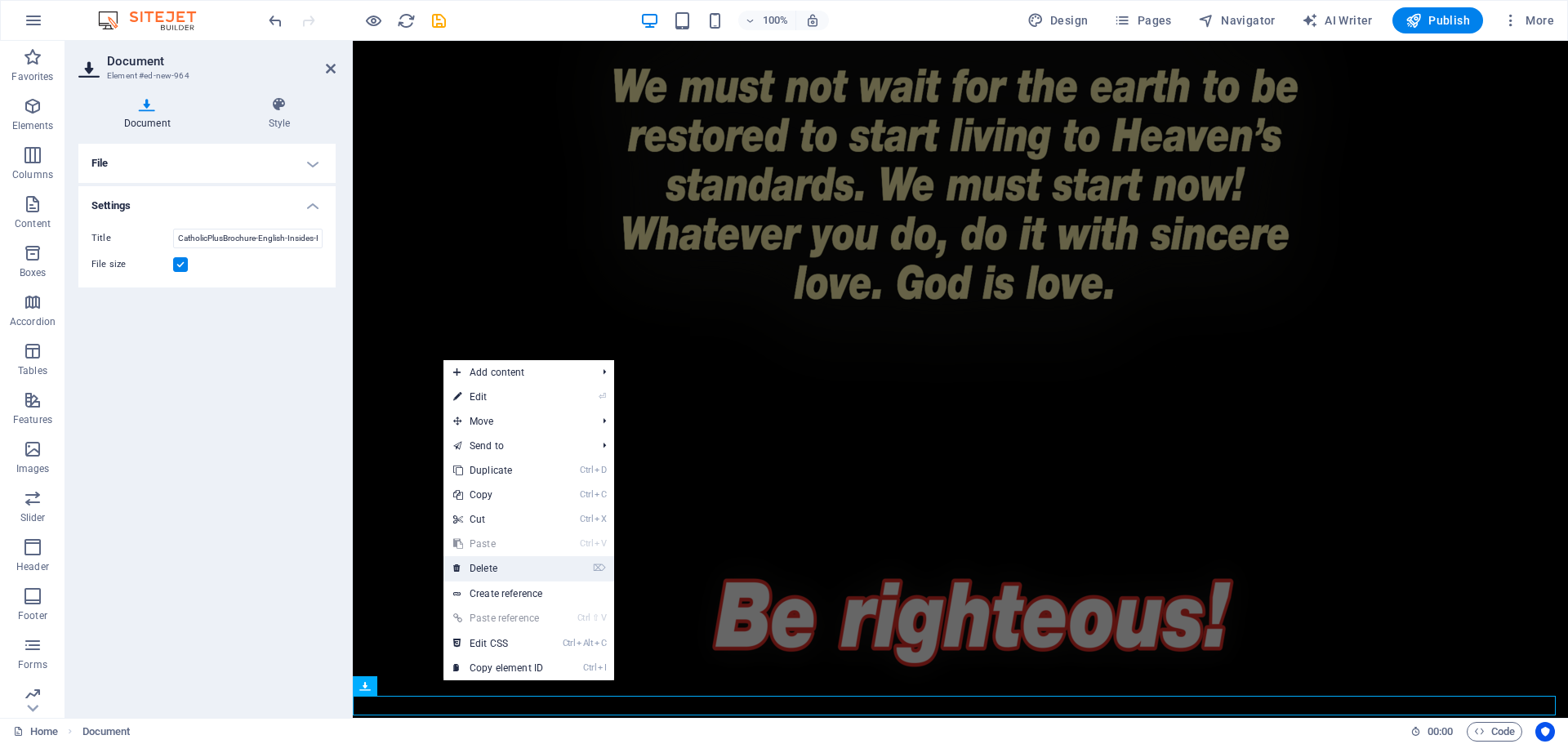
click at [500, 565] on link "⌦ Delete" at bounding box center [498, 567] width 110 height 24
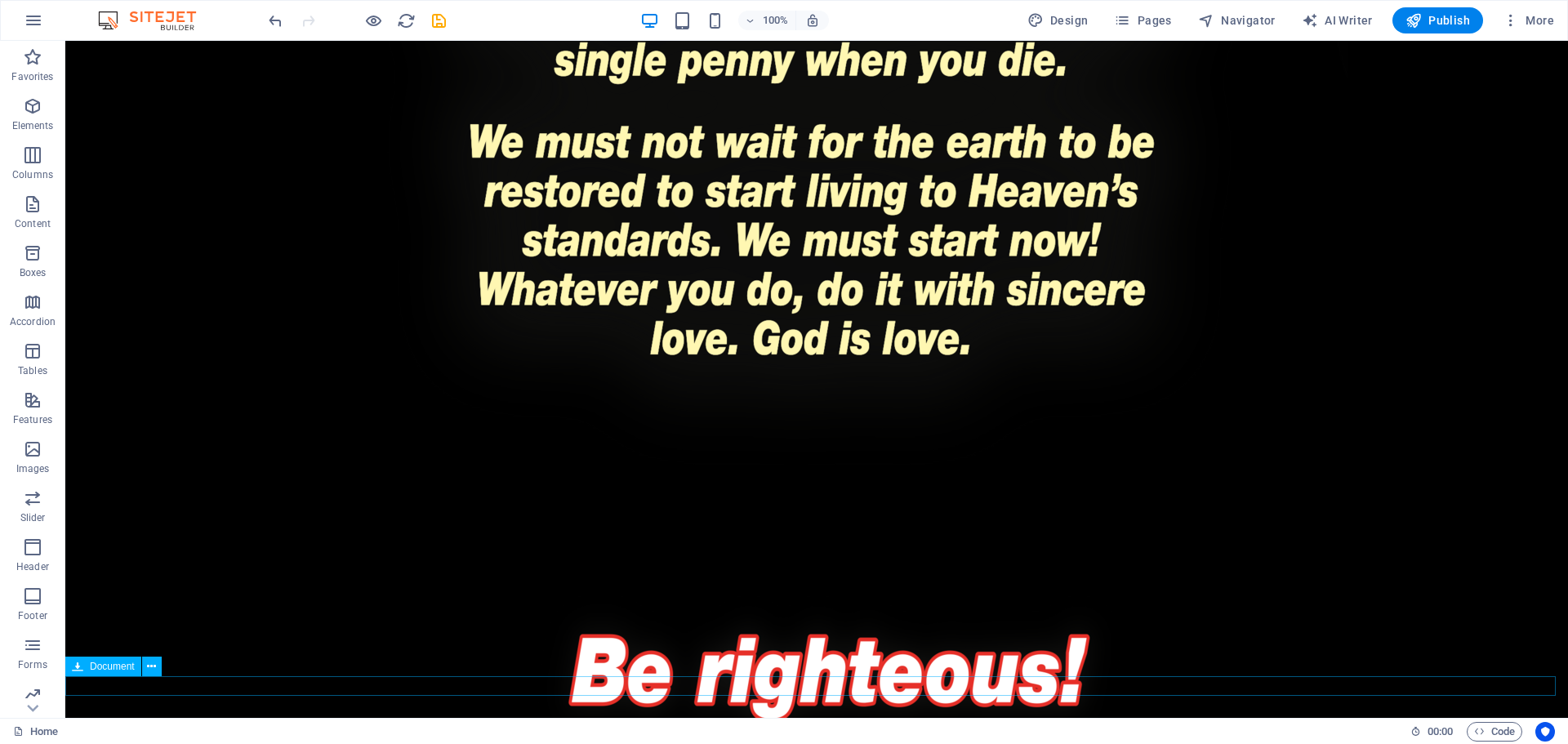
click at [156, 662] on icon at bounding box center [152, 666] width 9 height 17
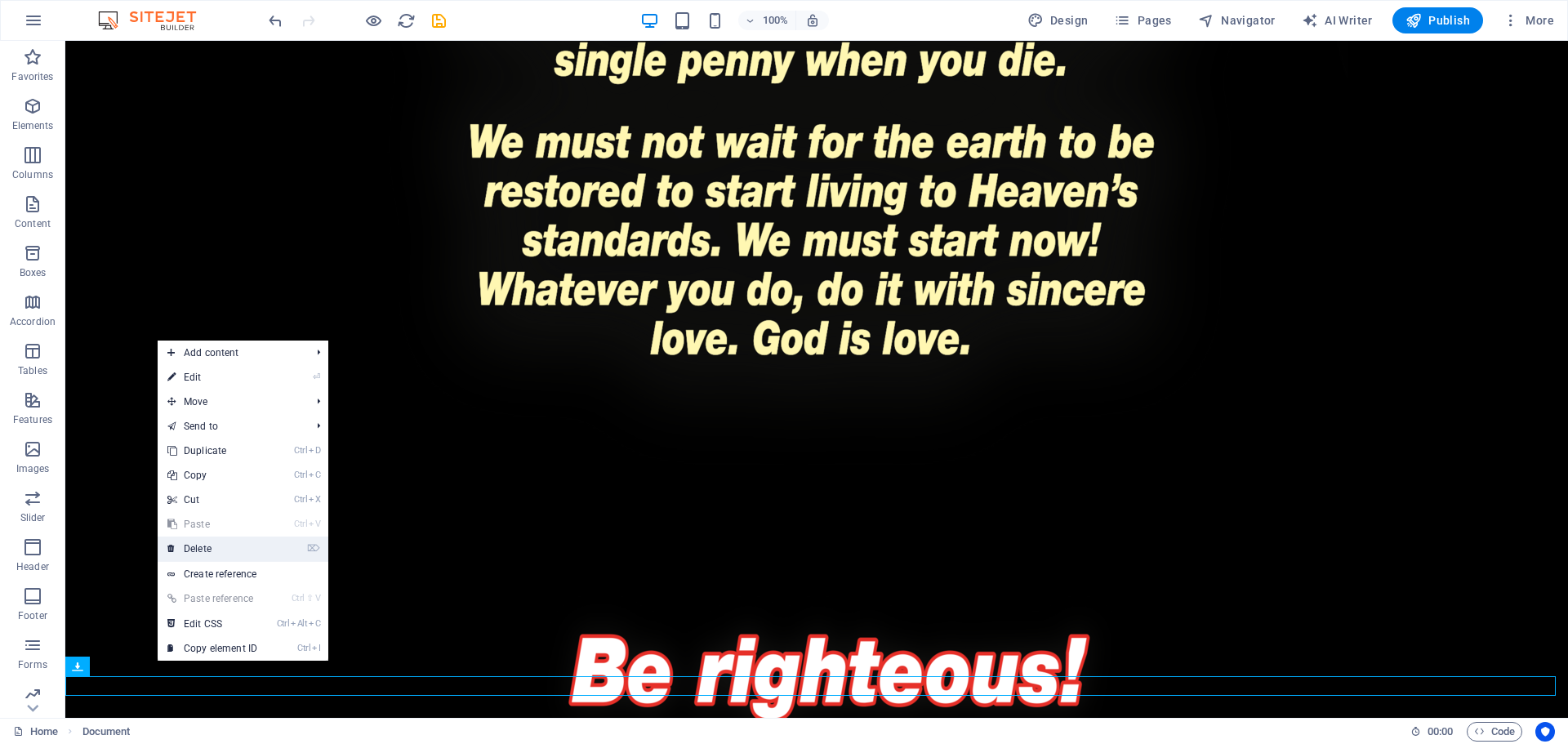
click at [194, 549] on link "⌦ Delete" at bounding box center [213, 548] width 110 height 24
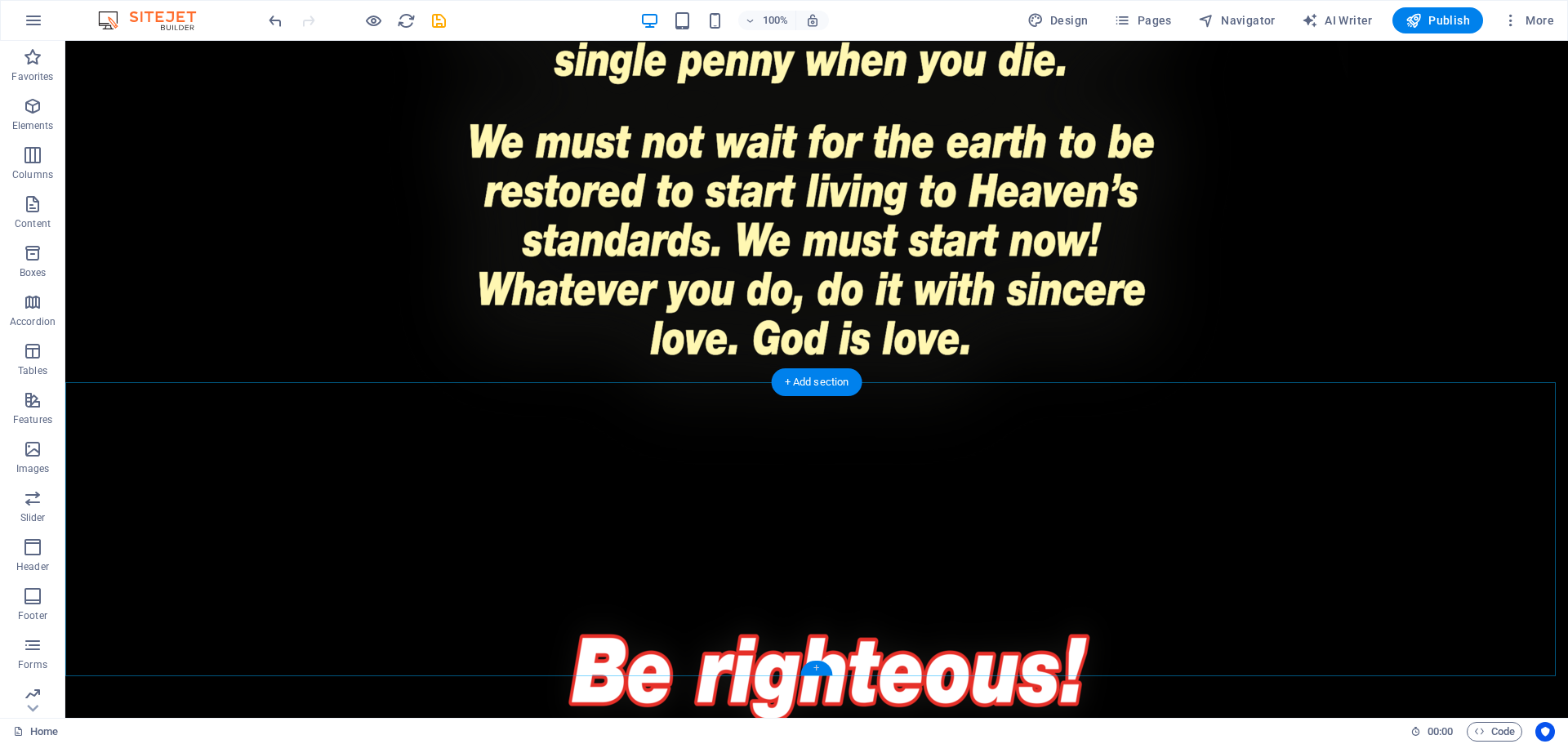
click at [816, 664] on div "+" at bounding box center [815, 668] width 31 height 14
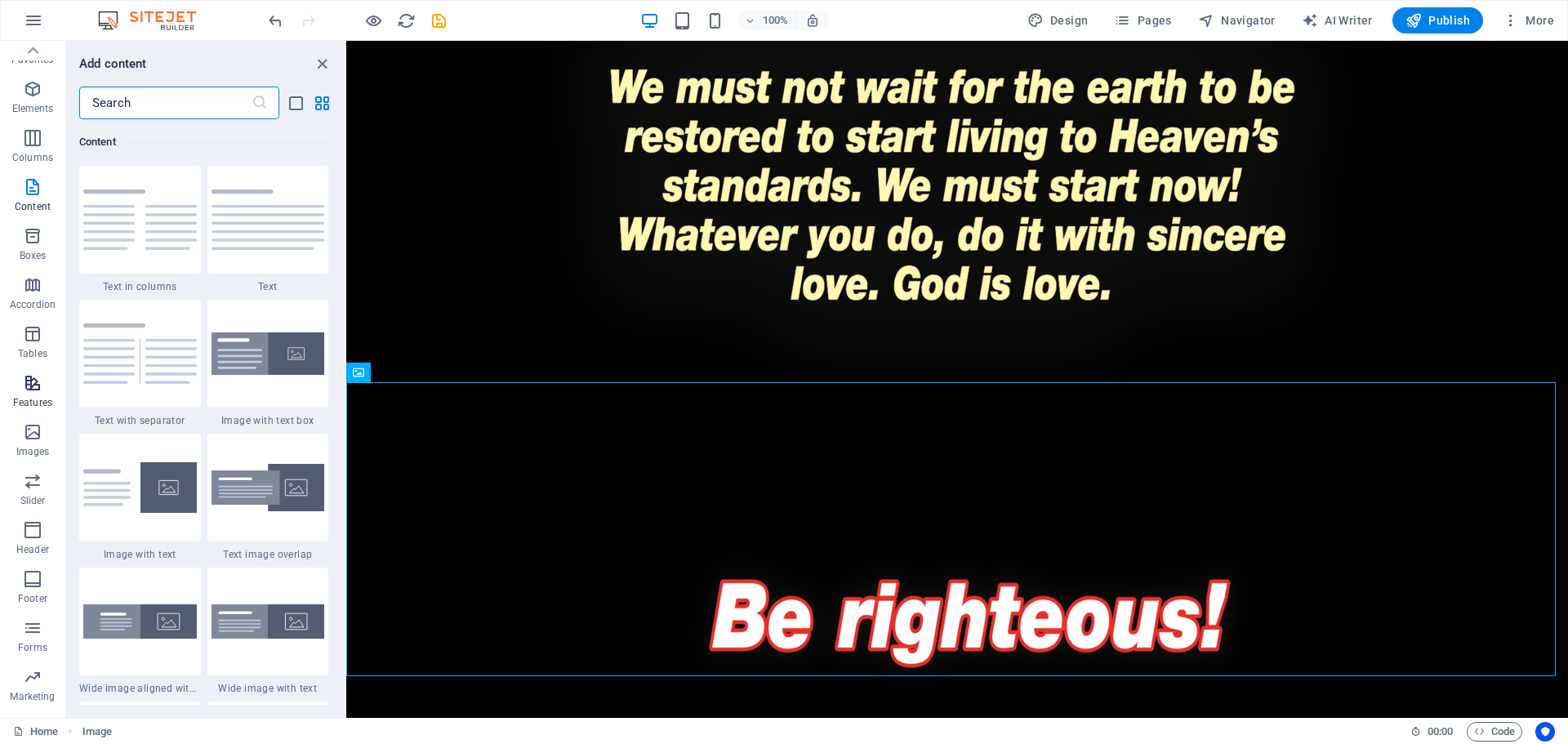
scroll to position [0, 0]
click at [28, 120] on p "Elements" at bounding box center [33, 126] width 41 height 13
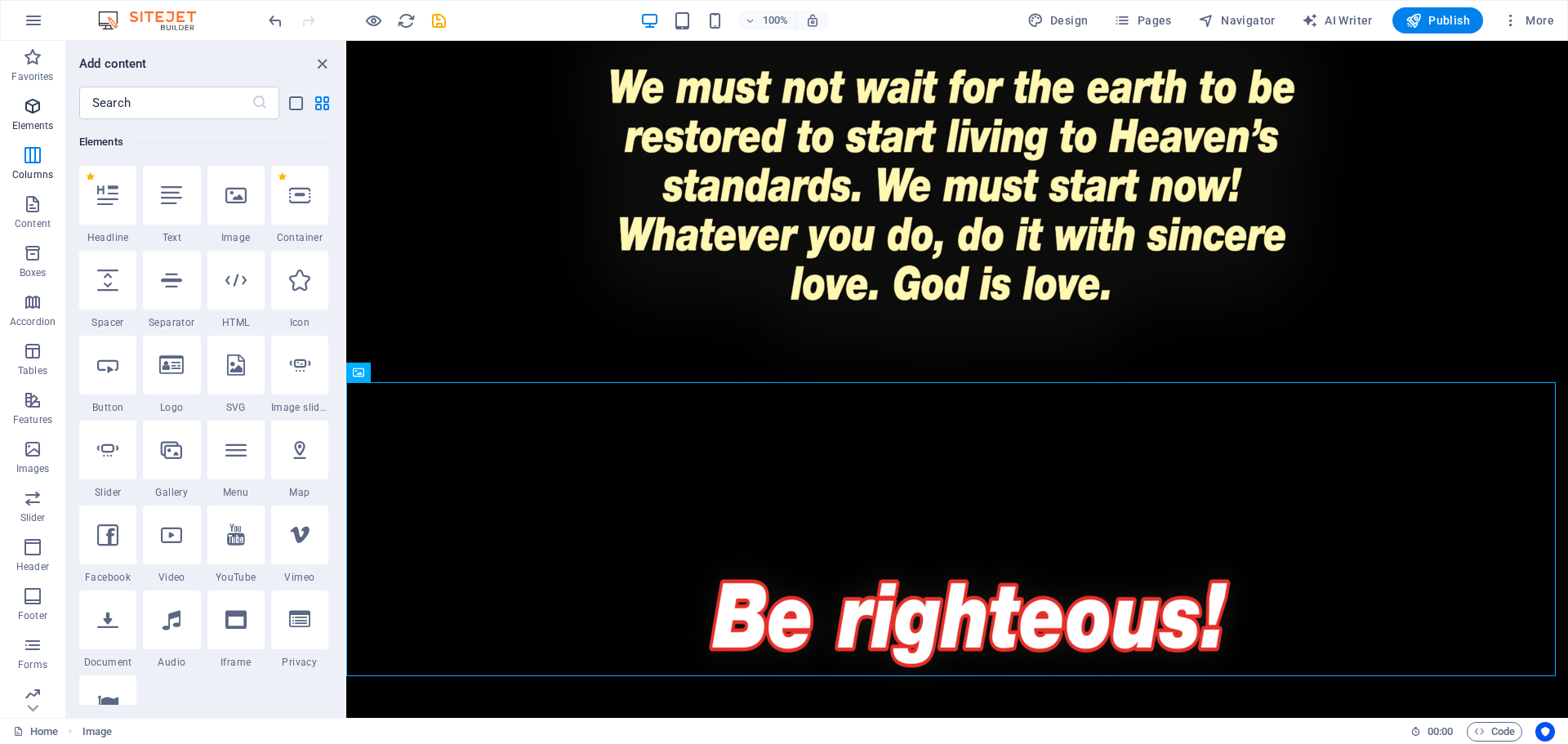
scroll to position [174, 0]
click at [251, 379] on div at bounding box center [236, 364] width 57 height 58
select select "xMidYMid"
select select "px"
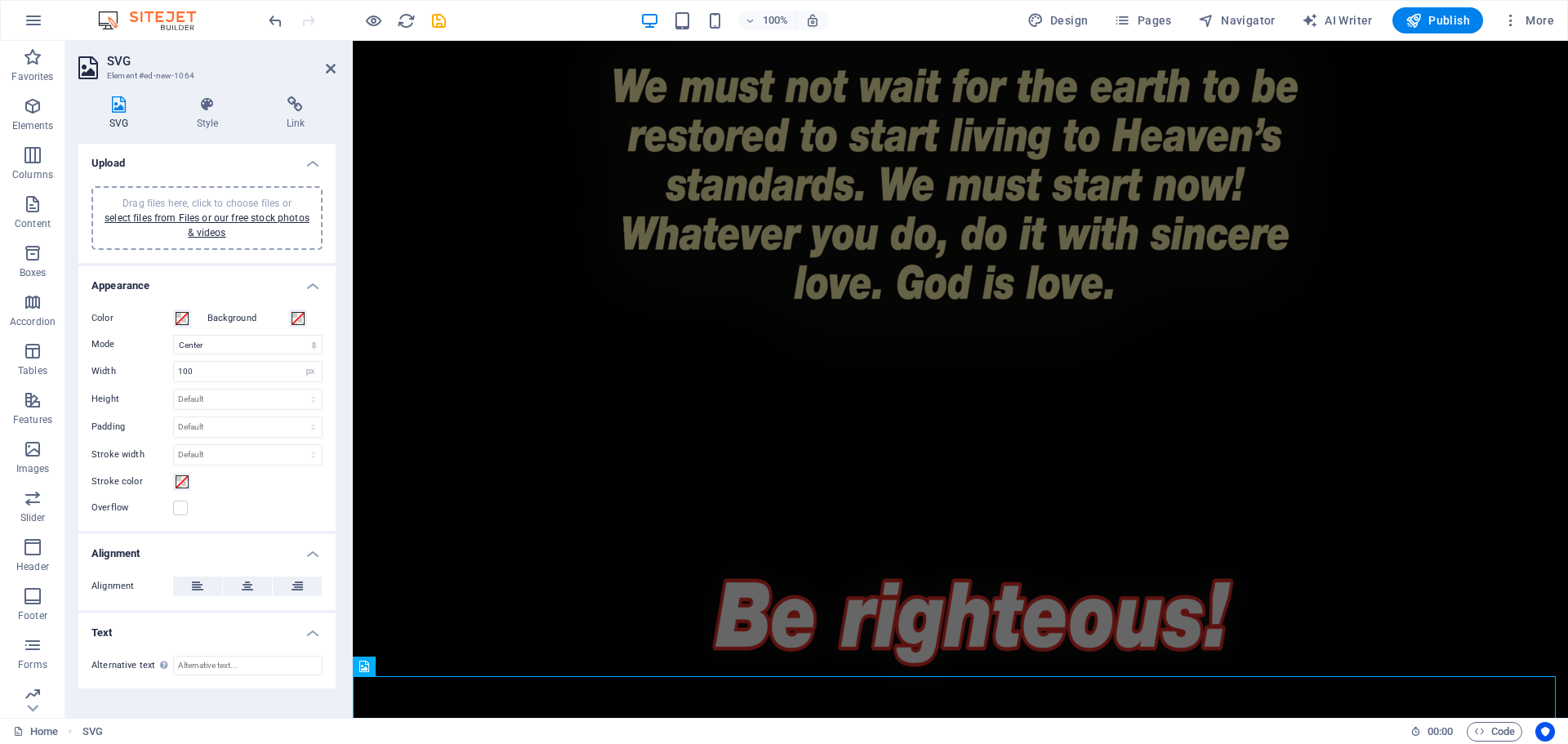
click at [181, 206] on span "Drag files here, click to choose files or select files from Files or our free s…" at bounding box center [207, 217] width 205 height 40
click at [337, 64] on aside "SVG Element #ed-new-1064 SVG Style Link Upload Drag files here, click to choose…" at bounding box center [209, 379] width 287 height 677
click at [331, 67] on icon at bounding box center [330, 68] width 10 height 13
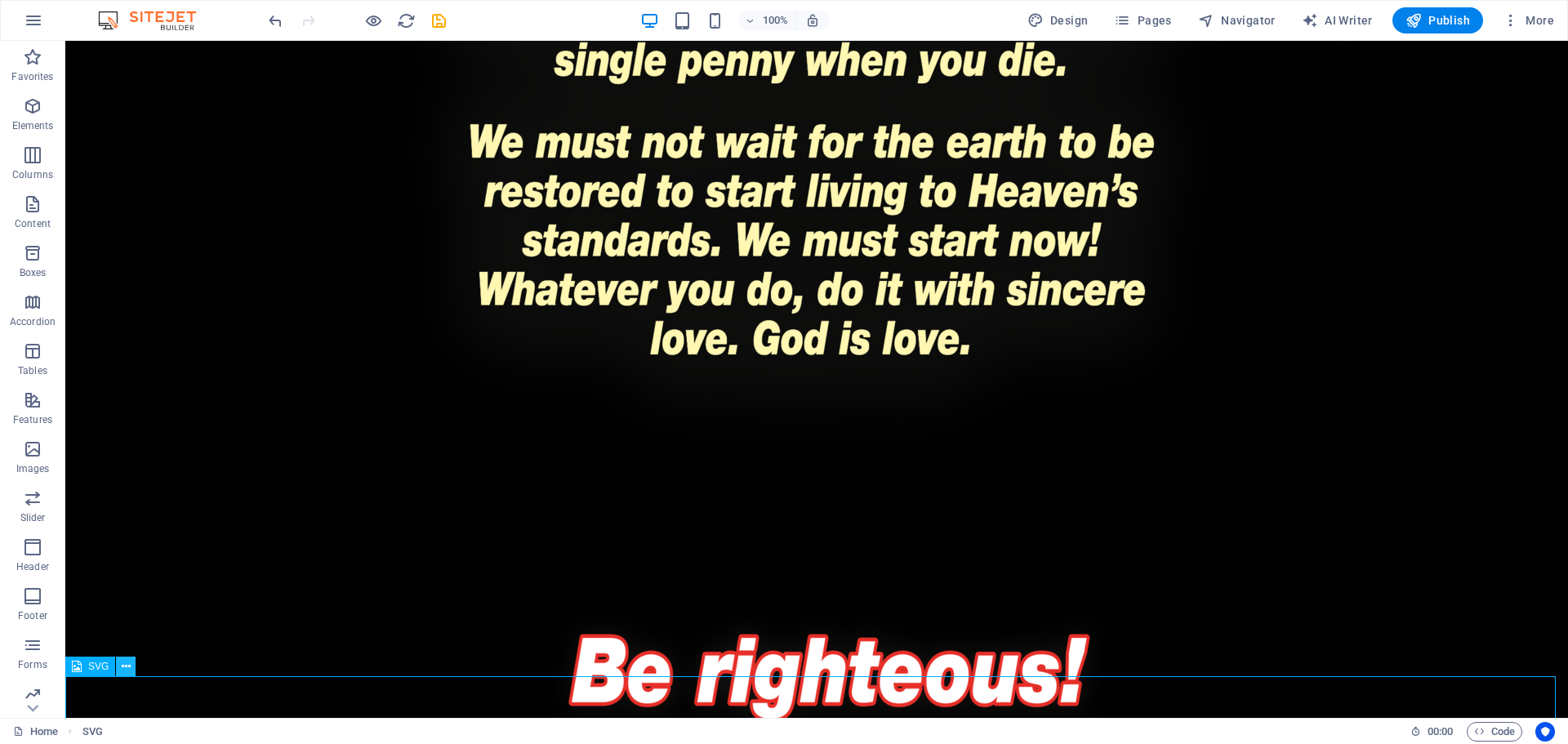
click at [124, 671] on icon at bounding box center [127, 666] width 9 height 17
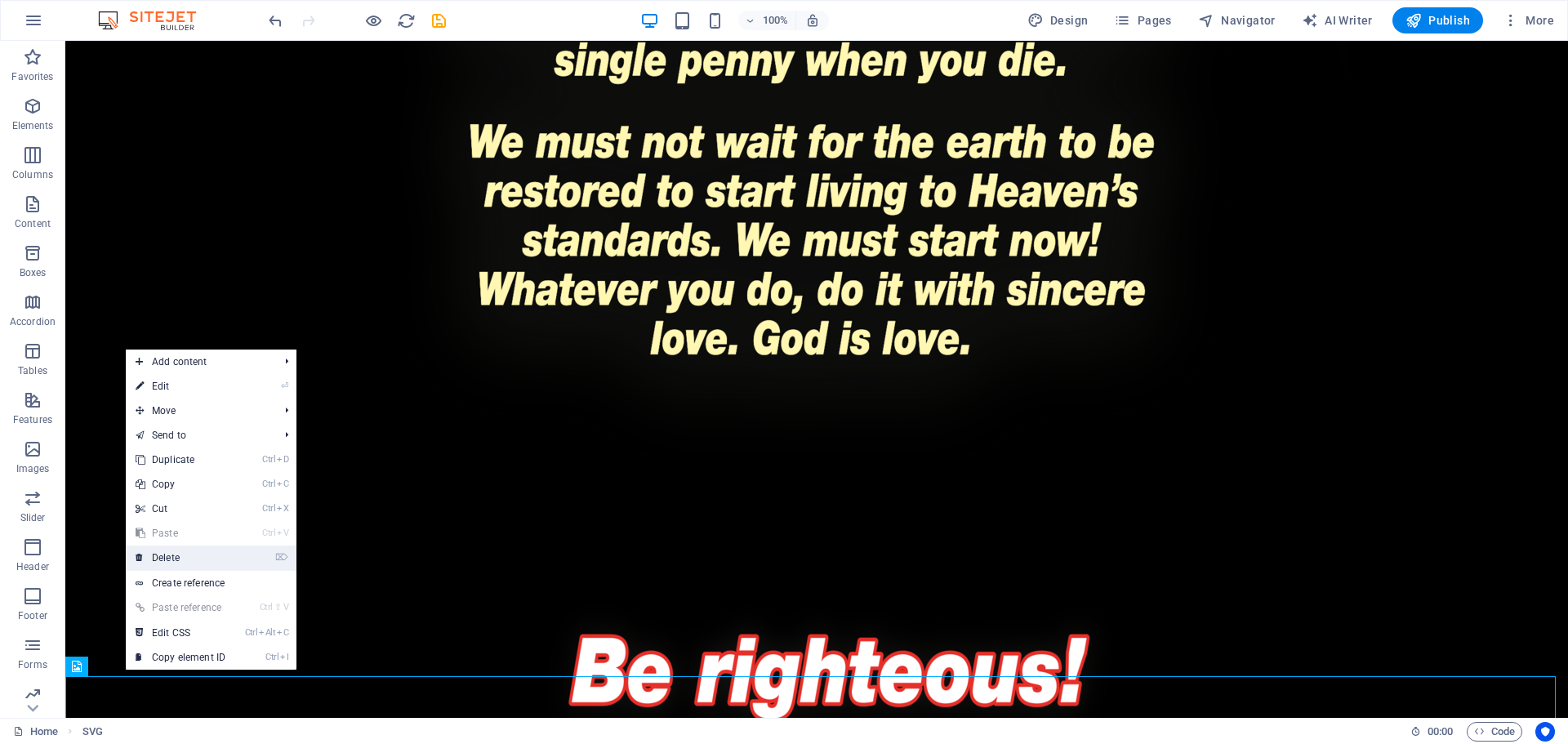
click at [188, 553] on link "⌦ Delete" at bounding box center [181, 557] width 110 height 24
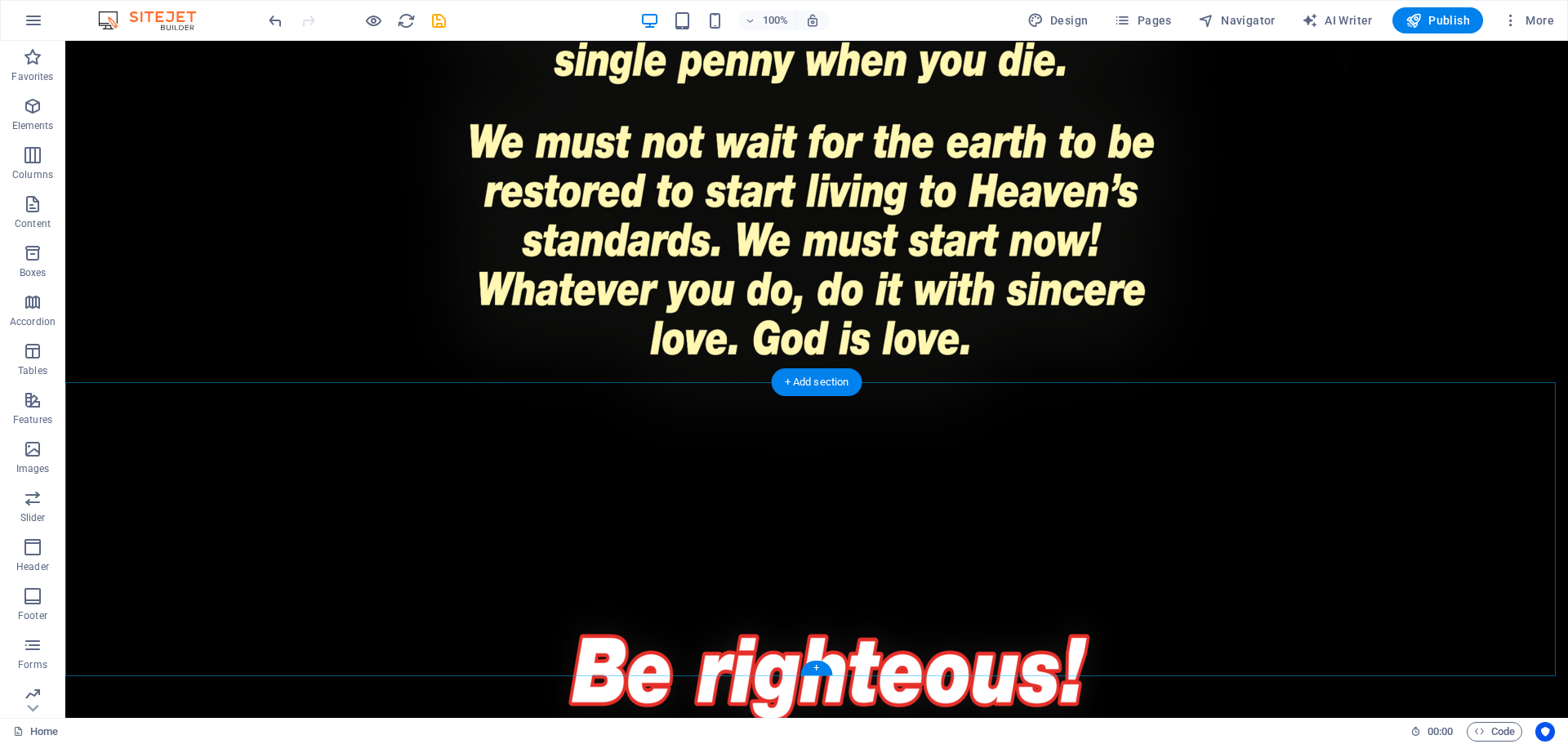
drag, startPoint x: 829, startPoint y: 677, endPoint x: 470, endPoint y: 628, distance: 362.3
click at [816, 670] on div "+" at bounding box center [815, 668] width 31 height 14
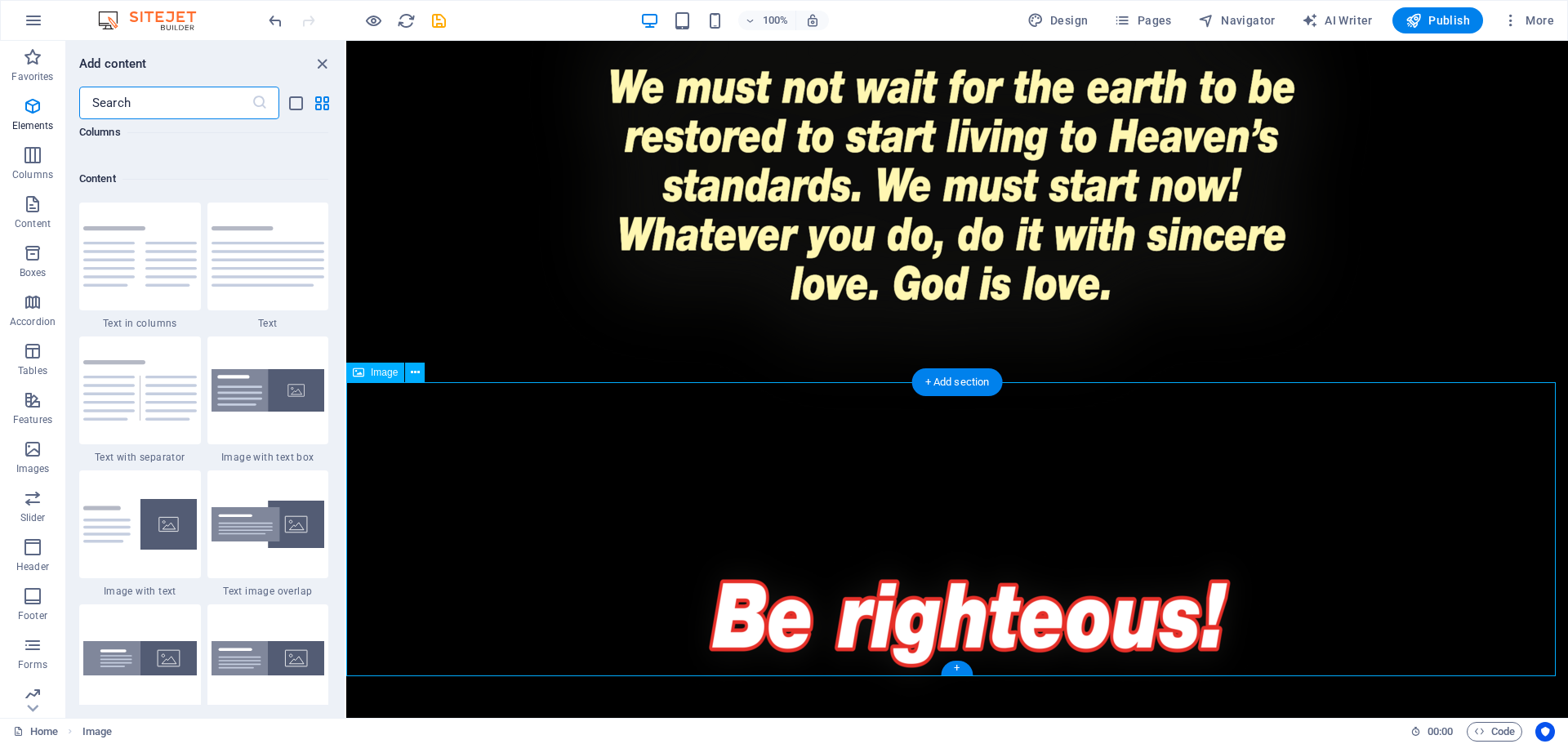
scroll to position [2857, 0]
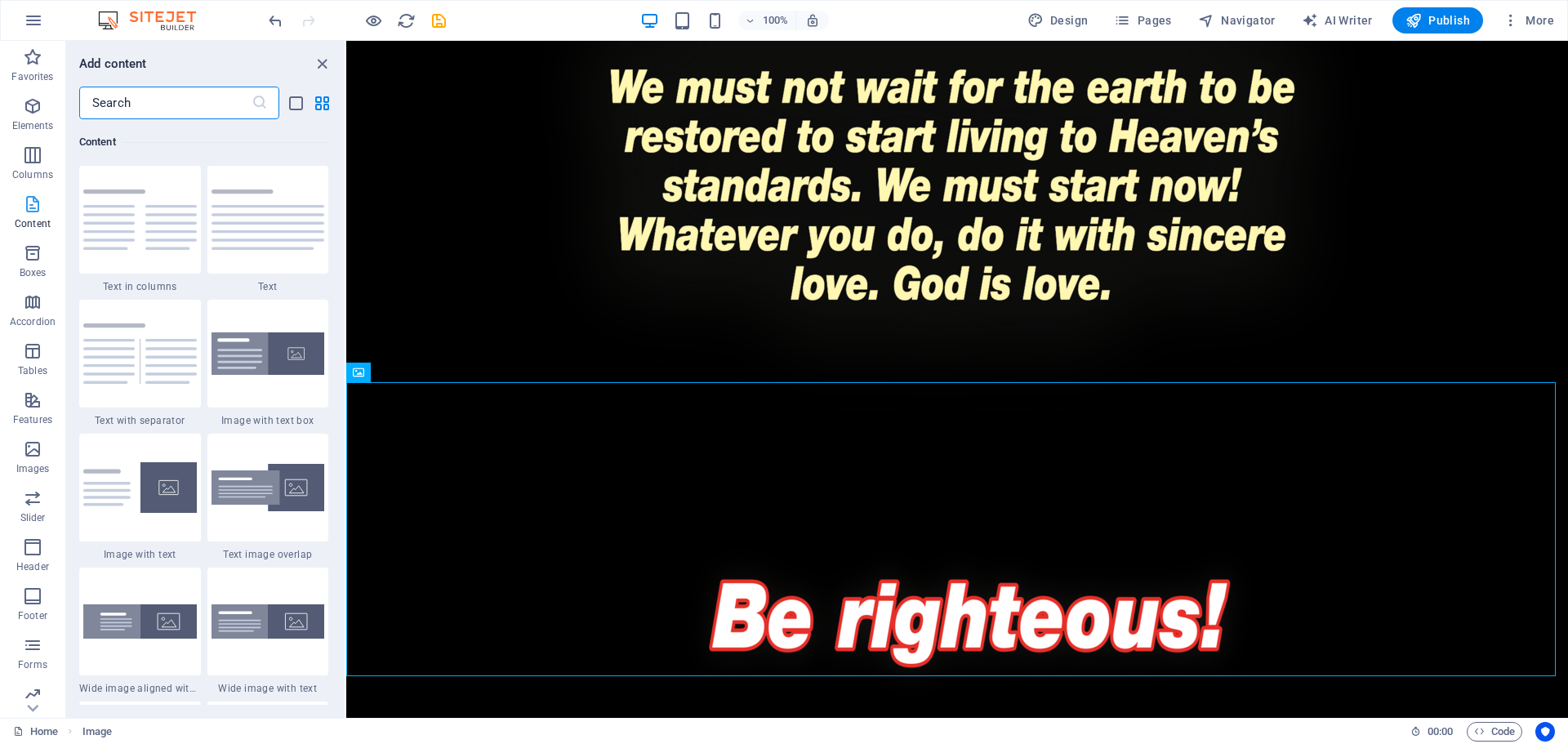
click at [21, 210] on span "Content" at bounding box center [32, 214] width 66 height 39
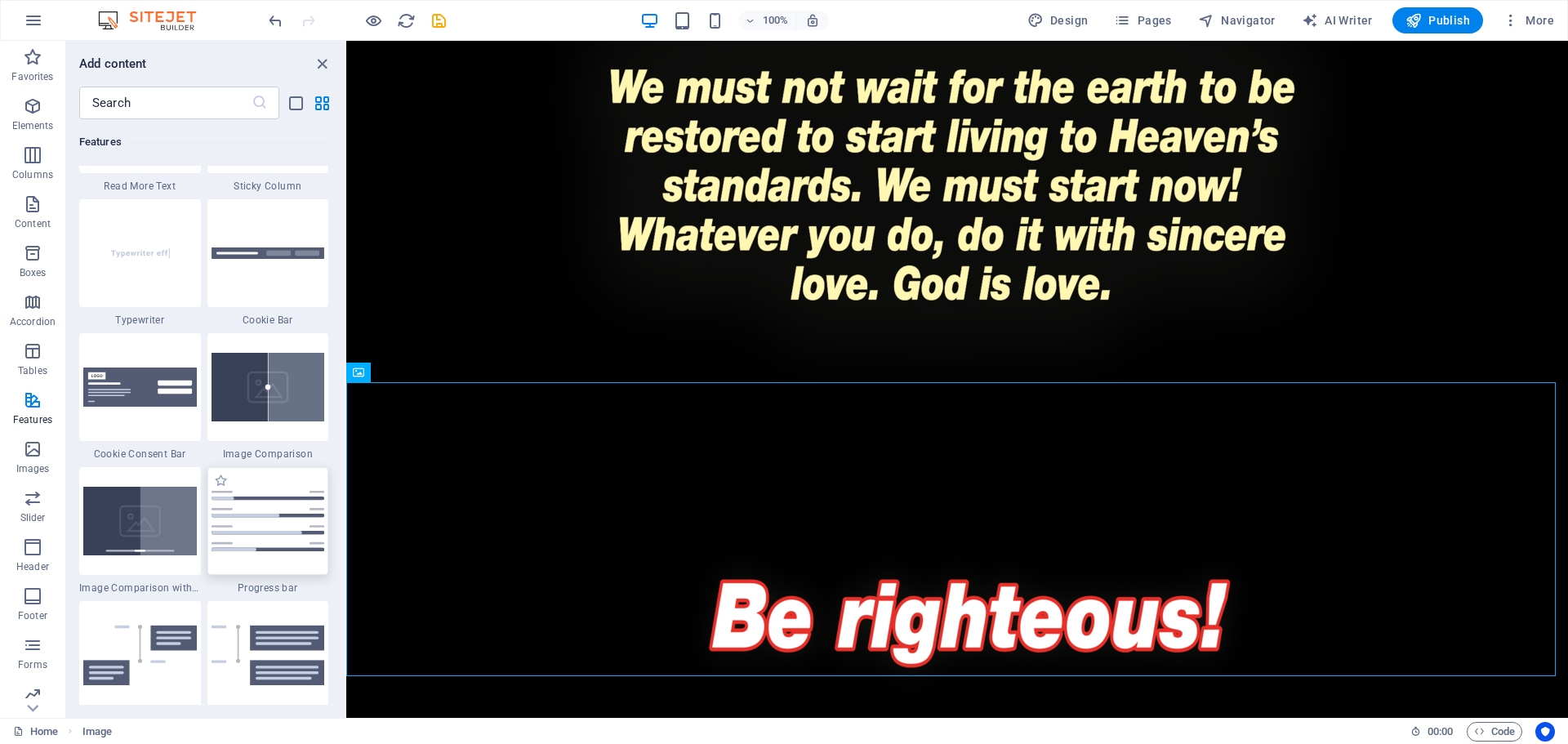
scroll to position [6530, 0]
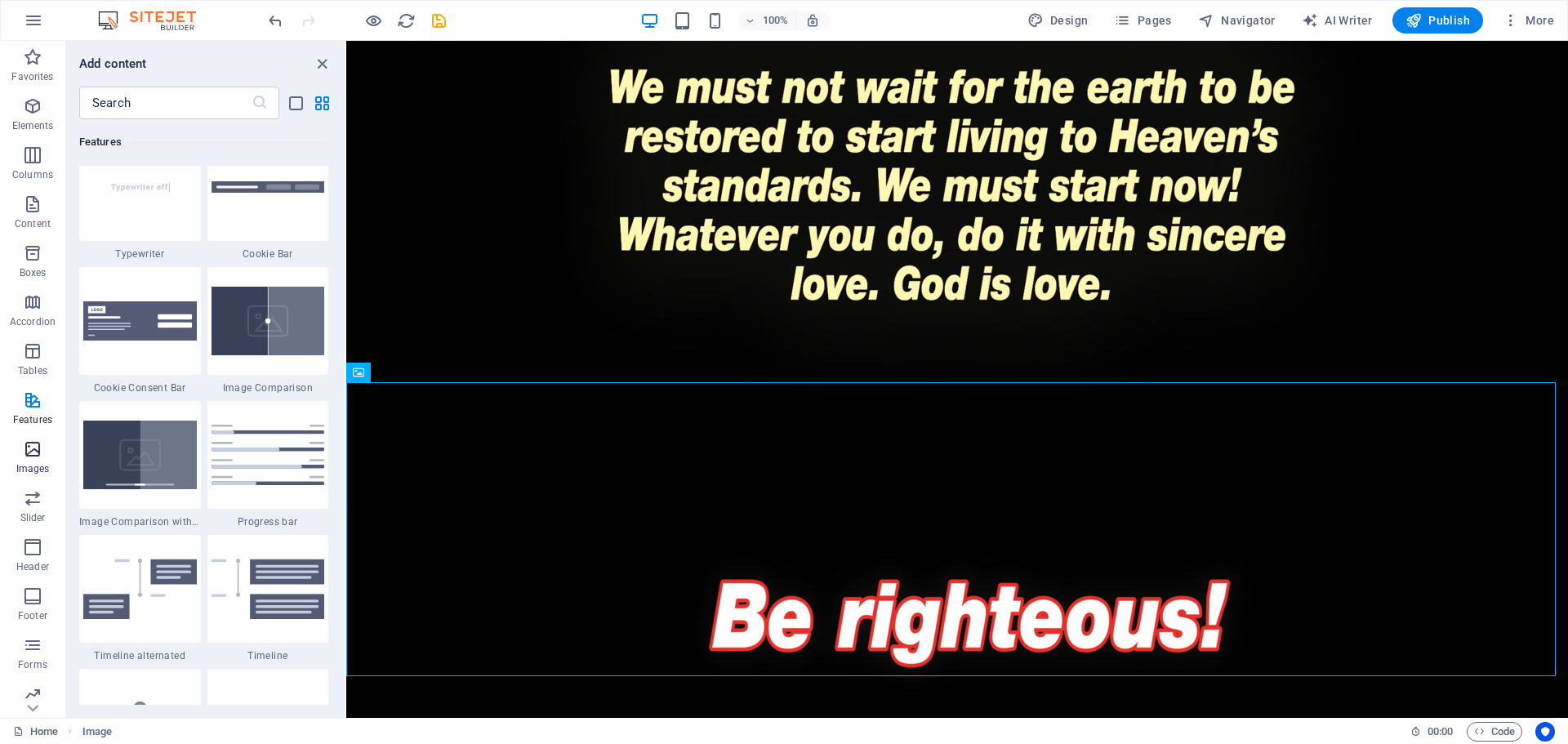
click at [43, 463] on p "Images" at bounding box center [32, 468] width 33 height 13
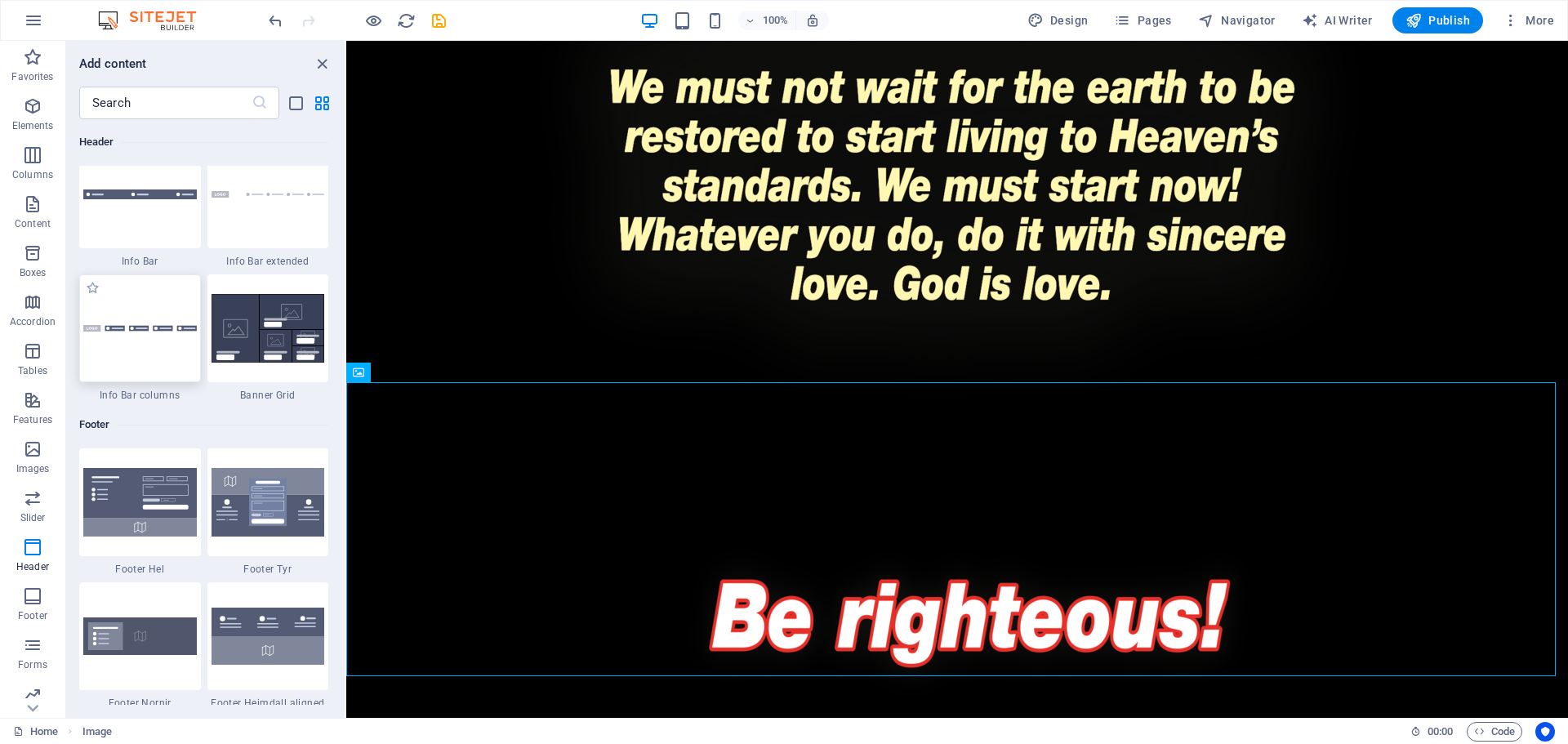
scroll to position [10645, 0]
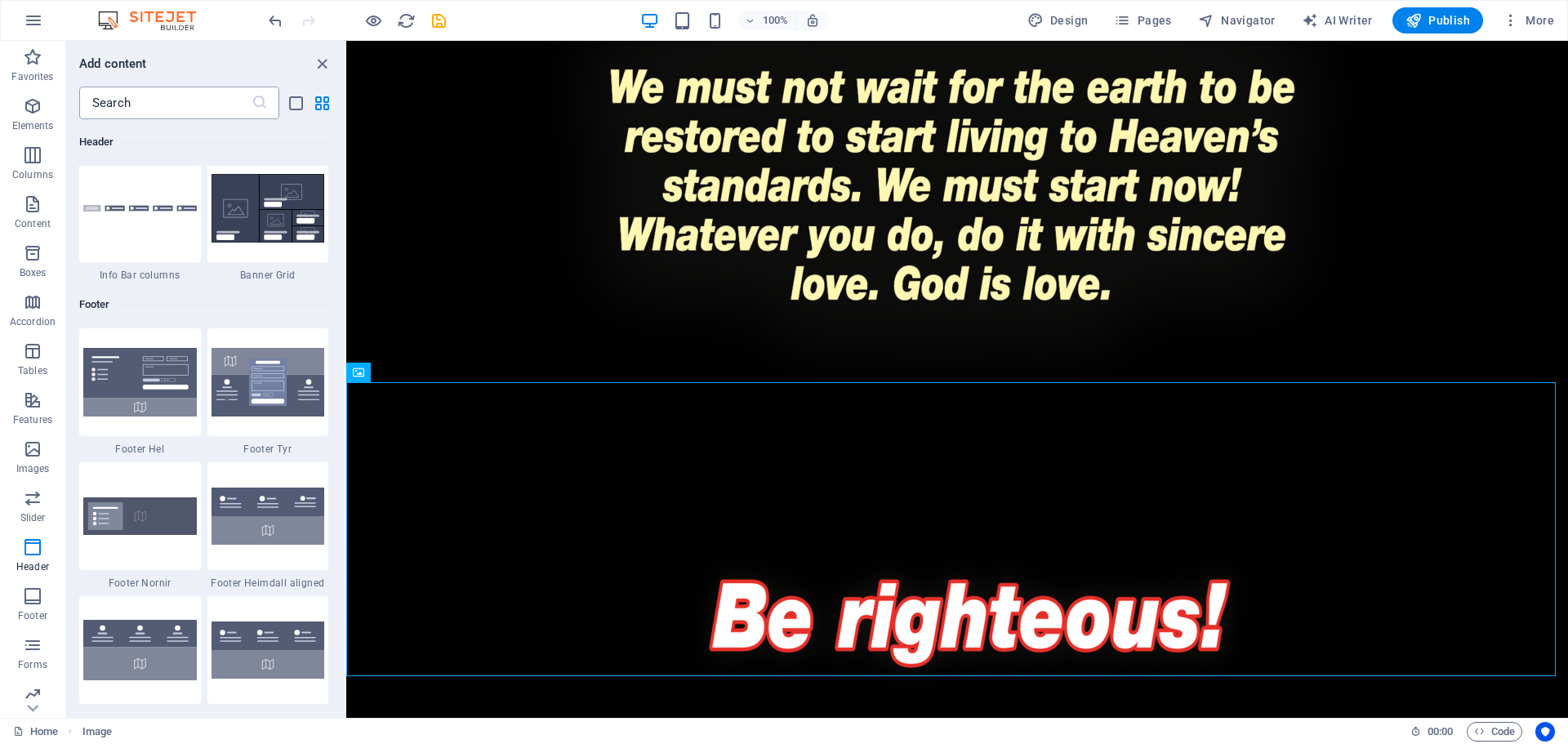
click at [171, 100] on input "text" at bounding box center [165, 102] width 172 height 32
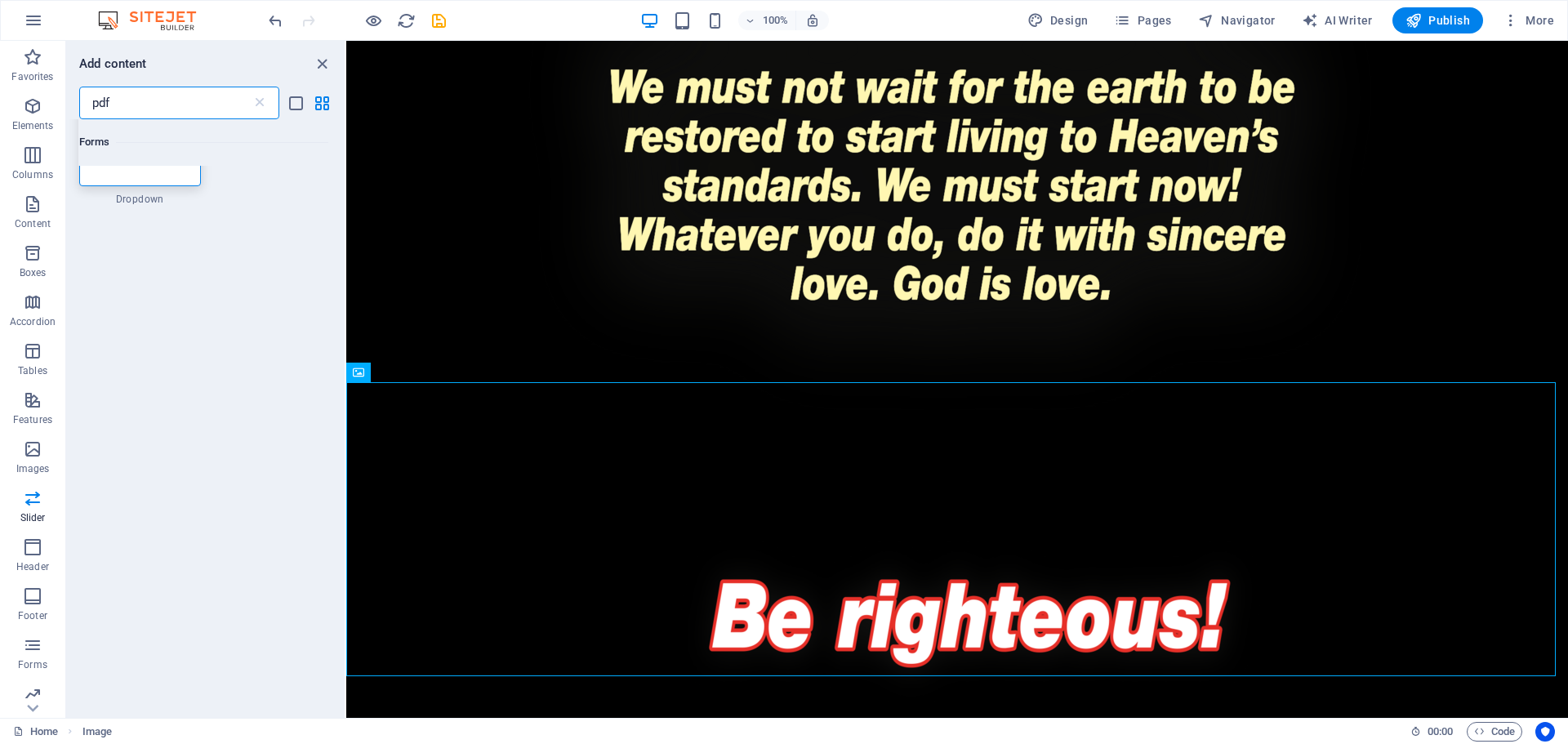
scroll to position [0, 0]
type input "p"
click at [135, 232] on div at bounding box center [140, 220] width 122 height 108
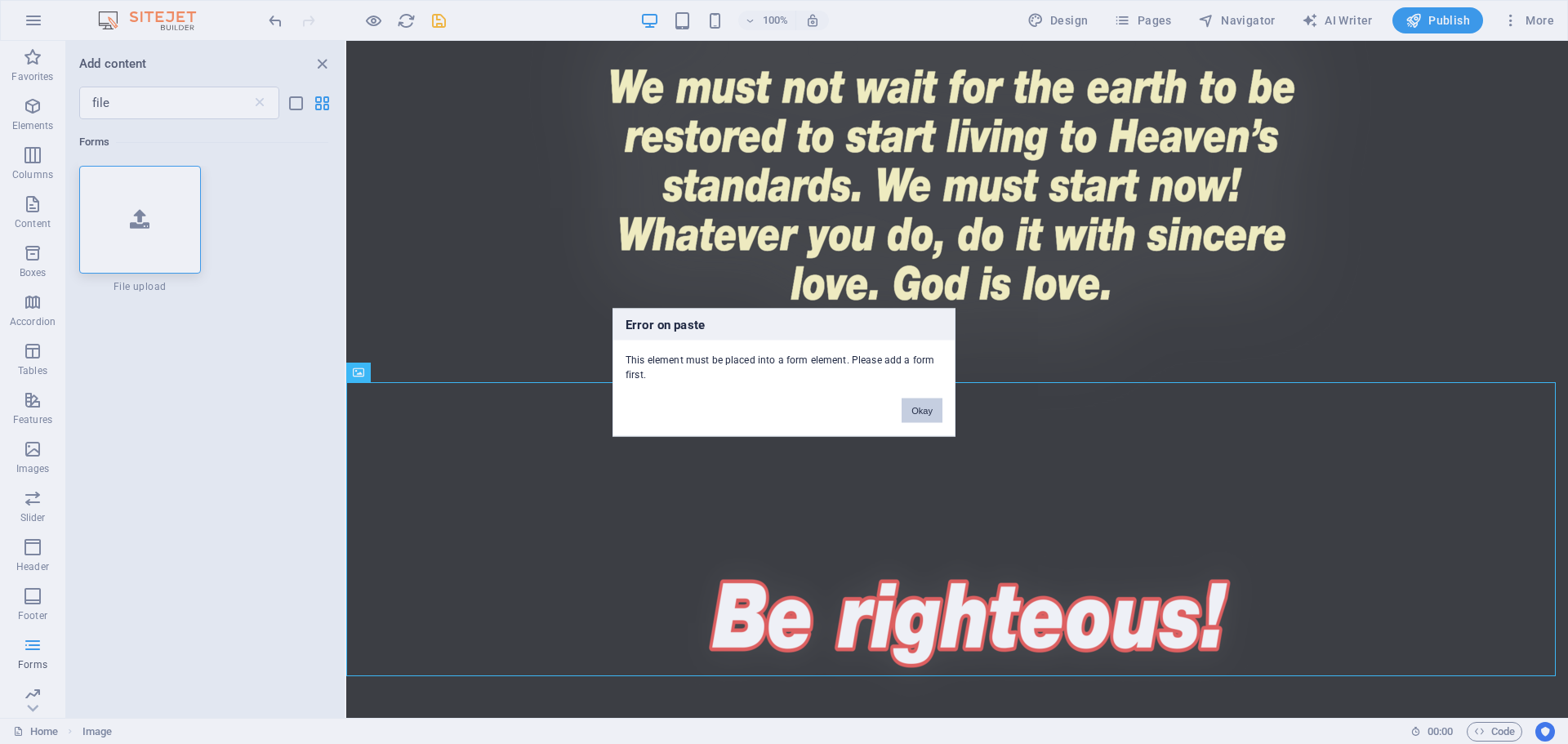
click at [923, 411] on button "Okay" at bounding box center [921, 409] width 40 height 24
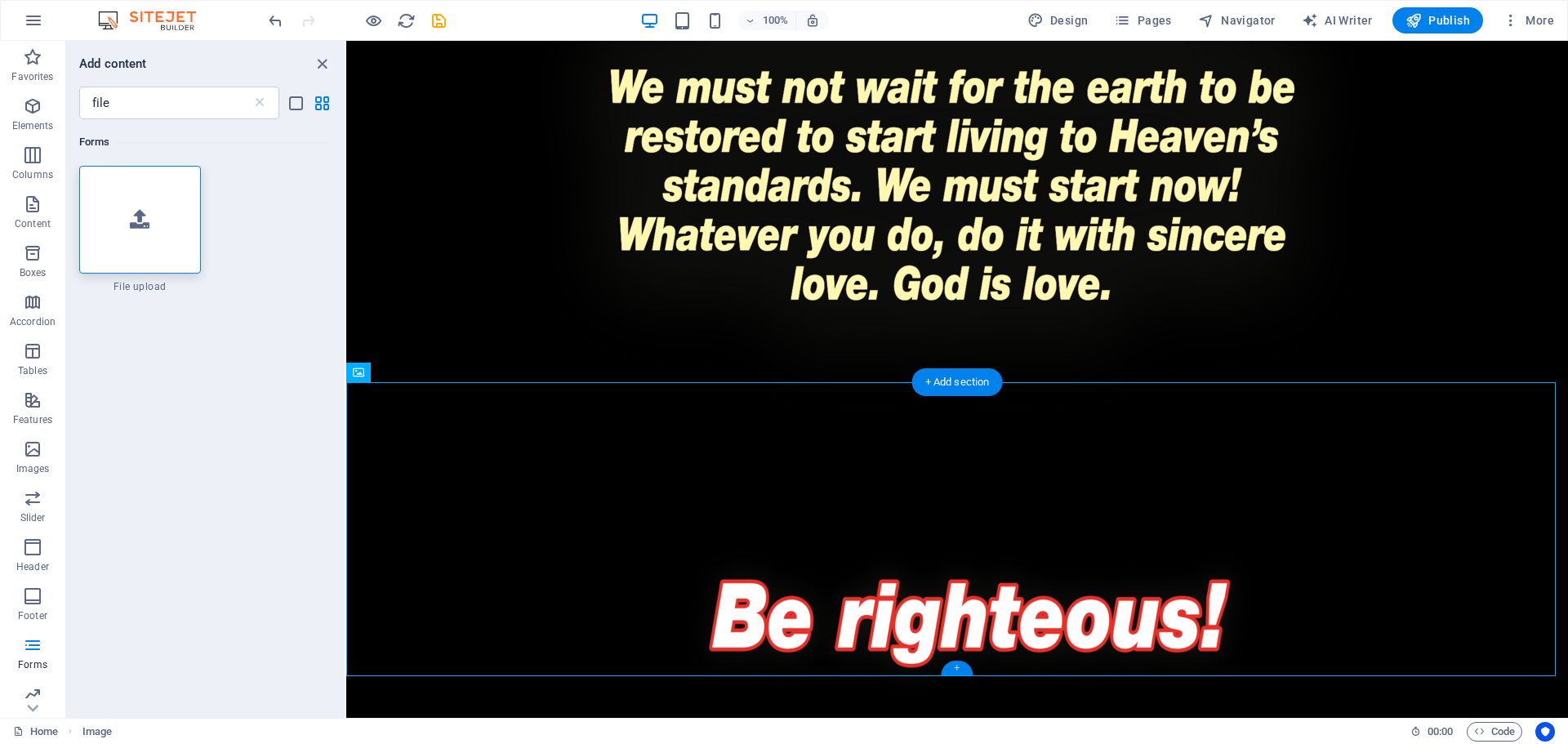
click at [954, 669] on div "+" at bounding box center [956, 668] width 31 height 14
click at [136, 232] on div at bounding box center [140, 220] width 122 height 108
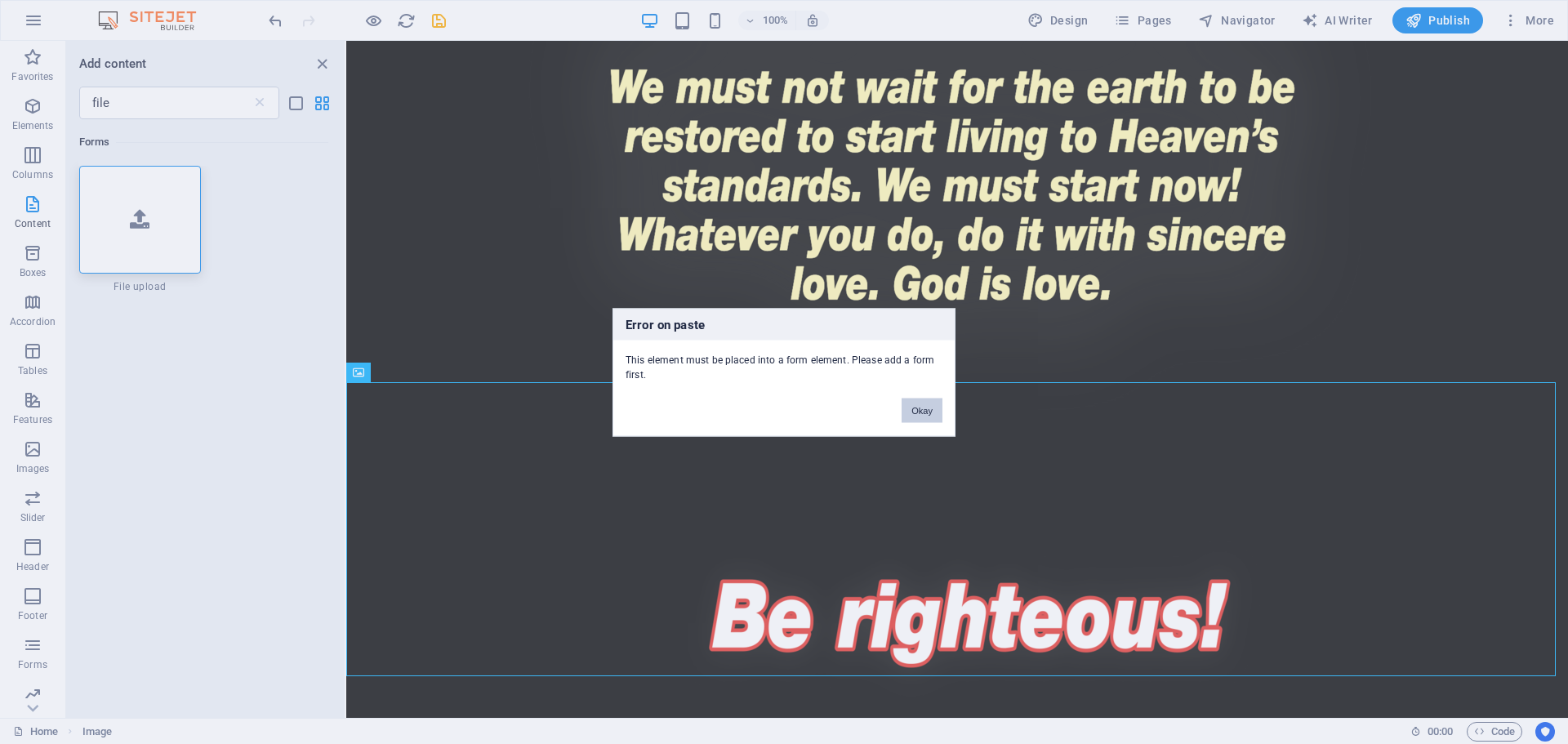
click at [923, 407] on button "Okay" at bounding box center [921, 409] width 40 height 24
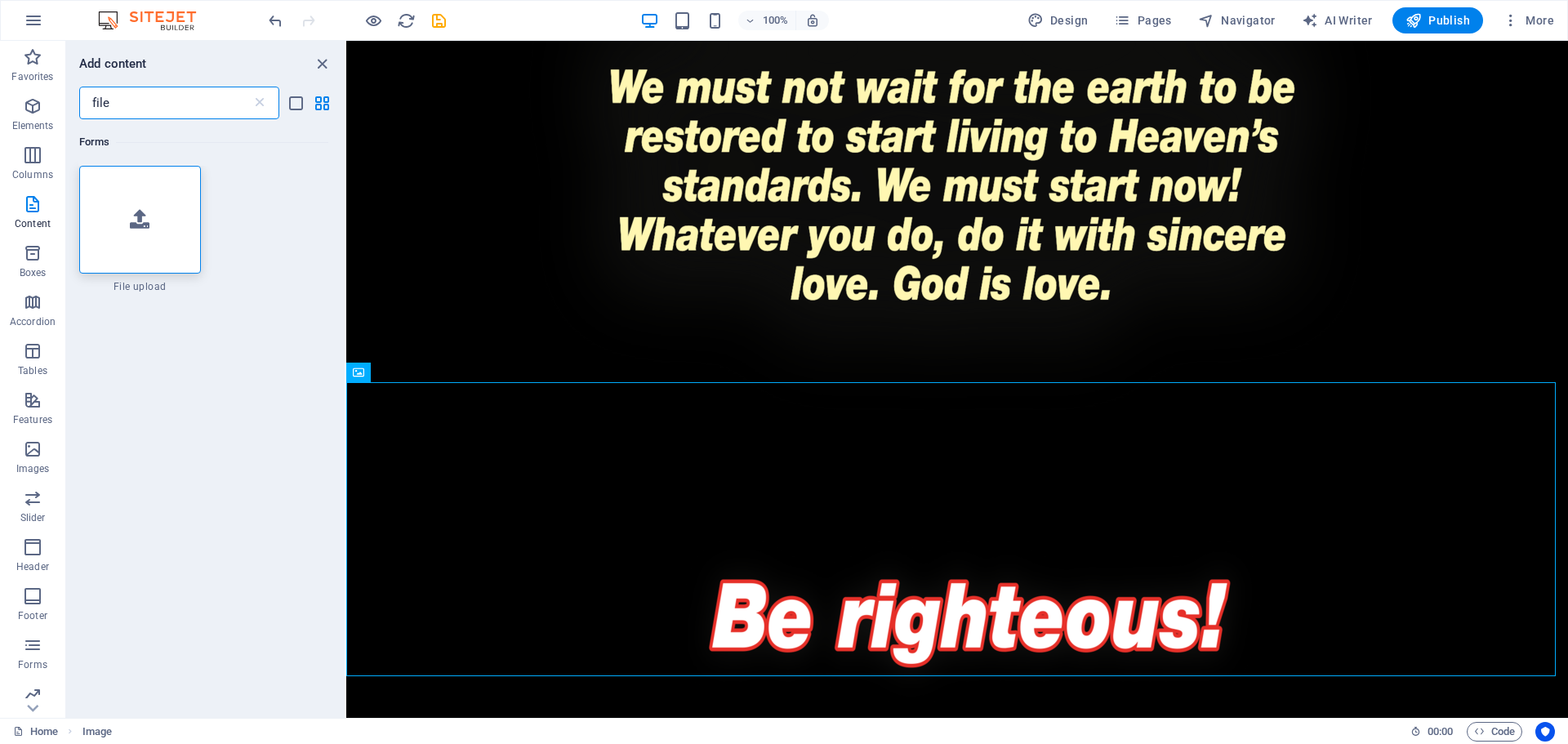
click at [135, 101] on input "file" at bounding box center [165, 102] width 172 height 32
drag, startPoint x: 118, startPoint y: 99, endPoint x: 74, endPoint y: 101, distance: 44.0
click at [74, 101] on div "file ​" at bounding box center [206, 102] width 278 height 32
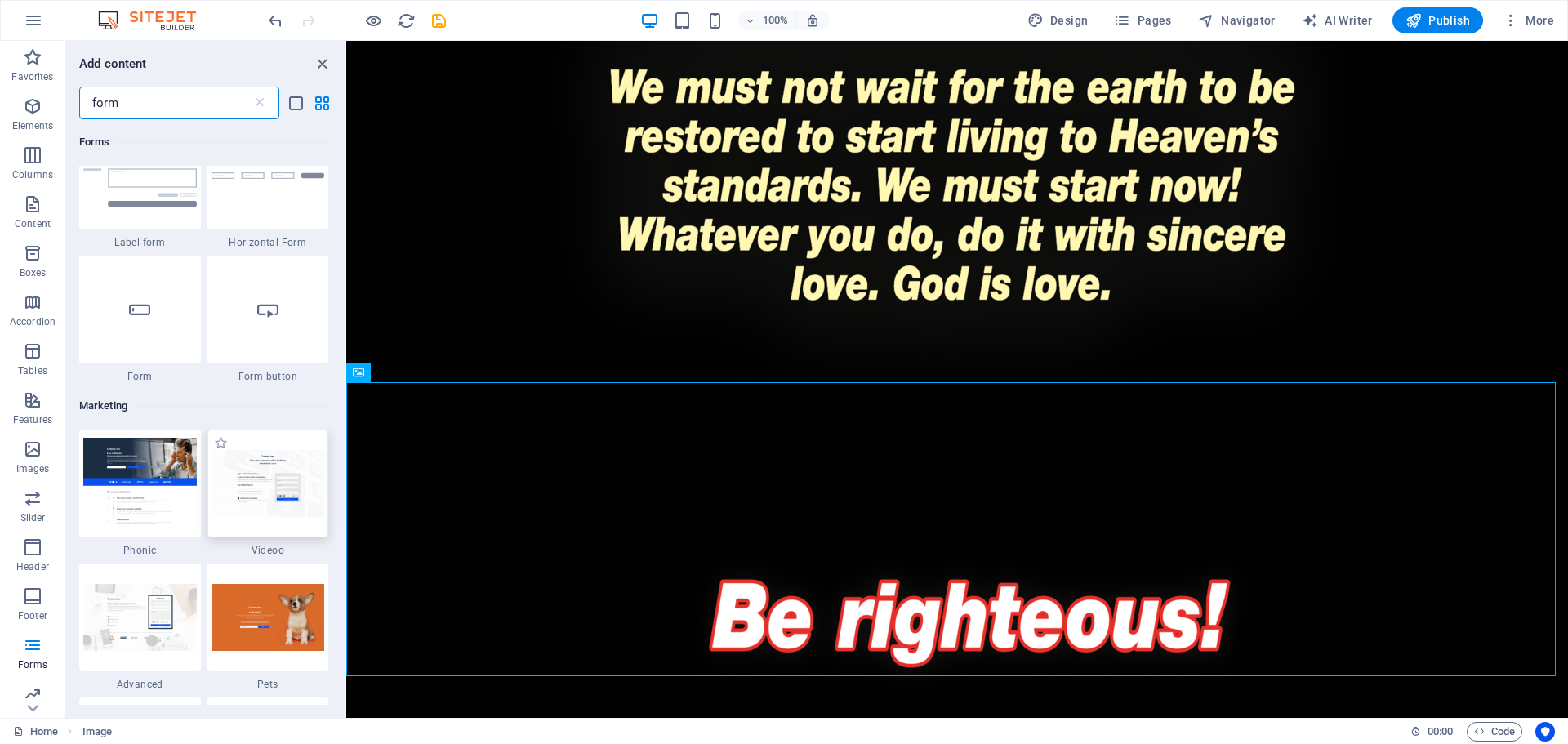
scroll to position [408, 0]
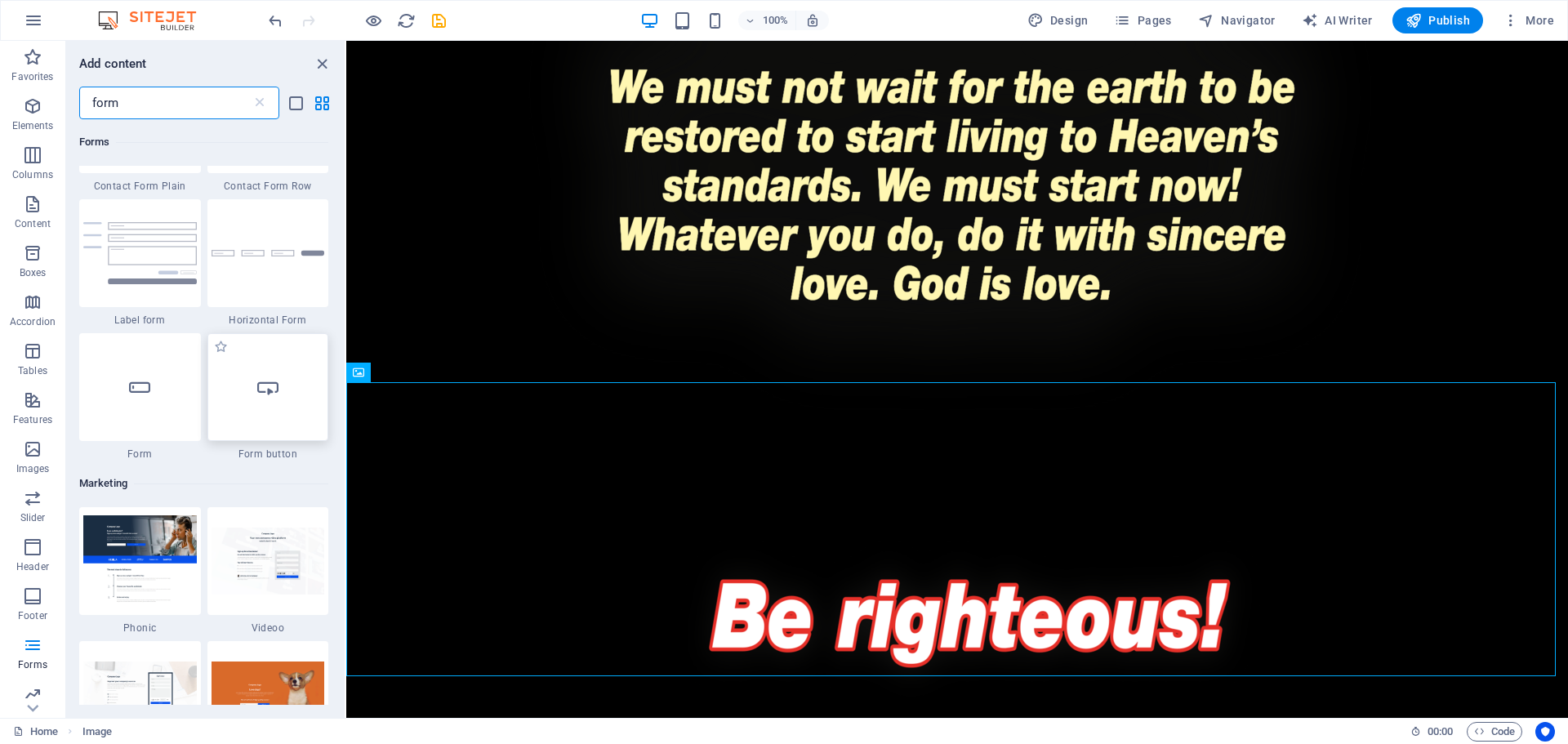
type input "form"
click at [260, 407] on div at bounding box center [269, 387] width 122 height 108
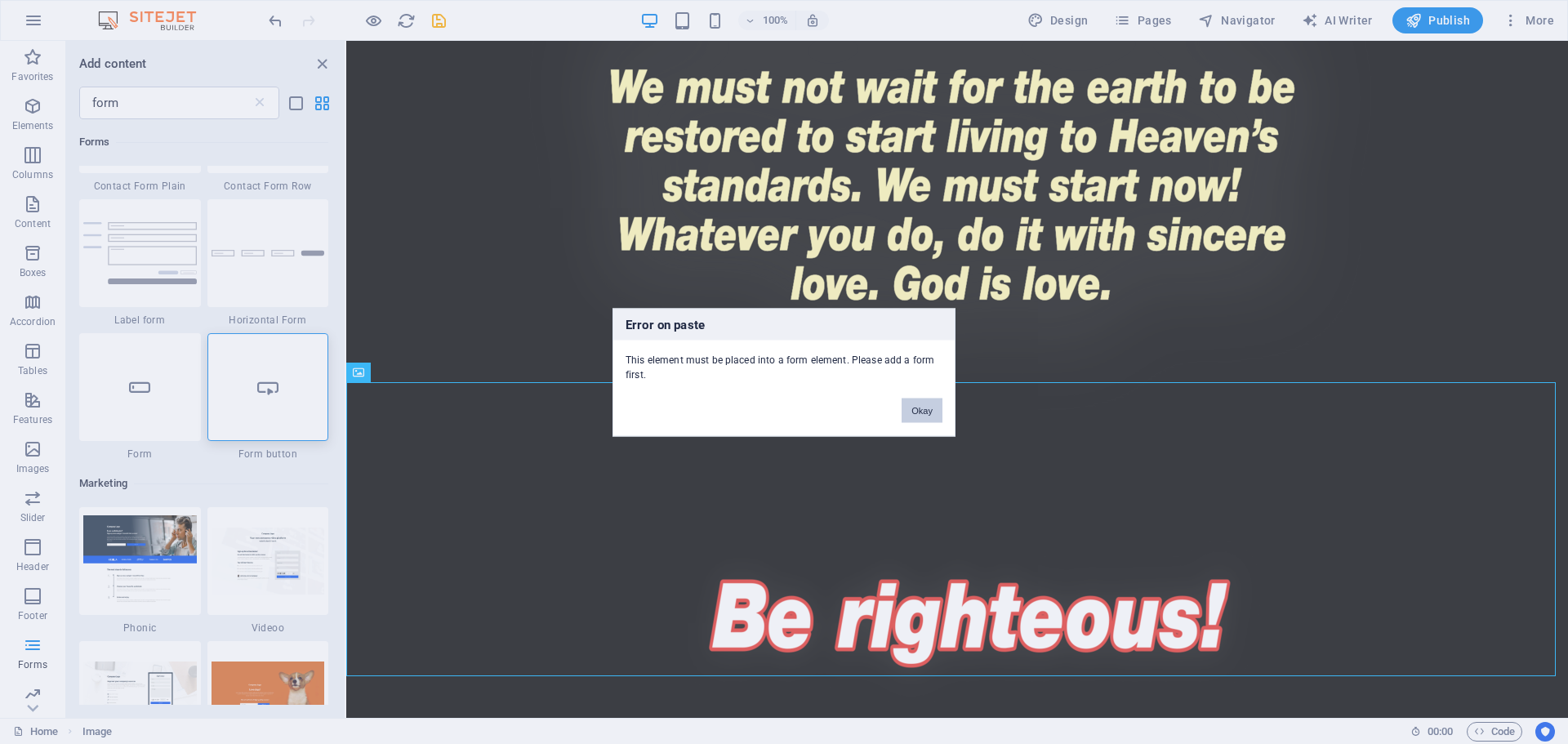
click at [934, 407] on button "Okay" at bounding box center [921, 409] width 40 height 24
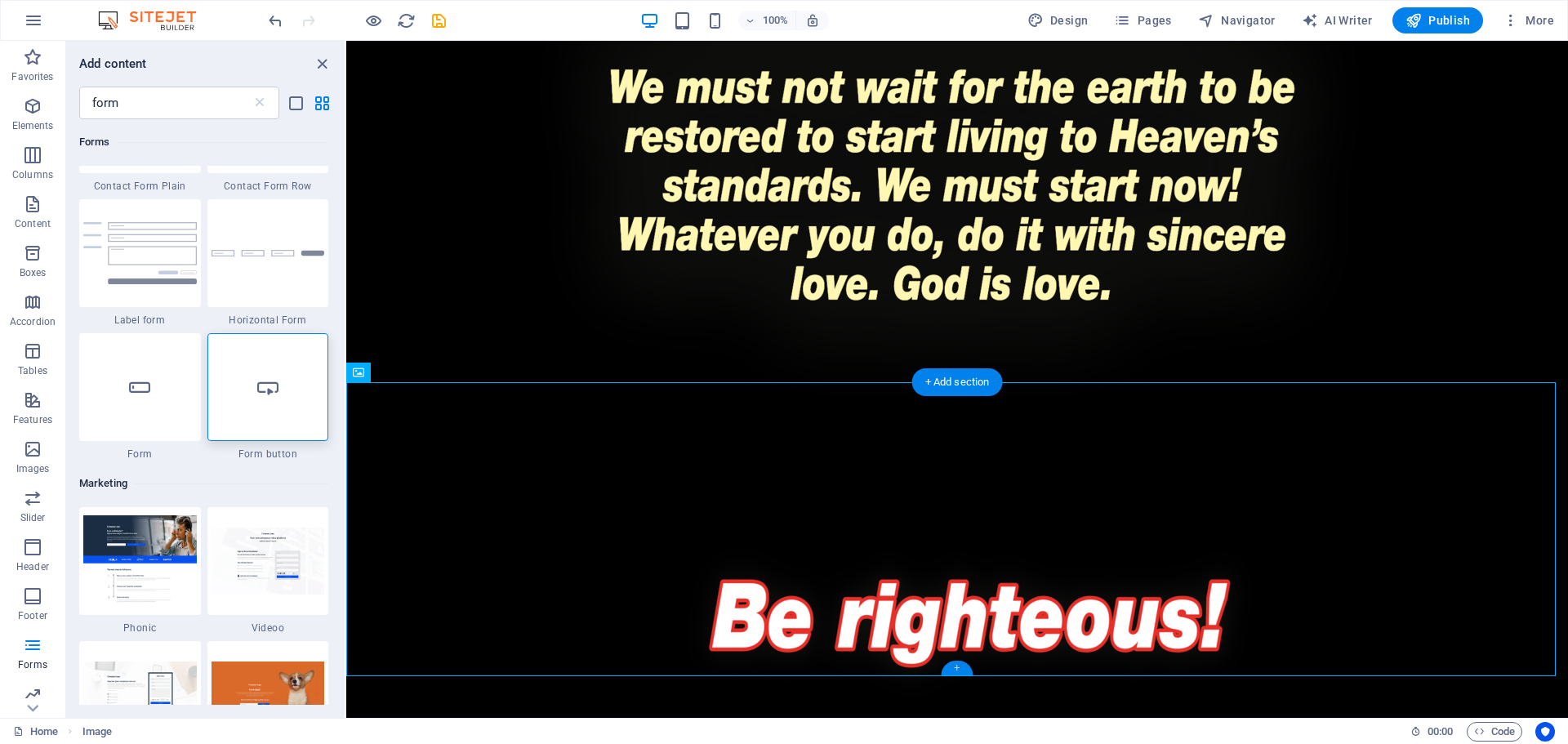
click at [963, 666] on div "+" at bounding box center [956, 668] width 31 height 14
click at [286, 407] on div at bounding box center [269, 387] width 122 height 108
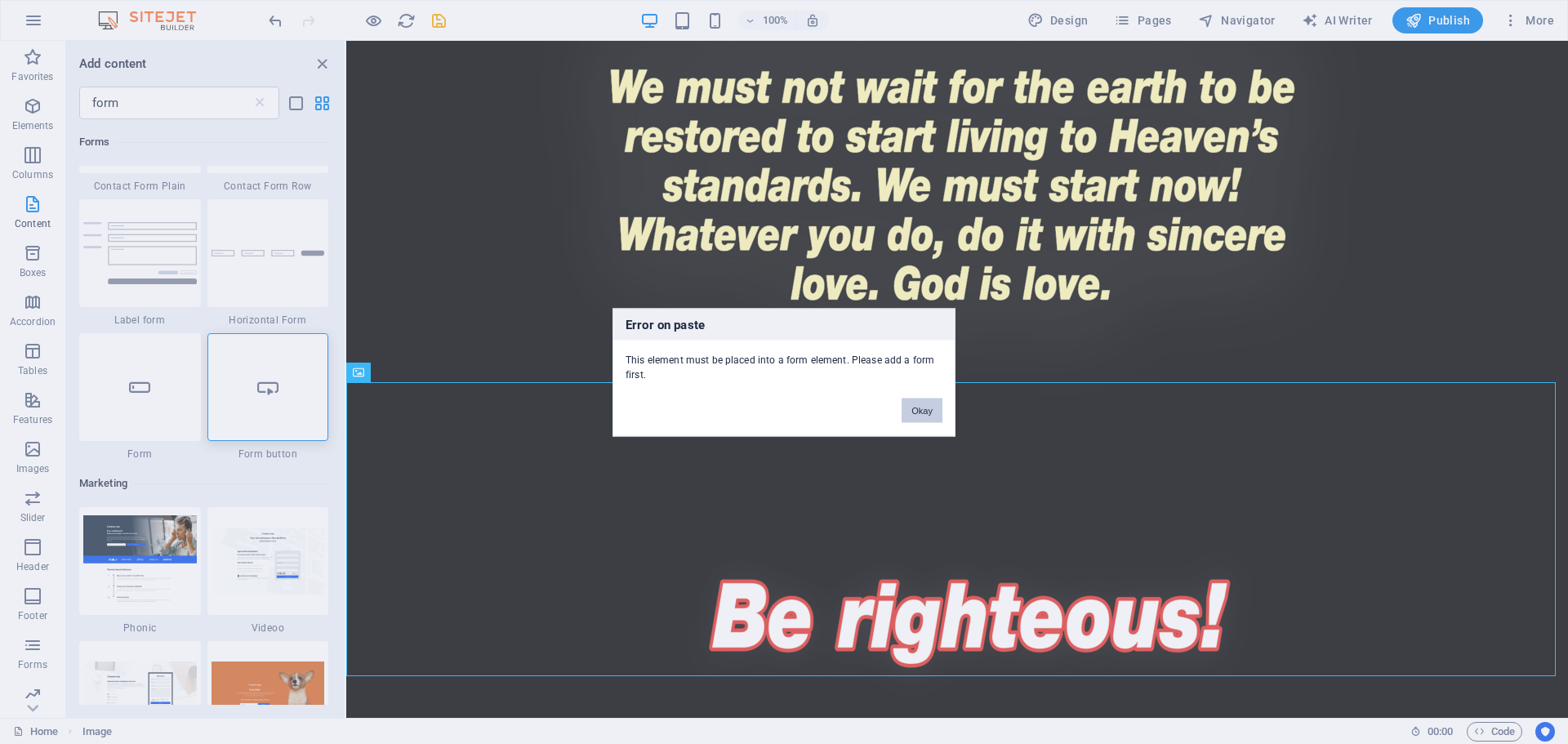
click at [933, 407] on button "Okay" at bounding box center [921, 409] width 40 height 24
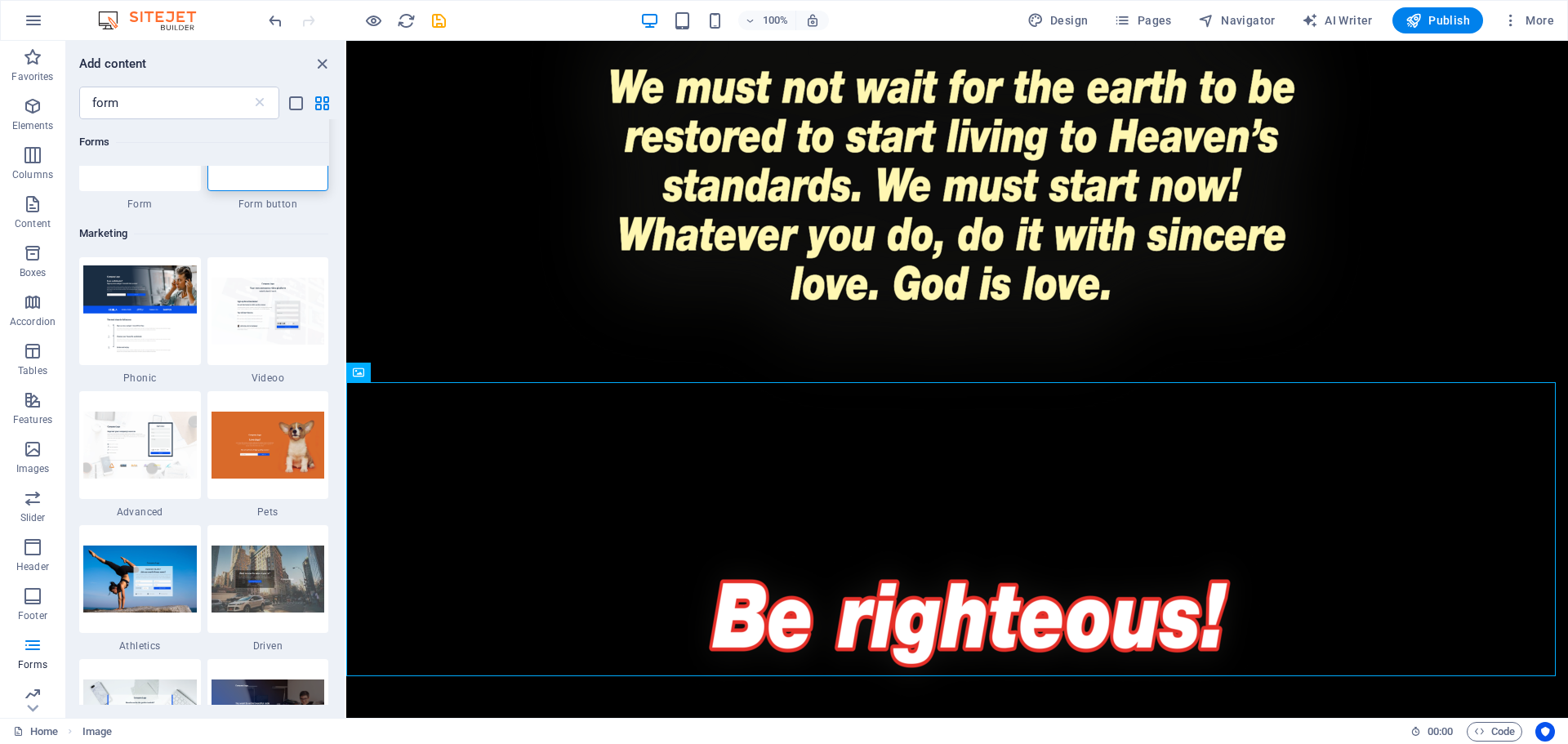
scroll to position [490, 0]
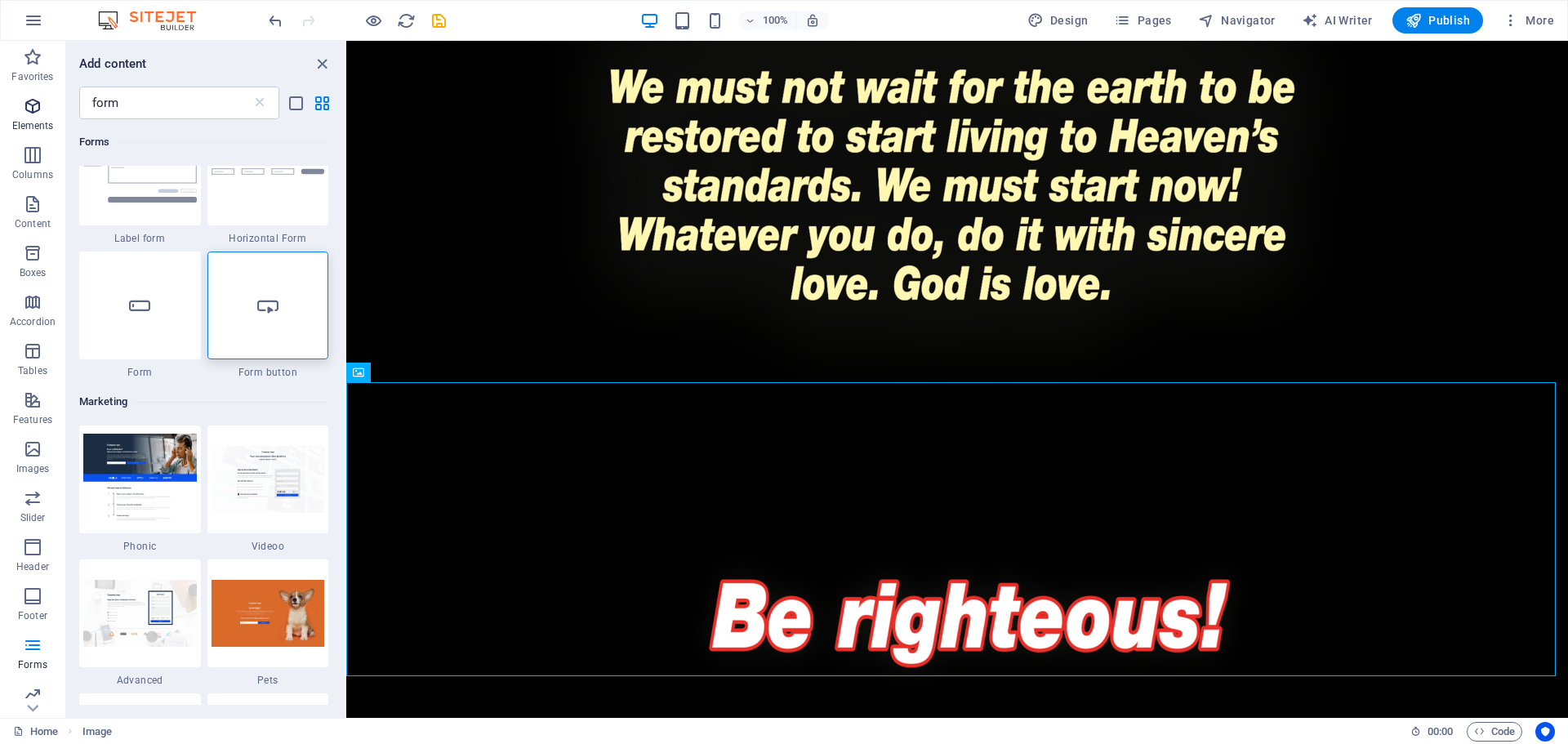
click at [47, 116] on span "Elements" at bounding box center [32, 116] width 66 height 39
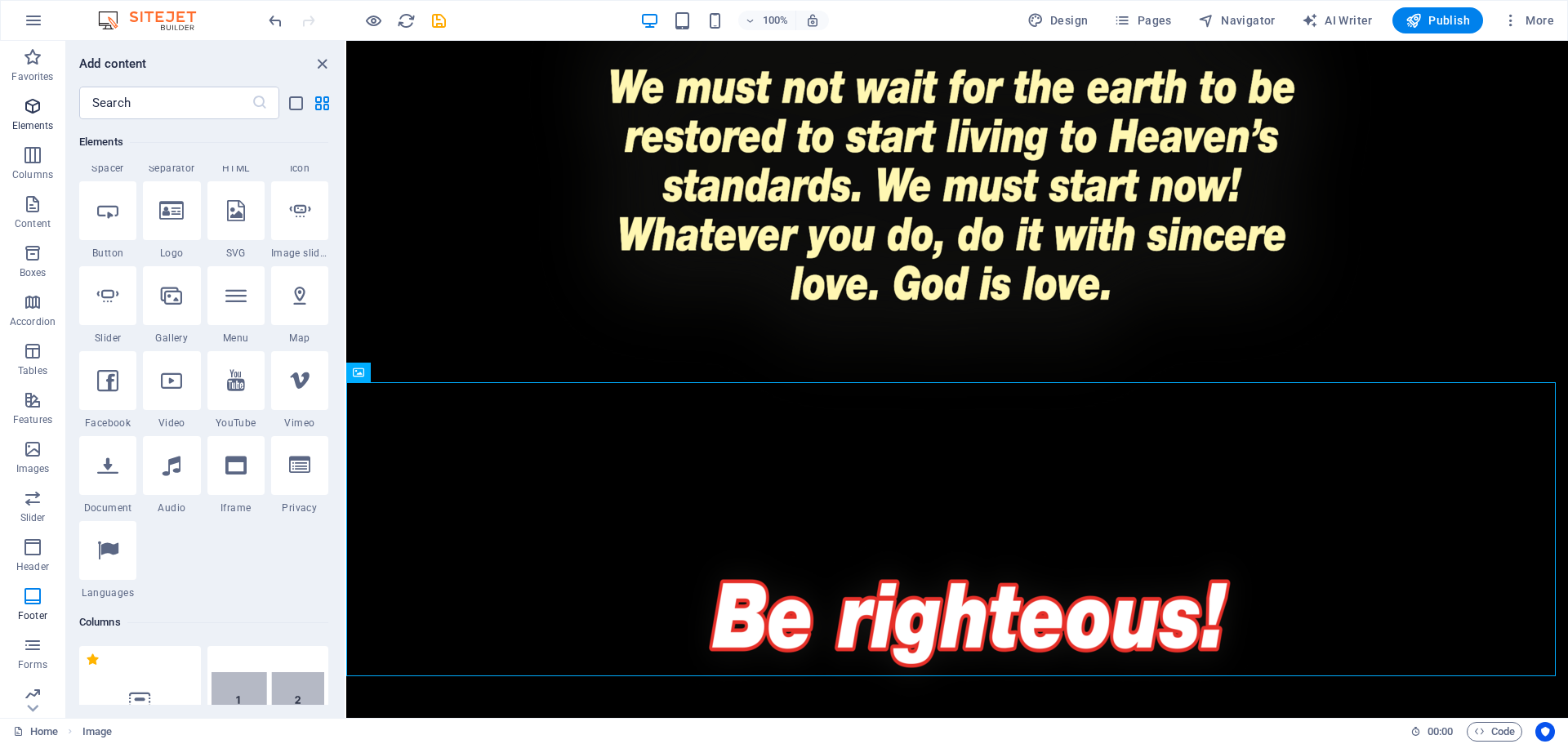
scroll to position [174, 0]
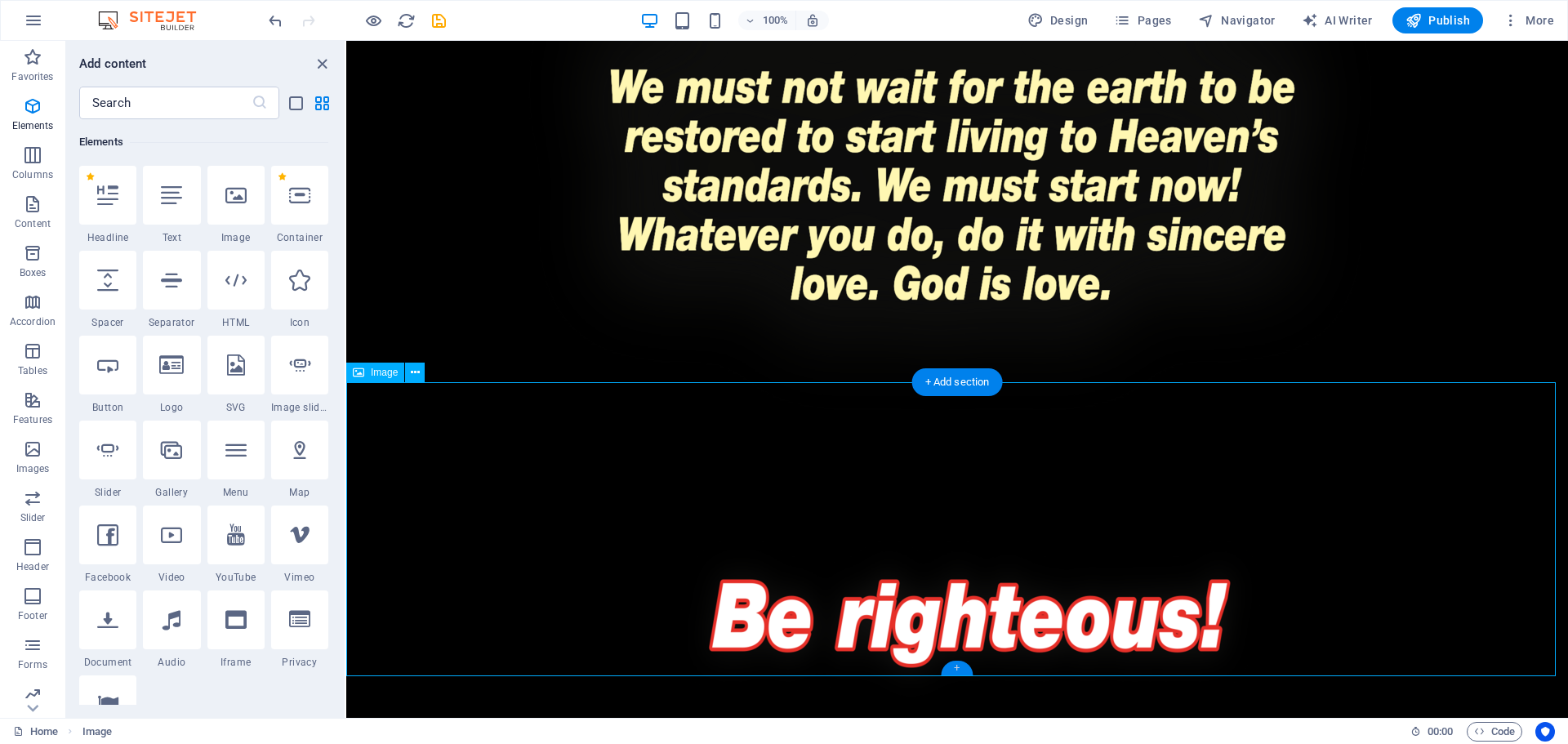
click at [958, 666] on div "+" at bounding box center [956, 668] width 31 height 14
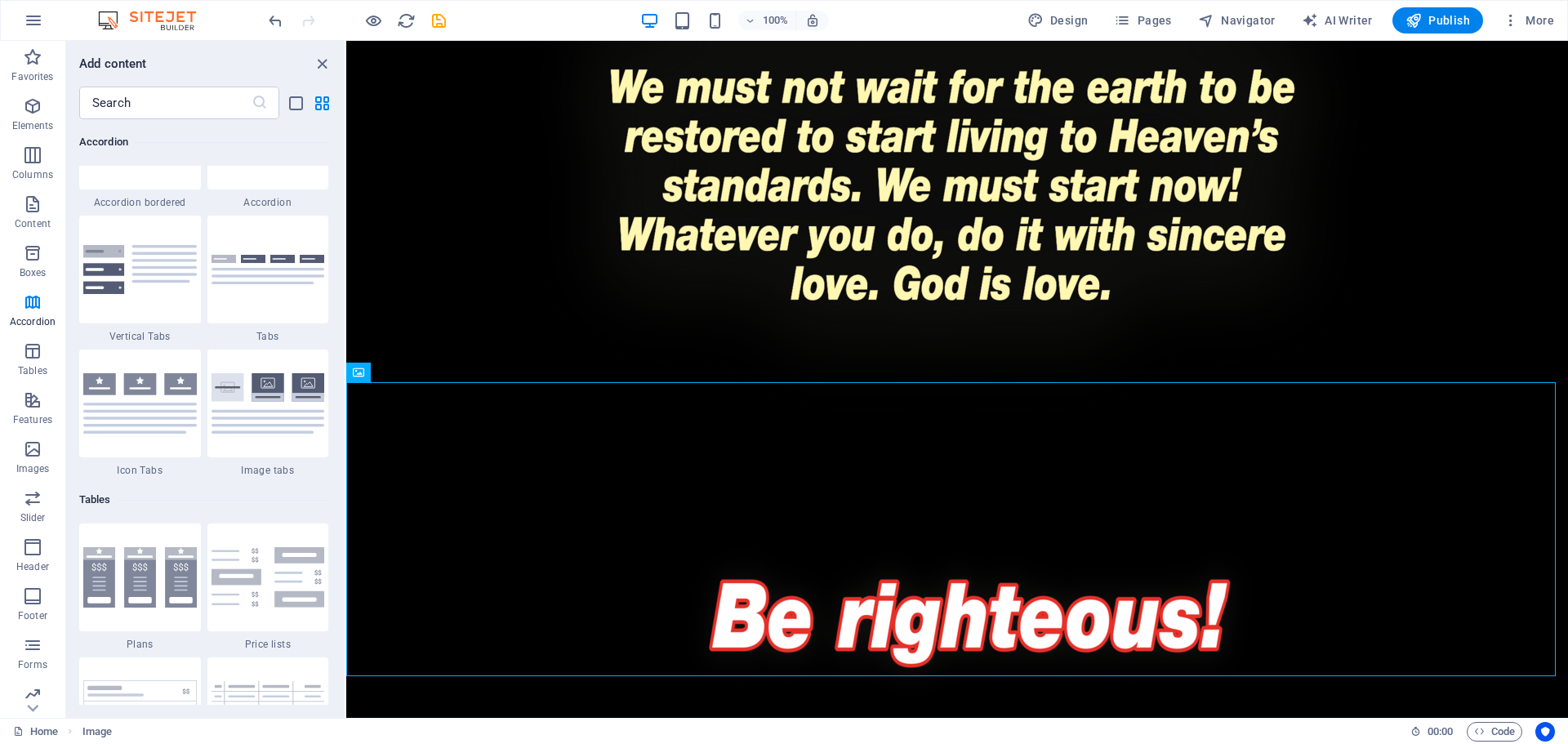
scroll to position [5387, 0]
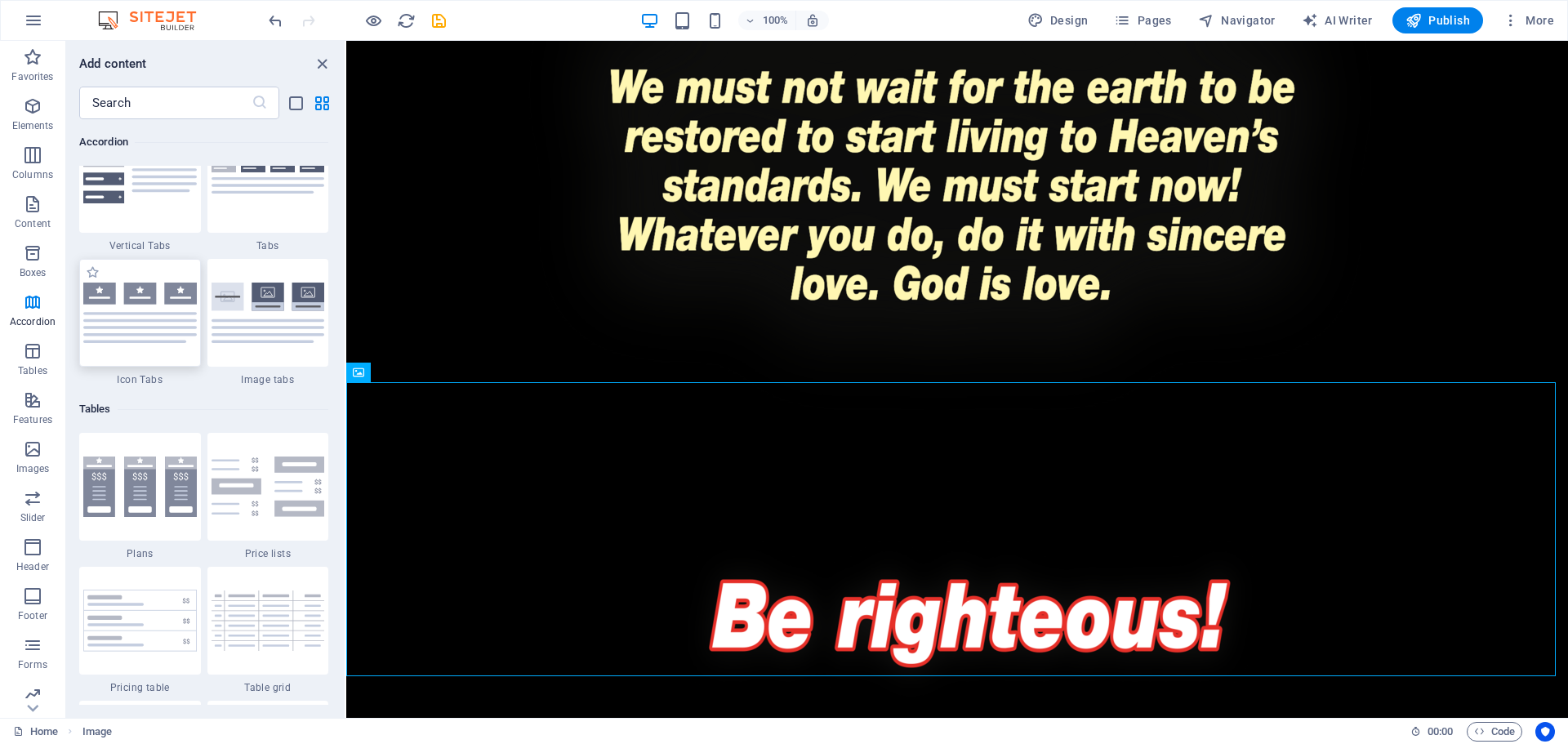
click at [156, 362] on div at bounding box center [140, 312] width 122 height 108
select select "rem"
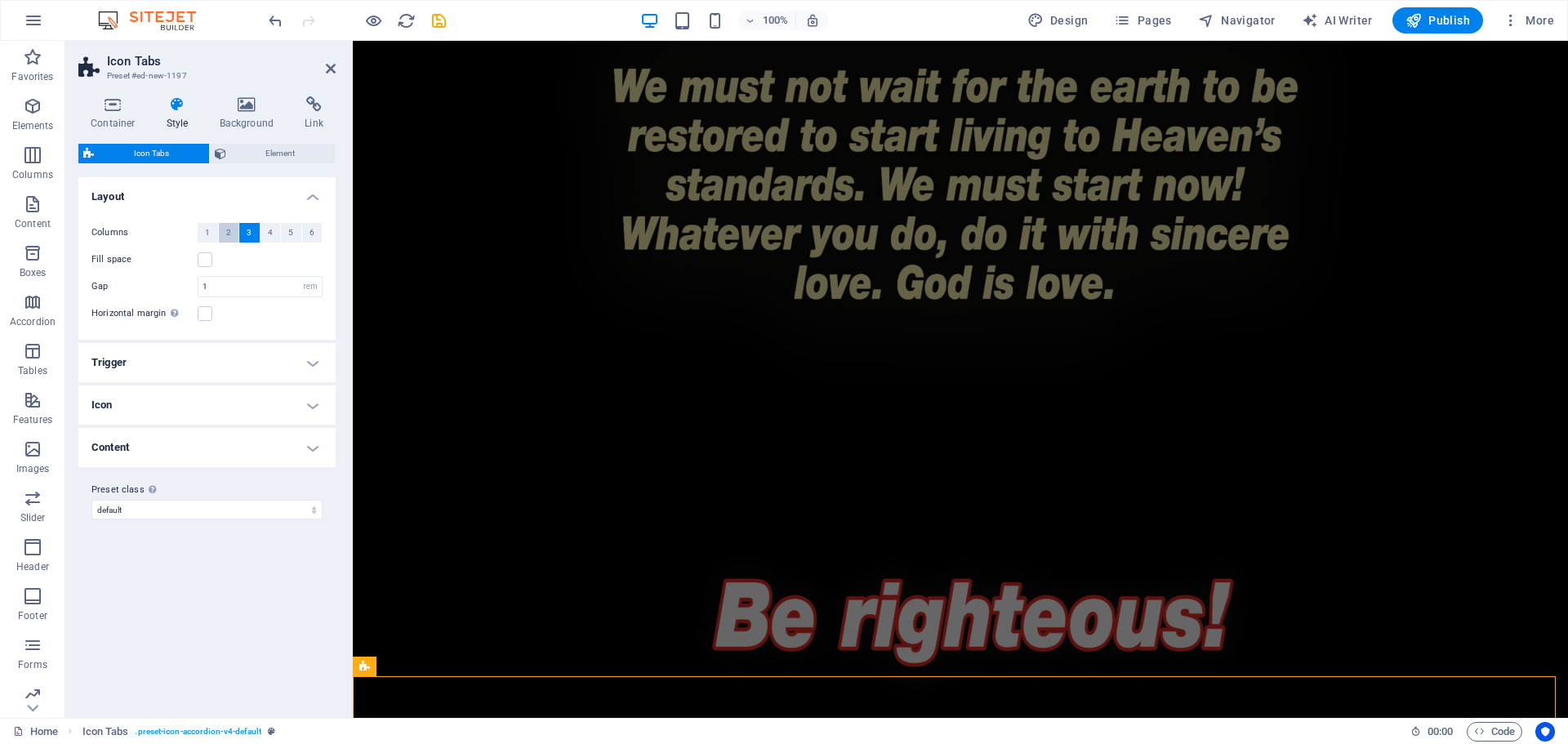
click at [229, 236] on span "2" at bounding box center [228, 232] width 4 height 20
click at [260, 113] on h4 "Background" at bounding box center [251, 113] width 86 height 34
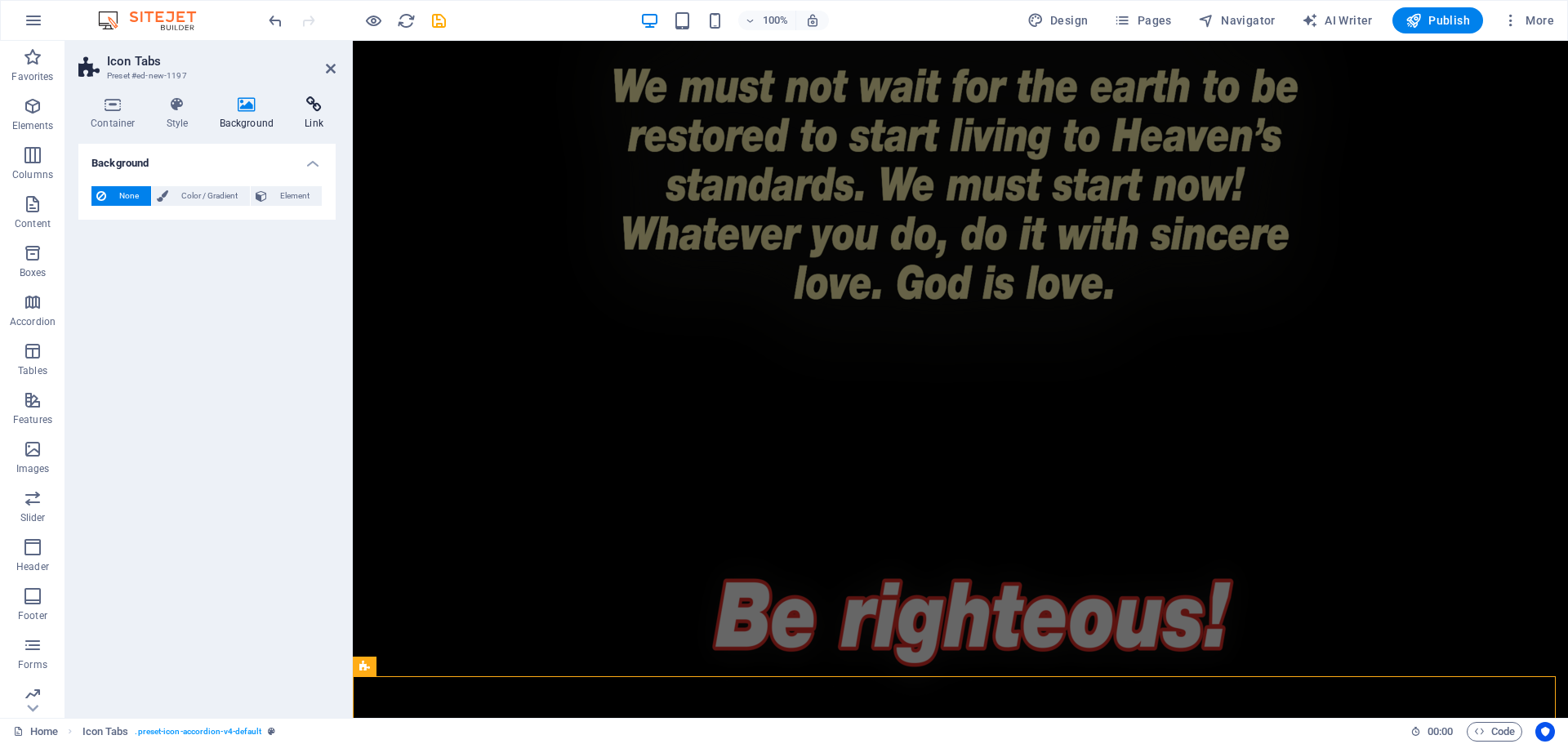
click at [312, 110] on icon at bounding box center [314, 104] width 43 height 16
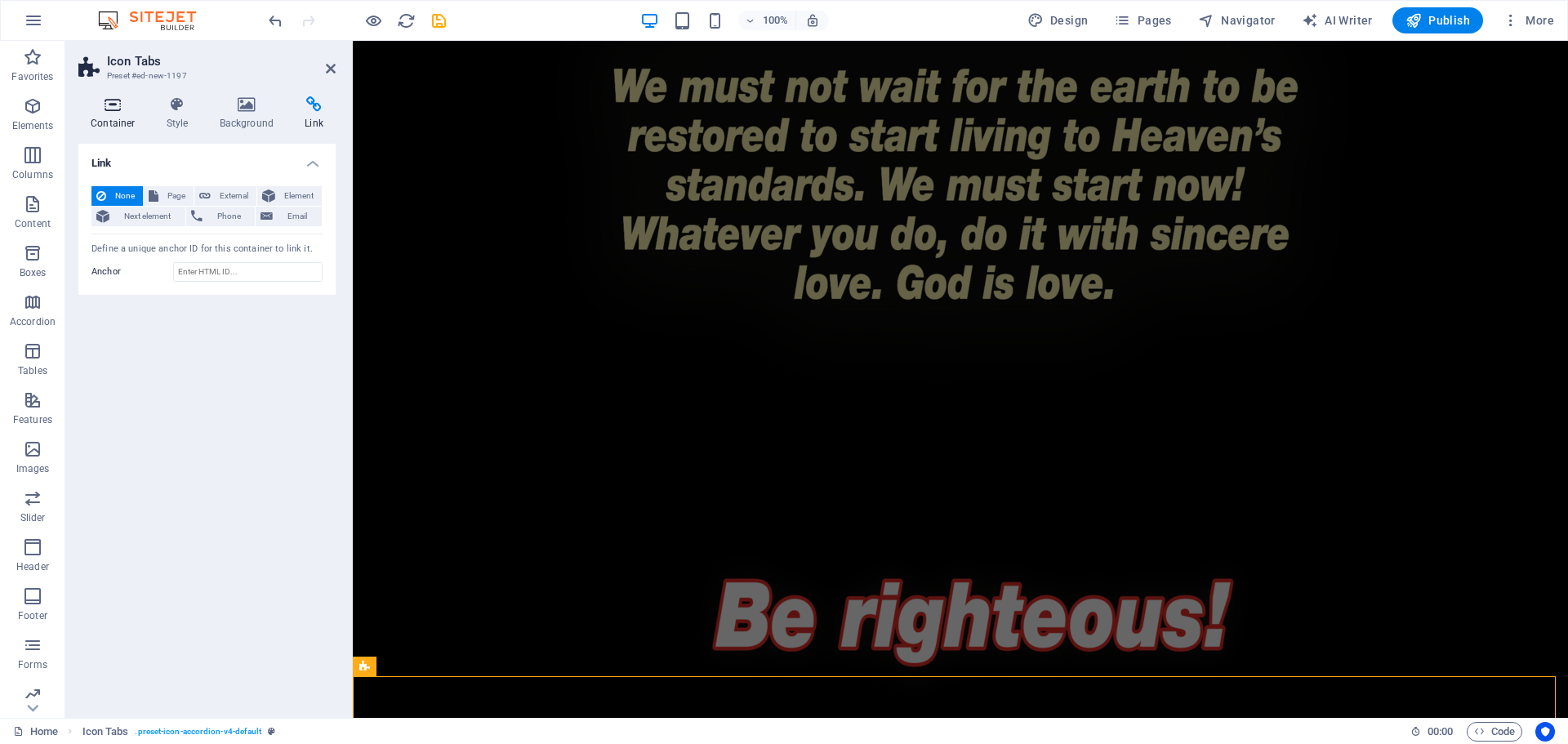
click at [124, 127] on h4 "Container" at bounding box center [116, 113] width 76 height 34
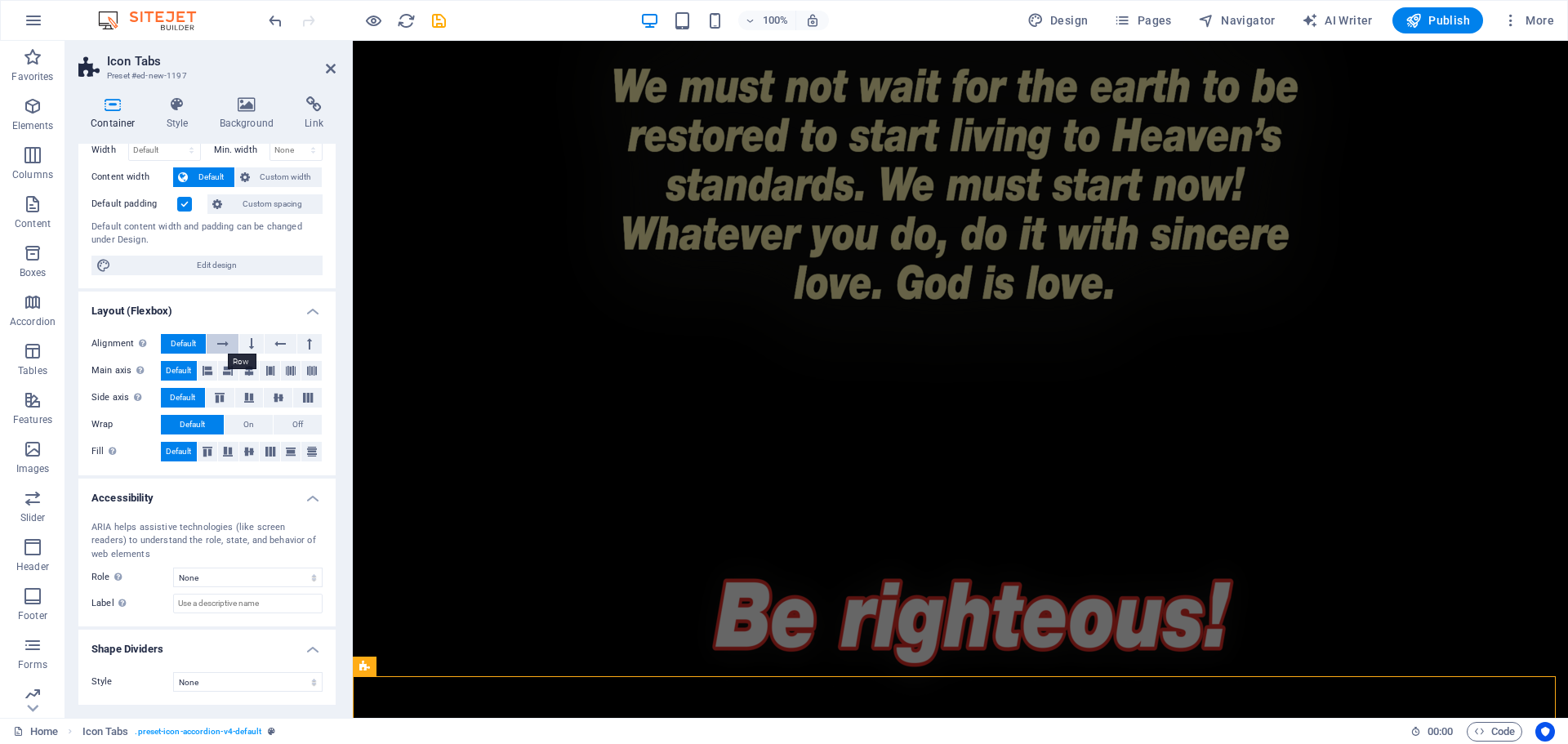
scroll to position [0, 0]
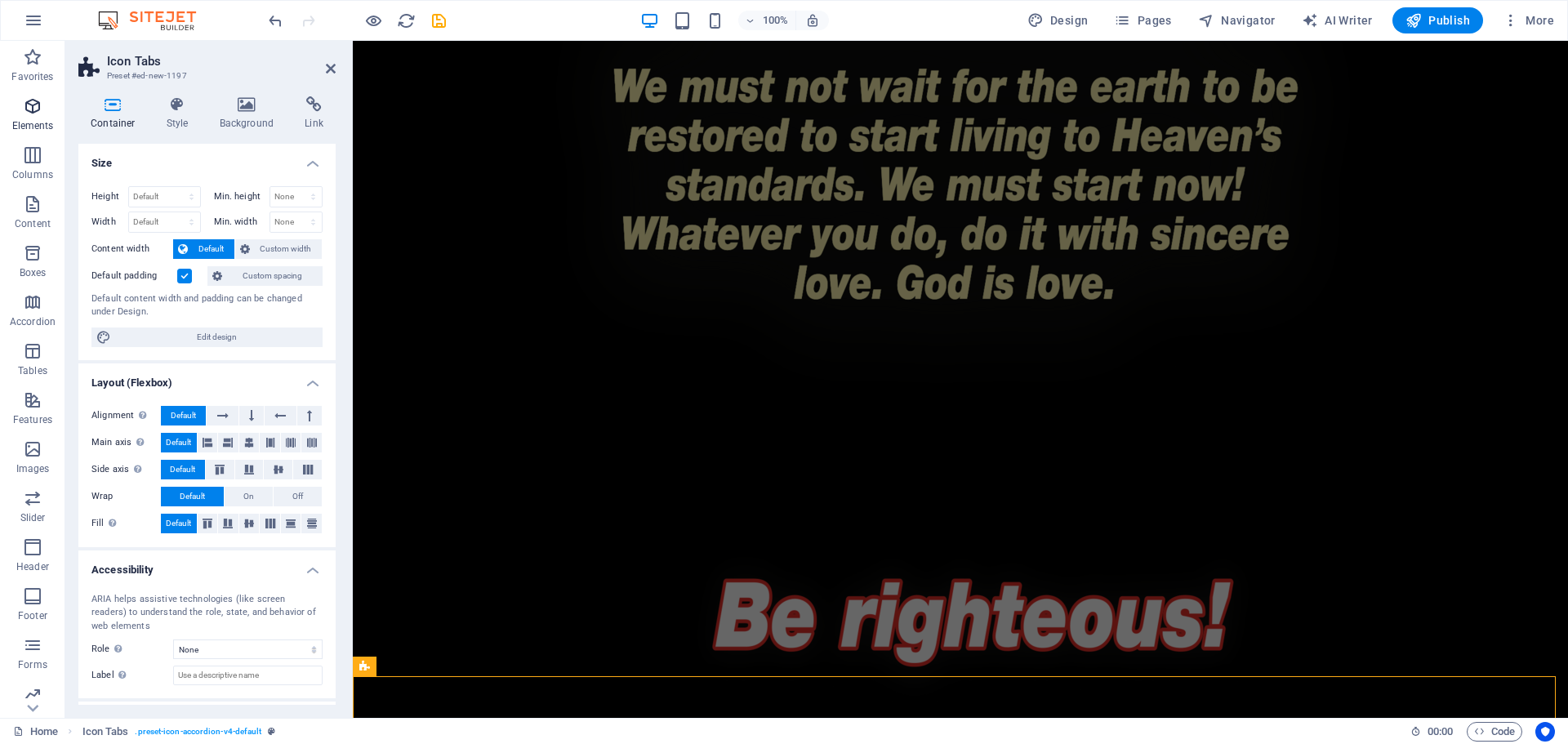
click at [35, 109] on icon "button" at bounding box center [32, 106] width 20 height 20
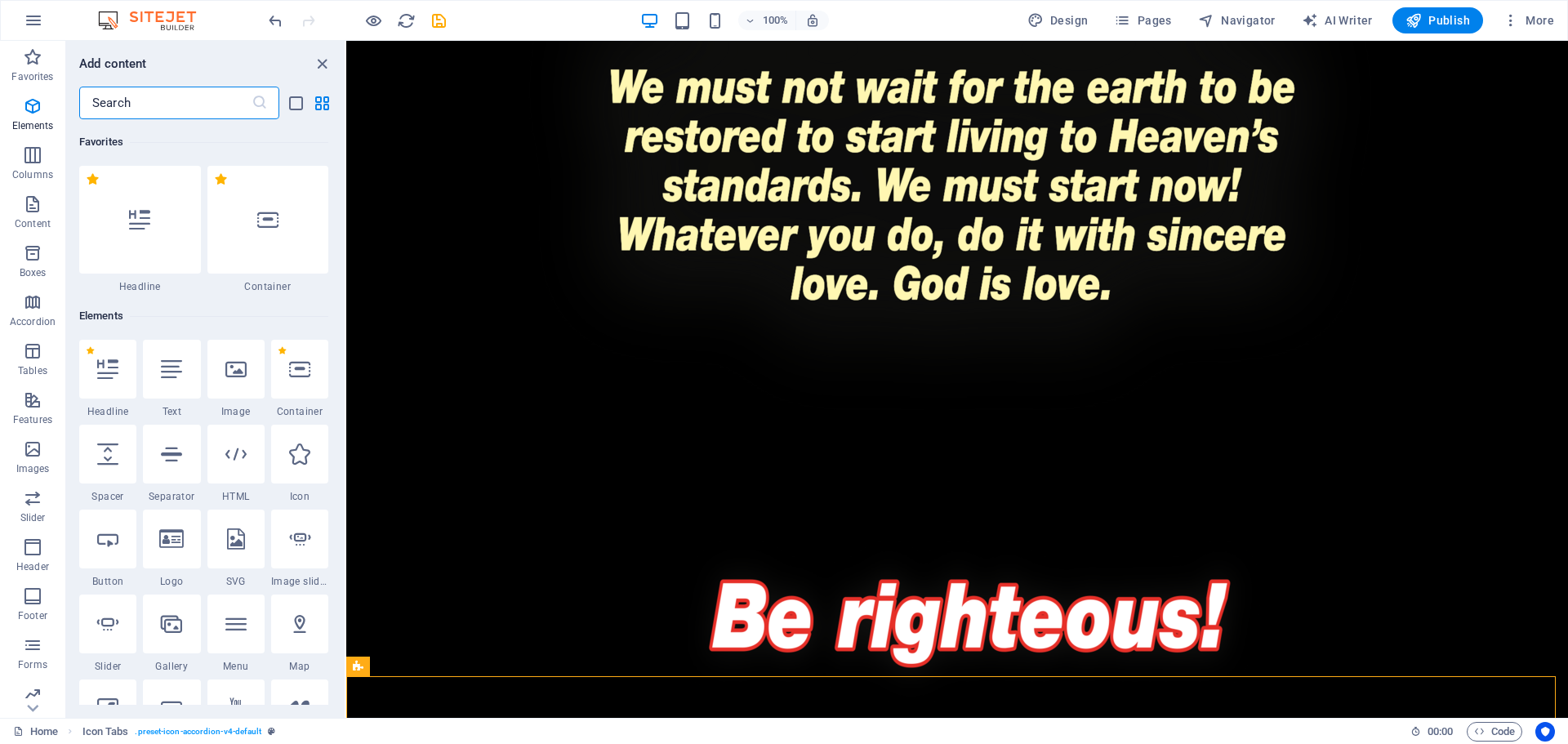
click at [178, 100] on input "text" at bounding box center [165, 102] width 172 height 32
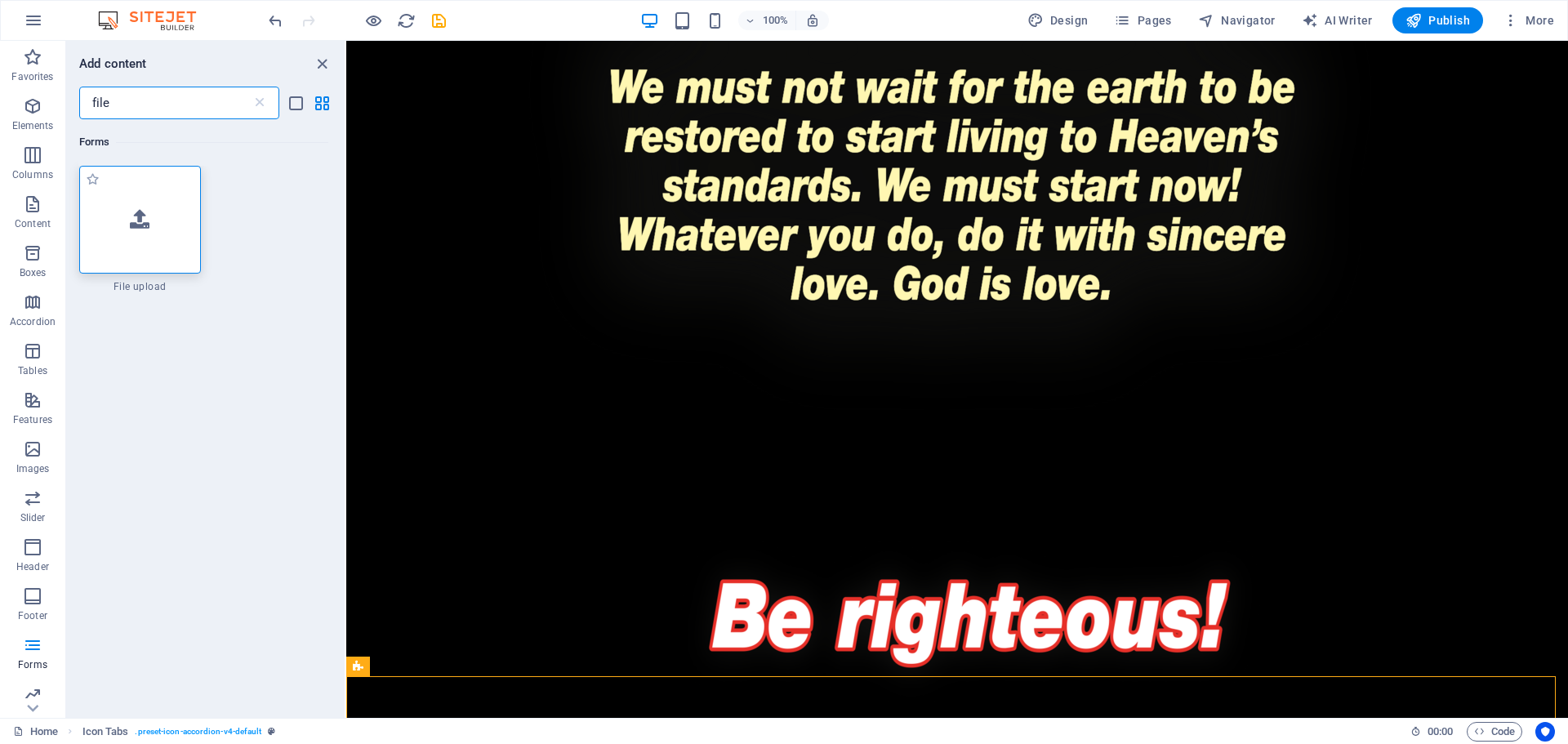
type input "file"
click at [158, 206] on div at bounding box center [140, 220] width 122 height 108
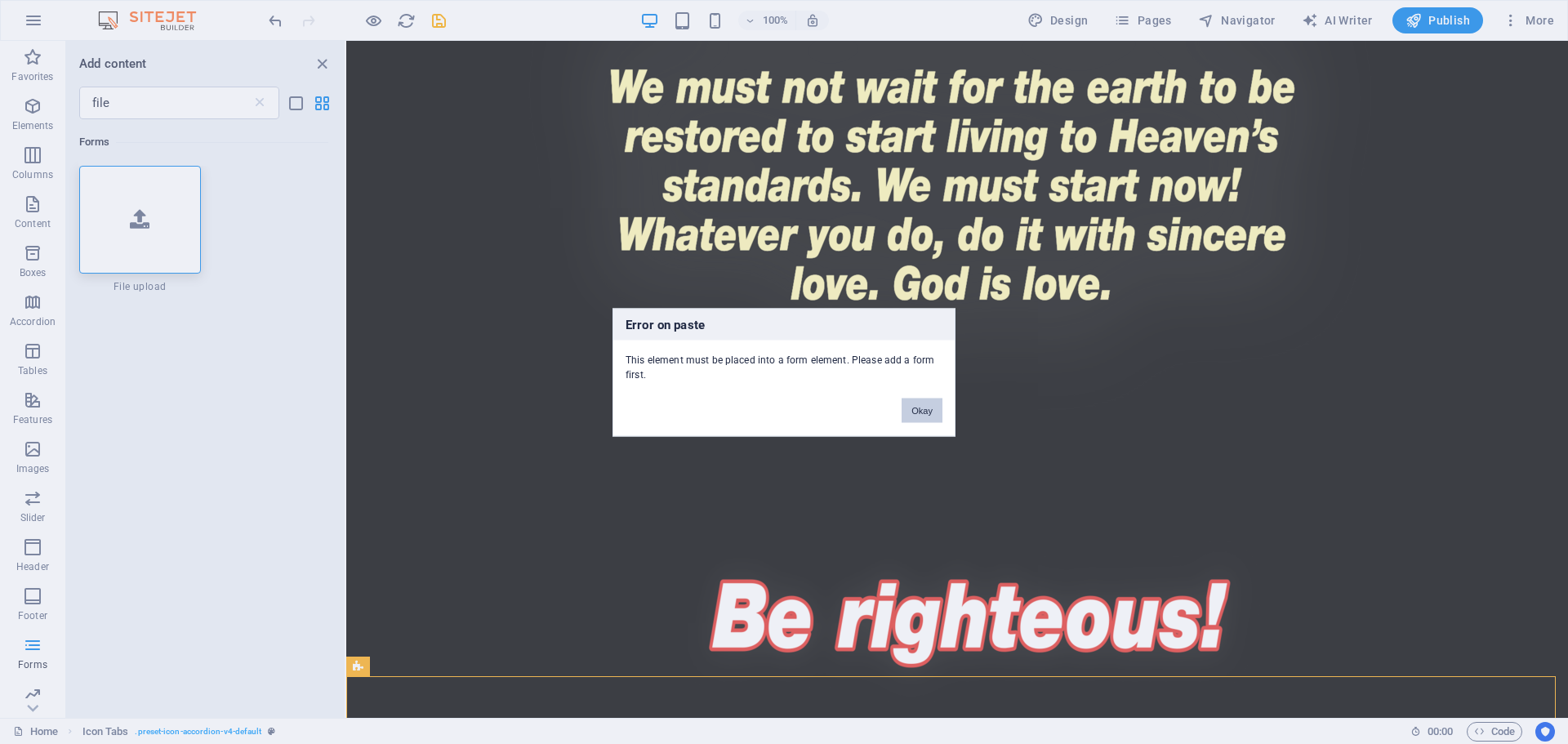
click at [913, 400] on button "Okay" at bounding box center [921, 409] width 40 height 24
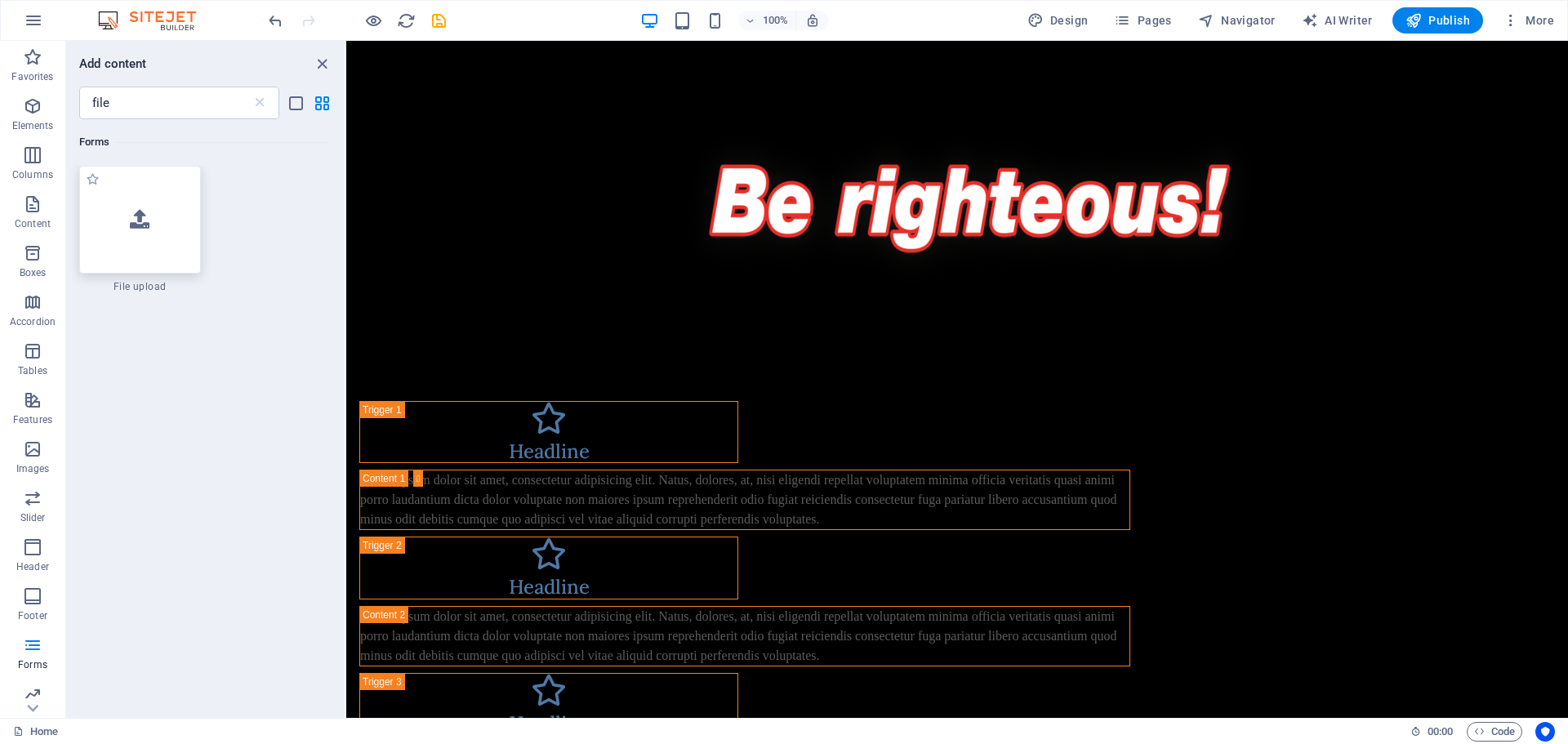
scroll to position [4042, 0]
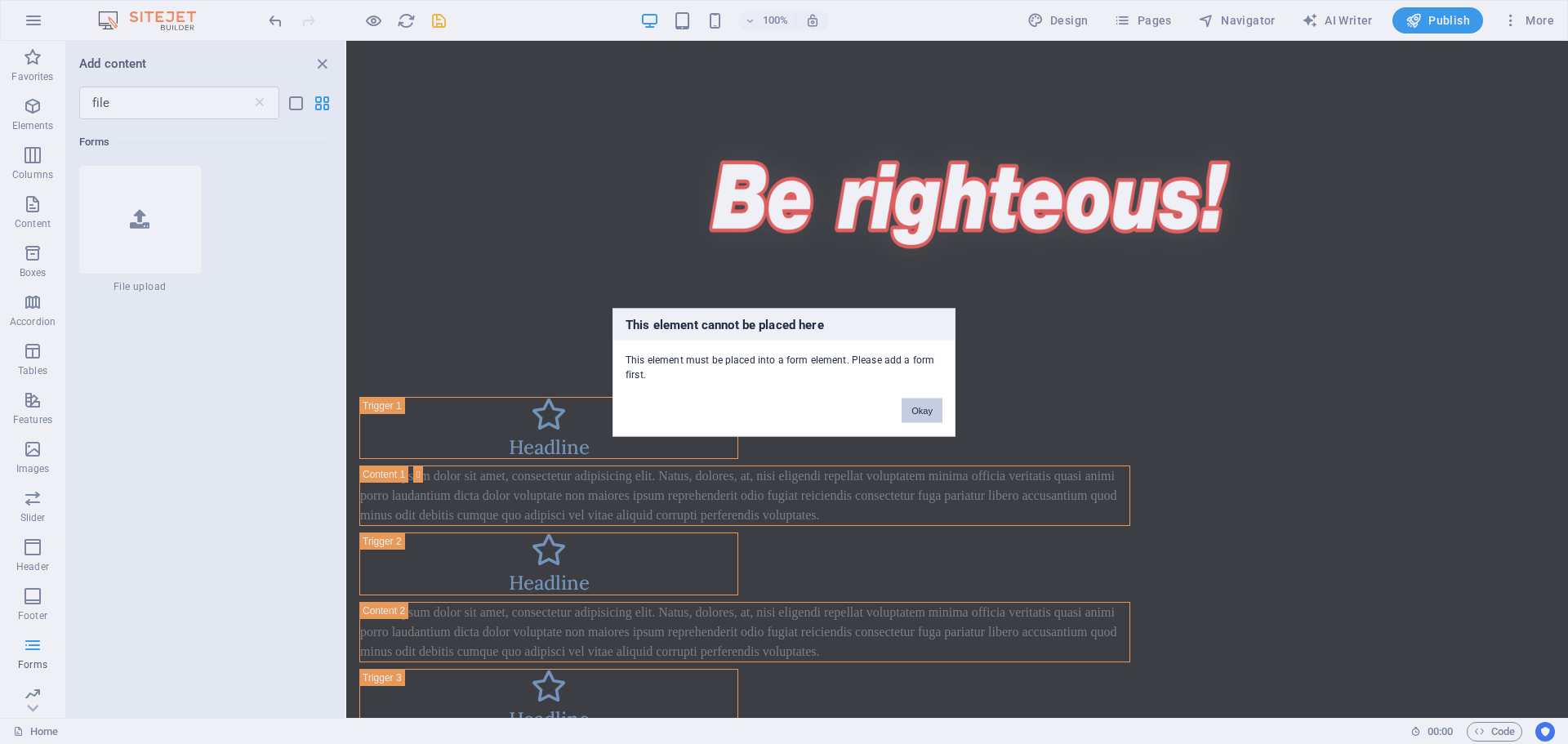
click at [937, 404] on button "Okay" at bounding box center [921, 409] width 40 height 24
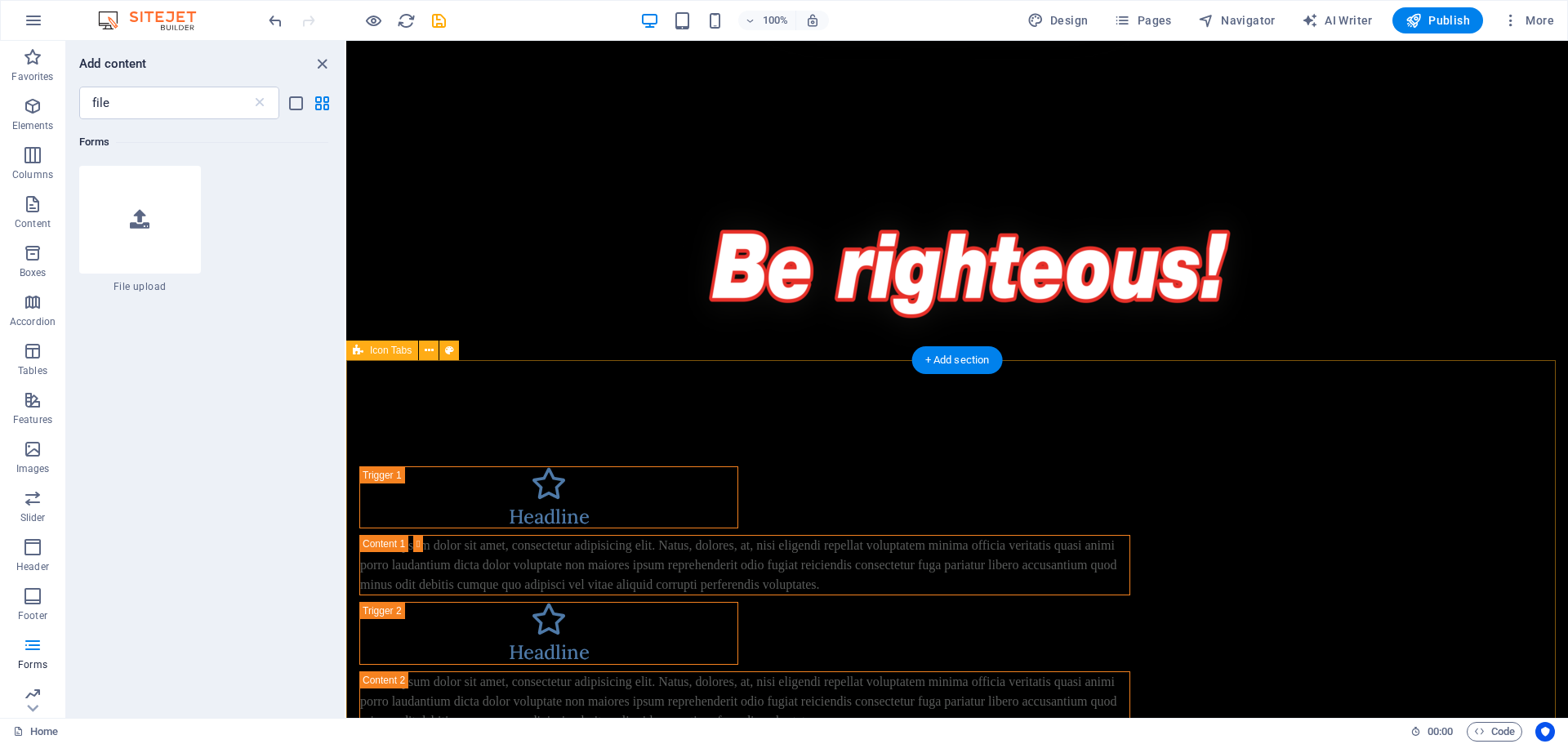
scroll to position [3940, 0]
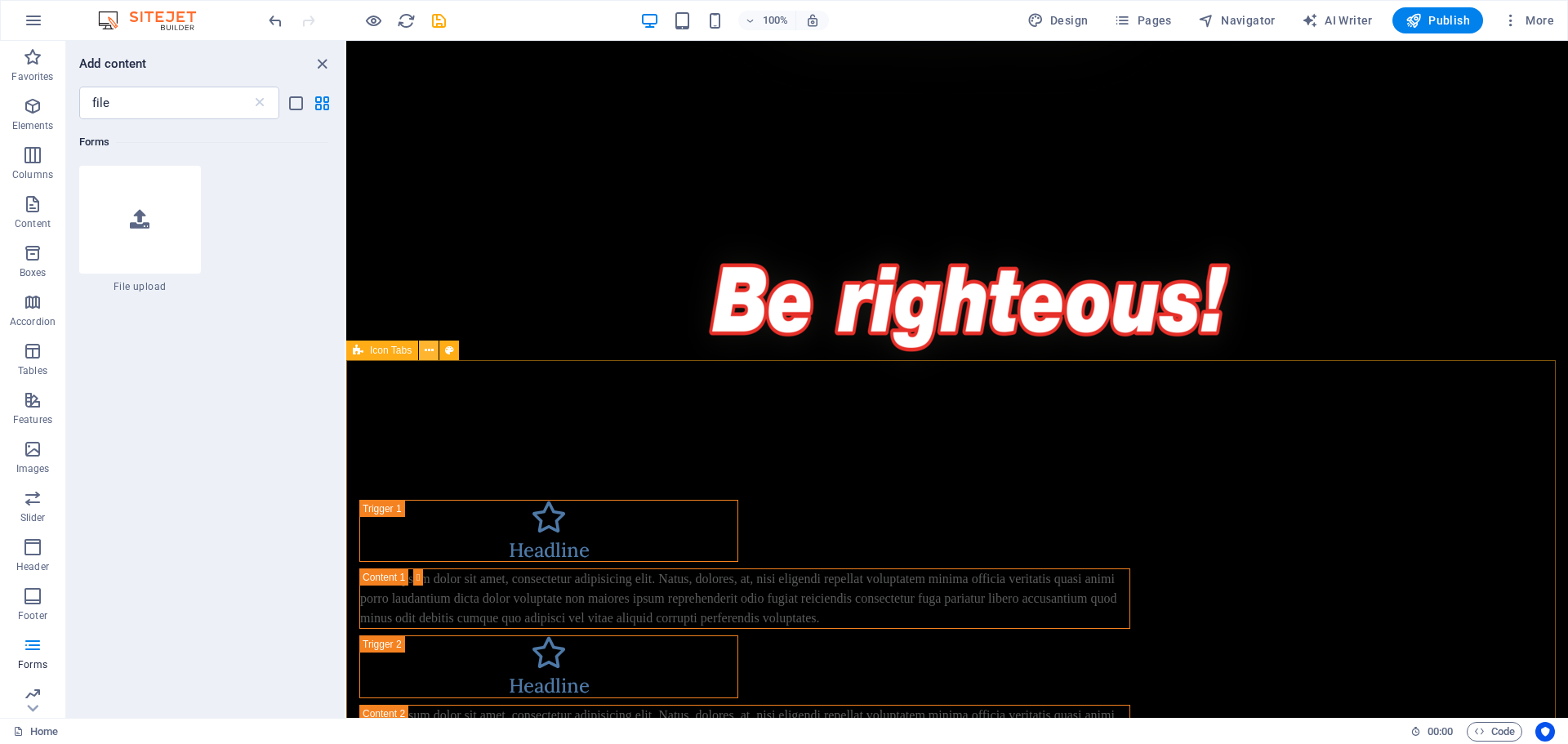
click at [426, 351] on icon at bounding box center [429, 350] width 9 height 17
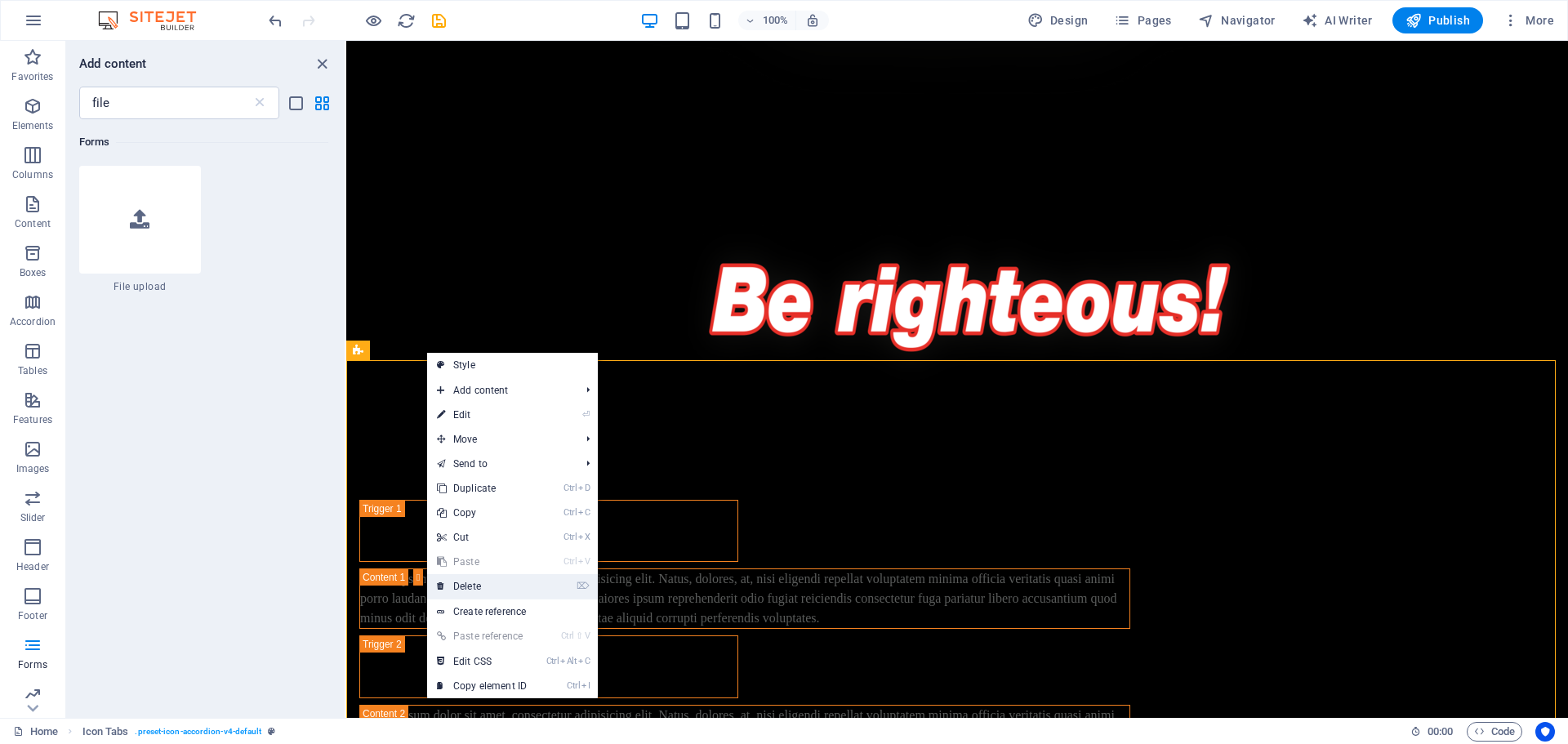
click at [485, 584] on link "⌦ Delete" at bounding box center [482, 585] width 110 height 24
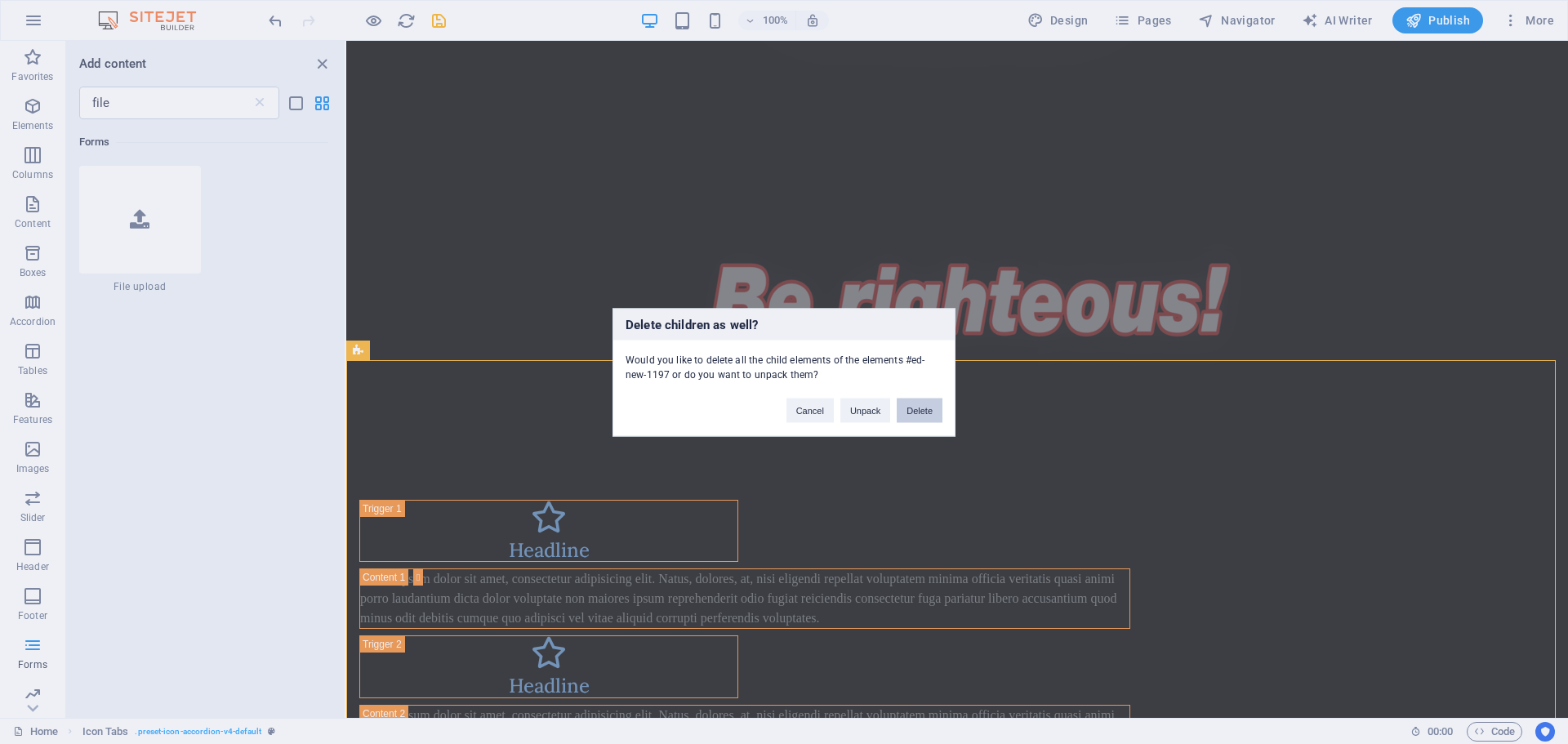
click at [920, 408] on button "Delete" at bounding box center [920, 409] width 46 height 24
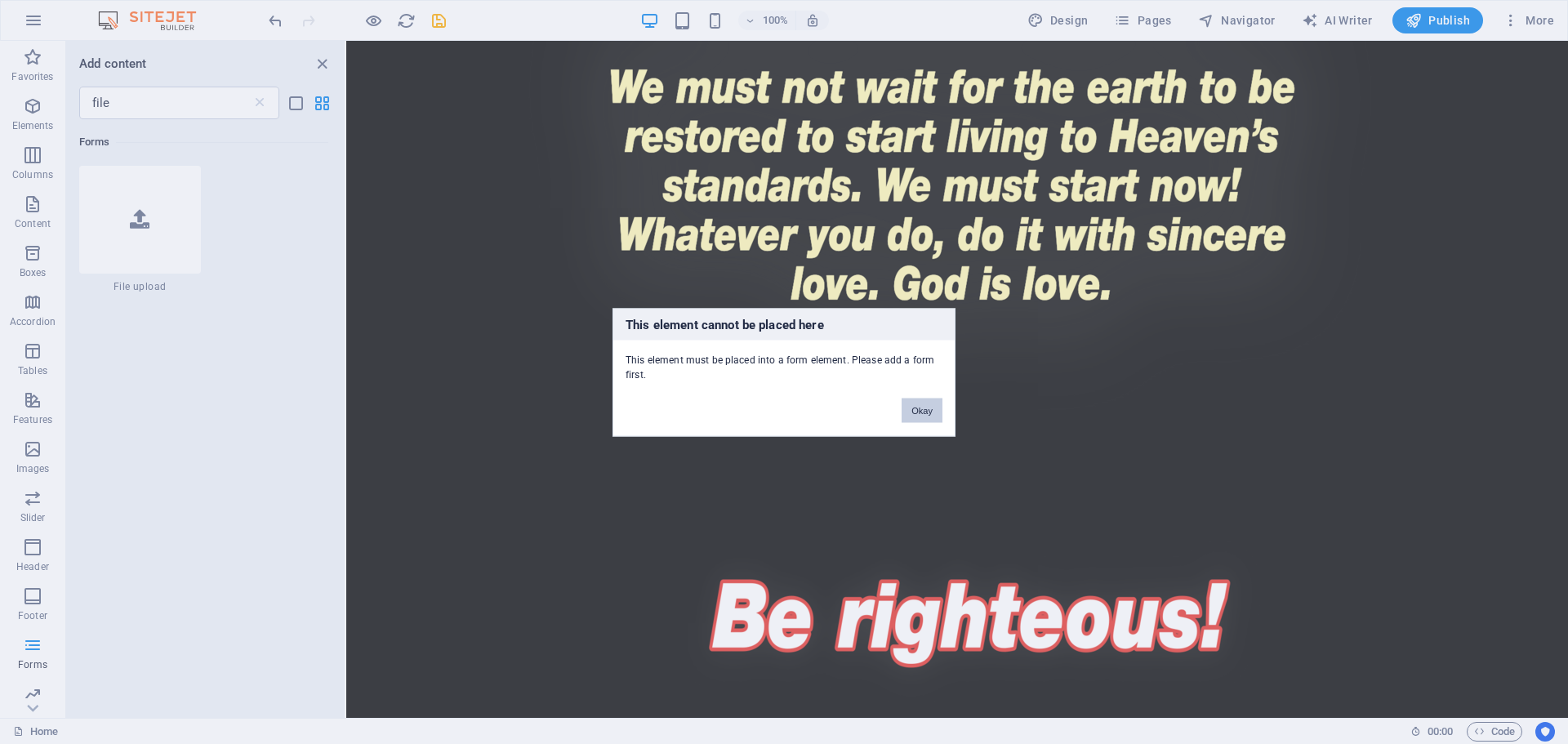
click at [915, 399] on button "Okay" at bounding box center [921, 409] width 40 height 24
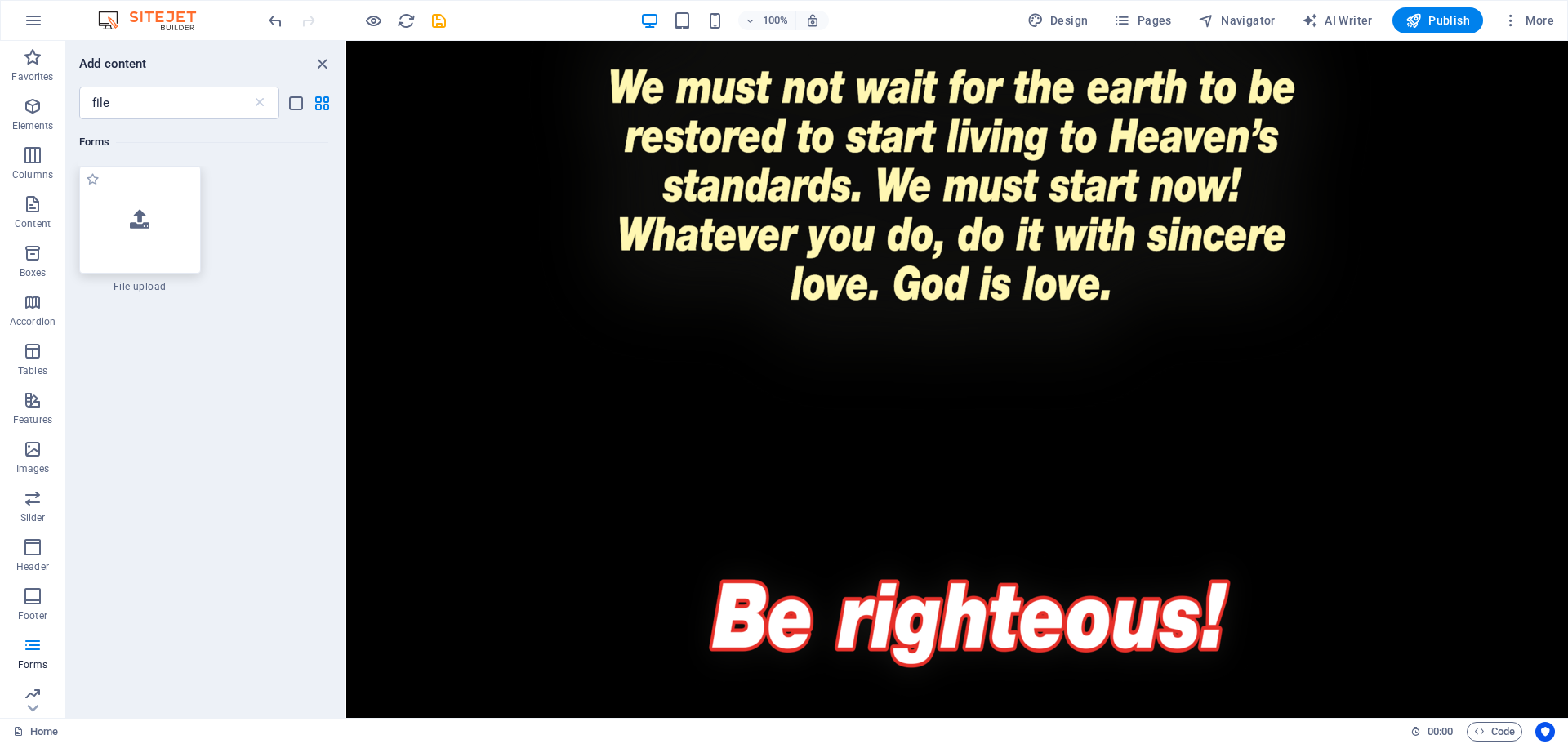
click at [162, 244] on div at bounding box center [140, 220] width 122 height 108
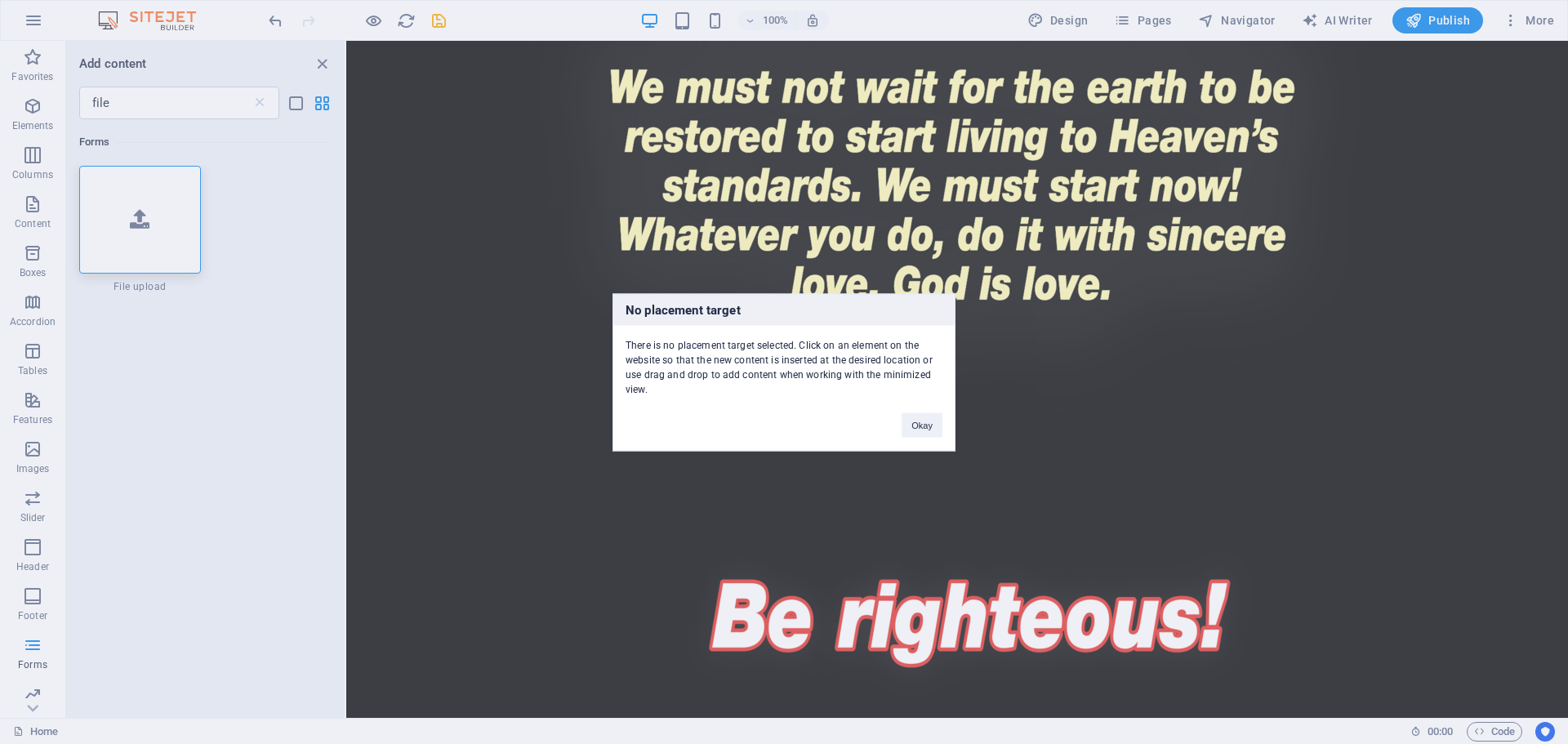
click at [467, 483] on div "No placement target There is no placement target selected. Click on an element …" at bounding box center [784, 372] width 1568 height 744
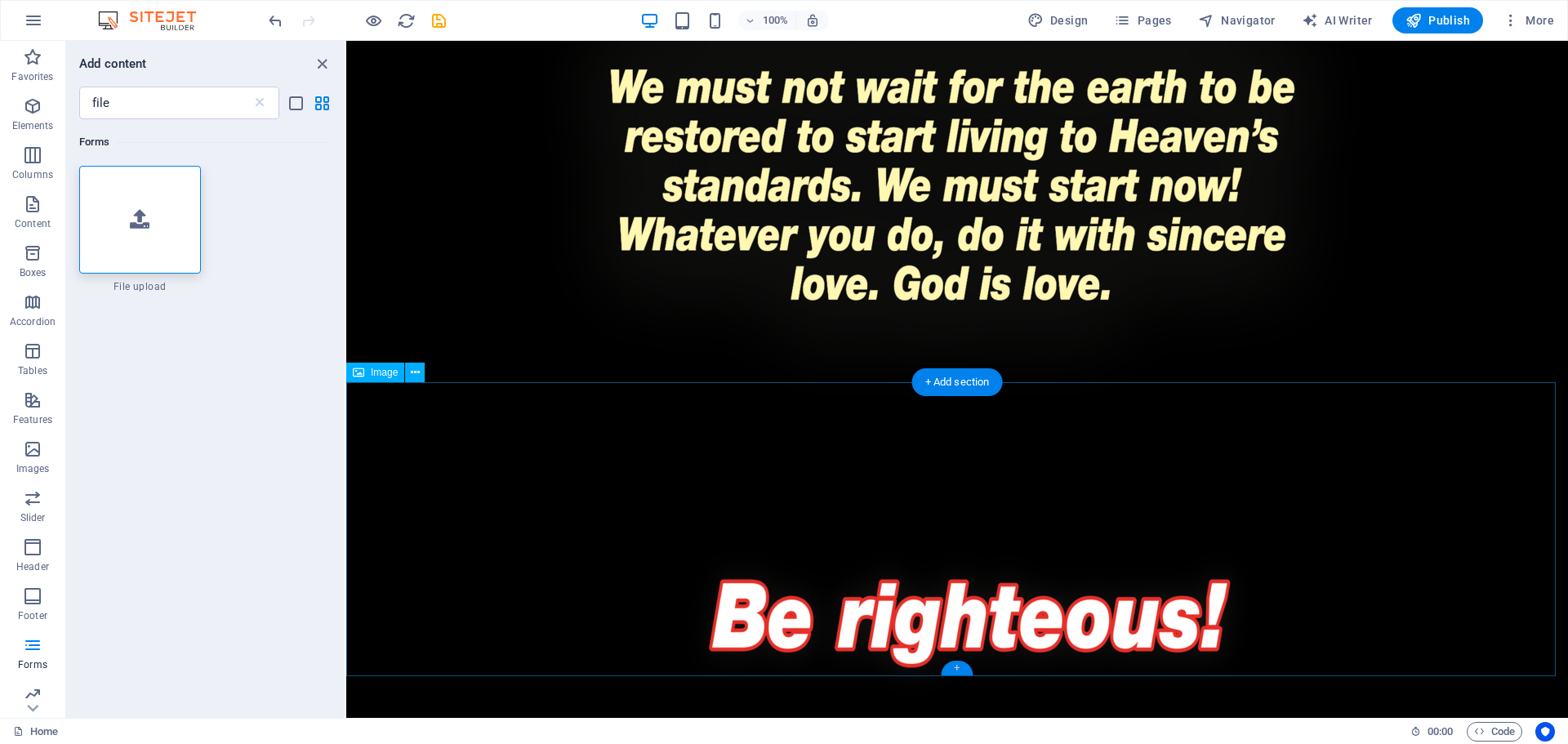
click at [968, 669] on div "+" at bounding box center [956, 668] width 31 height 14
click at [31, 121] on p "Elements" at bounding box center [33, 126] width 41 height 13
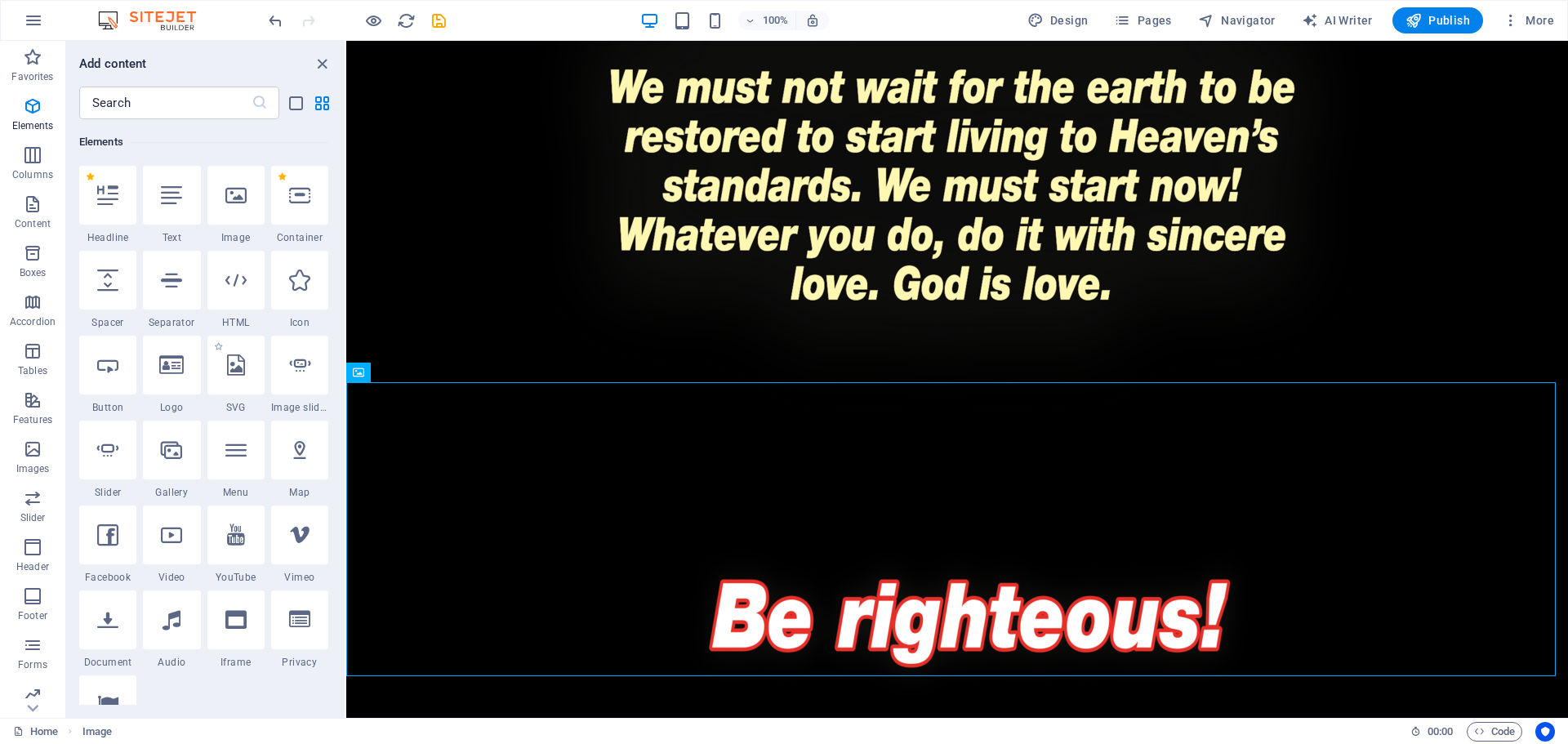
scroll to position [0, 0]
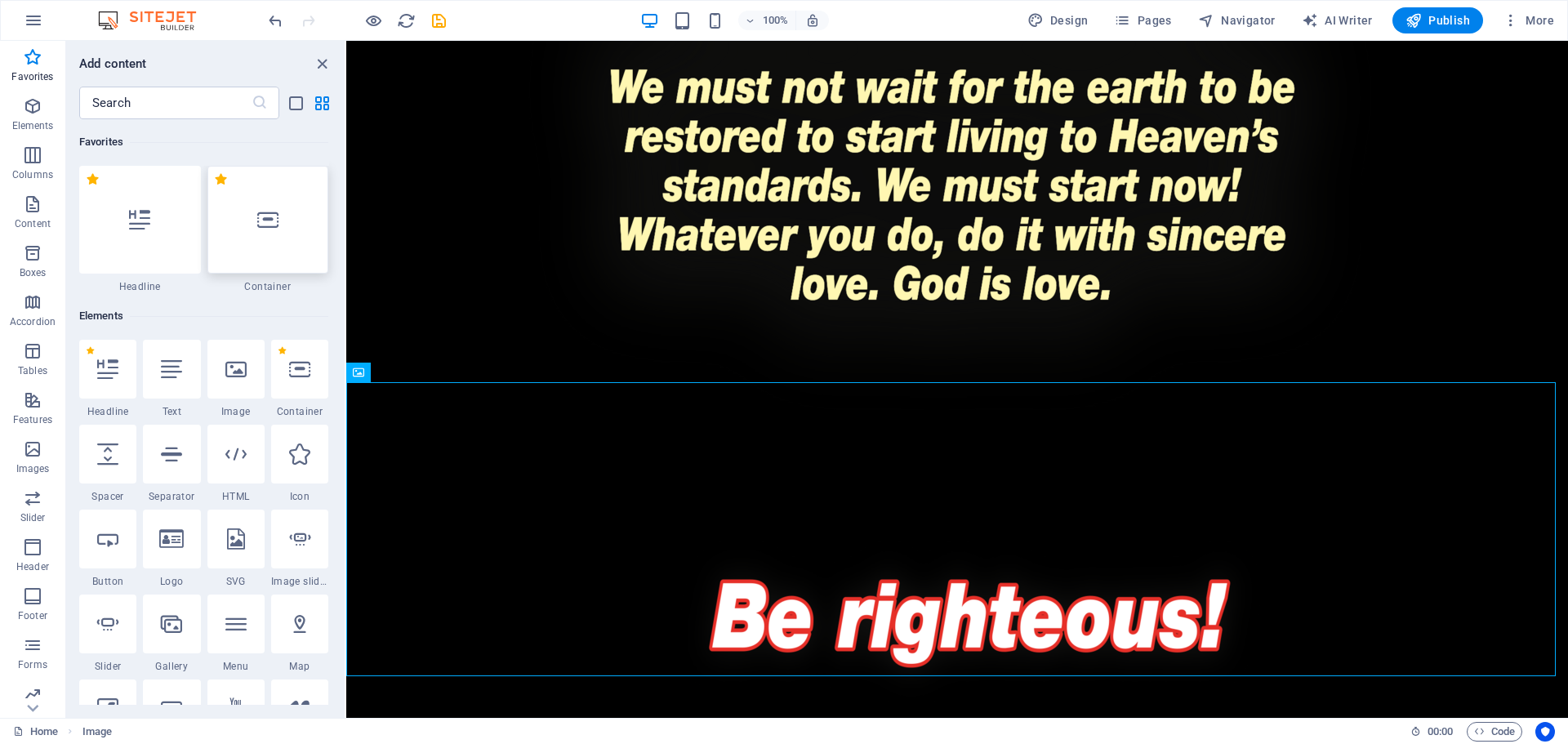
click at [227, 199] on div at bounding box center [269, 220] width 122 height 108
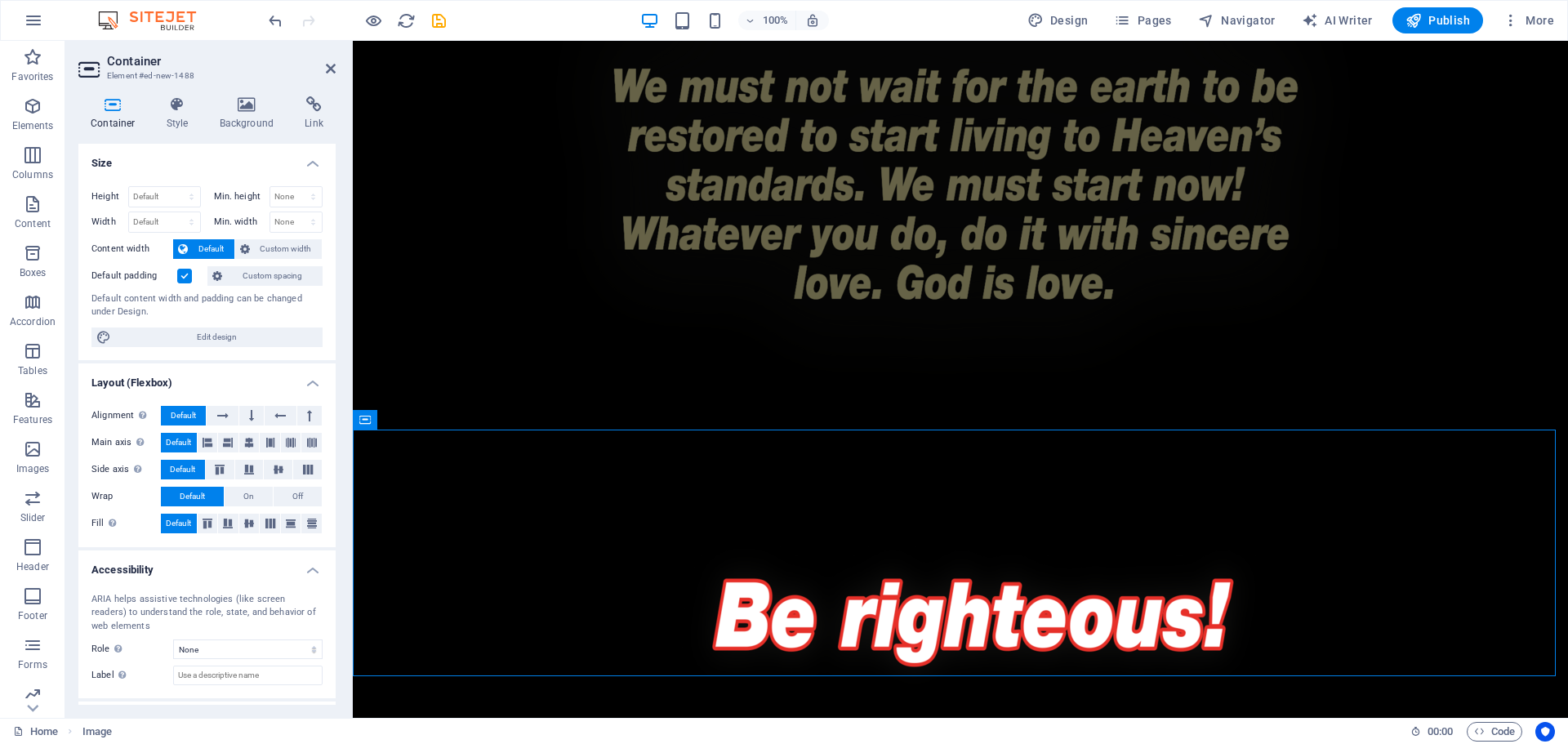
scroll to position [3870, 0]
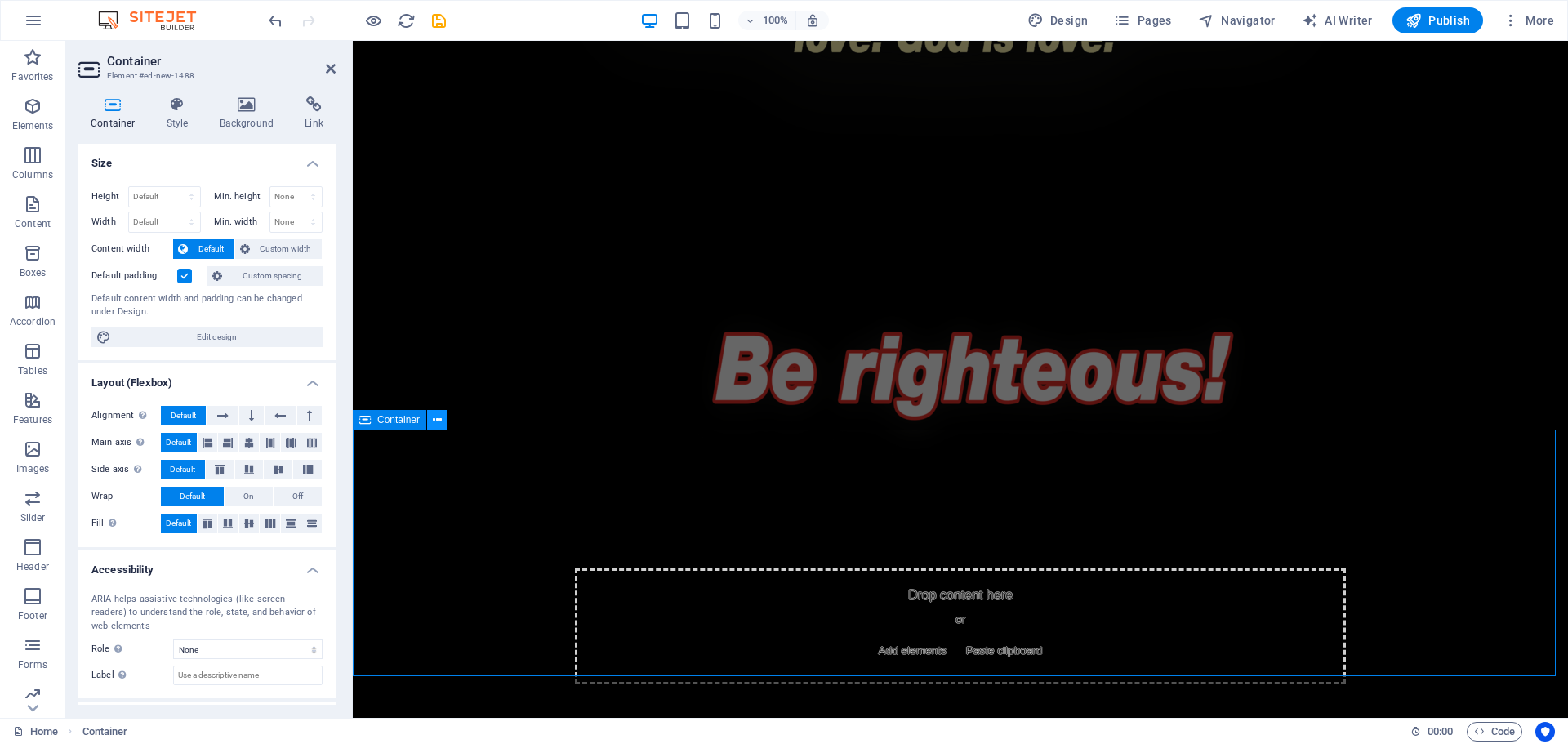
click at [435, 425] on icon at bounding box center [437, 419] width 9 height 17
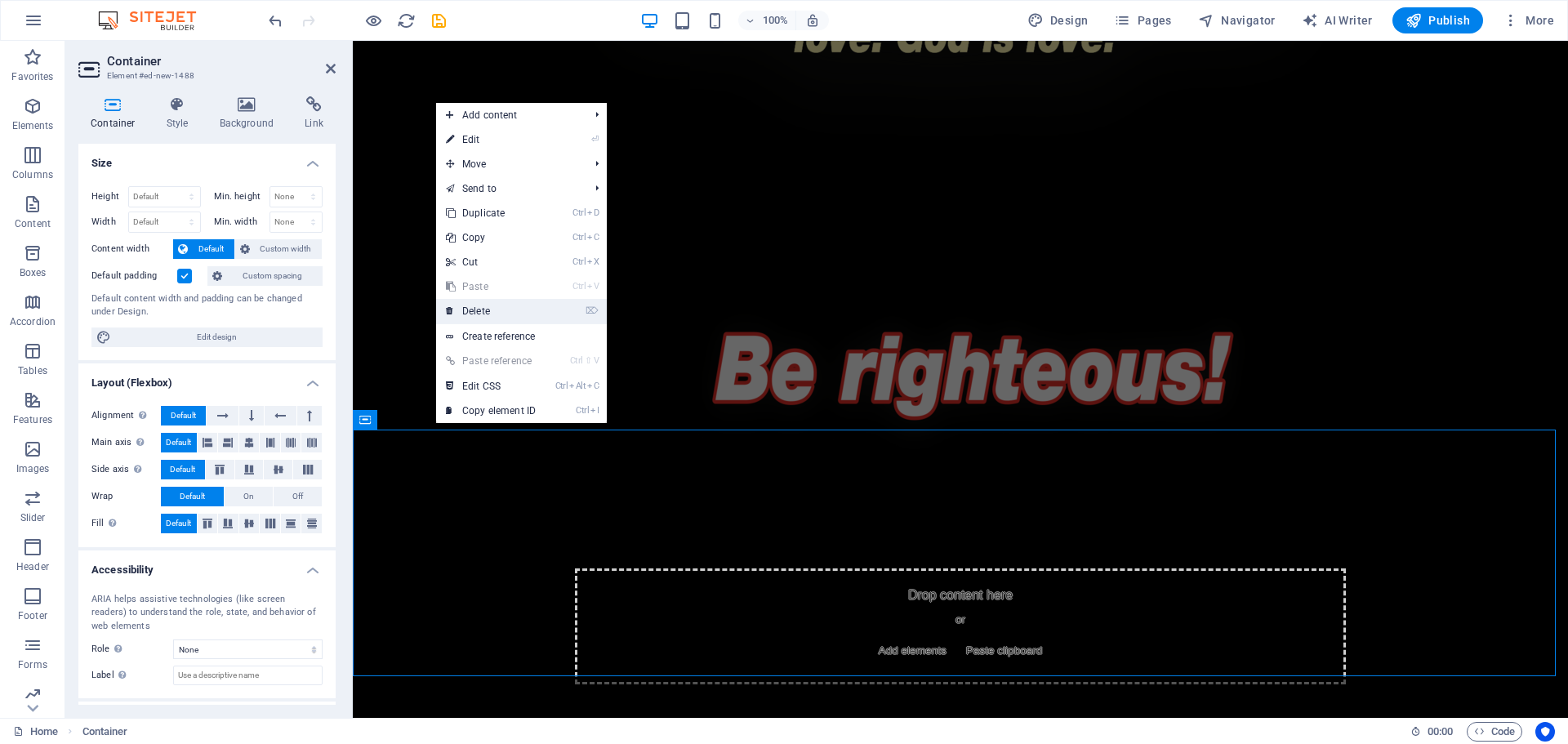
click at [474, 311] on link "⌦ Delete" at bounding box center [491, 311] width 110 height 24
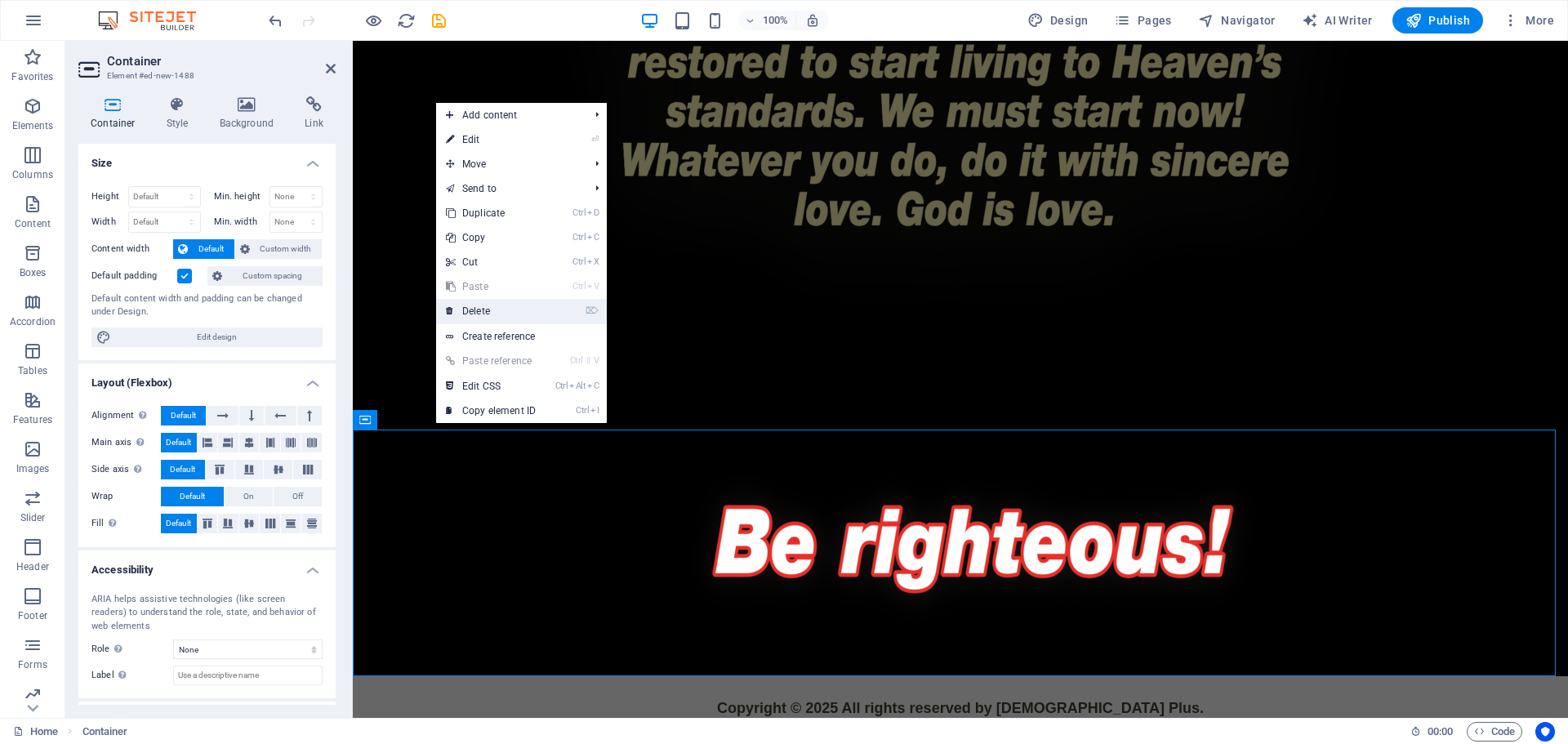
scroll to position [3624, 0]
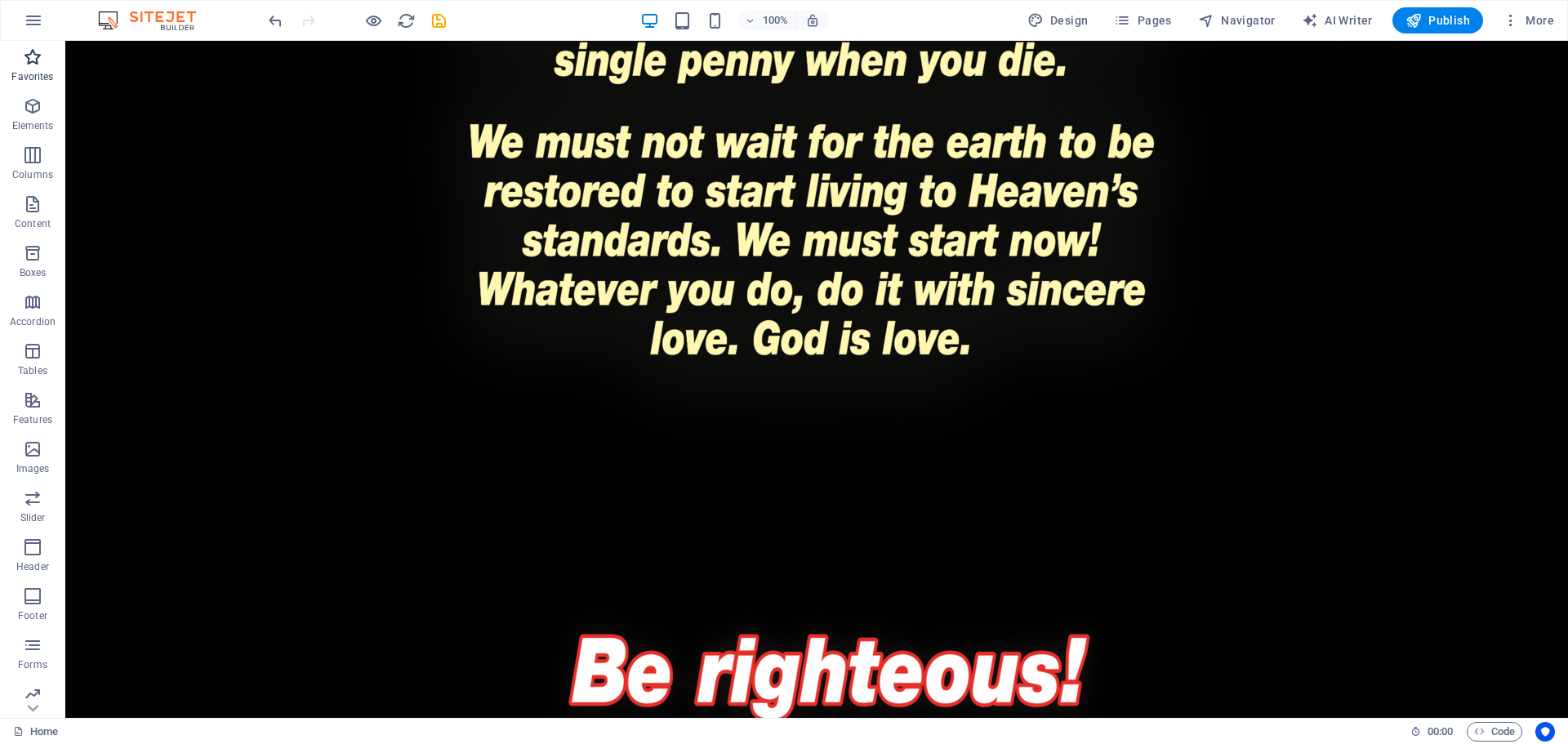
click at [32, 70] on p "Favorites" at bounding box center [32, 76] width 41 height 13
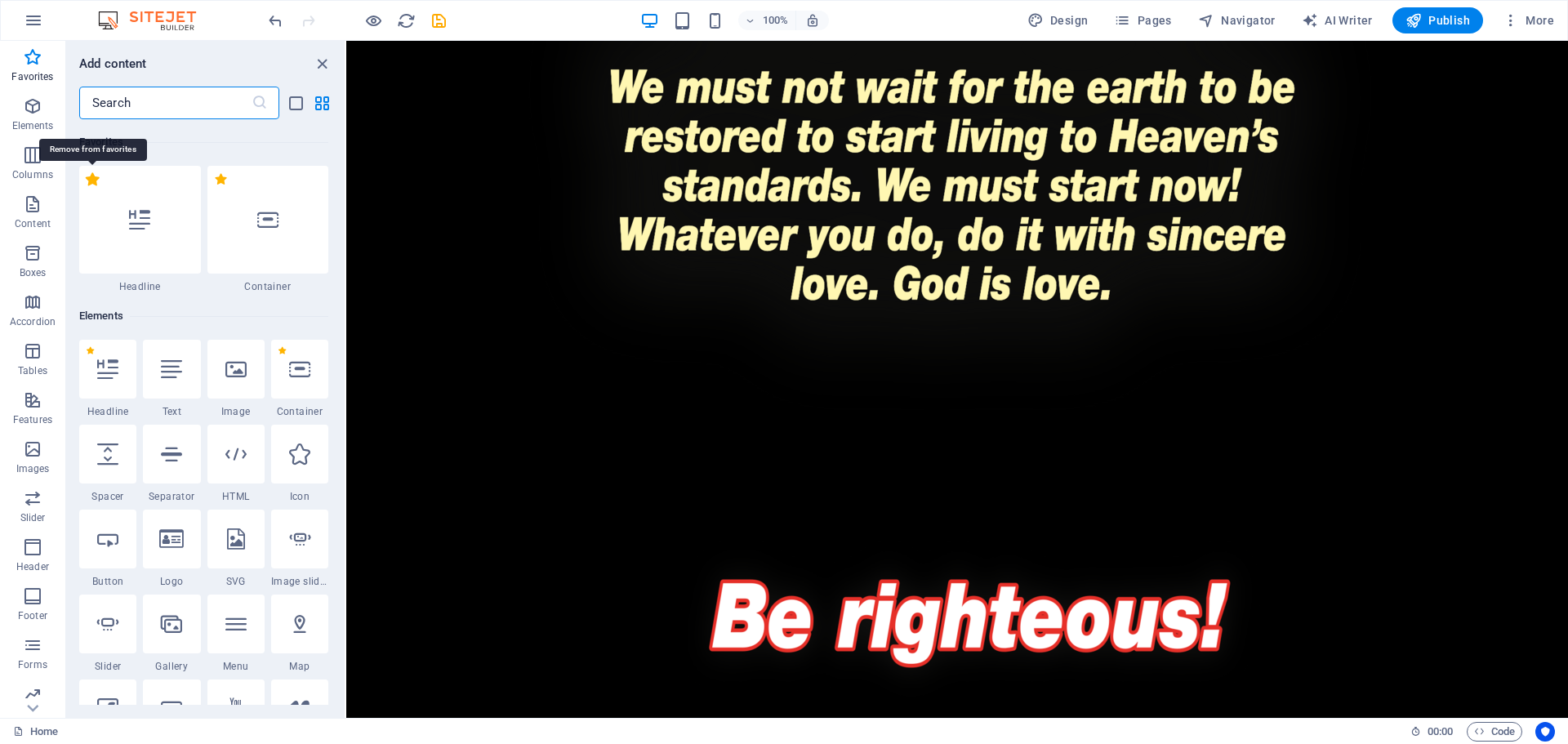
click at [92, 181] on label "1 Star" at bounding box center [92, 179] width 13 height 13
click at [86, 188] on input "1 Star" at bounding box center [85, 188] width 1 height 1
radio input "false"
click at [92, 185] on label "1 Star" at bounding box center [92, 179] width 13 height 13
click at [86, 188] on input "1 Star" at bounding box center [85, 188] width 1 height 1
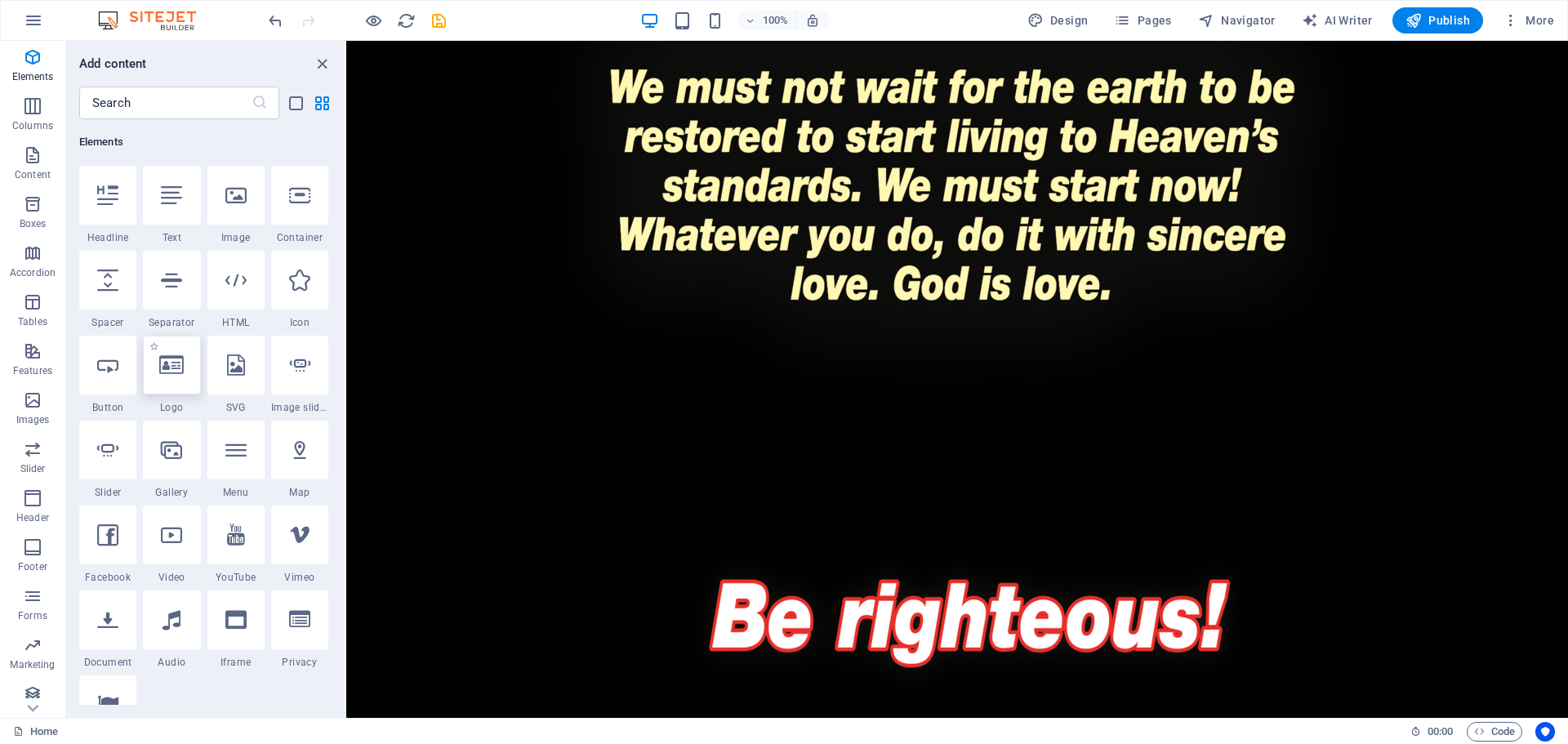
click at [199, 382] on div at bounding box center [172, 364] width 57 height 58
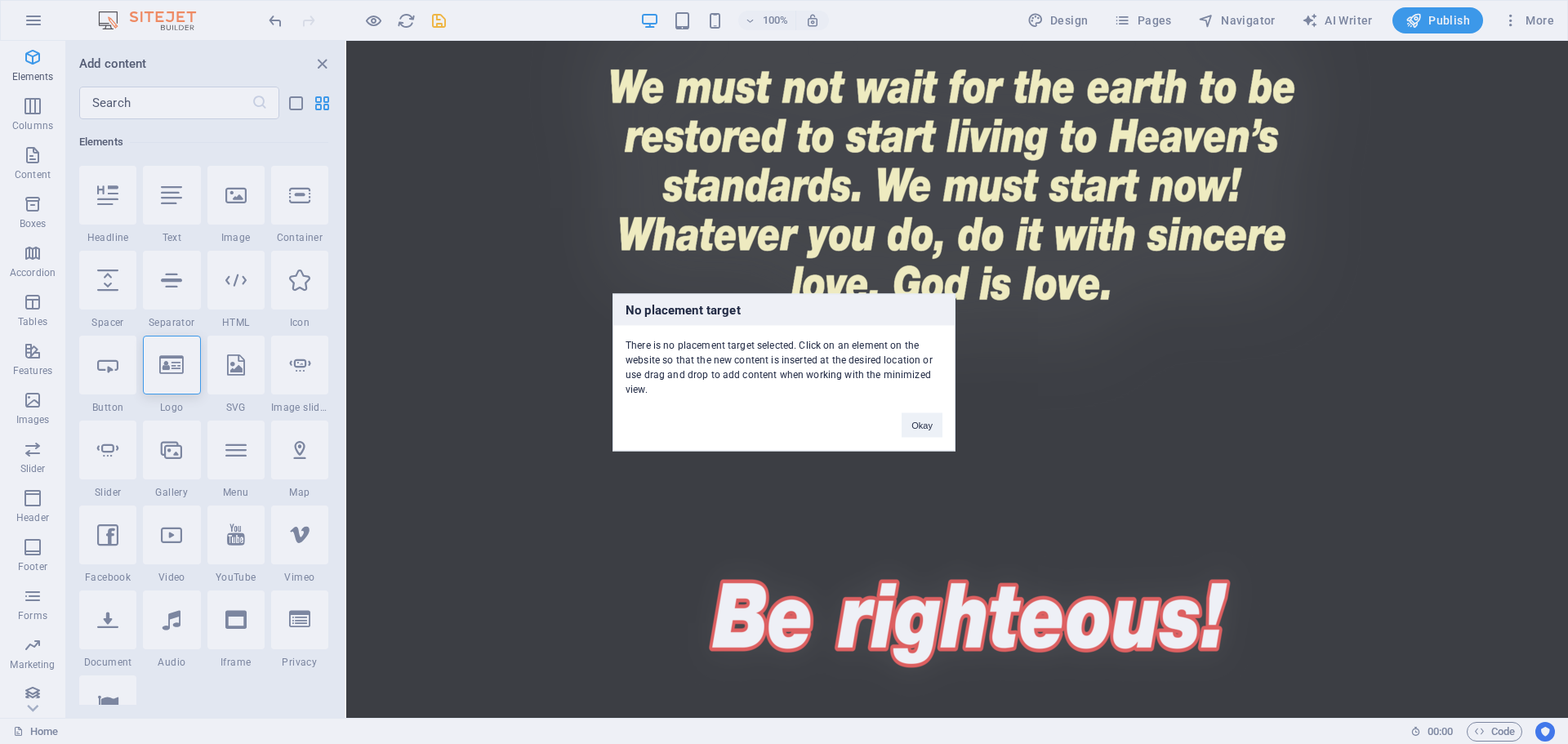
click at [948, 416] on div "Okay" at bounding box center [922, 416] width 66 height 41
click at [928, 421] on button "Okay" at bounding box center [921, 424] width 40 height 24
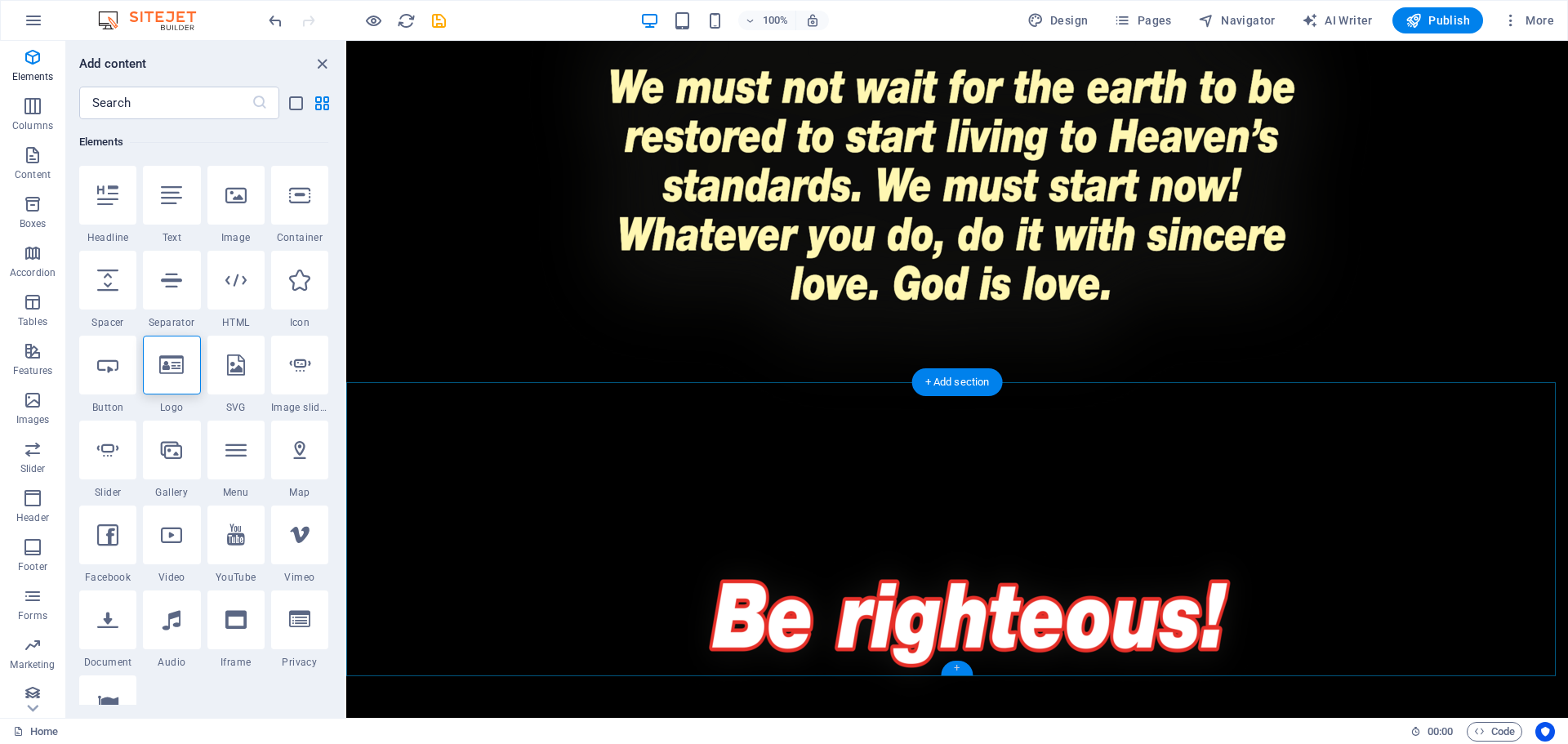
click at [963, 664] on div "+" at bounding box center [956, 668] width 31 height 14
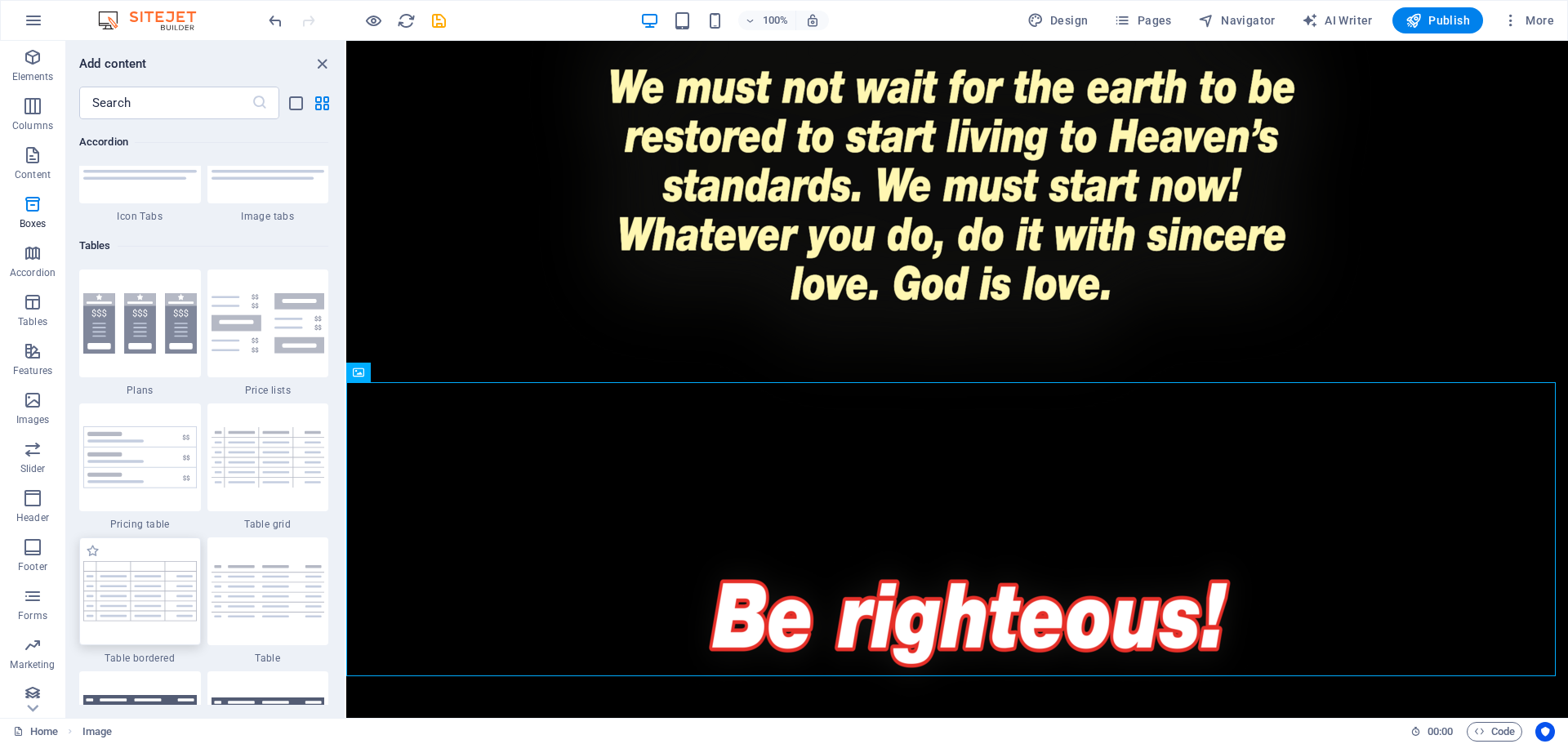
scroll to position [5866, 0]
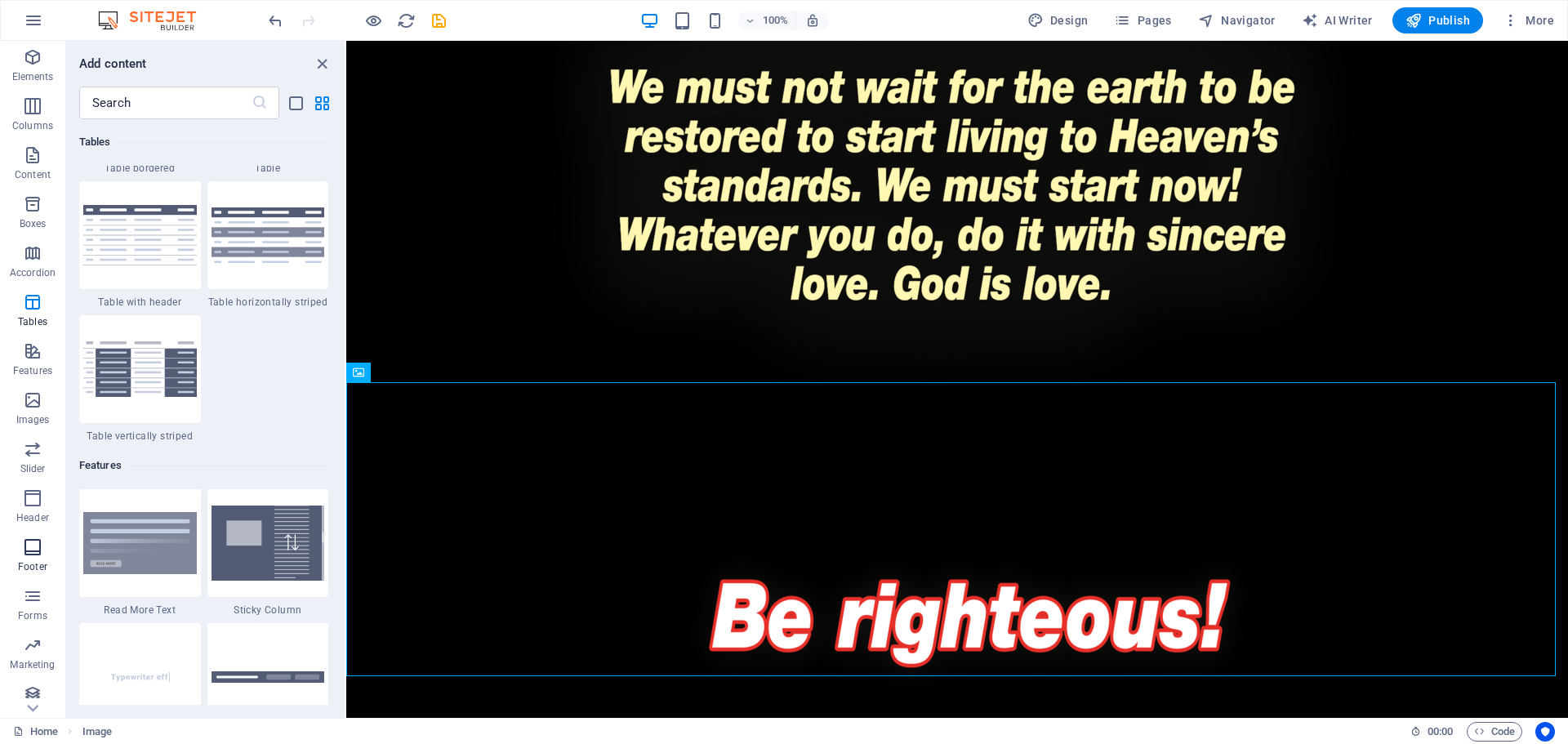
click at [32, 568] on p "Footer" at bounding box center [32, 566] width 30 height 13
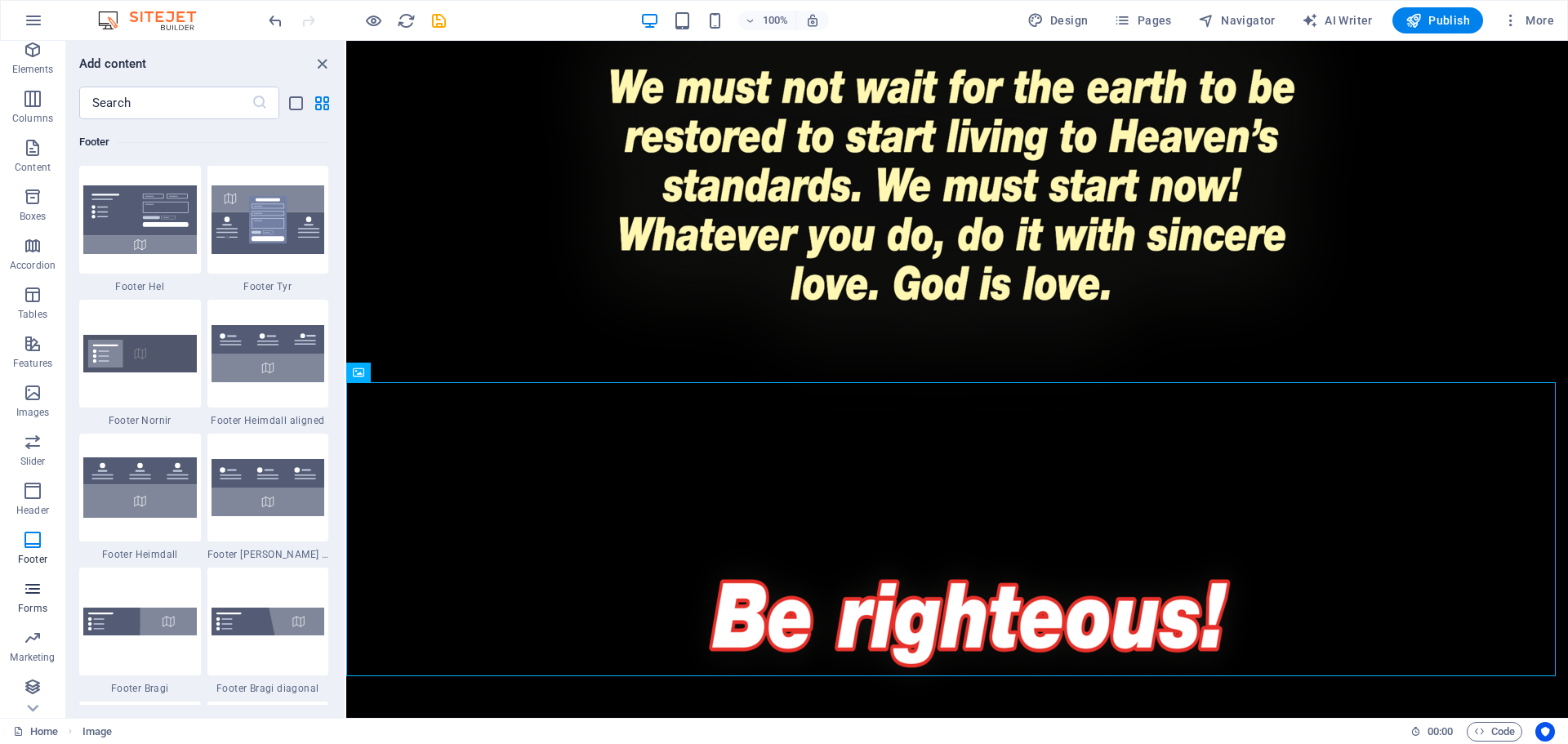
scroll to position [9, 0]
click at [28, 590] on icon "button" at bounding box center [32, 587] width 20 height 20
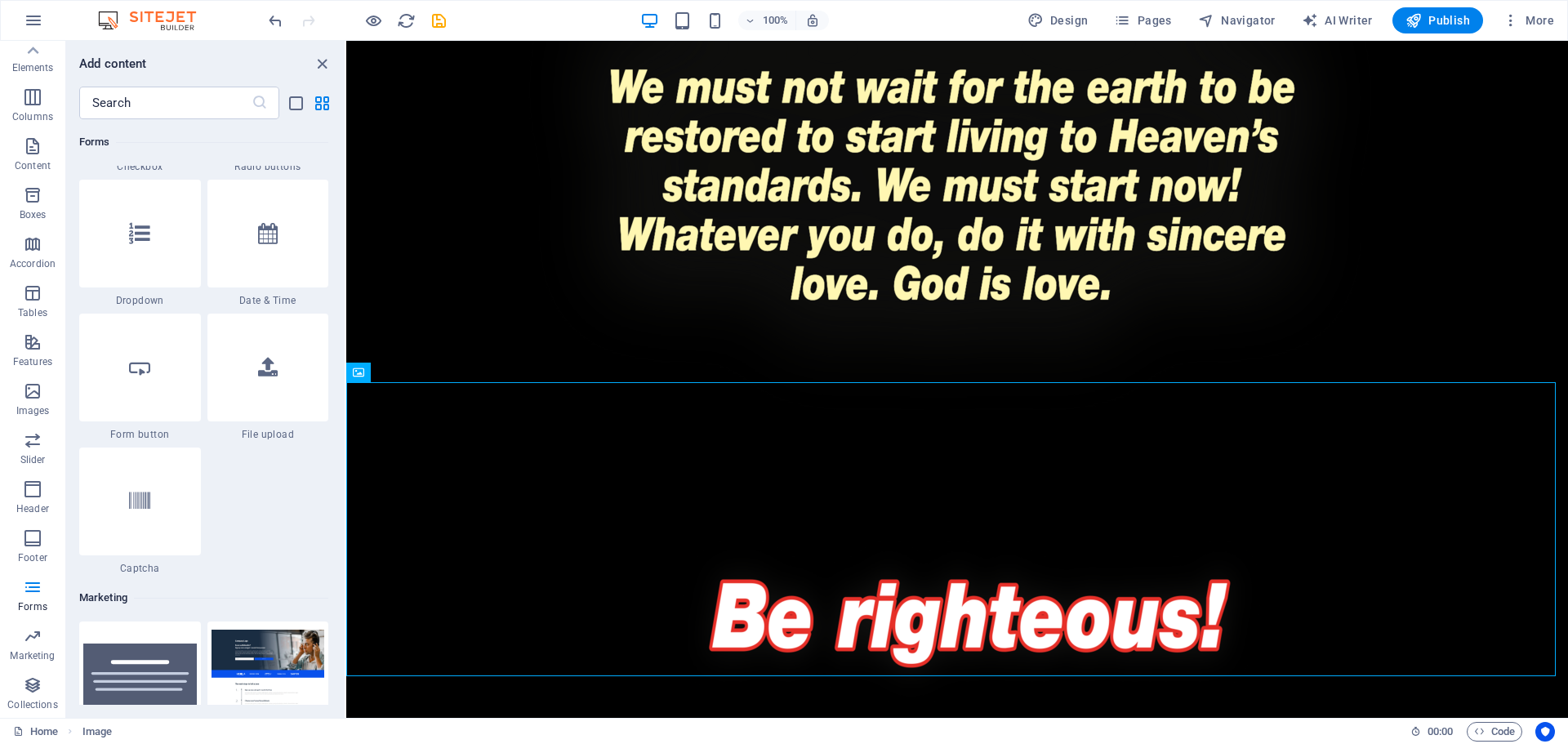
scroll to position [12643, 0]
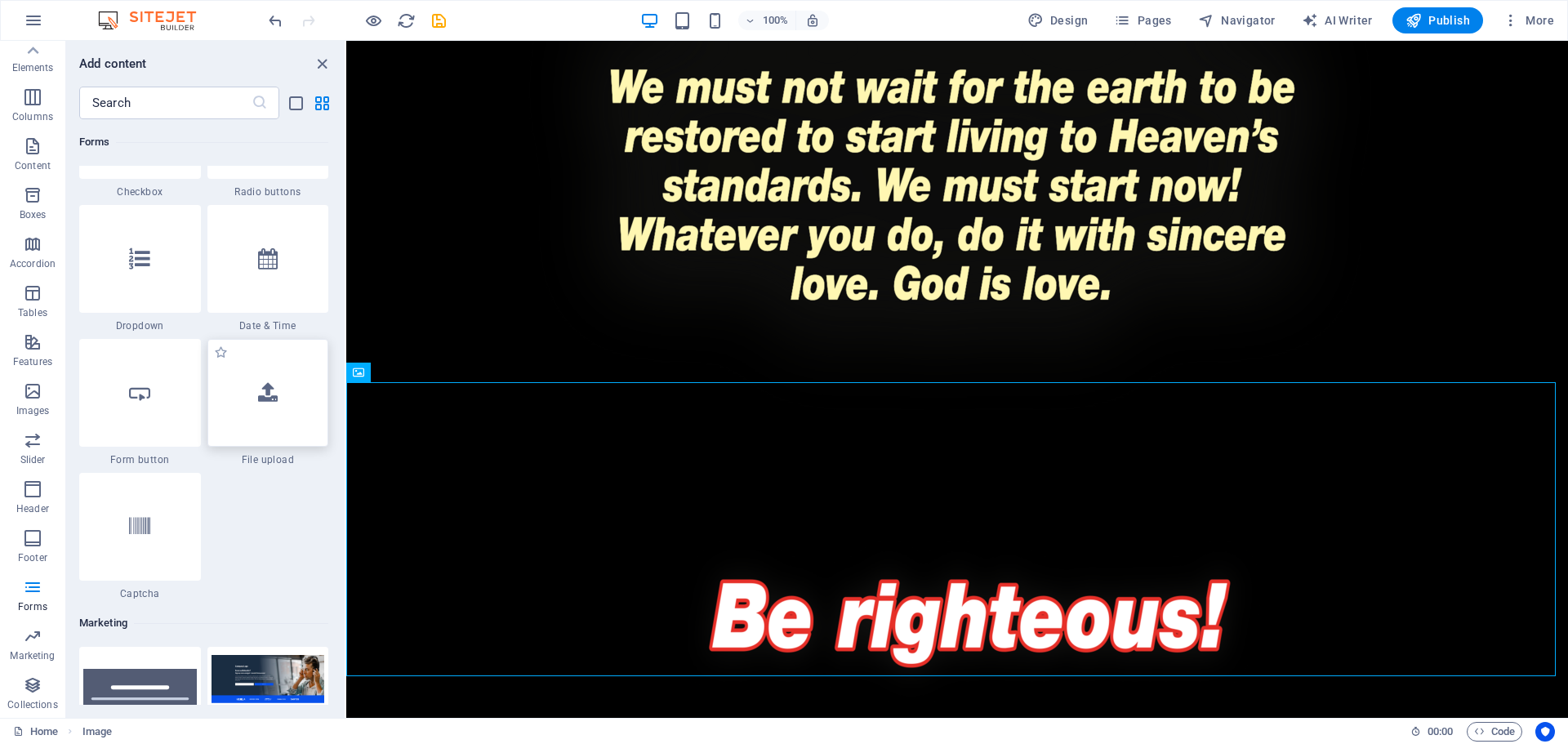
click at [243, 443] on div at bounding box center [269, 392] width 122 height 108
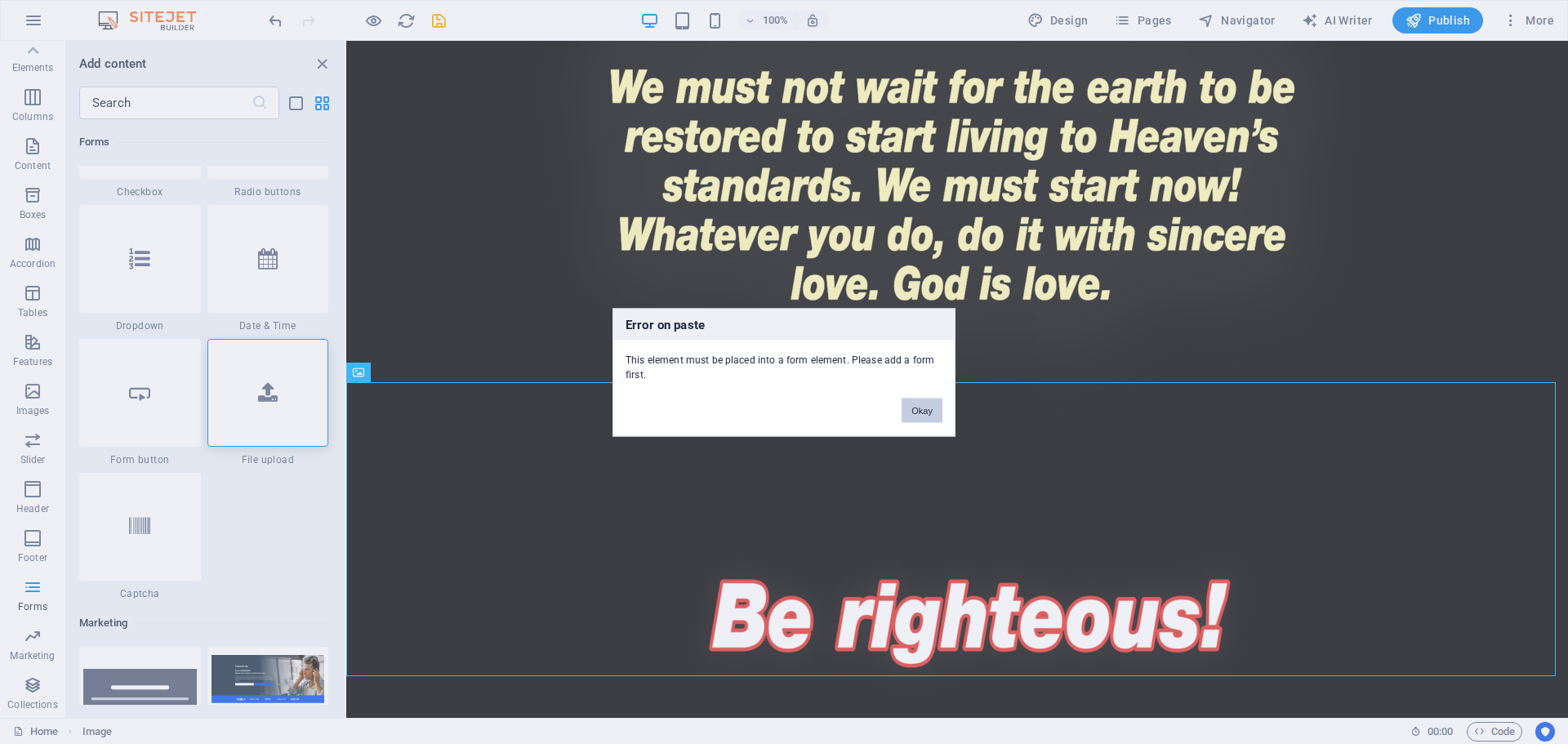
click at [926, 408] on button "Okay" at bounding box center [921, 409] width 40 height 24
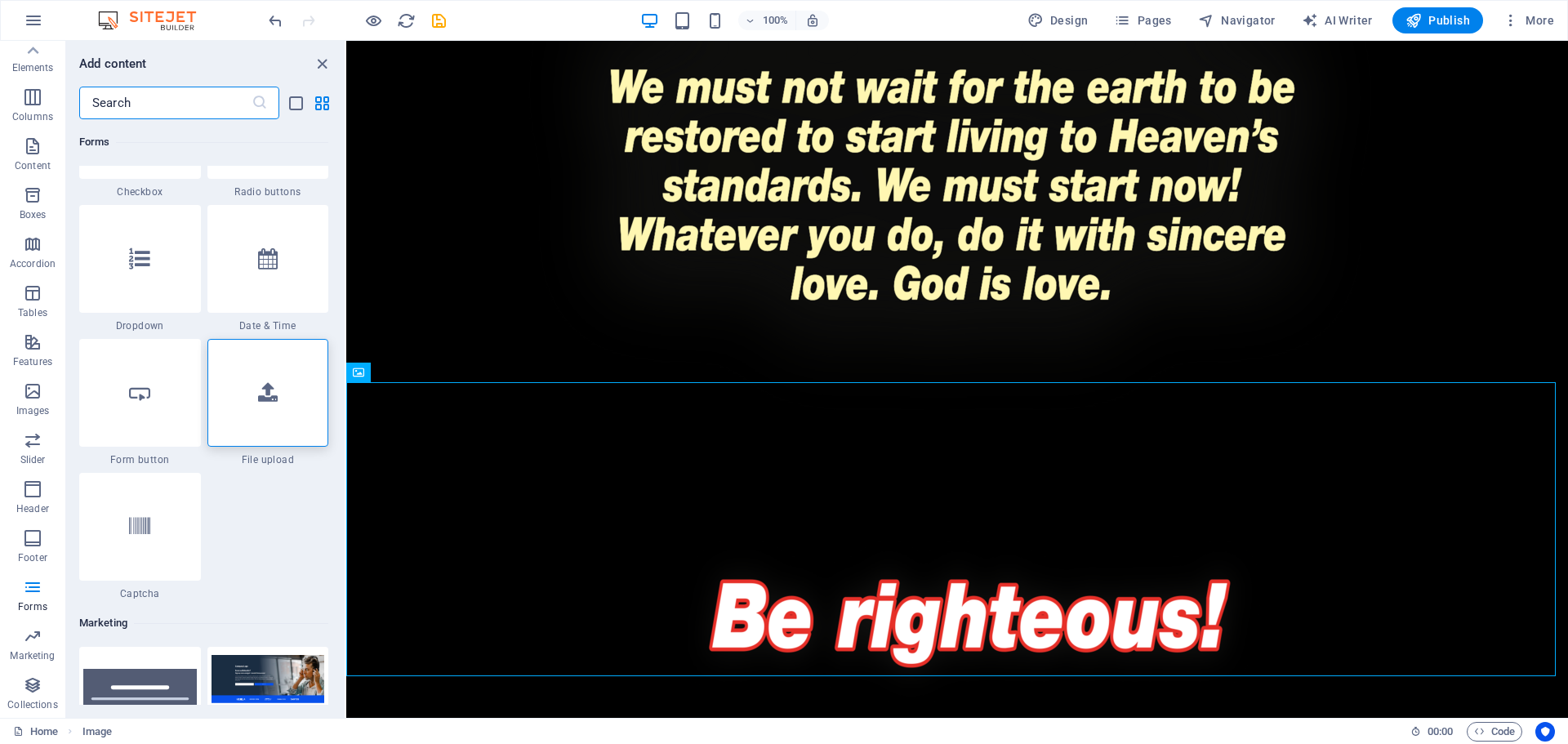
click at [219, 108] on input "text" at bounding box center [165, 102] width 172 height 32
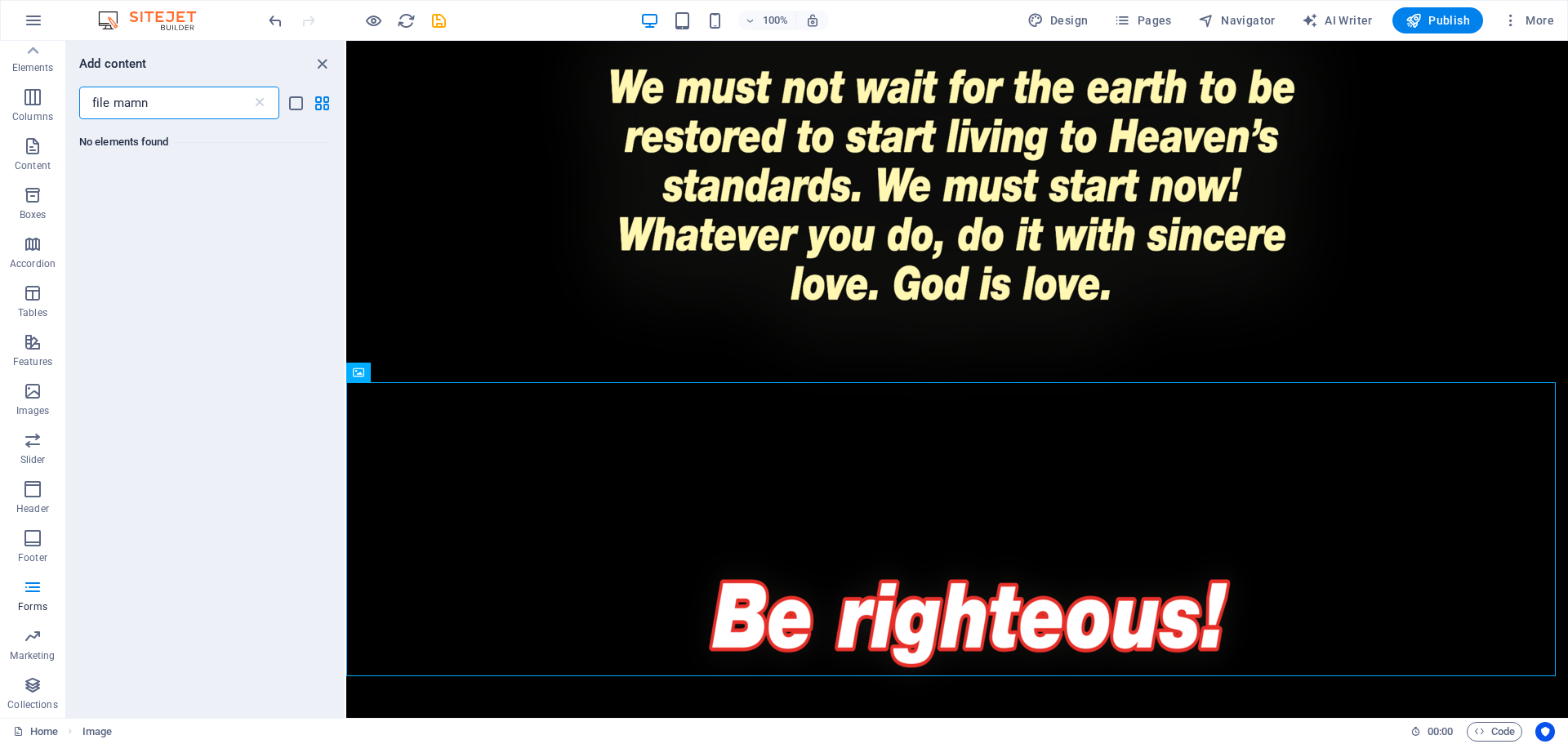
scroll to position [0, 0]
click at [148, 106] on input "file manajer" at bounding box center [165, 102] width 172 height 32
type input "file manager"
drag, startPoint x: 176, startPoint y: 110, endPoint x: 60, endPoint y: 117, distance: 116.2
click at [64, 115] on div "Elements Columns Content Boxes Accordion Tables Features Images Slider Header F…" at bounding box center [173, 379] width 347 height 677
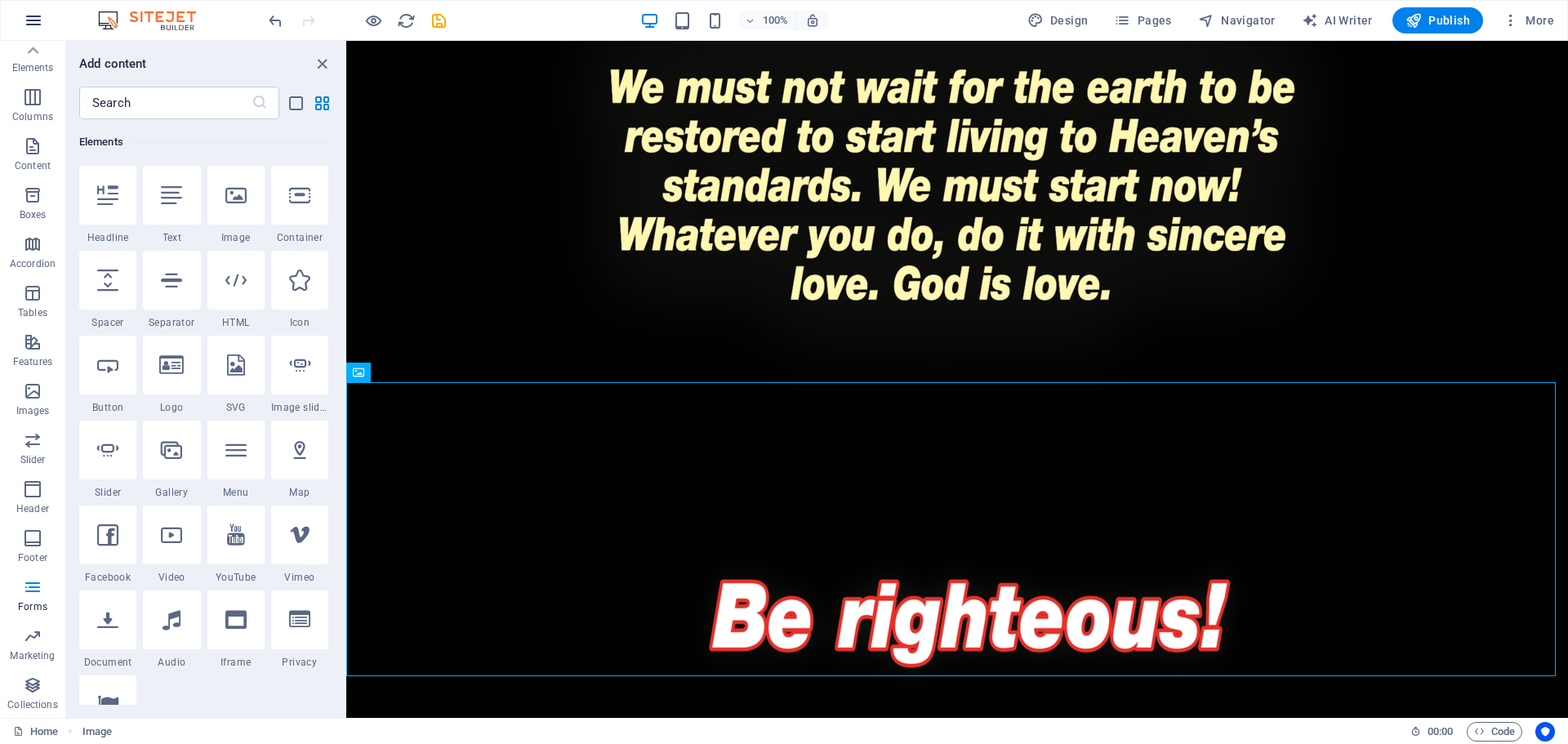
click at [35, 17] on icon "button" at bounding box center [33, 21] width 20 height 20
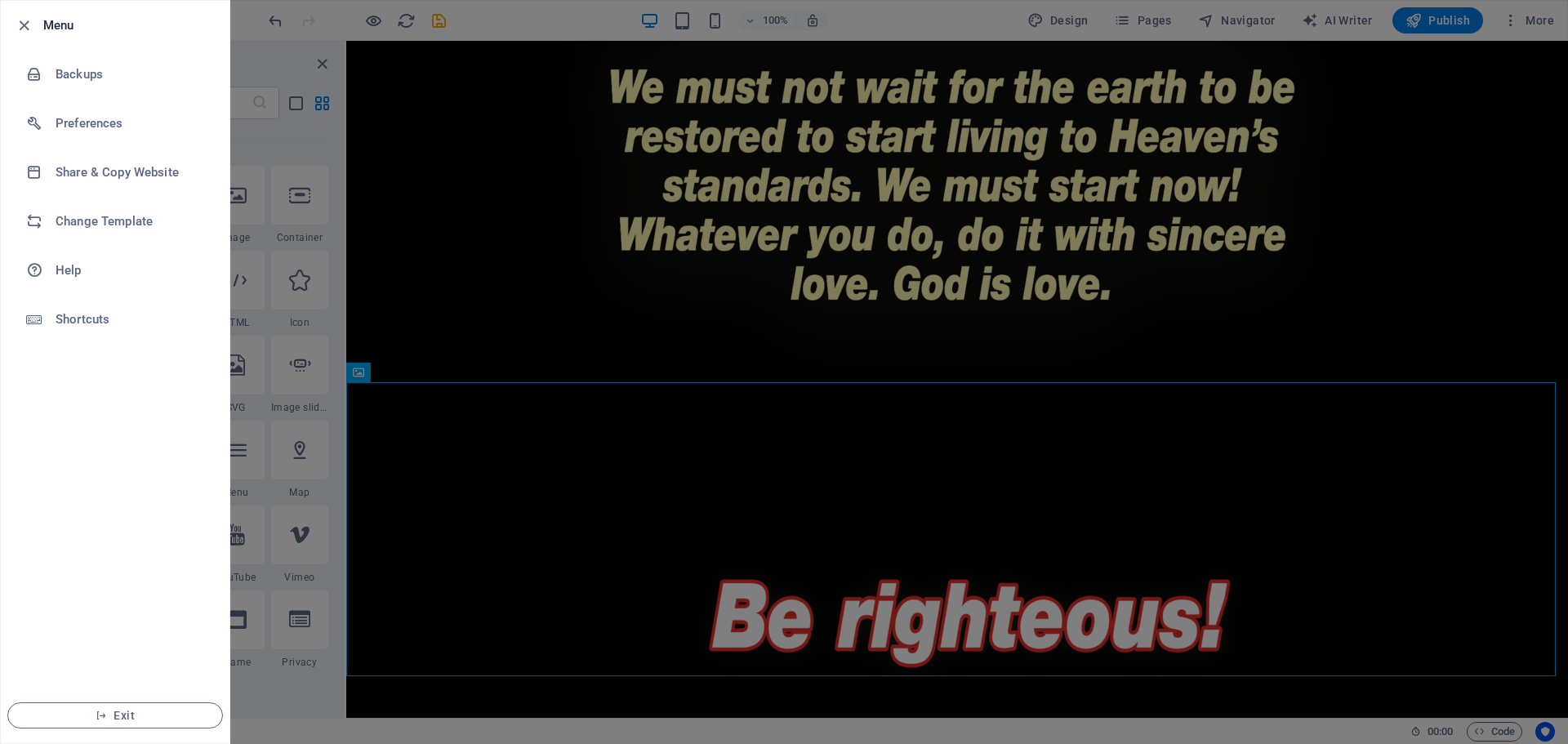
click at [242, 33] on div at bounding box center [784, 372] width 1568 height 744
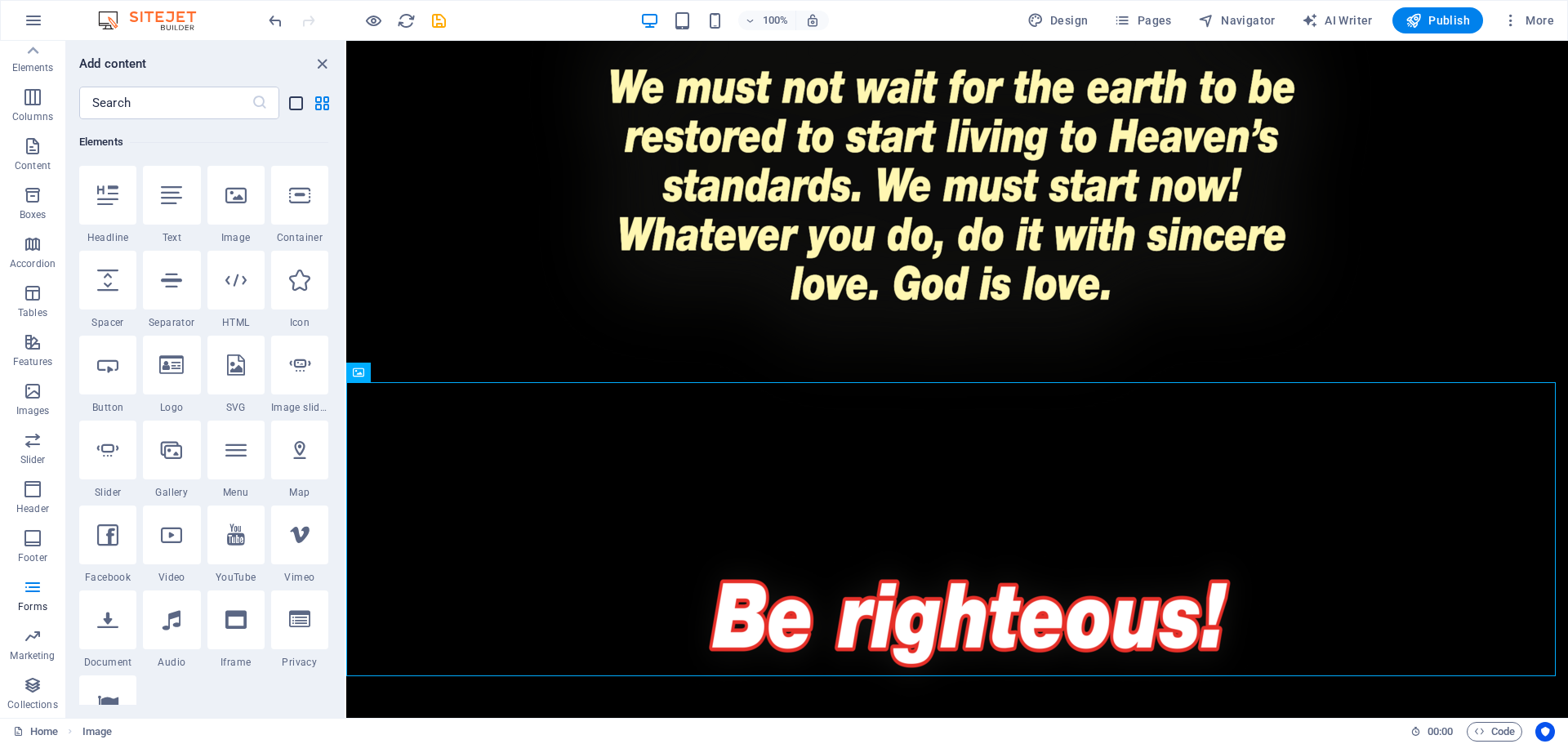
click at [300, 104] on icon "list-view" at bounding box center [295, 103] width 19 height 19
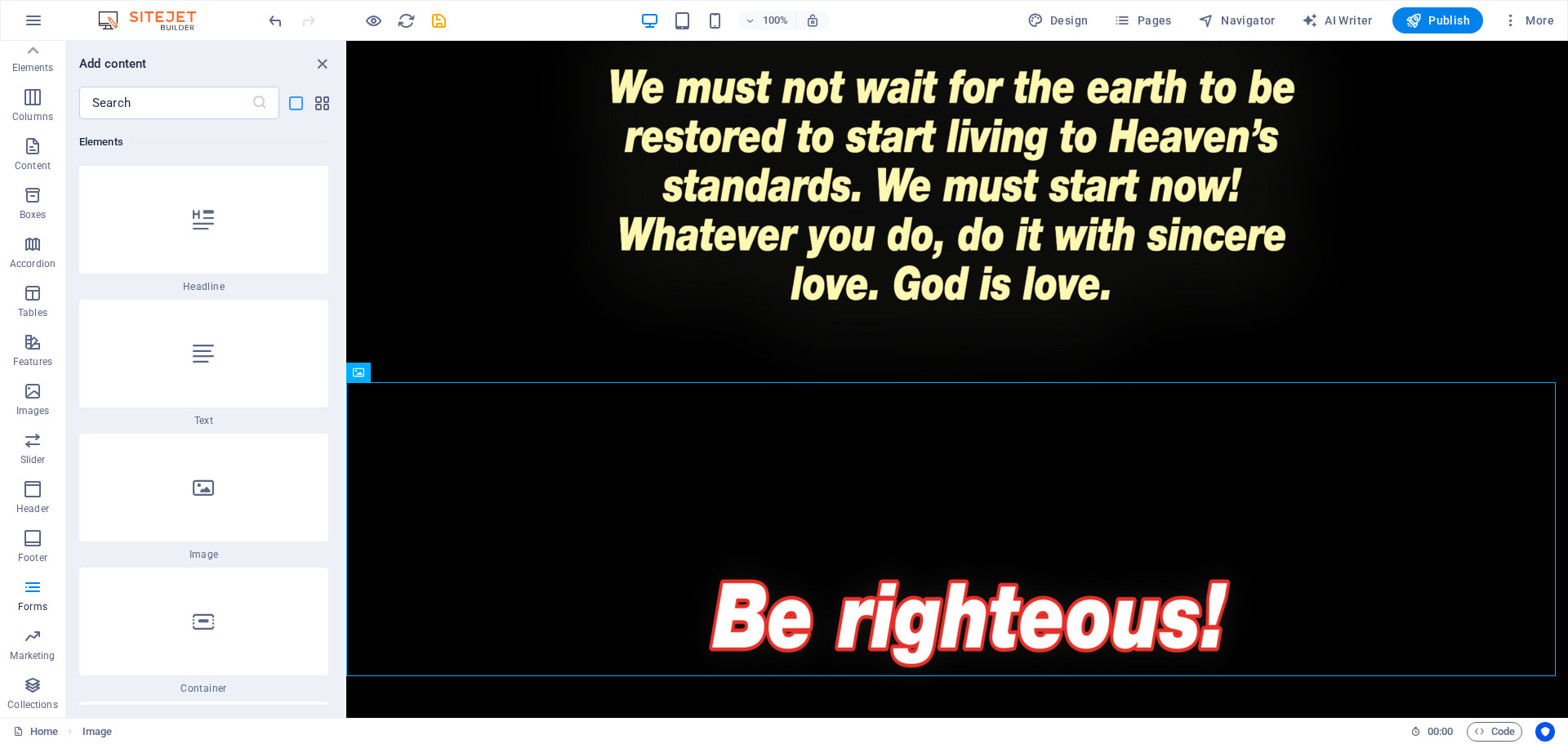
click at [300, 104] on icon "list-view" at bounding box center [295, 103] width 19 height 19
click at [314, 105] on icon "grid-view" at bounding box center [322, 103] width 19 height 19
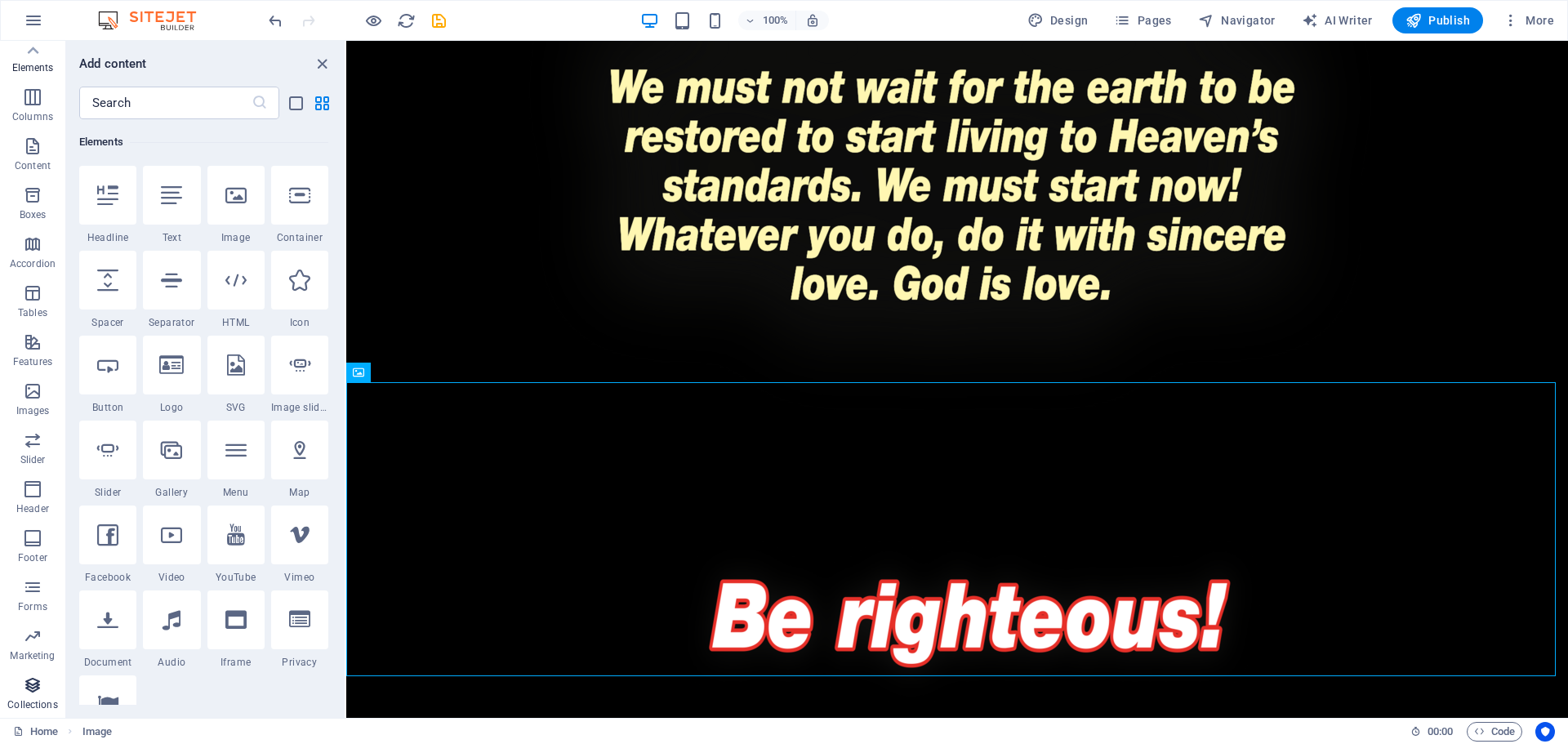
click at [33, 676] on icon "button" at bounding box center [32, 685] width 20 height 20
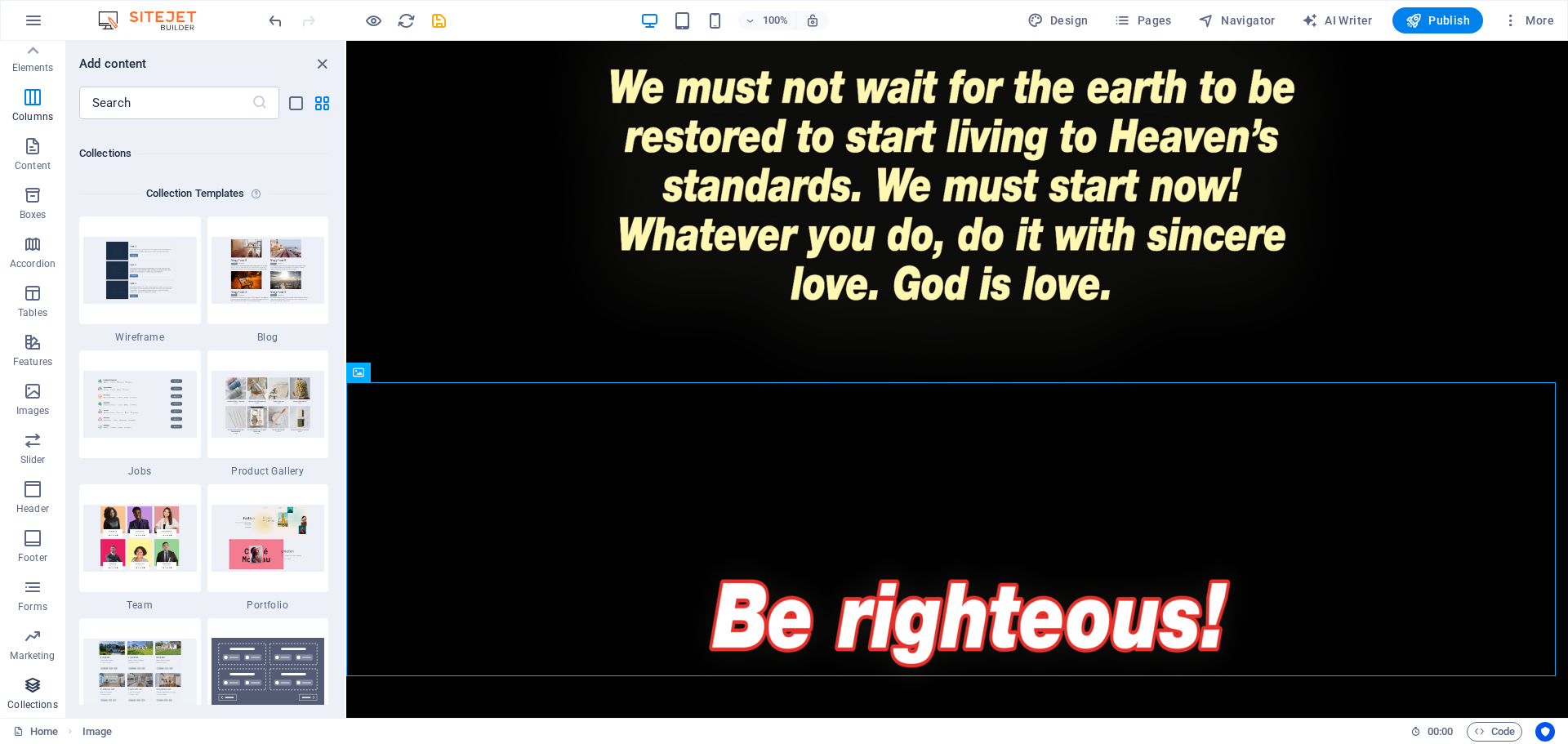
scroll to position [14771, 0]
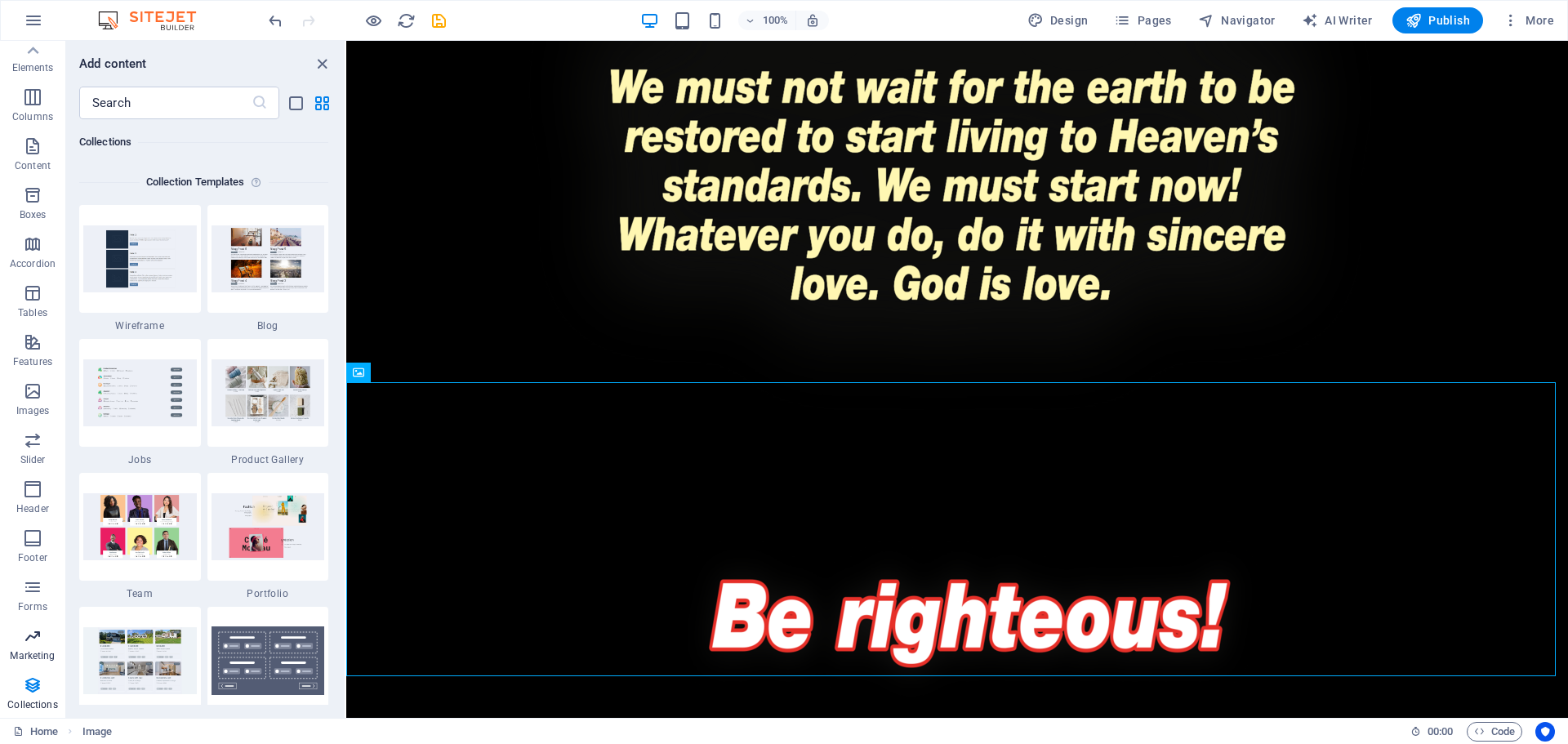
click at [31, 644] on icon "button" at bounding box center [32, 636] width 20 height 20
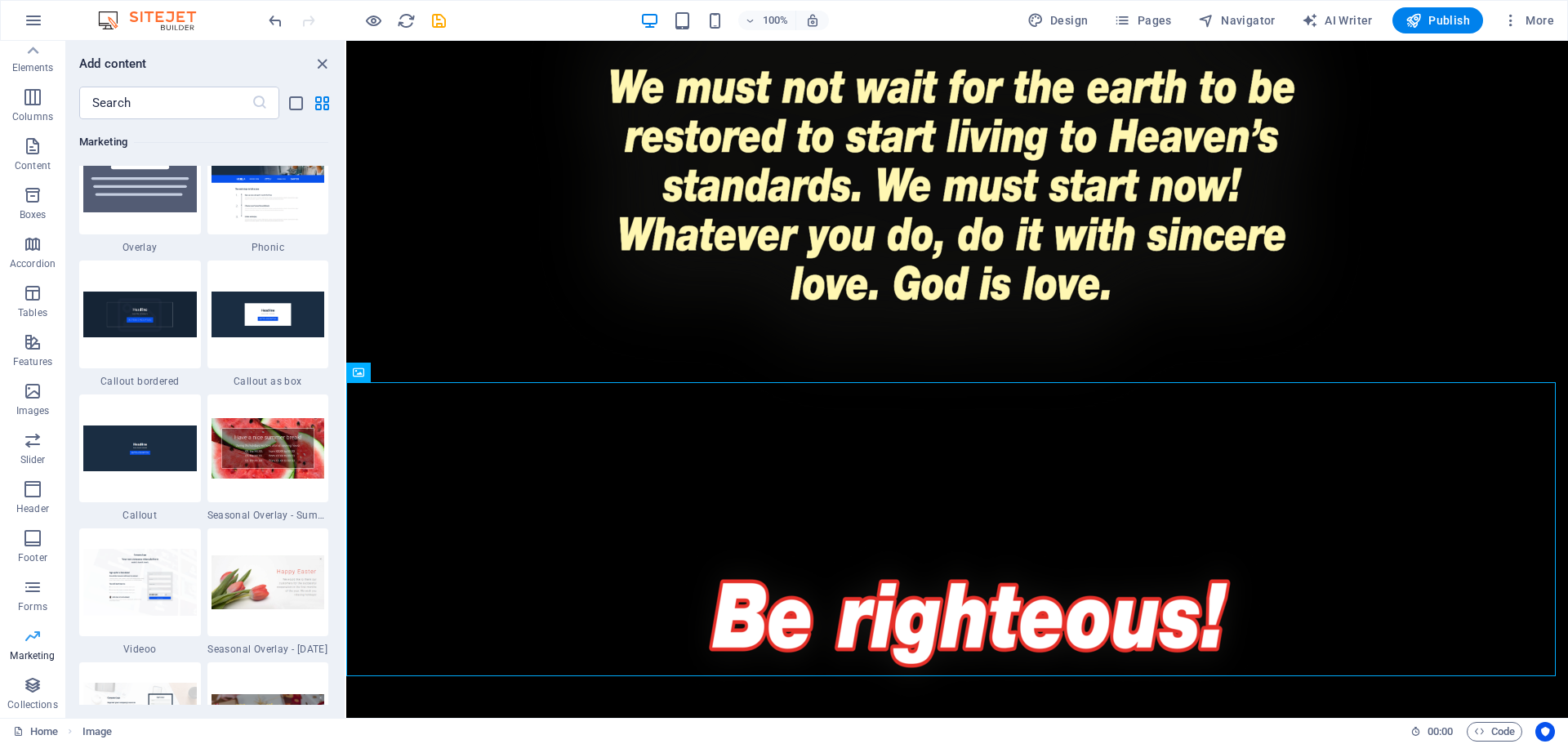
scroll to position [13124, 0]
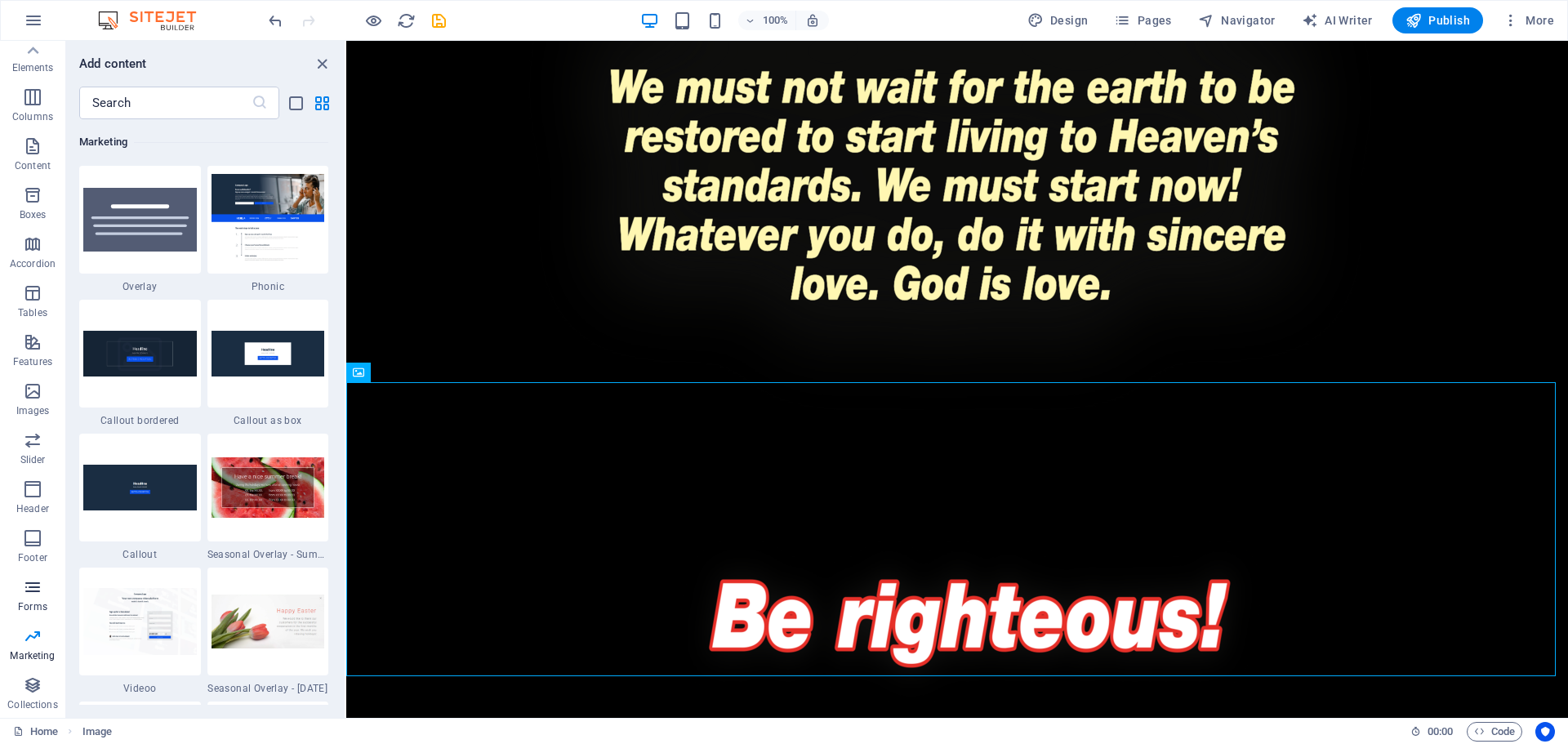
click at [31, 595] on icon "button" at bounding box center [32, 587] width 20 height 20
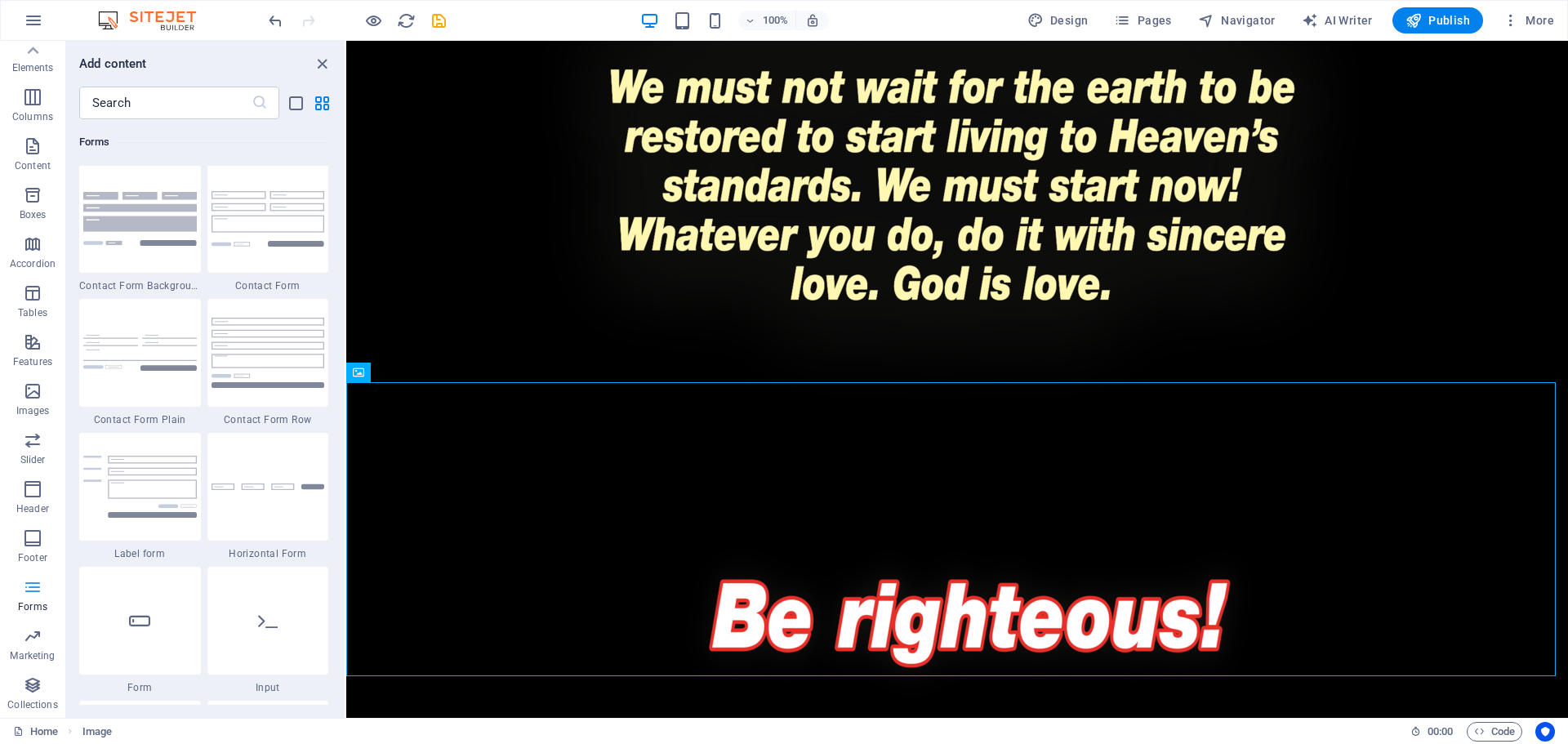
scroll to position [11745, 0]
click at [1512, 18] on icon "button" at bounding box center [1511, 21] width 16 height 16
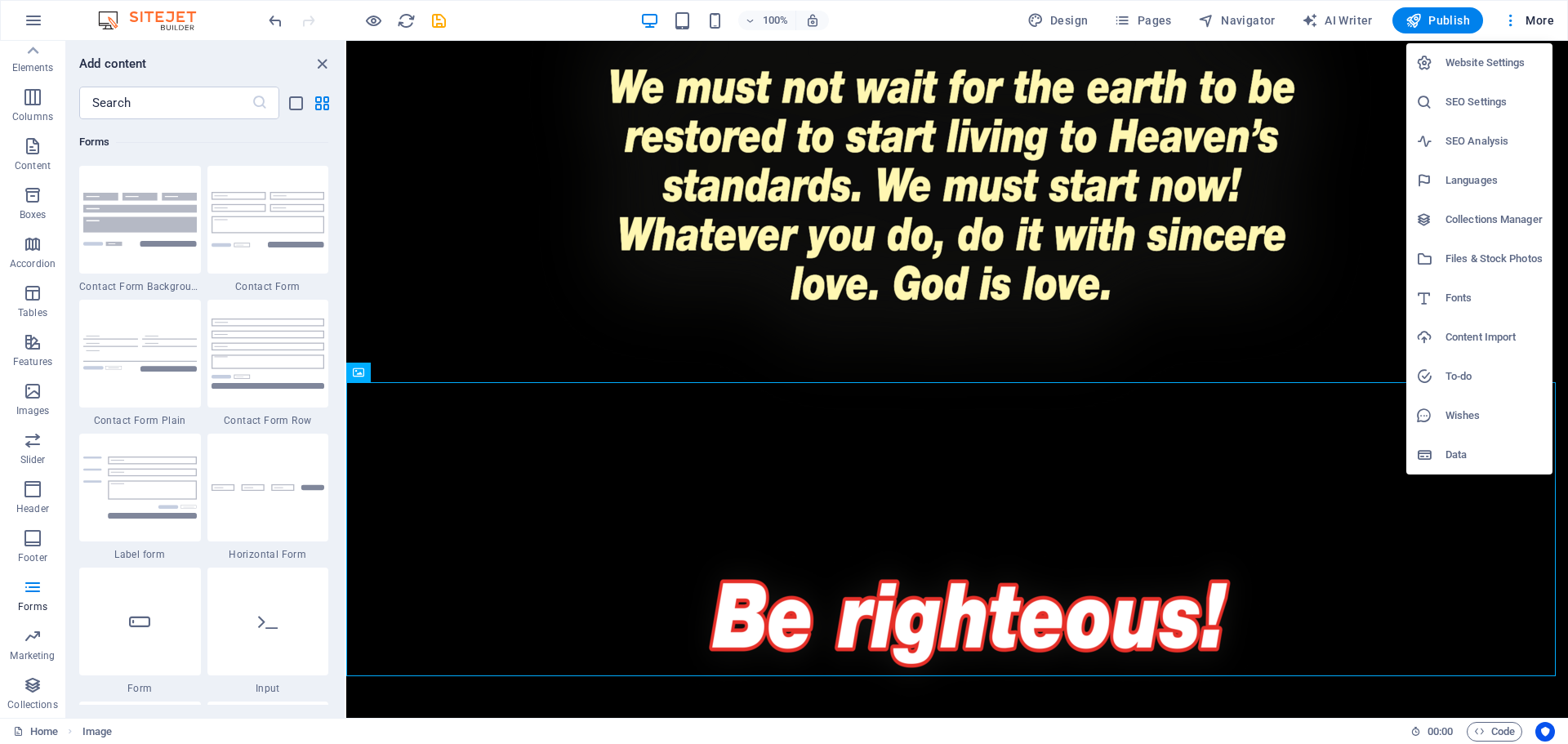
click at [1327, 337] on div at bounding box center [784, 372] width 1568 height 744
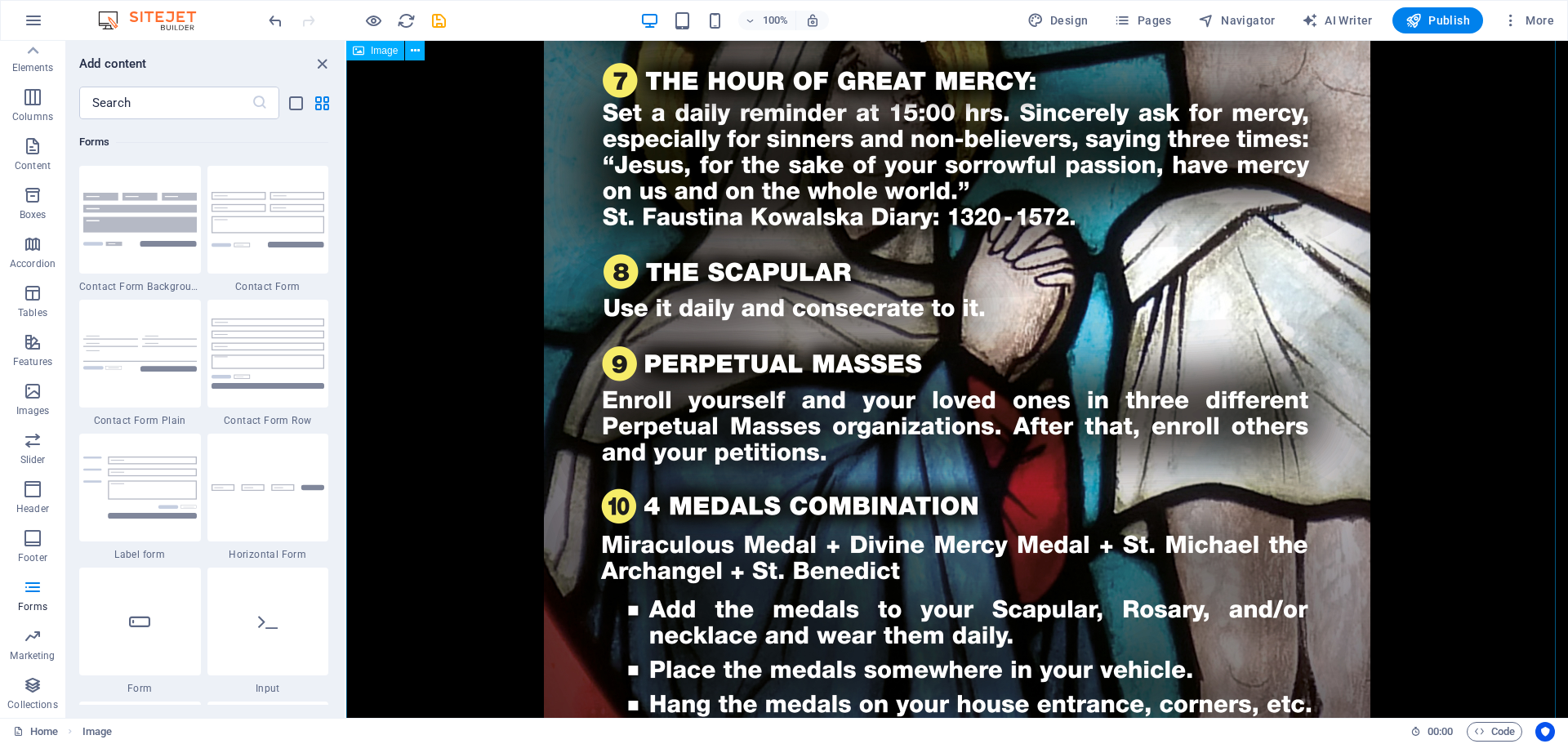
scroll to position [1338, 0]
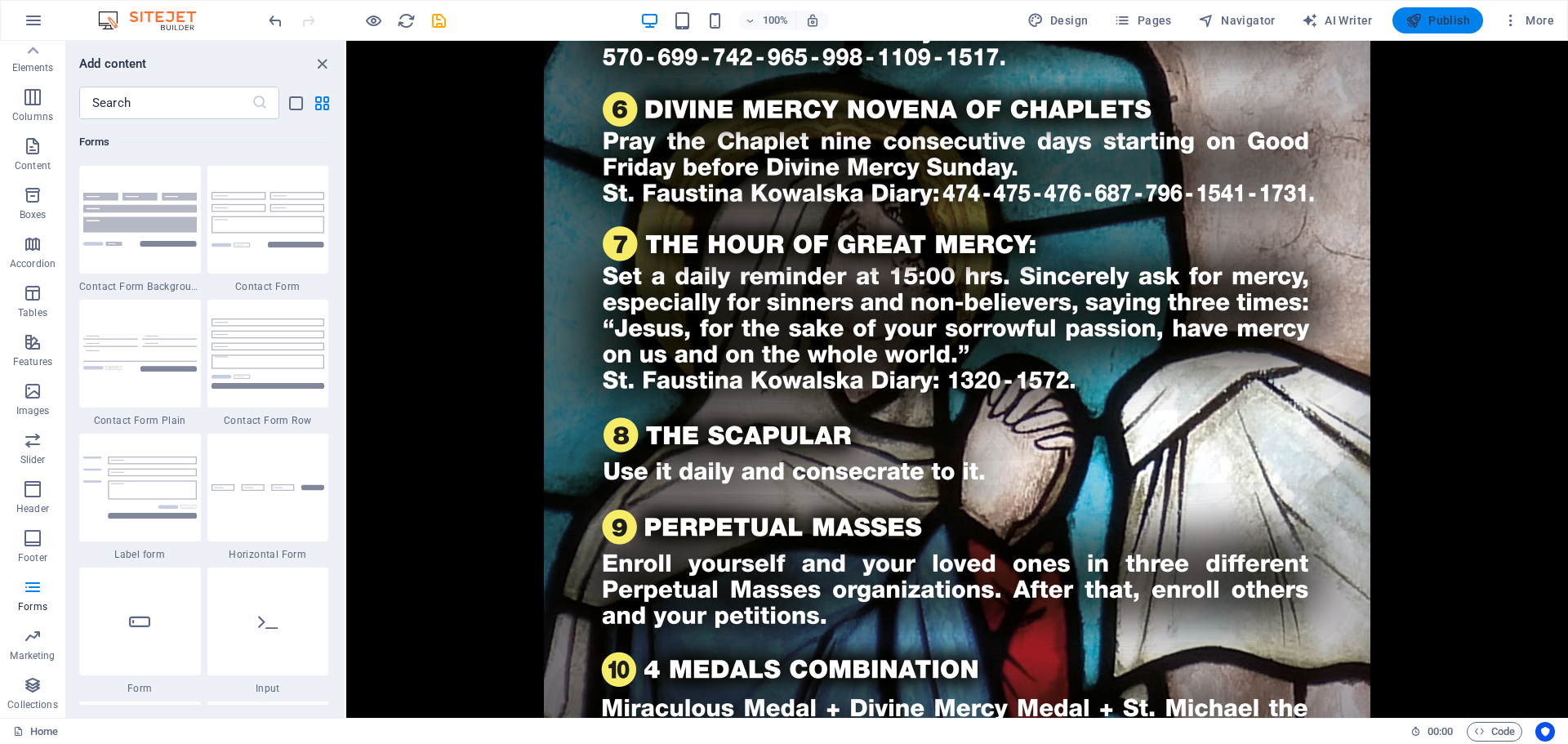
click at [1449, 22] on span "Publish" at bounding box center [1438, 21] width 65 height 16
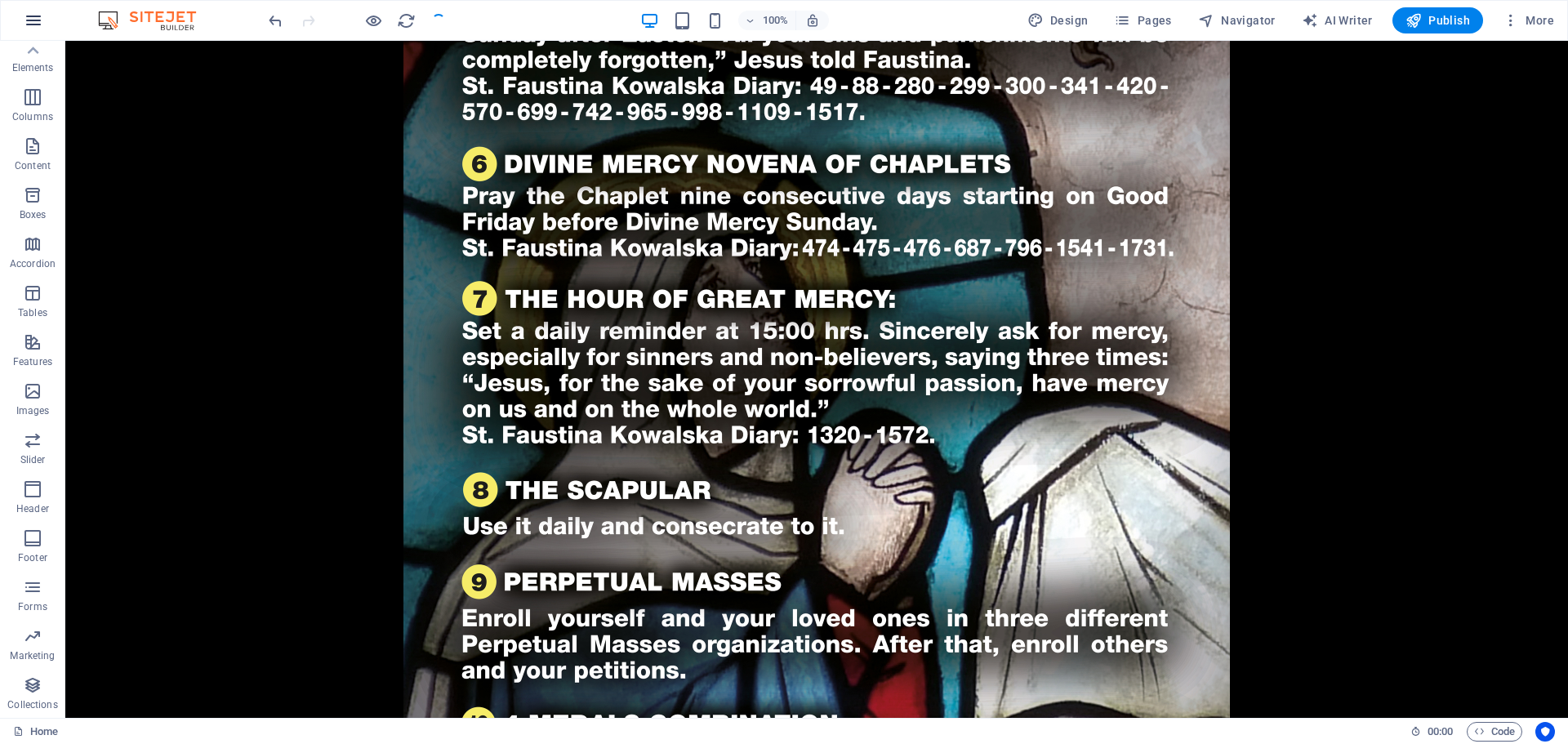
click at [31, 22] on icon "button" at bounding box center [33, 21] width 20 height 20
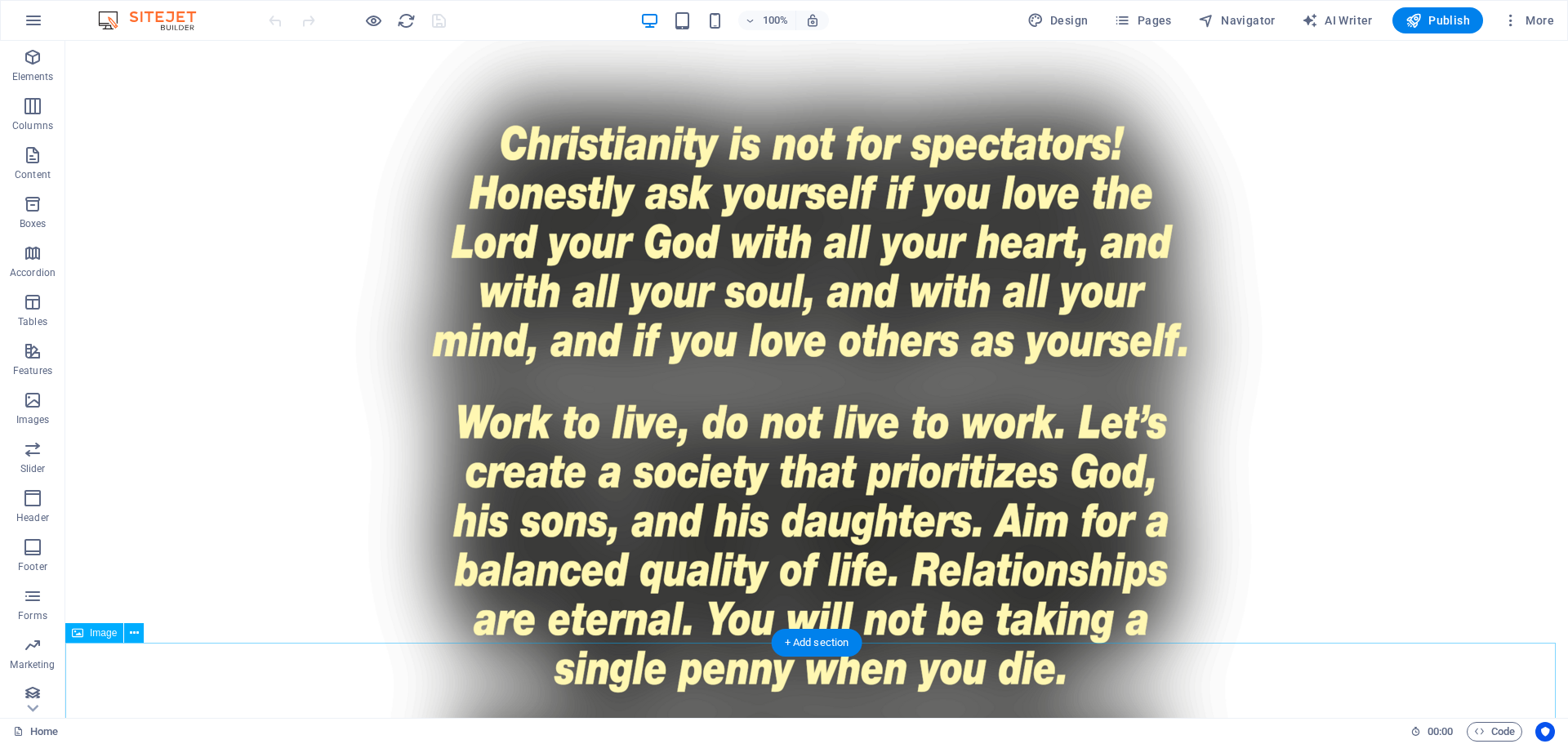
scroll to position [3624, 0]
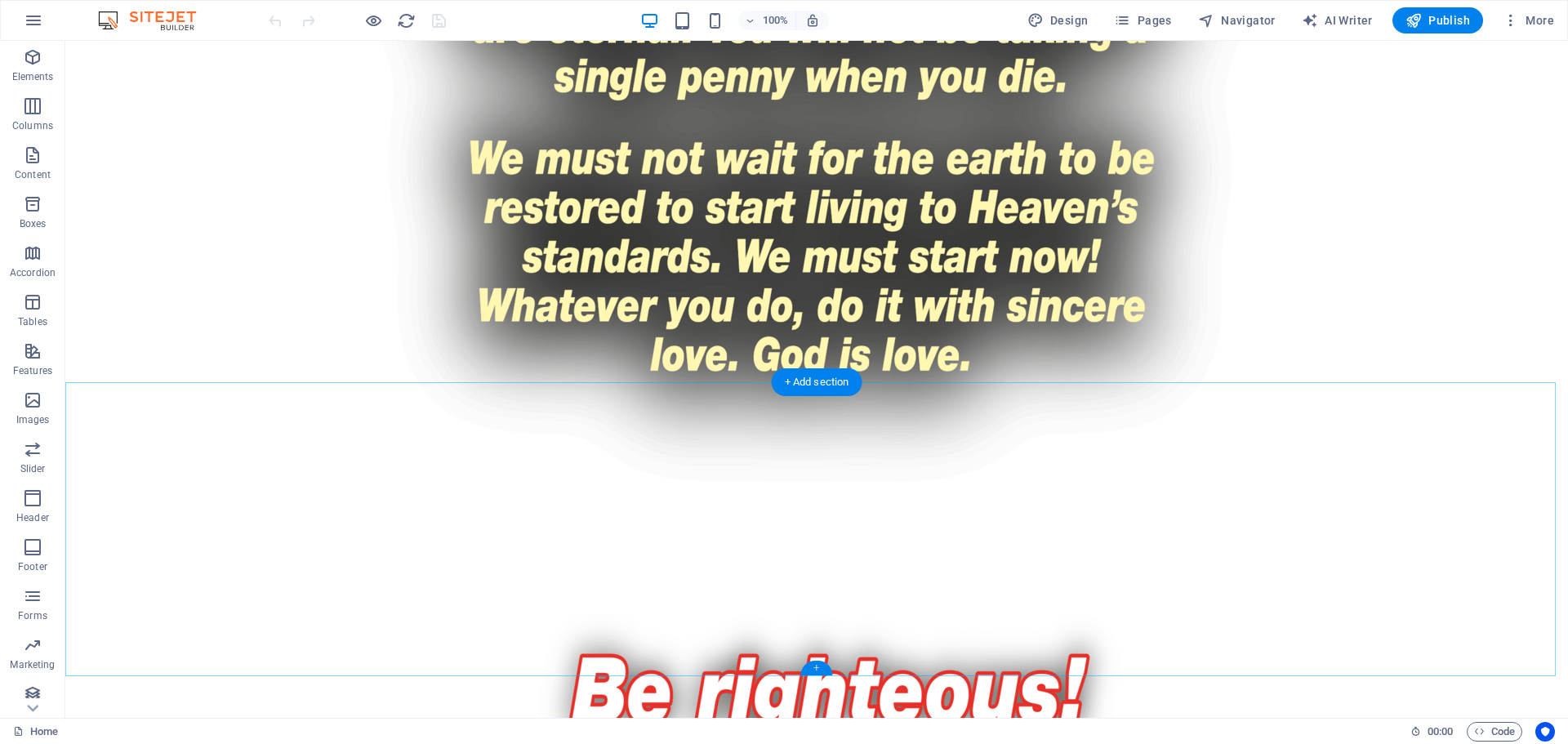
click at [823, 674] on div "+" at bounding box center [815, 668] width 31 height 14
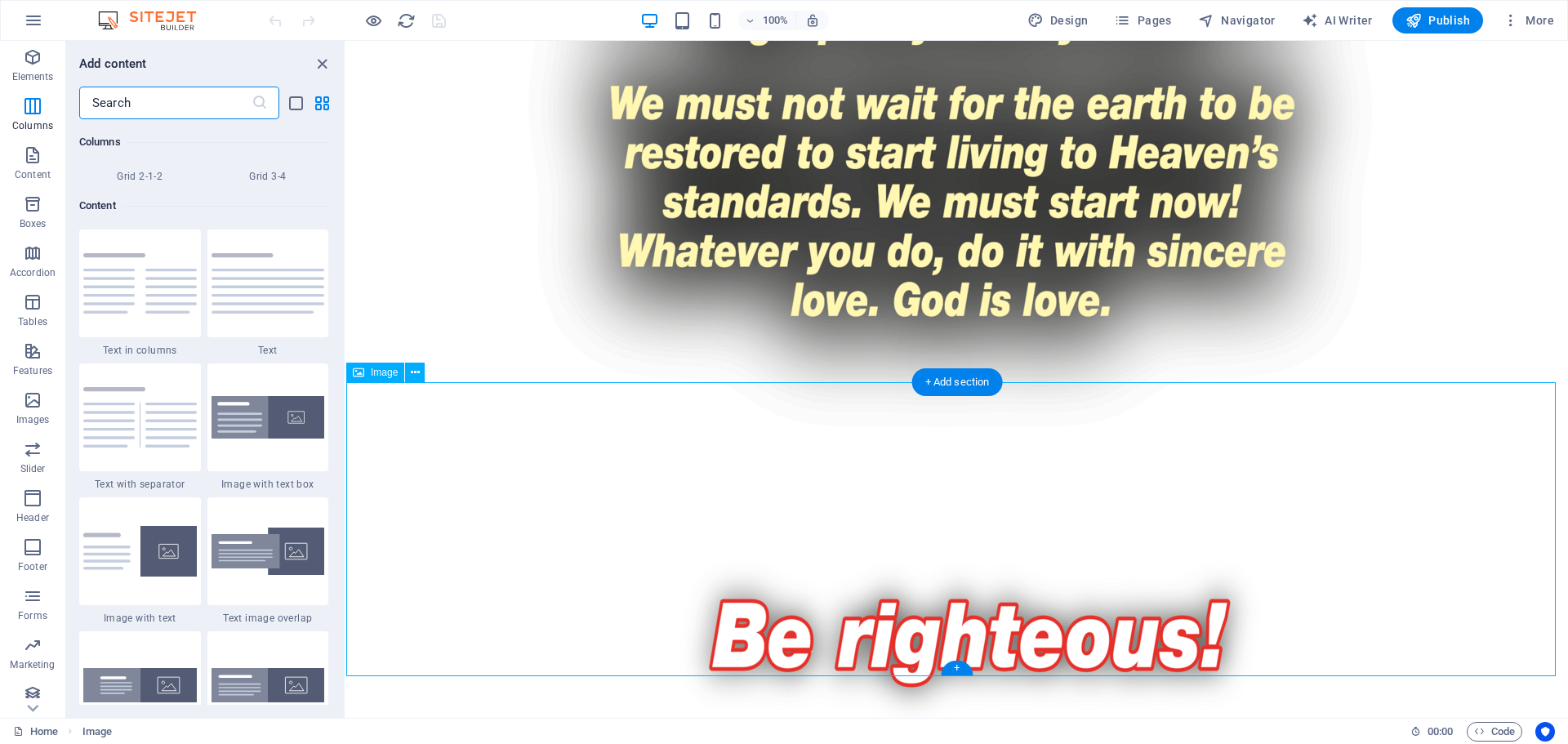
scroll to position [2683, 0]
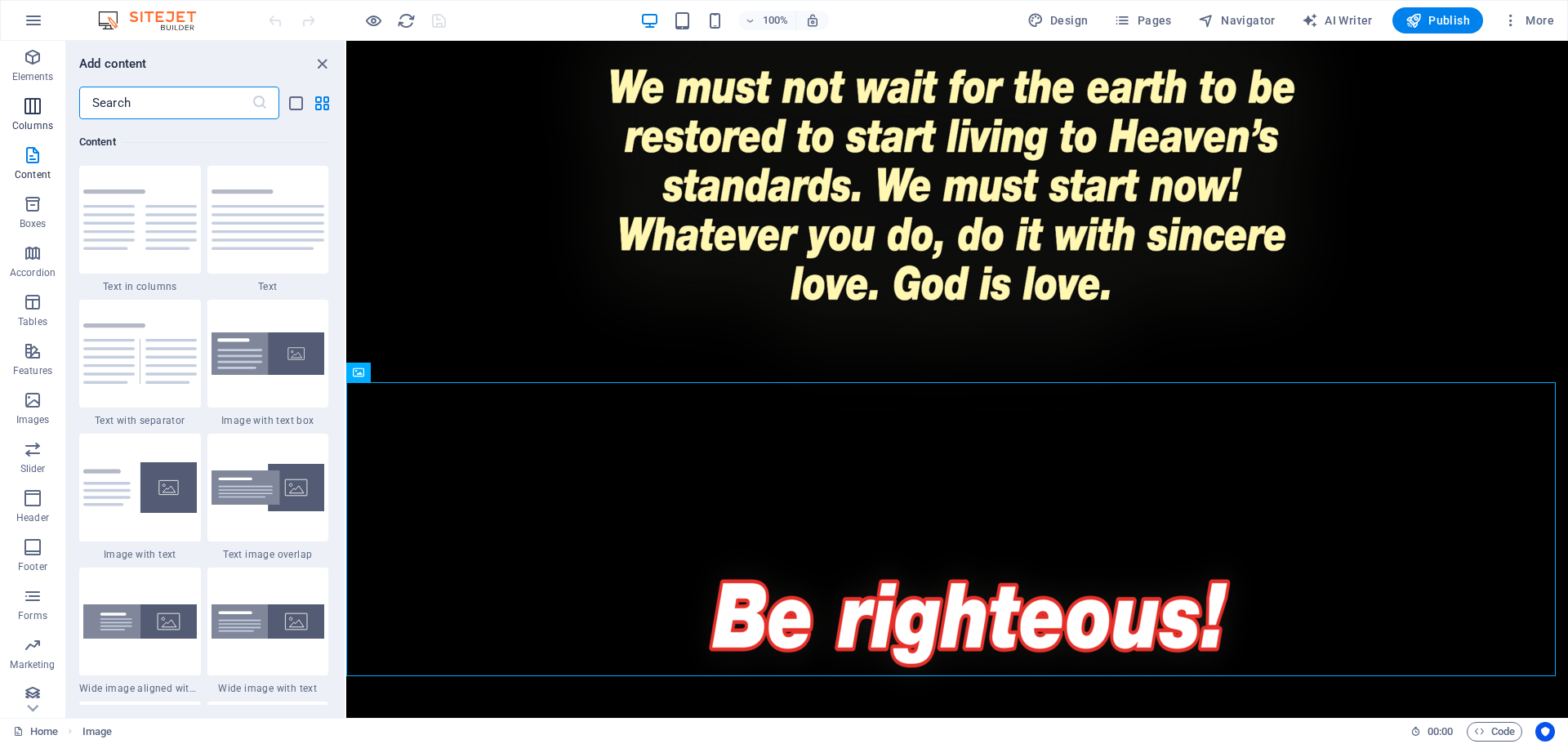
click at [40, 117] on span "Columns" at bounding box center [32, 116] width 66 height 39
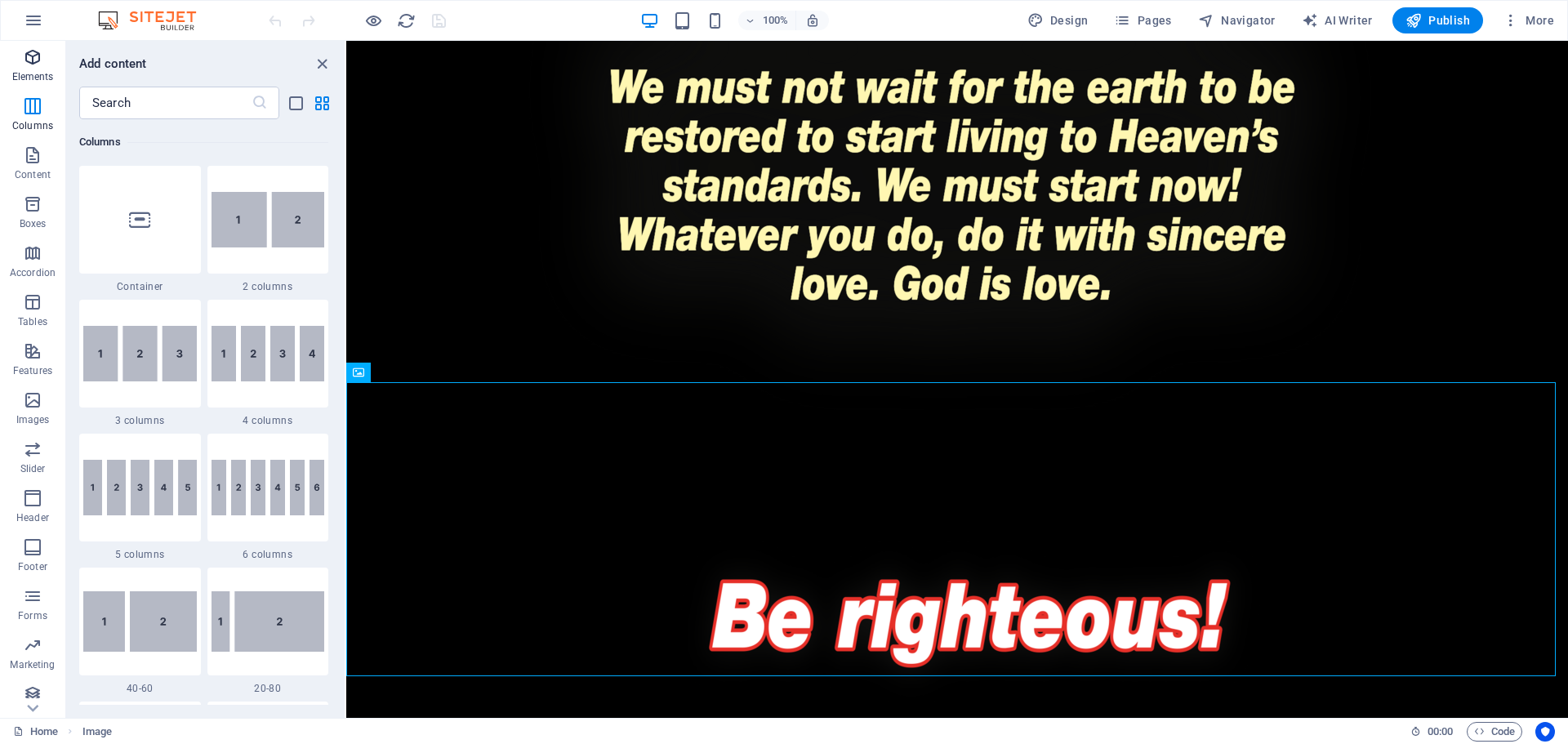
click at [38, 73] on p "Elements" at bounding box center [33, 76] width 41 height 13
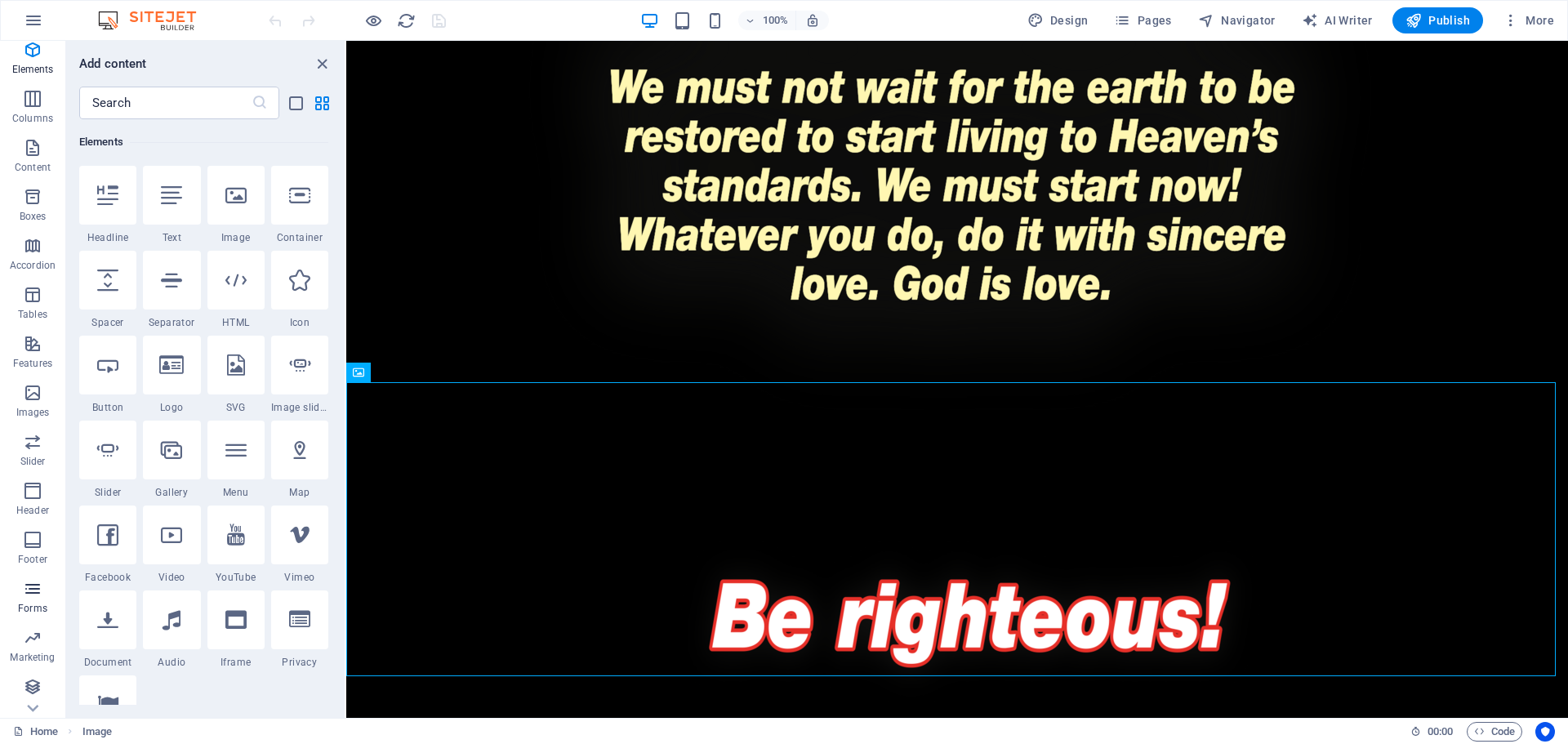
scroll to position [9, 0]
click at [154, 109] on input "text" at bounding box center [165, 102] width 172 height 32
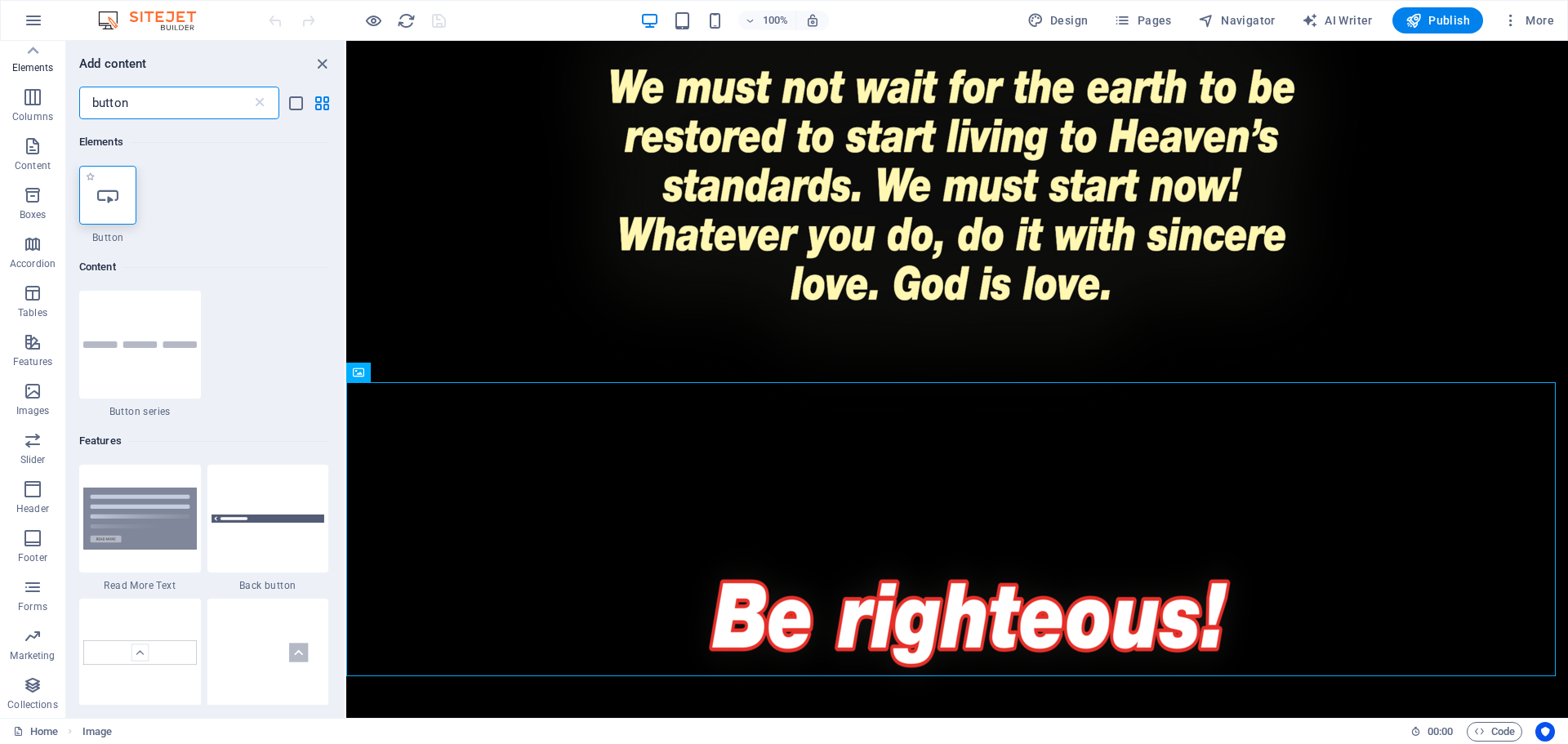
type input "button"
click at [109, 189] on icon at bounding box center [108, 196] width 22 height 22
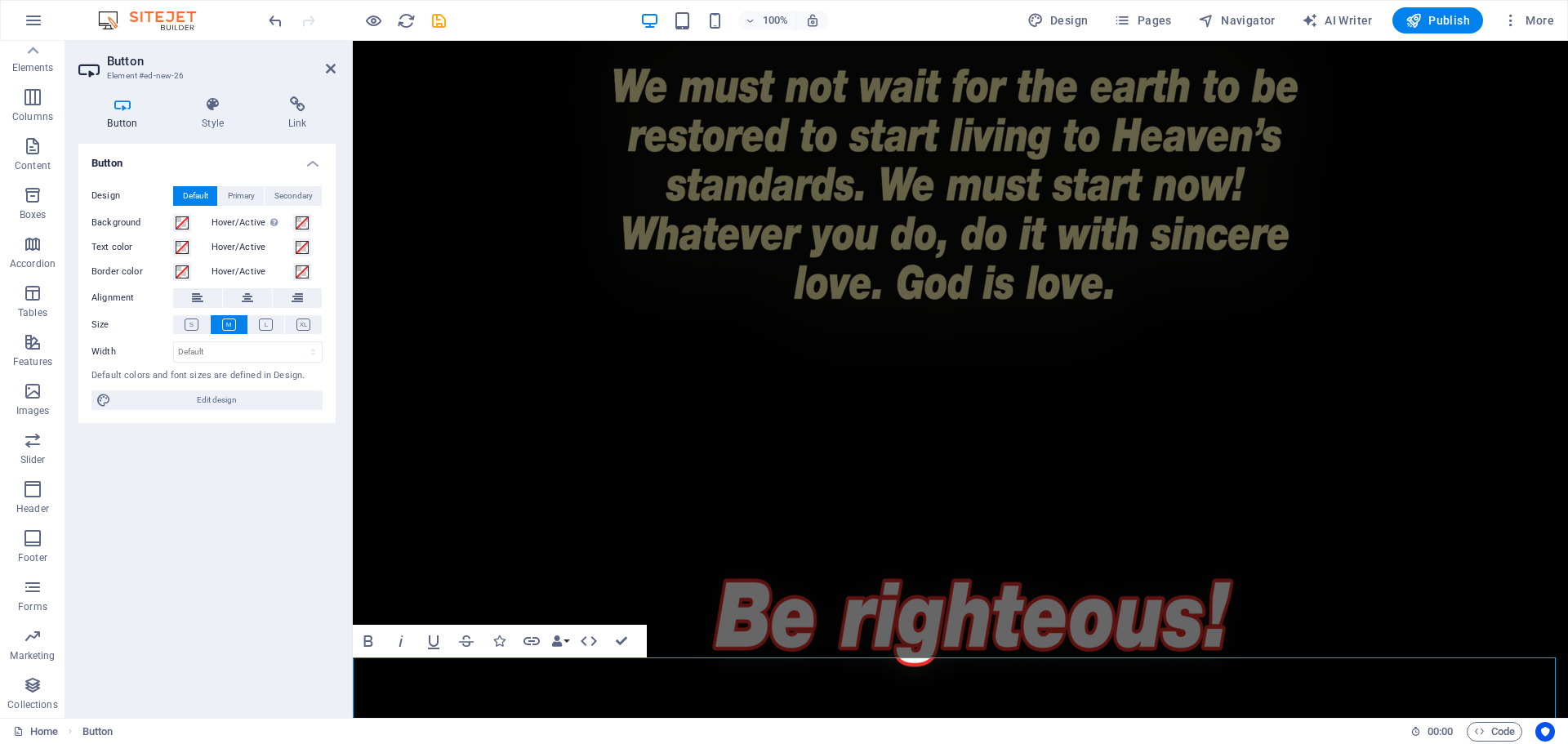
scroll to position [3643, 0]
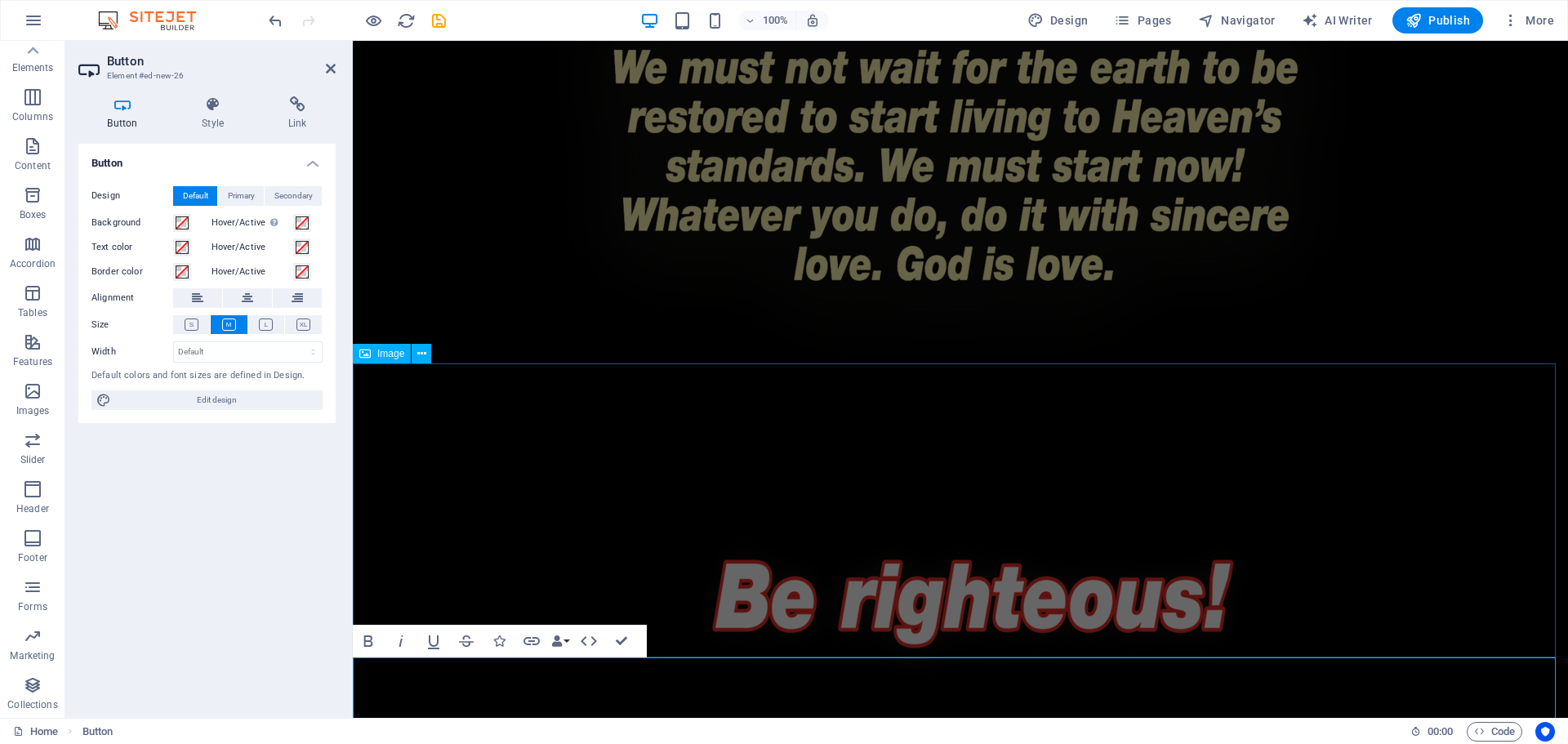
click at [547, 558] on figure at bounding box center [961, 583] width 1216 height 293
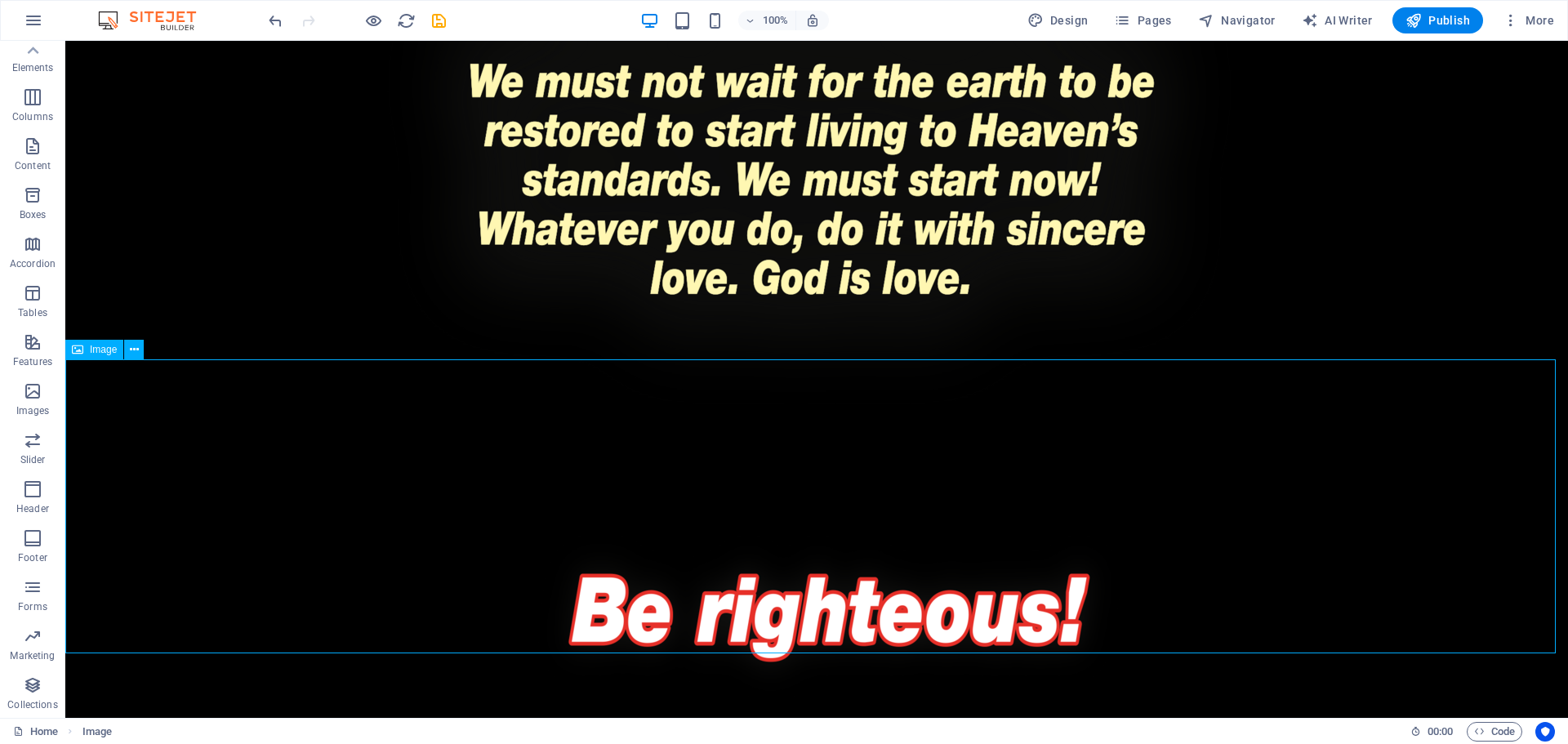
scroll to position [3699, 0]
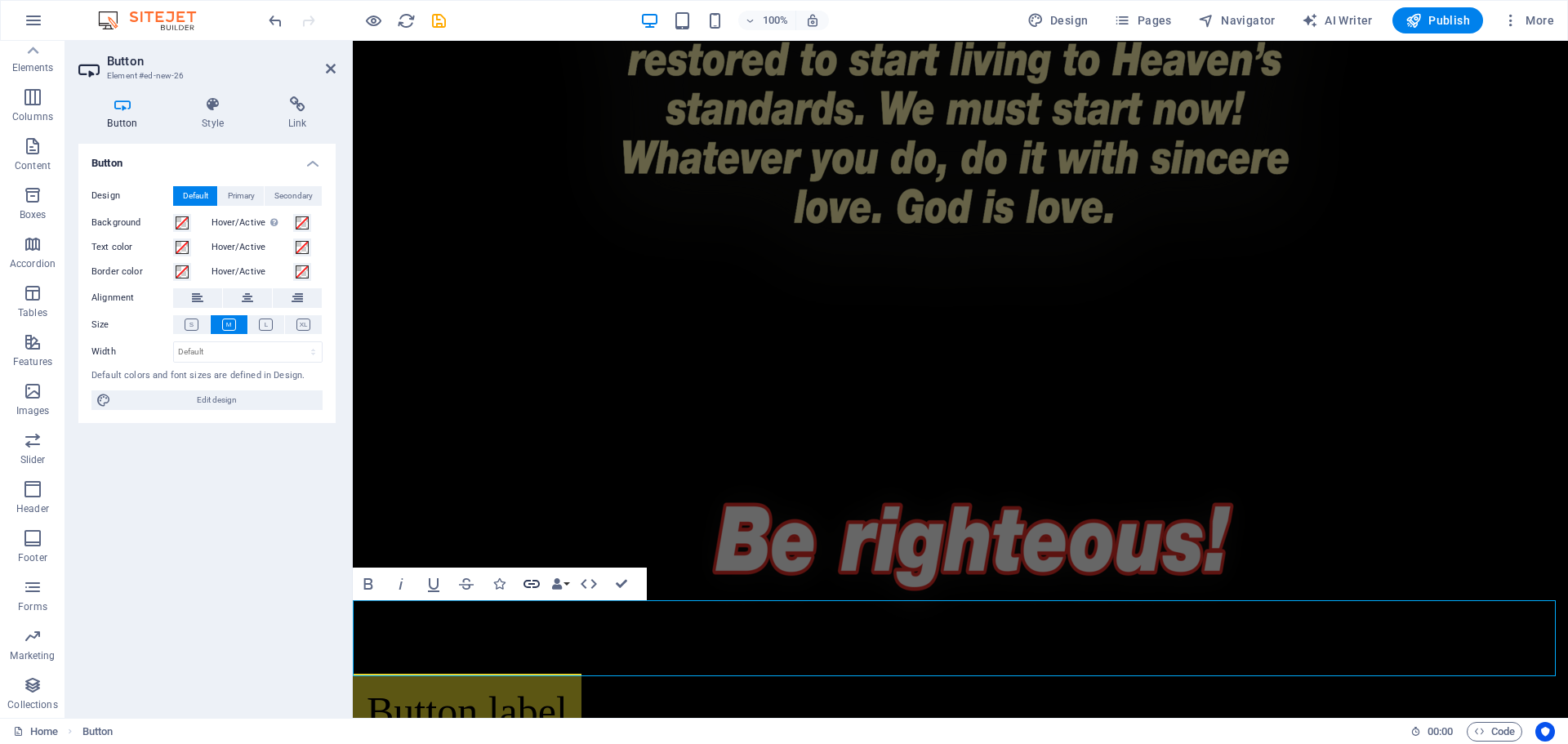
click at [531, 582] on icon "button" at bounding box center [532, 583] width 16 height 8
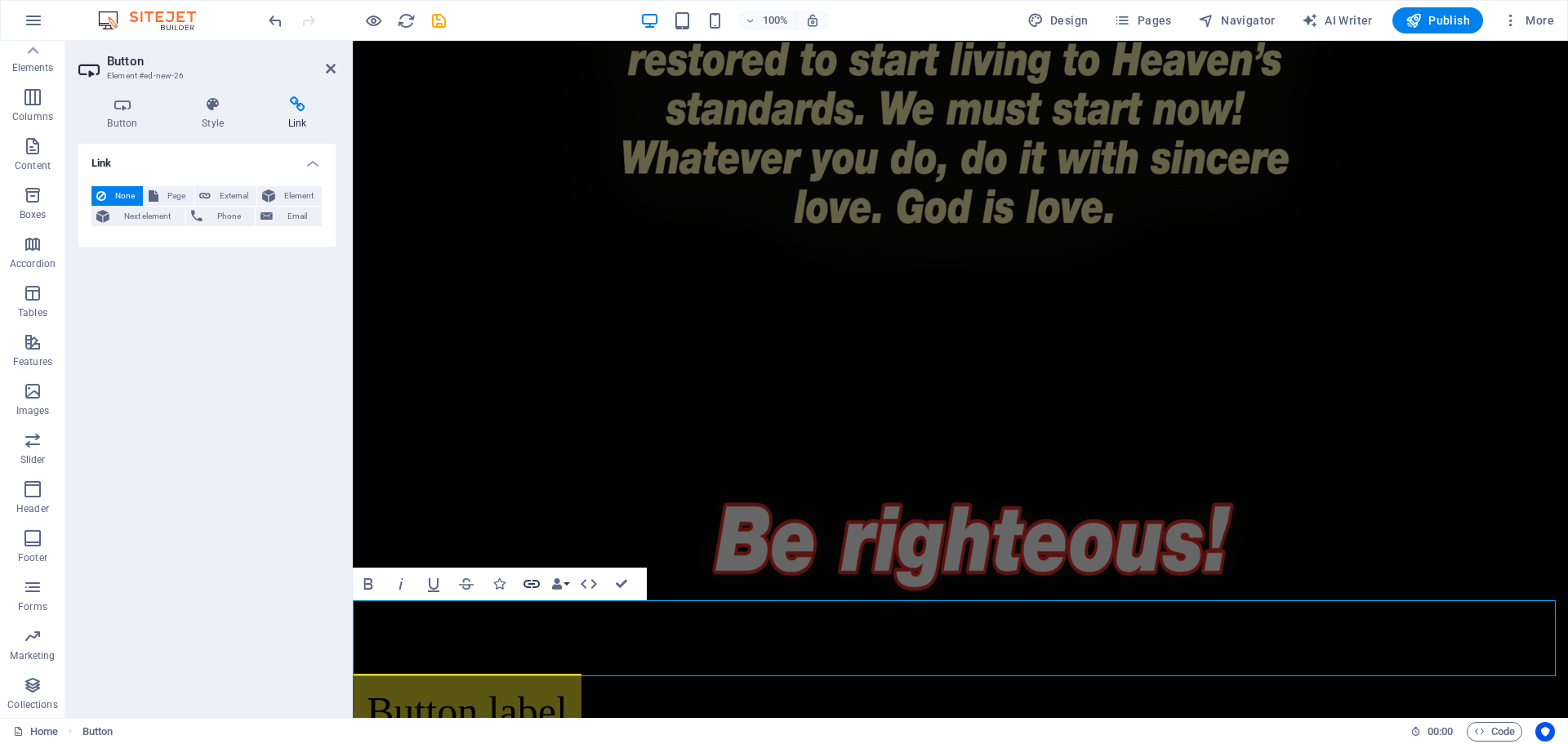
click at [532, 582] on icon "button" at bounding box center [532, 583] width 20 height 20
click at [288, 192] on span "Element" at bounding box center [298, 196] width 37 height 20
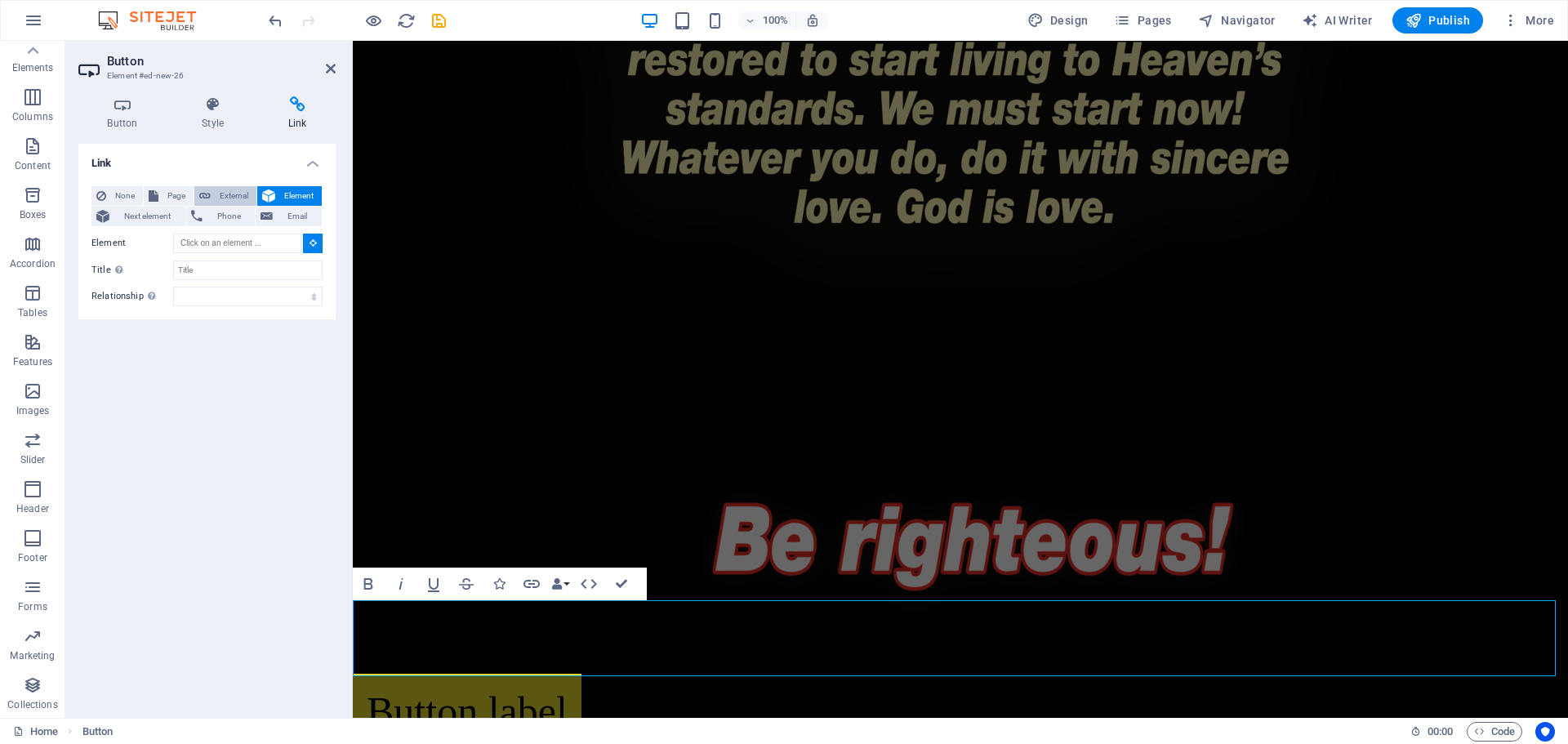
click at [243, 195] on span "External" at bounding box center [233, 196] width 36 height 20
select select "blank"
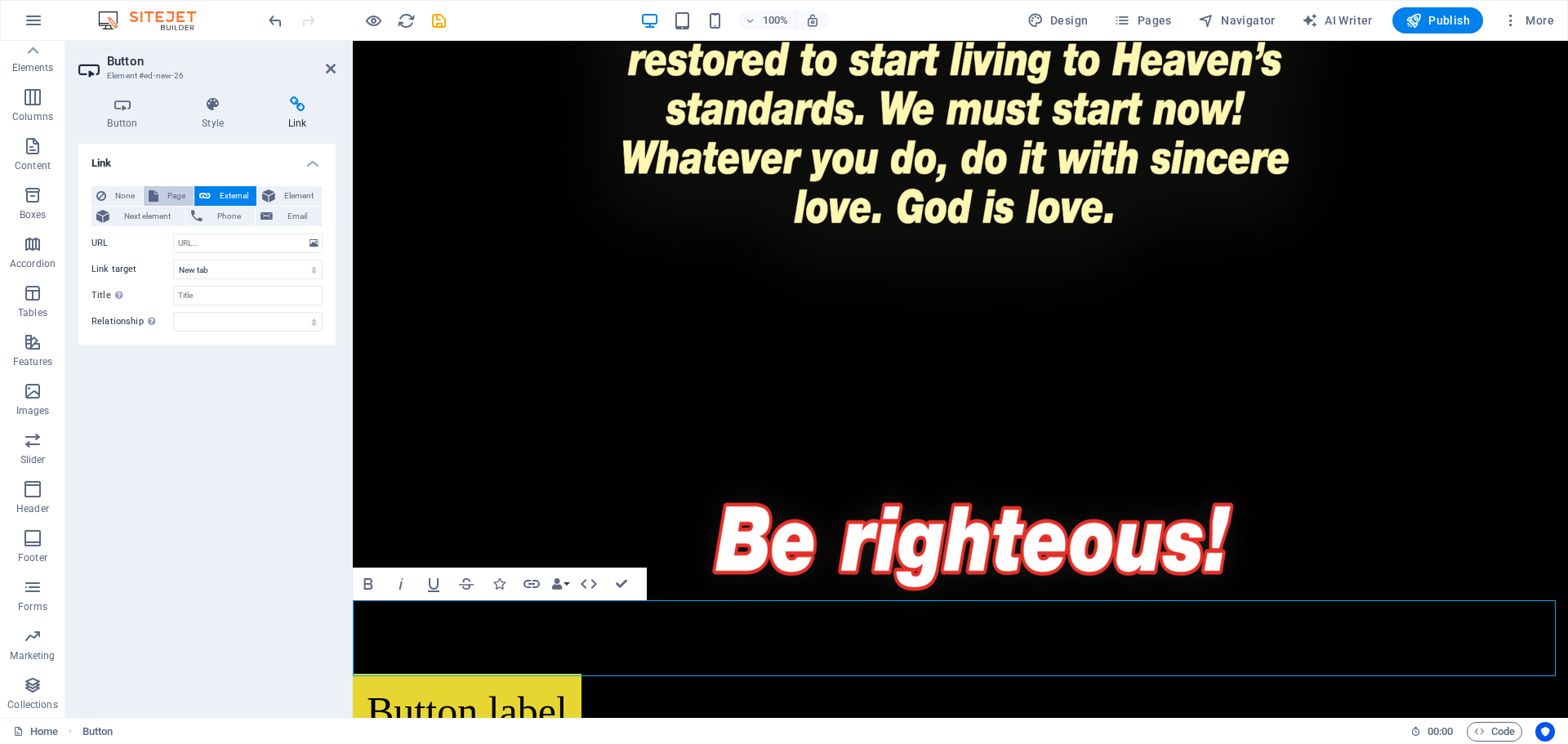
click at [176, 195] on span "Page" at bounding box center [176, 196] width 25 height 20
select select
click at [221, 194] on span "External" at bounding box center [233, 196] width 36 height 20
select select "blank"
click at [315, 240] on icon at bounding box center [314, 243] width 9 height 18
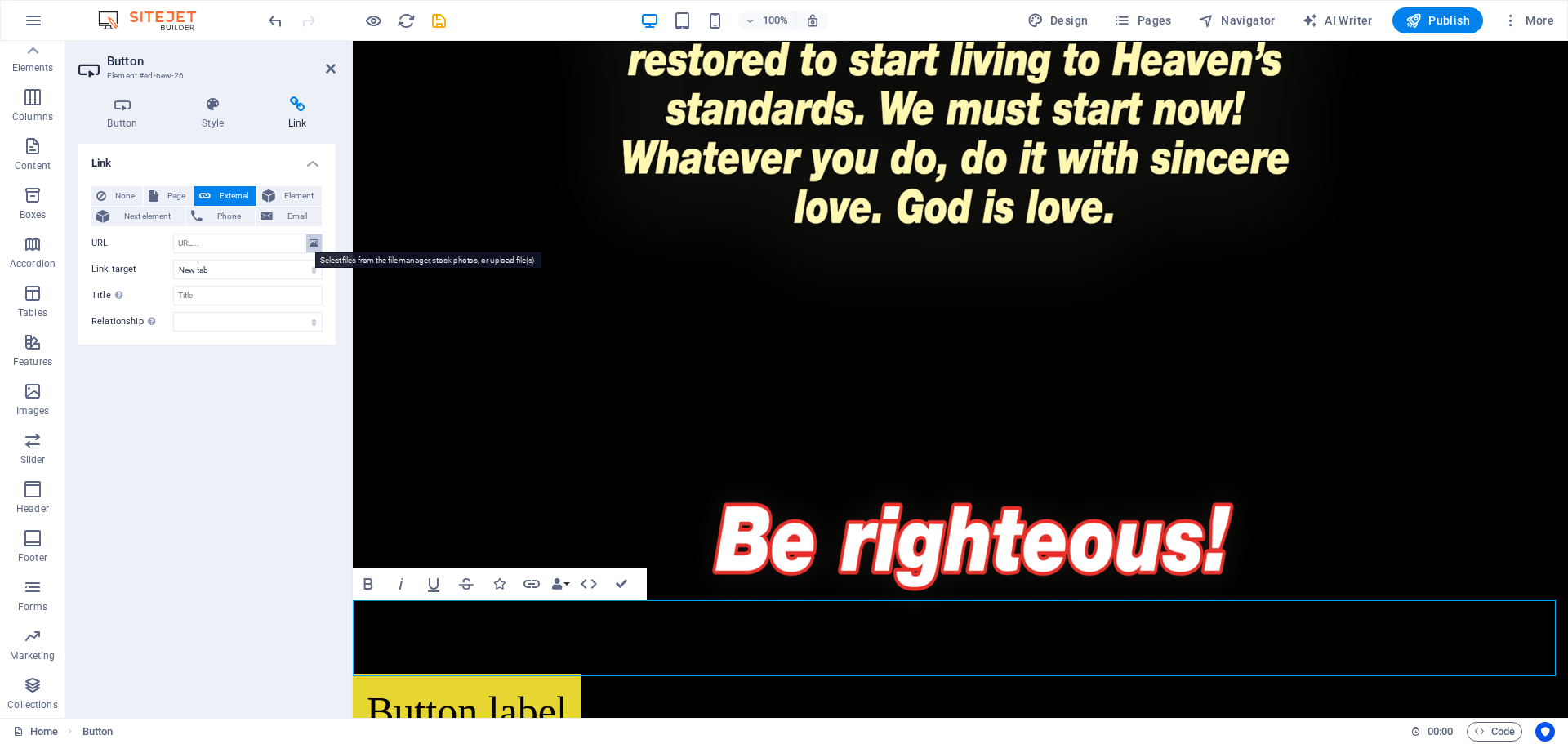
scroll to position [3344, 0]
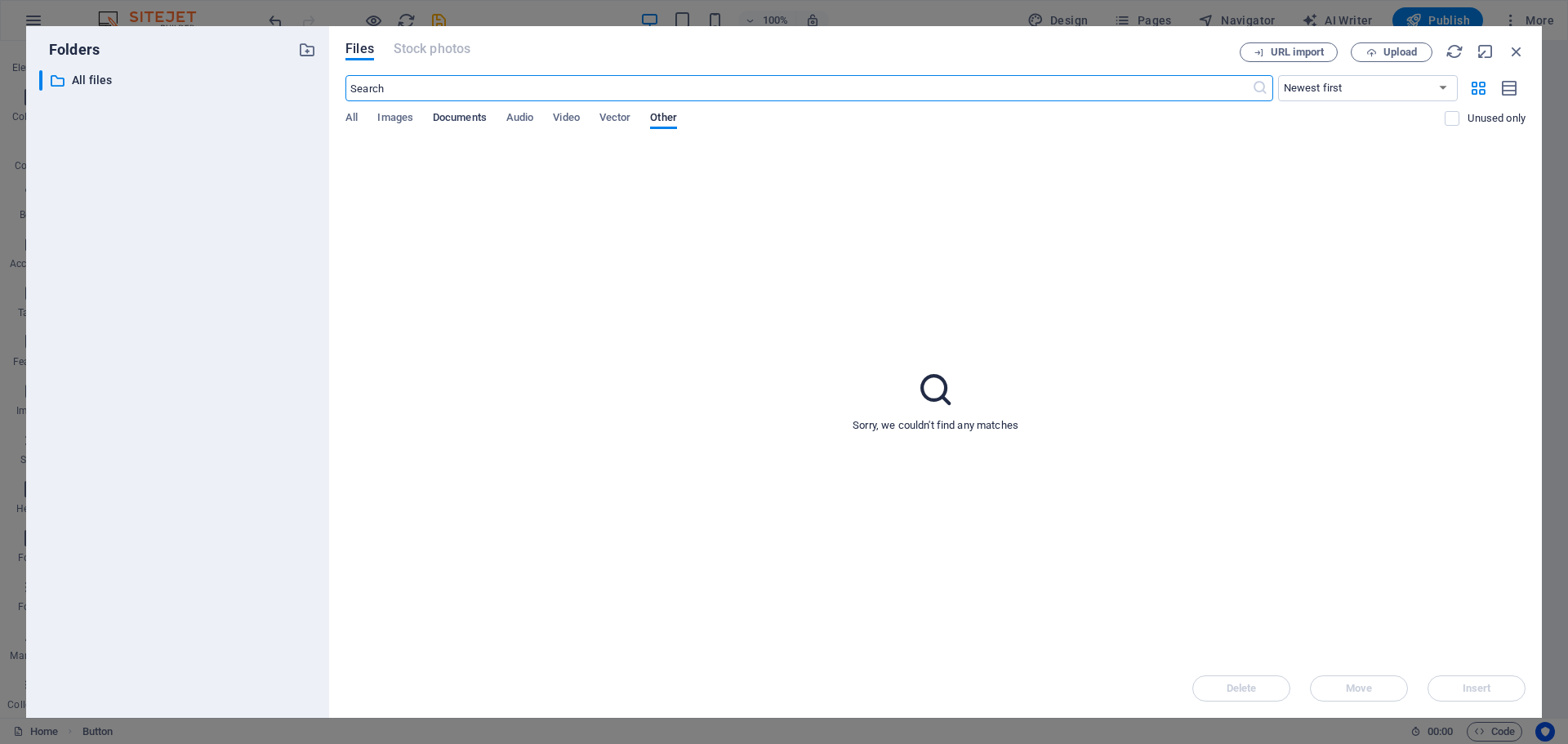
click at [454, 122] on span "Documents" at bounding box center [460, 118] width 54 height 22
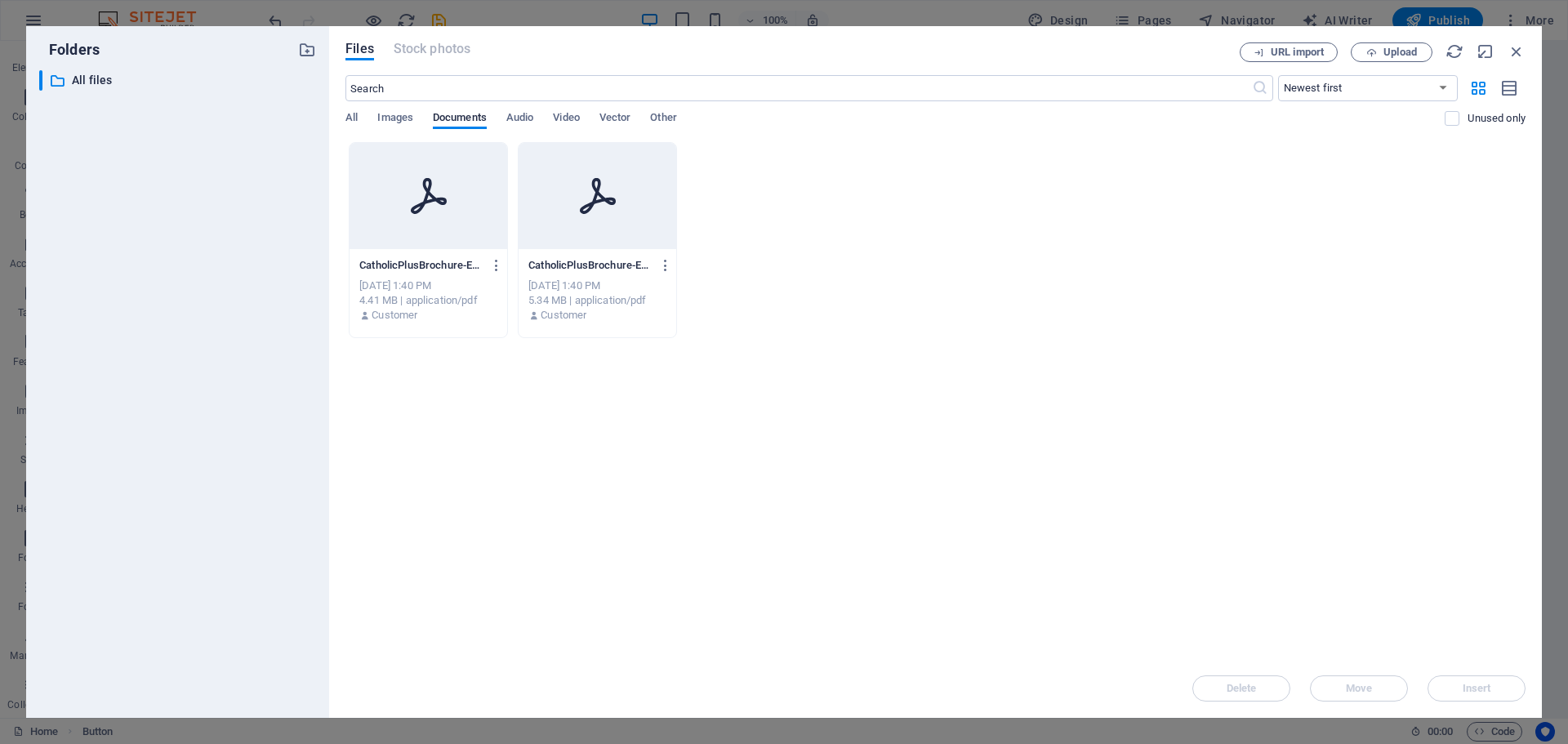
click at [448, 241] on div at bounding box center [428, 196] width 158 height 106
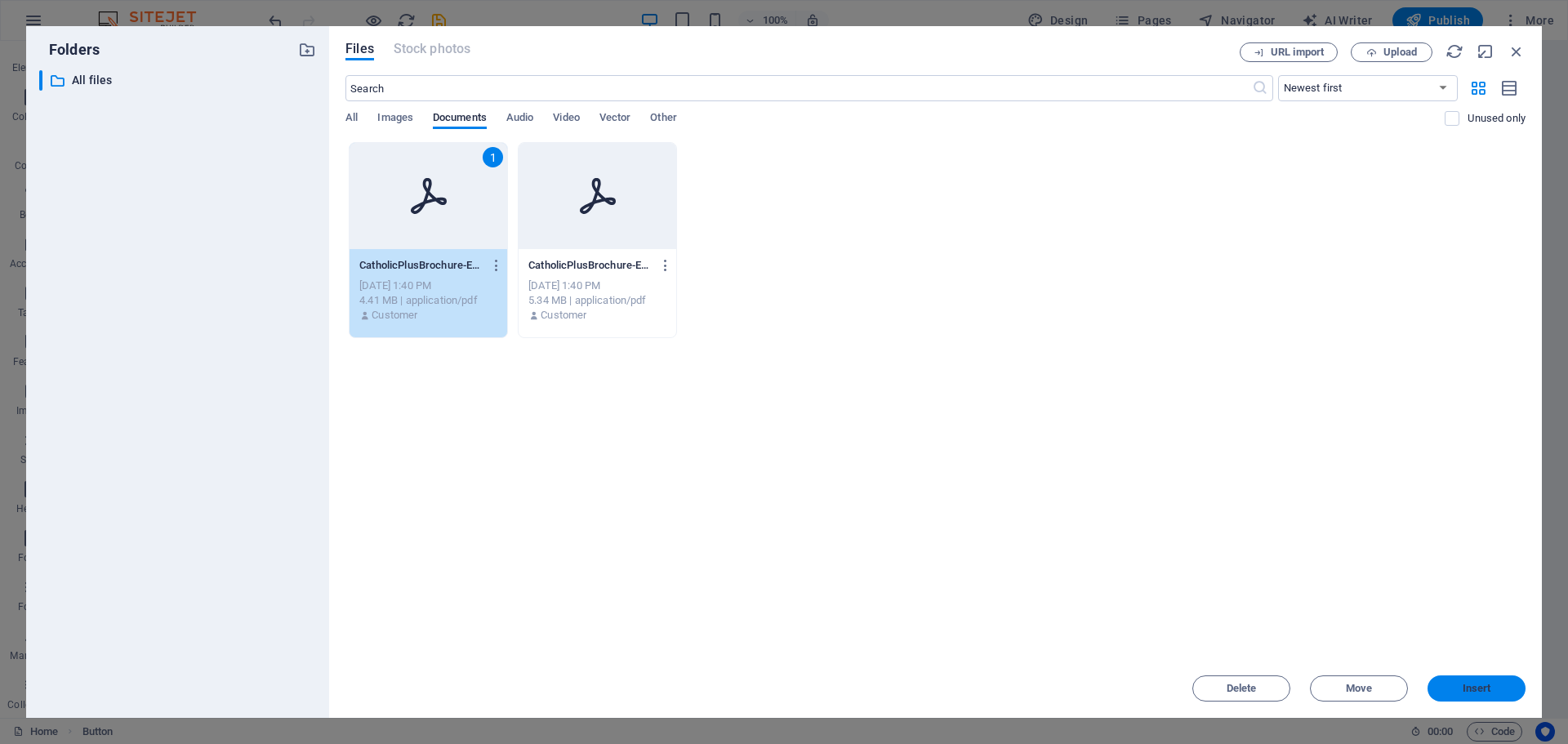
click at [1496, 687] on span "Insert" at bounding box center [1476, 687] width 85 height 10
type input "[URL][DOMAIN_NAME]"
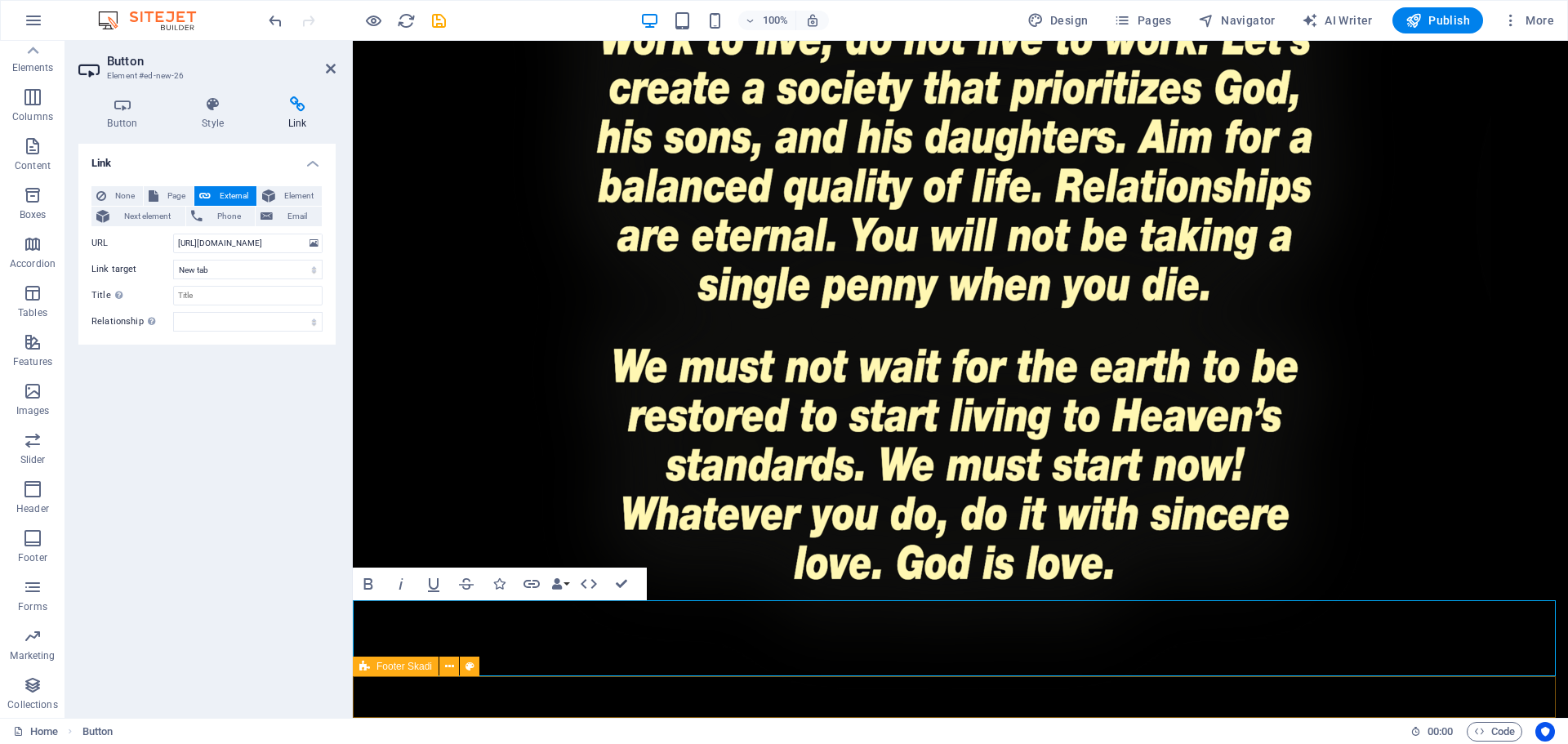
scroll to position [3699, 0]
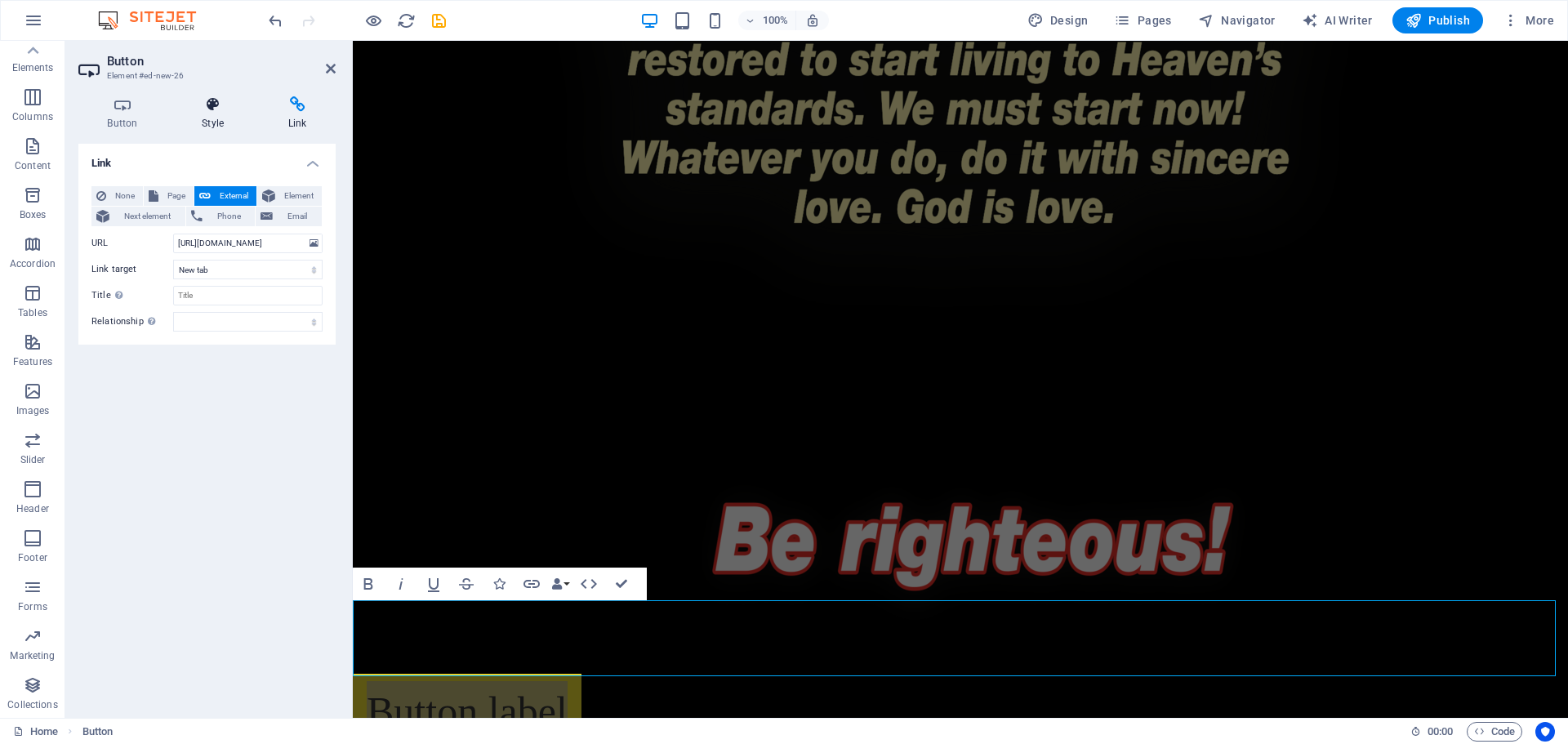
click at [204, 114] on h4 "Style" at bounding box center [216, 113] width 86 height 34
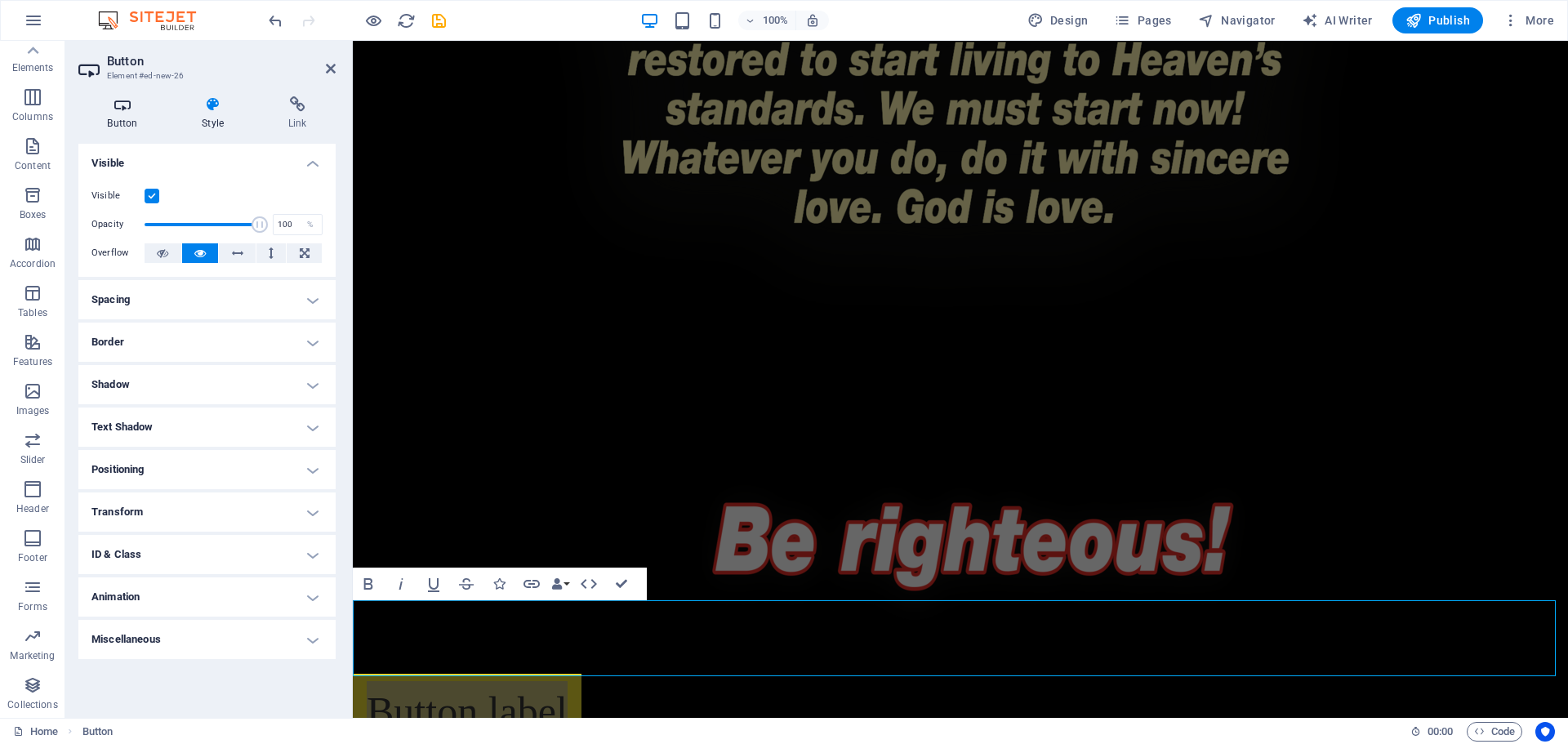
click at [112, 113] on h4 "Button" at bounding box center [126, 113] width 95 height 34
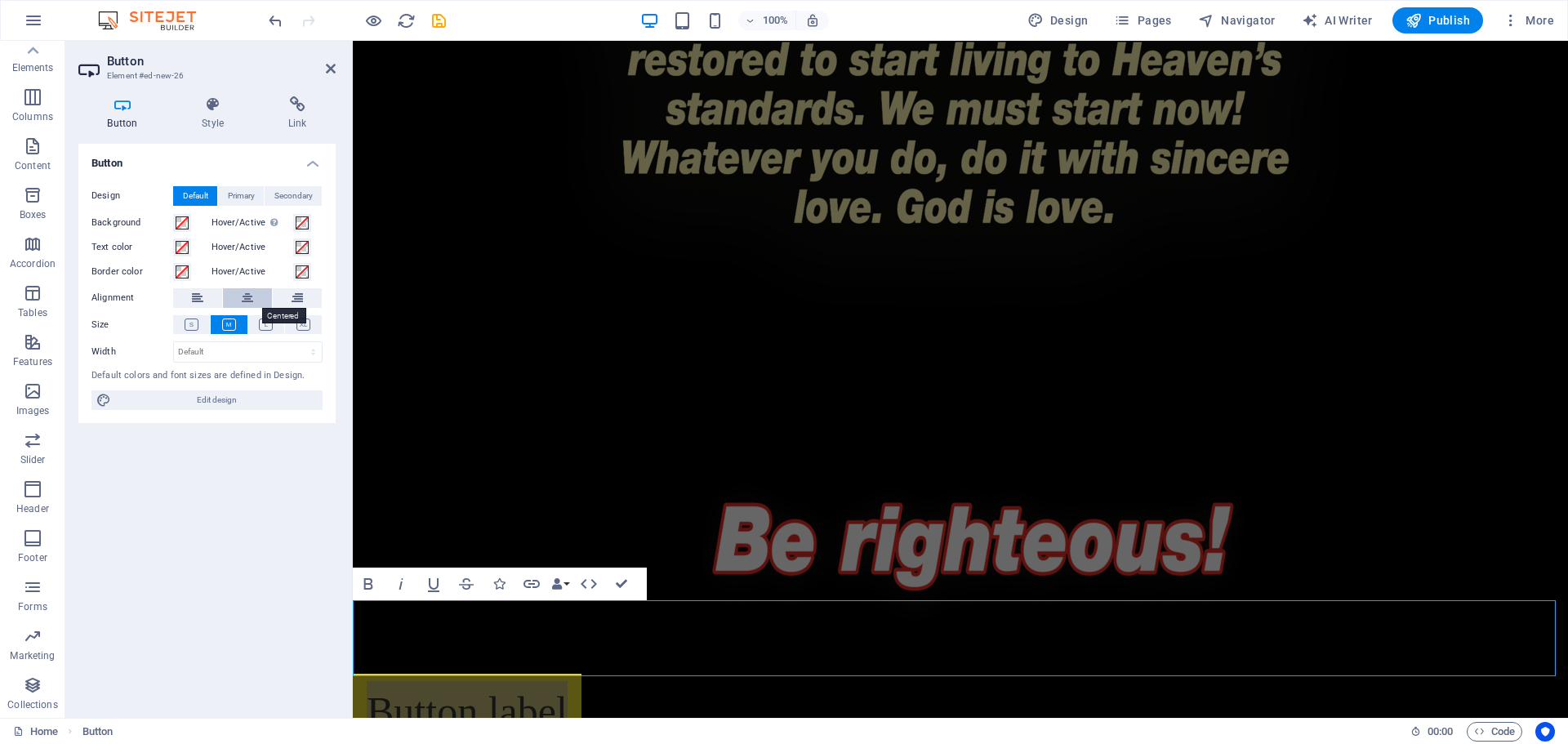
click at [253, 297] on button at bounding box center [247, 298] width 49 height 20
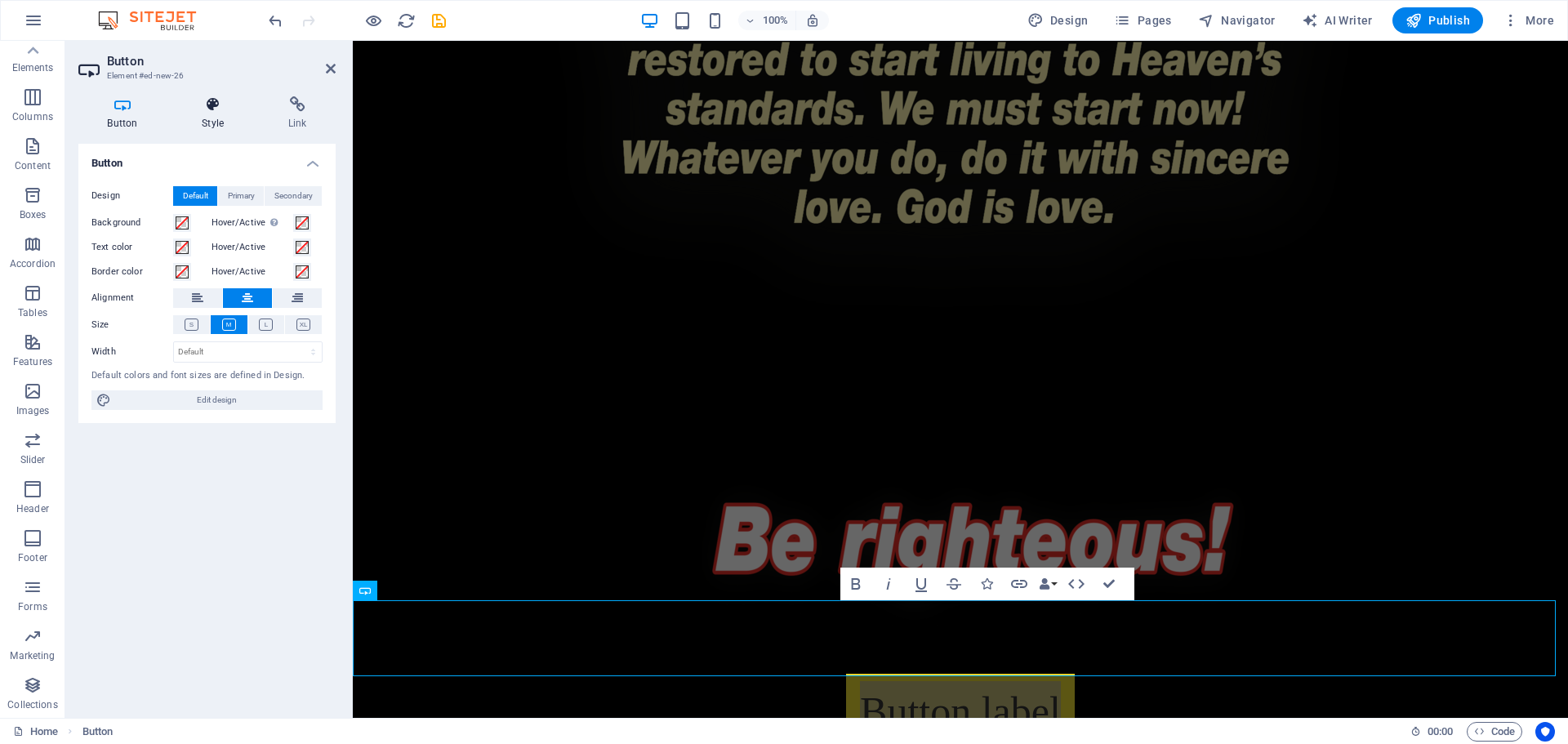
click at [217, 116] on h4 "Style" at bounding box center [216, 113] width 86 height 34
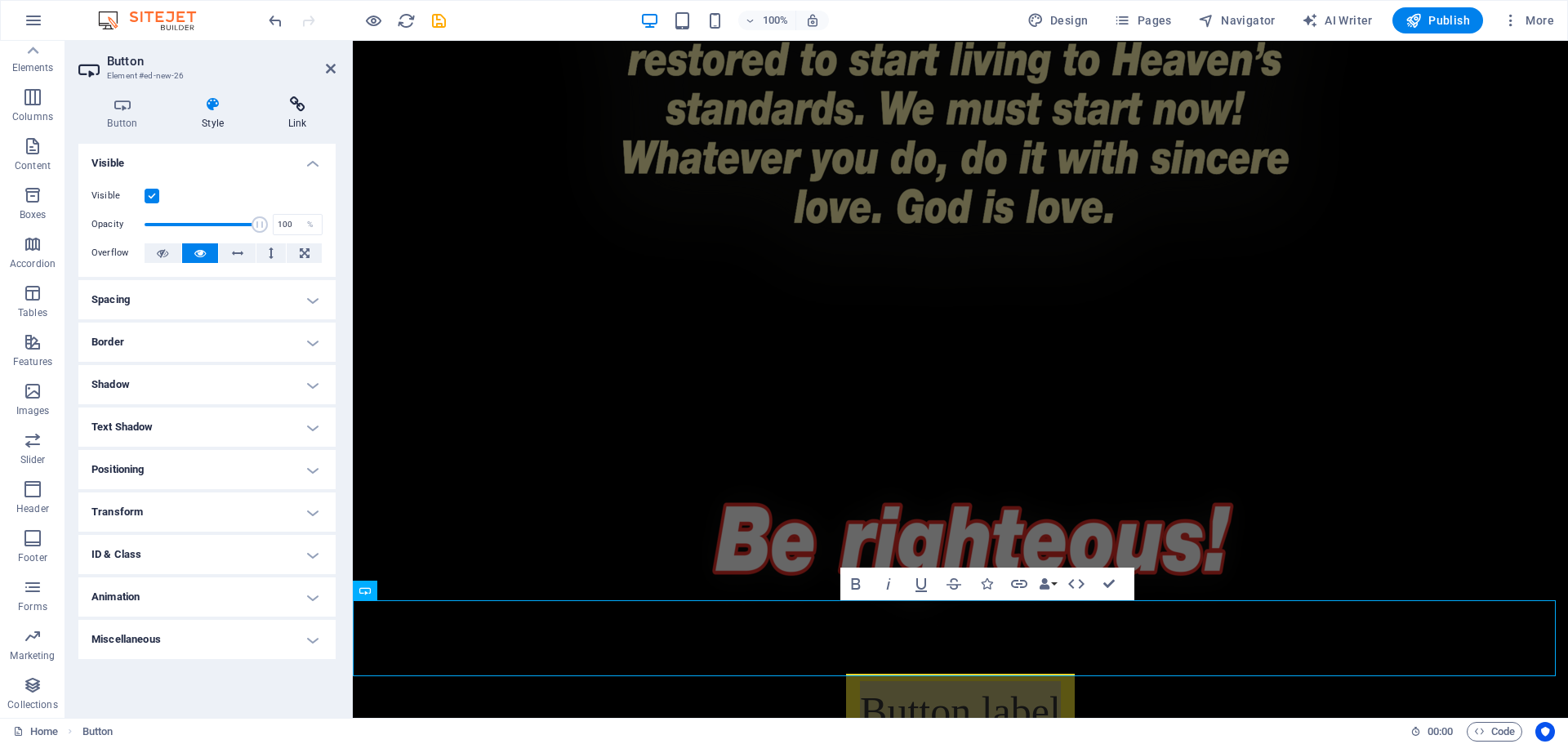
click at [274, 117] on h4 "Link" at bounding box center [297, 113] width 77 height 34
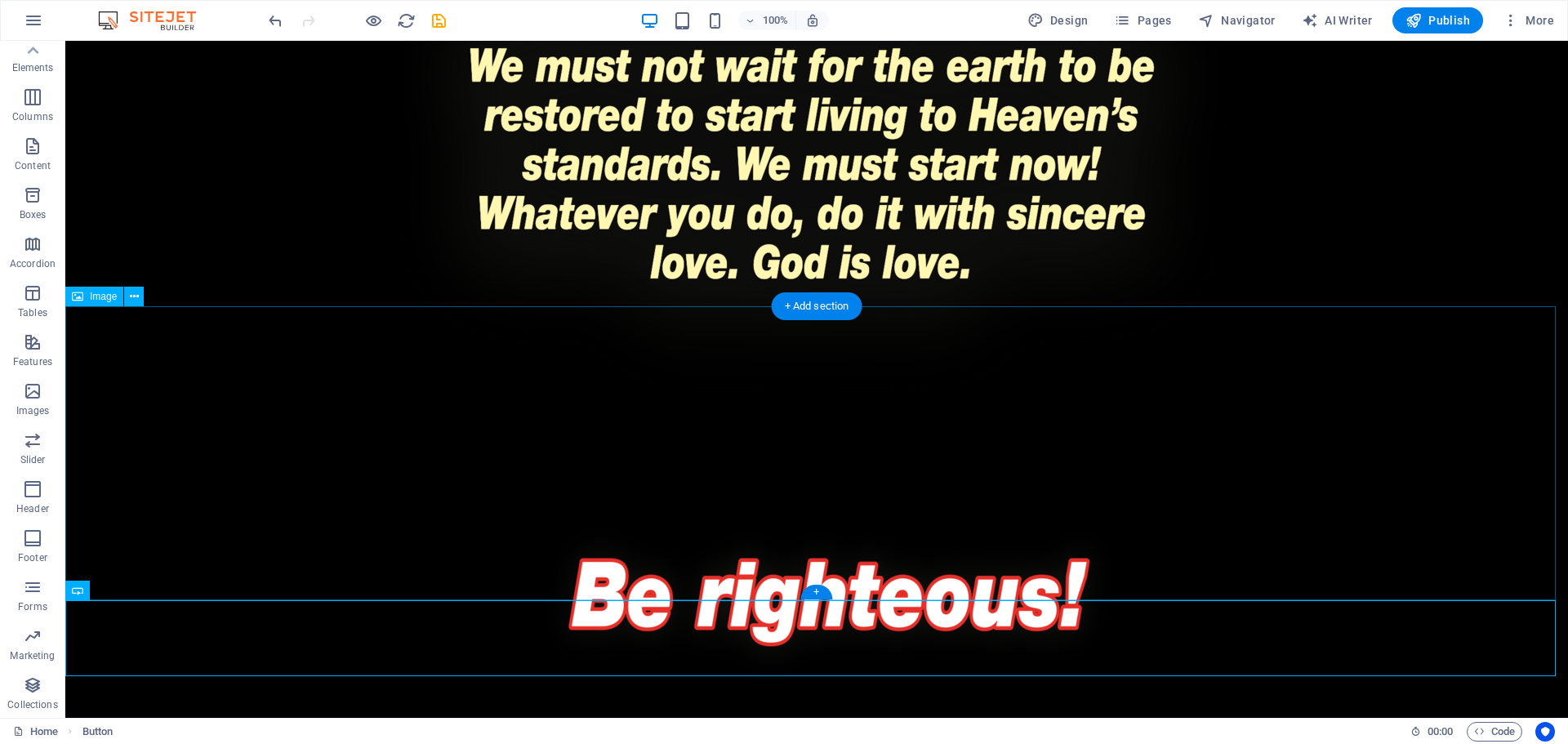
click at [1289, 571] on figure at bounding box center [817, 582] width 1503 height 293
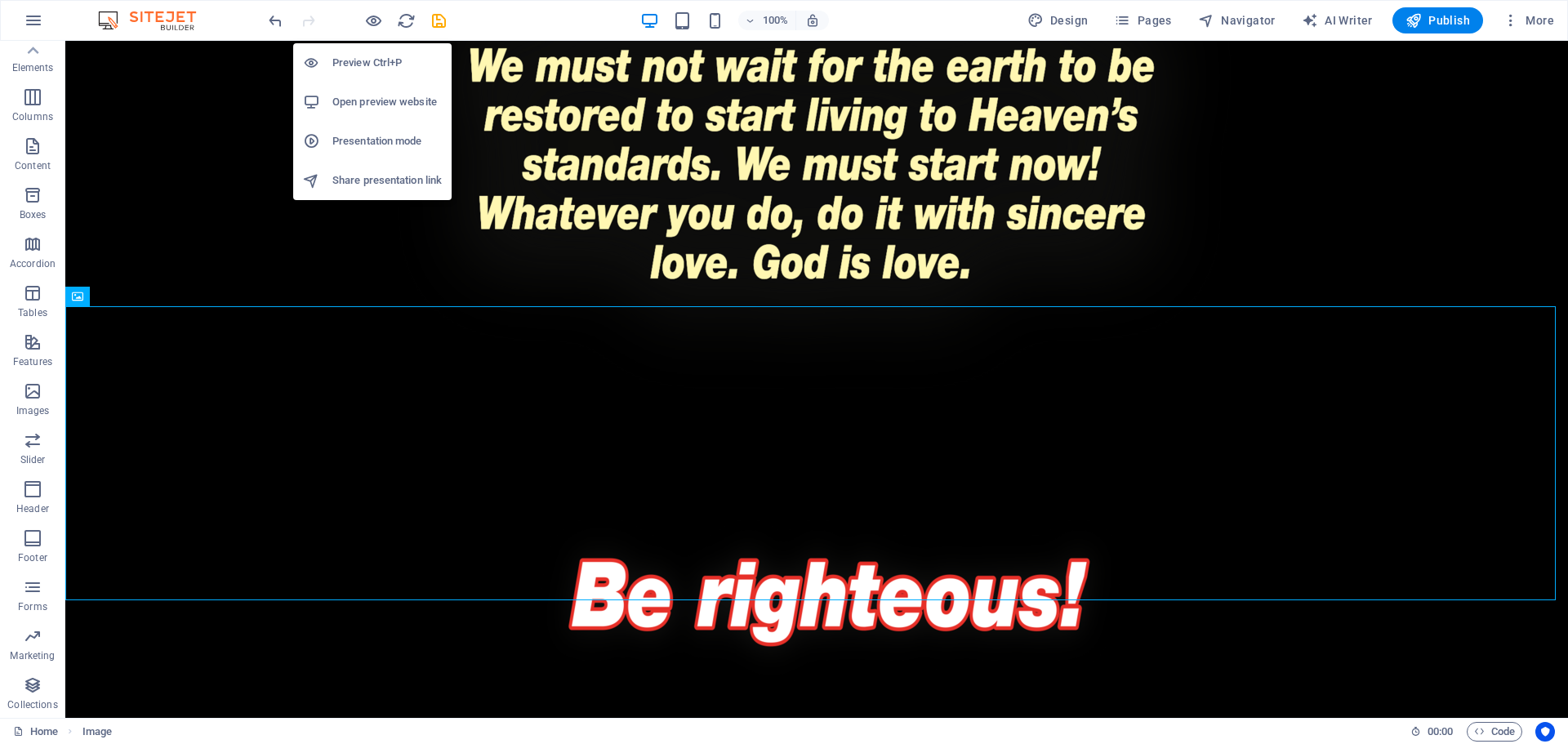
click at [362, 62] on h6 "Preview Ctrl+P" at bounding box center [387, 63] width 110 height 20
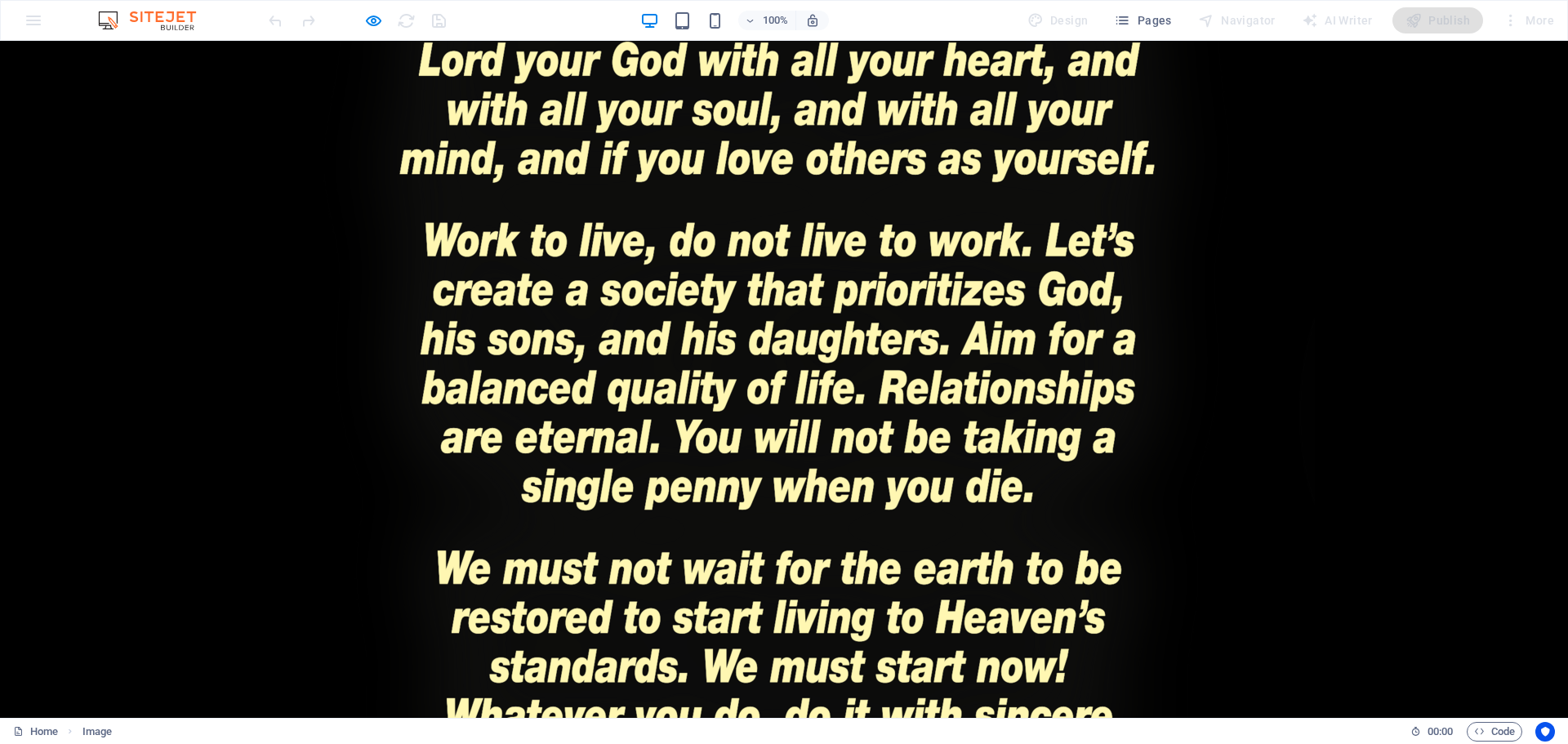
click at [1283, 275] on img at bounding box center [785, 361] width 1061 height 1152
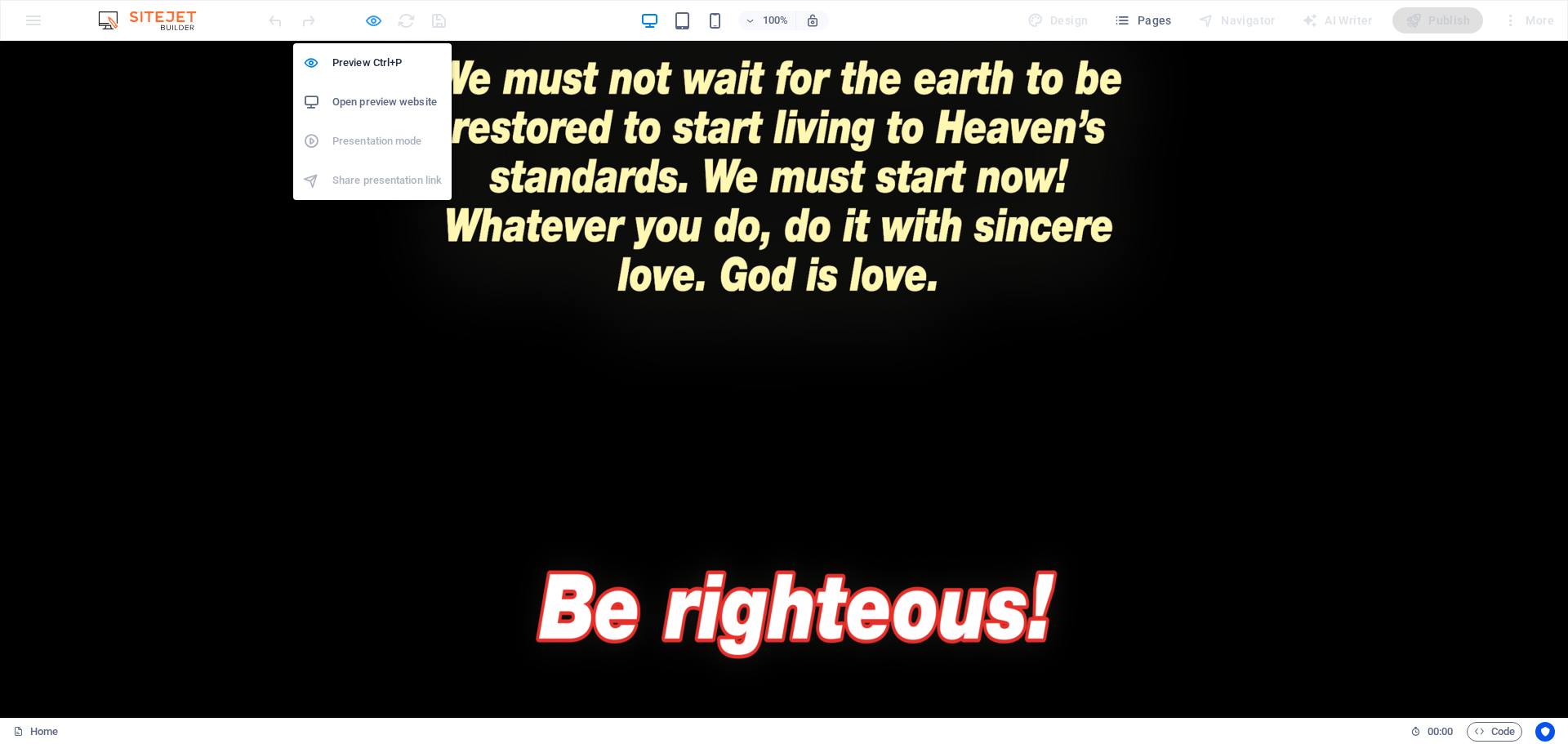
click at [374, 22] on icon "button" at bounding box center [374, 21] width 19 height 19
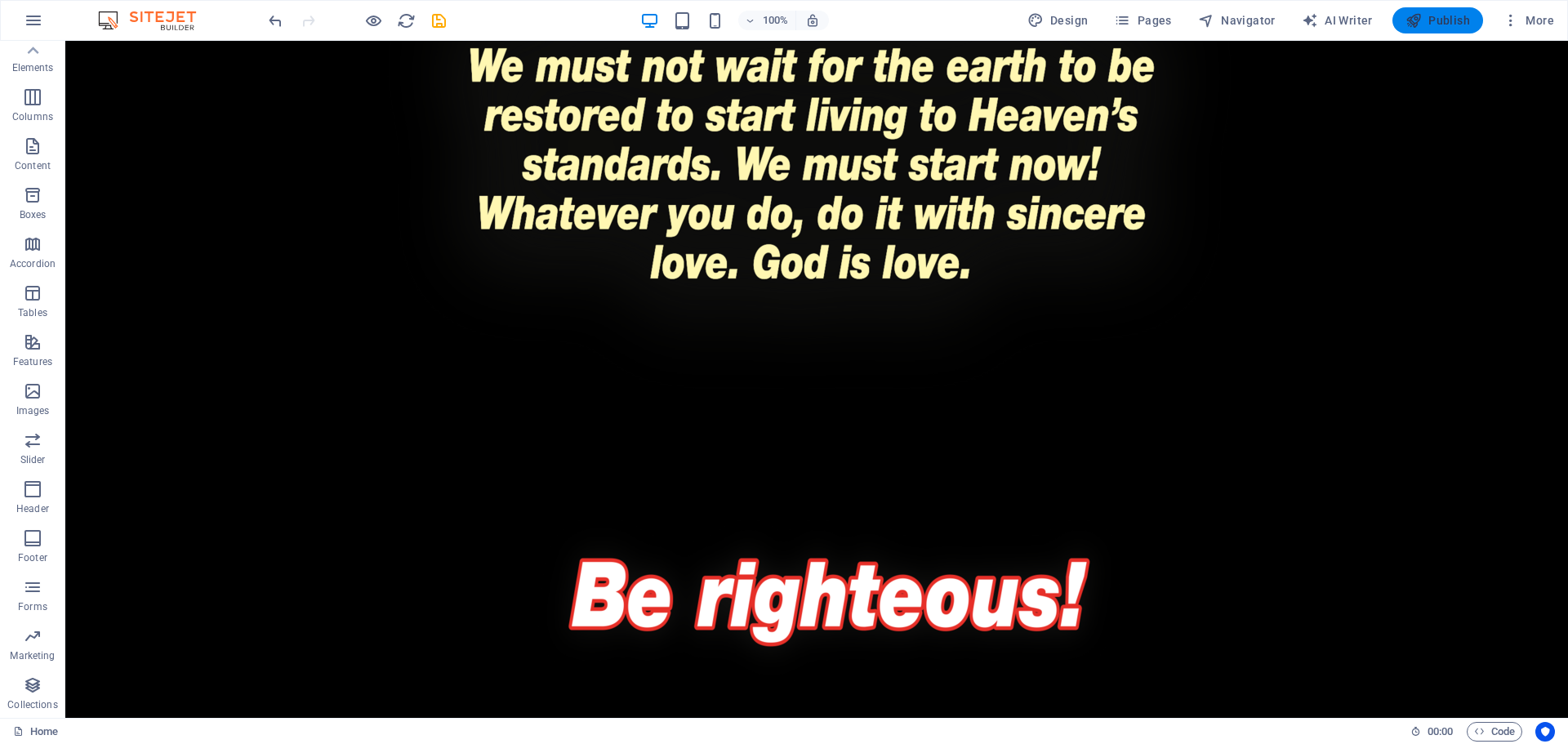
click at [1462, 22] on span "Publish" at bounding box center [1438, 21] width 65 height 16
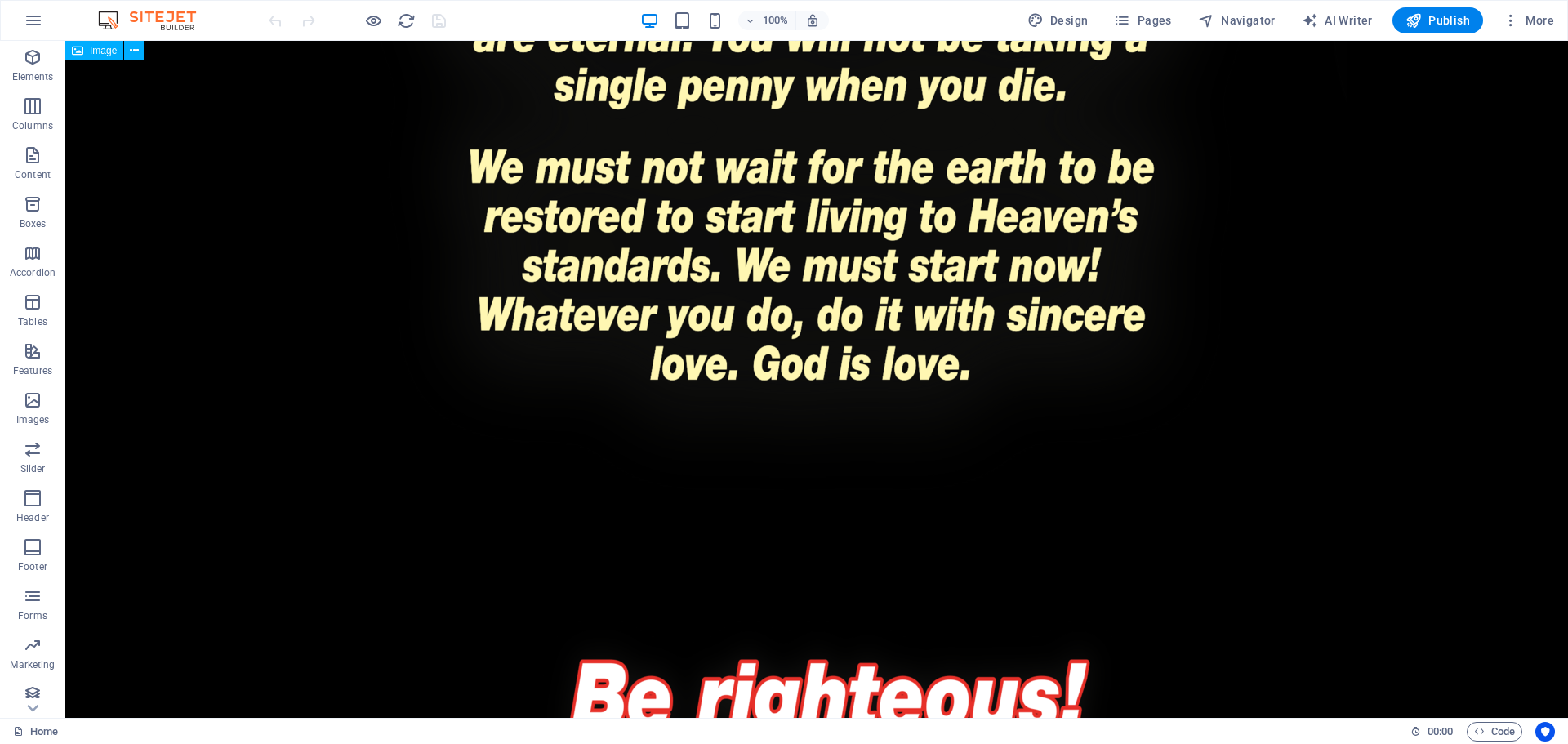
scroll to position [3699, 0]
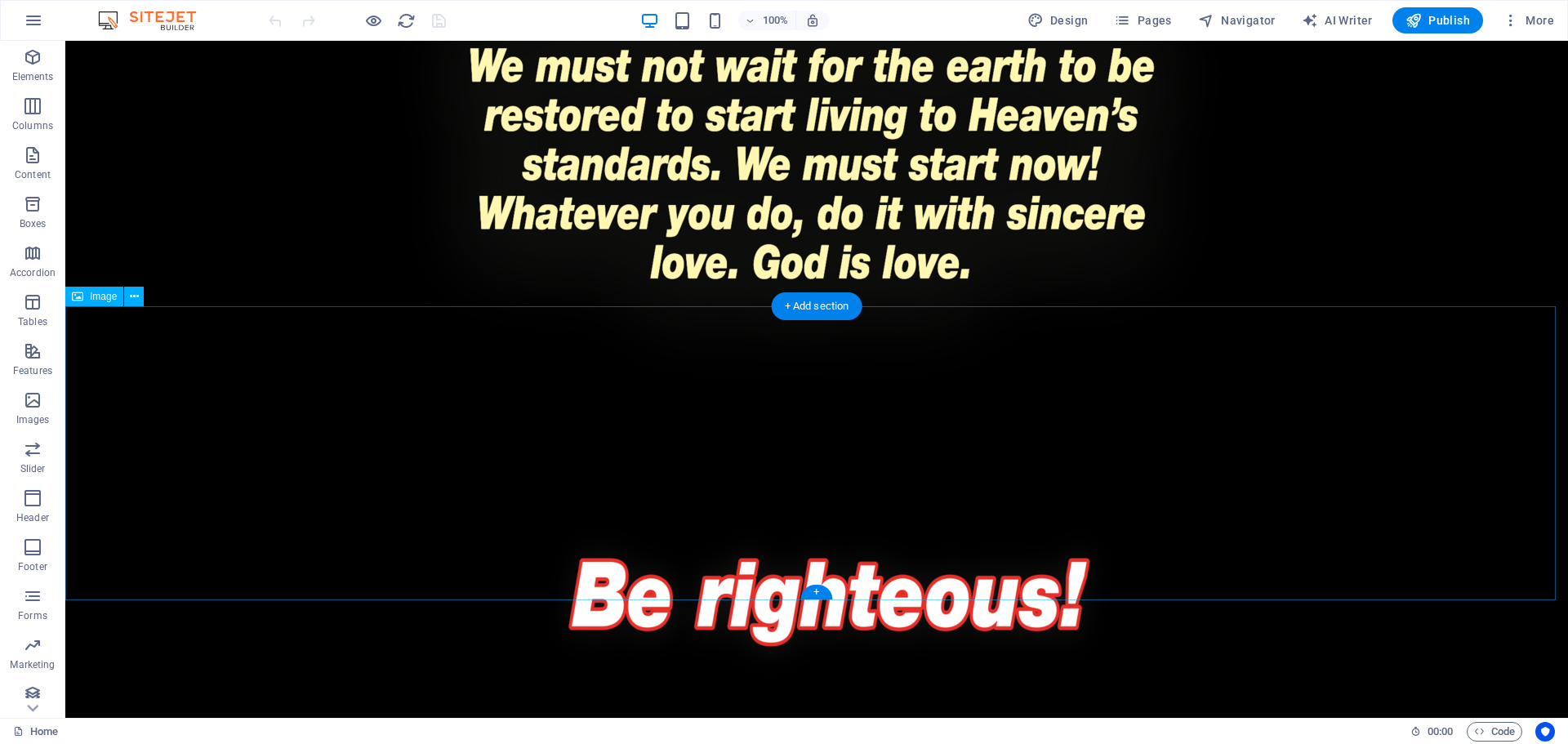
click at [736, 475] on figure at bounding box center [817, 582] width 1503 height 293
click at [736, 474] on figure at bounding box center [817, 582] width 1503 height 293
select select "px"
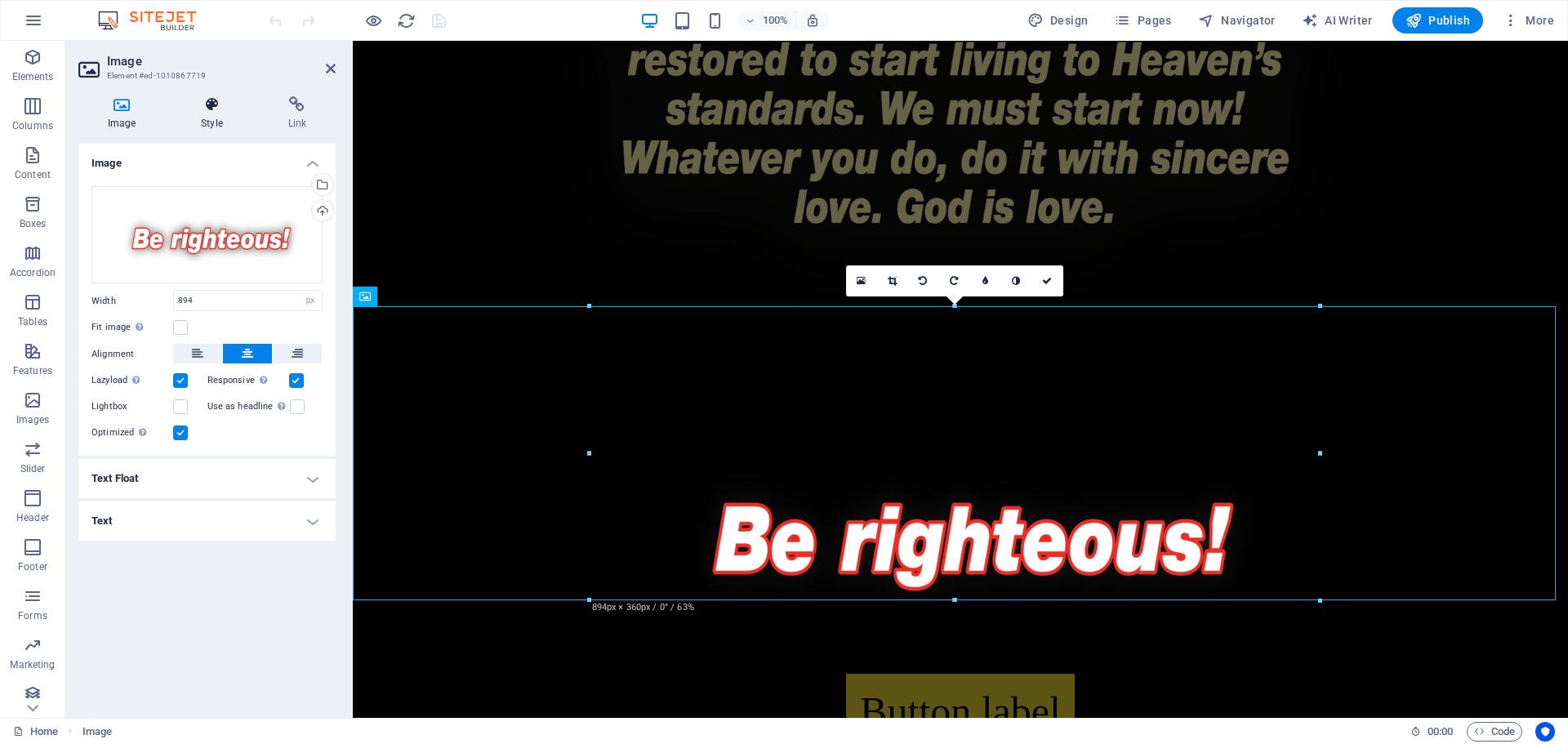
click at [223, 109] on icon at bounding box center [211, 104] width 80 height 16
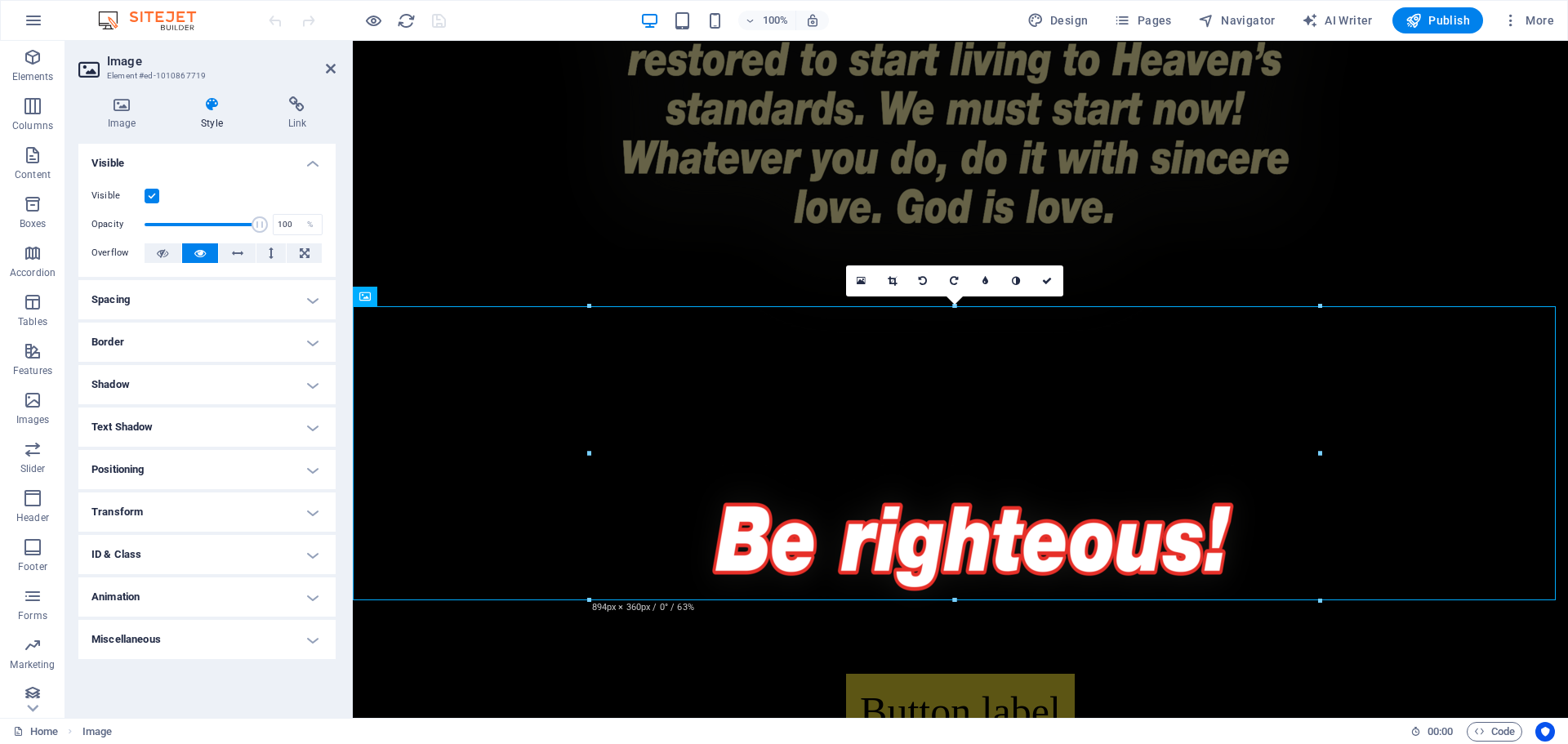
click at [209, 297] on h4 "Spacing" at bounding box center [207, 300] width 258 height 39
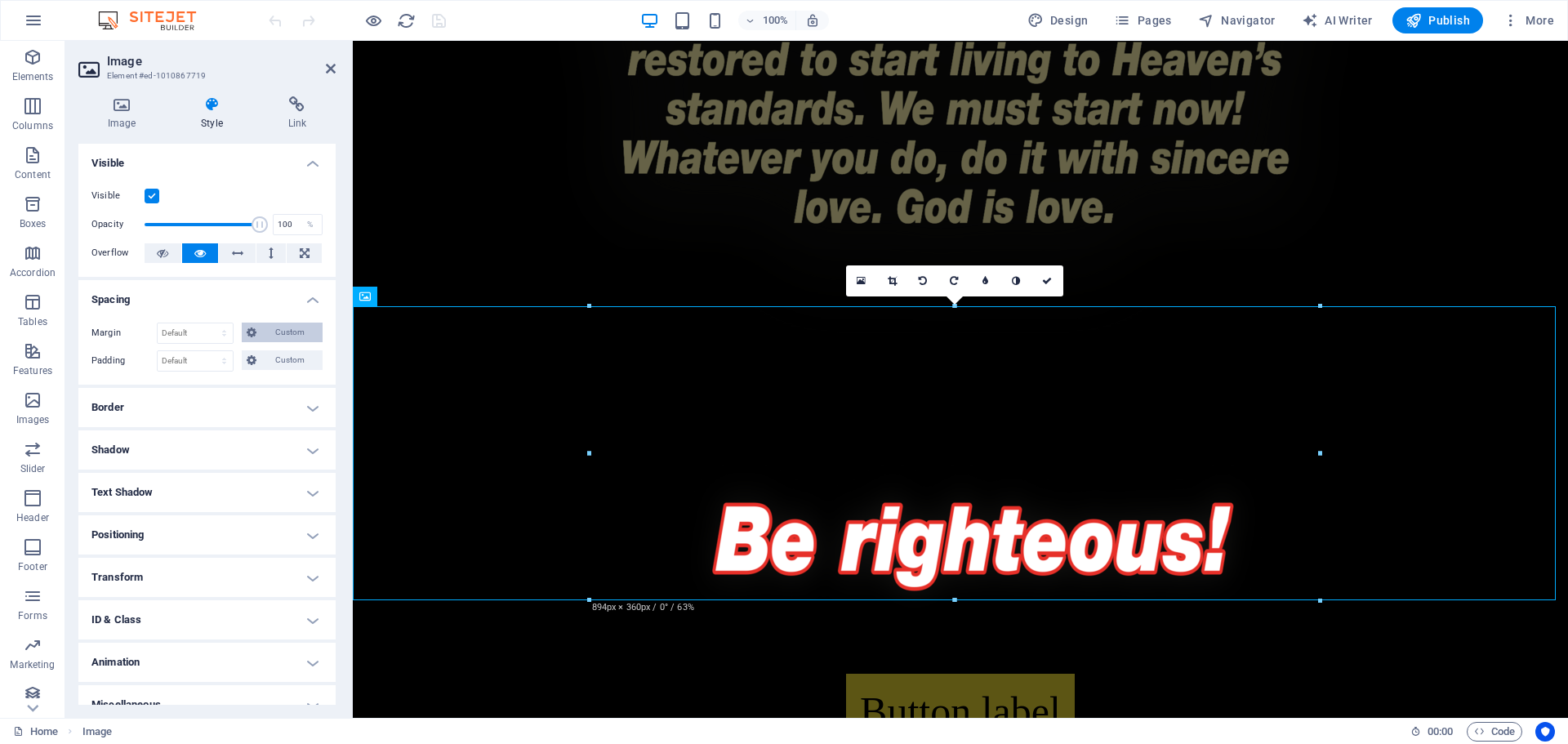
click at [274, 337] on span "Custom" at bounding box center [289, 332] width 57 height 20
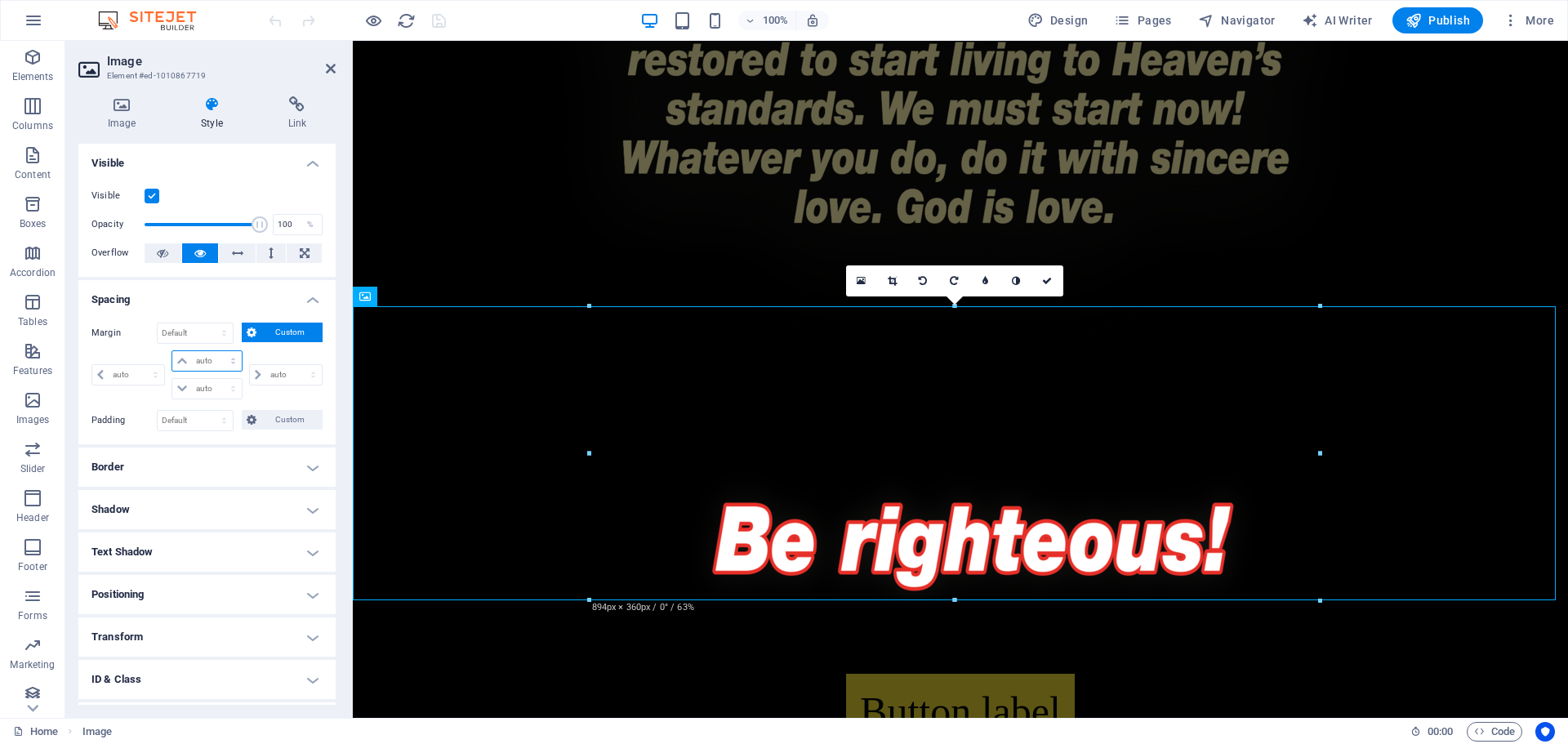
click at [212, 365] on select "auto px % rem vw vh" at bounding box center [207, 361] width 68 height 20
select select "px"
click at [216, 351] on select "auto px % rem vw vh" at bounding box center [207, 361] width 68 height 20
type input "0"
select select "px"
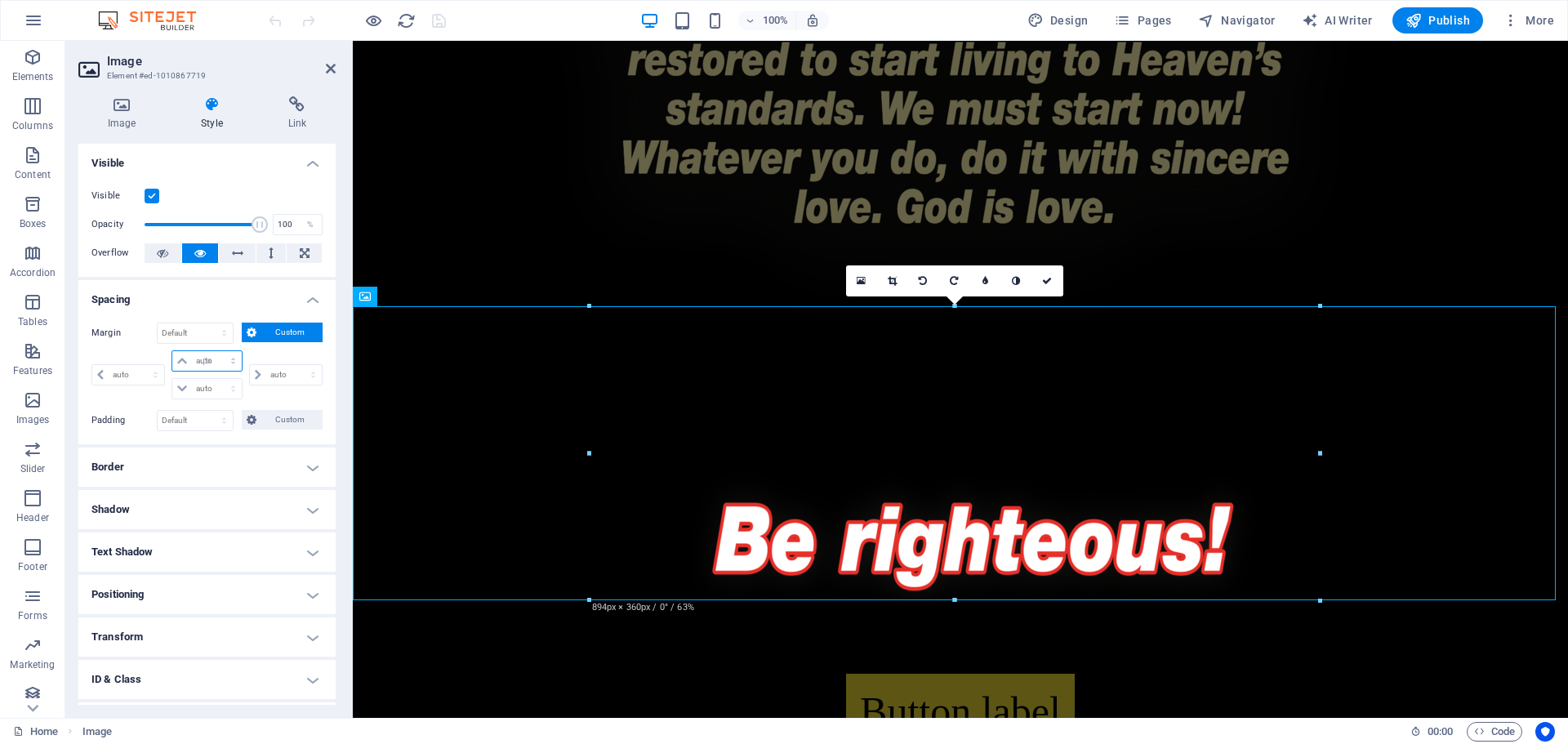
type input "0"
select select "px"
type input "0"
select select "px"
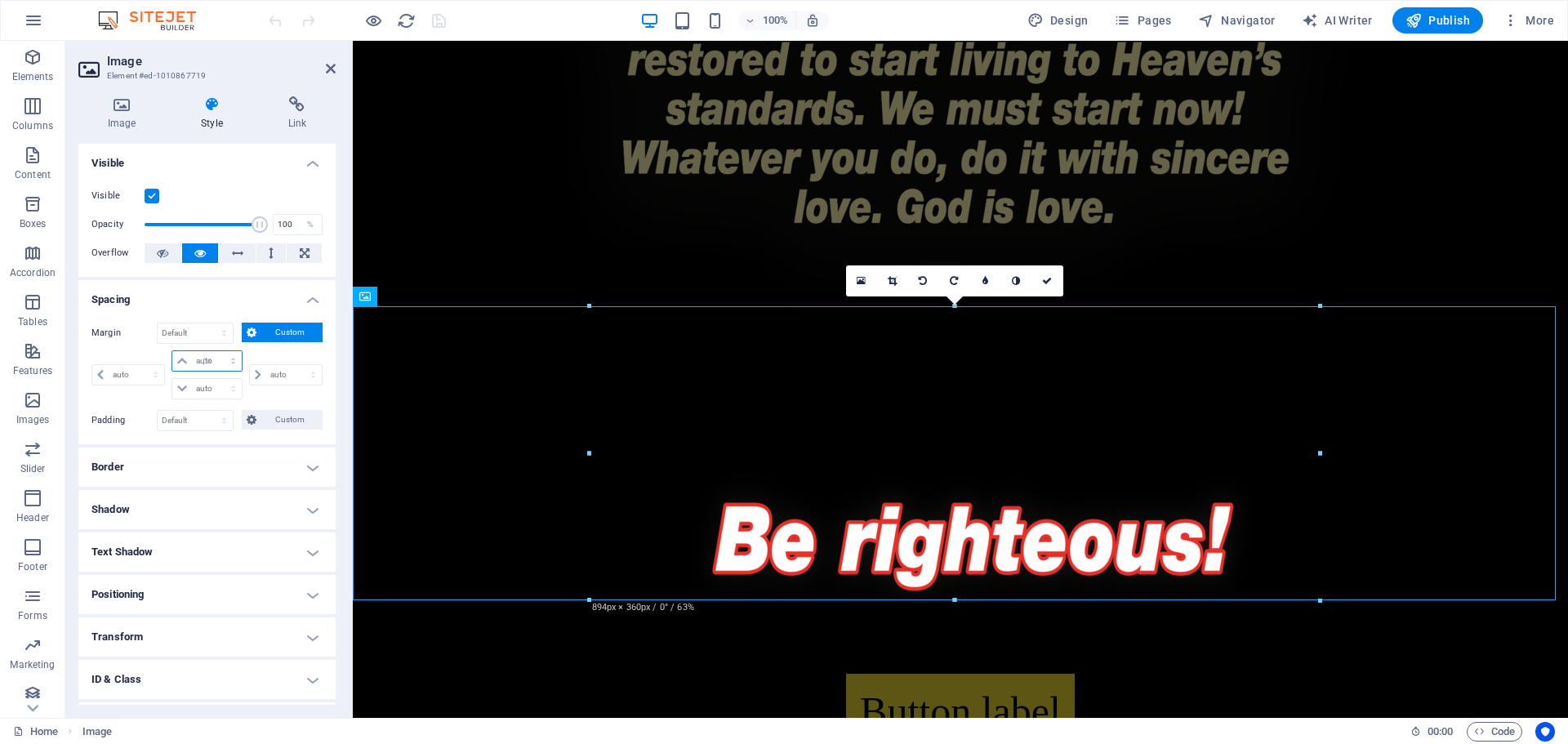
type input "0"
select select "px"
type input "-100"
select select "DISABLED_OPTION_VALUE"
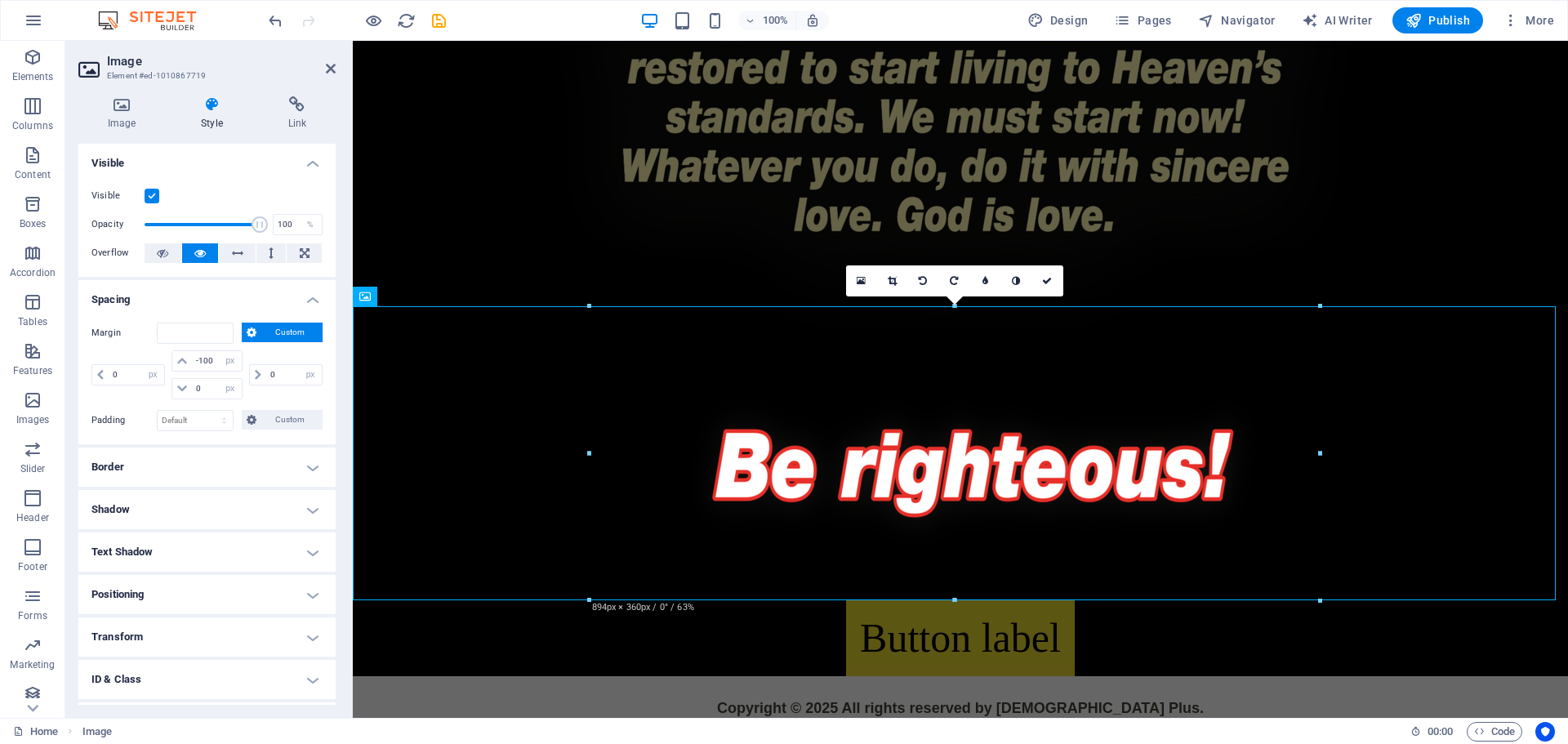
scroll to position [3618, 0]
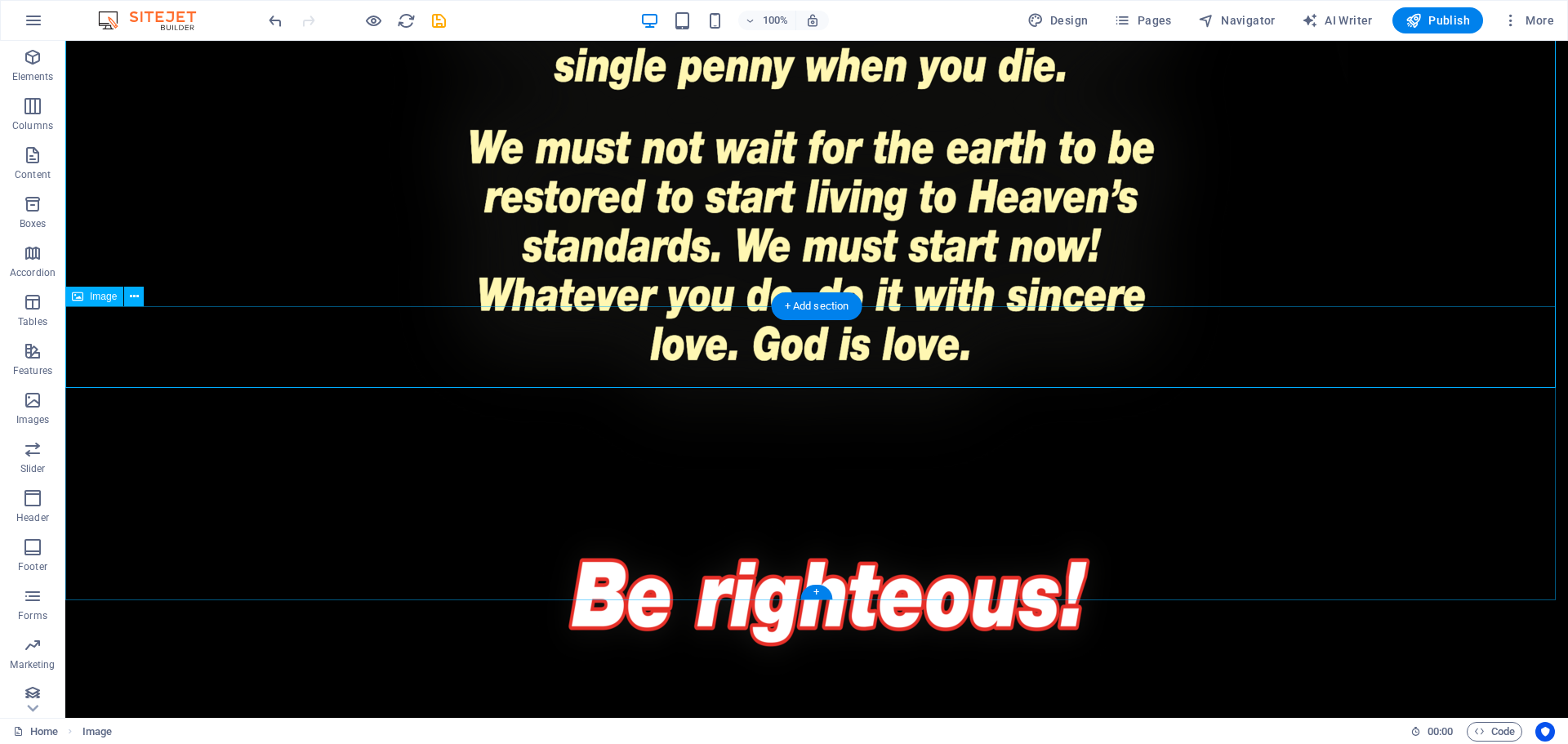
click at [1289, 467] on figure at bounding box center [817, 582] width 1503 height 293
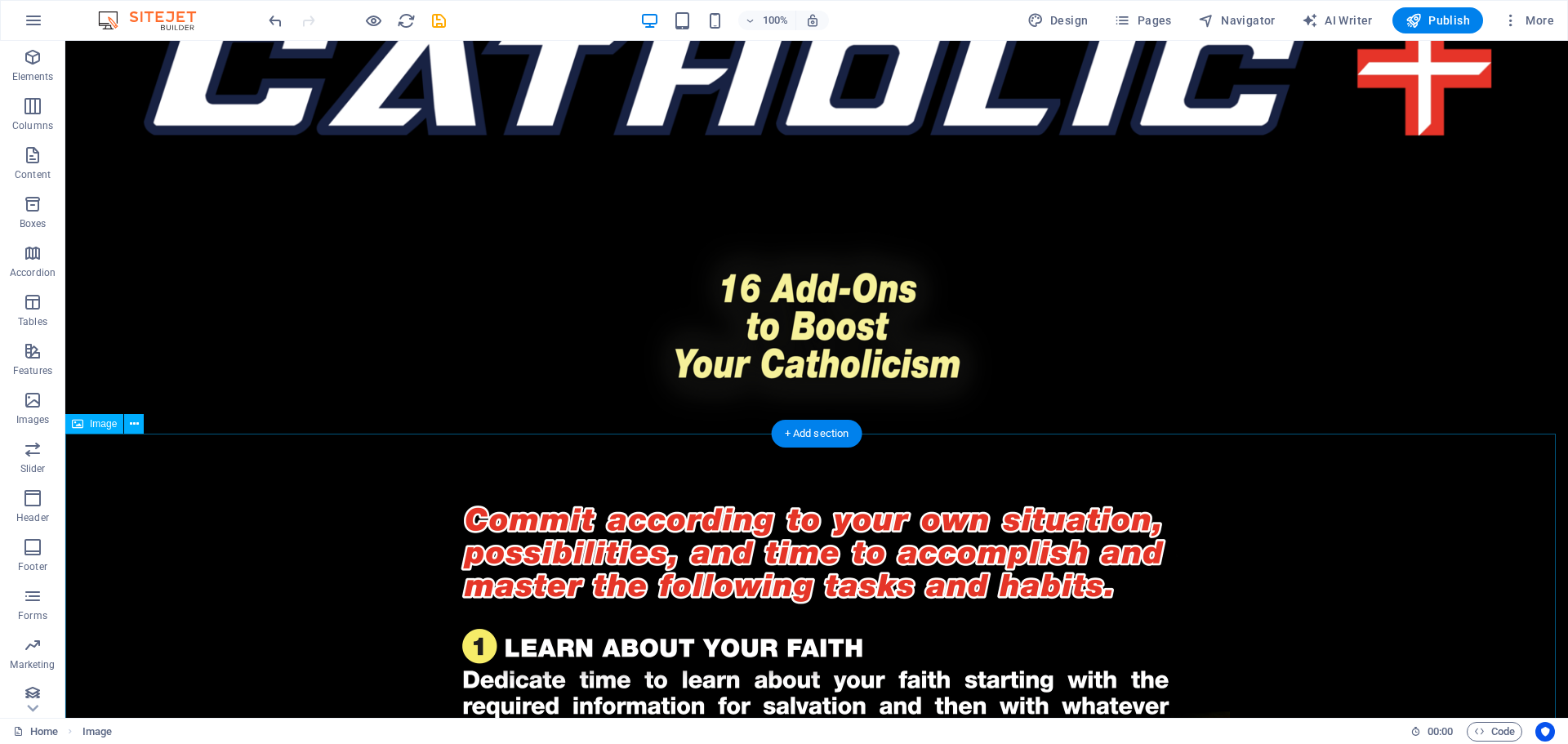
scroll to position [0, 0]
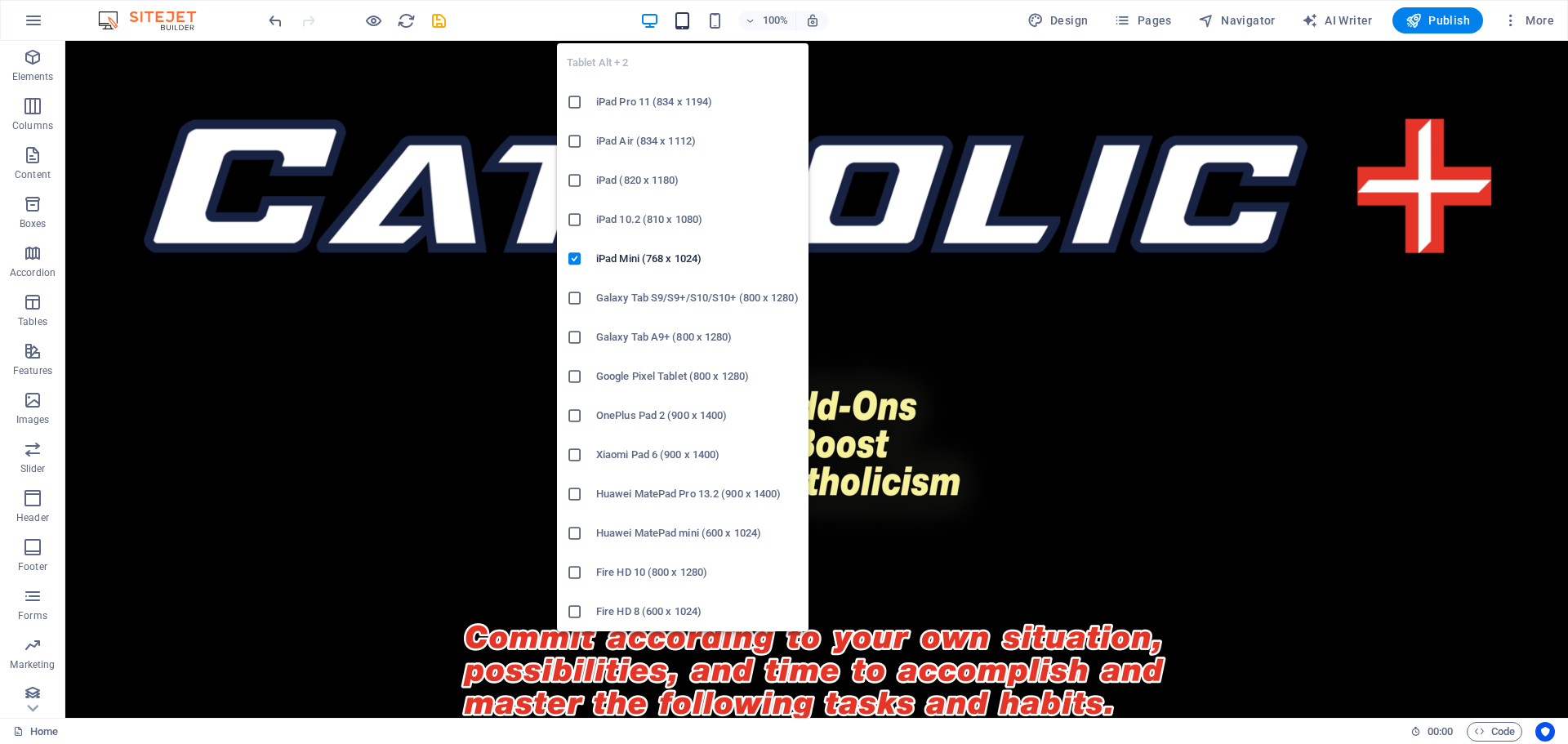
click at [685, 14] on icon "button" at bounding box center [683, 21] width 19 height 19
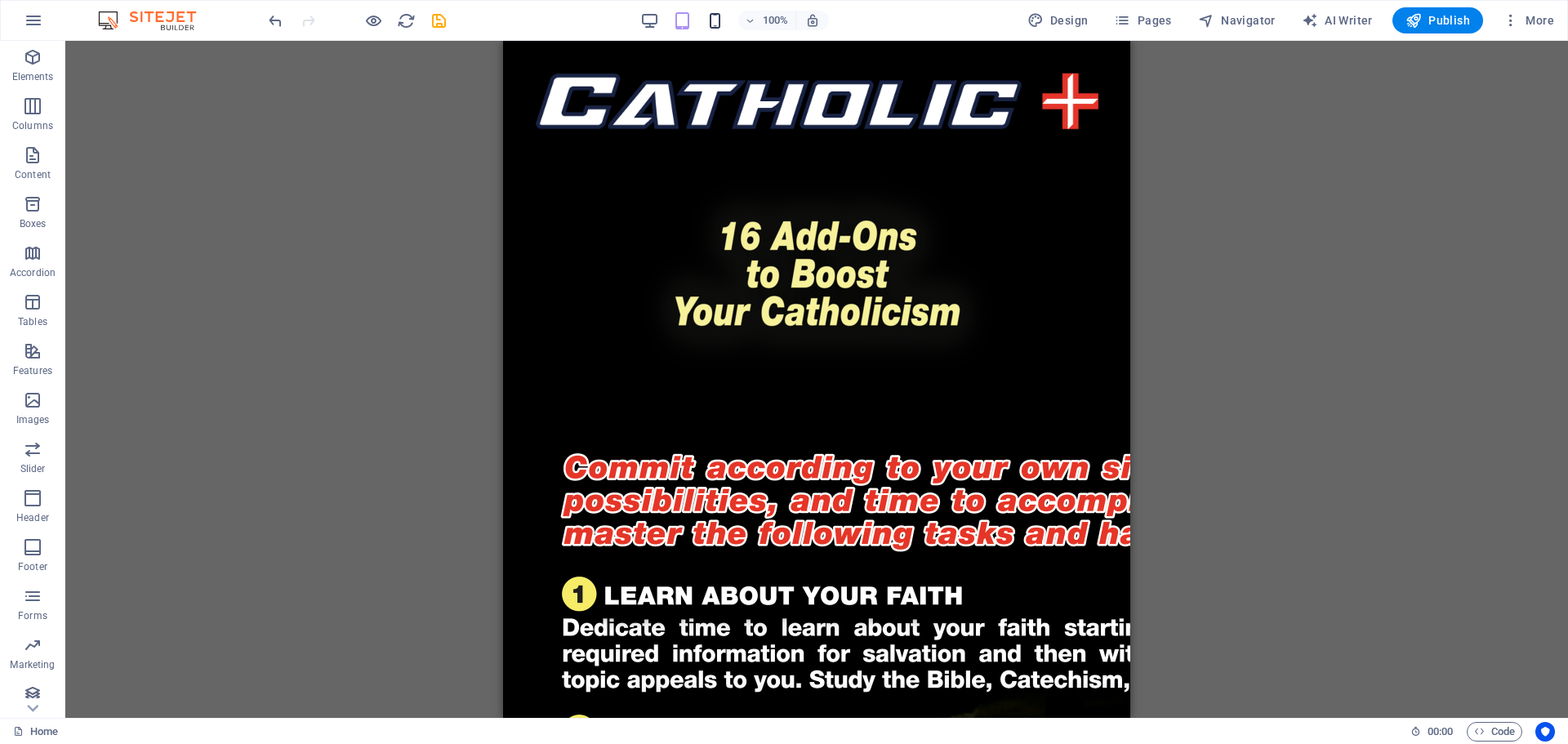
click at [718, 25] on icon "button" at bounding box center [715, 21] width 19 height 19
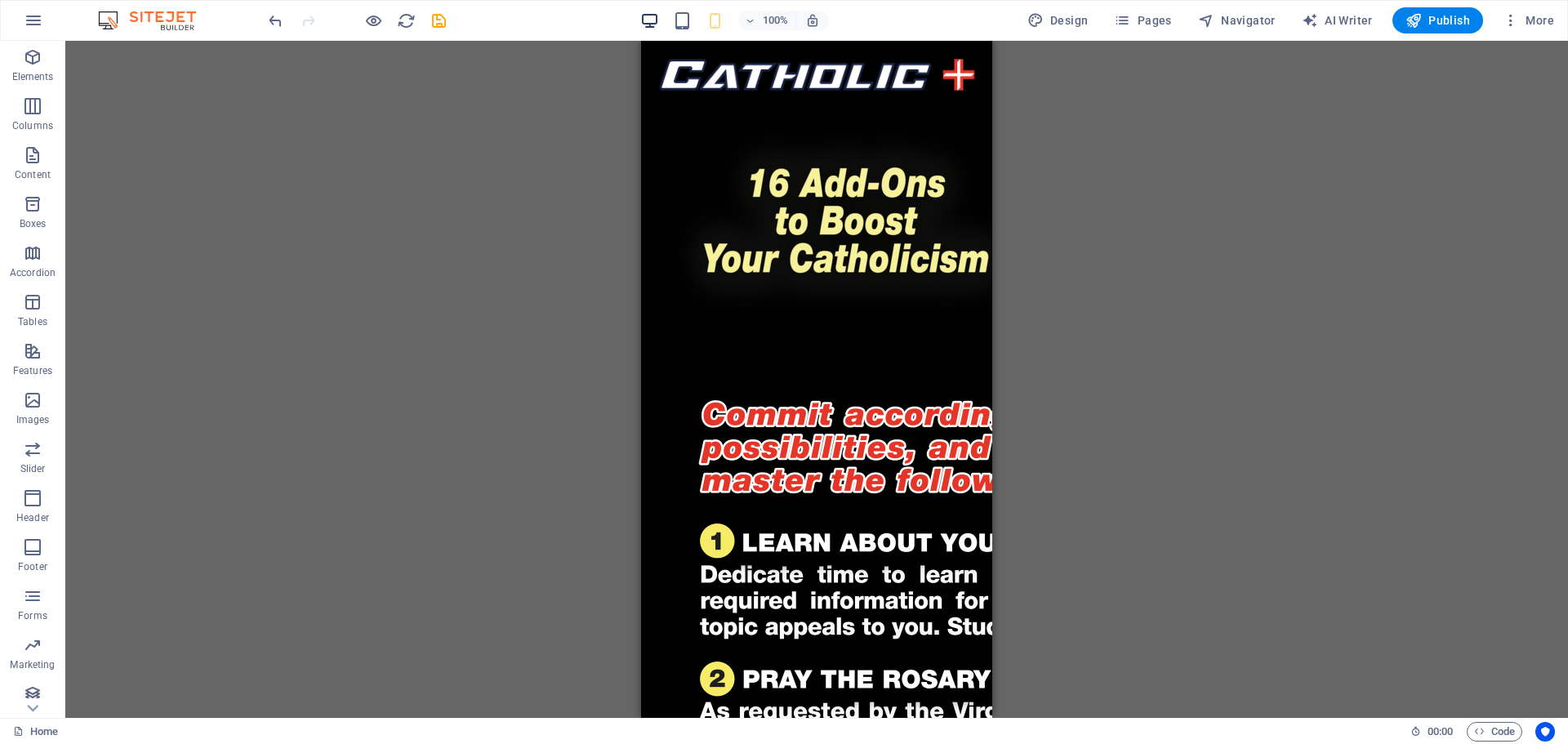
click at [650, 17] on icon "button" at bounding box center [649, 21] width 19 height 19
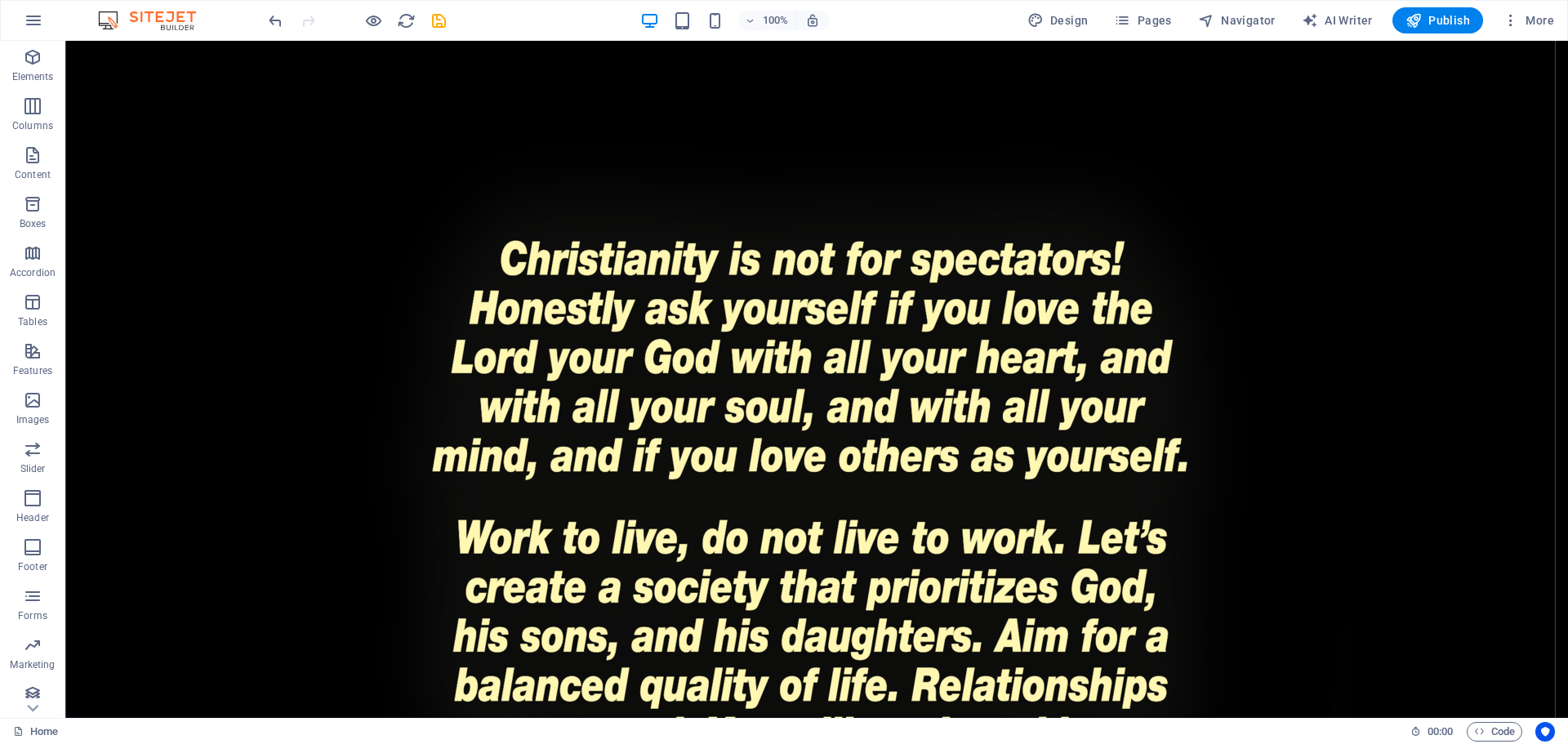
scroll to position [3618, 0]
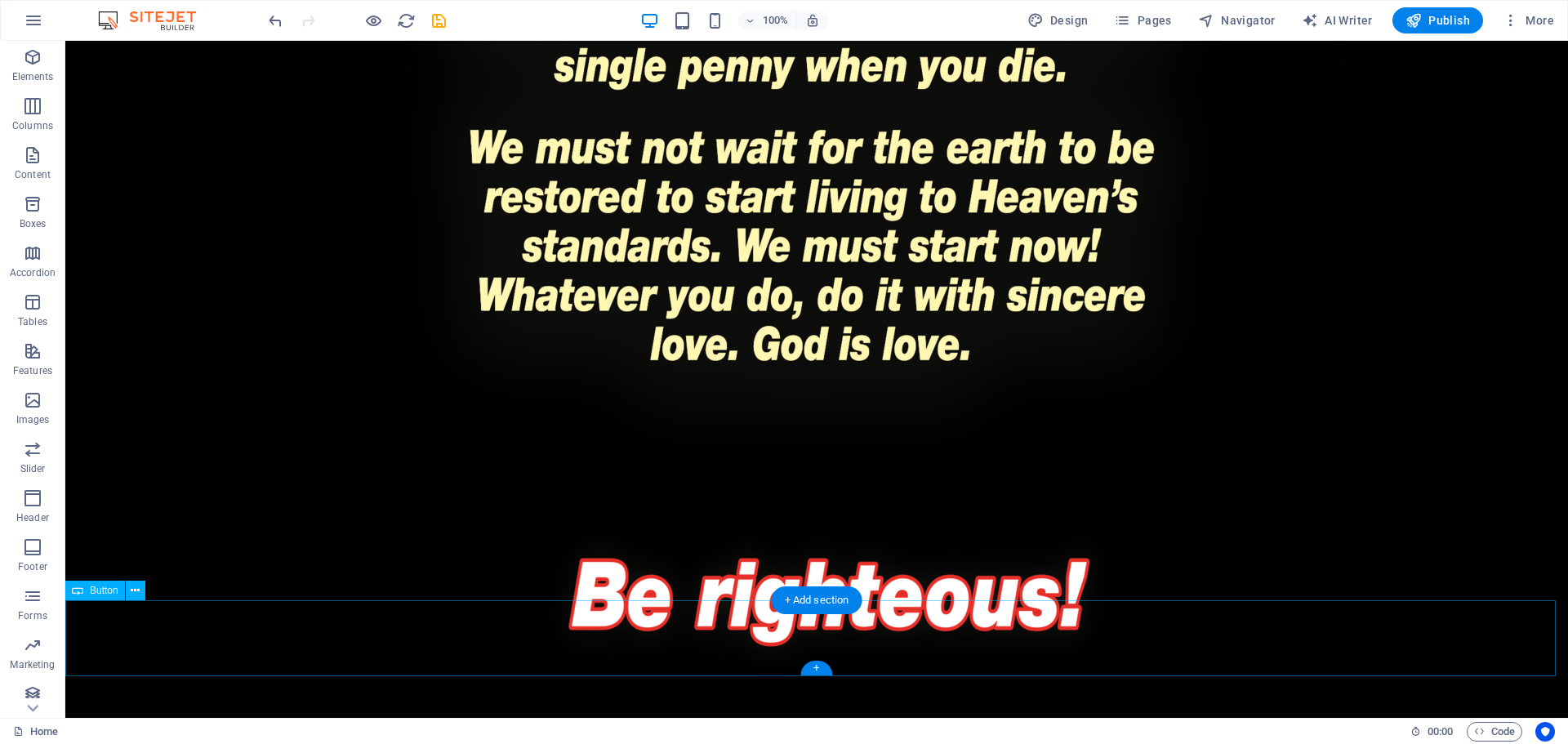
click at [823, 593] on div "+" at bounding box center [815, 591] width 31 height 14
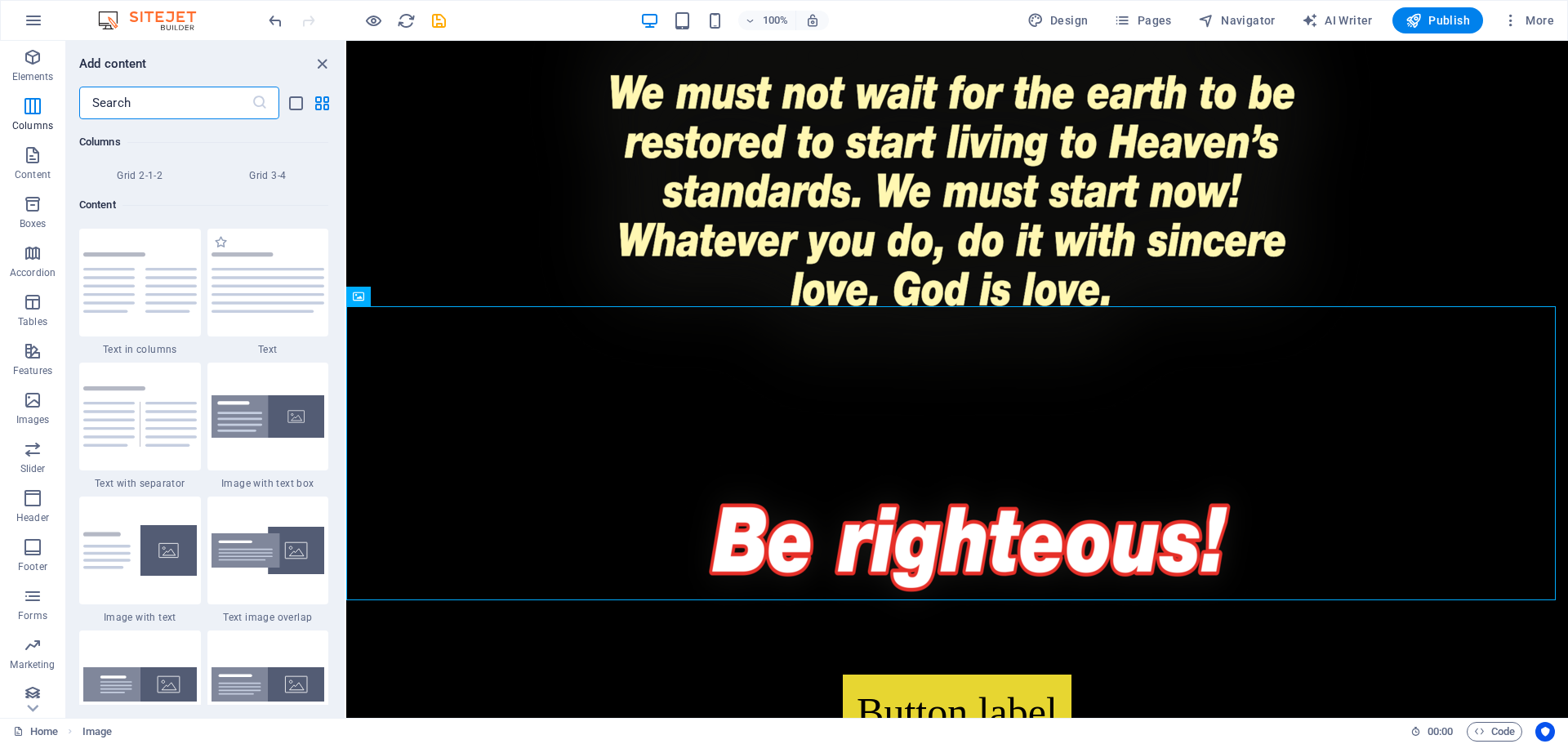
scroll to position [2683, 0]
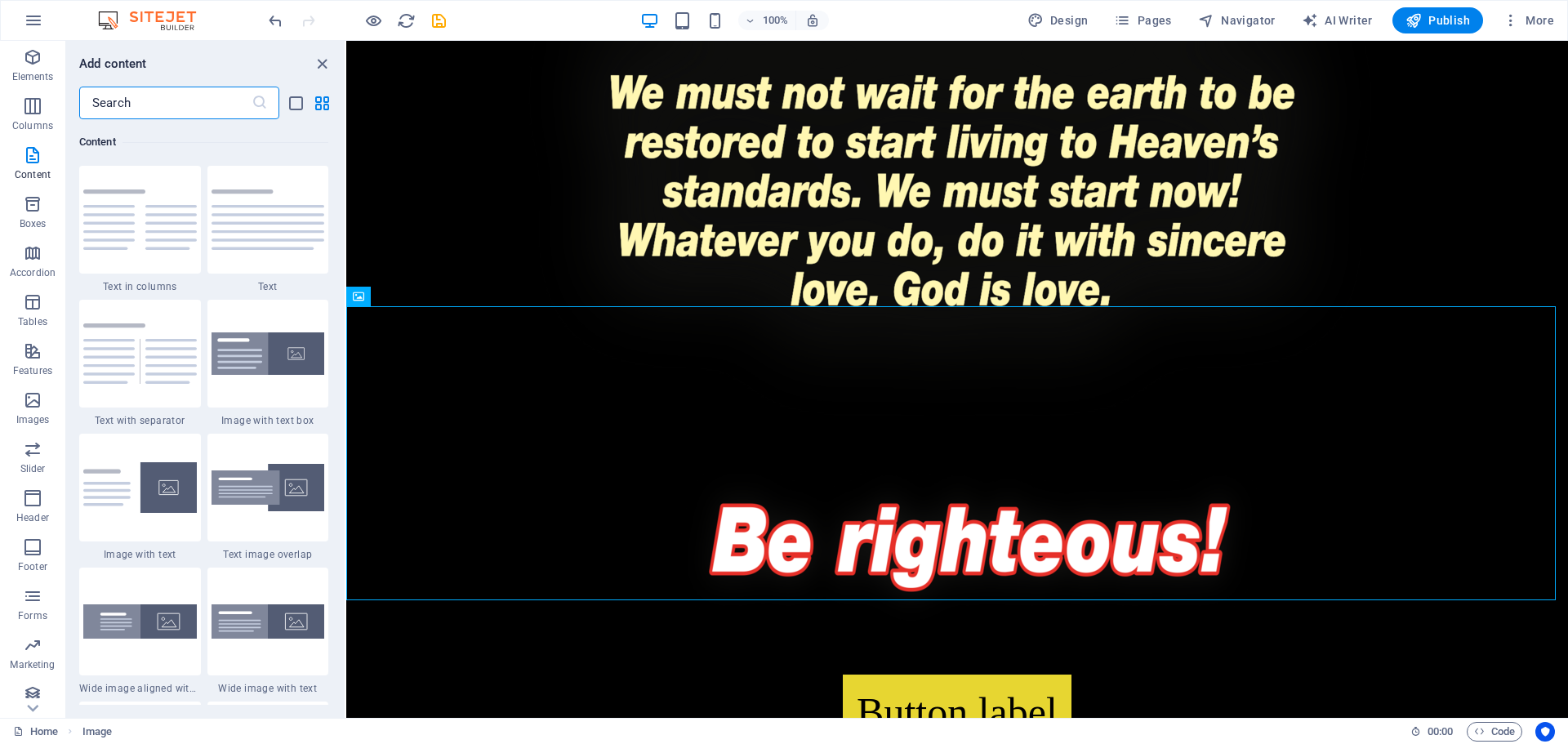
click at [129, 110] on input "text" at bounding box center [165, 102] width 172 height 32
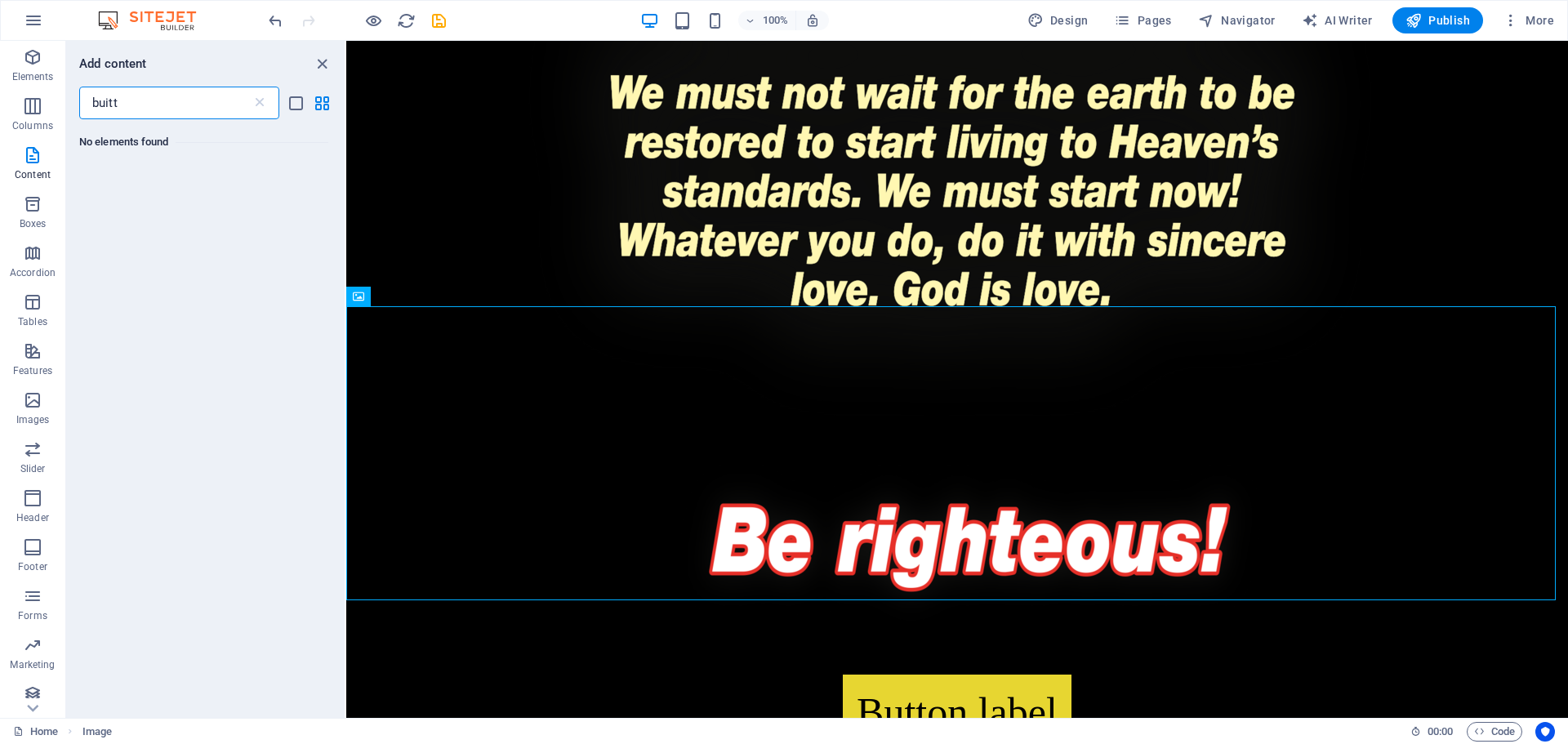
scroll to position [0, 0]
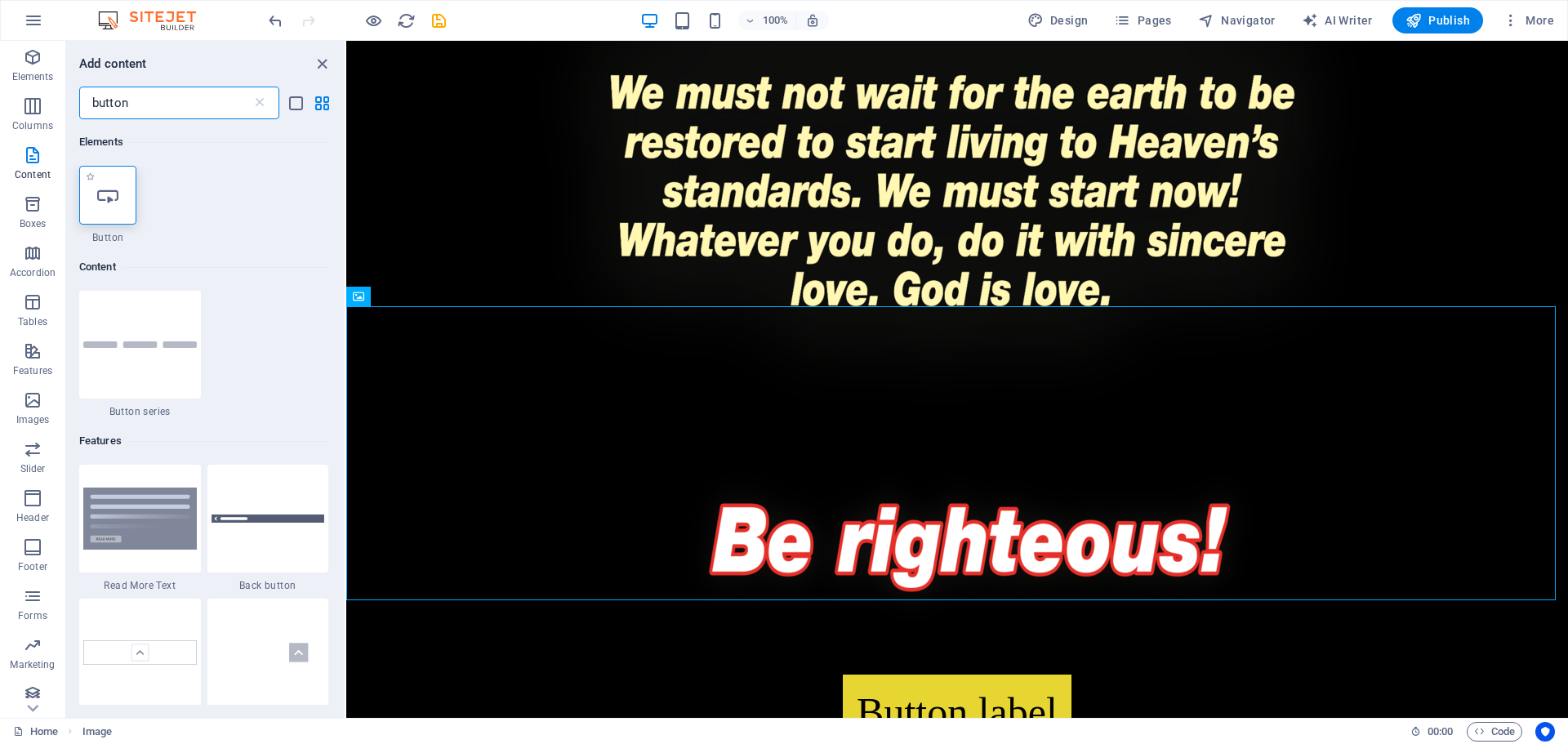
type input "button"
click at [104, 211] on div at bounding box center [108, 195] width 57 height 58
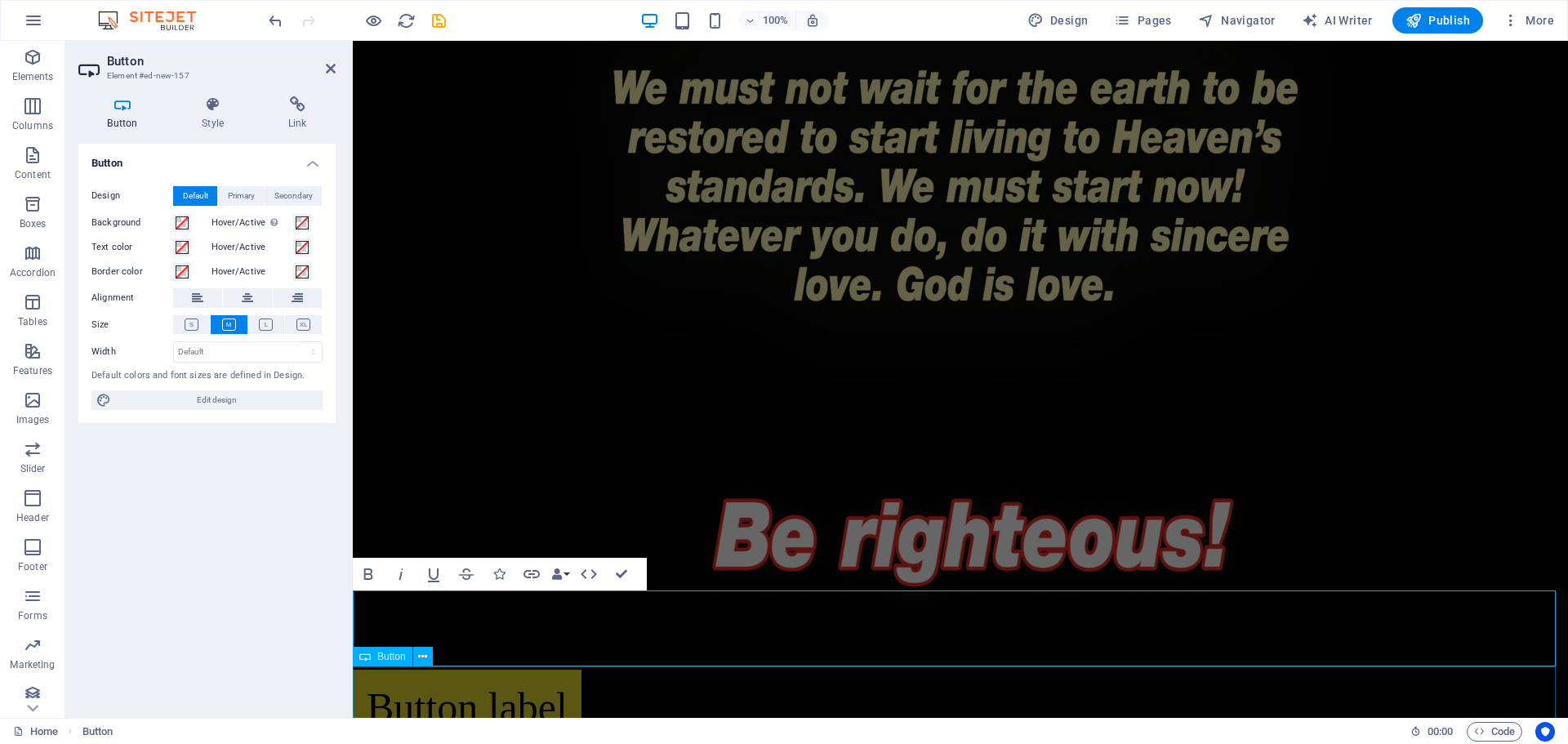
scroll to position [3694, 0]
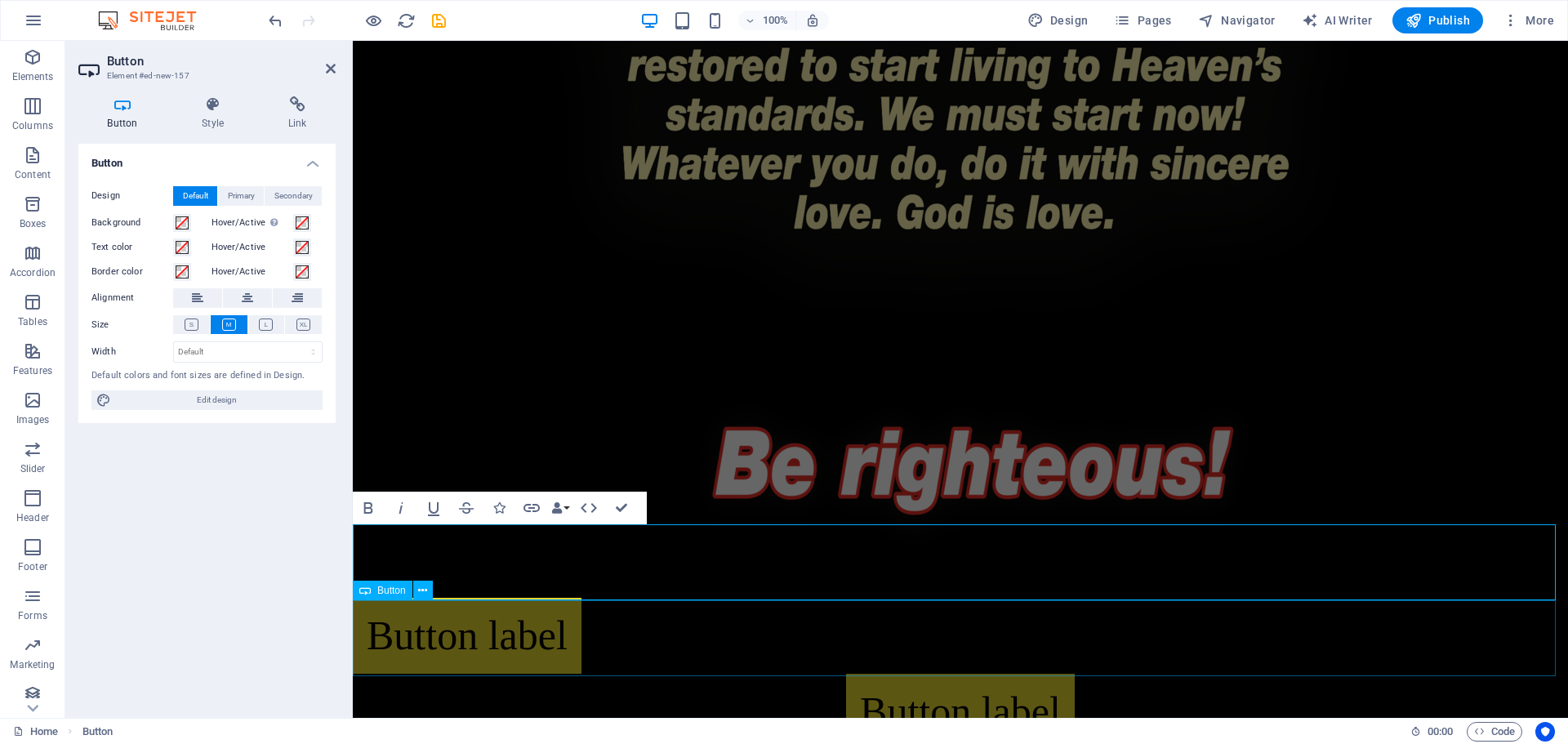
click at [725, 673] on div "Button label" at bounding box center [961, 711] width 1216 height 76
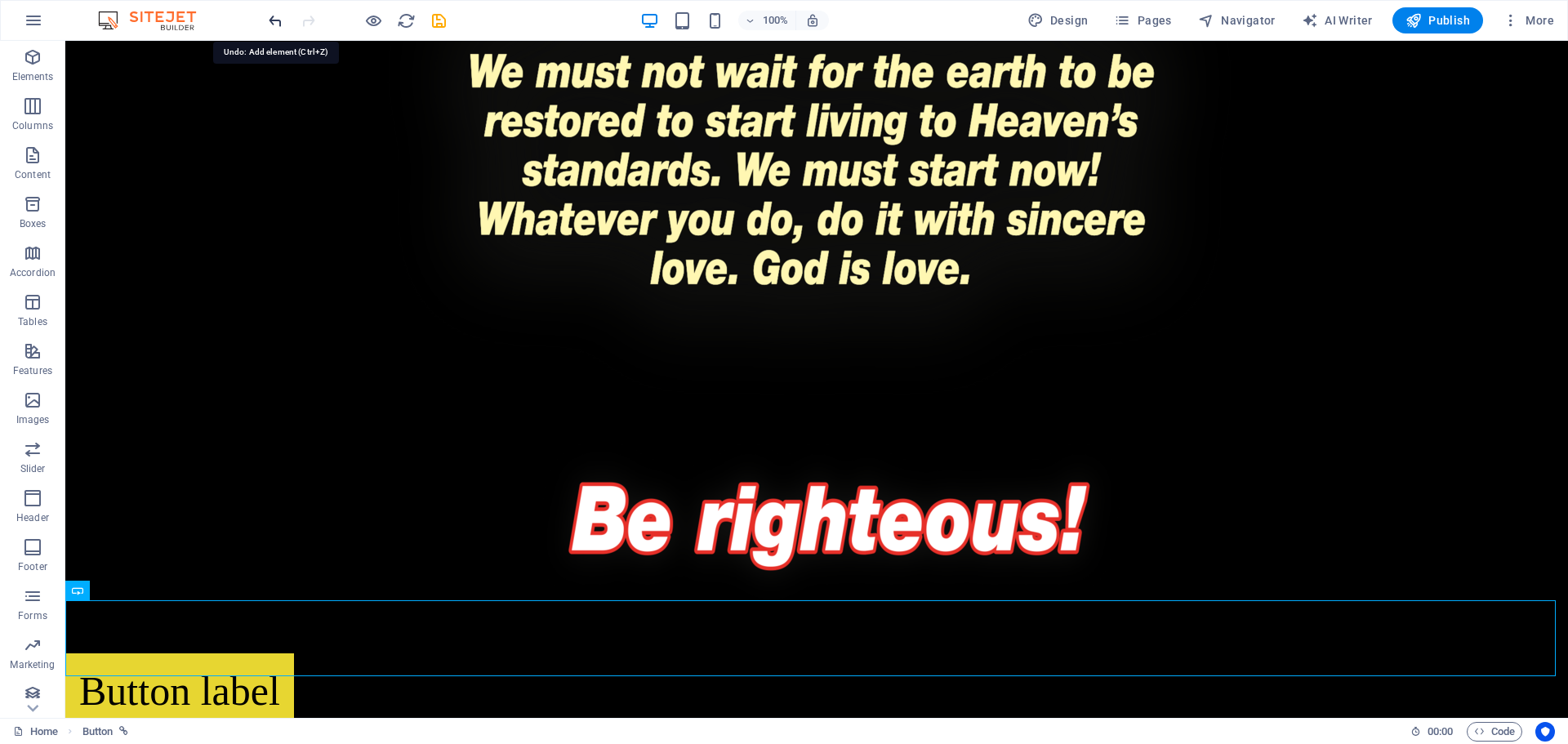
click at [268, 19] on icon "undo" at bounding box center [276, 21] width 19 height 19
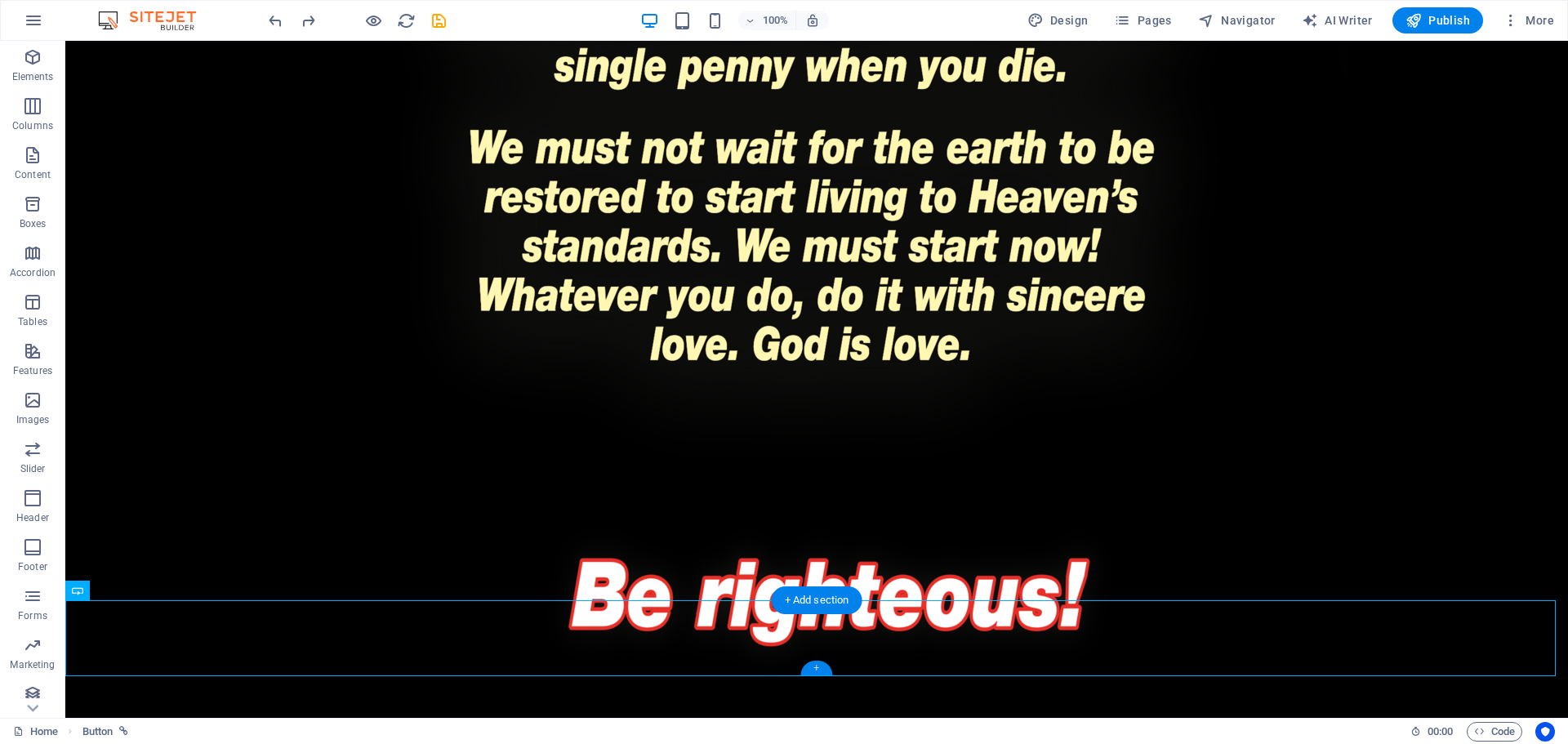
click at [818, 666] on div "+" at bounding box center [815, 668] width 31 height 14
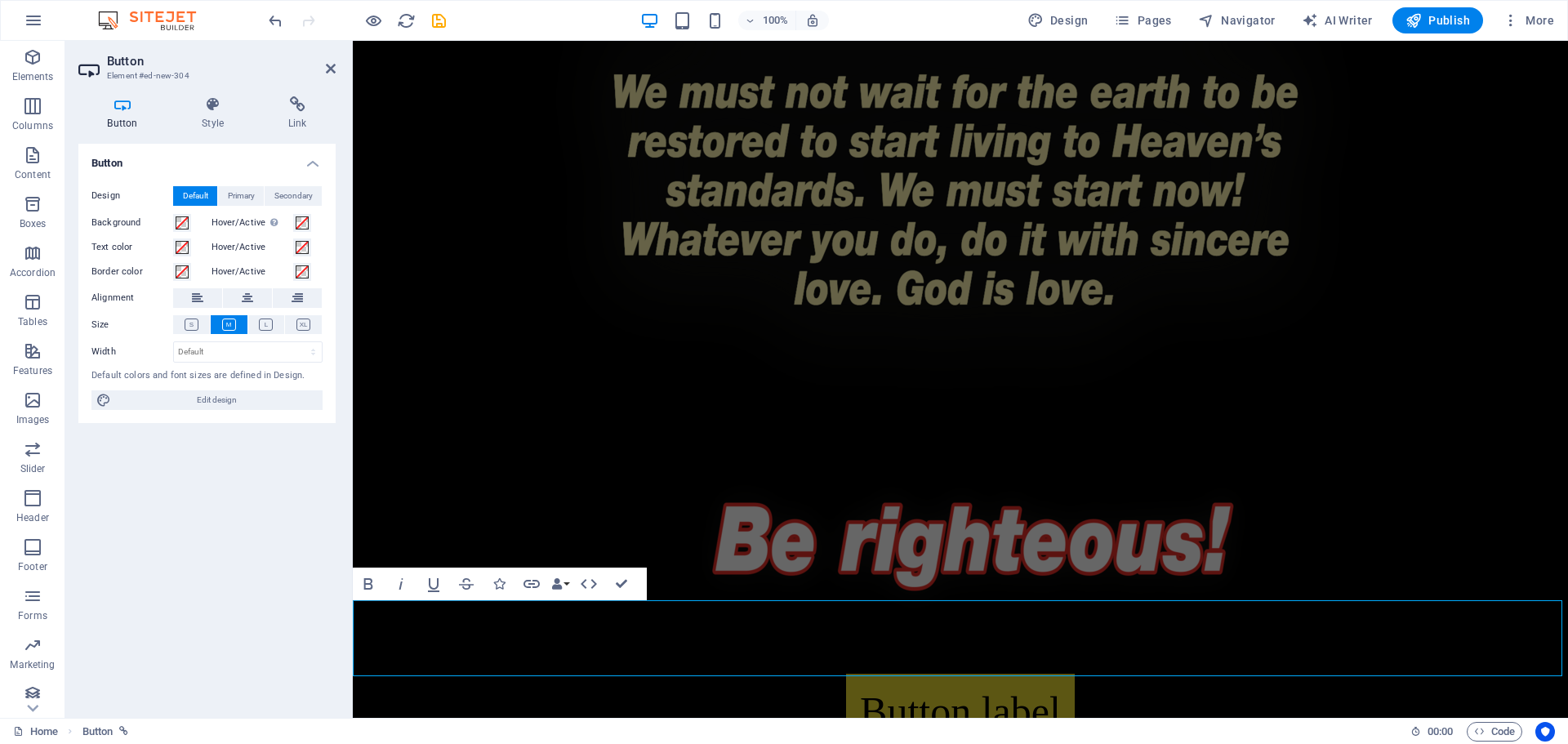
scroll to position [3694, 0]
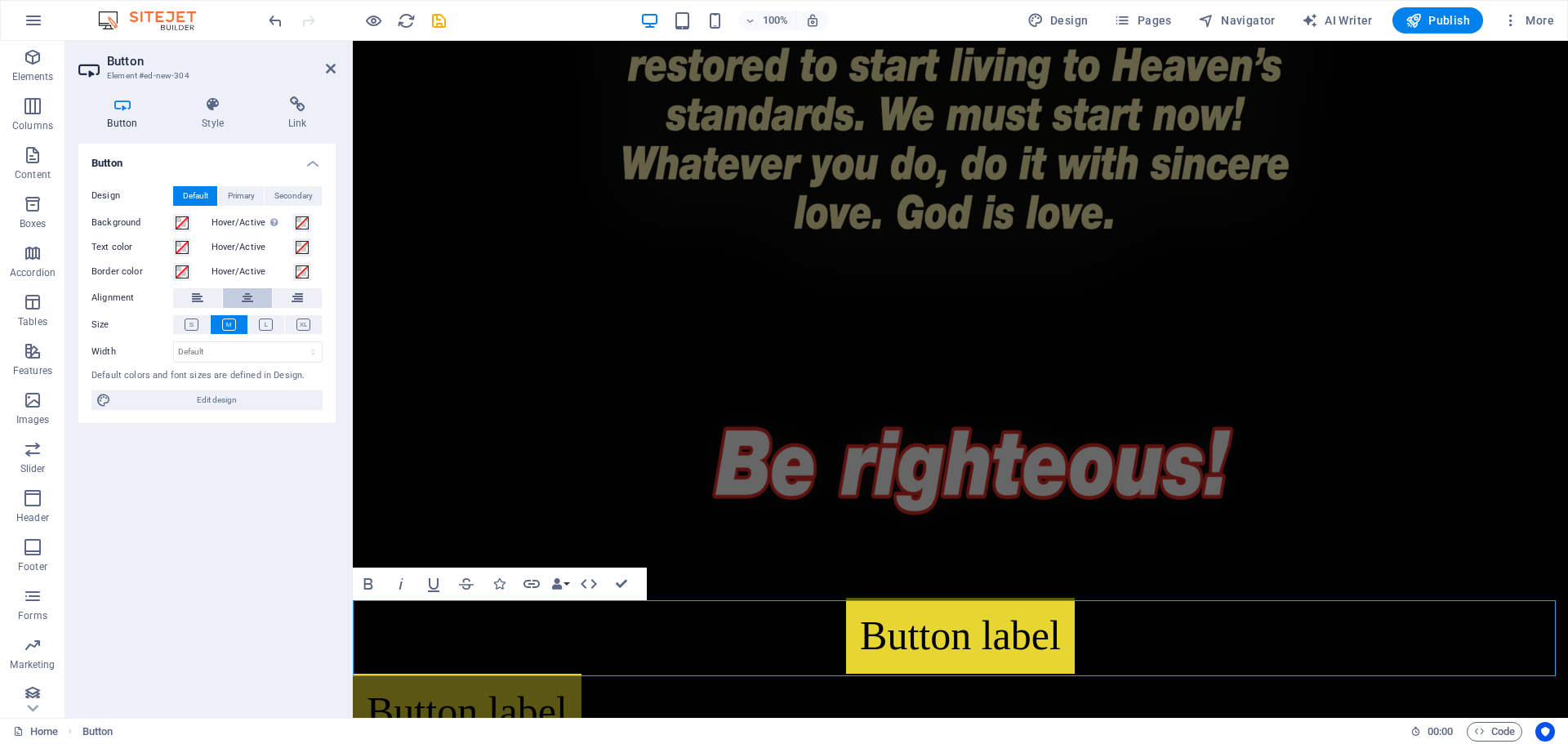
click at [240, 298] on button at bounding box center [247, 298] width 49 height 20
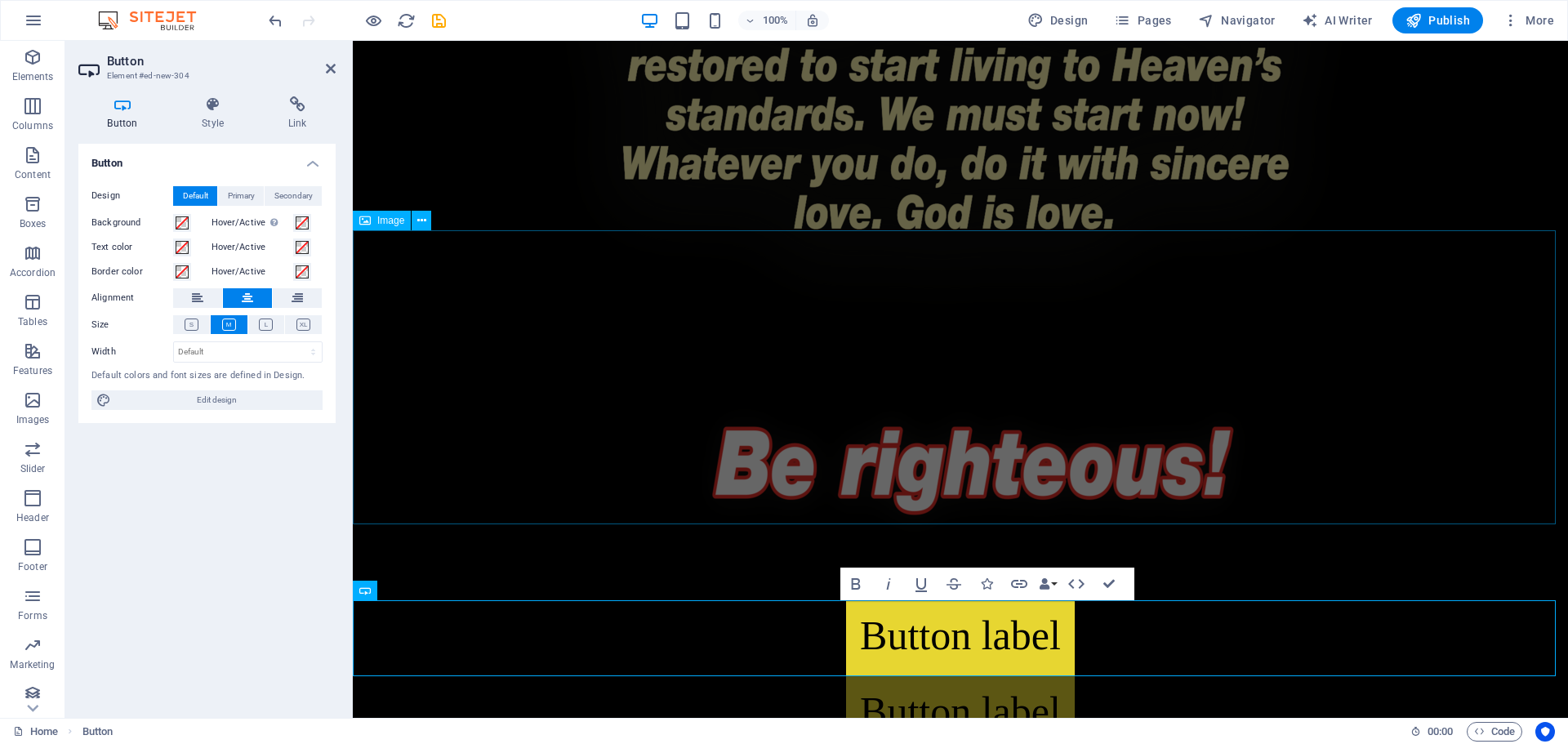
click at [1406, 520] on figure at bounding box center [961, 450] width 1216 height 293
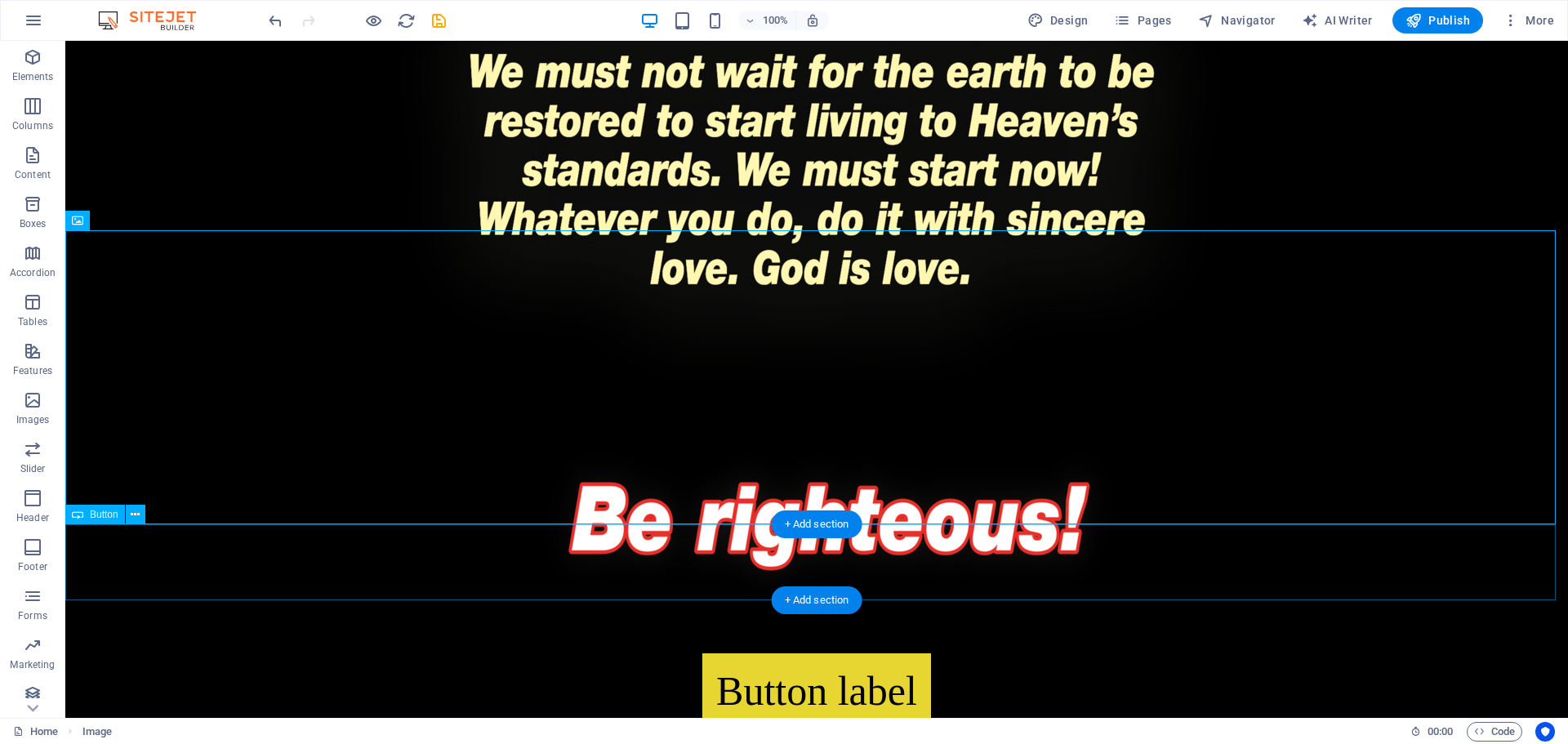
click at [807, 653] on div "Button label" at bounding box center [817, 691] width 1503 height 76
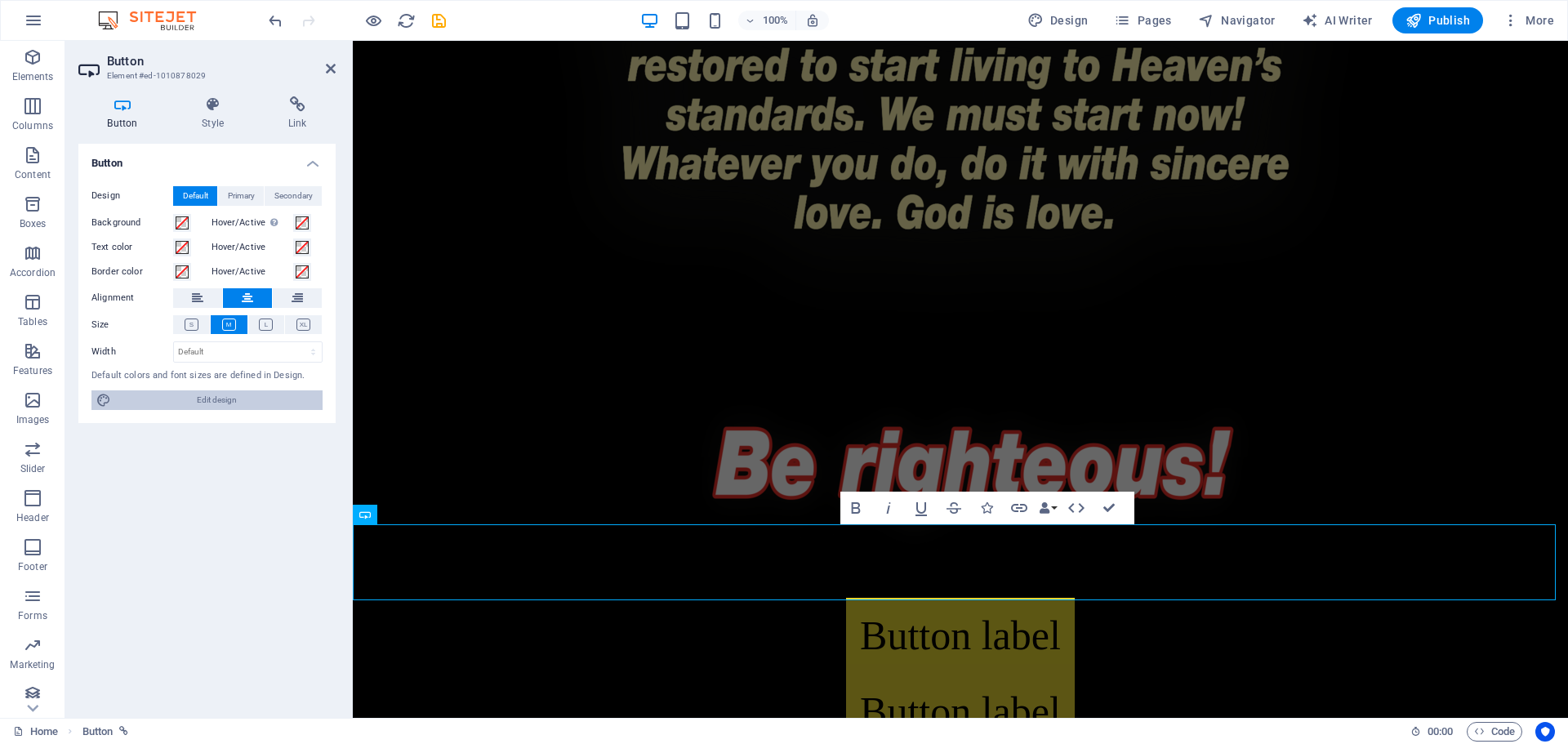
click at [215, 396] on span "Edit design" at bounding box center [216, 400] width 202 height 20
select select "700"
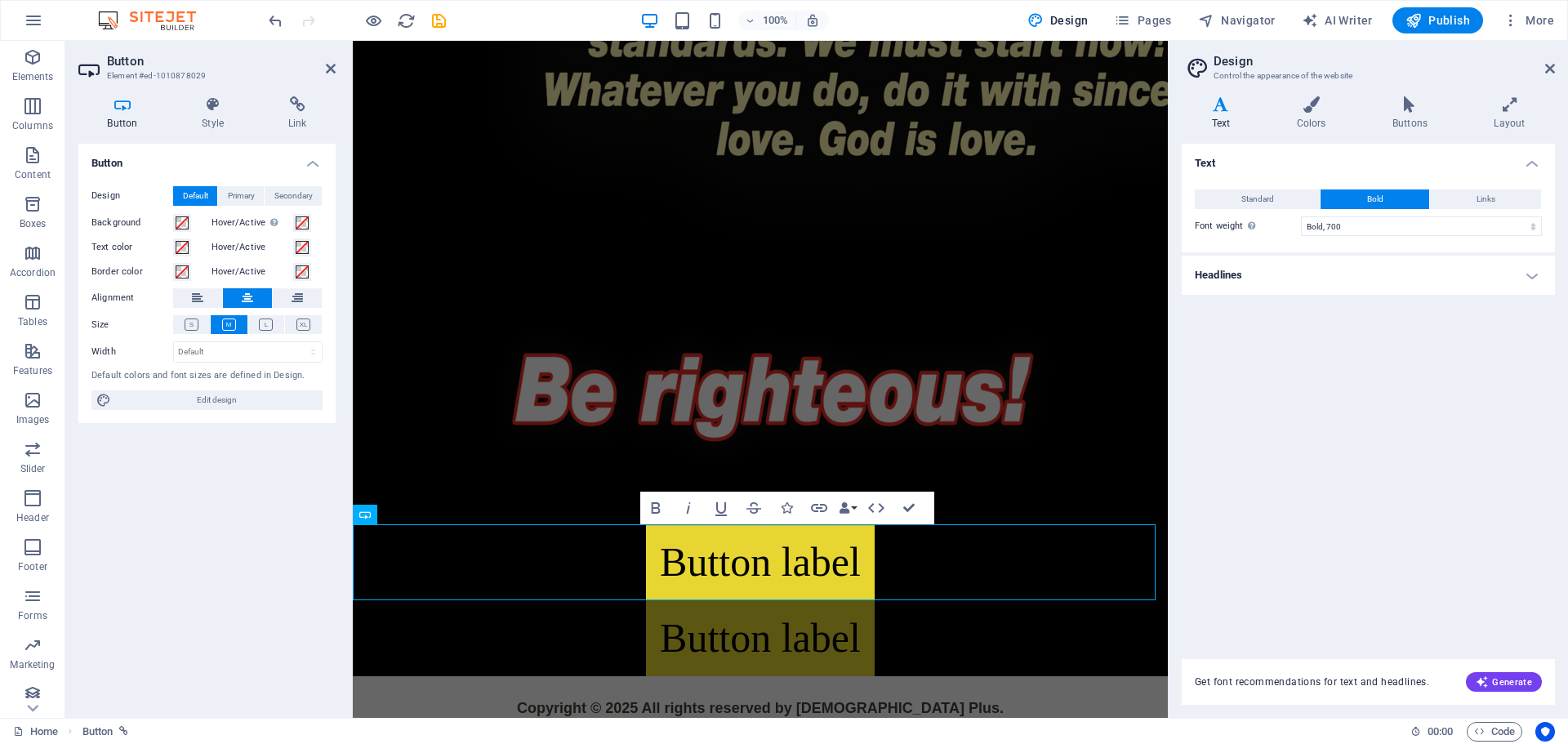
scroll to position [3338, 0]
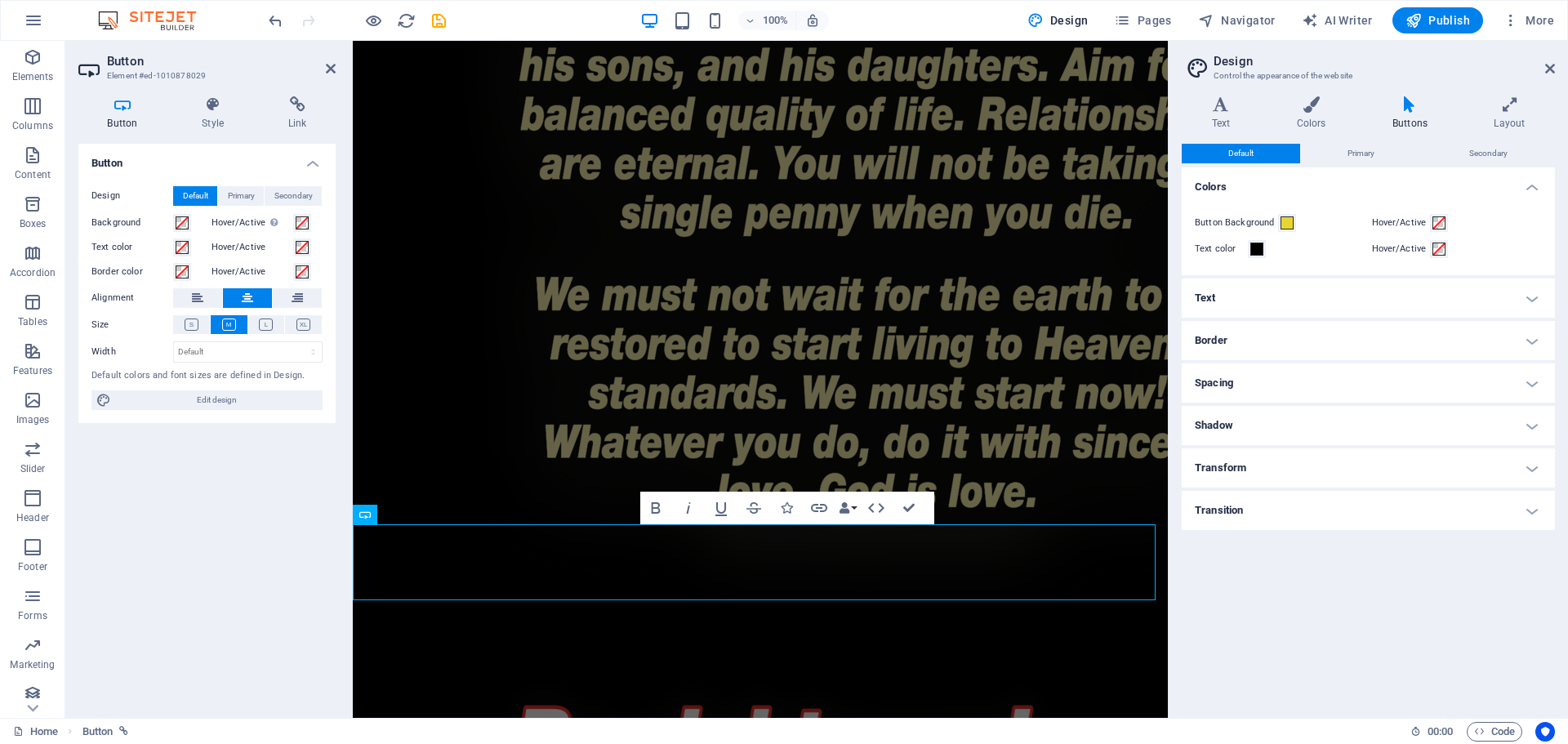
click at [1226, 292] on h4 "Text" at bounding box center [1369, 298] width 374 height 39
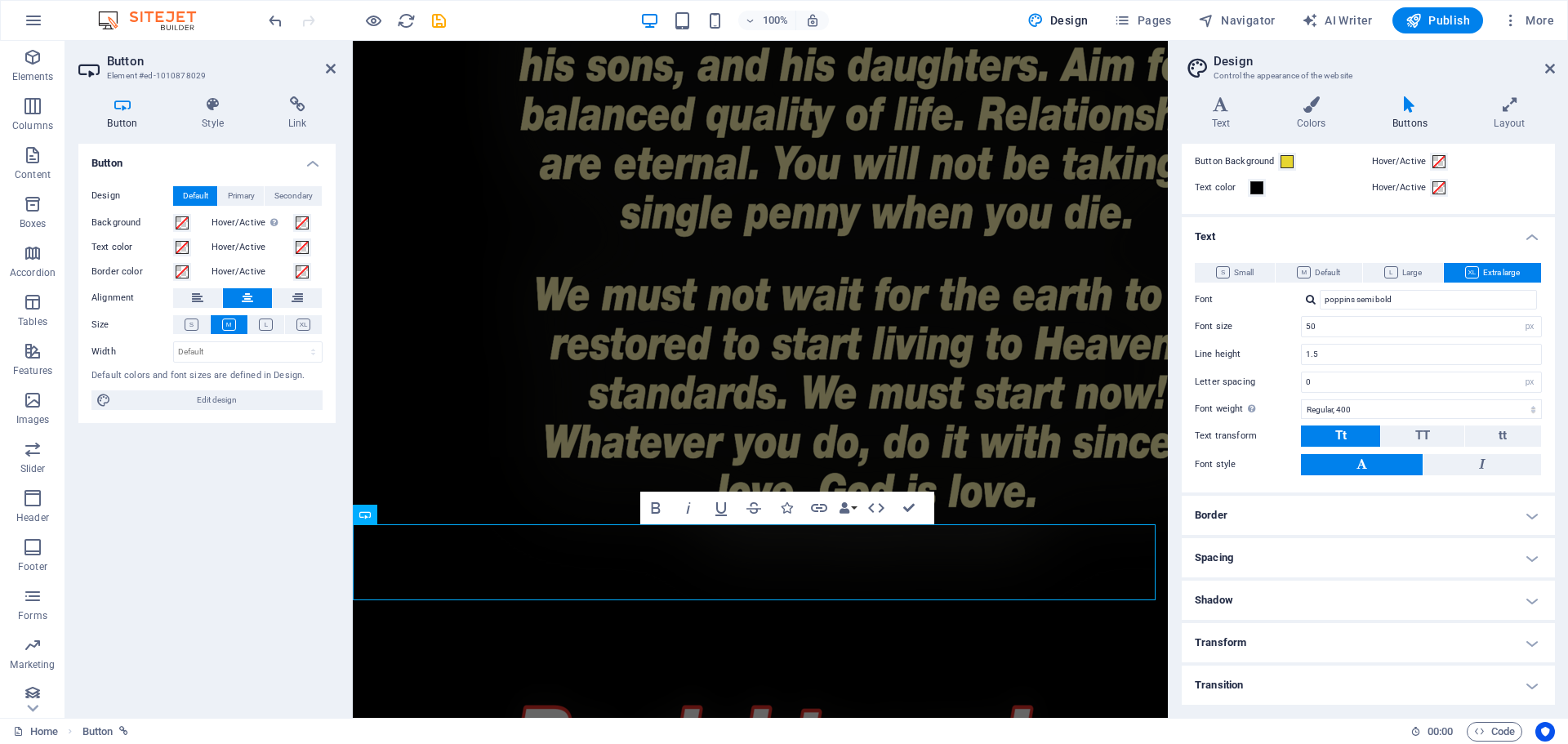
scroll to position [0, 0]
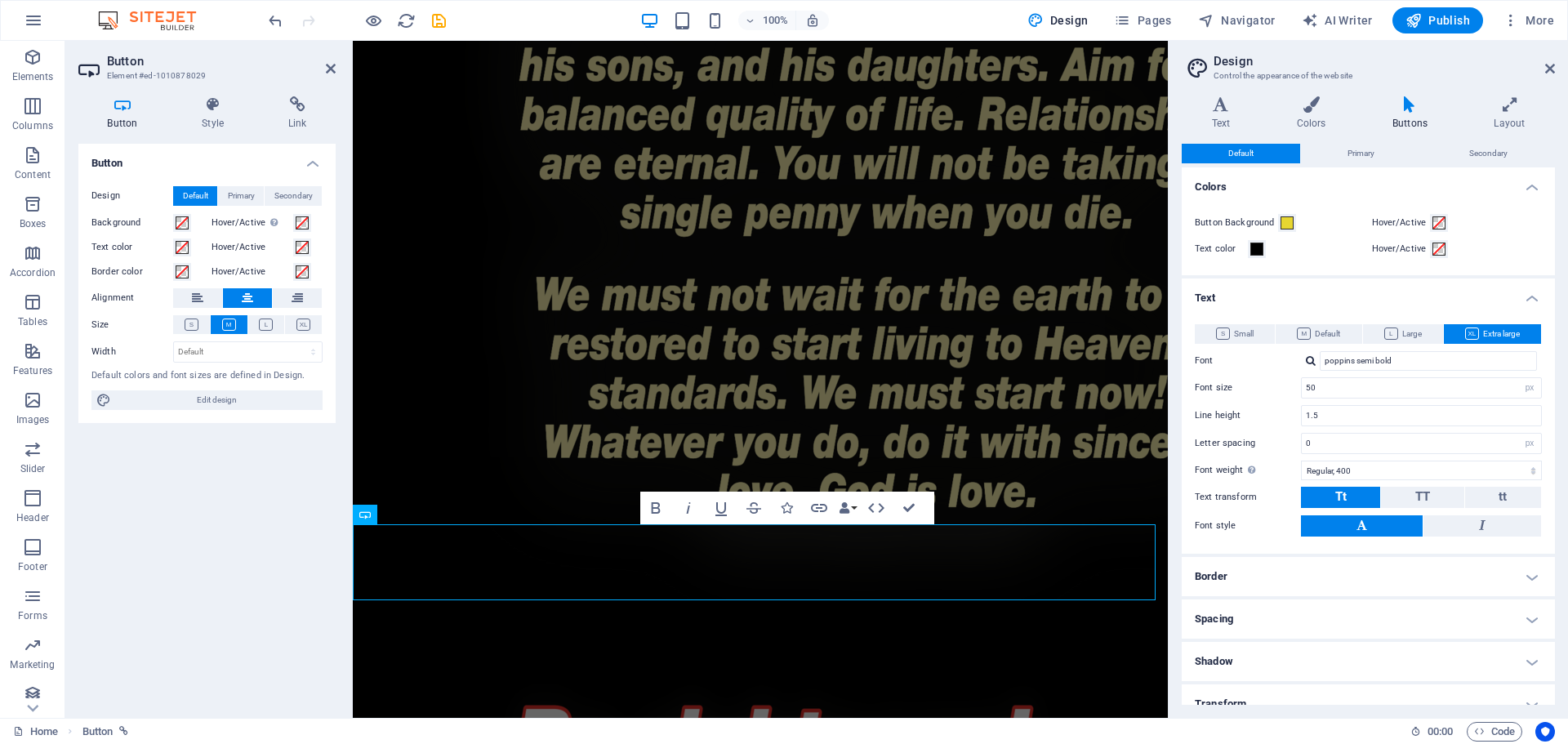
click at [1550, 59] on h2 "Design" at bounding box center [1385, 61] width 341 height 14
click at [1550, 60] on h2 "Design" at bounding box center [1385, 61] width 341 height 14
click at [1543, 77] on header "Design Control the appearance of the website" at bounding box center [1370, 61] width 370 height 42
click at [1547, 68] on icon at bounding box center [1550, 68] width 10 height 13
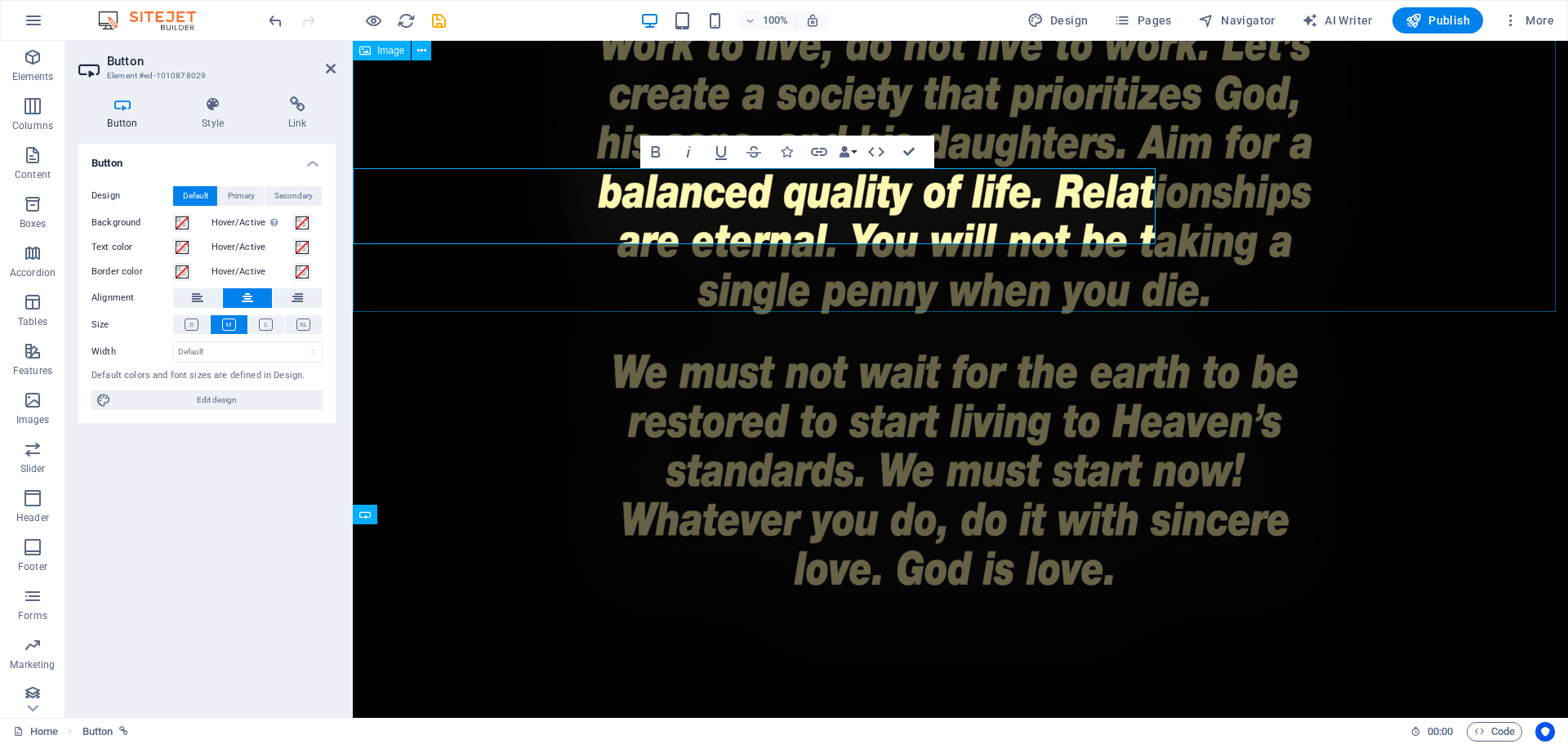
scroll to position [3694, 0]
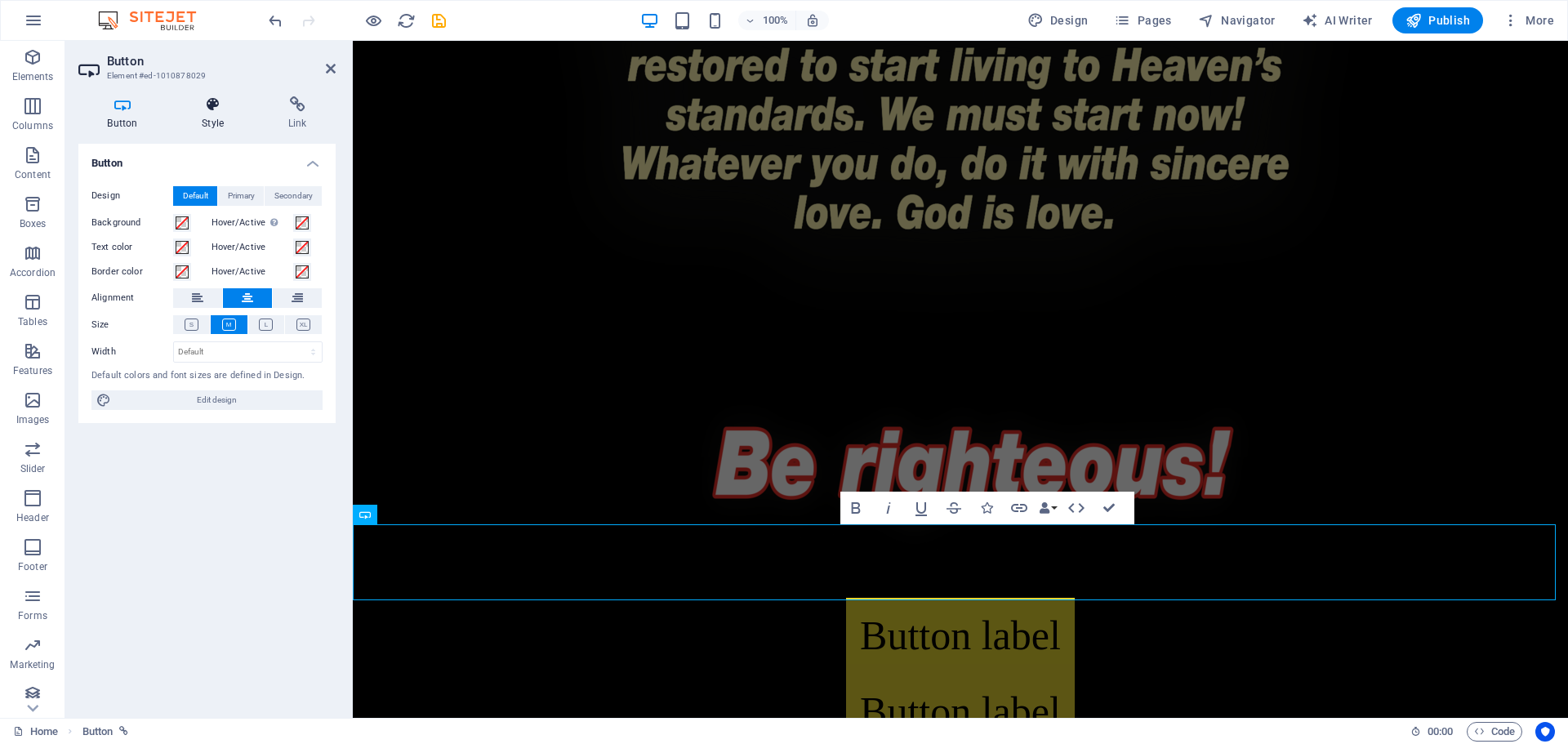
click at [226, 113] on h4 "Style" at bounding box center [216, 113] width 86 height 34
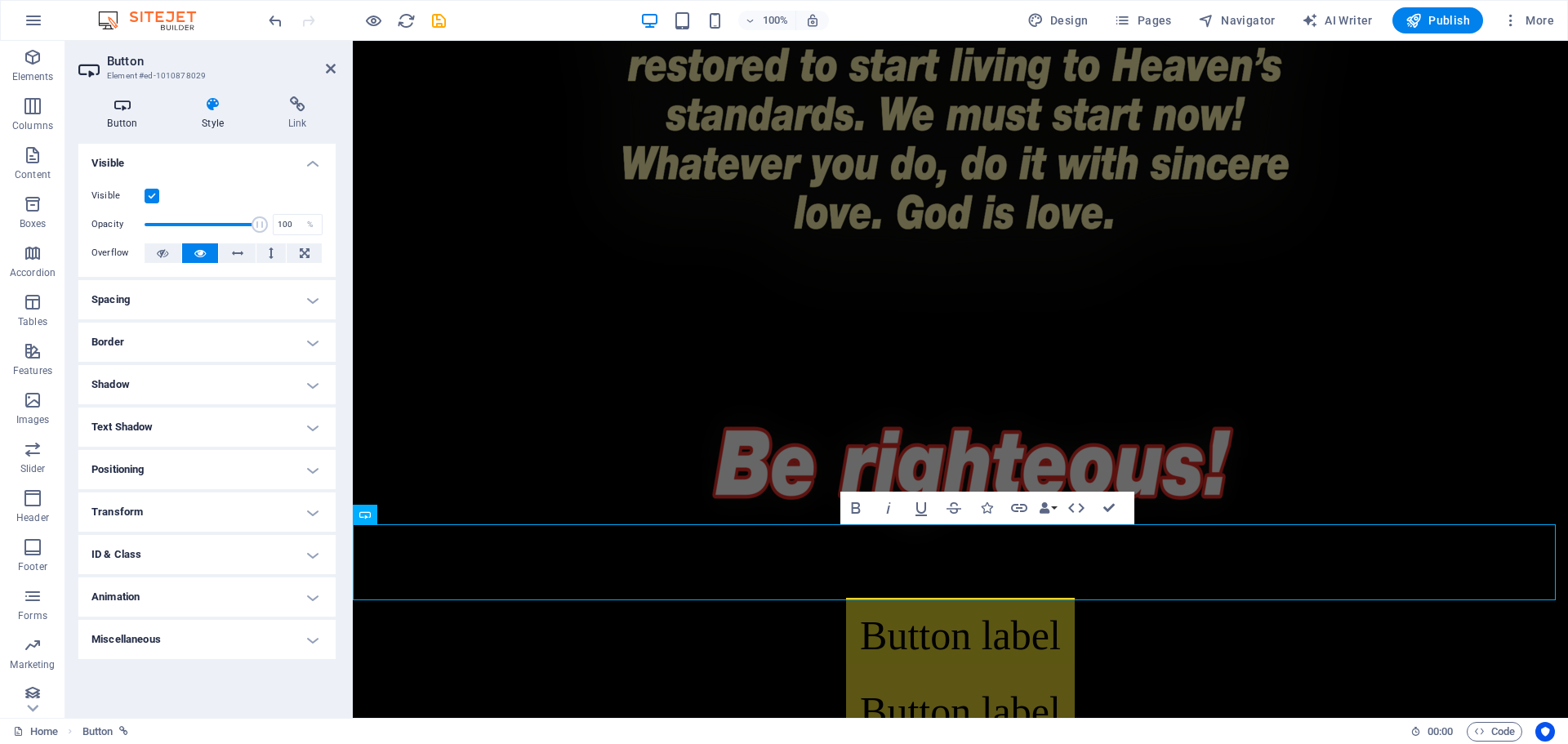
click at [136, 104] on icon at bounding box center [122, 104] width 88 height 16
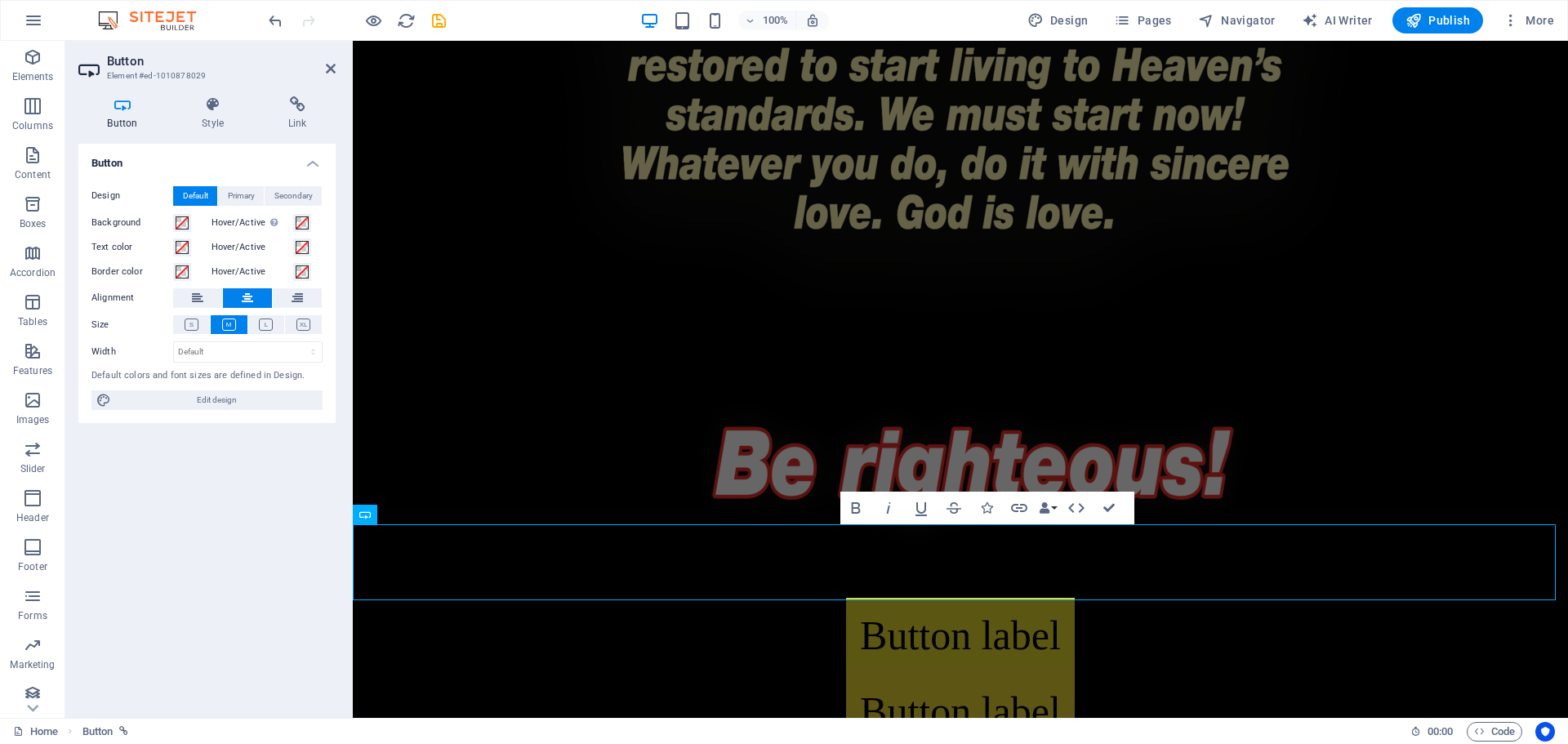
click at [308, 159] on h4 "Button" at bounding box center [207, 158] width 258 height 30
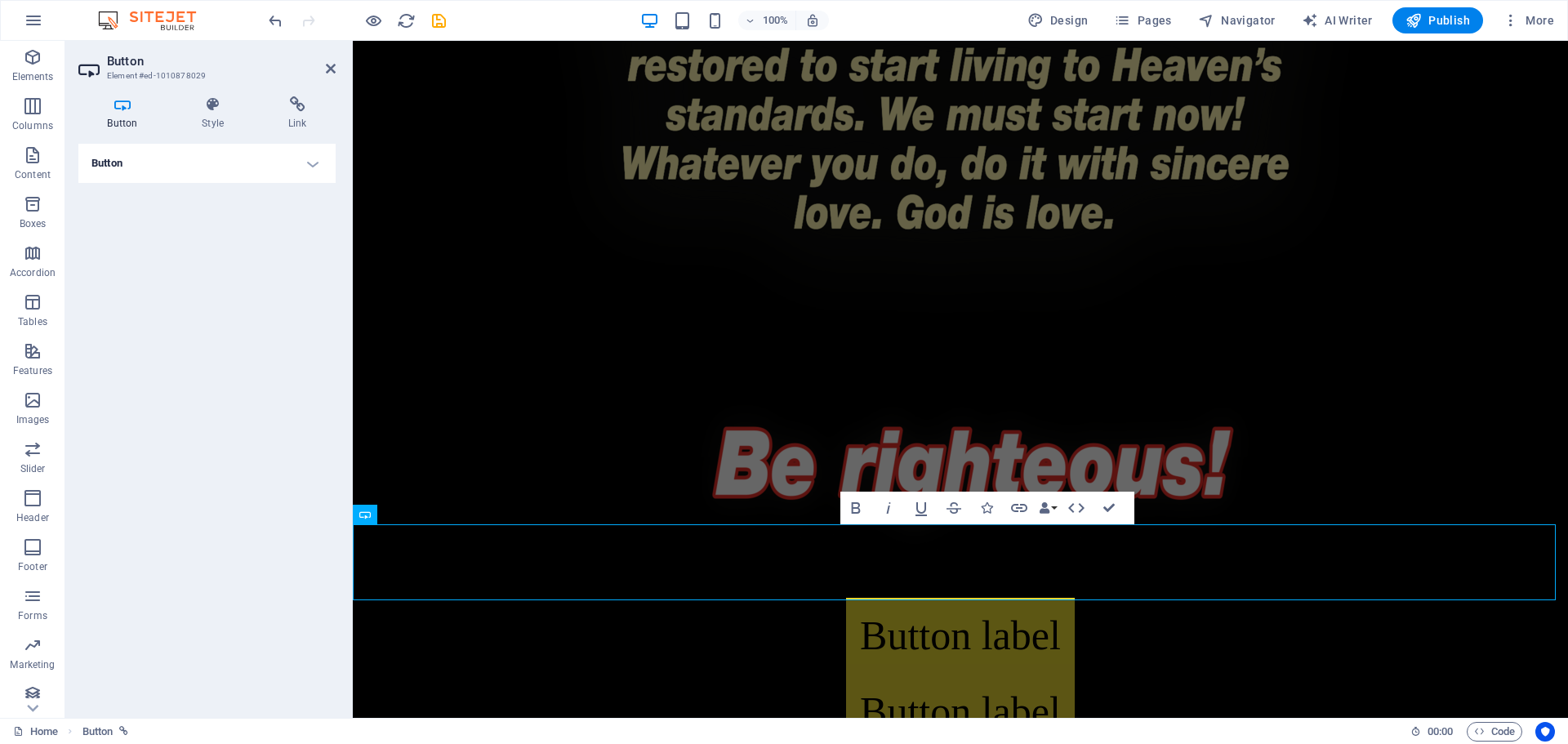
click at [308, 159] on h4 "Button" at bounding box center [207, 163] width 258 height 39
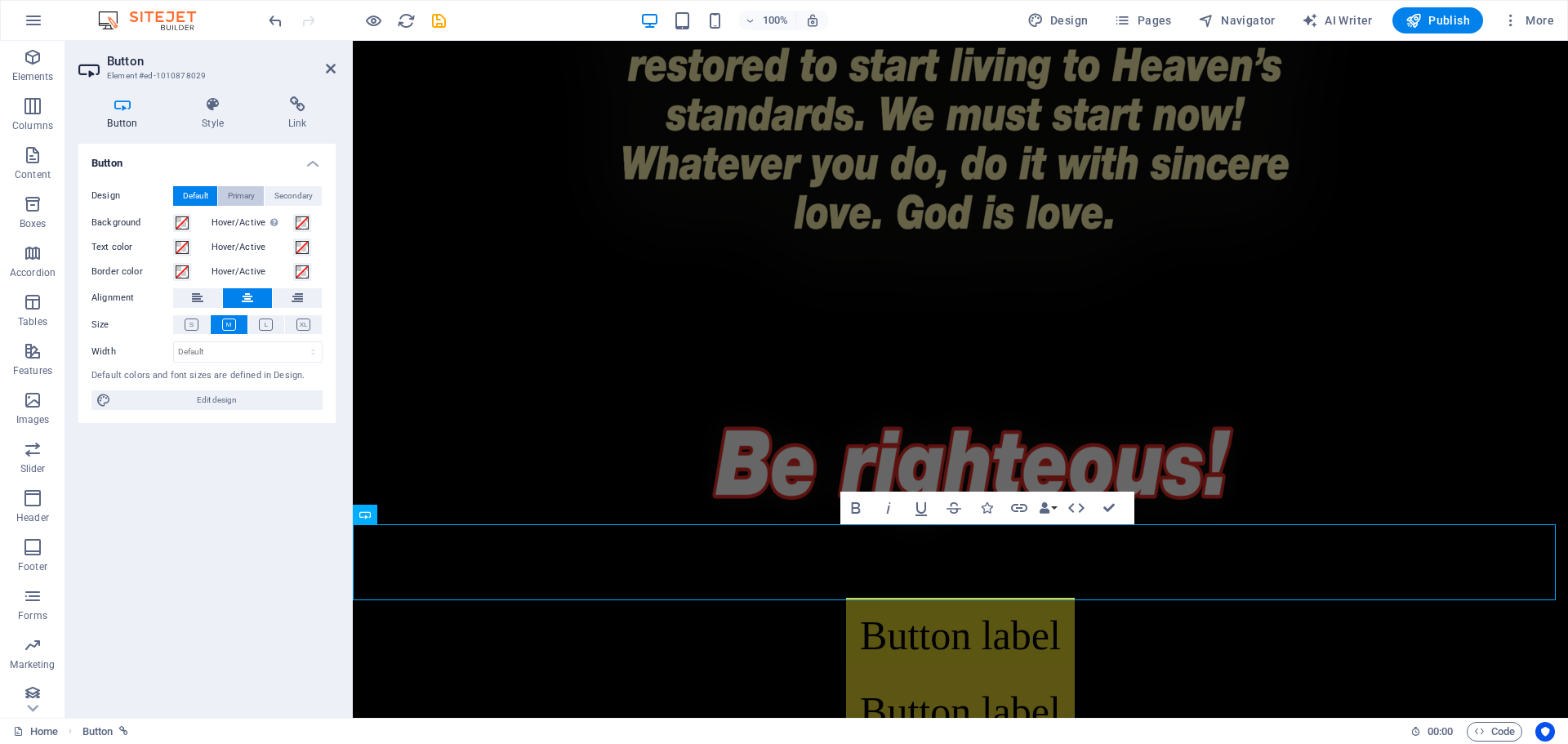
click at [240, 196] on span "Primary" at bounding box center [242, 196] width 27 height 20
click at [296, 195] on span "Secondary" at bounding box center [294, 196] width 39 height 20
click at [198, 196] on span "Default" at bounding box center [196, 196] width 25 height 20
click at [210, 114] on h4 "Style" at bounding box center [216, 113] width 86 height 34
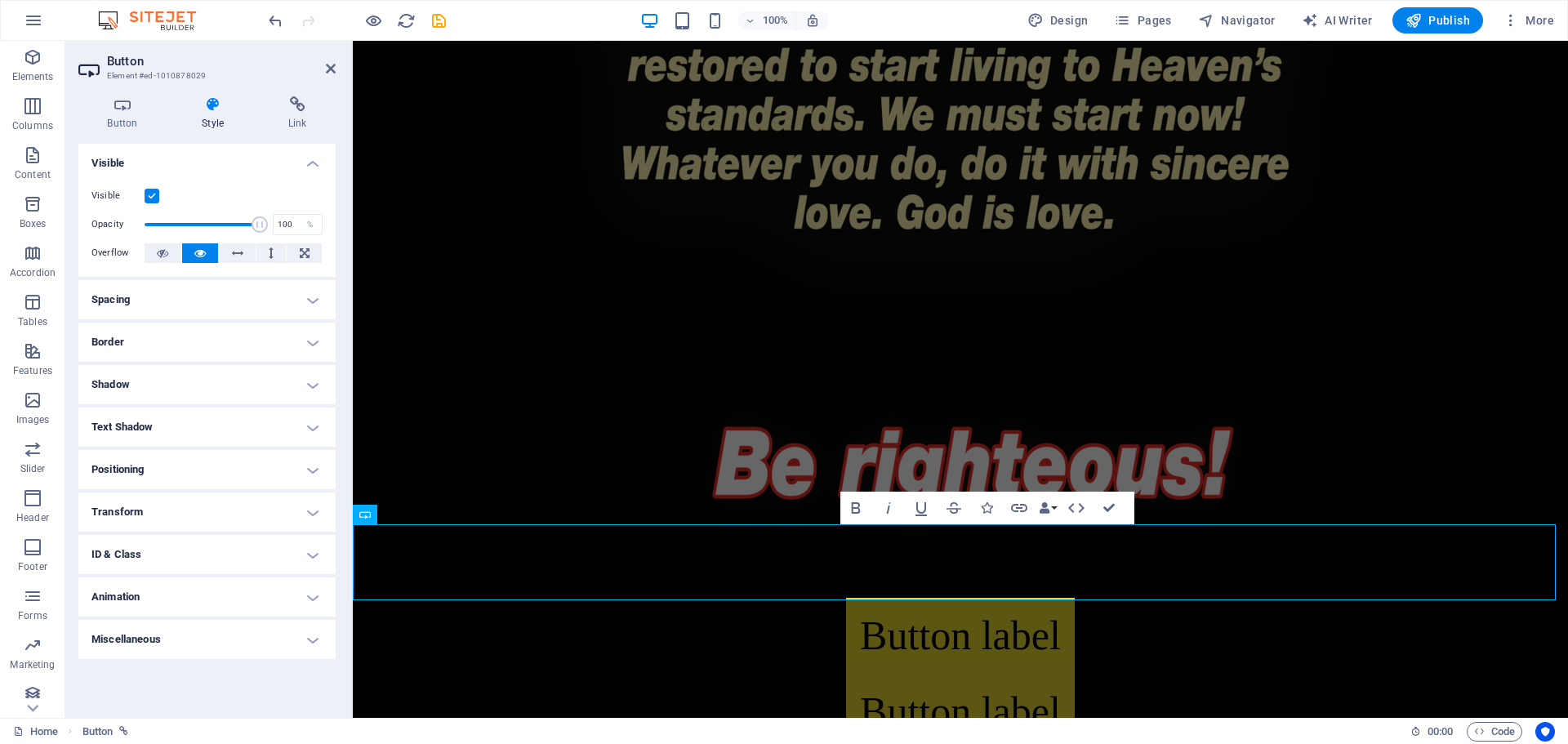
click at [172, 428] on h4 "Text Shadow" at bounding box center [207, 427] width 258 height 39
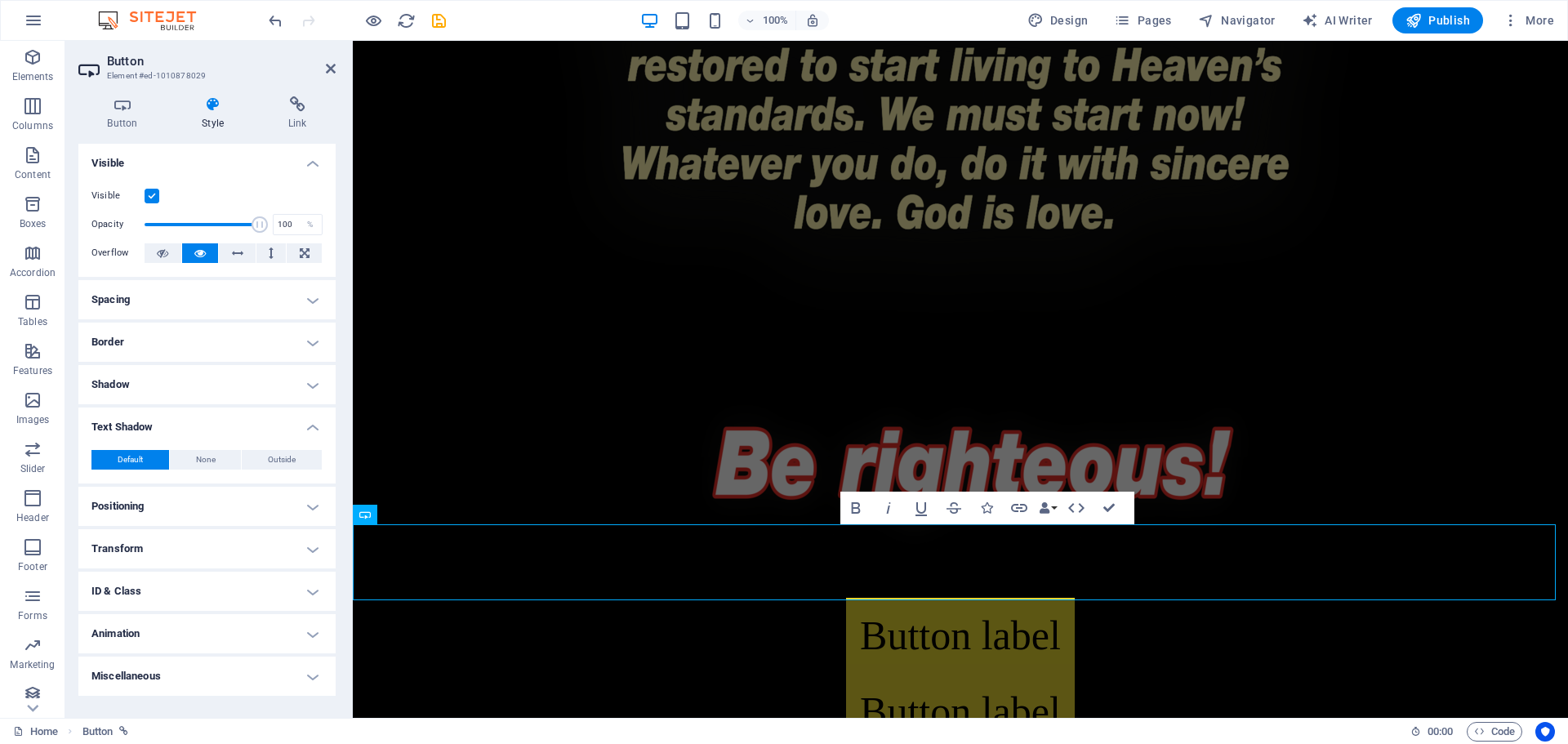
click at [172, 428] on h4 "Text Shadow" at bounding box center [207, 422] width 258 height 30
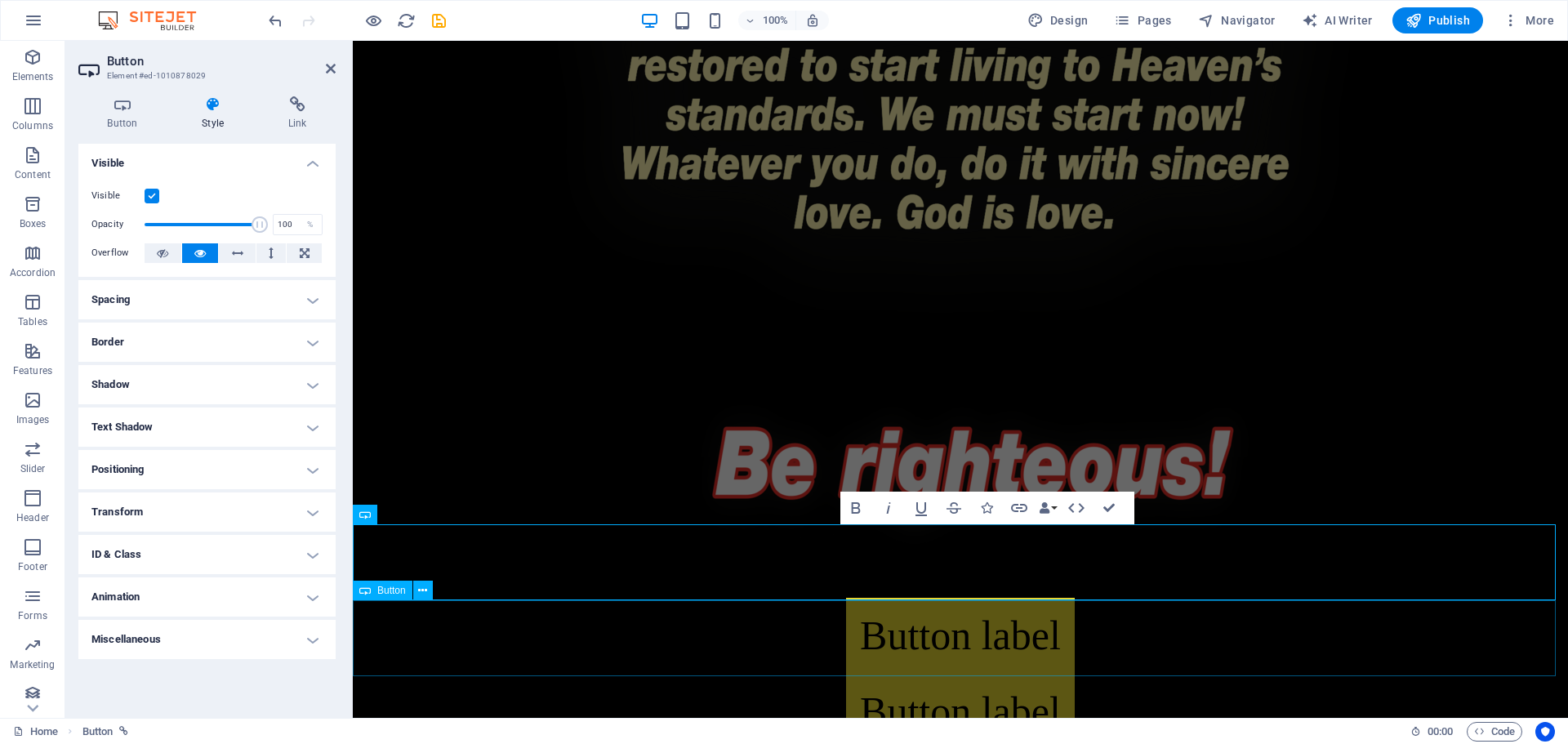
click at [920, 673] on div "Button label" at bounding box center [961, 711] width 1216 height 76
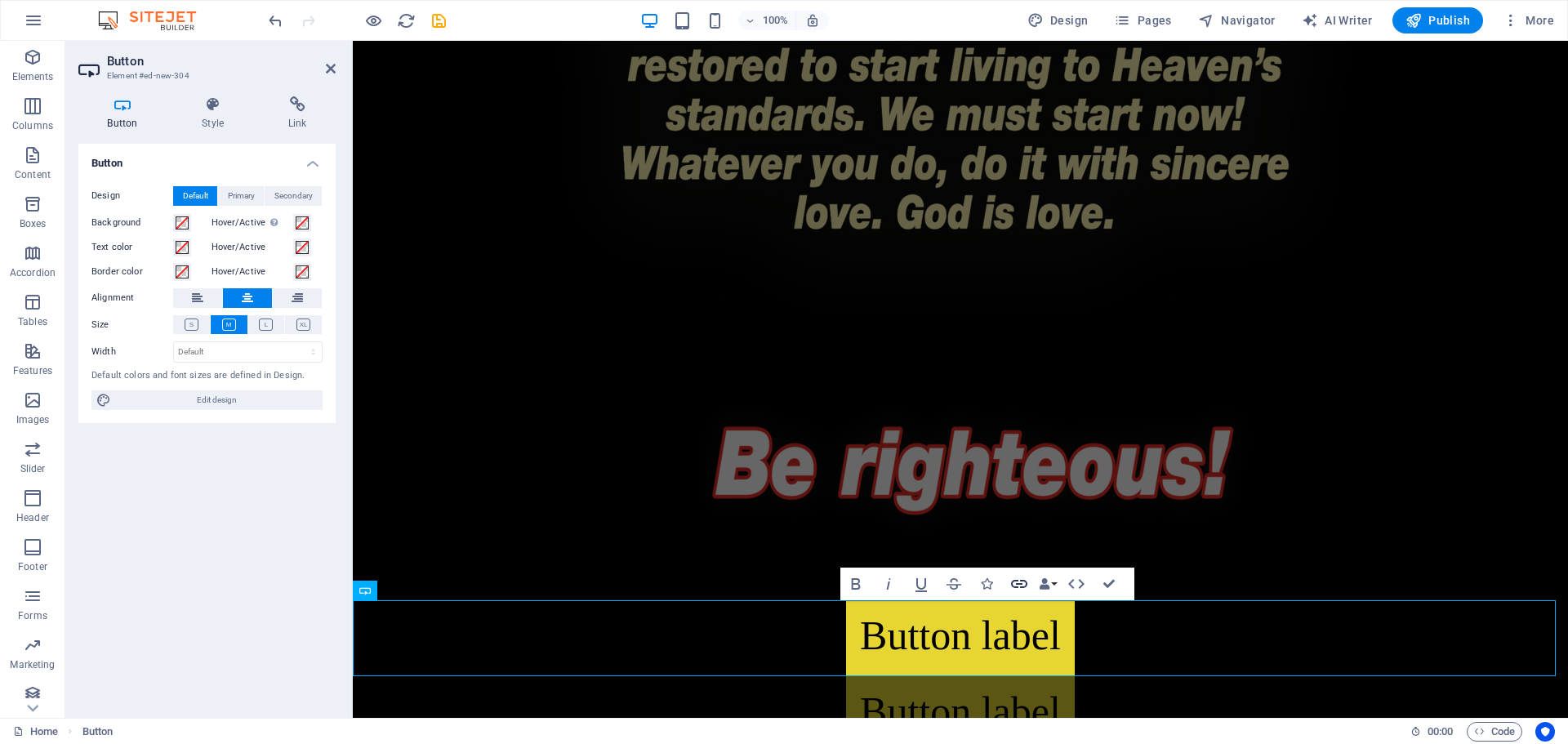
click at [1024, 582] on icon "button" at bounding box center [1019, 583] width 16 height 8
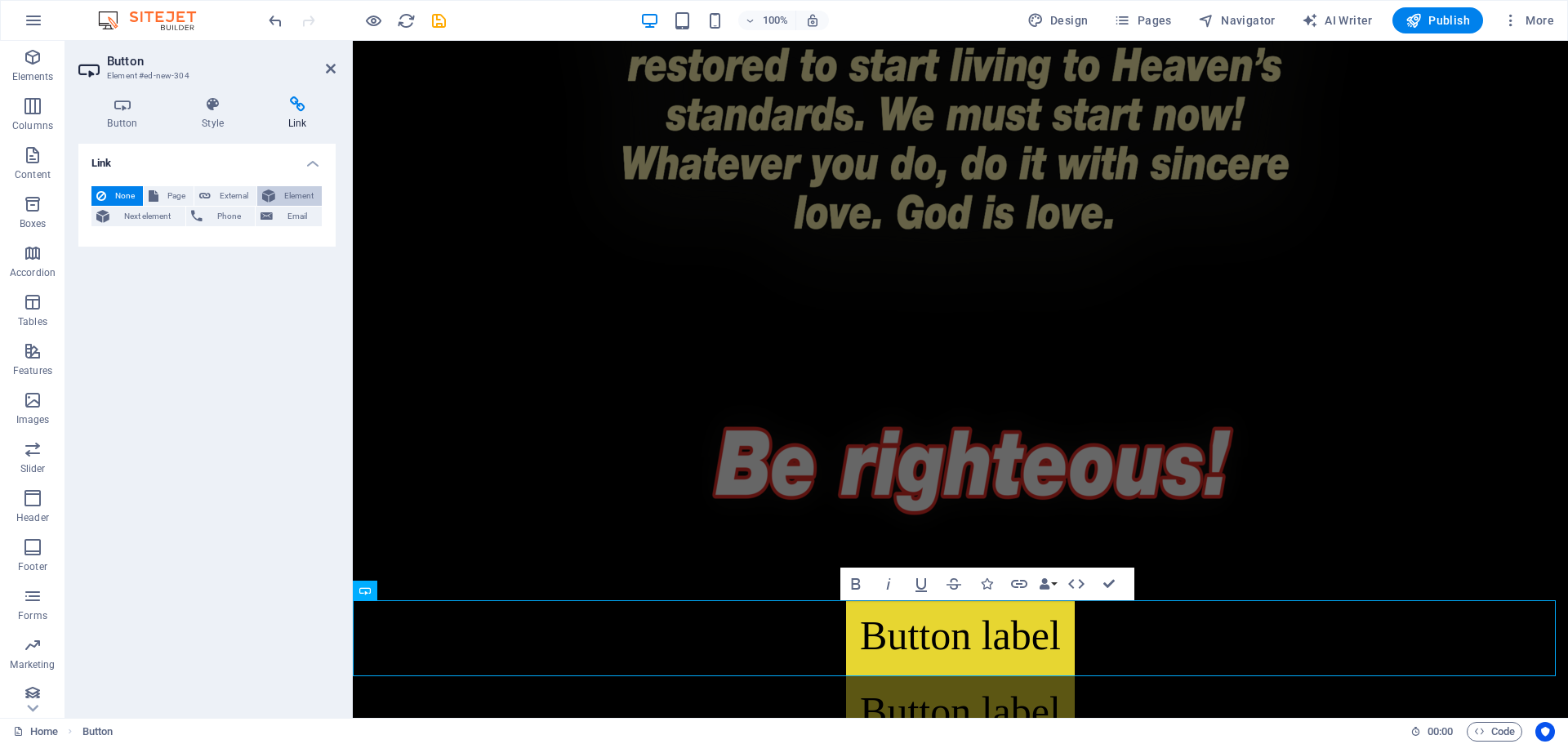
click at [293, 194] on span "Element" at bounding box center [298, 196] width 37 height 20
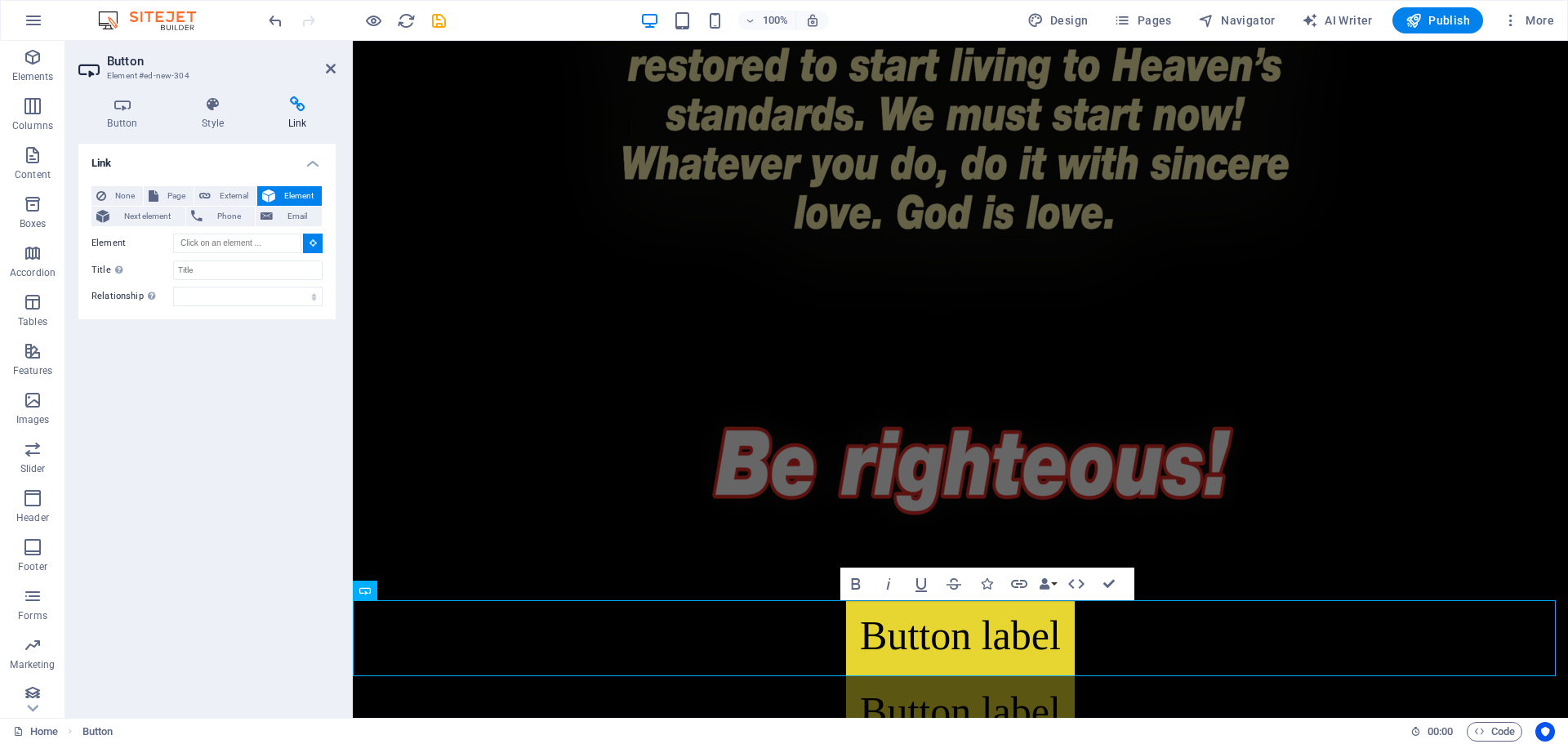
click at [316, 239] on icon at bounding box center [313, 242] width 7 height 8
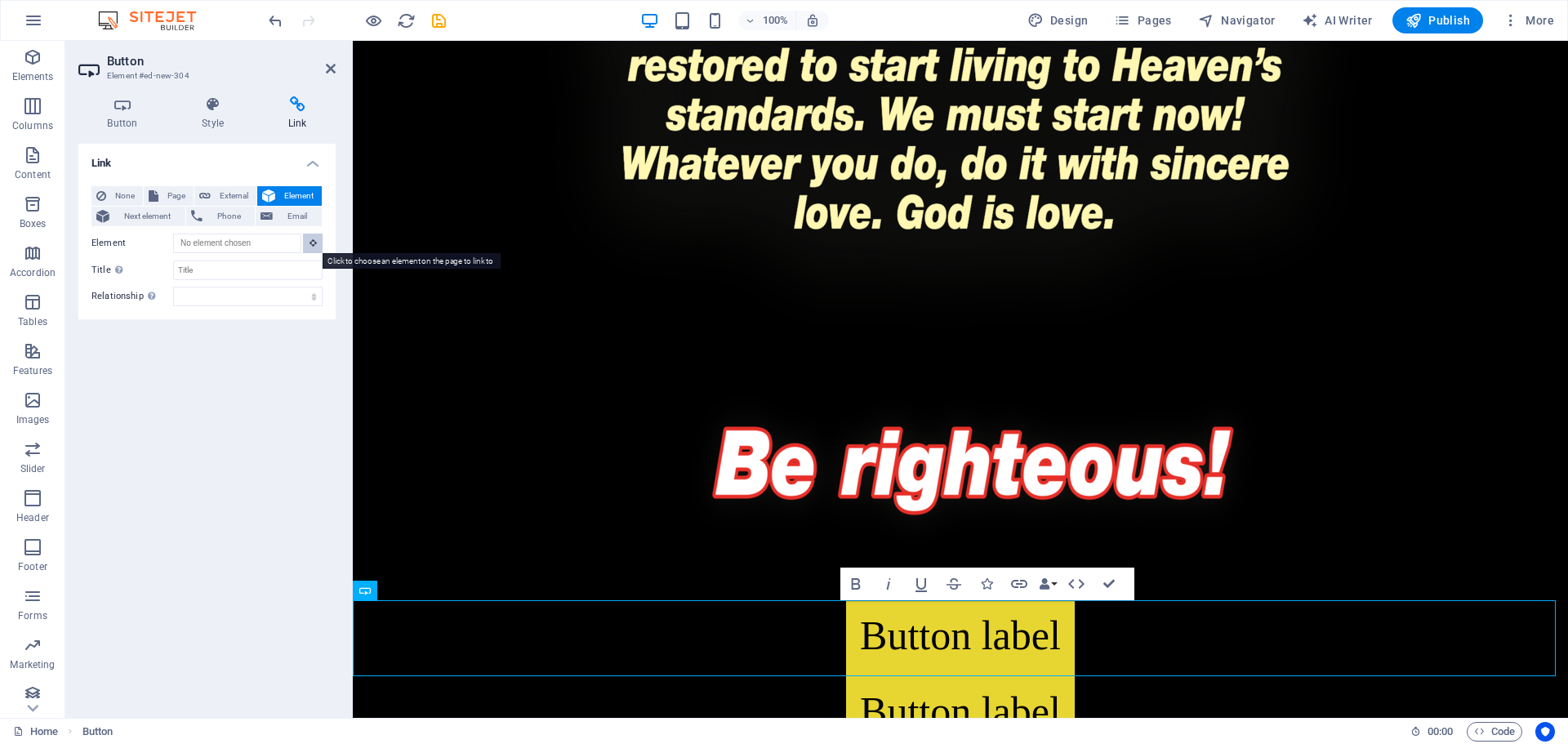
click at [319, 235] on button at bounding box center [313, 243] width 20 height 20
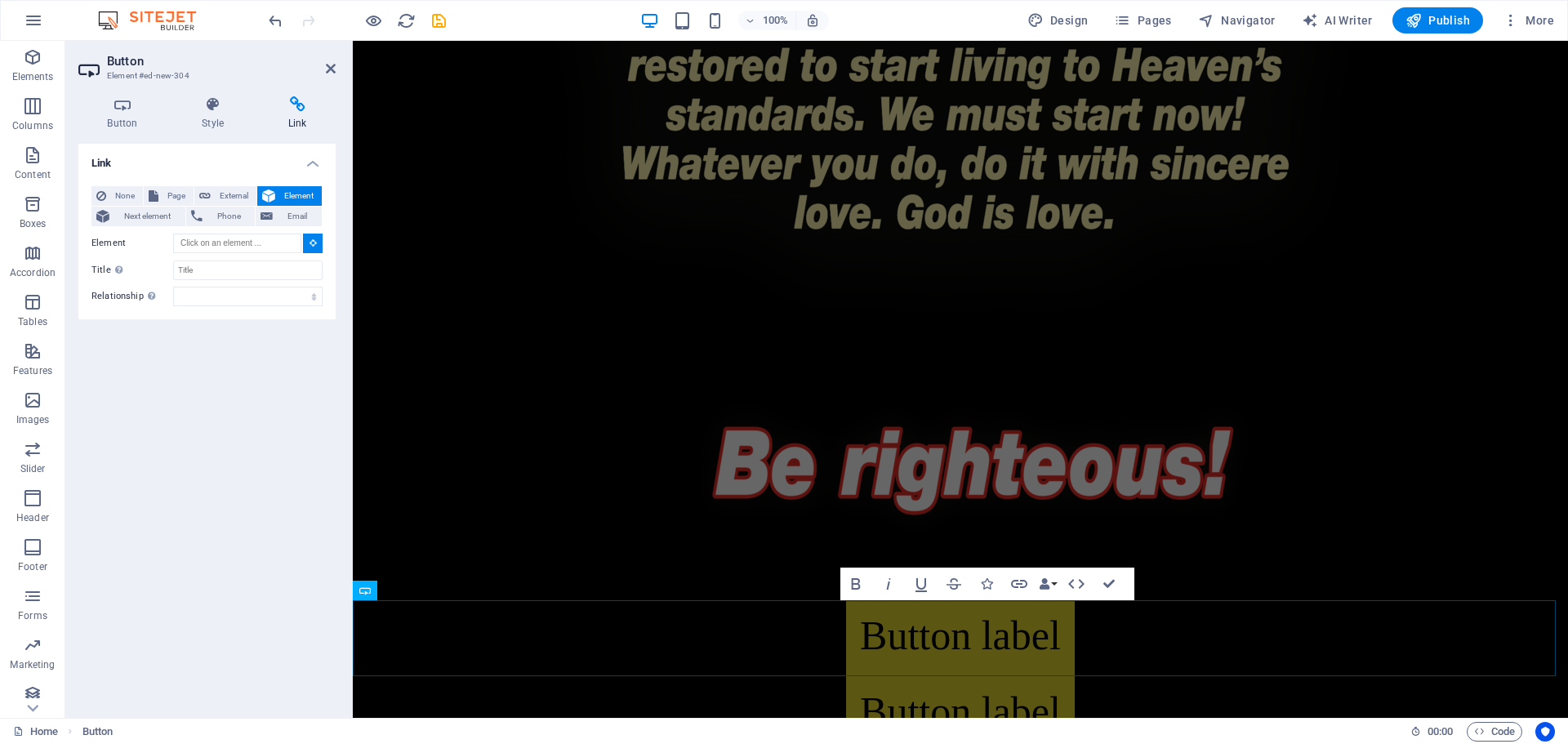
click at [313, 243] on icon at bounding box center [313, 242] width 7 height 8
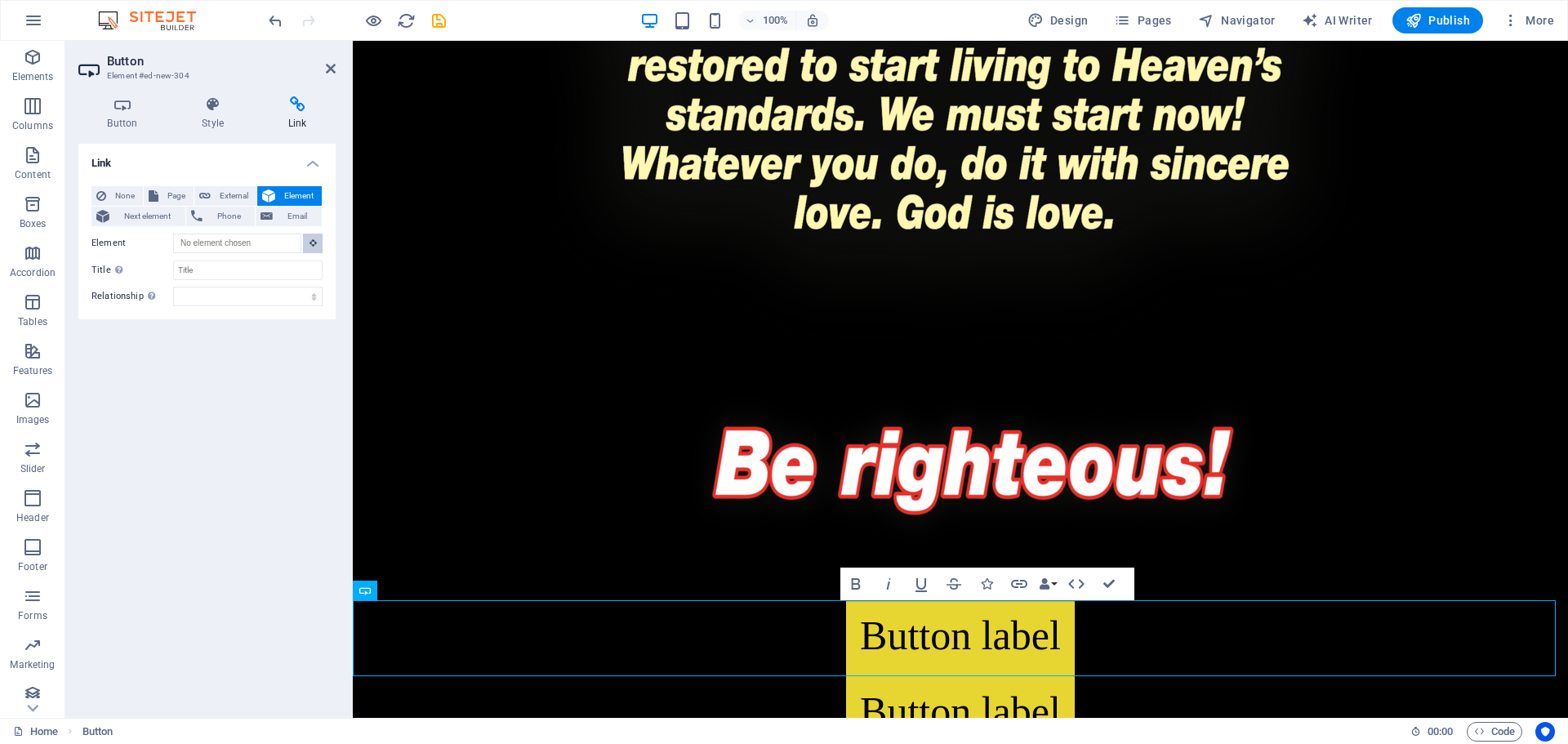
click at [313, 243] on icon at bounding box center [313, 242] width 7 height 8
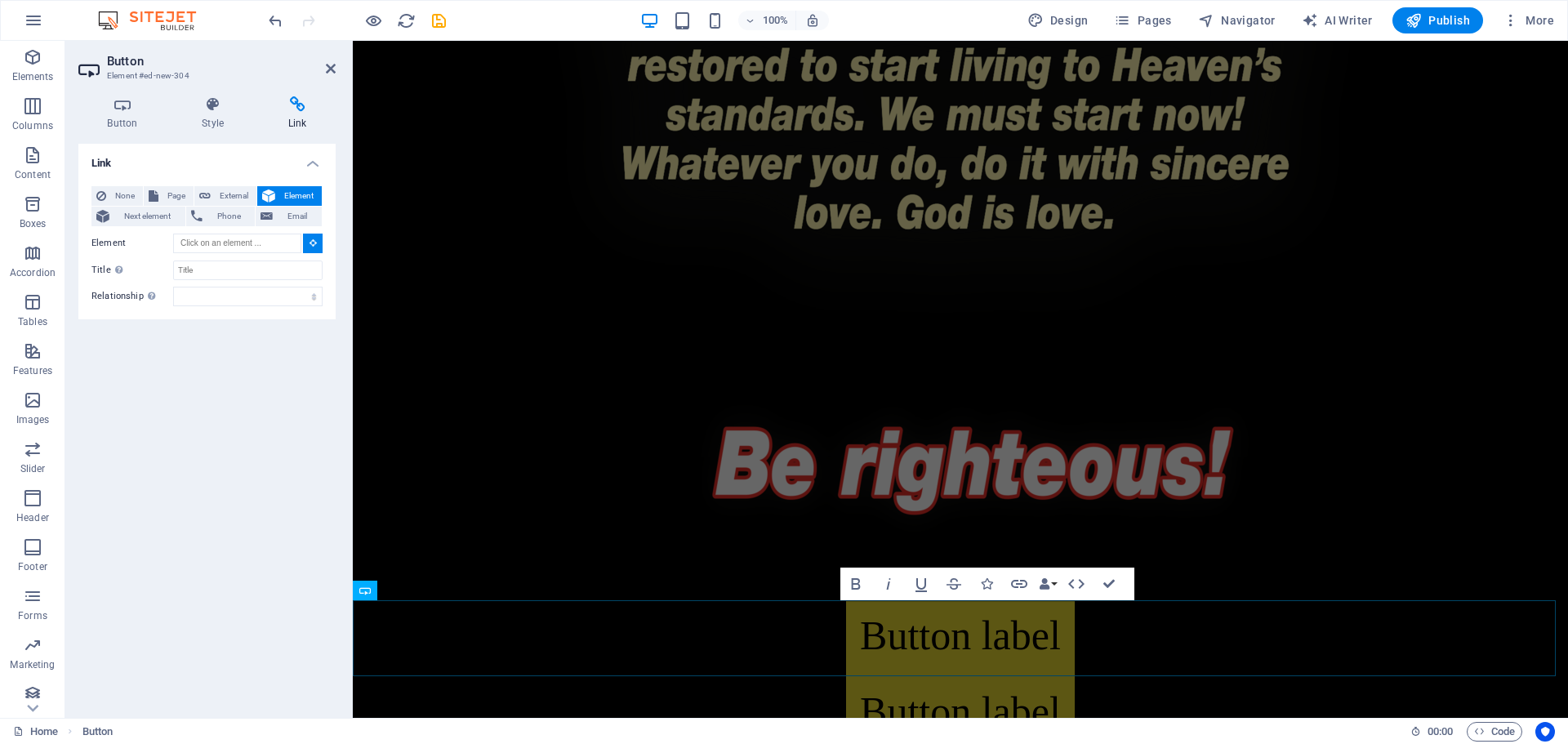
click at [313, 243] on icon at bounding box center [313, 242] width 7 height 8
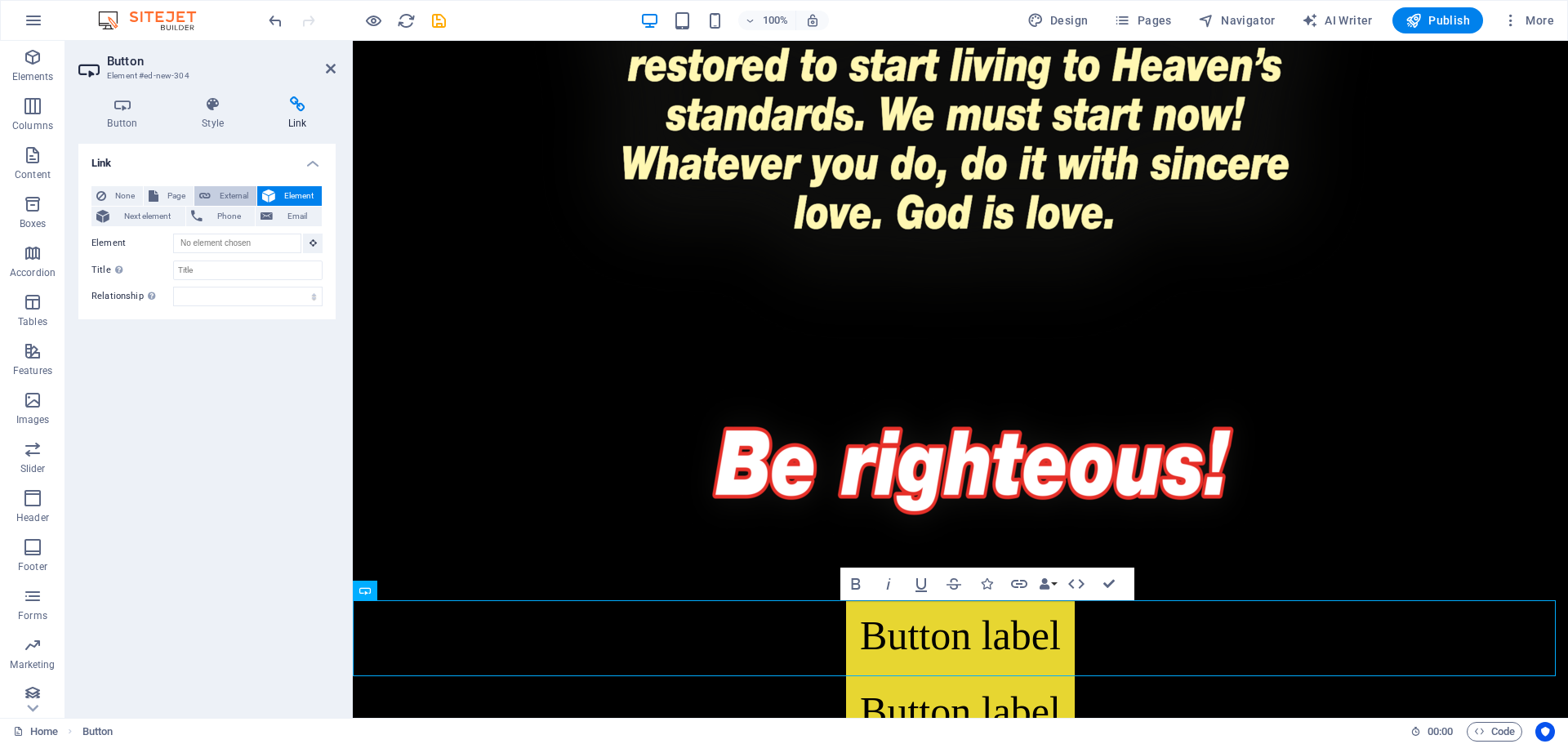
click at [240, 194] on span "External" at bounding box center [233, 196] width 36 height 20
select select "blank"
click at [311, 244] on icon at bounding box center [314, 243] width 9 height 18
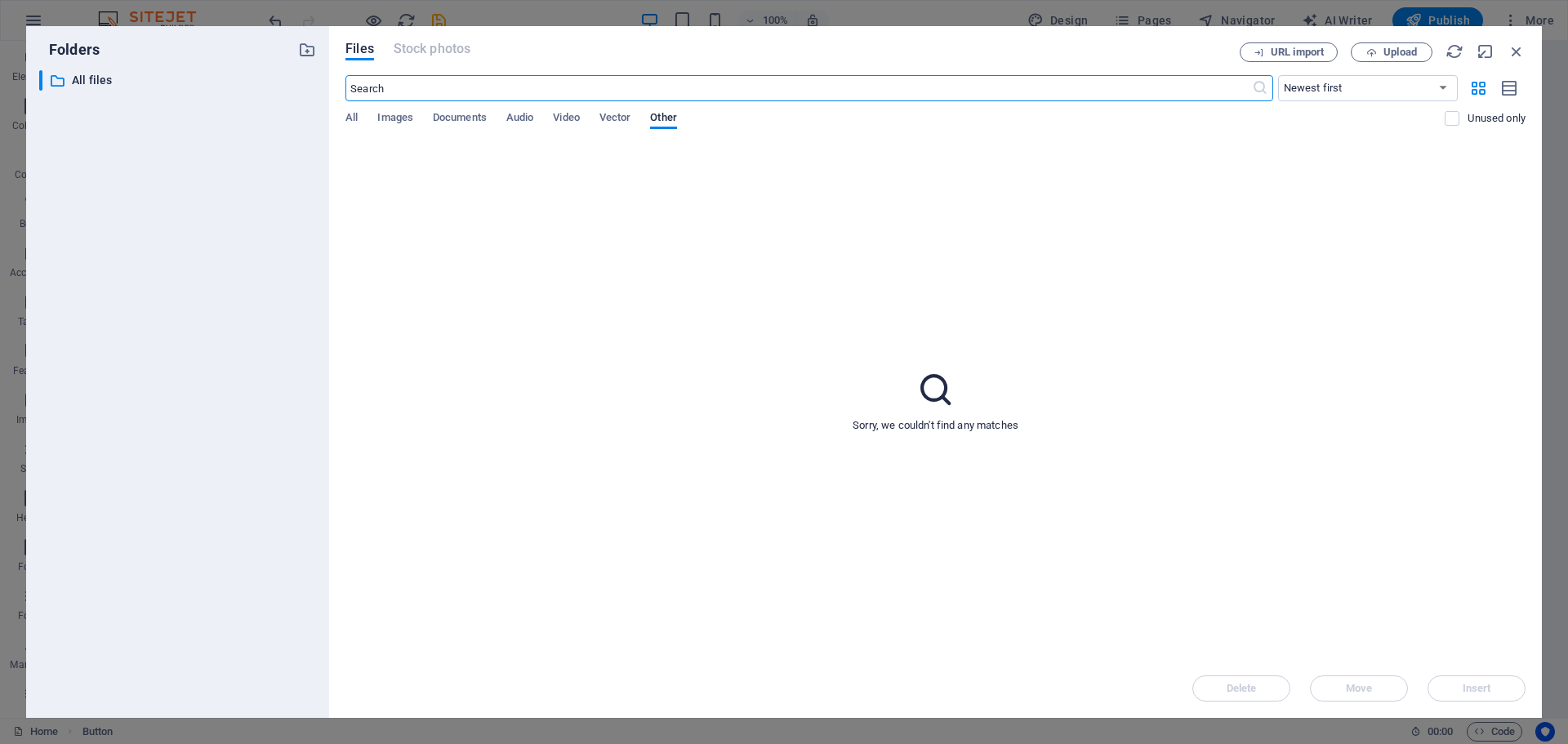
scroll to position [3338, 0]
click at [449, 124] on span "Documents" at bounding box center [460, 118] width 54 height 22
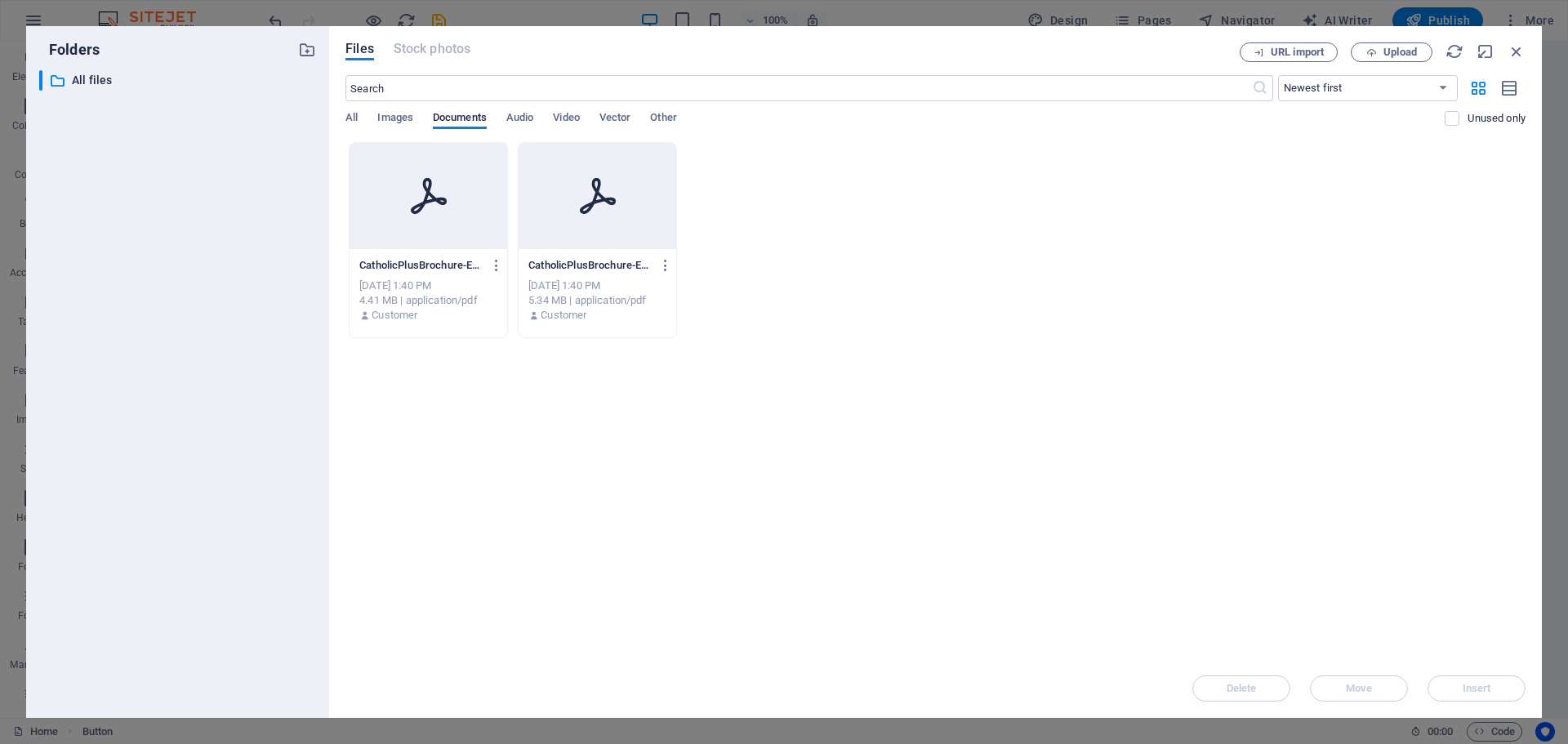
click at [568, 216] on div at bounding box center [598, 196] width 158 height 106
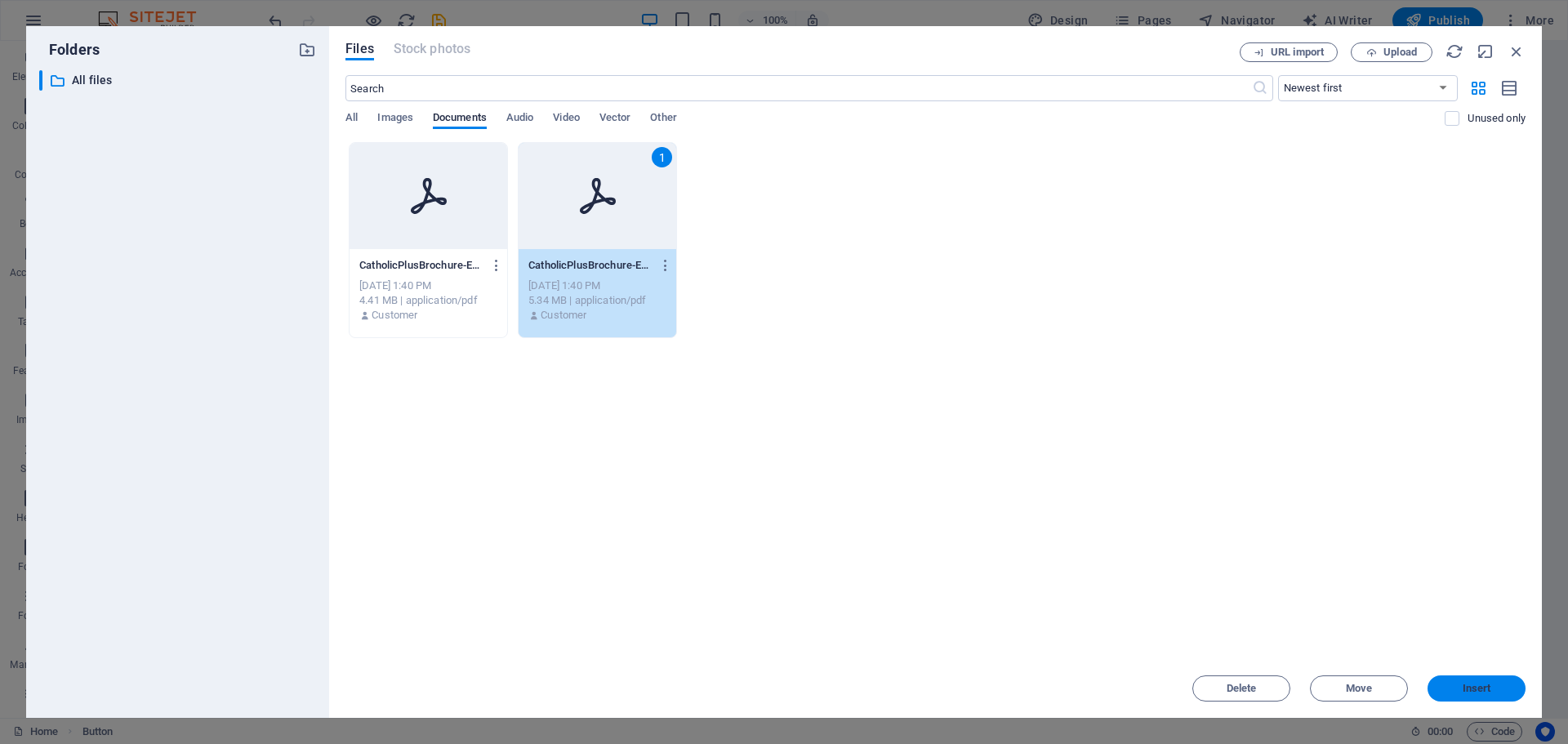
click at [1469, 693] on span "Insert" at bounding box center [1477, 687] width 29 height 10
type input "[URL][DOMAIN_NAME]"
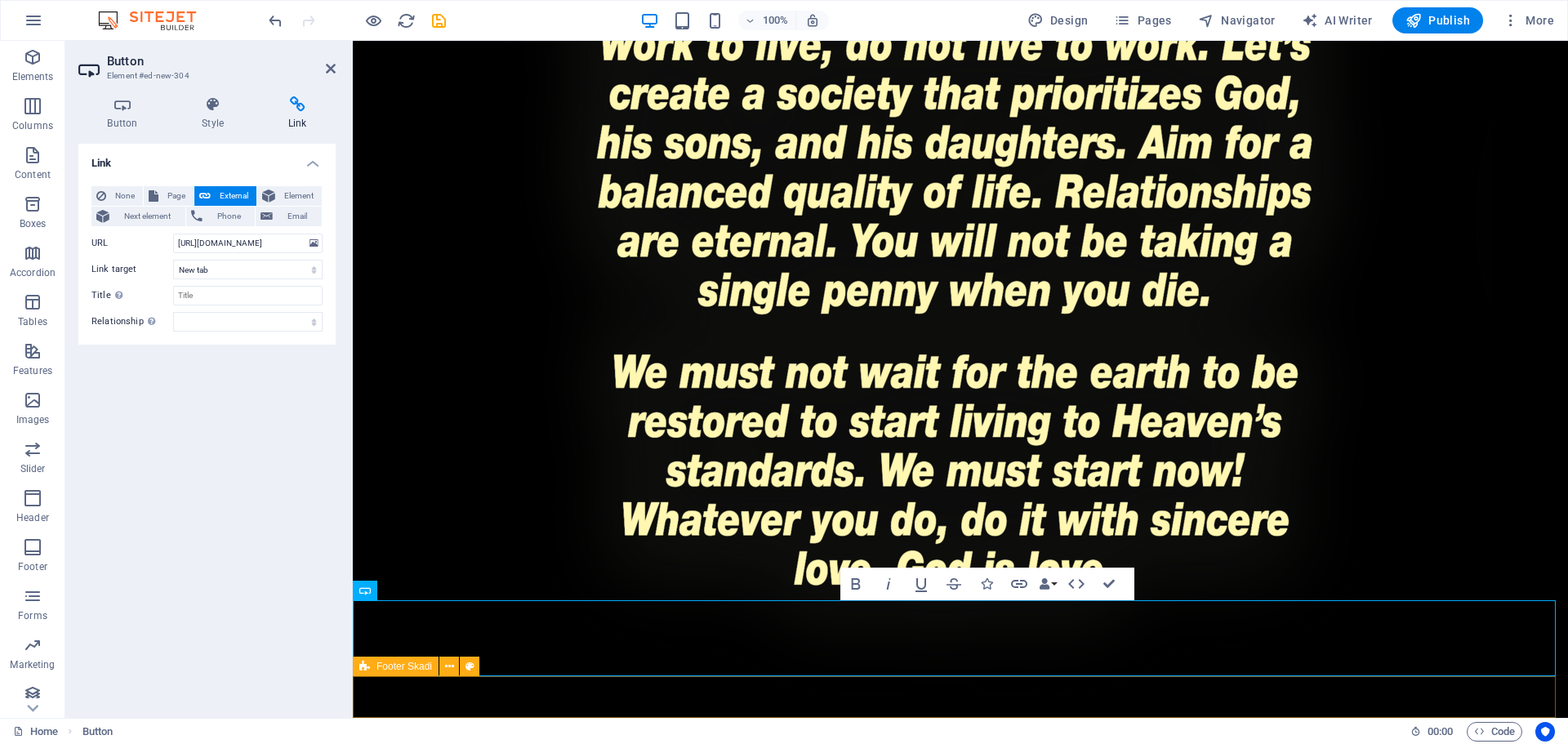
scroll to position [3694, 0]
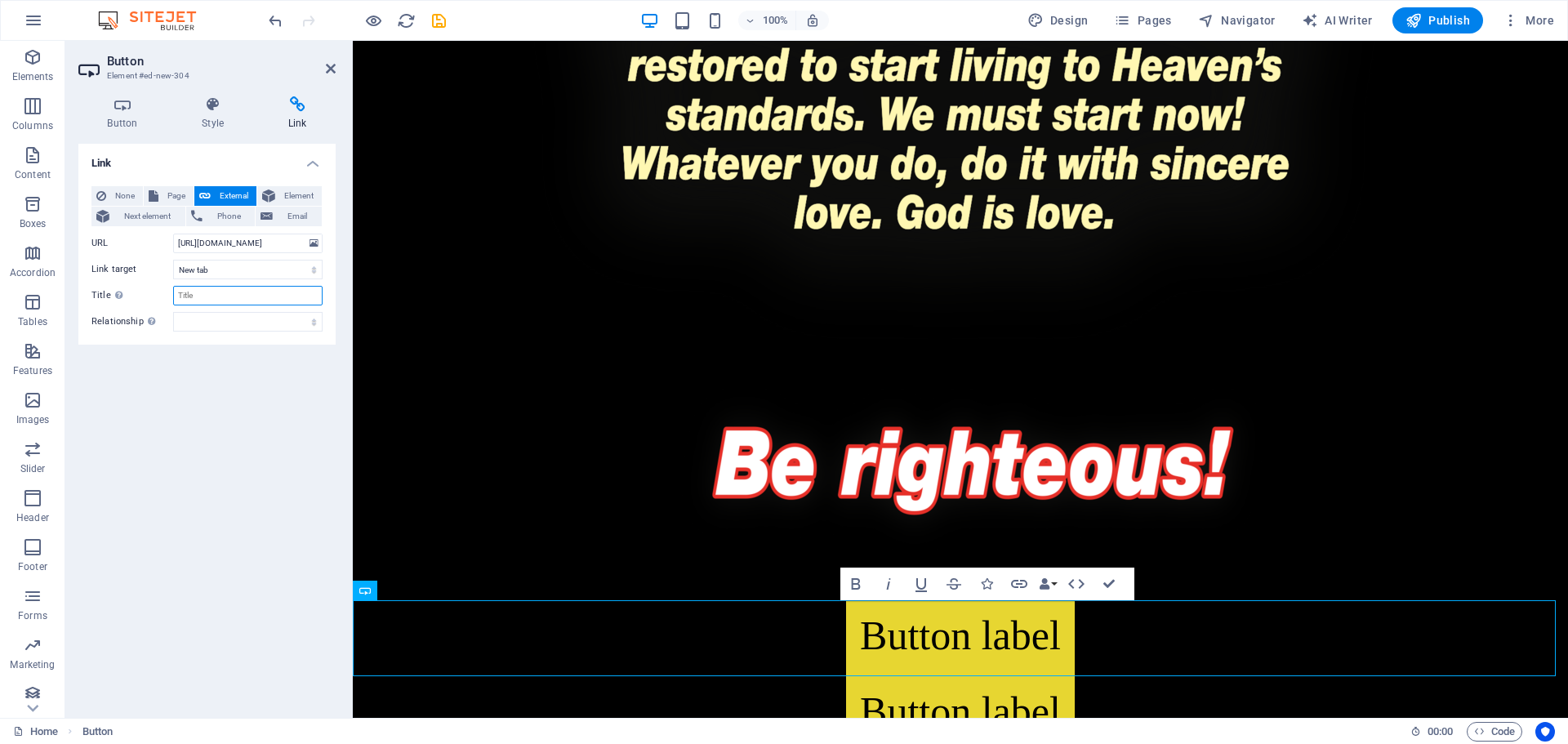
click at [224, 296] on input "Title Additional link description, should not be the same as the link text. The…" at bounding box center [248, 295] width 149 height 20
type input "Brochure Back"
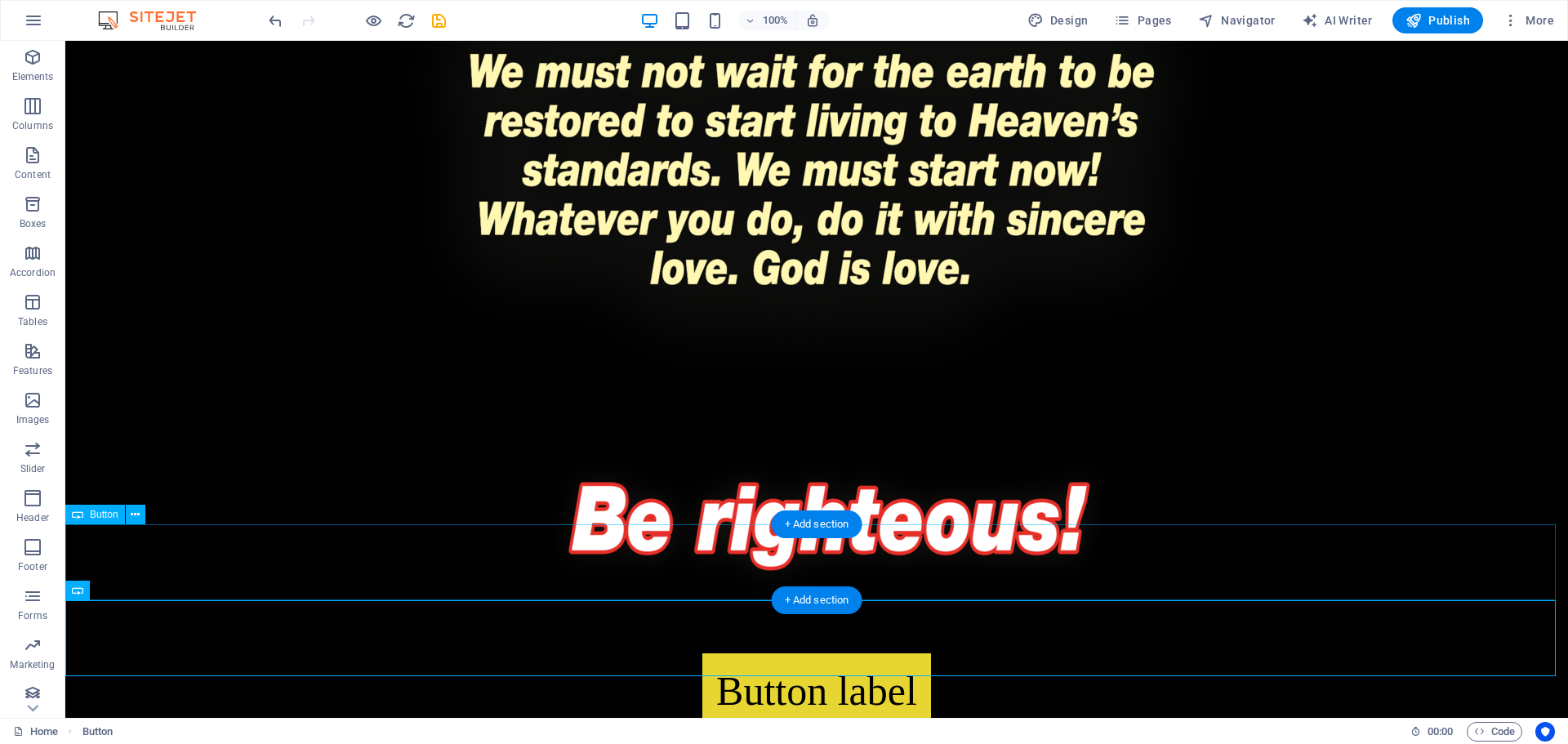
click at [898, 653] on div "Button label" at bounding box center [817, 691] width 1503 height 76
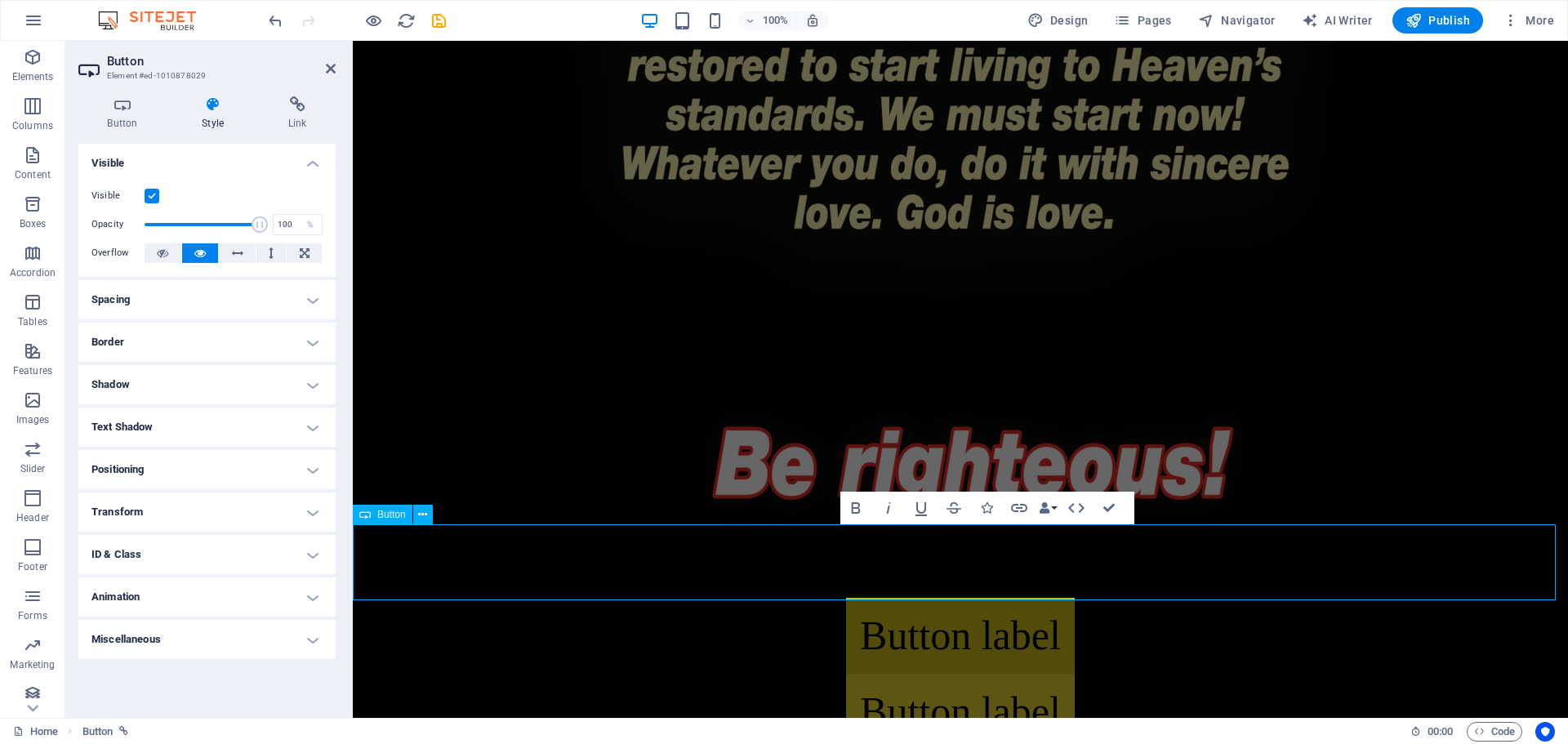
click at [938, 598] on link "Button label" at bounding box center [960, 635] width 229 height 76
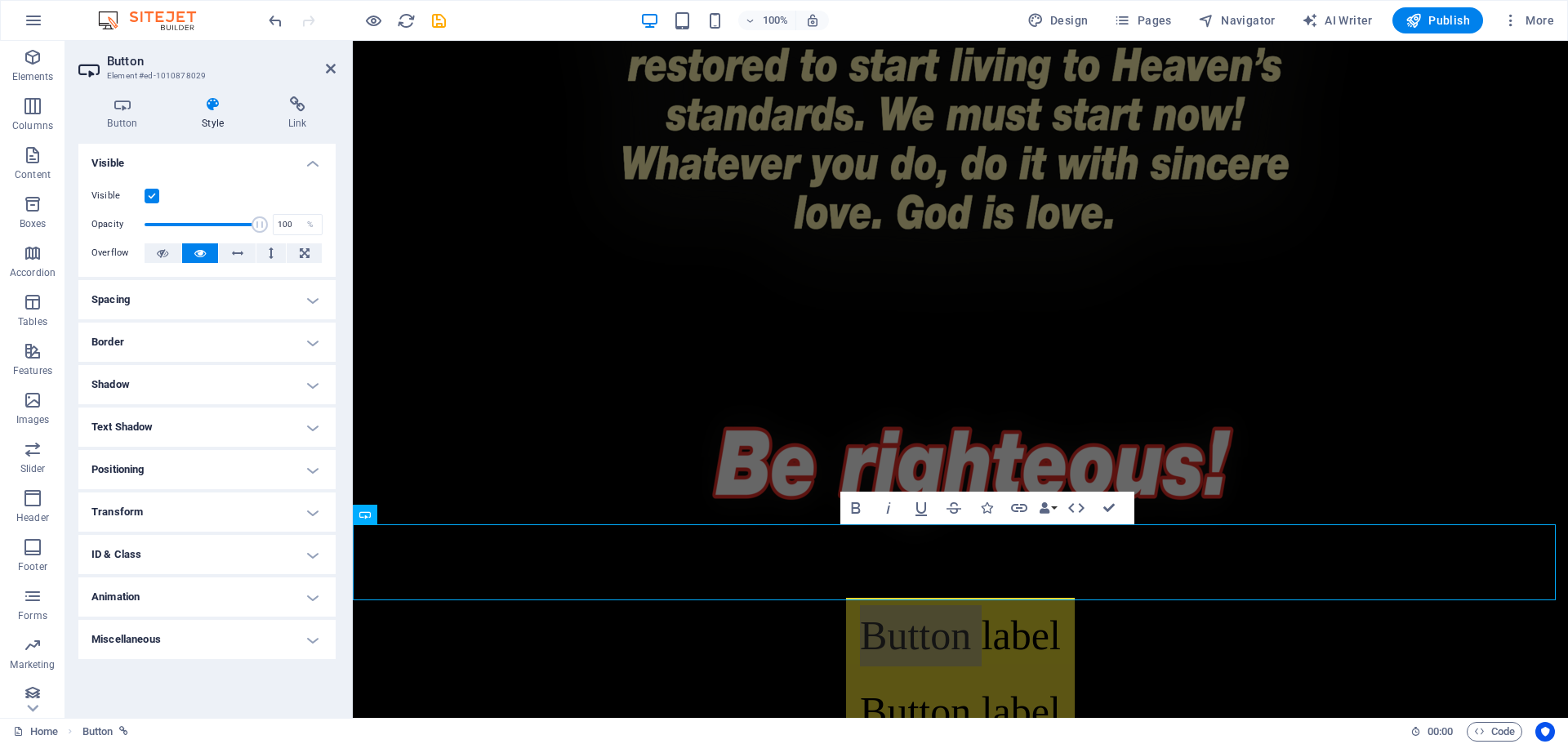
click at [211, 115] on h4 "Style" at bounding box center [216, 113] width 86 height 34
click at [294, 109] on icon at bounding box center [297, 104] width 77 height 16
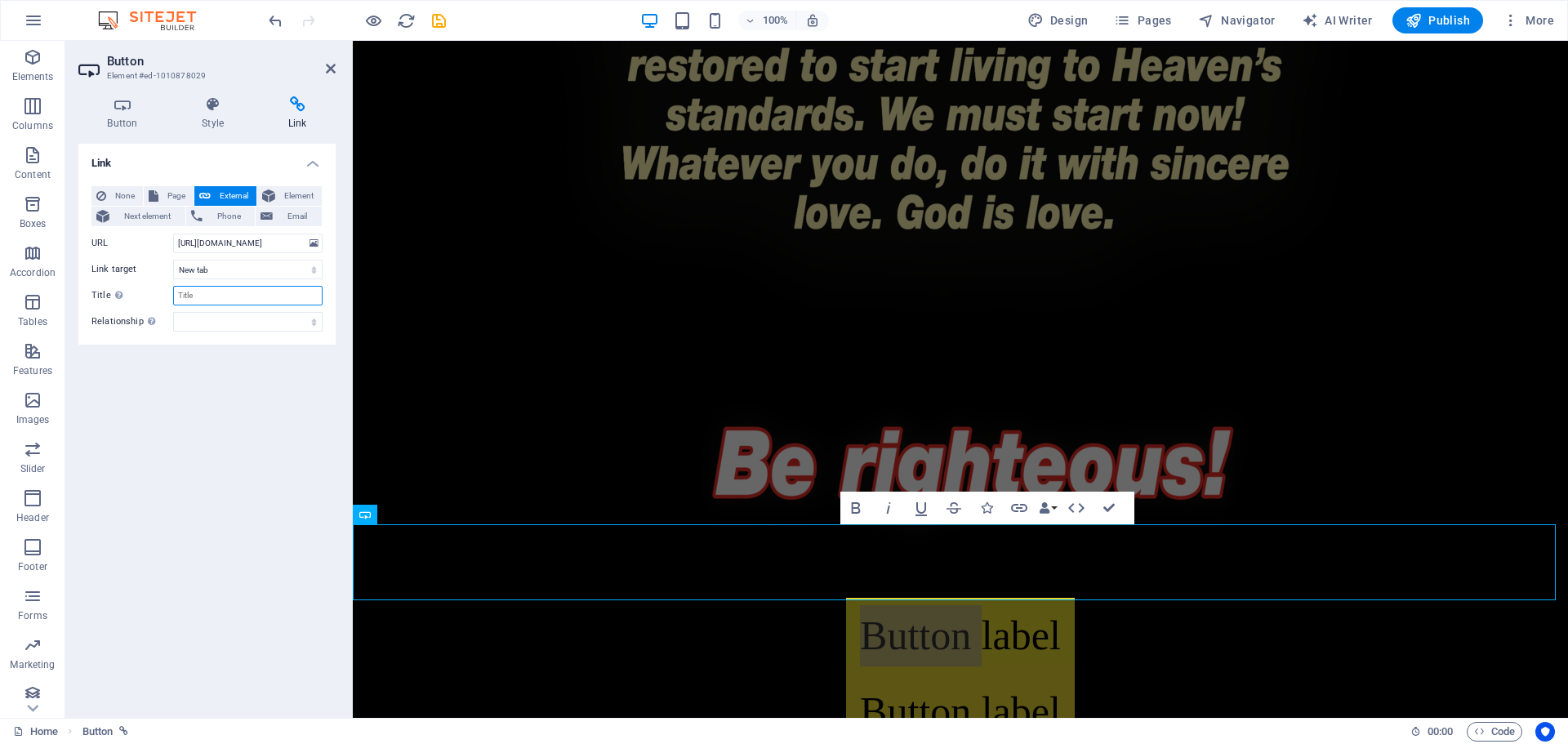
click at [225, 292] on input "Title Additional link description, should not be the same as the link text. The…" at bounding box center [248, 295] width 149 height 20
type input "Brochure Front"
click at [123, 117] on h4 "Button" at bounding box center [126, 113] width 95 height 34
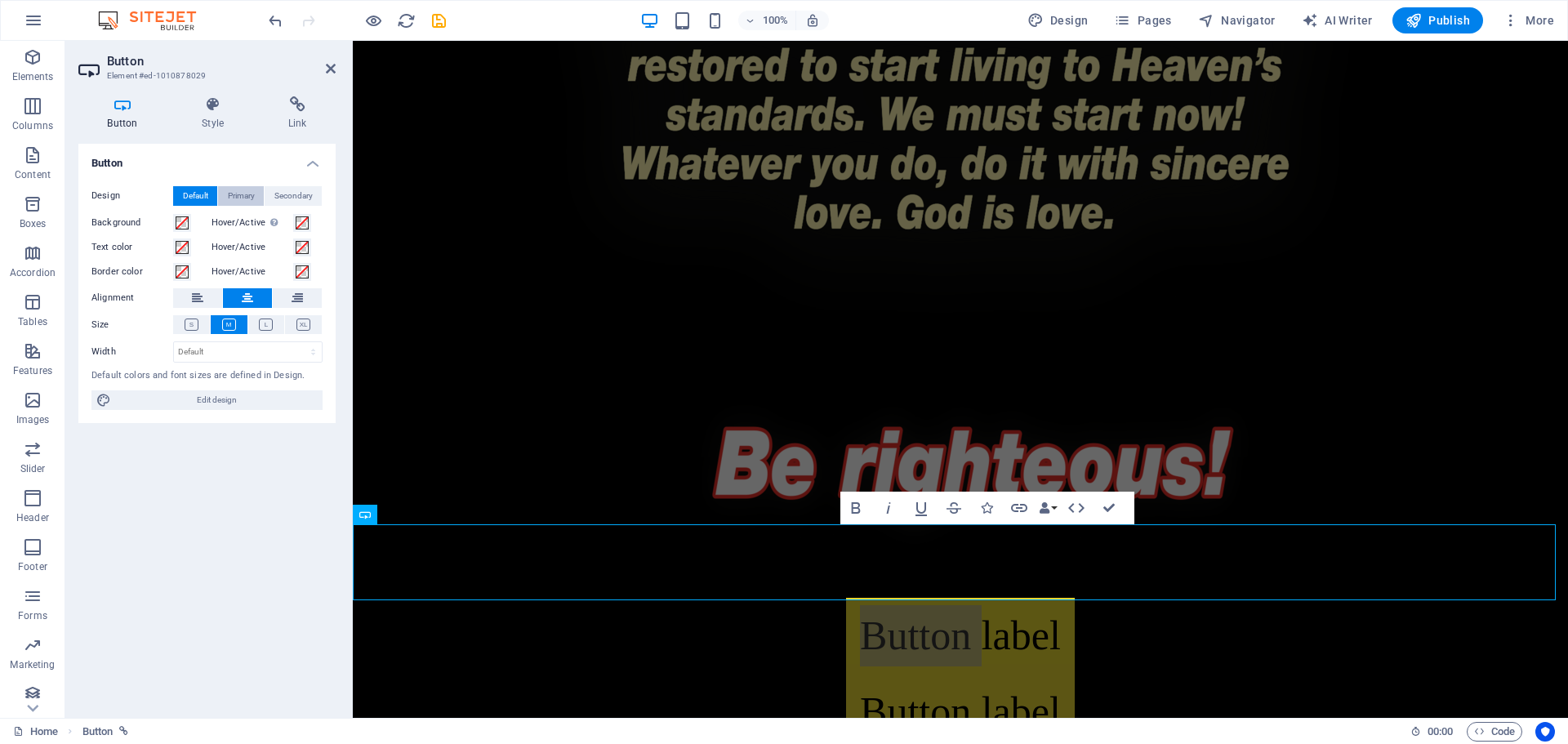
click at [246, 194] on span "Primary" at bounding box center [242, 196] width 27 height 20
click at [314, 193] on button "Secondary" at bounding box center [294, 196] width 57 height 20
click at [192, 192] on span "Default" at bounding box center [196, 196] width 25 height 20
click at [198, 323] on icon at bounding box center [191, 325] width 13 height 13
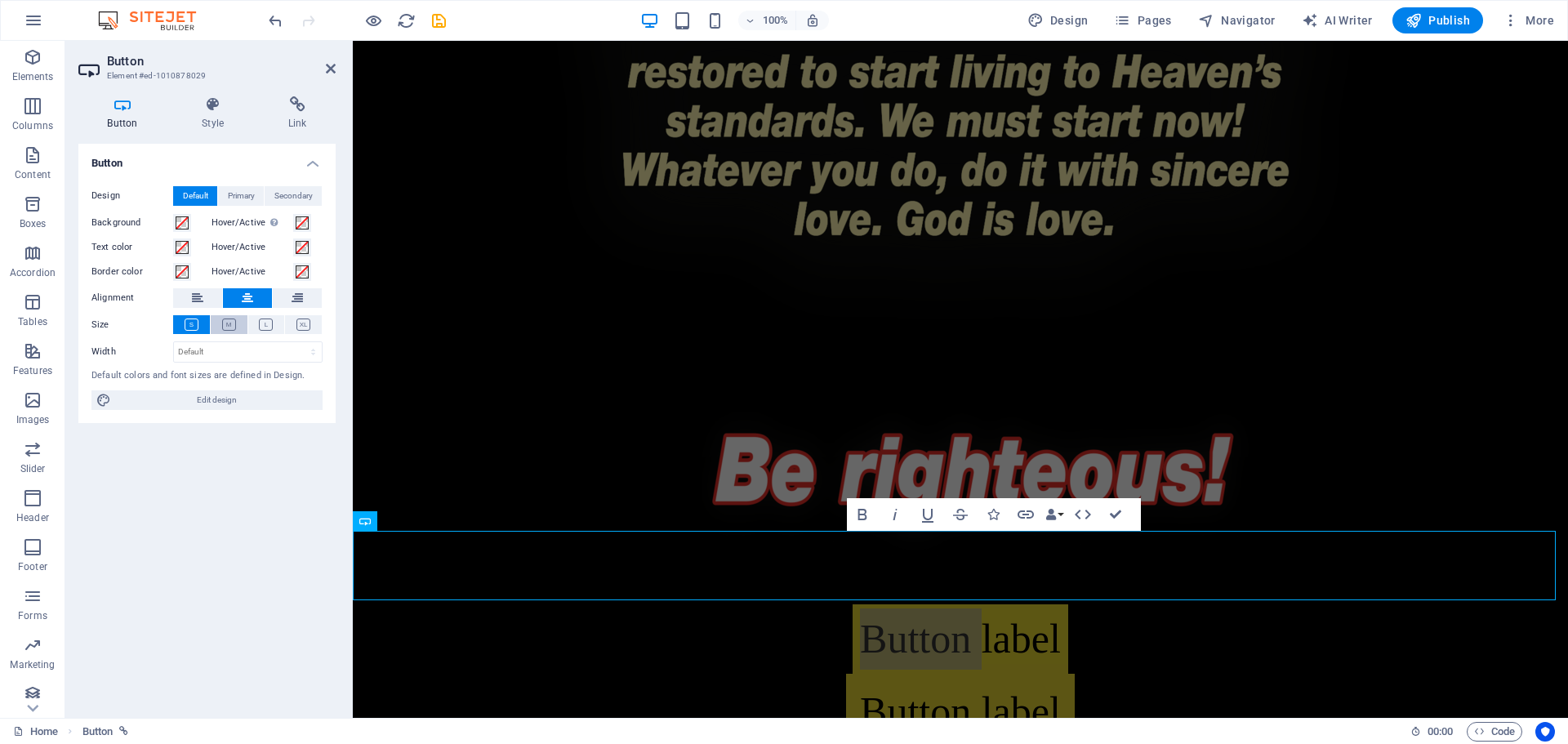
click at [227, 324] on icon at bounding box center [228, 325] width 13 height 13
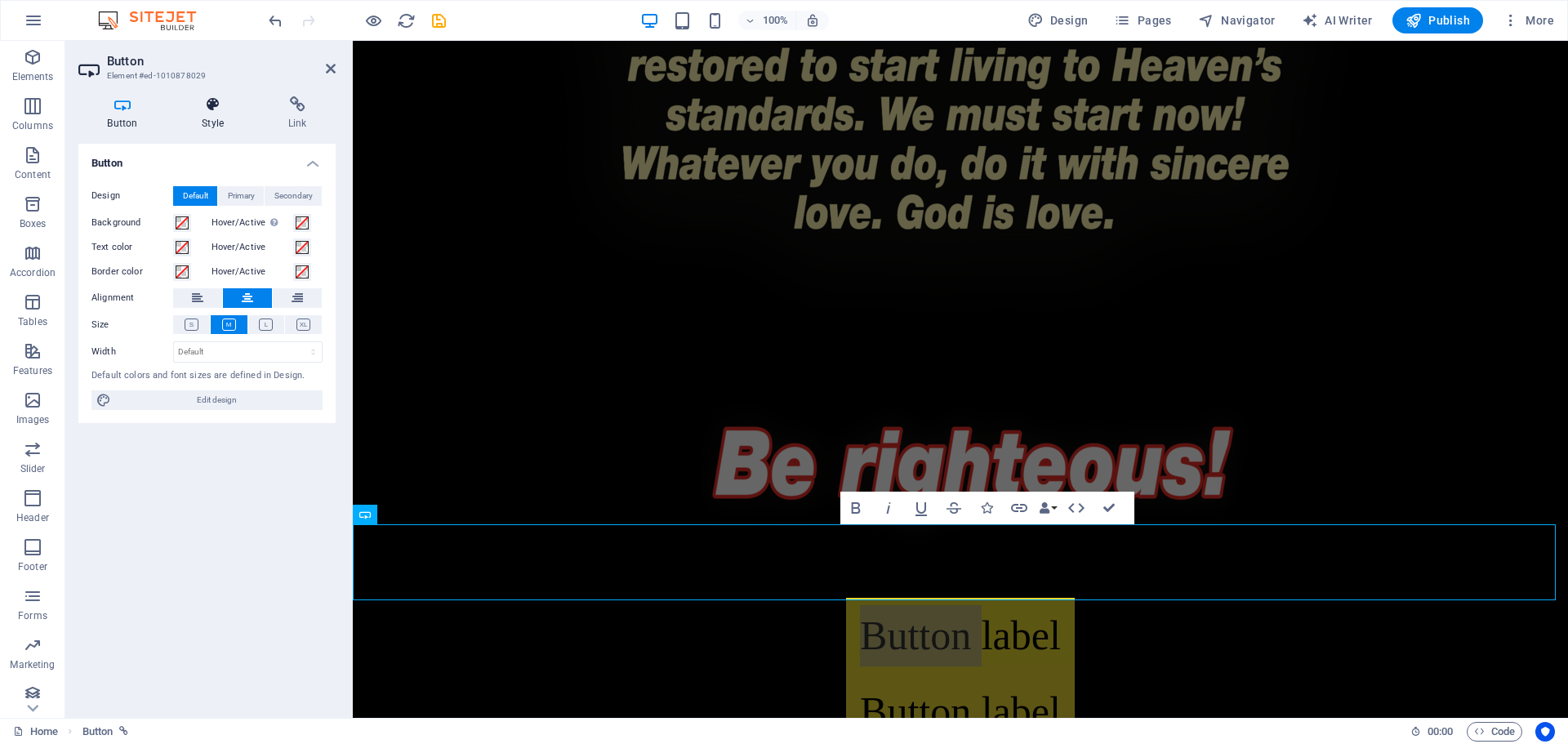
click at [212, 111] on icon at bounding box center [213, 104] width 80 height 16
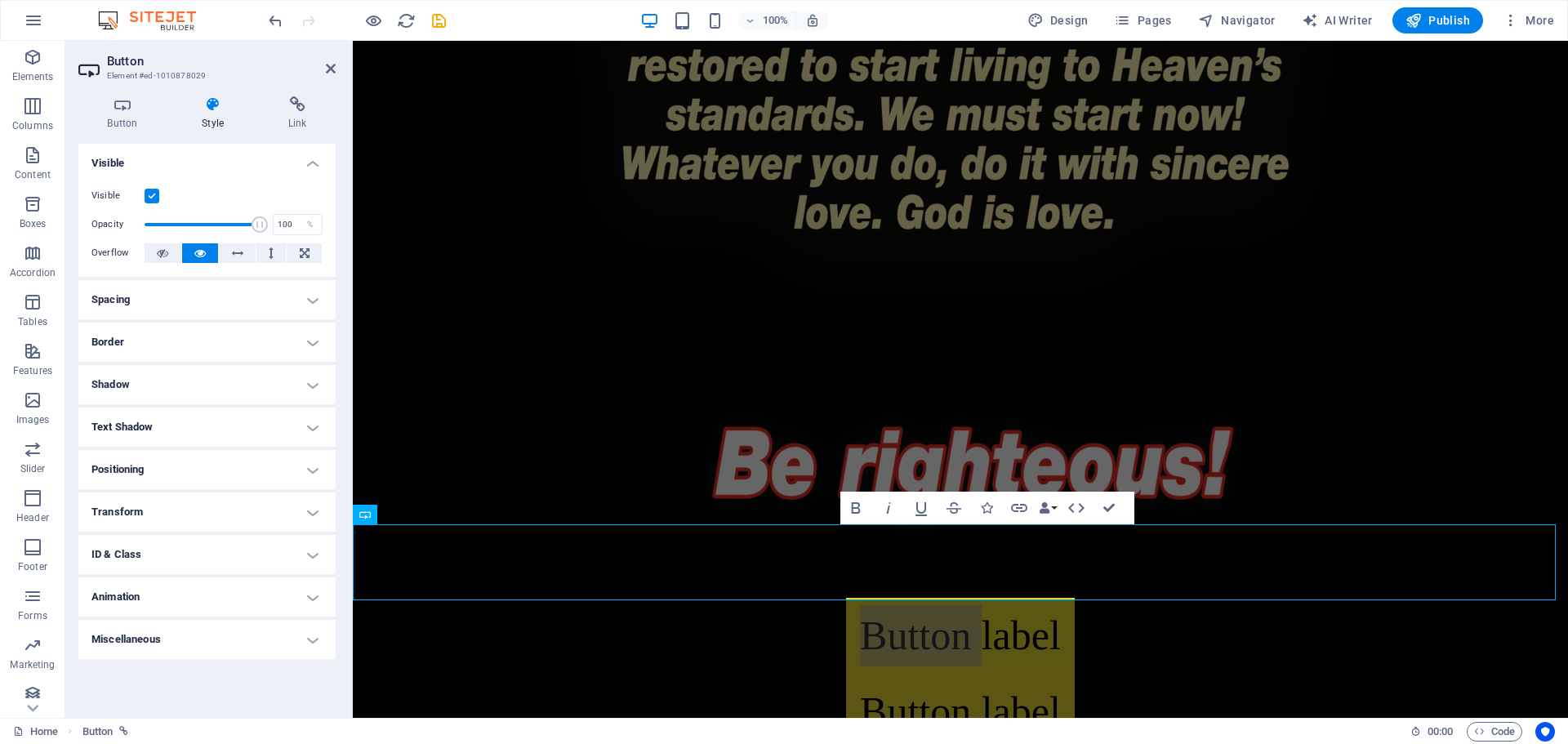
click at [196, 337] on h4 "Border" at bounding box center [207, 342] width 258 height 39
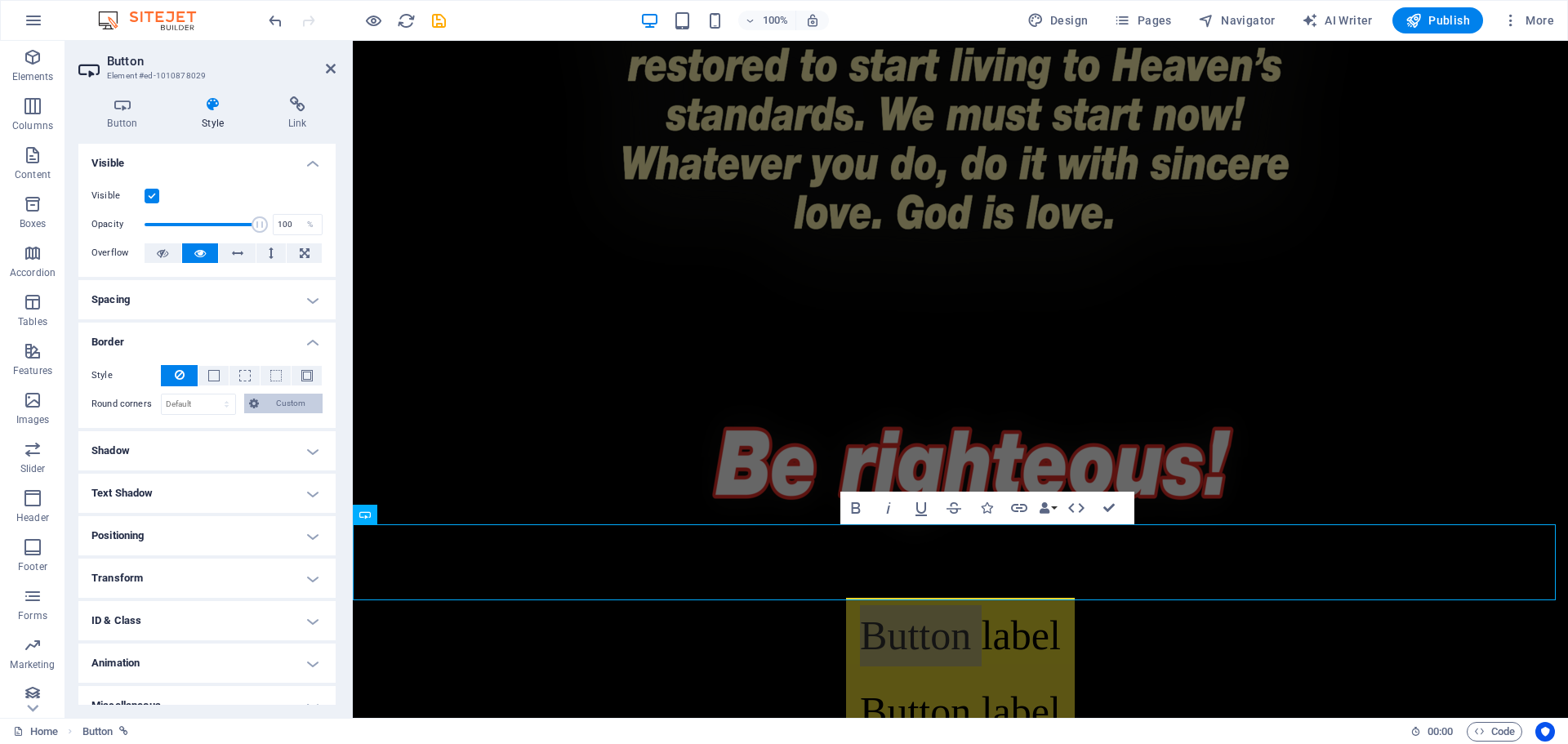
click at [275, 403] on span "Custom" at bounding box center [291, 403] width 55 height 20
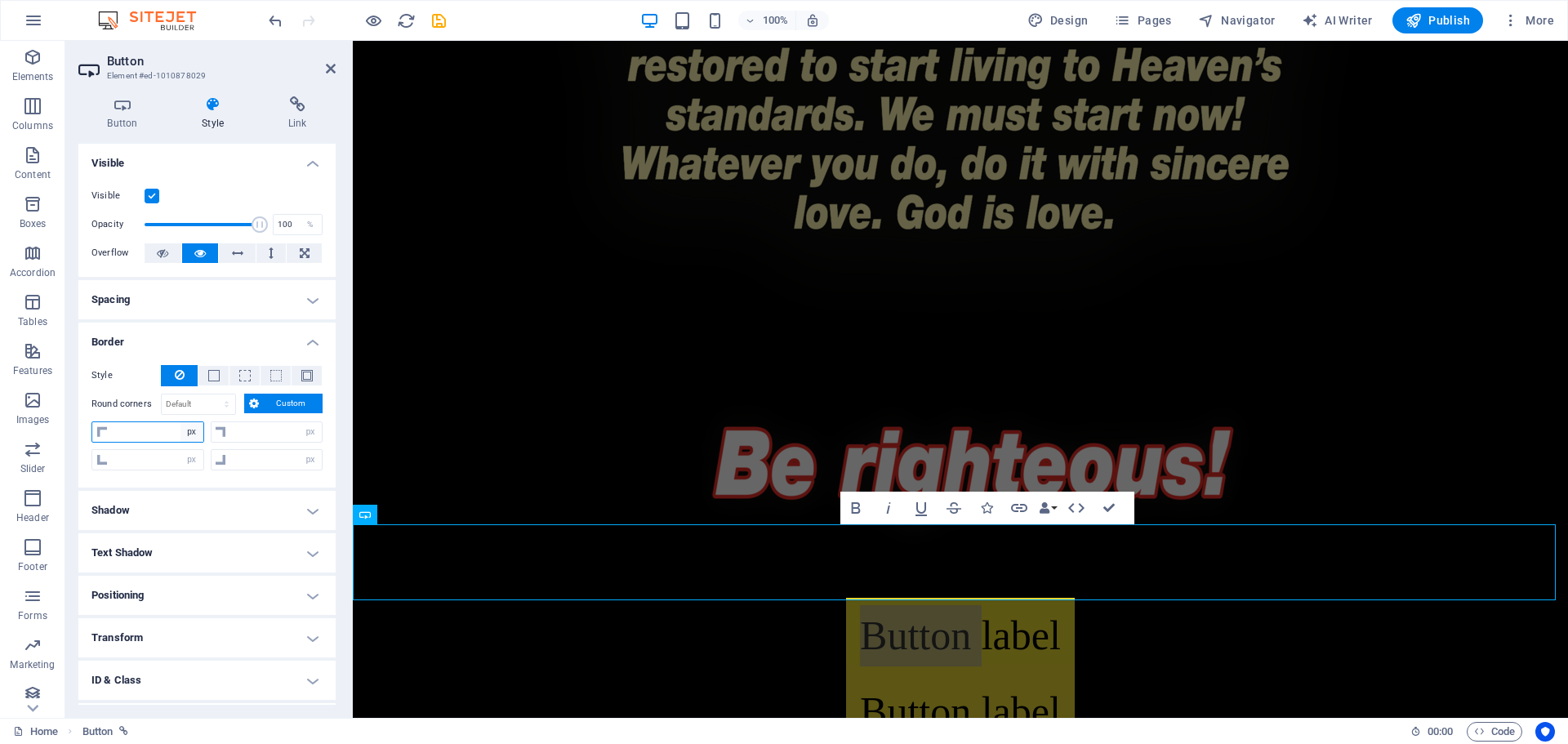
click at [182, 430] on select "px rem % vh vw" at bounding box center [191, 432] width 22 height 20
click at [158, 429] on input "number" at bounding box center [158, 432] width 92 height 20
type input "5"
type input "0"
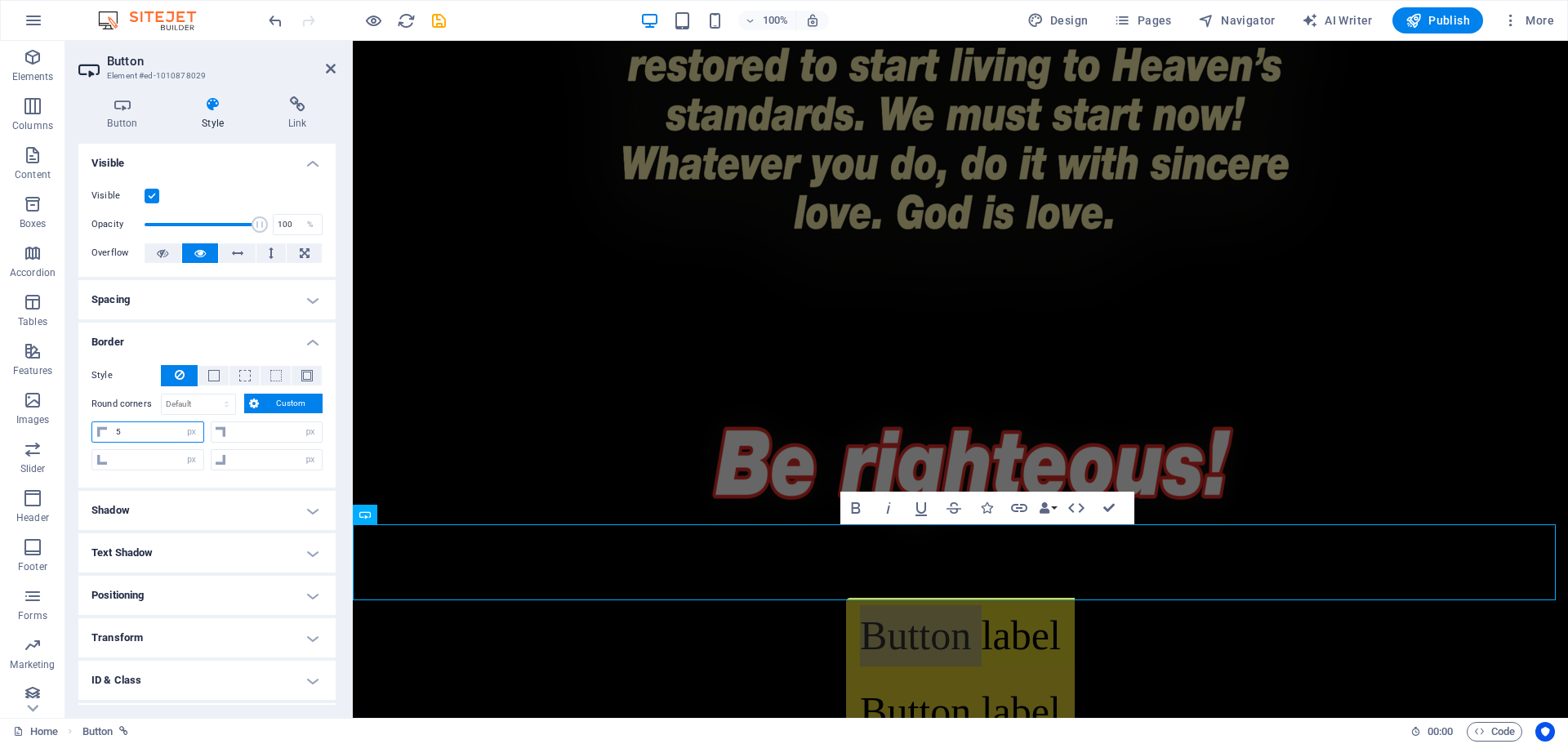
type input "0"
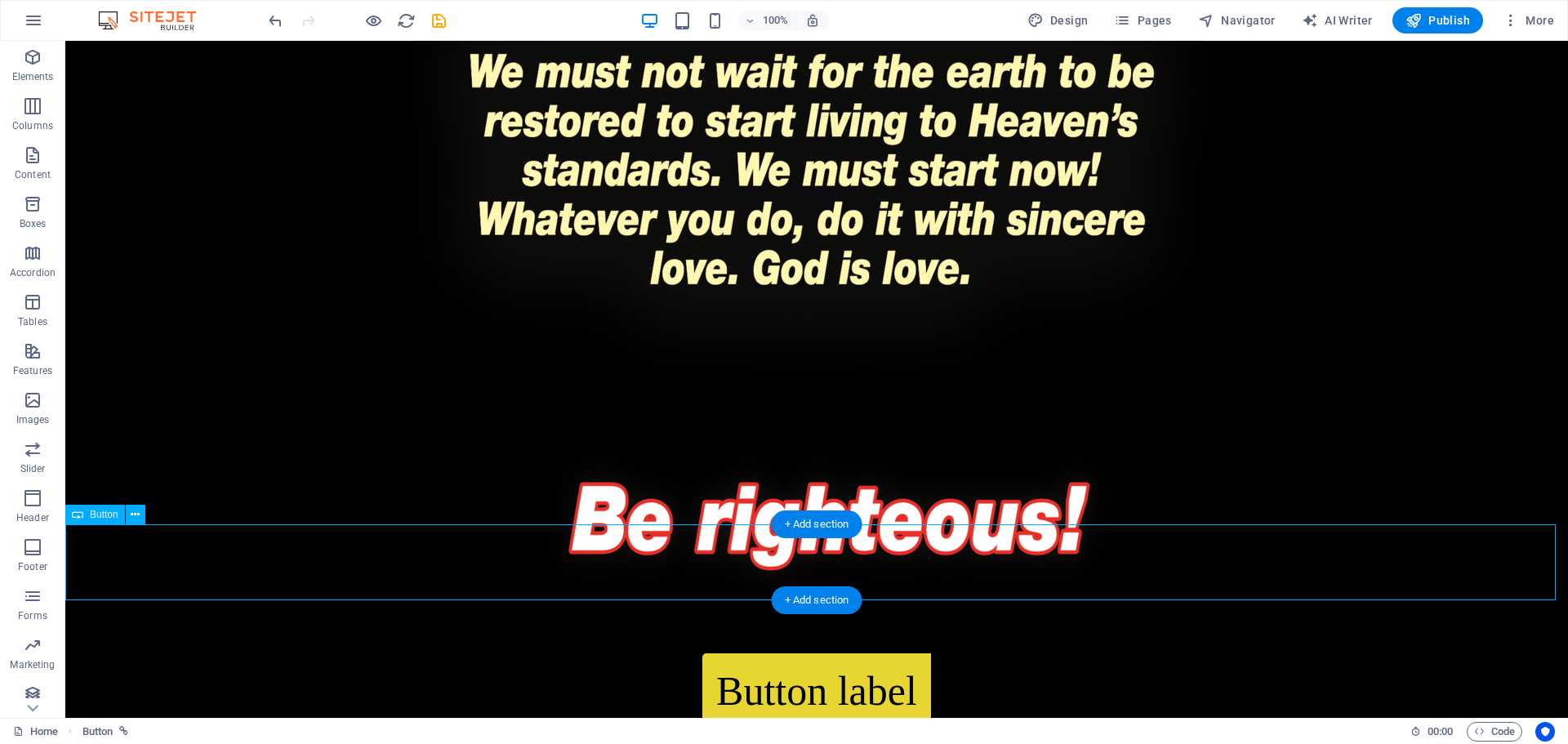
click at [874, 653] on div "Button label" at bounding box center [817, 691] width 1503 height 76
select select "px"
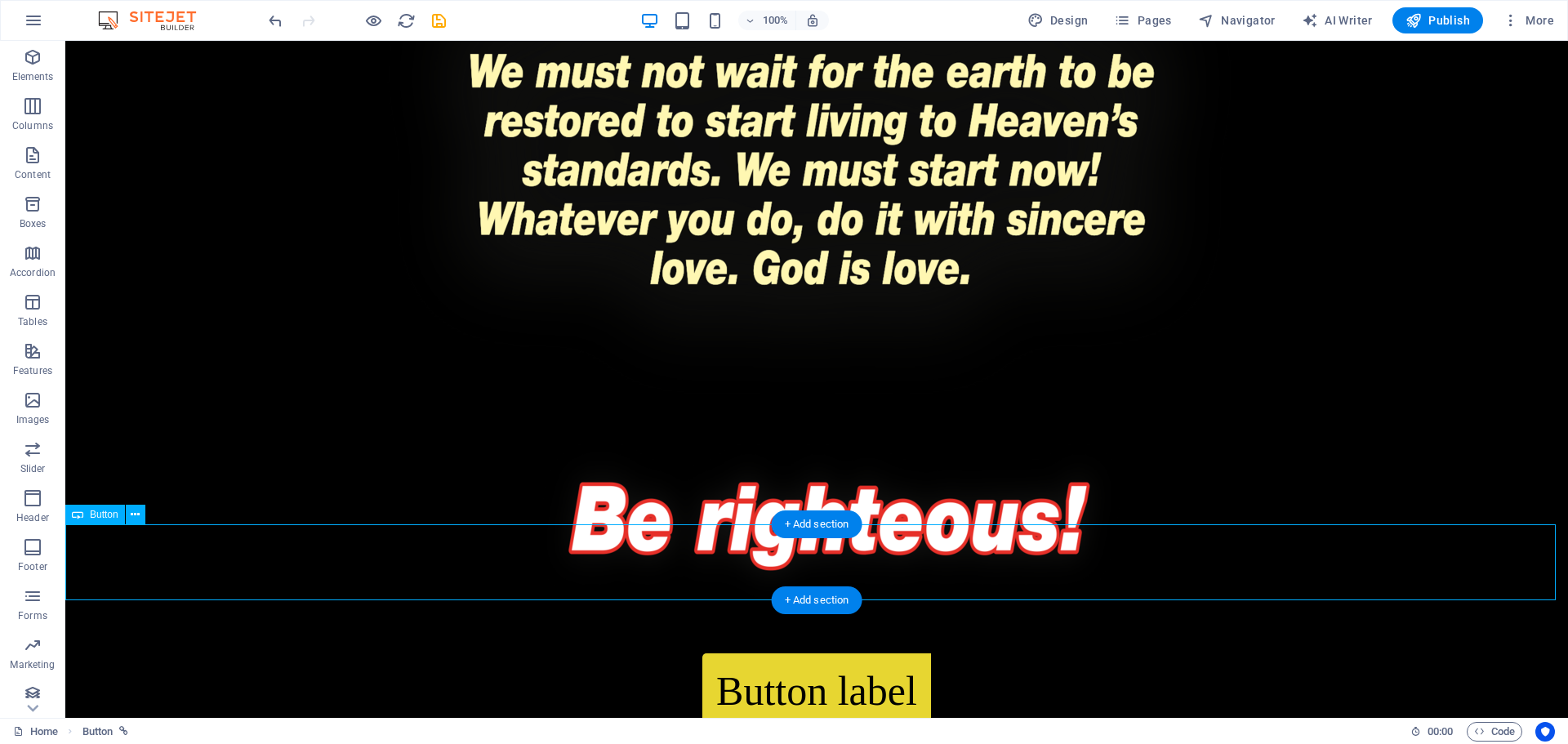
select select "px"
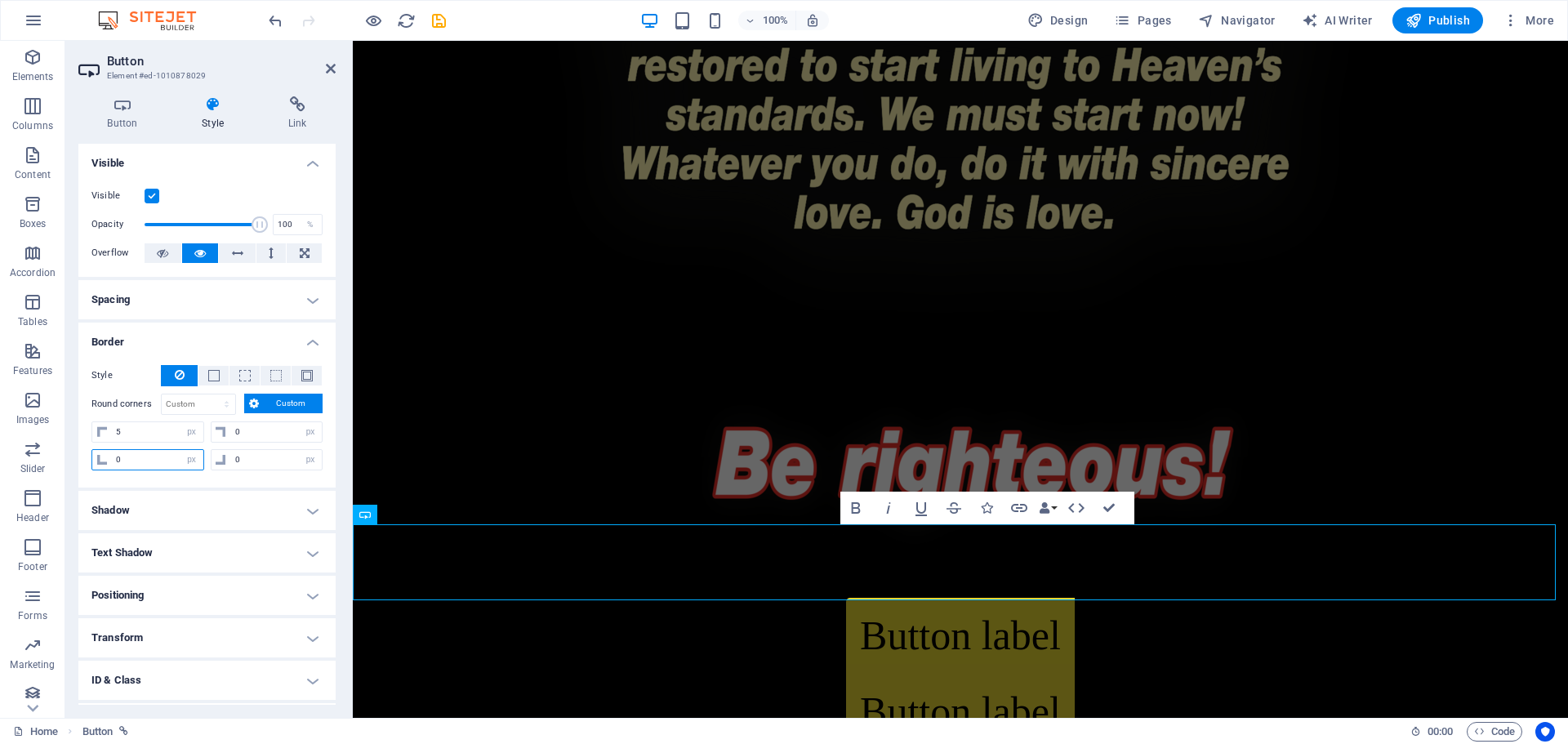
click at [154, 459] on input "0" at bounding box center [158, 460] width 92 height 20
type input "5"
click at [234, 433] on input "0" at bounding box center [277, 432] width 92 height 20
type input "5"
click at [236, 460] on input "0" at bounding box center [277, 460] width 92 height 20
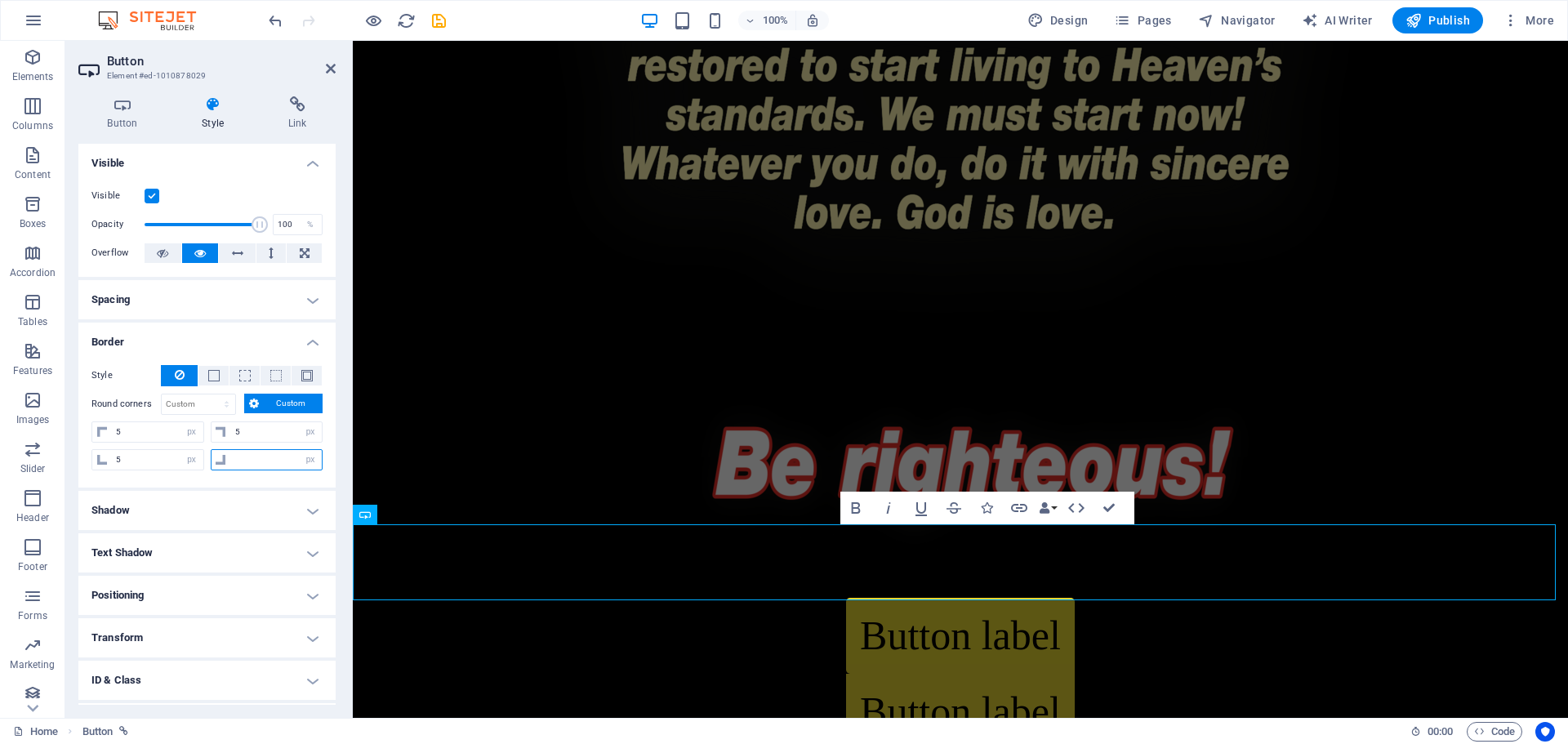
type input "5"
select select "px"
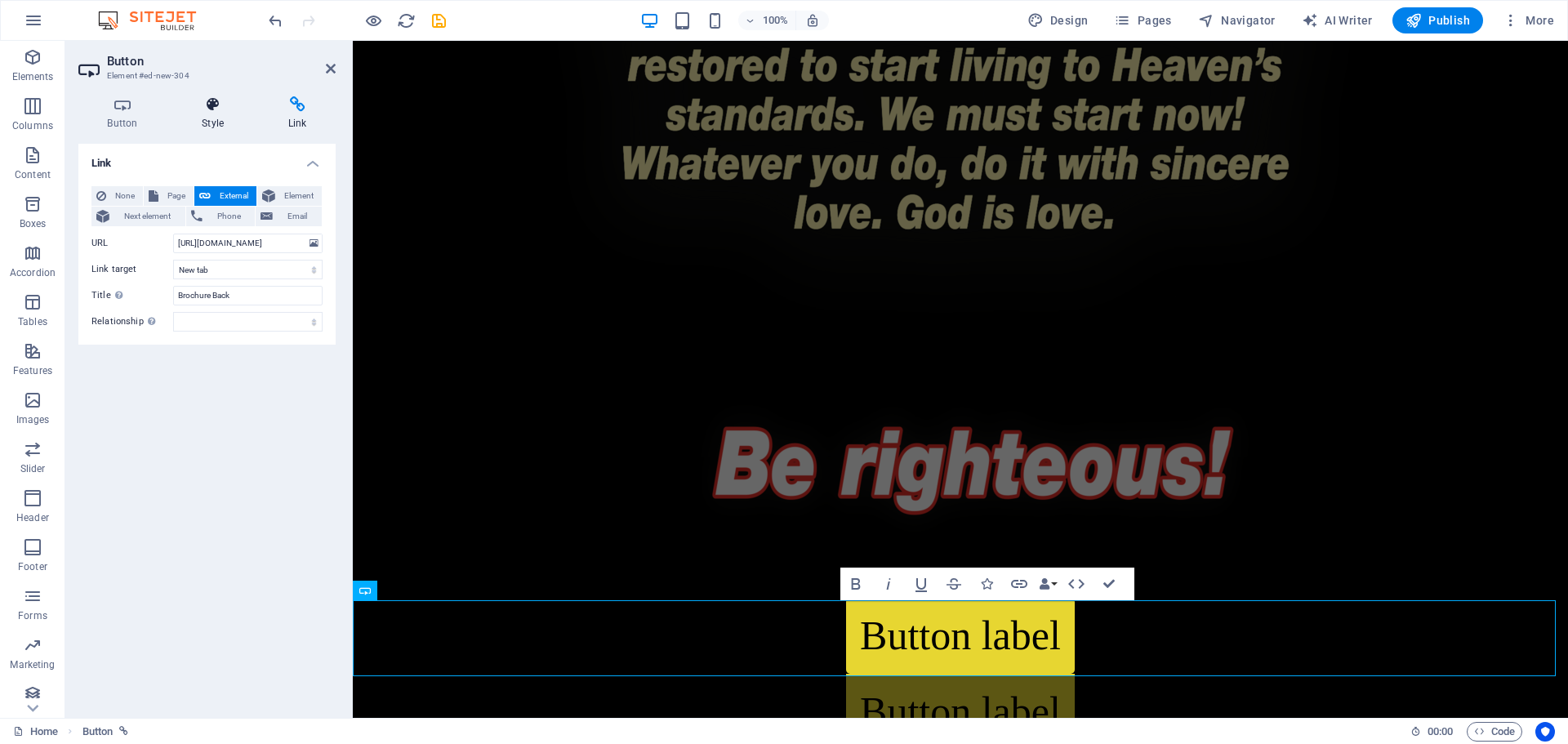
click at [205, 114] on h4 "Style" at bounding box center [216, 113] width 86 height 34
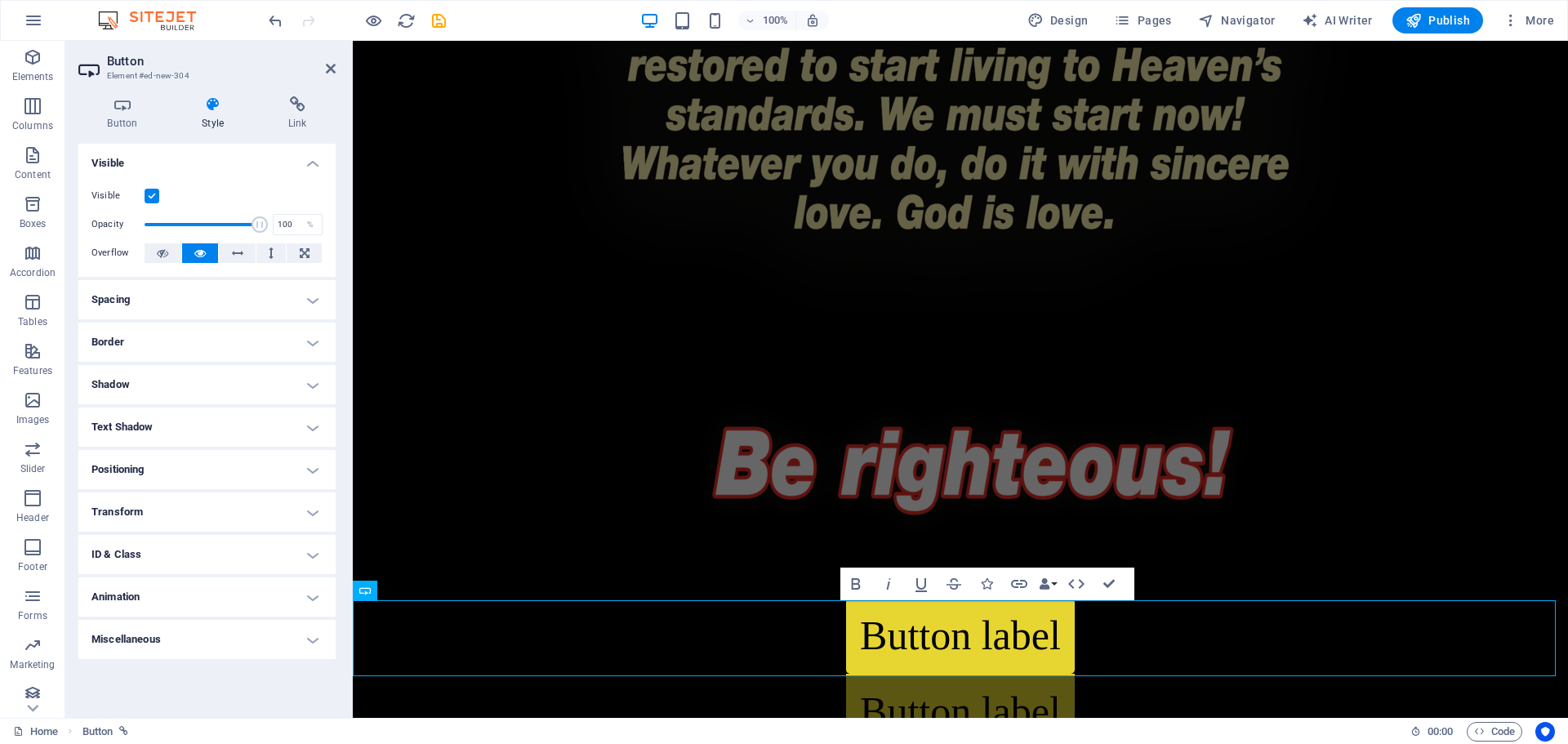
click at [189, 302] on h4 "Spacing" at bounding box center [207, 300] width 258 height 39
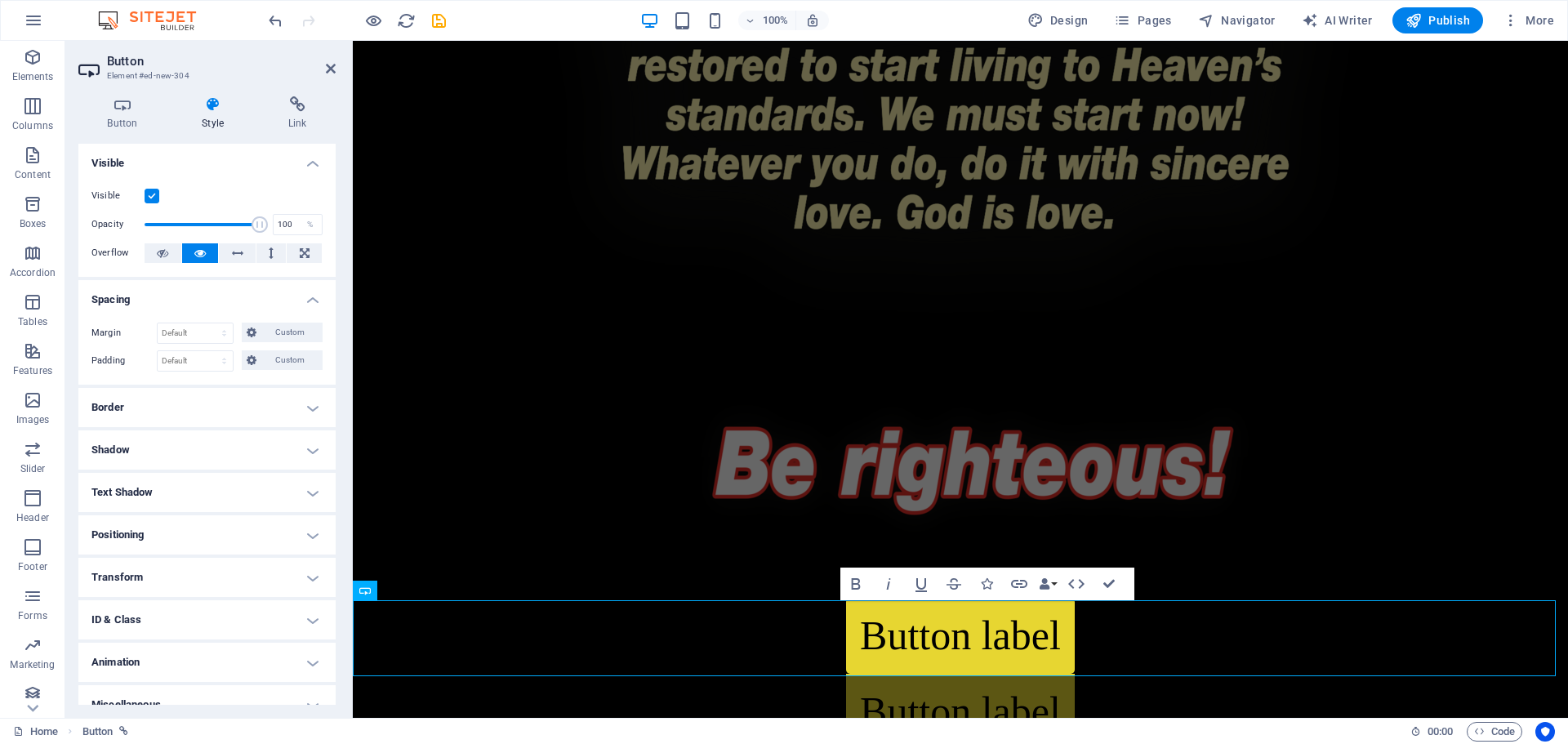
click at [160, 294] on h4 "Spacing" at bounding box center [207, 294] width 258 height 30
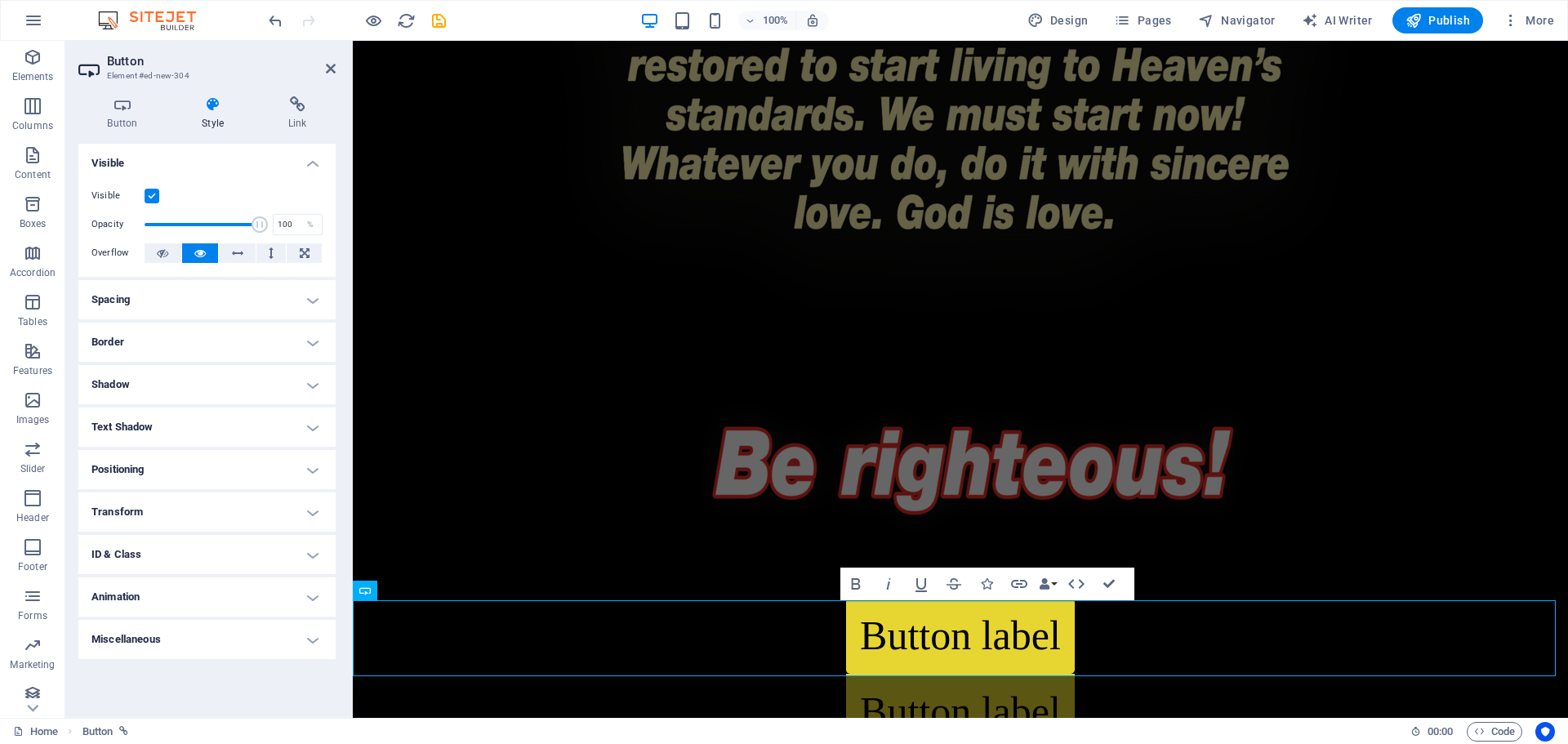
click at [172, 351] on h4 "Border" at bounding box center [207, 342] width 258 height 39
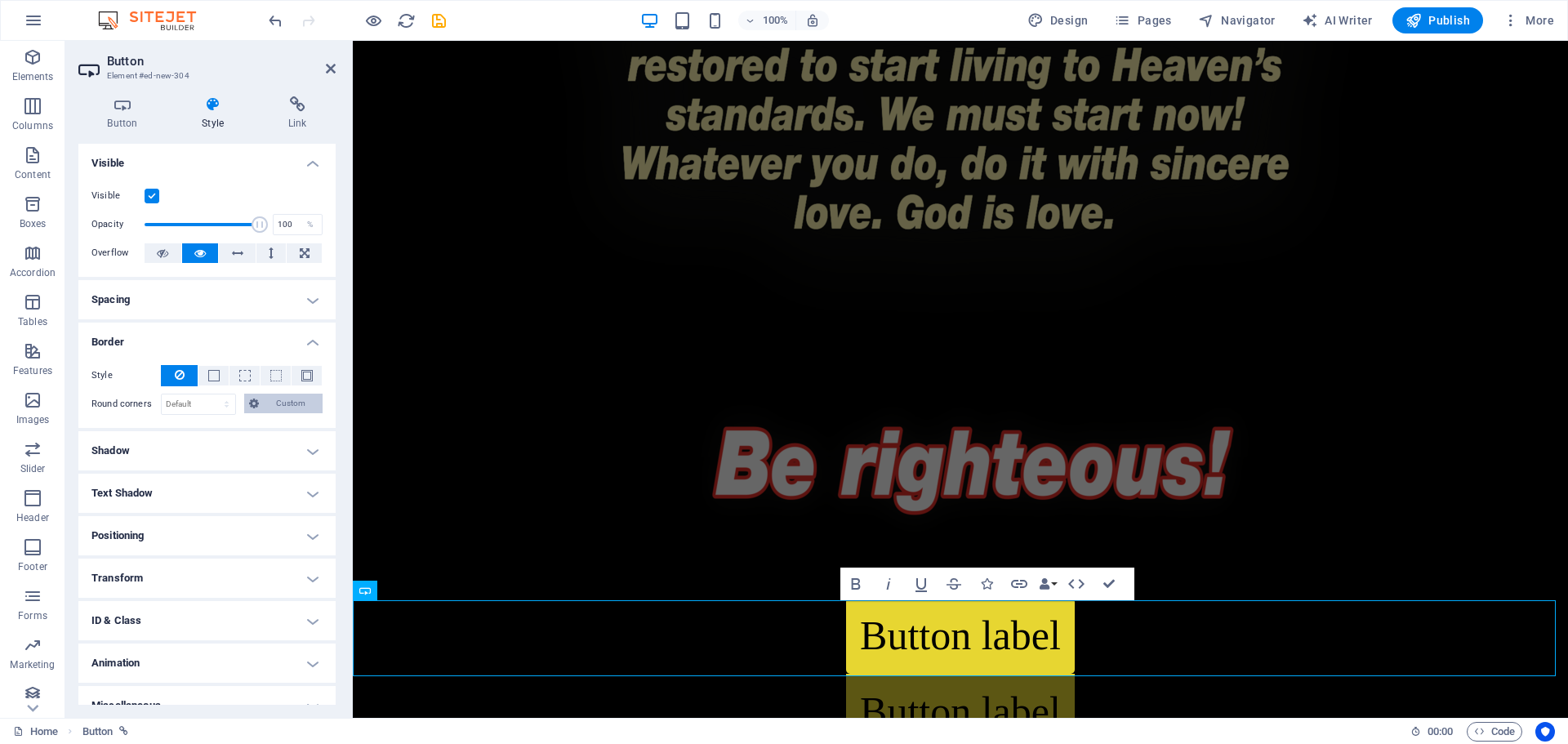
click at [280, 399] on span "Custom" at bounding box center [291, 403] width 55 height 20
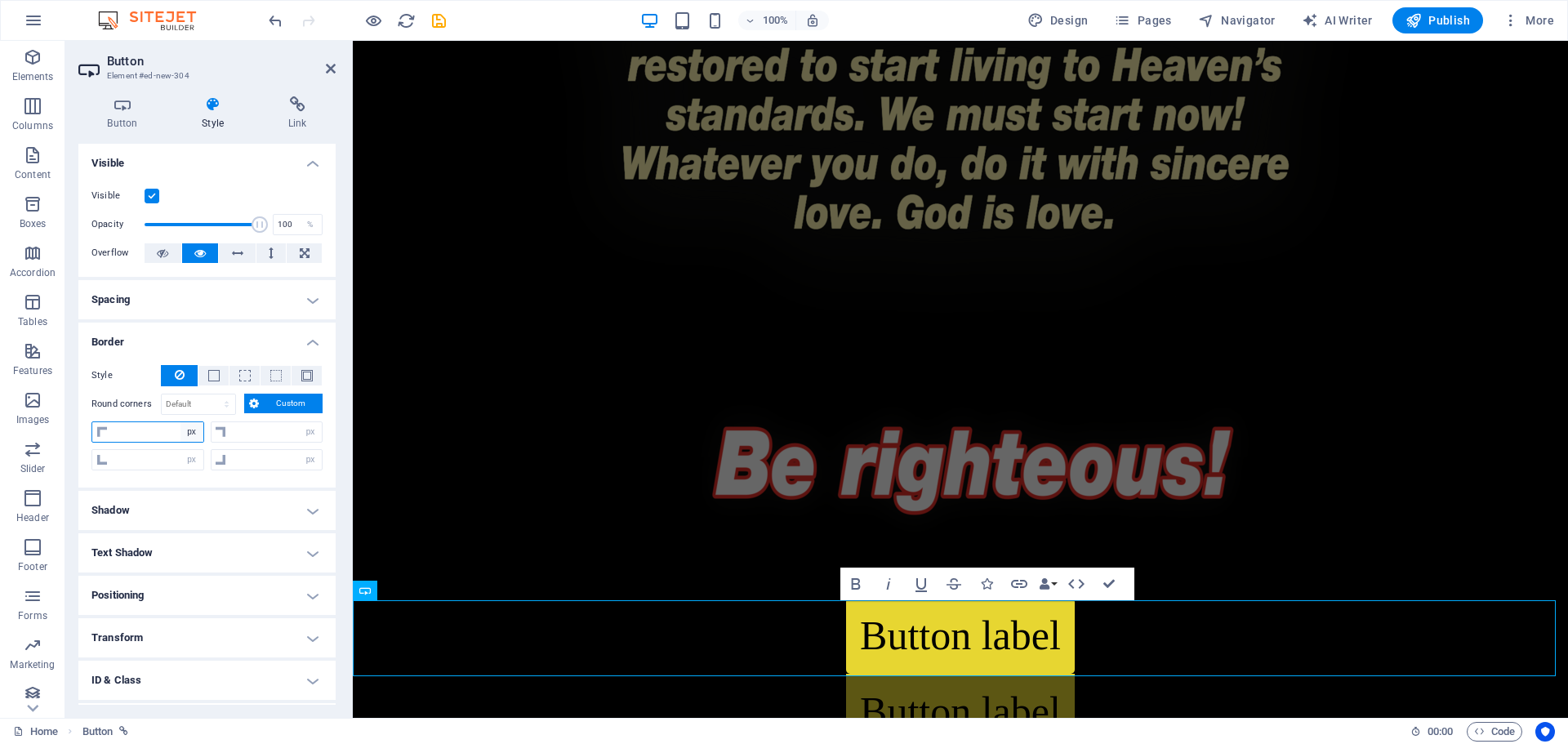
click at [184, 433] on select "px rem % vh vw" at bounding box center [191, 432] width 22 height 20
click at [172, 433] on input "number" at bounding box center [158, 432] width 92 height 20
type input "5"
type input "0"
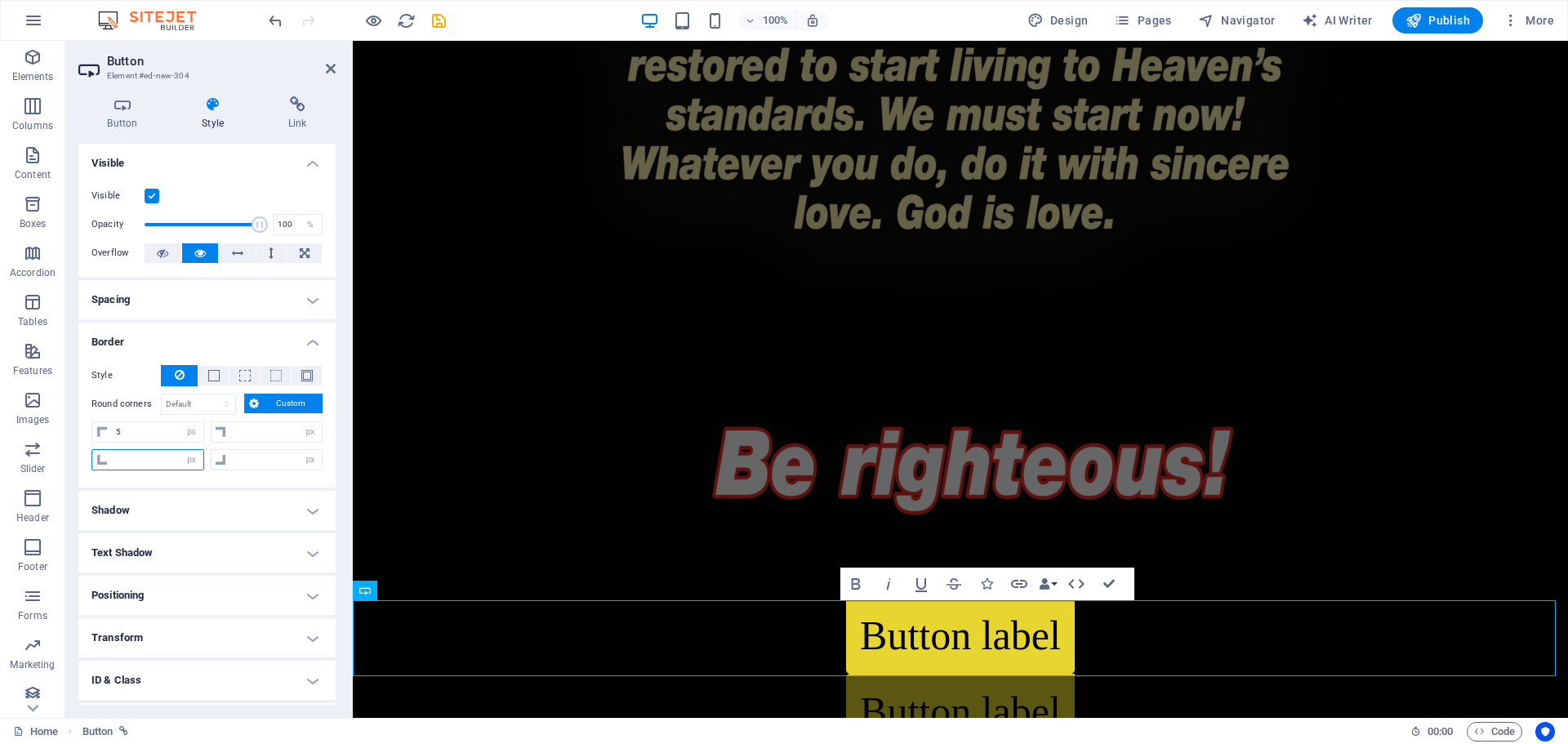
type input "0"
click at [161, 457] on input "0" at bounding box center [158, 460] width 92 height 20
type input "5"
click at [233, 428] on input "0" at bounding box center [277, 432] width 92 height 20
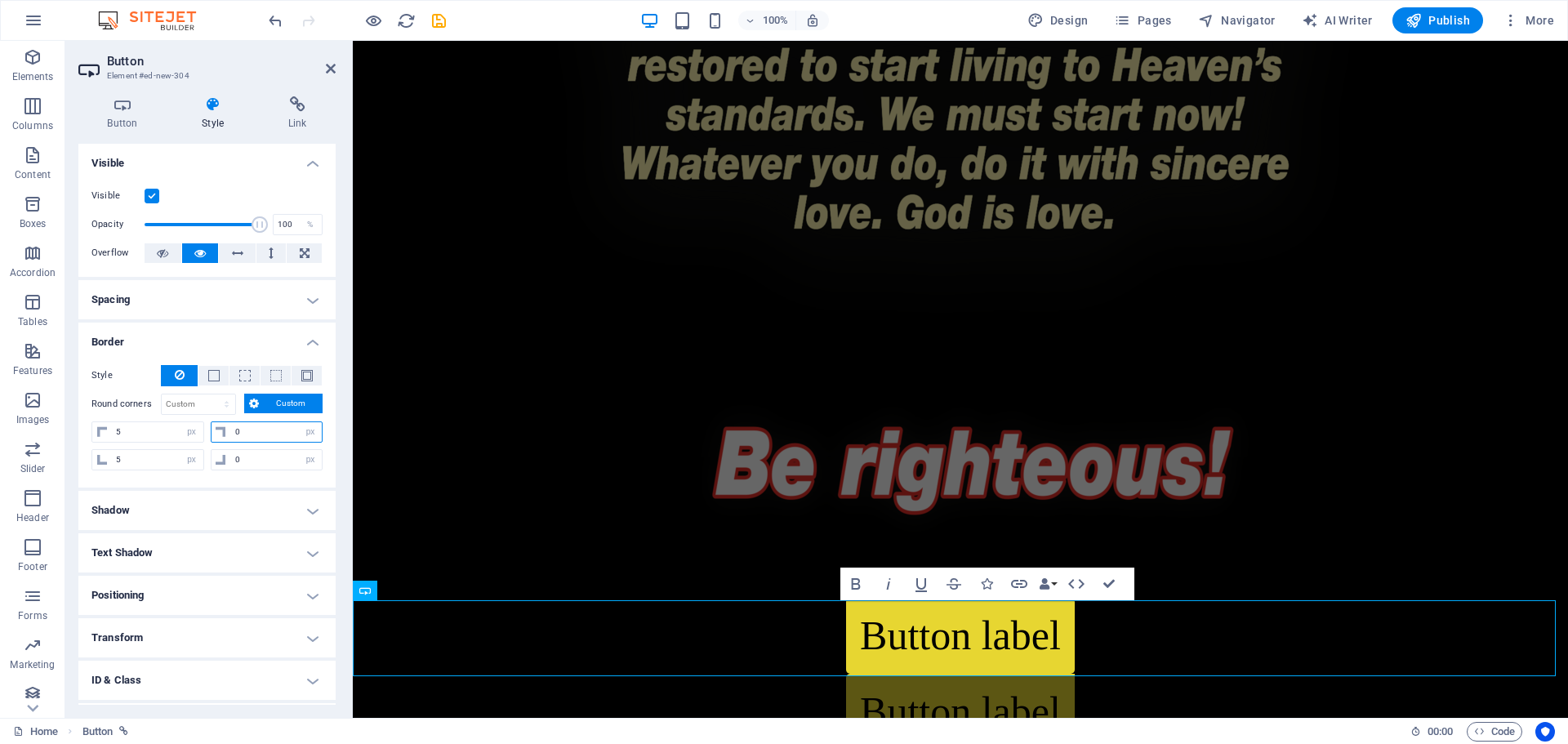
click at [236, 429] on input "0" at bounding box center [277, 432] width 92 height 20
type input "5"
click at [238, 451] on input "0" at bounding box center [277, 460] width 92 height 20
type input "5"
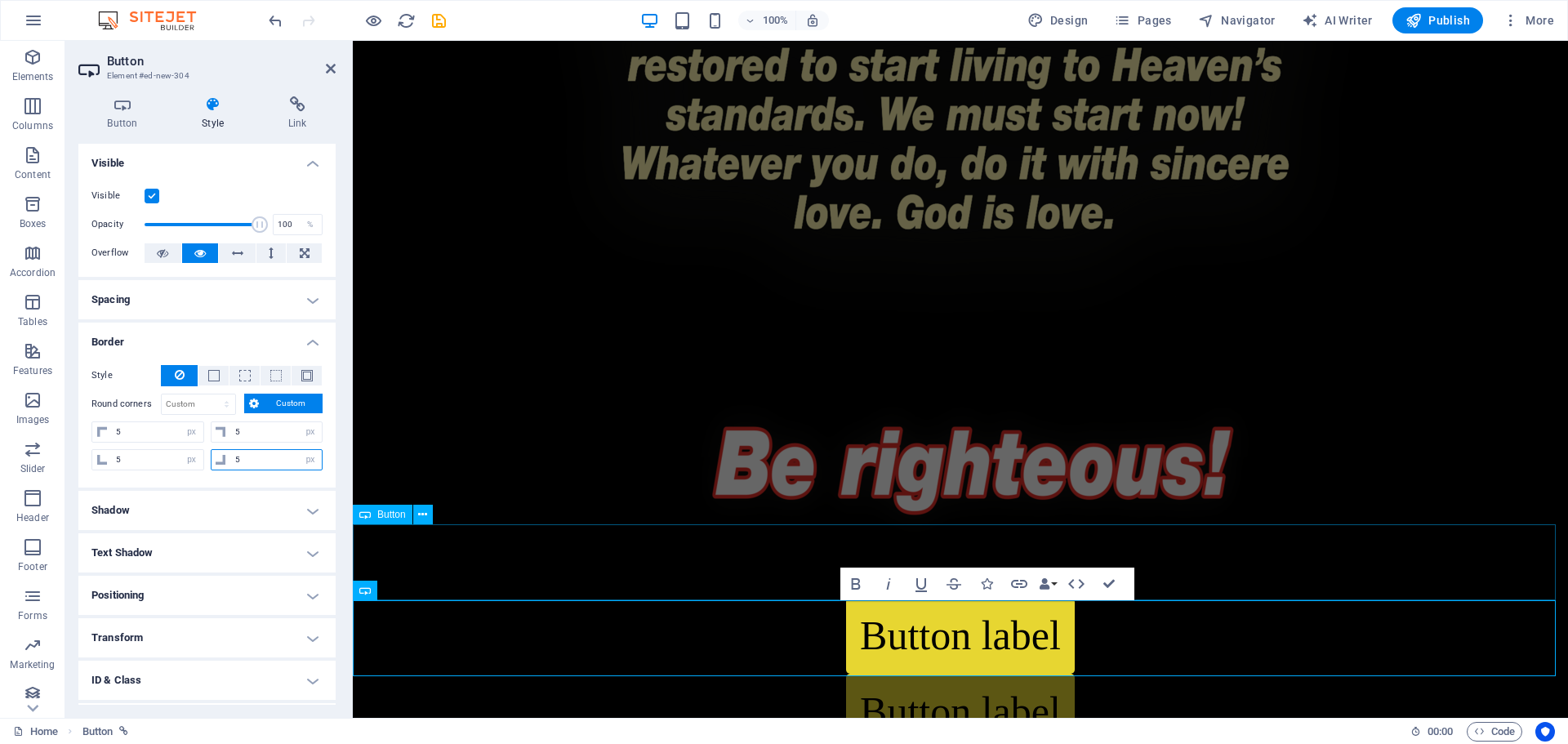
select select "px"
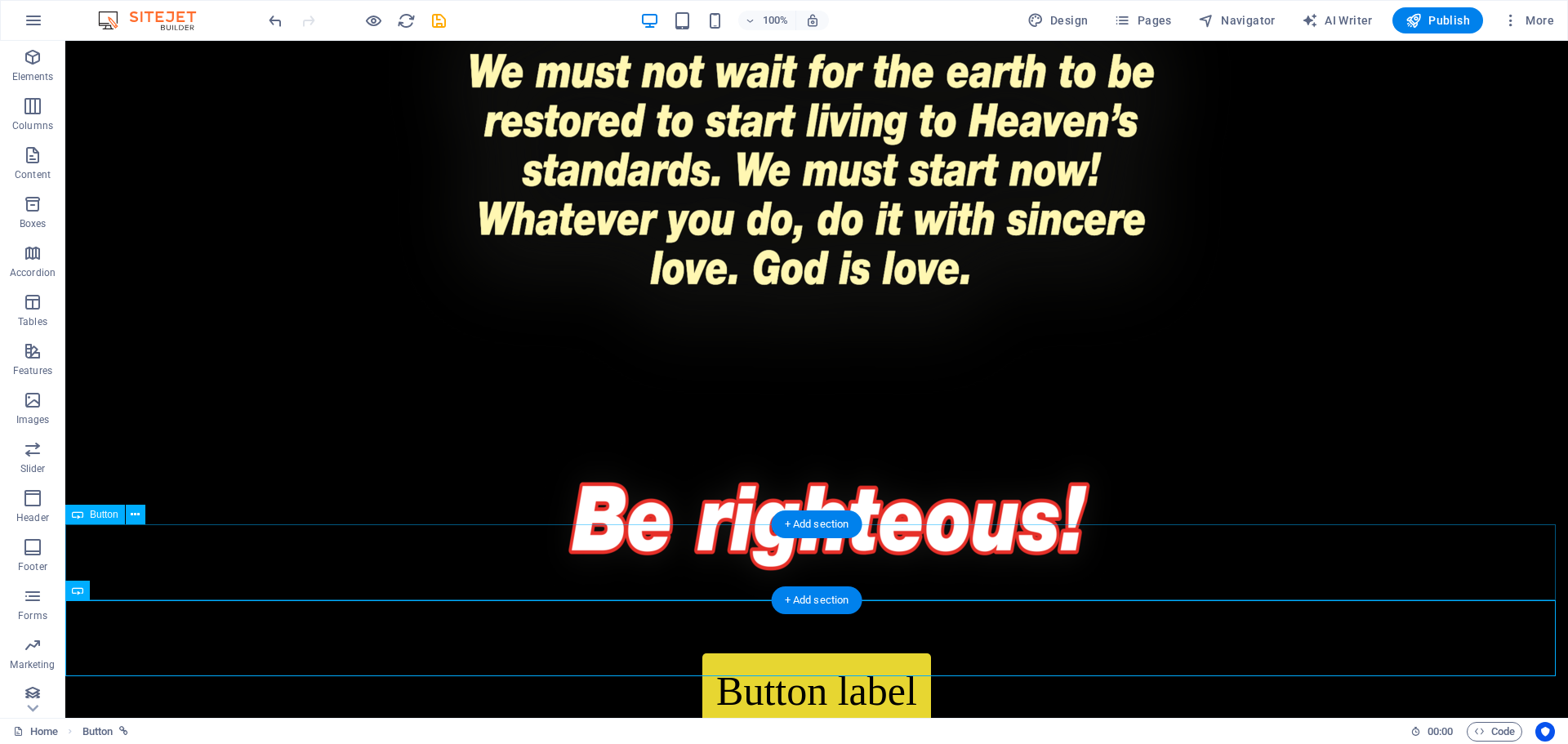
click at [816, 653] on div "Button label" at bounding box center [817, 691] width 1503 height 76
select select "px"
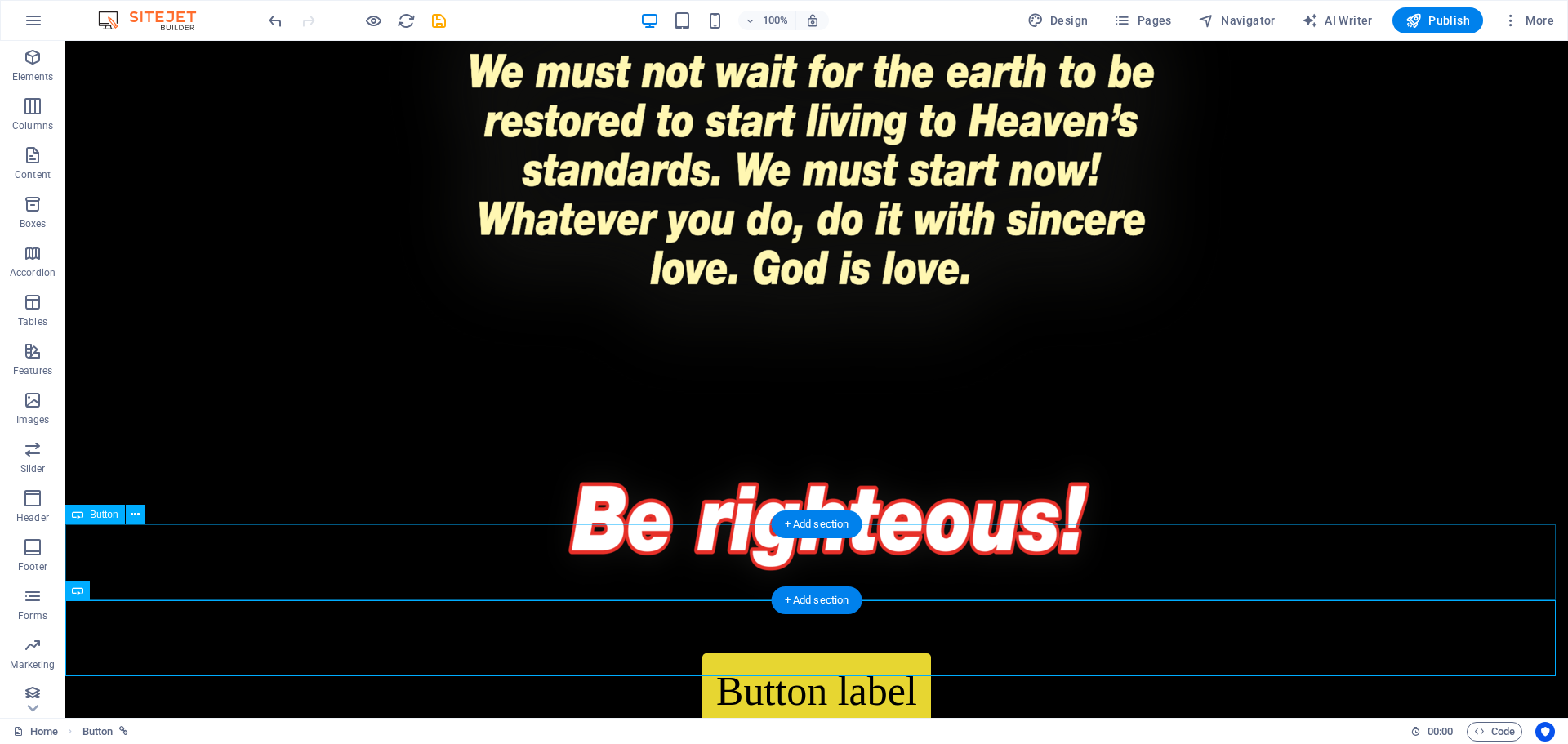
select select "px"
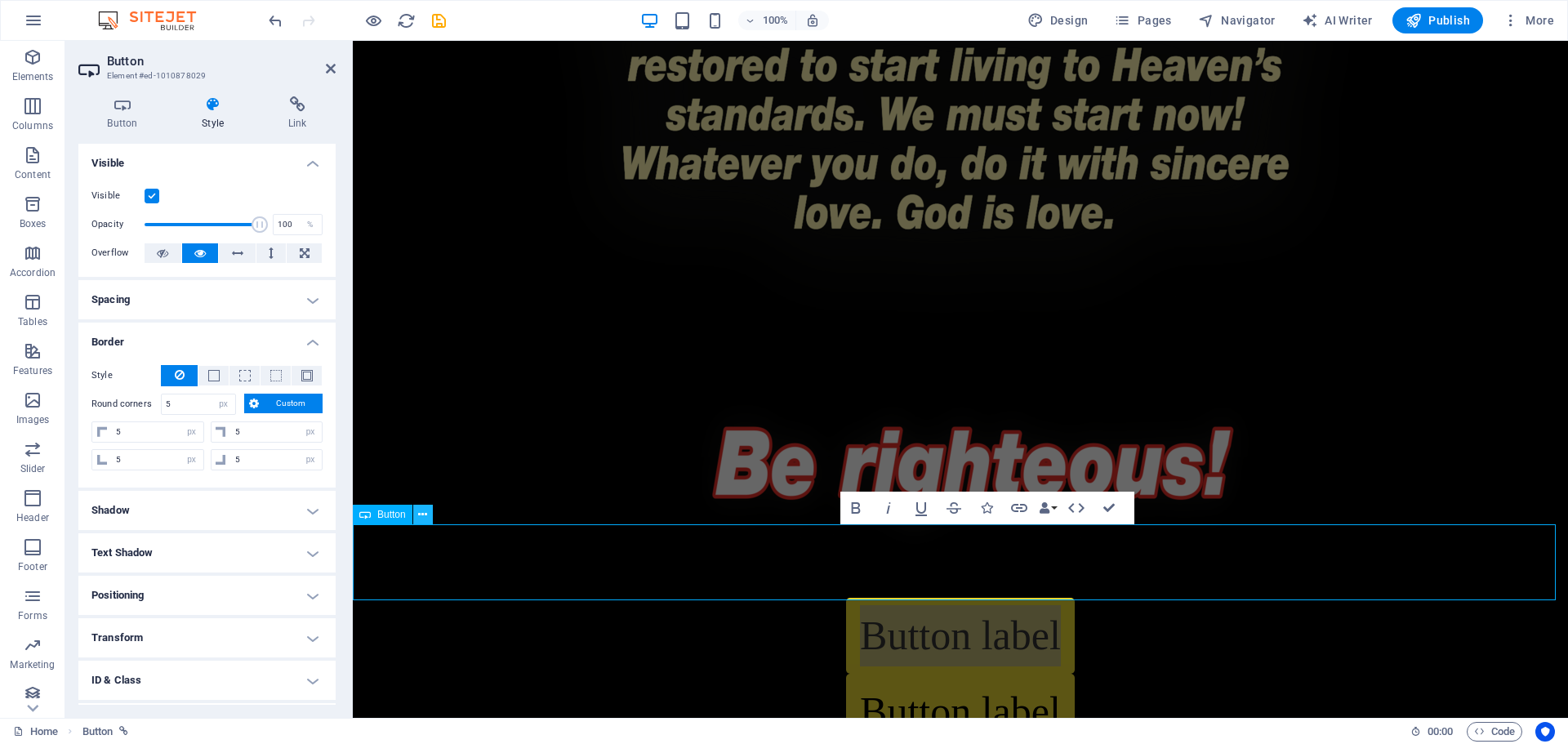
click at [422, 520] on icon at bounding box center [423, 514] width 9 height 17
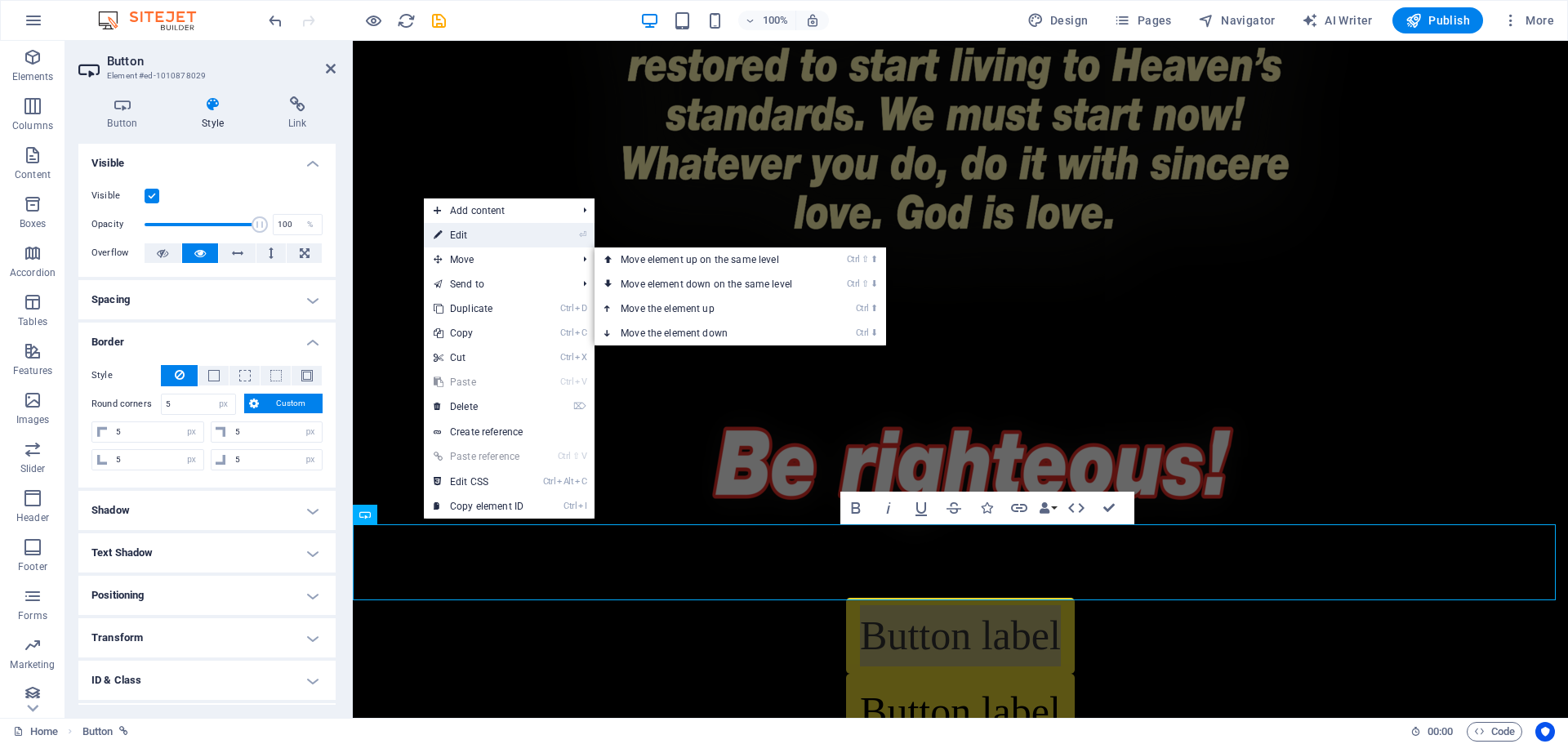
drag, startPoint x: 474, startPoint y: 231, endPoint x: 122, endPoint y: 190, distance: 354.4
click at [474, 231] on link "⏎ Edit" at bounding box center [479, 234] width 110 height 24
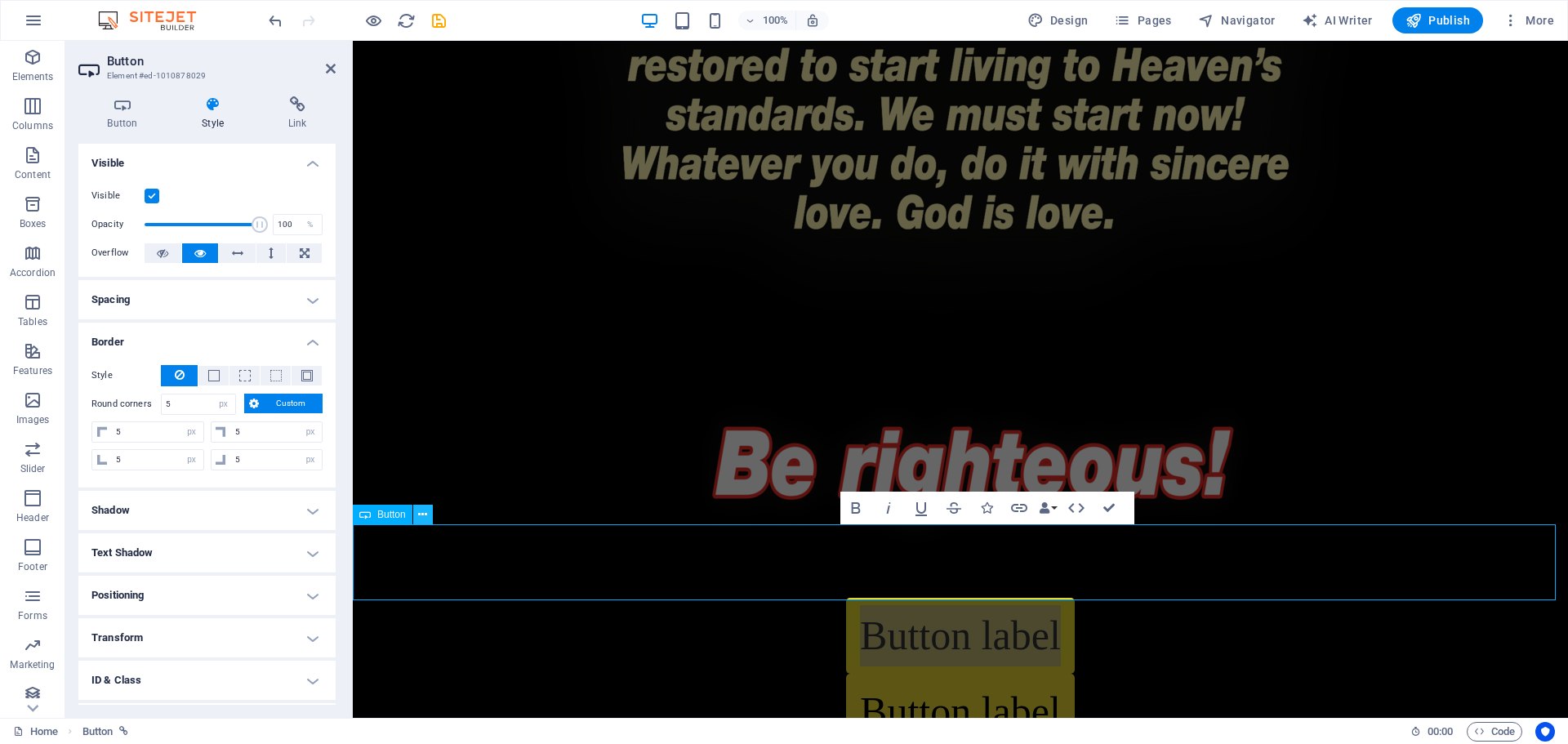
click at [427, 519] on icon at bounding box center [423, 514] width 9 height 17
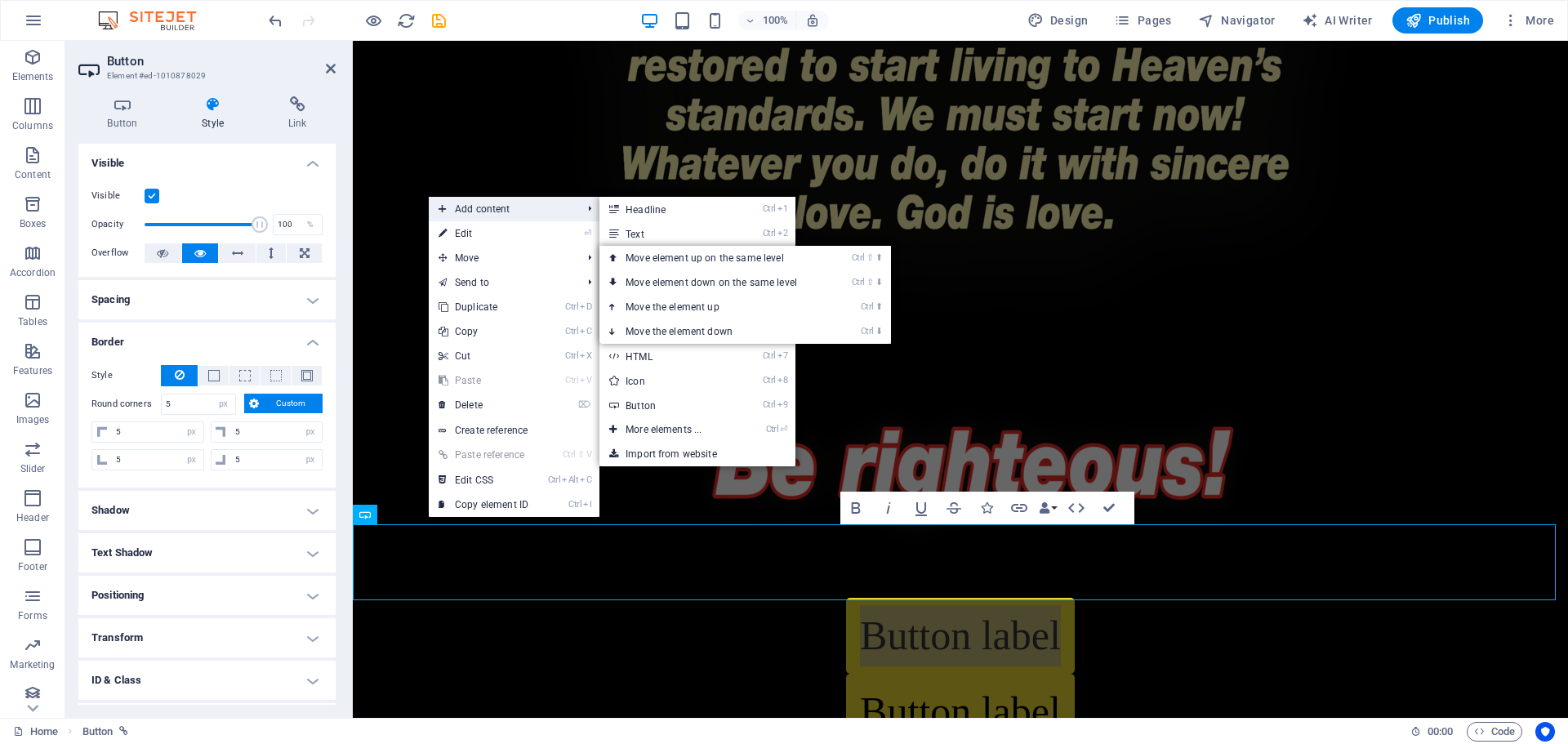
click at [517, 203] on span "Add content" at bounding box center [502, 208] width 146 height 24
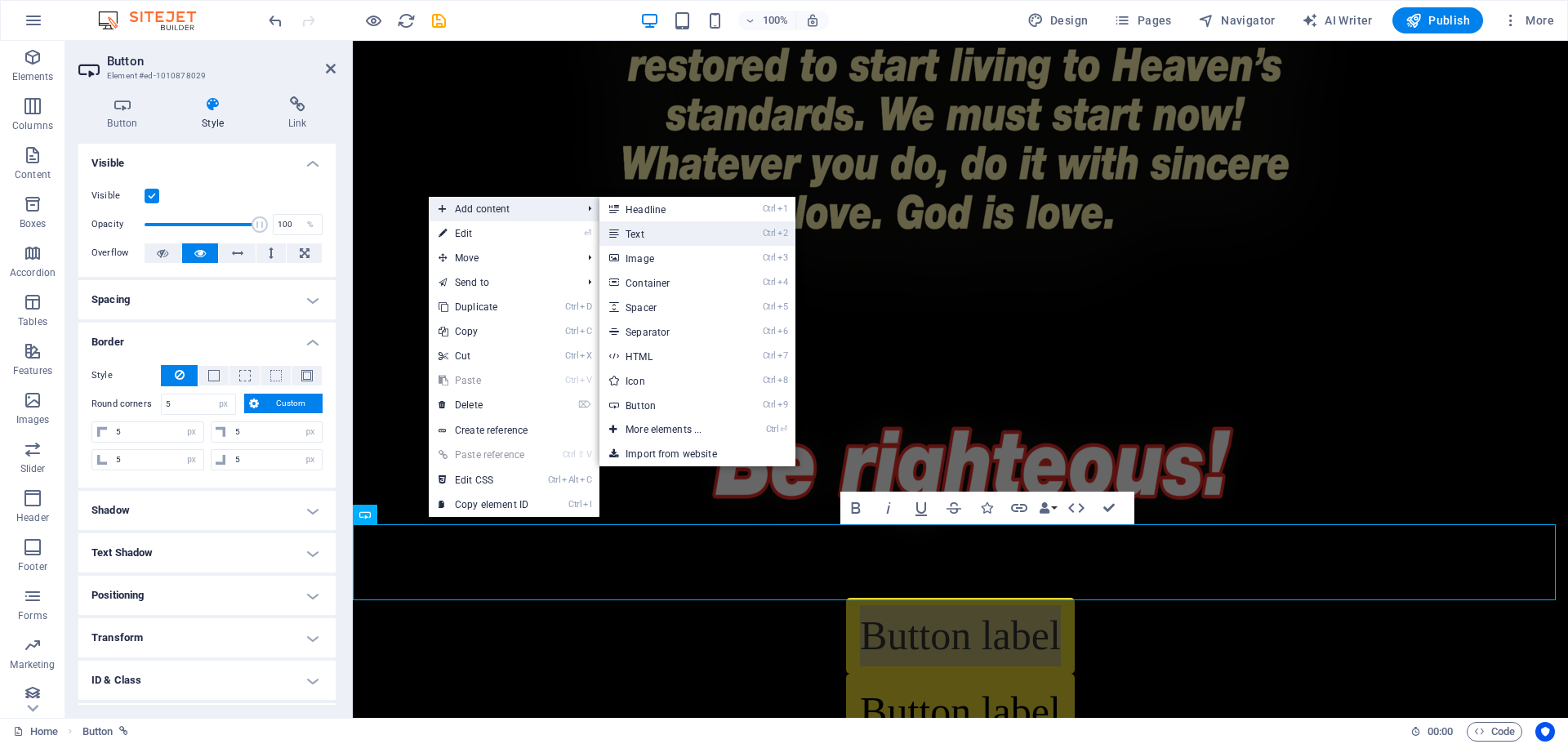
click at [651, 236] on link "Ctrl 2 Text" at bounding box center [667, 233] width 135 height 24
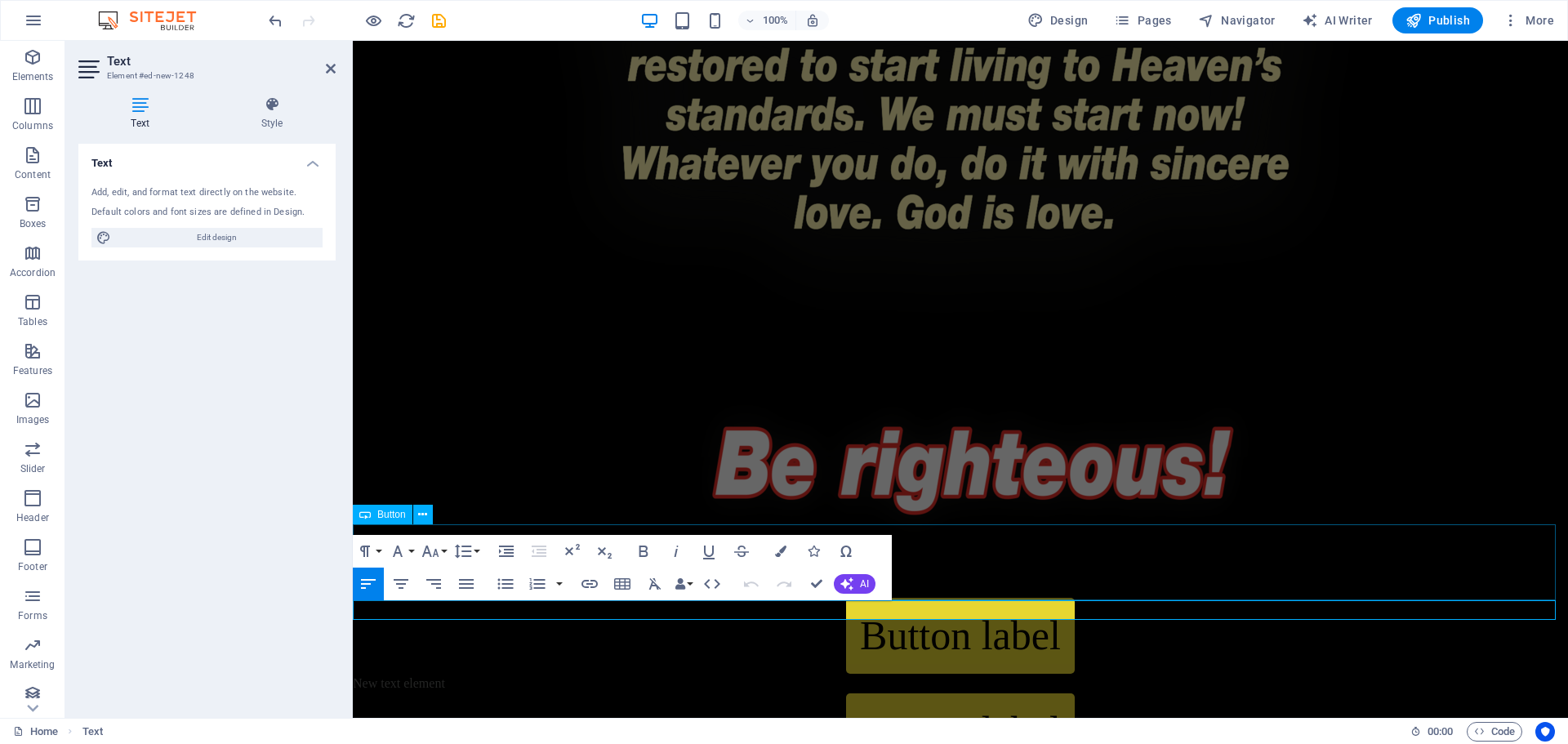
click at [980, 598] on div "Button label" at bounding box center [961, 635] width 1216 height 76
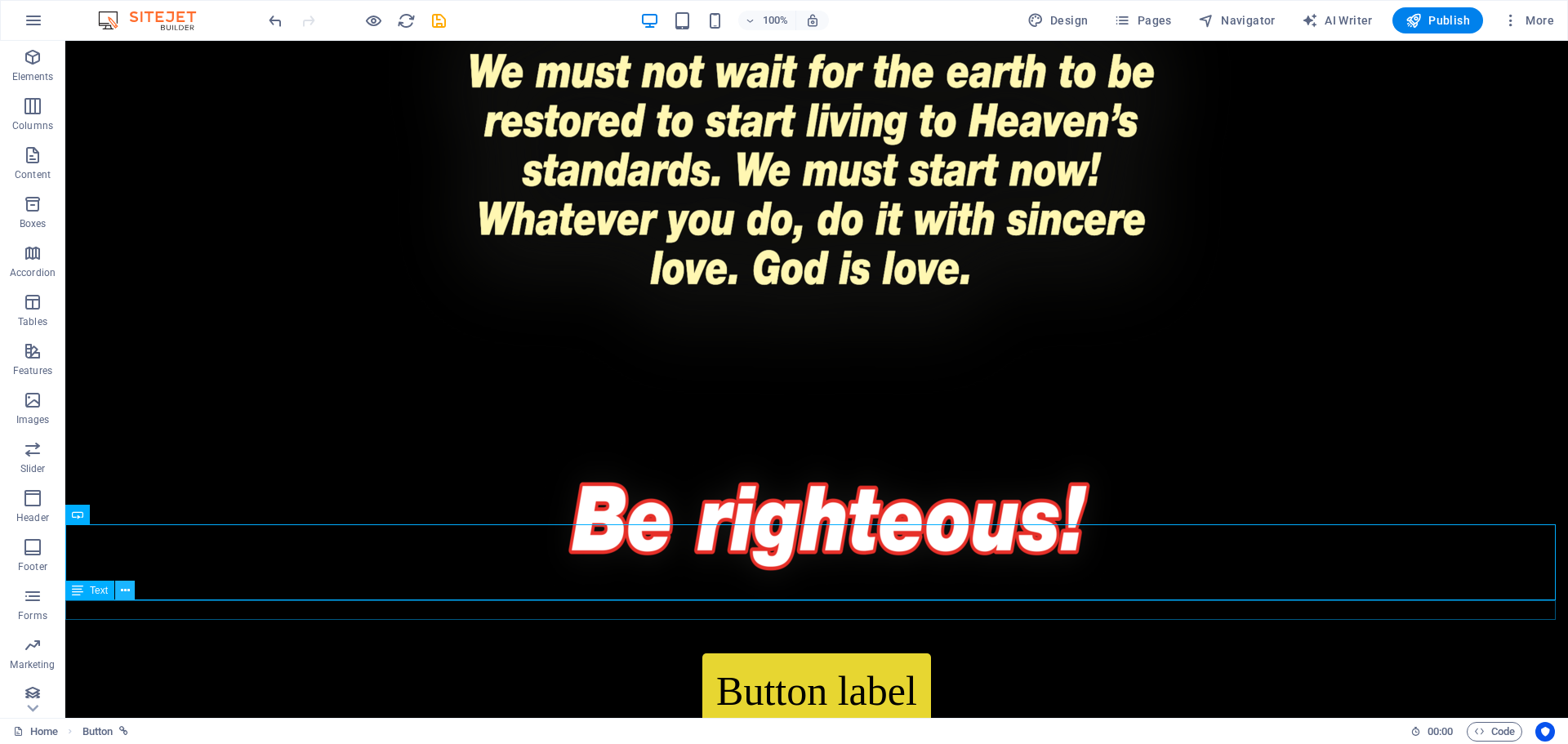
click at [128, 589] on icon at bounding box center [126, 591] width 9 height 17
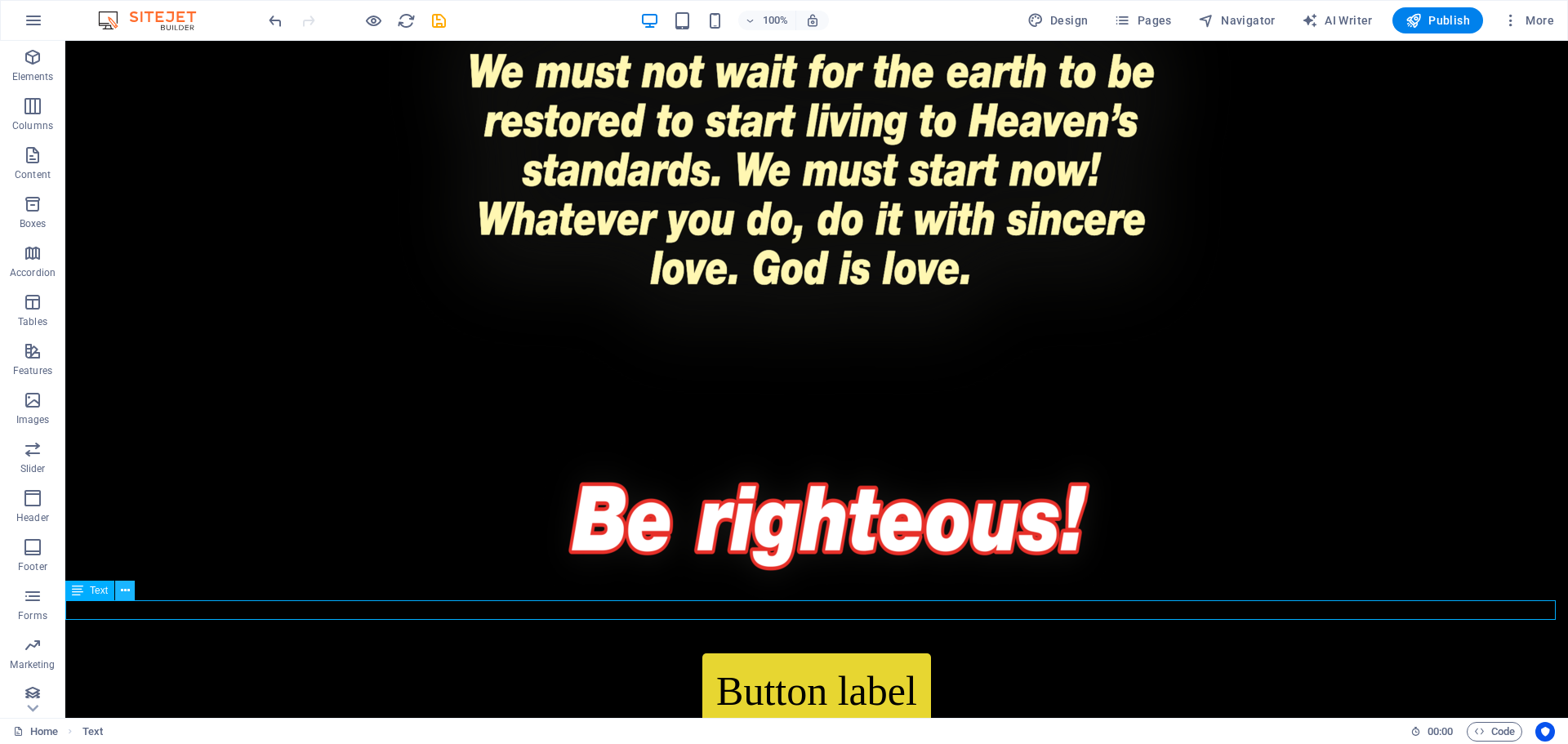
click at [125, 594] on icon at bounding box center [126, 591] width 9 height 17
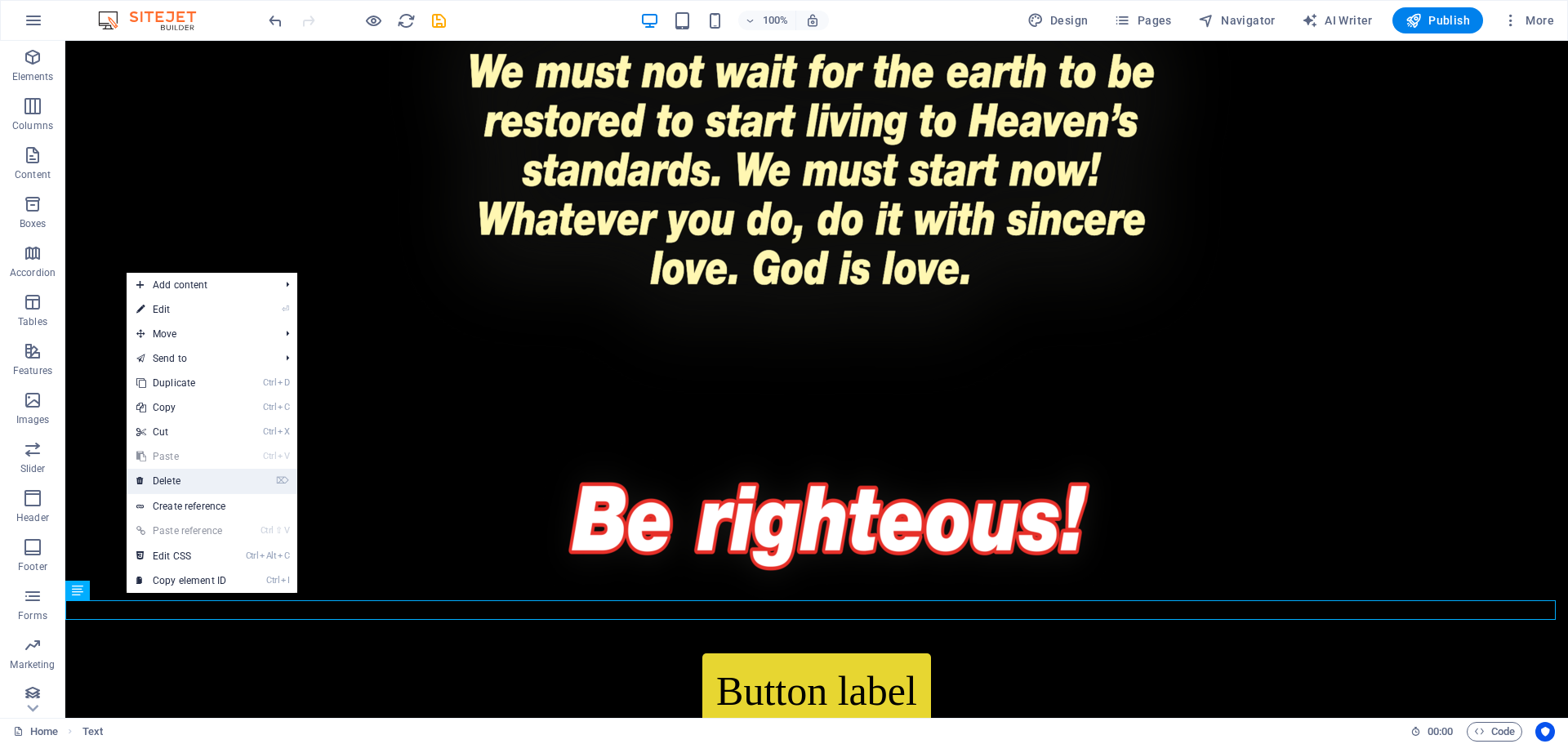
click at [178, 476] on link "⌦ Delete" at bounding box center [181, 480] width 110 height 24
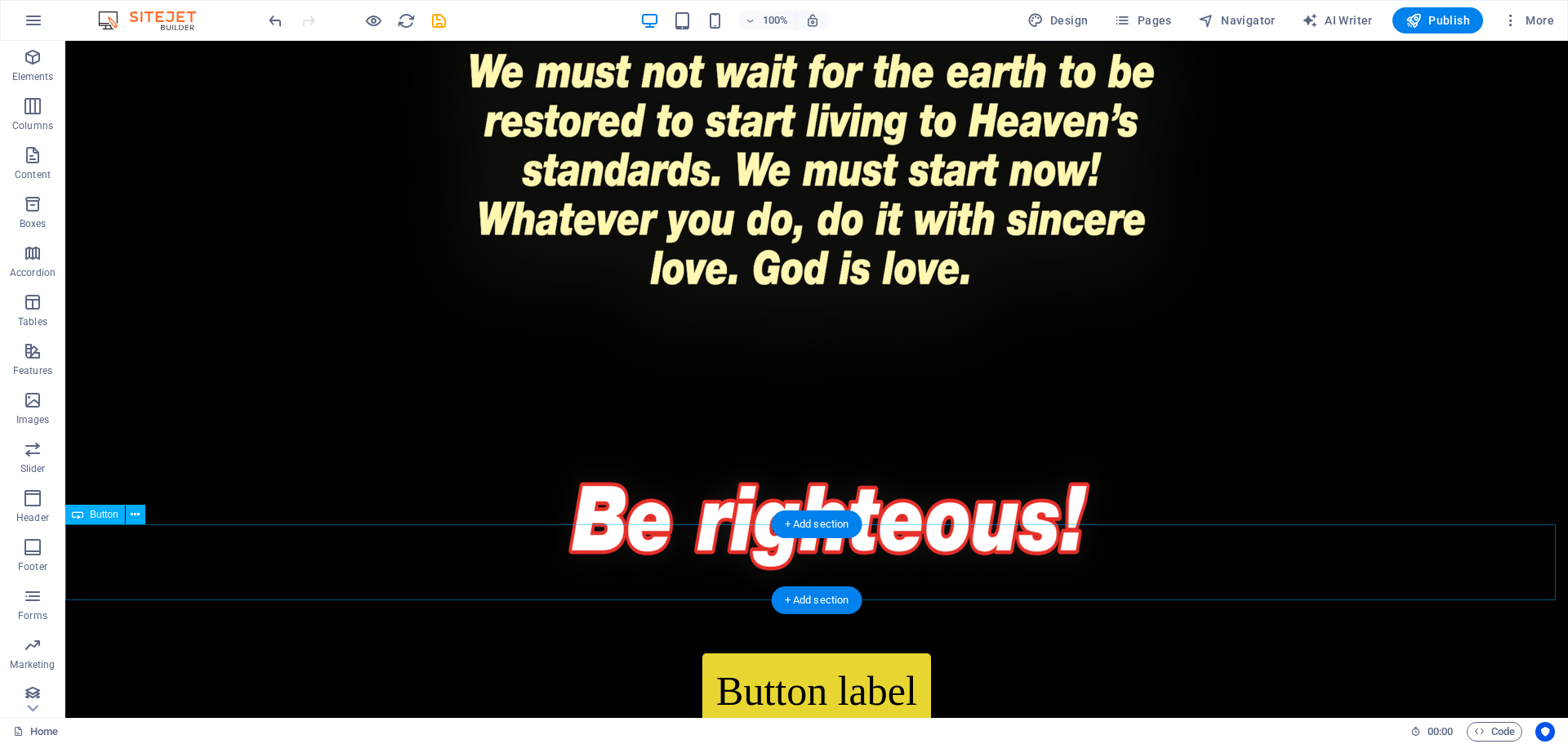
click at [803, 653] on div "Button label" at bounding box center [817, 691] width 1503 height 76
select select "px"
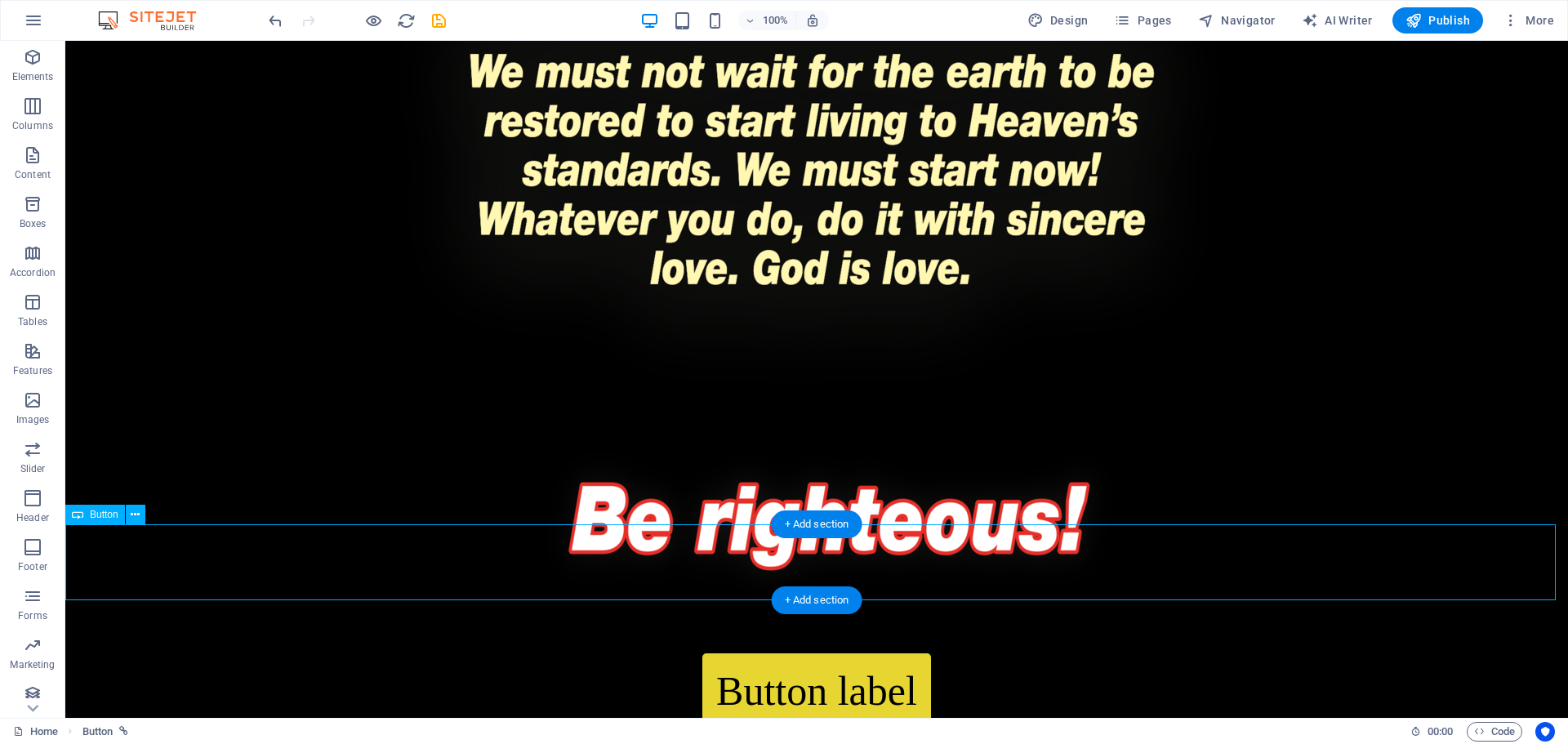
select select "px"
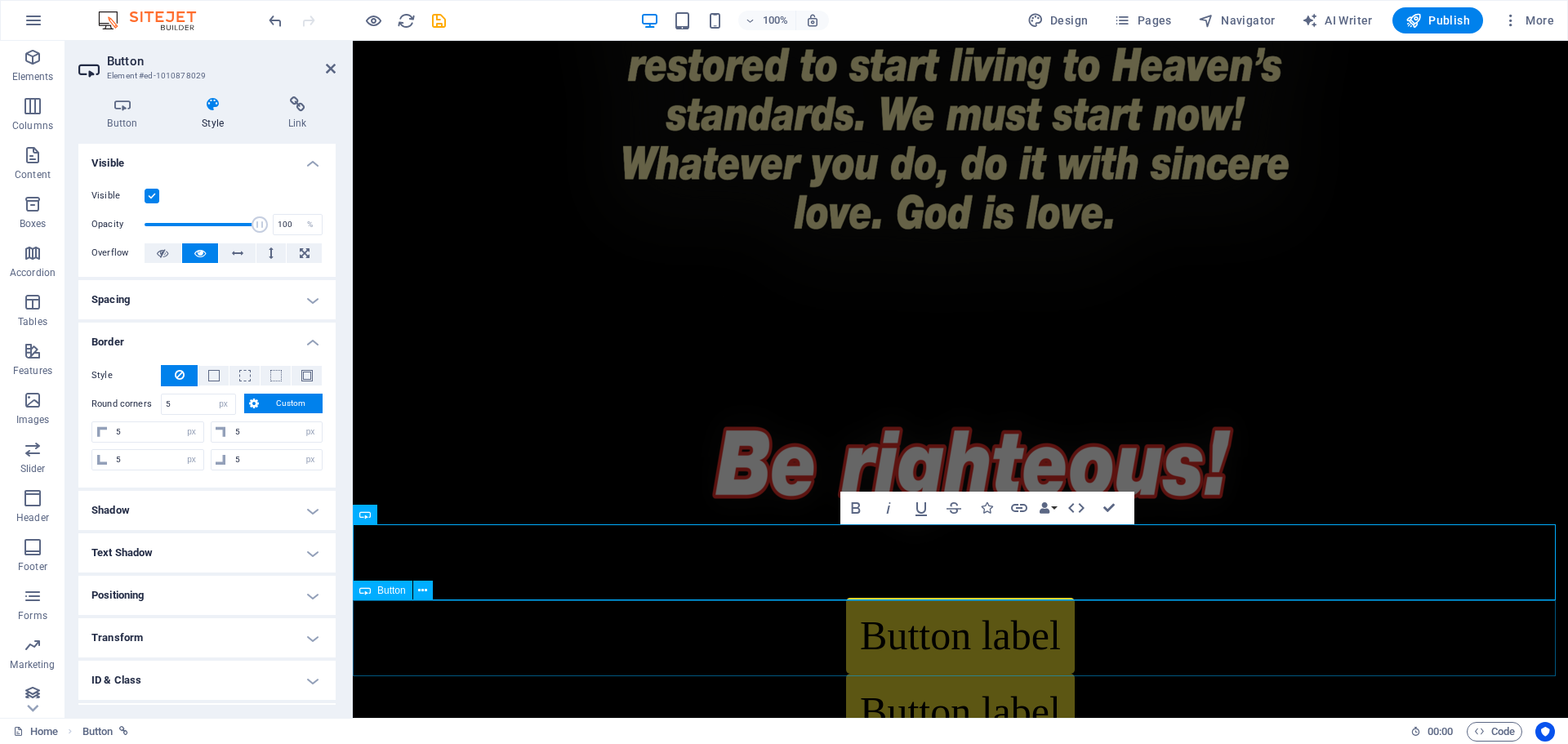
click at [968, 673] on div "Button label" at bounding box center [961, 711] width 1216 height 76
select select "px"
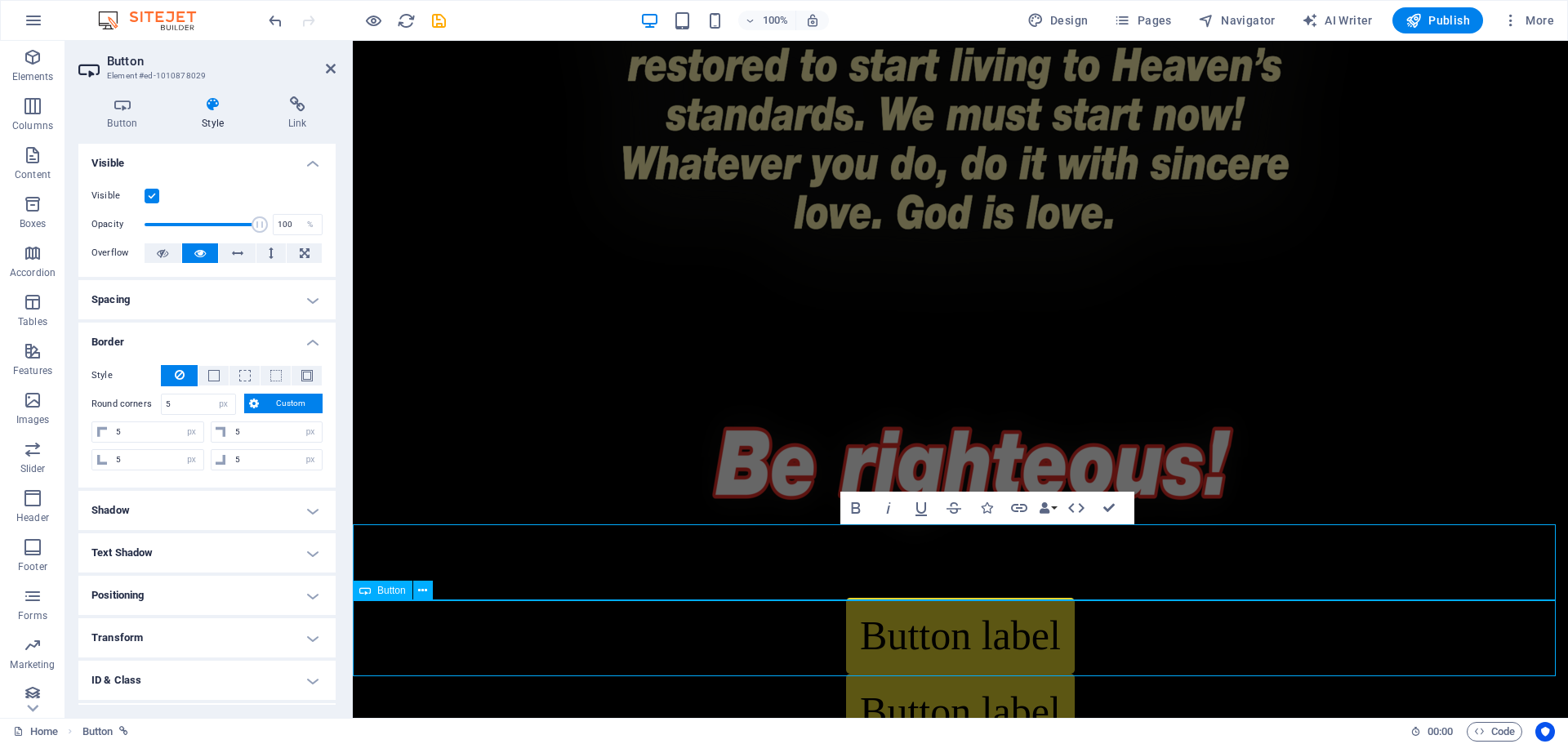
select select "px"
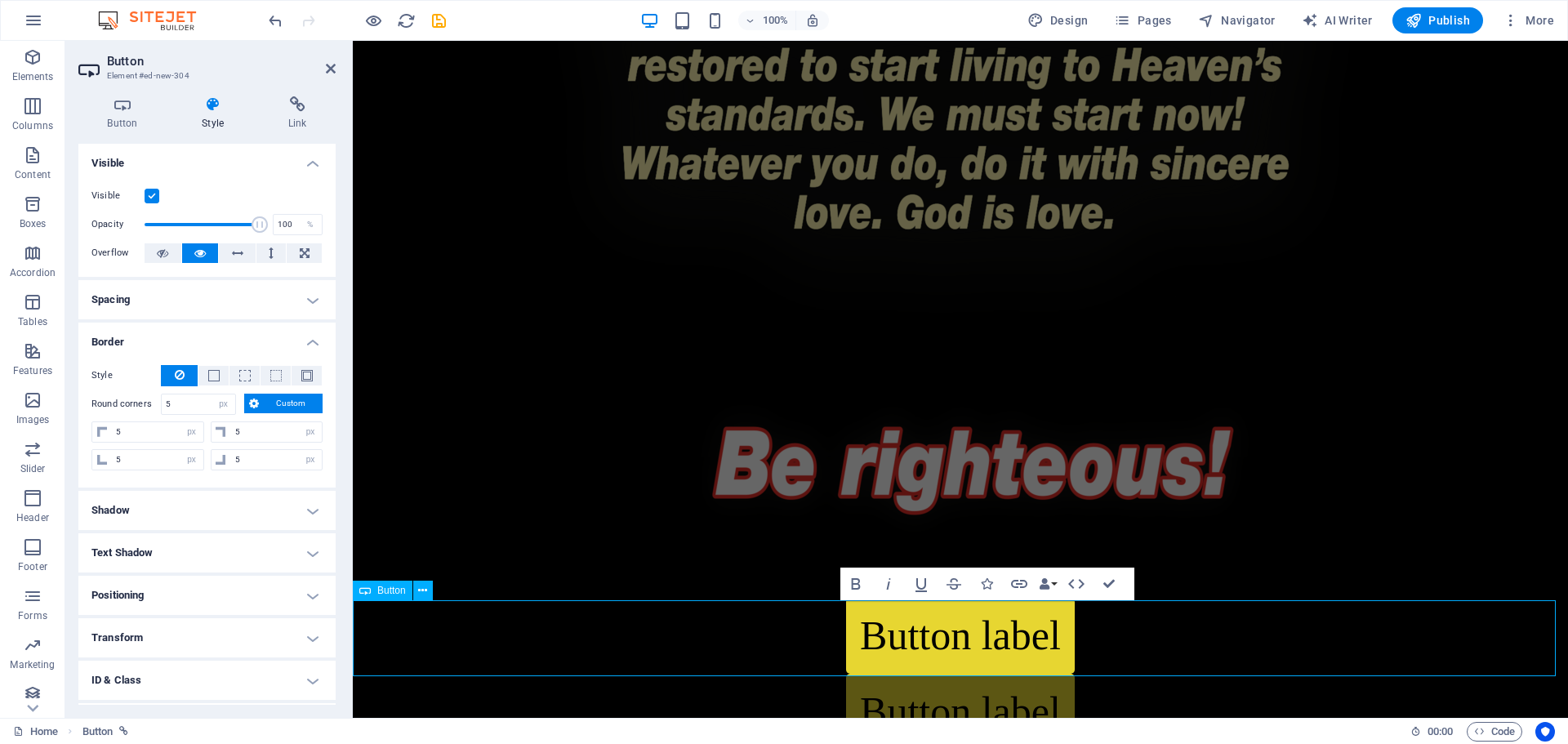
click at [610, 673] on div "Button label" at bounding box center [961, 711] width 1216 height 76
click at [902, 673] on link "Button label" at bounding box center [960, 711] width 229 height 76
click at [1050, 673] on link "Button label" at bounding box center [960, 711] width 229 height 76
drag, startPoint x: 1035, startPoint y: 548, endPoint x: 1319, endPoint y: 548, distance: 284.0
click at [1319, 598] on div "Button label" at bounding box center [961, 635] width 1216 height 76
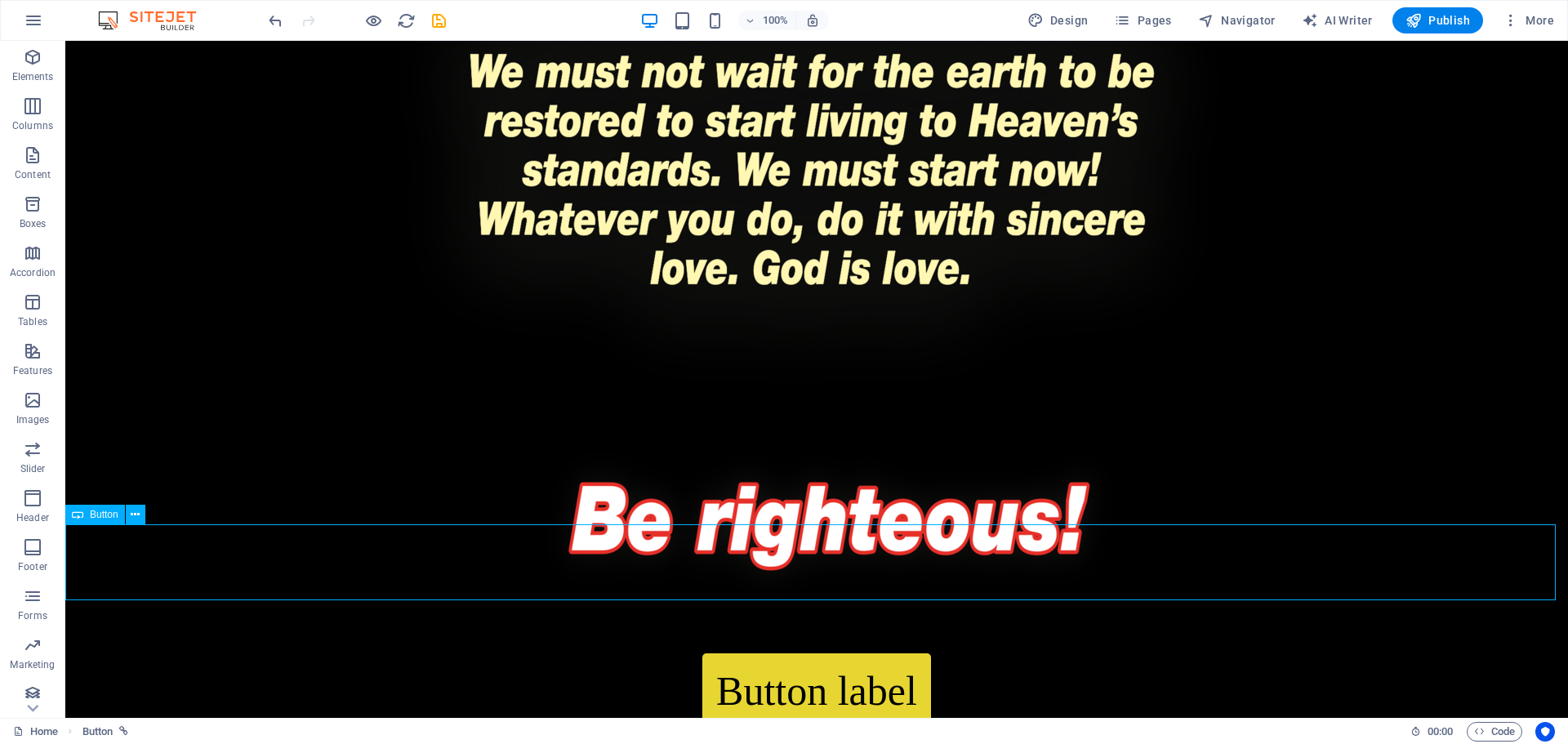
click at [1032, 653] on div "Button label" at bounding box center [817, 691] width 1503 height 76
click at [890, 653] on div "Button label" at bounding box center [817, 691] width 1503 height 76
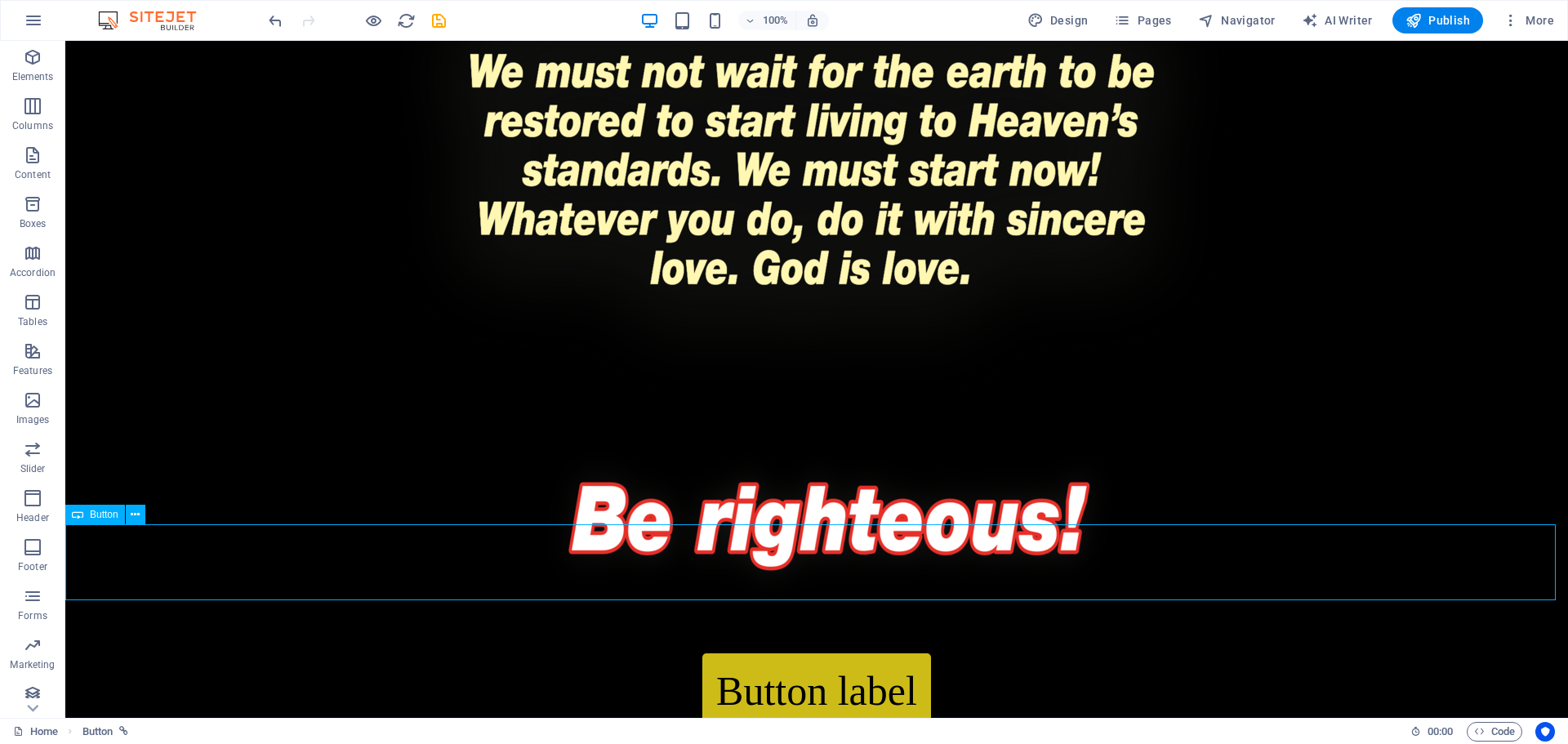
select select "px"
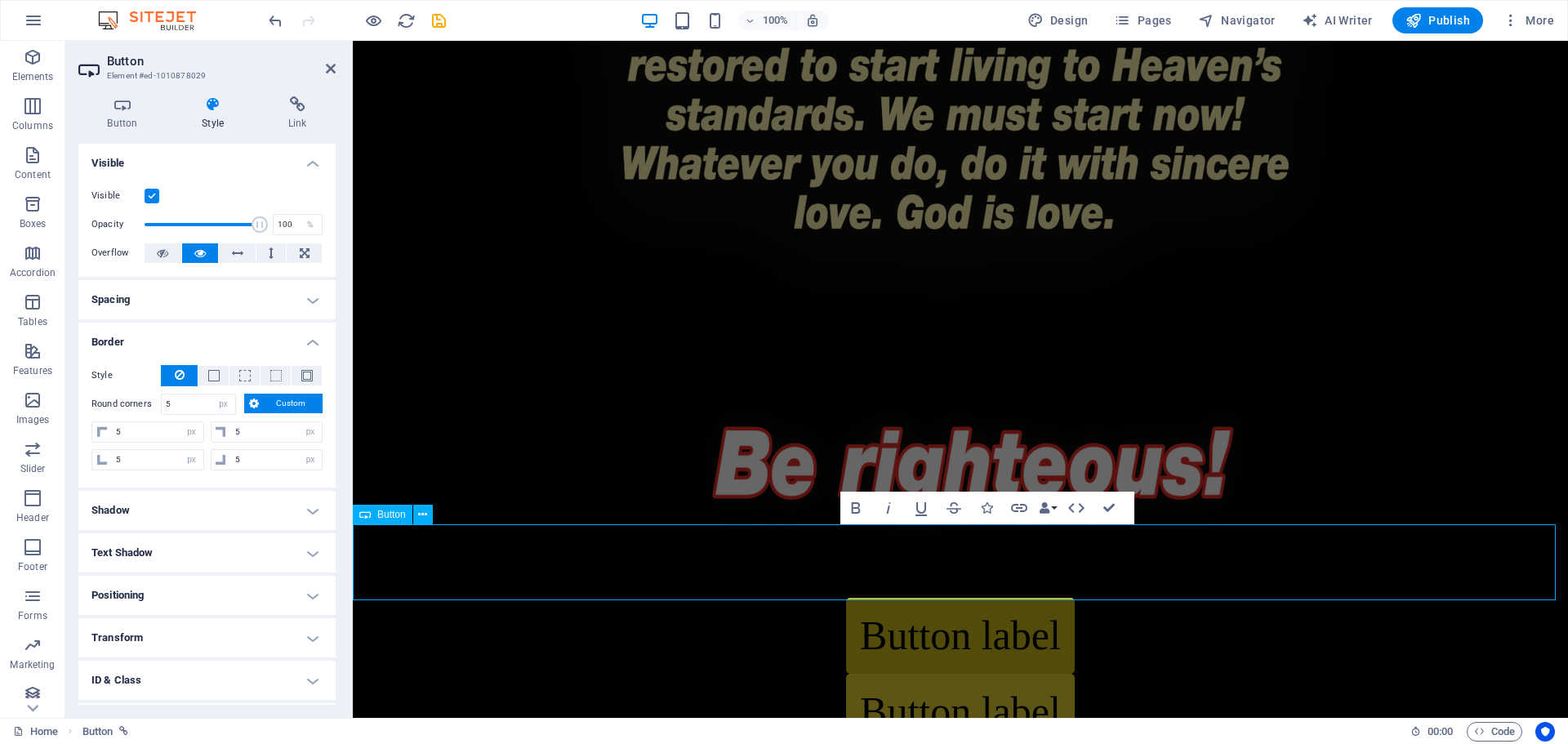
drag, startPoint x: 1019, startPoint y: 560, endPoint x: 1030, endPoint y: 560, distance: 11.0
click at [1020, 598] on link "Button label" at bounding box center [960, 635] width 229 height 76
click at [1044, 598] on link "Button label" at bounding box center [960, 635] width 229 height 76
click at [1053, 598] on link "Button label" at bounding box center [960, 635] width 229 height 76
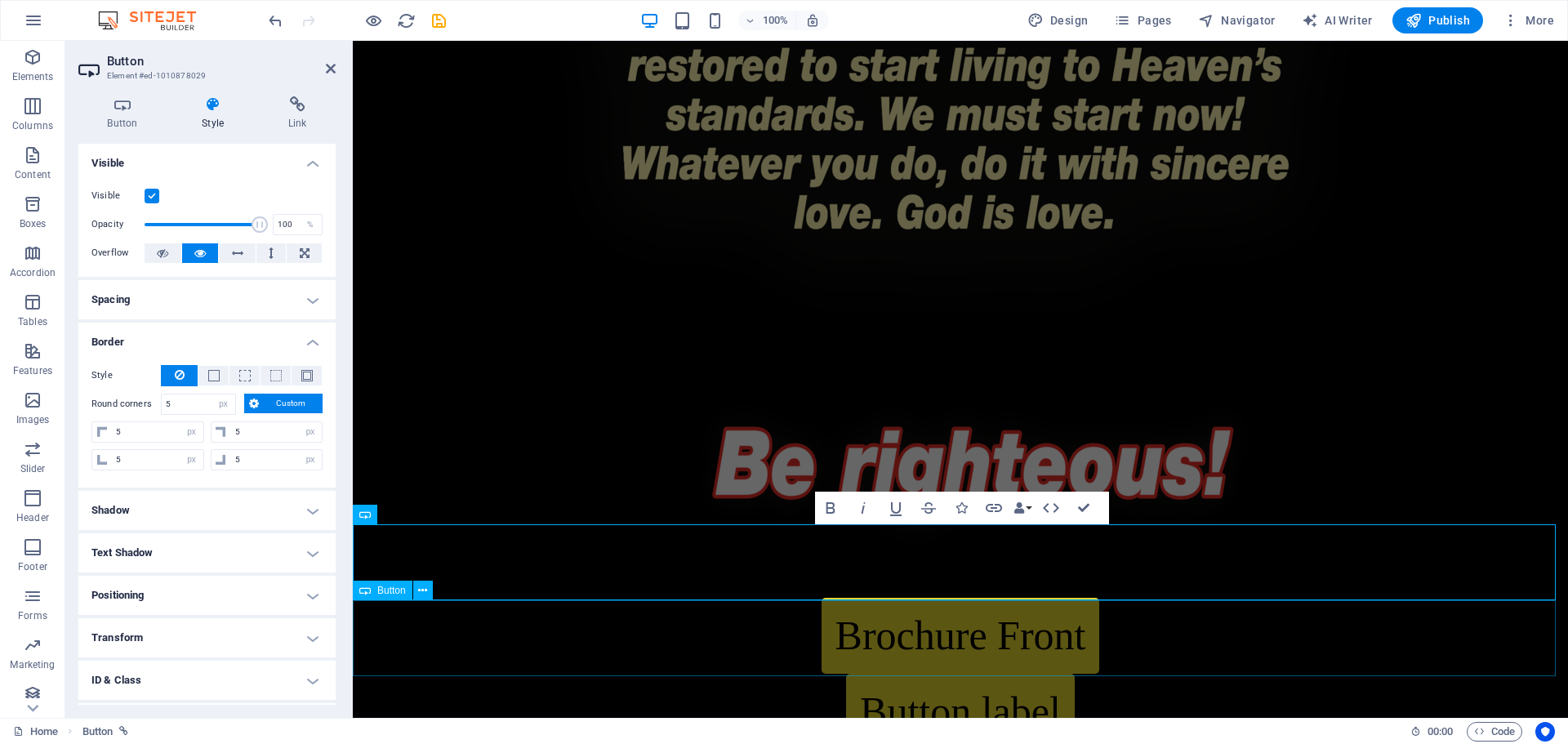
click at [1012, 673] on div "Button label" at bounding box center [961, 711] width 1216 height 76
select select "px"
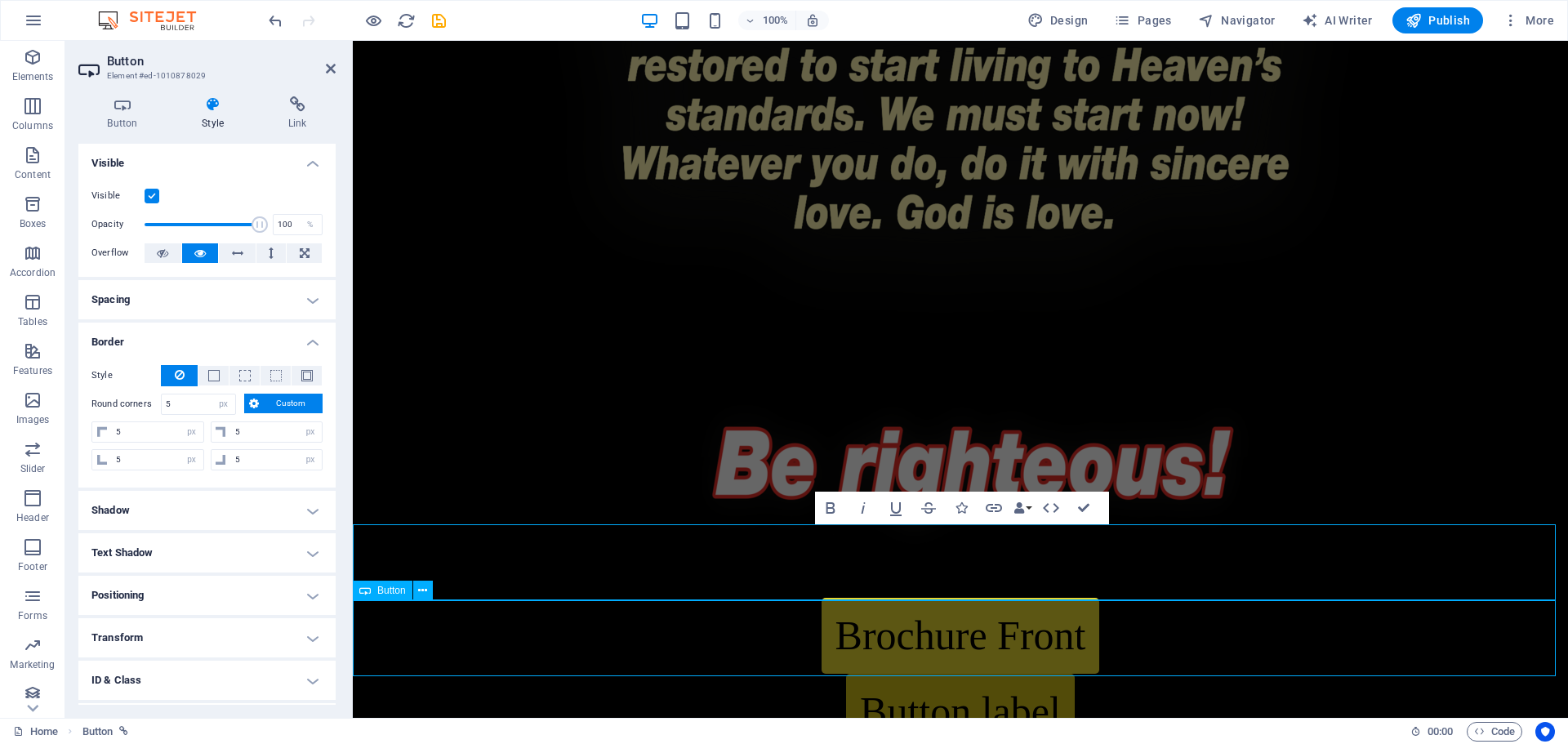
select select "px"
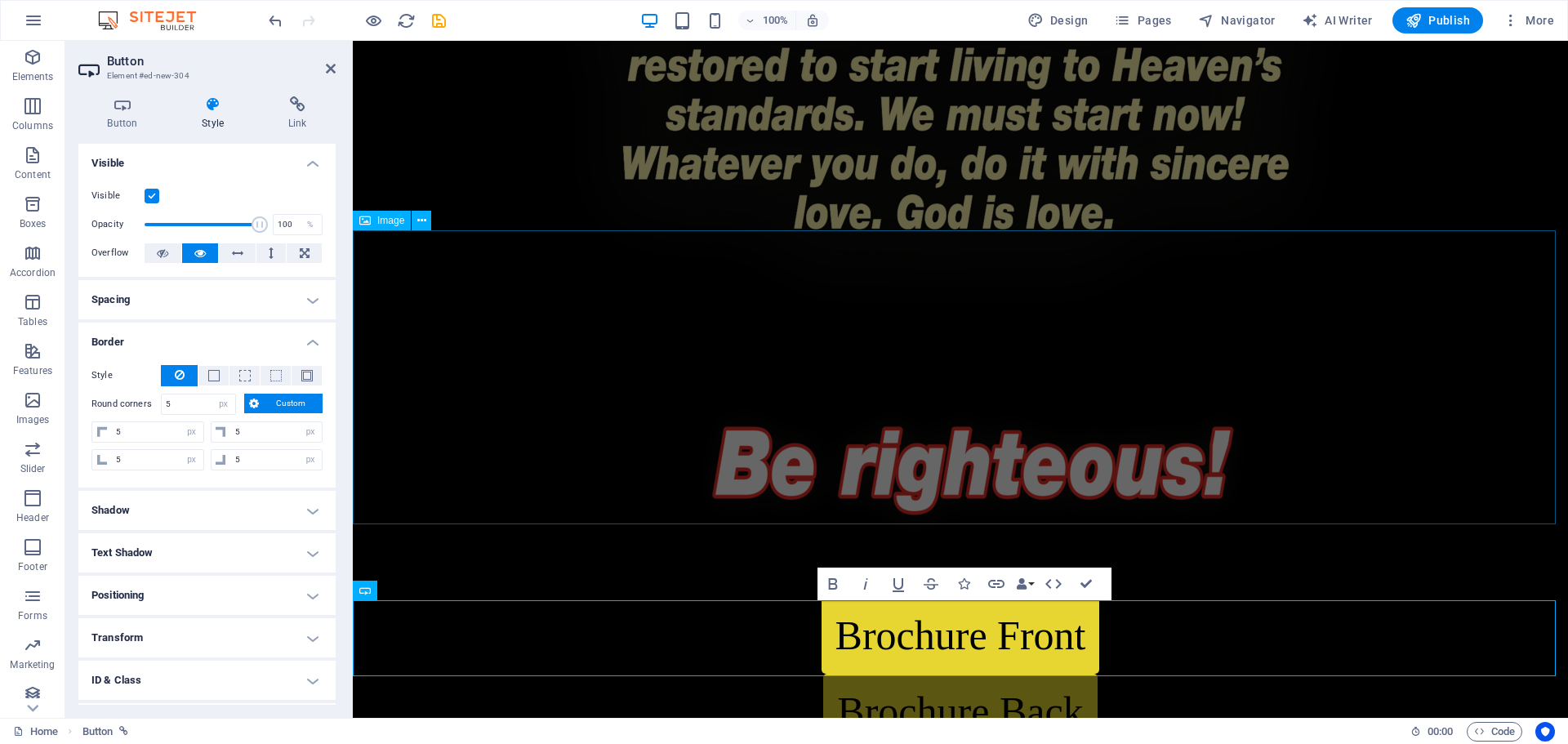
click at [1293, 503] on figure at bounding box center [961, 450] width 1216 height 293
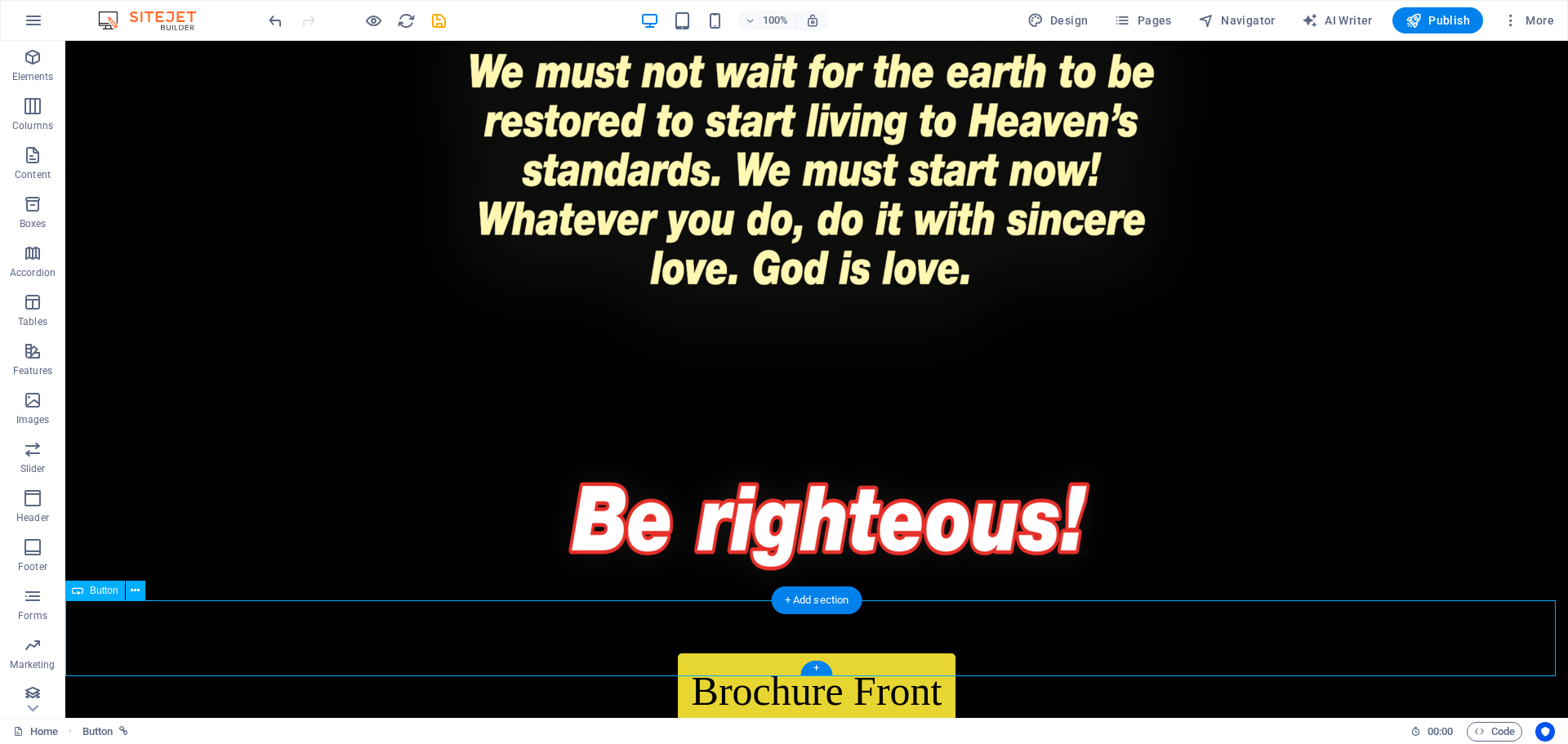
select select "px"
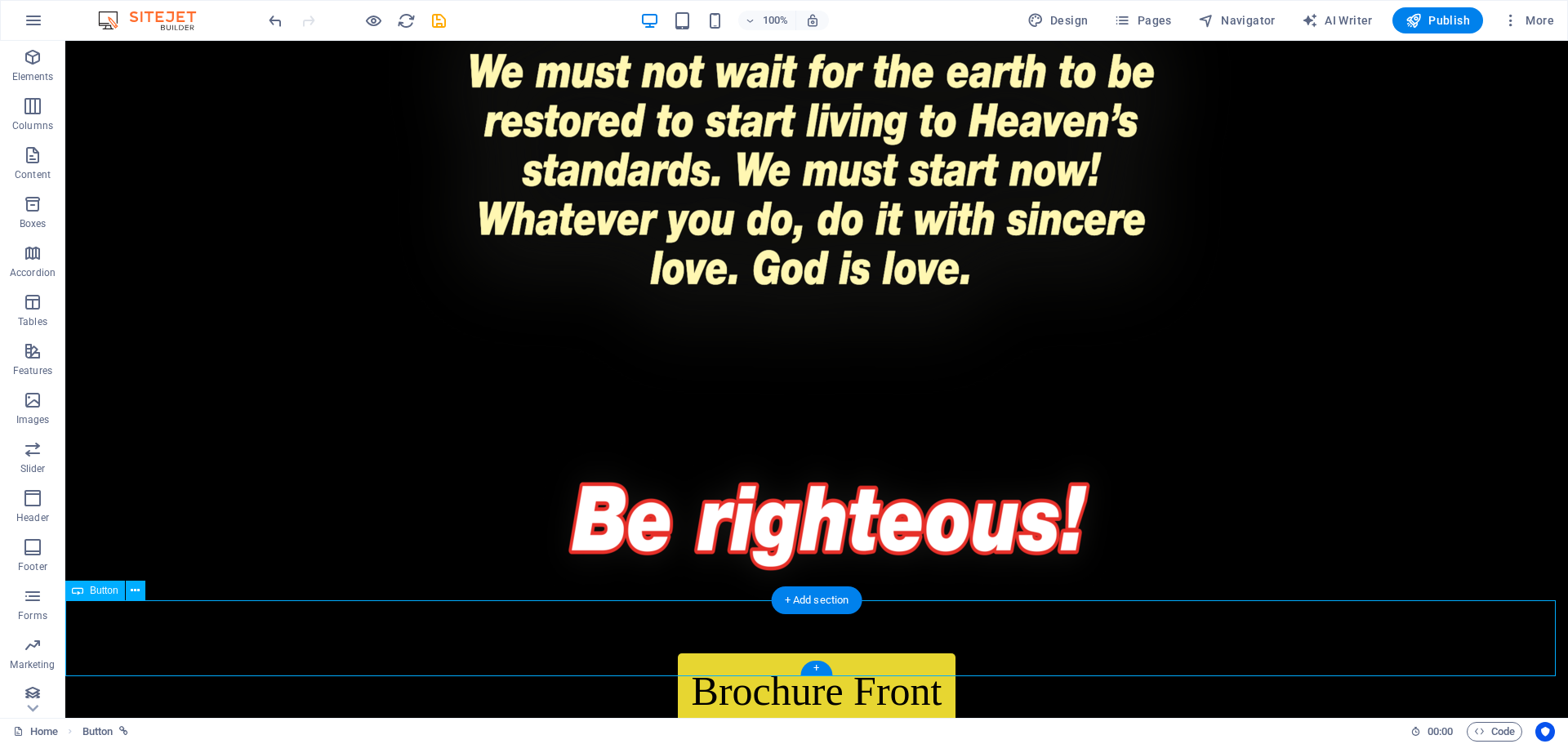
select select "px"
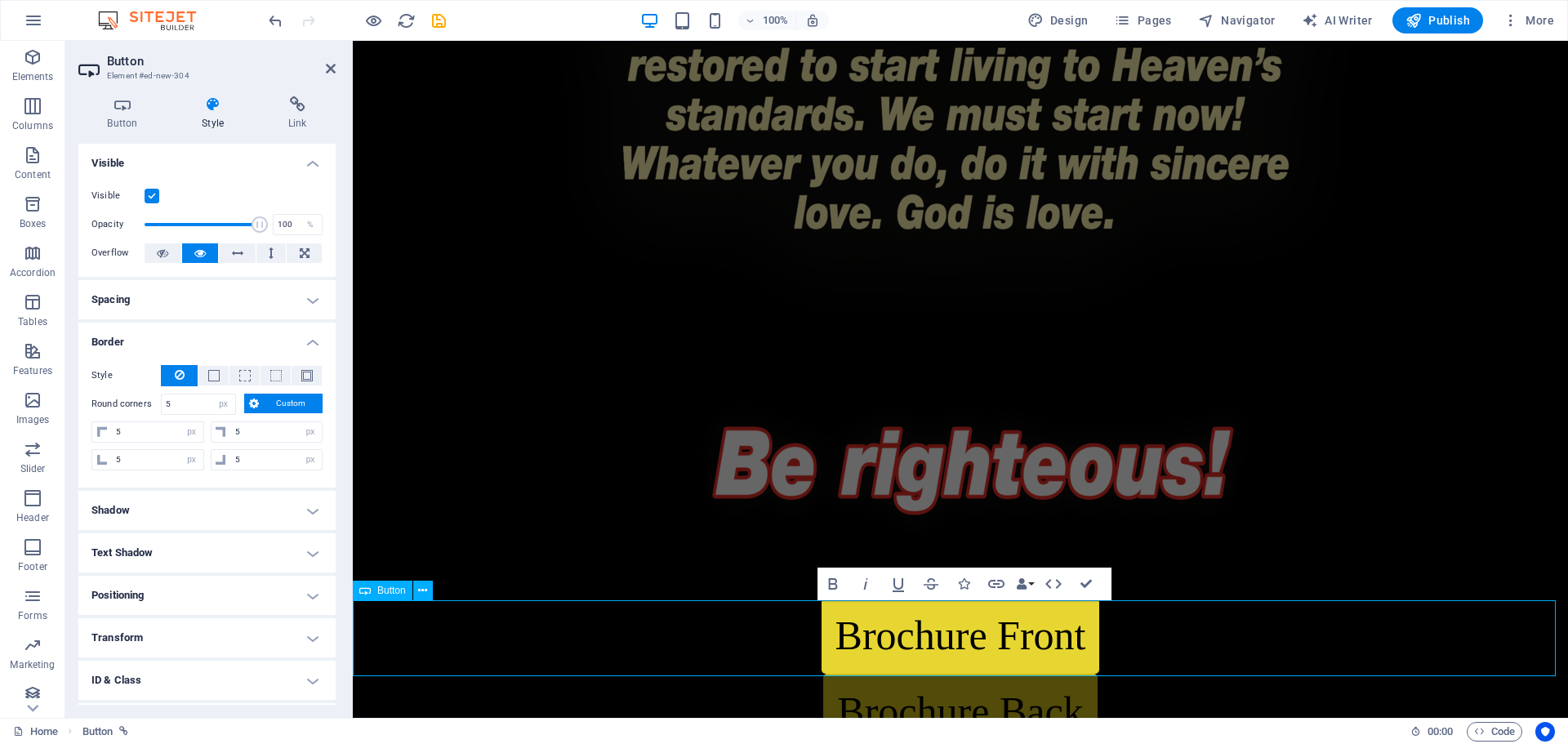
click at [985, 673] on link "Brochure Back" at bounding box center [960, 711] width 274 height 76
click at [1250, 673] on div "Brochure Back" at bounding box center [961, 711] width 1216 height 76
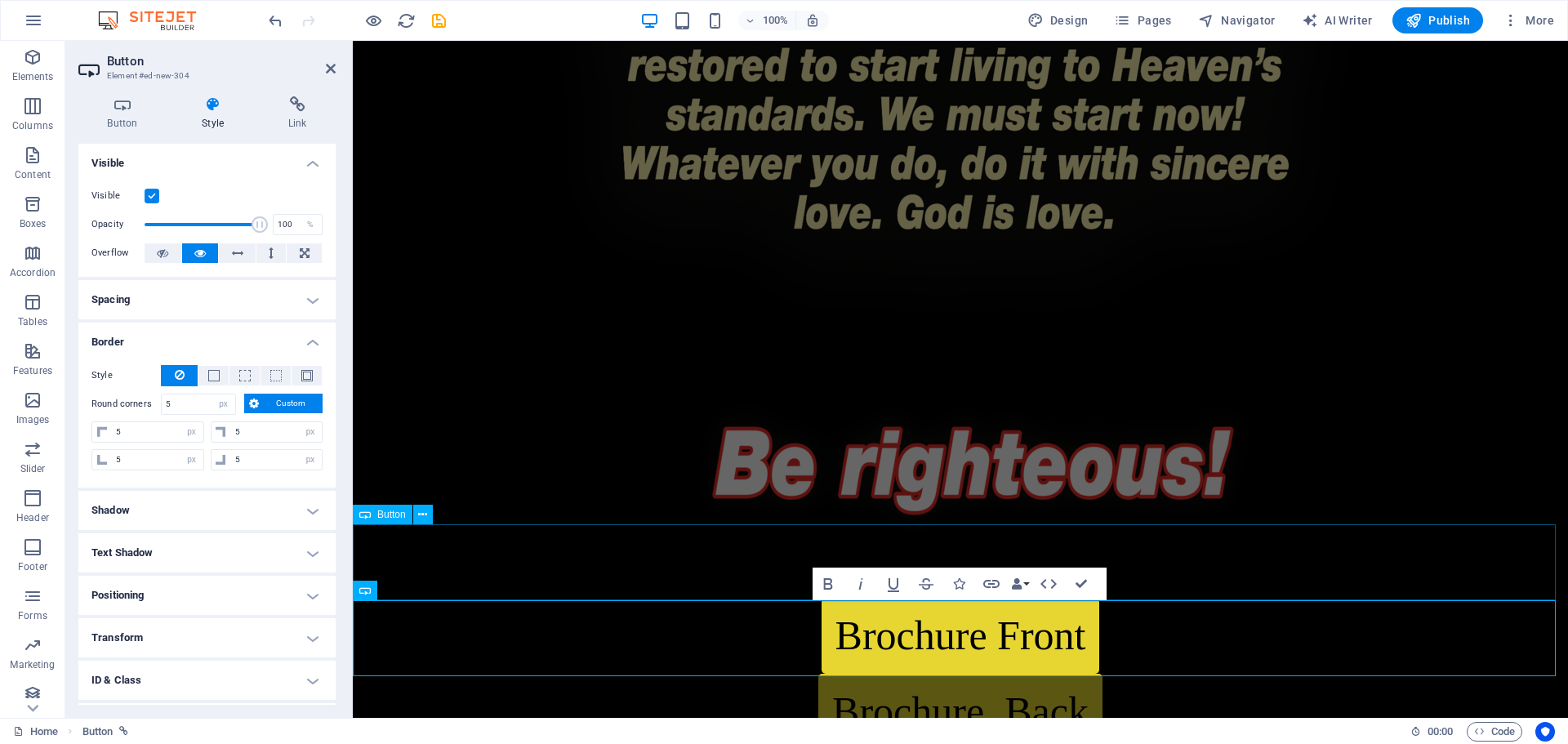
click at [1234, 598] on div "Brochure Front" at bounding box center [961, 635] width 1216 height 76
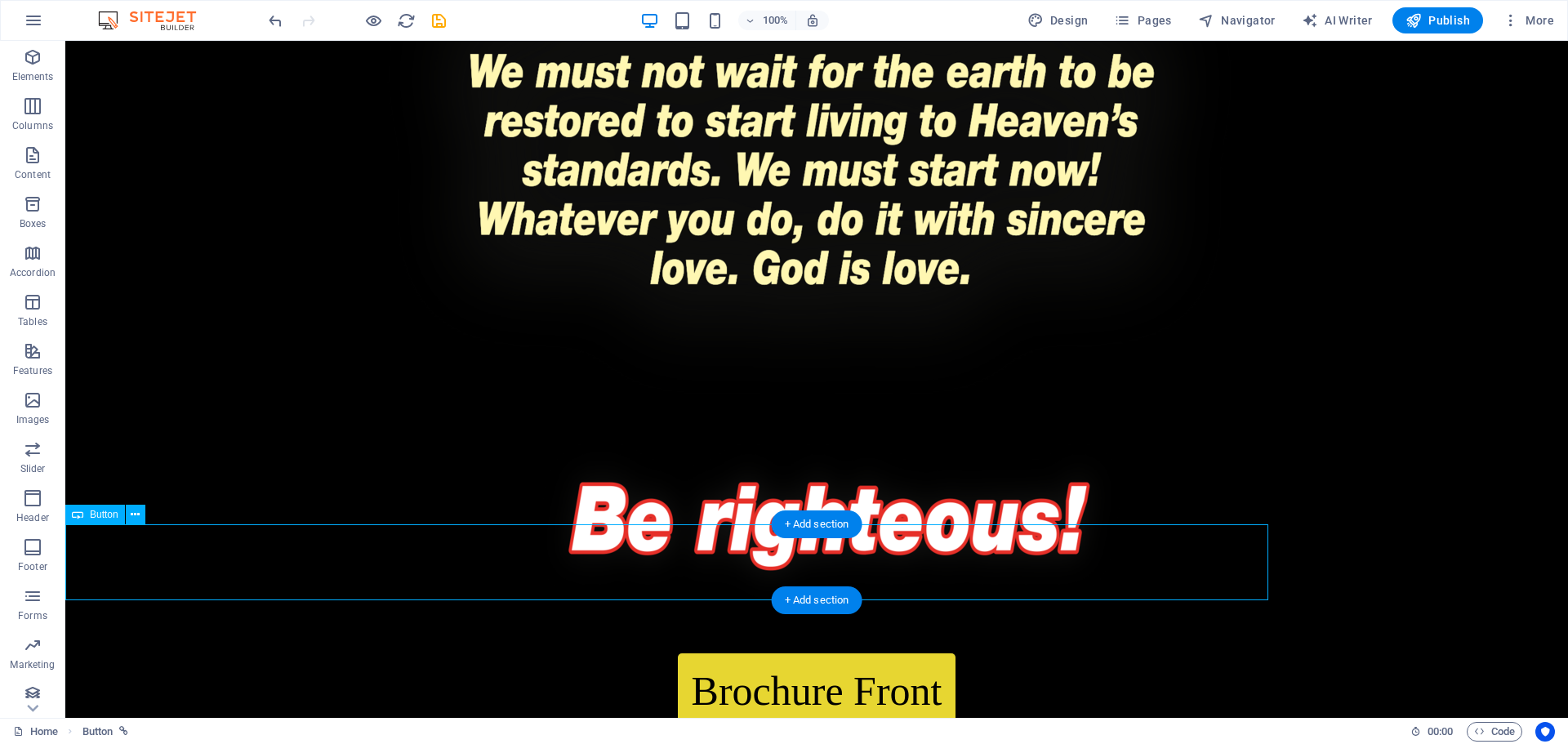
click at [1070, 653] on div "Brochure Front" at bounding box center [817, 691] width 1503 height 76
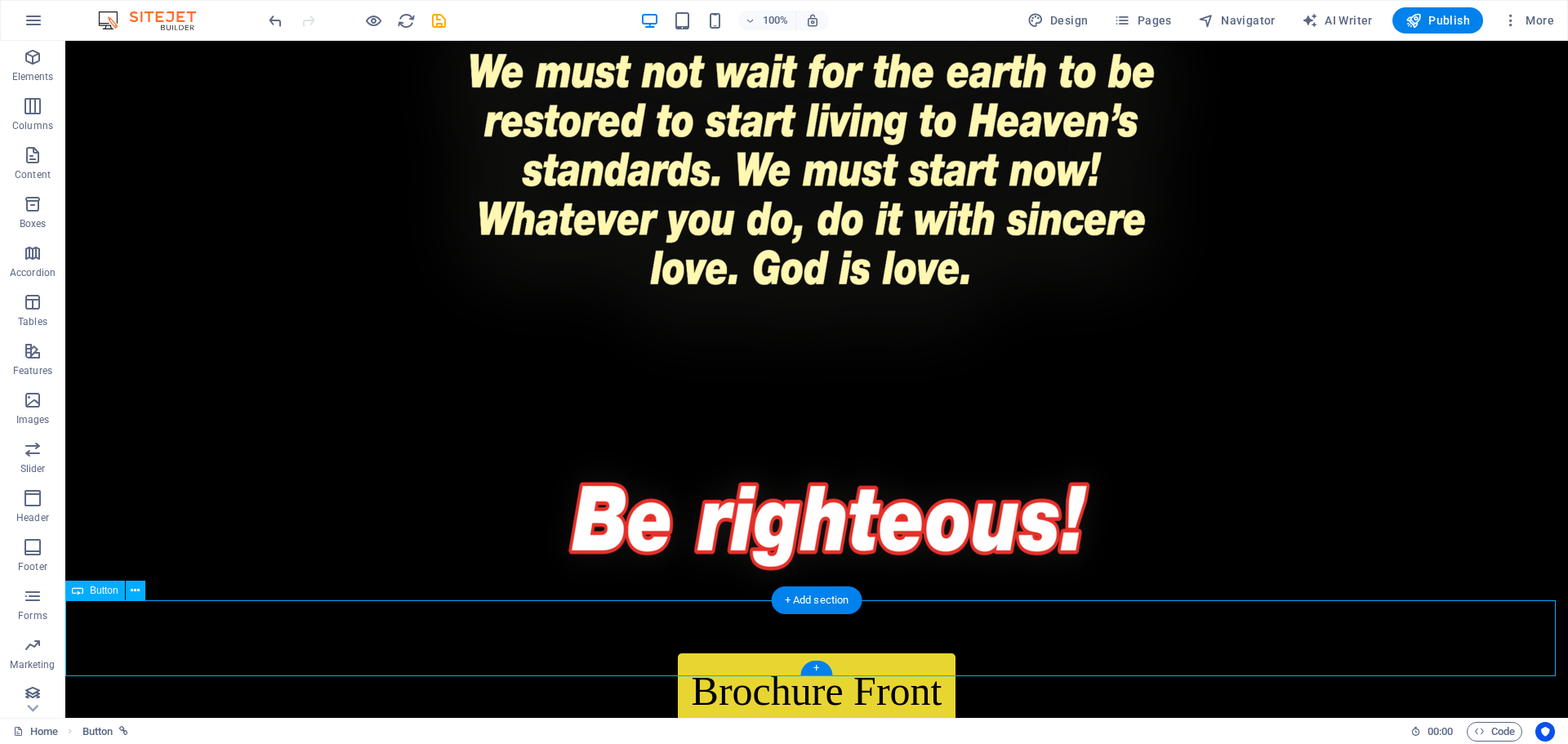
select select "px"
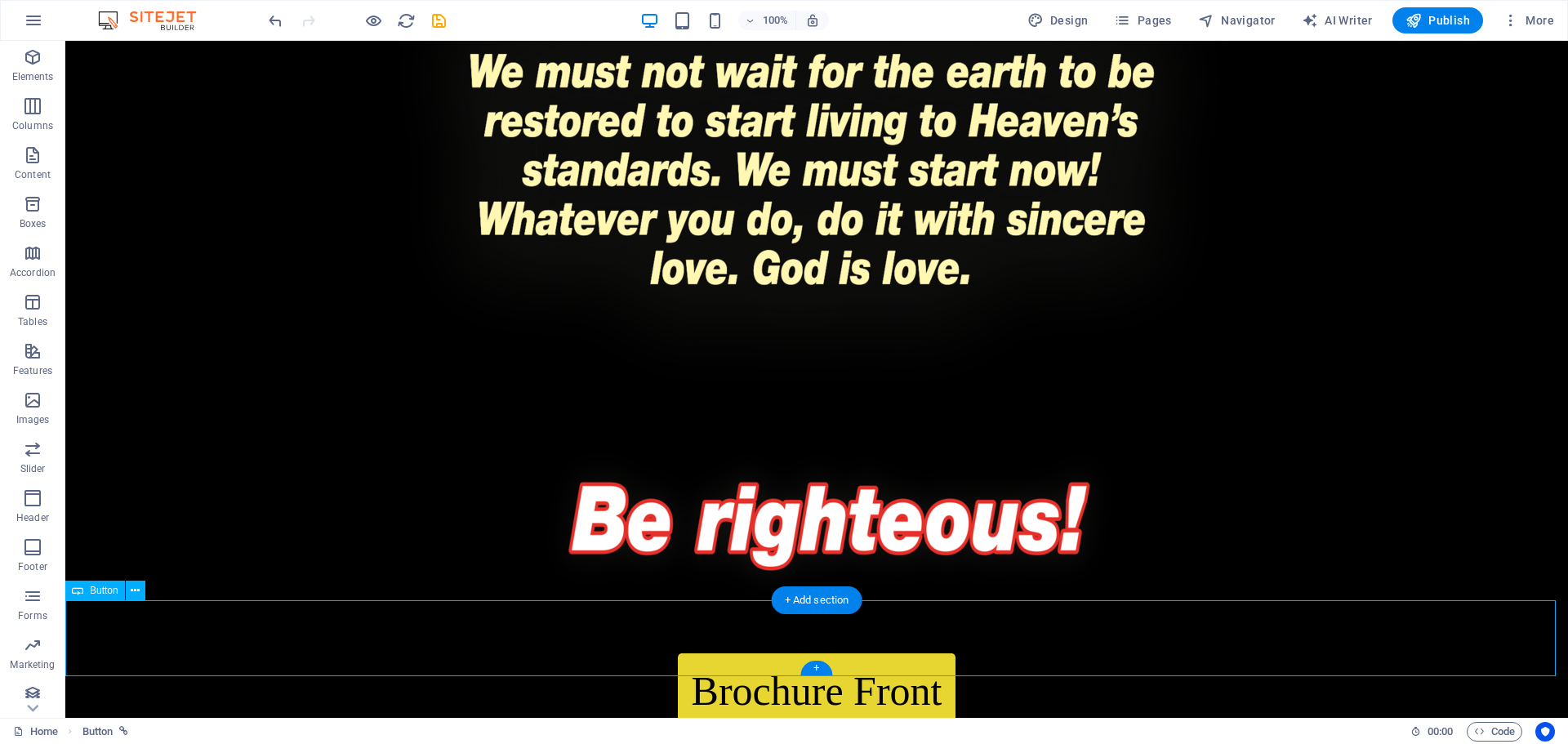
select select "px"
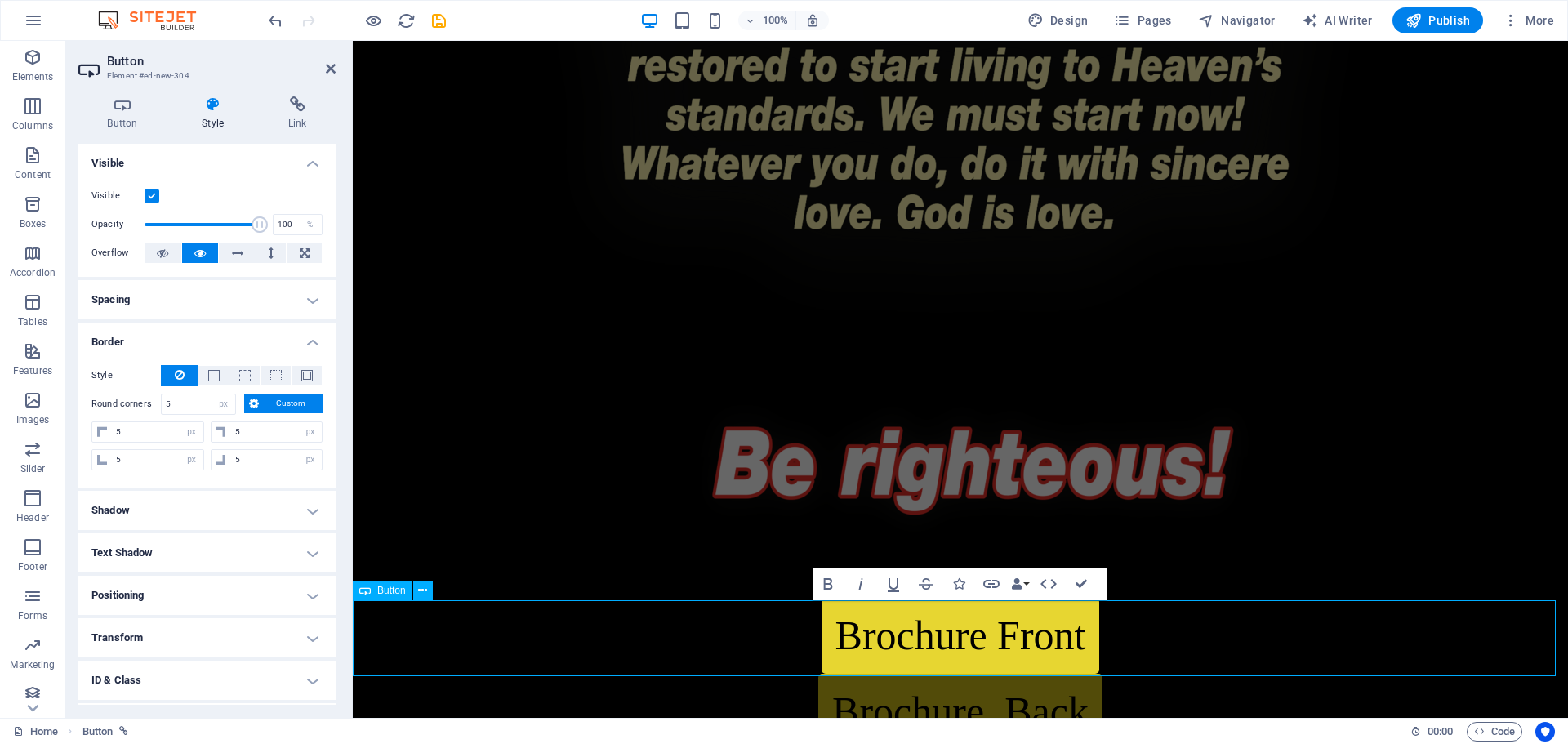
click at [993, 673] on link "Brochure Back" at bounding box center [960, 711] width 285 height 76
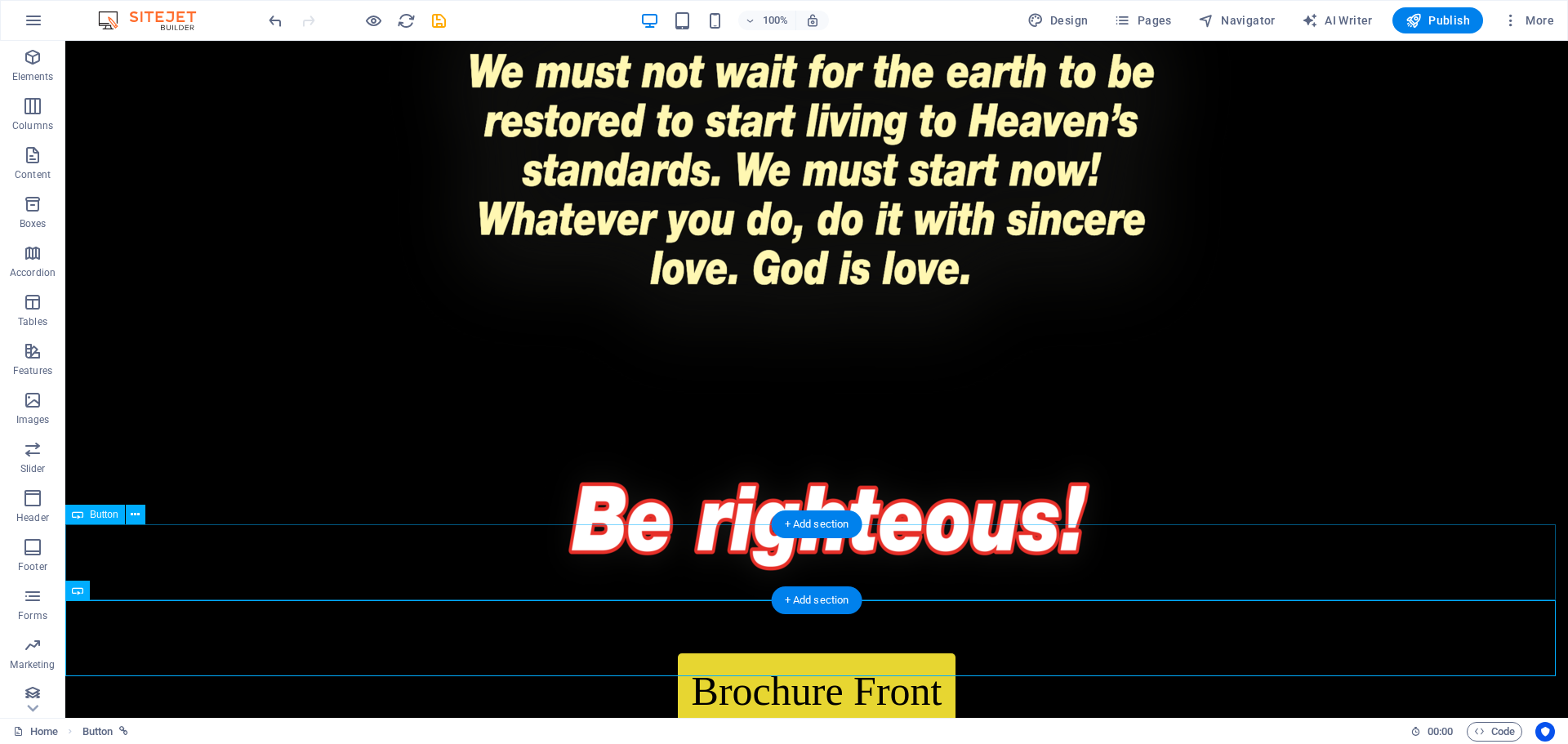
click at [1176, 653] on div "Brochure Front" at bounding box center [817, 691] width 1503 height 76
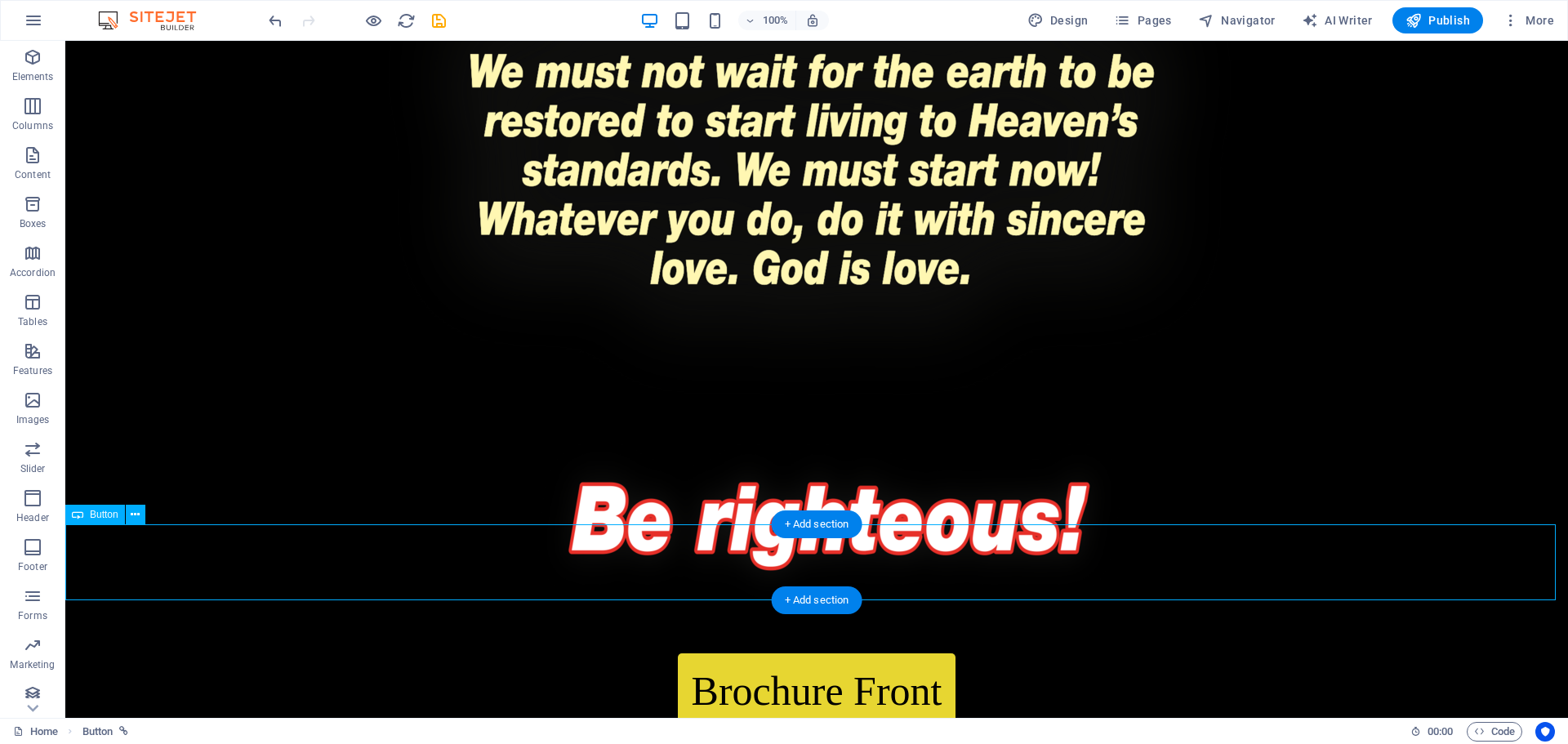
click at [807, 653] on div "Brochure Front" at bounding box center [817, 691] width 1503 height 76
select select "px"
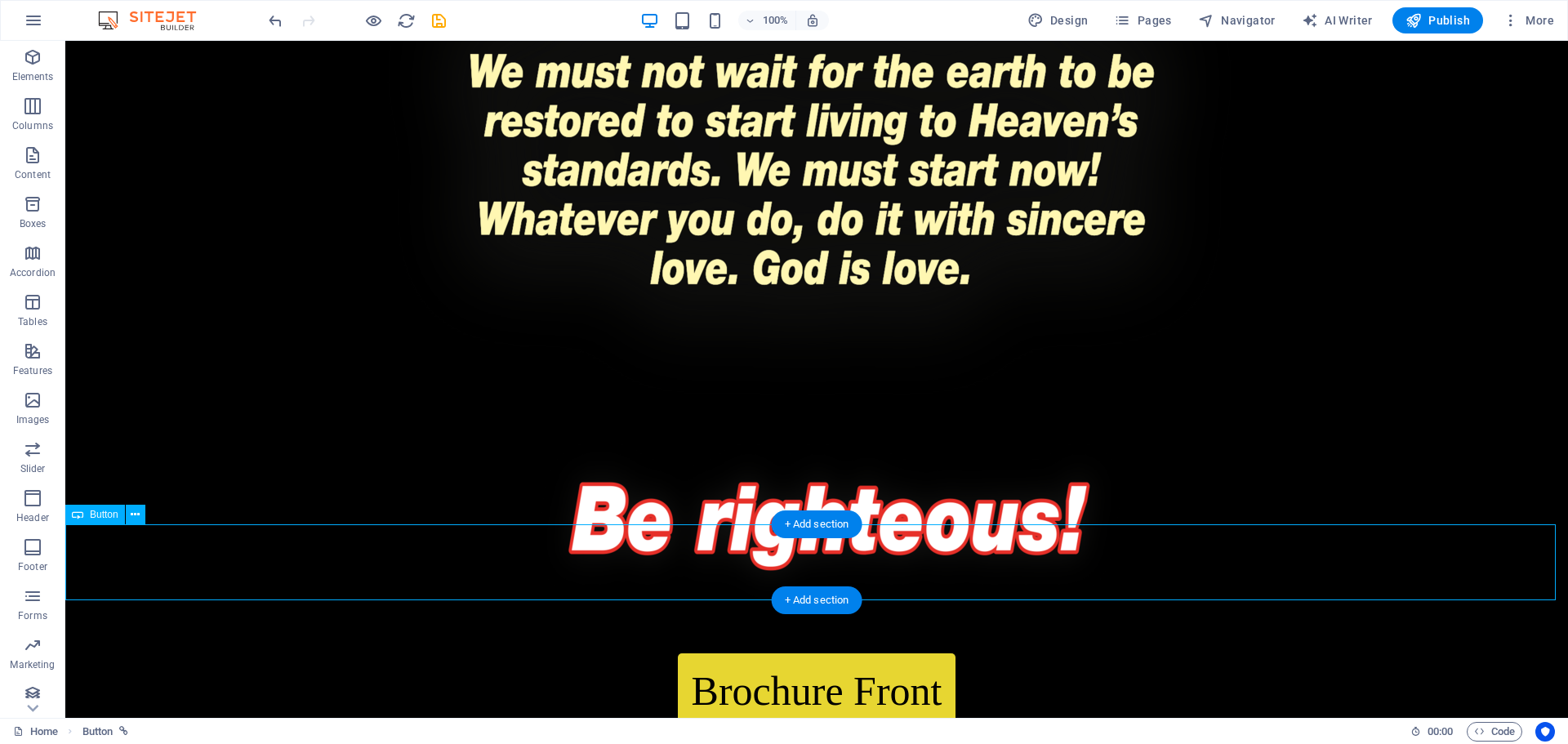
select select "px"
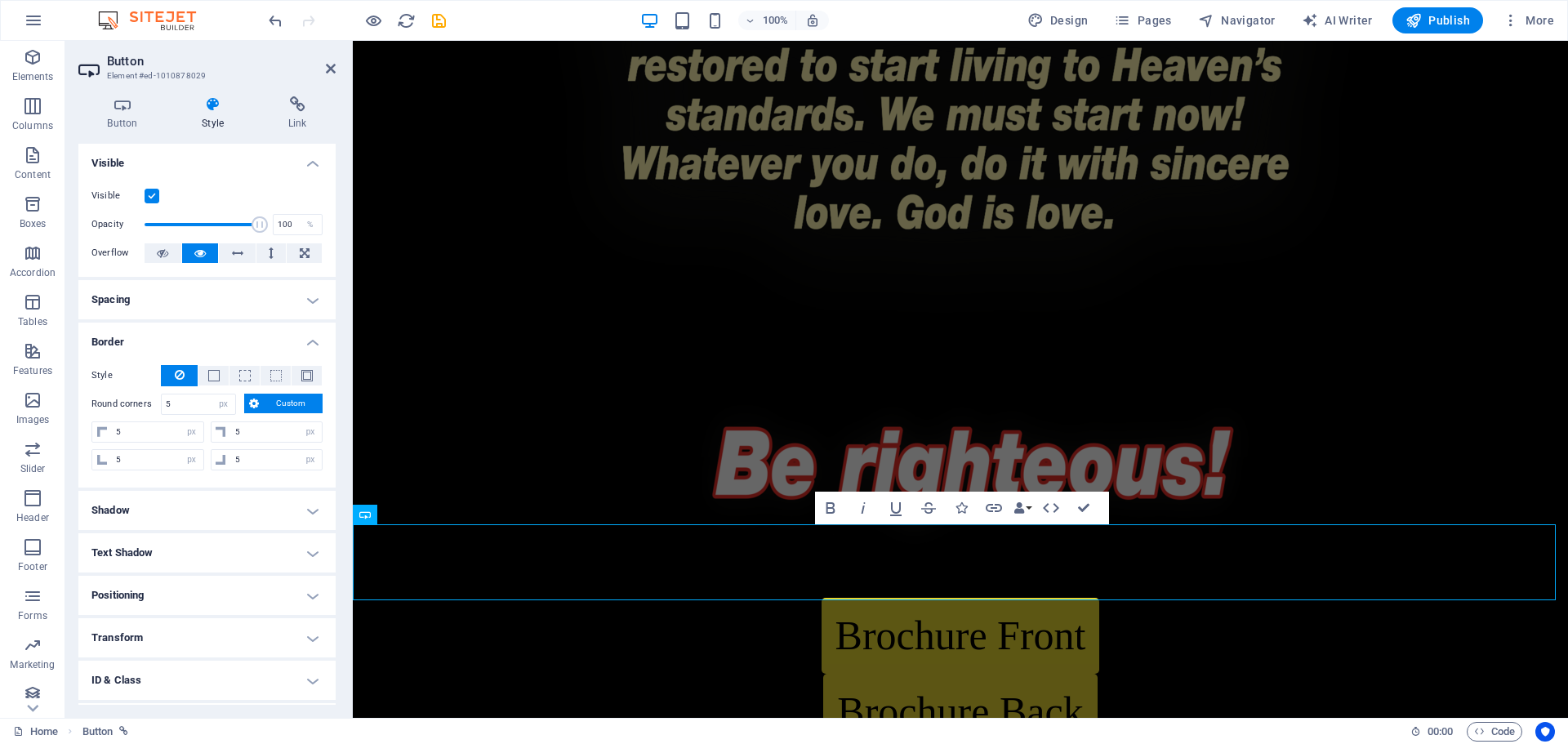
click at [182, 591] on h4 "Positioning" at bounding box center [207, 595] width 258 height 39
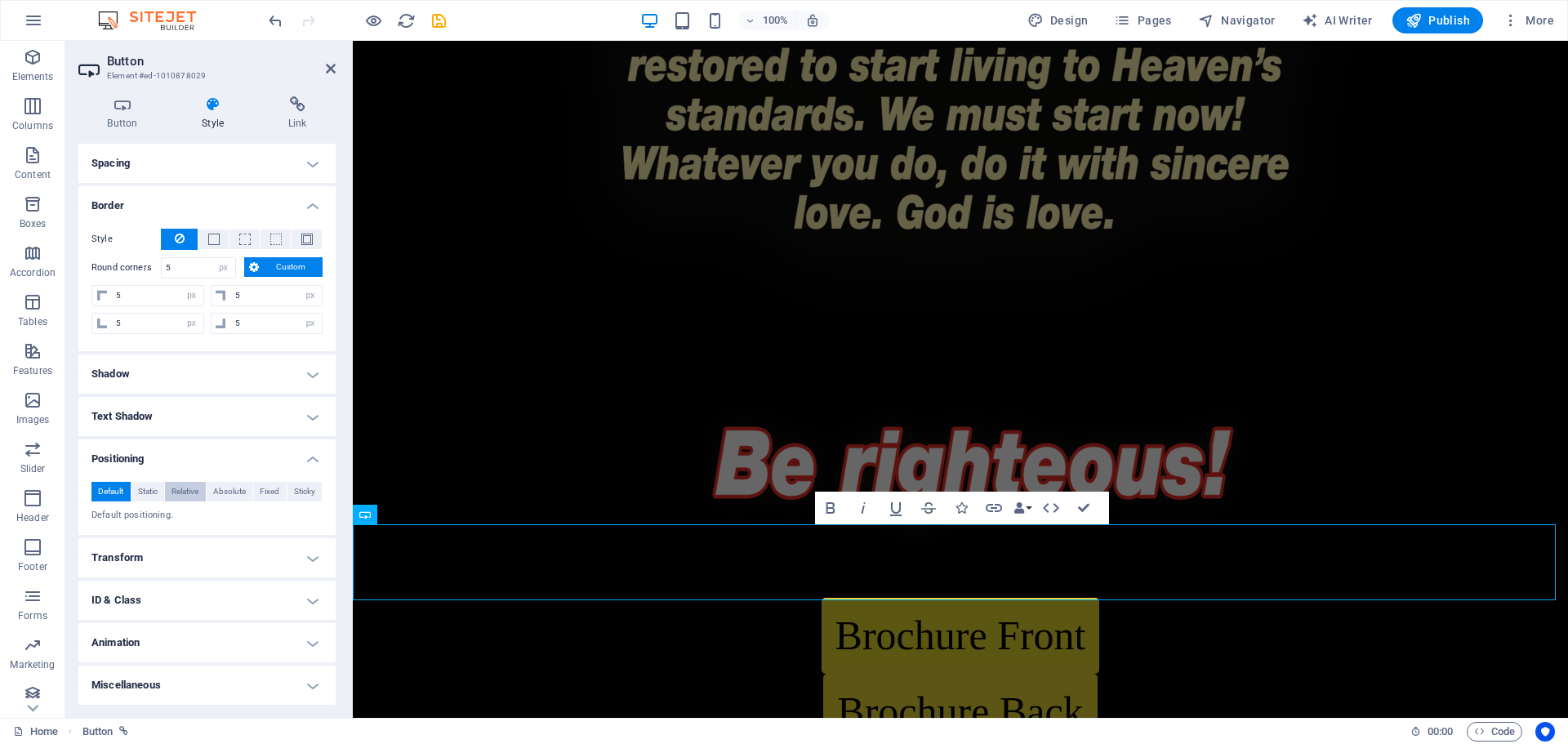
click at [184, 488] on span "Relative" at bounding box center [185, 492] width 27 height 20
click at [203, 555] on select "auto px rem % em" at bounding box center [207, 547] width 72 height 20
click at [209, 547] on select "auto px rem % em" at bounding box center [207, 547] width 72 height 20
select select "px"
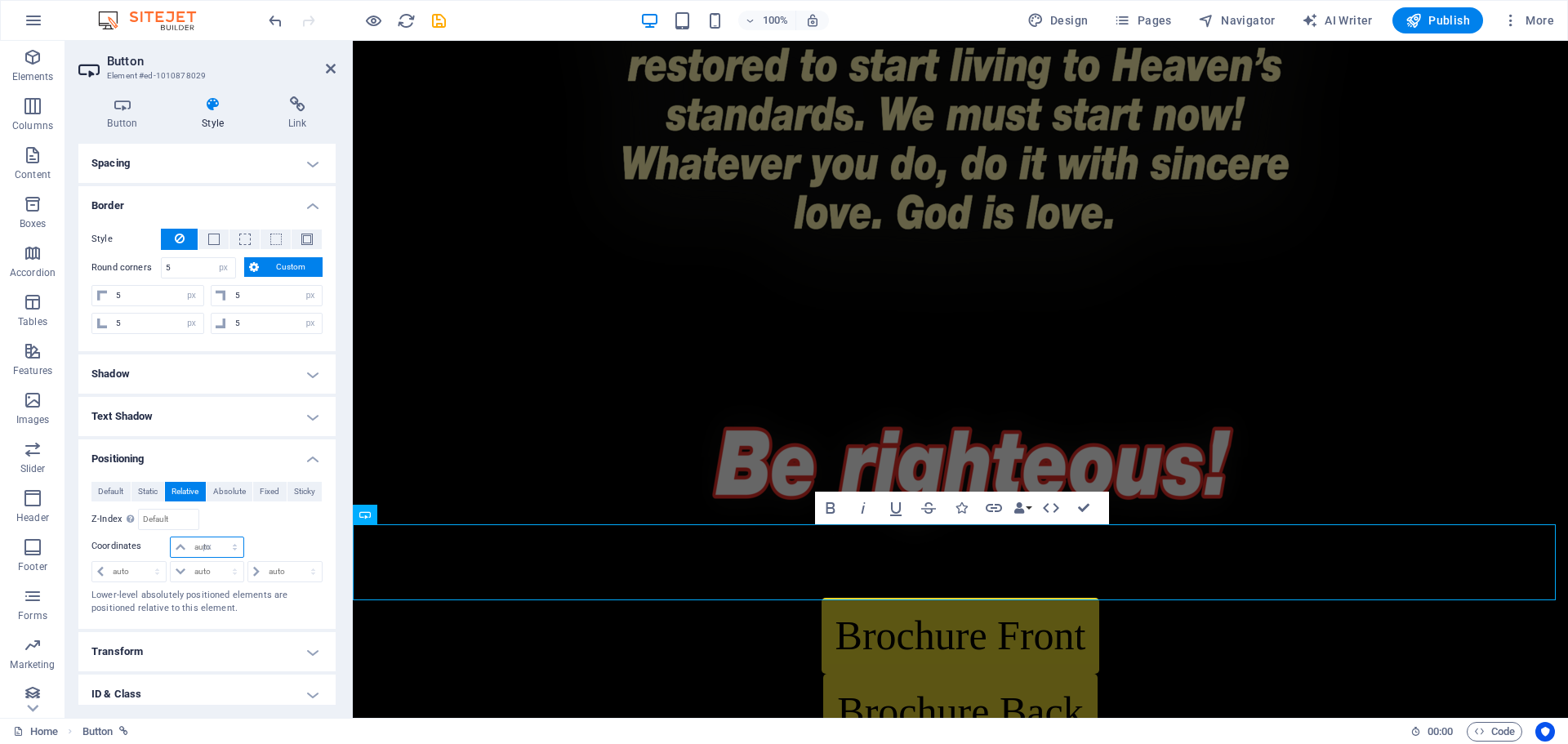
click at [218, 538] on select "auto px rem % em" at bounding box center [207, 547] width 72 height 20
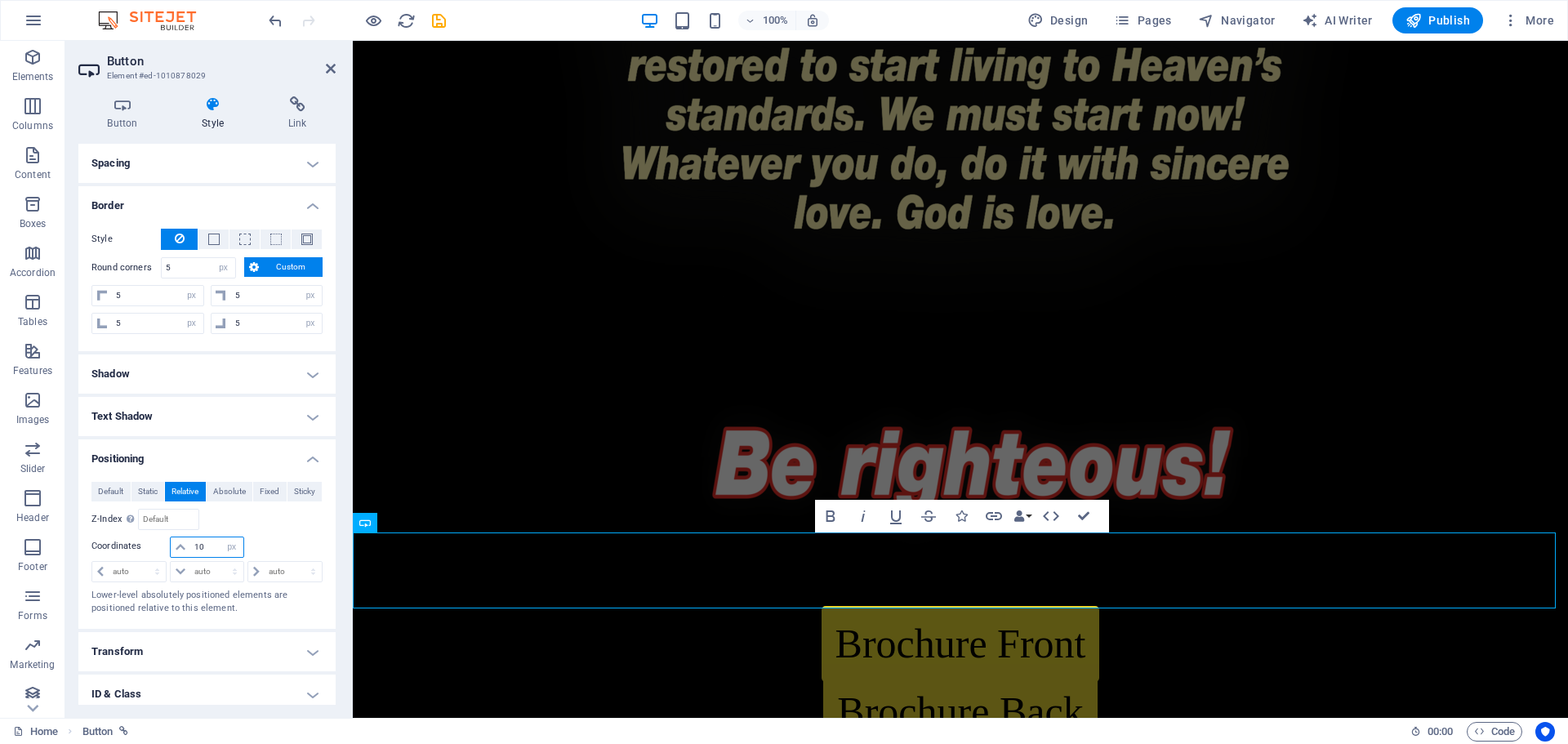
click at [209, 544] on input "10" at bounding box center [216, 547] width 52 height 20
type input "1"
type input "-10"
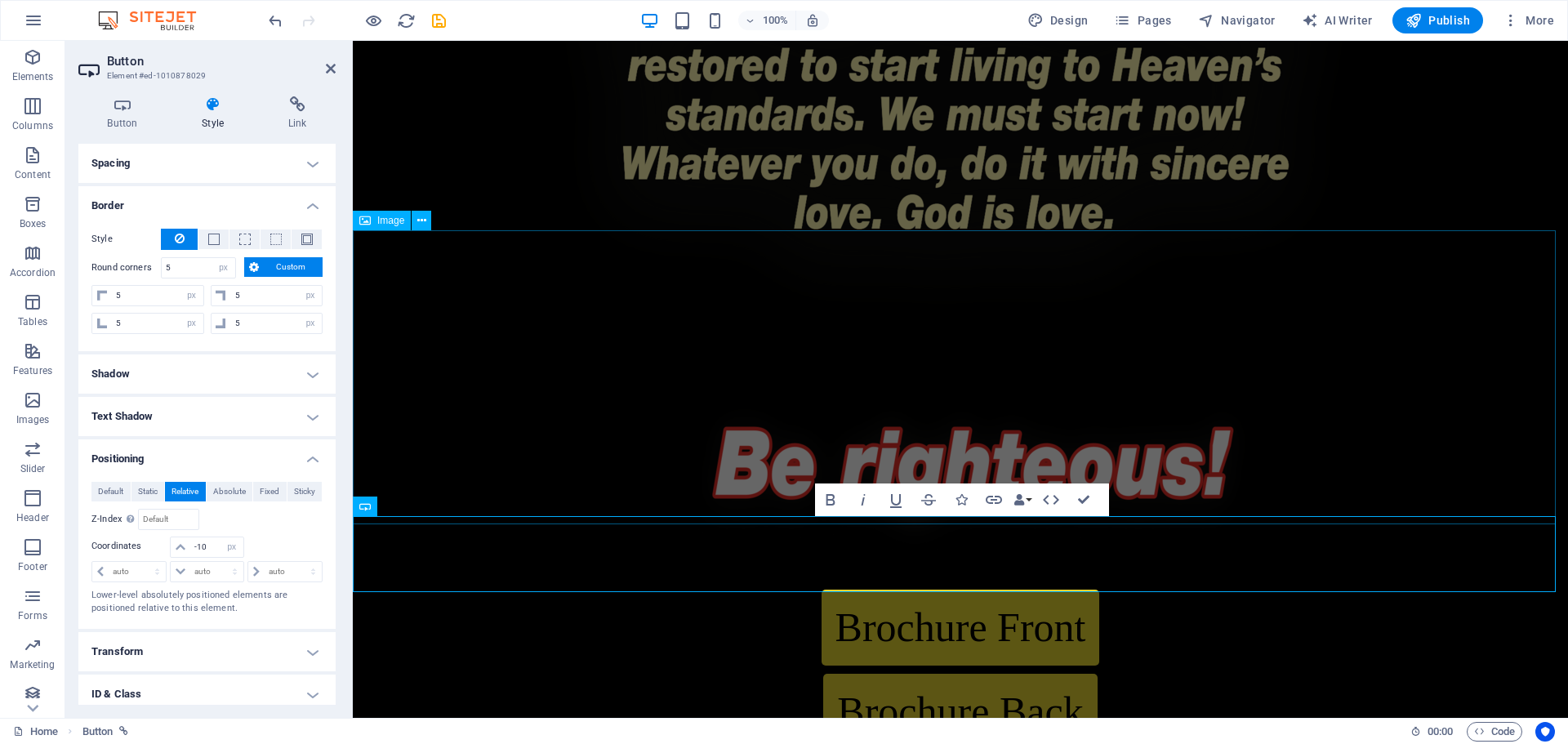
click at [1405, 469] on figure at bounding box center [961, 450] width 1216 height 293
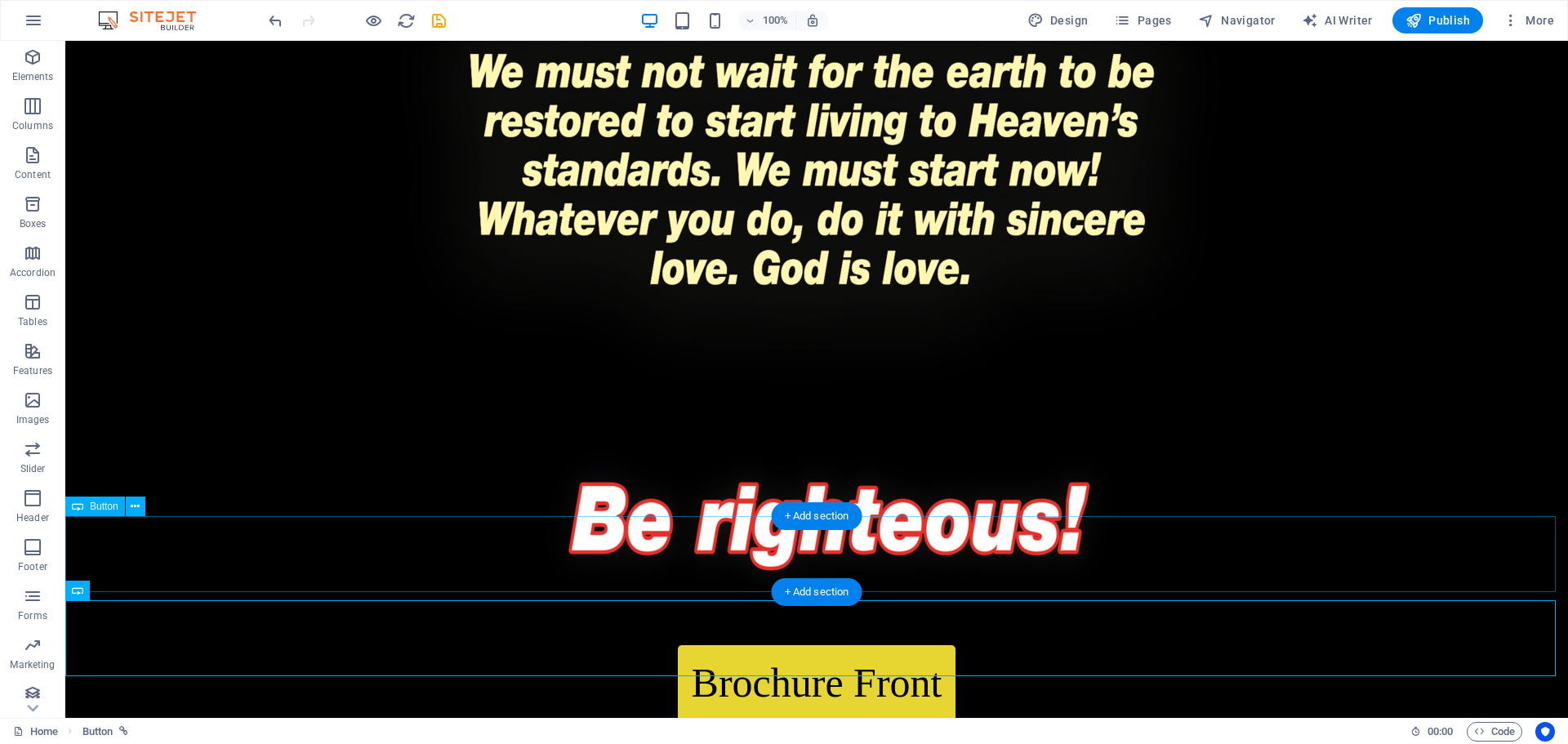
click at [753, 645] on div "Brochure Front" at bounding box center [817, 683] width 1503 height 76
select select "px"
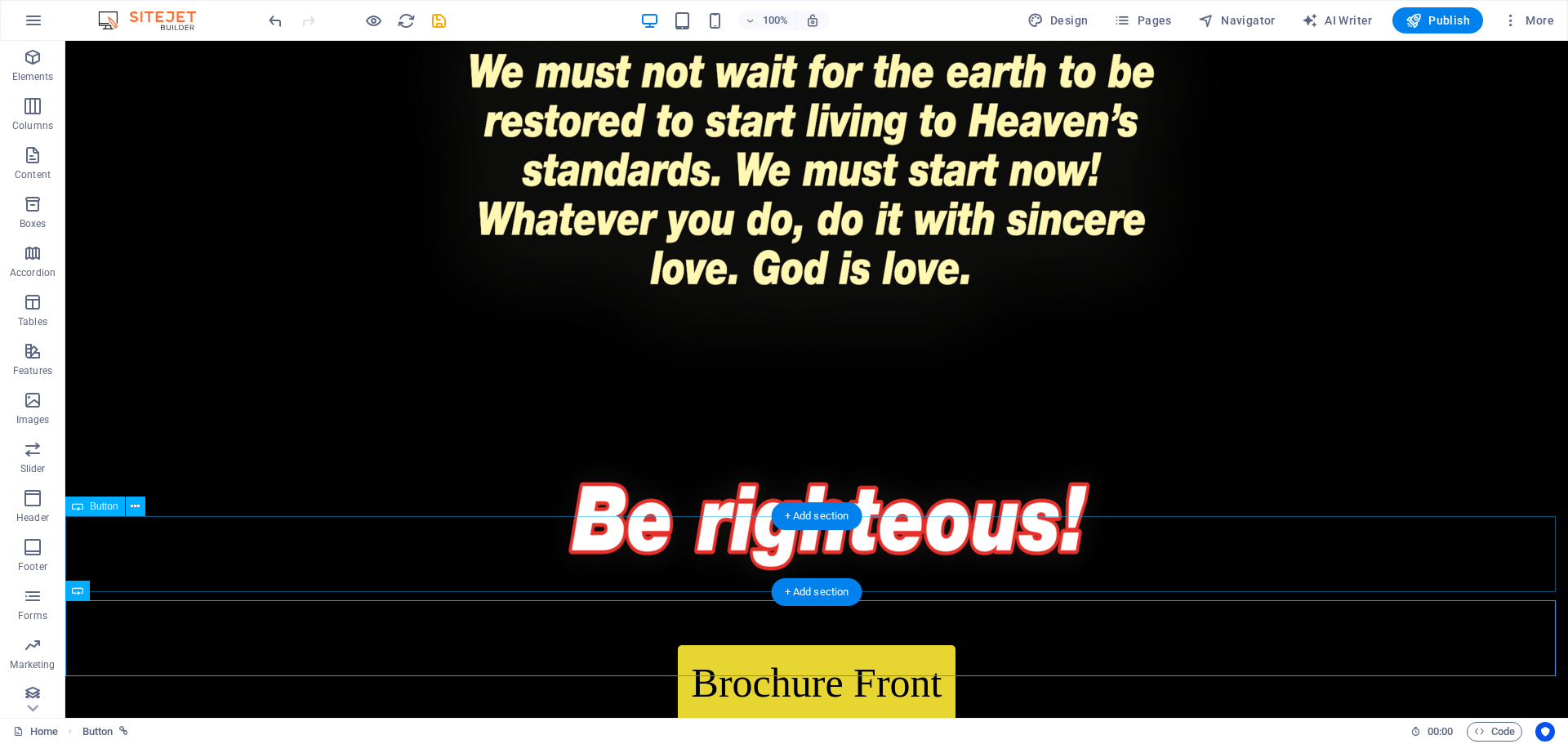
select select "px"
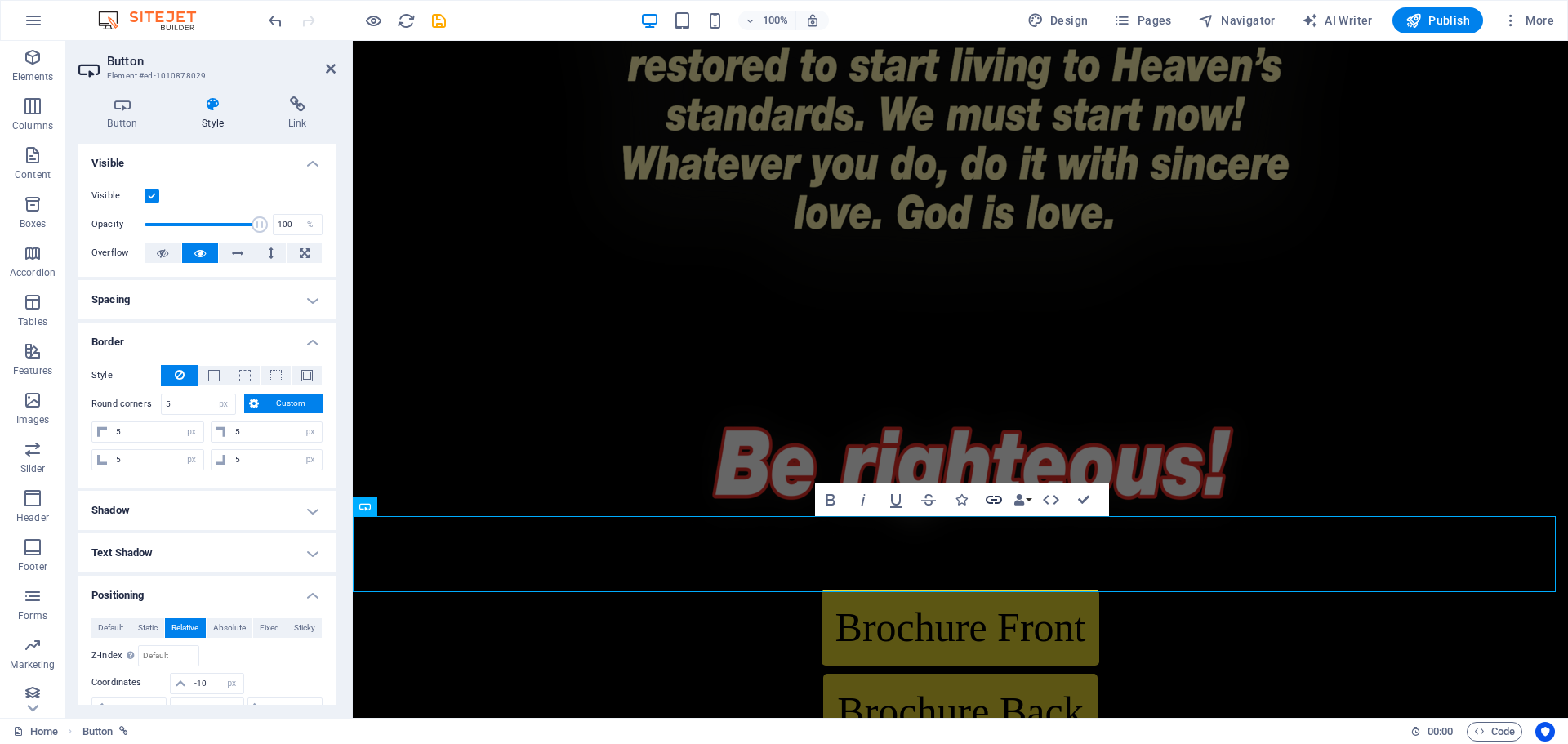
click at [992, 489] on button "Link" at bounding box center [994, 499] width 31 height 32
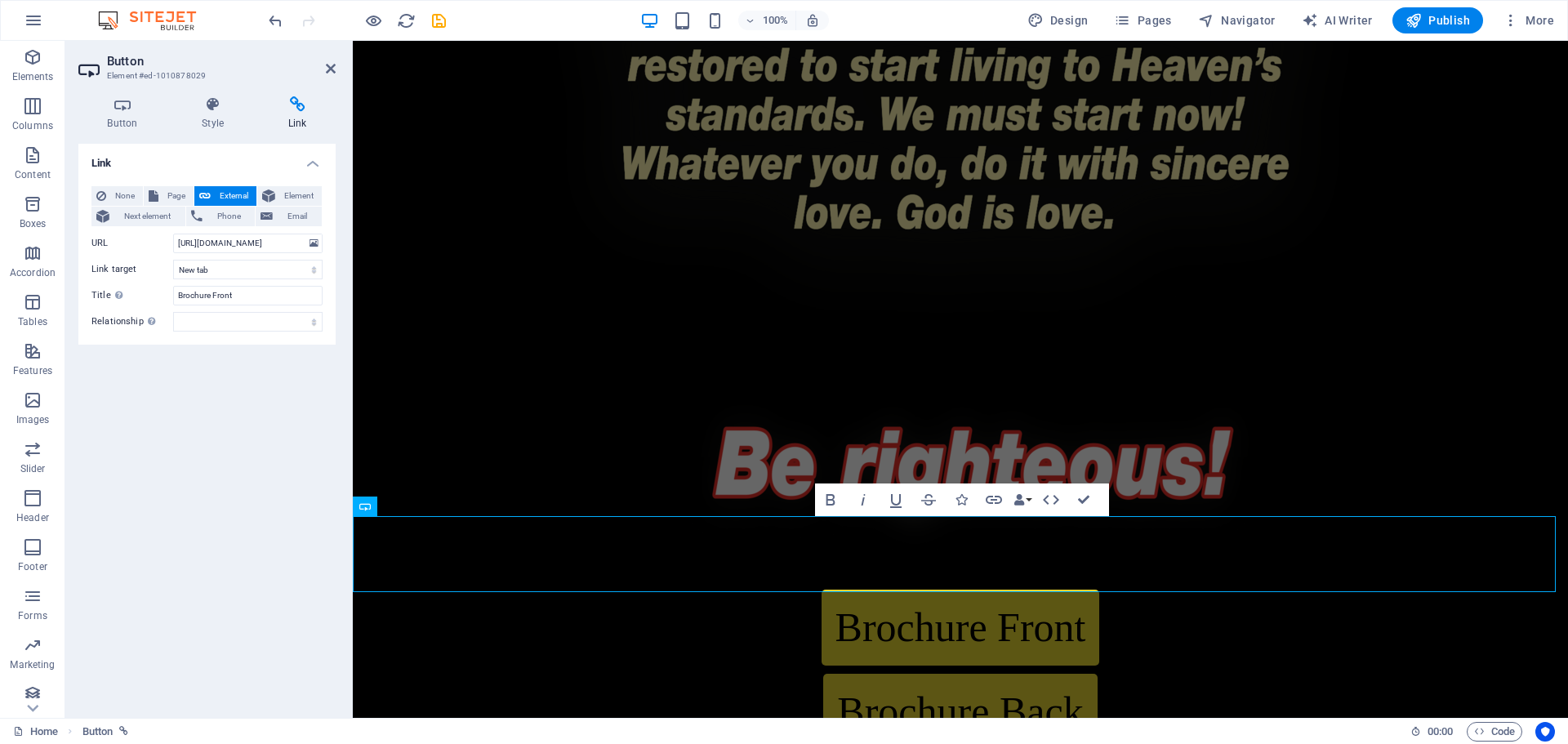
click at [265, 393] on div "Link None Page External Element Next element Phone Email Page Home Brochure Ext…" at bounding box center [207, 424] width 258 height 561
click at [1216, 453] on figure at bounding box center [961, 450] width 1216 height 293
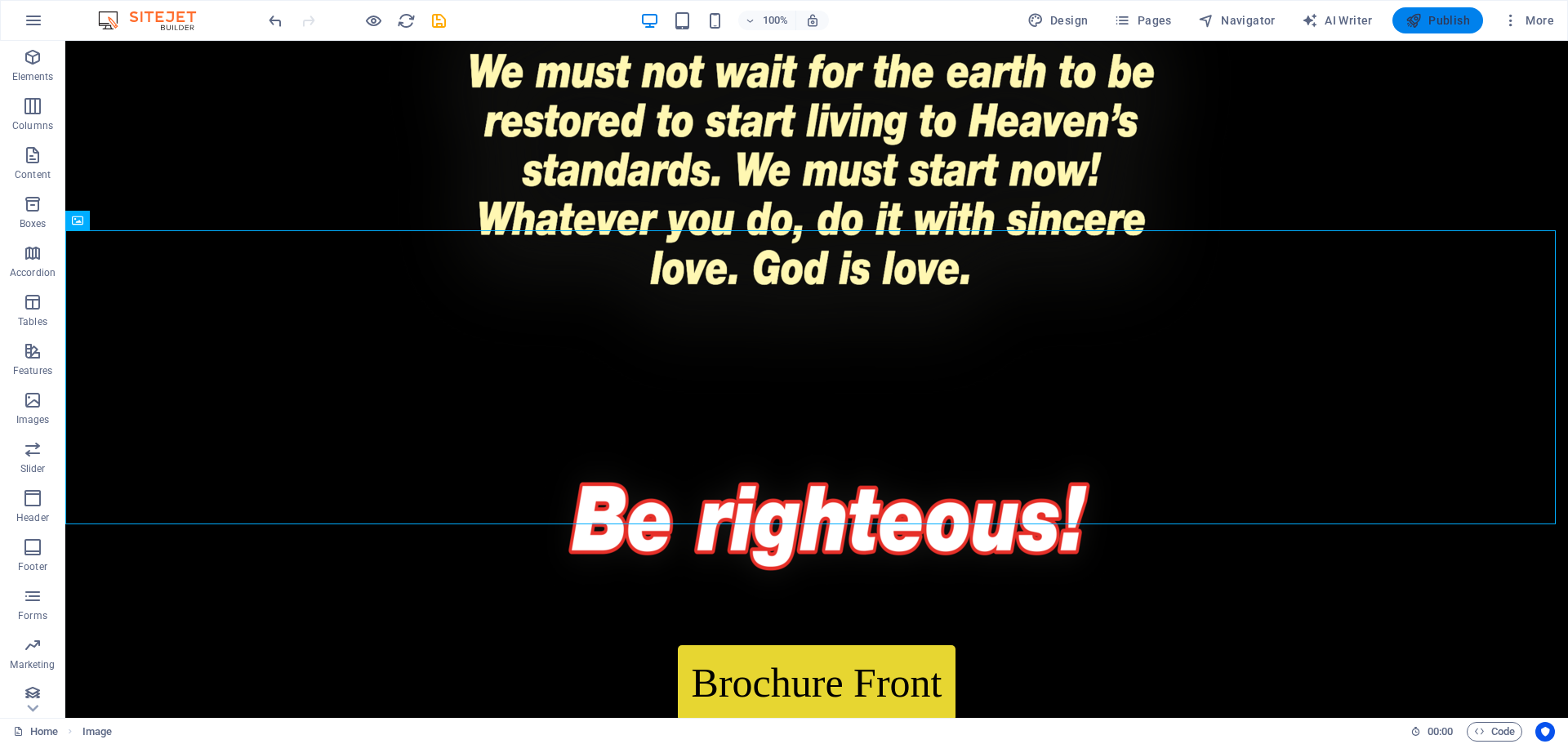
click at [1454, 26] on span "Publish" at bounding box center [1438, 21] width 65 height 16
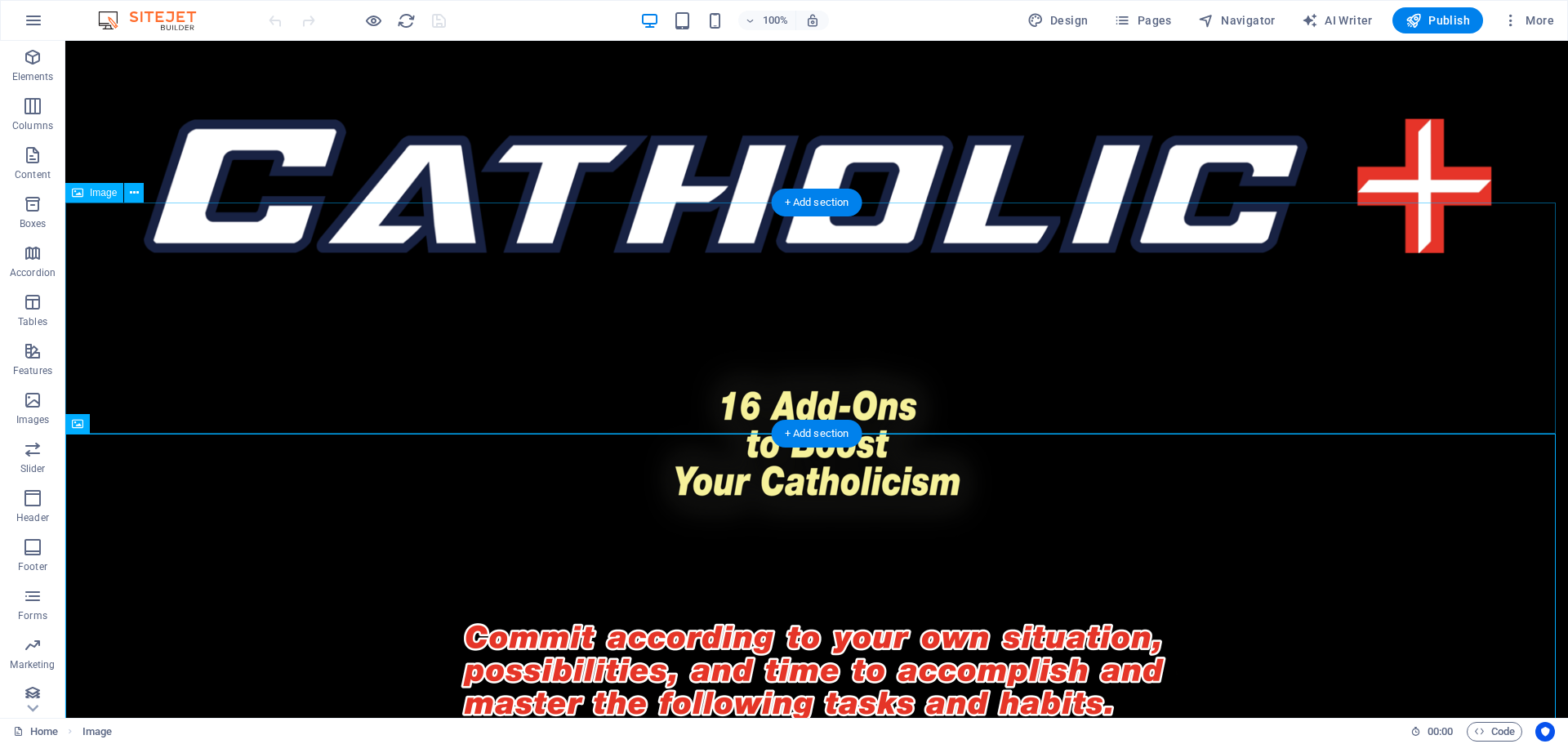
click at [860, 346] on figure at bounding box center [817, 446] width 1503 height 231
click at [957, 331] on figure at bounding box center [817, 446] width 1503 height 231
select select "px"
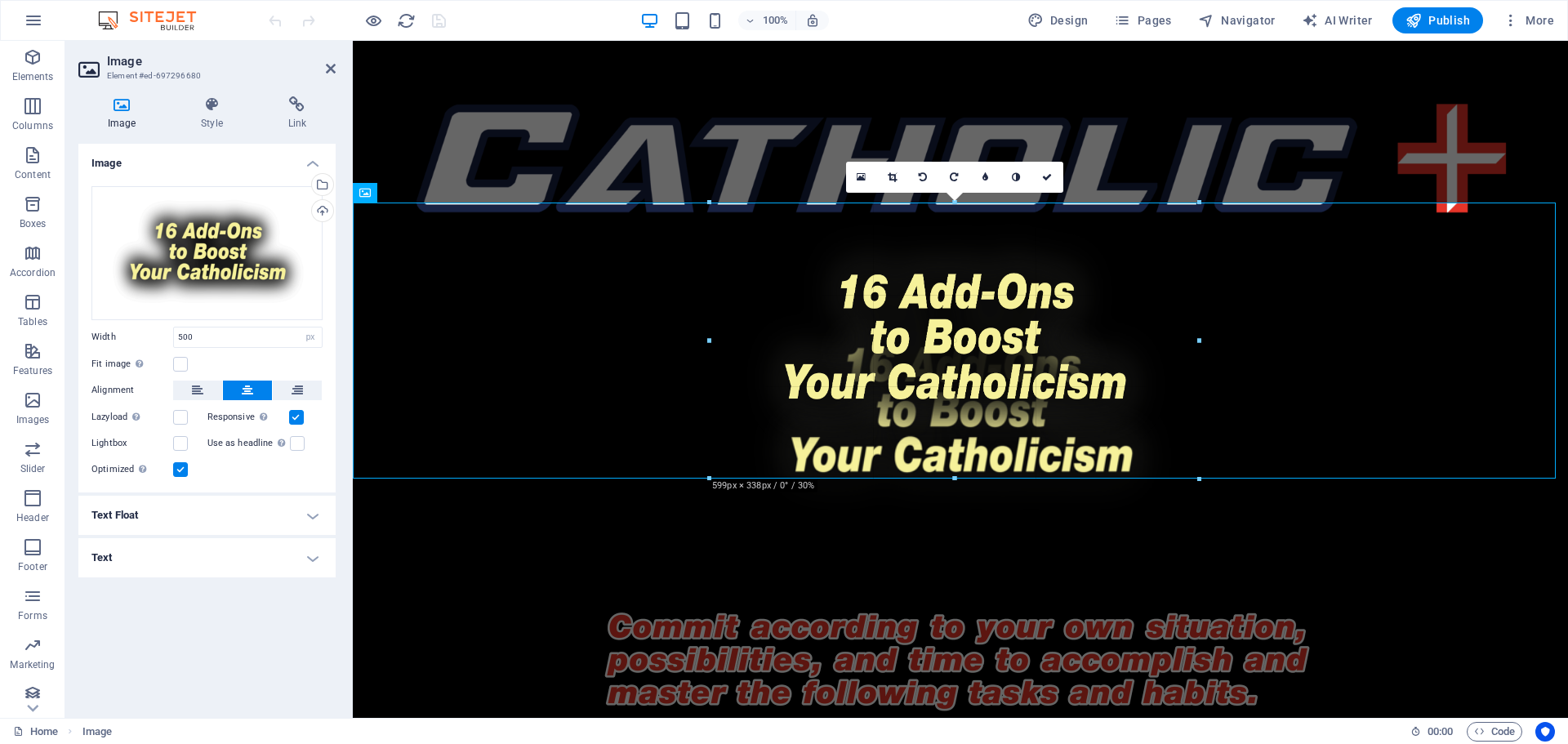
drag, startPoint x: 749, startPoint y: 433, endPoint x: 312, endPoint y: 429, distance: 437.0
type input "600"
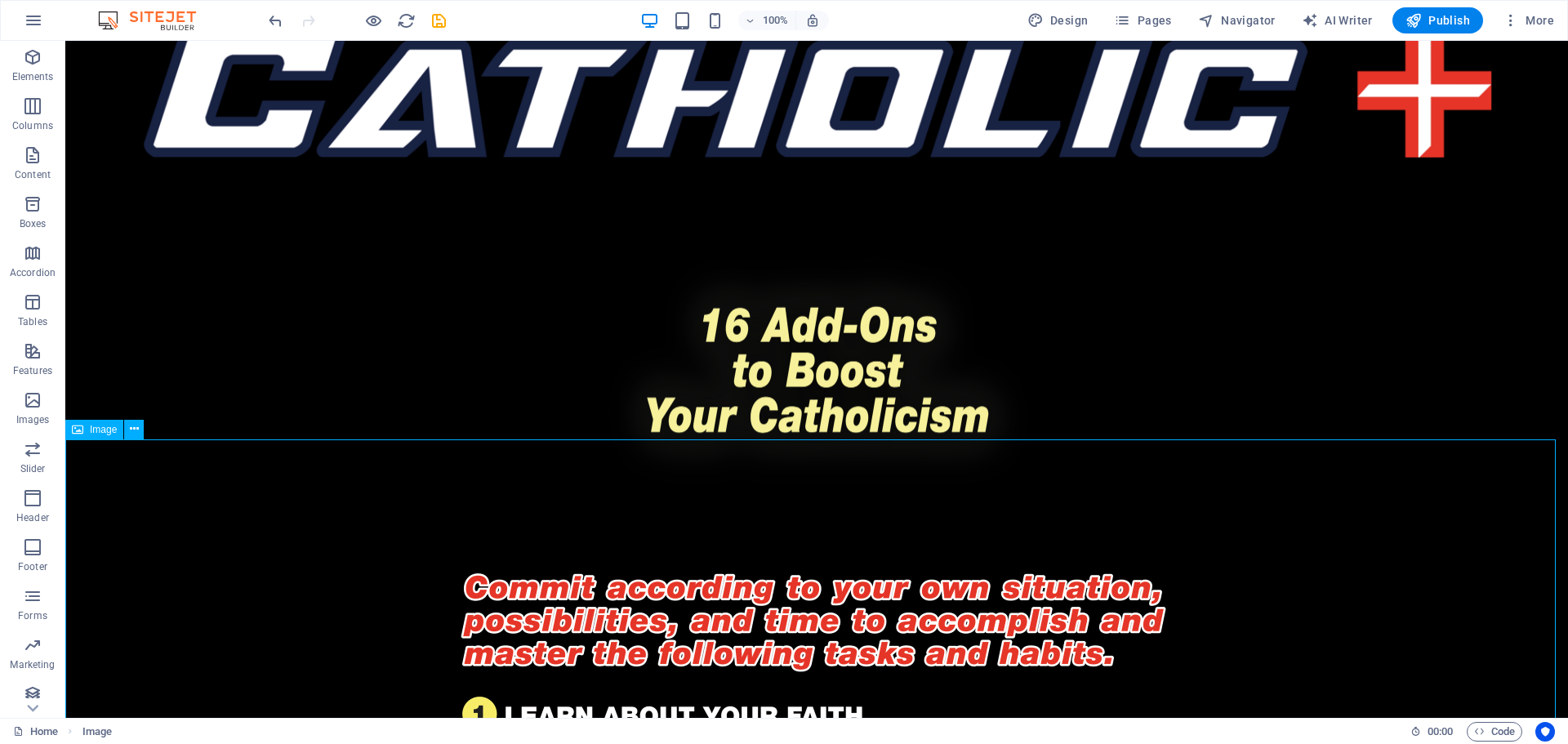
scroll to position [245, 0]
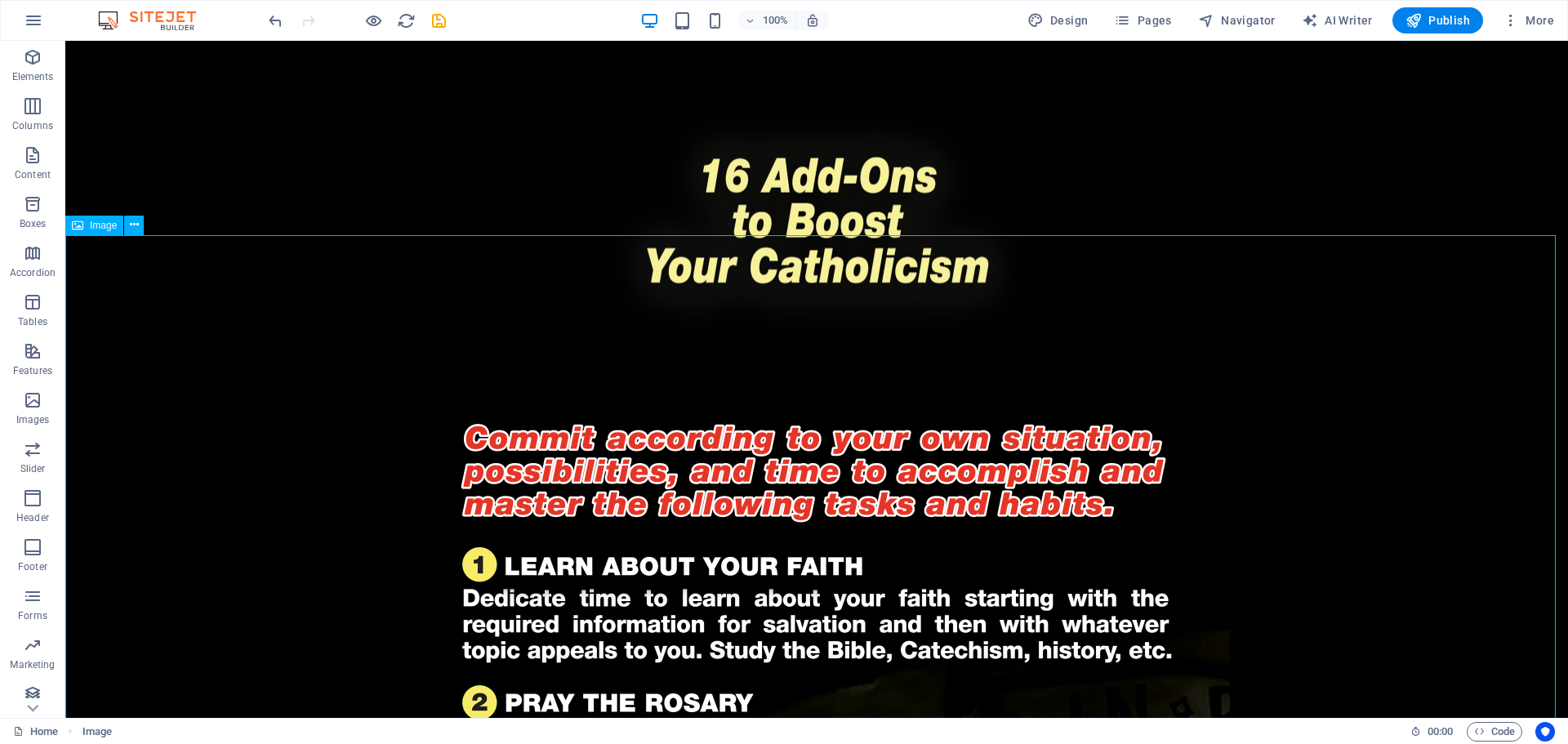
select select "px"
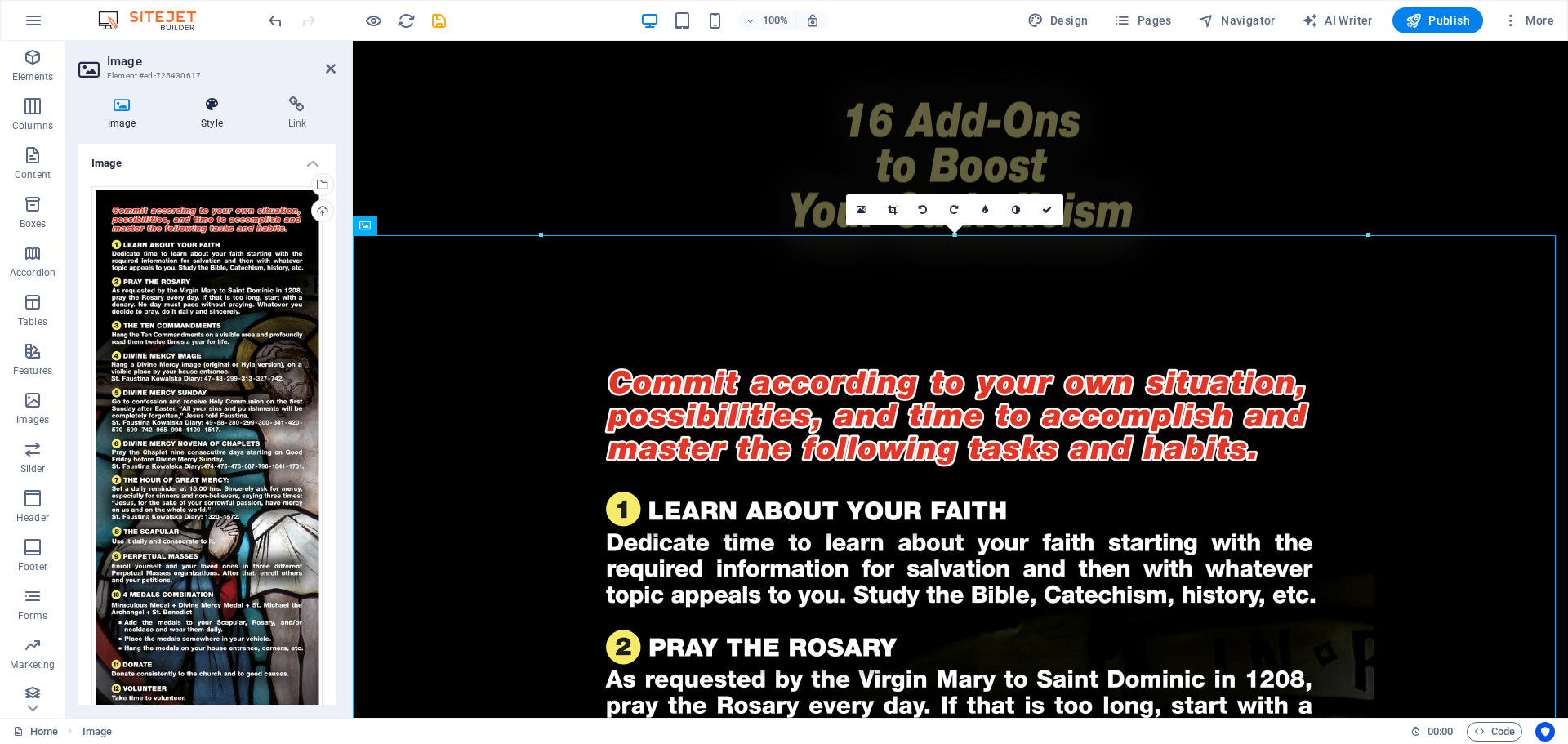
click at [191, 117] on h4 "Style" at bounding box center [215, 113] width 86 height 34
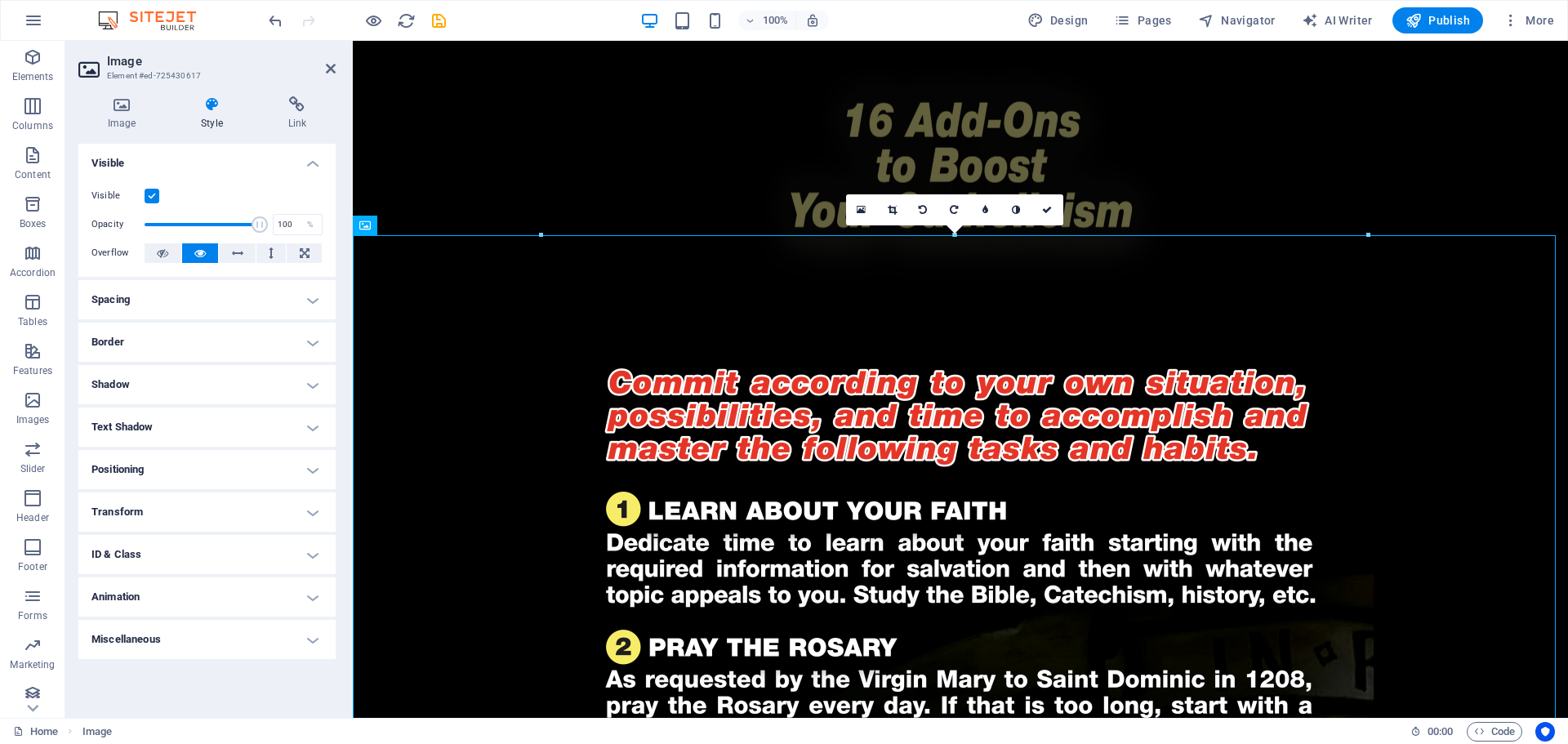
click at [196, 469] on h4 "Positioning" at bounding box center [207, 469] width 258 height 39
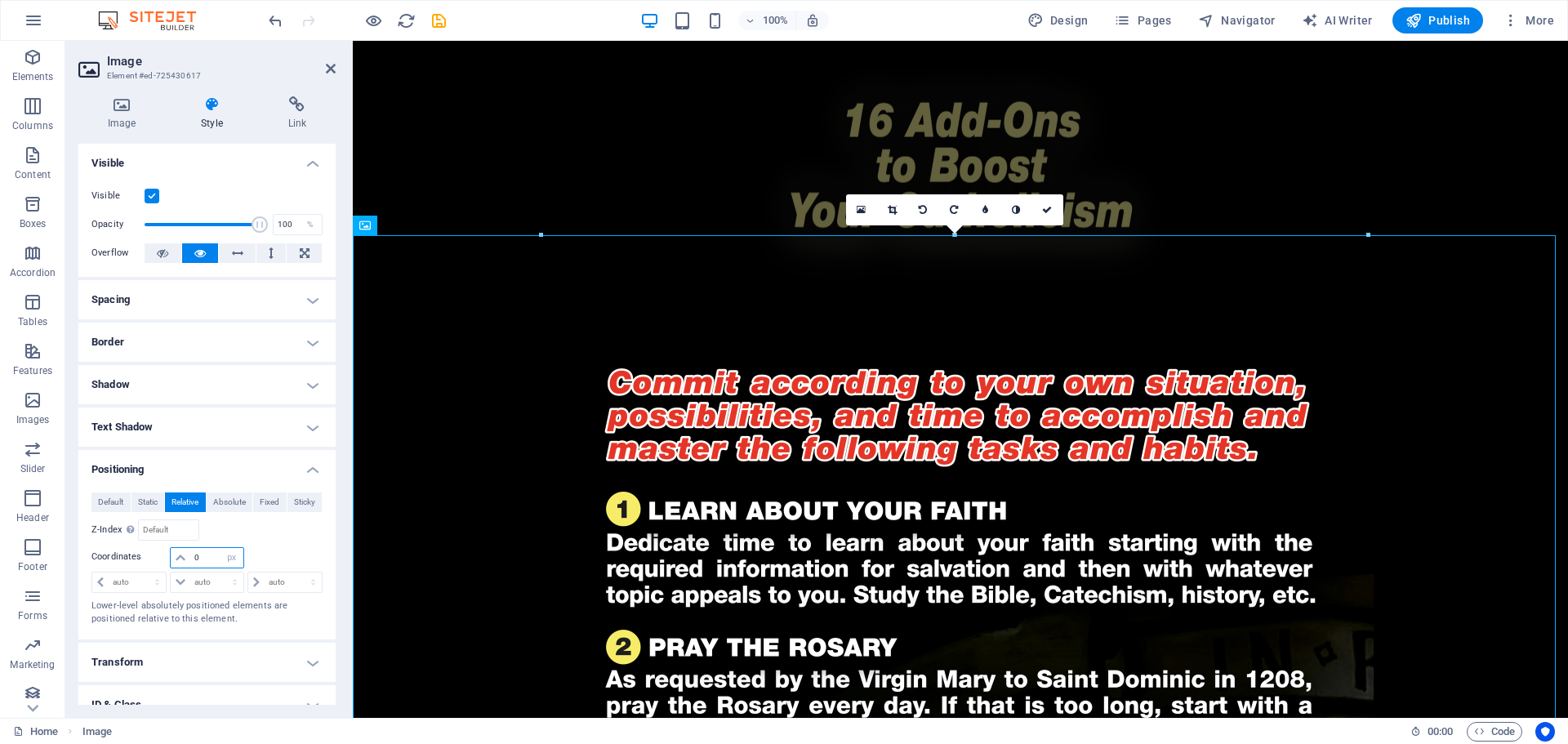
click at [203, 555] on input "0" at bounding box center [216, 557] width 52 height 20
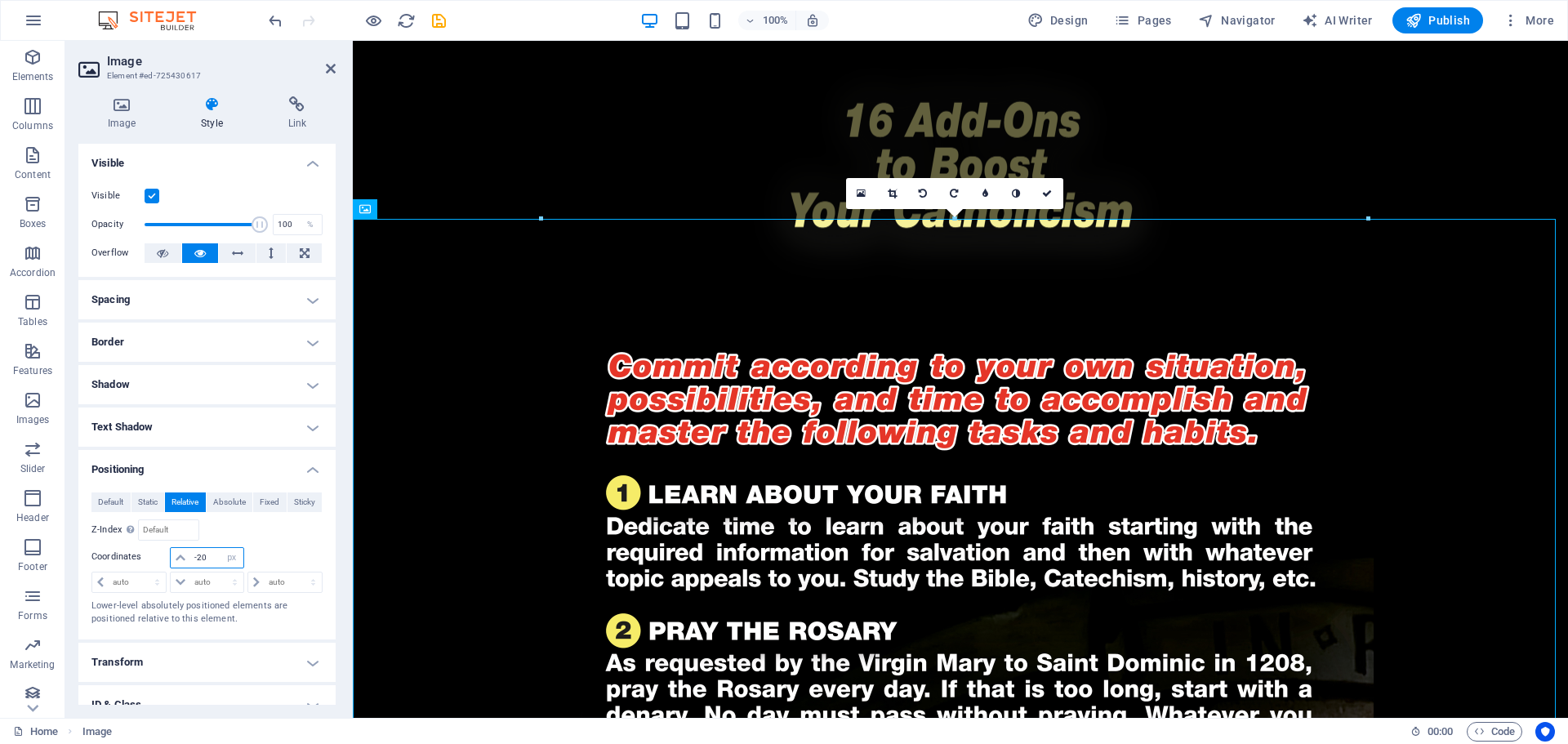
click at [209, 548] on input "-20" at bounding box center [216, 557] width 52 height 20
type input "-2"
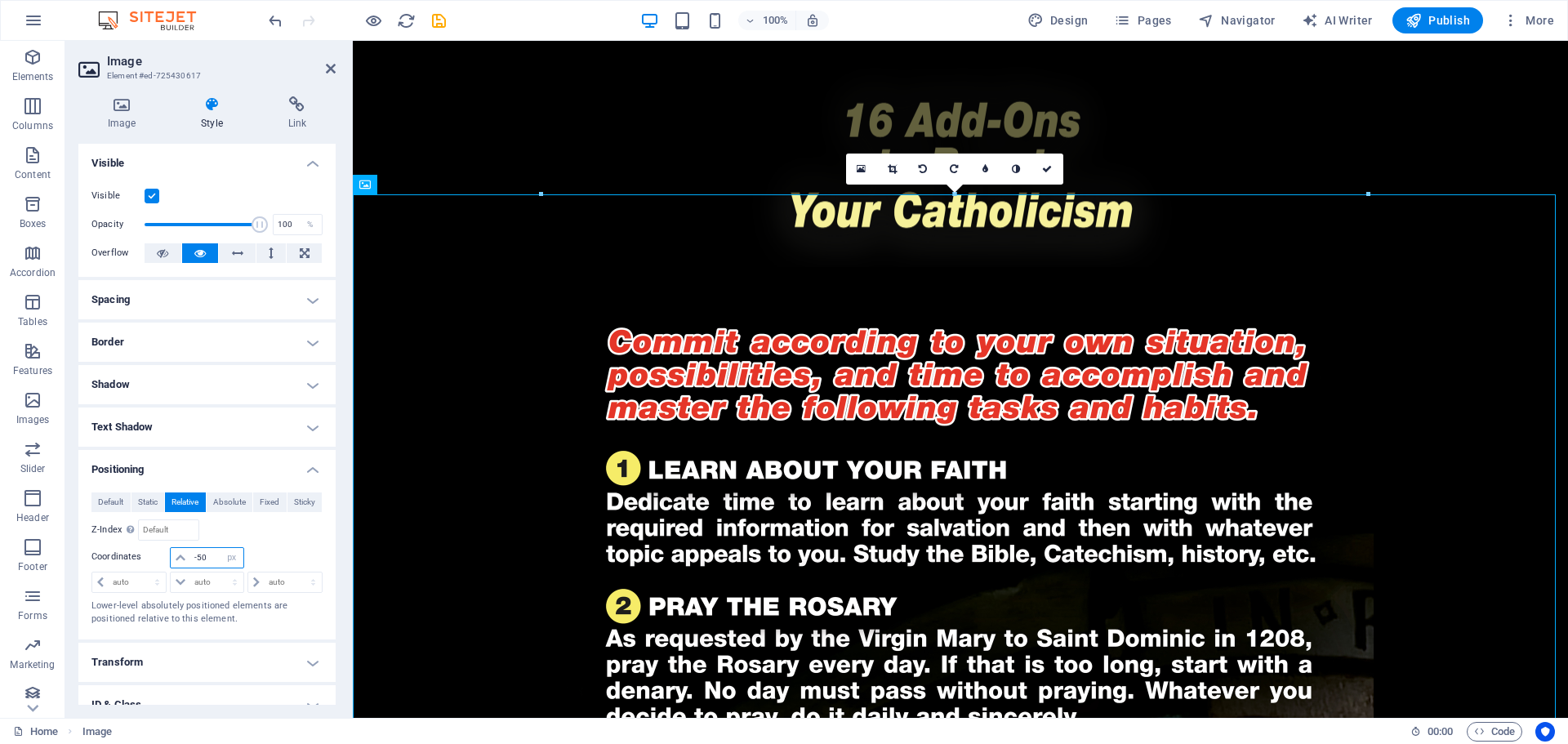
type input "-50"
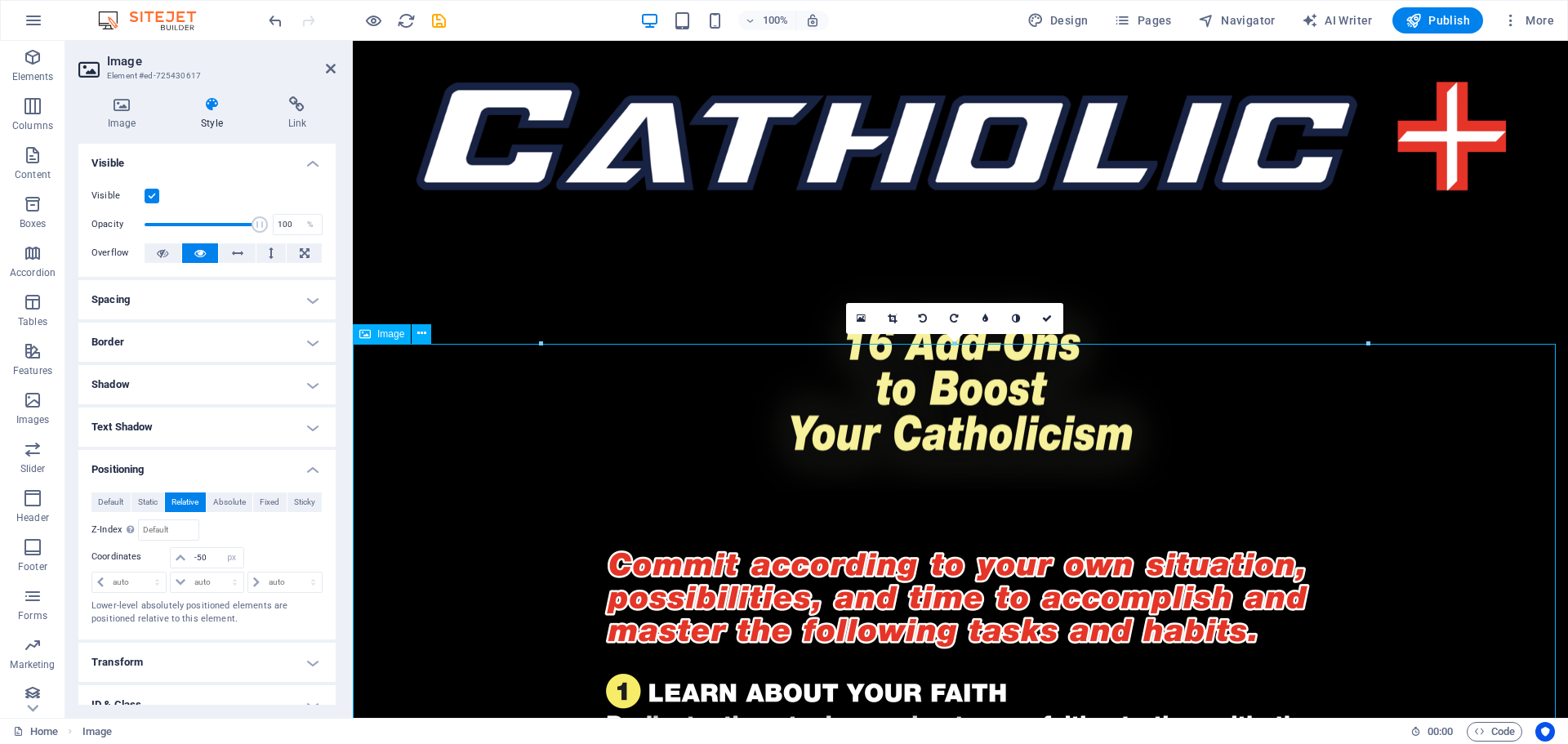
scroll to position [0, 0]
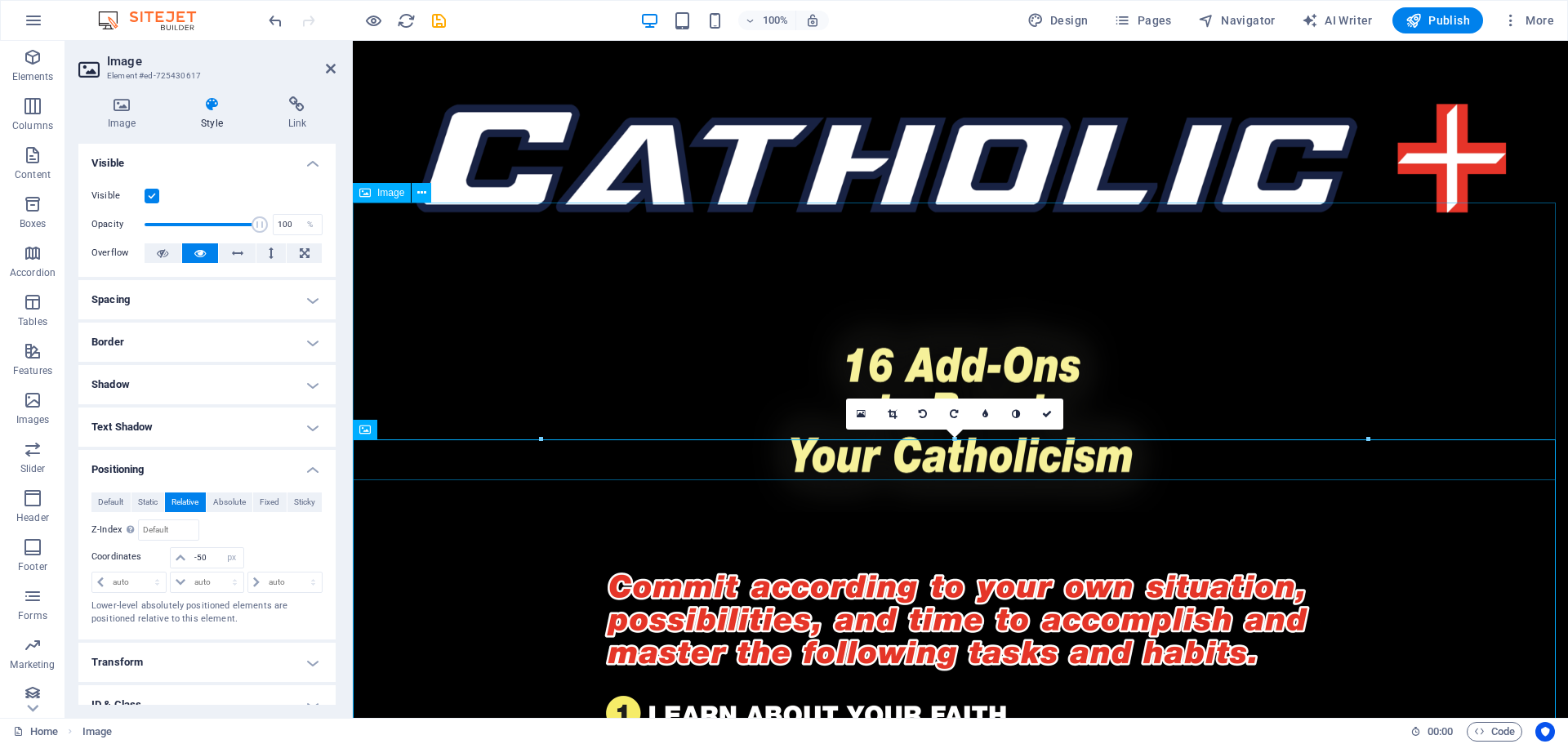
click at [1389, 357] on figure at bounding box center [961, 414] width 1216 height 277
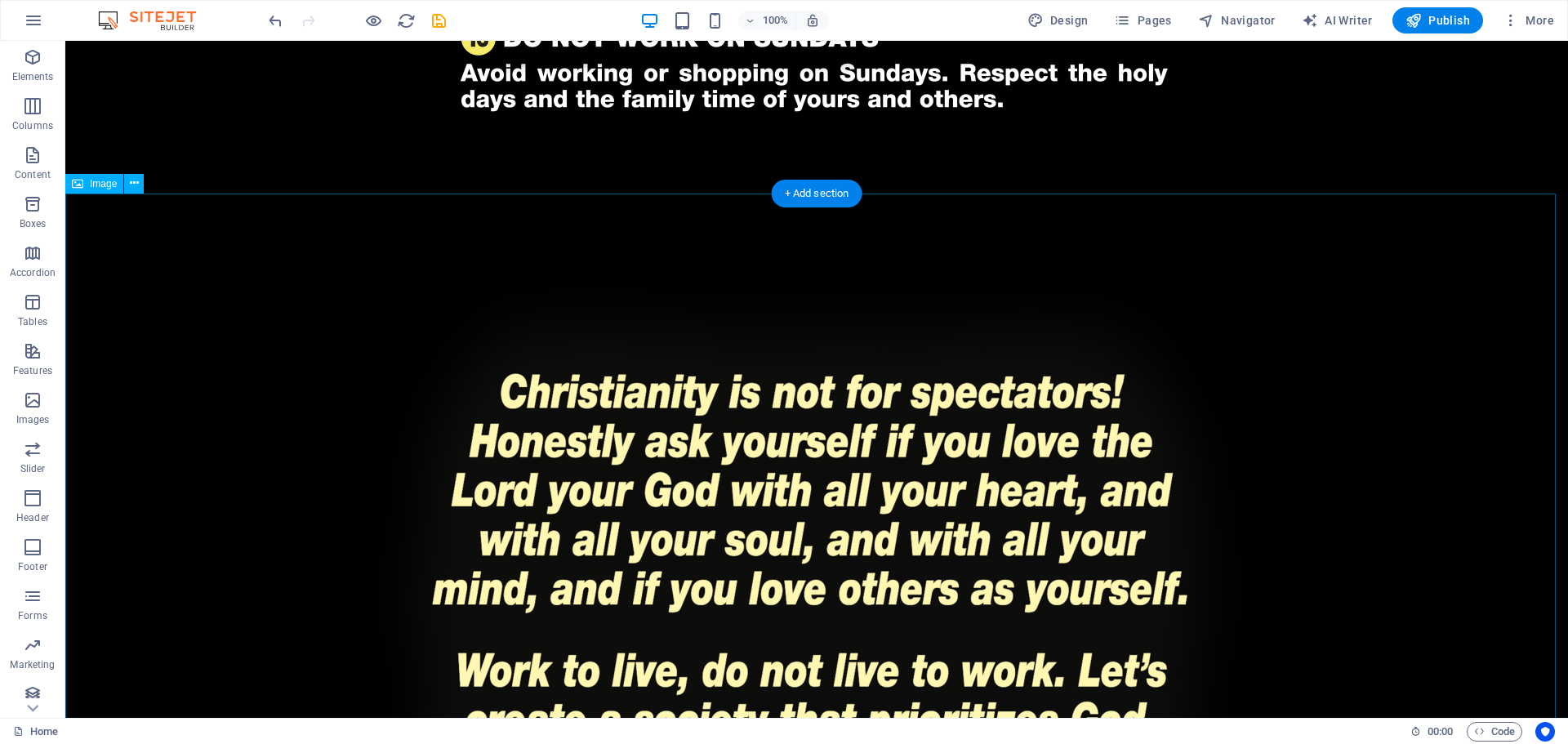
scroll to position [2939, 0]
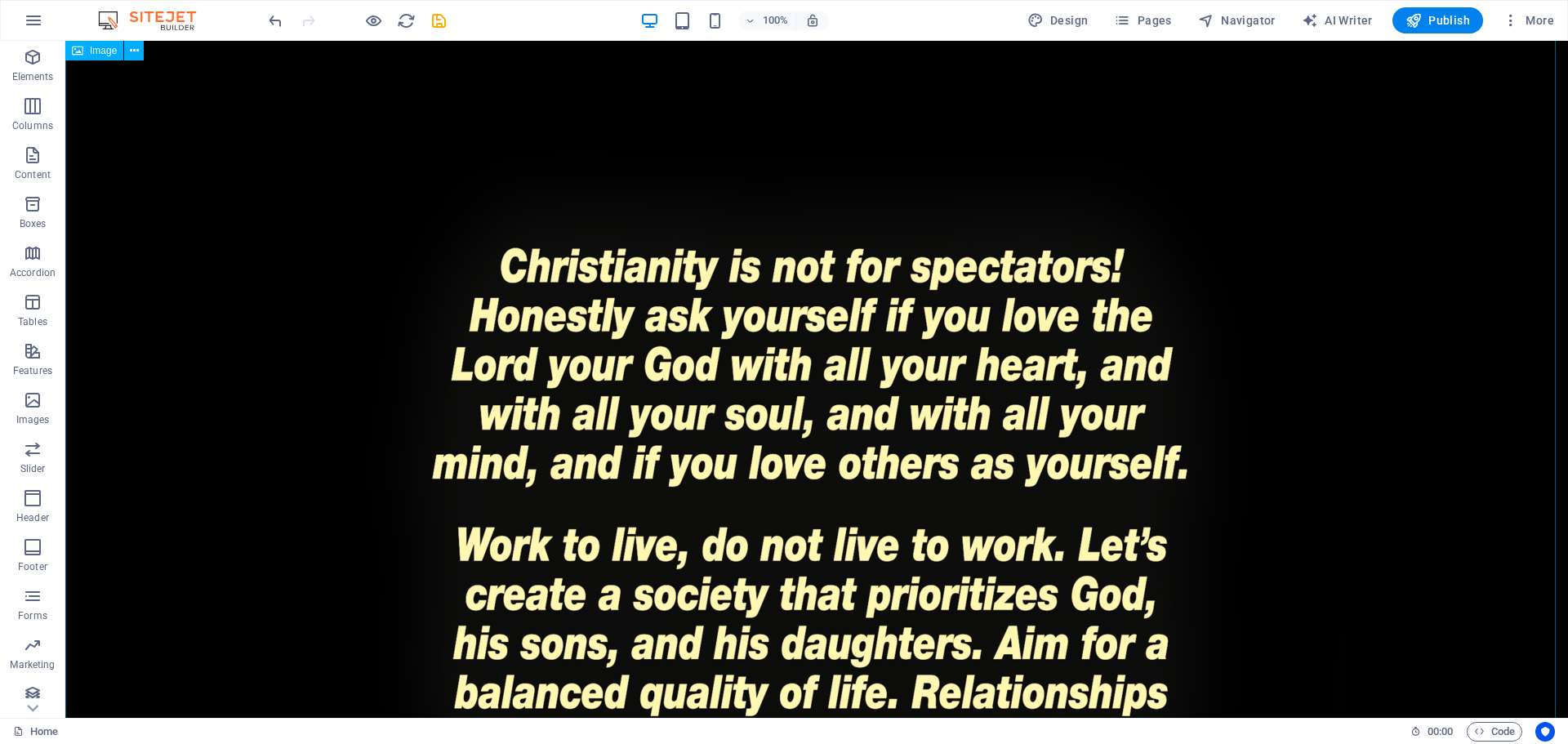
click at [1468, 531] on figure at bounding box center [817, 665] width 1503 height 1152
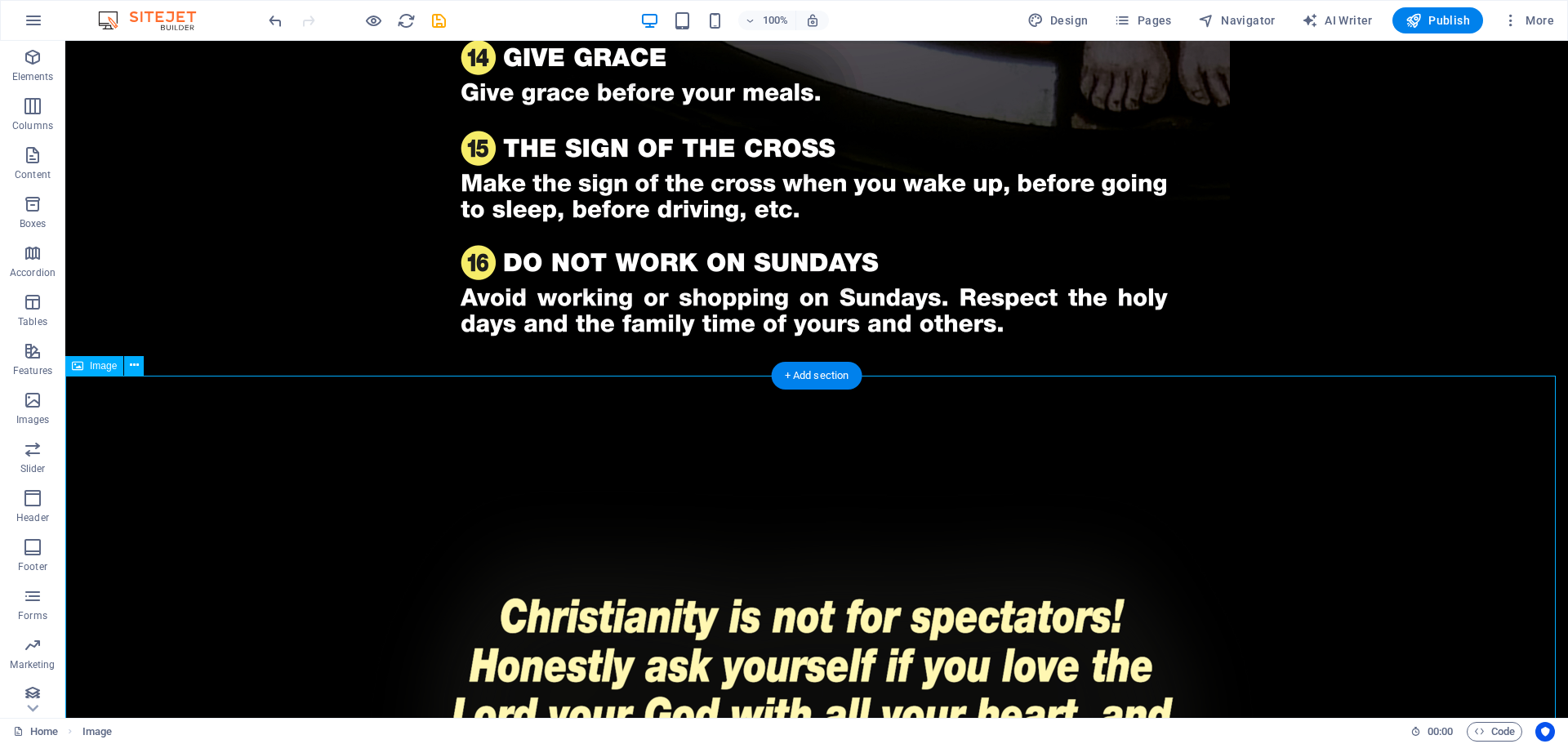
scroll to position [2694, 0]
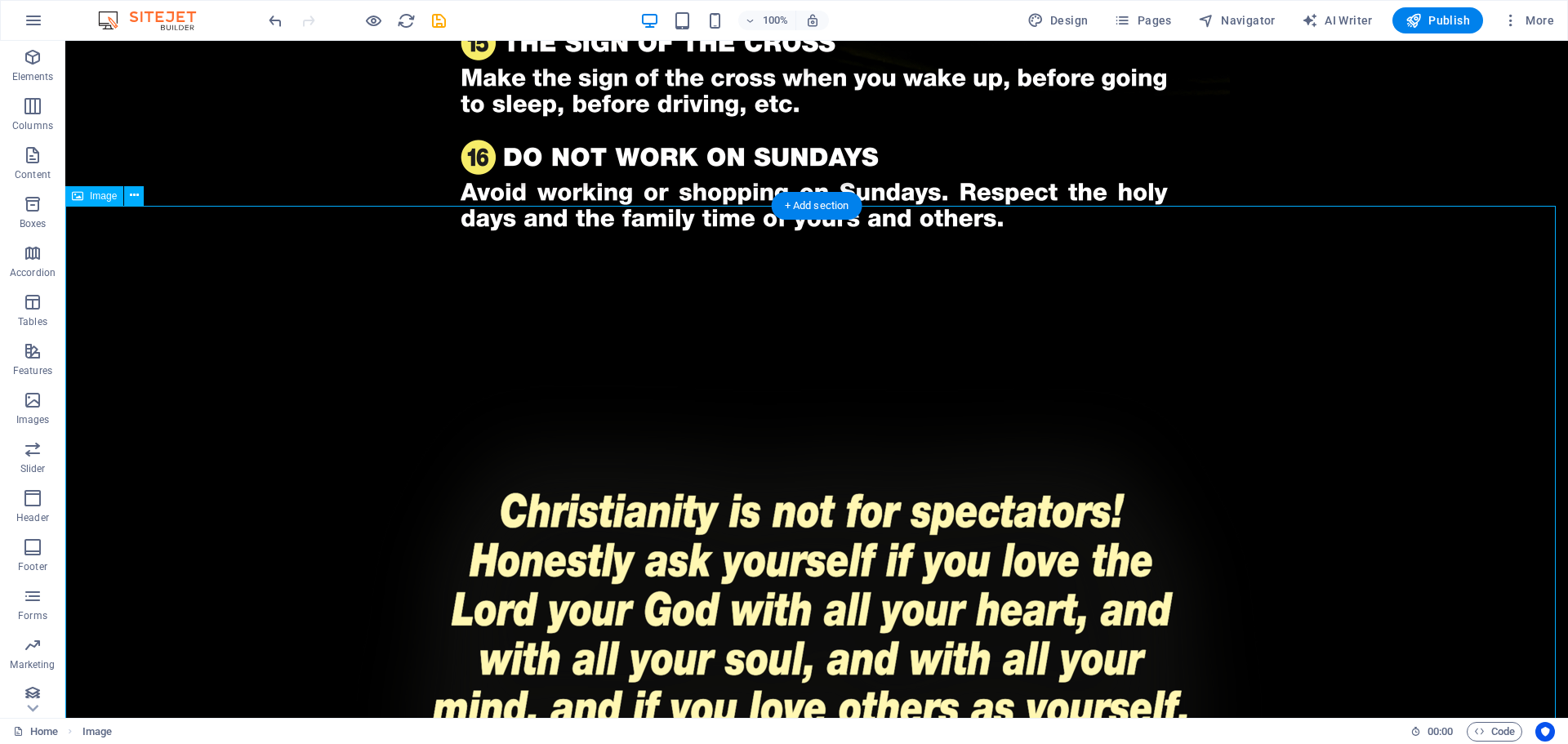
select select "px"
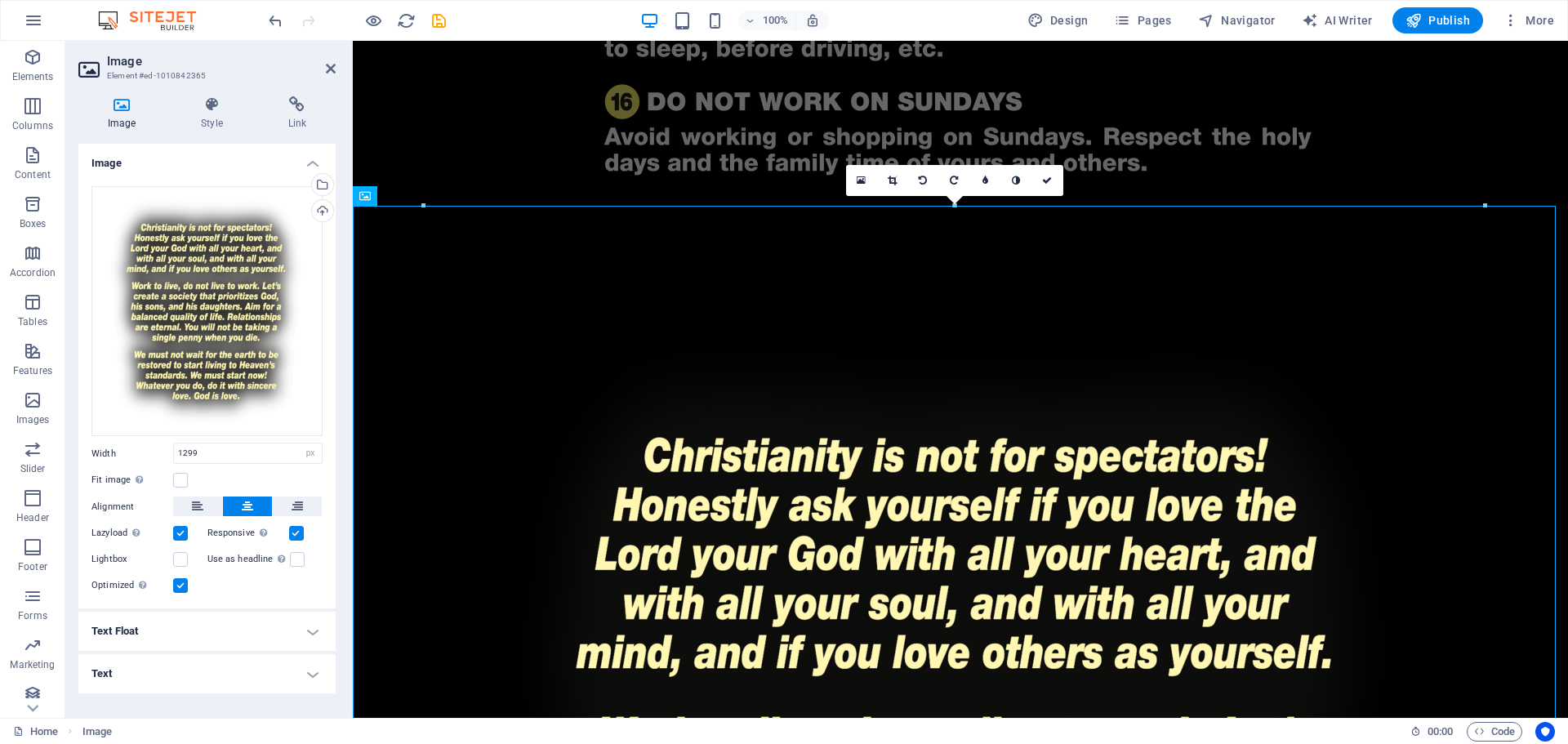
click at [207, 135] on div "Image Style Link Image Drag files here, click to choose files or select files f…" at bounding box center [207, 400] width 258 height 608
click at [215, 116] on h4 "Style" at bounding box center [215, 113] width 86 height 34
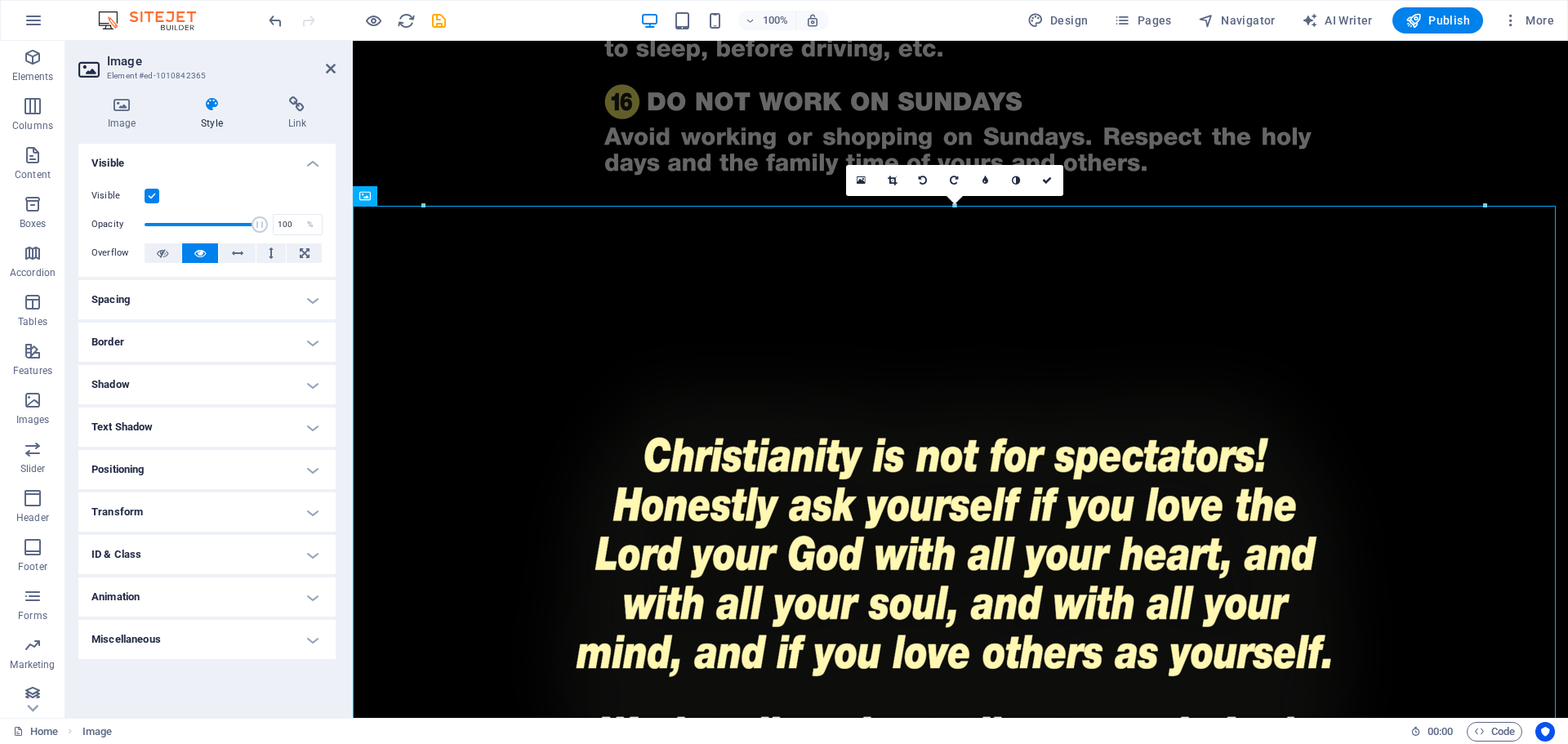
click at [185, 466] on h4 "Positioning" at bounding box center [207, 469] width 258 height 39
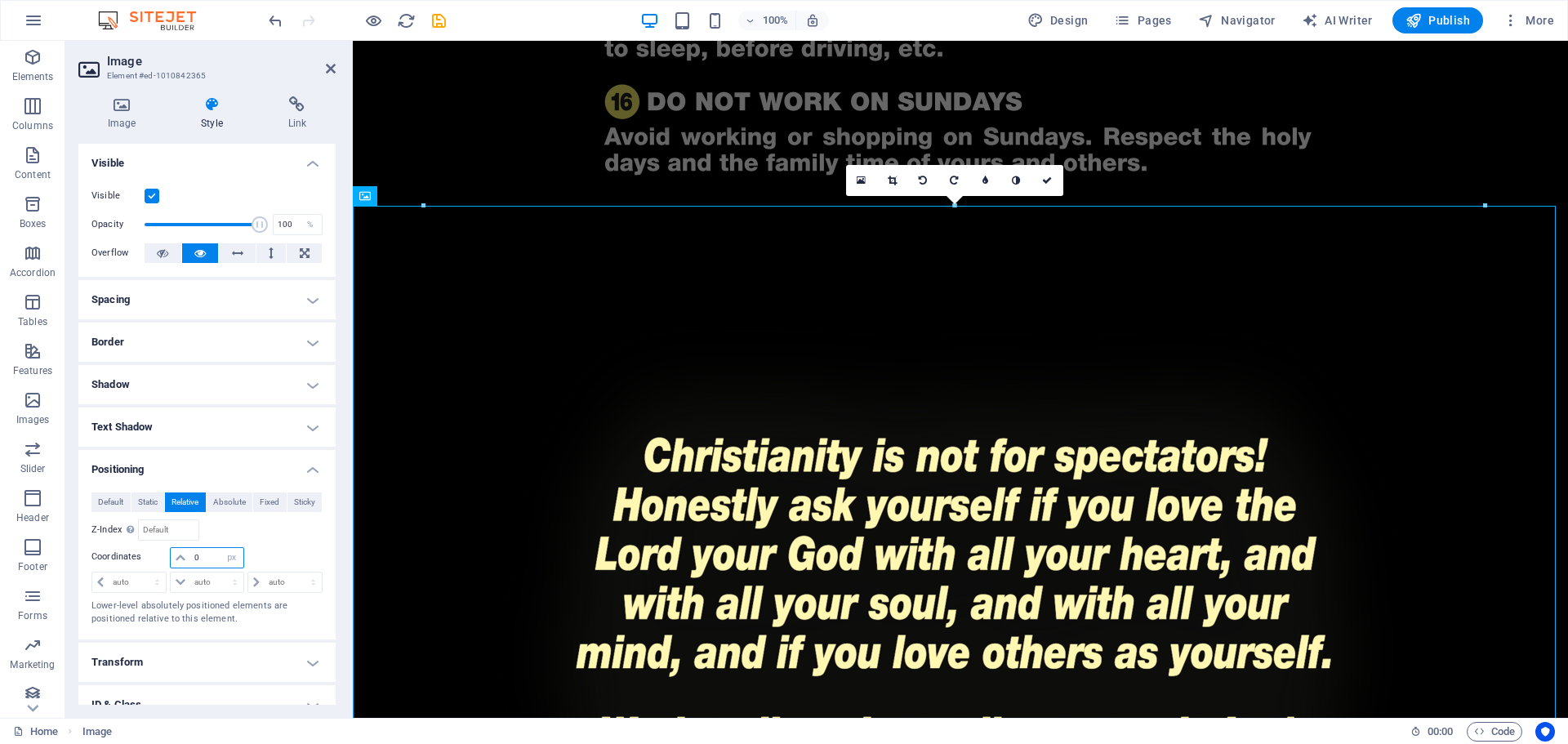
drag, startPoint x: 207, startPoint y: 558, endPoint x: 161, endPoint y: 564, distance: 46.4
click at [163, 564] on div "0 auto px rem % em" at bounding box center [207, 557] width 231 height 22
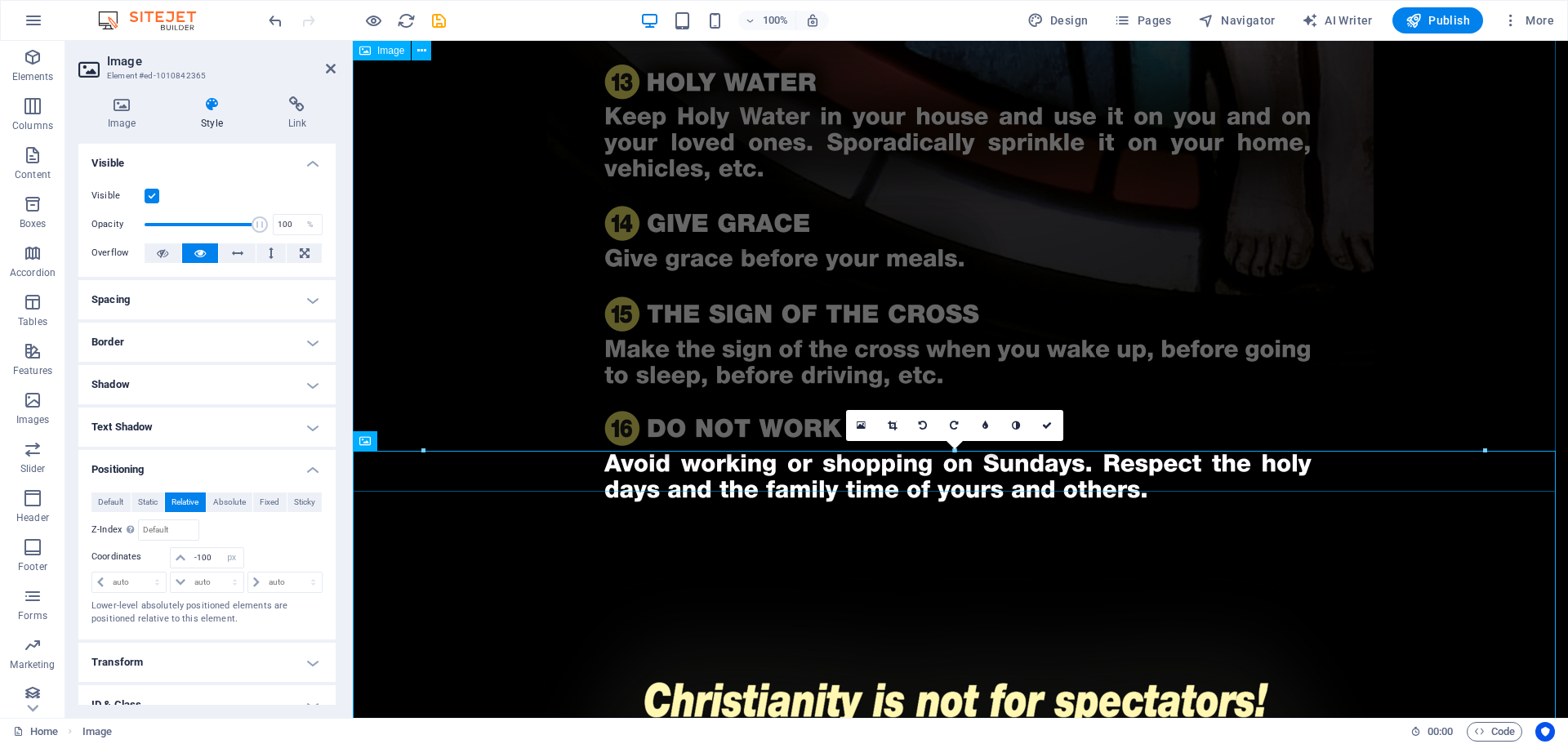
scroll to position [2776, 0]
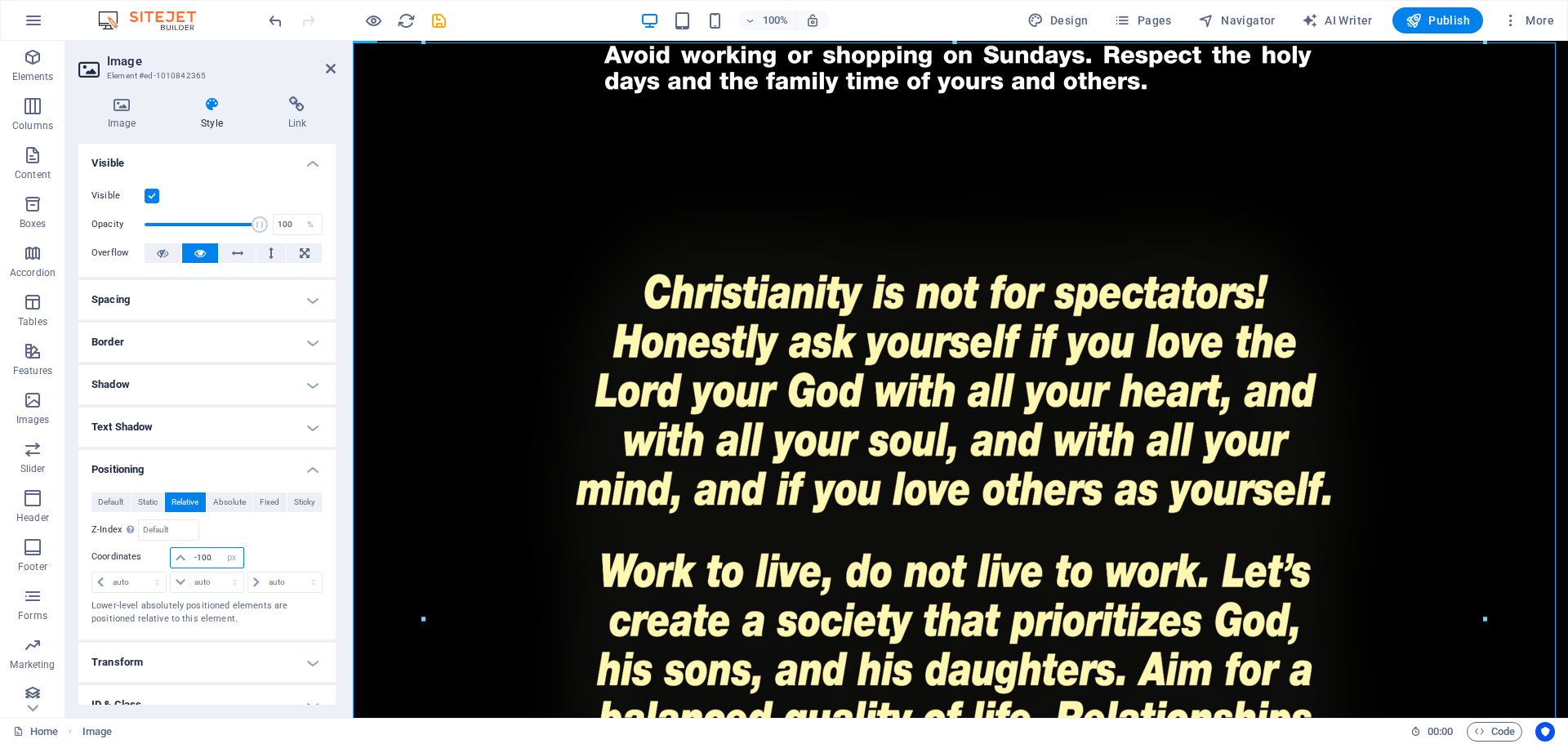
click at [216, 558] on input "-100" at bounding box center [216, 557] width 52 height 20
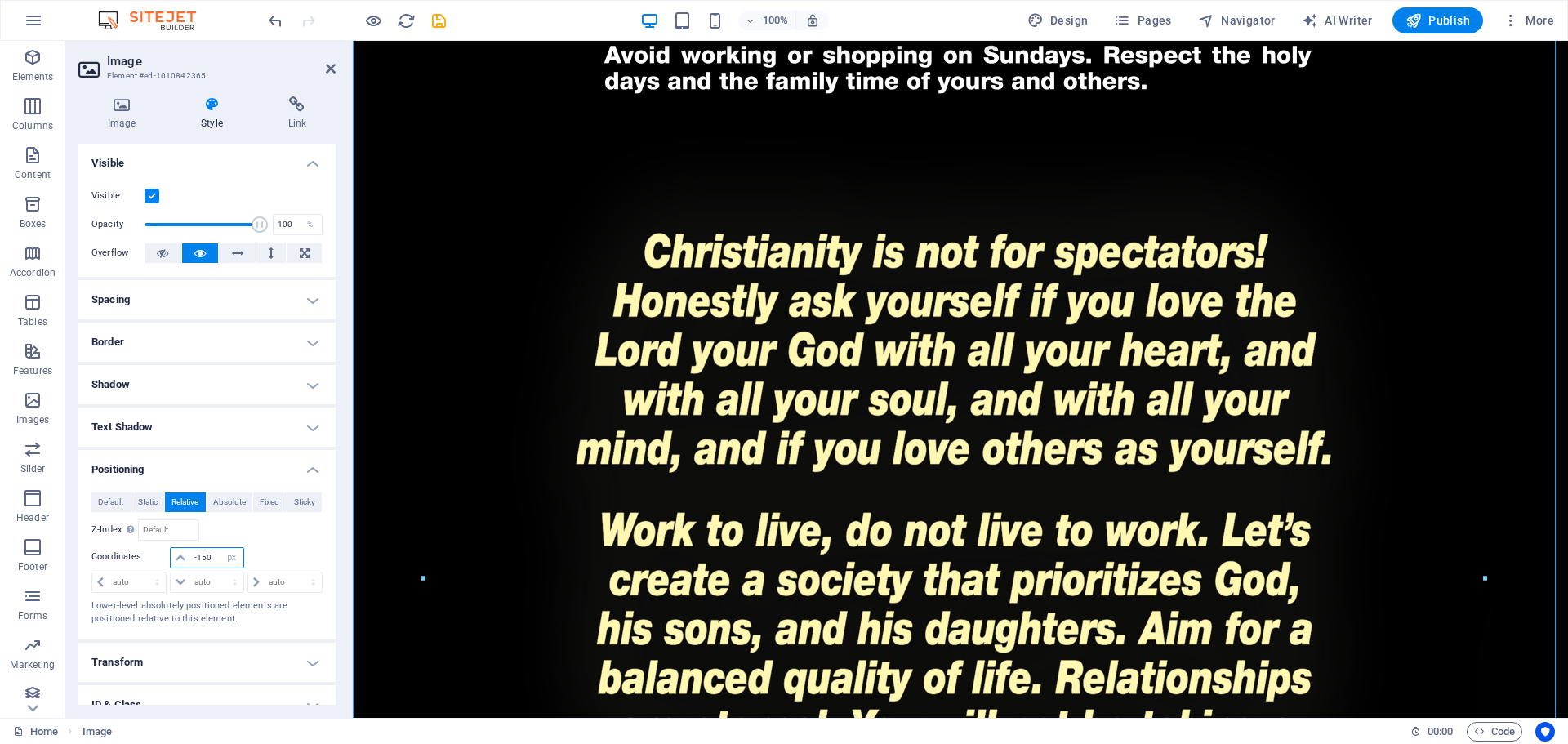
type input "-150"
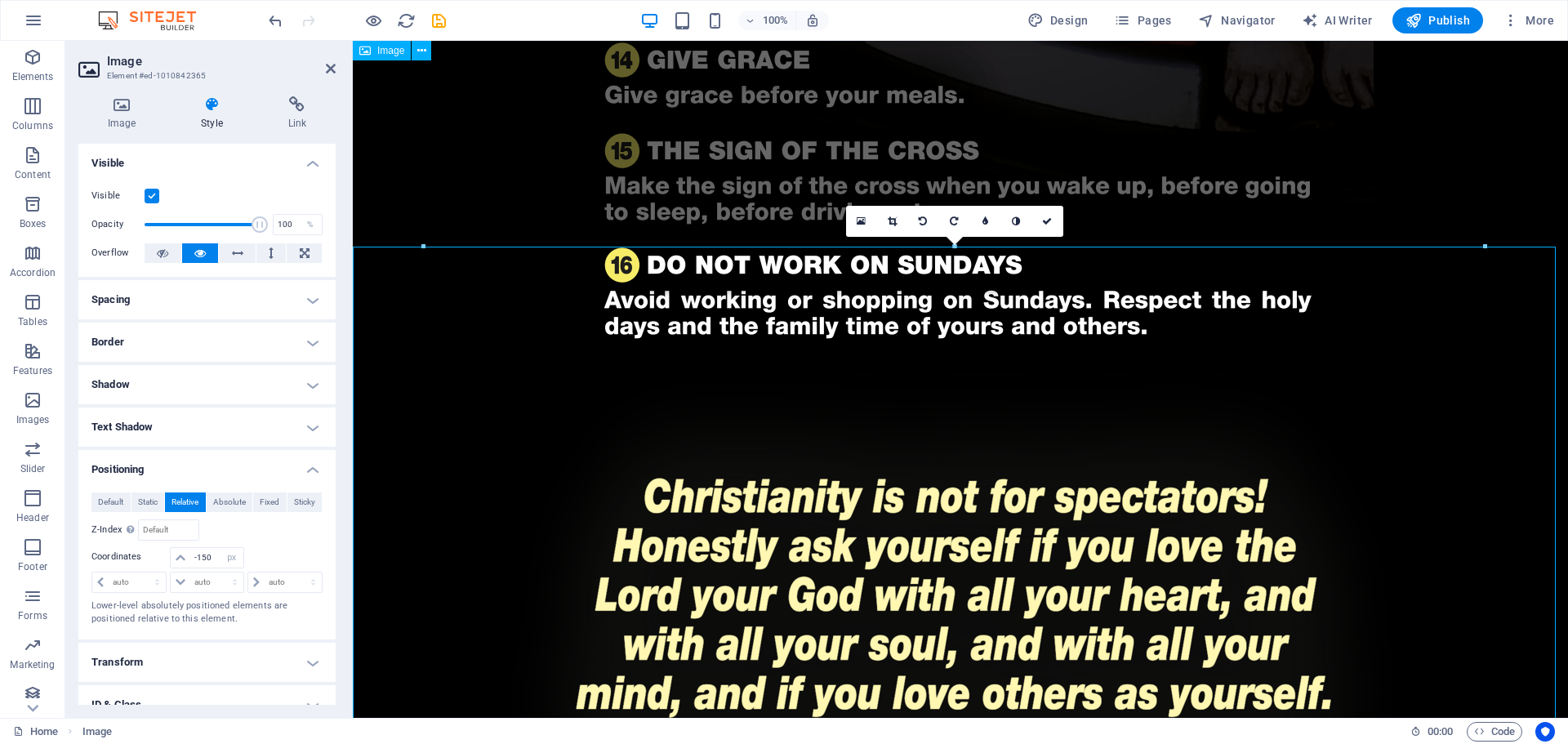
scroll to position [2368, 0]
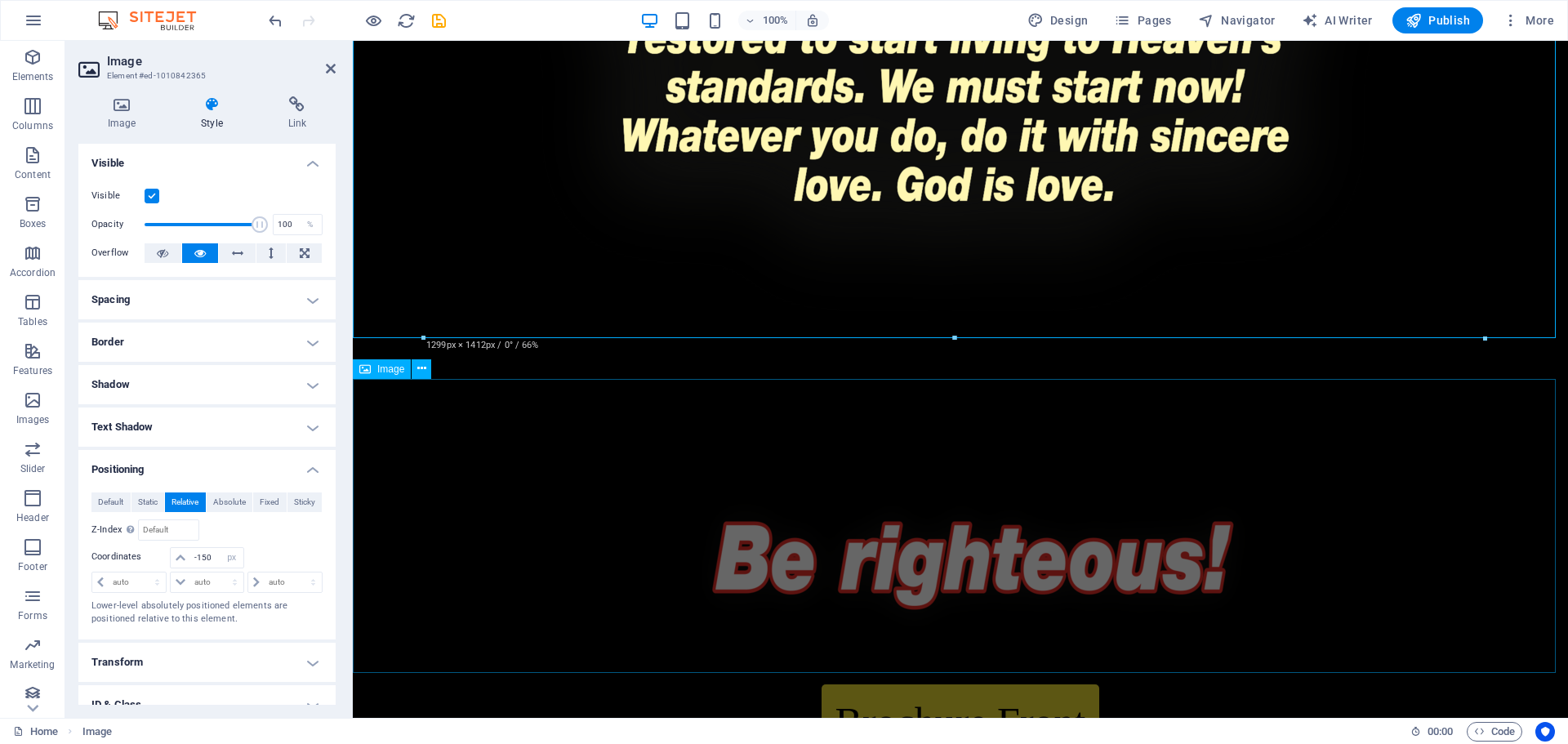
scroll to position [3673, 0]
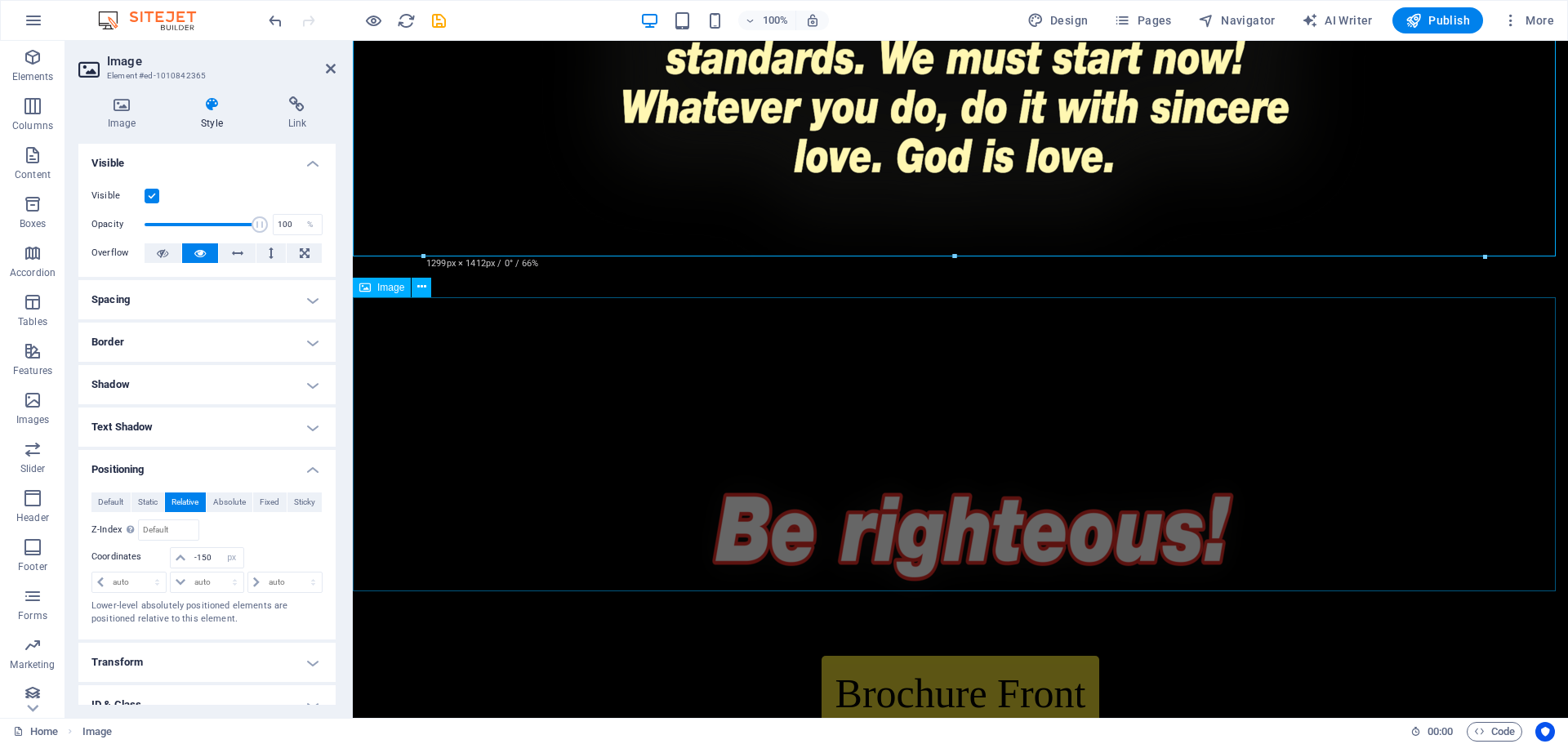
click at [1002, 473] on figure at bounding box center [961, 516] width 1216 height 293
select select "px"
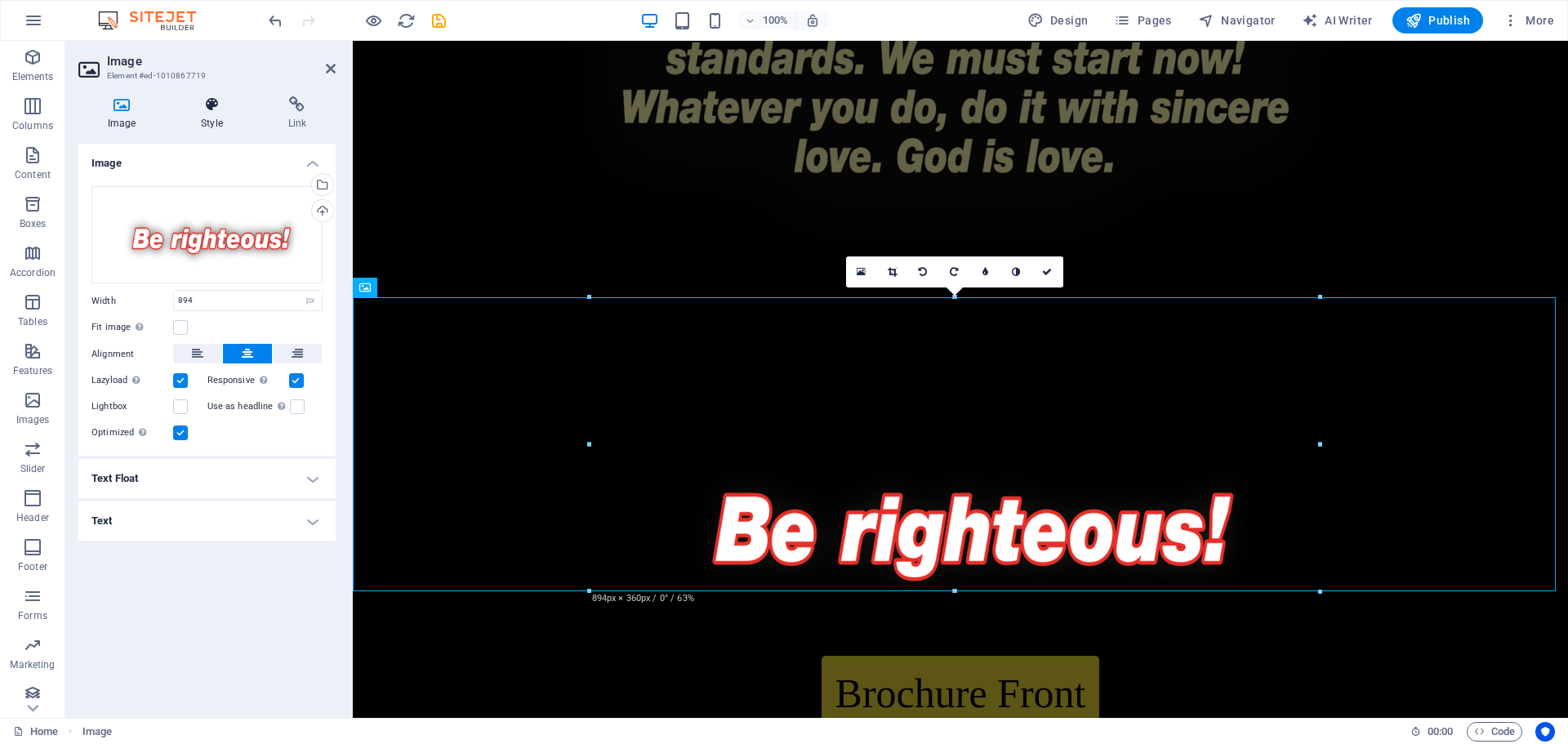
click at [216, 118] on h4 "Style" at bounding box center [215, 113] width 86 height 34
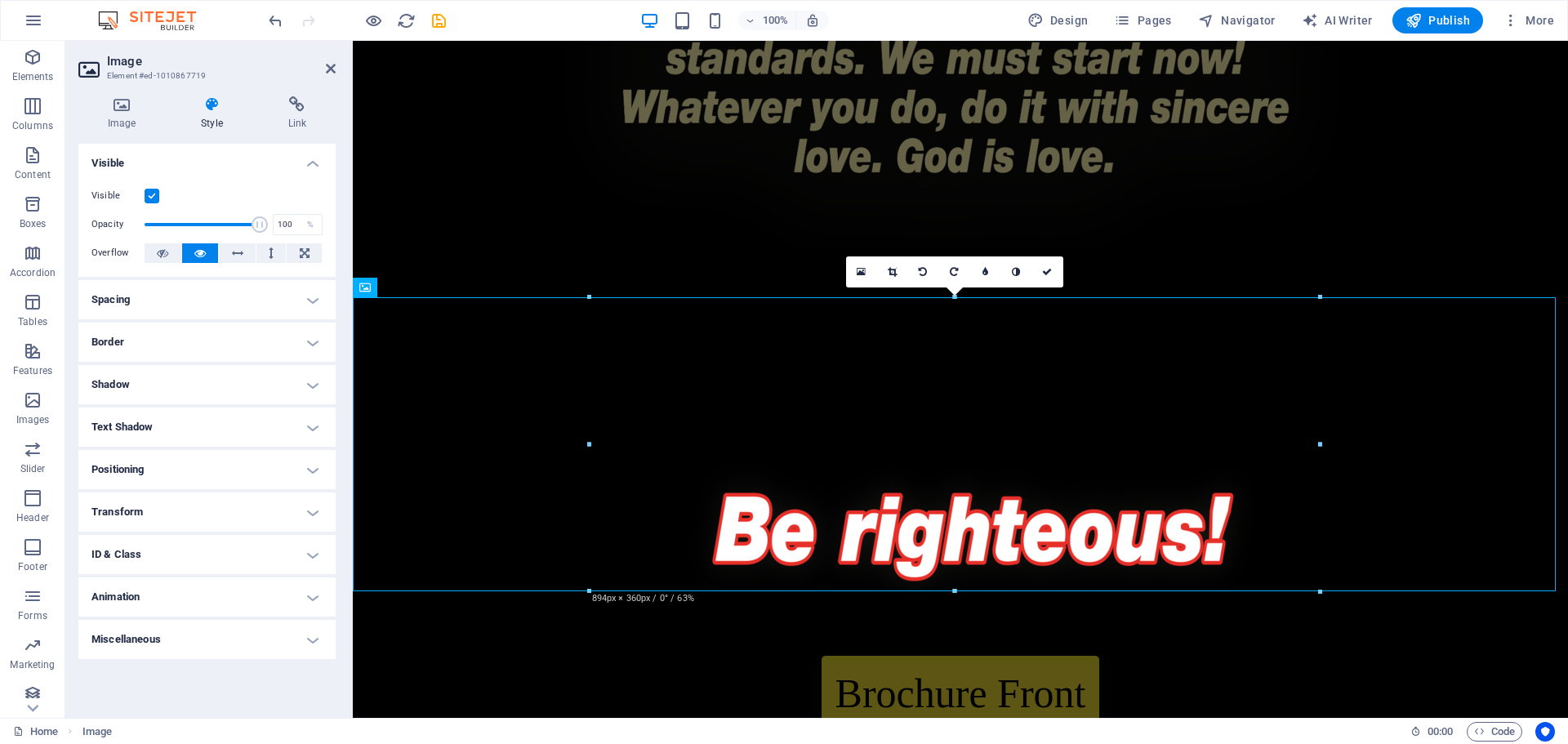
click at [162, 458] on h4 "Positioning" at bounding box center [207, 469] width 258 height 39
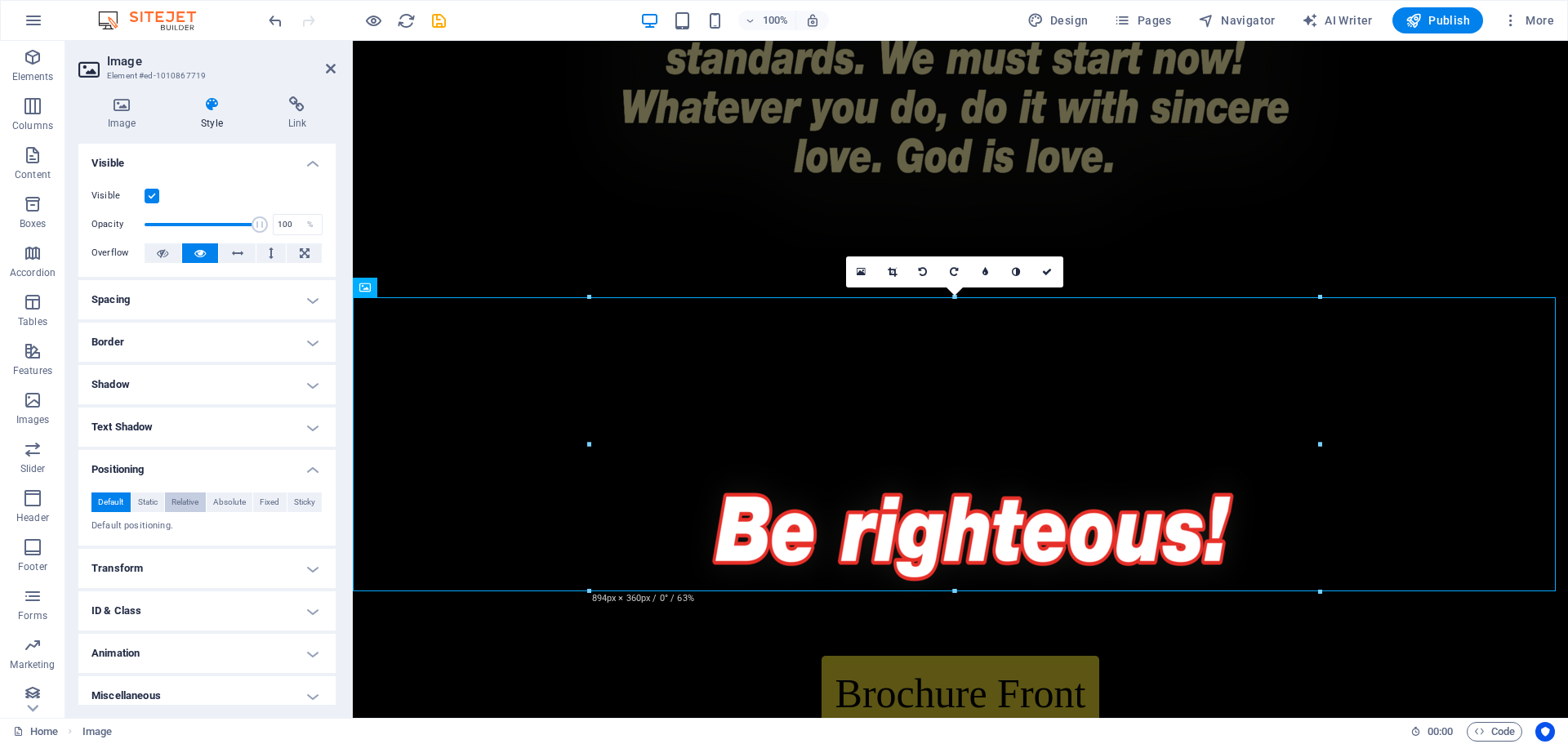
click at [184, 503] on span "Relative" at bounding box center [185, 502] width 27 height 20
click at [200, 557] on select "auto px rem % em" at bounding box center [207, 557] width 72 height 20
select select "px"
click at [218, 547] on select "auto px rem % em" at bounding box center [207, 557] width 72 height 20
type input "0"
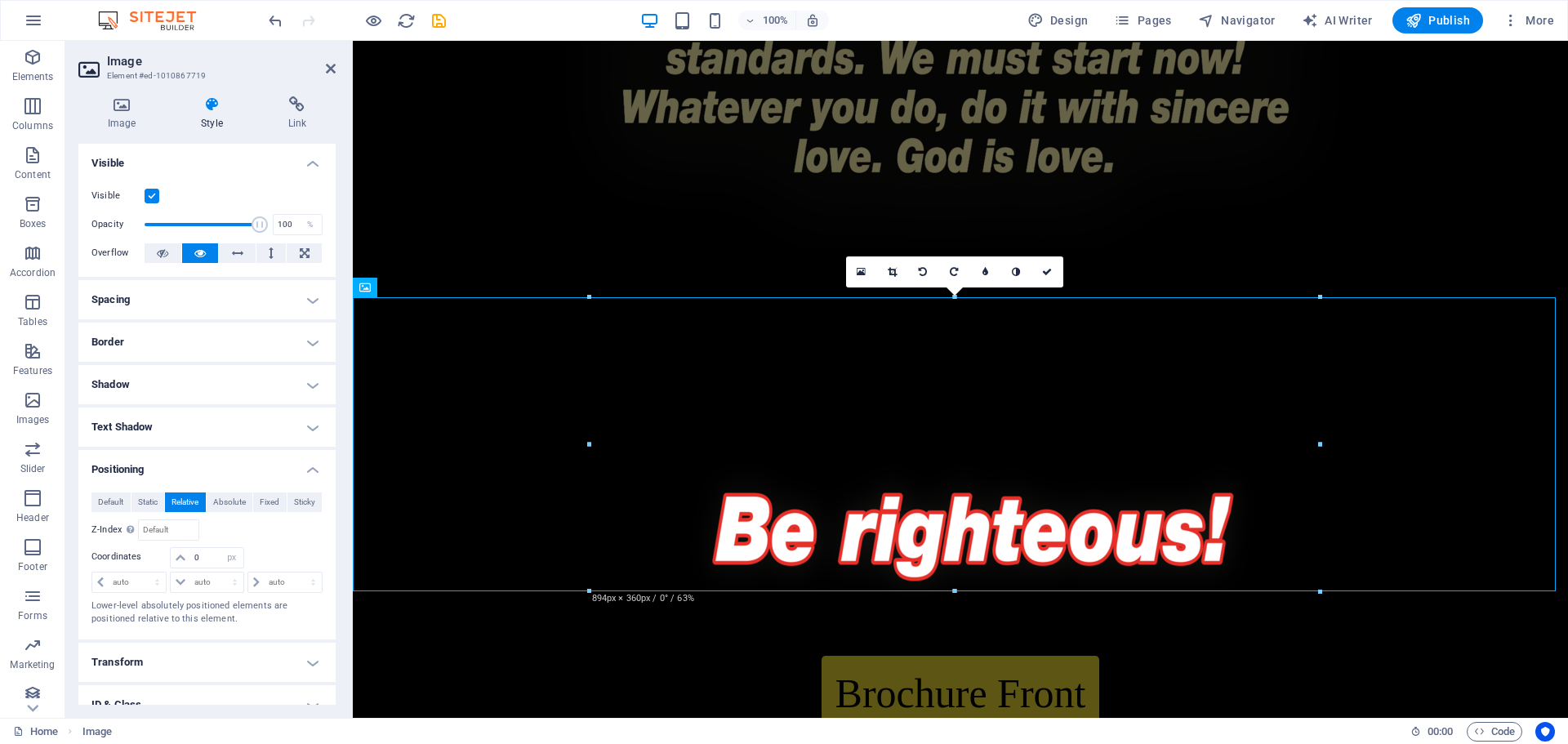
click at [1489, 383] on figure at bounding box center [961, 516] width 1216 height 293
type input "-150"
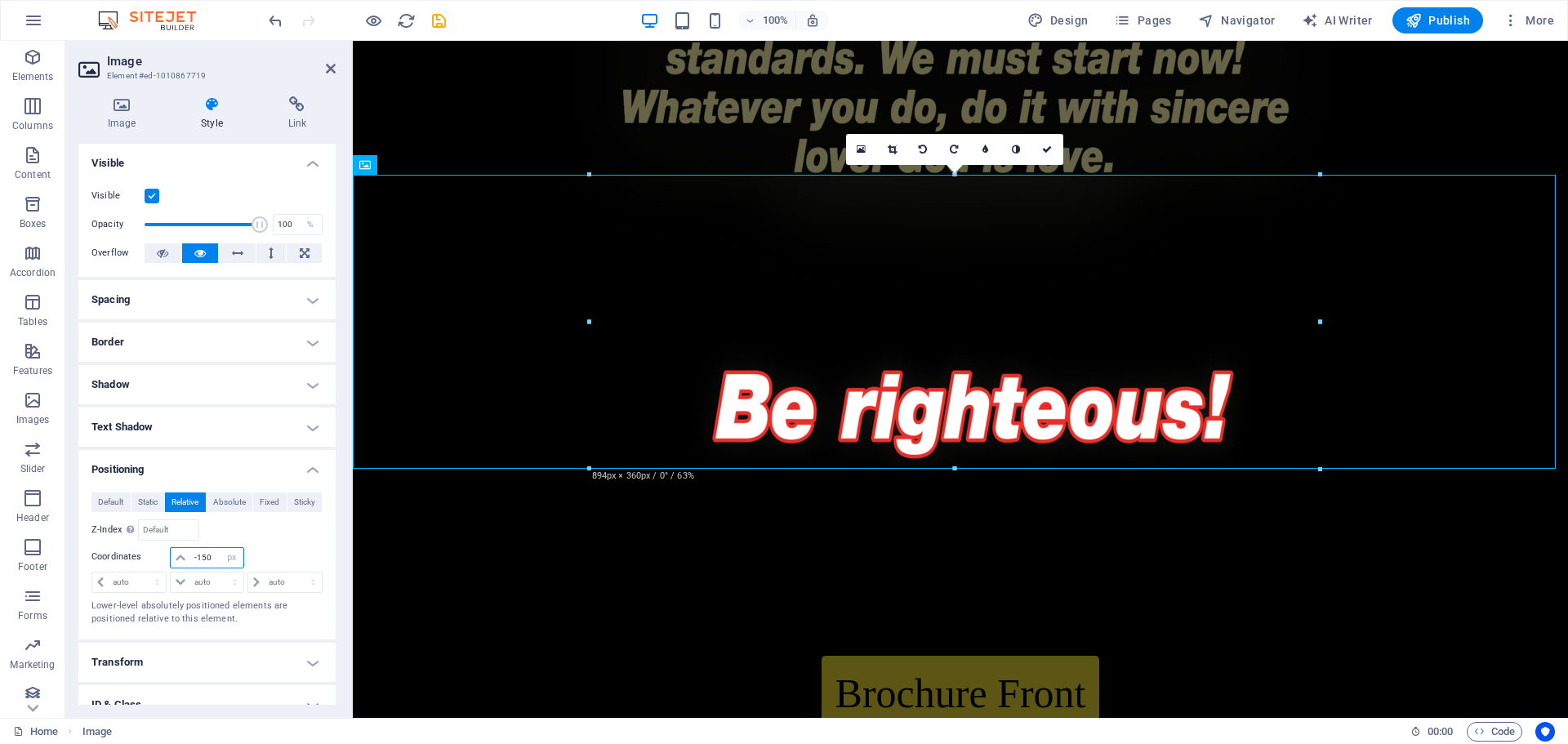
drag, startPoint x: 212, startPoint y: 559, endPoint x: 187, endPoint y: 561, distance: 25.1
click at [187, 561] on div "-150 auto px rem % em" at bounding box center [207, 557] width 74 height 22
type input "-200"
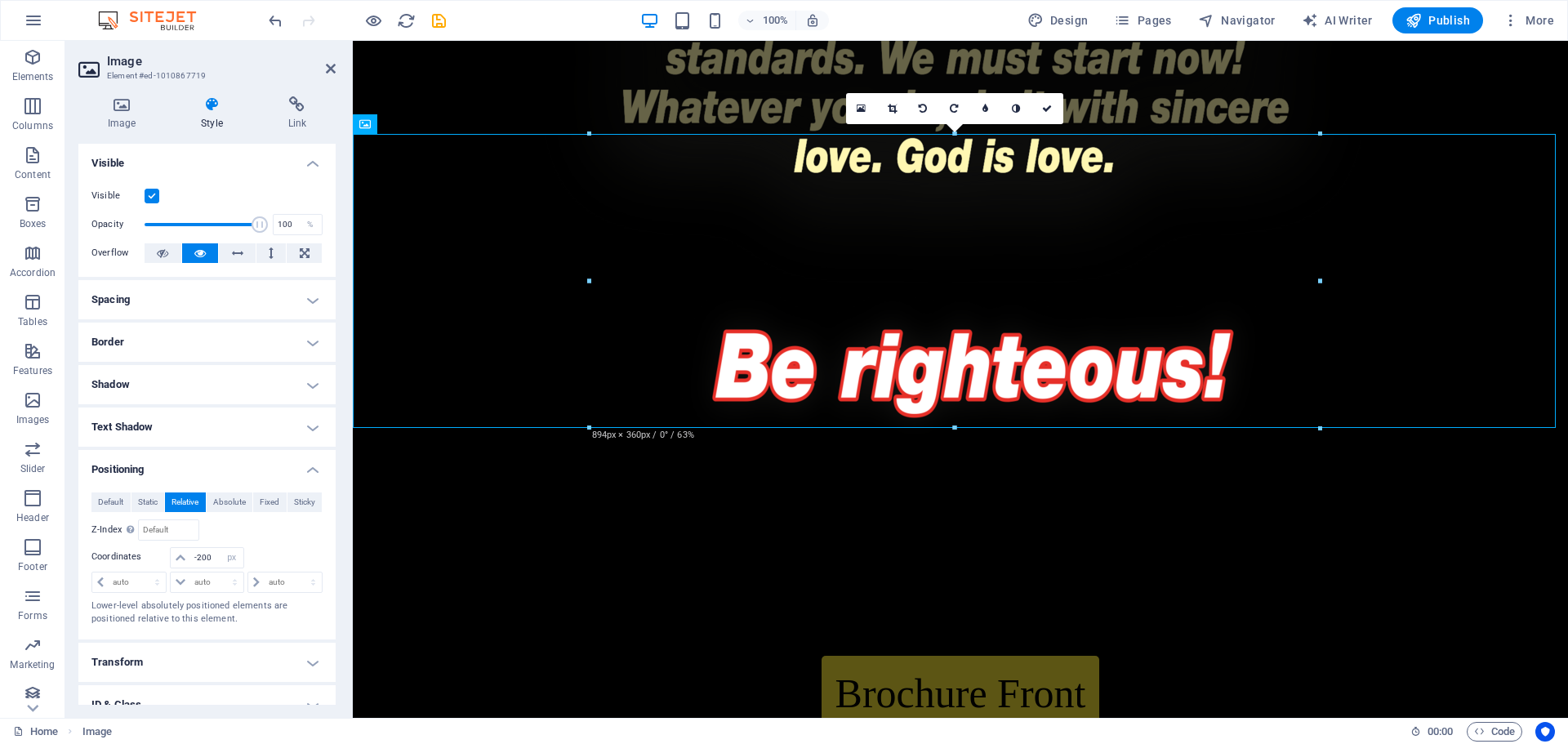
scroll to position [3663, 0]
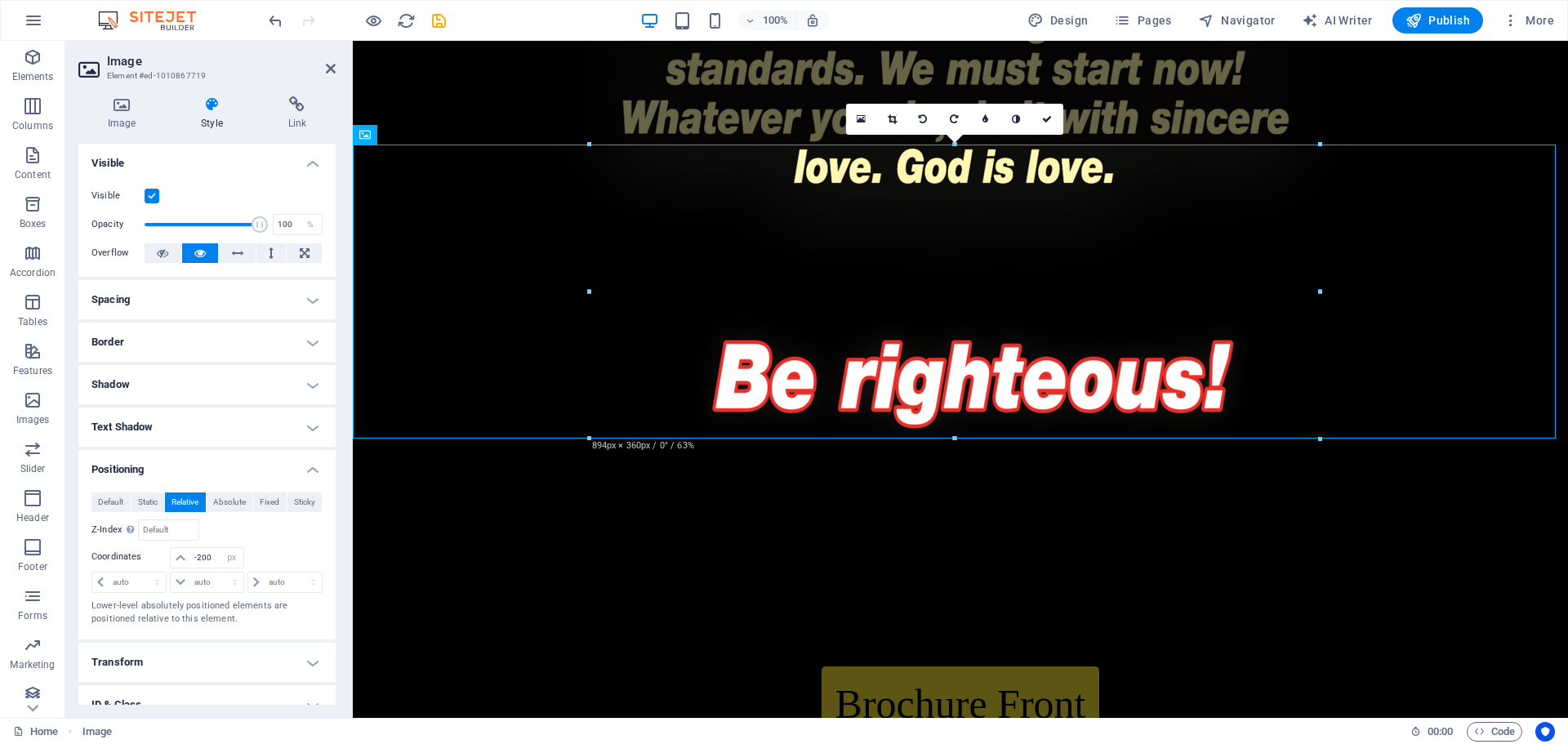
click at [1046, 118] on icon at bounding box center [1047, 118] width 10 height 10
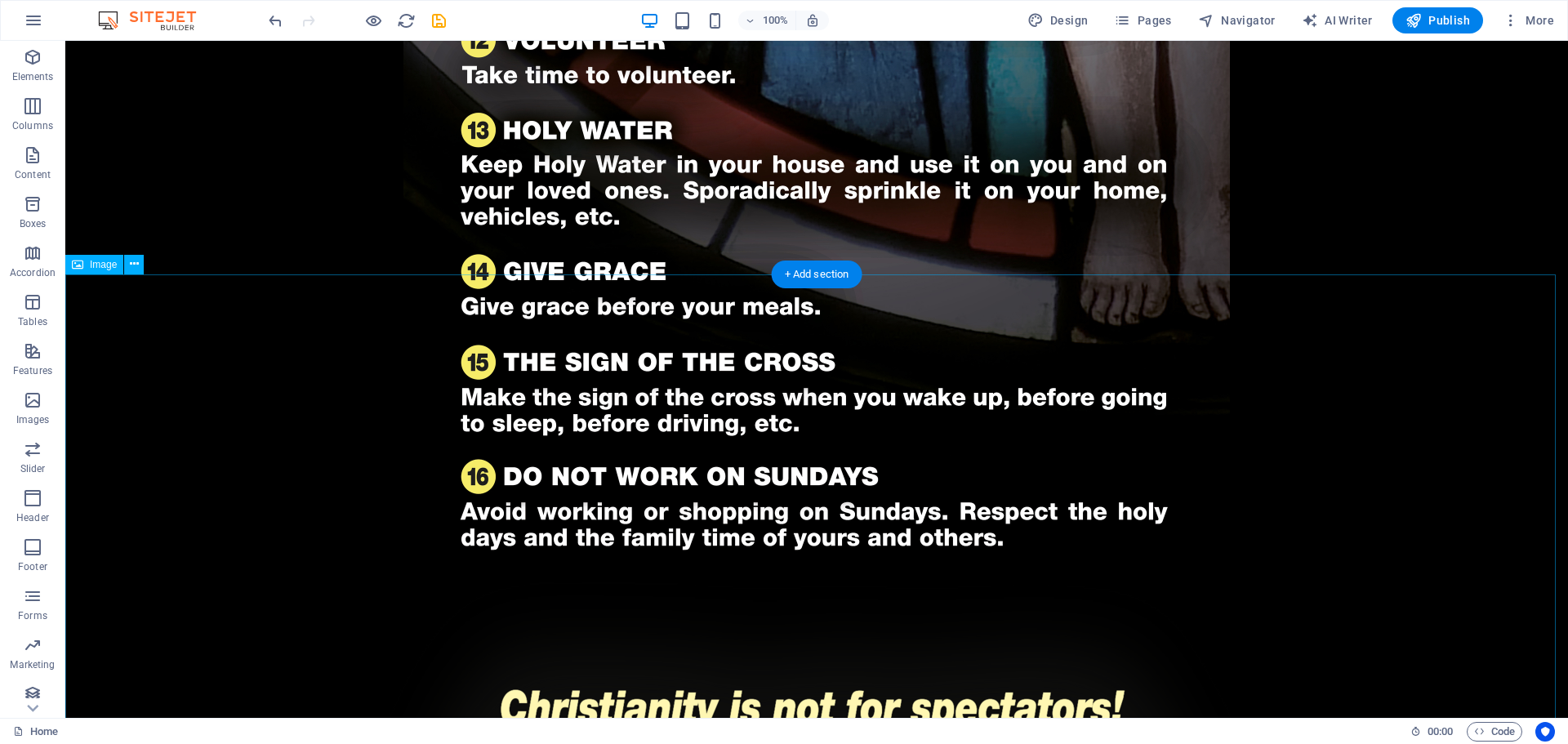
scroll to position [2112, 0]
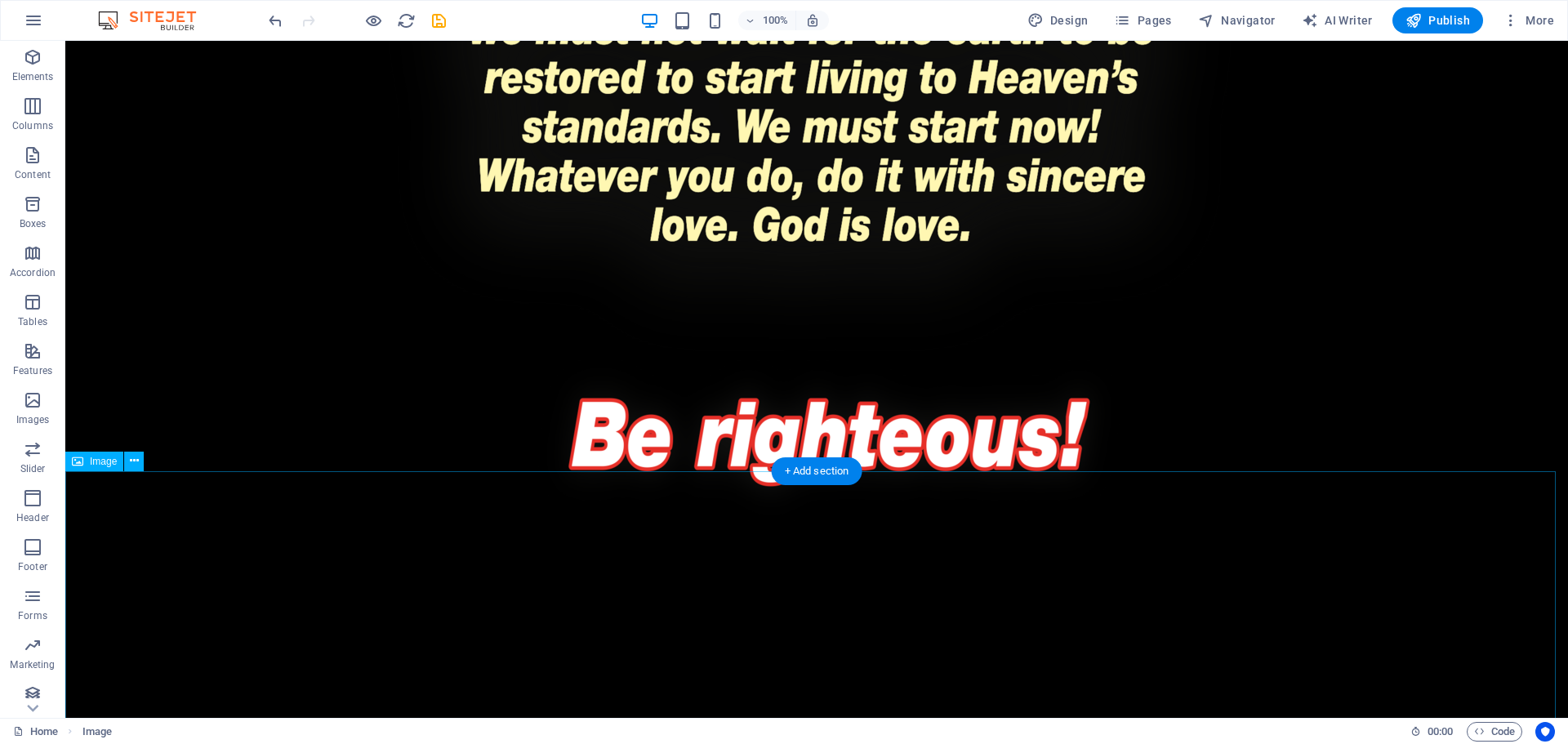
scroll to position [3741, 0]
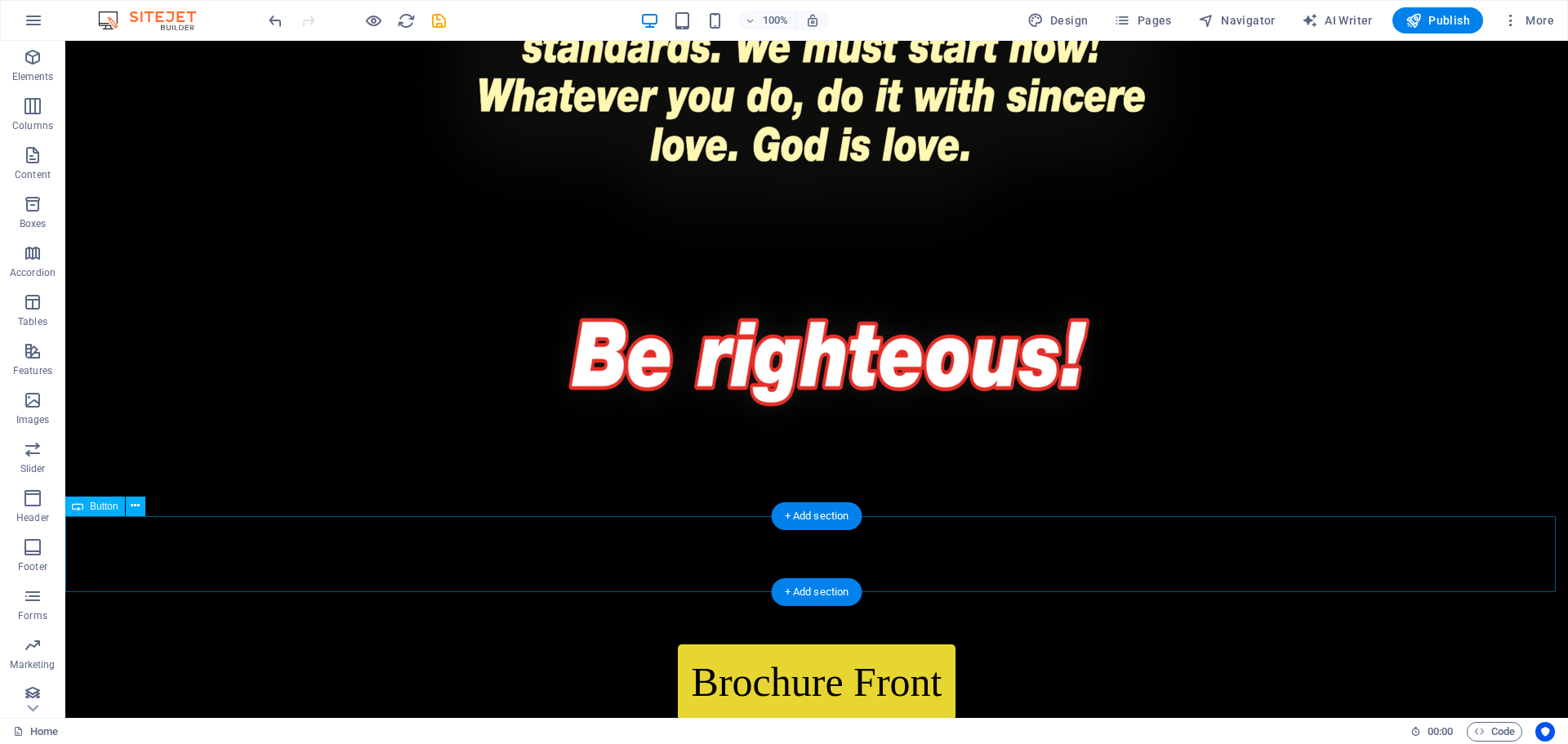
click at [884, 644] on div "Brochure Front" at bounding box center [817, 682] width 1503 height 76
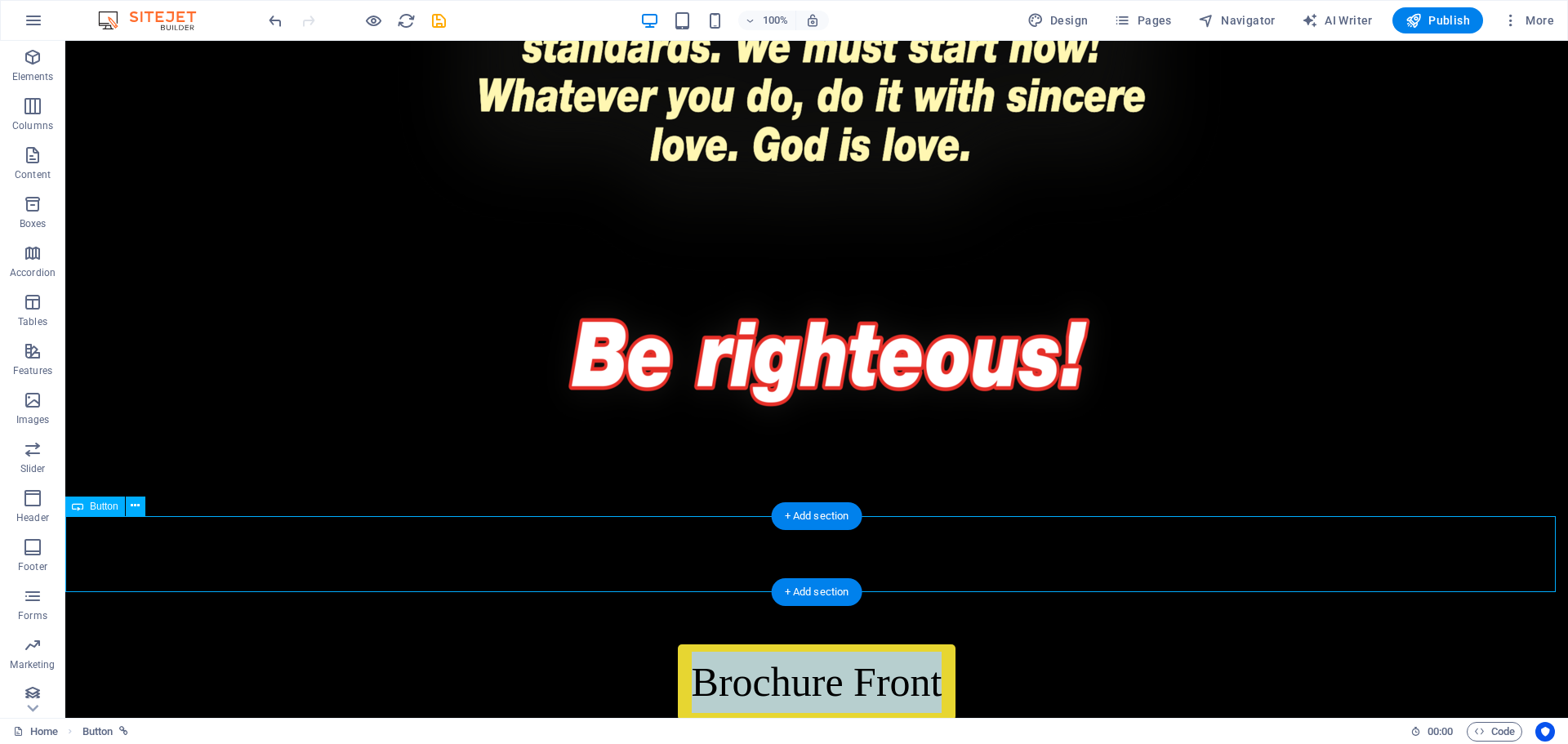
select select "px"
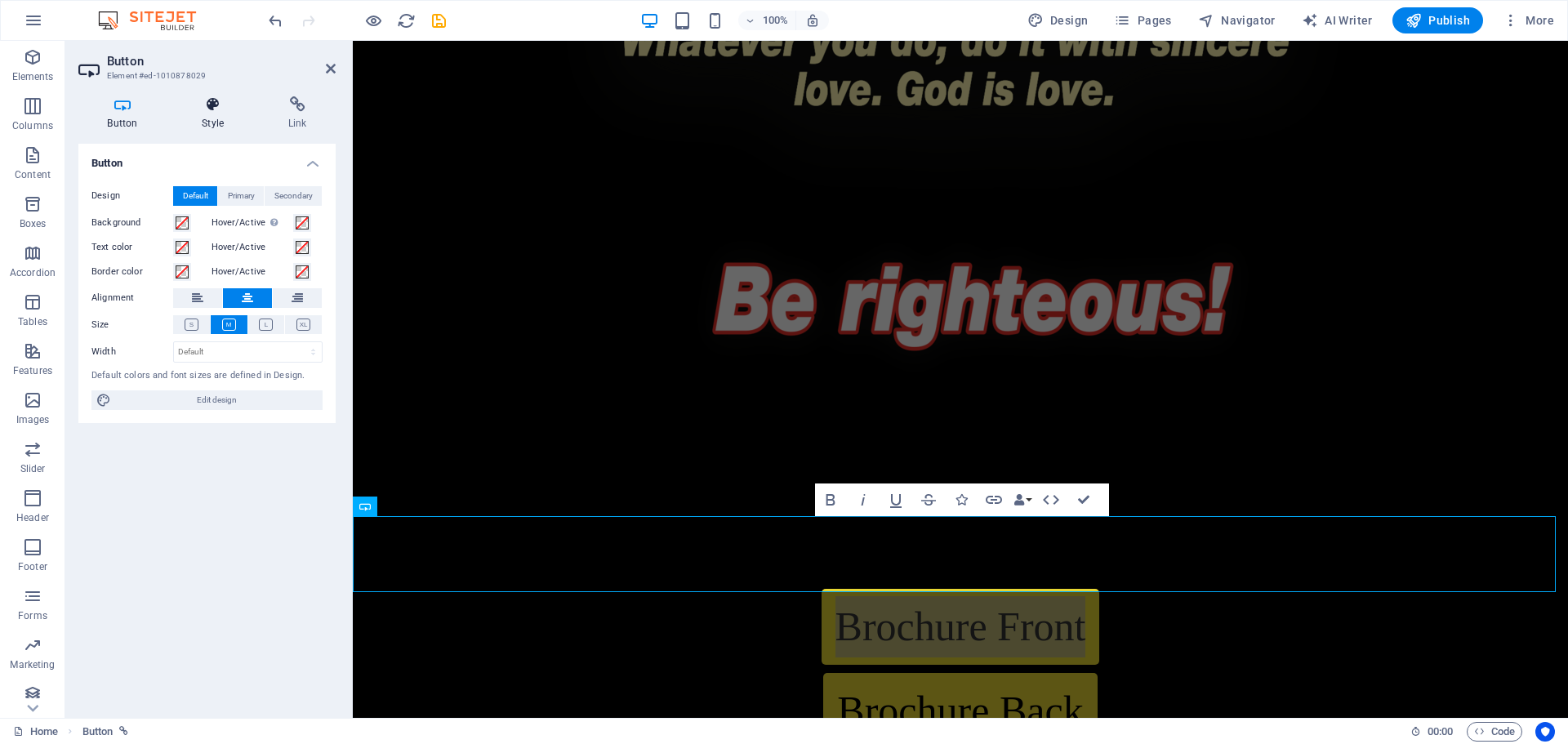
click at [222, 112] on icon at bounding box center [213, 104] width 80 height 16
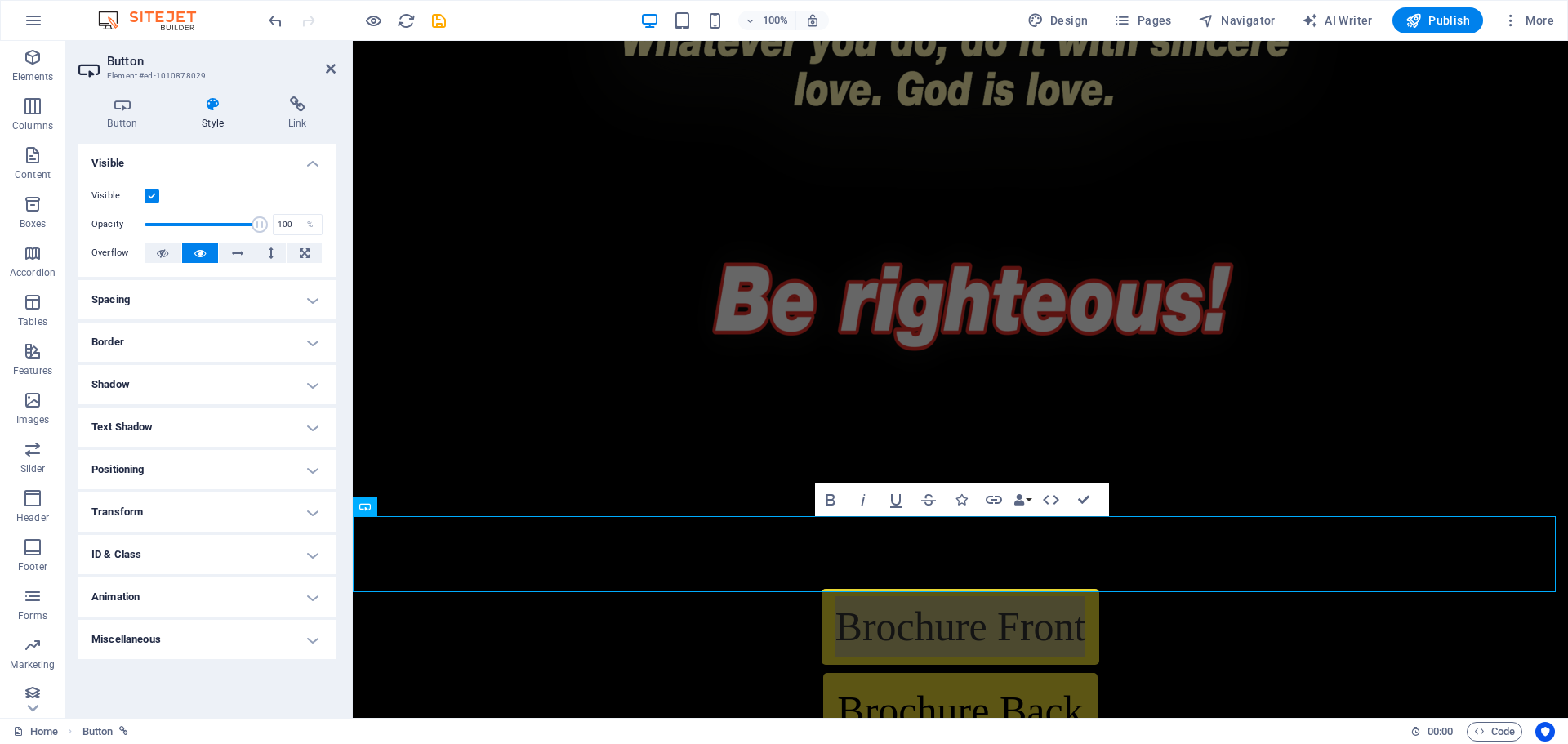
click at [176, 468] on h4 "Positioning" at bounding box center [207, 469] width 258 height 39
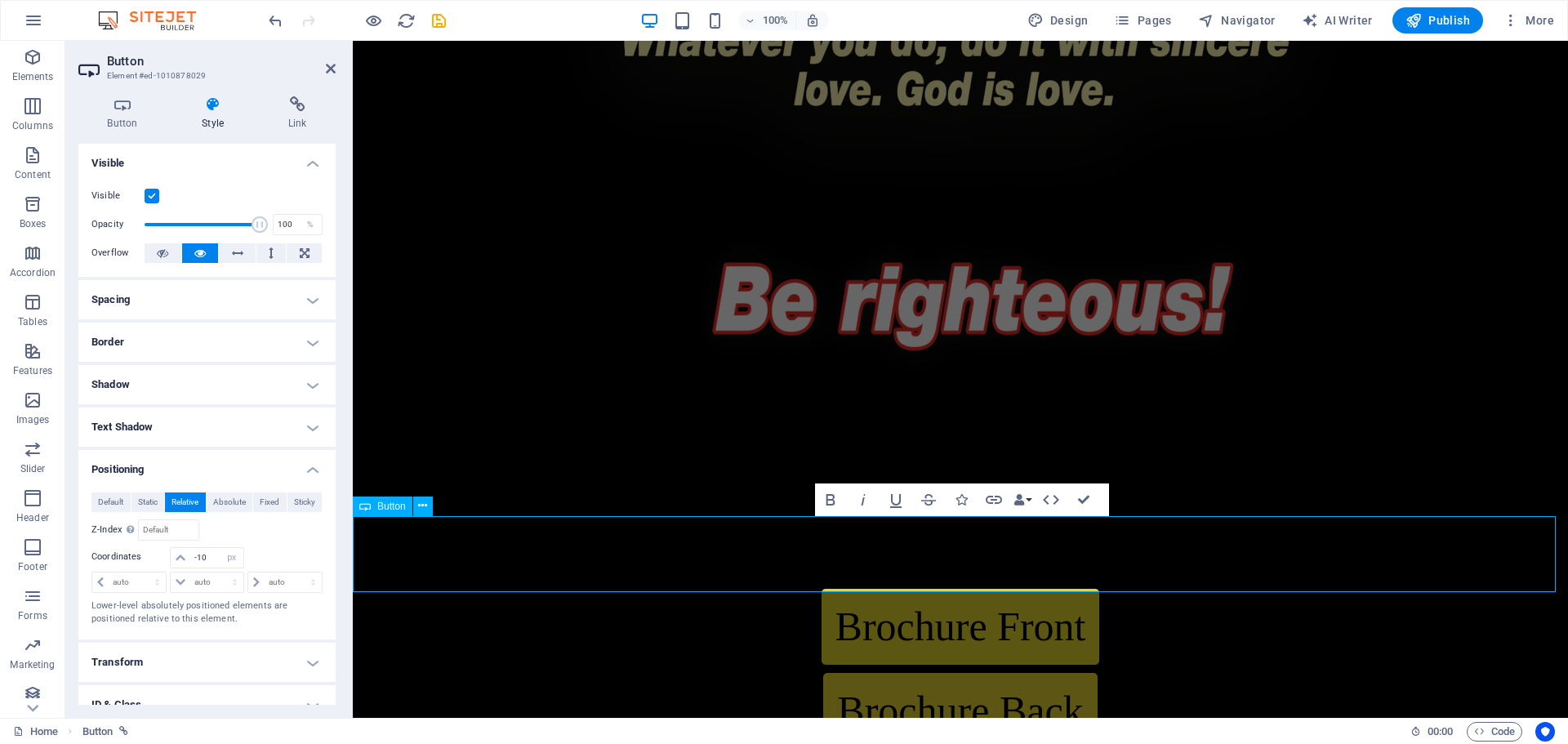
click at [1484, 589] on div "Brochure Front" at bounding box center [961, 626] width 1216 height 76
drag, startPoint x: 206, startPoint y: 556, endPoint x: 188, endPoint y: 560, distance: 18.4
click at [188, 560] on div "-10 auto px rem % em" at bounding box center [207, 557] width 74 height 22
type input "-50"
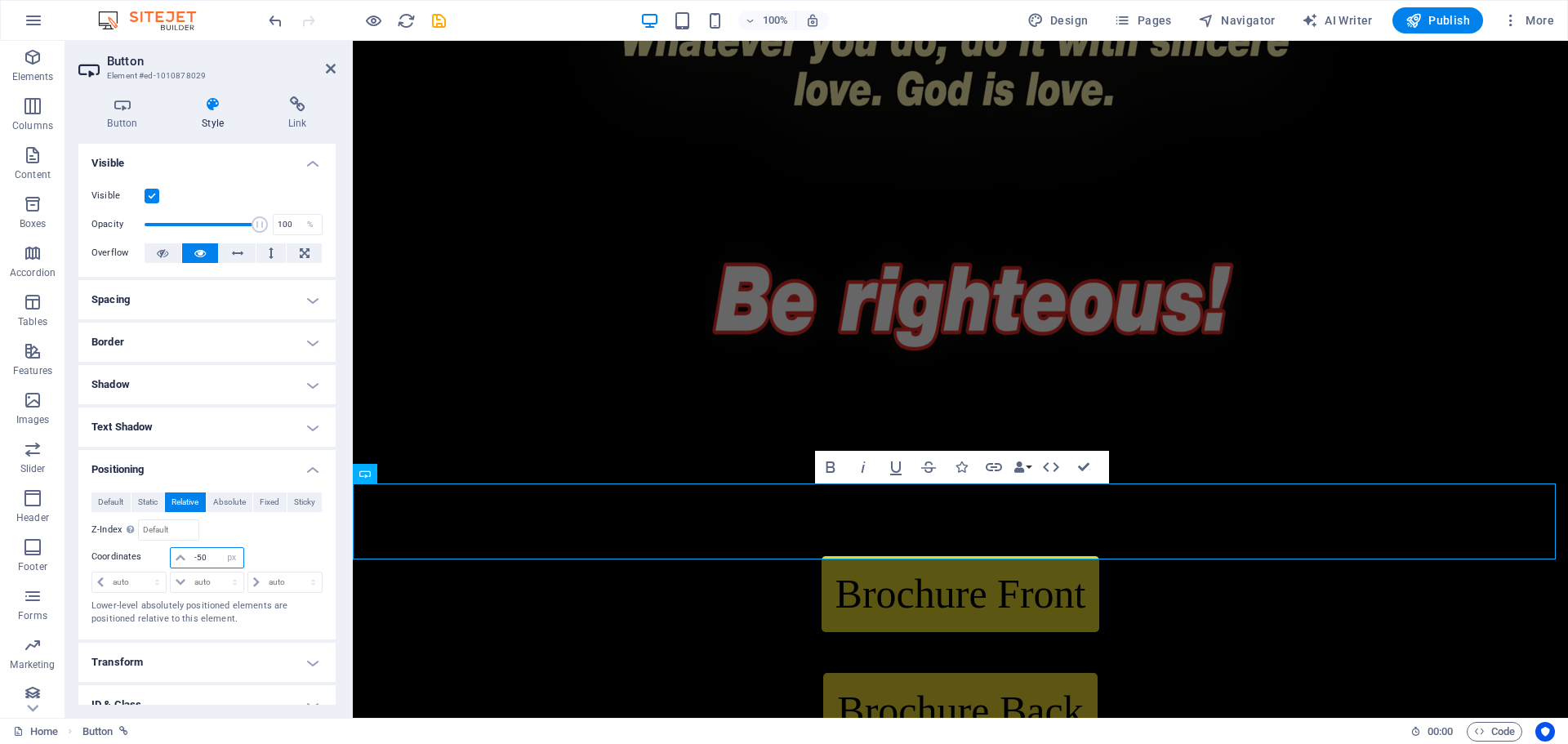
drag, startPoint x: 208, startPoint y: 556, endPoint x: 185, endPoint y: 560, distance: 23.3
click at [185, 560] on div "-50 auto px rem % em" at bounding box center [207, 557] width 74 height 22
type input "-100"
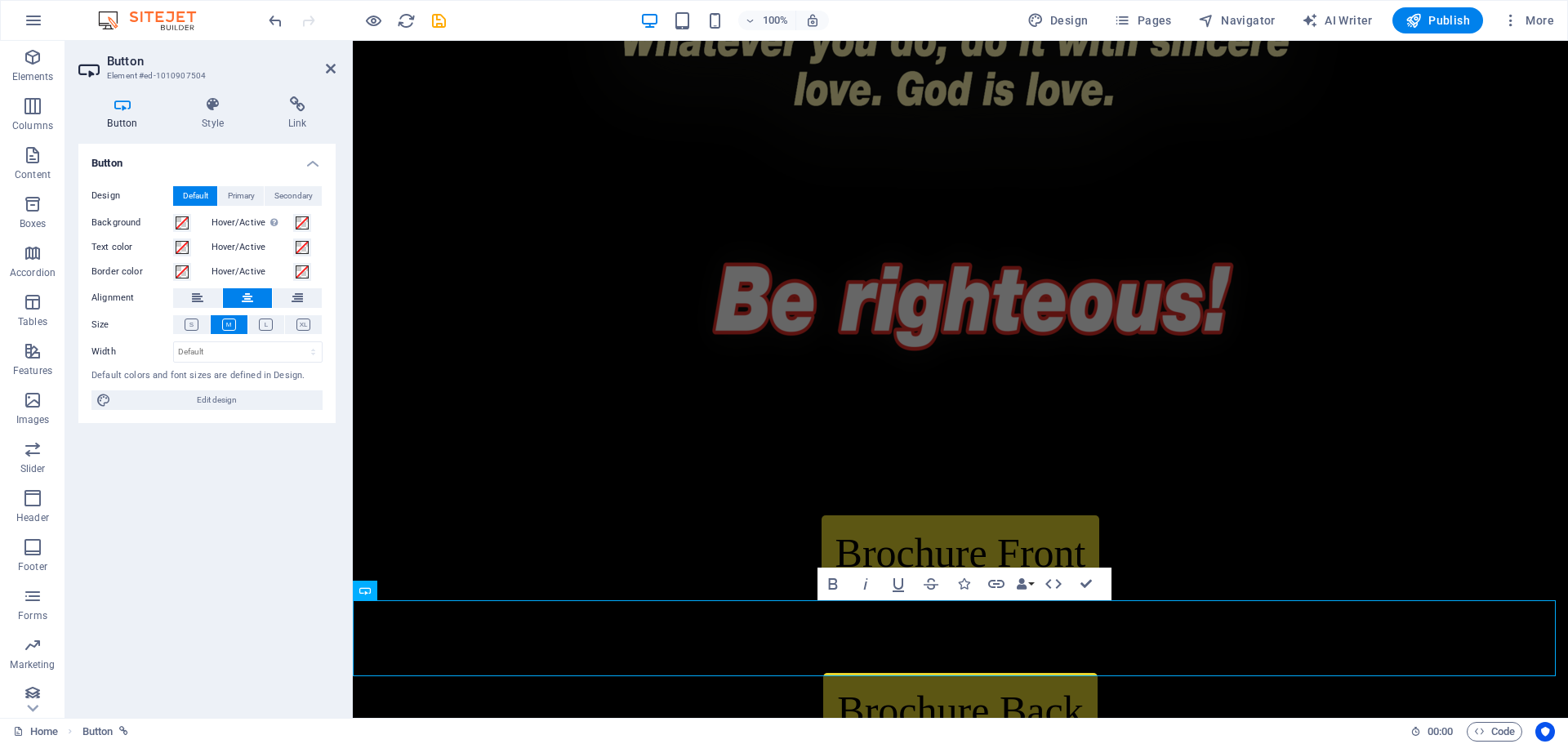
click at [1222, 515] on div "Brochure Front" at bounding box center [961, 553] width 1216 height 76
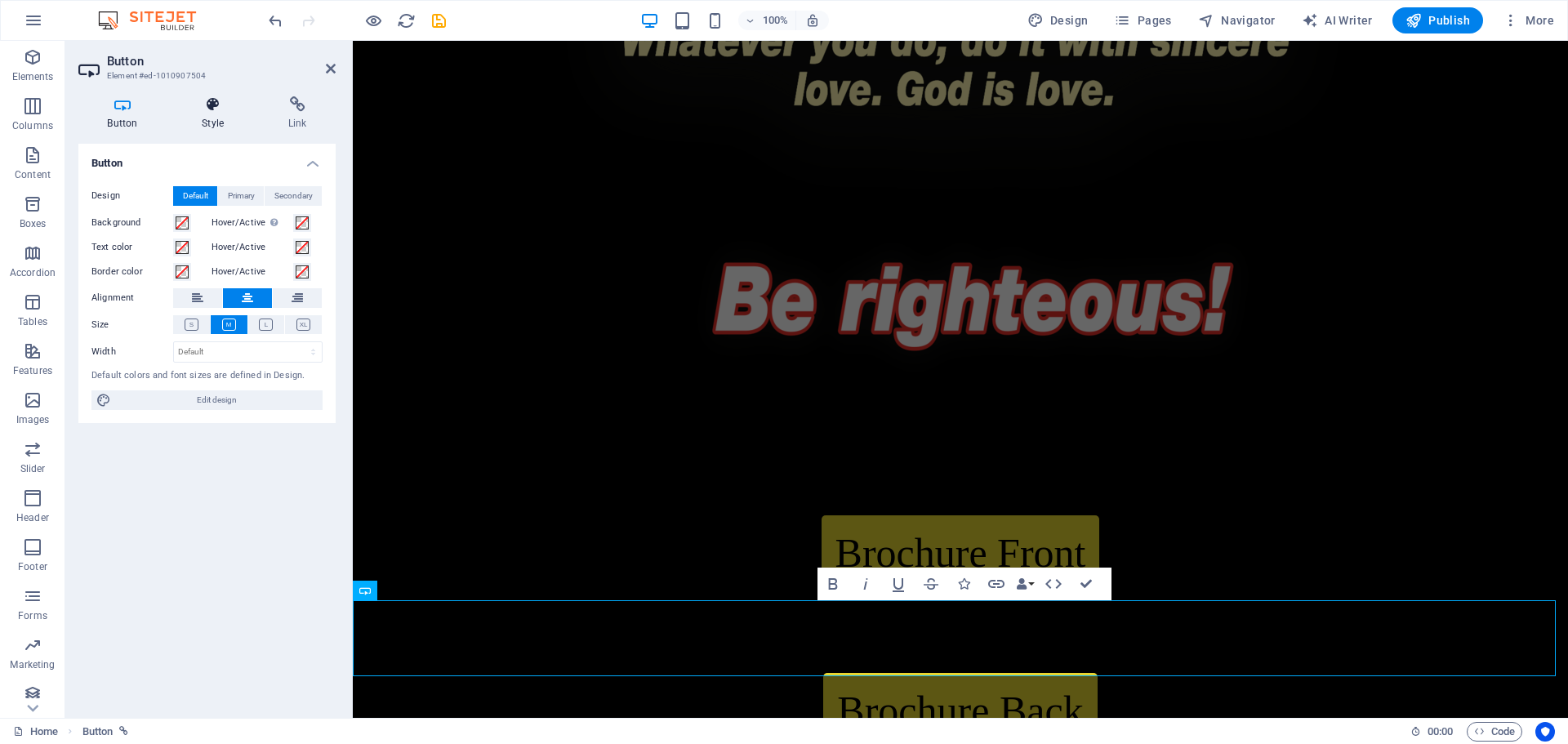
click at [223, 124] on h4 "Style" at bounding box center [216, 113] width 86 height 34
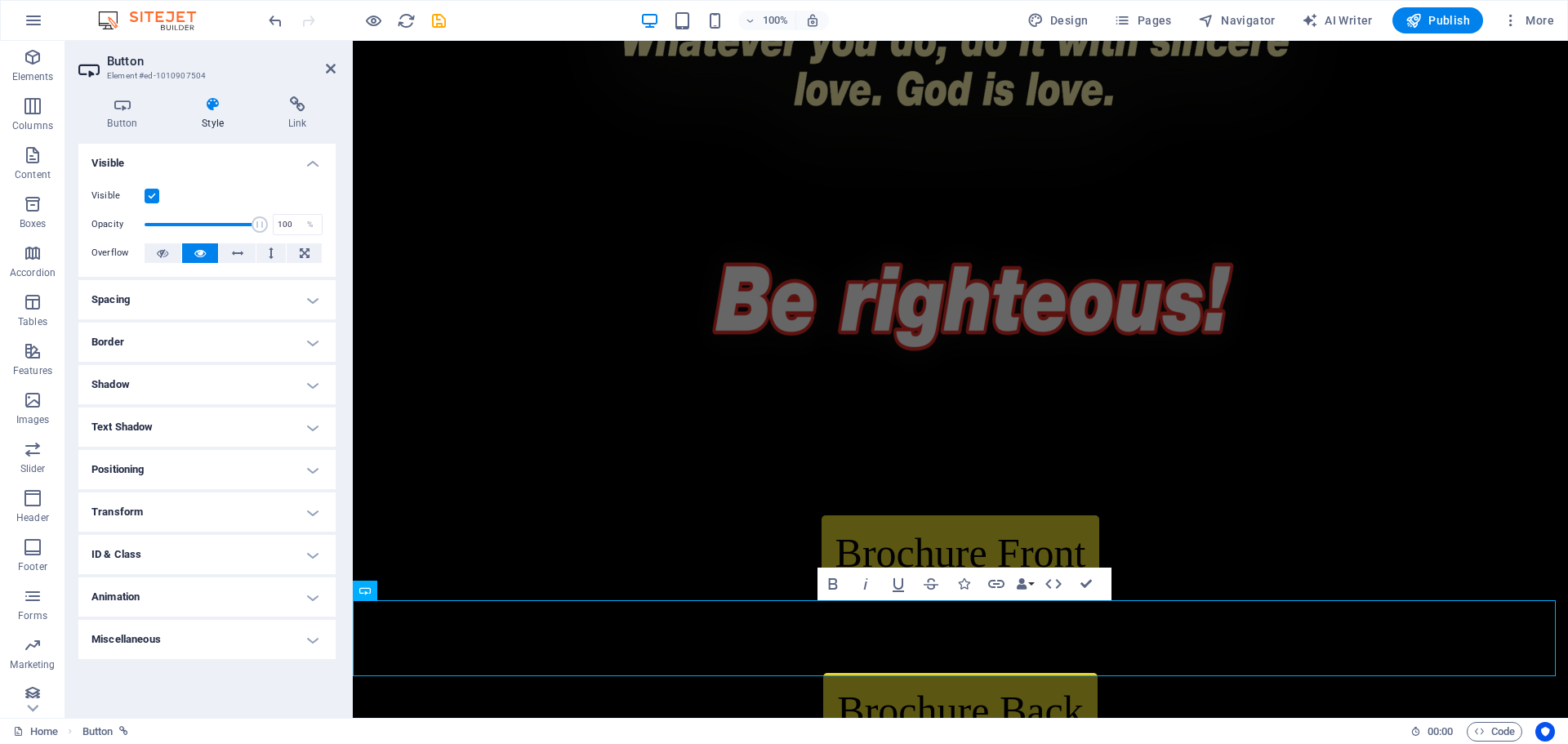
click at [221, 474] on h4 "Positioning" at bounding box center [207, 469] width 258 height 39
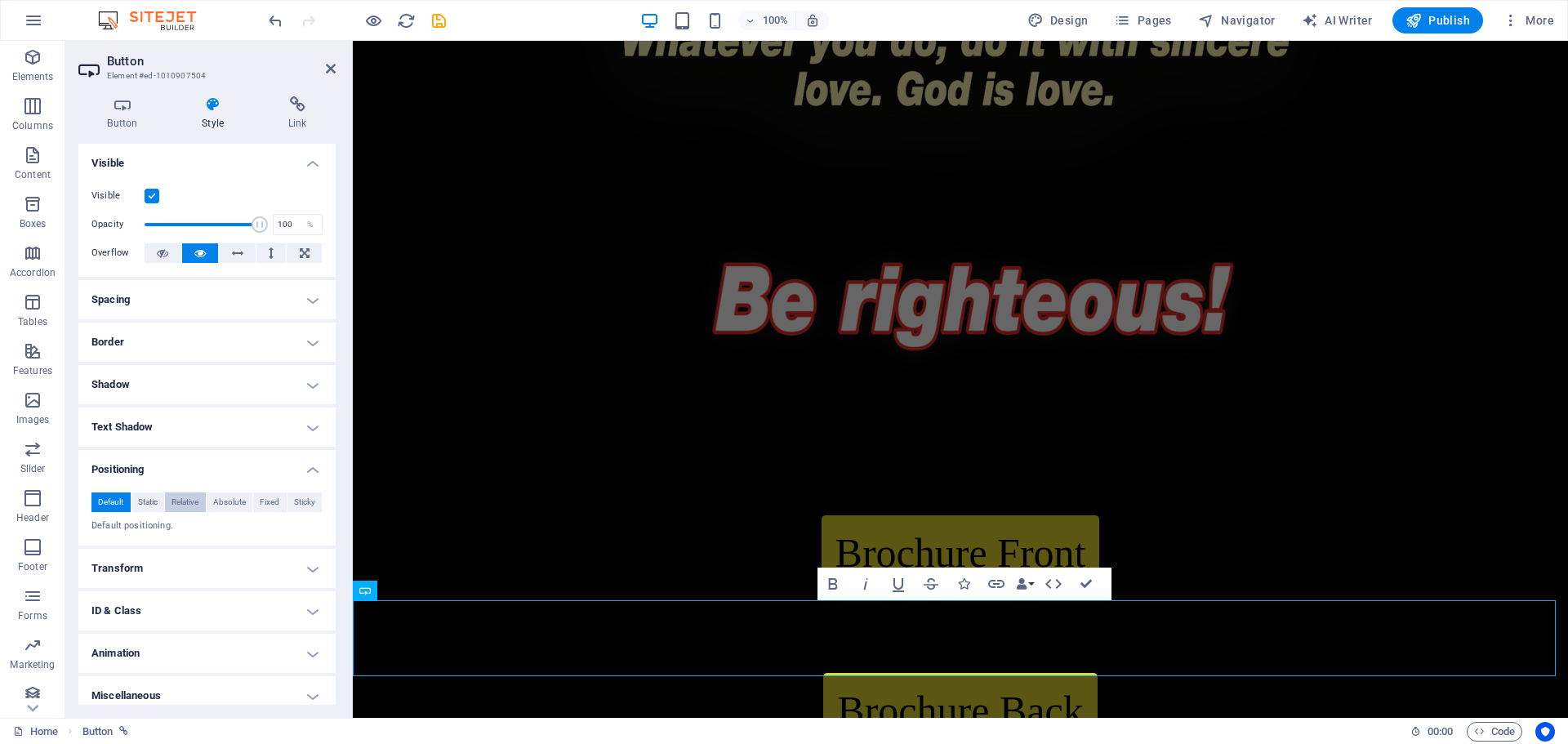
click at [178, 502] on span "Relative" at bounding box center [185, 502] width 27 height 20
click at [1484, 515] on div "Brochure Front" at bounding box center [961, 553] width 1216 height 76
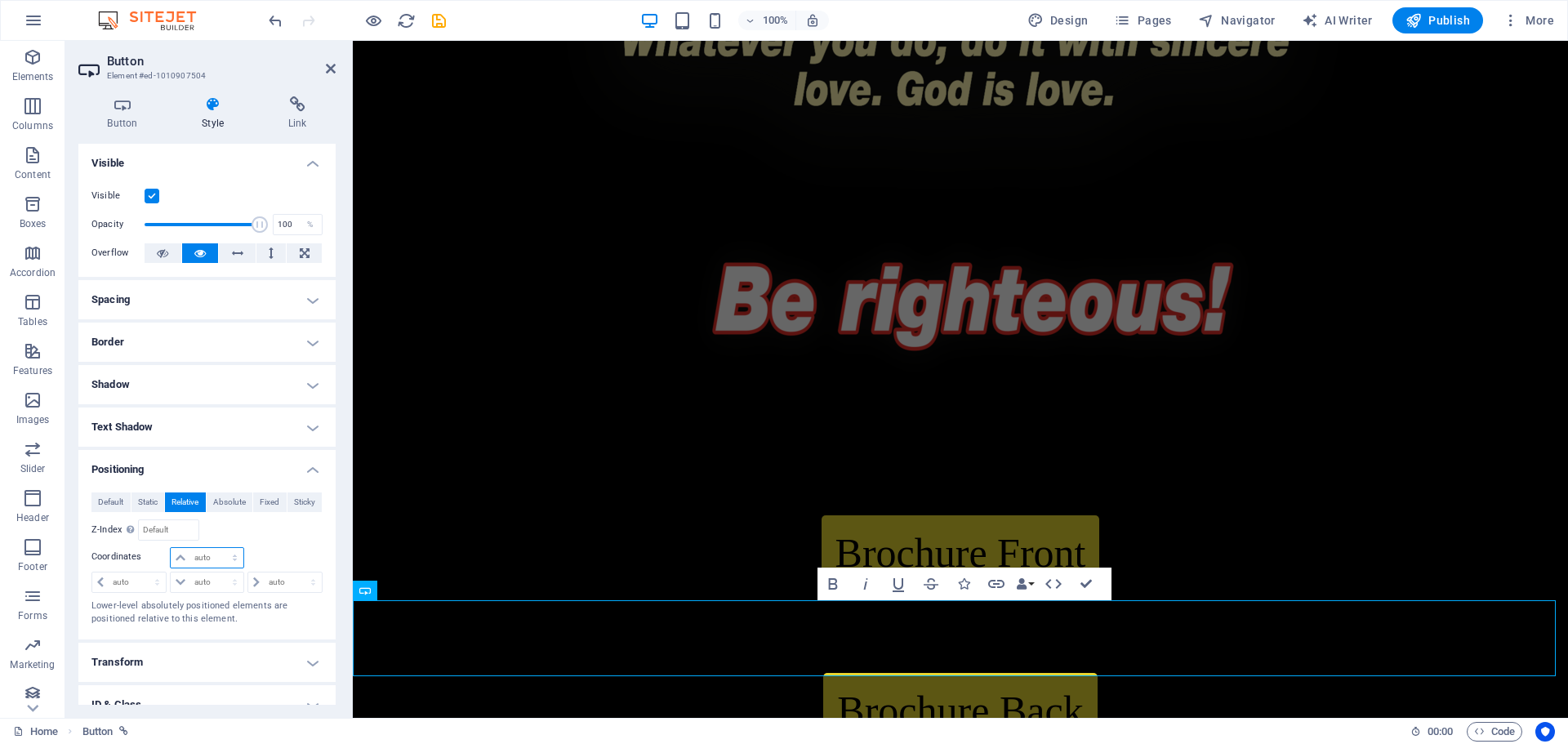
drag, startPoint x: 208, startPoint y: 556, endPoint x: 216, endPoint y: 556, distance: 8.0
click at [208, 556] on select "auto px rem % em" at bounding box center [207, 557] width 72 height 20
select select "px"
click at [218, 547] on select "auto px rem % em" at bounding box center [207, 557] width 72 height 20
type input "0"
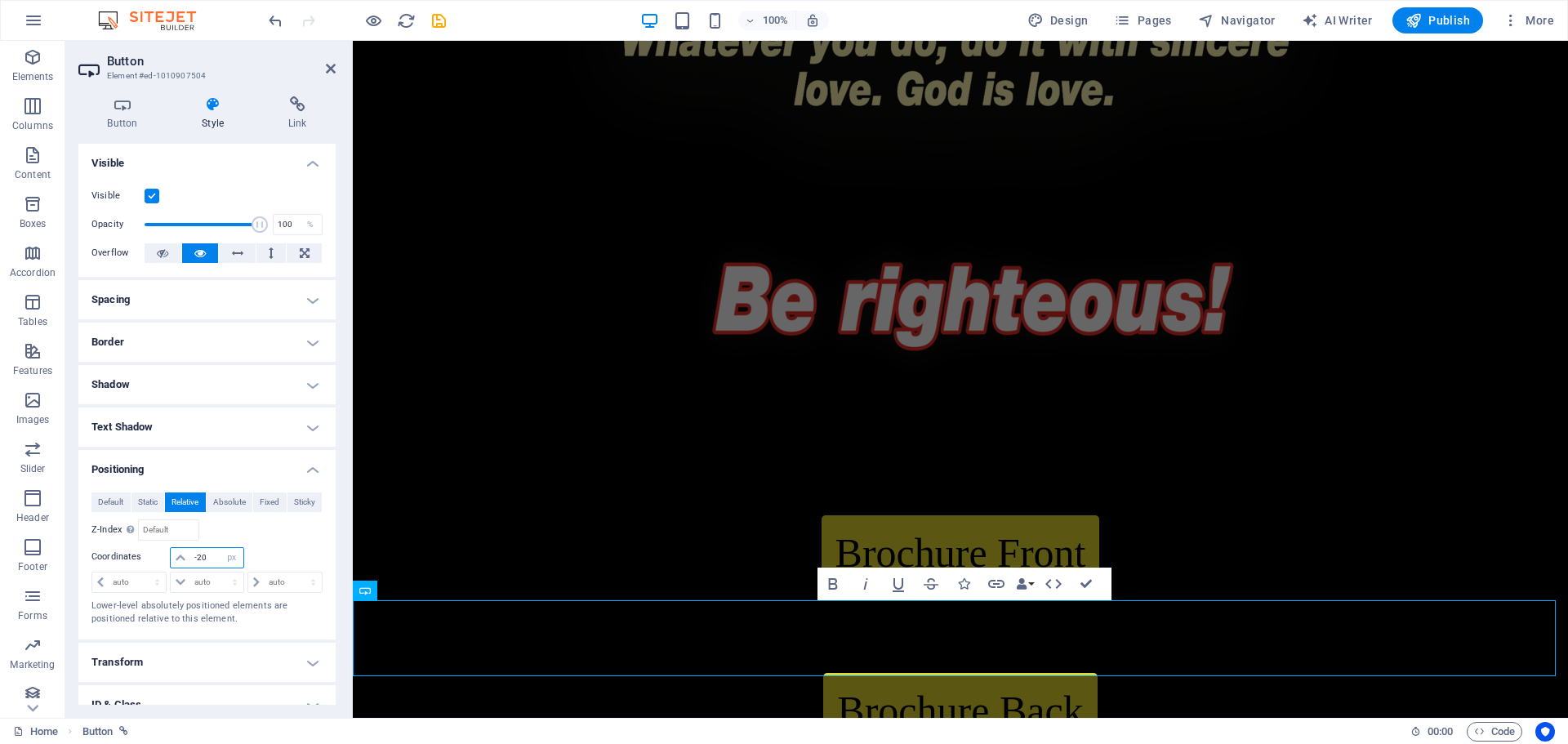
type input "-20"
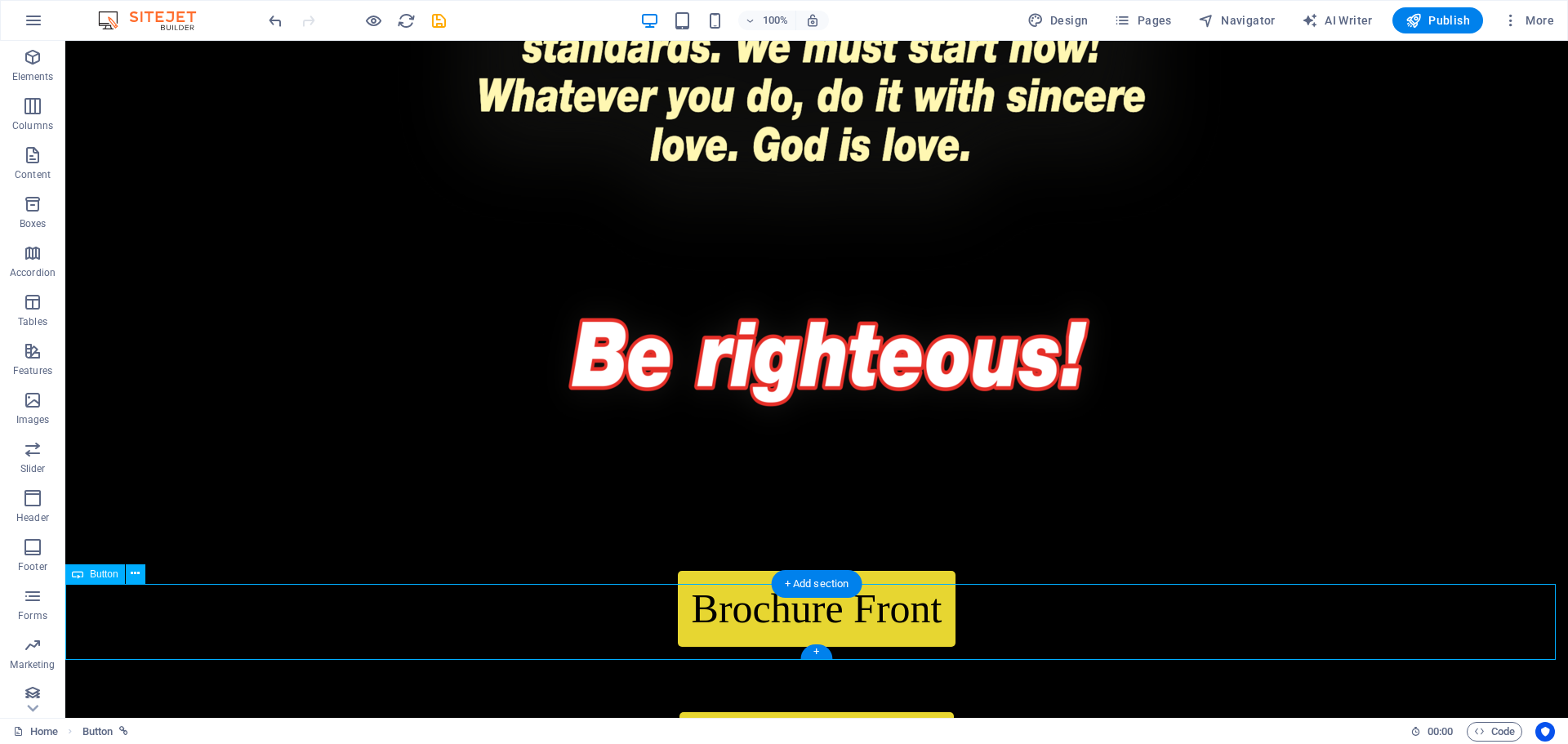
click at [894, 712] on div "Brochure Back" at bounding box center [817, 749] width 1503 height 76
select select "px"
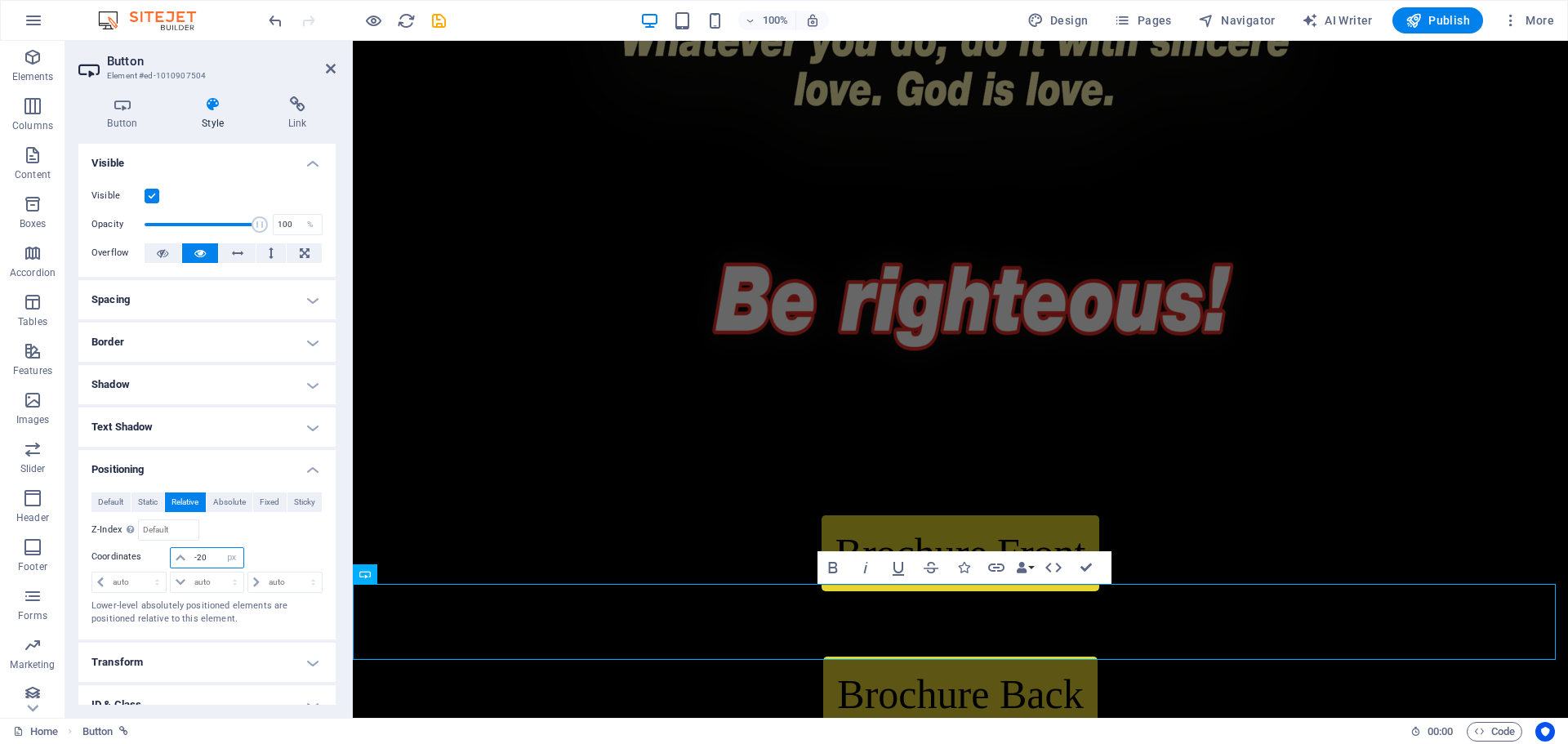
click at [207, 556] on input "-20" at bounding box center [216, 557] width 52 height 20
type input "-2"
type input "-30"
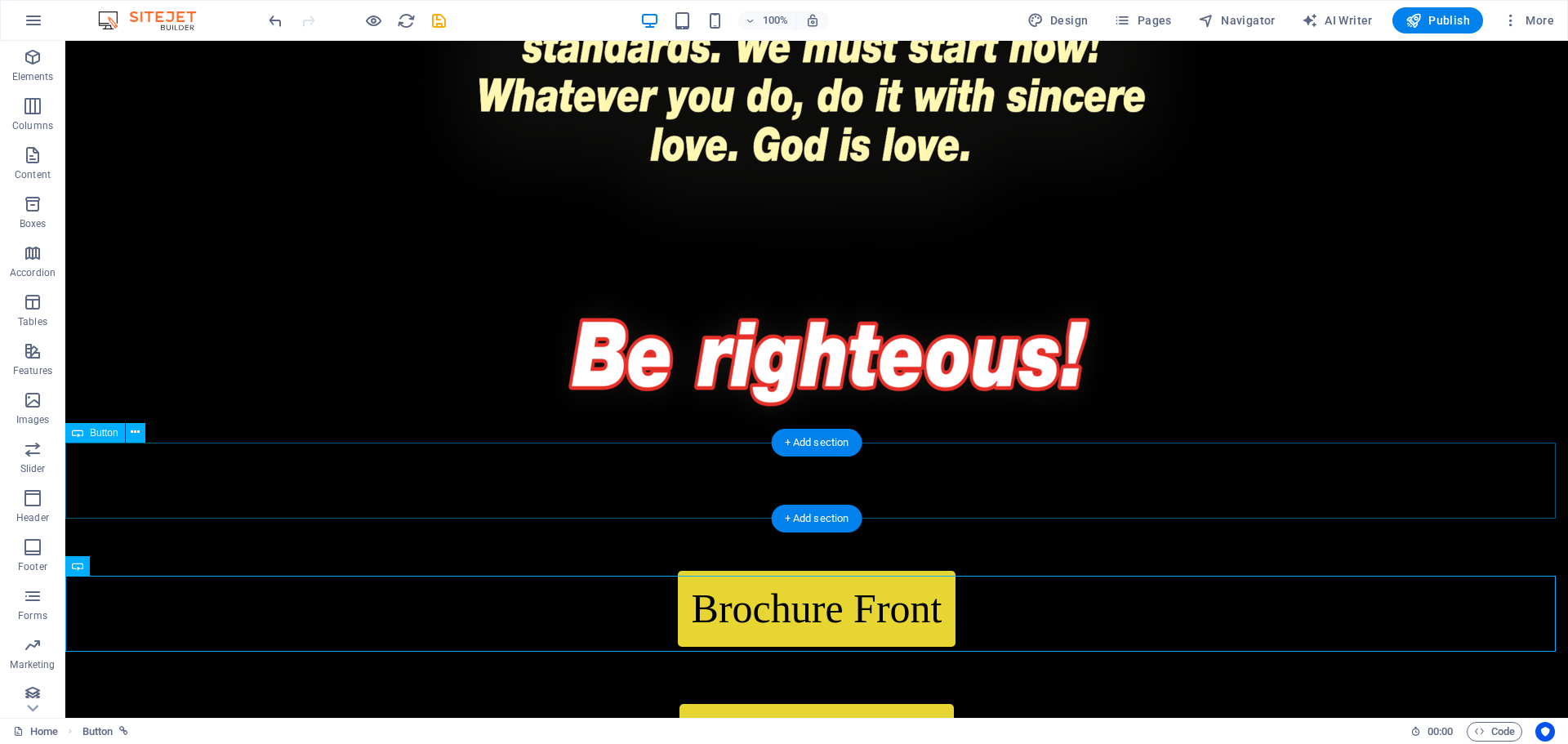
click at [1270, 571] on div "Brochure Front" at bounding box center [817, 608] width 1503 height 76
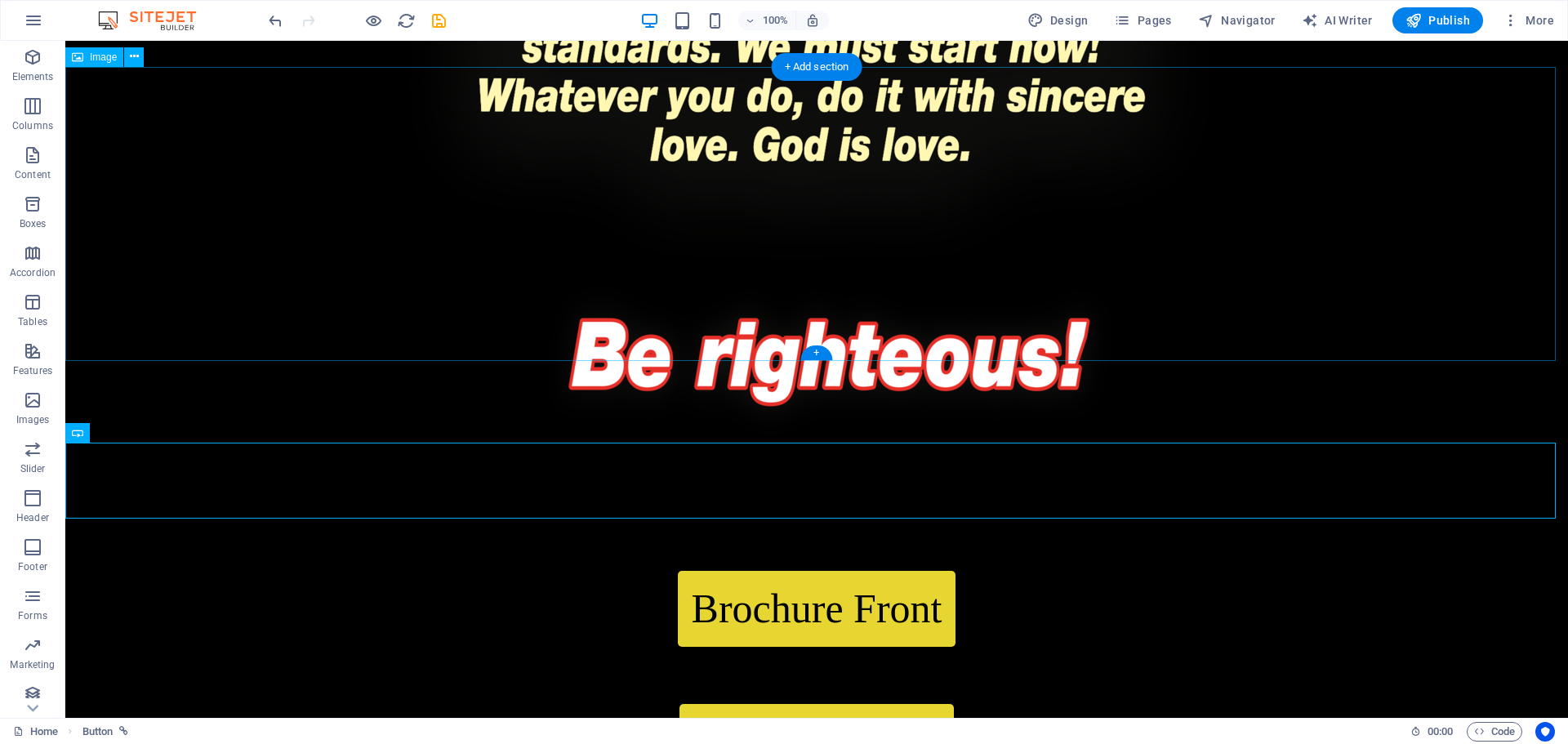
click at [1450, 340] on figure at bounding box center [817, 341] width 1503 height 293
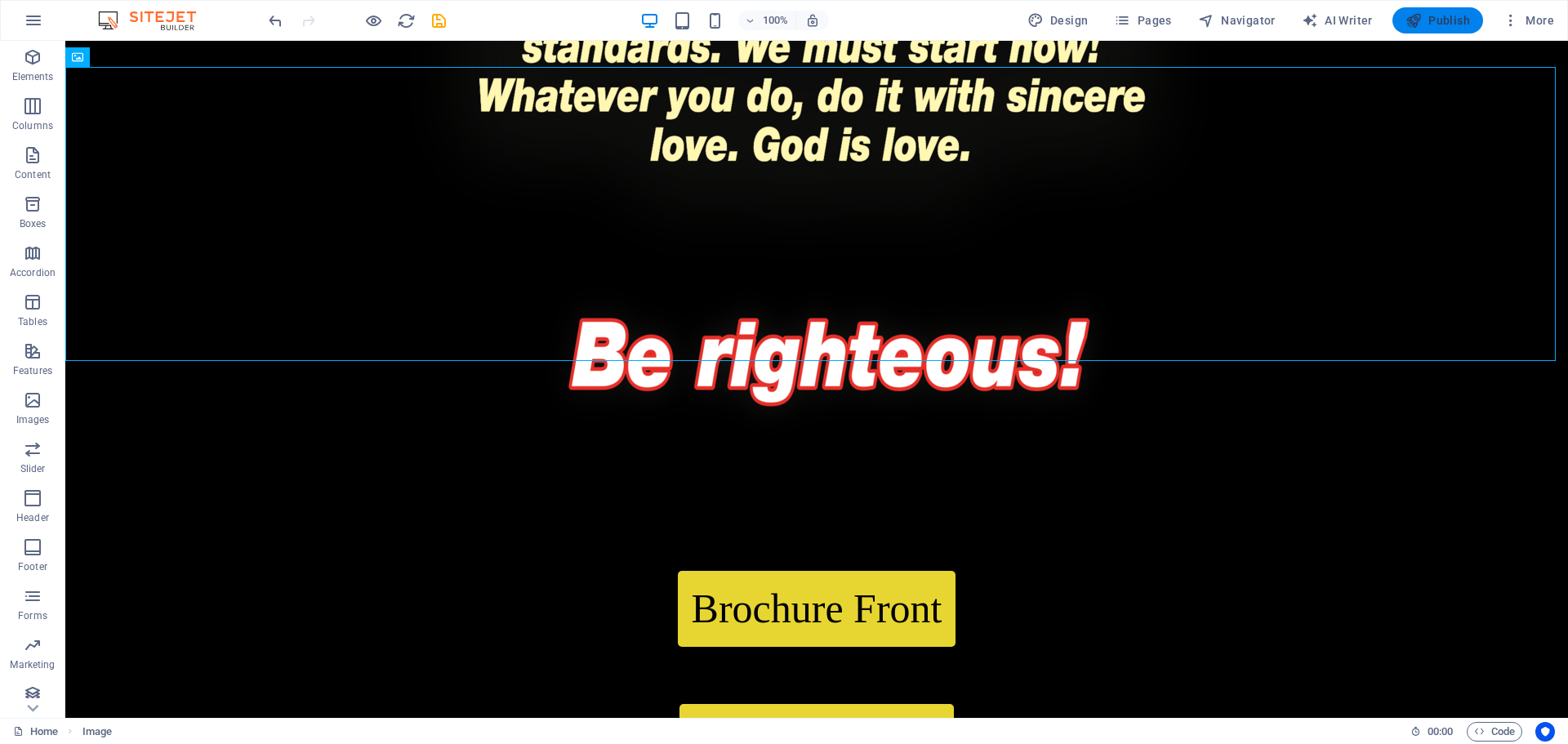
click at [1449, 17] on span "Publish" at bounding box center [1438, 21] width 65 height 16
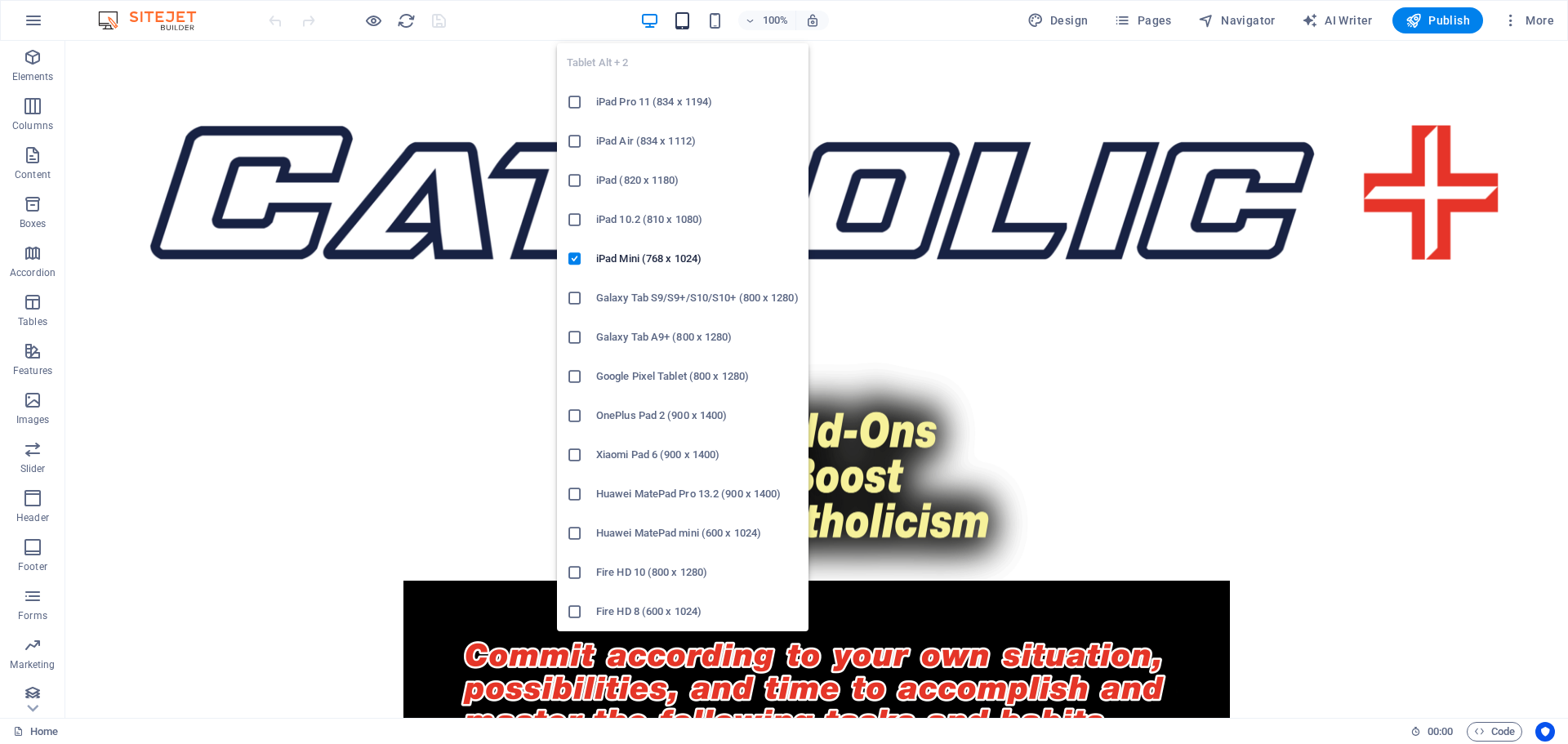
click at [685, 12] on icon "button" at bounding box center [683, 21] width 19 height 19
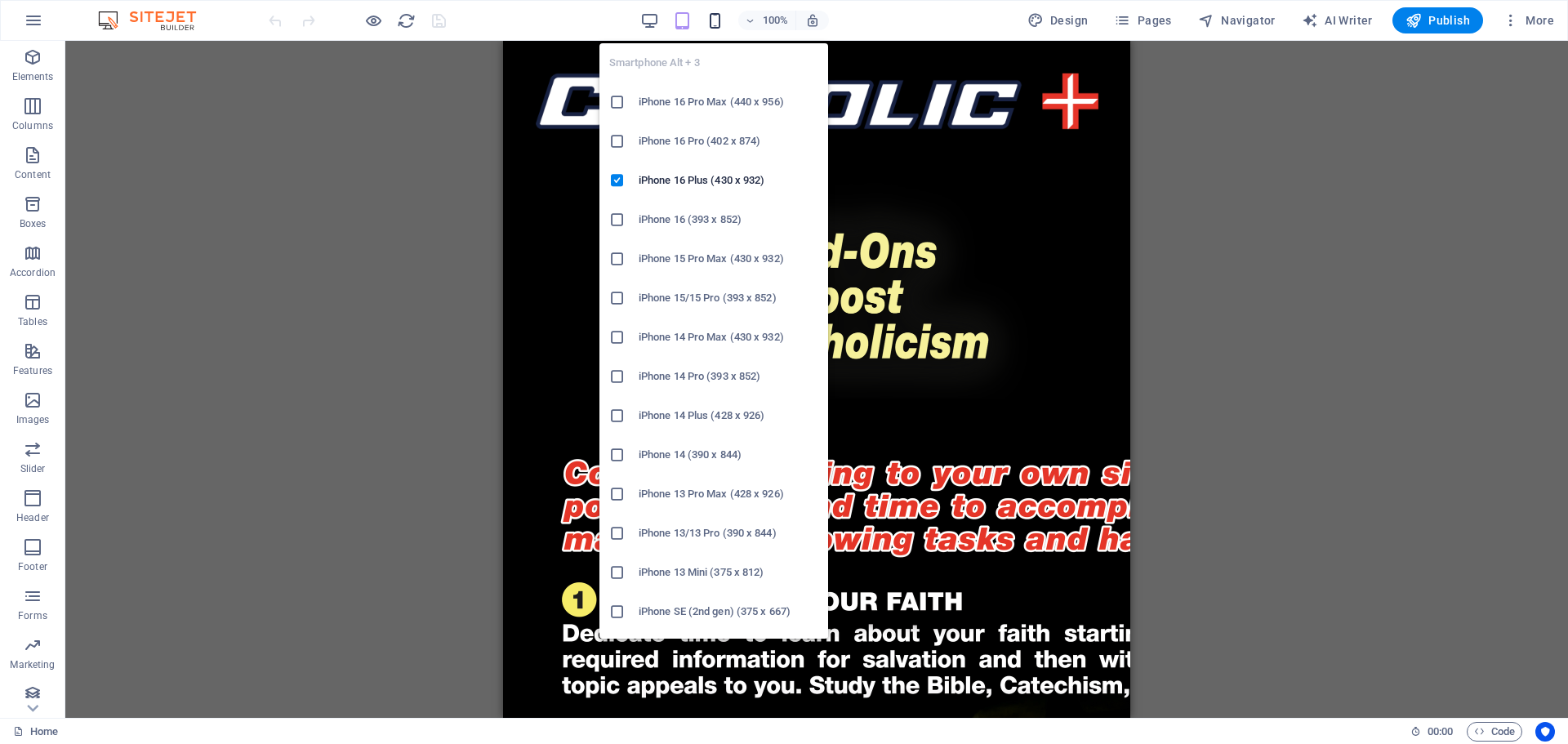
click at [715, 17] on icon "button" at bounding box center [715, 21] width 19 height 19
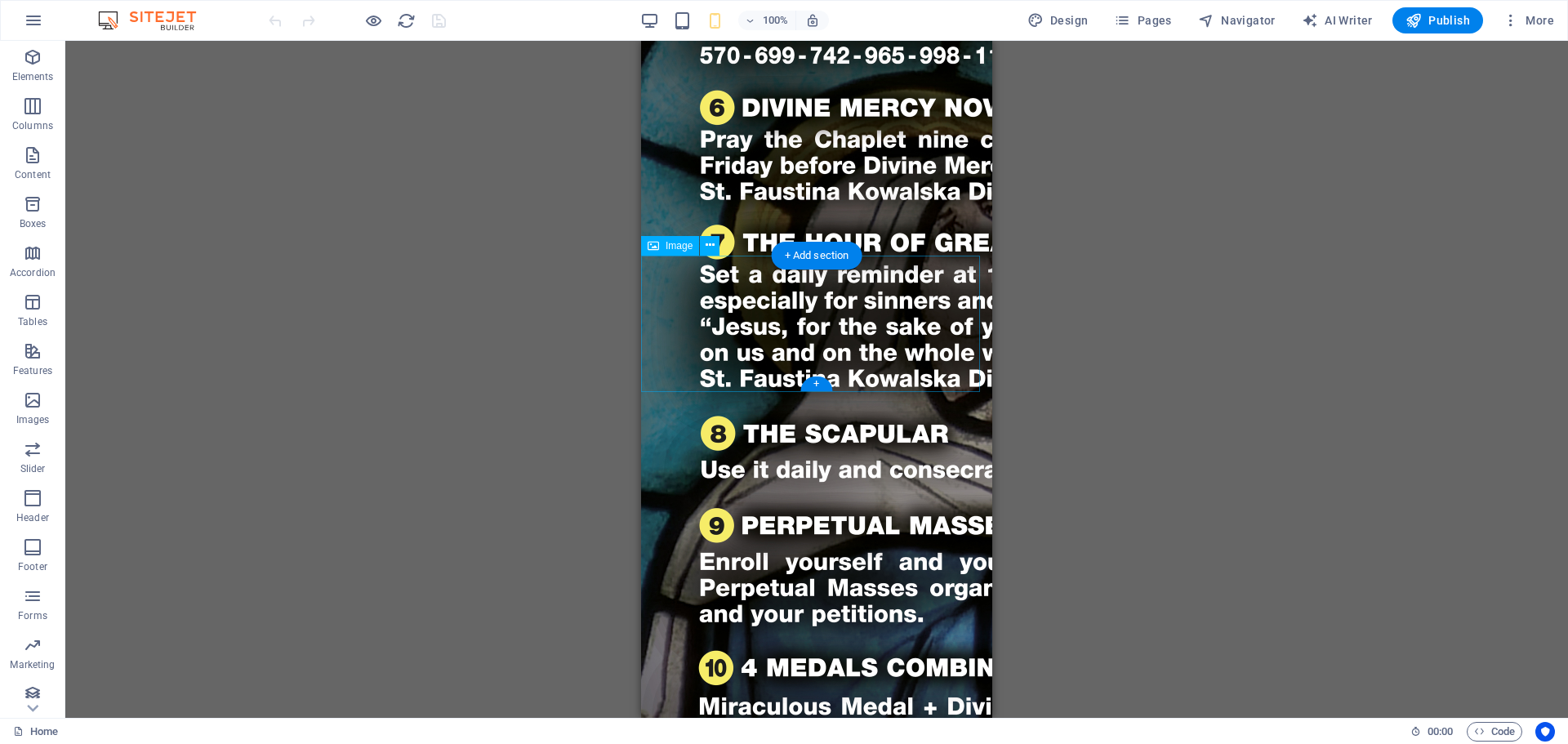
scroll to position [1211, 0]
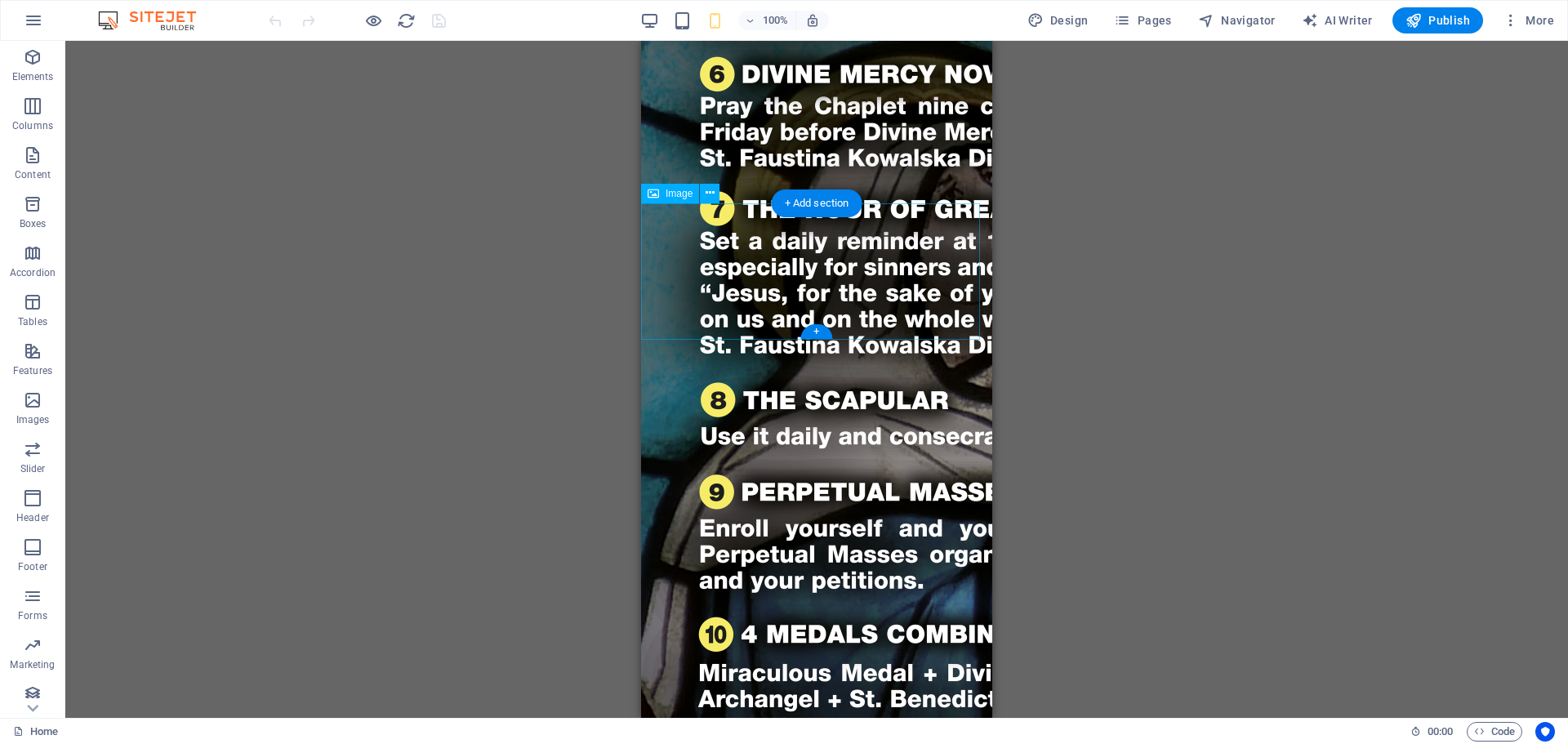
select select "px"
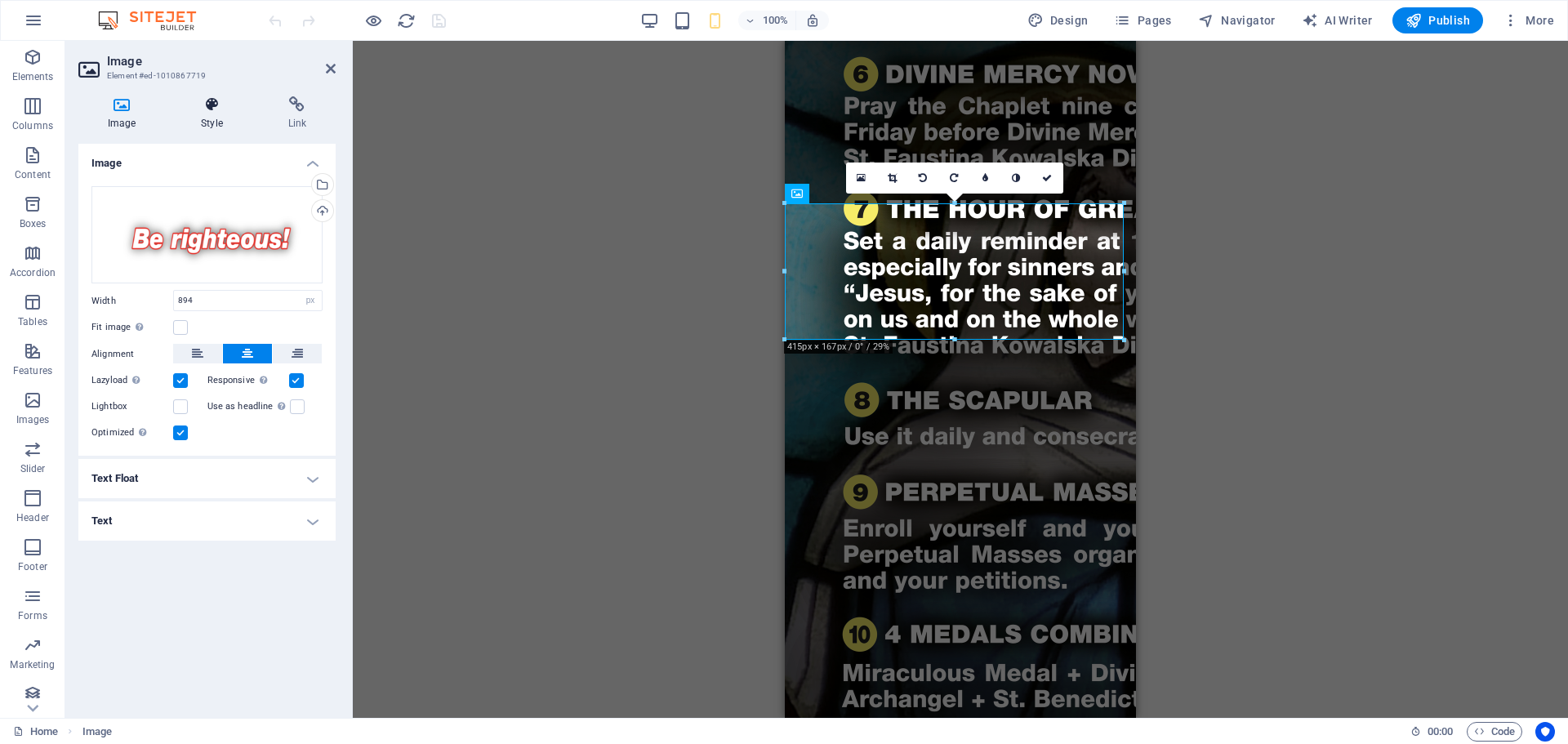
click at [199, 128] on h4 "Style" at bounding box center [215, 113] width 86 height 34
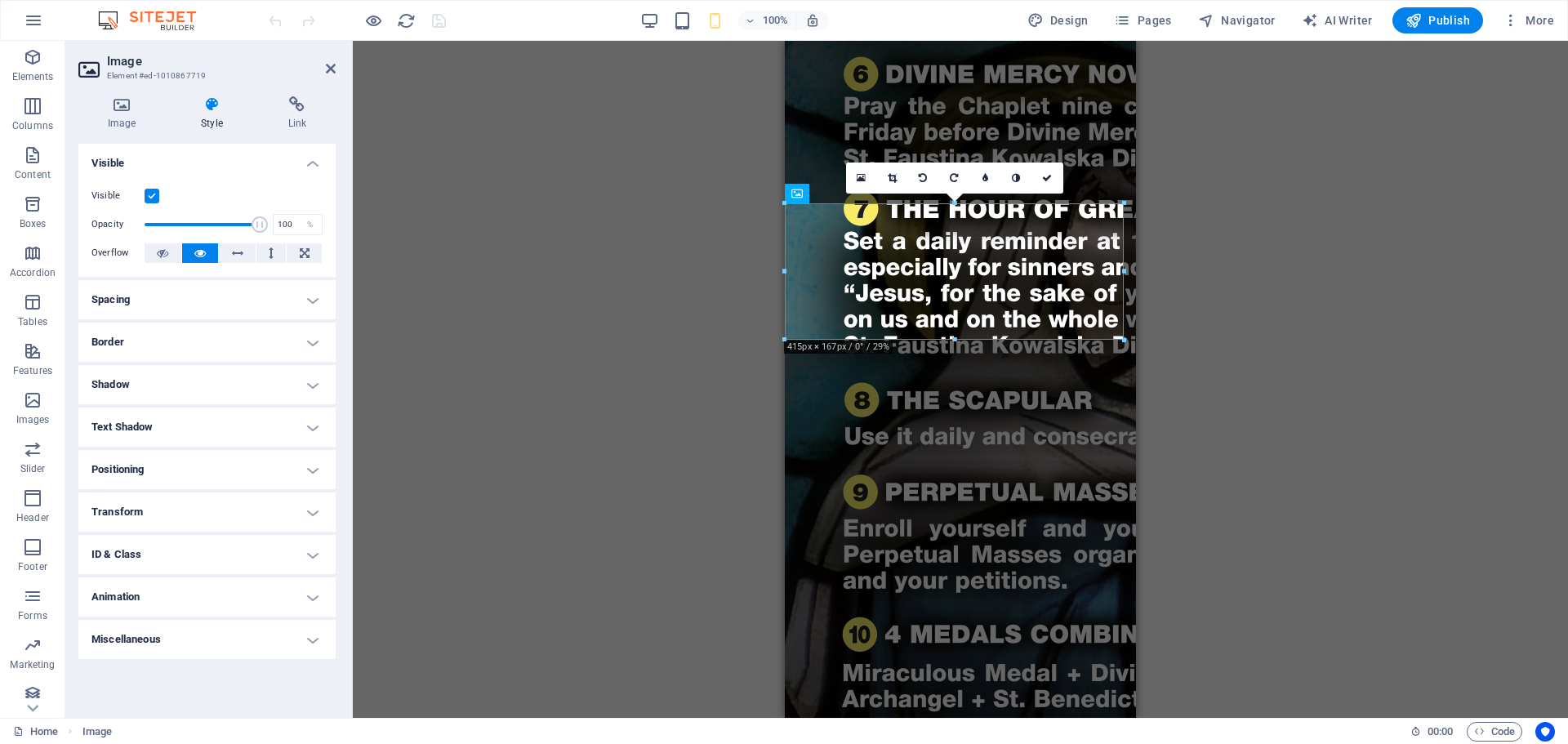
click at [148, 465] on h4 "Positioning" at bounding box center [207, 469] width 258 height 39
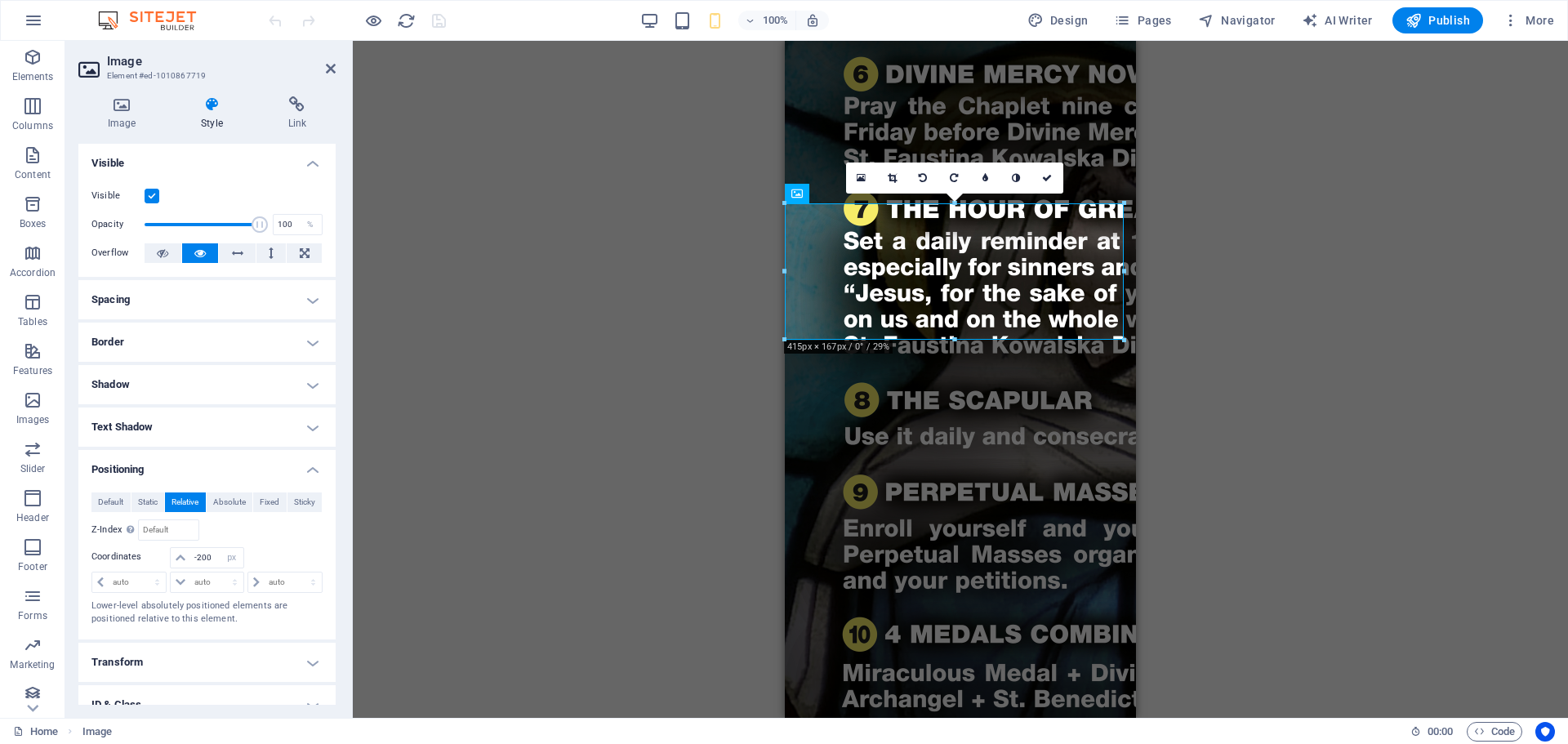
click at [1568, 322] on div "Drag here to replace the existing content. Press “Ctrl” if you want to create a…" at bounding box center [961, 379] width 1216 height 677
drag, startPoint x: 214, startPoint y: 556, endPoint x: 167, endPoint y: 557, distance: 47.0
click at [168, 557] on div "-200 auto px rem % em" at bounding box center [207, 557] width 77 height 22
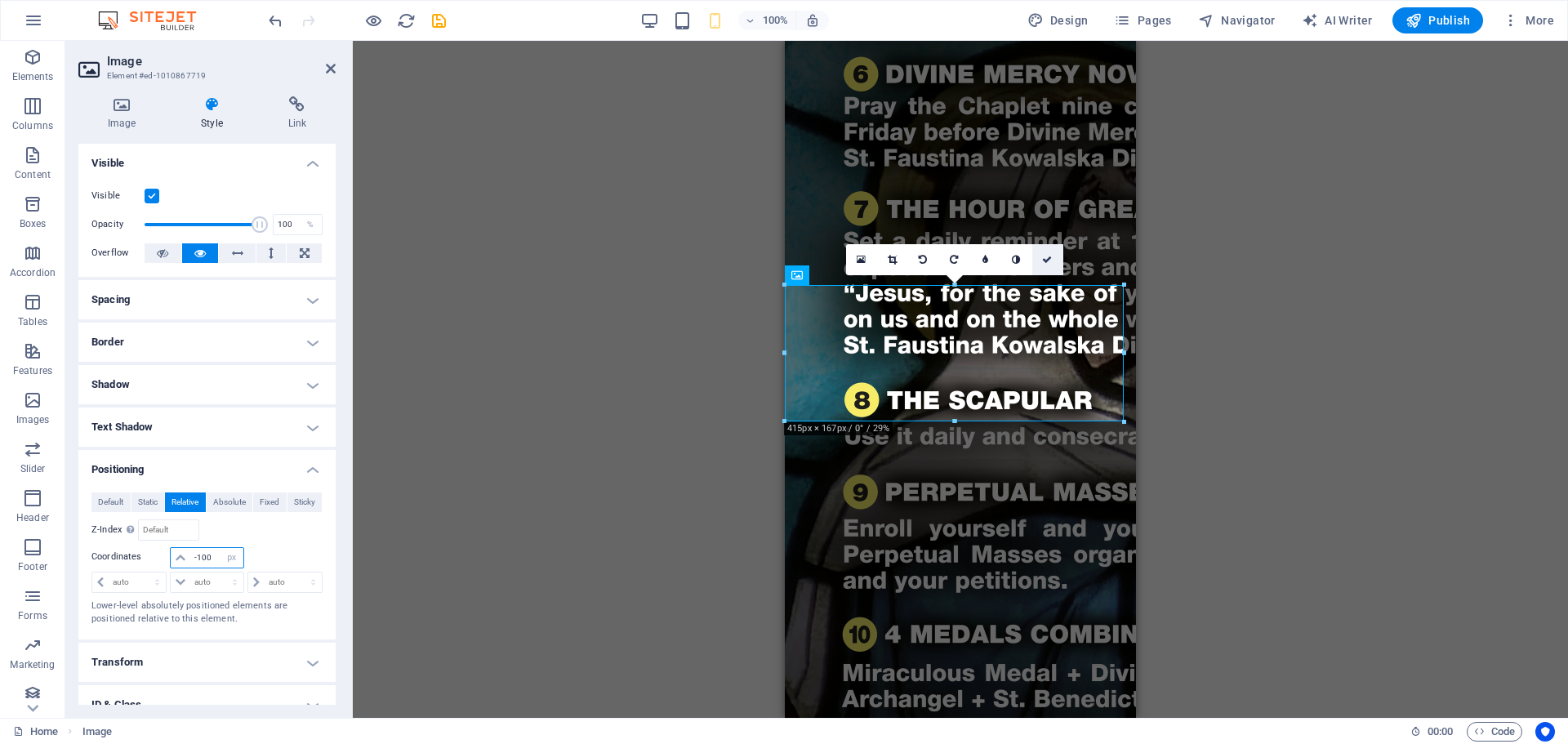
type input "-100"
click at [1047, 261] on icon at bounding box center [1047, 259] width 10 height 10
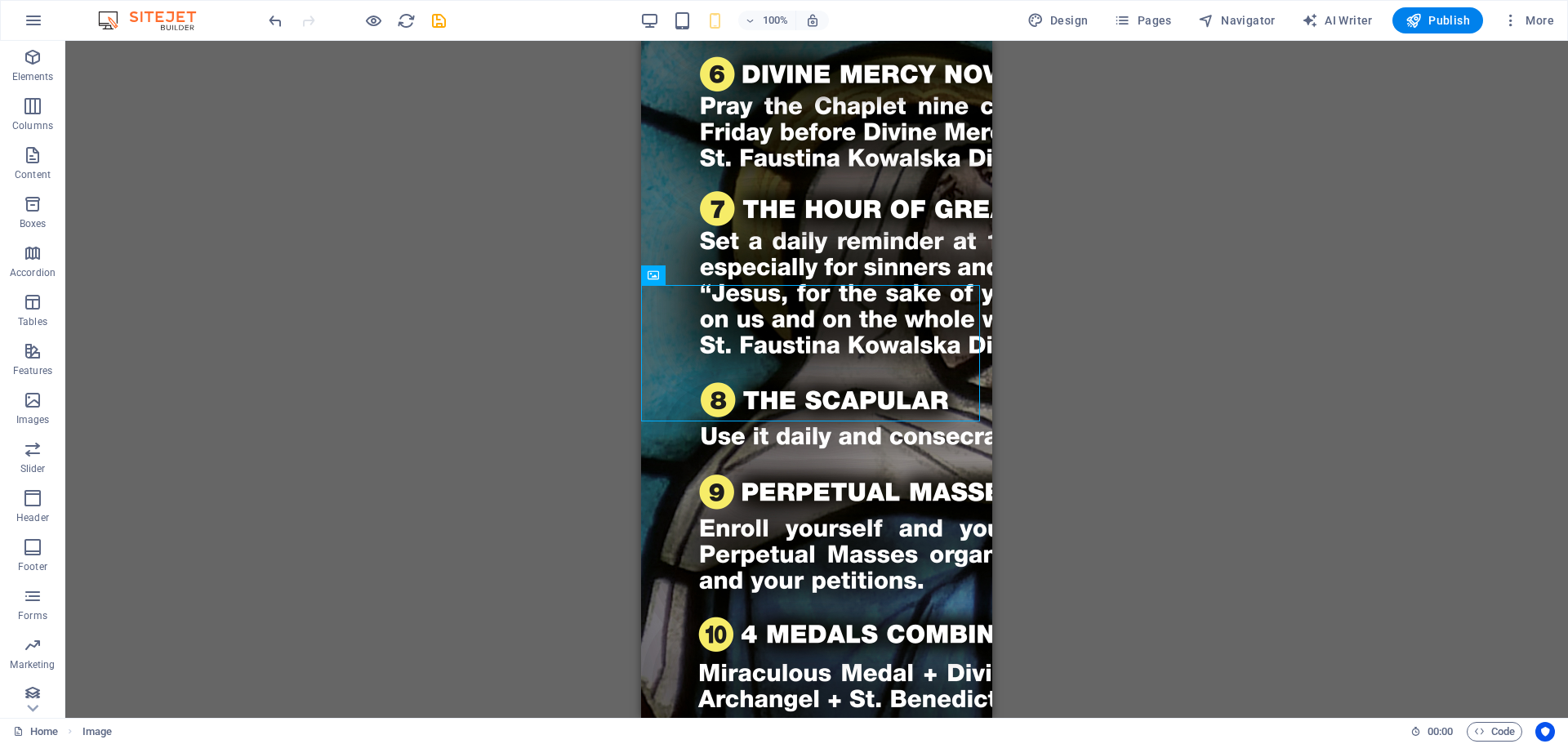
click at [1074, 299] on div "Drag here to replace the existing content. Press “Ctrl” if you want to create a…" at bounding box center [817, 379] width 1503 height 677
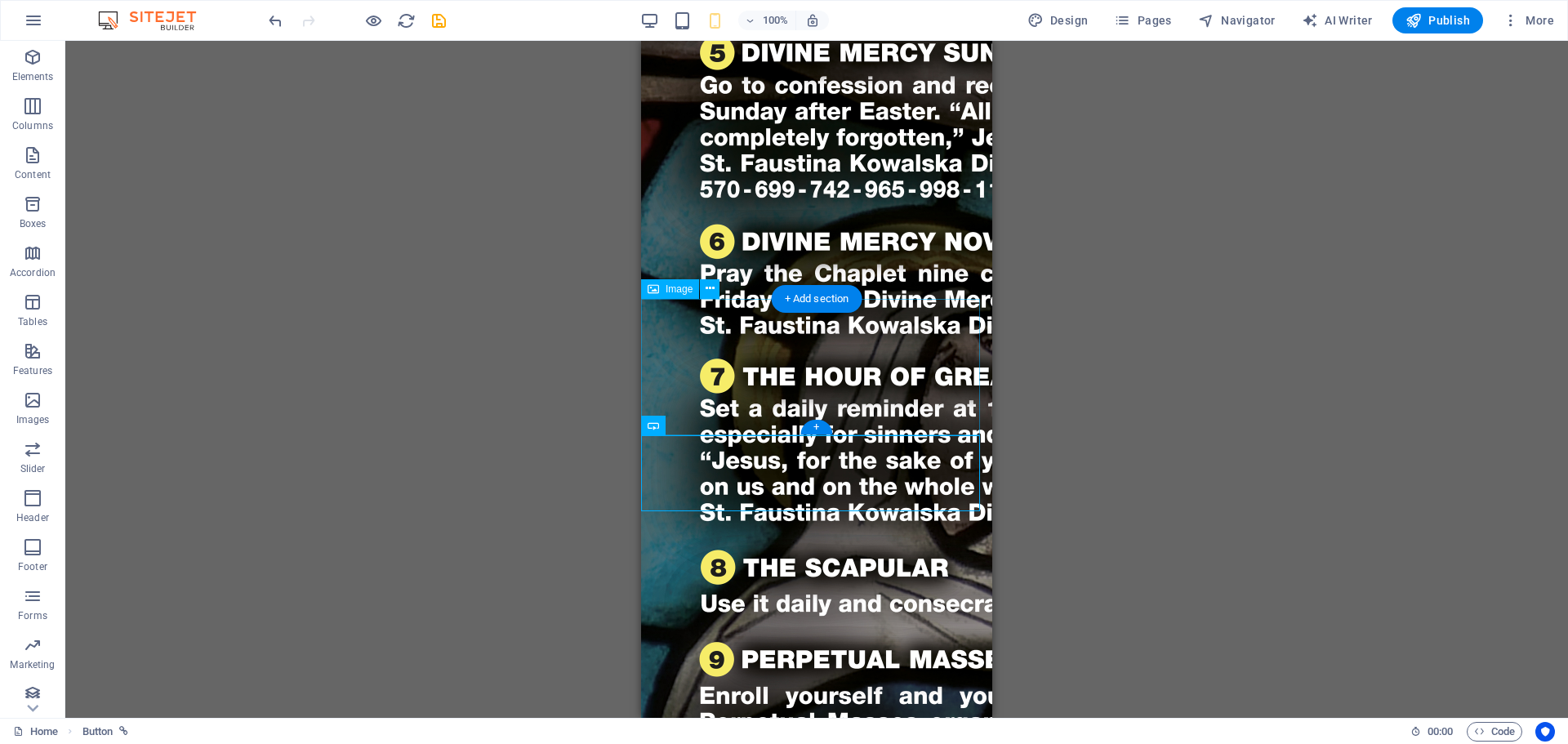
scroll to position [966, 0]
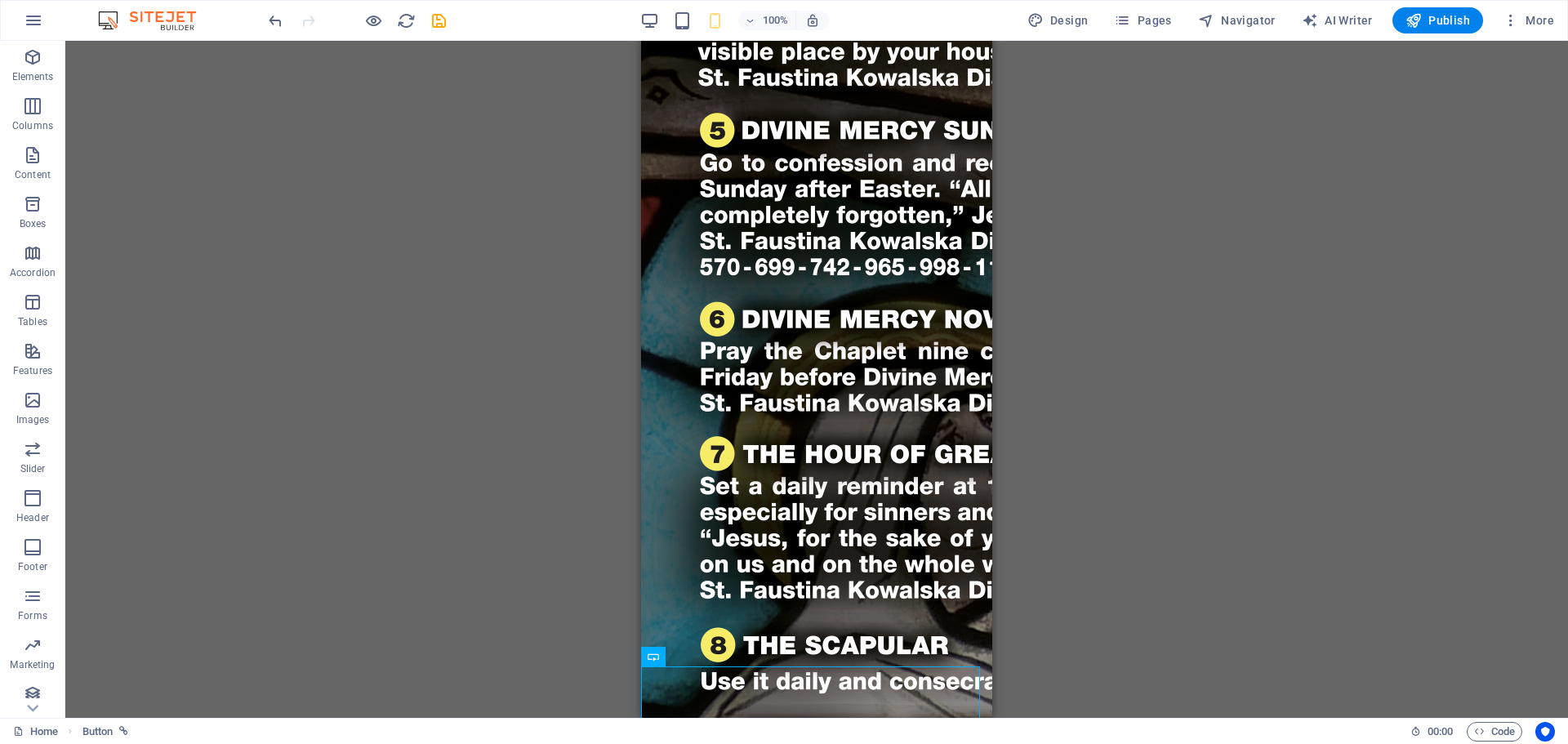
click at [1549, 372] on div "Drag here to replace the existing content. Press “Ctrl” if you want to create a…" at bounding box center [817, 379] width 1503 height 677
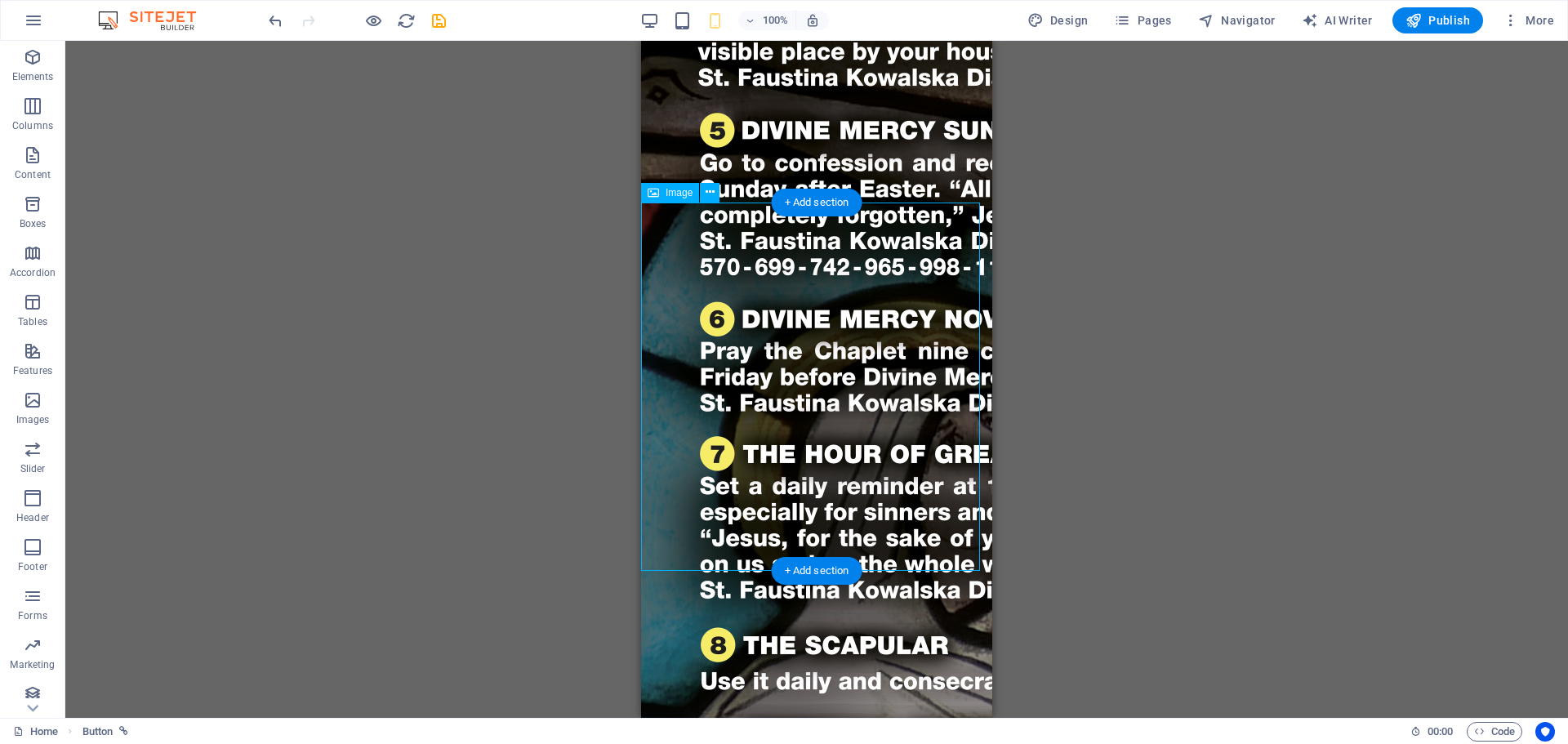
select select "px"
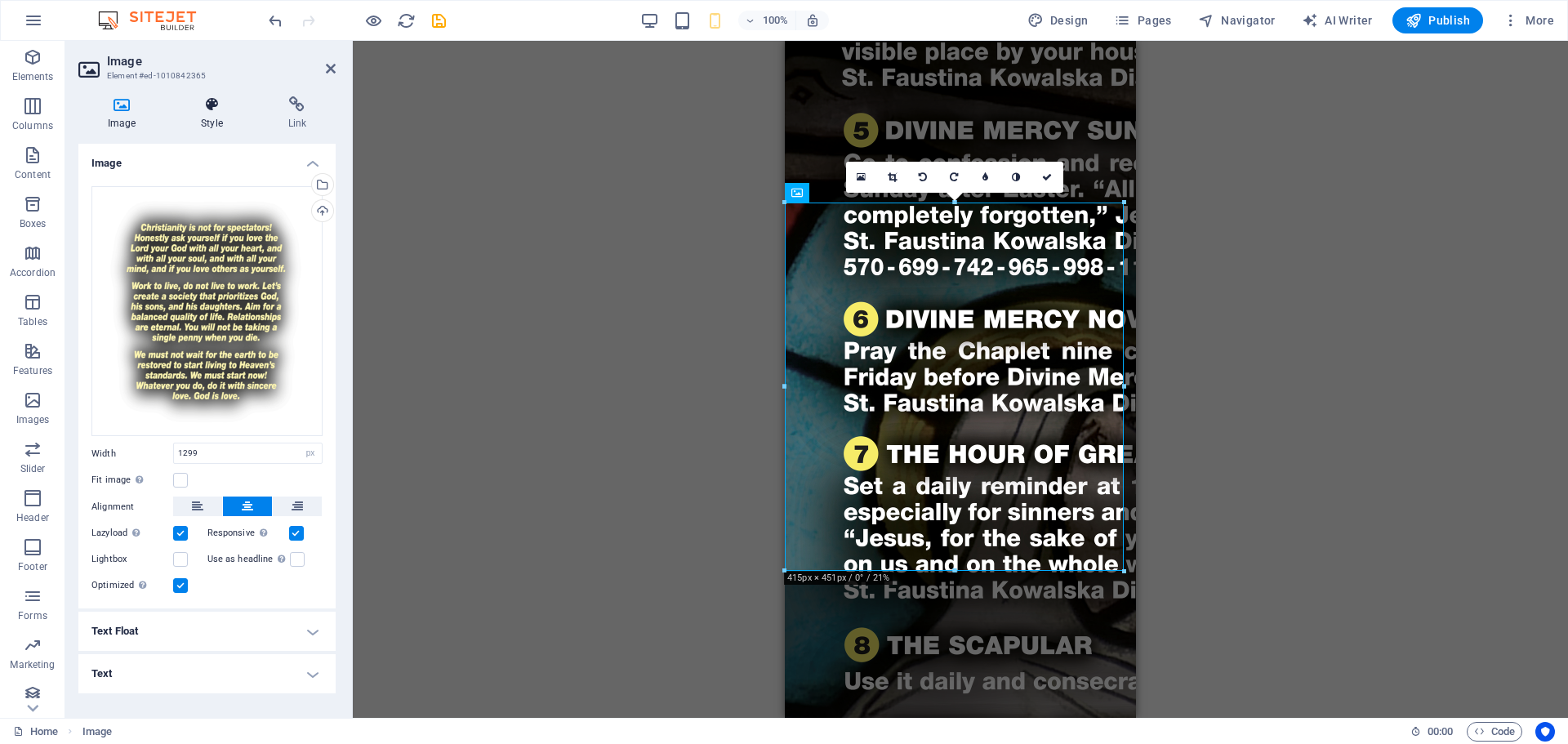
click at [194, 108] on icon at bounding box center [211, 104] width 80 height 16
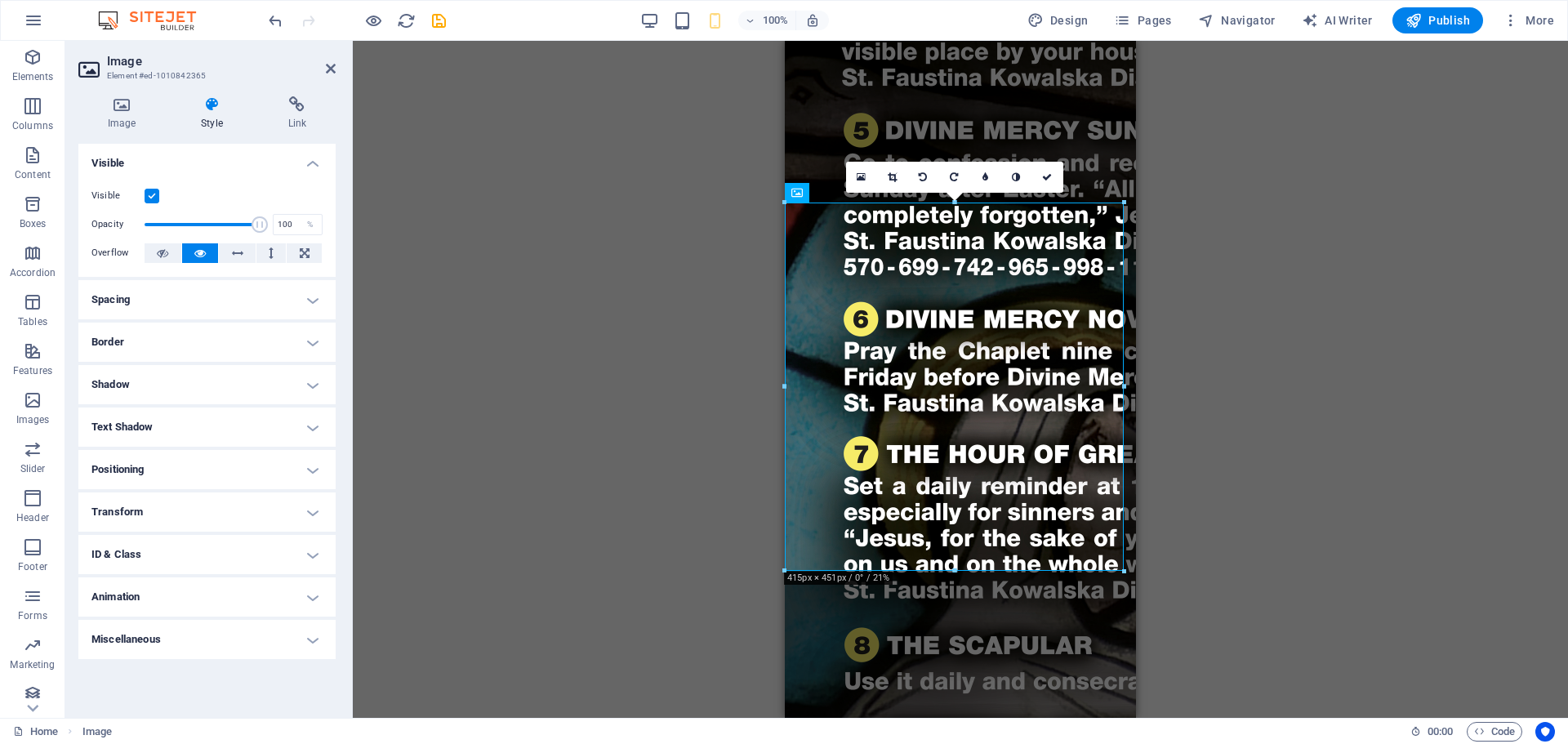
click at [177, 461] on h4 "Positioning" at bounding box center [207, 469] width 258 height 39
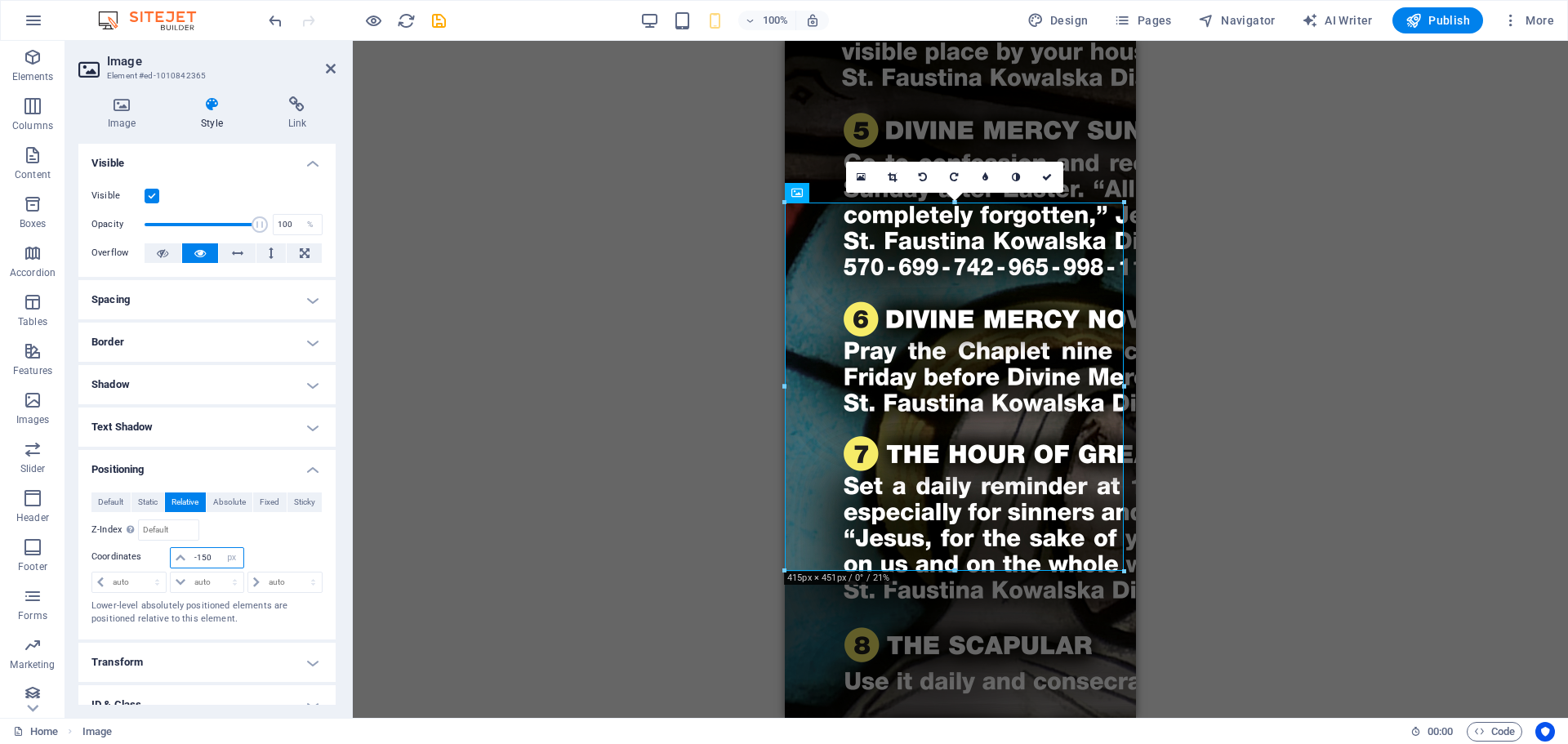
drag, startPoint x: 215, startPoint y: 557, endPoint x: 161, endPoint y: 562, distance: 54.2
click at [166, 563] on div "-150 auto px rem % em" at bounding box center [207, 557] width 231 height 22
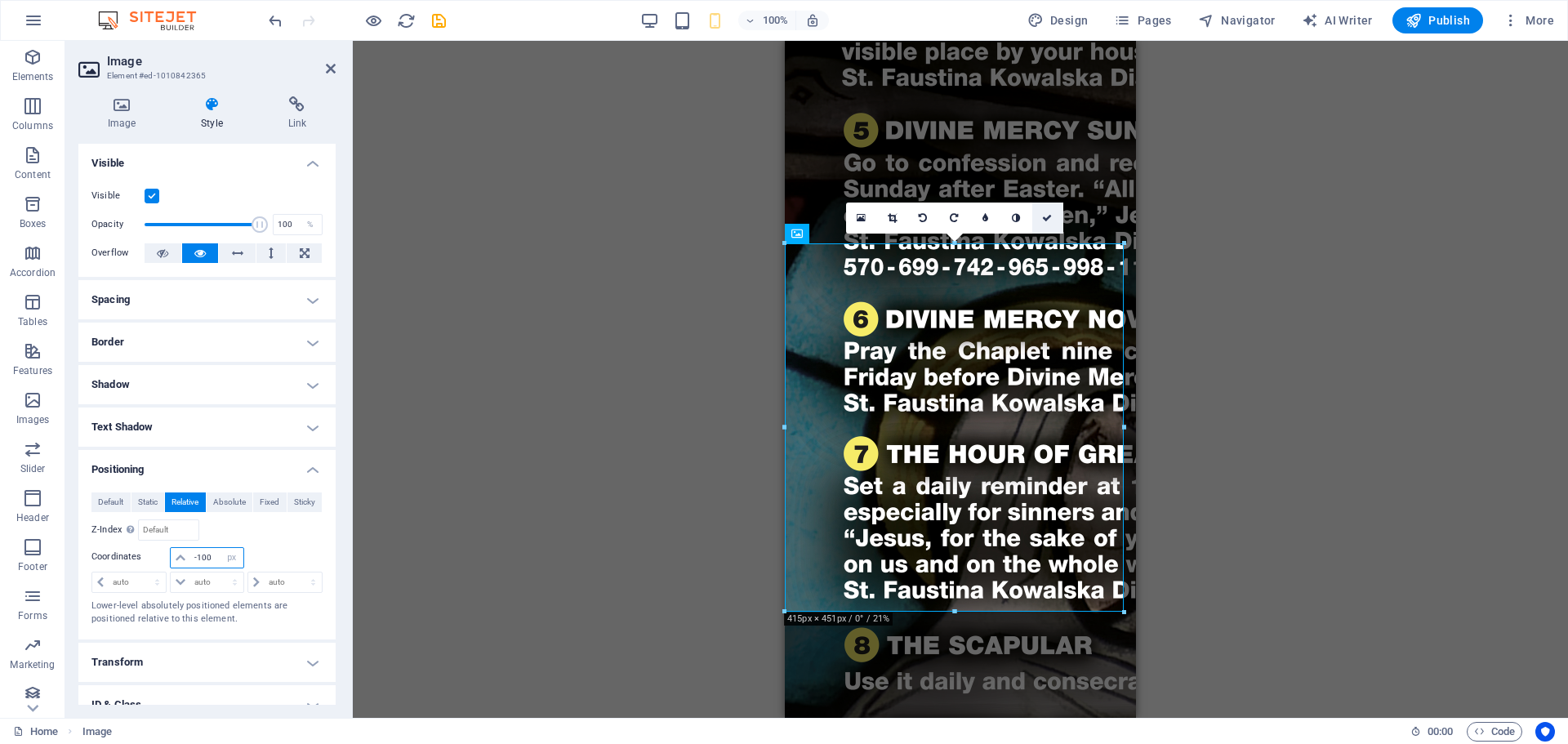
type input "-100"
click at [1053, 219] on icon at bounding box center [1047, 217] width 10 height 10
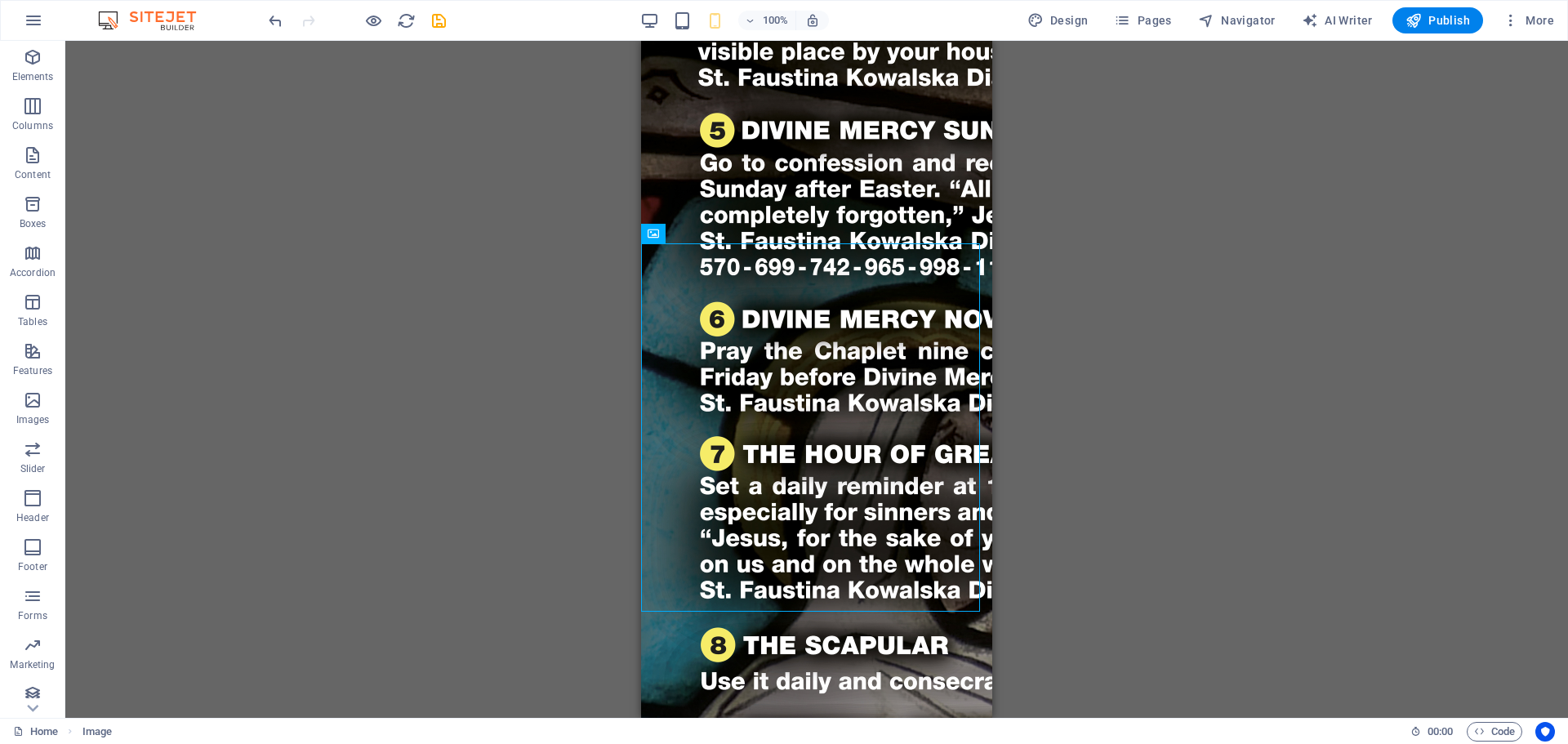
click at [1199, 270] on div "Drag here to replace the existing content. Press “Ctrl” if you want to create a…" at bounding box center [817, 379] width 1503 height 677
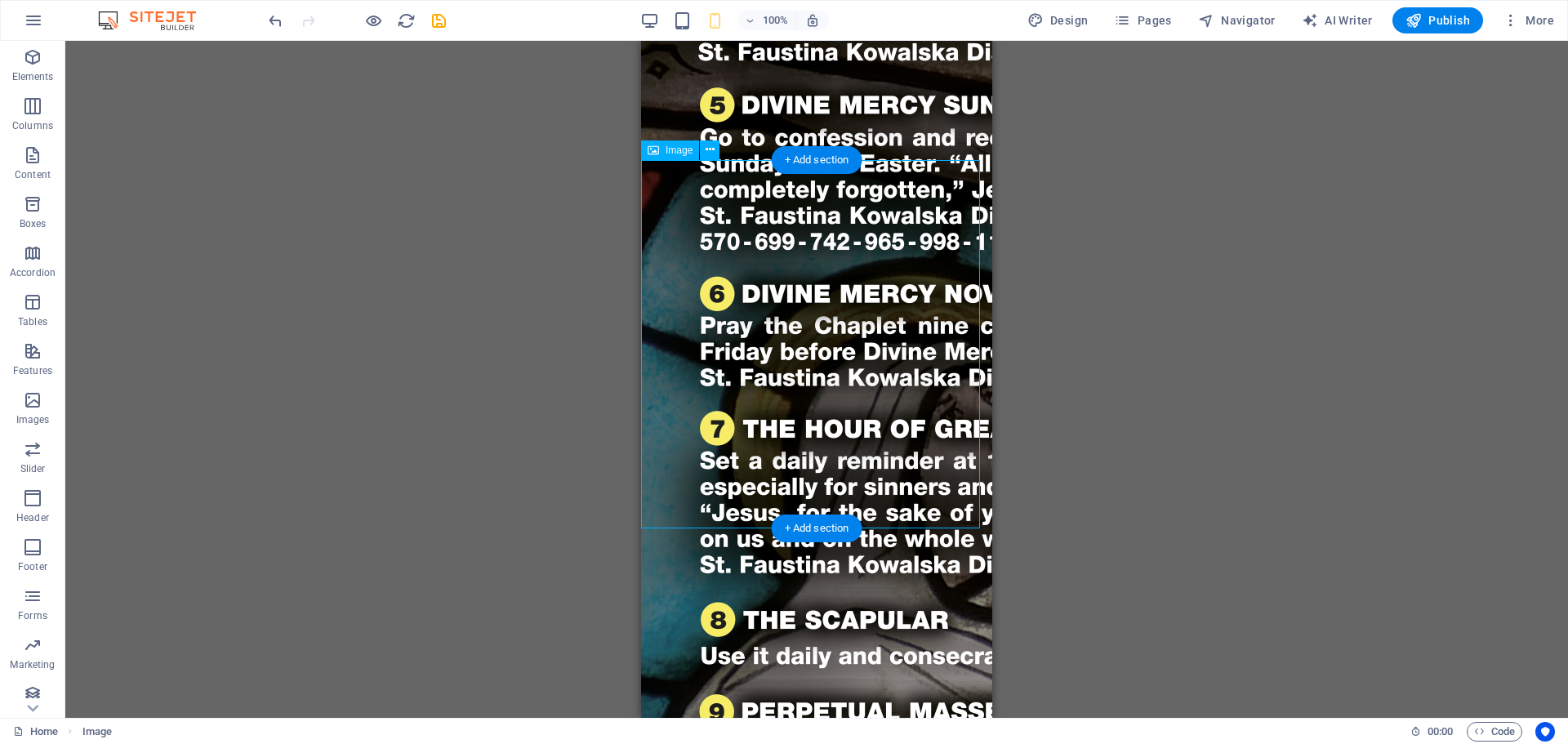
scroll to position [1129, 0]
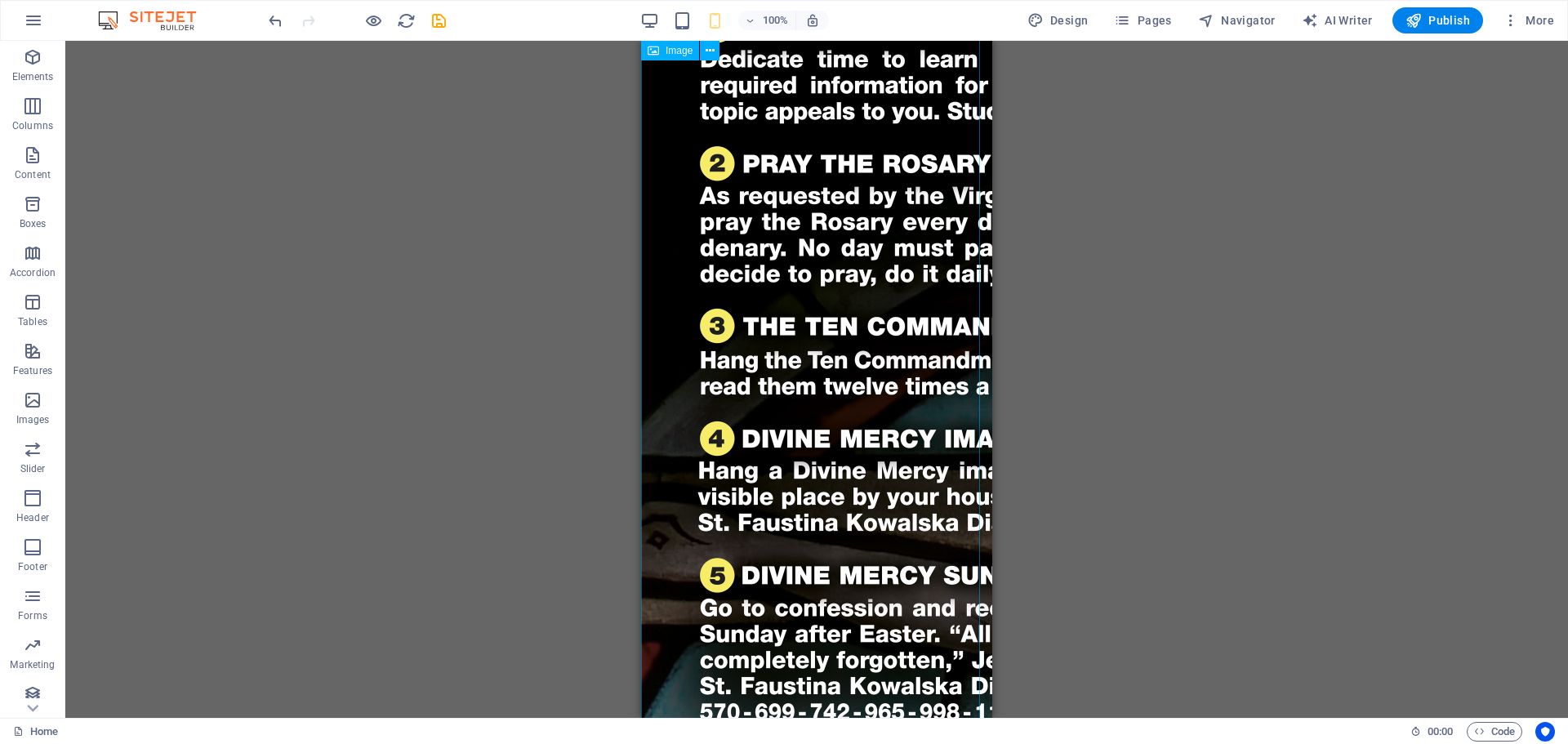
scroll to position [898, 0]
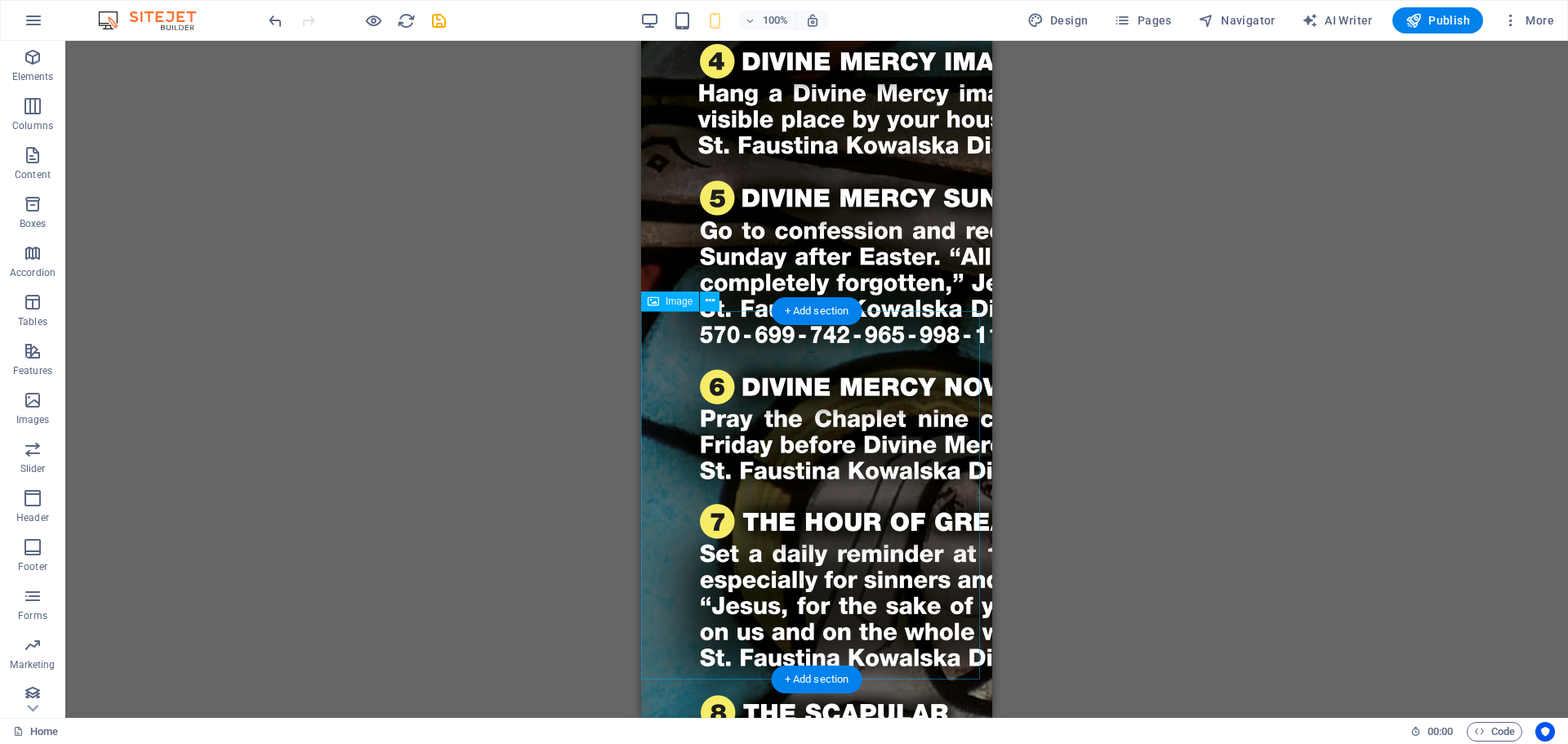
select select "px"
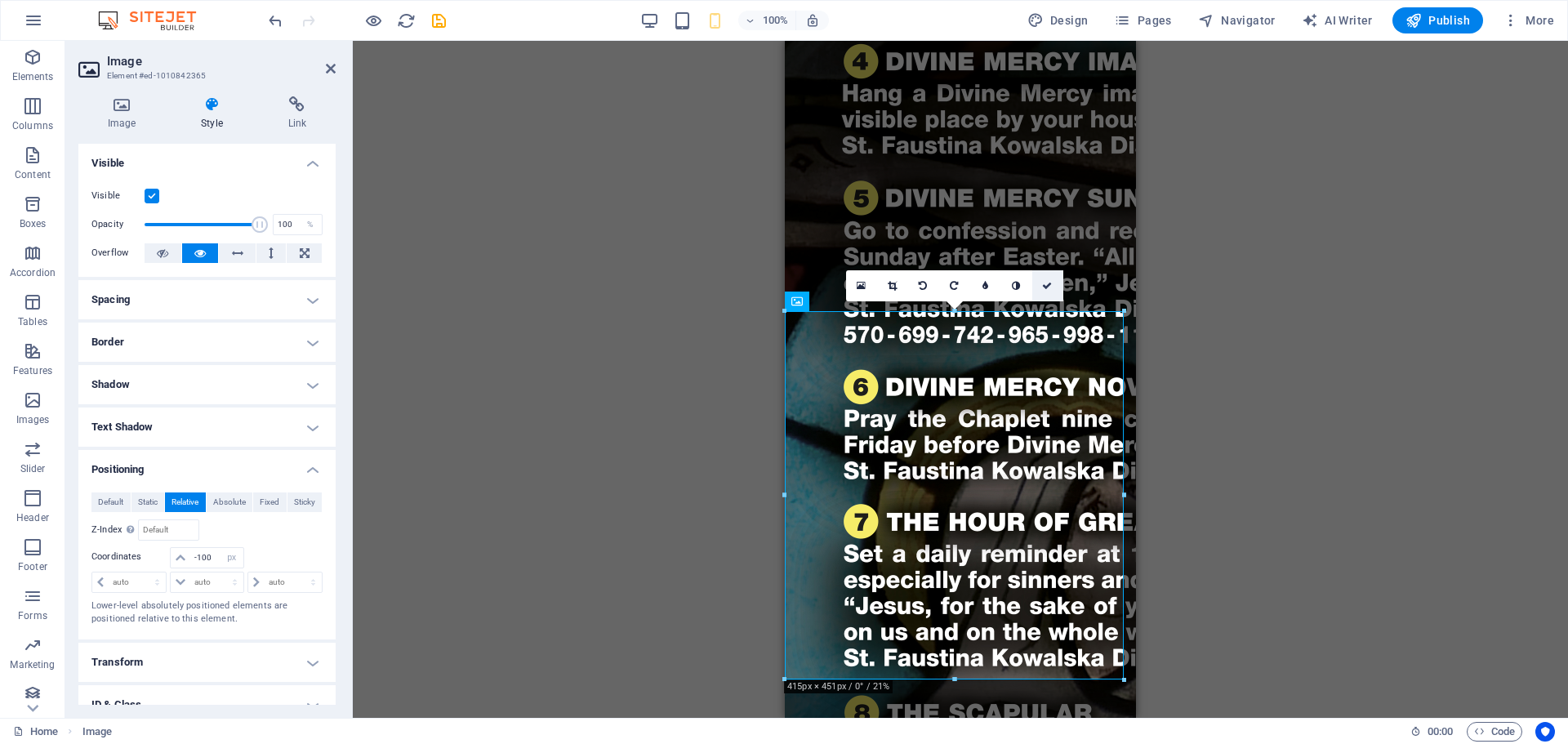
click at [1043, 282] on icon at bounding box center [1047, 285] width 10 height 10
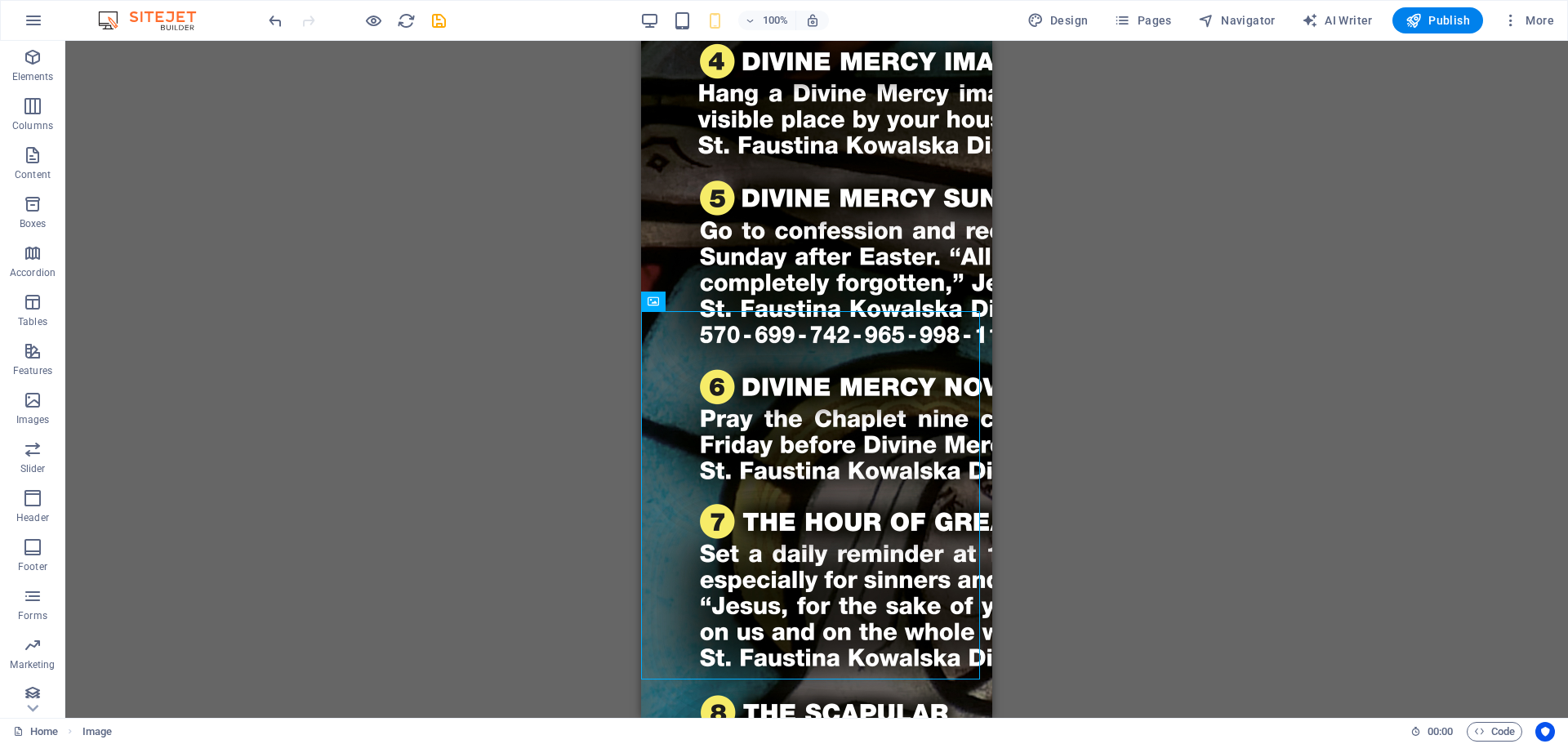
click at [1082, 293] on div "Drag here to replace the existing content. Press “Ctrl” if you want to create a…" at bounding box center [817, 379] width 1503 height 677
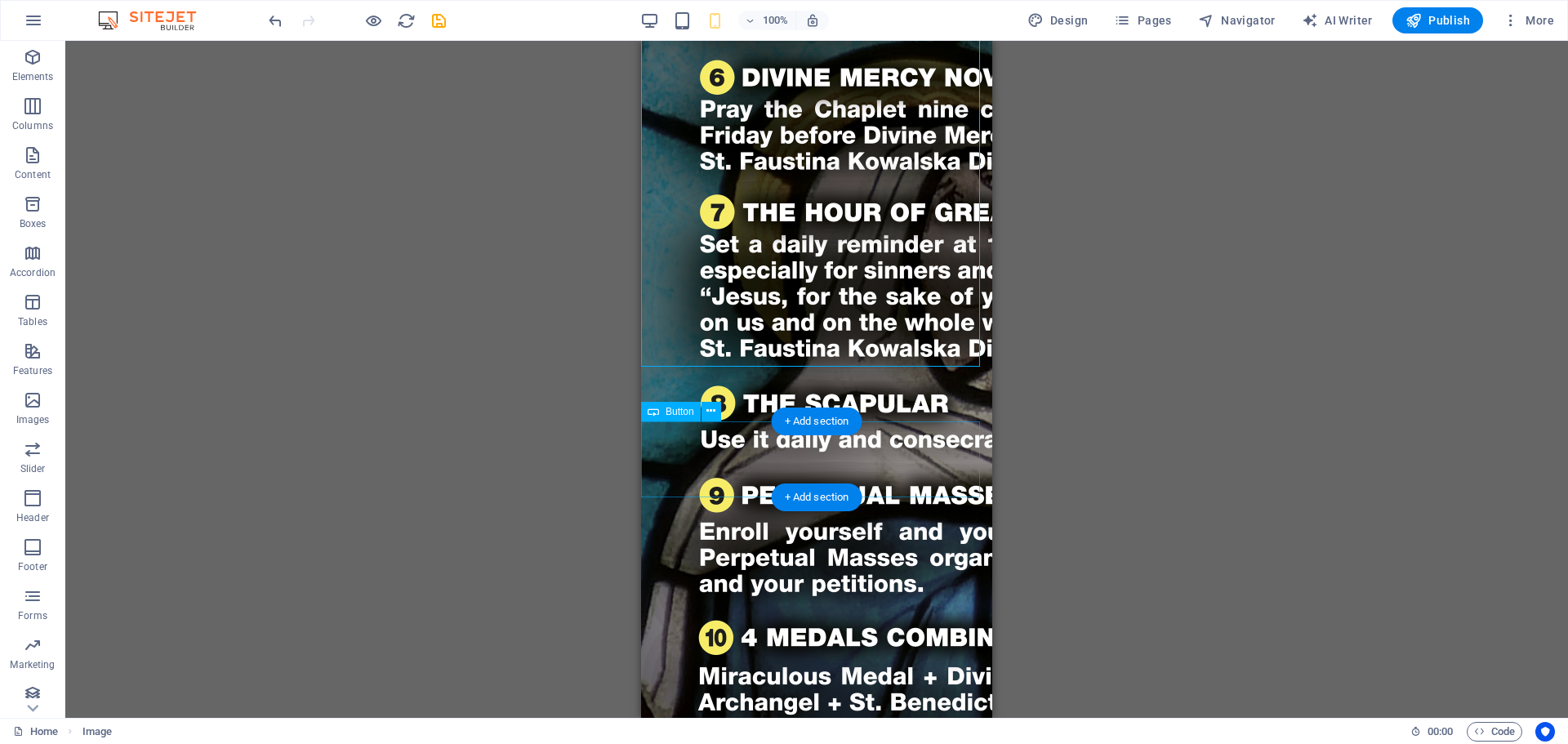
scroll to position [1211, 0]
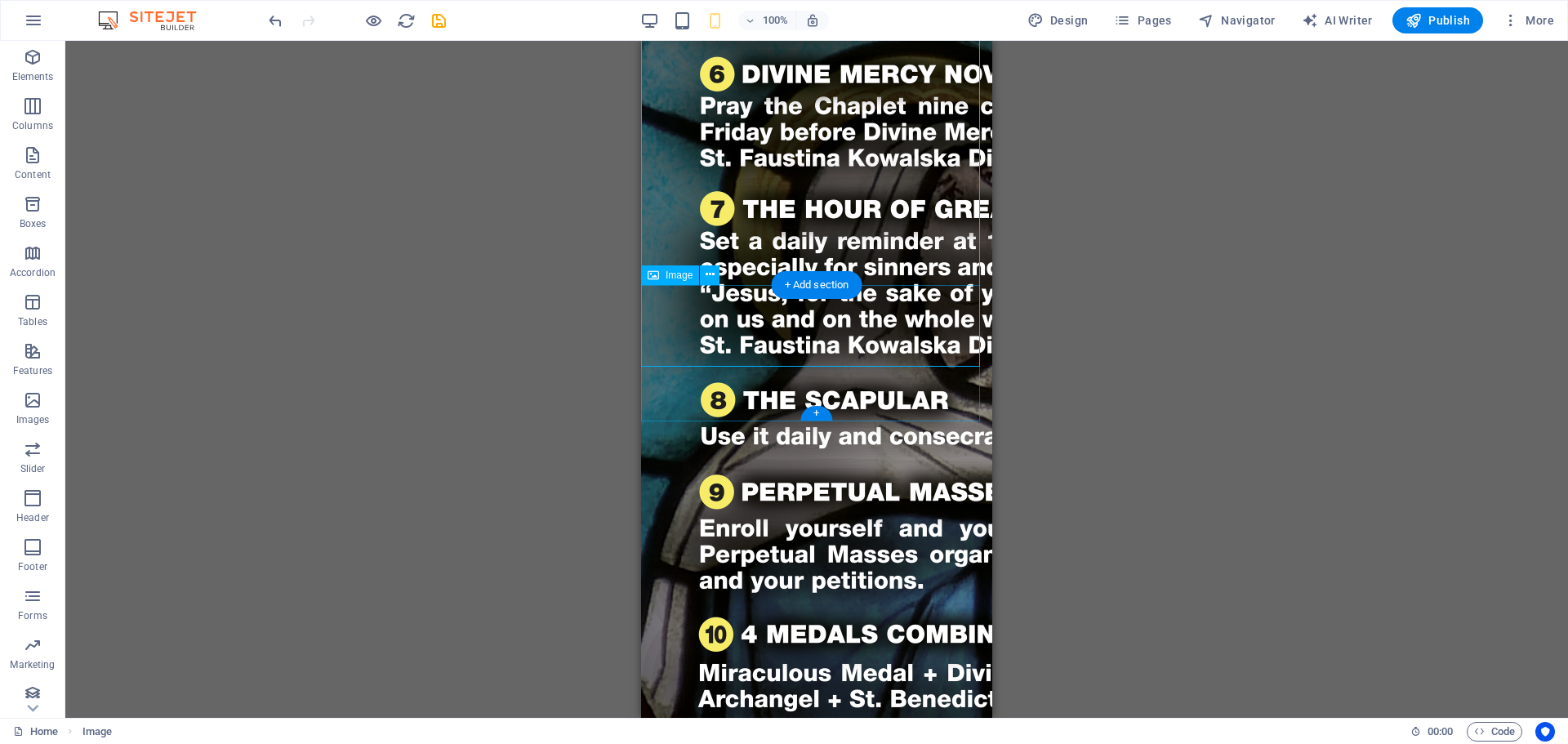
select select "px"
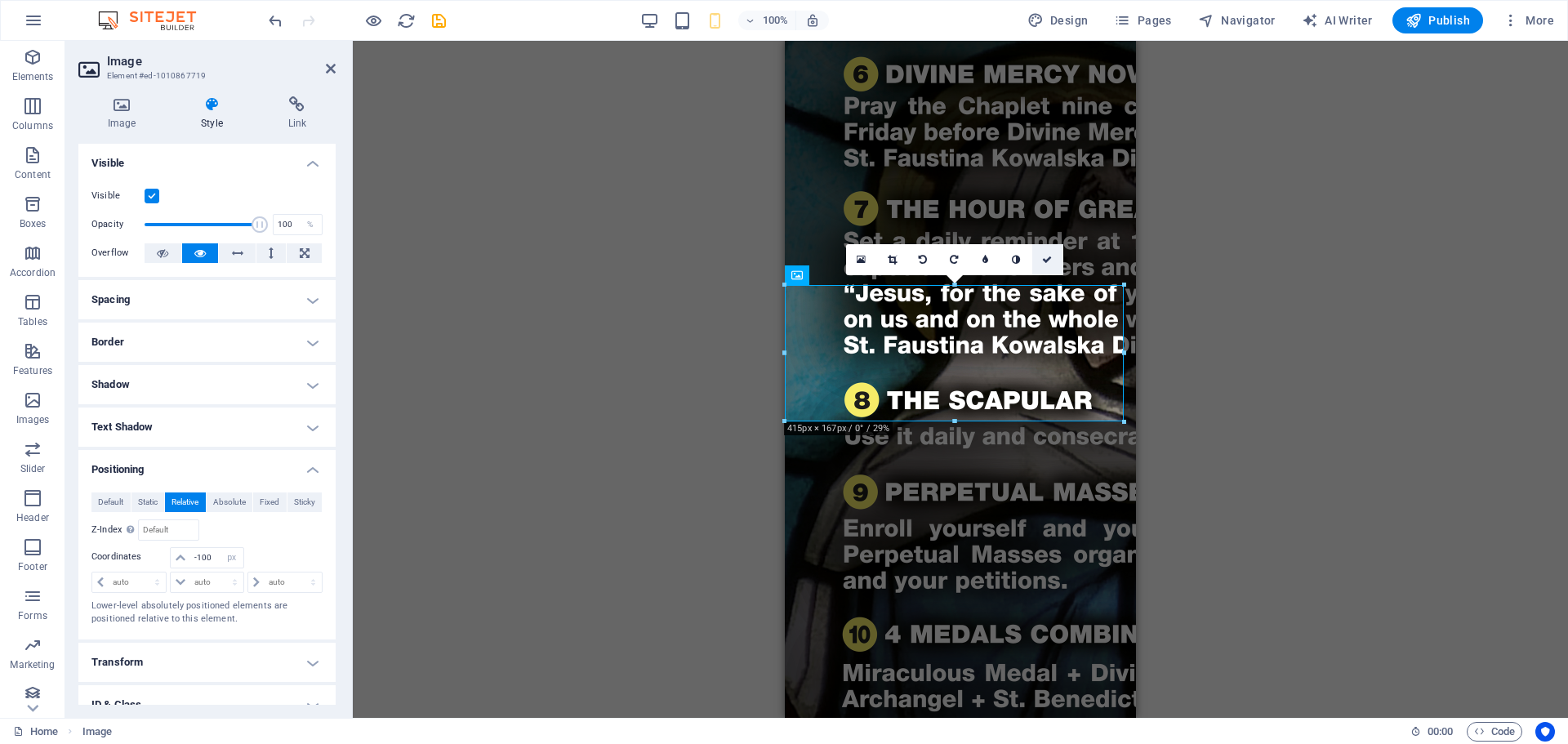
click at [1044, 252] on link at bounding box center [1048, 259] width 31 height 31
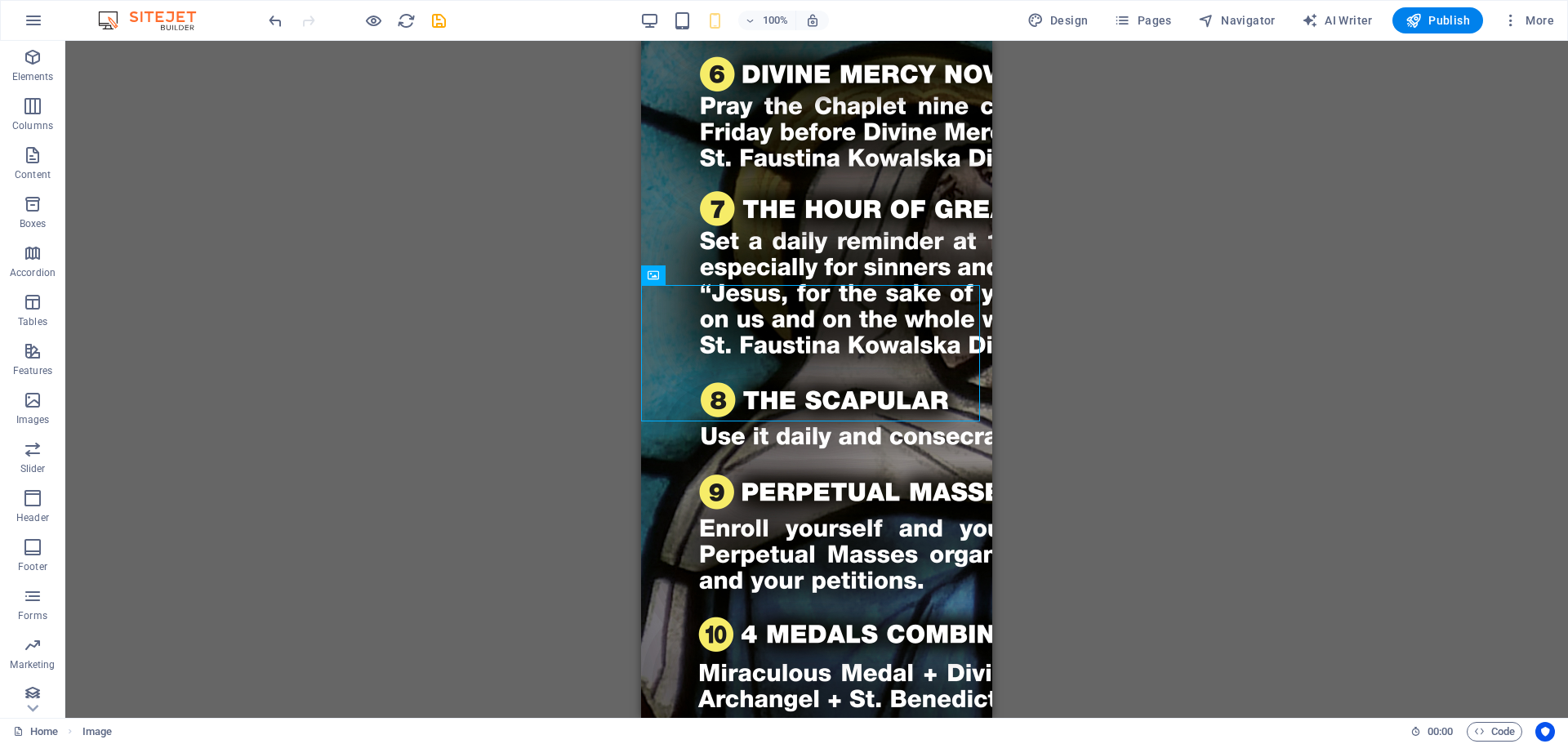
click at [1155, 302] on div "Drag here to replace the existing content. Press “Ctrl” if you want to create a…" at bounding box center [817, 379] width 1503 height 677
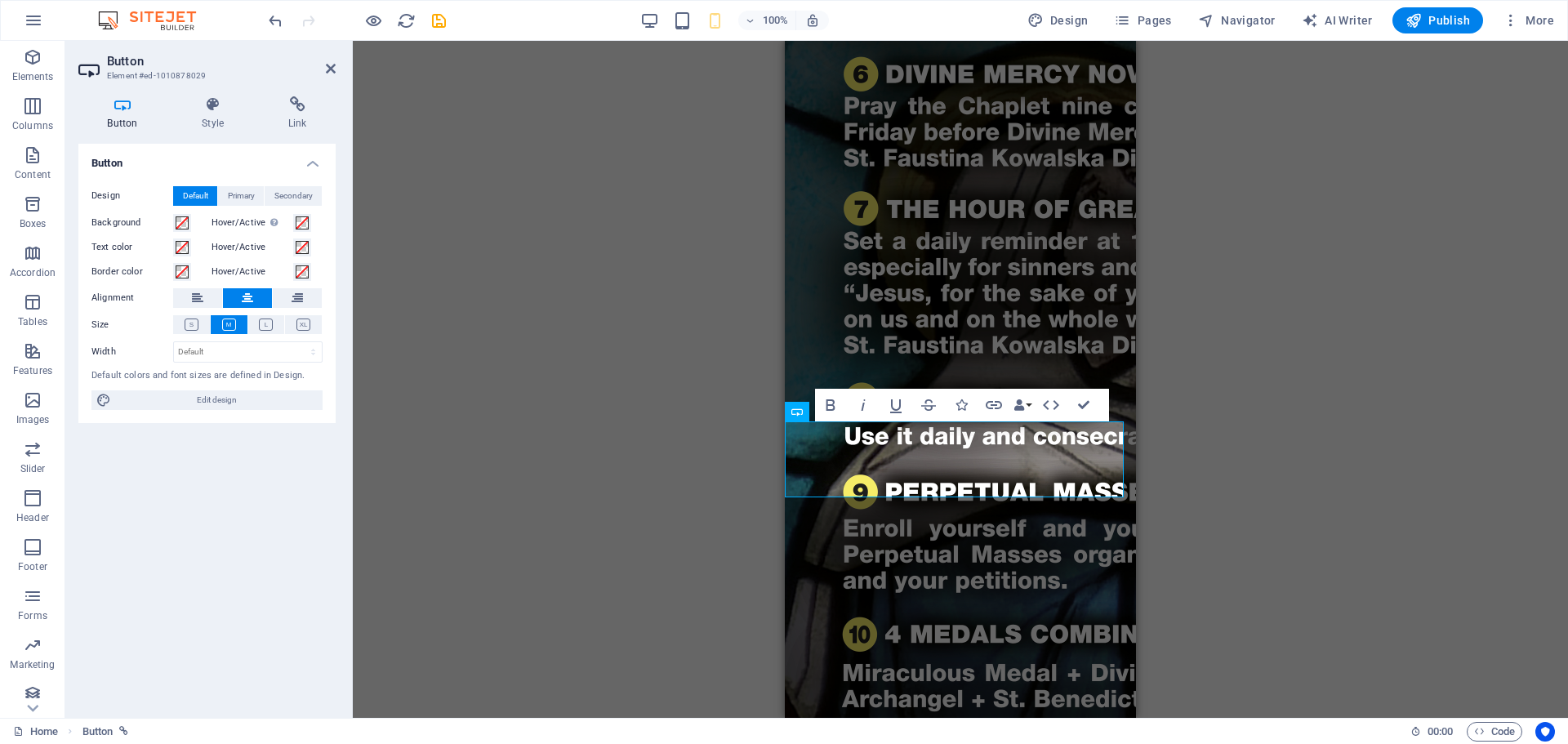
click at [1205, 407] on div "Image Image Image Image Image Footer Skadi Text Footer Skadi Button Bold Italic…" at bounding box center [961, 379] width 1216 height 677
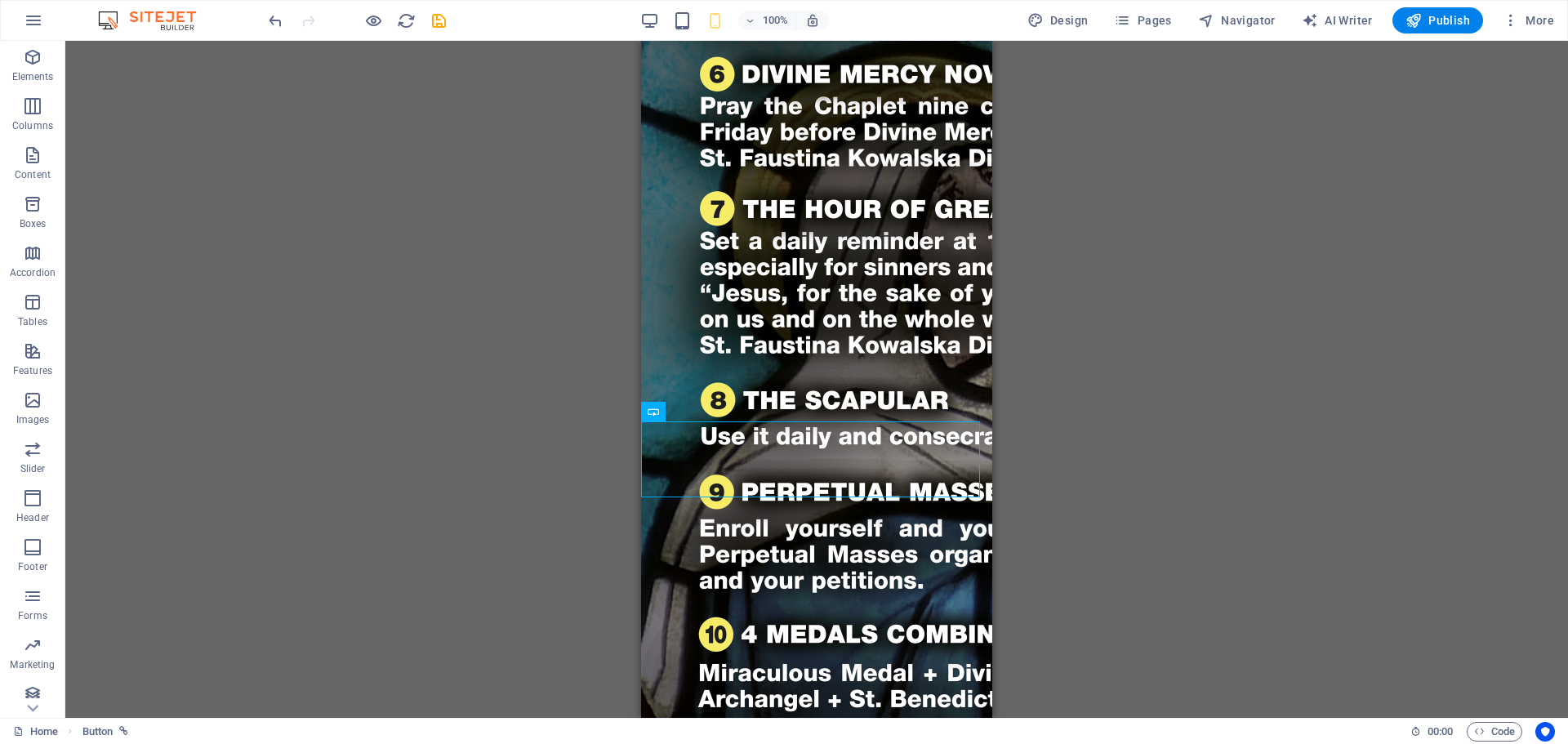
click at [1160, 365] on div "Image Image Image Image Image Footer Skadi Text Footer Skadi Button" at bounding box center [817, 379] width 1503 height 677
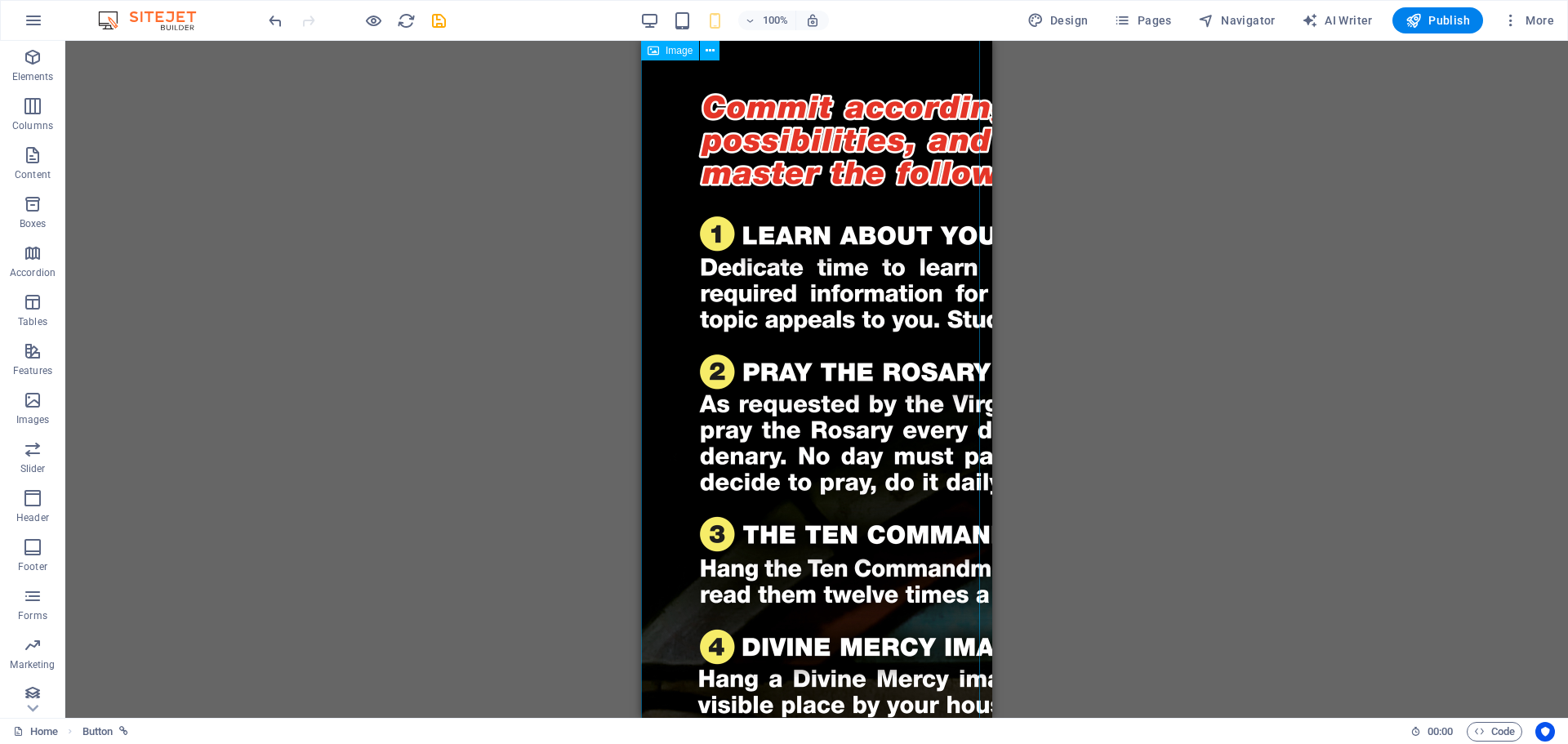
scroll to position [0, 0]
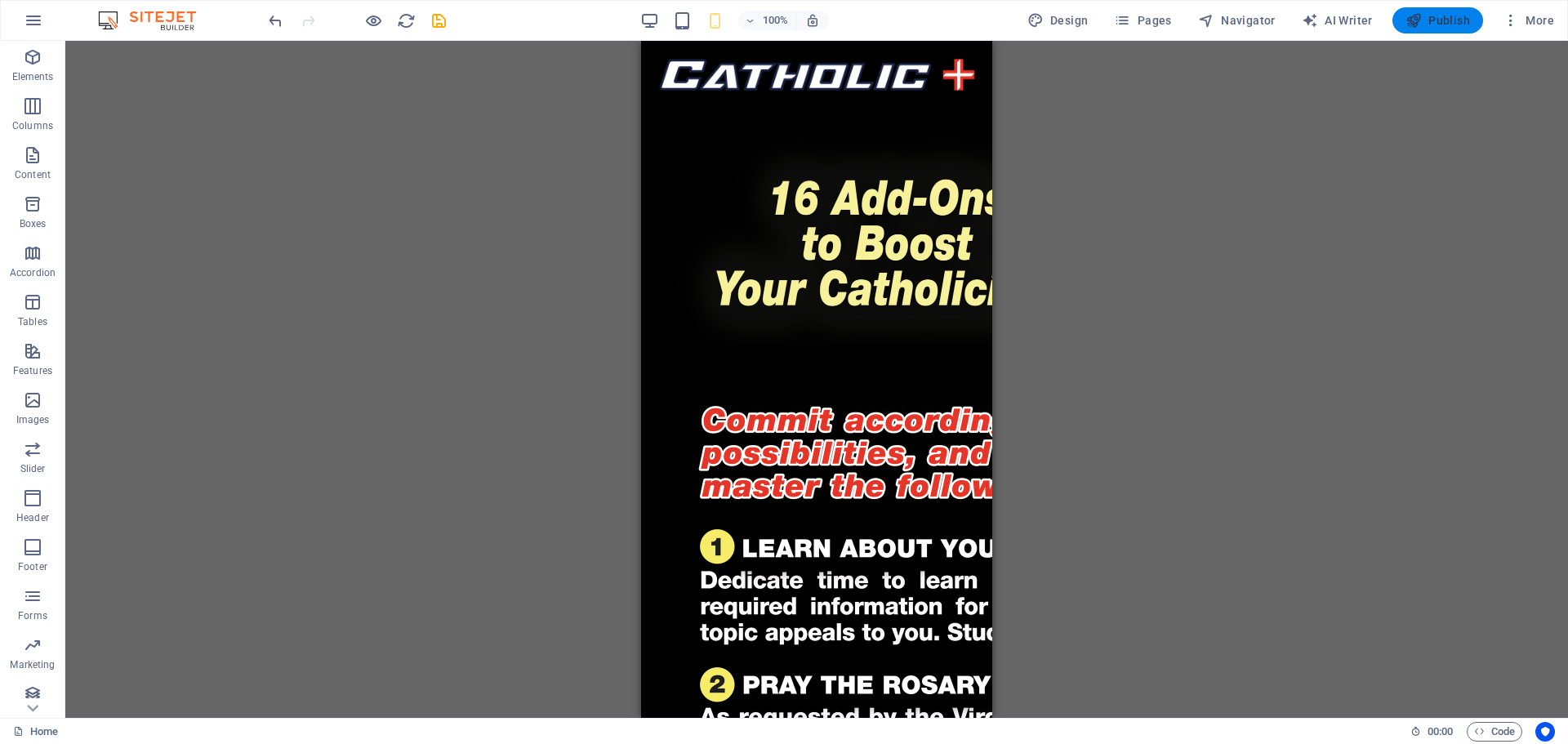
click at [1456, 19] on span "Publish" at bounding box center [1438, 21] width 65 height 16
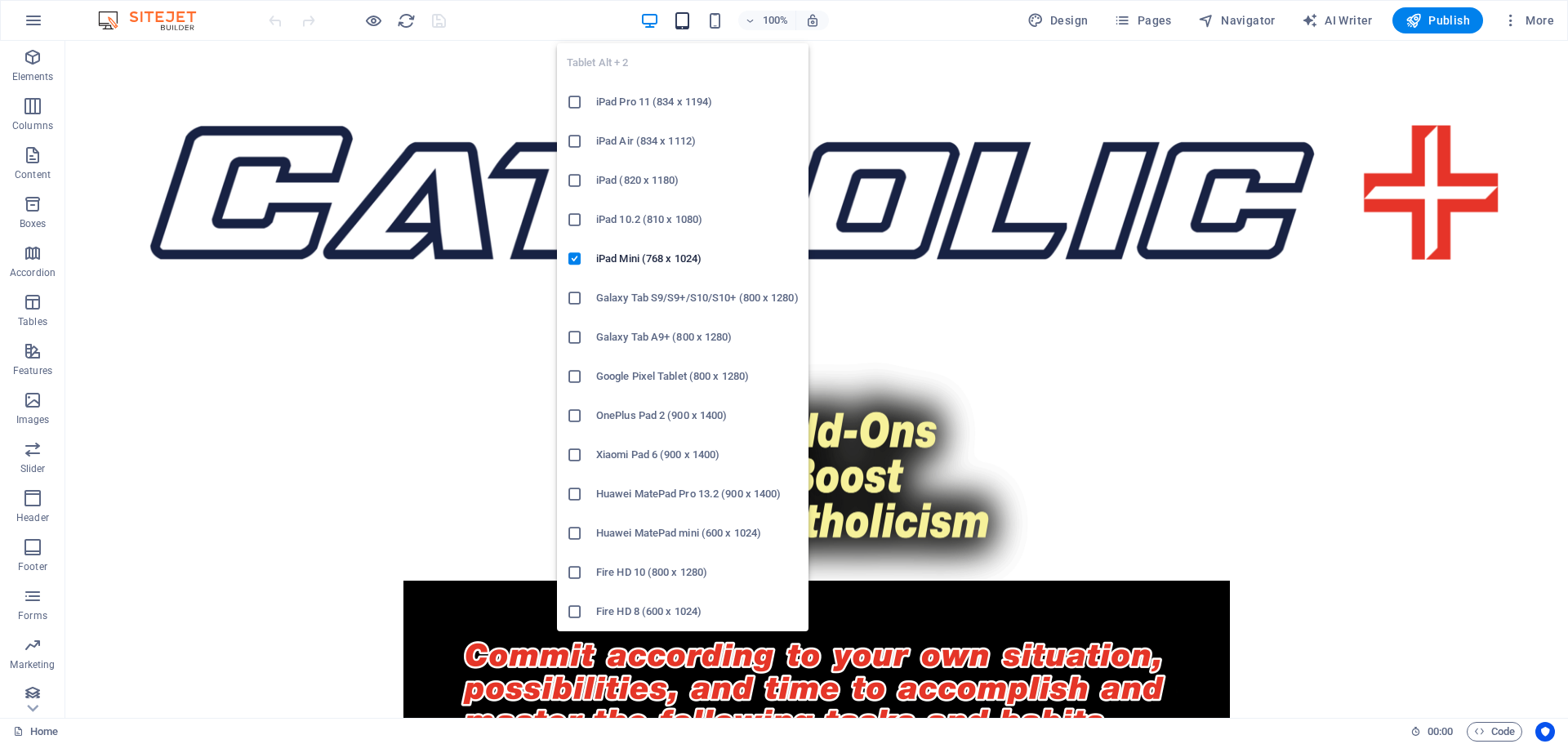
click at [685, 22] on icon "button" at bounding box center [683, 21] width 19 height 19
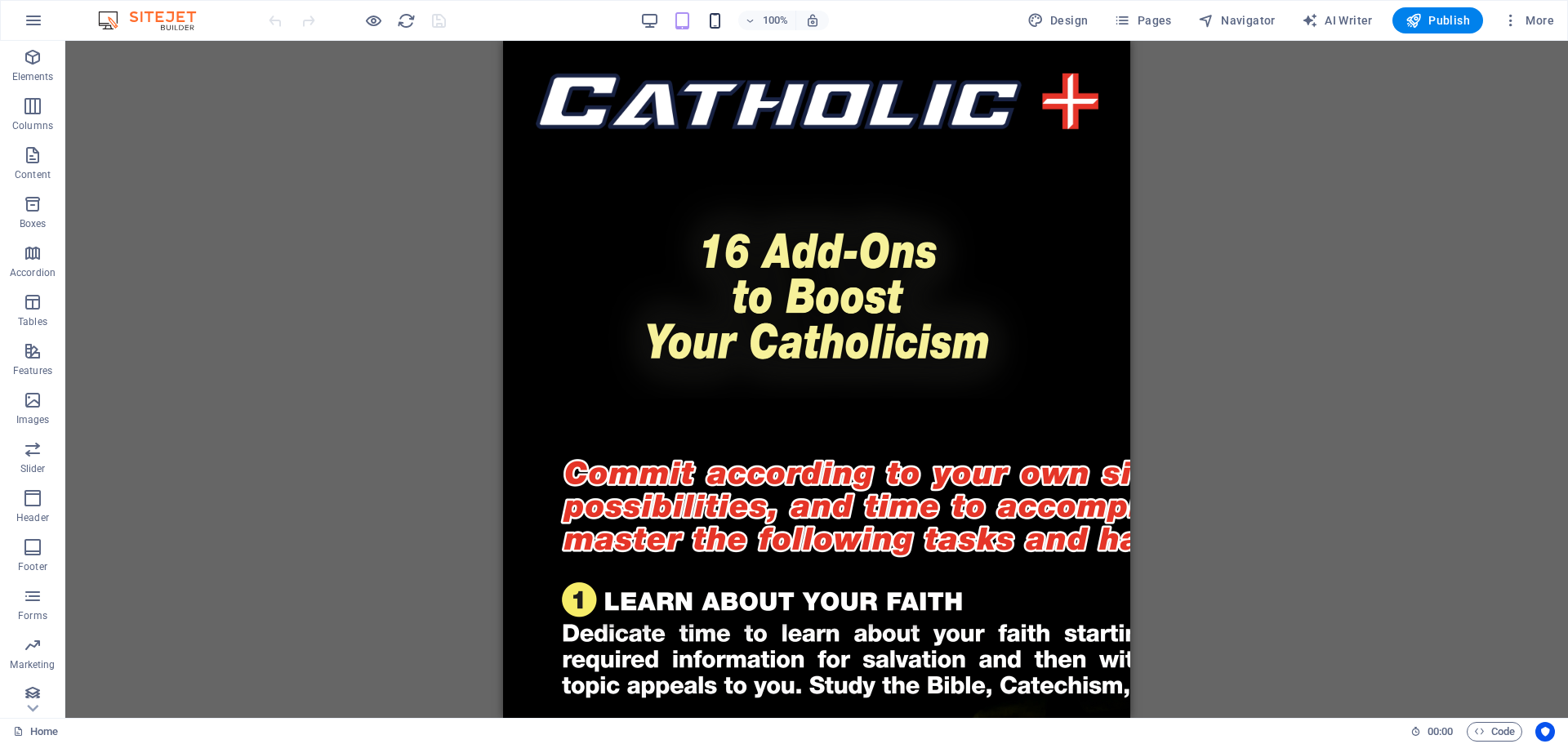
click at [722, 23] on icon "button" at bounding box center [715, 21] width 19 height 19
